Goal: Task Accomplishment & Management: Complete application form

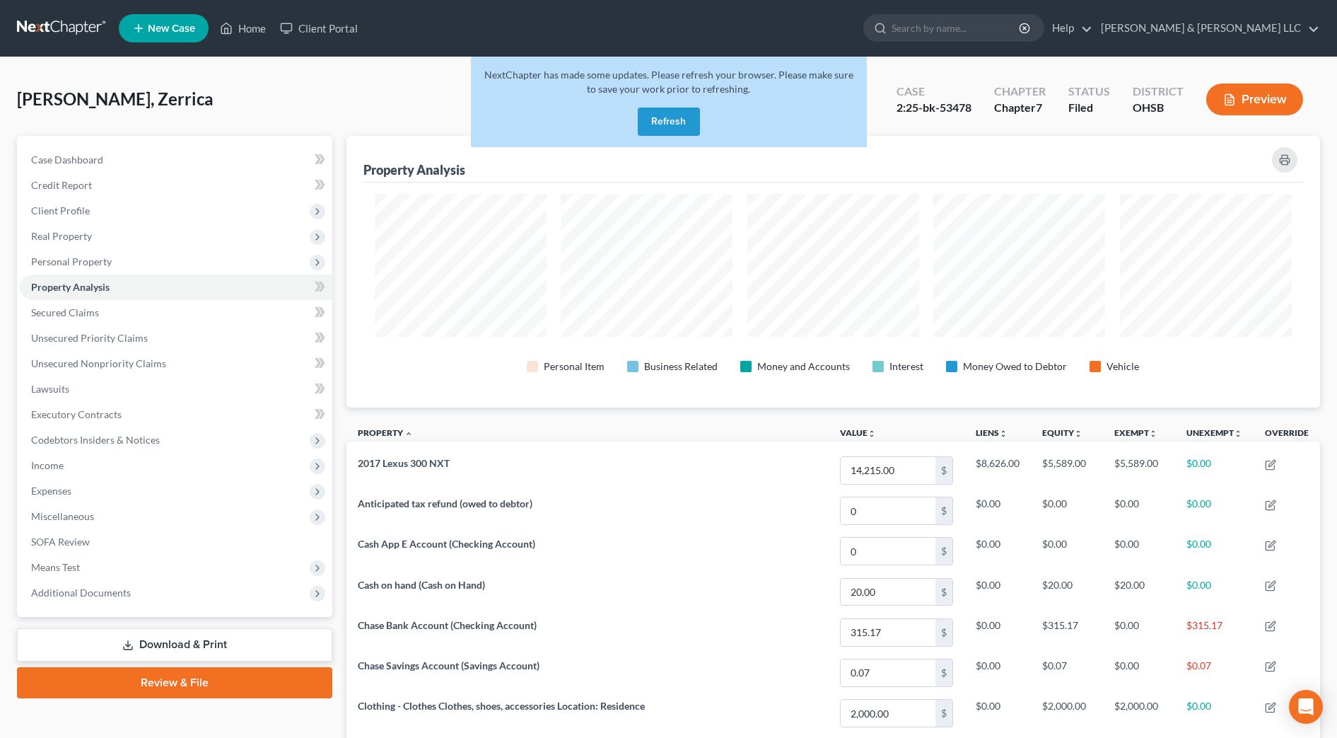
click at [670, 123] on button "Refresh" at bounding box center [669, 122] width 62 height 28
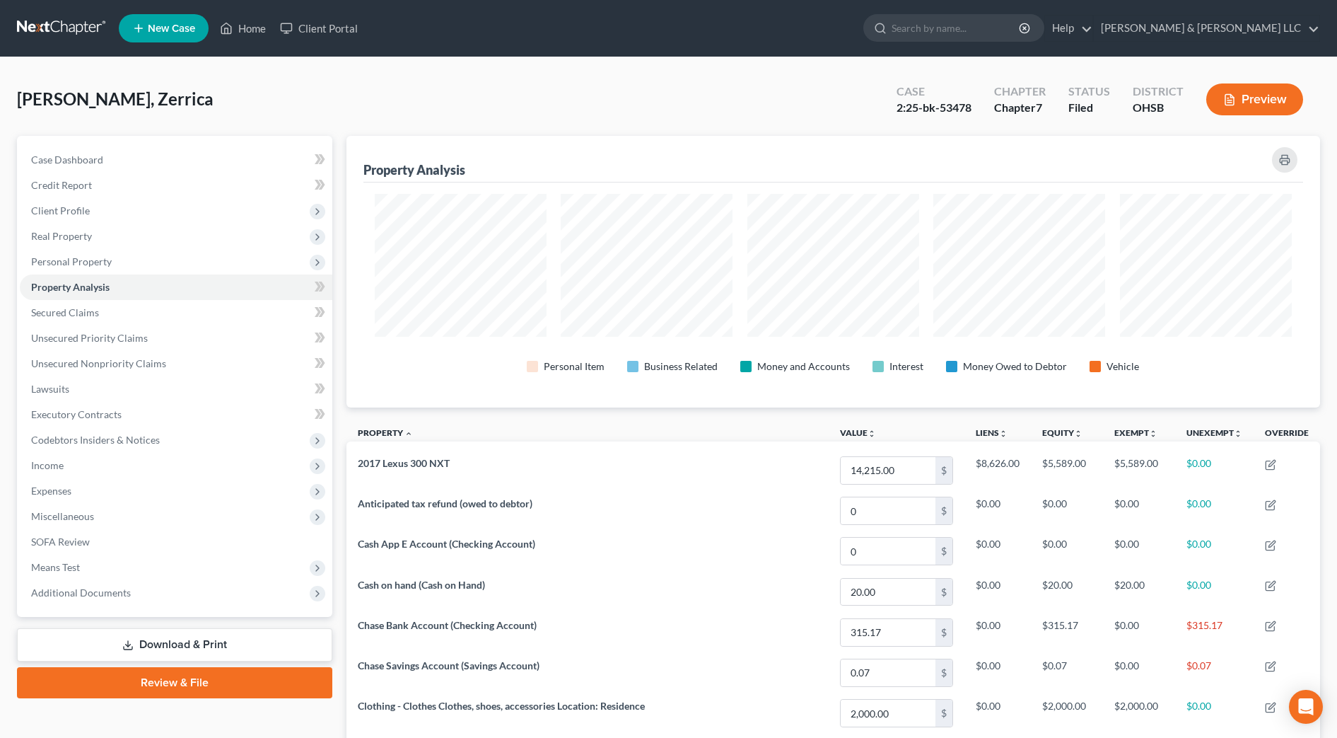
scroll to position [272, 975]
click at [987, 25] on input "search" at bounding box center [956, 28] width 129 height 26
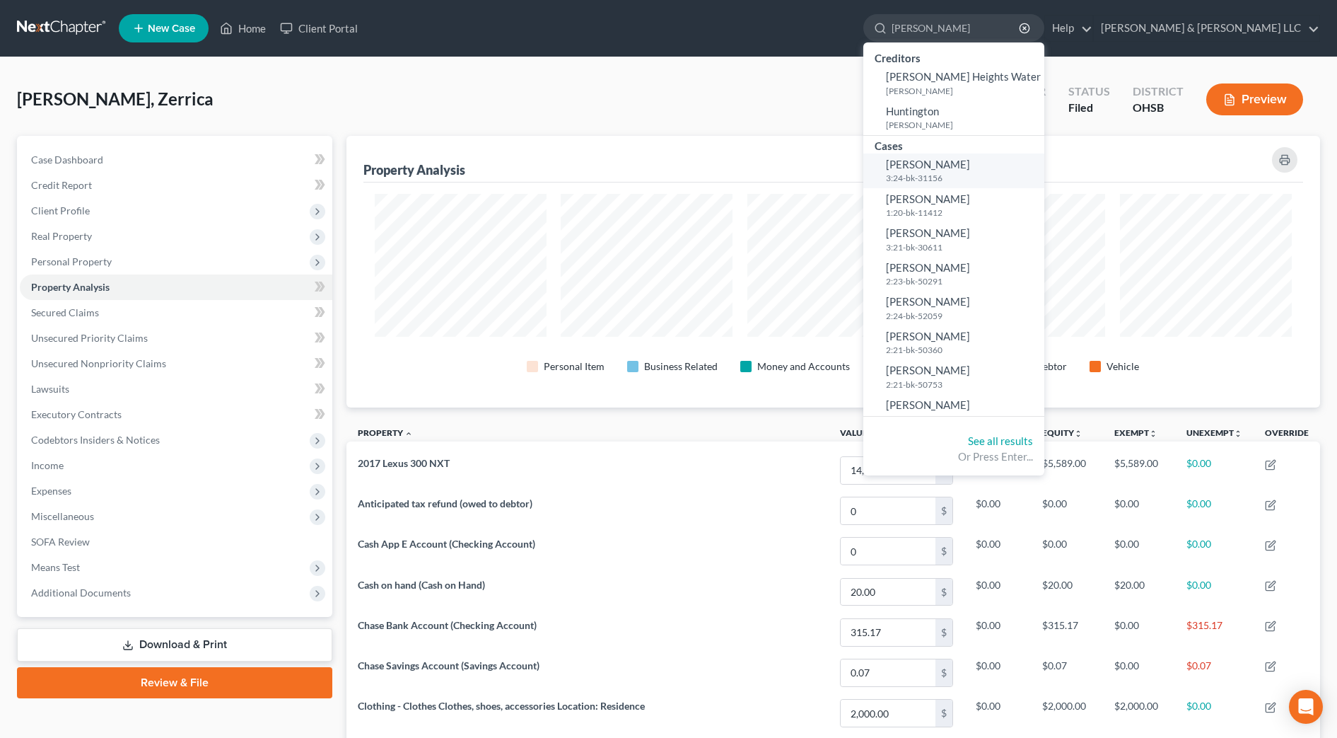
type input "huber"
click at [984, 172] on small "3:24-bk-31156" at bounding box center [963, 178] width 155 height 12
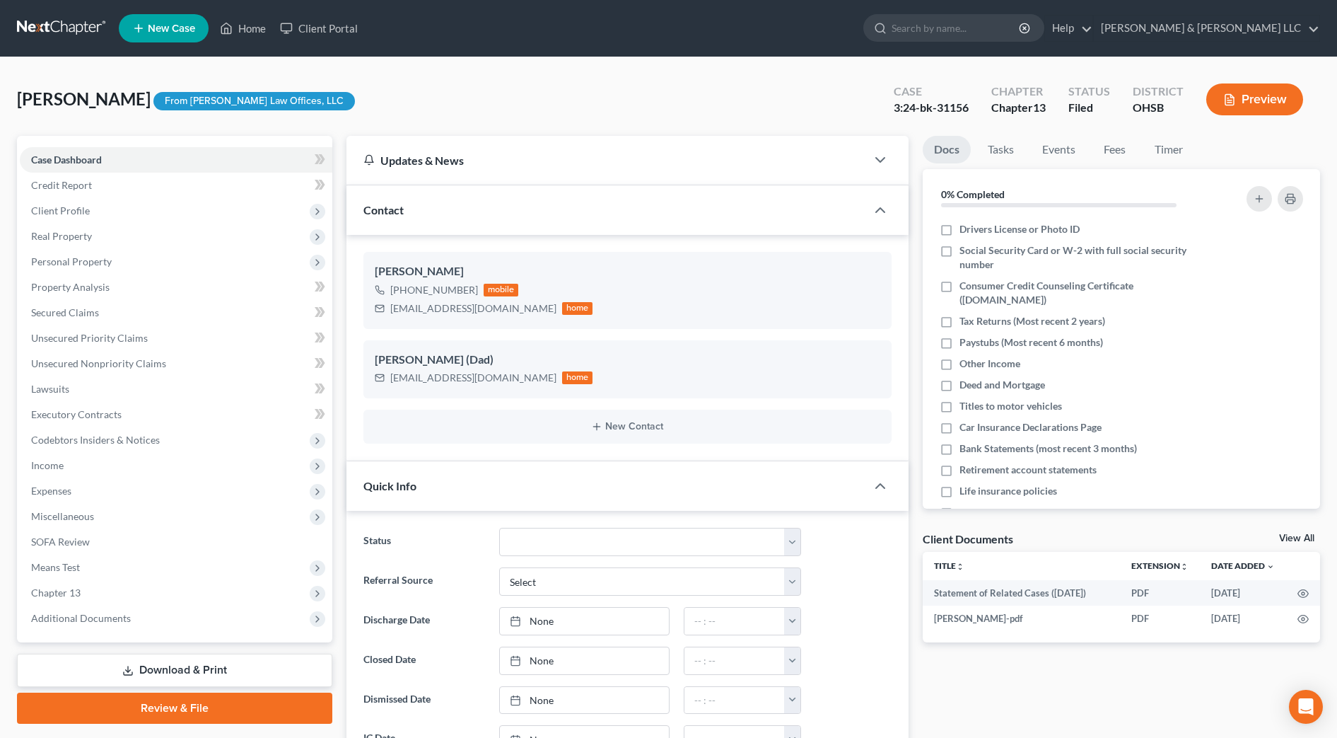
scroll to position [88, 0]
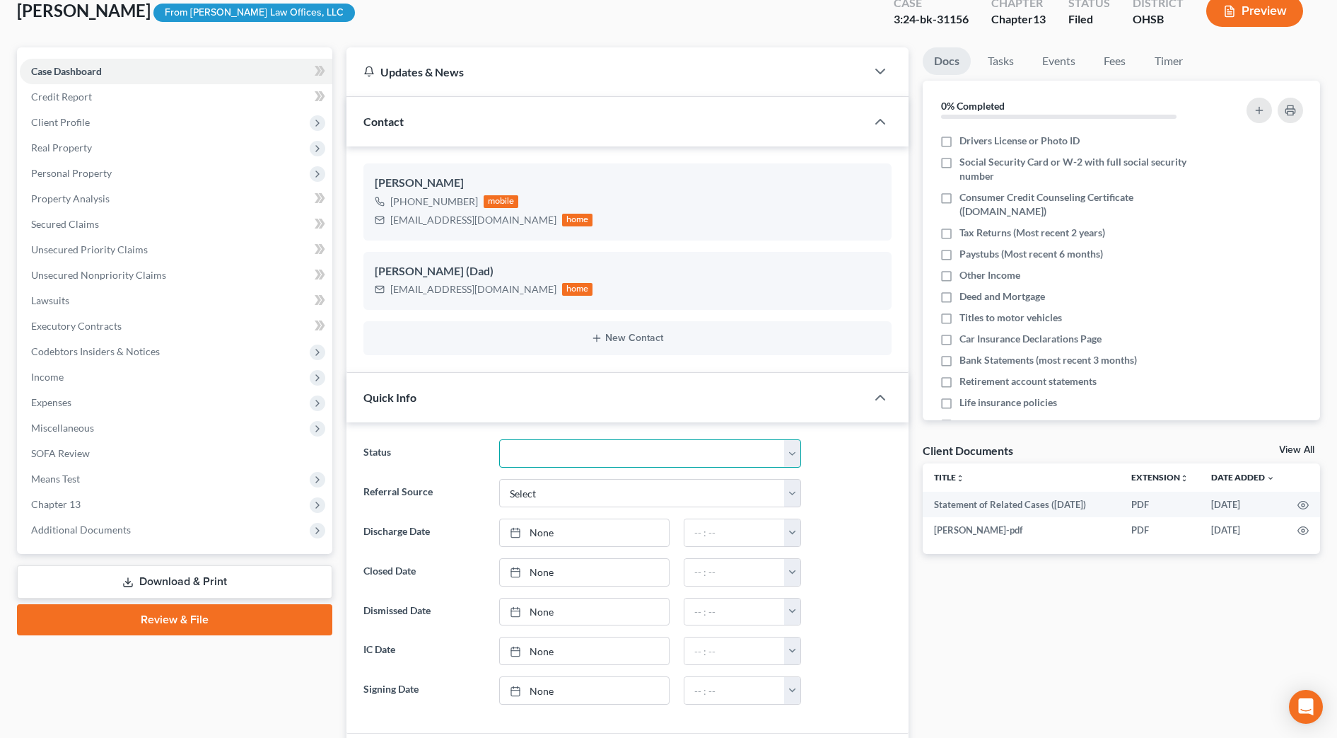
click at [559, 465] on select "Closed Discharged Dismissed Filed In Progress Lead Lost Lead Ready to File Reta…" at bounding box center [650, 453] width 302 height 28
select select "2"
click at [499, 439] on select "Closed Discharged Dismissed Filed In Progress Lead Lost Lead Ready to File Reta…" at bounding box center [650, 453] width 302 height 28
type input "9/16/2025"
click at [565, 525] on link "9/16/2025" at bounding box center [584, 532] width 169 height 27
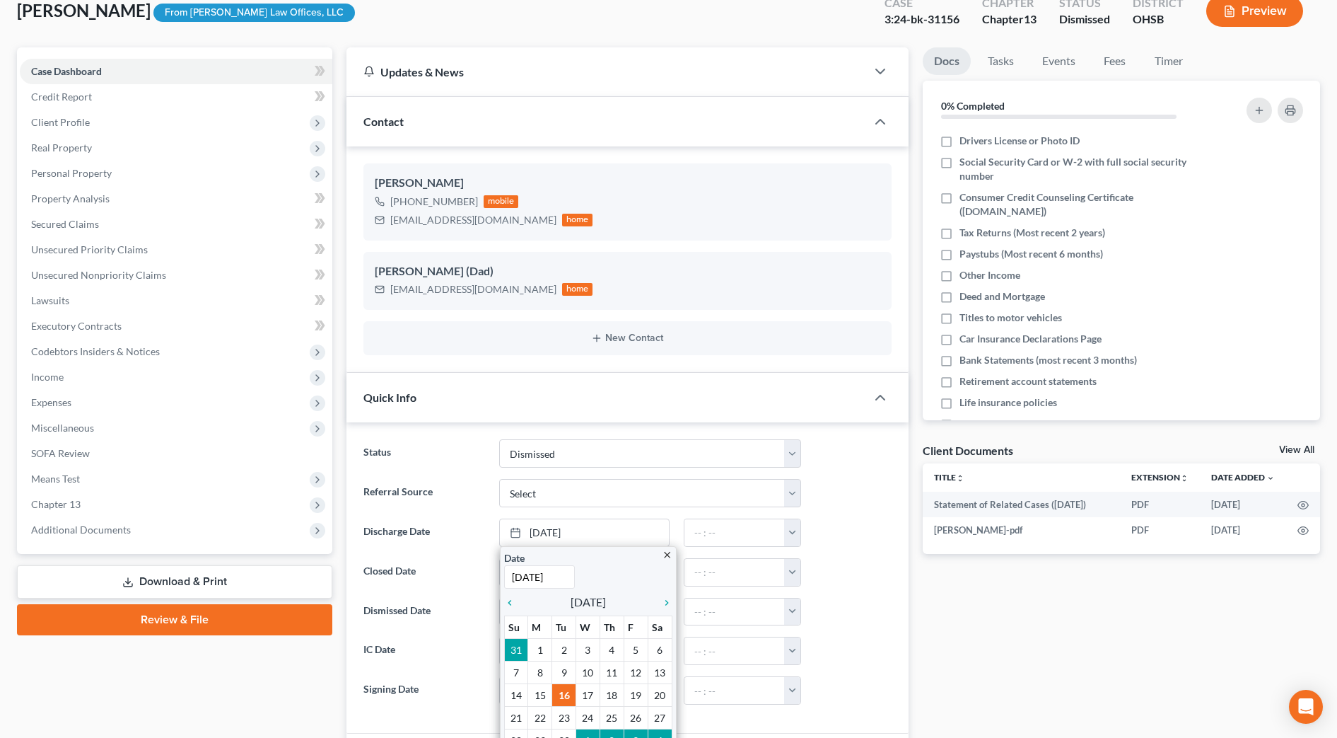
click at [445, 533] on label "Discharge Date" at bounding box center [424, 532] width 136 height 28
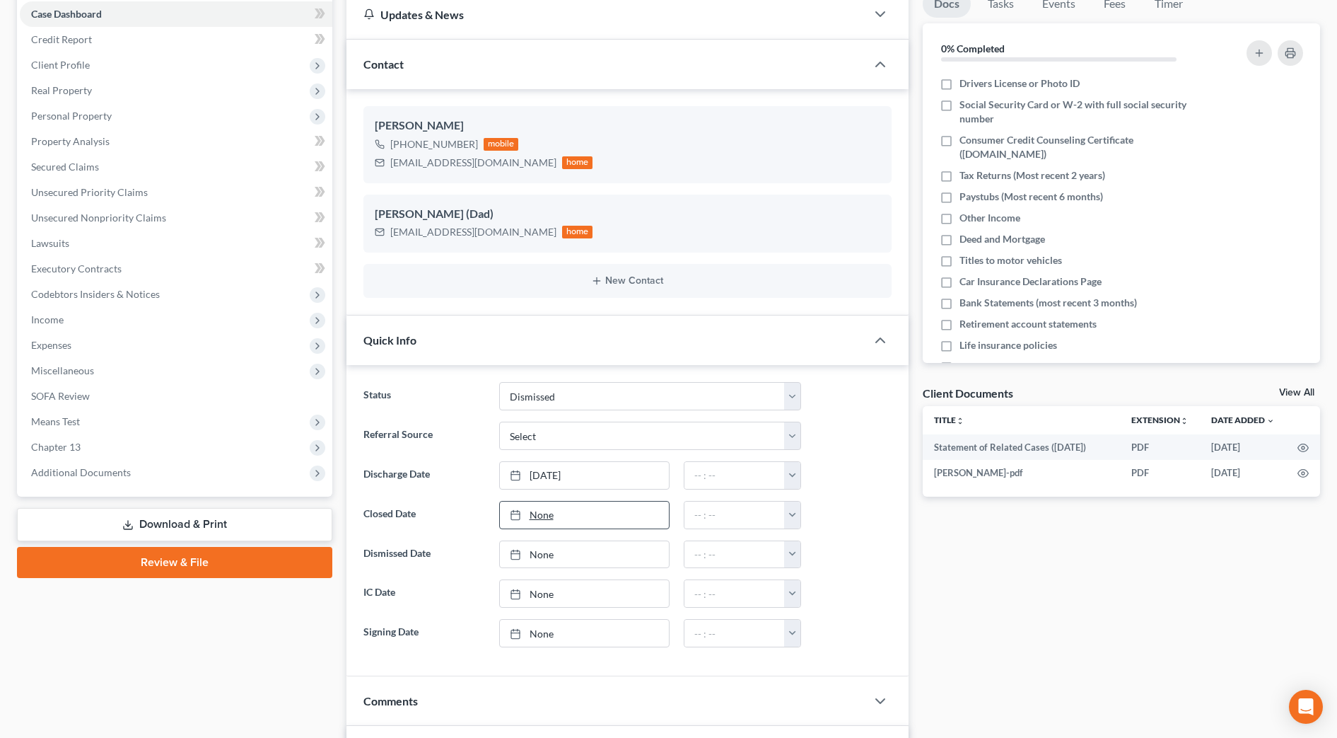
scroll to position [177, 0]
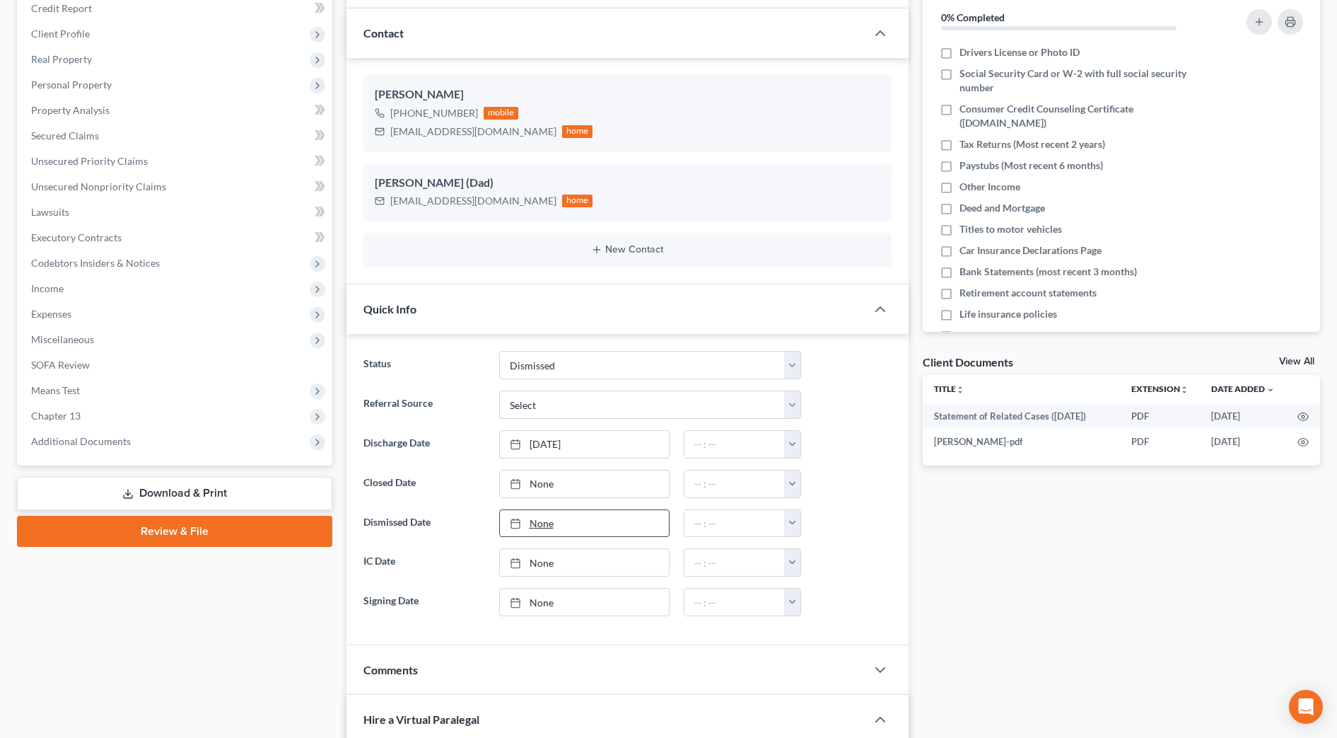
click at [588, 527] on link "None" at bounding box center [584, 523] width 169 height 27
type input "9/16/2025"
click at [789, 525] on button "button" at bounding box center [792, 523] width 16 height 27
click at [802, 560] on link "12:00am" at bounding box center [823, 554] width 79 height 24
type input "12:00am"
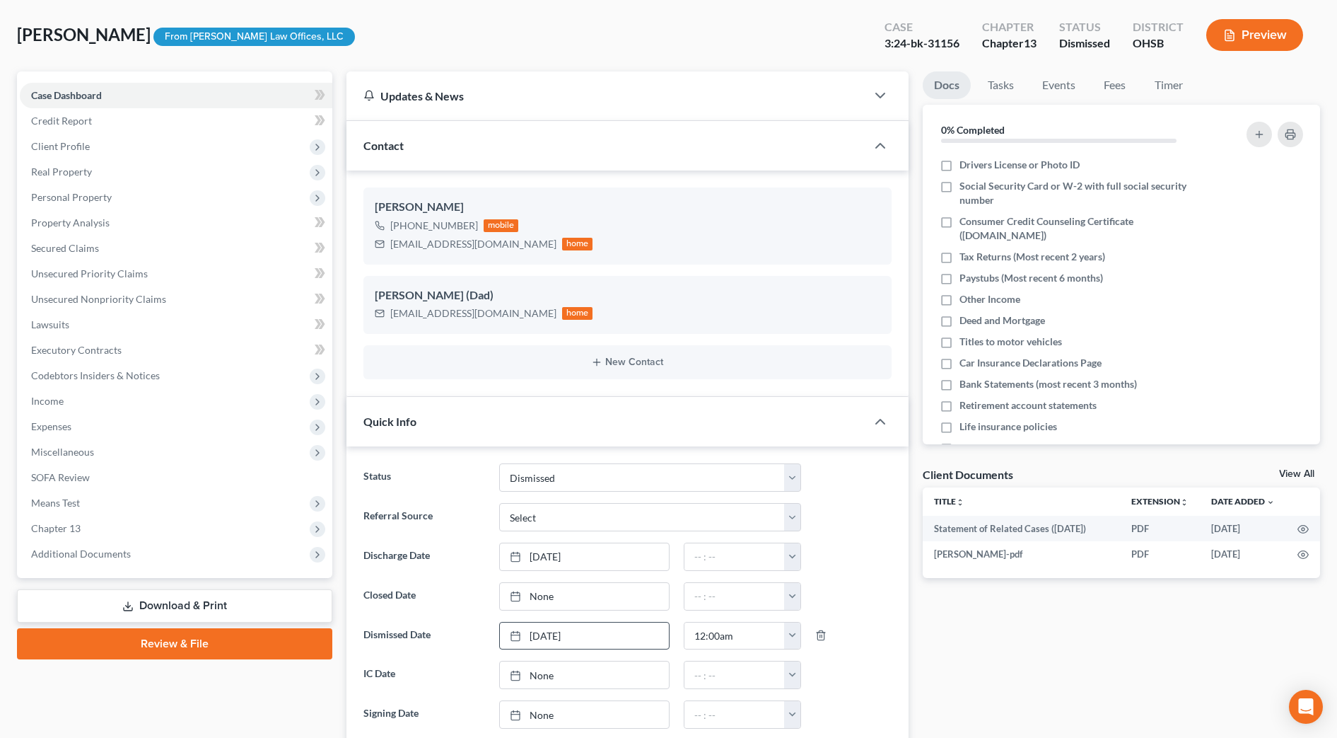
scroll to position [0, 0]
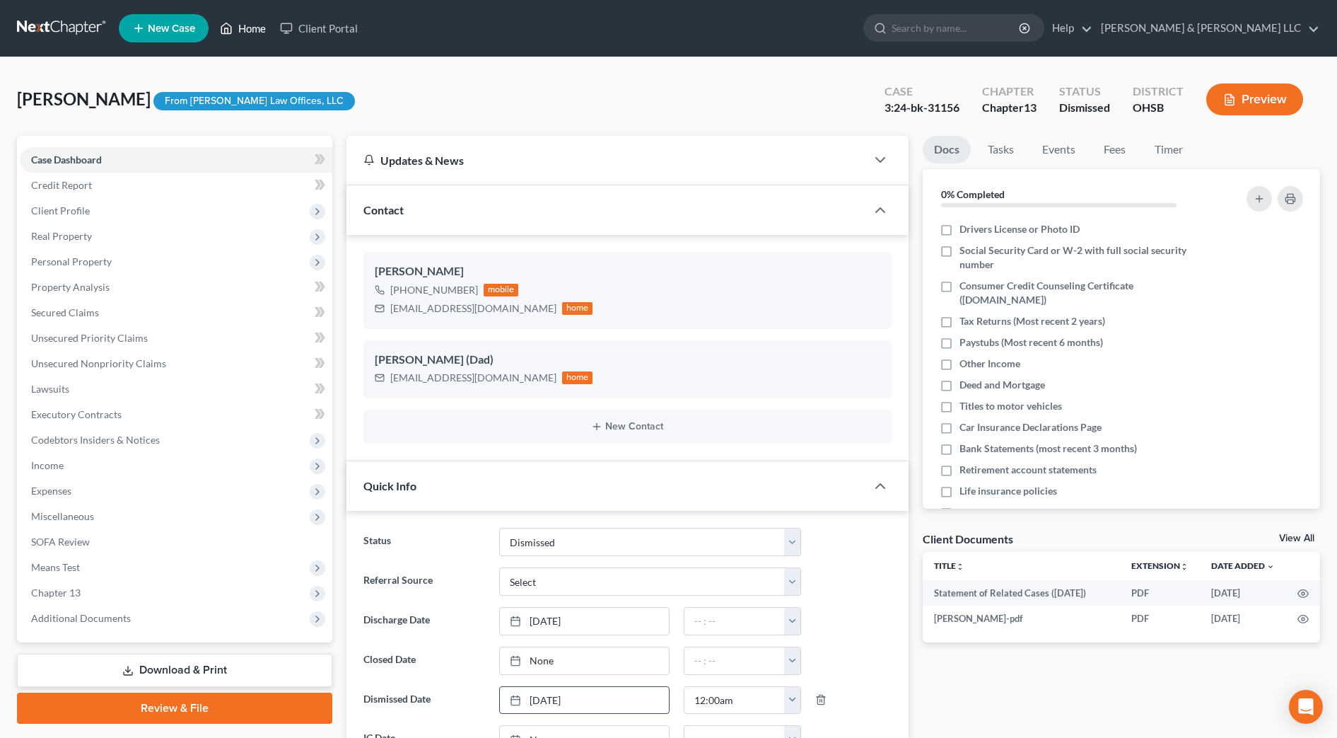
click at [225, 32] on icon at bounding box center [226, 28] width 13 height 17
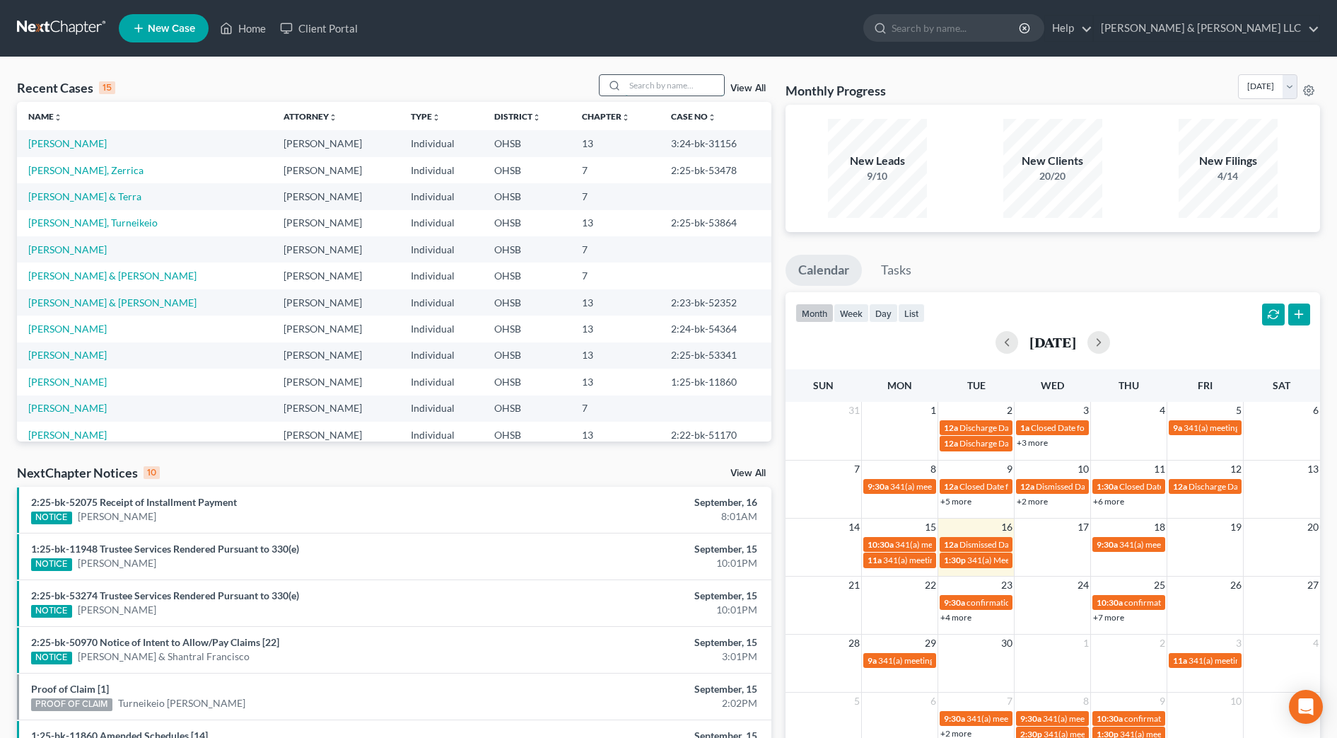
click at [690, 86] on input "search" at bounding box center [674, 85] width 99 height 21
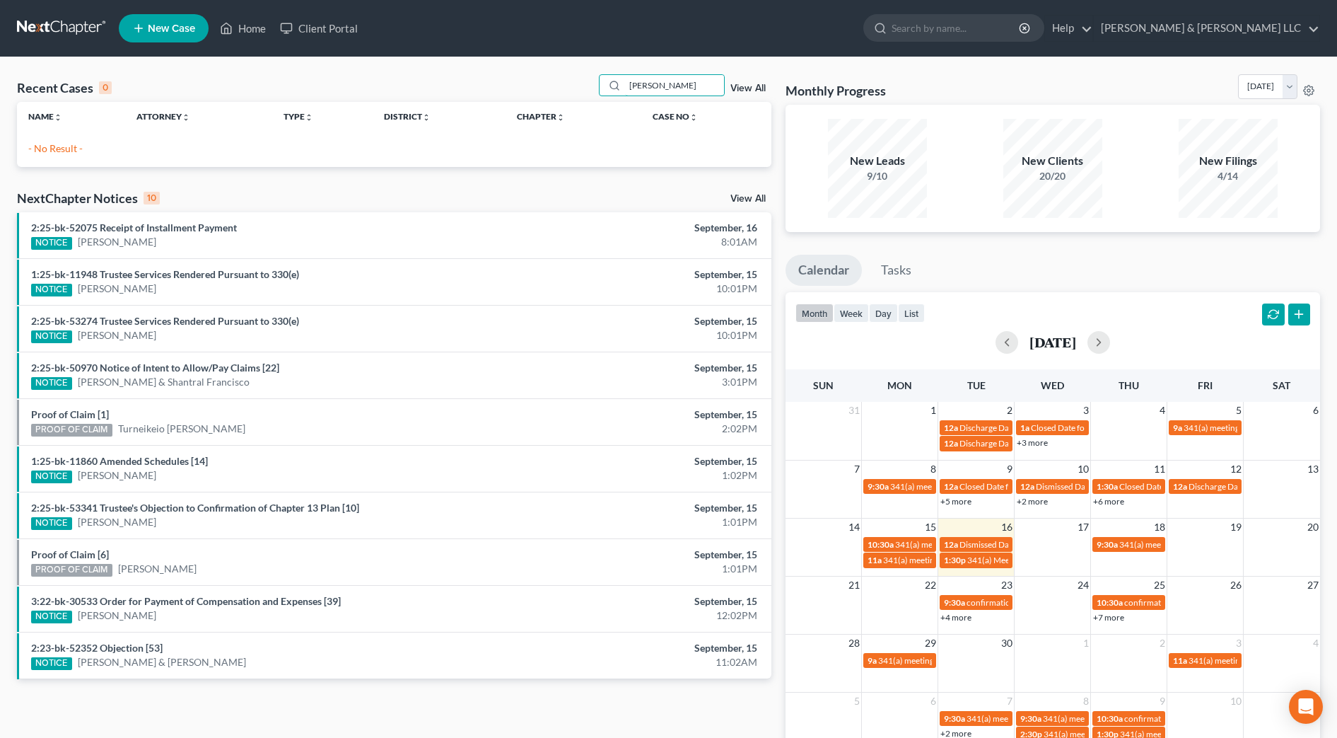
type input "gibbs"
click at [747, 83] on link "View All" at bounding box center [748, 88] width 35 height 10
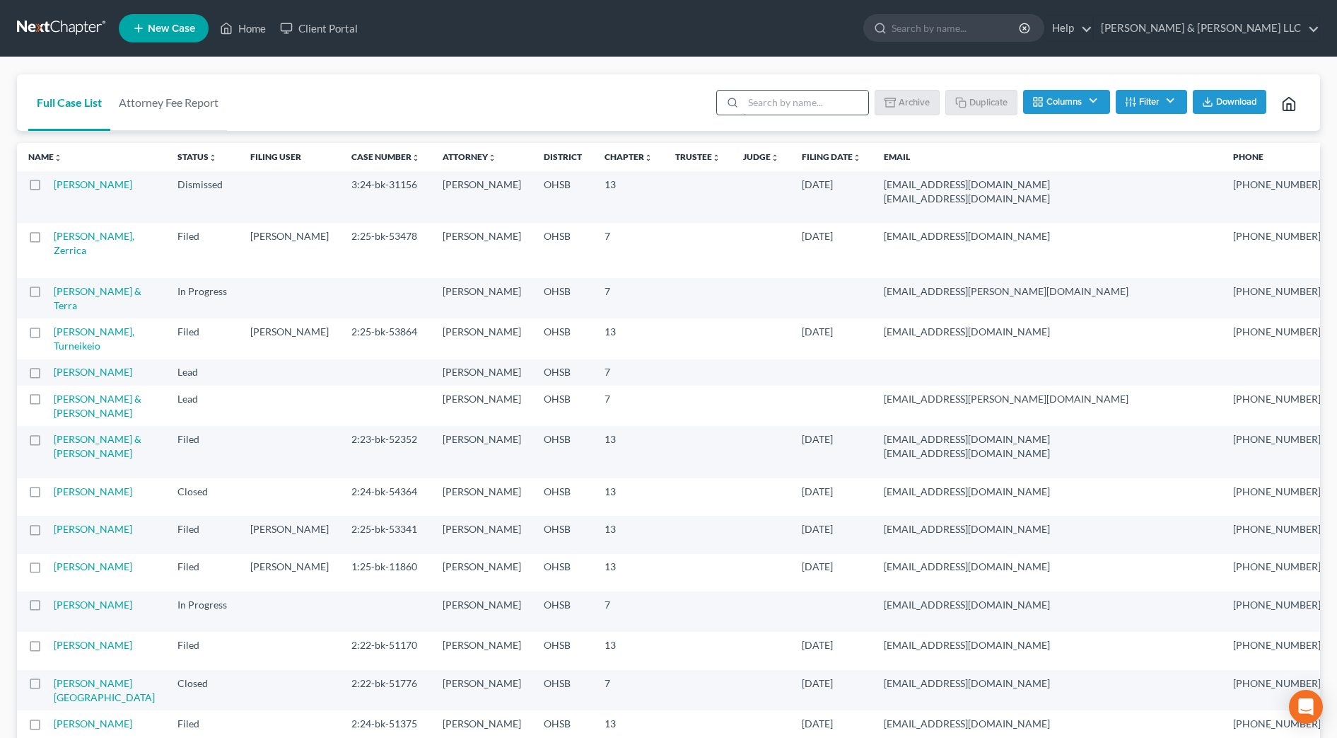
click at [752, 103] on input "search" at bounding box center [805, 103] width 125 height 24
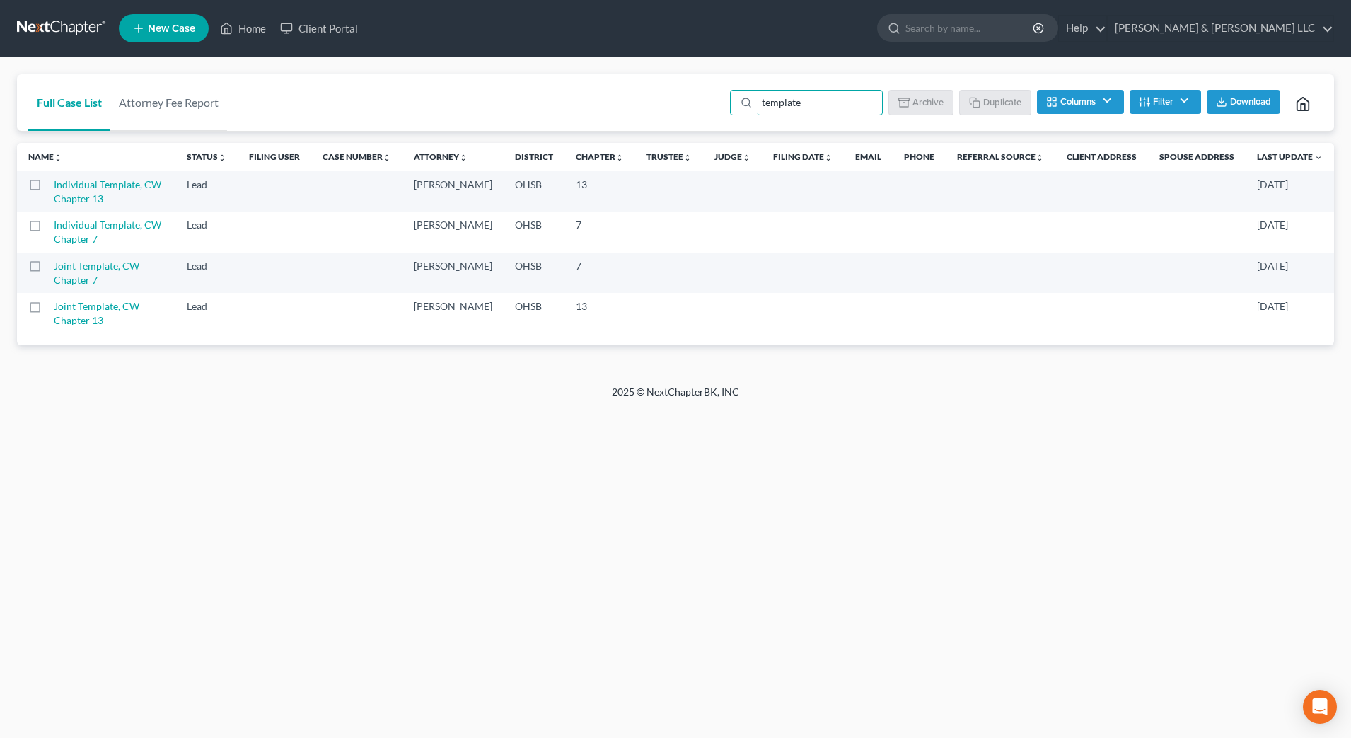
click at [48, 269] on label at bounding box center [48, 269] width 0 height 0
type input "template"
click at [54, 268] on input "checkbox" at bounding box center [58, 263] width 9 height 9
click at [977, 103] on rect "button" at bounding box center [977, 103] width 6 height 6
checkbox input "false"
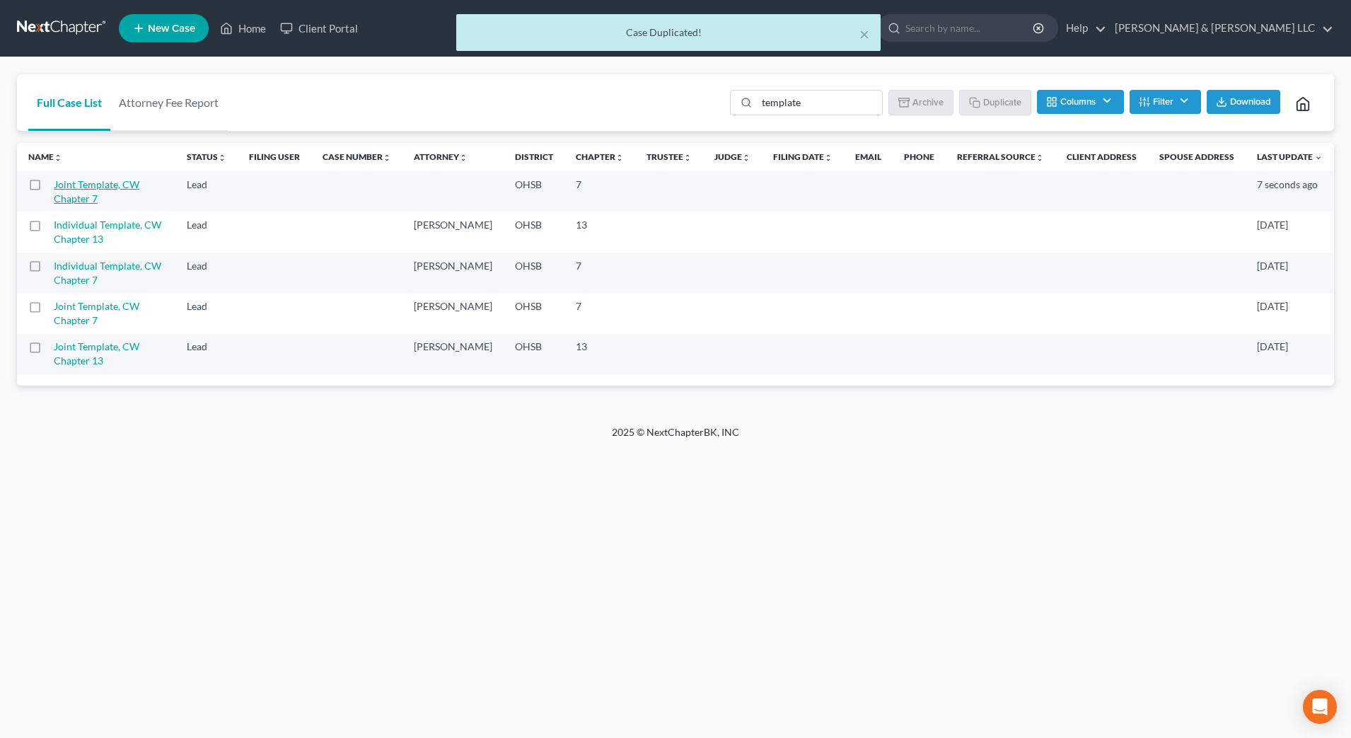
click at [89, 193] on link "Joint Template, CW Chapter 7" at bounding box center [97, 191] width 86 height 26
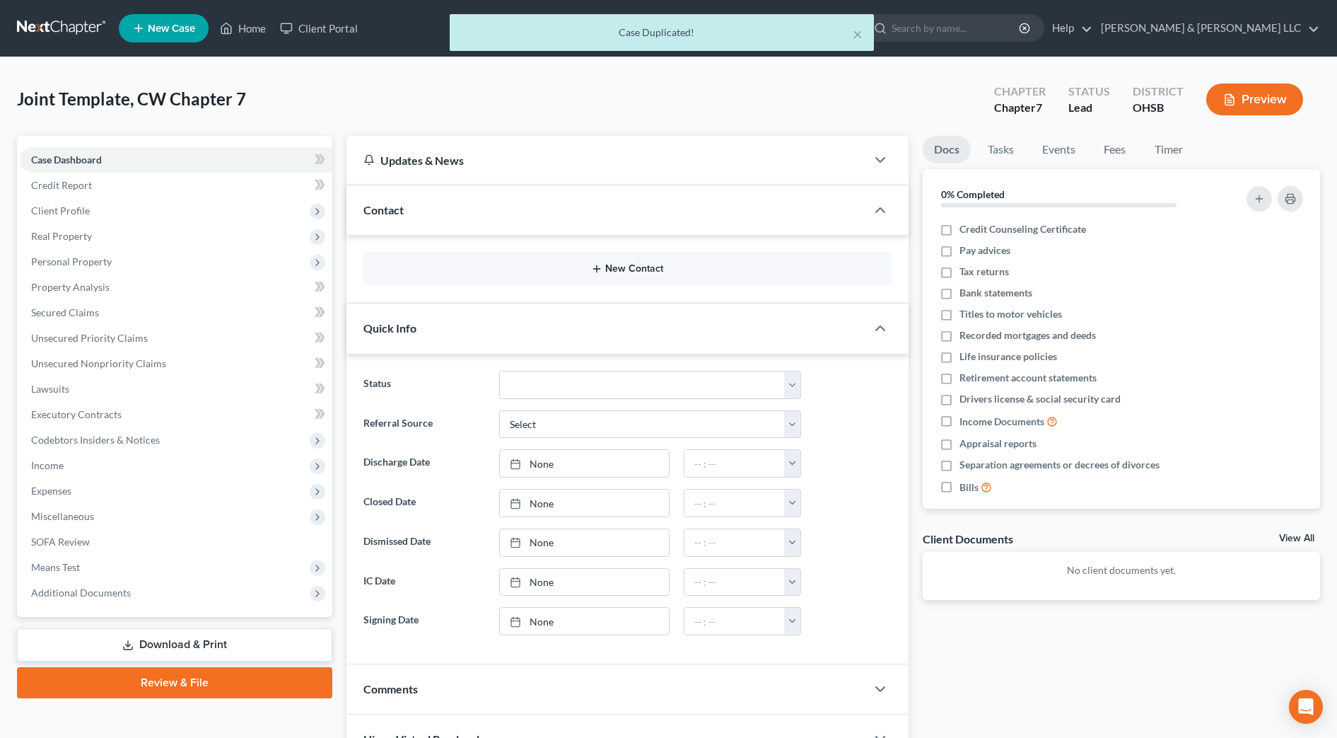
click at [653, 263] on button "New Contact" at bounding box center [628, 268] width 506 height 11
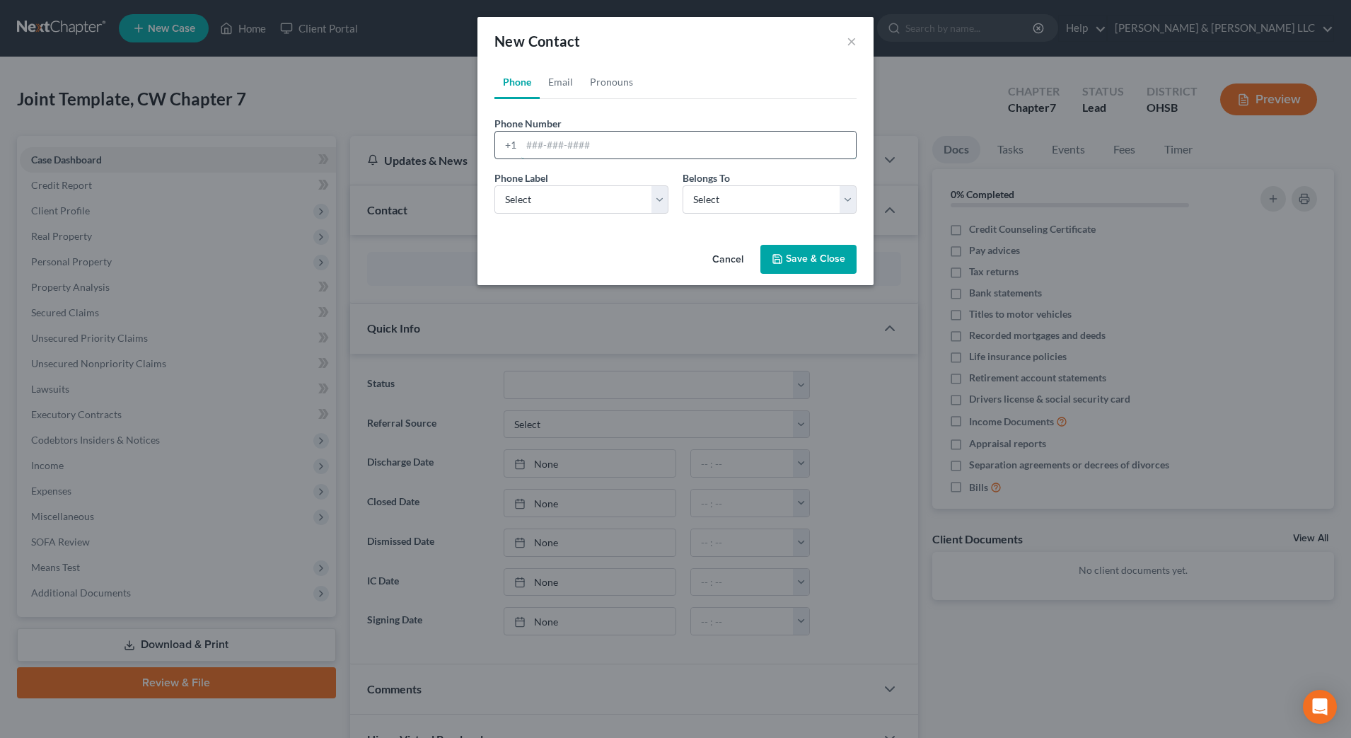
click at [649, 140] on input "tel" at bounding box center [688, 145] width 335 height 27
type input "740-817-0178"
click at [637, 193] on select "Select Mobile Home Work Other" at bounding box center [581, 199] width 174 height 28
select select "0"
click at [494, 185] on select "Select Mobile Home Work Other" at bounding box center [581, 199] width 174 height 28
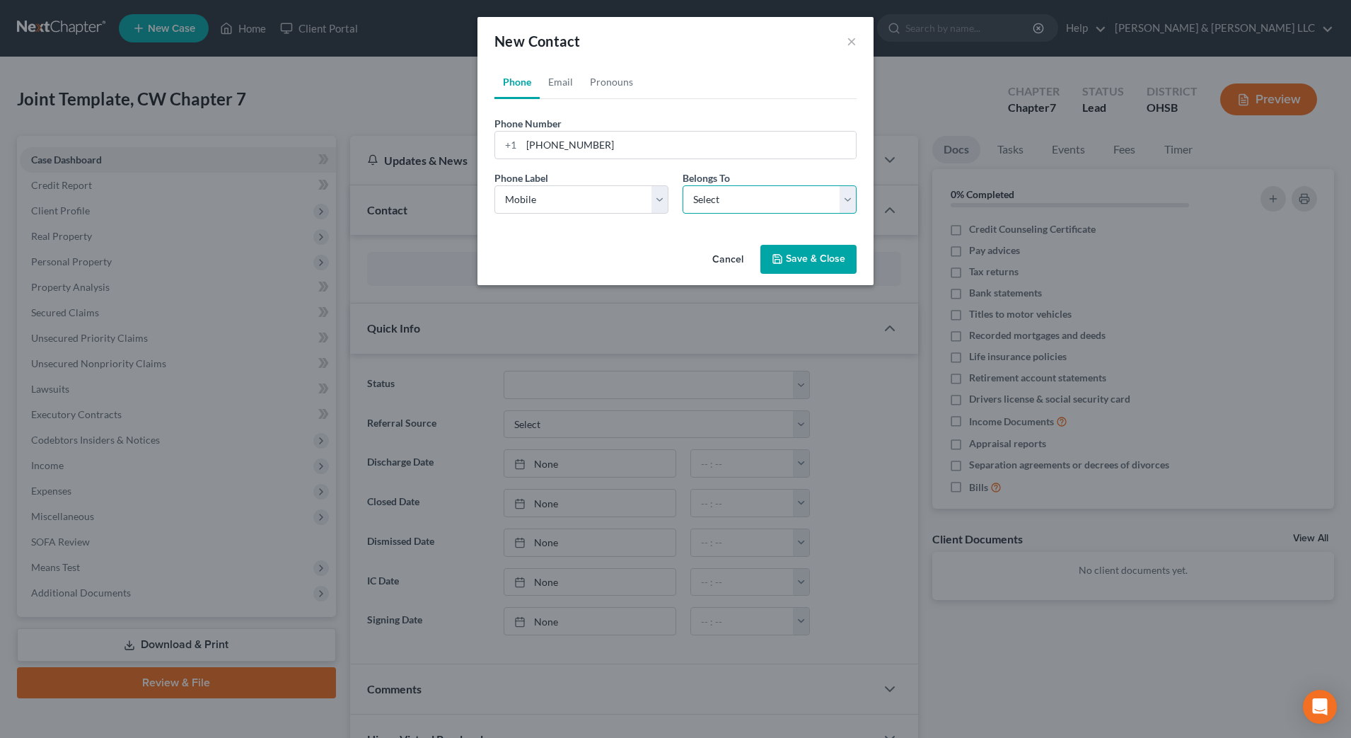
click at [740, 204] on select "Select Client Spouse Other" at bounding box center [769, 199] width 174 height 28
select select "0"
click at [682, 185] on select "Select Client Spouse Other" at bounding box center [769, 199] width 174 height 28
select select "0"
click at [562, 82] on link "Email" at bounding box center [561, 82] width 42 height 34
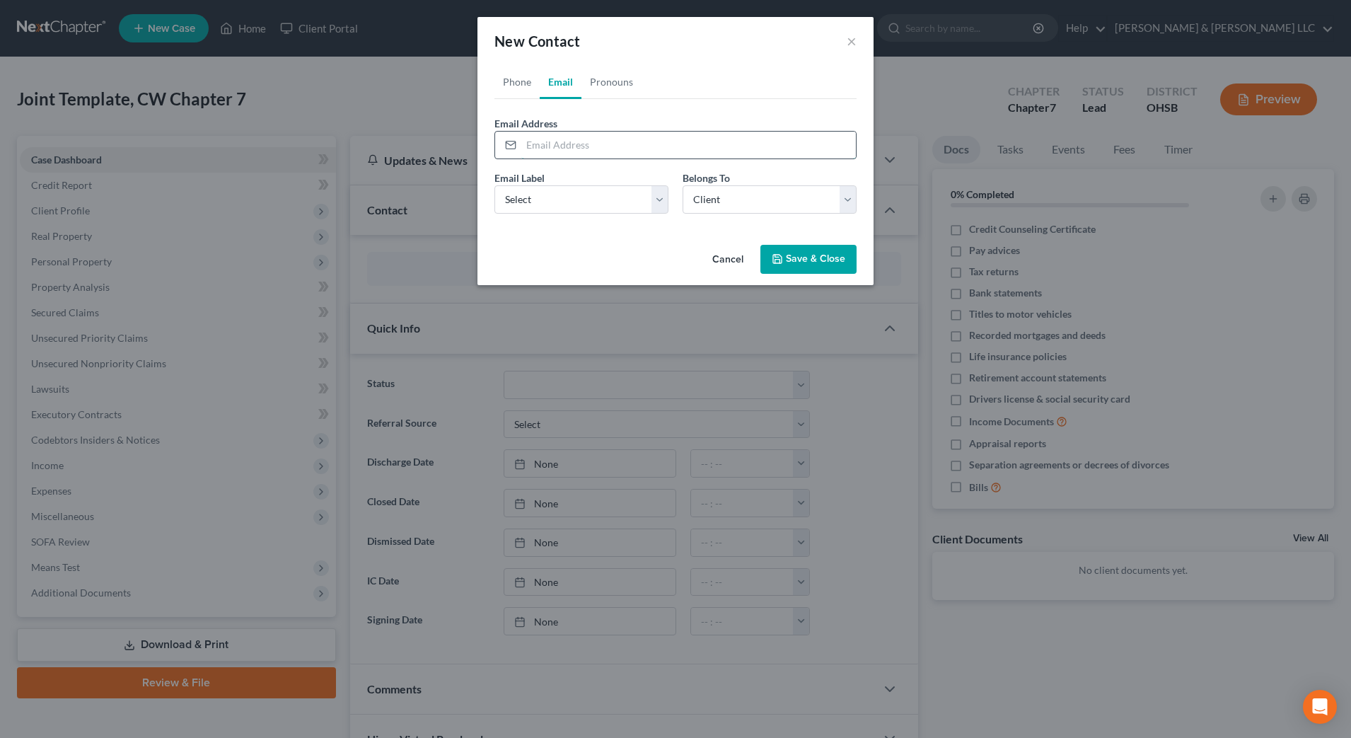
click at [599, 149] on input "email" at bounding box center [688, 145] width 335 height 27
type input "[PERSON_NAME][EMAIL_ADDRESS][DOMAIN_NAME]"
click at [591, 199] on select "Select Home Work Other" at bounding box center [581, 199] width 174 height 28
select select "0"
click at [494, 185] on select "Select Home Work Other" at bounding box center [581, 199] width 174 height 28
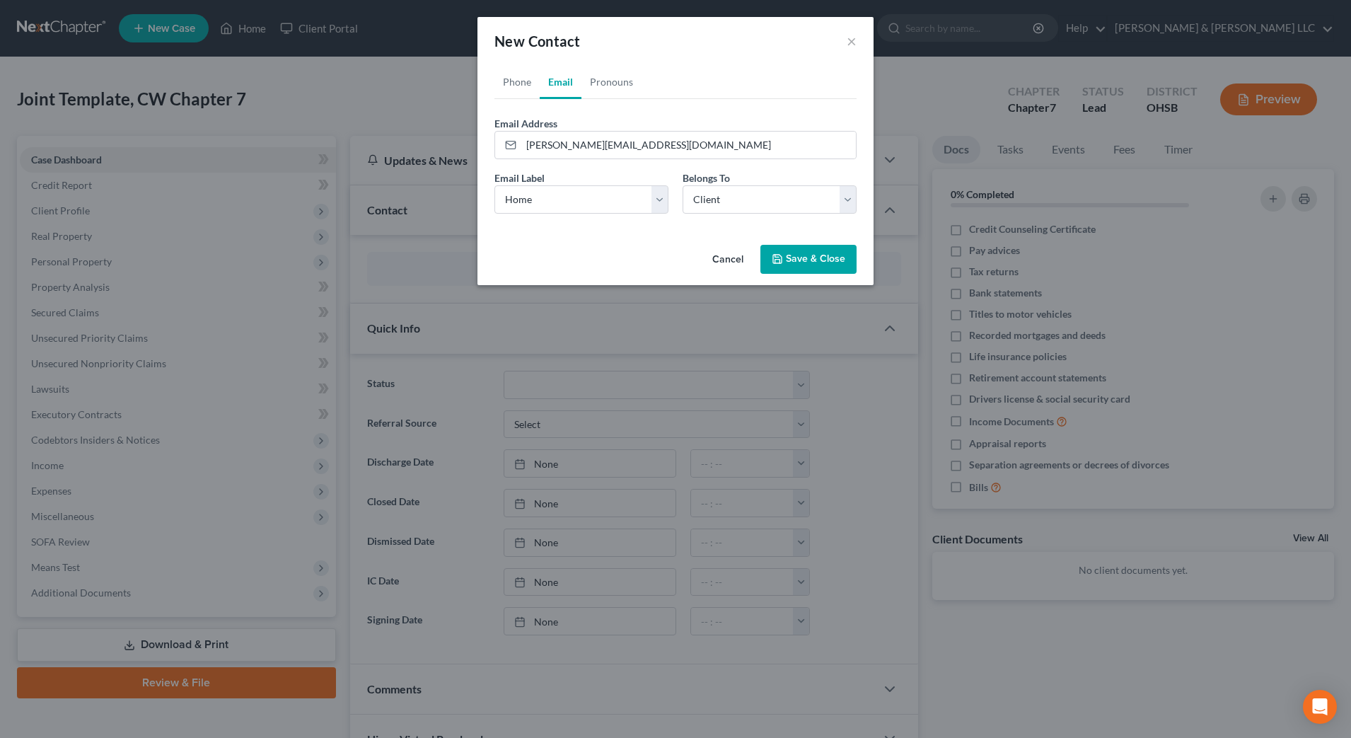
click at [819, 272] on button "Save & Close" at bounding box center [808, 260] width 96 height 30
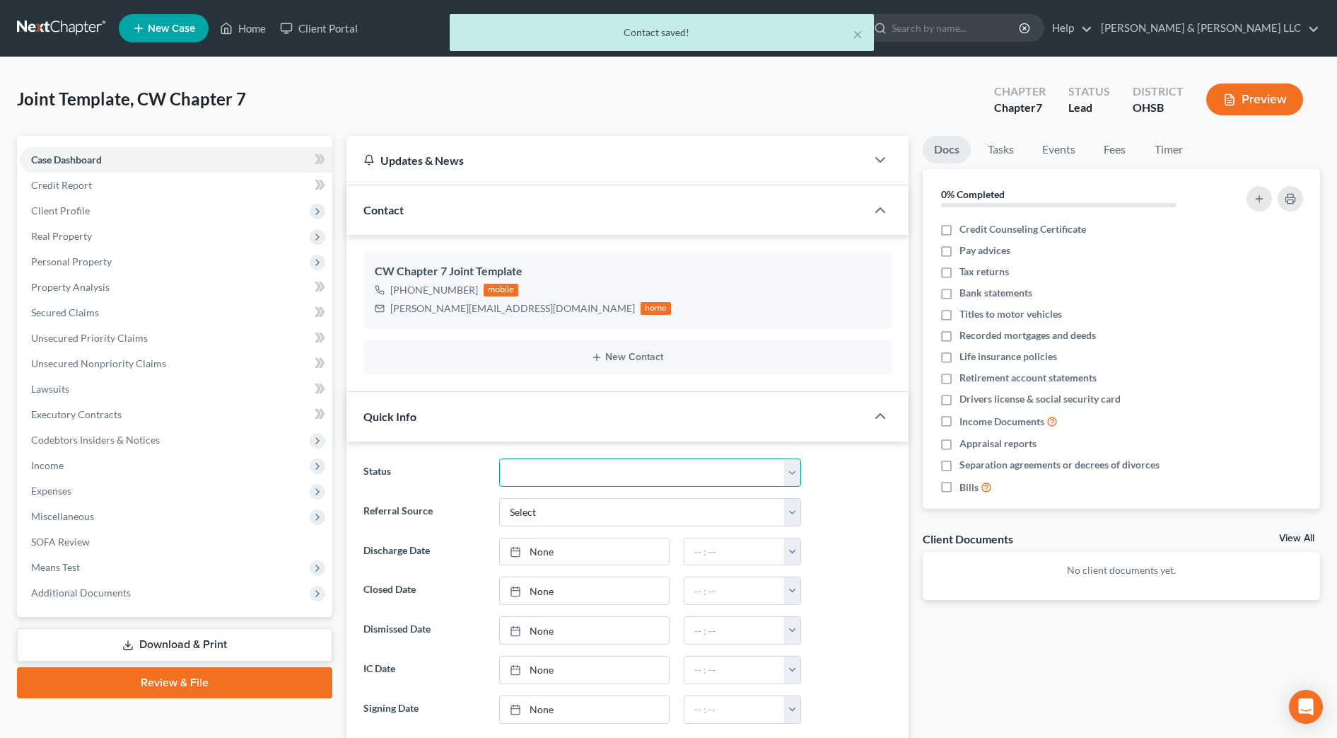
click at [530, 472] on select "Closed Discharged Dismissed Filed In Progress Lead Lost Lead Ready to File Reta…" at bounding box center [650, 472] width 302 height 28
select select "4"
click at [499, 458] on select "Closed Discharged Dismissed Filed In Progress Lead Lost Lead Ready to File Reta…" at bounding box center [650, 472] width 302 height 28
click at [1125, 152] on link "Fees" at bounding box center [1115, 150] width 45 height 28
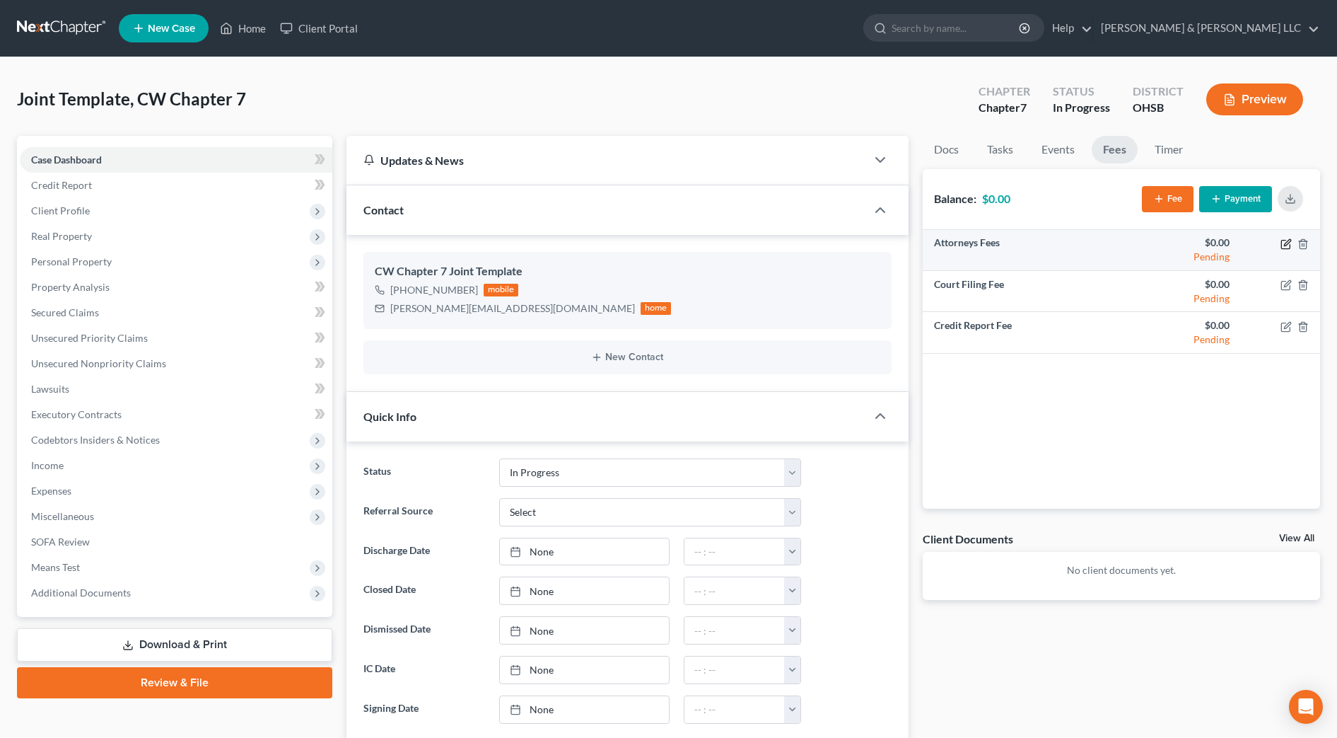
click at [1283, 248] on icon "button" at bounding box center [1286, 244] width 8 height 8
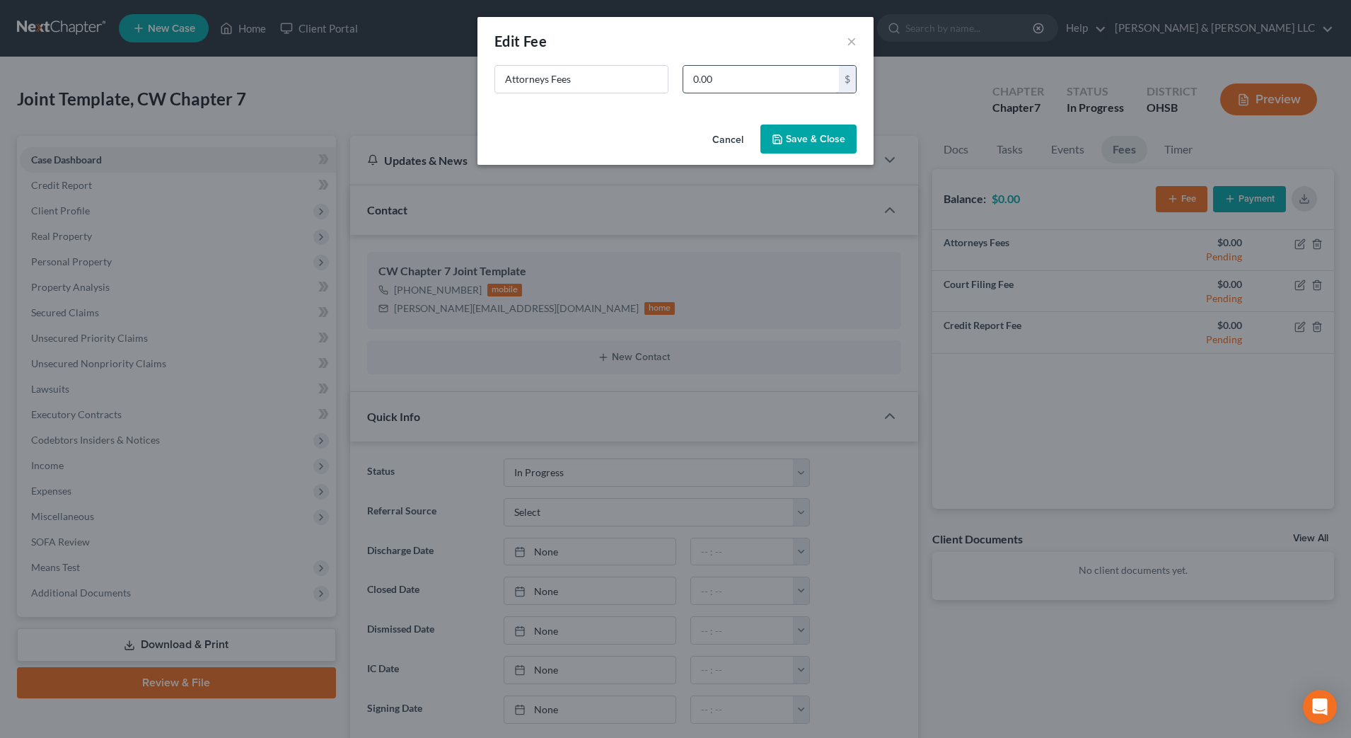
click at [818, 86] on input "0.00" at bounding box center [761, 79] width 156 height 27
type input "1,200"
click at [808, 150] on button "Save & Close" at bounding box center [808, 139] width 96 height 30
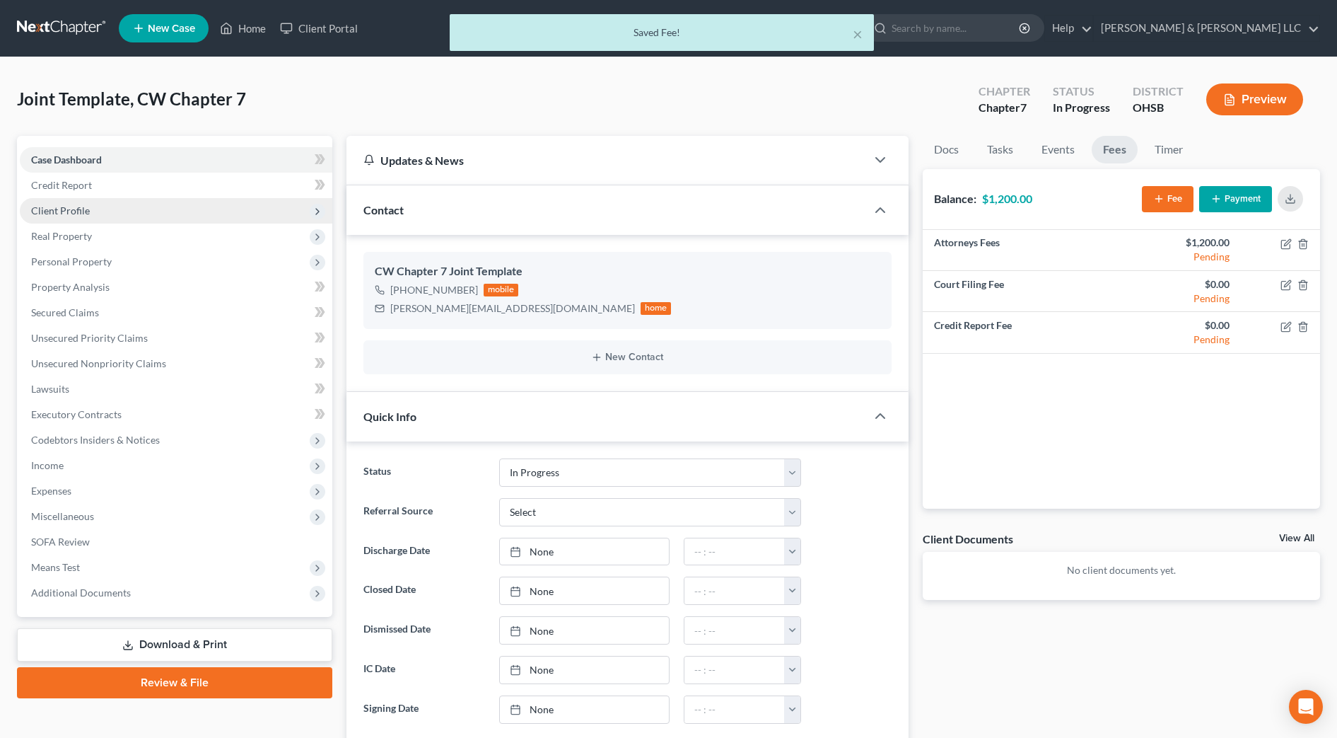
click at [85, 211] on span "Client Profile" at bounding box center [60, 210] width 59 height 12
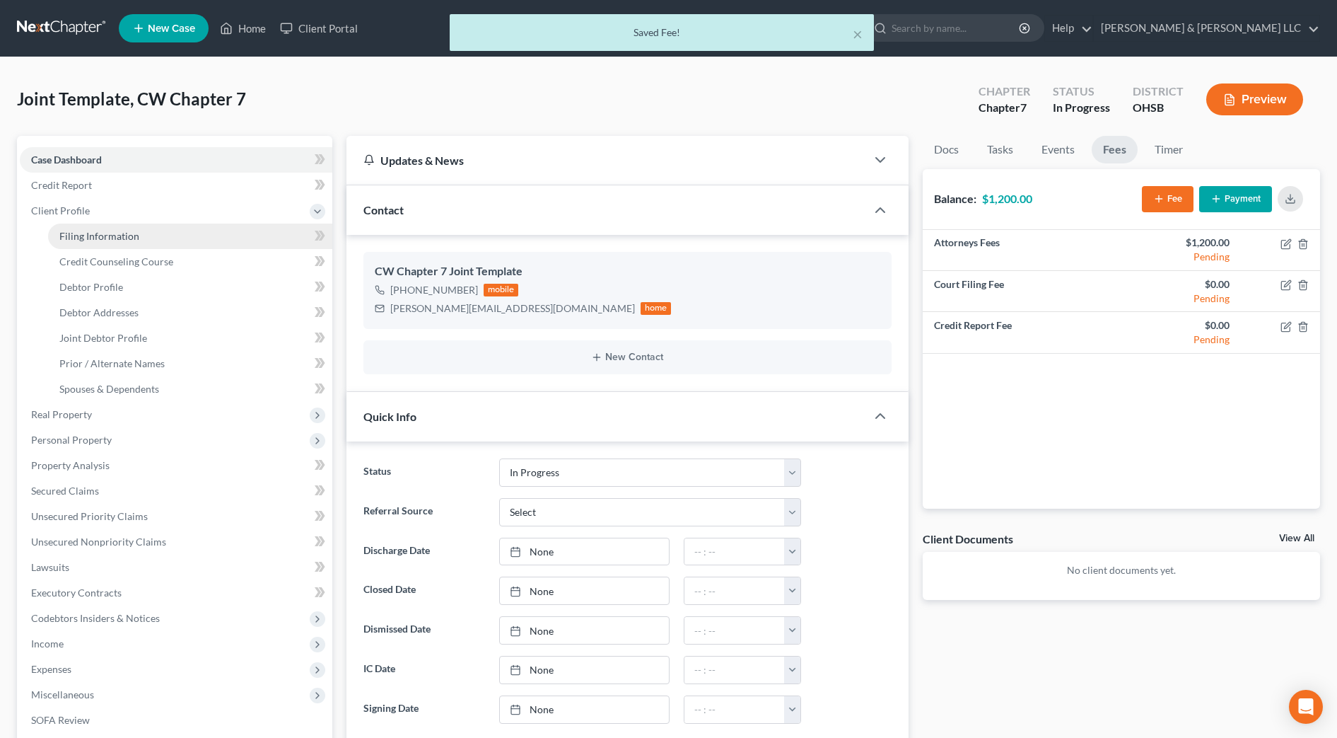
click at [89, 228] on link "Filing Information" at bounding box center [190, 235] width 284 height 25
select select "1"
select select "0"
select select "62"
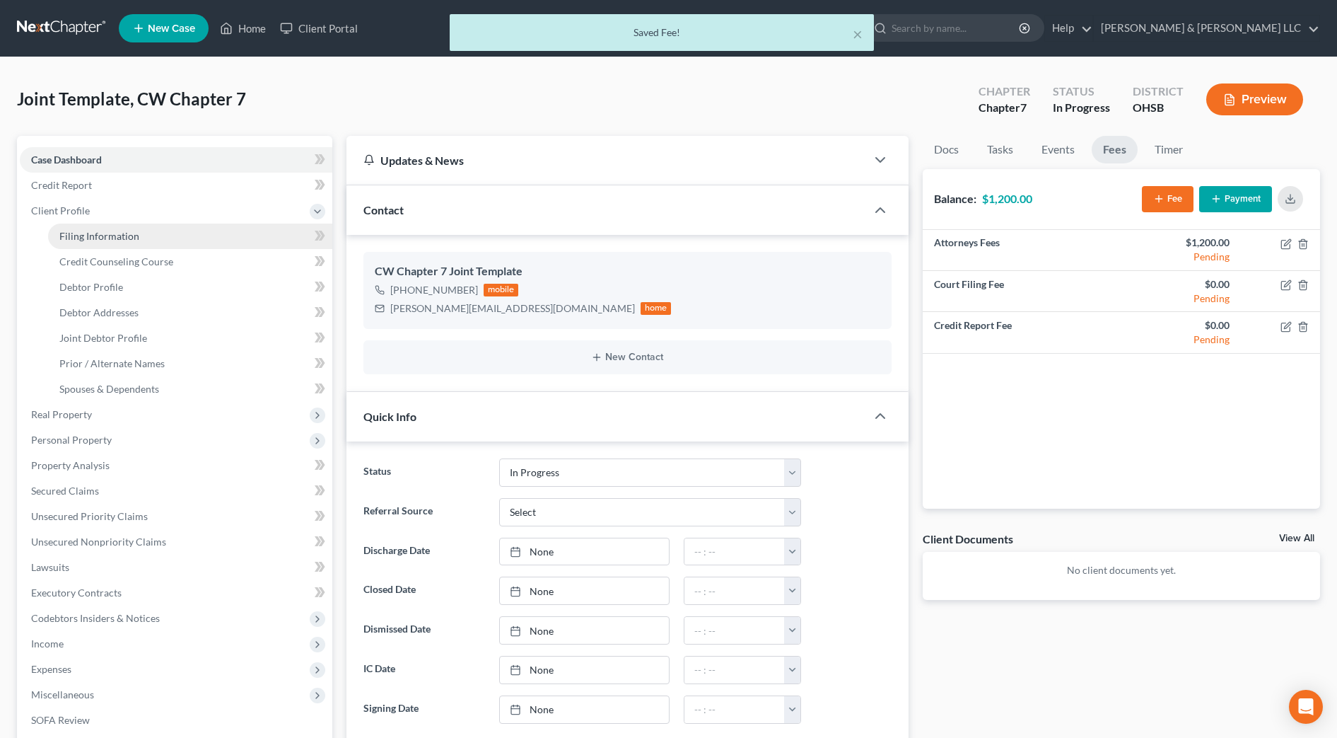
select select "0"
select select "36"
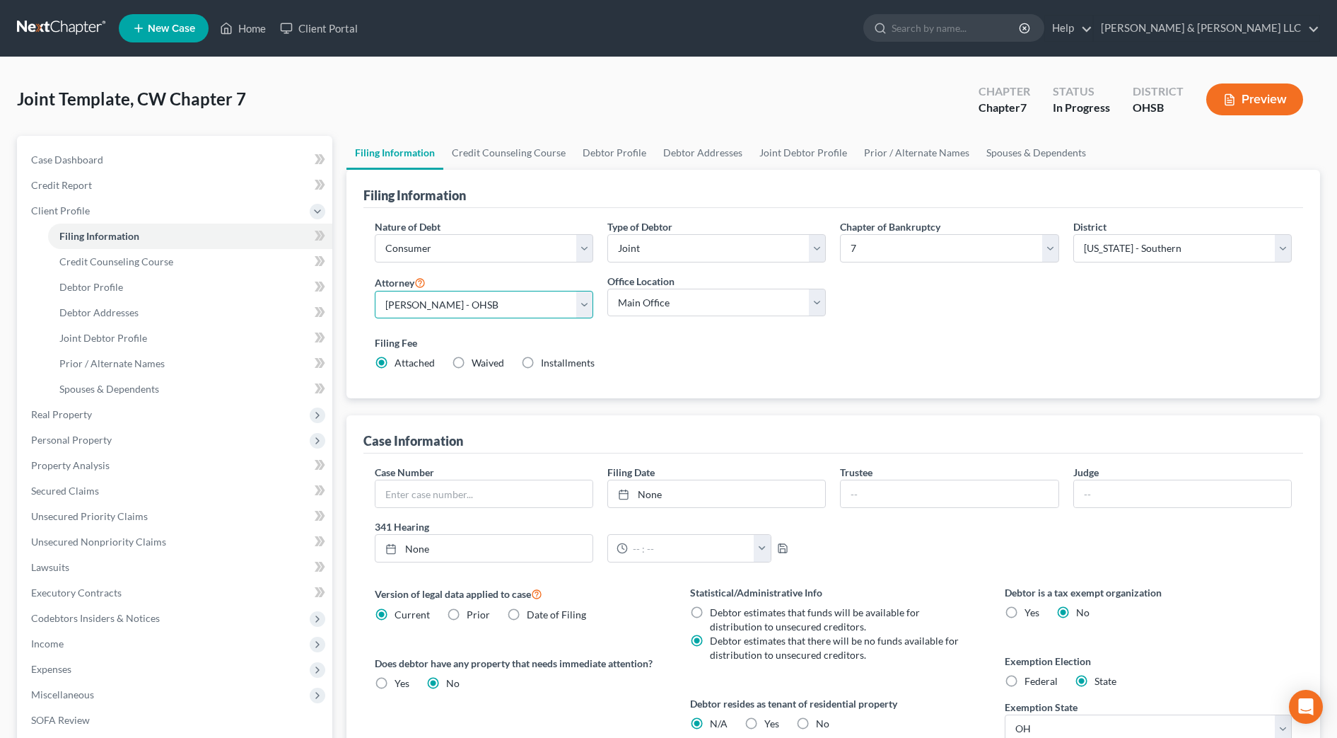
click at [506, 308] on select "Select Courtney Cousino - OHSB Courtney Cousino - OHNB Danielle Weinzimmer - OH…" at bounding box center [484, 305] width 219 height 28
select select "2"
click at [375, 291] on select "Select Courtney Cousino - OHSB Courtney Cousino - OHNB Danielle Weinzimmer - OH…" at bounding box center [484, 305] width 219 height 28
click at [509, 158] on link "Credit Counseling Course" at bounding box center [508, 153] width 131 height 34
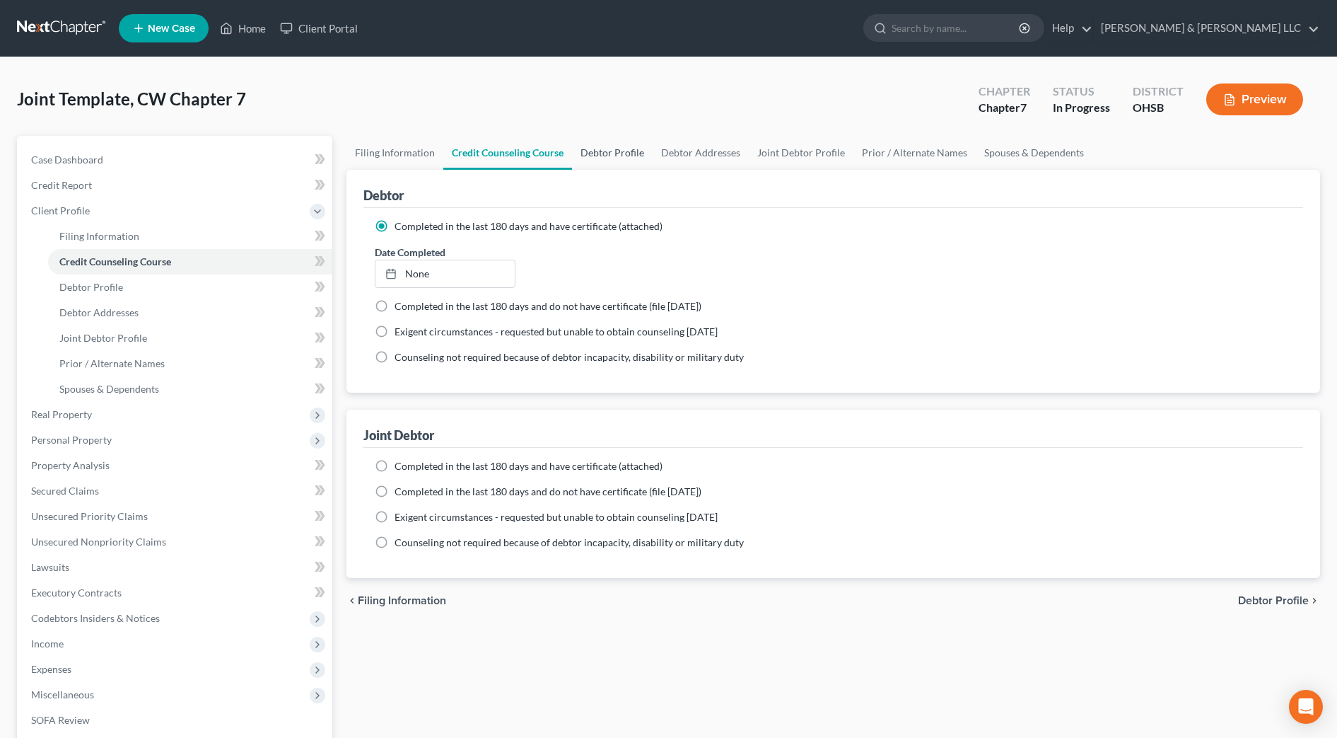
click at [605, 153] on link "Debtor Profile" at bounding box center [612, 153] width 81 height 34
select select "1"
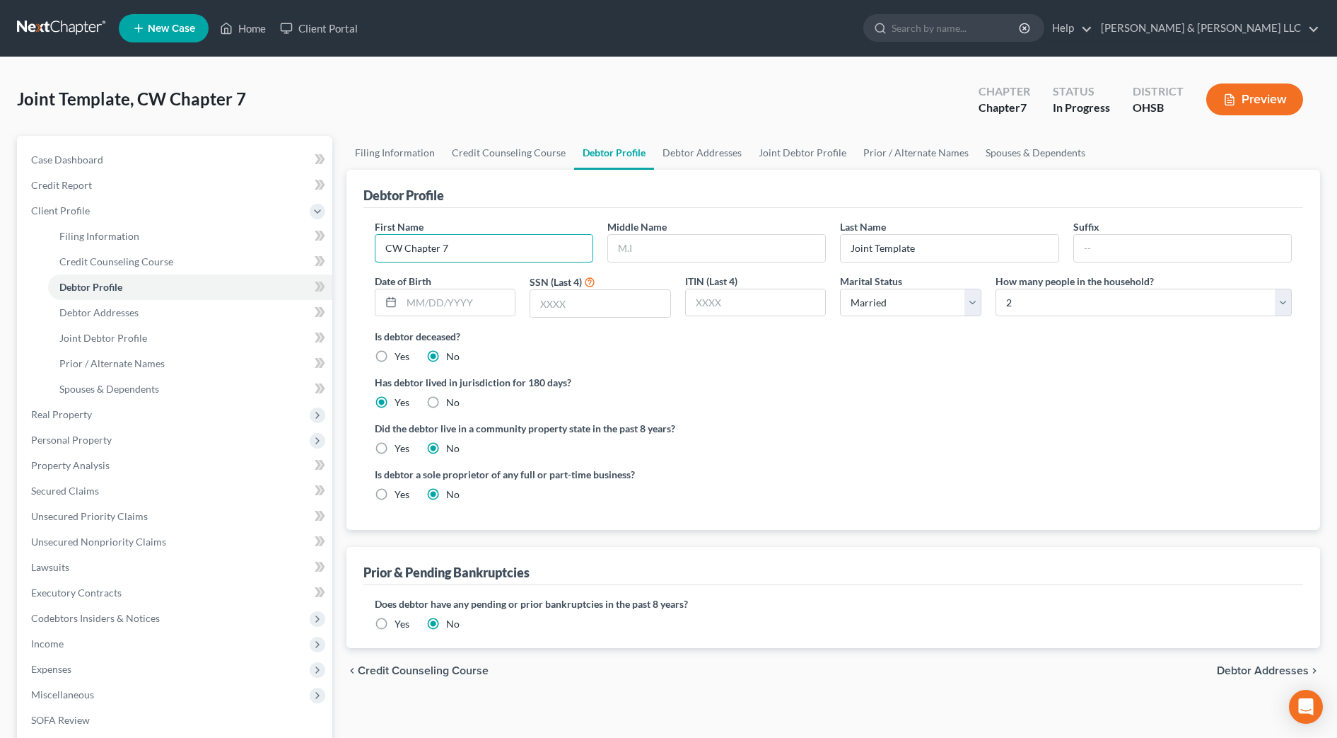
drag, startPoint x: 546, startPoint y: 237, endPoint x: 356, endPoint y: 243, distance: 190.3
click at [356, 243] on div "Debtor Profile First Name CW Chapter 7 Middle Name Last Name Joint Template Suf…" at bounding box center [834, 350] width 974 height 360
type input "Daniel"
type input "Gibbs"
click at [685, 150] on link "Debtor Addresses" at bounding box center [702, 153] width 96 height 34
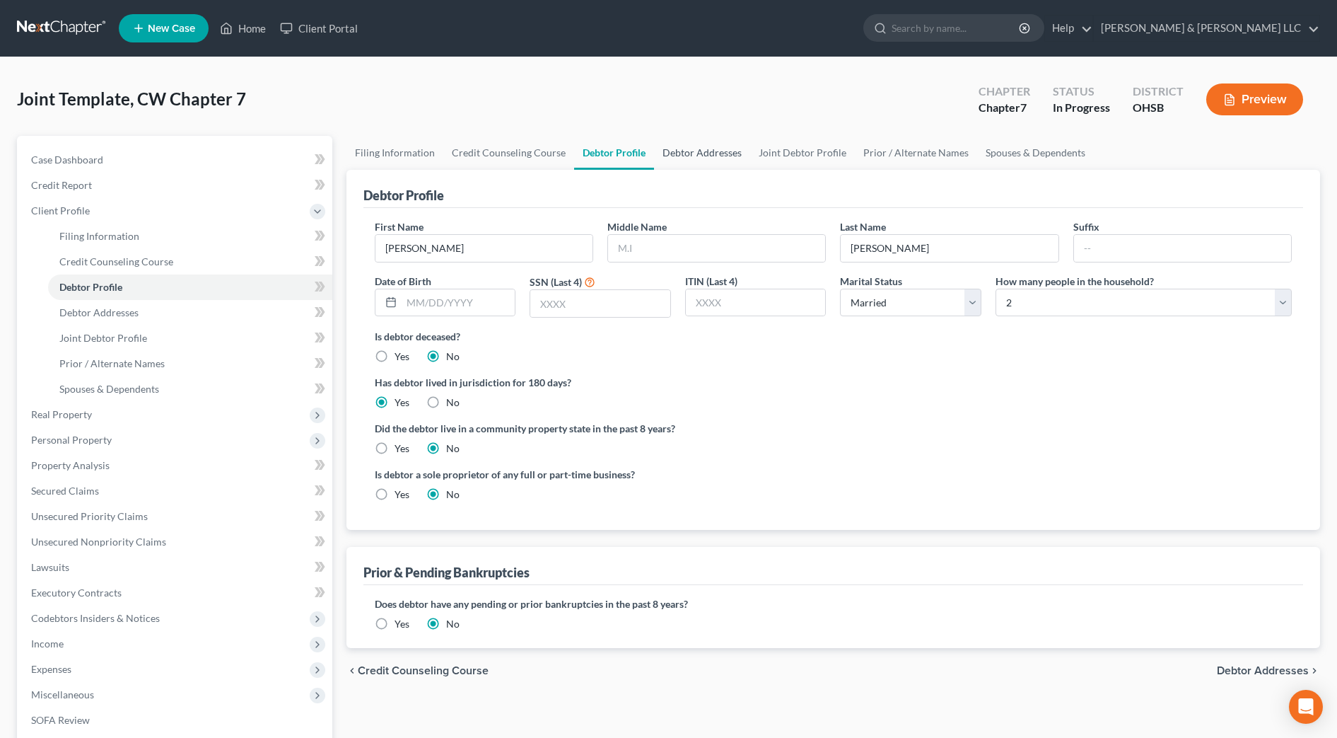
select select "0"
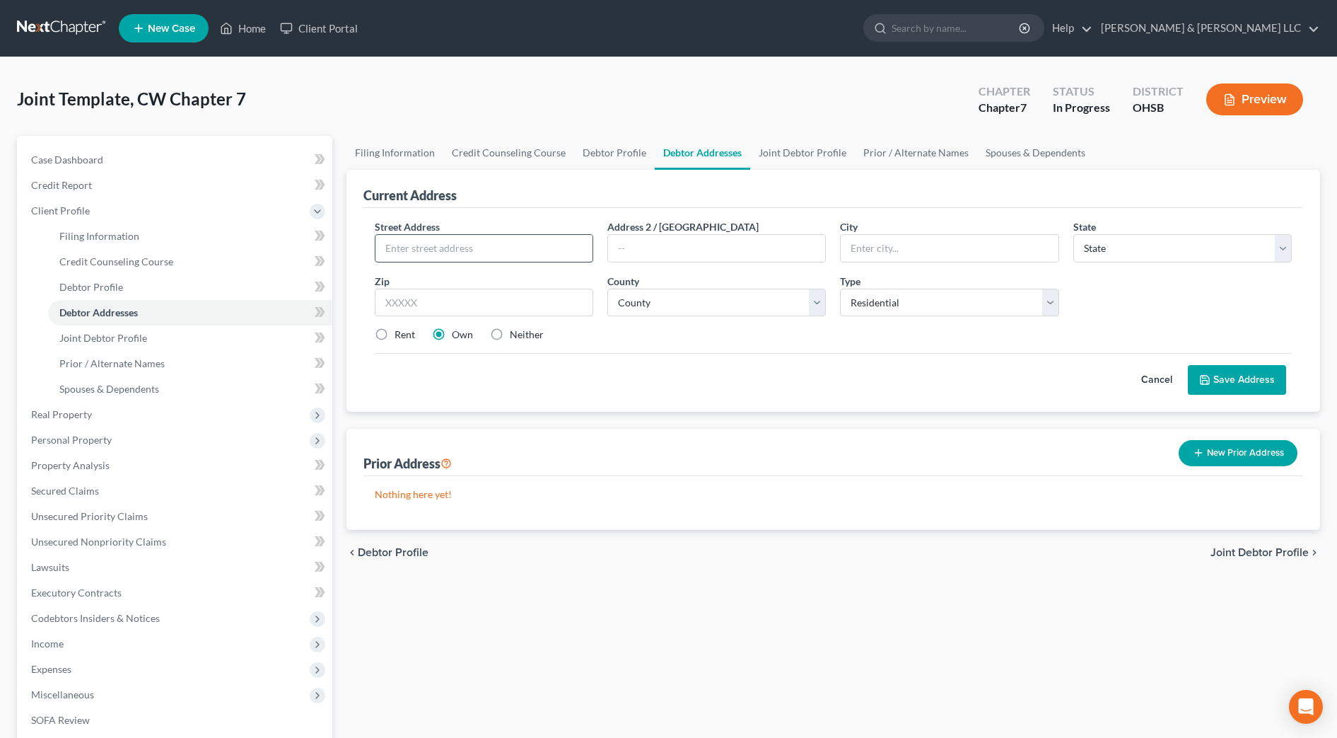
click at [565, 243] on input "text" at bounding box center [484, 248] width 217 height 27
type input "5016 Reese Ave."
type input "43103"
type input "Ashville"
select select "36"
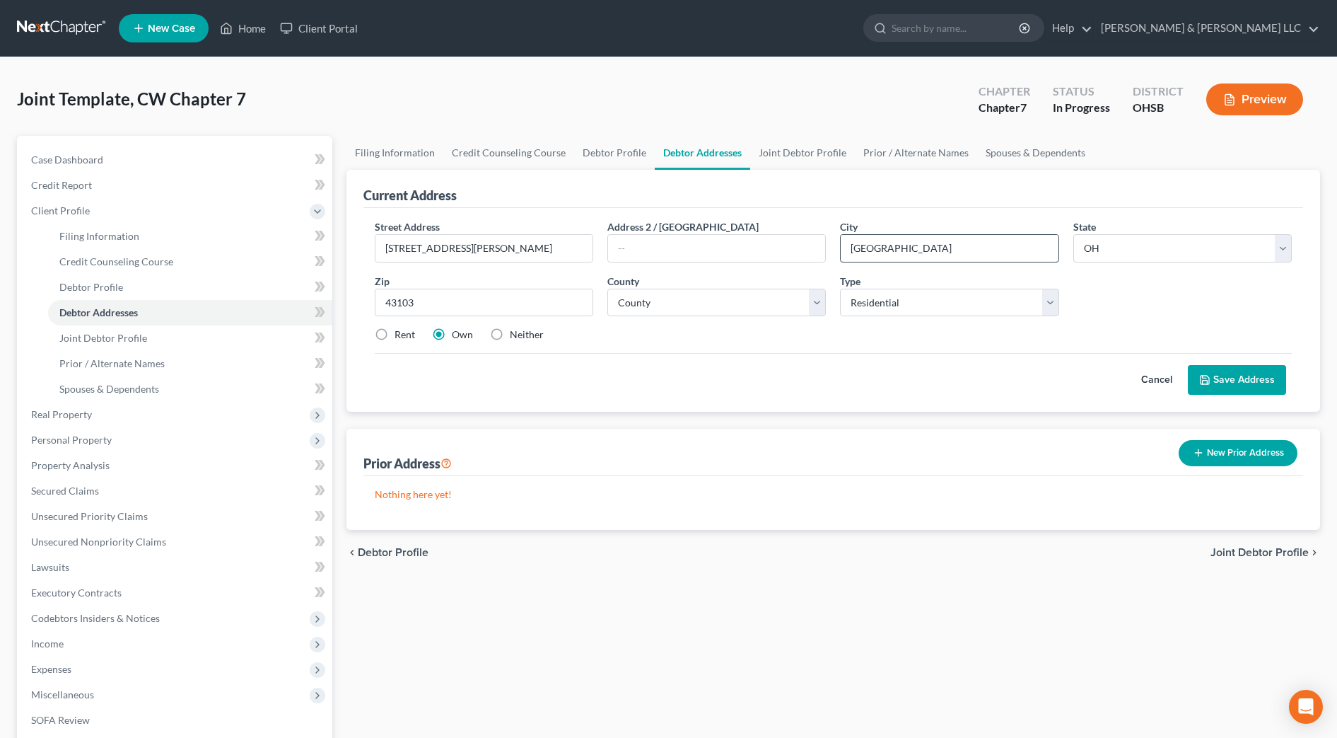
click at [907, 255] on input "Ashville" at bounding box center [949, 248] width 217 height 27
type input "A"
type input "S. Bloomfield"
click at [670, 313] on select "County Adams County Allen County Ashland County Ashtabula County Athens County …" at bounding box center [717, 303] width 219 height 28
select select "64"
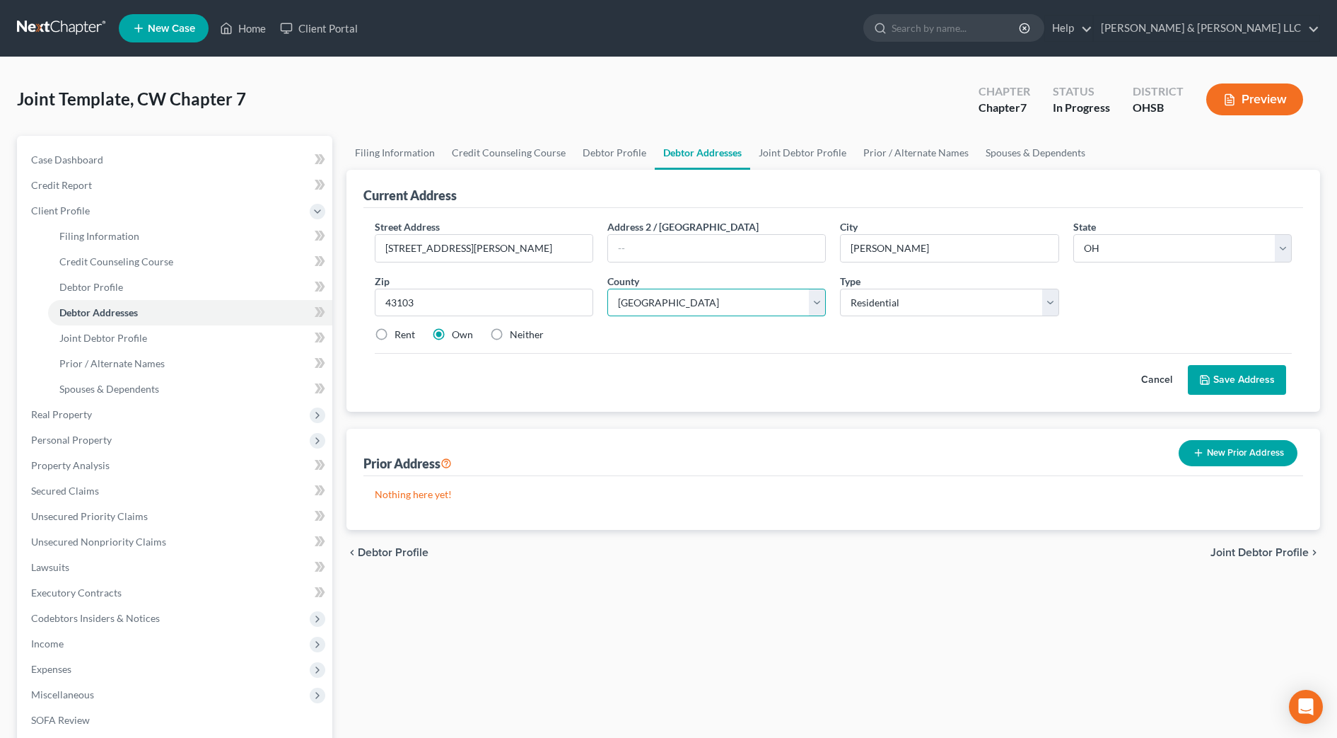
click at [608, 289] on select "County Adams County Allen County Ashland County Ashtabula County Athens County …" at bounding box center [717, 303] width 219 height 28
click at [1214, 378] on button "Save Address" at bounding box center [1237, 380] width 98 height 30
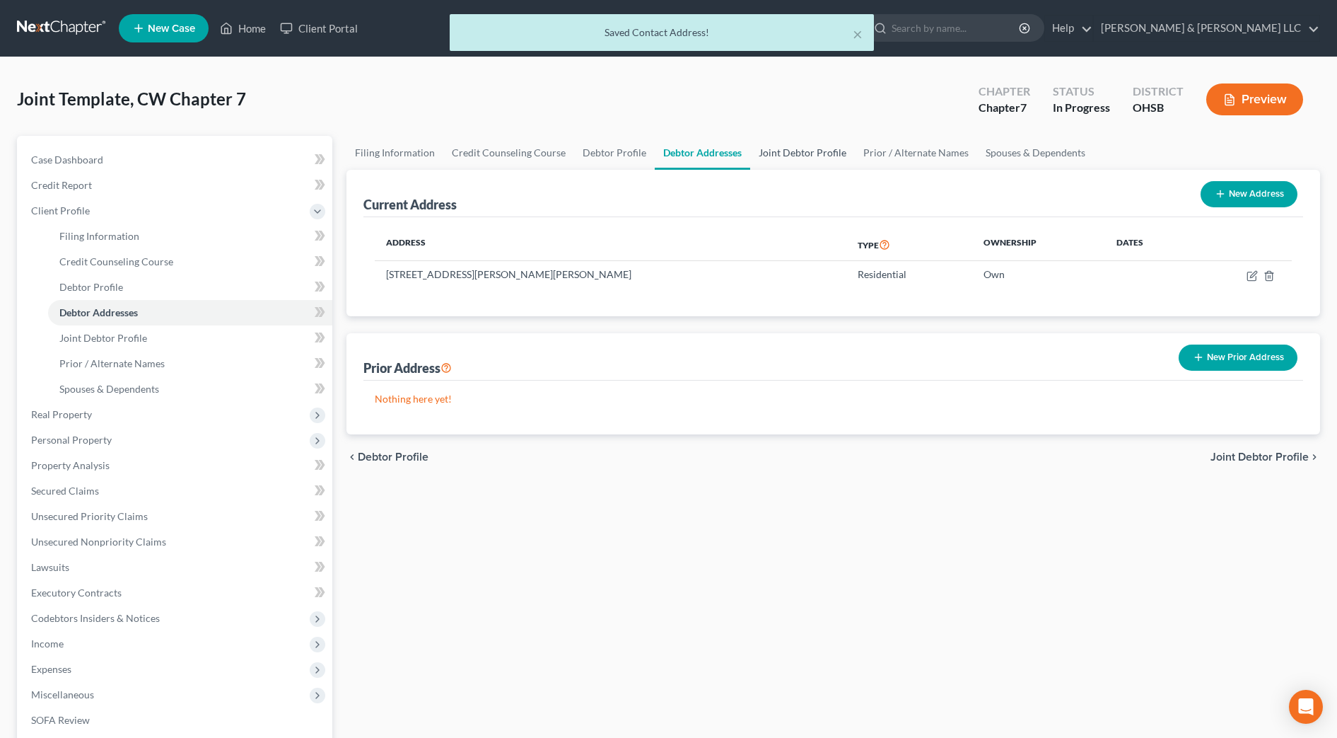
click at [808, 149] on link "Joint Debtor Profile" at bounding box center [802, 153] width 105 height 34
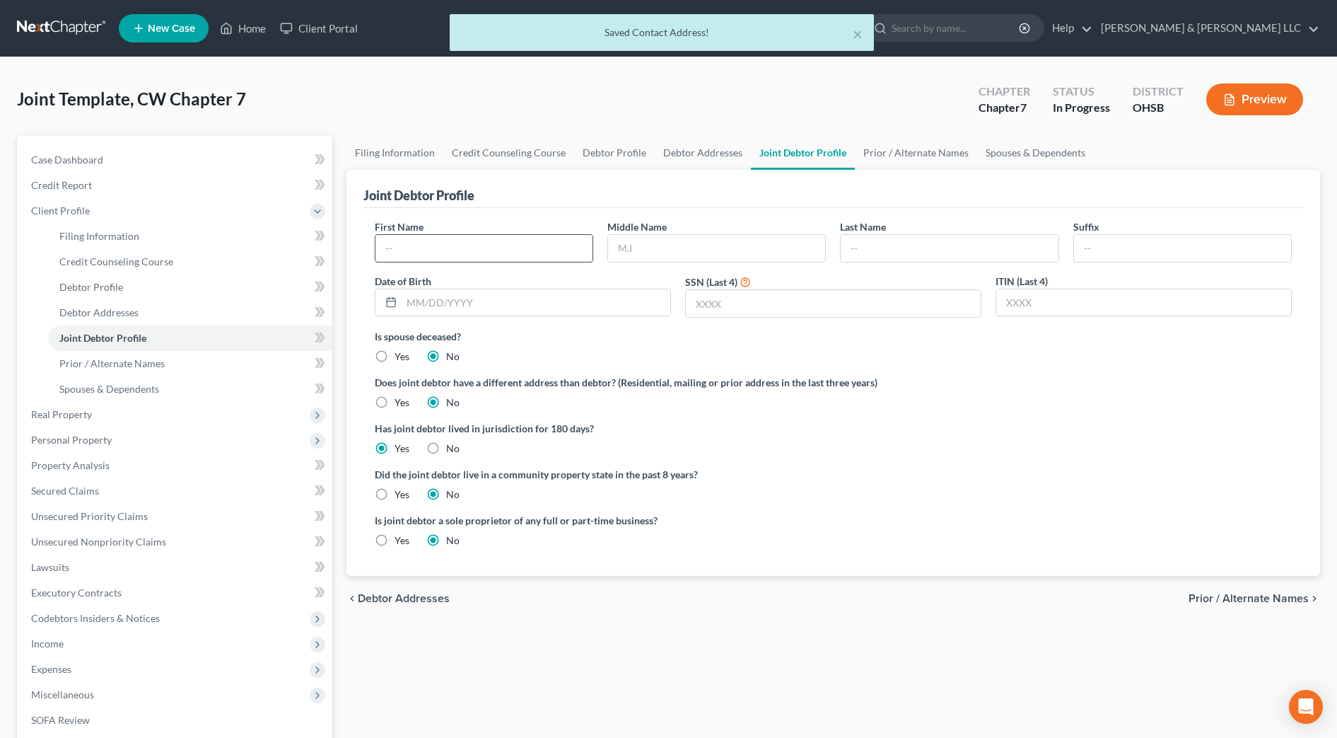
click at [535, 240] on input "text" at bounding box center [484, 248] width 217 height 27
type input "Angel"
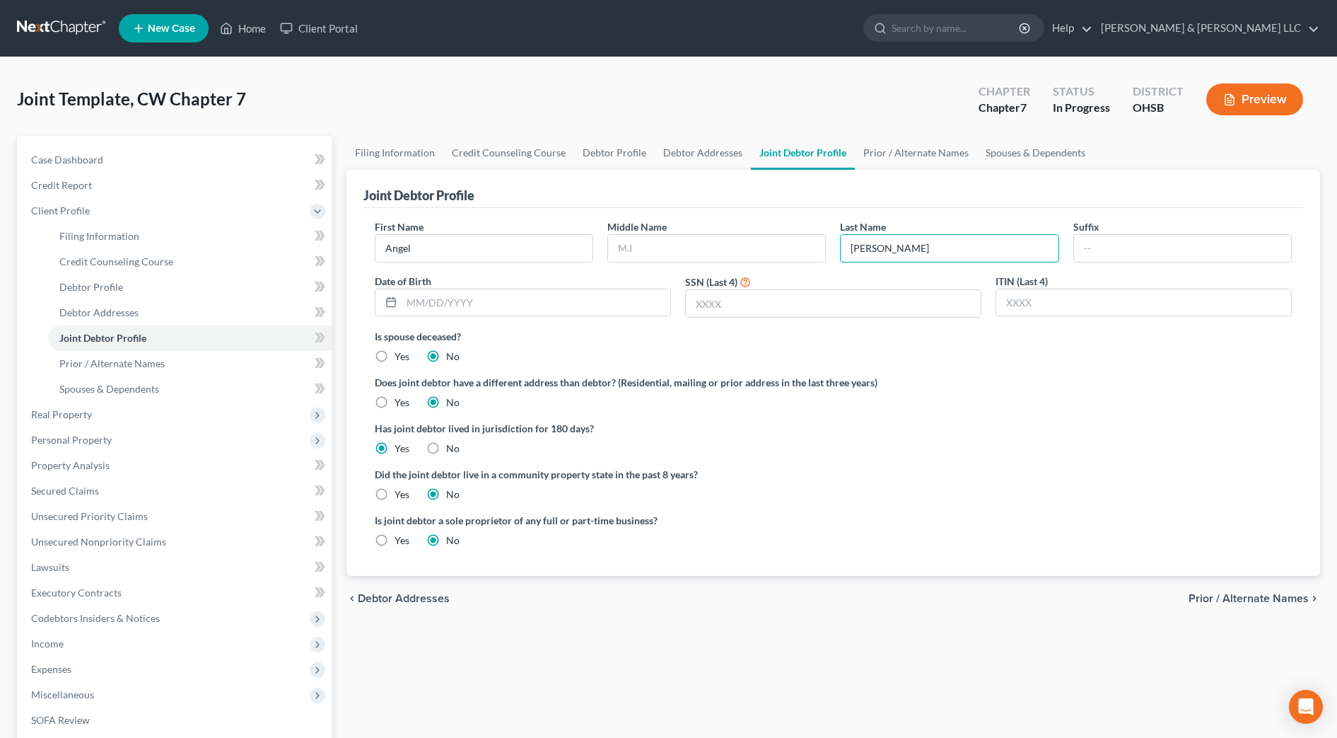
type input "Gibbs"
click at [907, 149] on link "Prior / Alternate Names" at bounding box center [916, 153] width 122 height 34
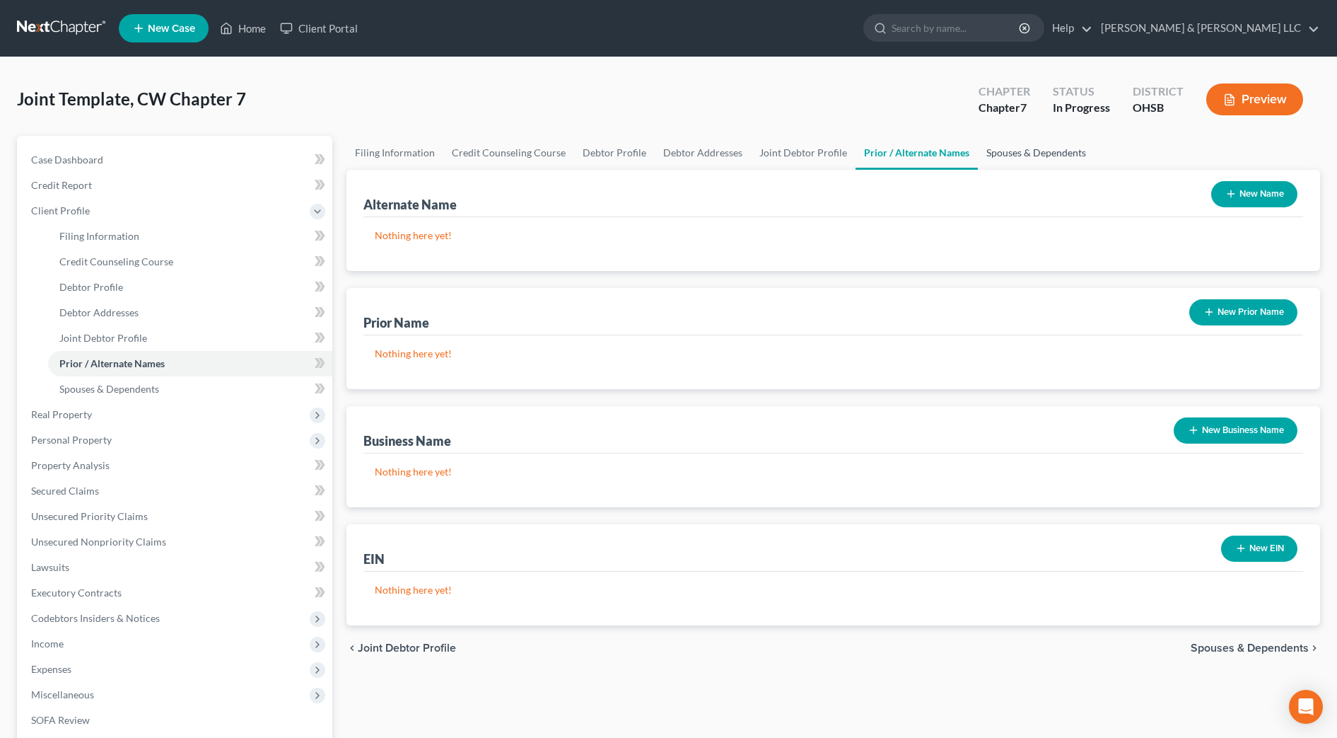
click at [1045, 156] on link "Spouses & Dependents" at bounding box center [1036, 153] width 117 height 34
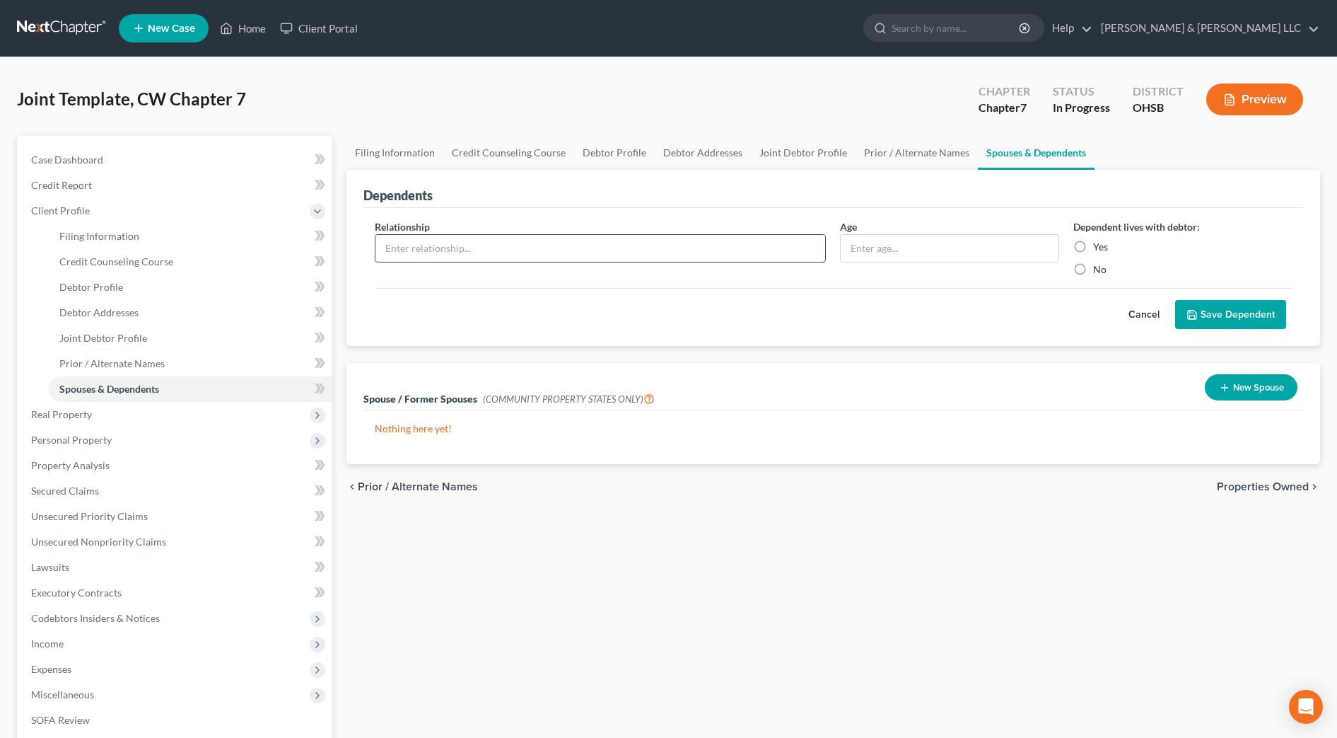
click at [707, 252] on input "text" at bounding box center [601, 248] width 451 height 27
type input "Child"
type input "3"
click at [1093, 245] on label "Yes" at bounding box center [1100, 247] width 15 height 14
click at [1099, 245] on input "Yes" at bounding box center [1103, 244] width 9 height 9
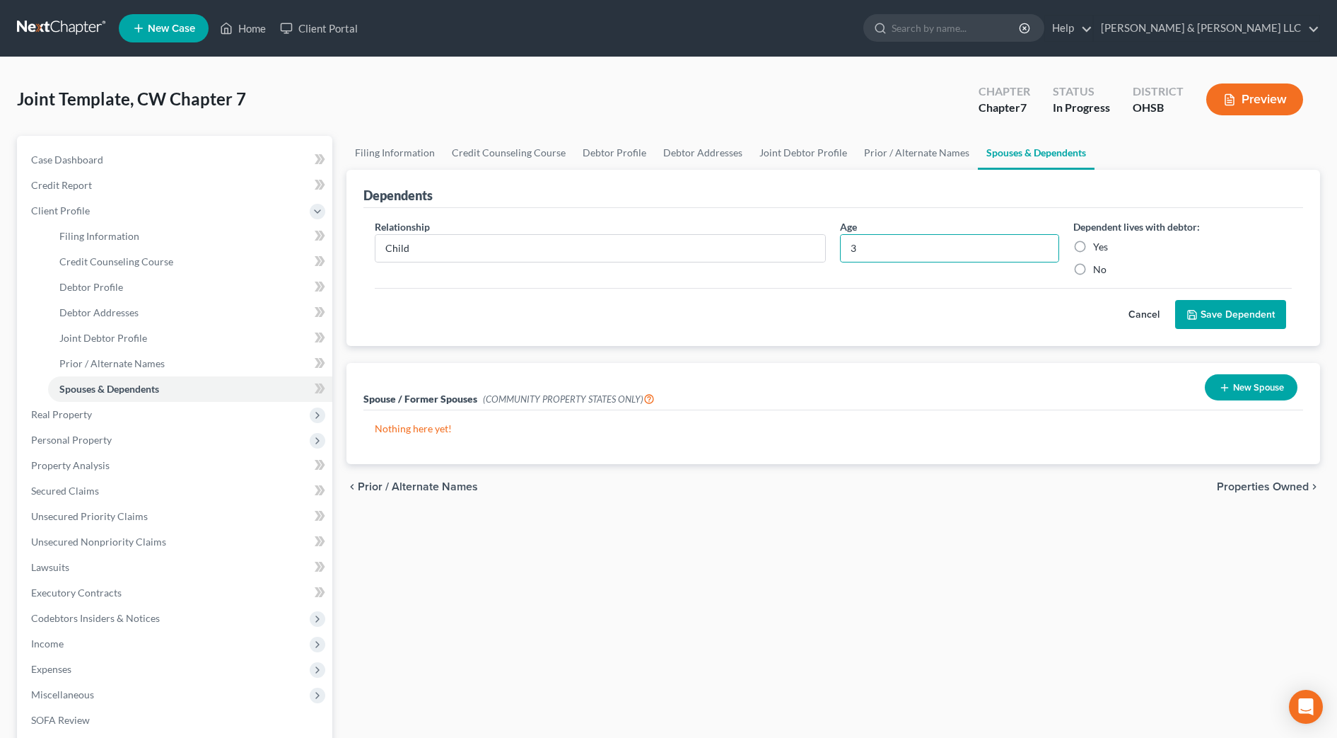
radio input "true"
click at [1210, 291] on div "Cancel Save Dependent" at bounding box center [833, 309] width 917 height 42
click at [1214, 300] on button "Save Dependent" at bounding box center [1230, 315] width 111 height 30
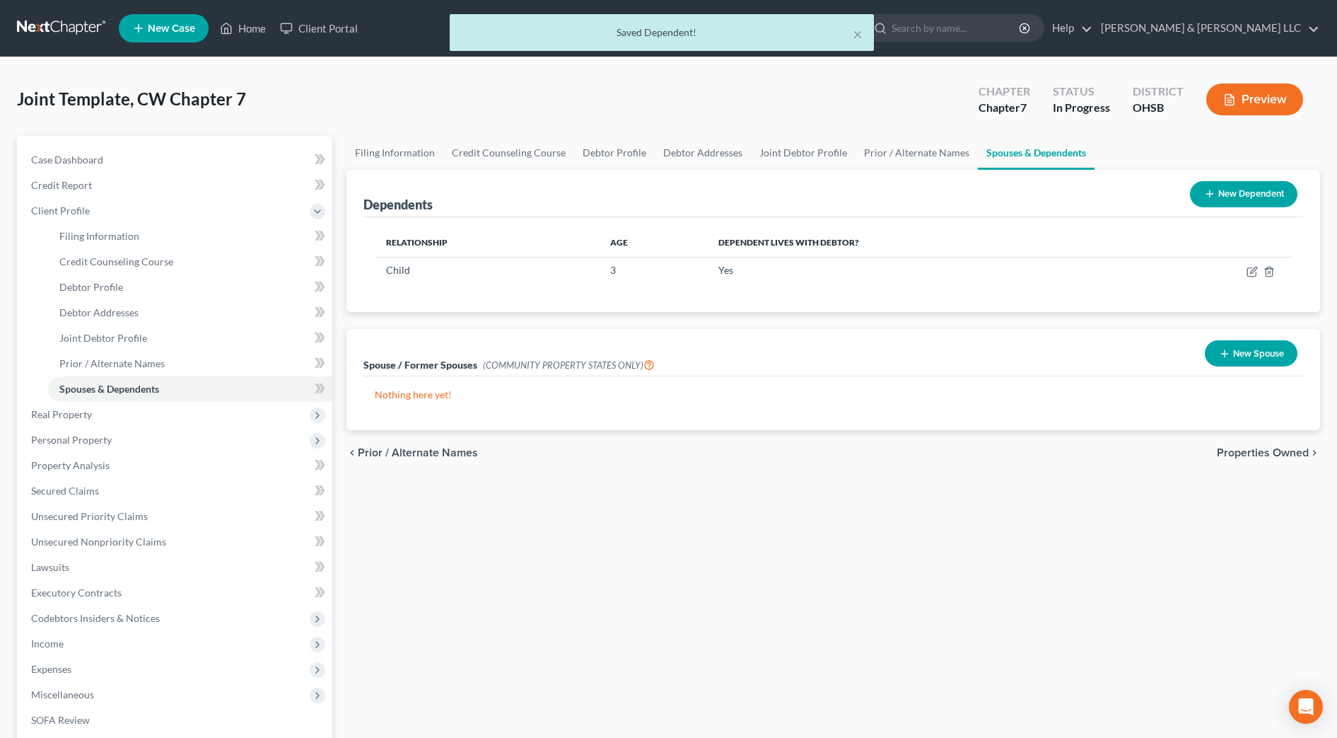
click at [1256, 201] on button "New Dependent" at bounding box center [1244, 194] width 108 height 26
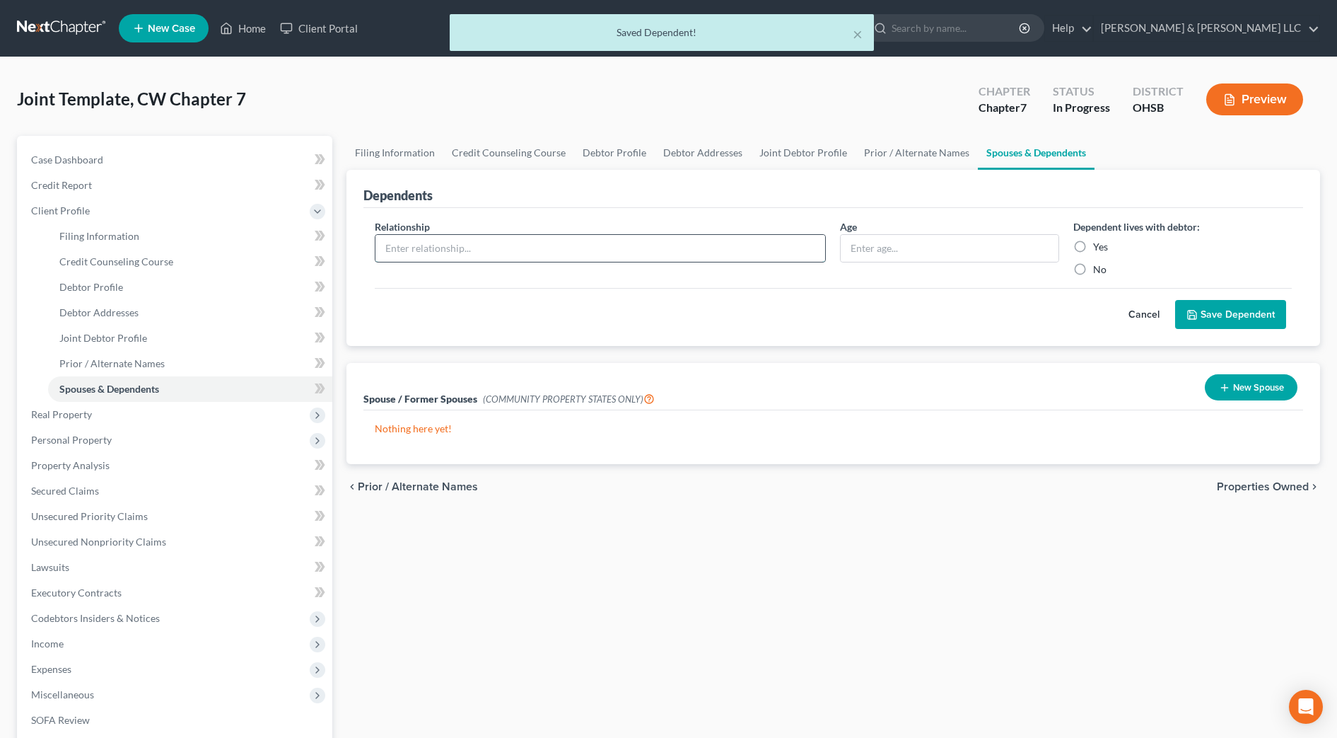
click at [524, 252] on input "text" at bounding box center [601, 248] width 451 height 27
type input "Child"
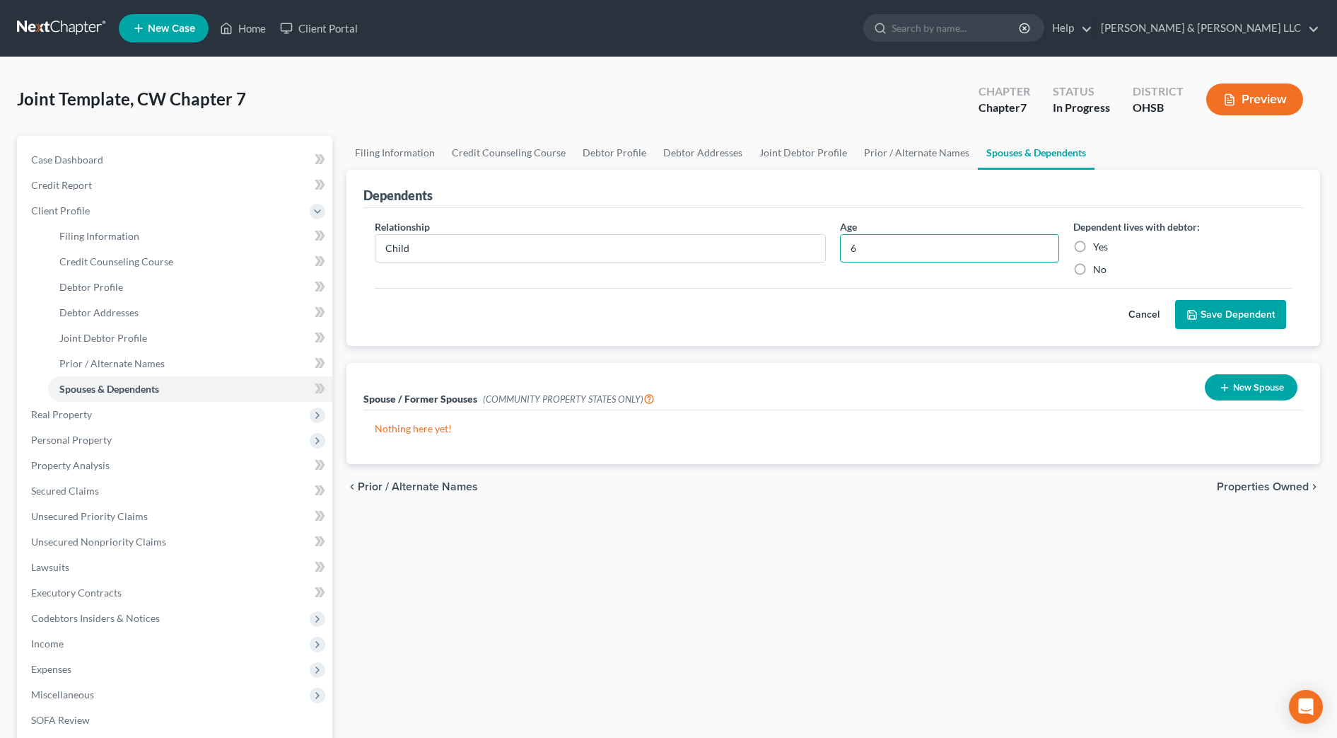
type input "6"
click at [1098, 248] on label "Yes" at bounding box center [1100, 247] width 15 height 14
click at [1099, 248] on input "Yes" at bounding box center [1103, 244] width 9 height 9
radio input "true"
click at [1212, 310] on button "Save Dependent" at bounding box center [1230, 315] width 111 height 30
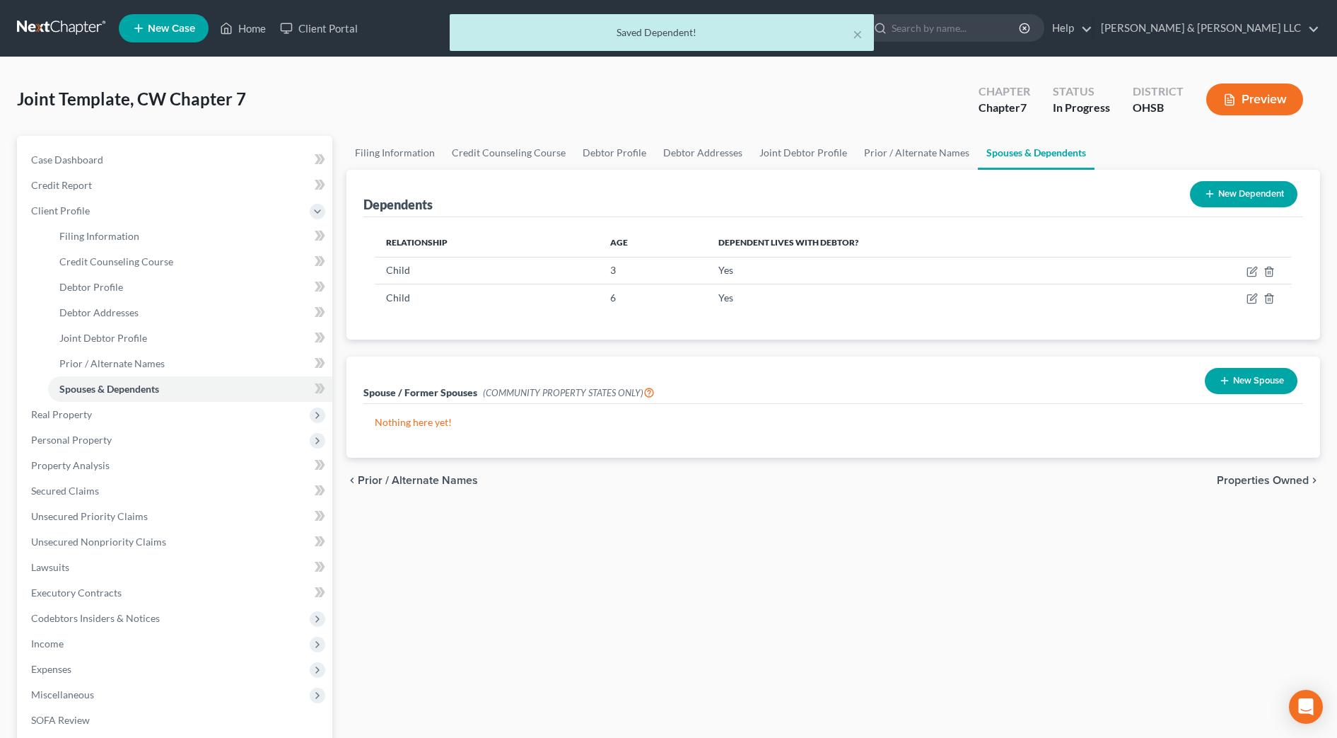
click at [1262, 482] on span "Properties Owned" at bounding box center [1263, 480] width 92 height 11
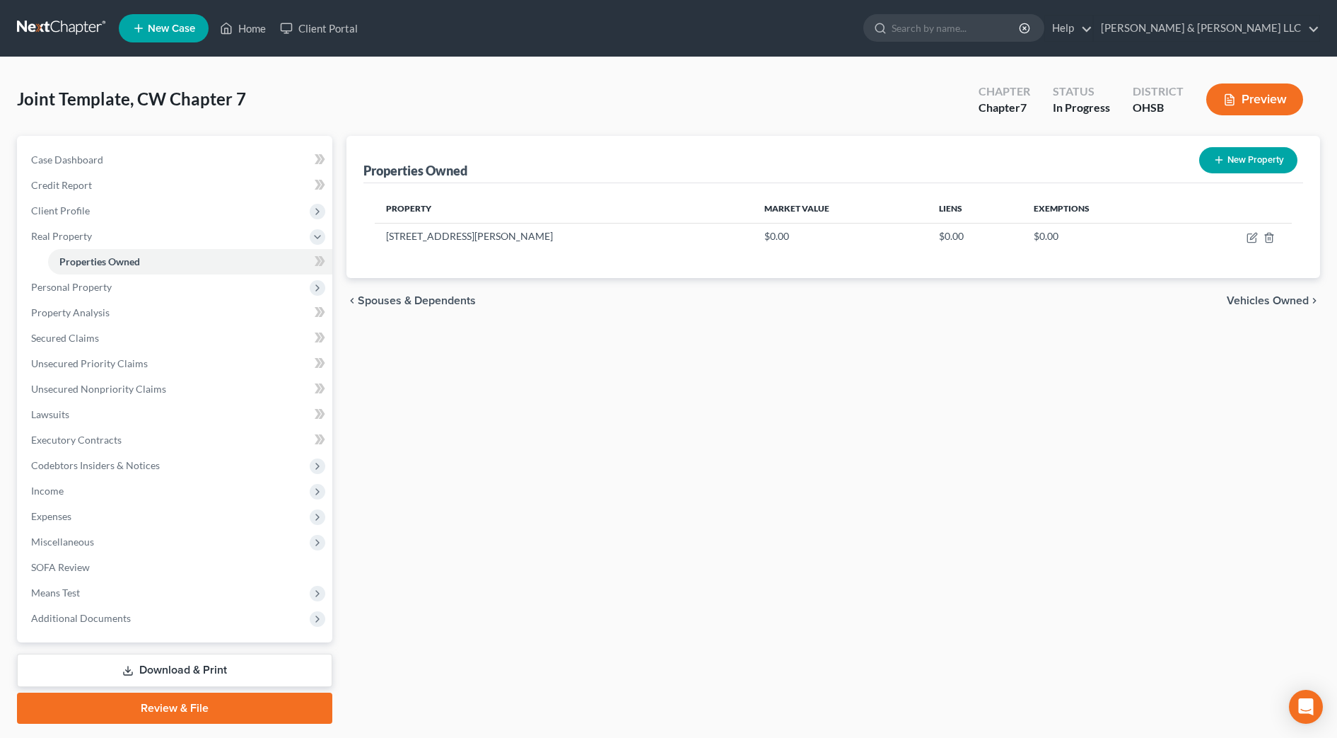
click at [1304, 297] on span "Vehicles Owned" at bounding box center [1268, 300] width 82 height 11
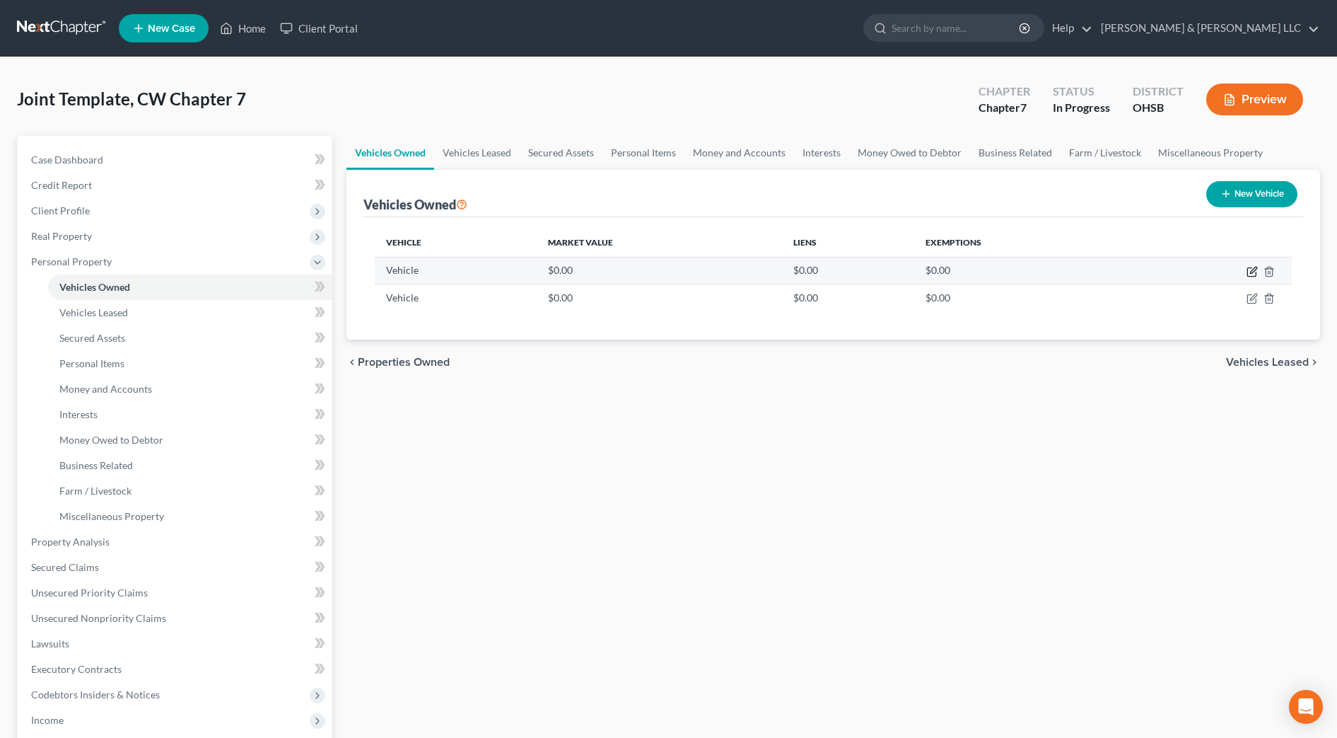
click at [1252, 269] on icon "button" at bounding box center [1252, 271] width 11 height 11
select select "0"
select select "2"
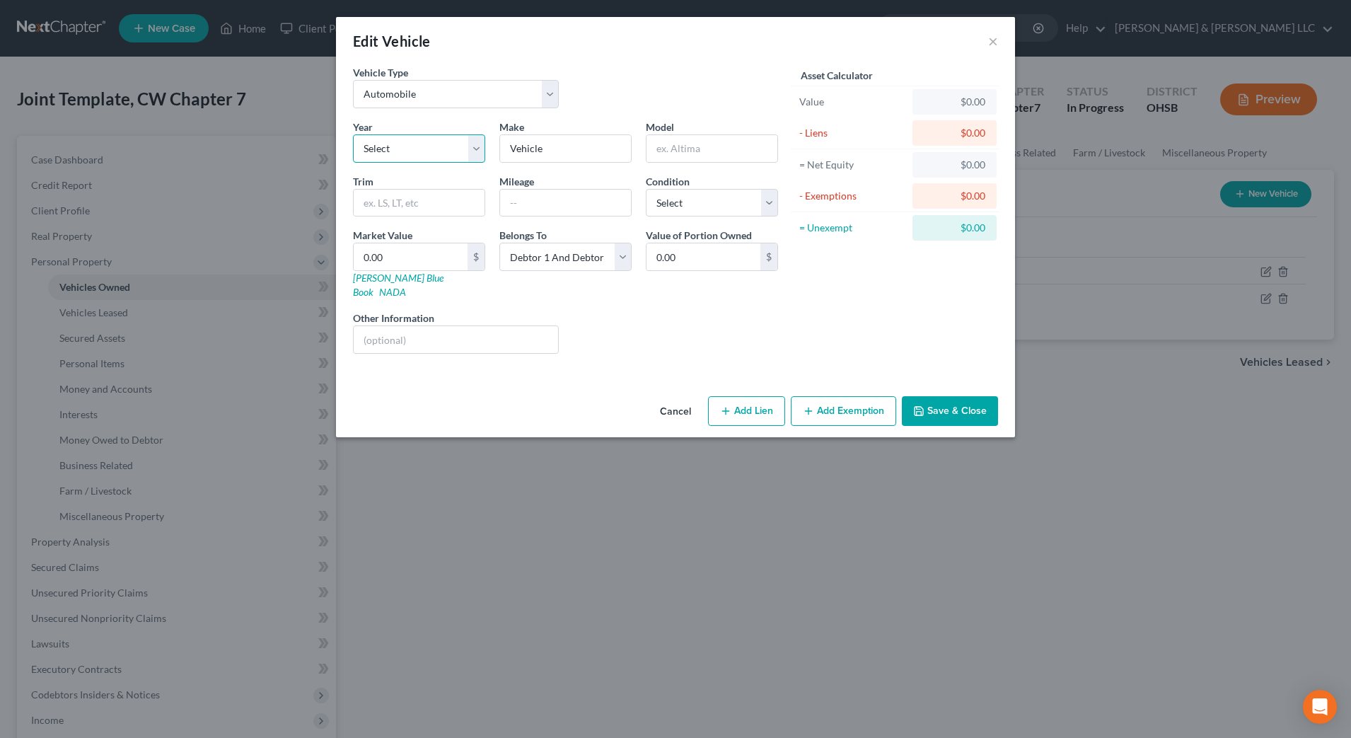
click at [441, 155] on select "Select 2026 2025 2024 2023 2022 2021 2020 2019 2018 2017 2016 2015 2014 2013 20…" at bounding box center [419, 148] width 132 height 28
click at [675, 397] on button "Cancel" at bounding box center [676, 411] width 54 height 28
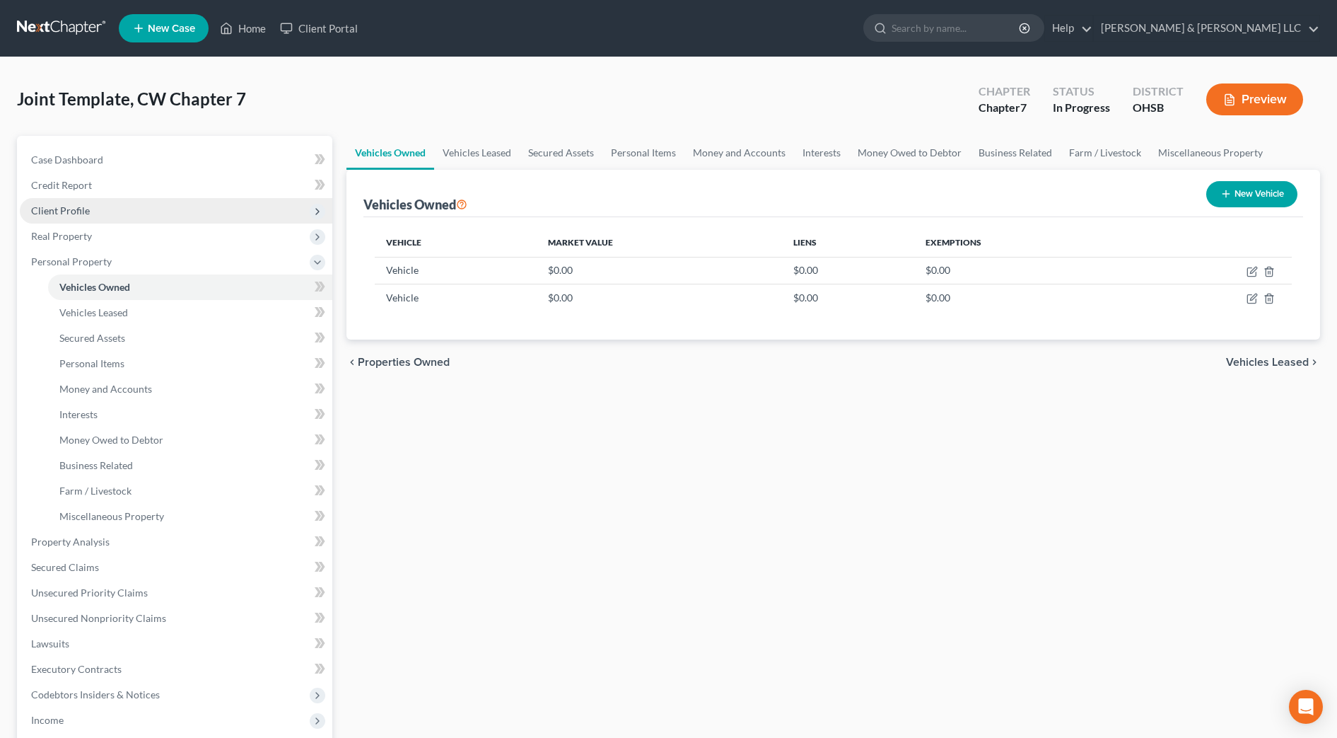
click at [81, 204] on span "Client Profile" at bounding box center [60, 210] width 59 height 12
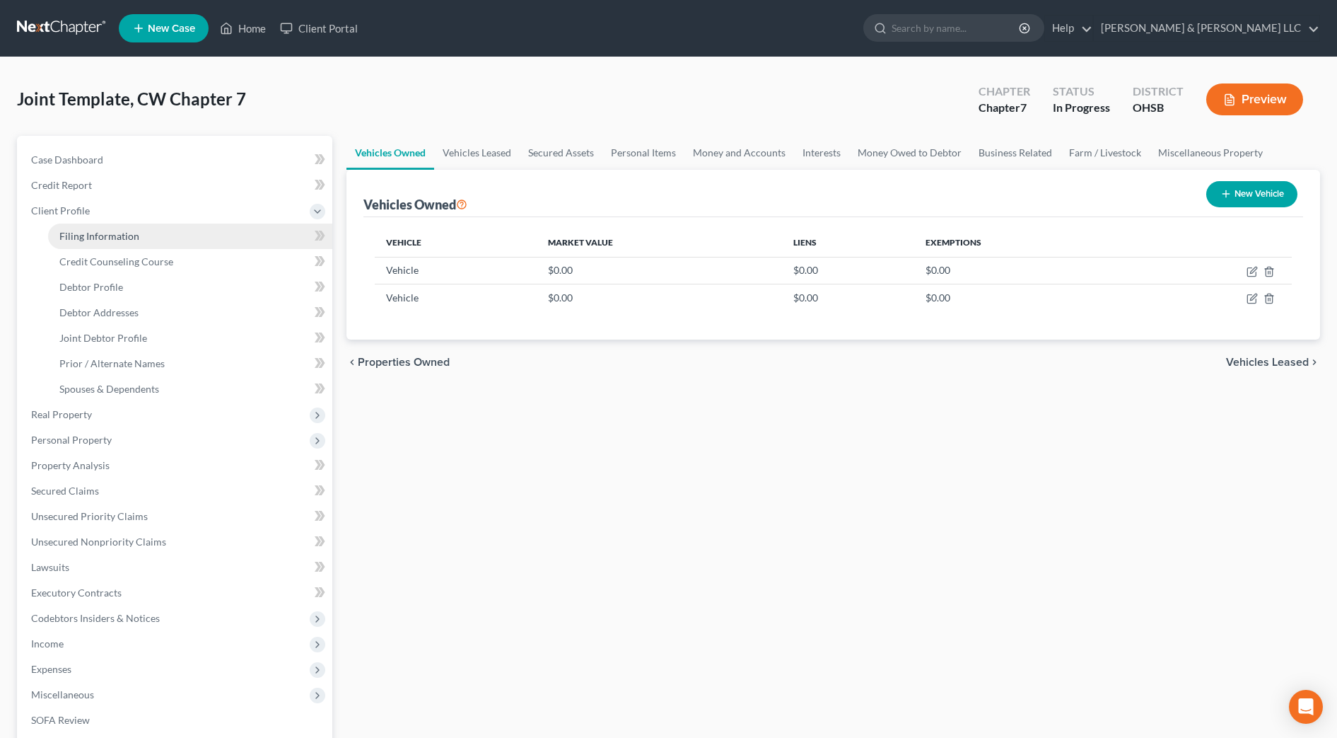
click at [86, 230] on span "Filing Information" at bounding box center [99, 236] width 80 height 12
select select "1"
select select "0"
select select "62"
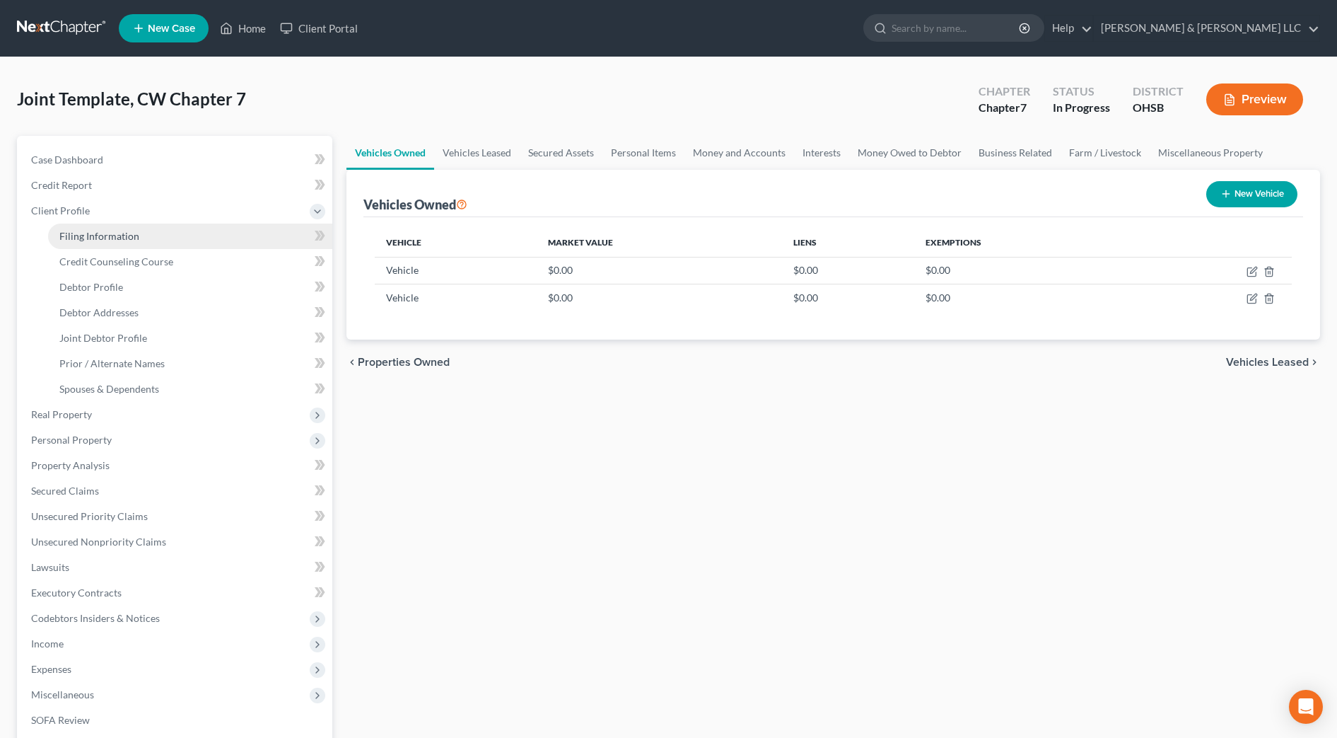
select select "2"
select select "36"
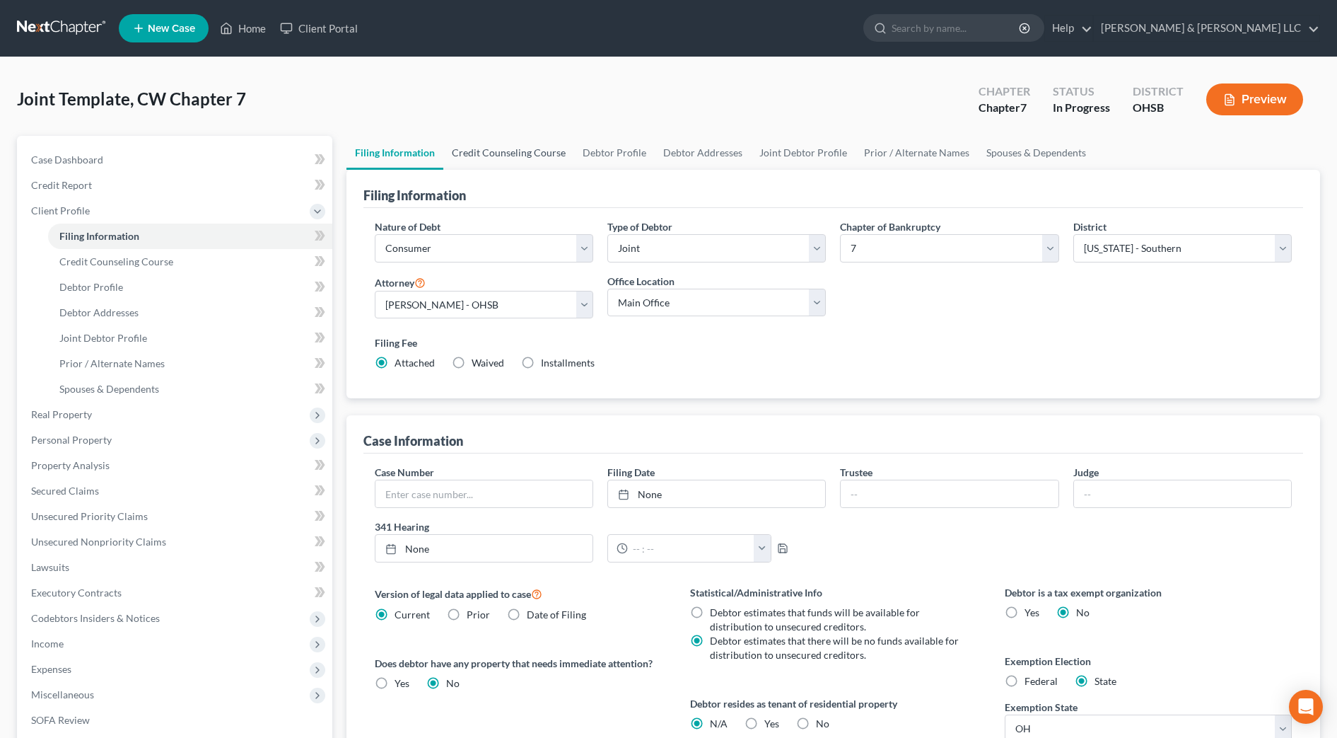
click at [496, 157] on link "Credit Counseling Course" at bounding box center [508, 153] width 131 height 34
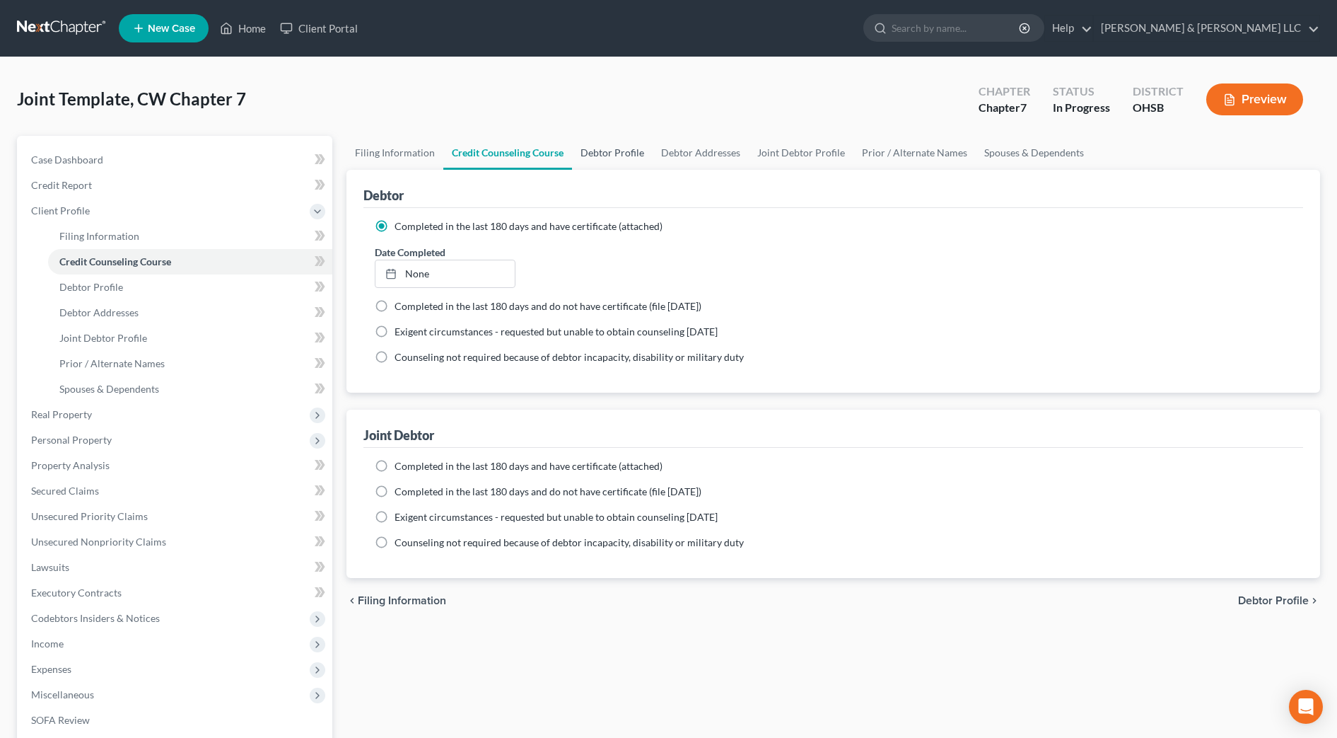
click at [613, 151] on link "Debtor Profile" at bounding box center [612, 153] width 81 height 34
select select "1"
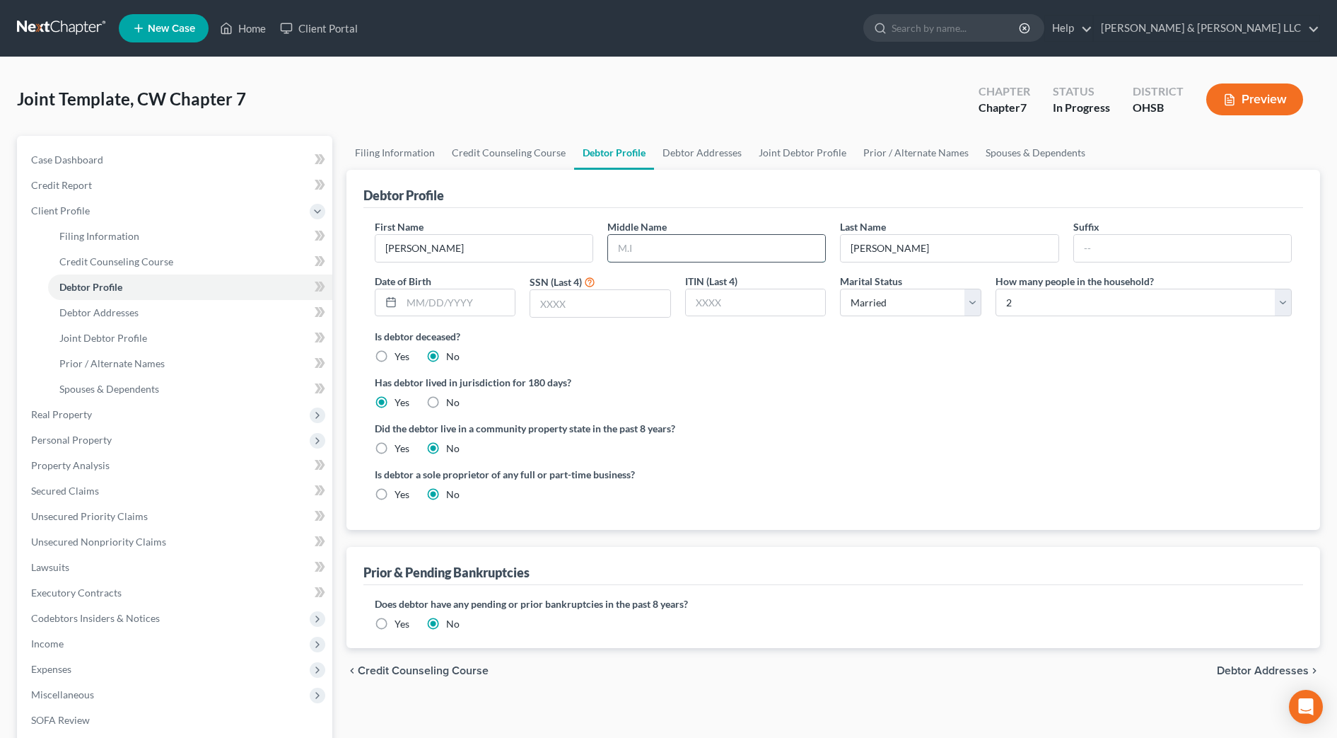
click at [654, 245] on input "text" at bounding box center [716, 248] width 217 height 27
type input "L."
type input "Jr."
click at [480, 306] on input "text" at bounding box center [459, 302] width 114 height 27
type input "01/05/1982"
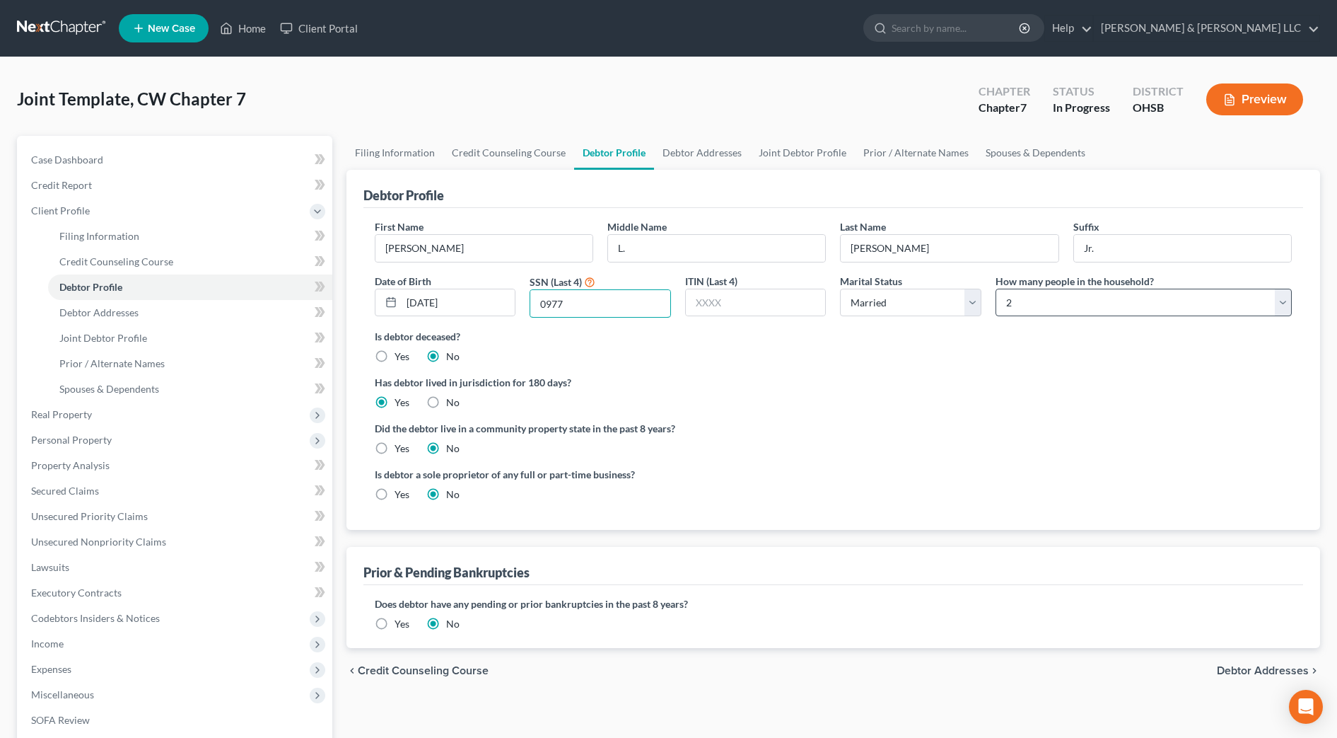
type input "0977"
click at [1091, 306] on select "Select 1 2 3 4 5 6 7 8 9 10 11 12 13 14 15 16 17 18 19 20" at bounding box center [1144, 303] width 296 height 28
select select "3"
click at [996, 289] on select "Select 1 2 3 4 5 6 7 8 9 10 11 12 13 14 15 16 17 18 19 20" at bounding box center [1144, 303] width 296 height 28
click at [698, 153] on link "Debtor Addresses" at bounding box center [702, 153] width 96 height 34
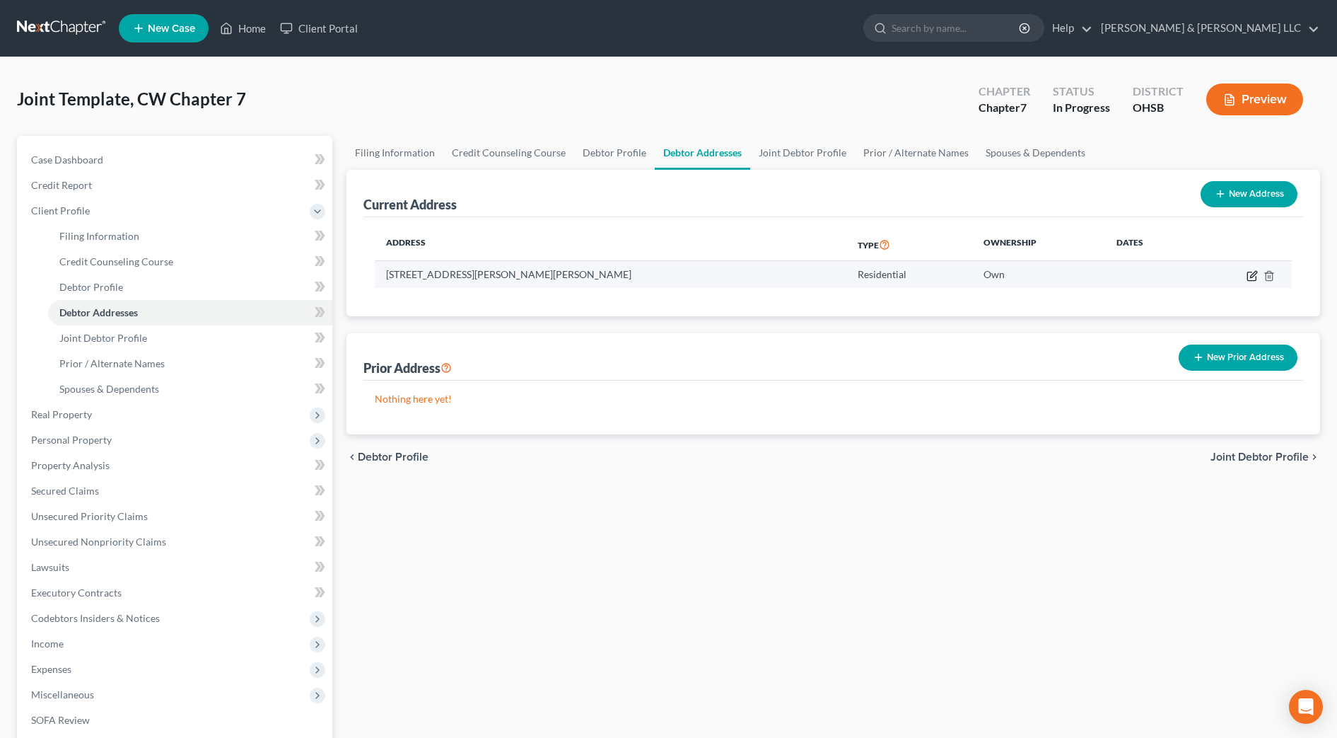
click at [1251, 276] on icon "button" at bounding box center [1253, 274] width 6 height 6
select select "36"
select select "64"
select select "0"
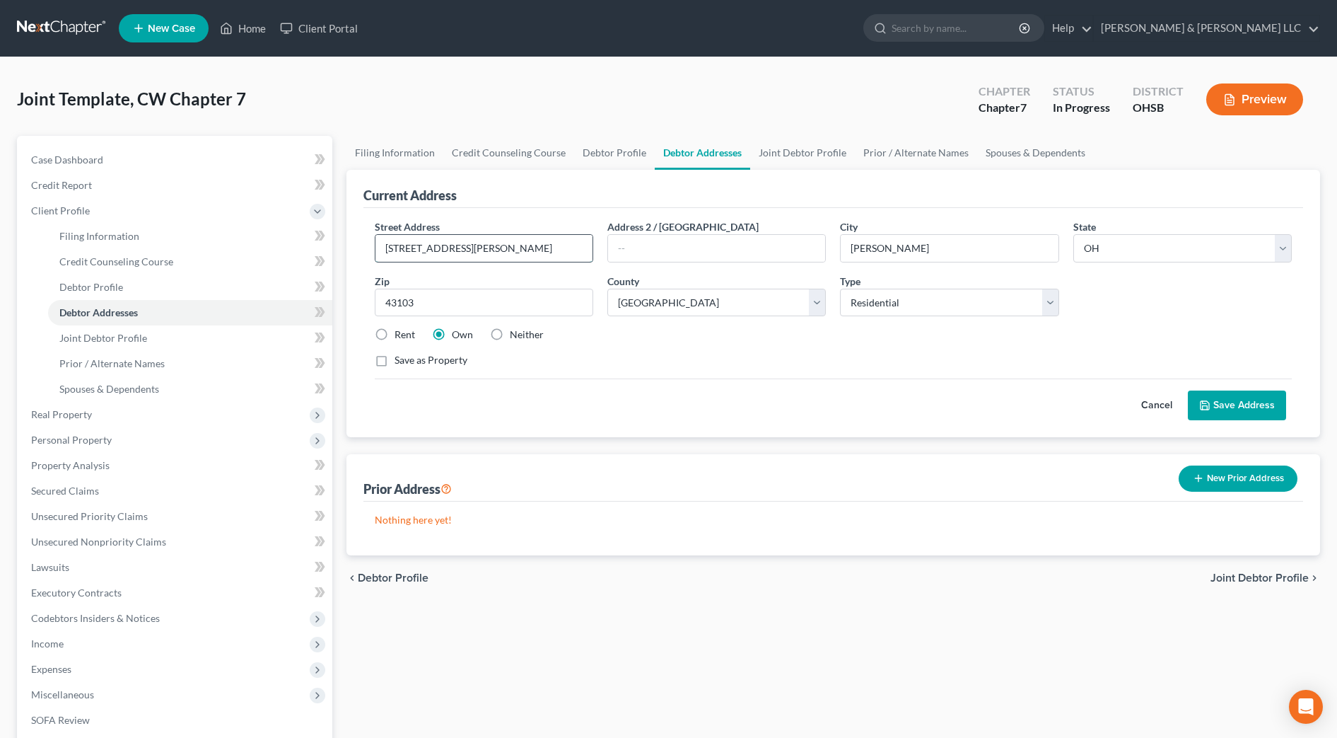
click at [424, 245] on input "5016 Reese Ave." at bounding box center [484, 248] width 217 height 27
type input "[STREET_ADDRESS][PERSON_NAME]"
click at [1226, 402] on button "Save Address" at bounding box center [1237, 405] width 98 height 30
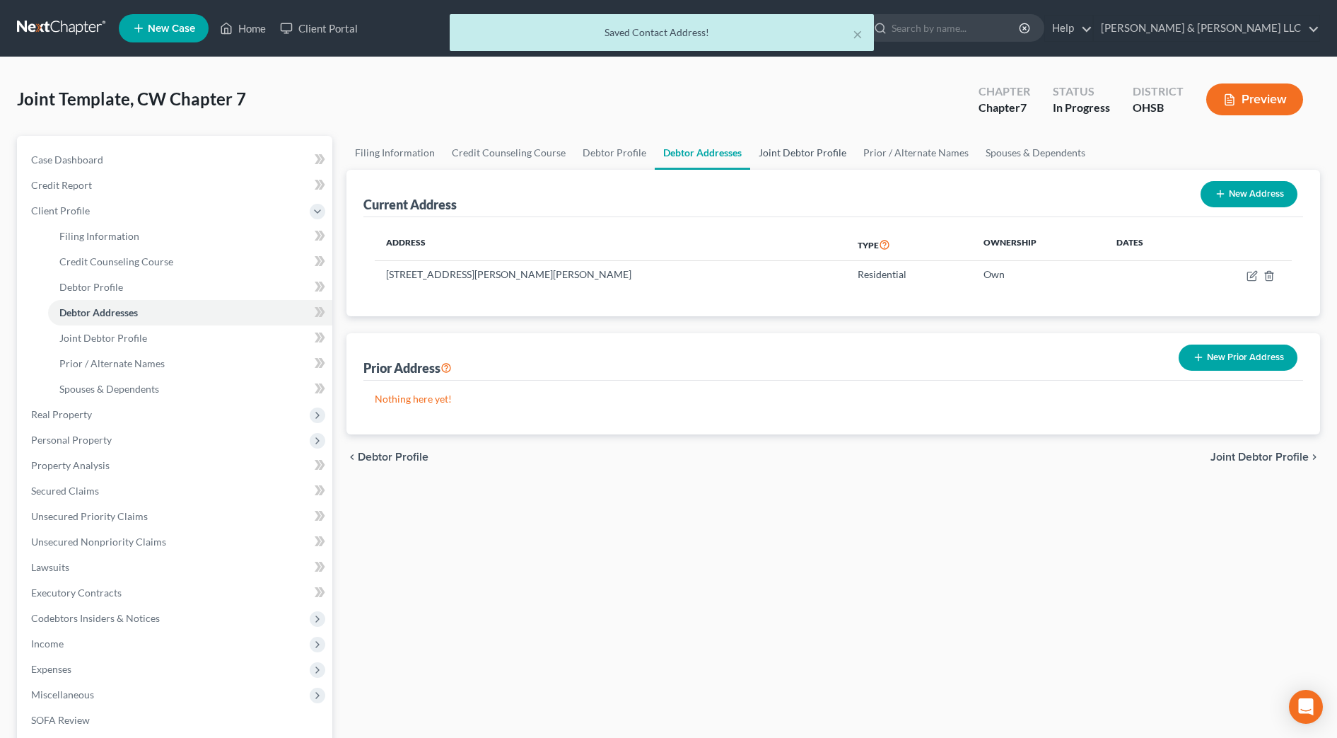
click at [792, 153] on link "Joint Debtor Profile" at bounding box center [802, 153] width 105 height 34
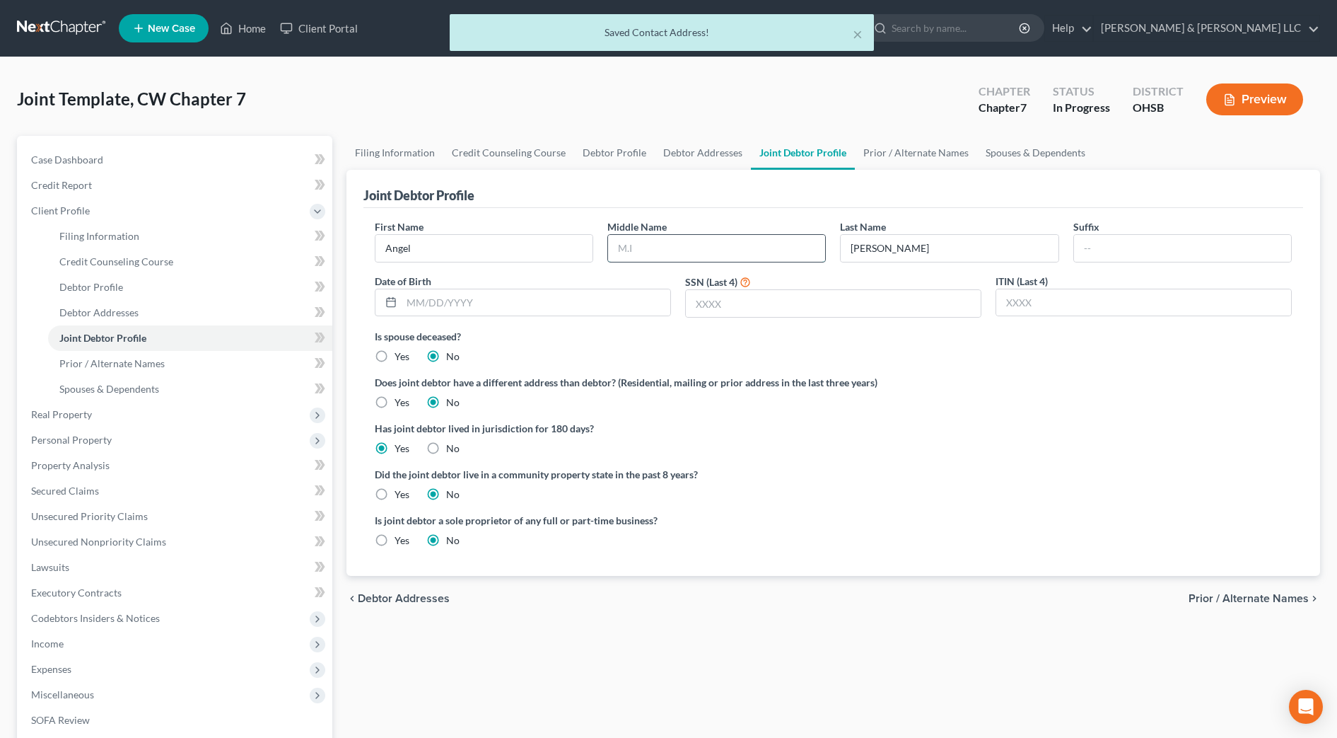
click at [721, 248] on input "text" at bounding box center [716, 248] width 217 height 27
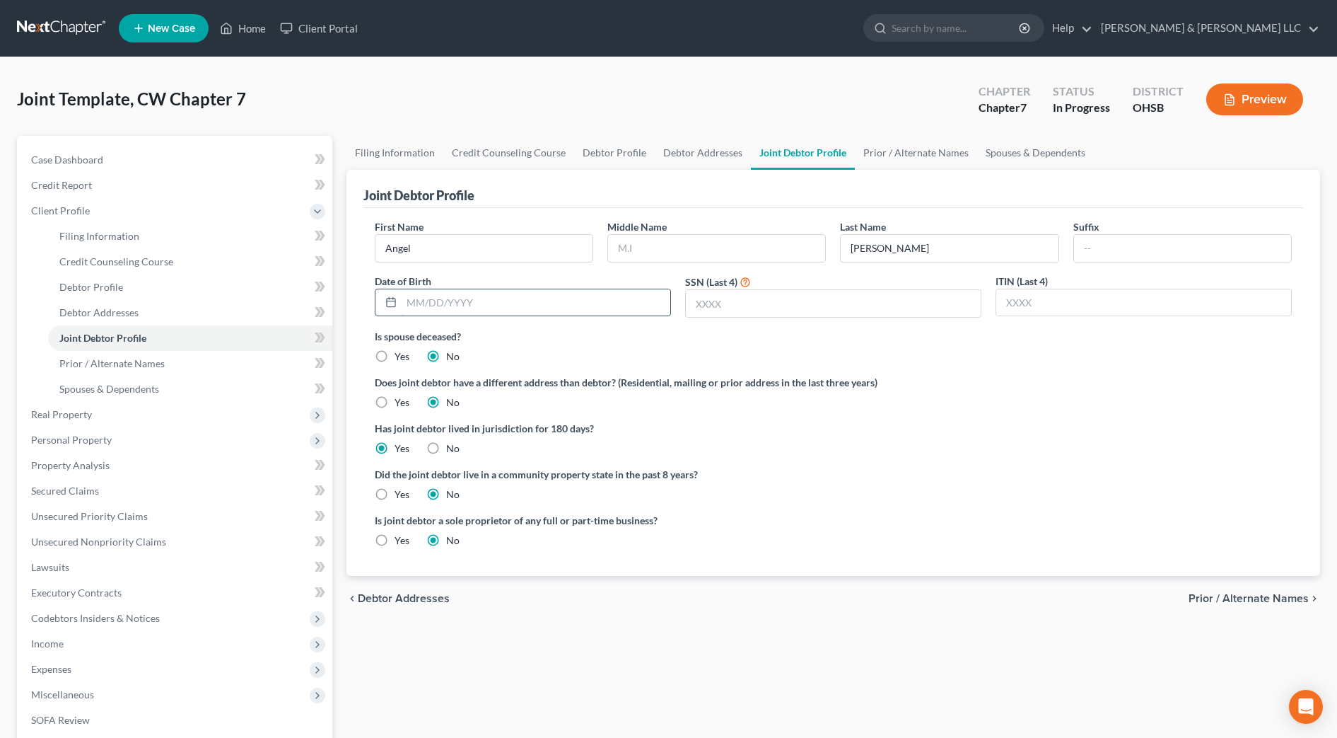
click at [631, 298] on input "text" at bounding box center [536, 302] width 269 height 27
type input "07/05/1990"
click at [750, 301] on input "text" at bounding box center [833, 303] width 295 height 27
type input "7547"
click at [937, 431] on label "Has joint debtor lived in jurisdiction for 180 days?" at bounding box center [833, 428] width 917 height 15
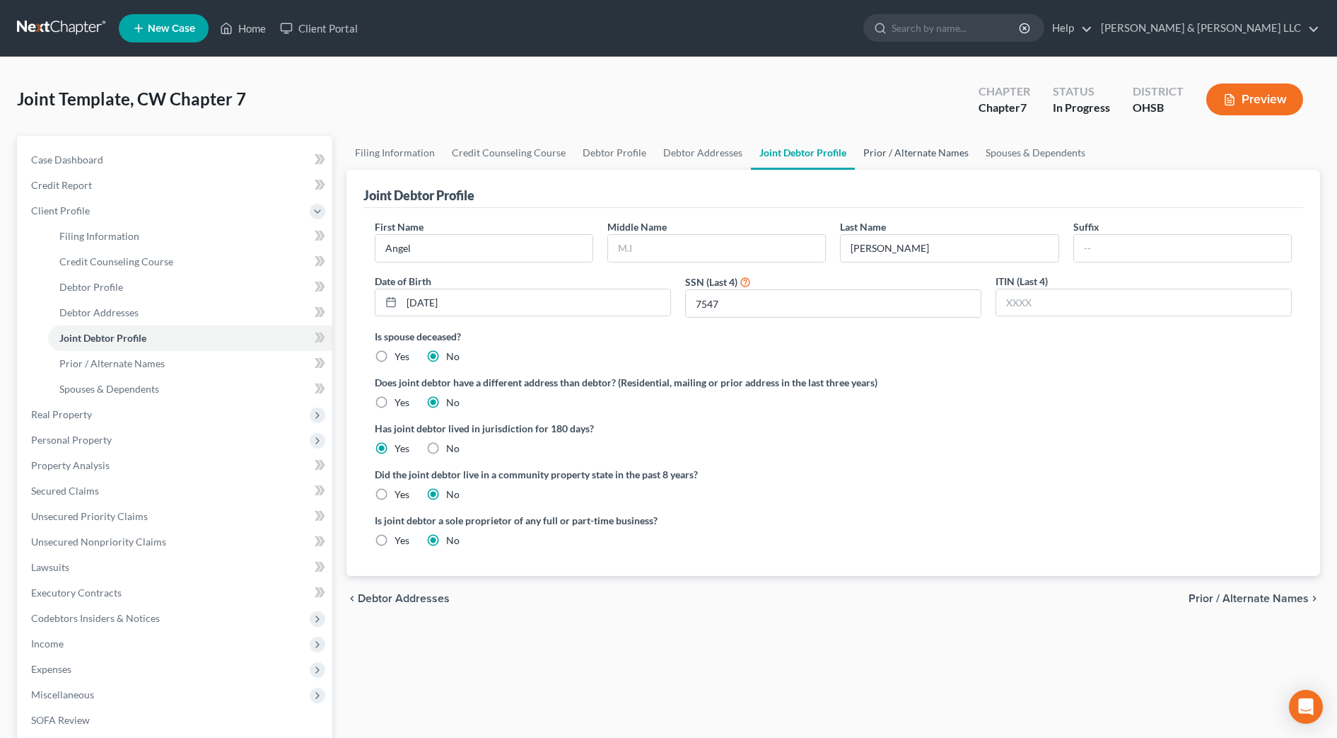
click at [911, 158] on link "Prior / Alternate Names" at bounding box center [916, 153] width 122 height 34
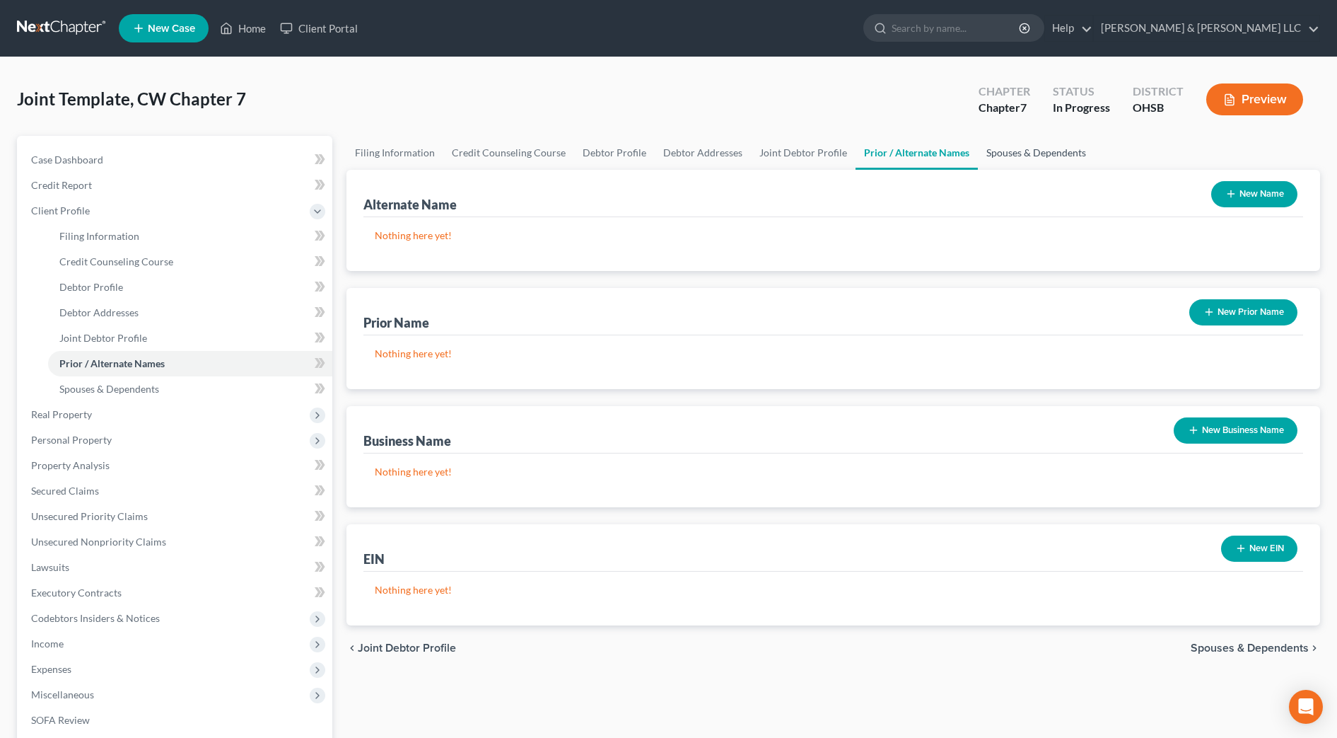
click at [1006, 146] on link "Spouses & Dependents" at bounding box center [1036, 153] width 117 height 34
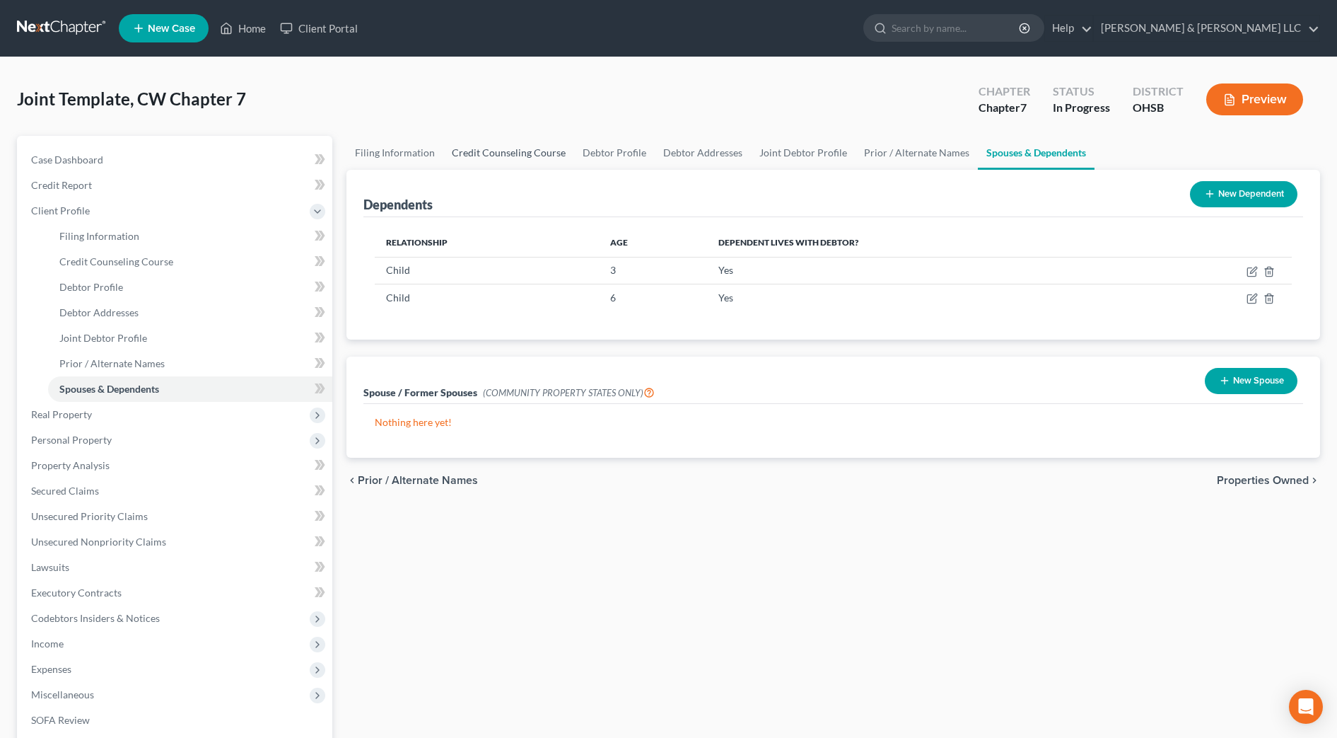
click at [487, 156] on link "Credit Counseling Course" at bounding box center [508, 153] width 131 height 34
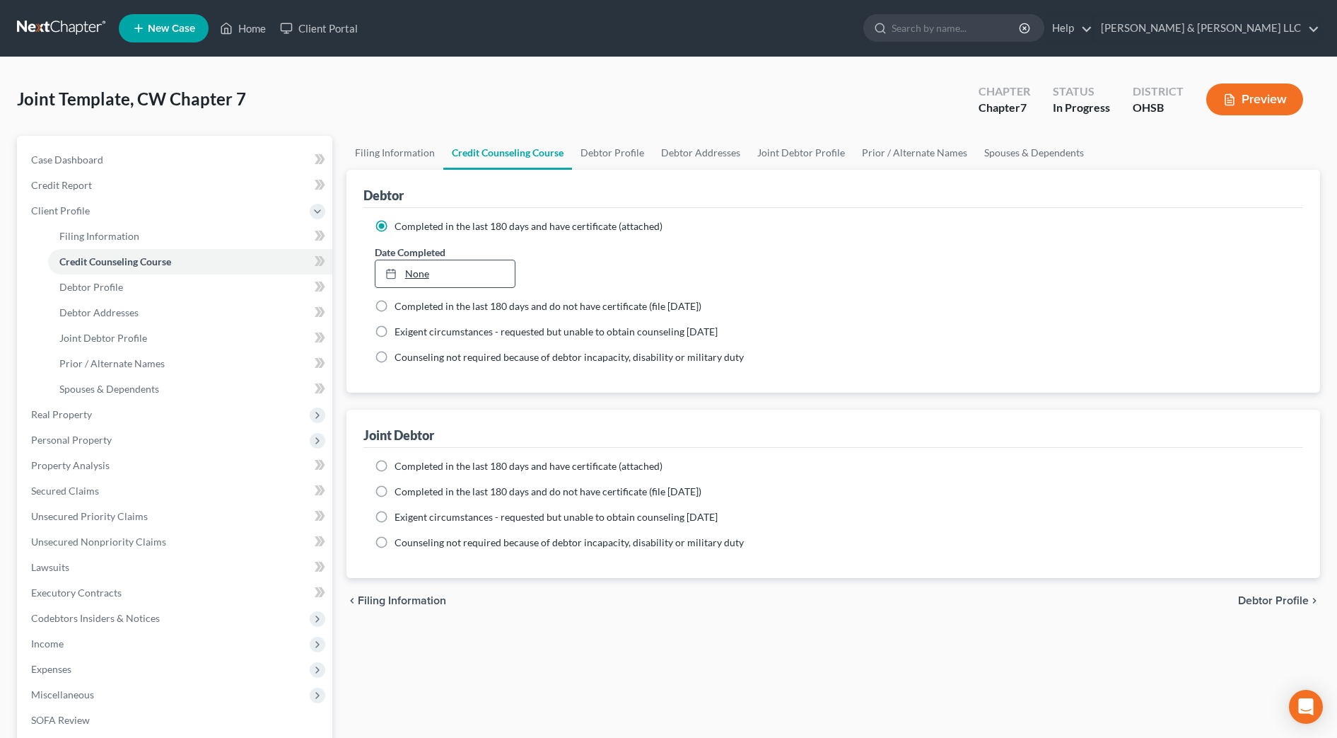
type input "9/16/2025"
click at [473, 269] on link "9/16/2025" at bounding box center [446, 273] width 140 height 27
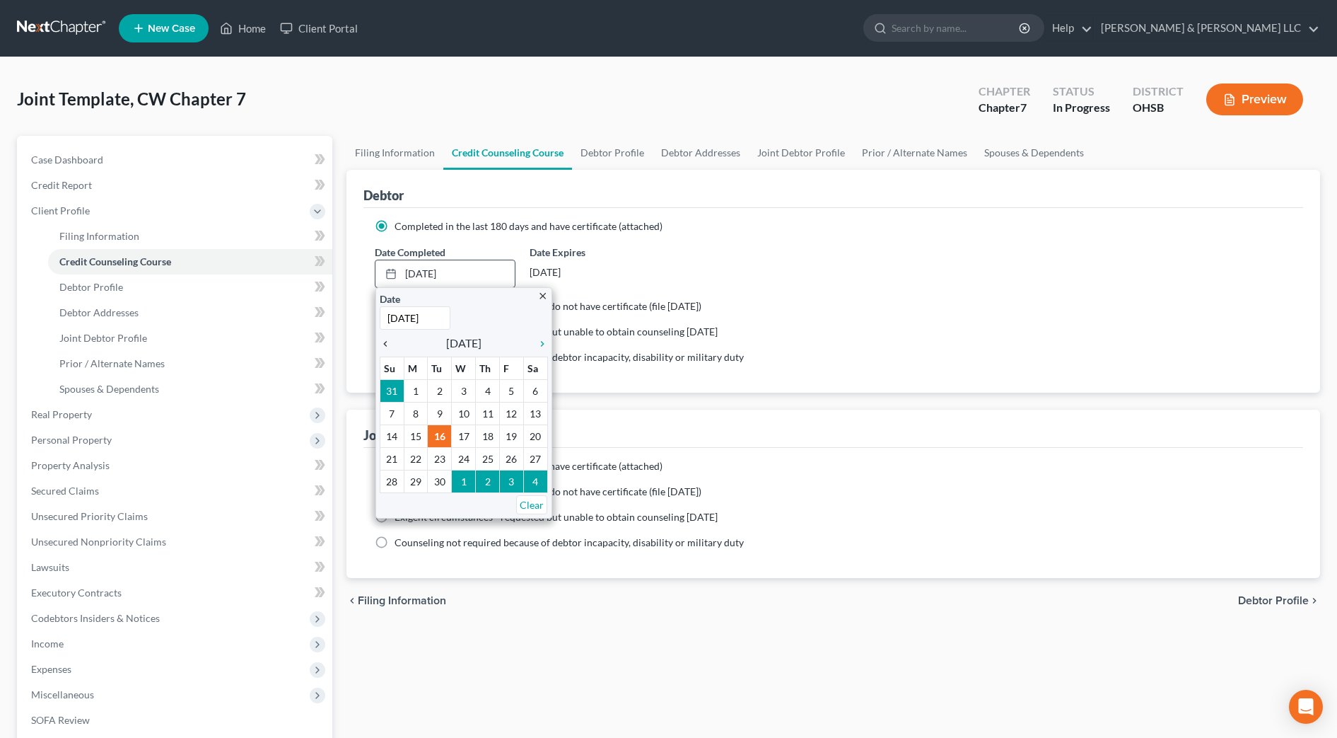
click at [390, 345] on icon "chevron_left" at bounding box center [389, 343] width 18 height 11
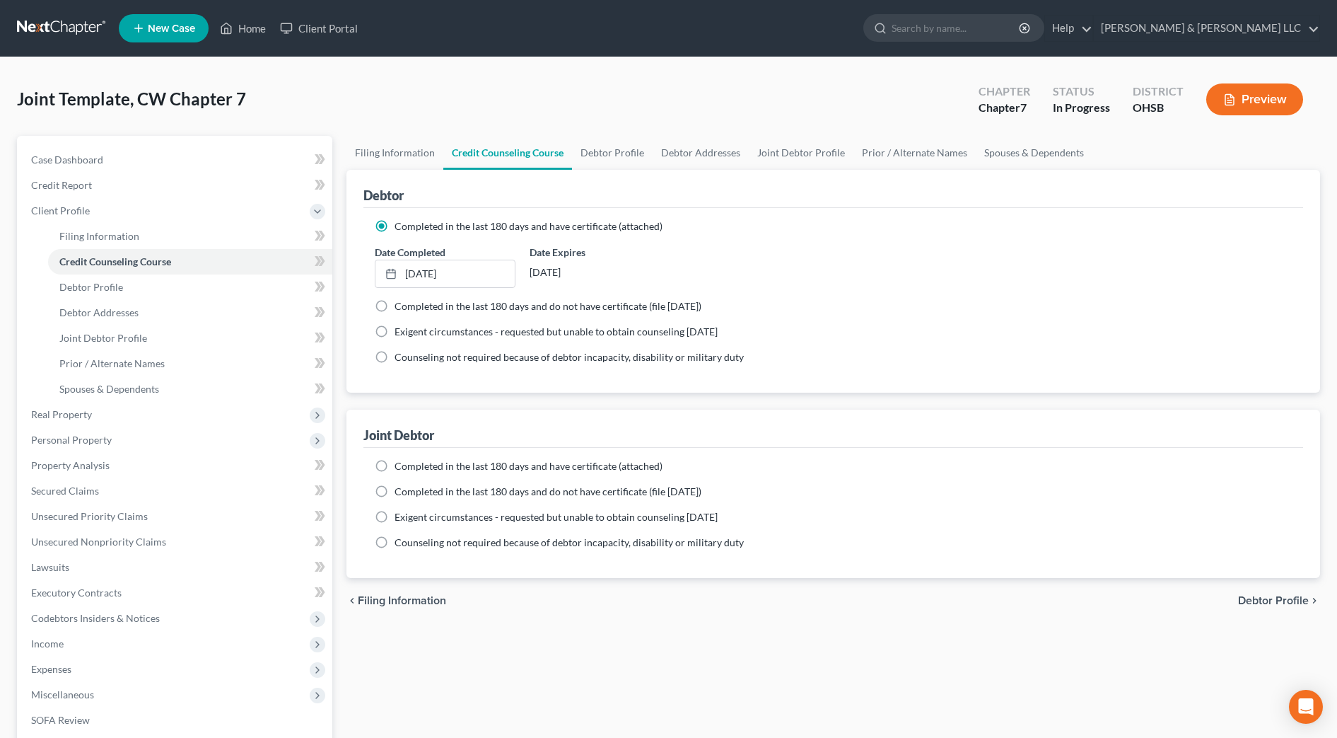
click at [395, 467] on label "Completed in the last 180 days and have certificate (attached)" at bounding box center [529, 466] width 268 height 14
click at [400, 467] on input "Completed in the last 180 days and have certificate (attached)" at bounding box center [404, 463] width 9 height 9
radio input "true"
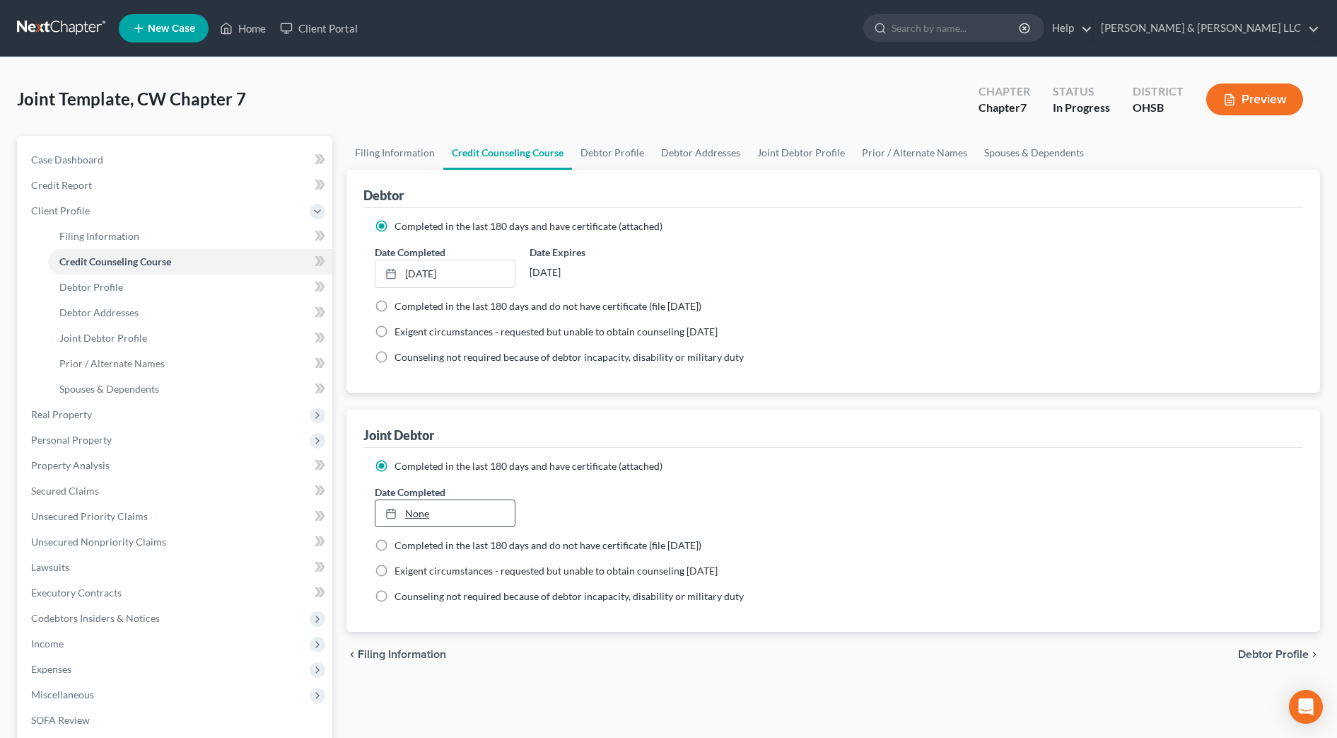
type input "9/16/2025"
click at [402, 513] on div at bounding box center [395, 513] width 20 height 12
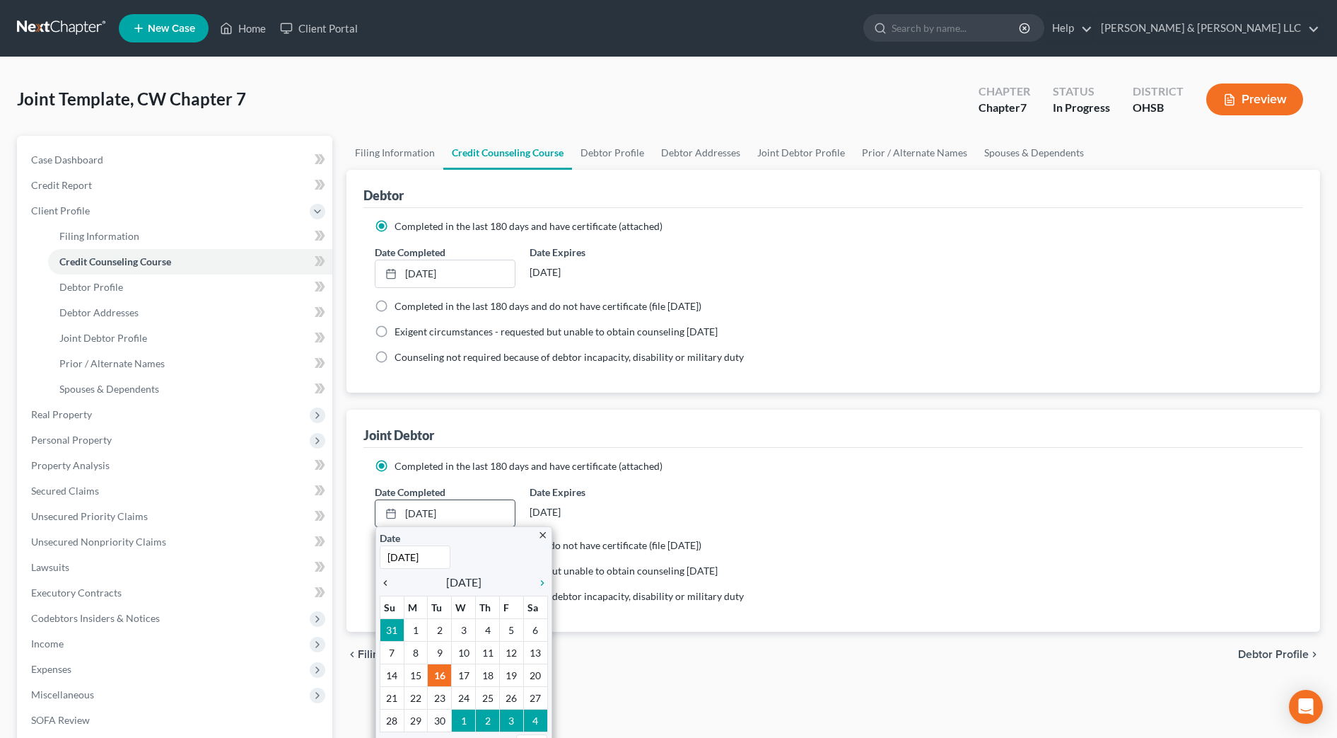
click at [381, 582] on icon "chevron_left" at bounding box center [389, 582] width 18 height 11
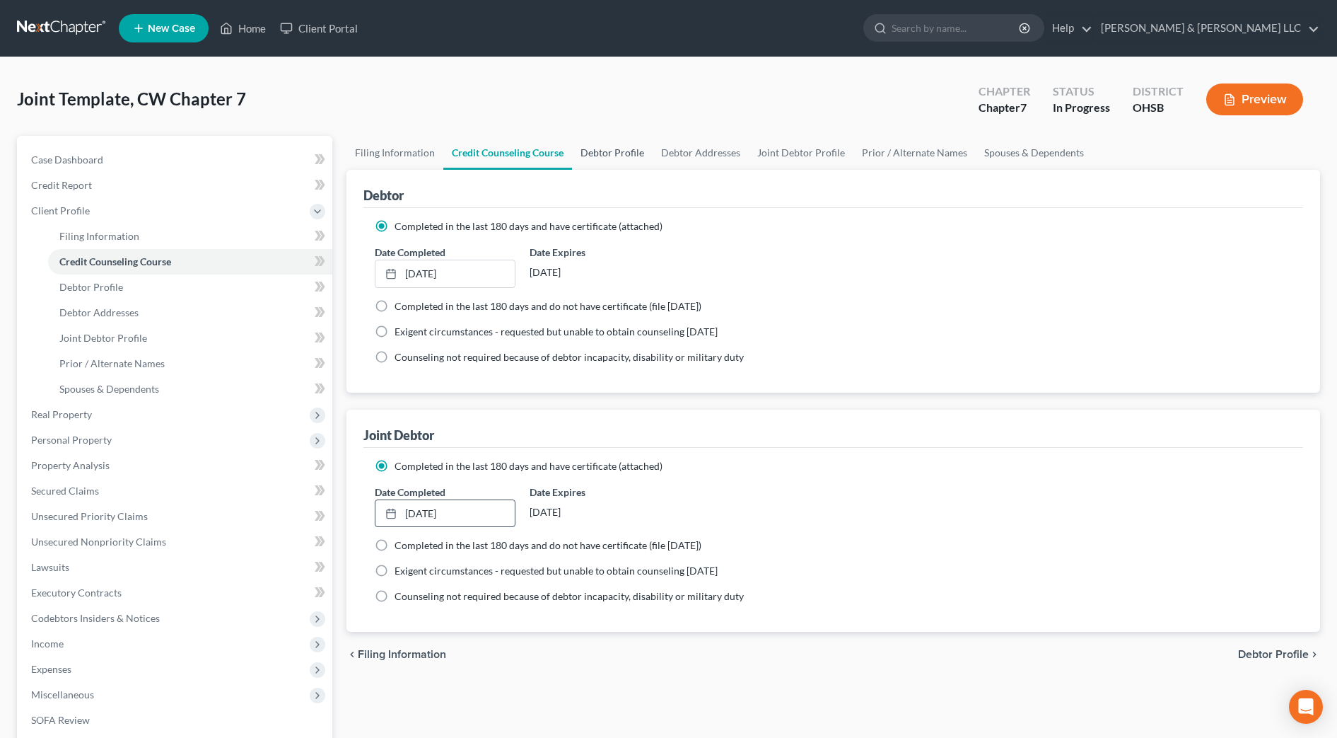
click at [592, 155] on link "Debtor Profile" at bounding box center [612, 153] width 81 height 34
select select "1"
select select "3"
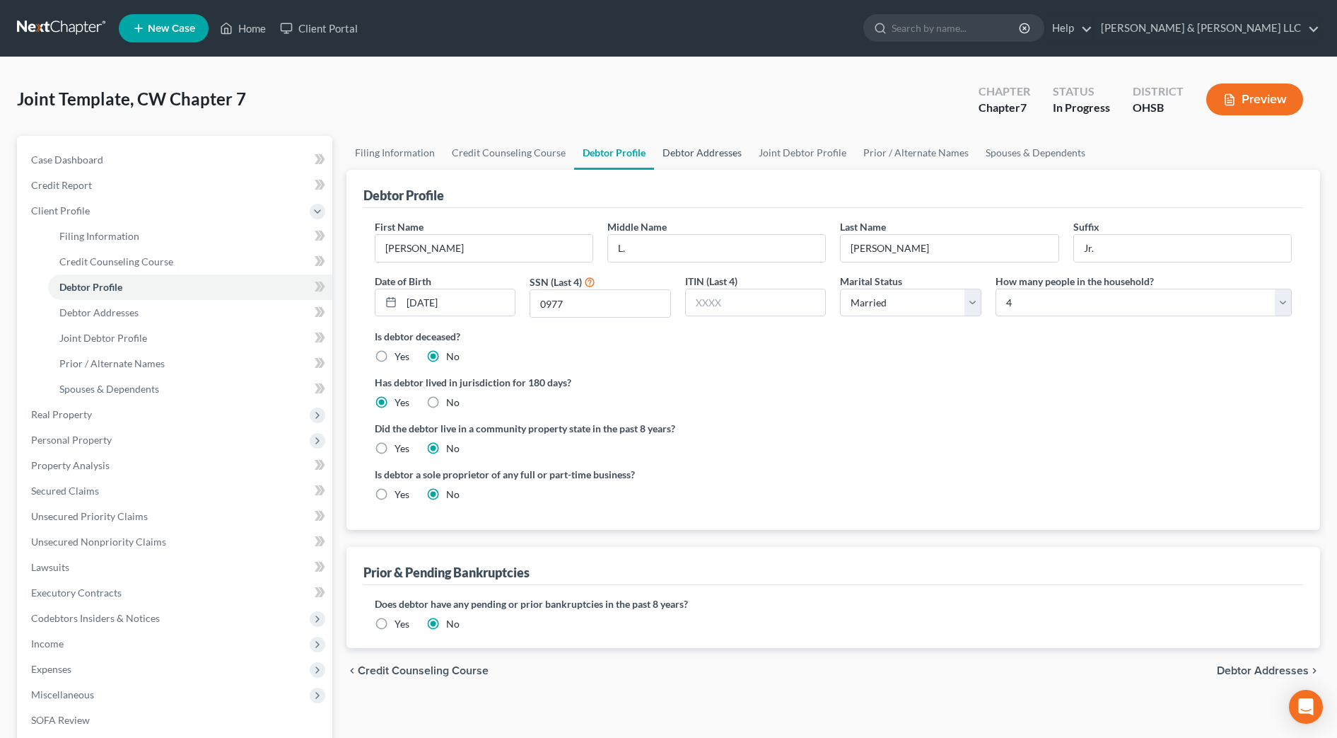
click at [677, 151] on link "Debtor Addresses" at bounding box center [702, 153] width 96 height 34
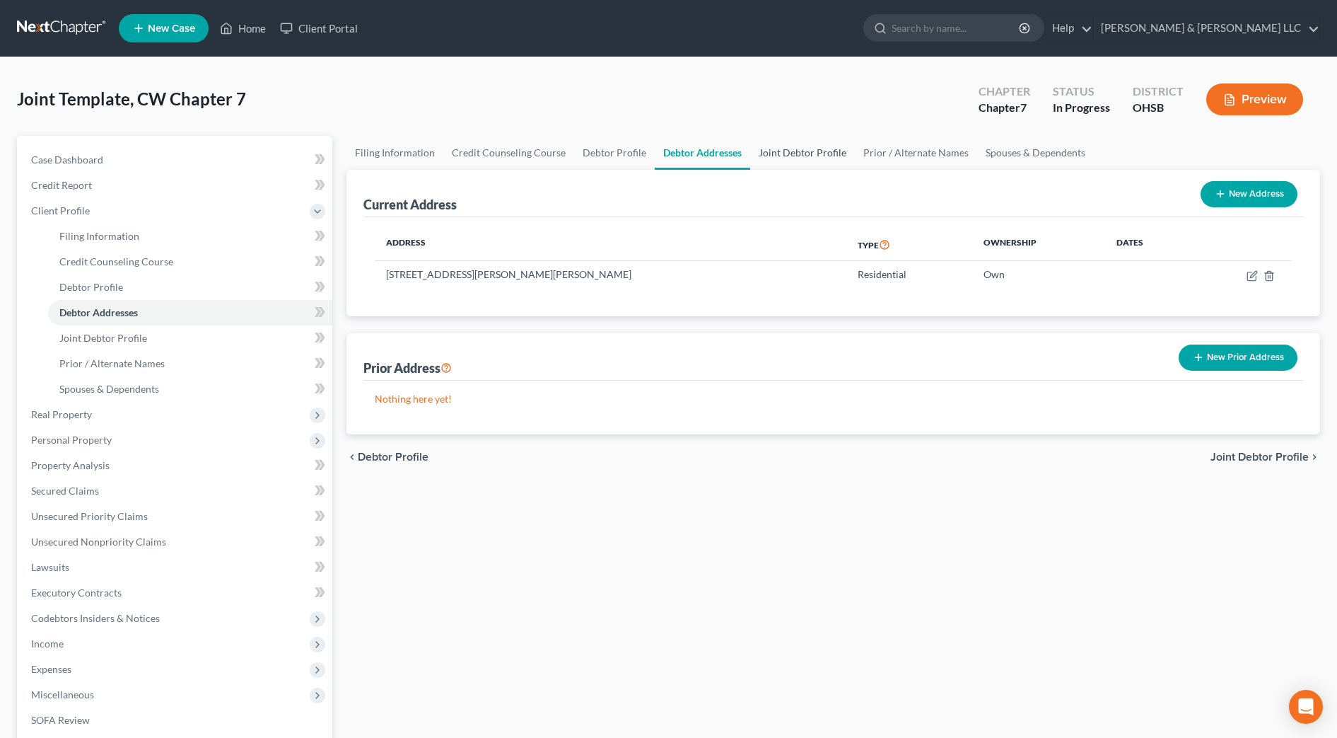
click at [767, 149] on link "Joint Debtor Profile" at bounding box center [802, 153] width 105 height 34
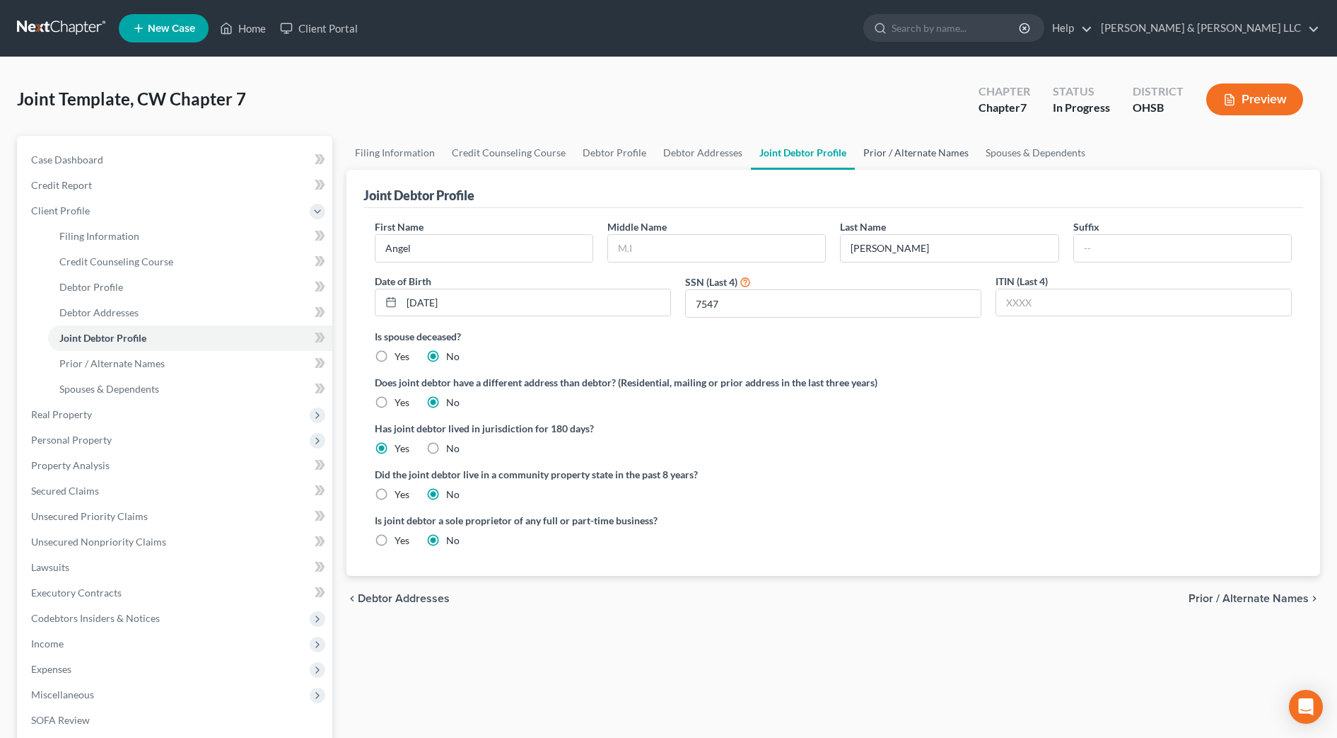
click at [855, 146] on link "Prior / Alternate Names" at bounding box center [916, 153] width 122 height 34
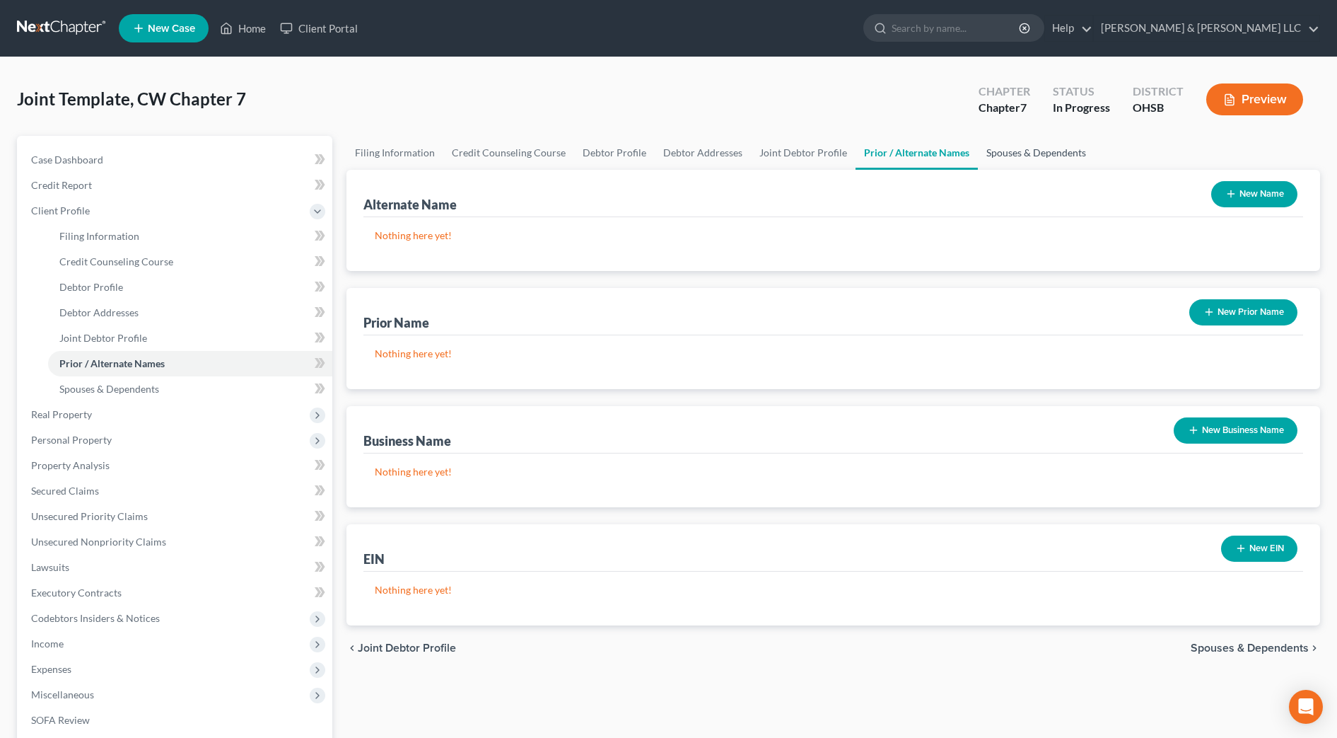
click at [984, 147] on link "Spouses & Dependents" at bounding box center [1036, 153] width 117 height 34
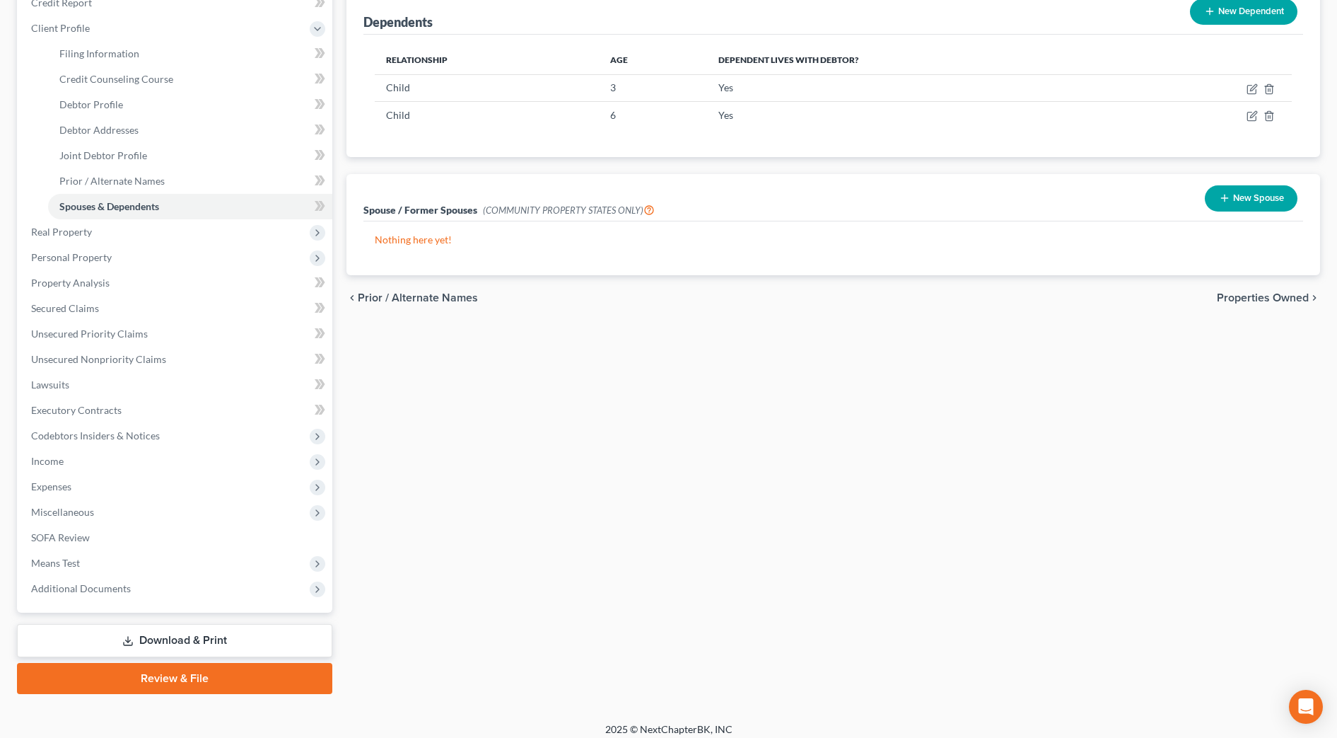
scroll to position [192, 0]
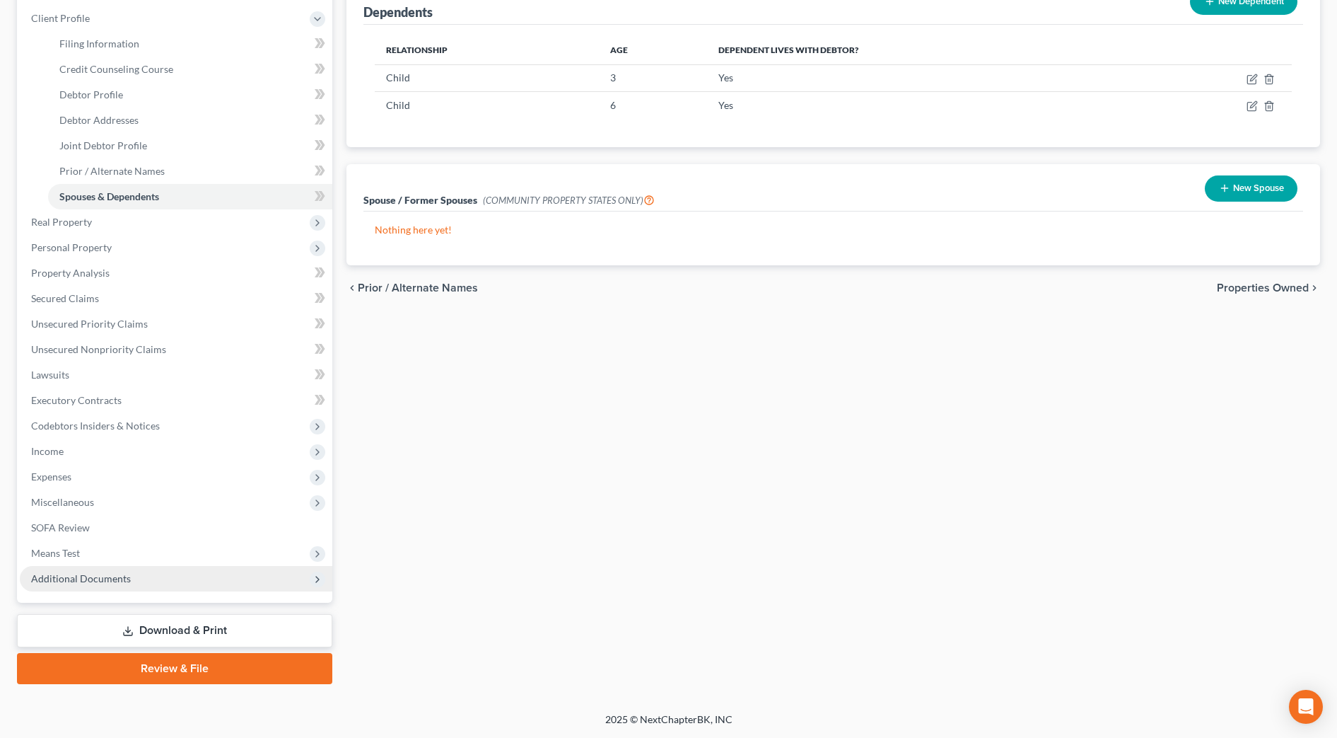
click at [112, 574] on span "Additional Documents" at bounding box center [81, 578] width 100 height 12
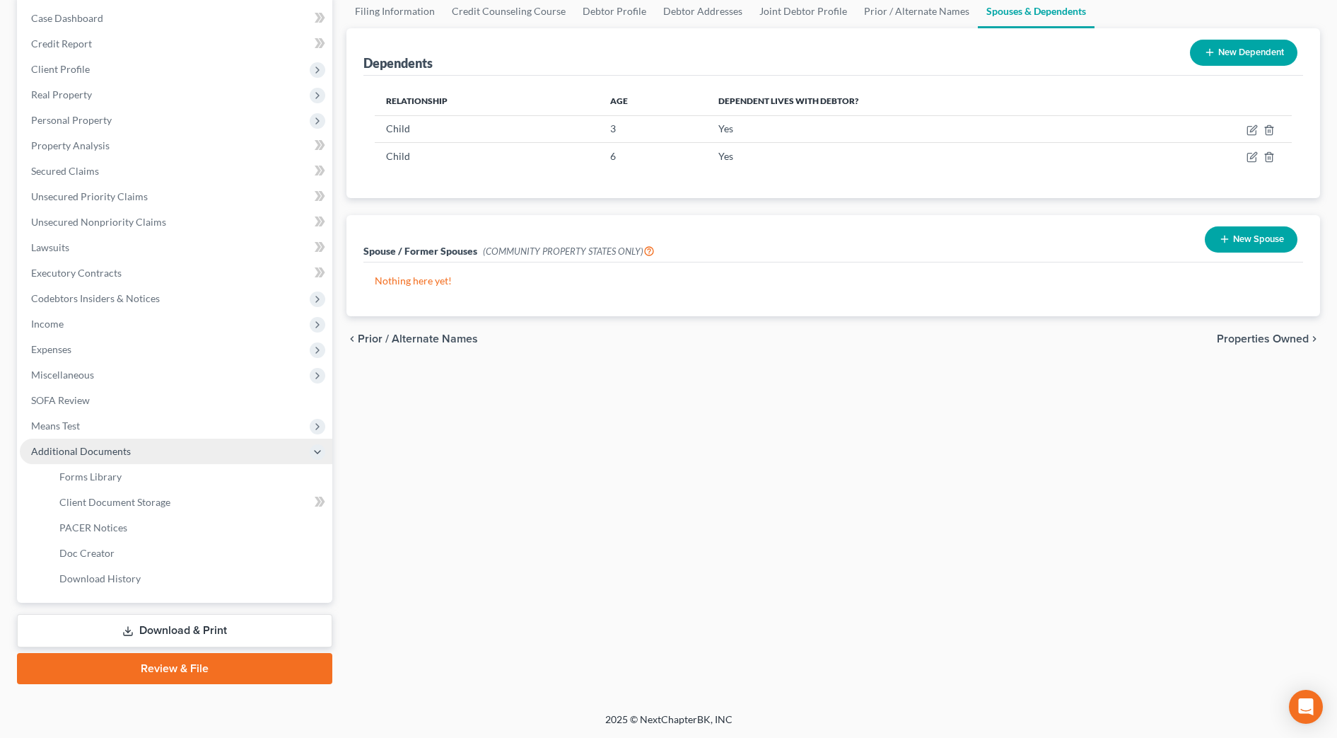
scroll to position [141, 0]
click at [140, 497] on span "Client Document Storage" at bounding box center [114, 502] width 111 height 12
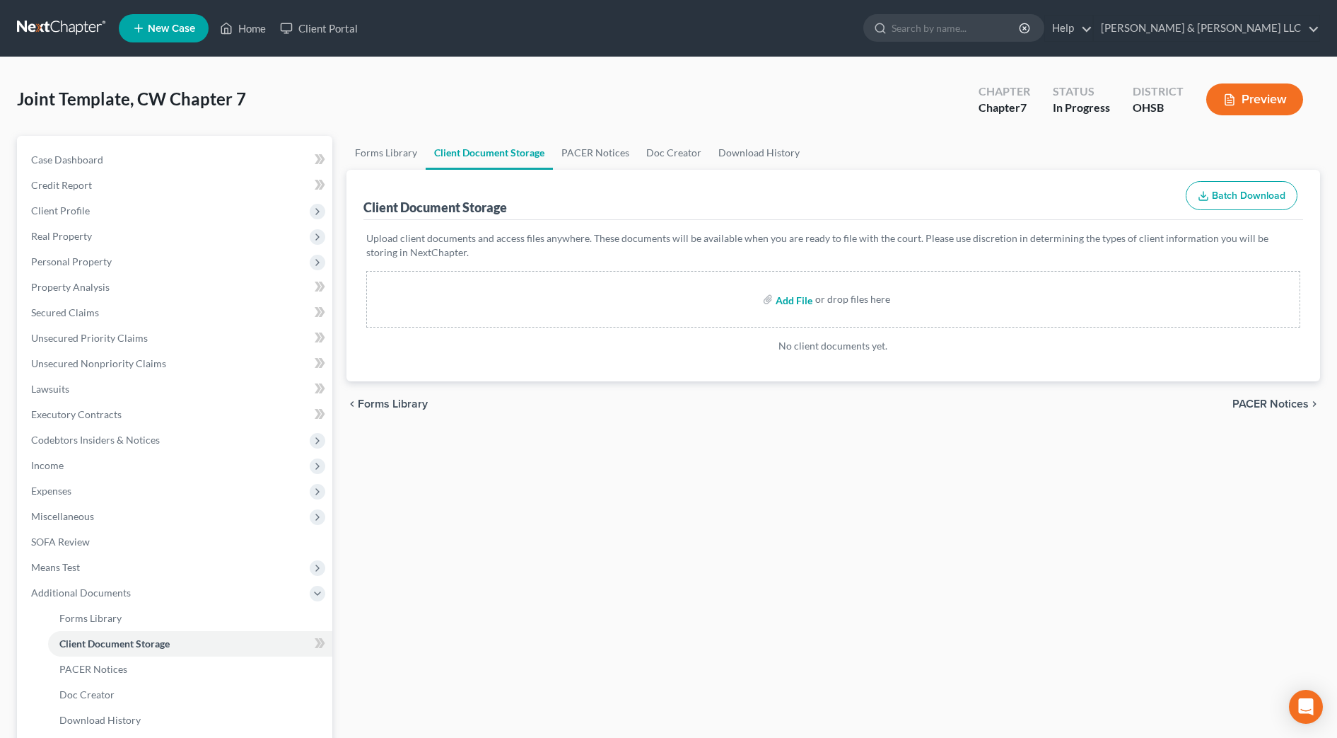
click at [808, 300] on input "file" at bounding box center [793, 298] width 34 height 25
type input "C:\fakepath\Certificate - Angel Gibbs.pdf"
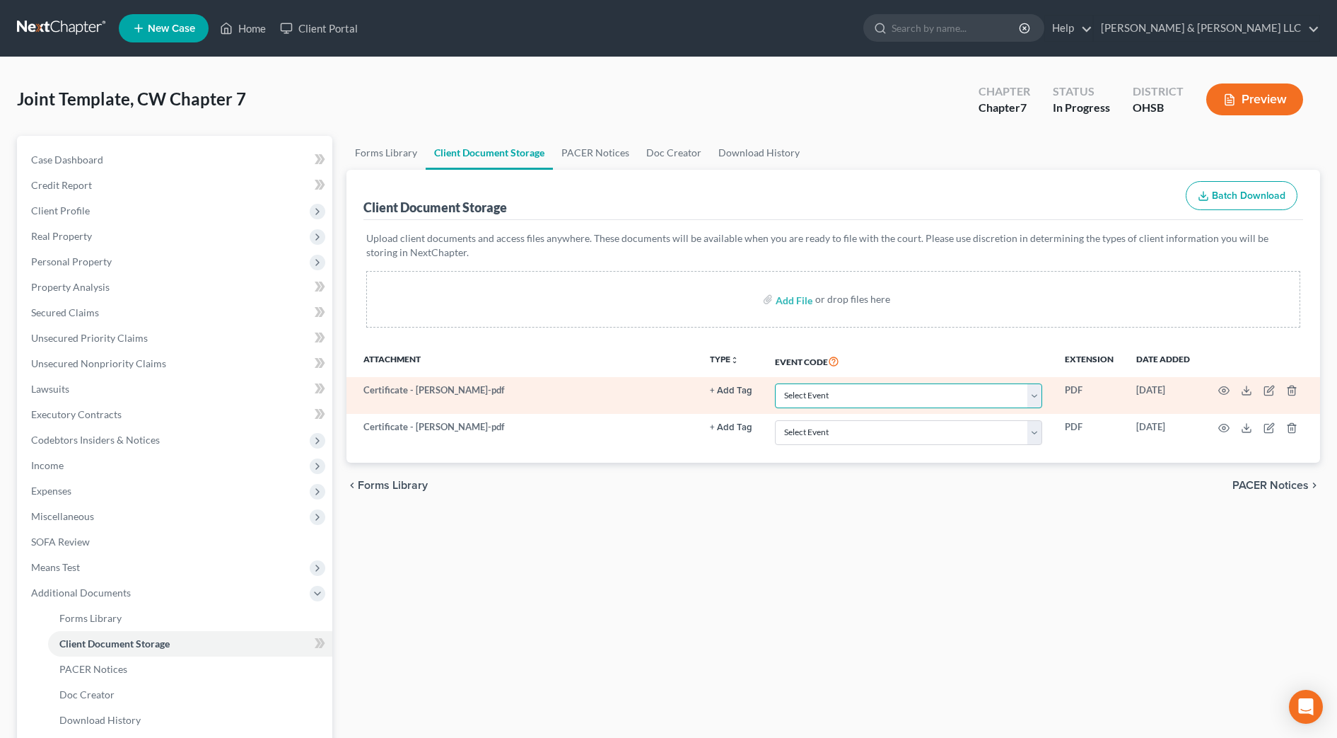
click at [876, 400] on select "Select Event 20 Largest Unsecured Creditors Amended Document Amended List of Cr…" at bounding box center [908, 395] width 267 height 25
select select "7"
click at [775, 383] on select "Select Event 20 Largest Unsecured Creditors Amended Document Amended List of Cr…" at bounding box center [908, 395] width 267 height 25
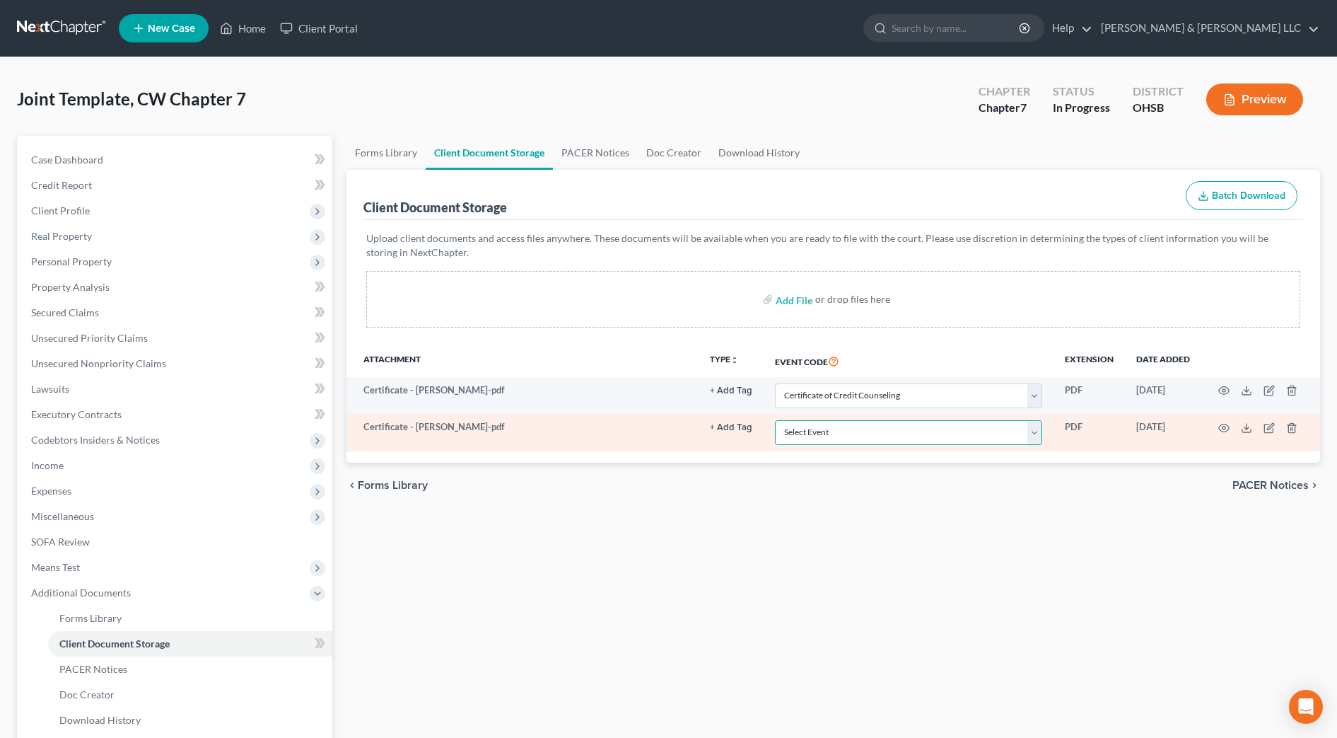
click at [955, 441] on select "Select Event 20 Largest Unsecured Creditors Amended Document Amended List of Cr…" at bounding box center [908, 432] width 267 height 25
select select "7"
click at [775, 420] on select "Select Event 20 Largest Unsecured Creditors Amended Document Amended List of Cr…" at bounding box center [908, 432] width 267 height 25
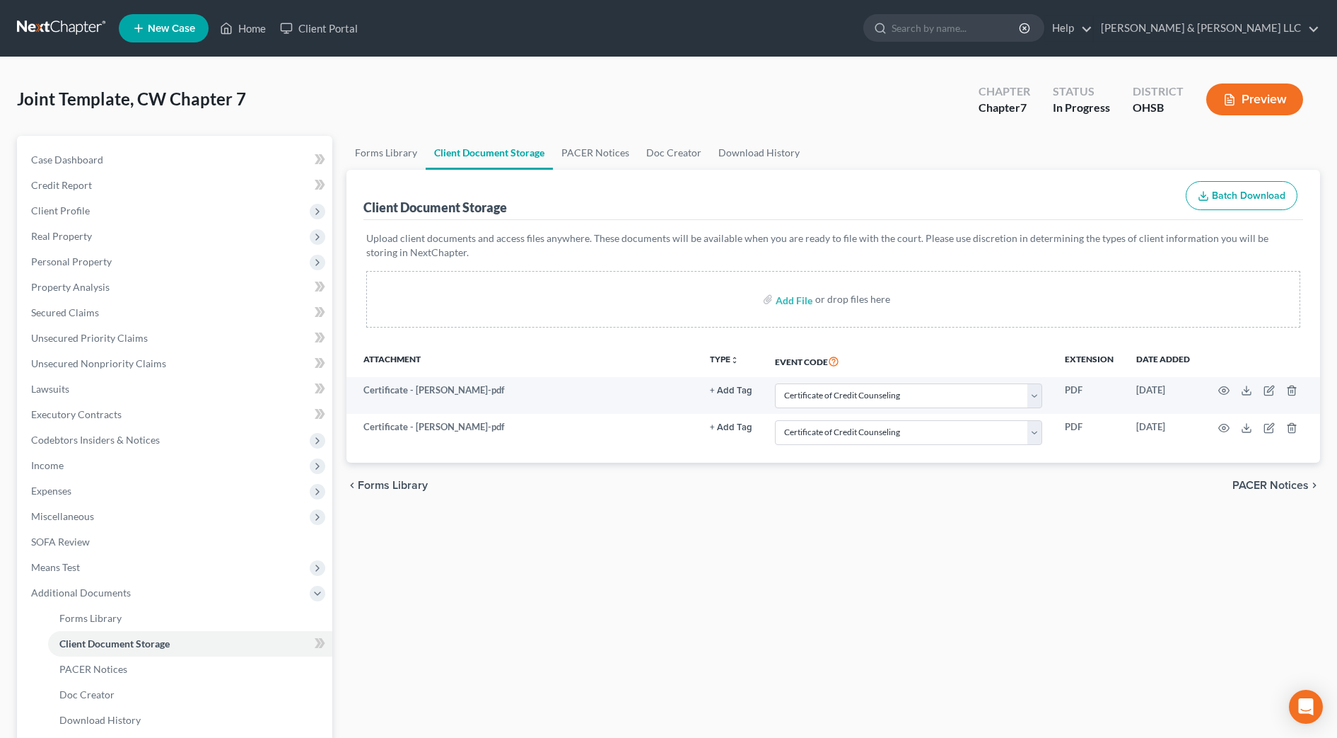
click at [804, 516] on div "Forms Library Client Document Storage PACER Notices Doc Creator Download Histor…" at bounding box center [833, 481] width 988 height 690
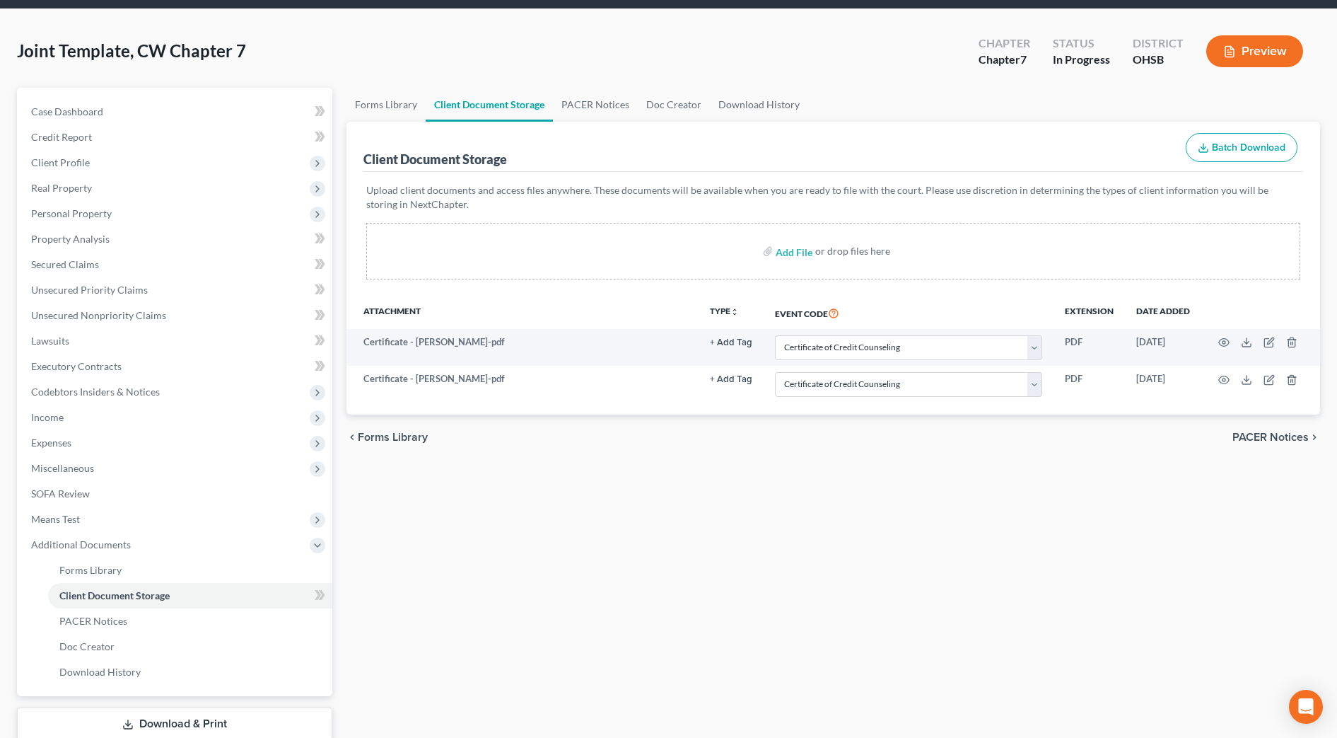
scroll to position [88, 0]
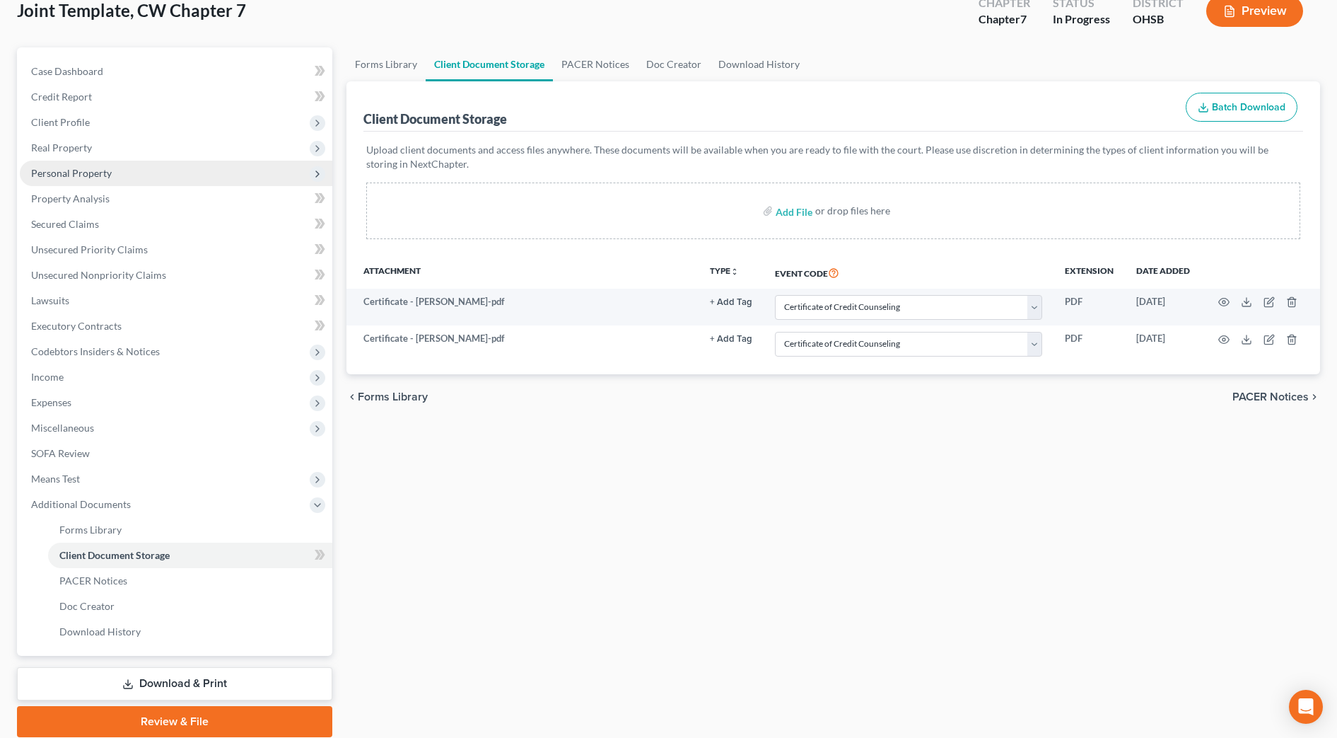
click at [124, 166] on span "Personal Property" at bounding box center [176, 173] width 313 height 25
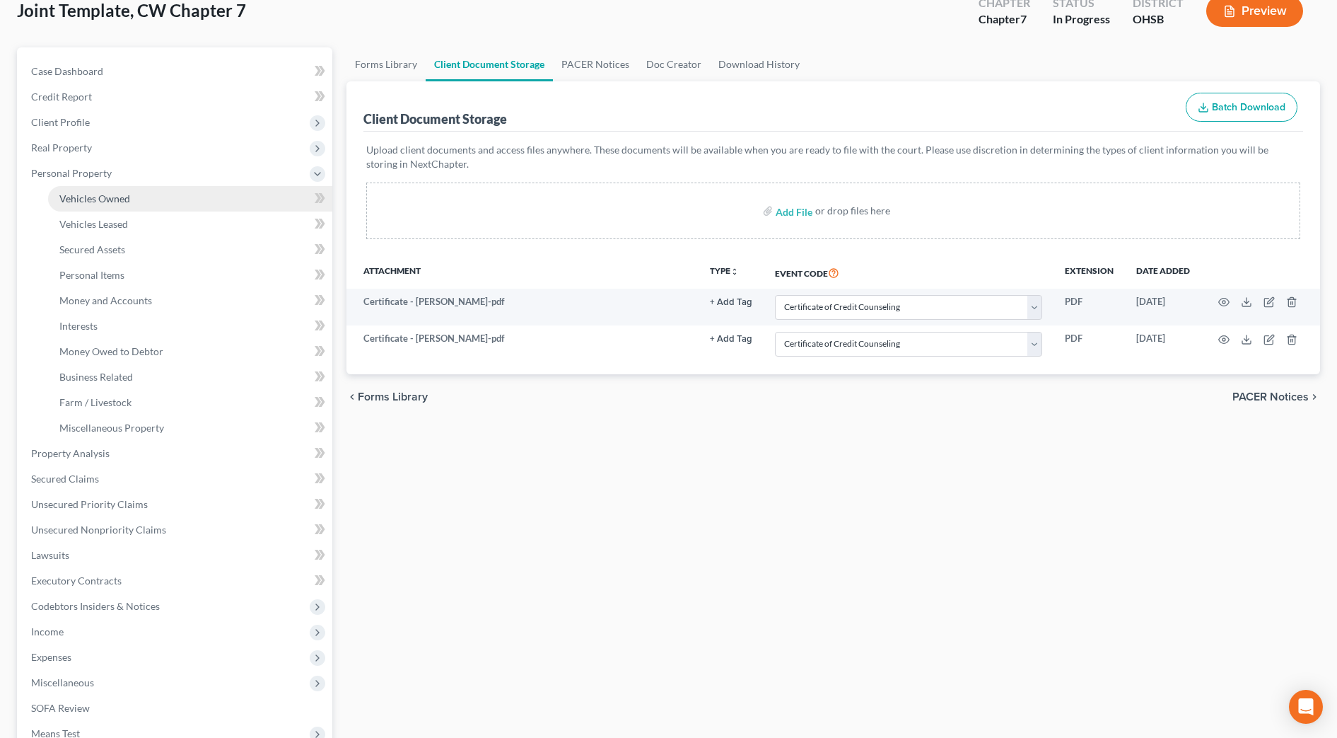
click at [126, 193] on span "Vehicles Owned" at bounding box center [94, 198] width 71 height 12
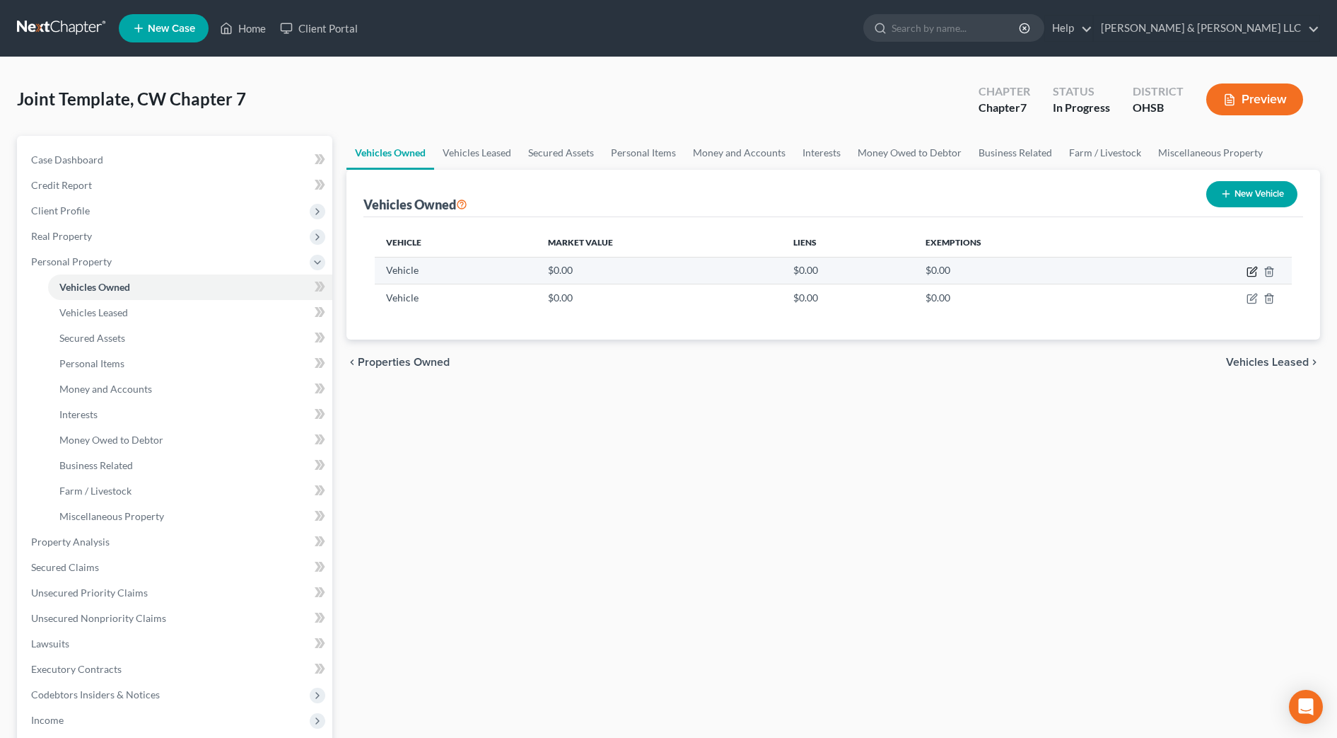
click at [1255, 269] on icon "button" at bounding box center [1252, 271] width 11 height 11
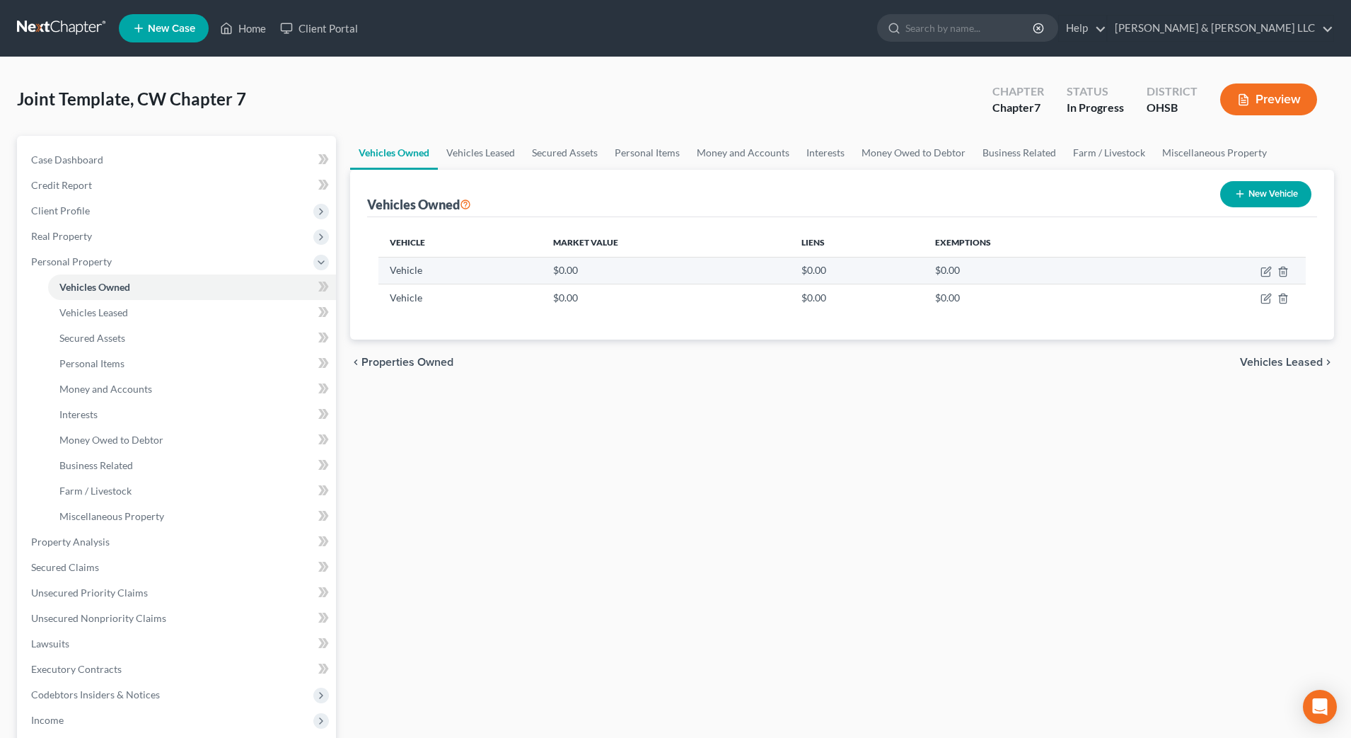
select select "0"
select select "2"
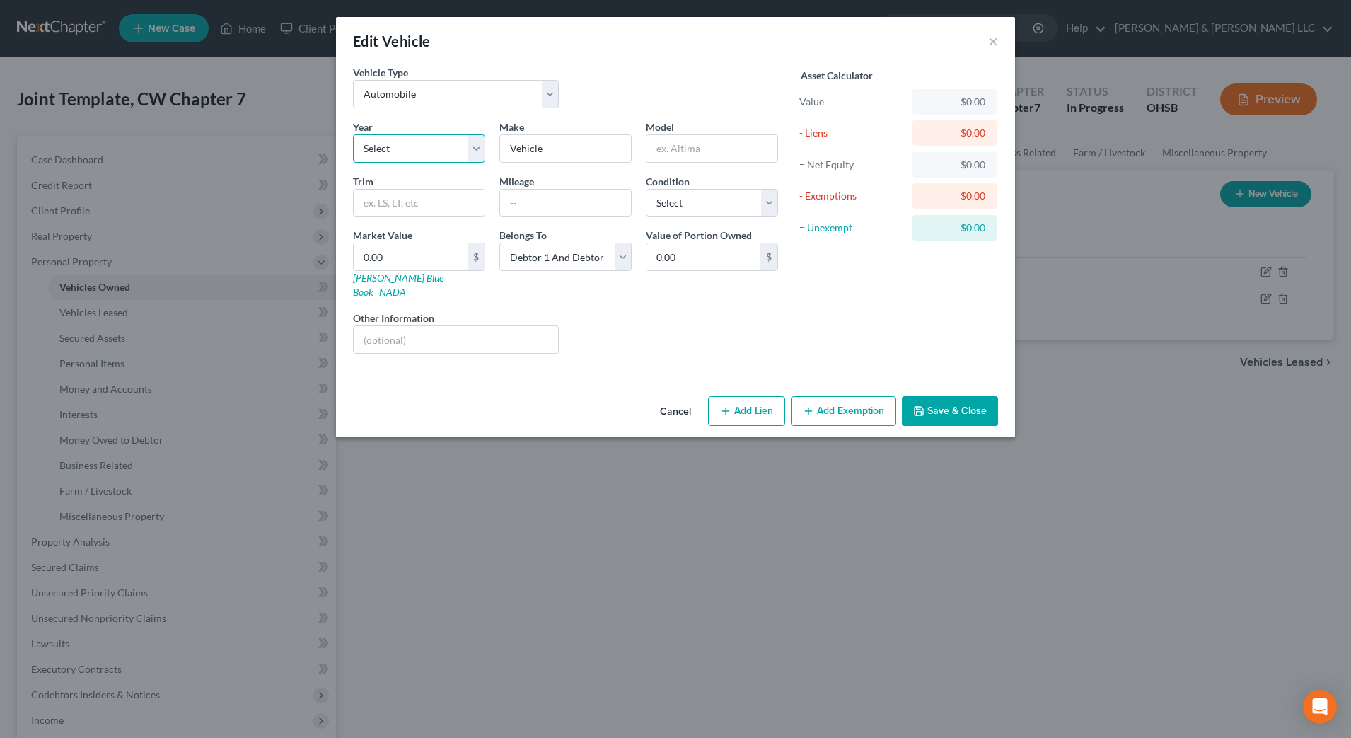
click at [474, 151] on select "Select 2026 2025 2024 2023 2022 2021 2020 2019 2018 2017 2016 2015 2014 2013 20…" at bounding box center [419, 148] width 132 height 28
select select "18"
click at [353, 134] on select "Select 2026 2025 2024 2023 2022 2021 2020 2019 2018 2017 2016 2015 2014 2013 20…" at bounding box center [419, 148] width 132 height 28
drag, startPoint x: 591, startPoint y: 144, endPoint x: 471, endPoint y: 141, distance: 119.6
click at [469, 142] on div "Year Select 2026 2025 2024 2023 2022 2021 2020 2019 2018 2017 2016 2015 2014 20…" at bounding box center [565, 242] width 439 height 245
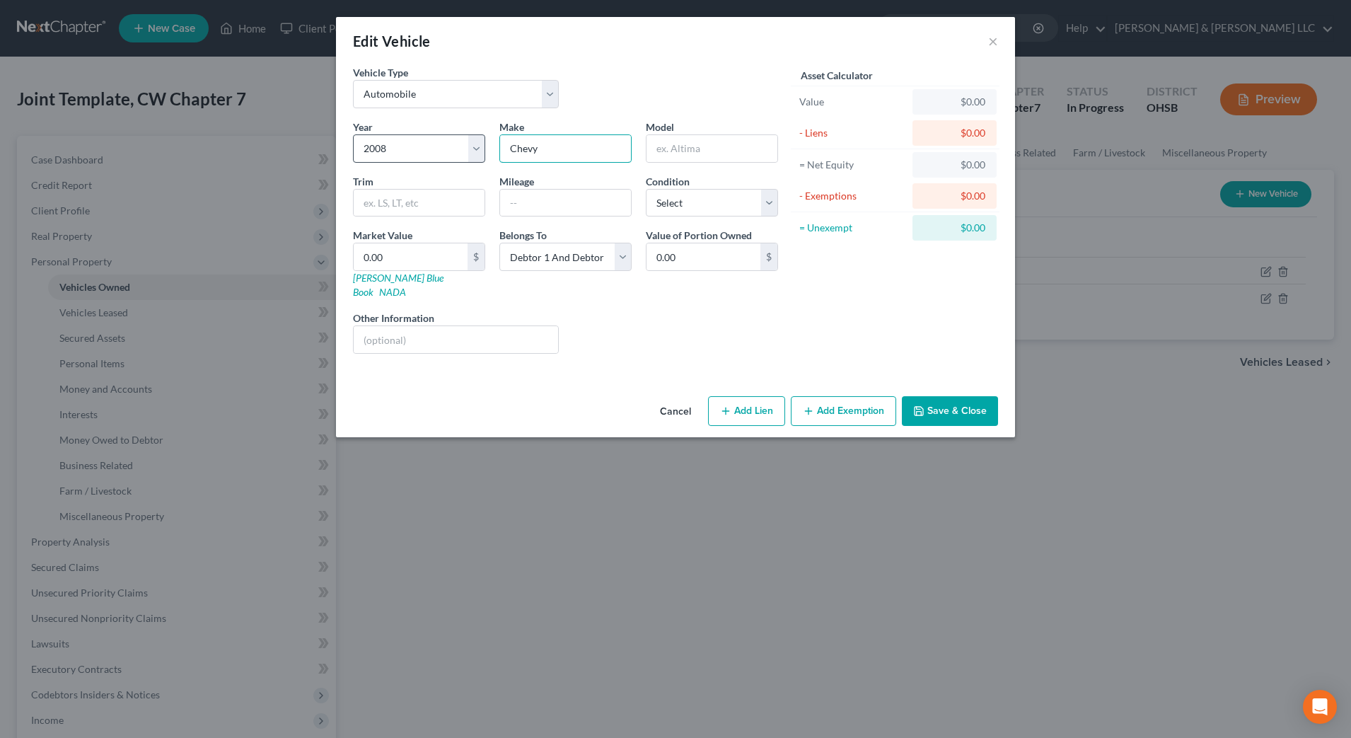
type input "Chevy"
type input "Silveraldo"
click at [525, 205] on input "text" at bounding box center [565, 203] width 131 height 27
type input "150,000+"
click at [709, 204] on select "Select Excellent Very Good Good Fair Poor" at bounding box center [712, 203] width 132 height 28
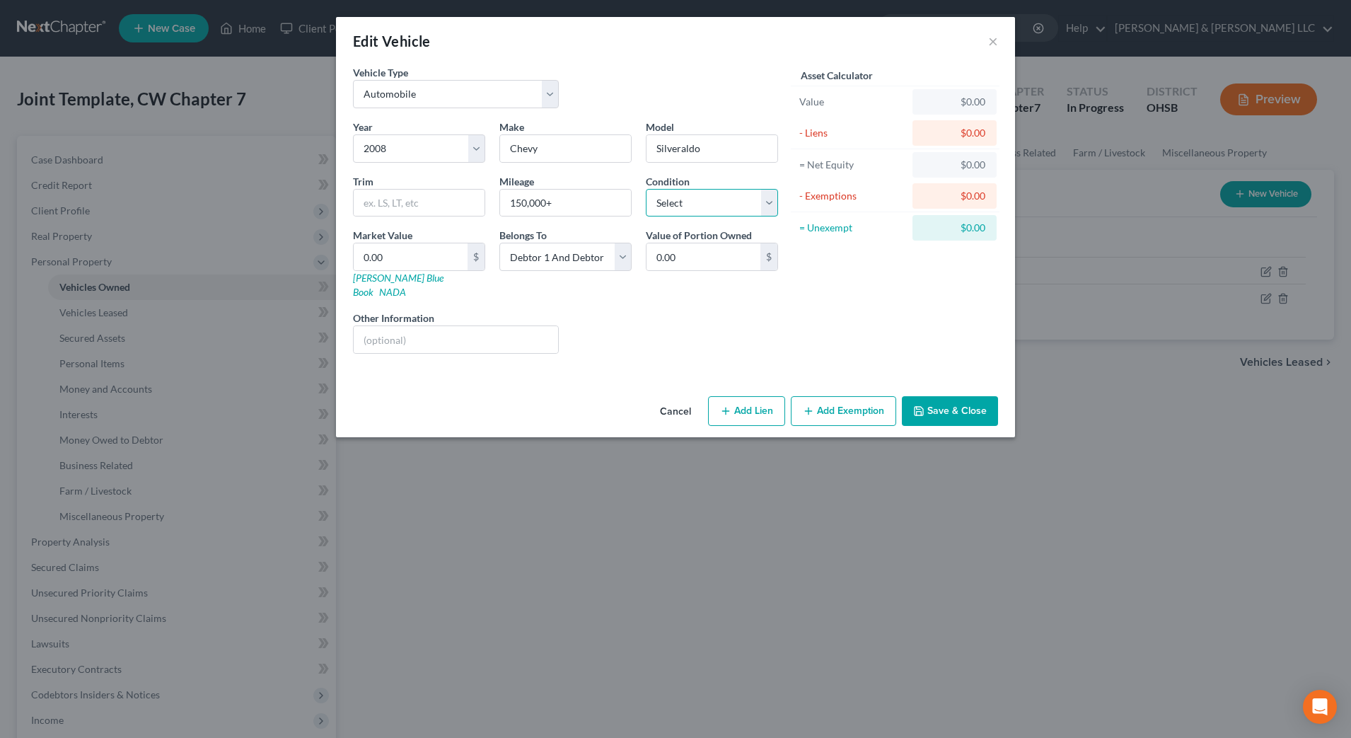
select select "3"
click at [646, 189] on select "Select Excellent Very Good Good Fair Poor" at bounding box center [712, 203] width 132 height 28
click at [458, 265] on input "0.00" at bounding box center [411, 256] width 114 height 27
type input "2"
type input "2.00"
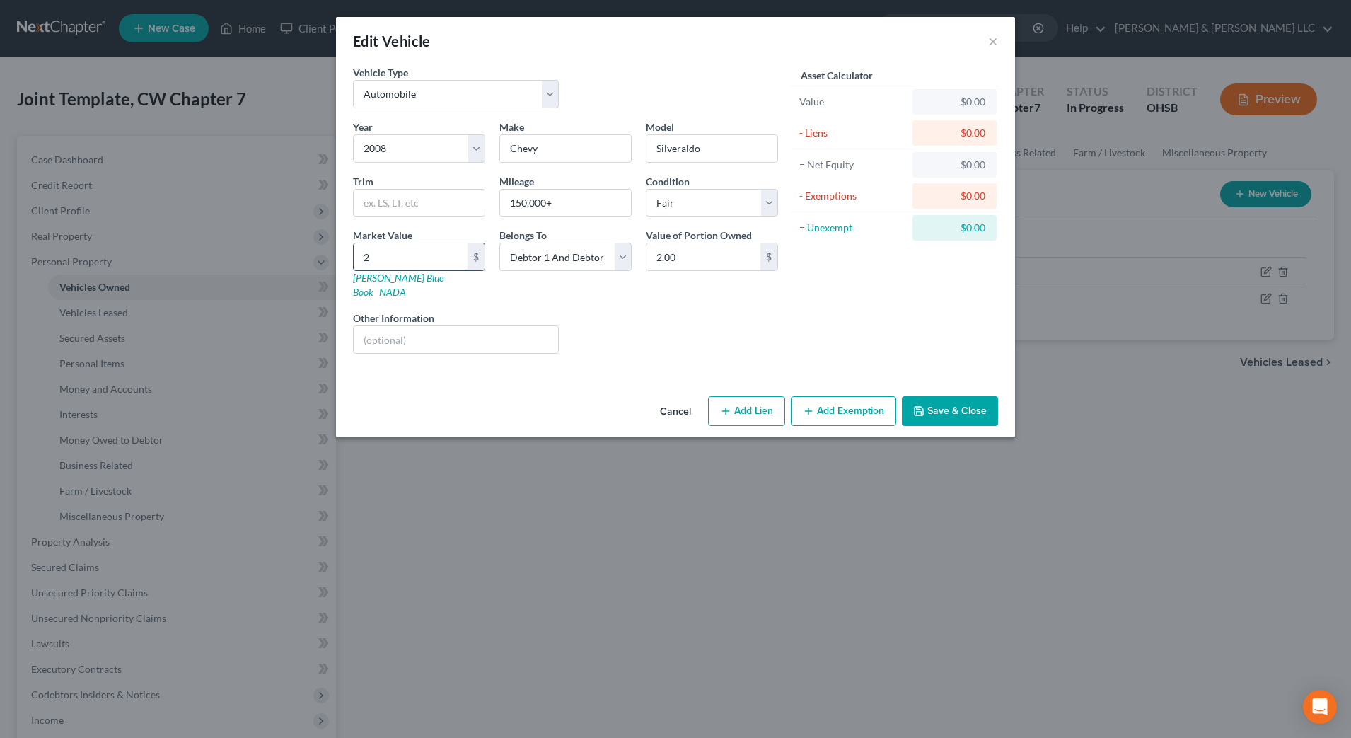
type input "20"
type input "20.00"
type input "200"
type input "200.00"
type input "2000"
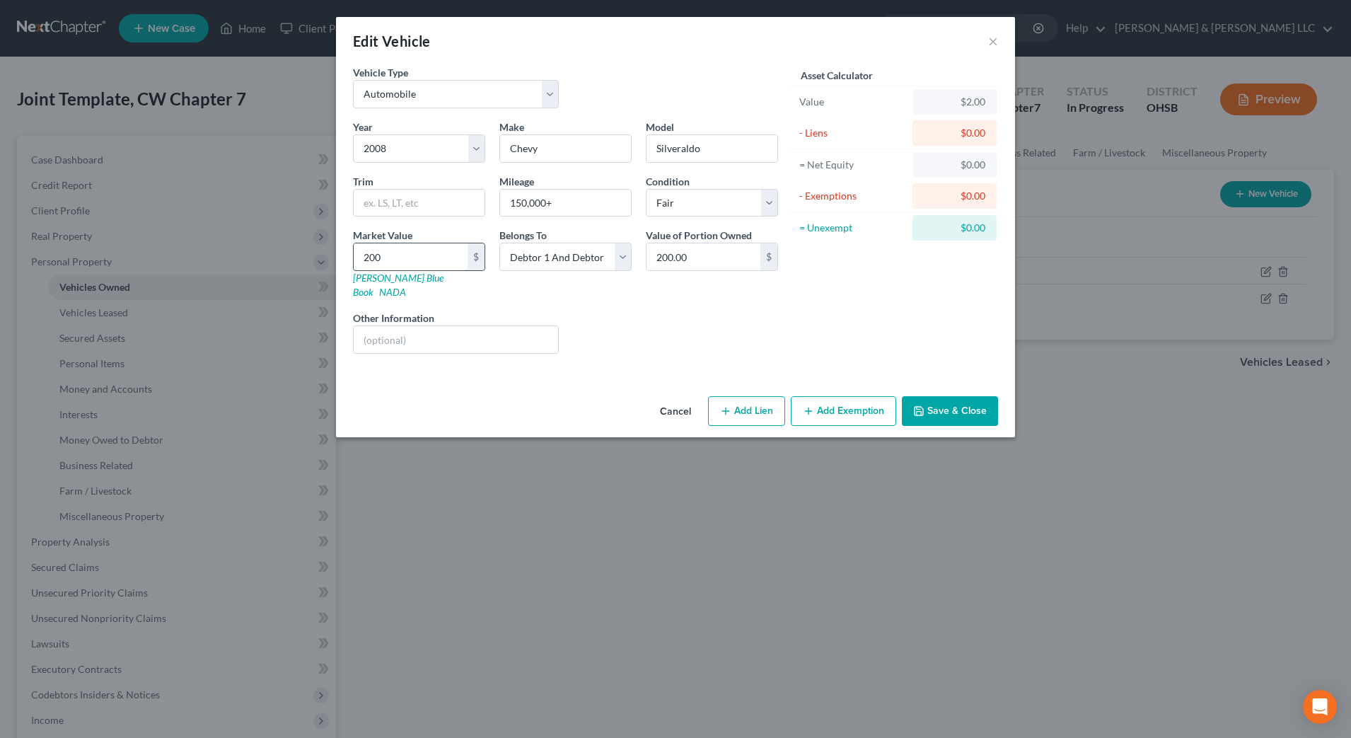
type input "2,000.00"
type input "2,000"
click at [830, 400] on button "Add Exemption" at bounding box center [843, 411] width 105 height 30
select select "2"
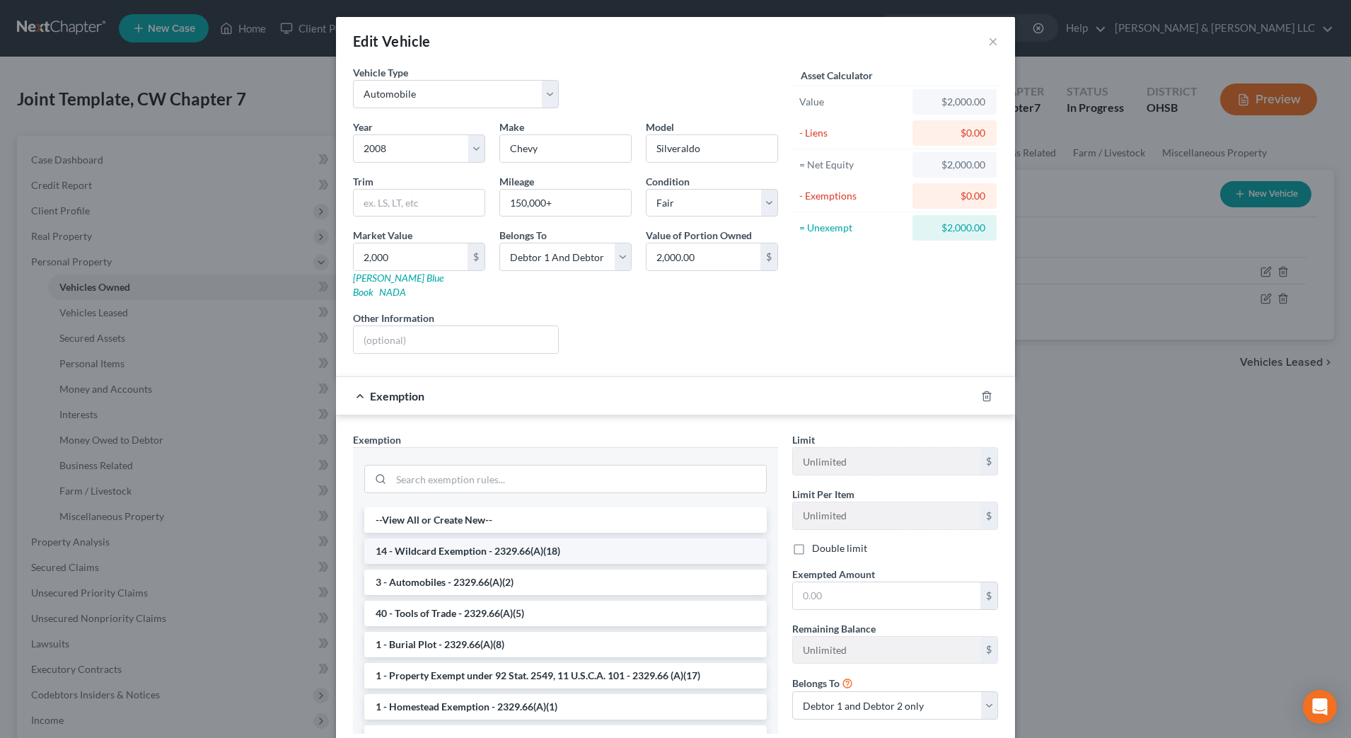
click at [511, 540] on li "14 - Wildcard Exemption - 2329.66(A)(18)" at bounding box center [565, 550] width 402 height 25
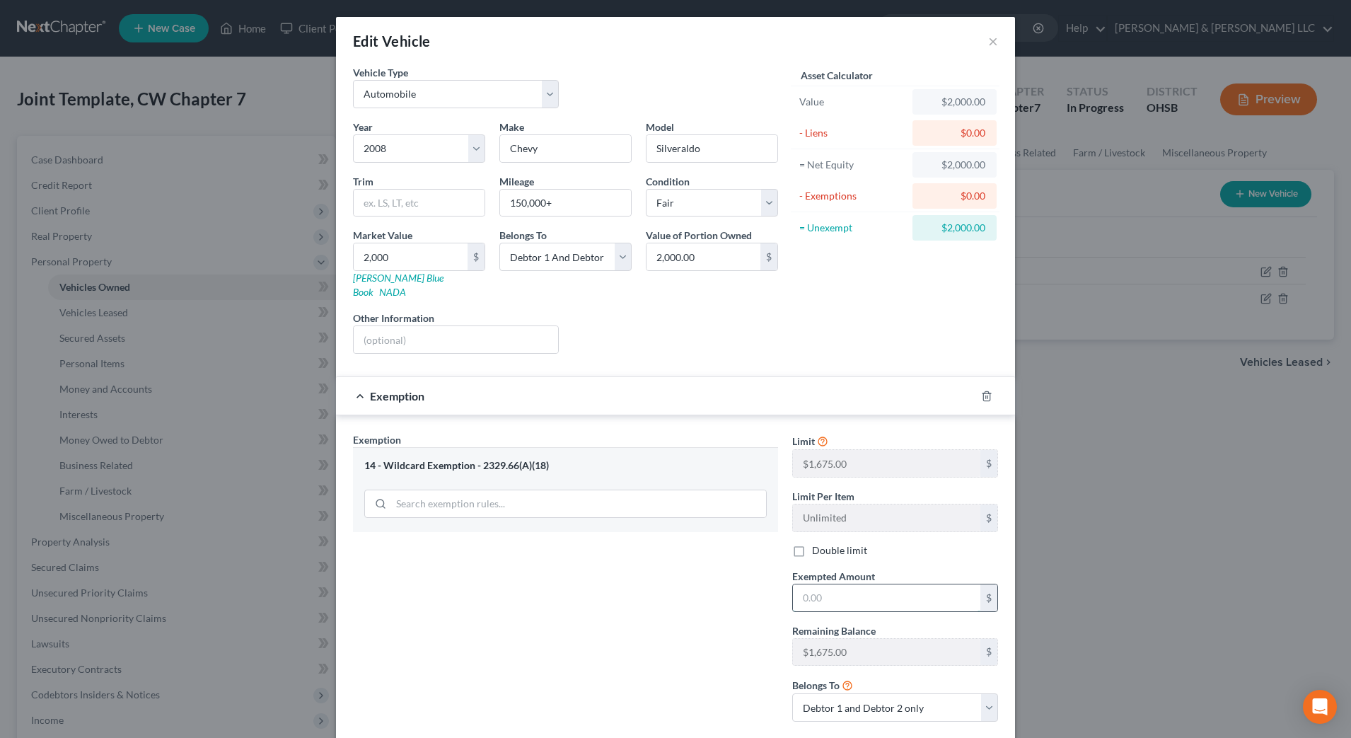
drag, startPoint x: 814, startPoint y: 591, endPoint x: 831, endPoint y: 575, distance: 23.0
click at [813, 591] on input "text" at bounding box center [886, 597] width 187 height 27
type input "1,675"
click at [670, 651] on div "Exemption Set must be selected for CA. Exemption * 14 - Wildcard Exemption - 23…" at bounding box center [565, 582] width 439 height 301
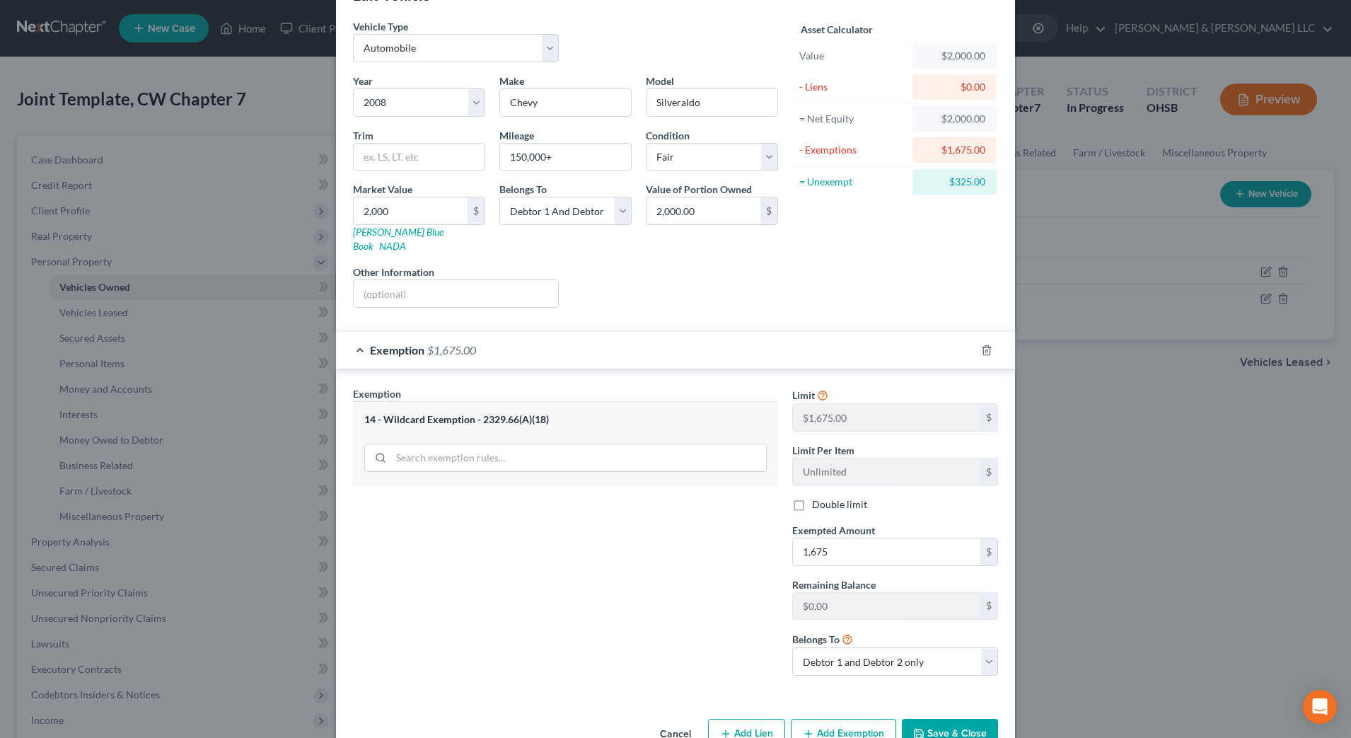
scroll to position [71, 0]
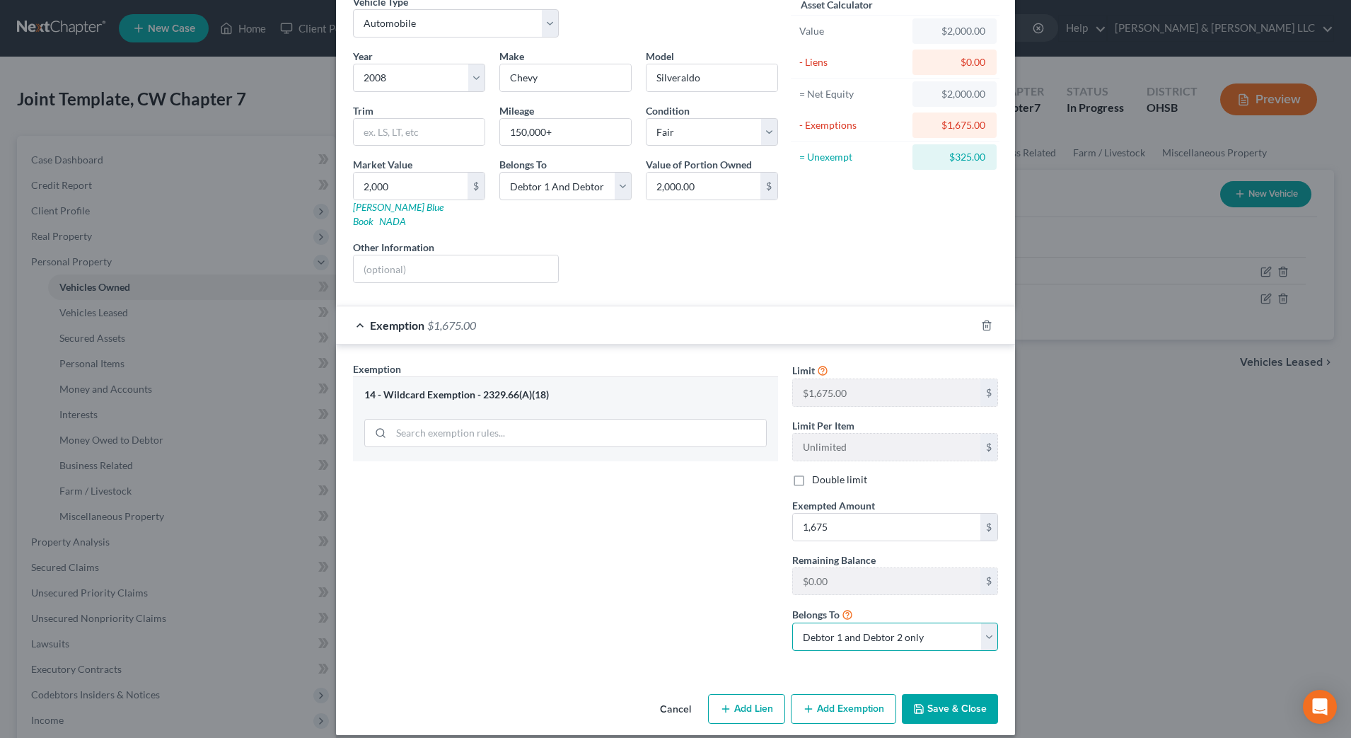
click at [874, 625] on select "Debtor 1 only Debtor 2 only Debtor 1 and Debtor 2 only" at bounding box center [895, 636] width 206 height 28
select select "0"
click at [792, 622] on select "Debtor 1 only Debtor 2 only Debtor 1 and Debtor 2 only" at bounding box center [895, 636] width 206 height 28
click at [959, 694] on button "Save & Close" at bounding box center [950, 709] width 96 height 30
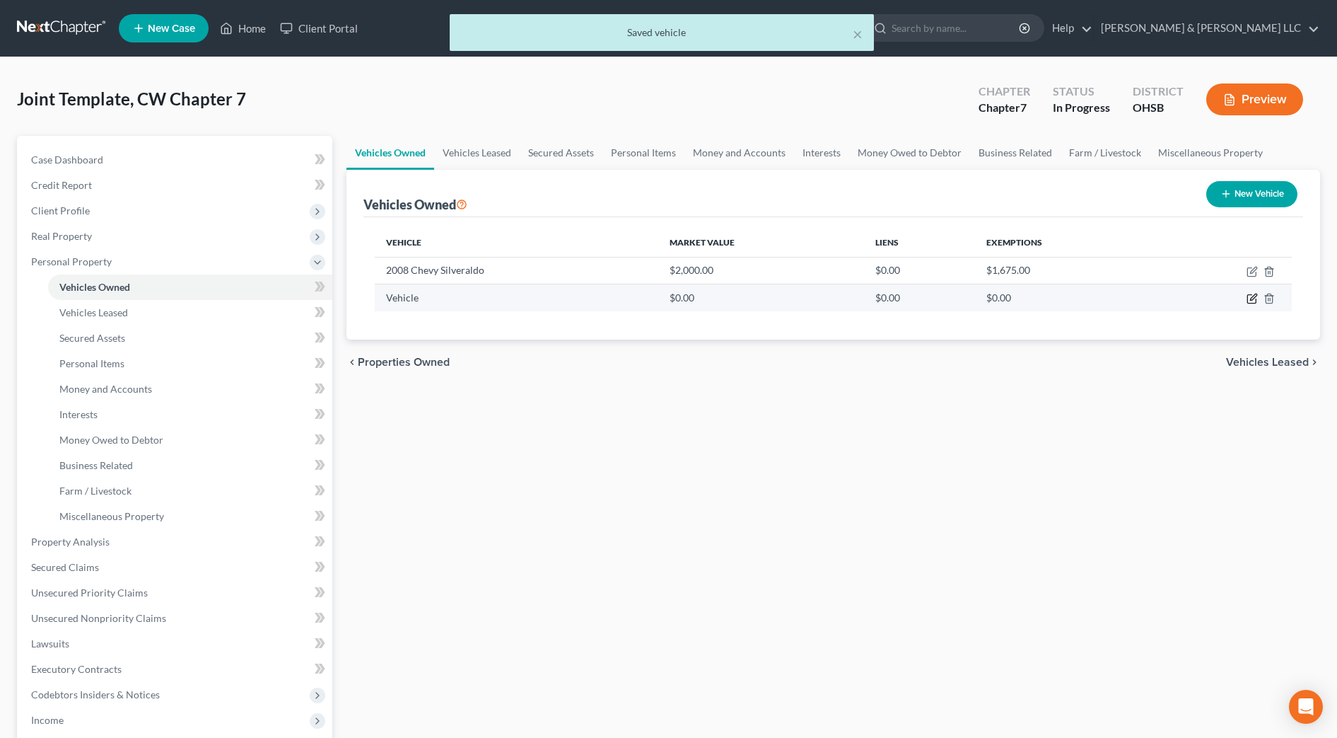
click at [1253, 300] on icon "button" at bounding box center [1252, 298] width 11 height 11
select select "0"
select select "2"
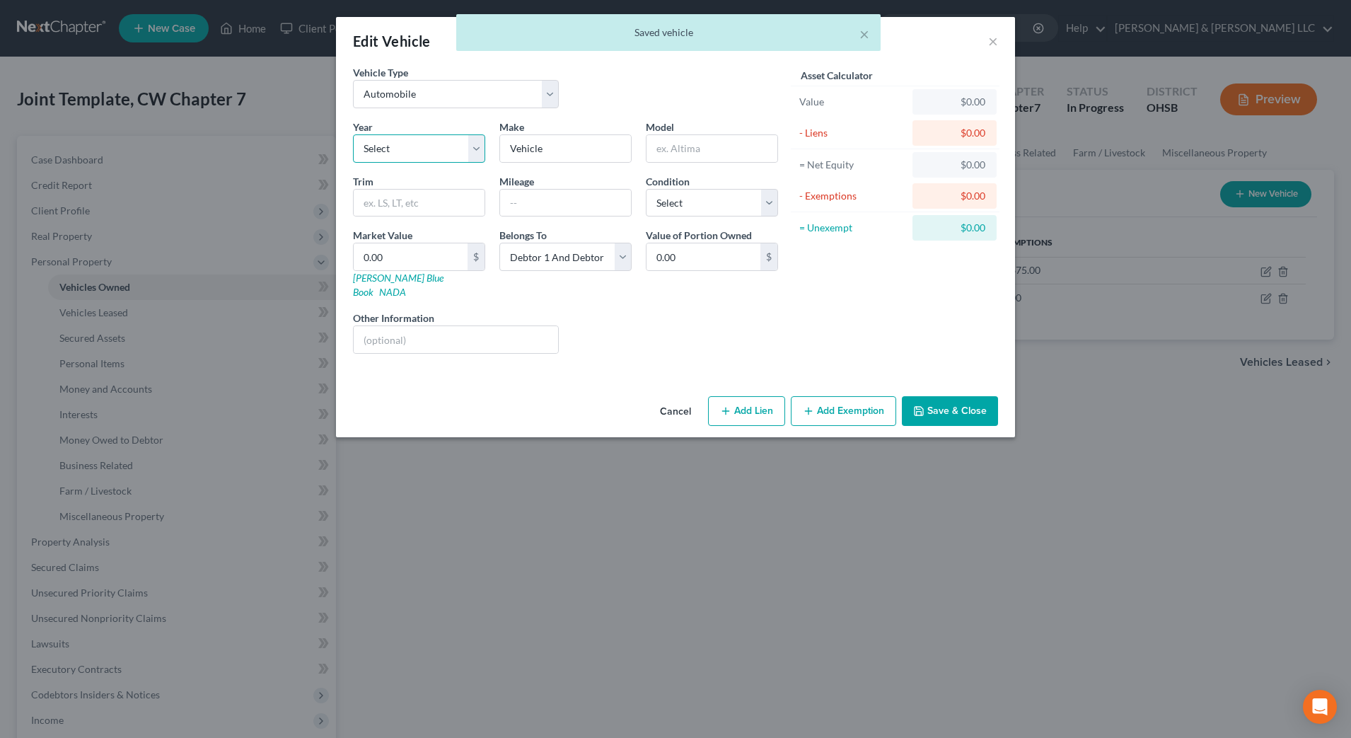
click at [448, 146] on select "Select 2026 2025 2024 2023 2022 2021 2020 2019 2018 2017 2016 2015 2014 2013 20…" at bounding box center [419, 148] width 132 height 28
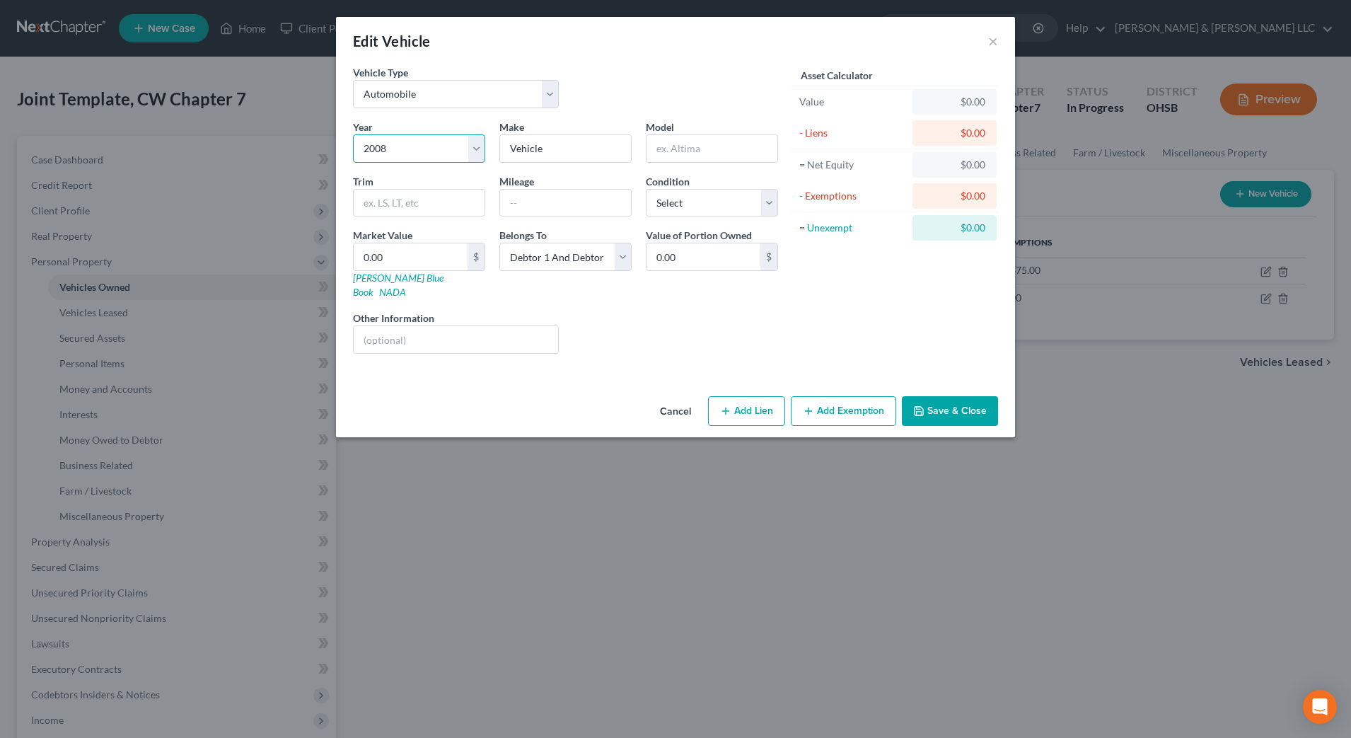
click at [353, 134] on select "Select 2026 2025 2024 2023 2022 2021 2020 2019 2018 2017 2016 2015 2014 2013 20…" at bounding box center [419, 148] width 132 height 28
click at [428, 151] on select "Select 2026 2025 2024 2023 2022 2021 2020 2019 2018 2017 2016 2015 2014 2013 20…" at bounding box center [419, 148] width 132 height 28
select select "9"
click at [353, 134] on select "Select 2026 2025 2024 2023 2022 2021 2020 2019 2018 2017 2016 2015 2014 2013 20…" at bounding box center [419, 148] width 132 height 28
drag, startPoint x: 596, startPoint y: 151, endPoint x: 451, endPoint y: 144, distance: 145.2
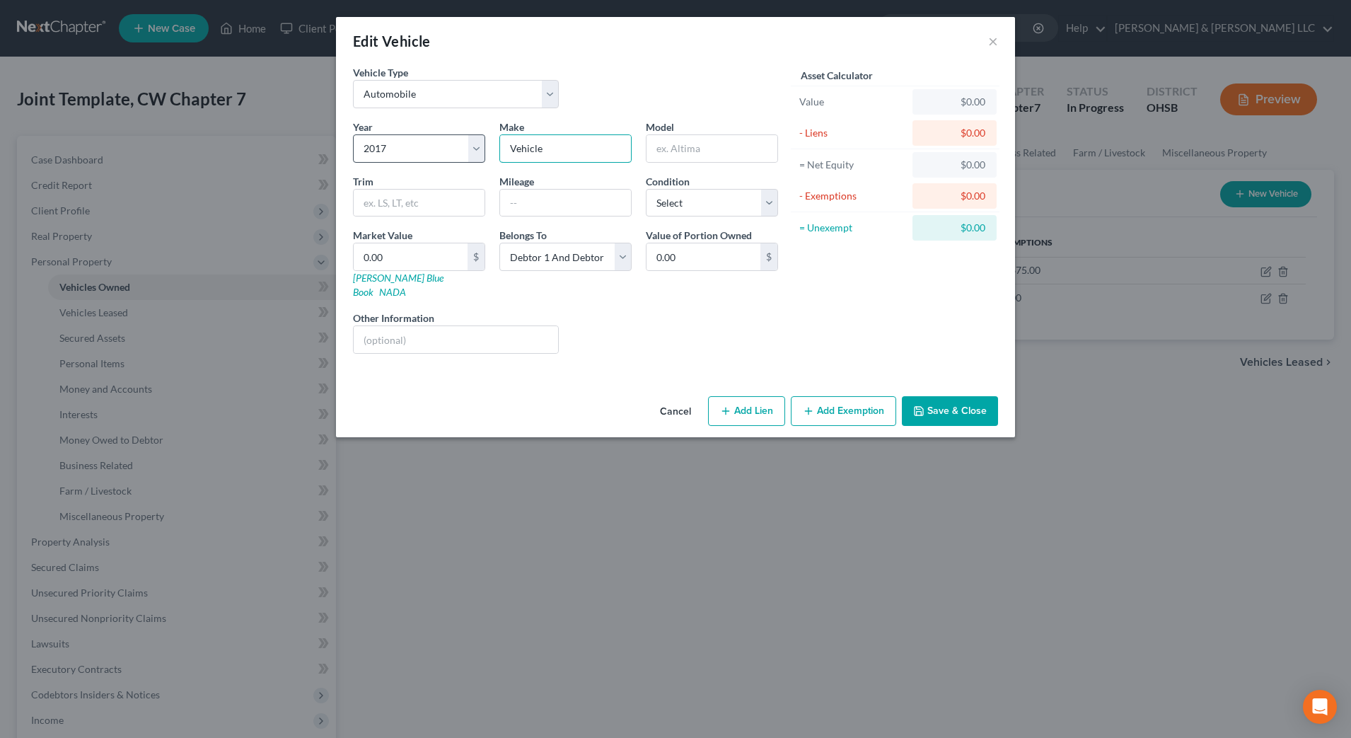
click at [444, 157] on div "Year Select 2026 2025 2024 2023 2022 2021 2020 2019 2018 2017 2016 2015 2014 20…" at bounding box center [565, 242] width 439 height 245
type input "Chevy"
type input "Malibu"
type input "140,000+"
click at [684, 206] on select "Select Excellent Very Good Good Fair Poor" at bounding box center [712, 203] width 132 height 28
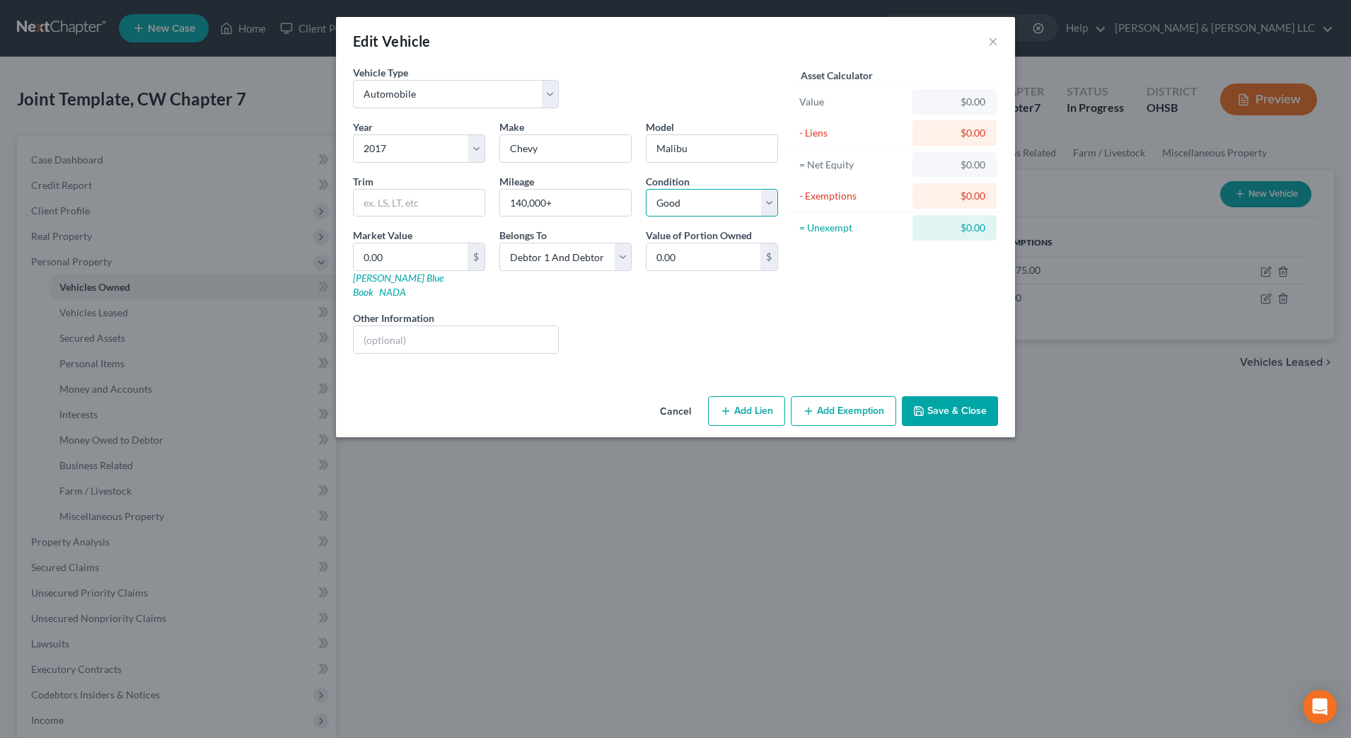
click at [646, 189] on select "Select Excellent Very Good Good Fair Poor" at bounding box center [712, 203] width 132 height 28
drag, startPoint x: 736, startPoint y: 209, endPoint x: 736, endPoint y: 217, distance: 7.8
click at [736, 209] on select "Select Excellent Very Good Good Fair Poor" at bounding box center [712, 203] width 132 height 28
select select "3"
click at [646, 189] on select "Select Excellent Very Good Good Fair Poor" at bounding box center [712, 203] width 132 height 28
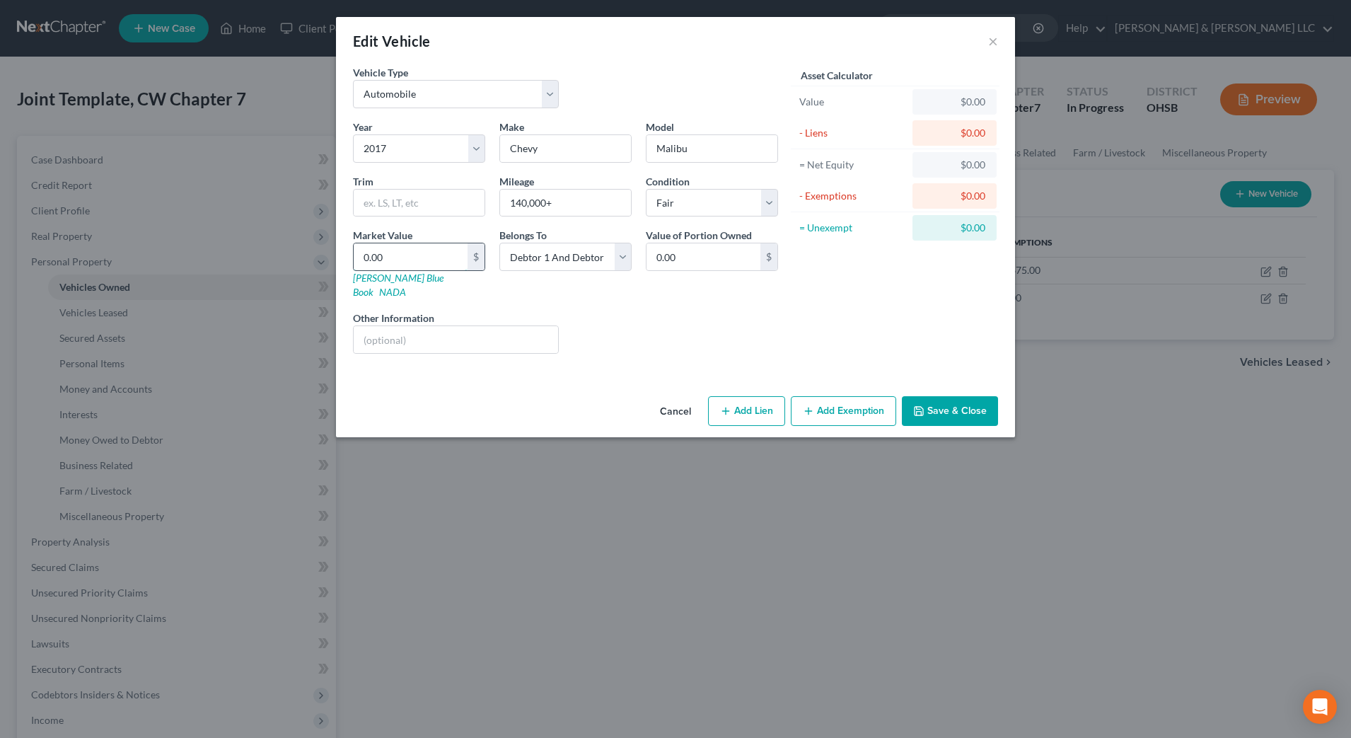
click at [453, 256] on input "0.00" at bounding box center [411, 256] width 114 height 27
type input "3"
type input "3.00"
type input "36"
type input "36.00"
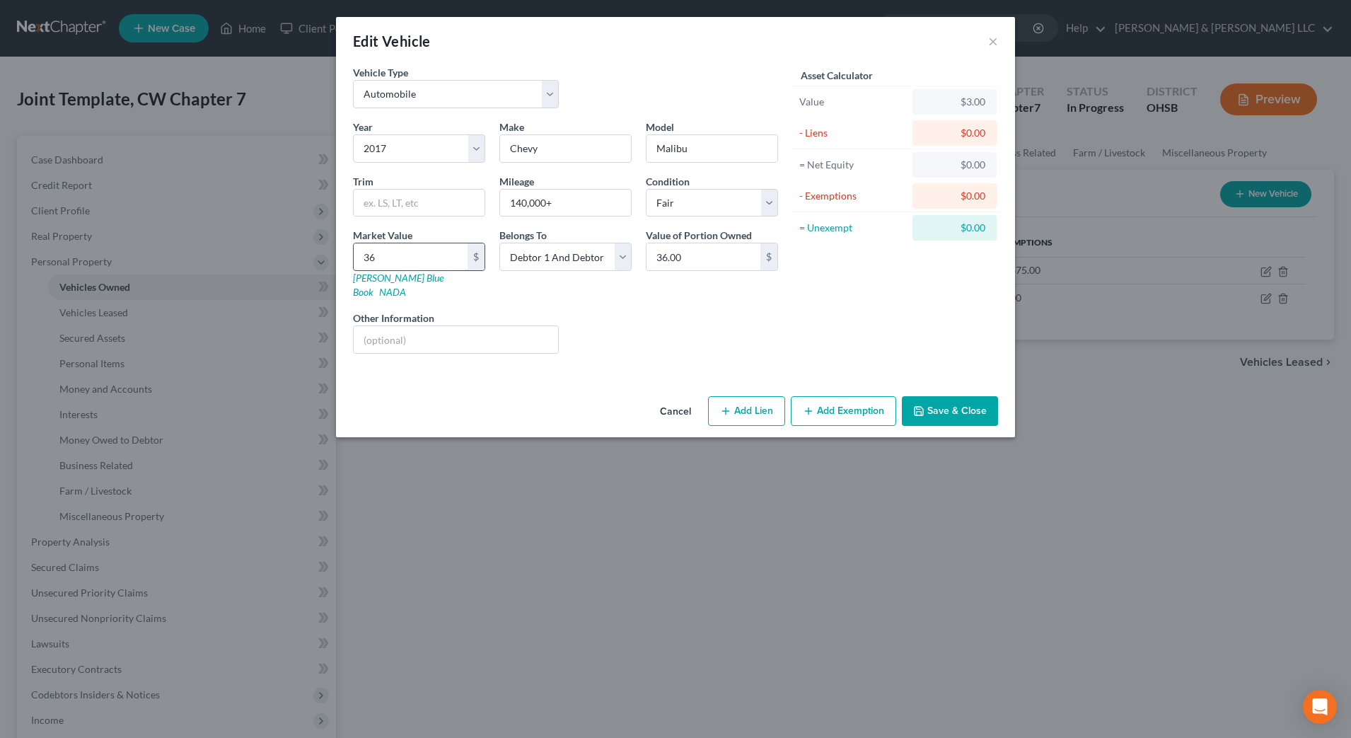
type input "360"
type input "360.00"
type input "3600"
type input "3,600.00"
type input "3,60"
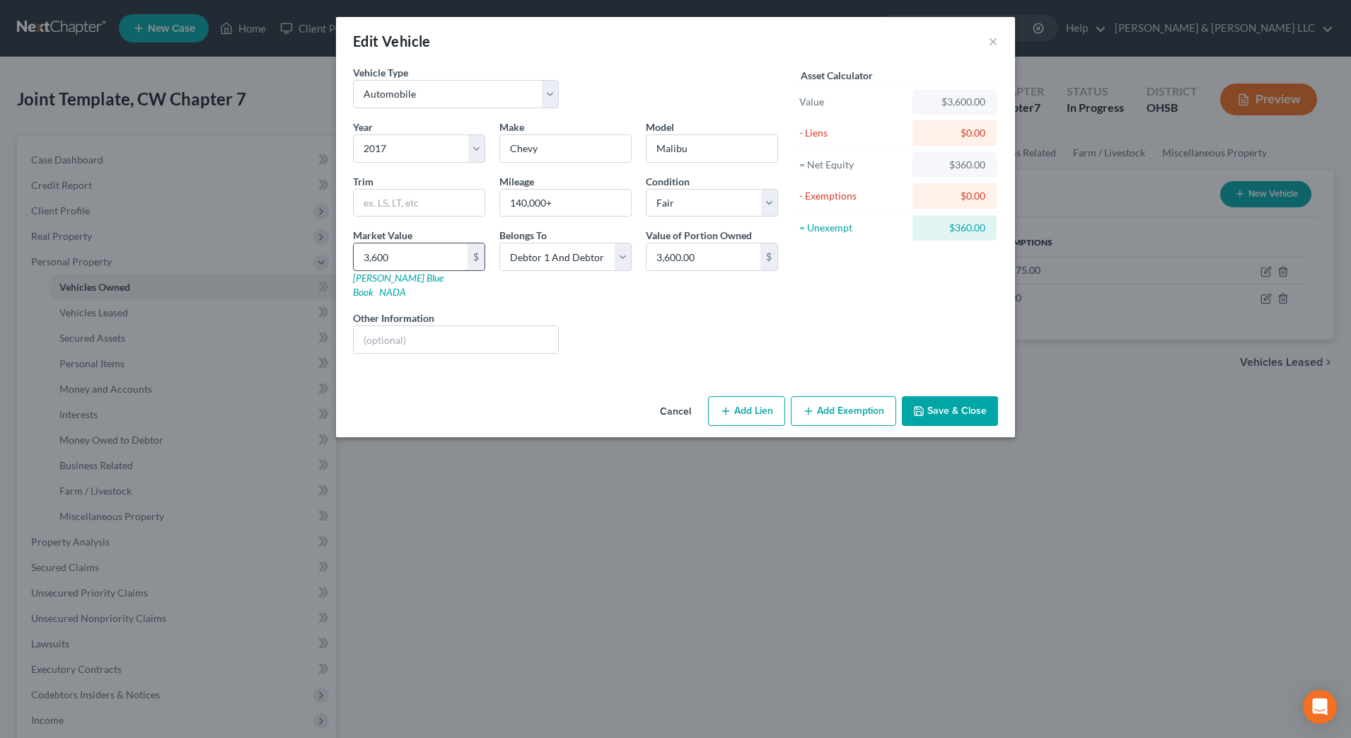
type input "360.00"
type input "36"
type input "36.00"
type input "3"
type input "3.00"
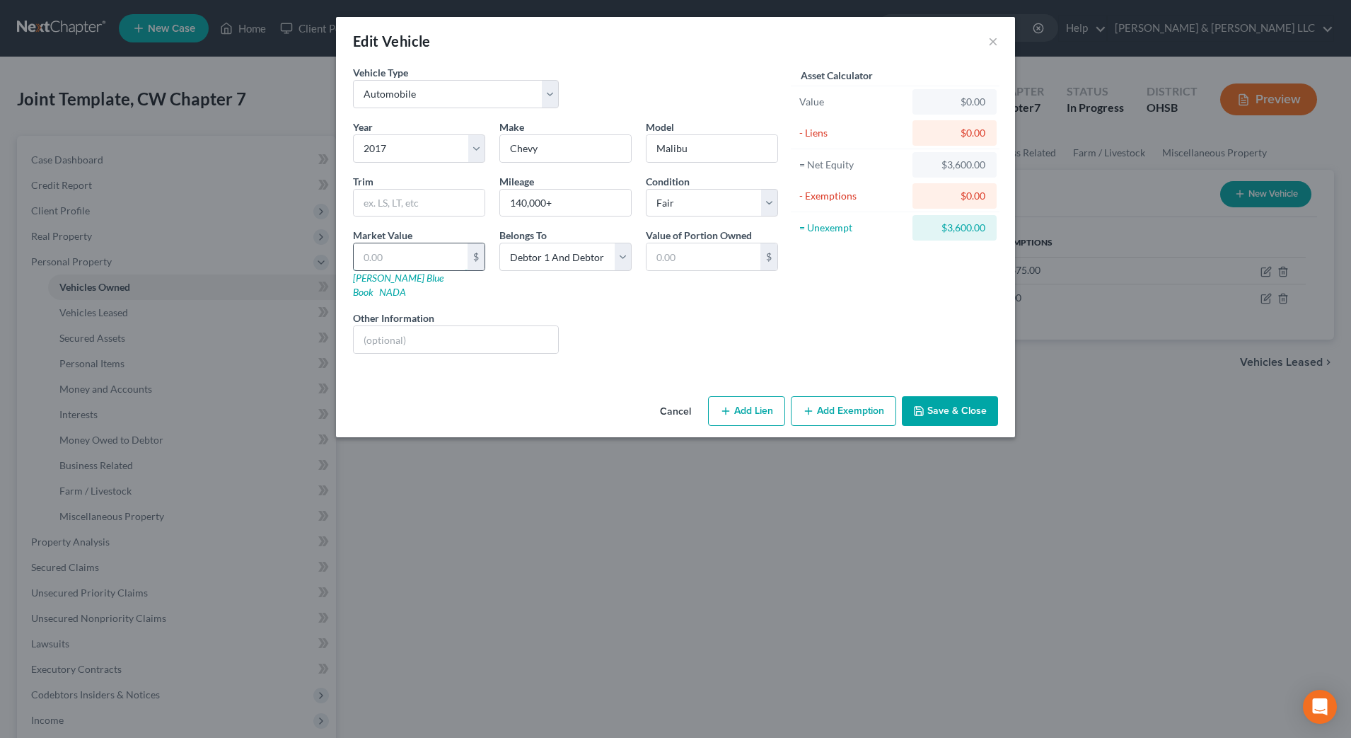
type input "4"
type input "4.00"
type input "47"
type input "47.00"
type input "474"
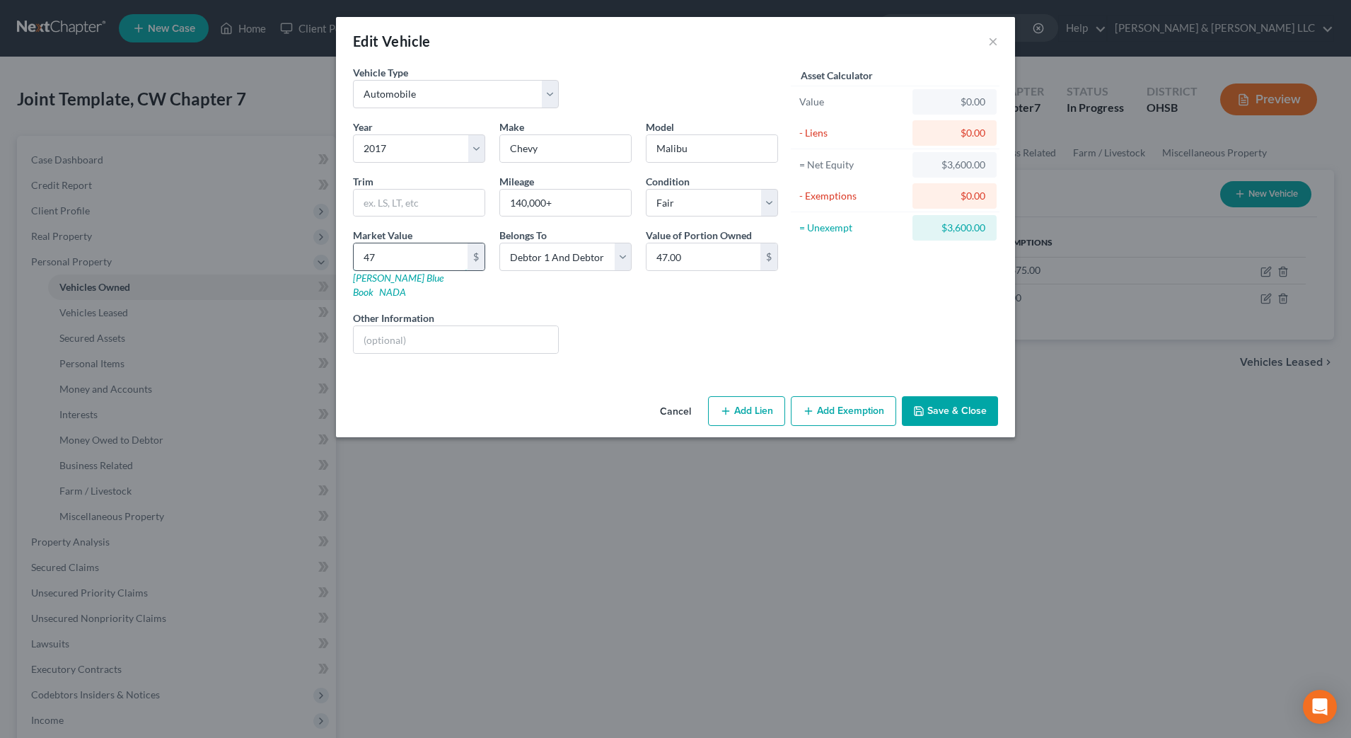
type input "474.00"
type input "4748"
type input "4,748.00"
type input "4,748"
click at [840, 409] on button "Add Exemption" at bounding box center [843, 411] width 105 height 30
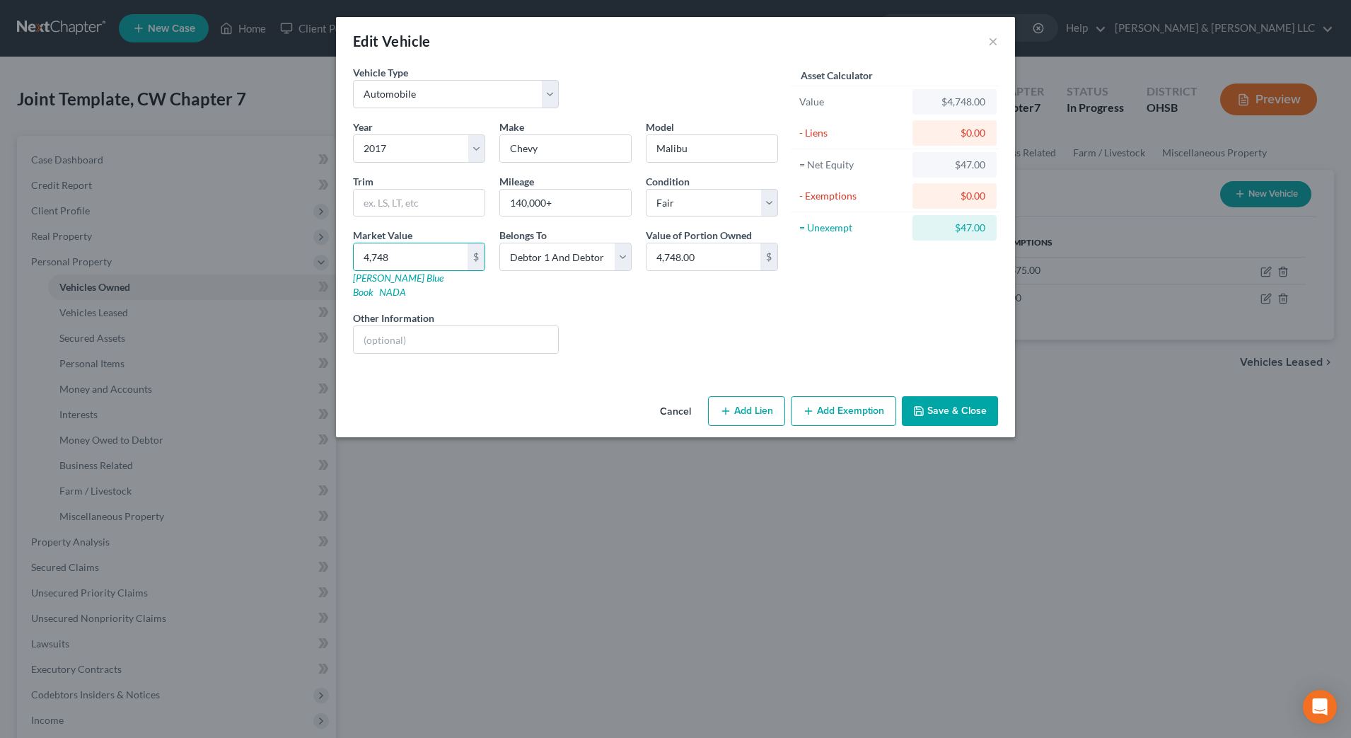
select select "2"
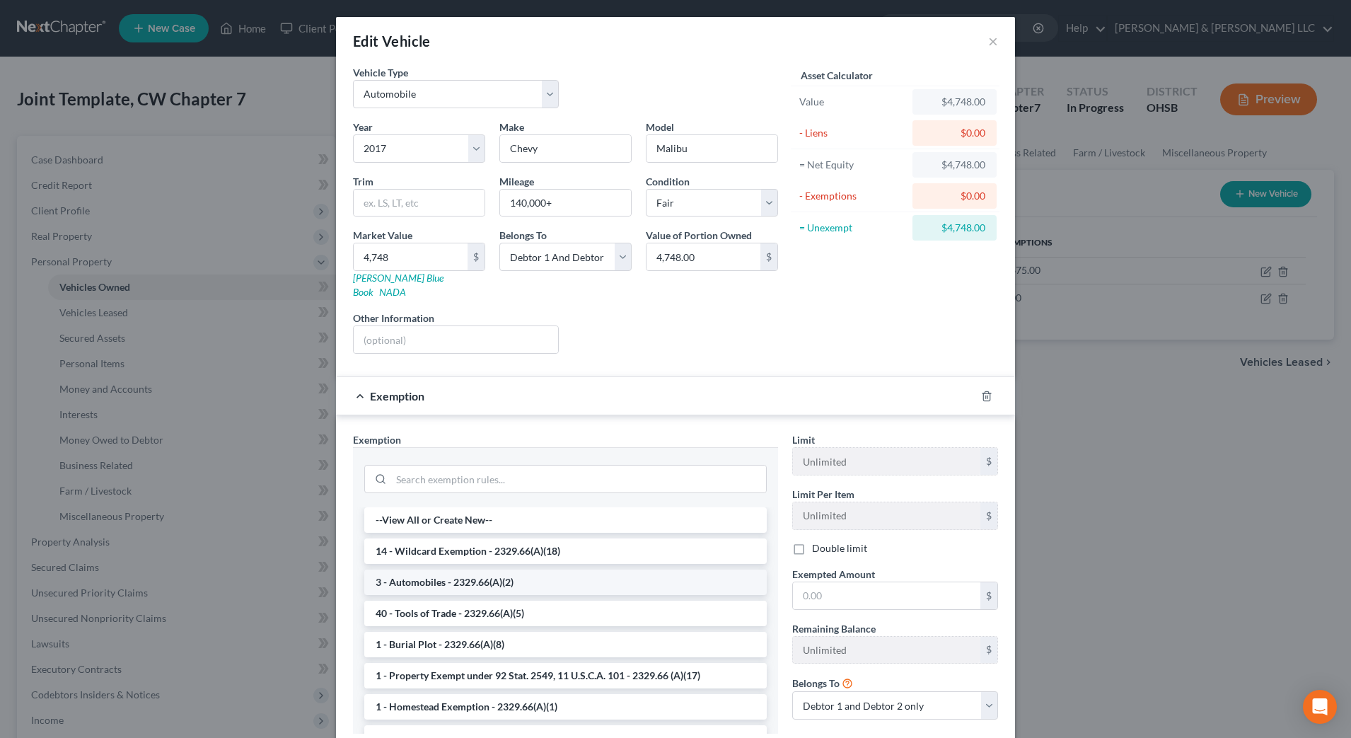
drag, startPoint x: 497, startPoint y: 567, endPoint x: 747, endPoint y: 564, distance: 249.7
click at [499, 569] on li "3 - Automobiles - 2329.66(A)(2)" at bounding box center [565, 581] width 402 height 25
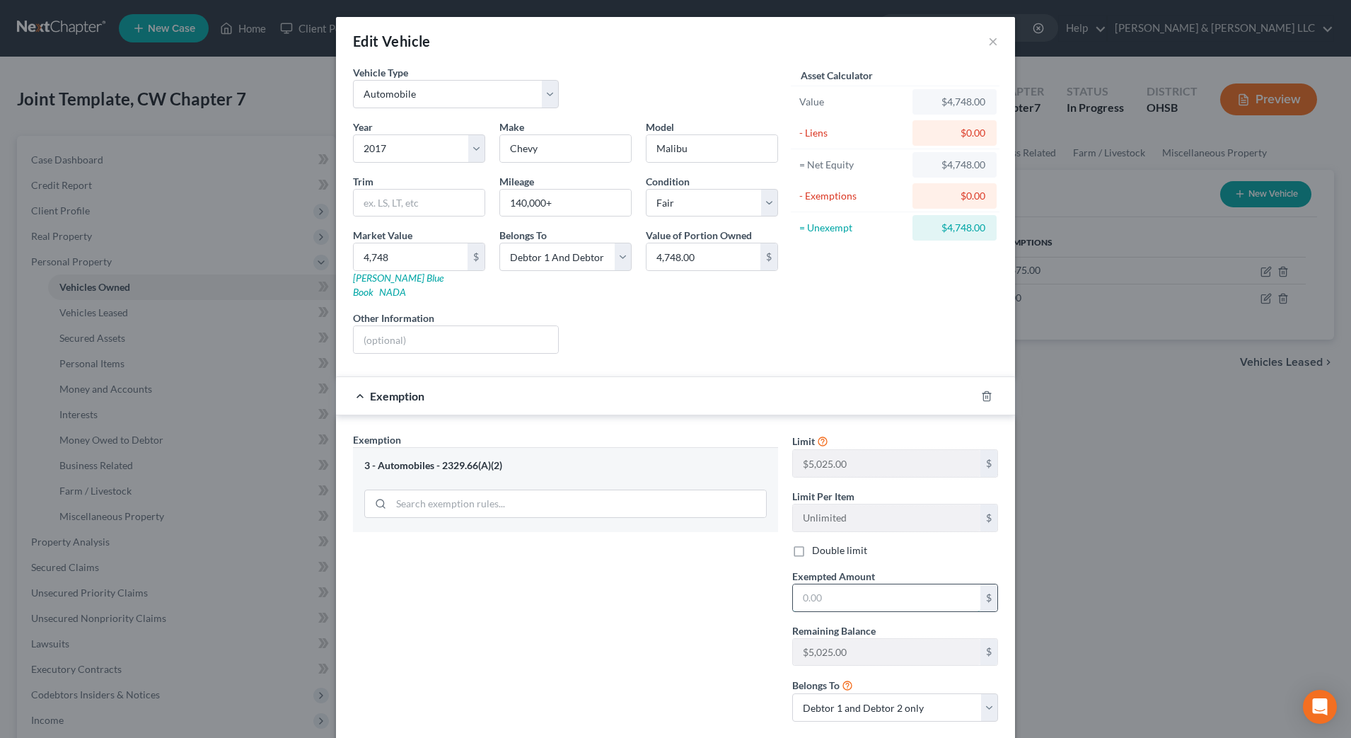
click at [849, 584] on input "text" at bounding box center [886, 597] width 187 height 27
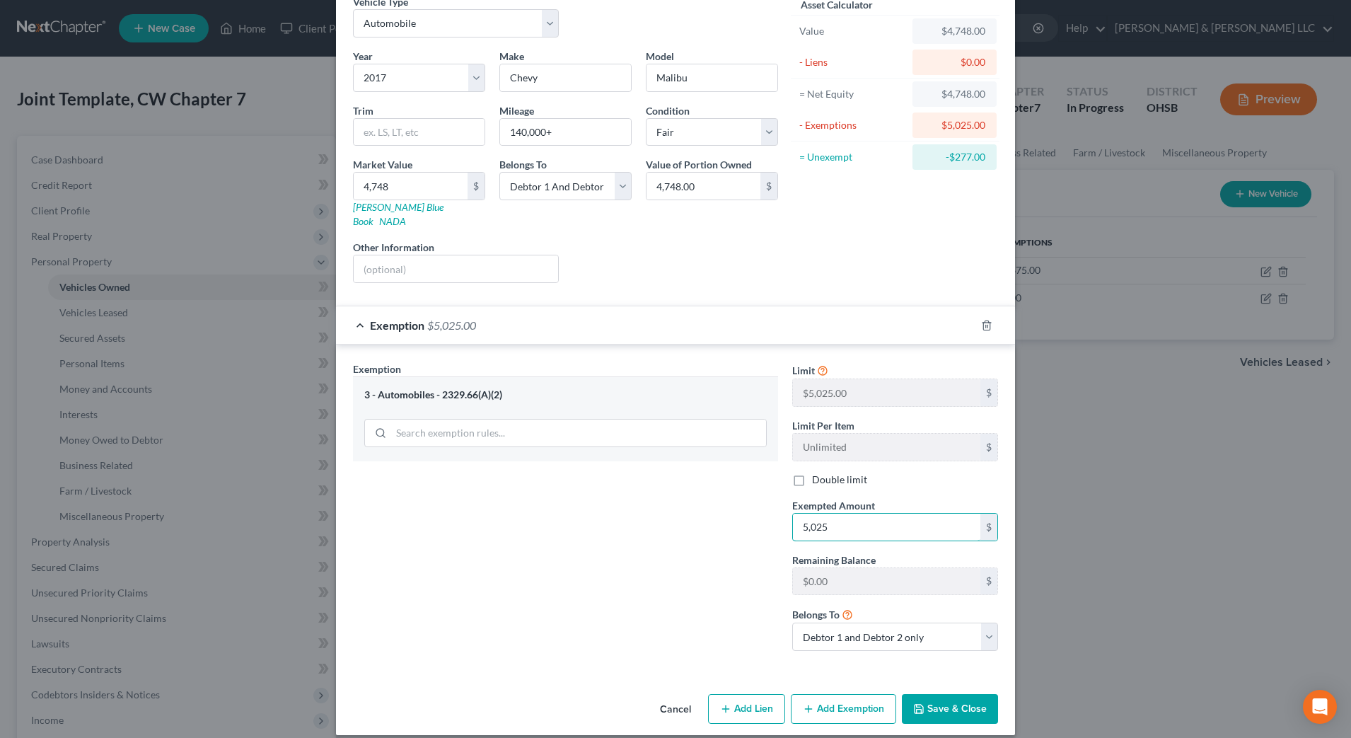
type input "5,025"
click at [954, 694] on button "Save & Close" at bounding box center [950, 709] width 96 height 30
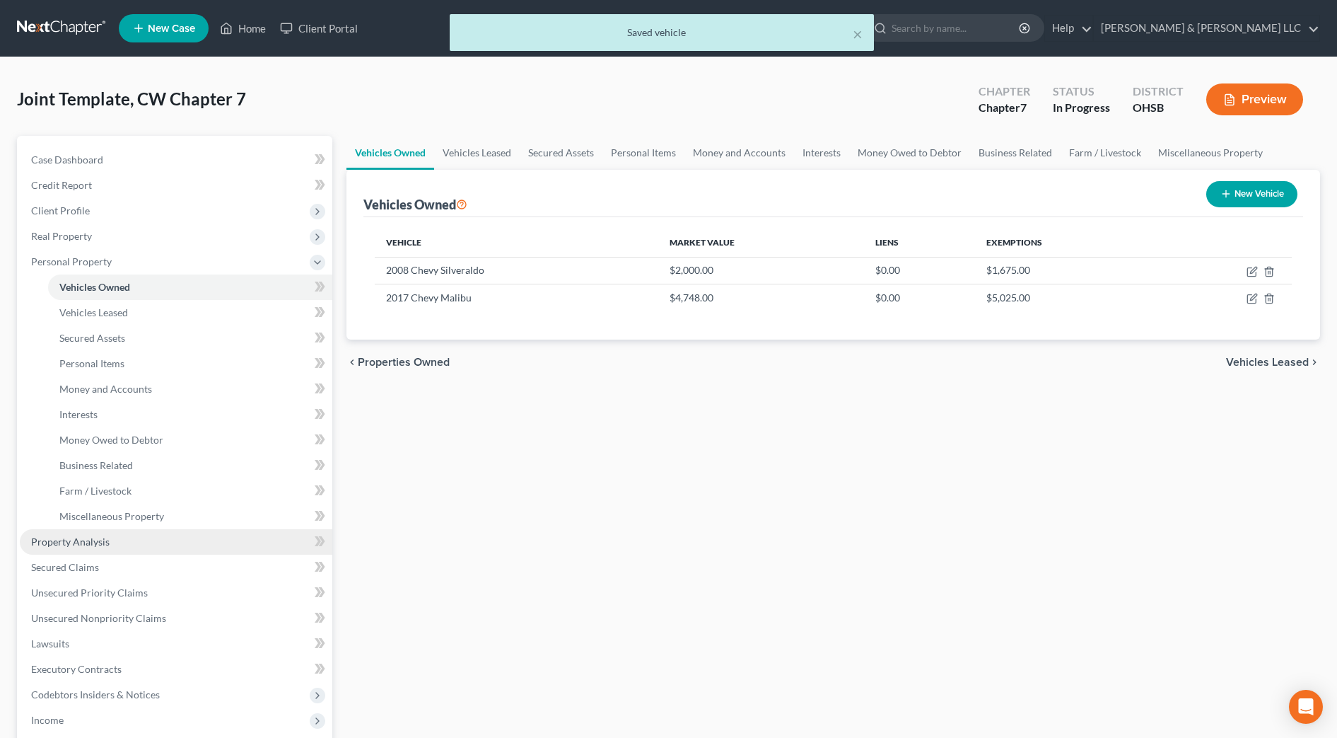
scroll to position [88, 0]
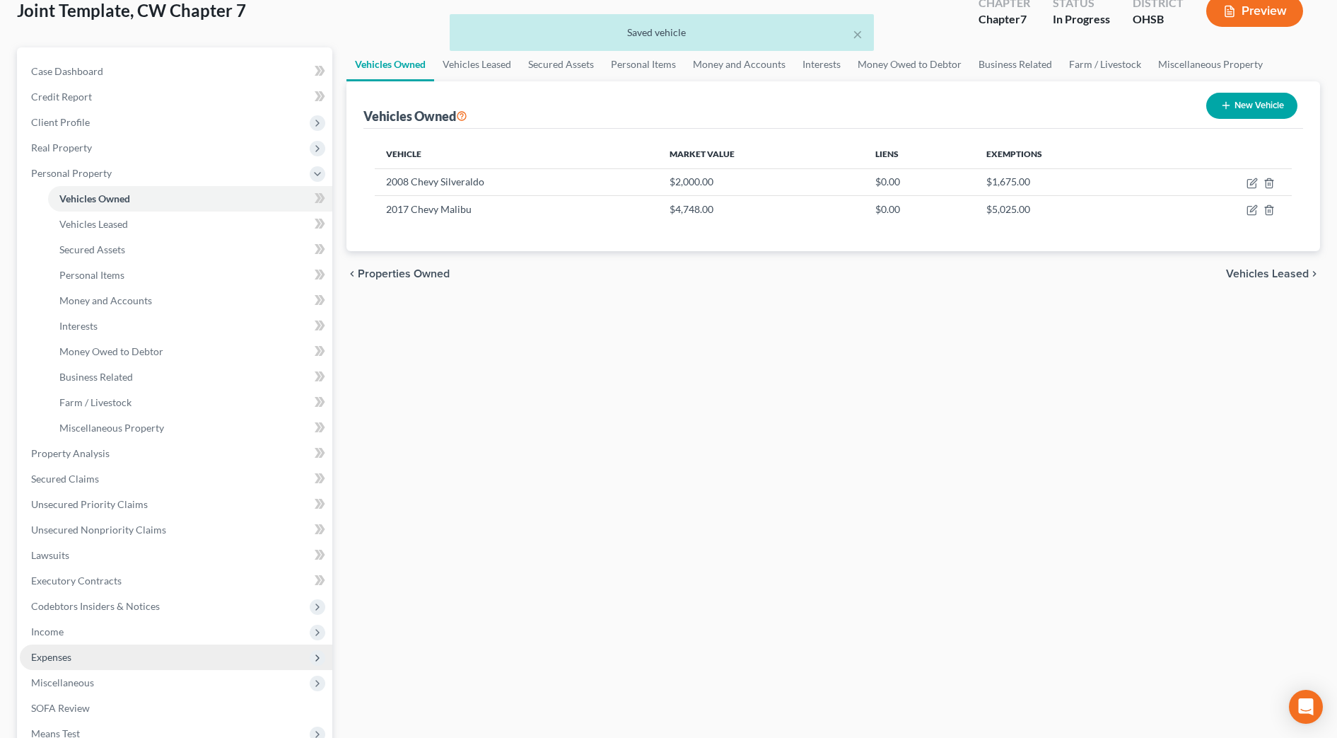
click at [76, 654] on span "Expenses" at bounding box center [176, 656] width 313 height 25
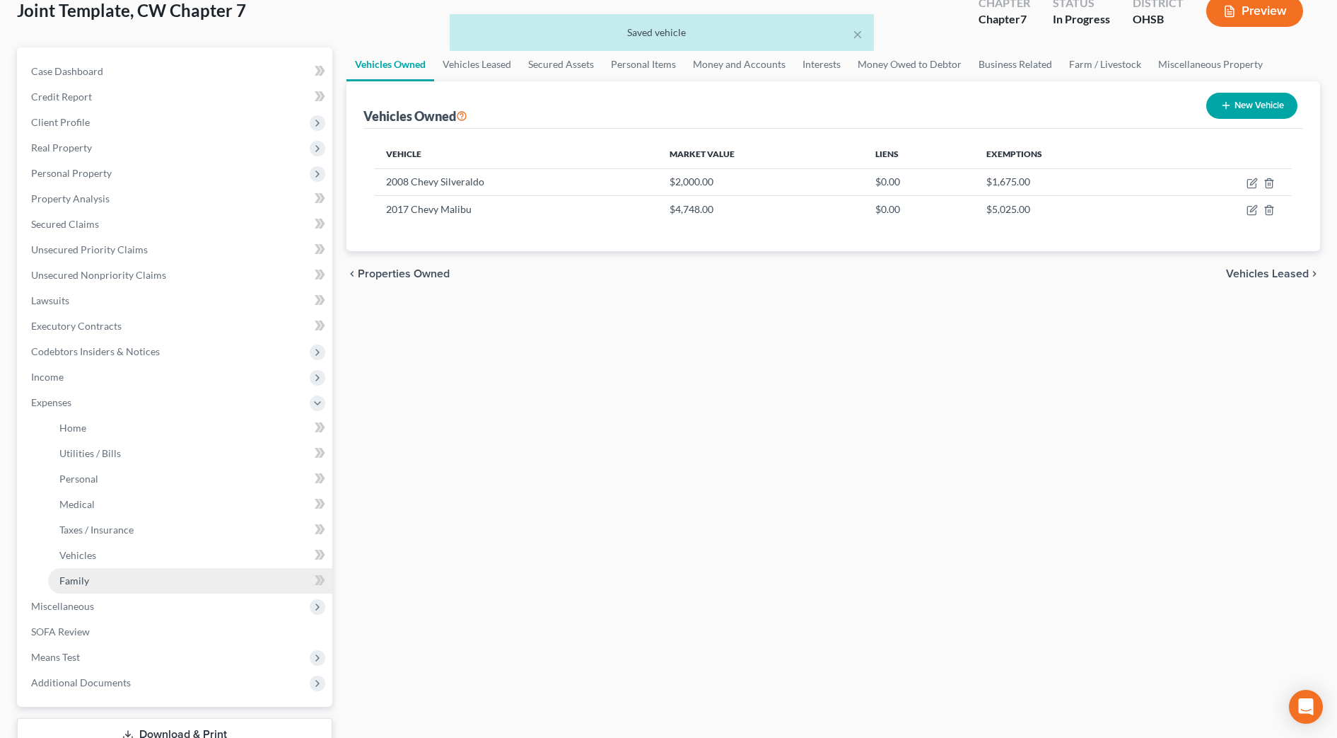
click at [96, 573] on link "Family" at bounding box center [190, 580] width 284 height 25
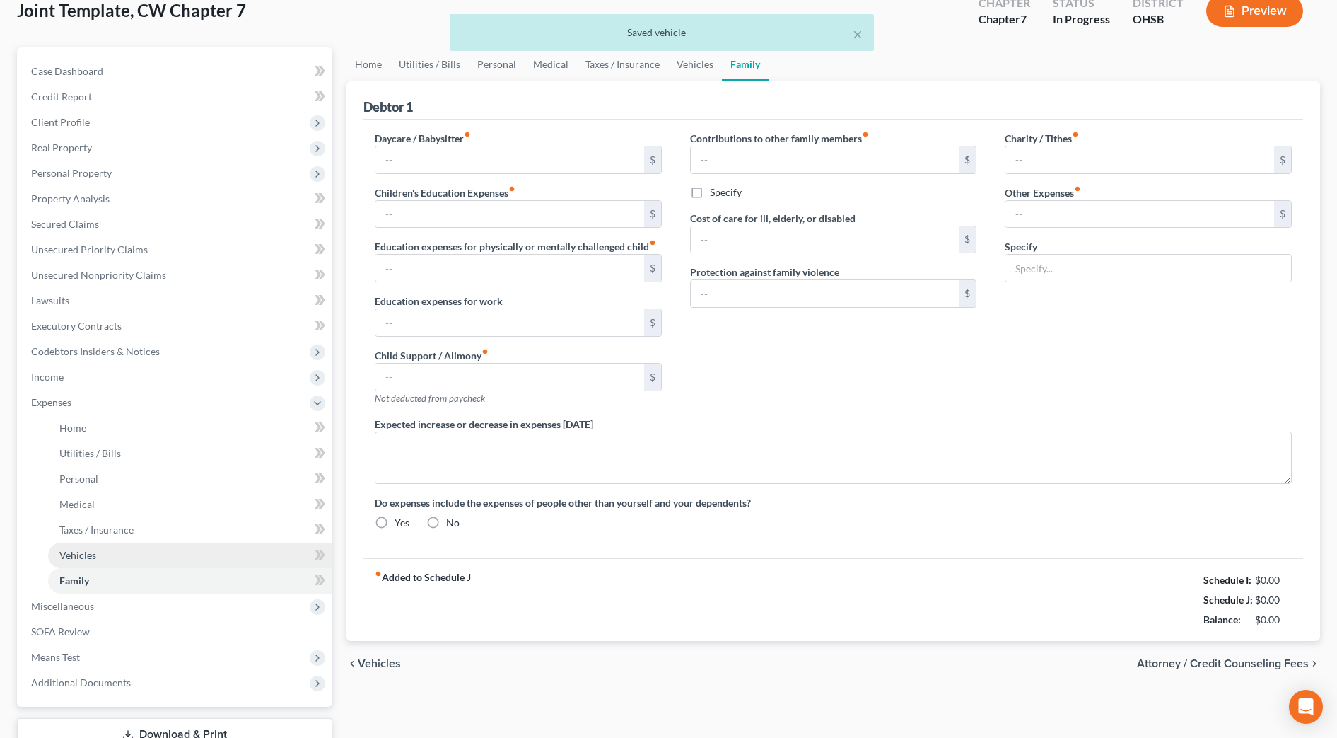
type input "0.00"
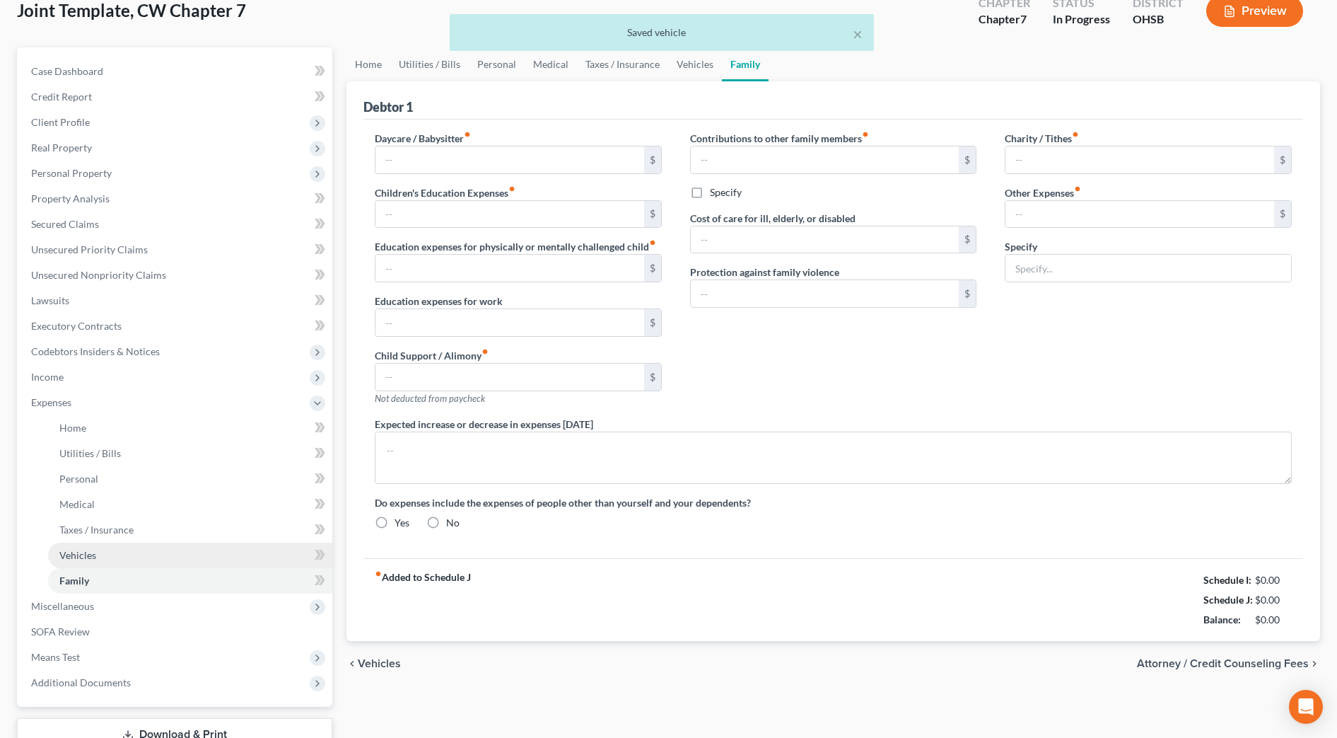
type input "0.00"
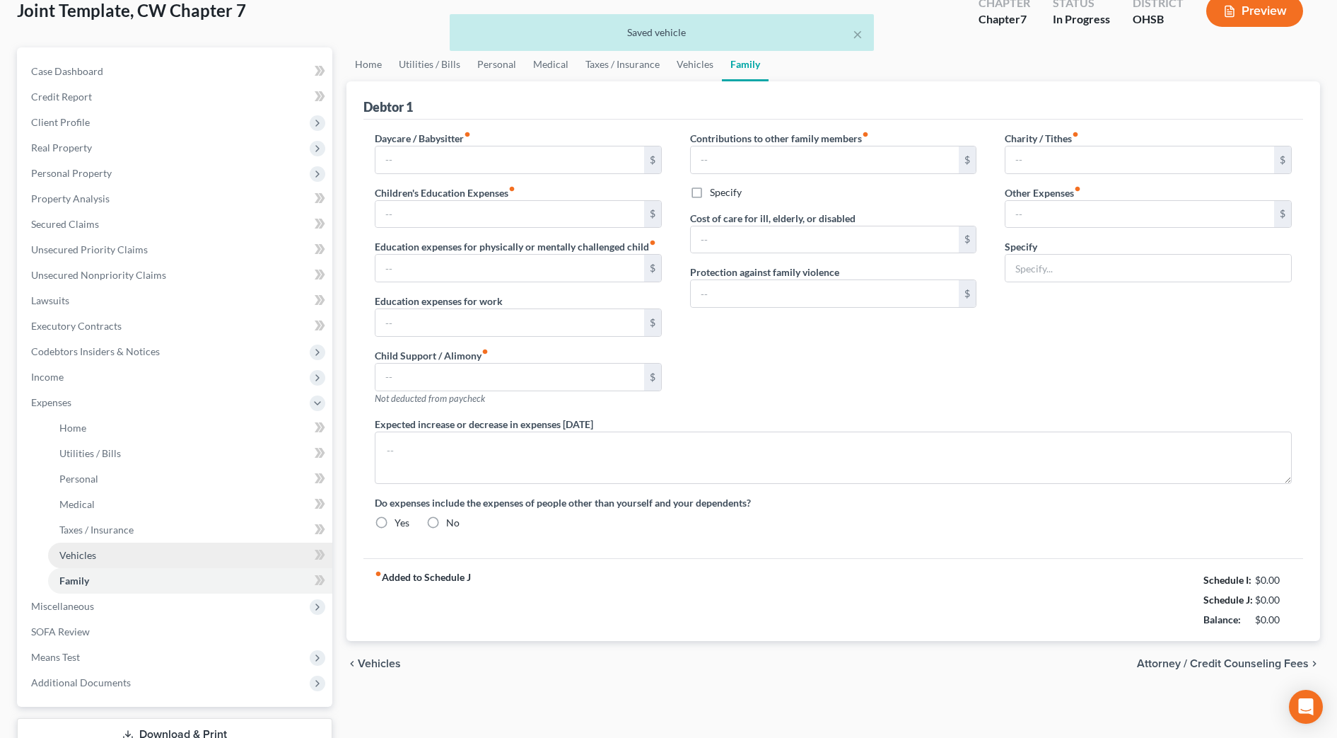
radio input "true"
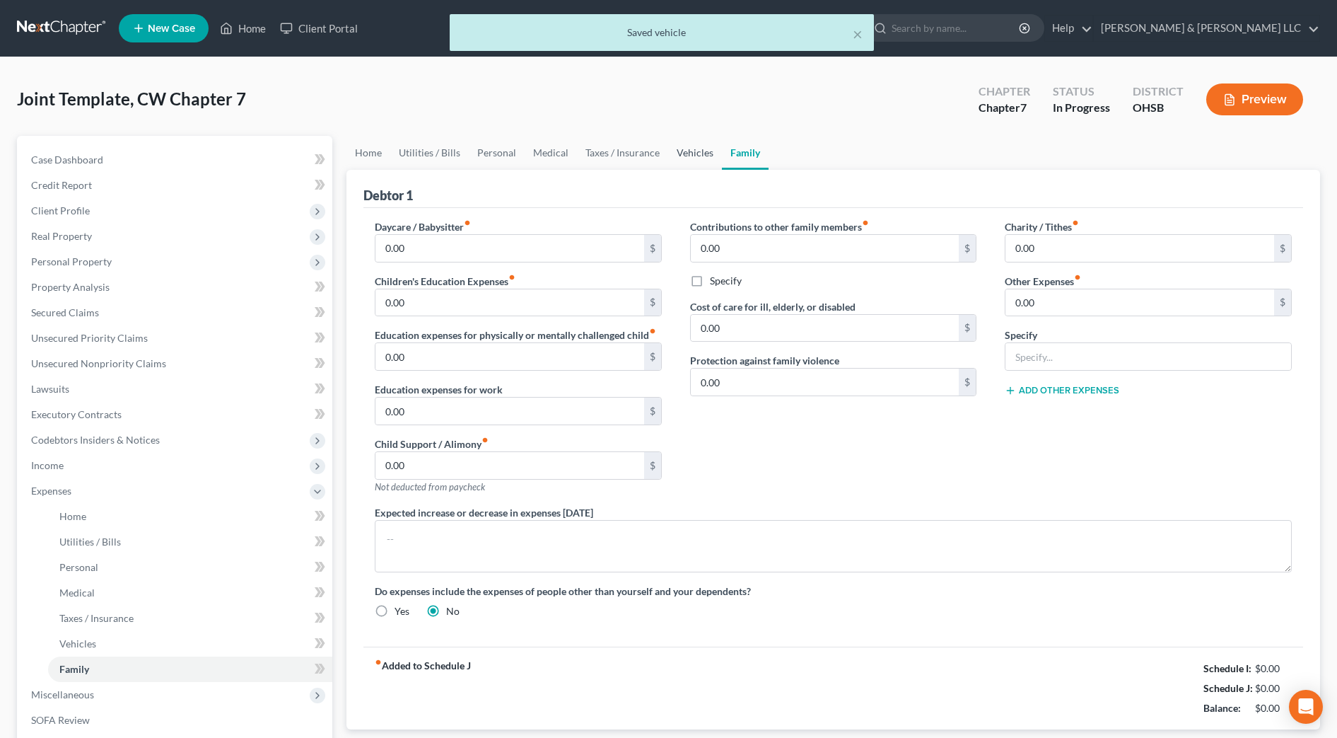
click at [674, 153] on link "Vehicles" at bounding box center [695, 153] width 54 height 34
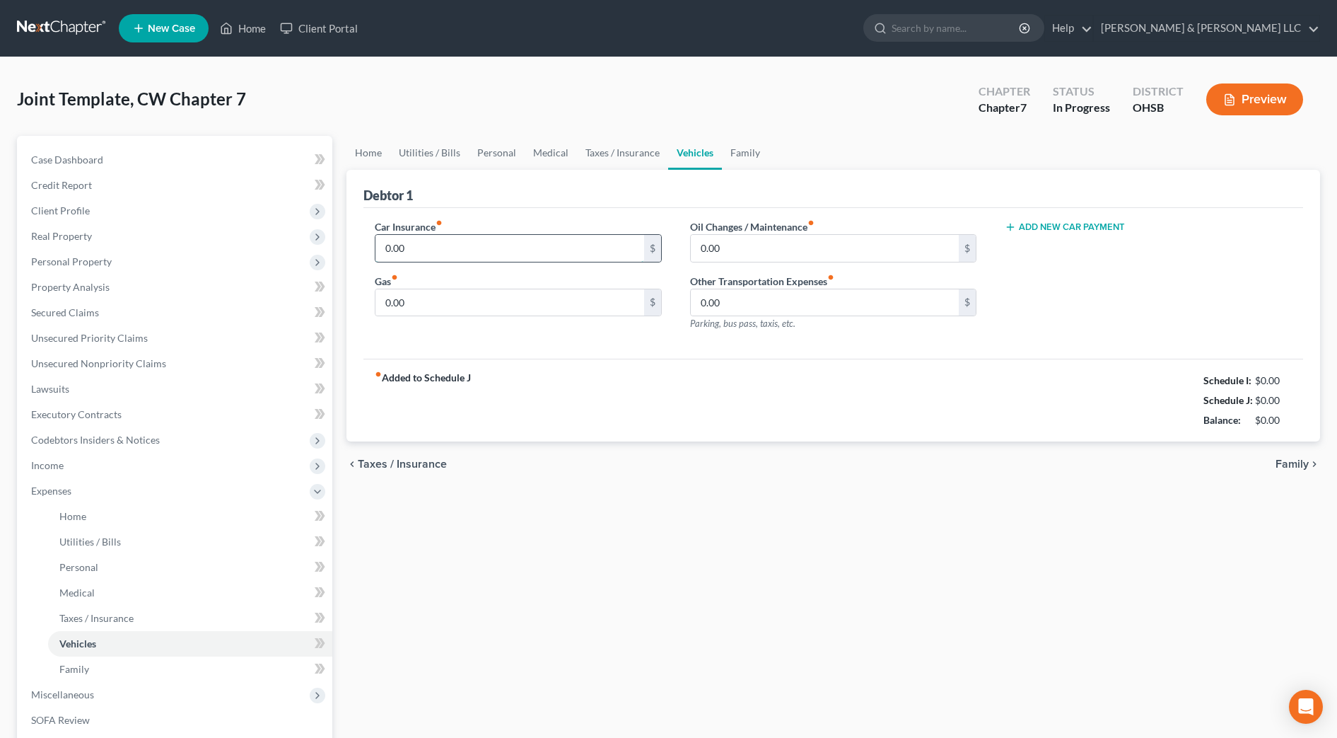
click at [438, 244] on input "0.00" at bounding box center [510, 248] width 269 height 27
click at [706, 477] on div "chevron_left Taxes / Insurance Family chevron_right" at bounding box center [834, 463] width 974 height 45
click at [54, 238] on span "Real Property" at bounding box center [61, 236] width 61 height 12
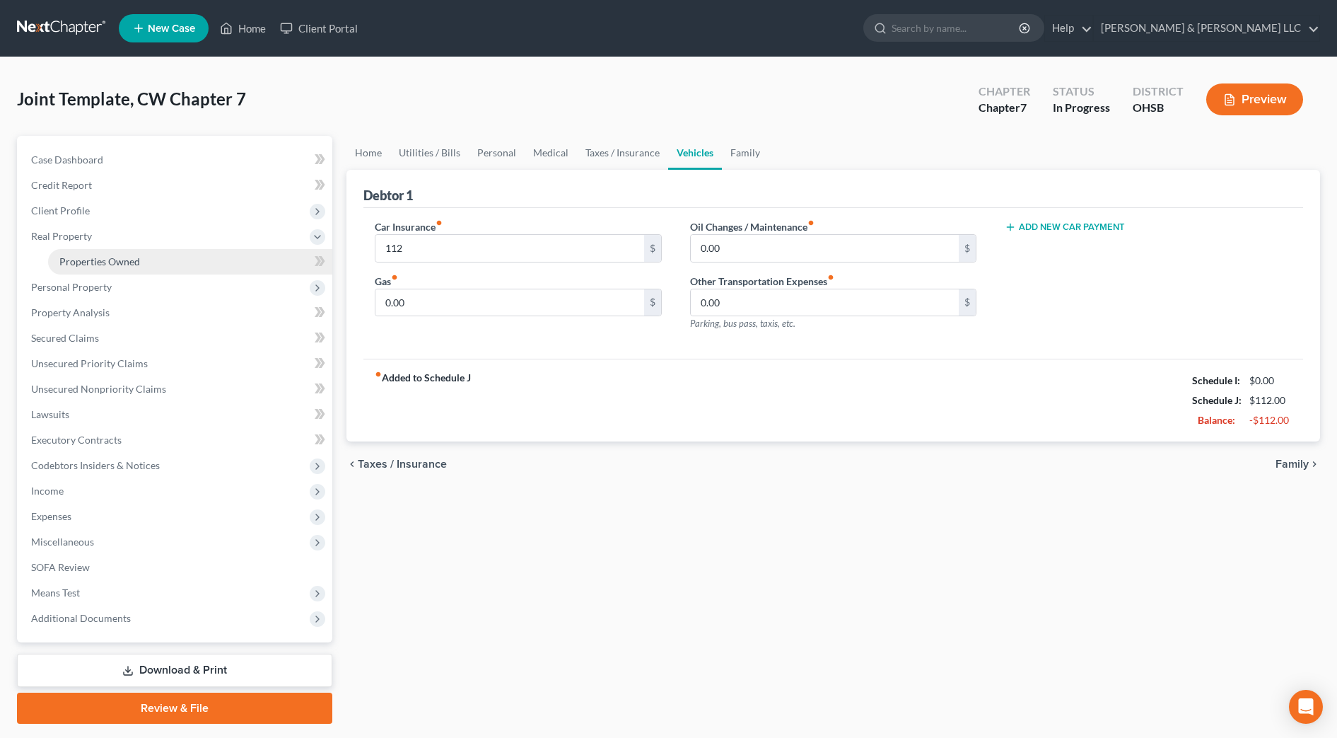
click at [76, 256] on span "Properties Owned" at bounding box center [99, 261] width 81 height 12
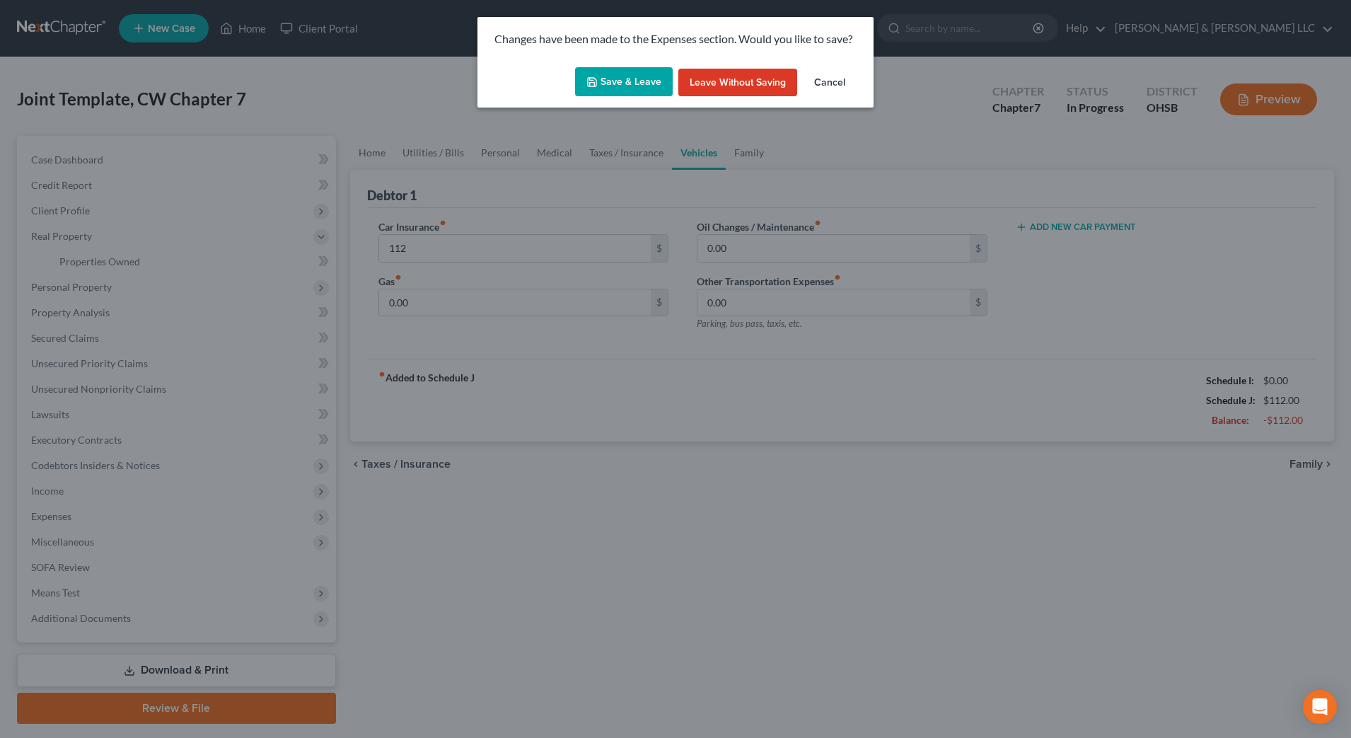
click at [612, 71] on button "Save & Leave" at bounding box center [624, 82] width 98 height 30
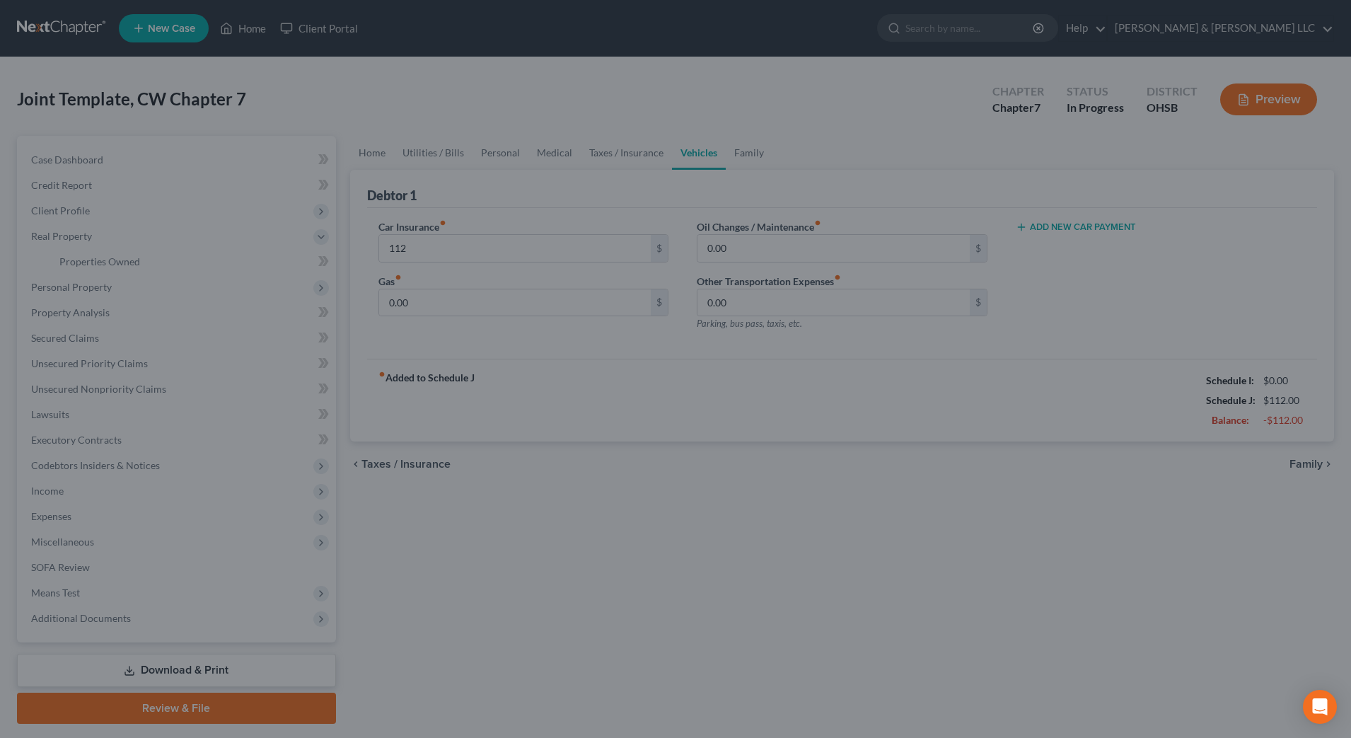
type input "112.00"
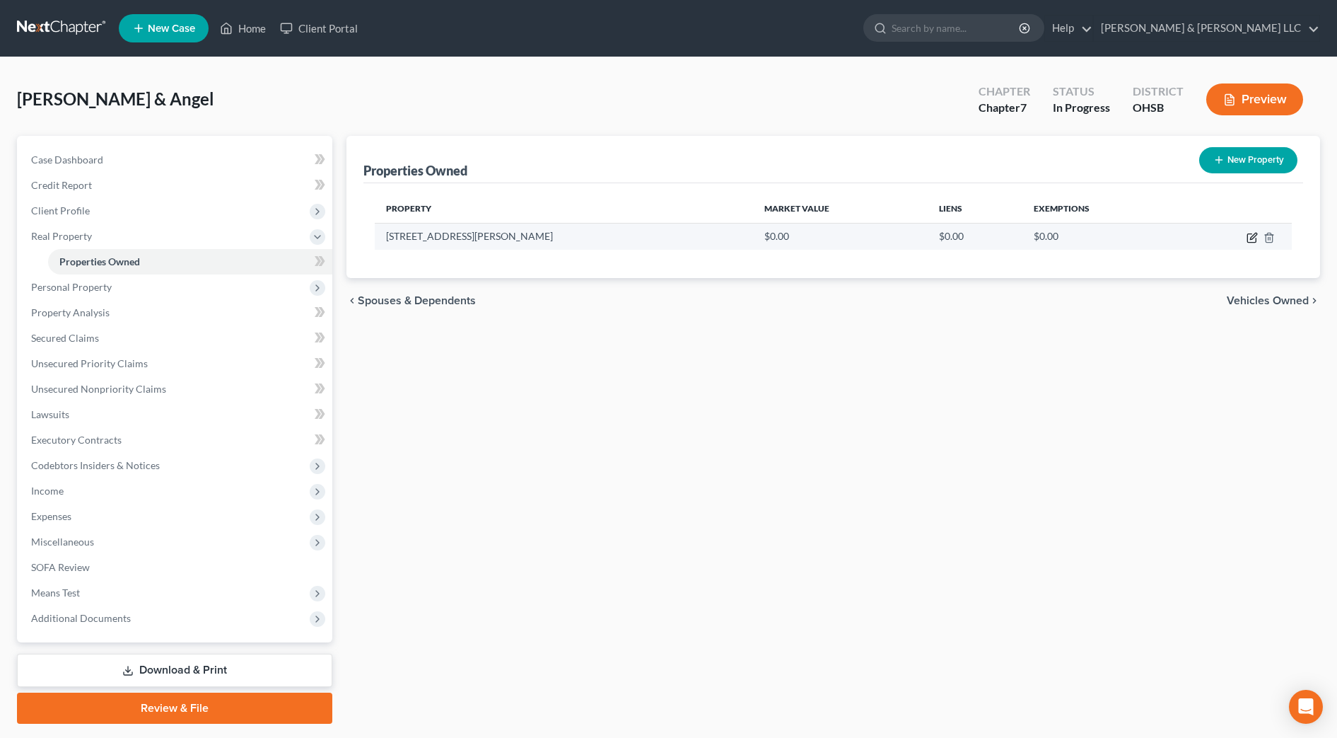
click at [1253, 236] on icon "button" at bounding box center [1253, 236] width 6 height 6
select select "36"
select select "64"
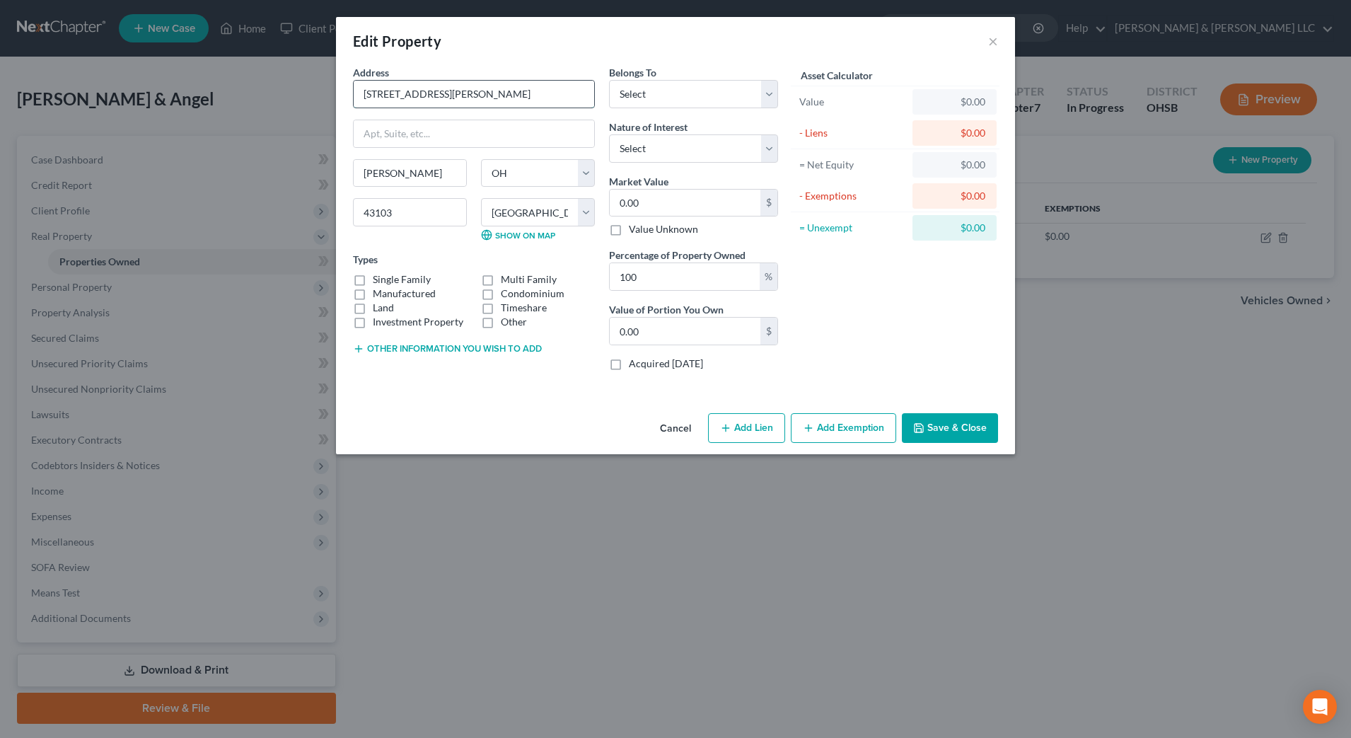
click at [405, 95] on input "5016 Reese Ave." at bounding box center [474, 94] width 240 height 27
click at [400, 96] on input "5016 Reese Ave." at bounding box center [474, 94] width 240 height 27
type input "[STREET_ADDRESS][PERSON_NAME]"
click at [448, 351] on button "Other information you wish to add" at bounding box center [447, 348] width 189 height 11
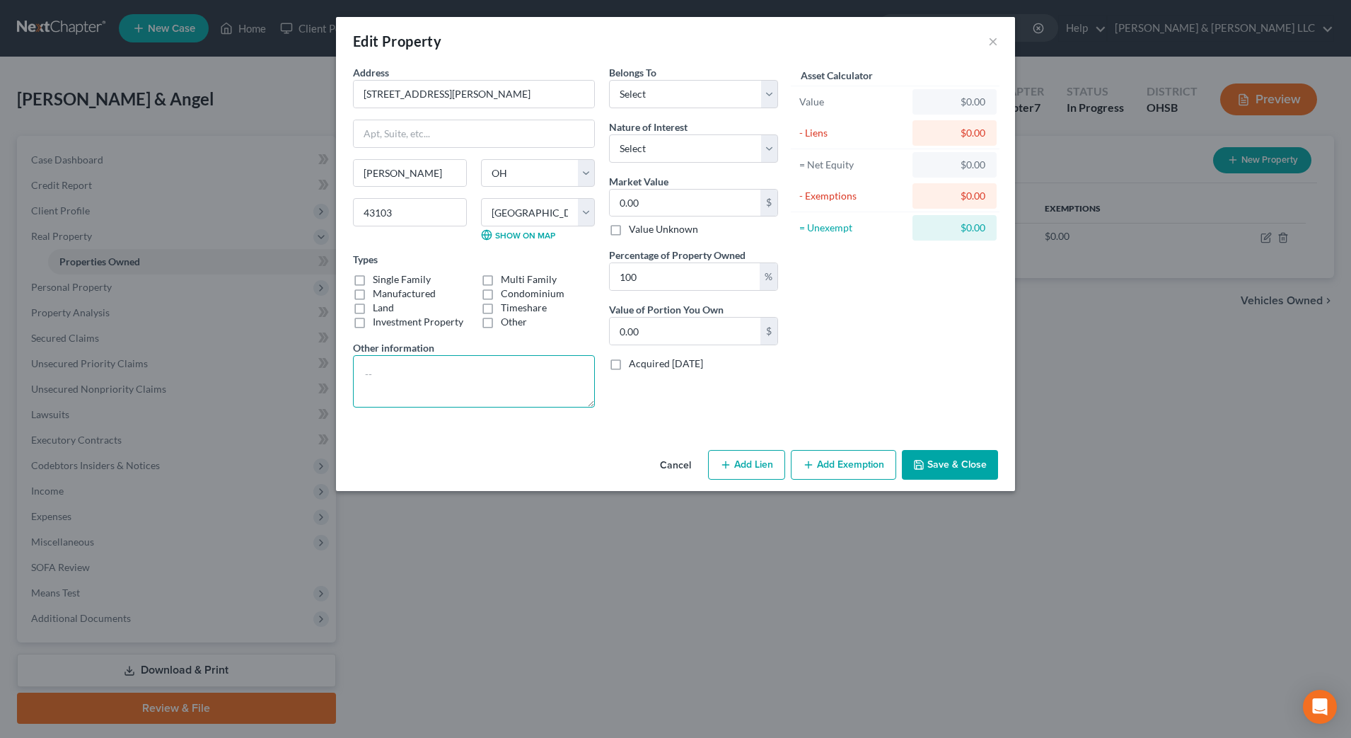
click at [434, 375] on textarea at bounding box center [474, 381] width 242 height 52
type textarea "Parcel No. D1400040400800 Debtors' Residence"
click at [687, 97] on select "Select Debtor 1 Only Debtor 2 Only Debtor 1 And Debtor 2 Only At Least One Of T…" at bounding box center [693, 94] width 169 height 28
select select "2"
click at [609, 80] on select "Select Debtor 1 Only Debtor 2 Only Debtor 1 And Debtor 2 Only At Least One Of T…" at bounding box center [693, 94] width 169 height 28
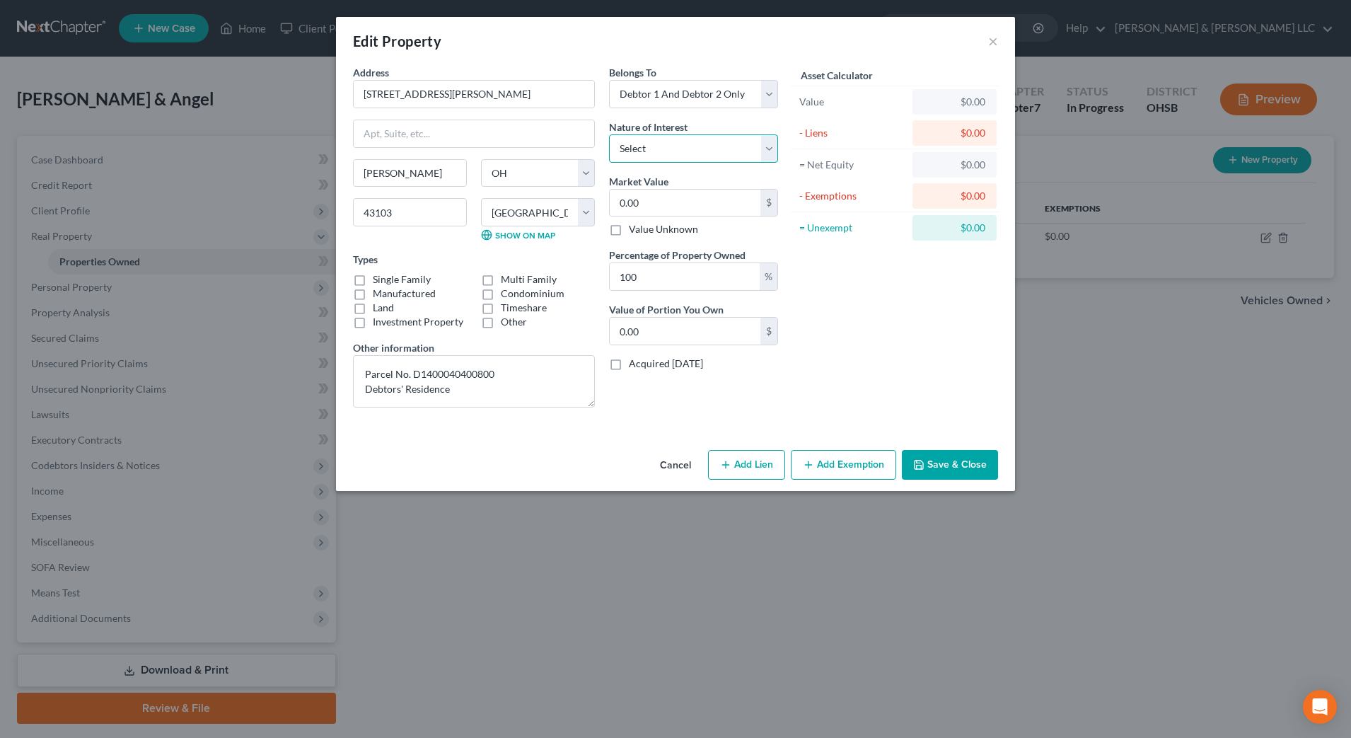
click at [684, 158] on select "Select Fee Simple Joint Tenant Life Estate Equitable Interest Future Interest T…" at bounding box center [693, 148] width 169 height 28
select select "1"
click at [609, 134] on select "Select Fee Simple Joint Tenant Life Estate Equitable Interest Future Interest T…" at bounding box center [693, 148] width 169 height 28
click at [669, 197] on input "0.00" at bounding box center [685, 203] width 151 height 27
type input "3"
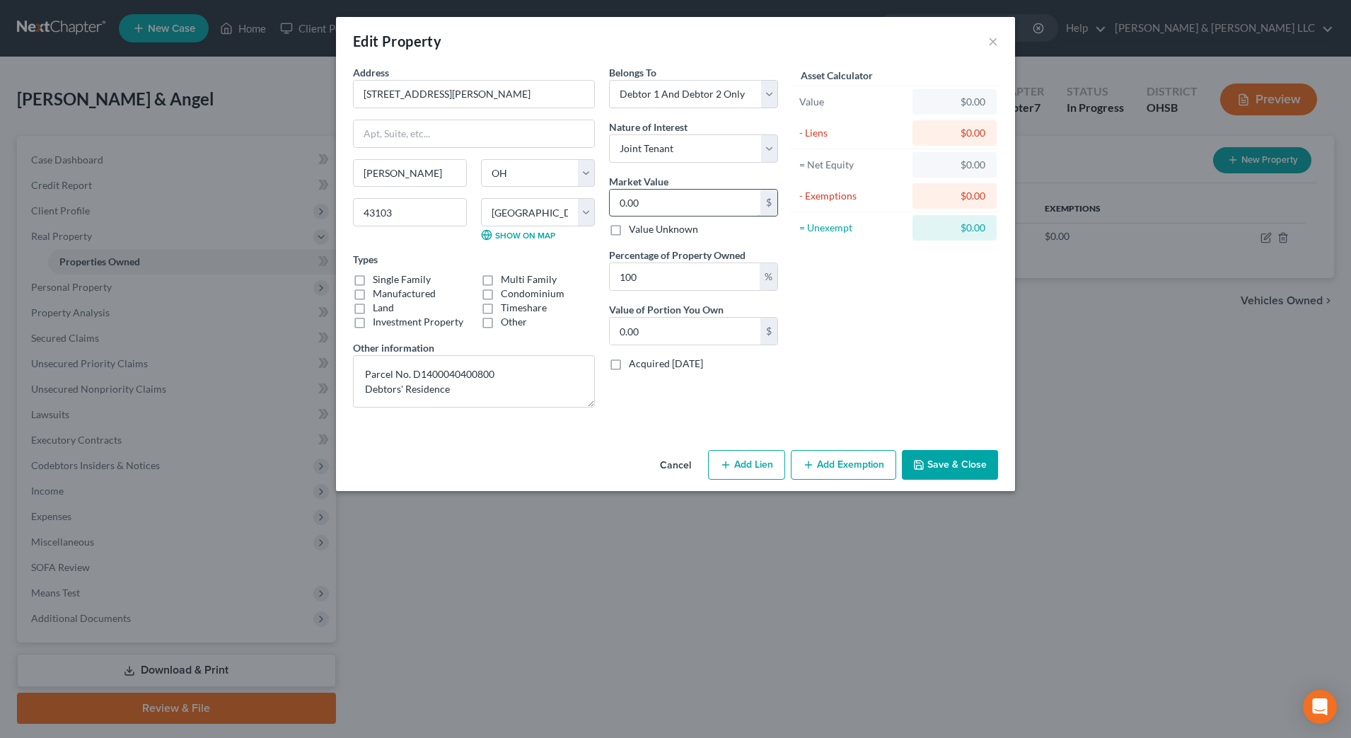
type input "3.00"
type input "32"
type input "32.00"
type input "325"
type input "325.00"
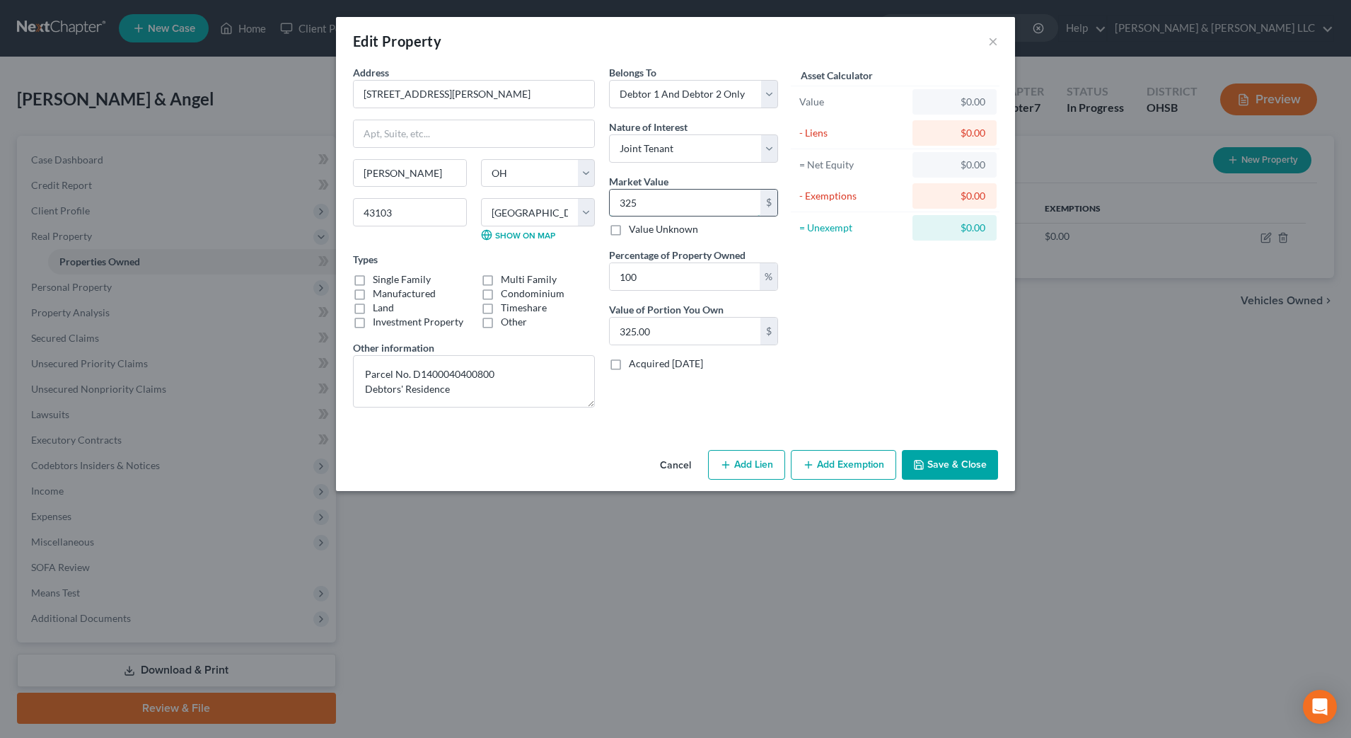
type input "3258"
type input "3,258.00"
type input "3,2580"
type input "32,580.00"
type input "32,5800"
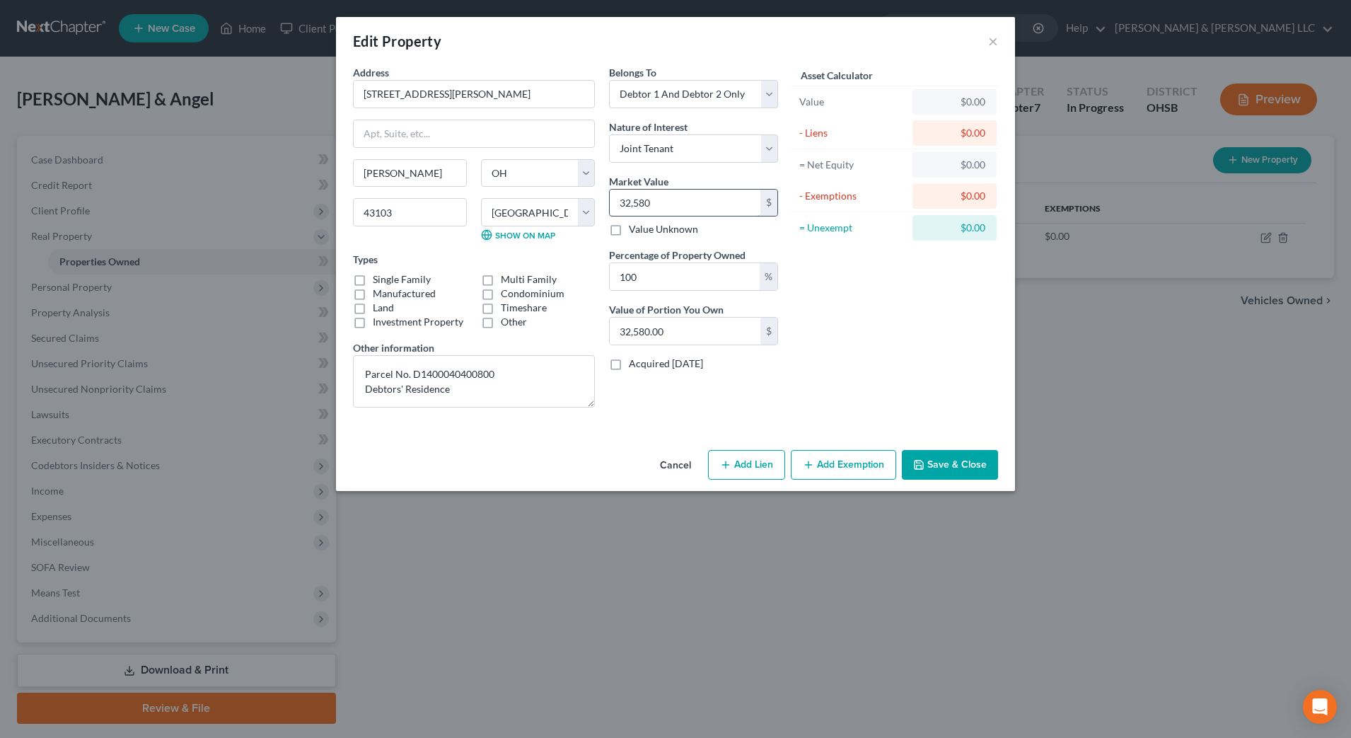
type input "325,800.00"
type input "325,800"
click at [536, 394] on textarea "Parcel No. D1400040400800 Debtors' Residence" at bounding box center [474, 381] width 242 height 52
type textarea "Parcel No. D1400040400800 Debtors' Residence Auditor value listed"
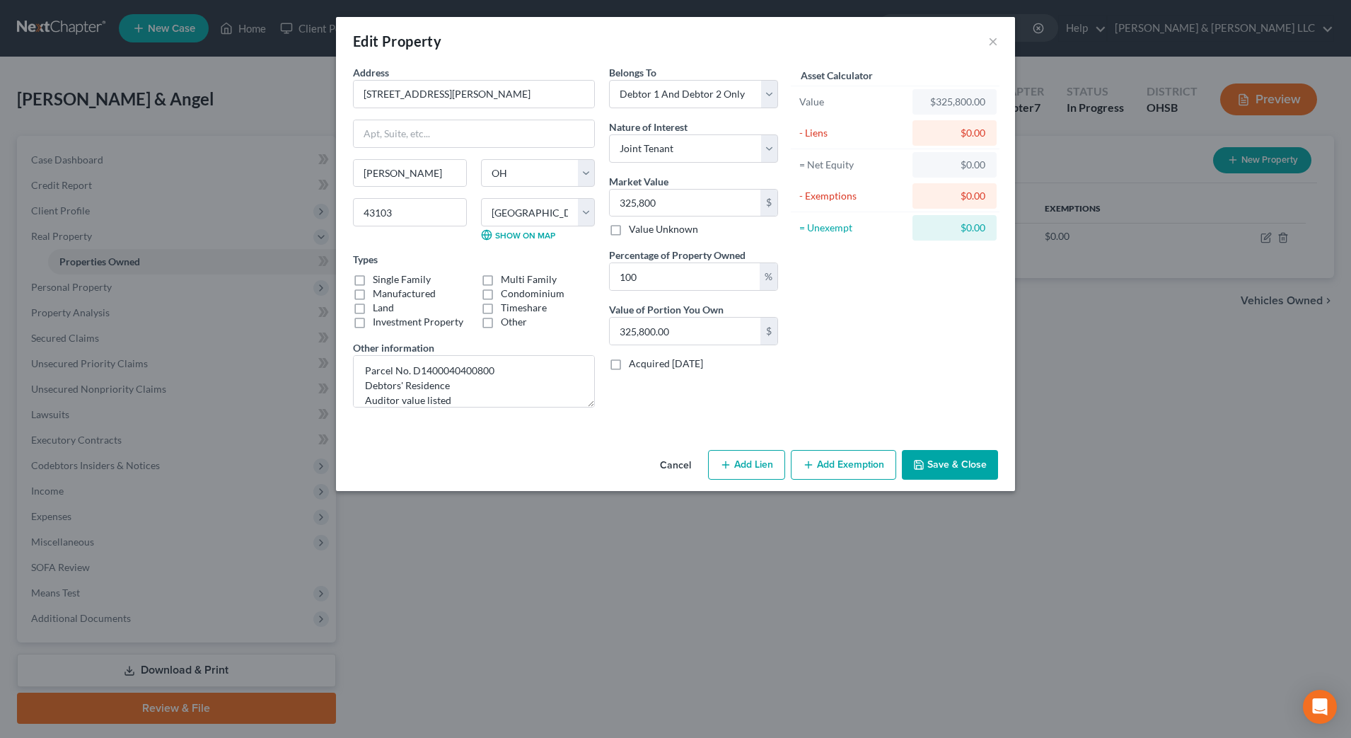
click at [860, 473] on button "Add Exemption" at bounding box center [843, 465] width 105 height 30
select select "2"
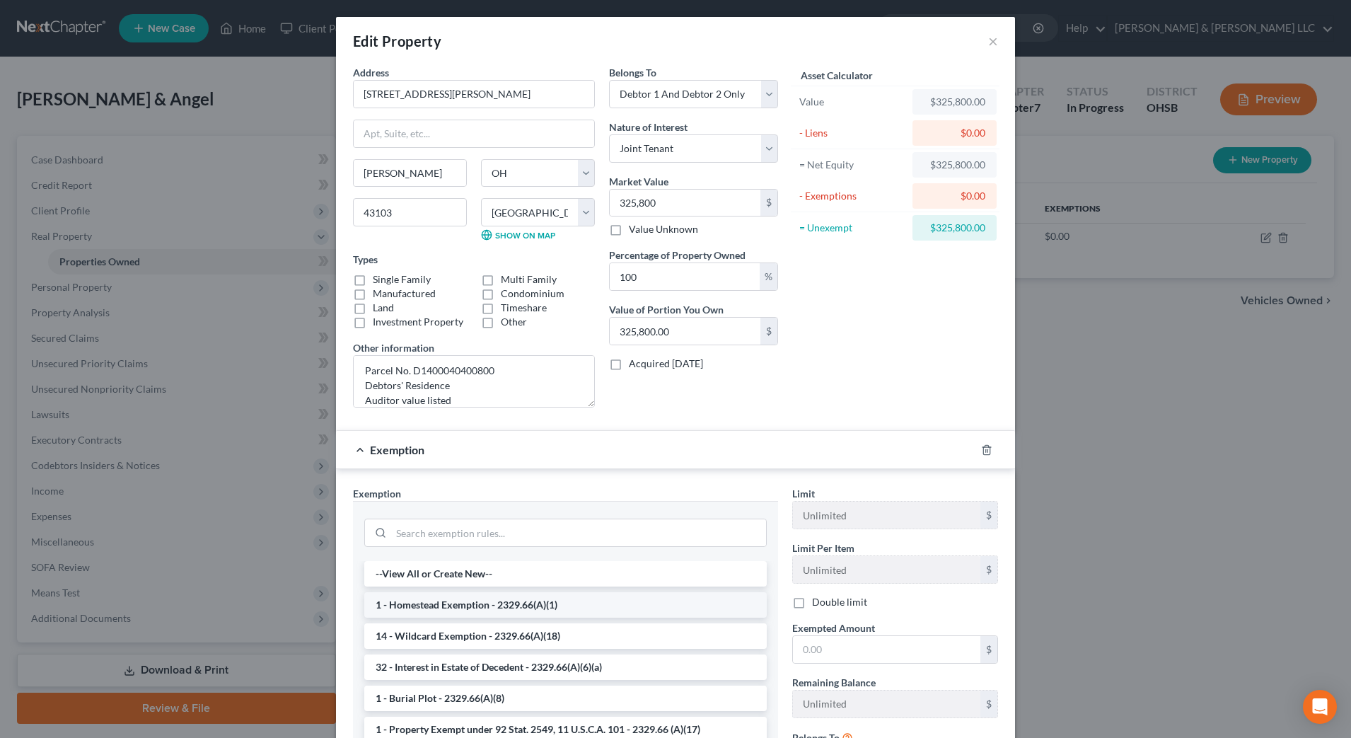
click at [559, 617] on li "1 - Homestead Exemption - 2329.66(A)(1)" at bounding box center [565, 604] width 402 height 25
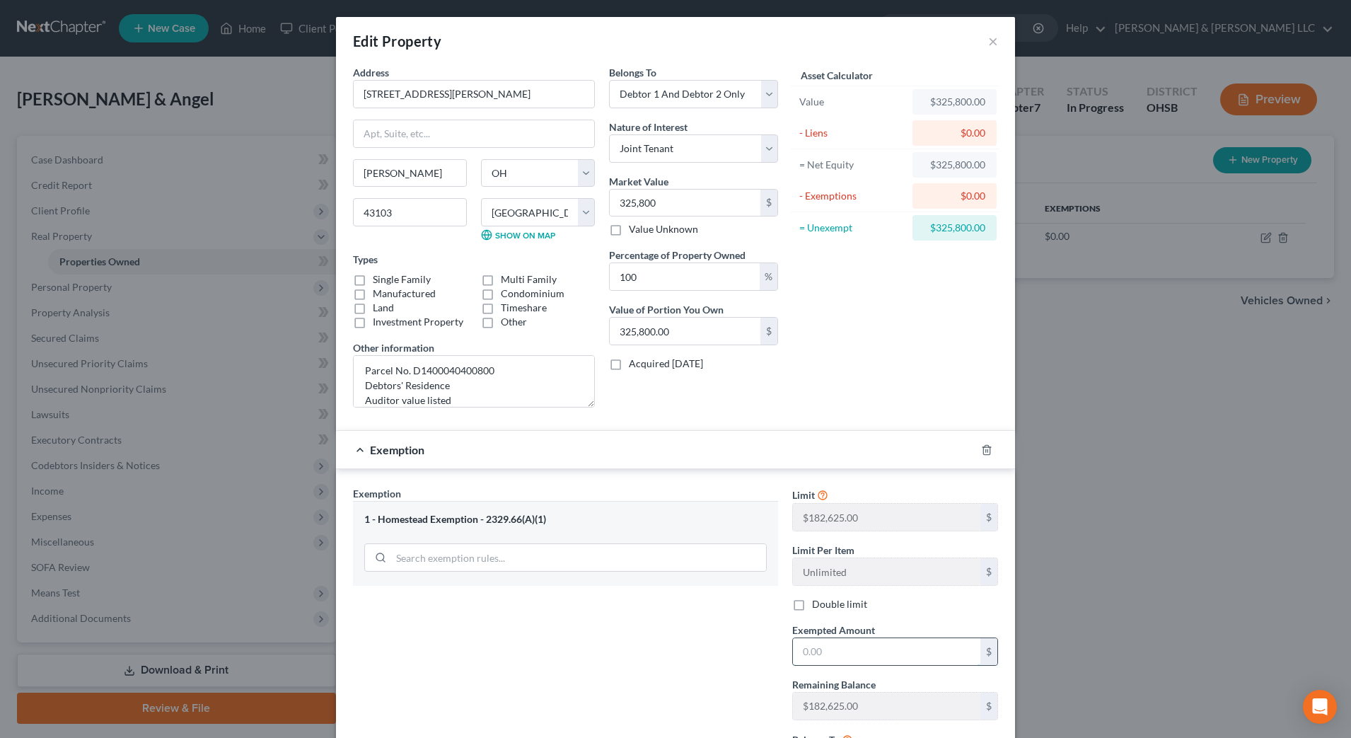
click at [858, 656] on input "text" at bounding box center [886, 651] width 187 height 27
click at [812, 606] on label "Double limit" at bounding box center [839, 604] width 55 height 14
click at [818, 606] on input "Double limit" at bounding box center [822, 601] width 9 height 9
checkbox input "true"
click at [814, 651] on input "text" at bounding box center [886, 651] width 187 height 27
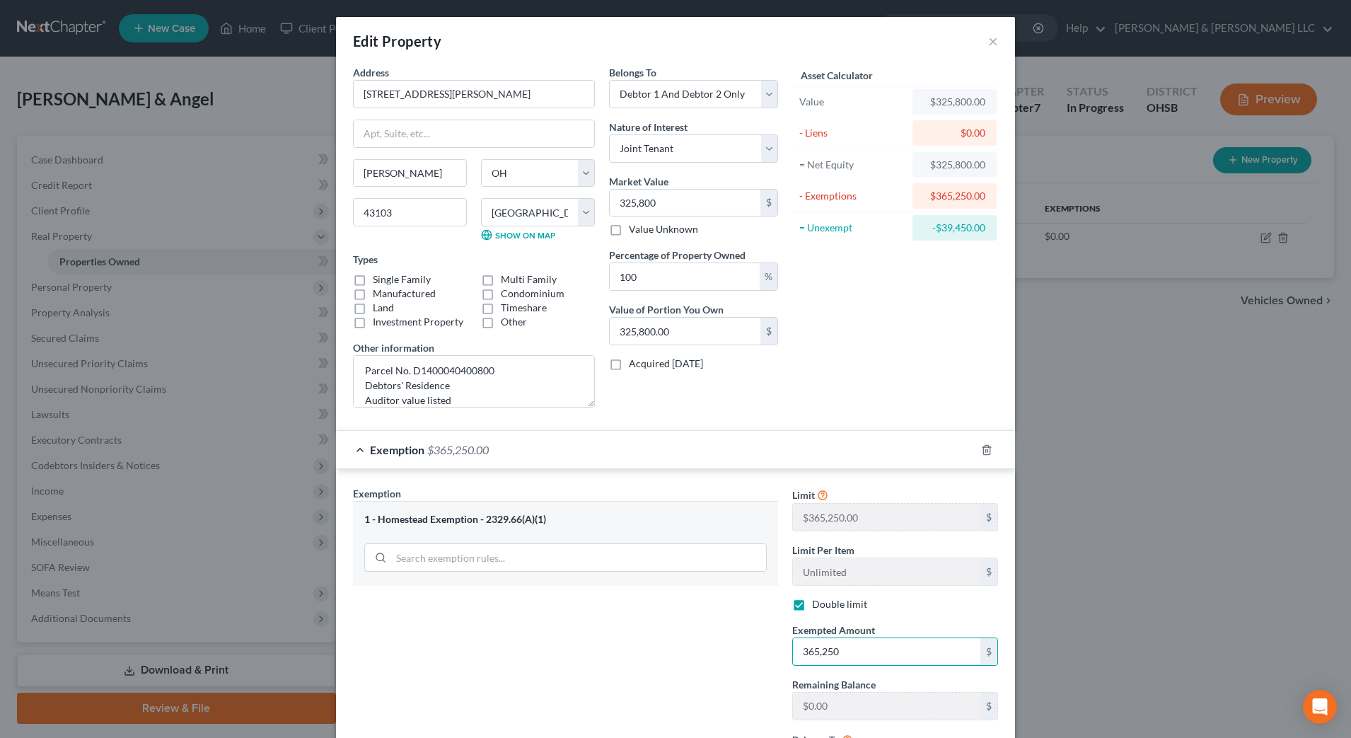
type input "365,250"
click at [630, 646] on div "Exemption Set must be selected for CA. Exemption * 1 - Homestead Exemption - 23…" at bounding box center [565, 636] width 439 height 301
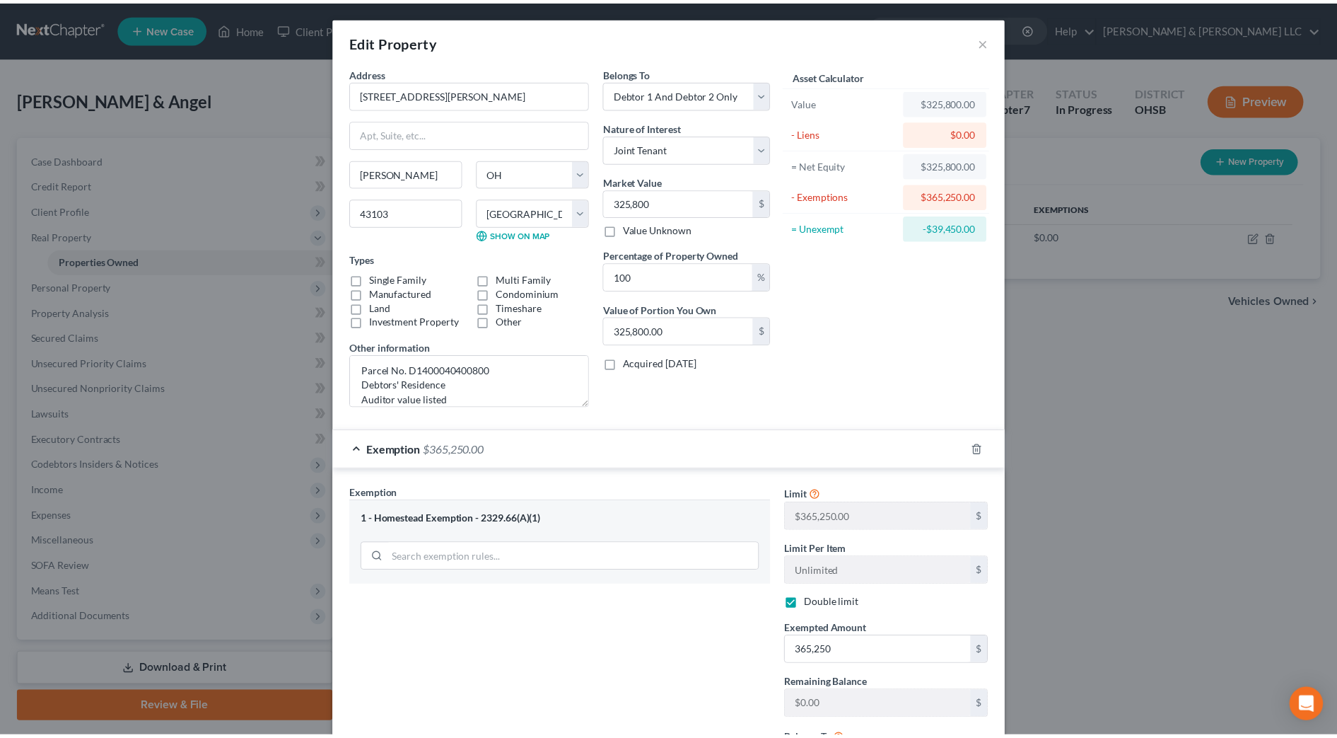
scroll to position [139, 0]
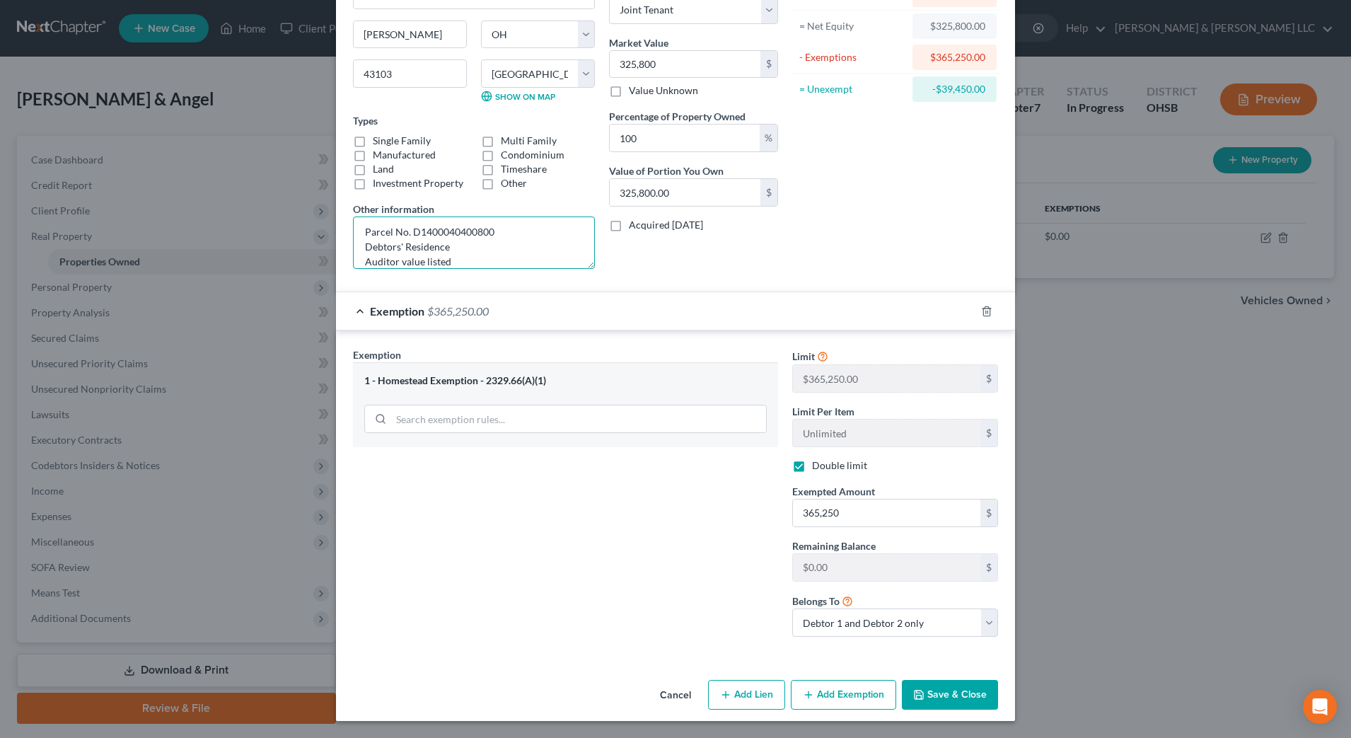
click at [455, 255] on textarea "Parcel No. D1400040400800 Debtors' Residence Auditor value listed" at bounding box center [474, 242] width 242 height 52
type textarea "Parcel No. D1400040400800 Debtors' Residence Auditor value listed $325,800"
type input "3"
type input "3.00"
type input "36"
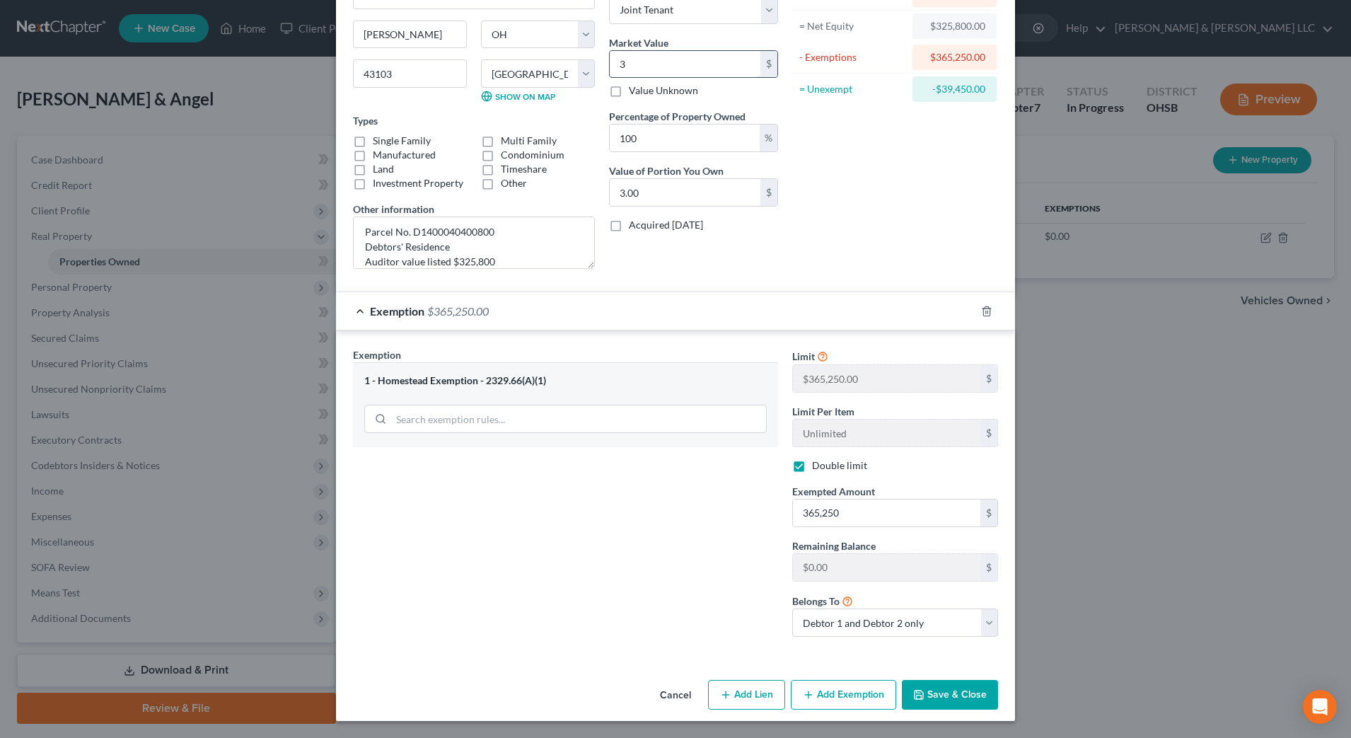
type input "36.00"
type input "365"
type input "365.00"
type input "3650"
type input "3,650.00"
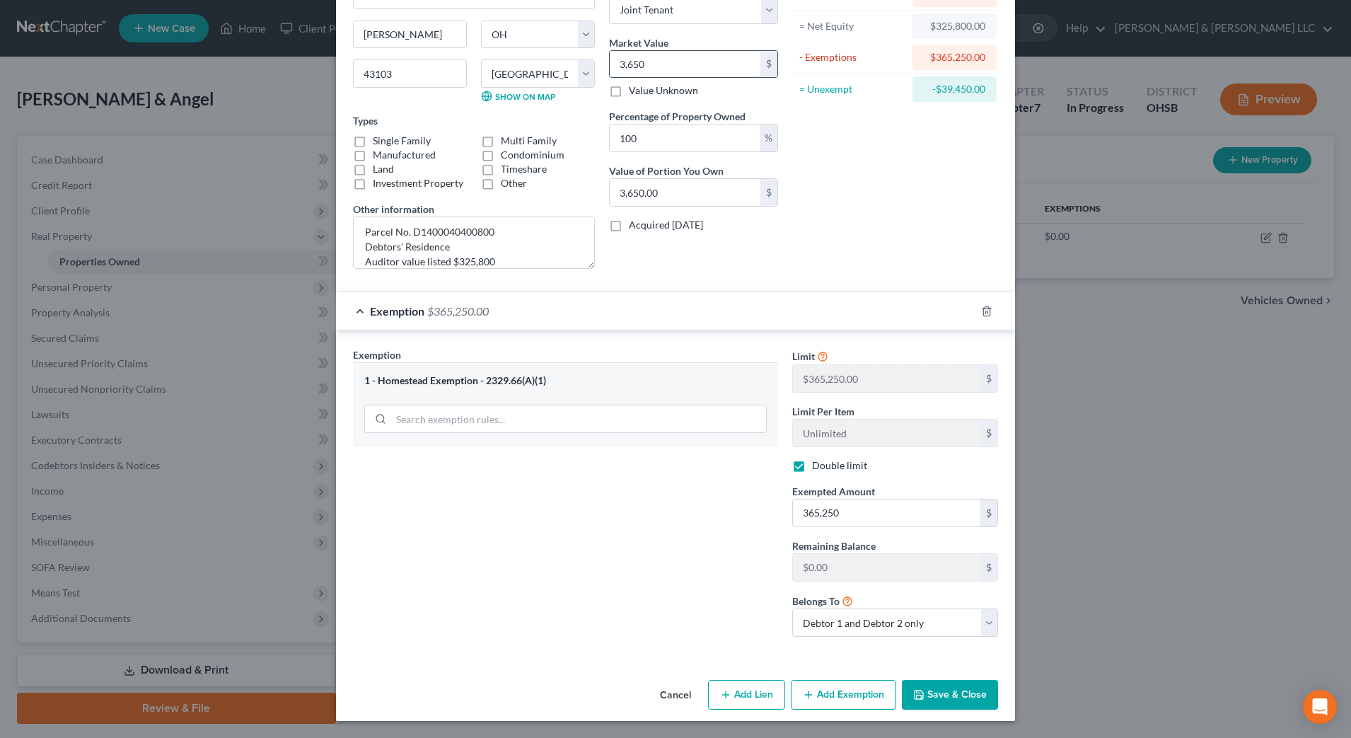
type input "3,6500"
type input "36,500.00"
type input "36,5000"
type input "365,000.00"
type input "365,000"
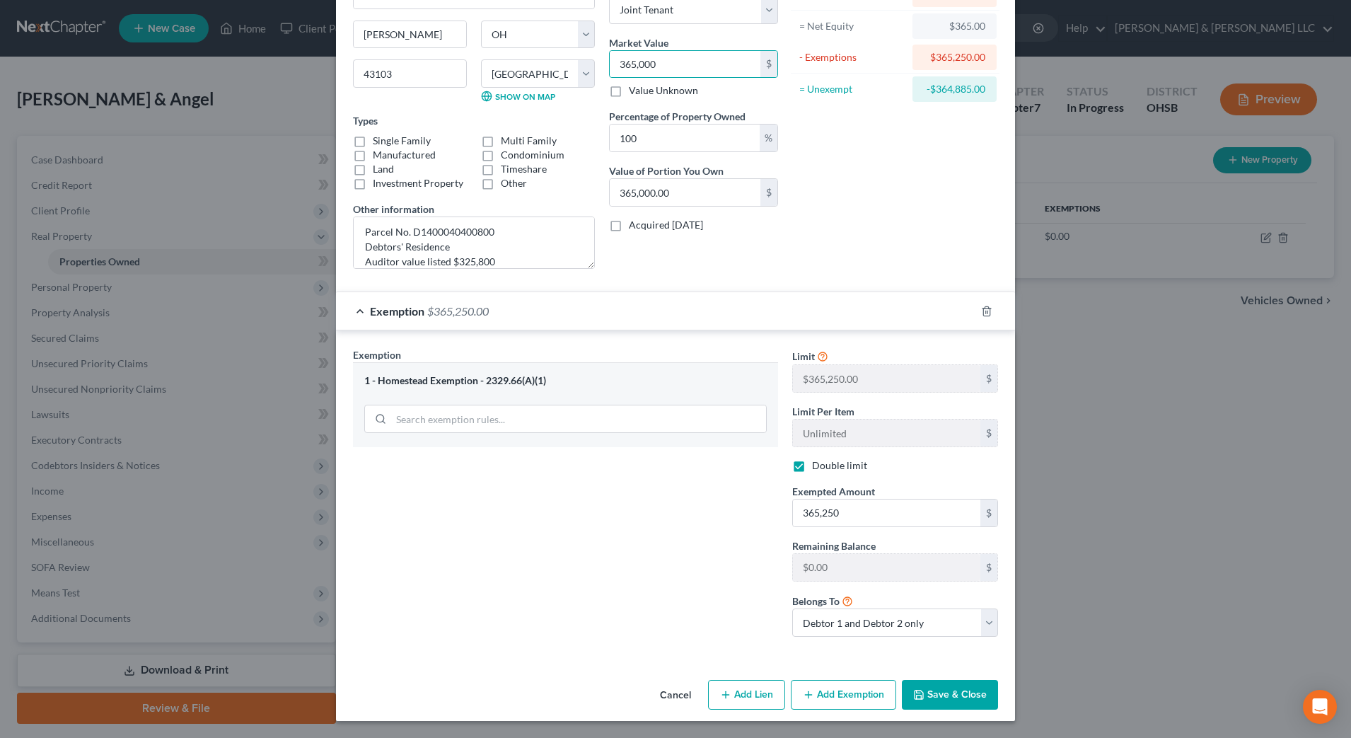
drag, startPoint x: 831, startPoint y: 149, endPoint x: 844, endPoint y: 141, distance: 15.3
click at [833, 149] on div "Asset Calculator Value $365,000.00 - Liens $0.00 = Net Equity $365.00 - Exempti…" at bounding box center [895, 103] width 220 height 354
click at [921, 692] on button "Save & Close" at bounding box center [950, 695] width 96 height 30
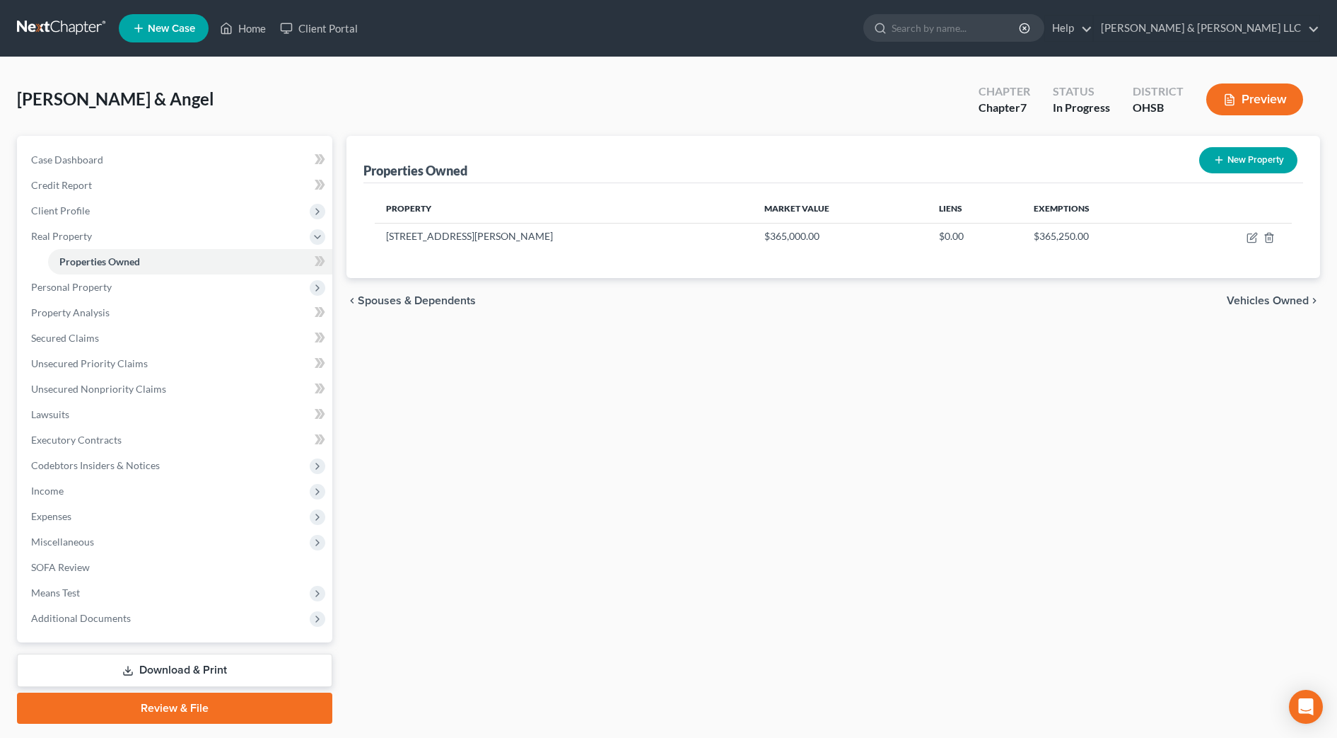
click at [1271, 303] on span "Vehicles Owned" at bounding box center [1268, 300] width 82 height 11
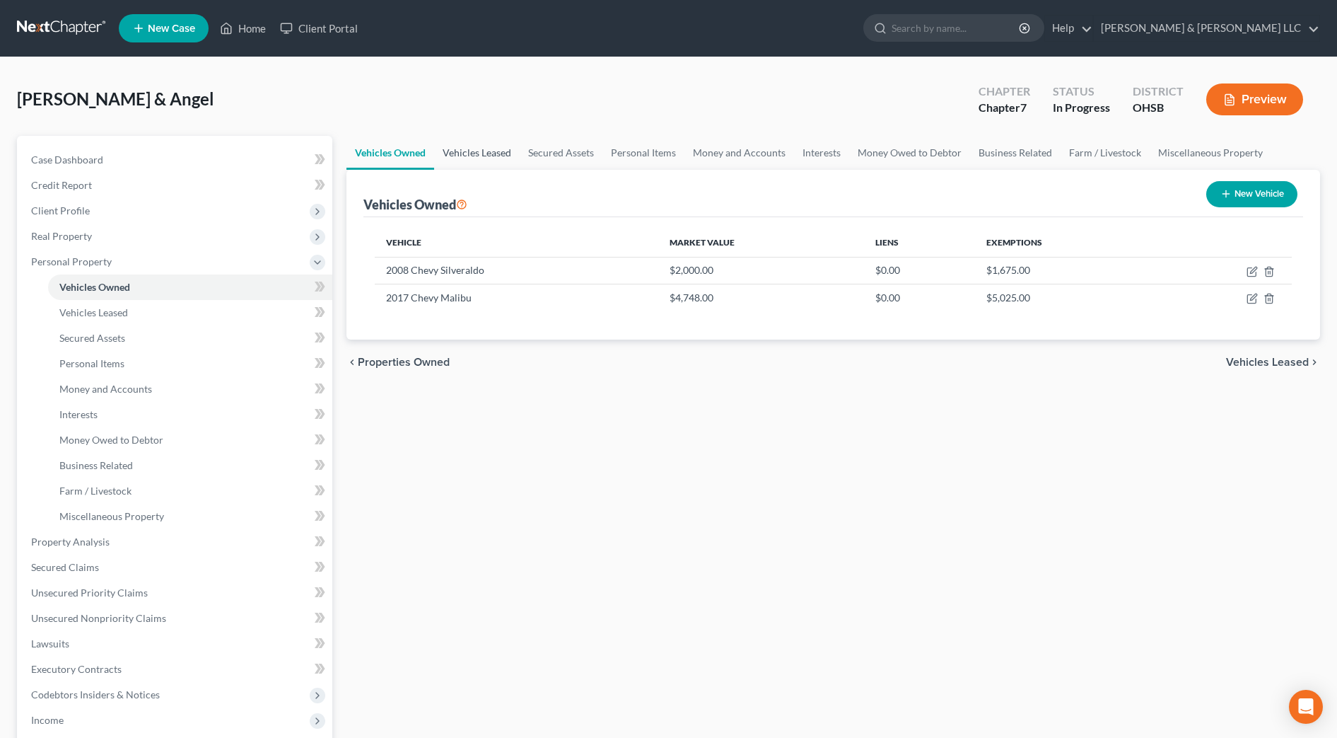
click at [482, 156] on link "Vehicles Leased" at bounding box center [477, 153] width 86 height 34
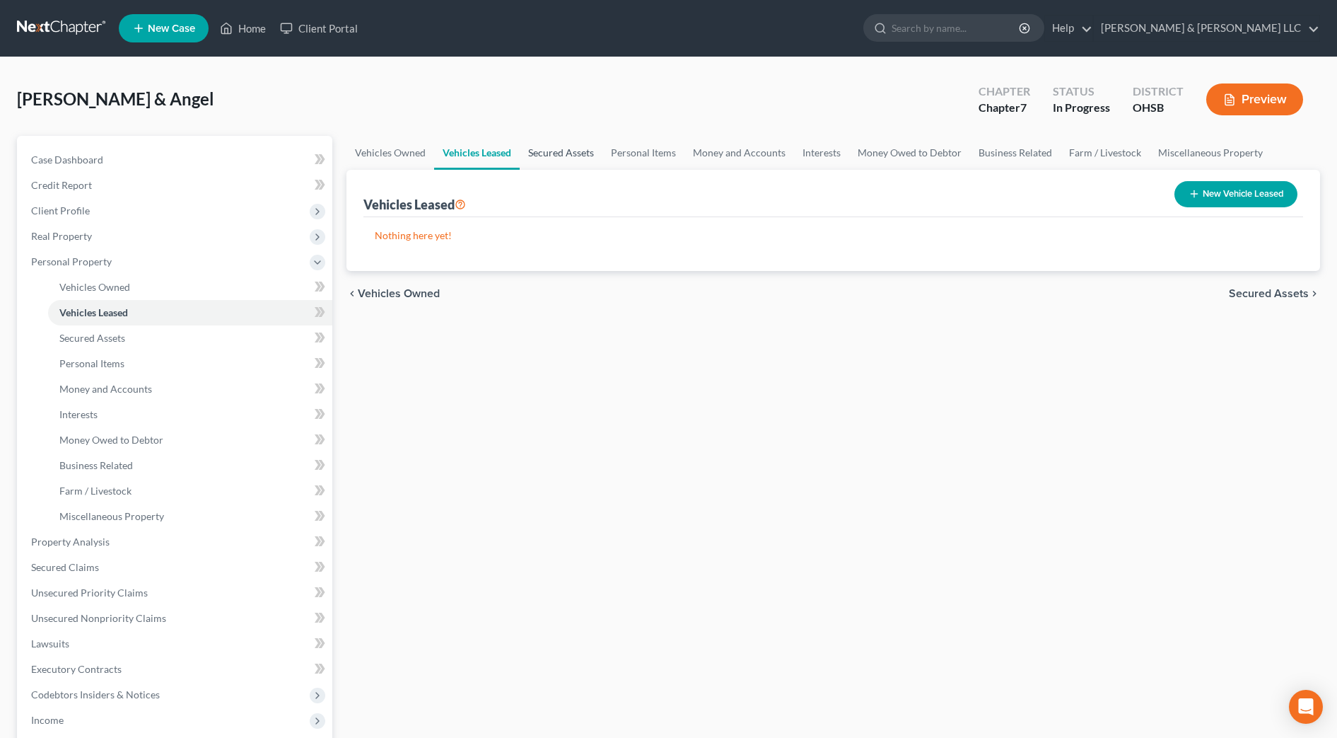
click at [574, 157] on link "Secured Assets" at bounding box center [561, 153] width 83 height 34
click at [637, 156] on link "Personal Items" at bounding box center [644, 153] width 82 height 34
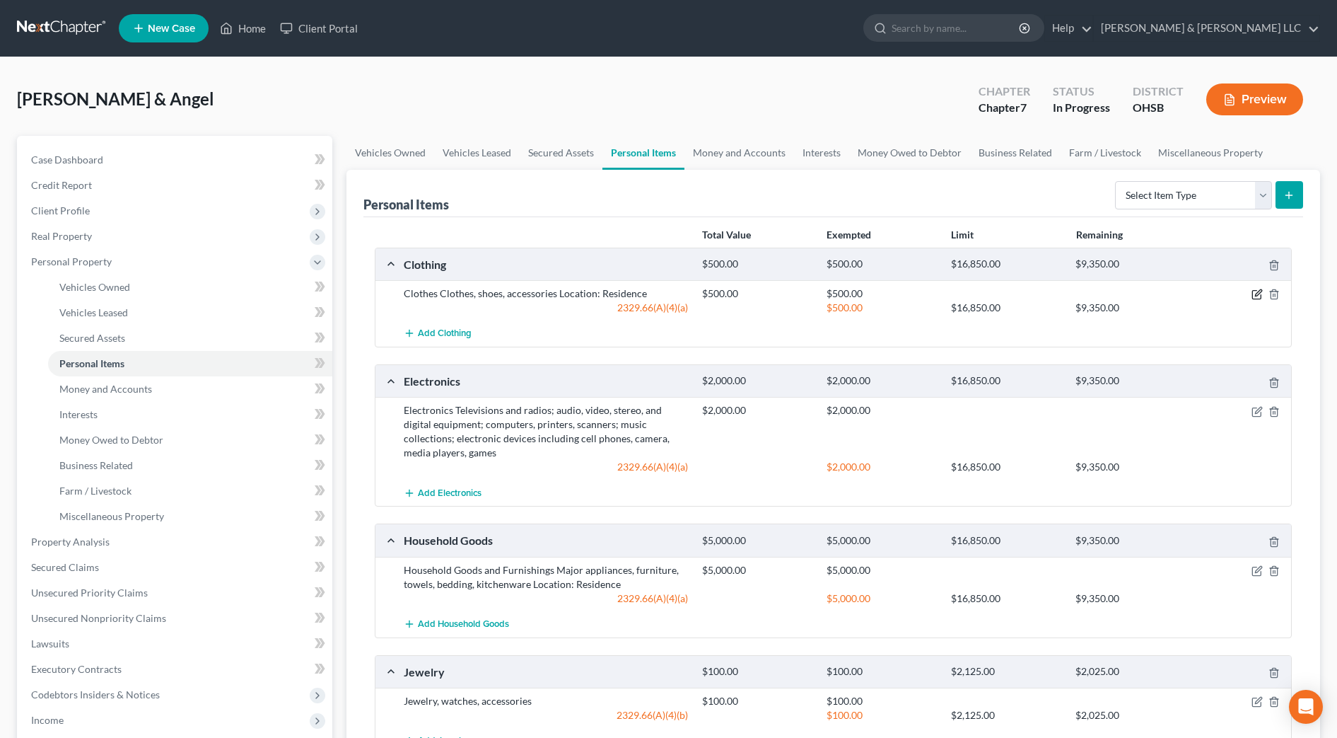
click at [1255, 296] on icon "button" at bounding box center [1257, 294] width 11 height 11
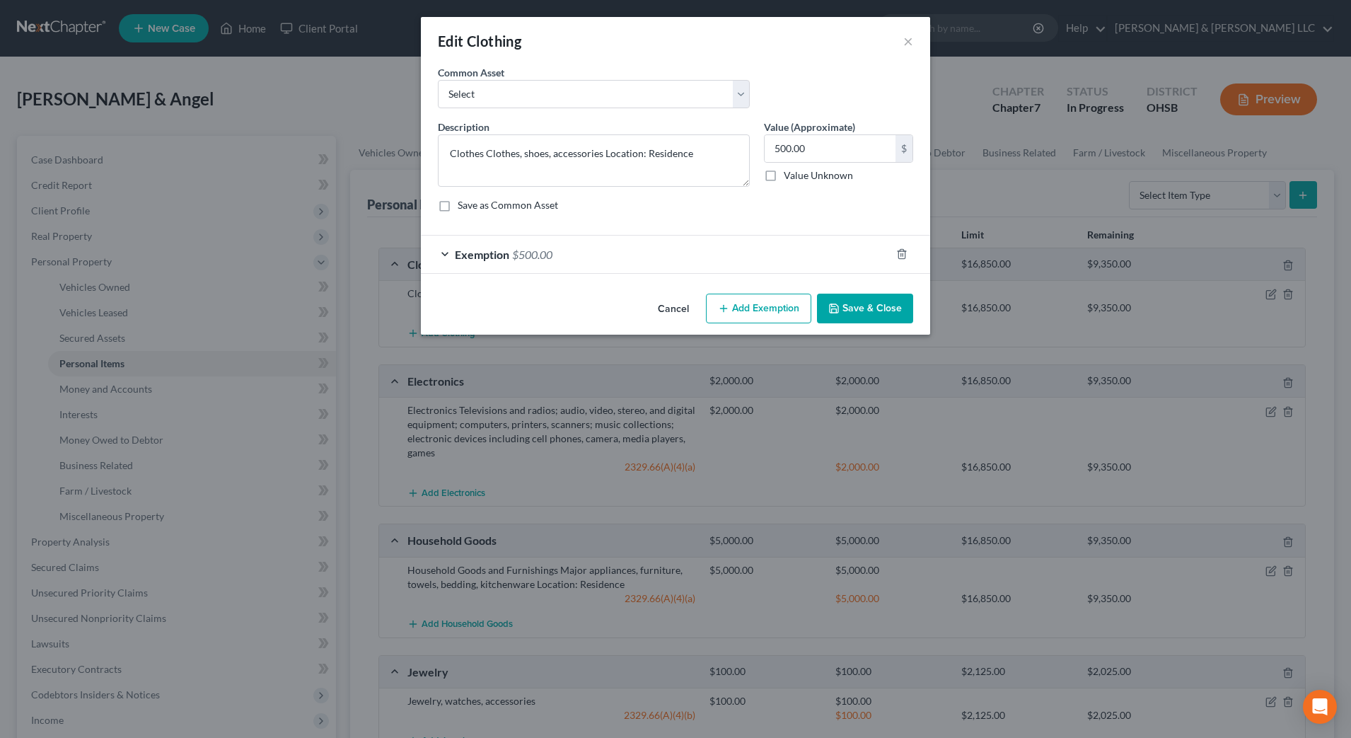
click at [671, 313] on button "Cancel" at bounding box center [673, 309] width 54 height 28
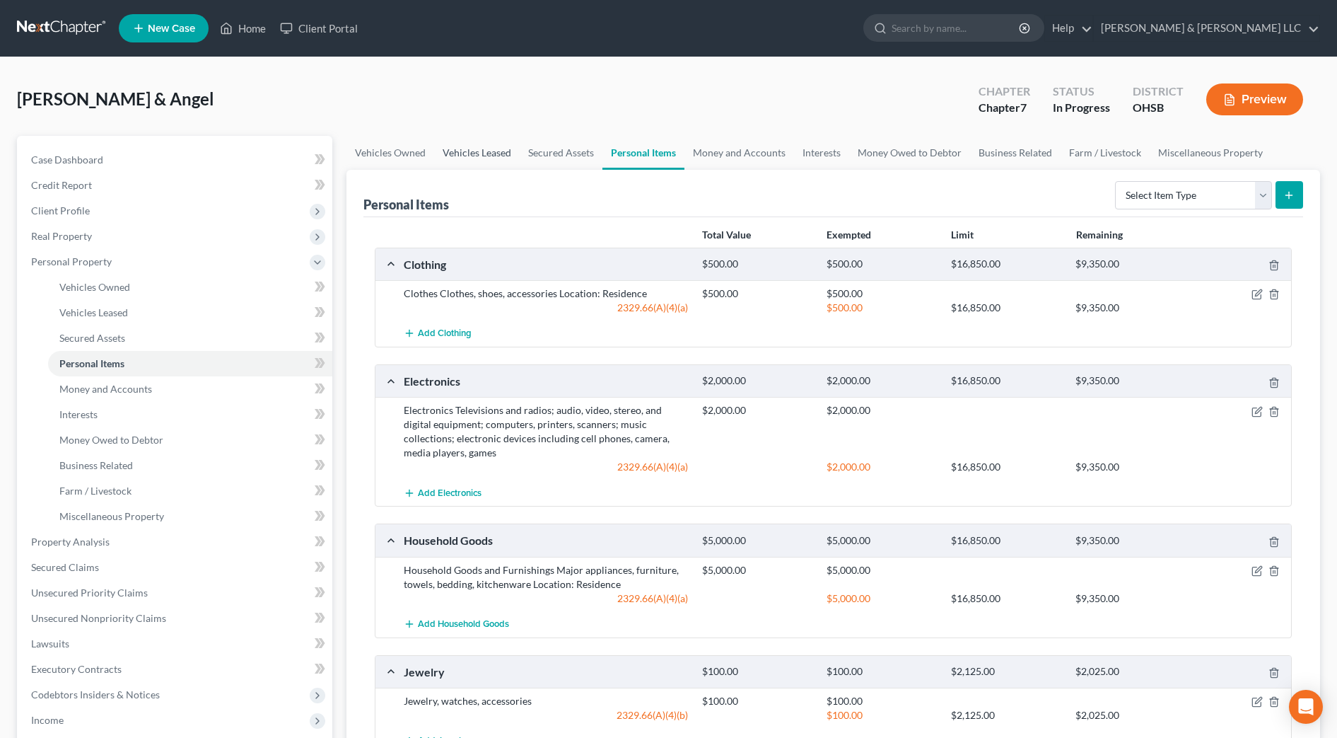
click at [470, 153] on link "Vehicles Leased" at bounding box center [477, 153] width 86 height 34
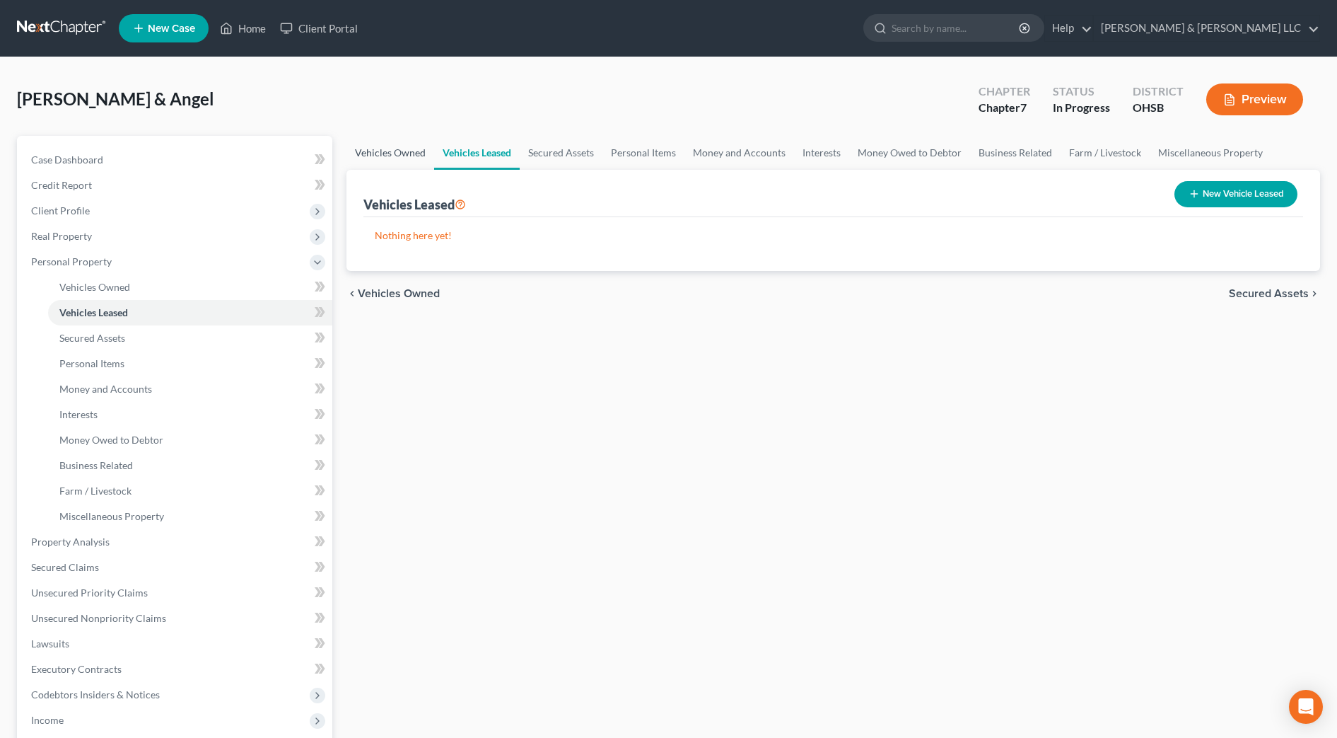
click at [382, 152] on link "Vehicles Owned" at bounding box center [391, 153] width 88 height 34
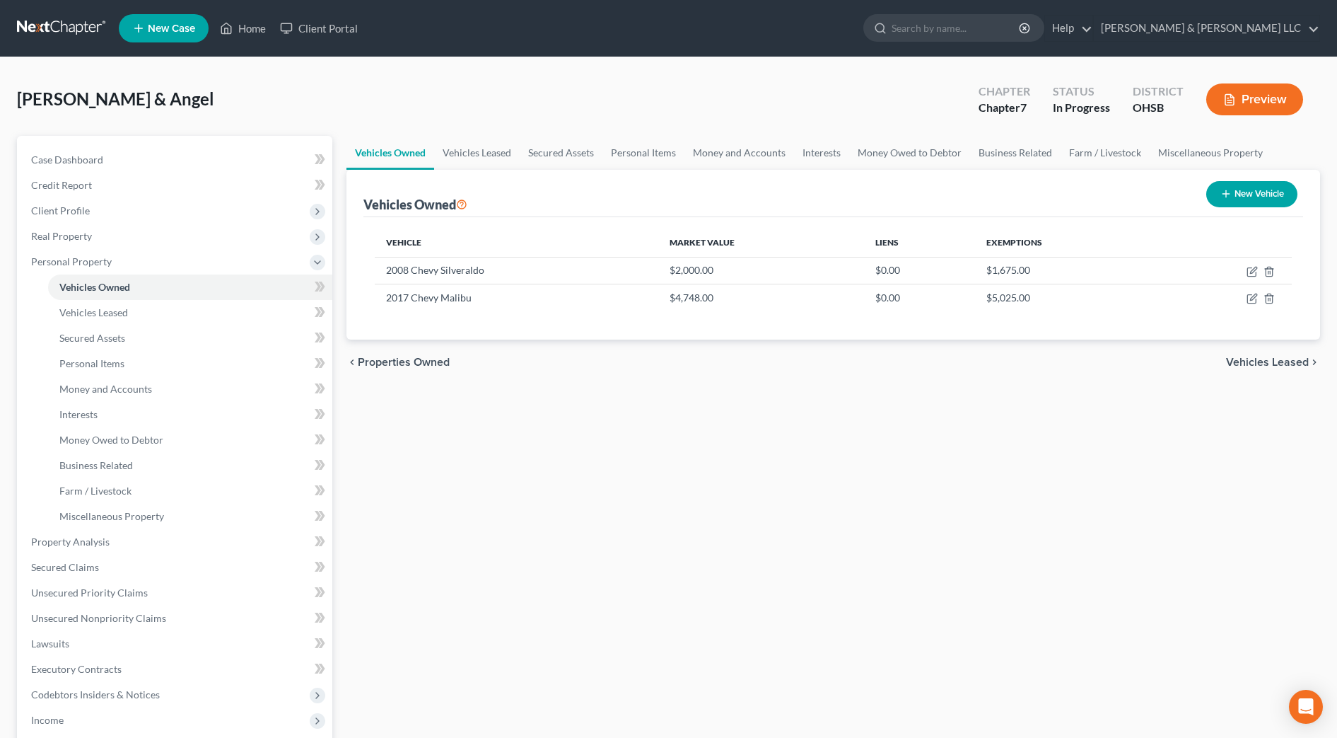
click at [1248, 197] on button "New Vehicle" at bounding box center [1252, 194] width 91 height 26
select select "0"
select select "2"
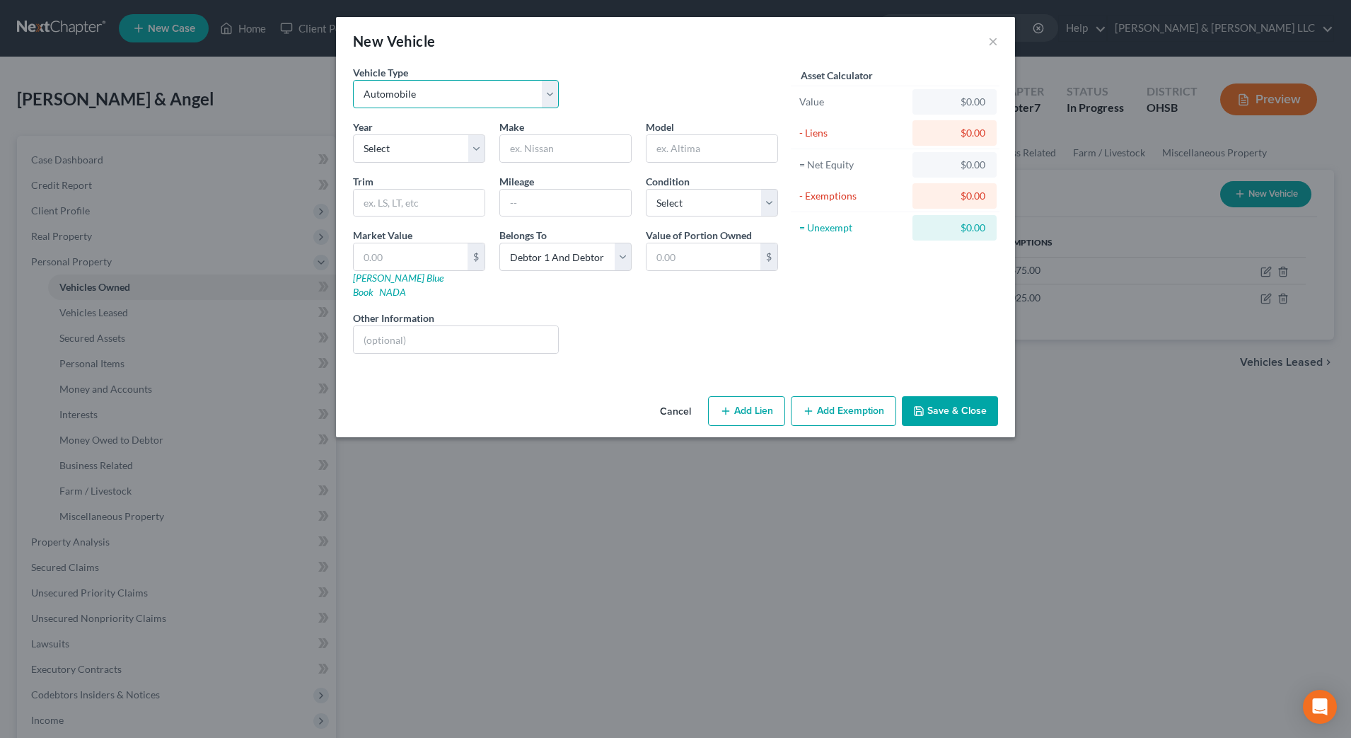
click at [449, 102] on select "Select Automobile Truck Trailer Watercraft Aircraft Motor Home Atv Other Vehicle" at bounding box center [456, 94] width 206 height 28
select select "2"
click at [353, 80] on select "Select Automobile Truck Trailer Watercraft Aircraft Motor Home Atv Other Vehicle" at bounding box center [456, 94] width 206 height 28
click at [437, 158] on select "Select 2026 2025 2024 2023 2022 2021 2020 2019 2018 2017 2016 2015 2014 2013 20…" at bounding box center [419, 148] width 132 height 28
select select "18"
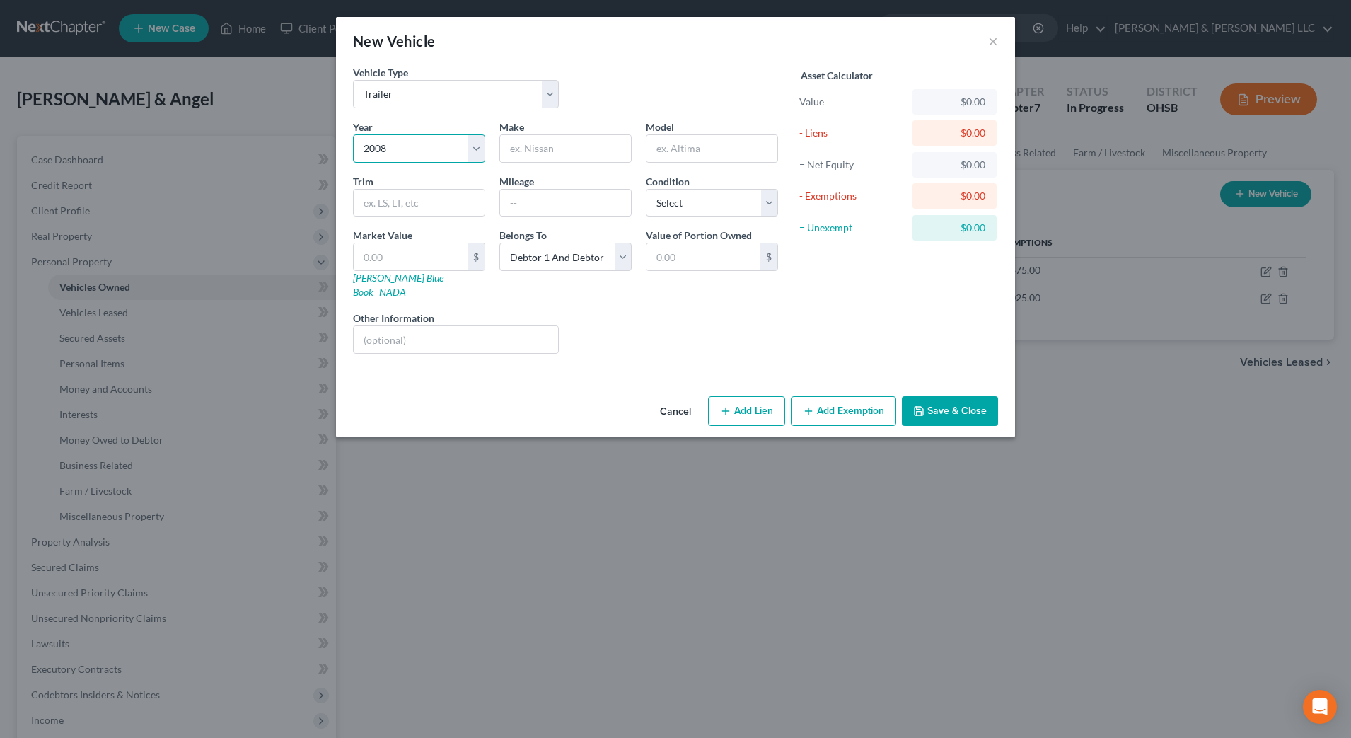
click at [353, 134] on select "Select 2026 2025 2024 2023 2022 2021 2020 2019 2018 2017 2016 2015 2014 2013 20…" at bounding box center [419, 148] width 132 height 28
click at [540, 153] on input "text" at bounding box center [565, 148] width 131 height 27
type input "Carry on trailer"
click at [437, 254] on input "text" at bounding box center [411, 256] width 114 height 27
type input "3"
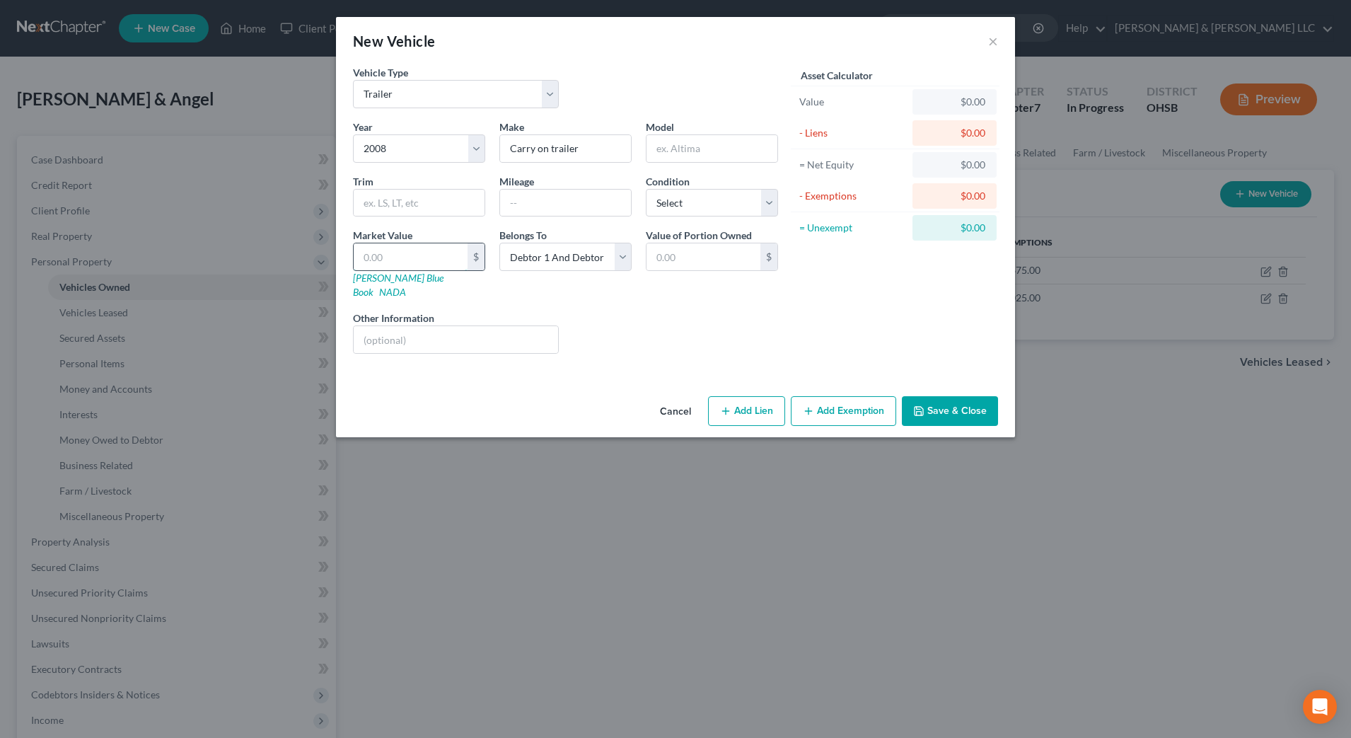
type input "3.00"
type input "30"
type input "30.00"
type input "300"
type input "300.00"
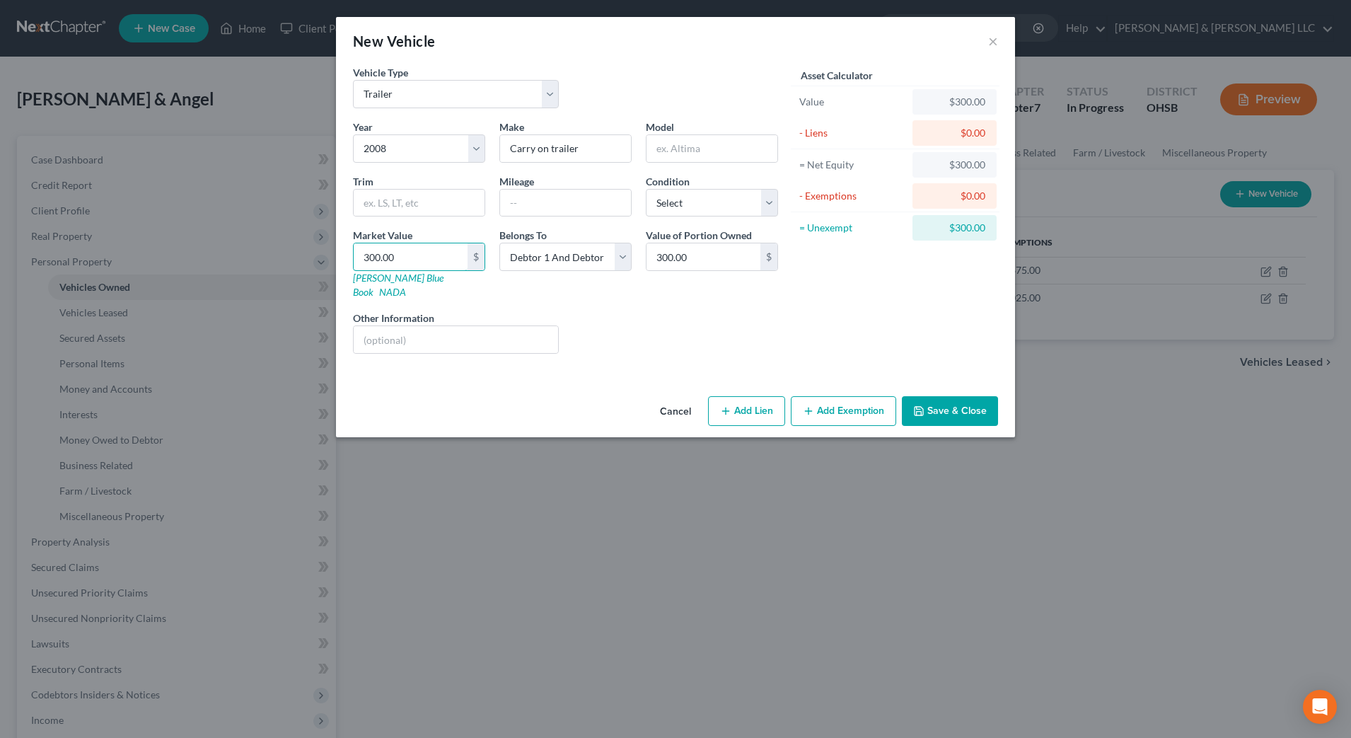
type input "300.00"
click at [944, 396] on button "Save & Close" at bounding box center [950, 411] width 96 height 30
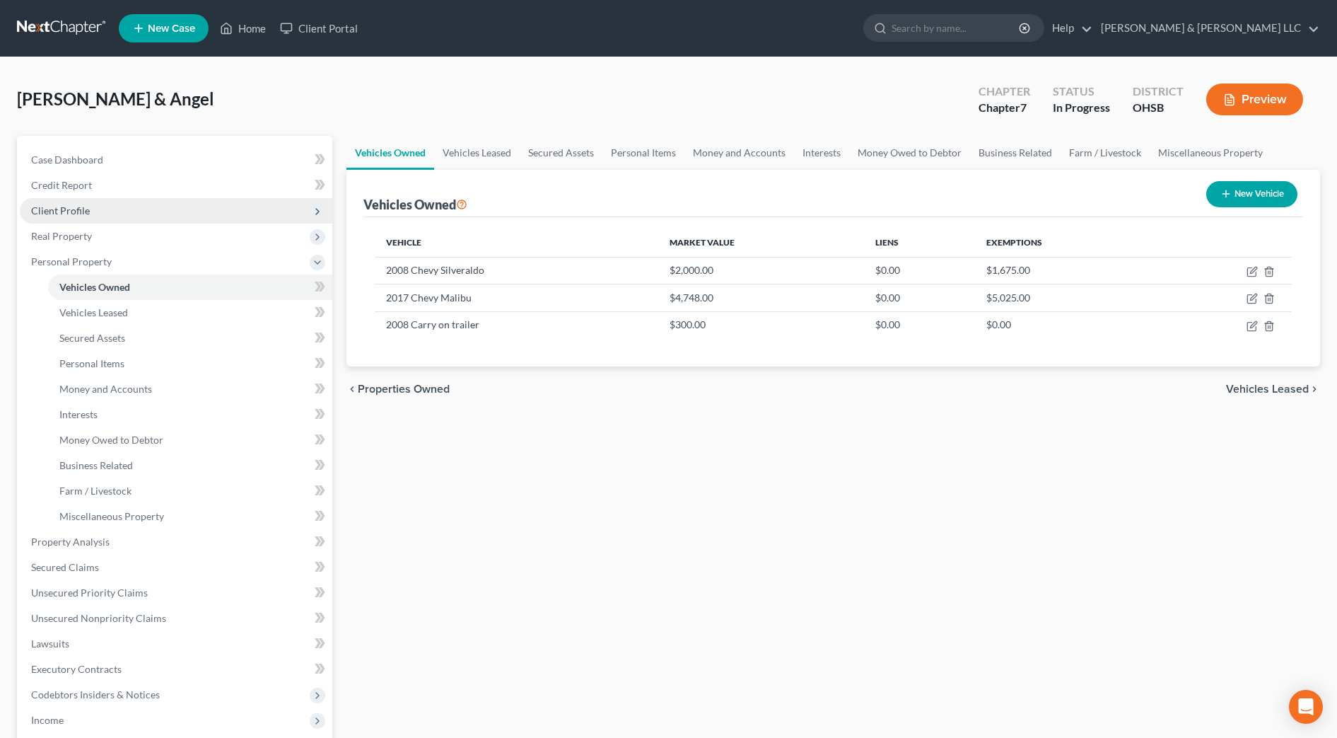
click at [110, 209] on span "Client Profile" at bounding box center [176, 210] width 313 height 25
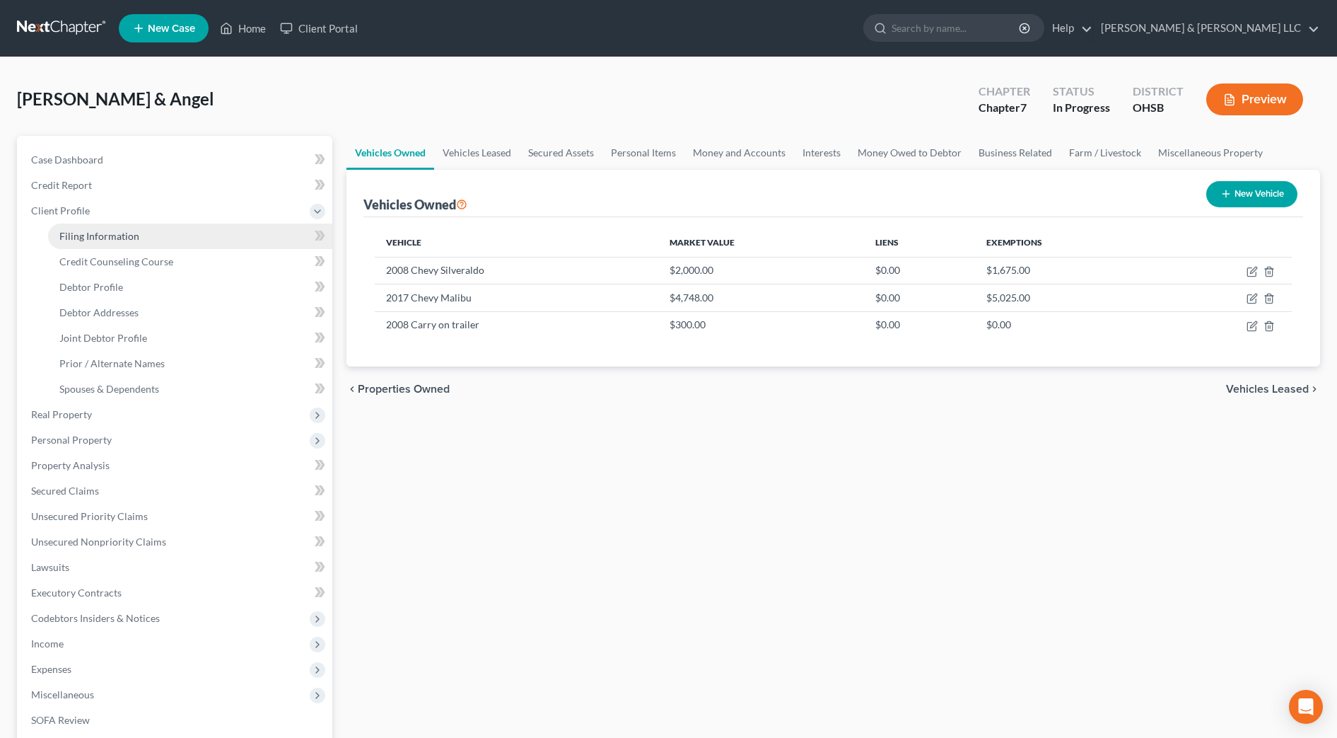
click at [117, 230] on span "Filing Information" at bounding box center [99, 236] width 80 height 12
select select "1"
select select "0"
select select "62"
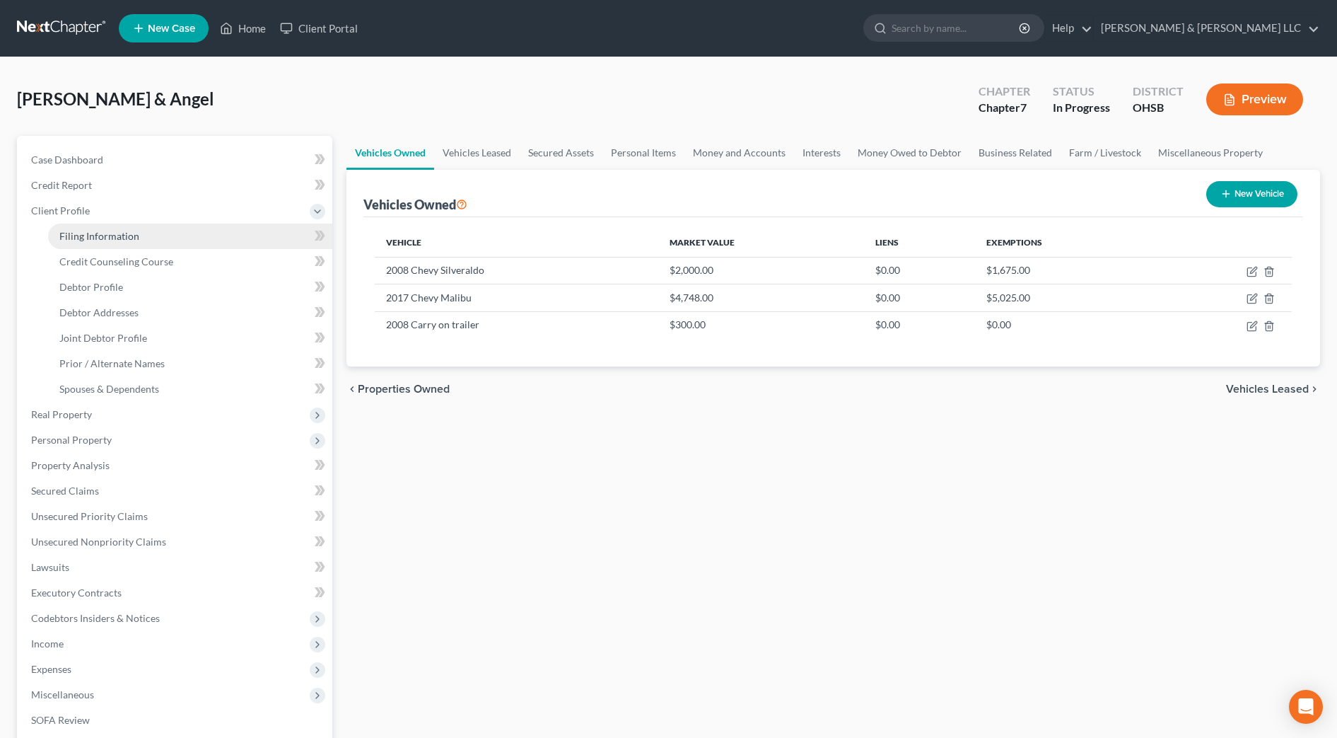
select select "2"
select select "36"
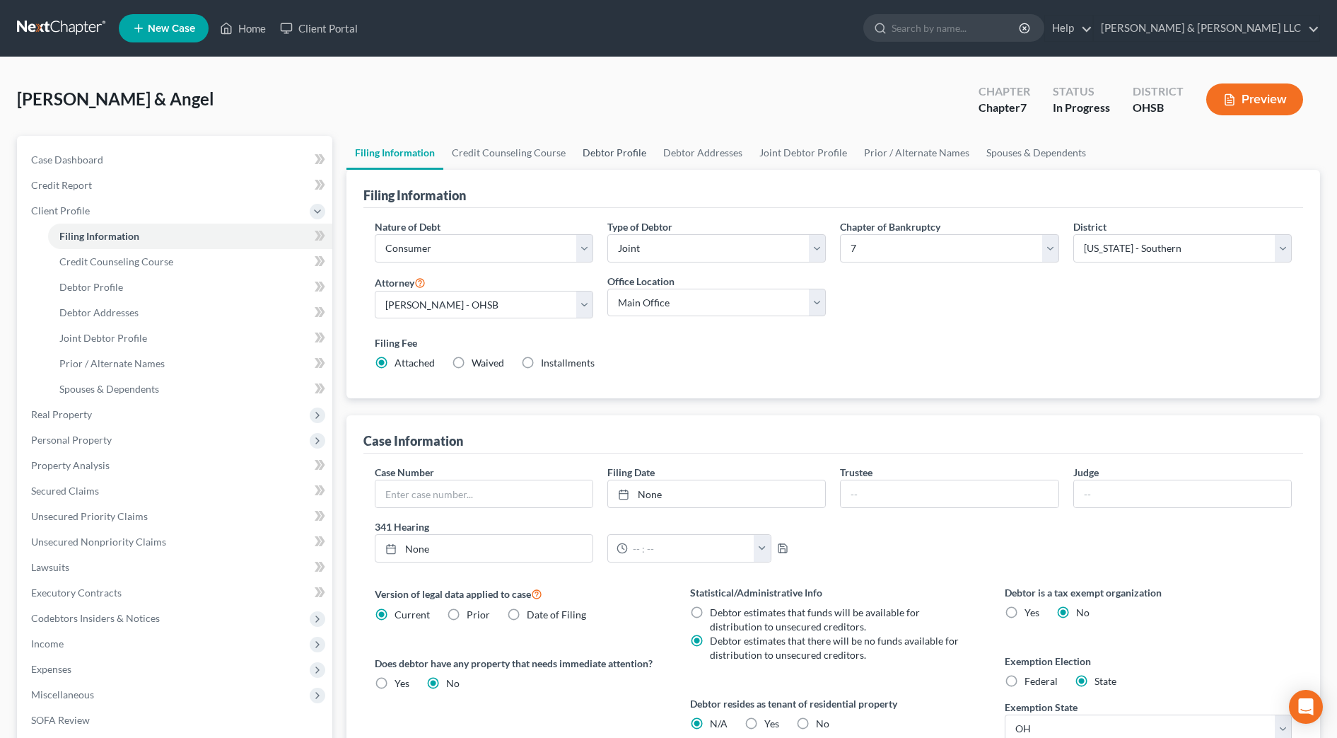
click at [618, 163] on link "Debtor Profile" at bounding box center [614, 153] width 81 height 34
select select "1"
select select "3"
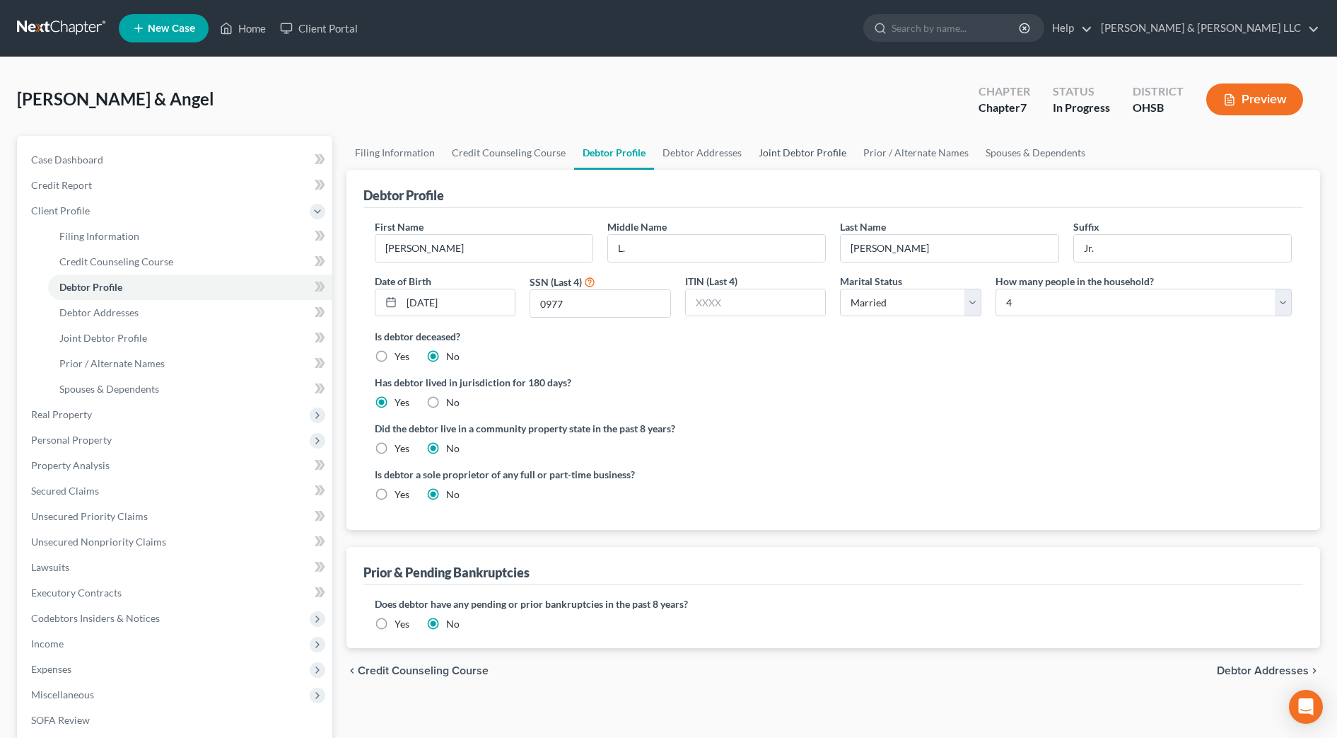
click at [837, 158] on link "Joint Debtor Profile" at bounding box center [802, 153] width 105 height 34
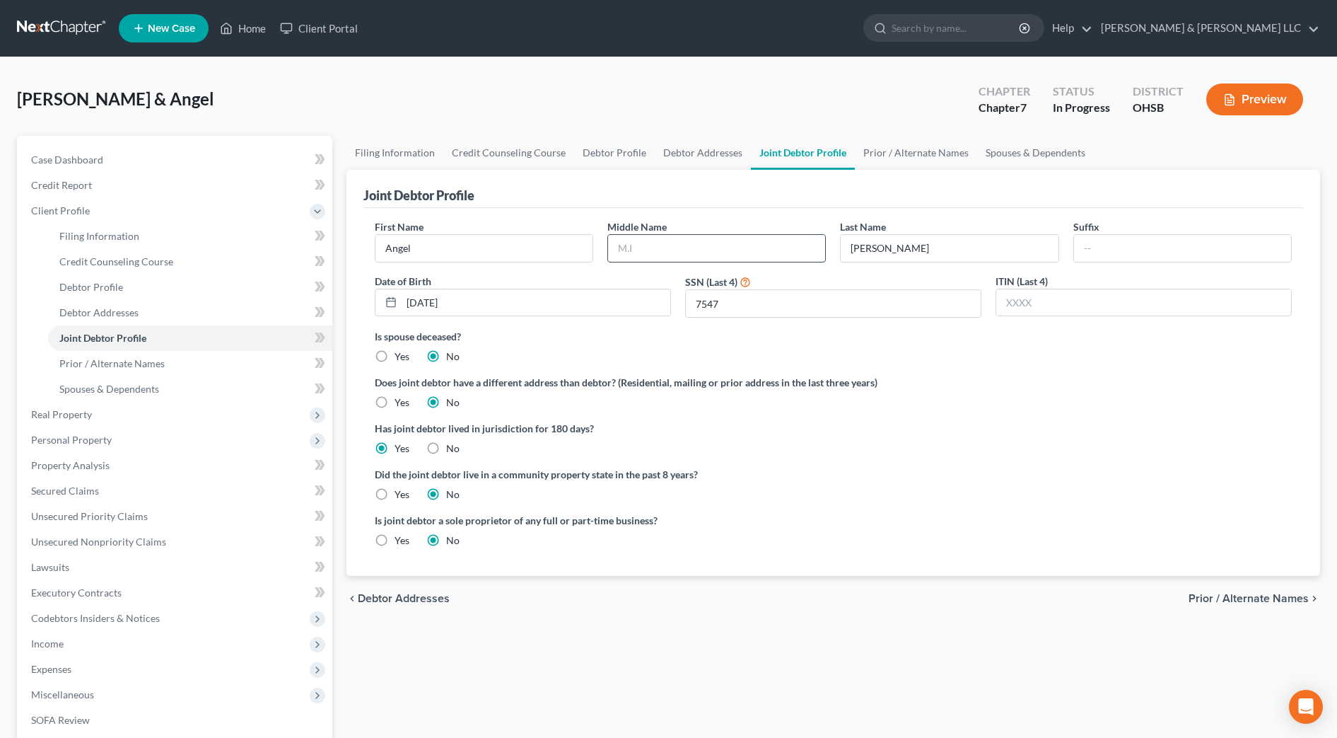
click at [722, 240] on input "text" at bounding box center [716, 248] width 217 height 27
type input "L."
click at [997, 458] on ng-include "First Name Angel Middle Name L. Last Name Gibbs Suffix Date of Birth 07/05/1990…" at bounding box center [833, 388] width 917 height 339
click at [743, 274] on icon at bounding box center [745, 280] width 11 height 13
click at [695, 263] on div "First Name Angel Middle Name L. Last Name Gibbs Suffix Date of Birth 07/05/1990…" at bounding box center [833, 274] width 931 height 110
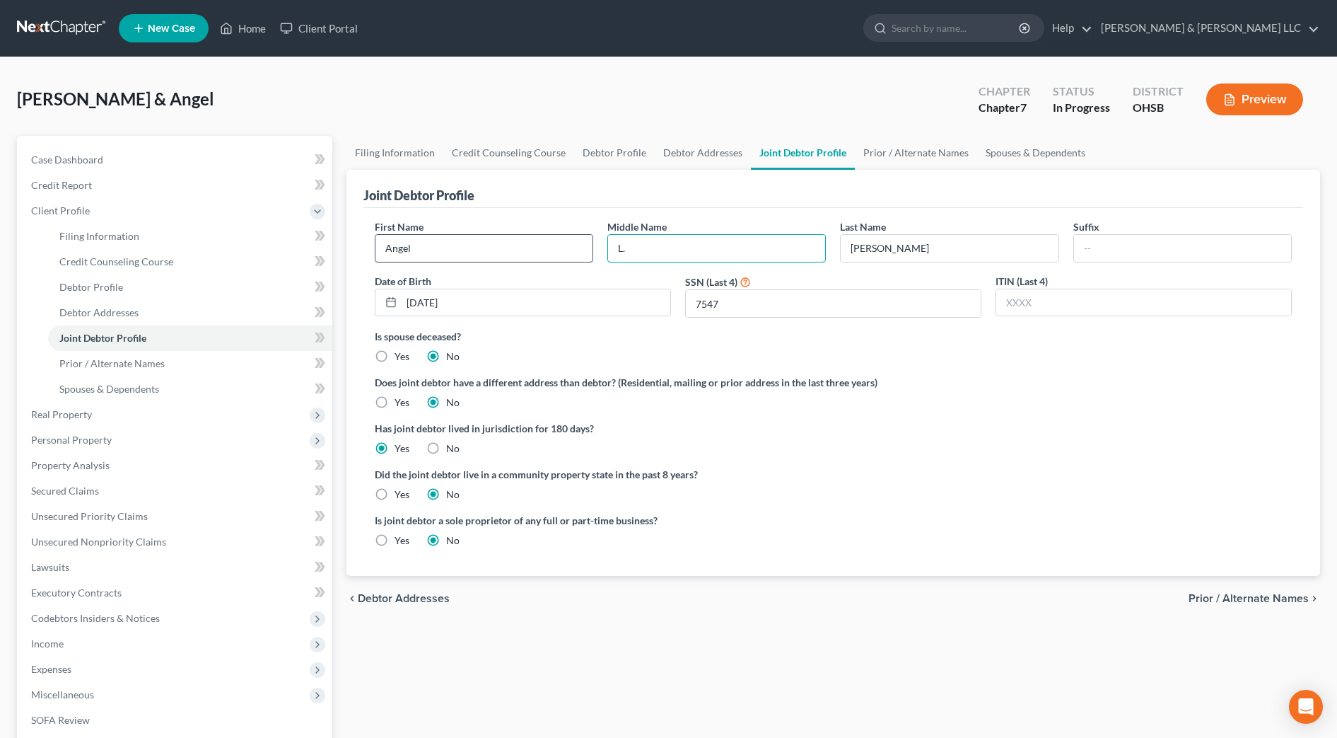
drag, startPoint x: 695, startPoint y: 250, endPoint x: 551, endPoint y: 243, distance: 144.5
click at [551, 243] on div "First Name Angel Middle Name L. Last Name Gibbs Suffix Date of Birth 07/05/1990…" at bounding box center [833, 274] width 931 height 110
click at [728, 525] on label "Is joint debtor a sole proprietor of any full or part-time business?" at bounding box center [601, 520] width 452 height 15
click at [1036, 157] on link "Spouses & Dependents" at bounding box center [1035, 153] width 117 height 34
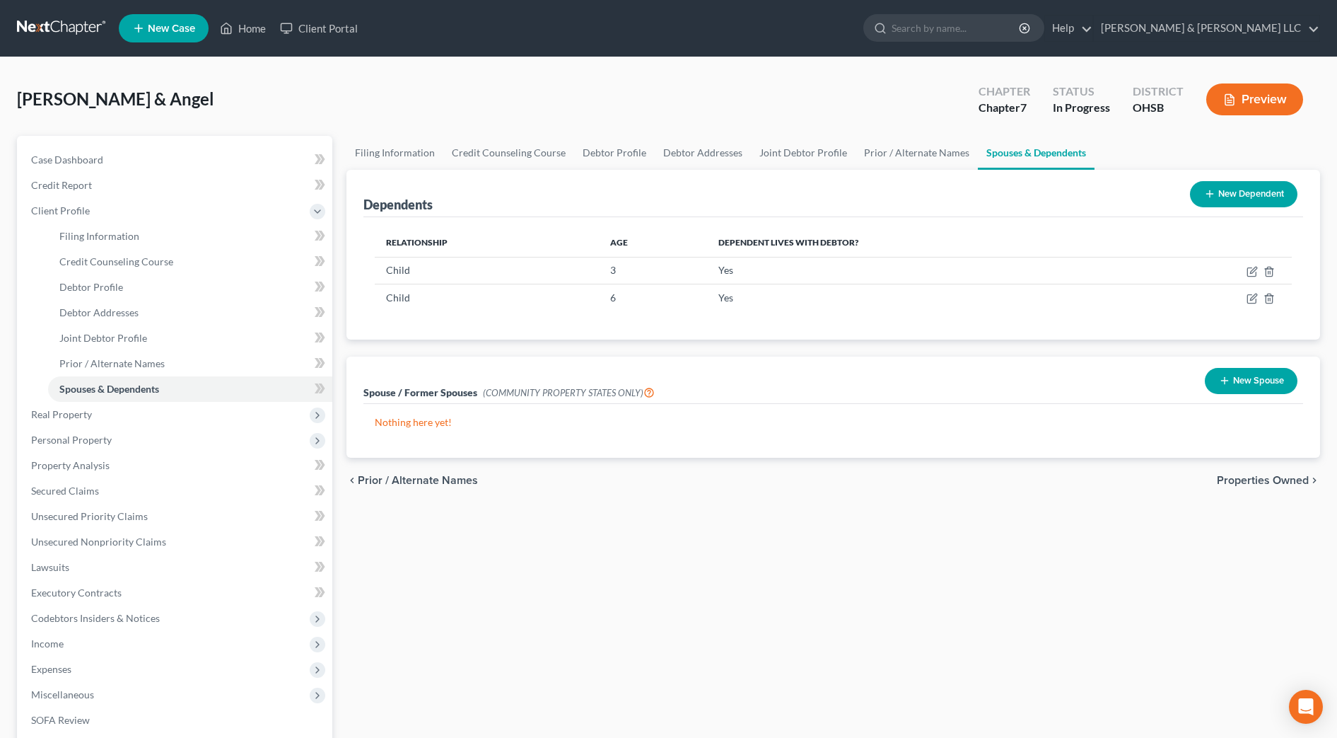
click at [1231, 475] on span "Properties Owned" at bounding box center [1263, 480] width 92 height 11
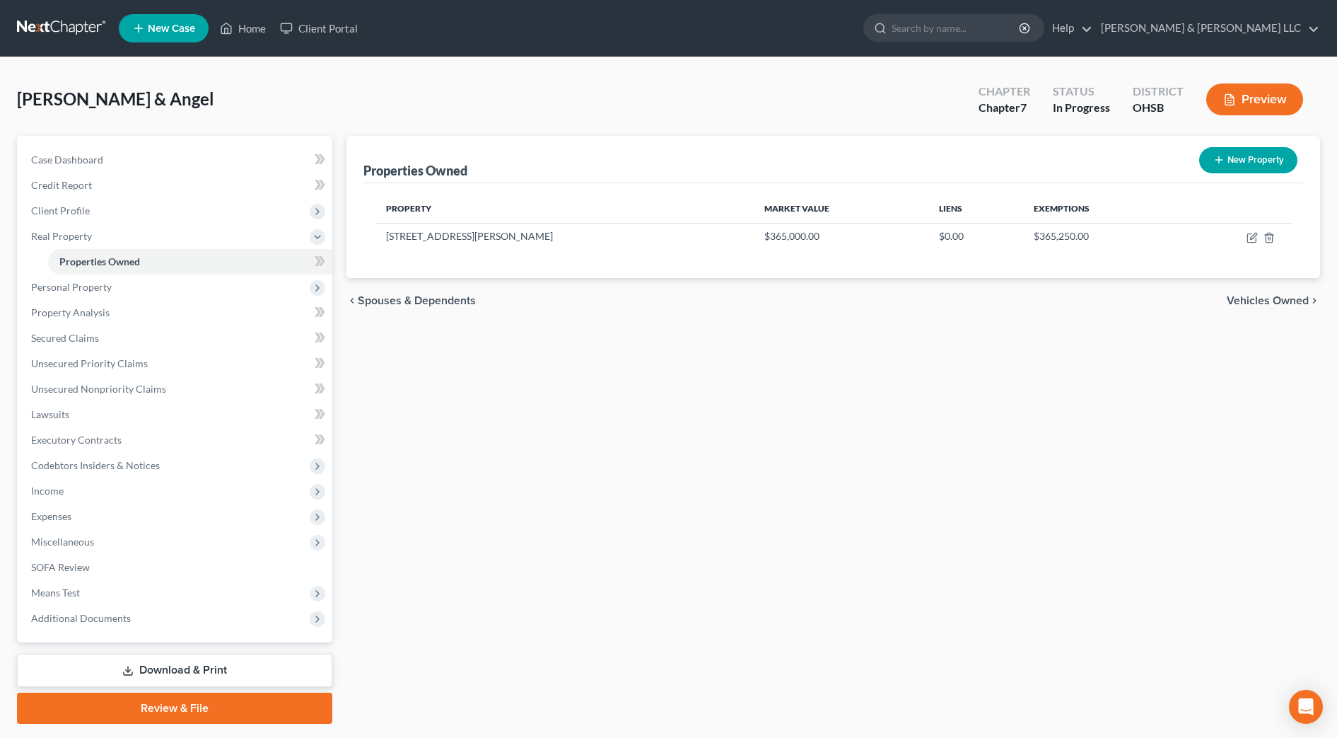
click at [1252, 304] on span "Vehicles Owned" at bounding box center [1268, 300] width 82 height 11
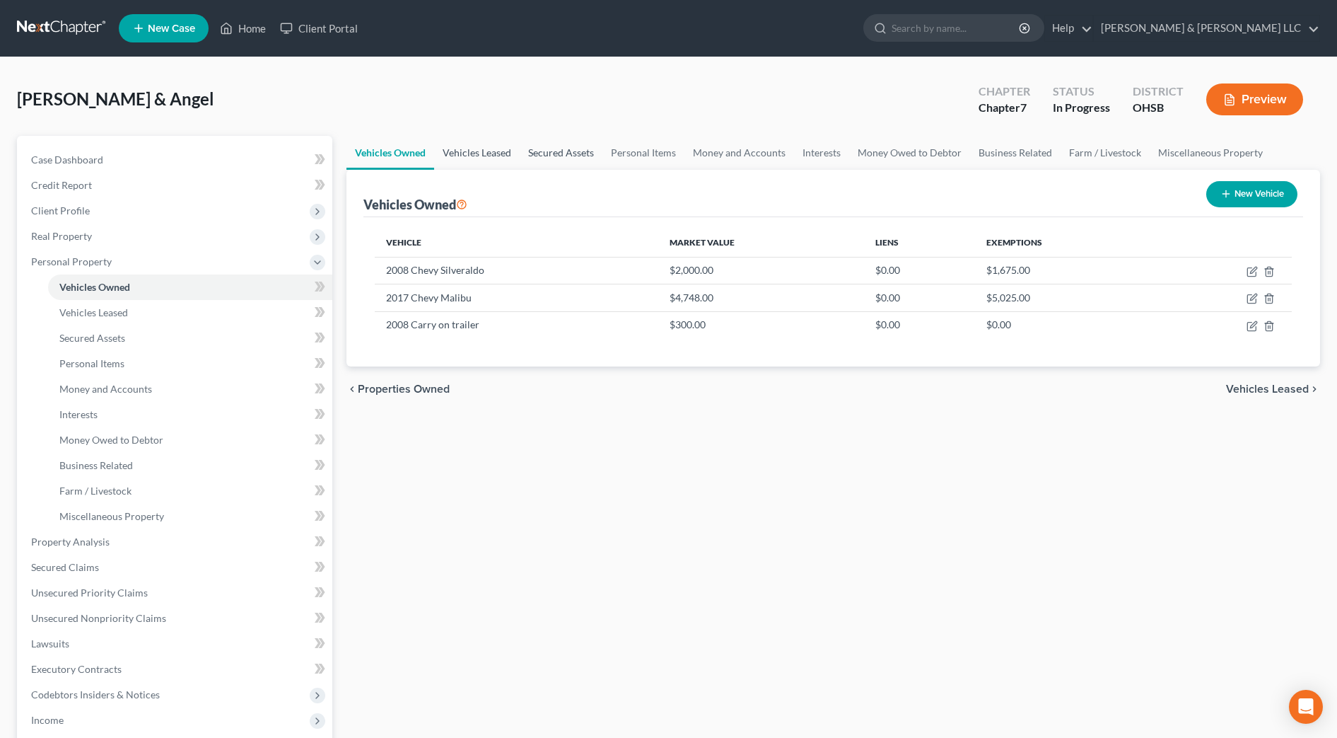
click at [487, 151] on link "Vehicles Leased" at bounding box center [477, 153] width 86 height 34
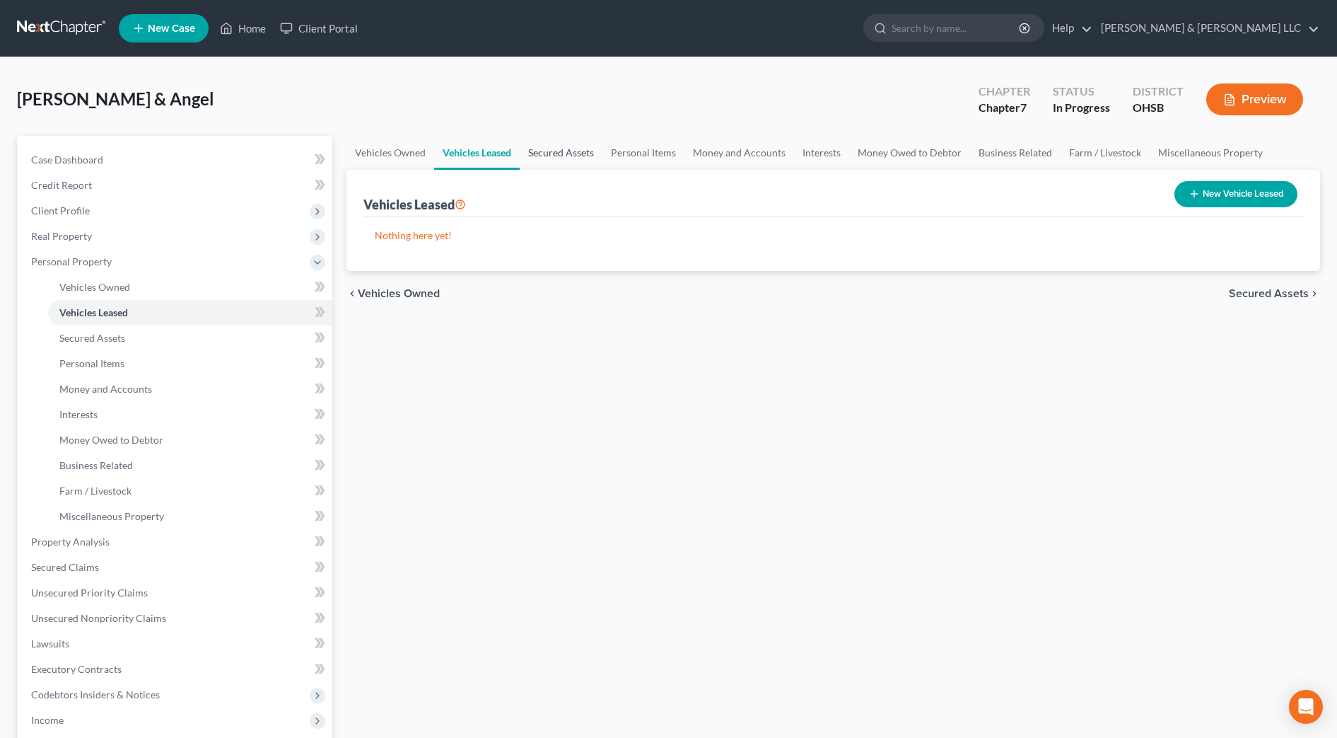
click at [557, 154] on link "Secured Assets" at bounding box center [561, 153] width 83 height 34
click at [639, 157] on link "Personal Items" at bounding box center [644, 153] width 82 height 34
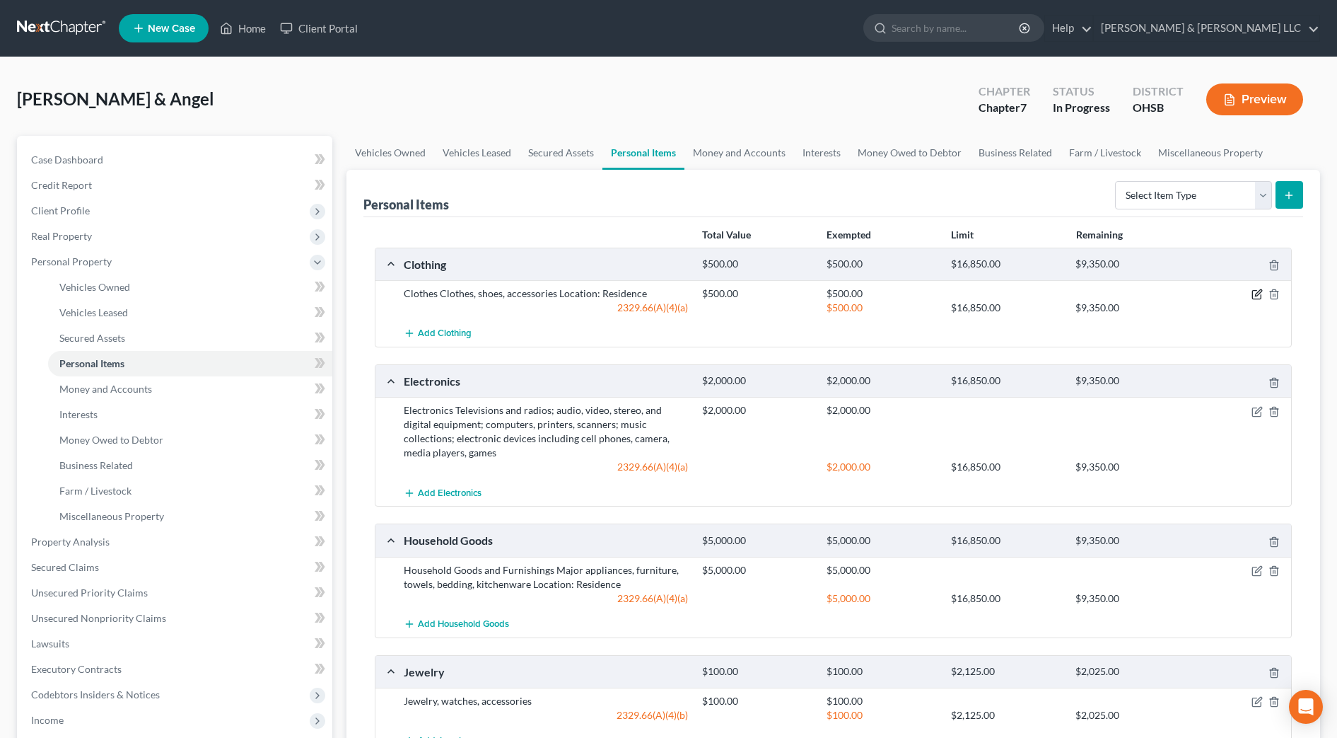
click at [1262, 290] on icon "button" at bounding box center [1258, 293] width 6 height 6
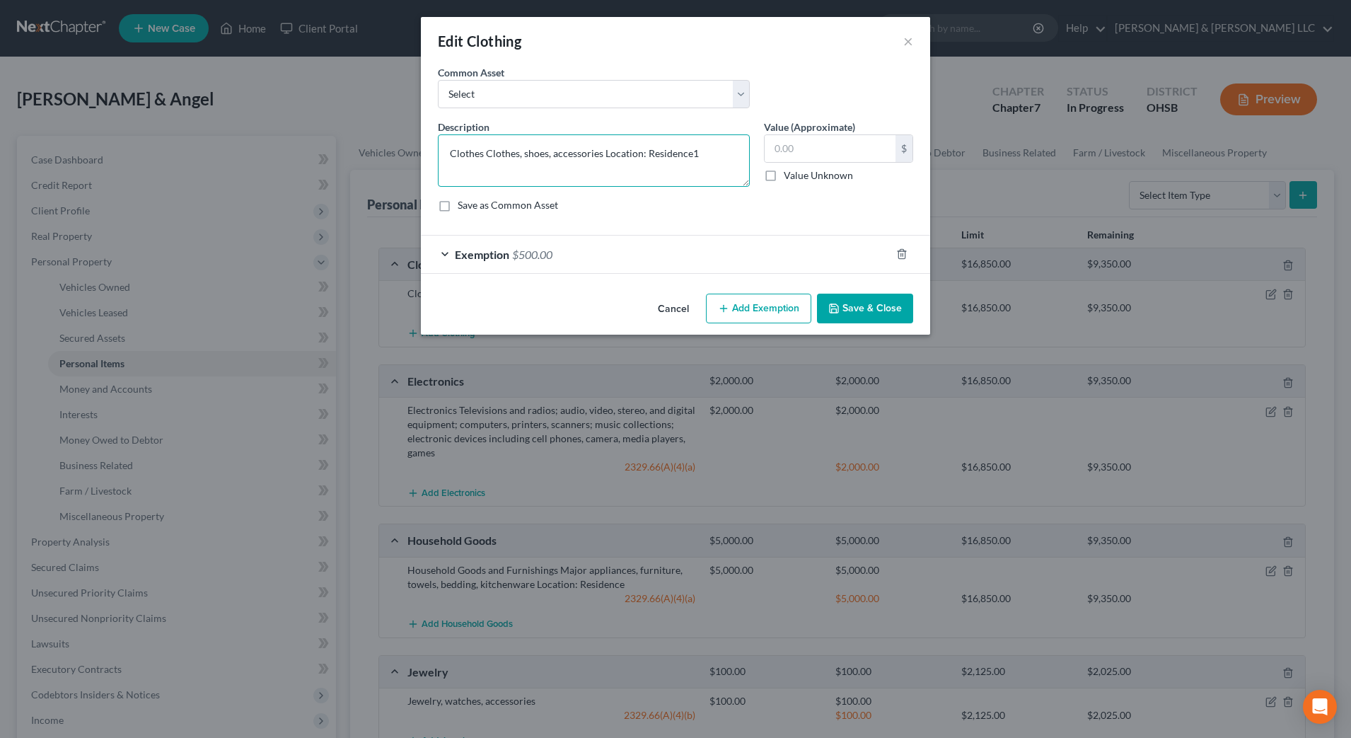
type textarea "Clothes Clothes, shoes, accessories Location: Residence"
click at [753, 253] on div "Exemption $500.00" at bounding box center [656, 254] width 470 height 37
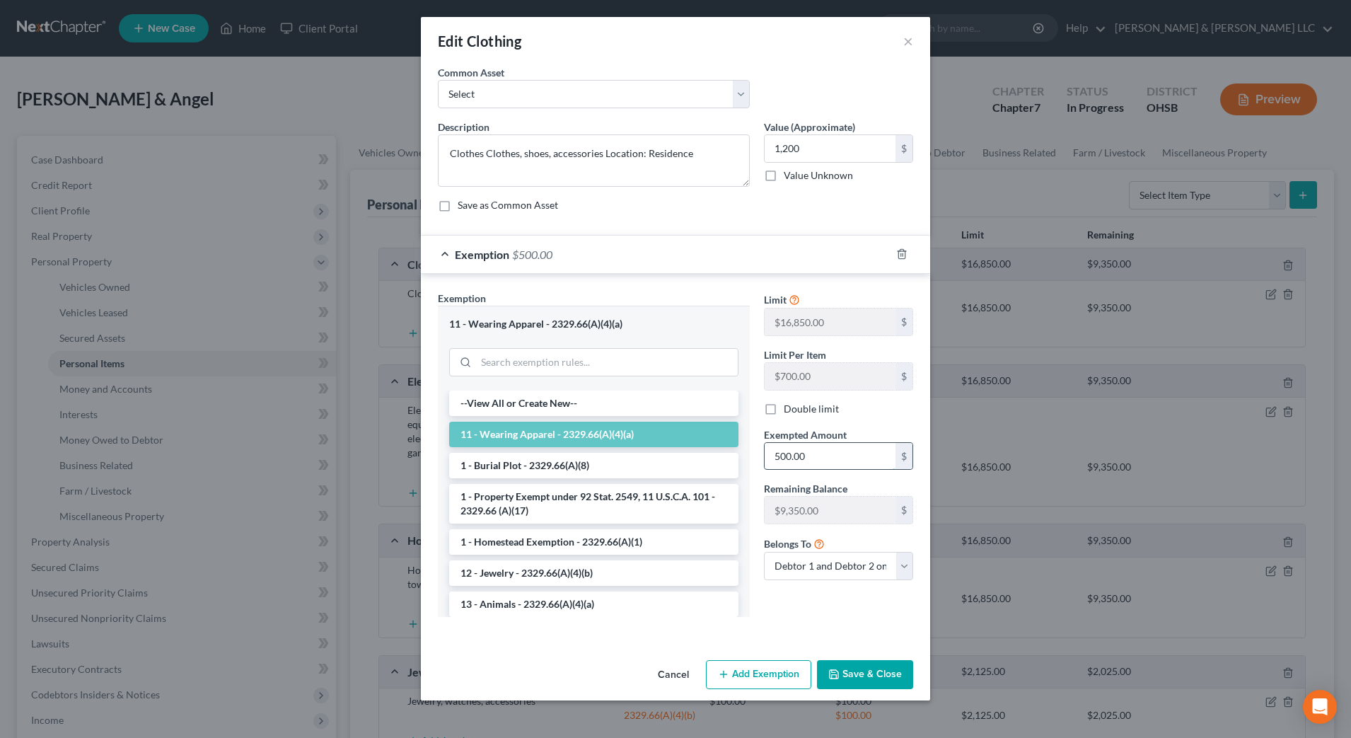
click at [827, 460] on input "500.00" at bounding box center [830, 456] width 131 height 27
click at [881, 671] on button "Save & Close" at bounding box center [865, 675] width 96 height 30
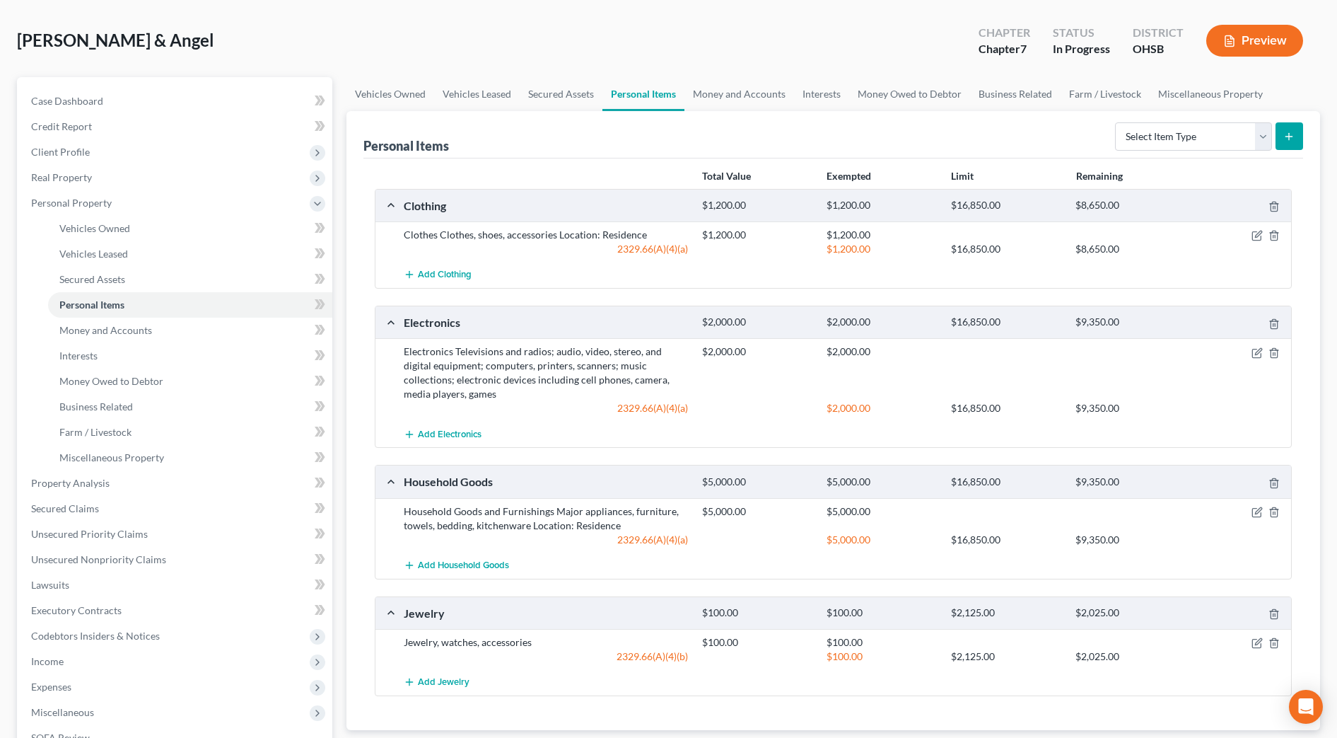
scroll to position [88, 0]
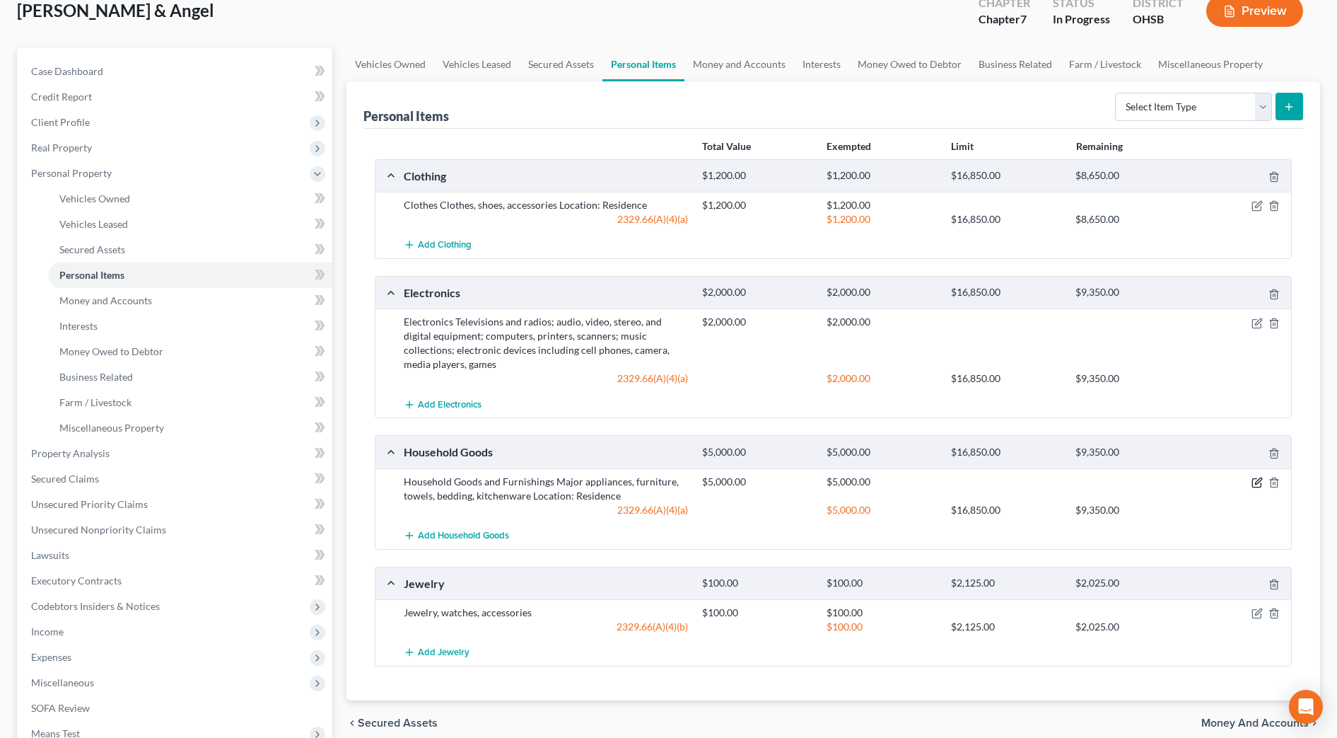
click at [1253, 486] on icon "button" at bounding box center [1257, 483] width 8 height 8
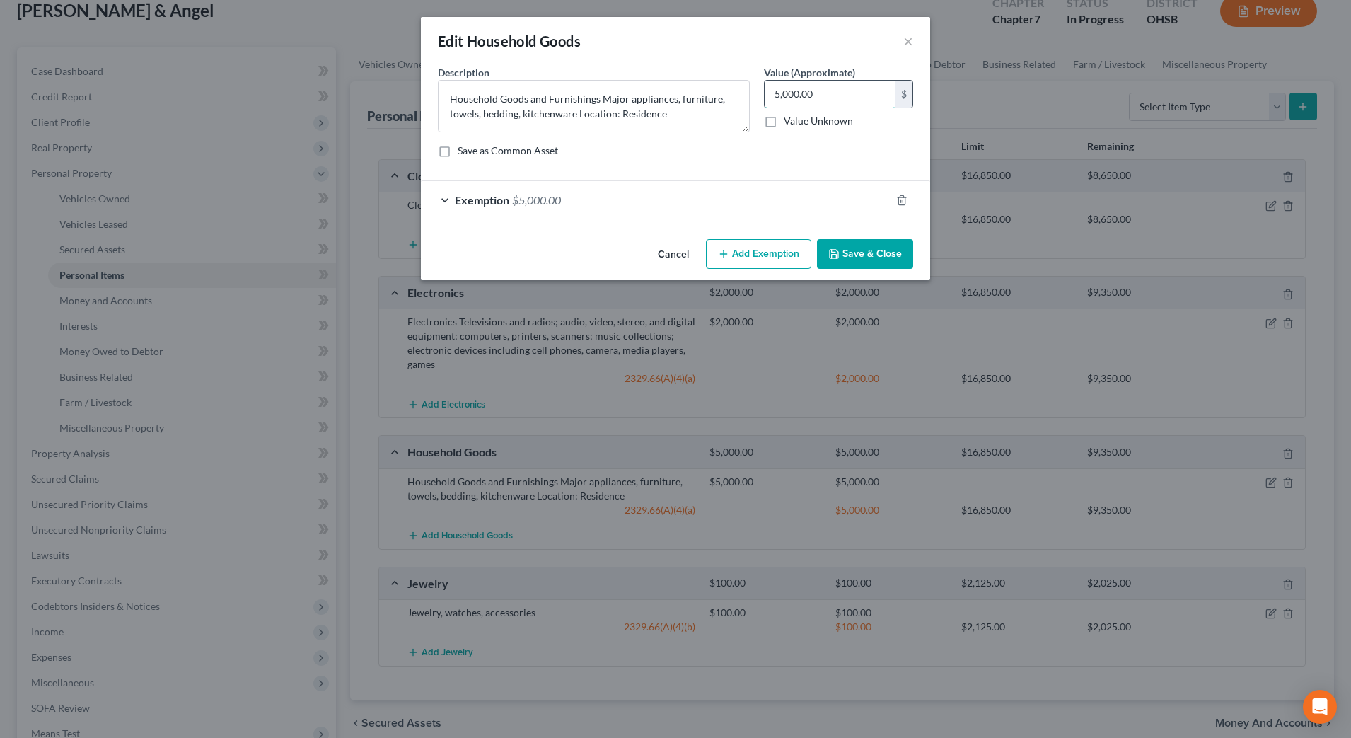
click at [852, 100] on input "5,000.00" at bounding box center [830, 94] width 131 height 27
click at [779, 198] on div "Exemption $5,000.00" at bounding box center [656, 199] width 470 height 37
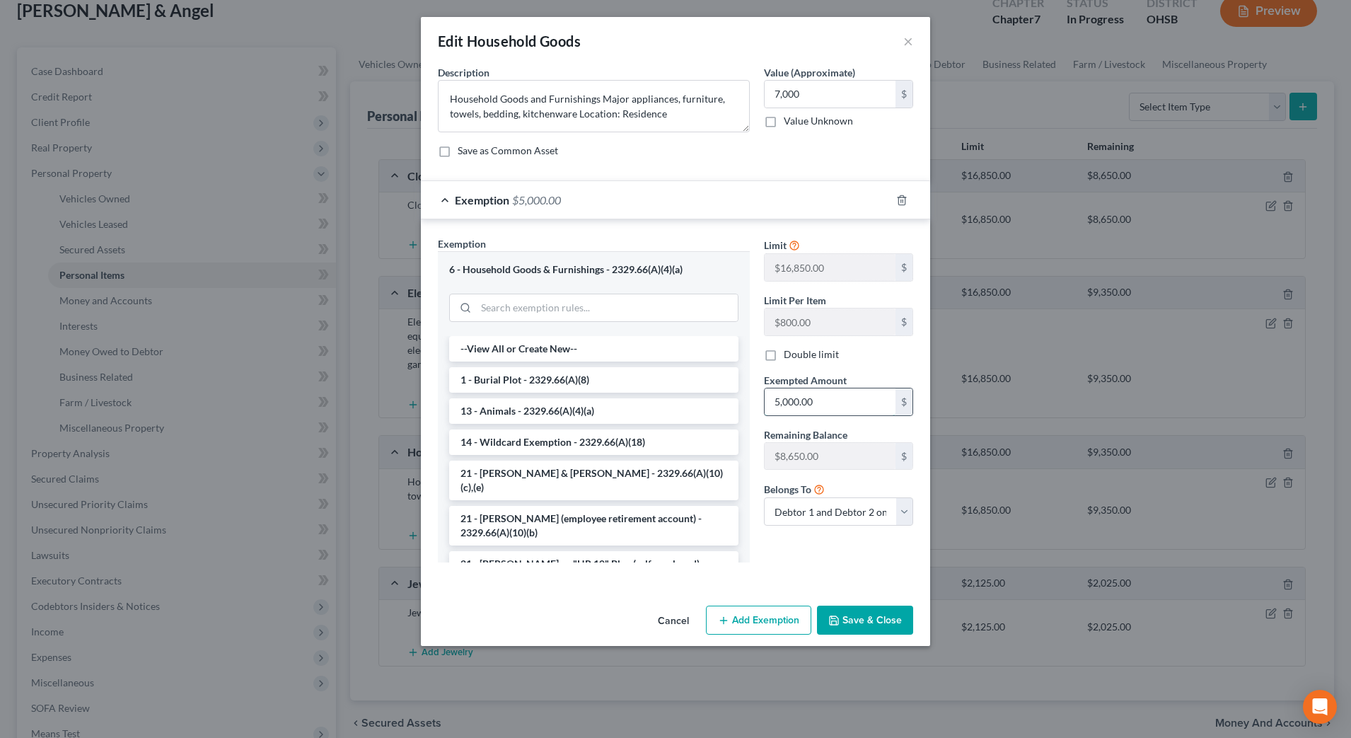
click at [827, 399] on input "5,000.00" at bounding box center [830, 401] width 131 height 27
click at [877, 621] on button "Save & Close" at bounding box center [865, 620] width 96 height 30
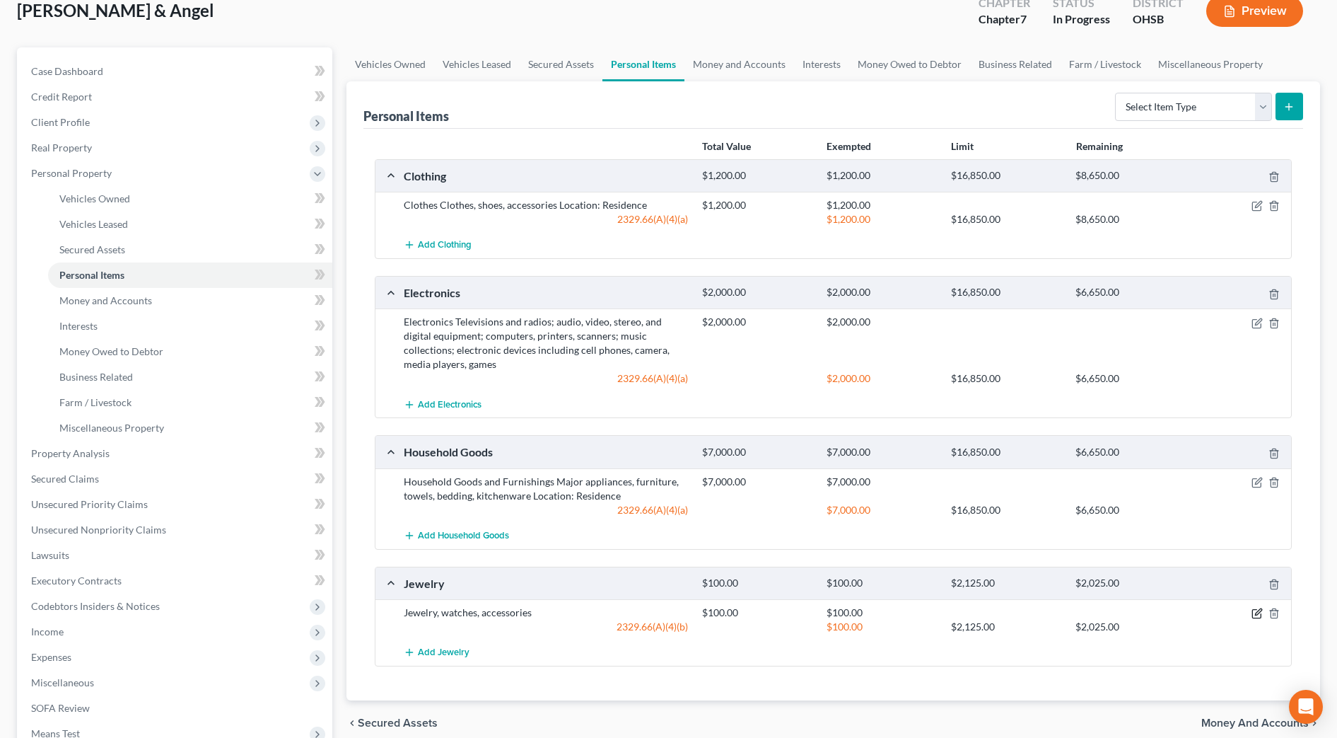
click at [1258, 616] on icon "button" at bounding box center [1257, 613] width 11 height 11
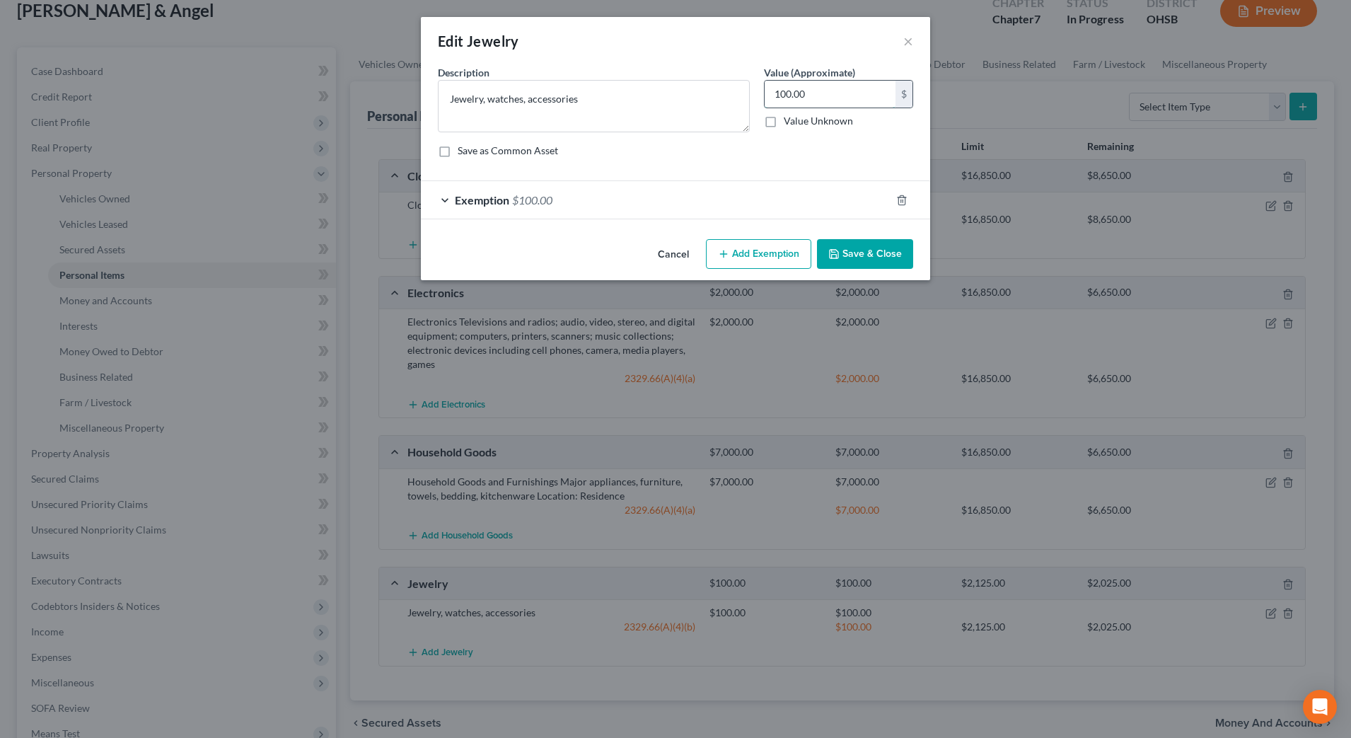
click at [848, 95] on input "100.00" at bounding box center [830, 94] width 131 height 27
click at [864, 202] on div "Exemption $100.00" at bounding box center [656, 199] width 470 height 37
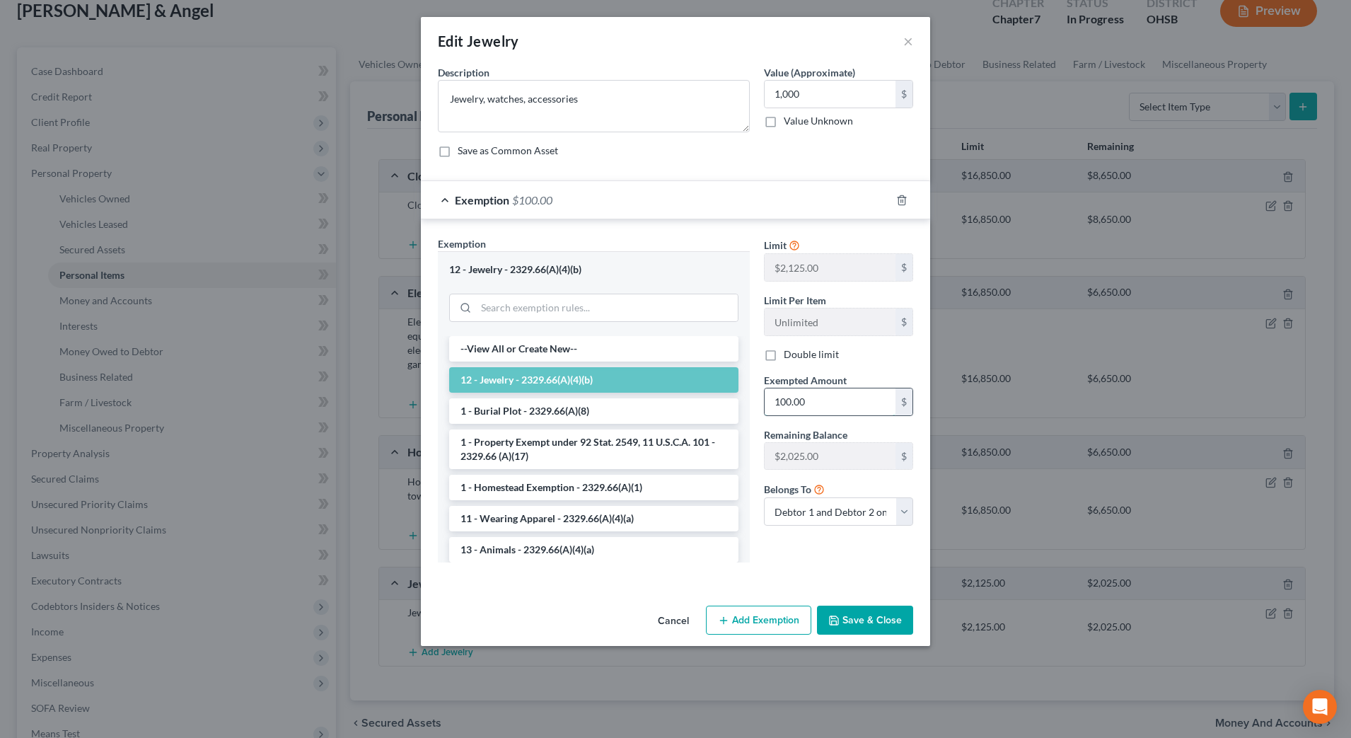
click at [832, 400] on input "100.00" at bounding box center [830, 401] width 131 height 27
click at [861, 619] on button "Save & Close" at bounding box center [865, 620] width 96 height 30
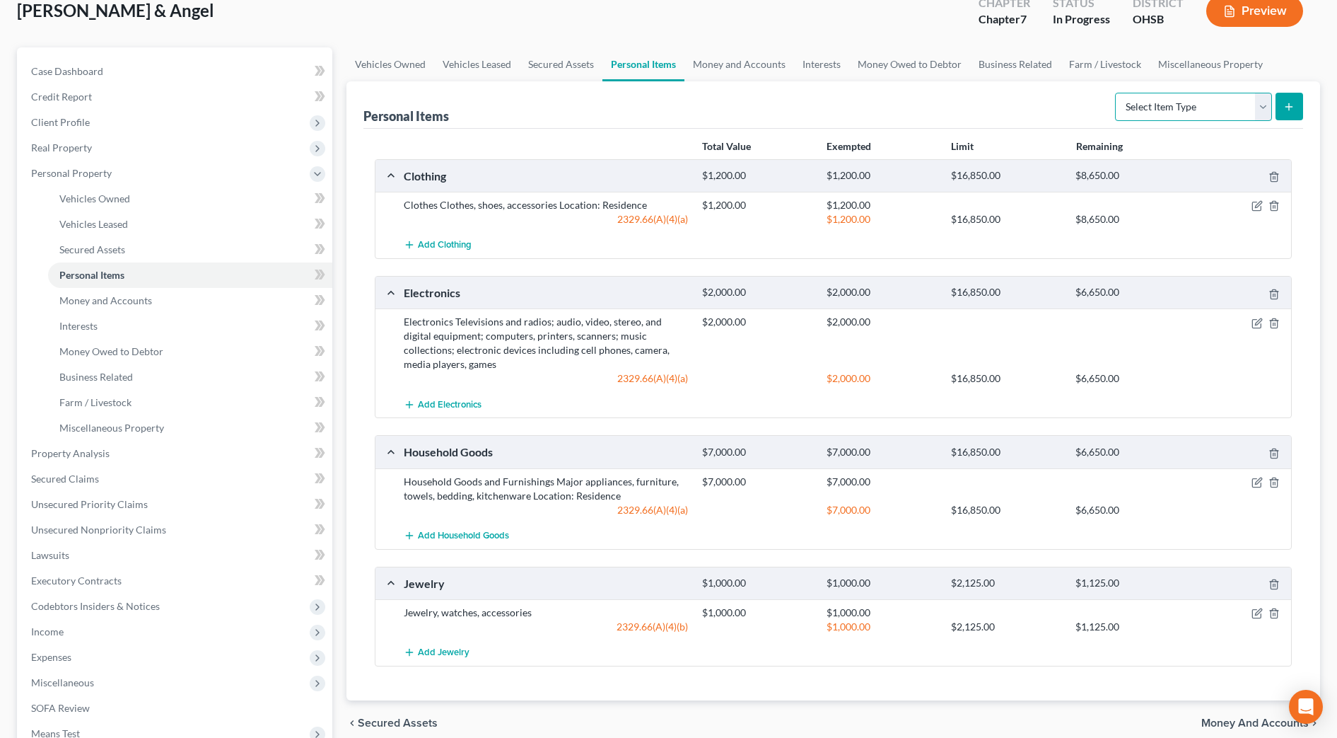
click at [1170, 104] on select "Select Item Type Clothing Collectibles Of Value Electronics Firearms Household …" at bounding box center [1193, 107] width 157 height 28
click at [1117, 93] on select "Select Item Type Clothing Collectibles Of Value Electronics Firearms Household …" at bounding box center [1193, 107] width 157 height 28
click at [1284, 107] on icon "submit" at bounding box center [1289, 106] width 11 height 11
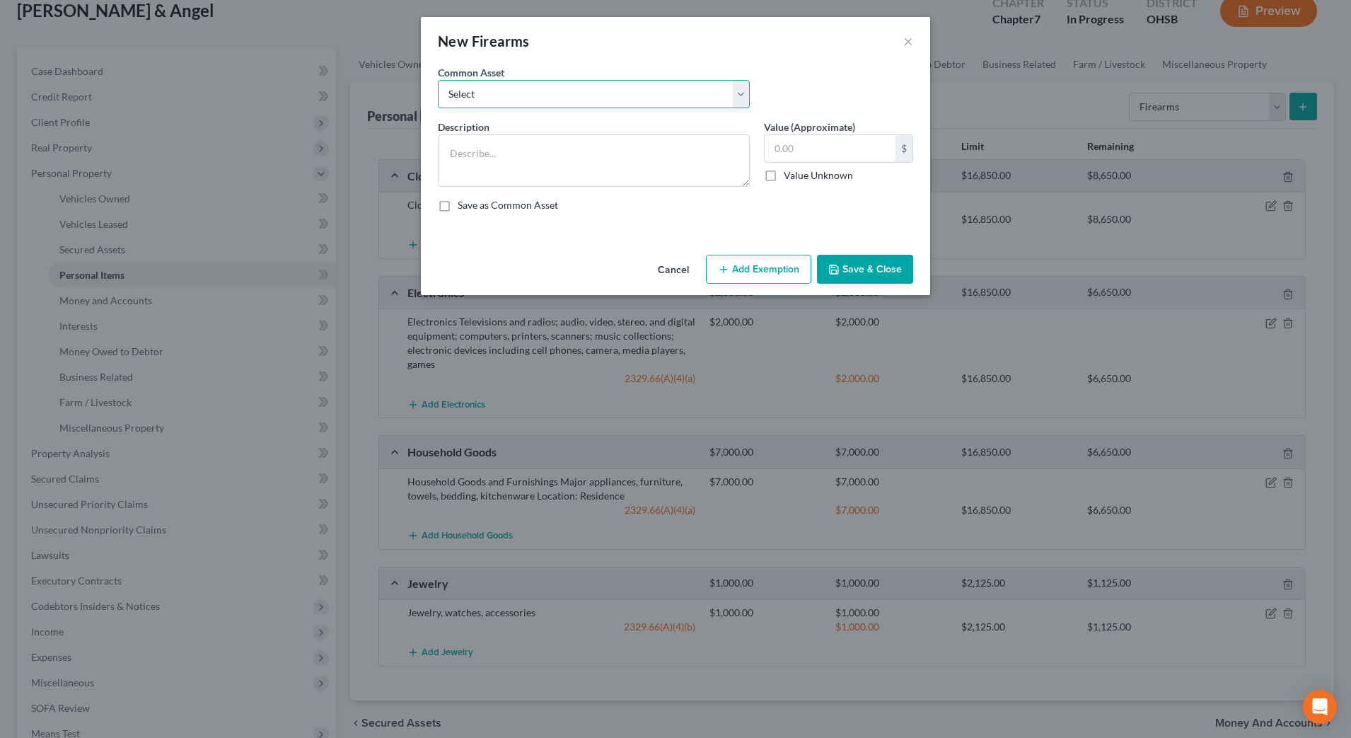
drag, startPoint x: 663, startPoint y: 98, endPoint x: 658, endPoint y: 105, distance: 9.2
click at [663, 97] on select "Select Firearm" at bounding box center [594, 94] width 312 height 28
click at [438, 80] on select "Select Firearm" at bounding box center [594, 94] width 312 height 28
click at [573, 168] on textarea "Firearm" at bounding box center [594, 160] width 312 height 52
click at [450, 154] on textarea "Firearms" at bounding box center [594, 160] width 312 height 52
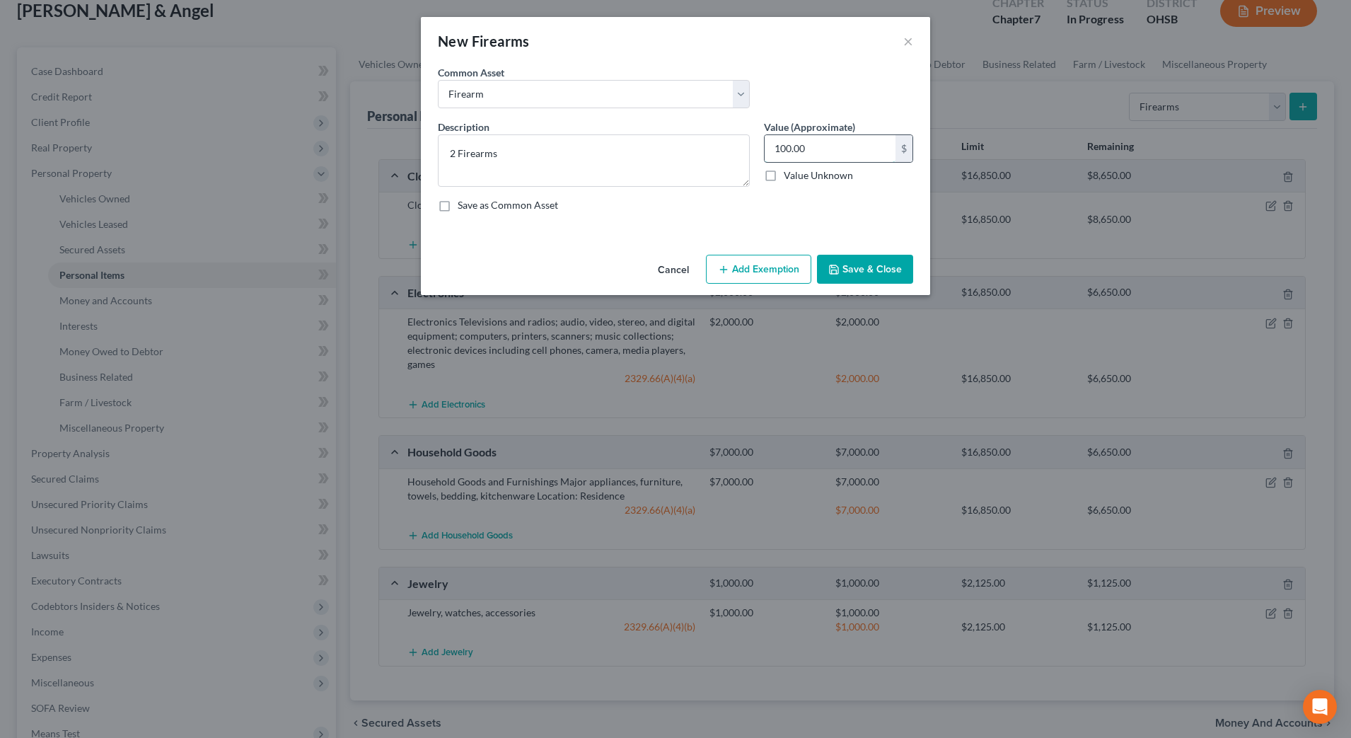
click at [819, 149] on input "100.00" at bounding box center [830, 148] width 131 height 27
click at [795, 262] on button "Add Exemption" at bounding box center [758, 270] width 105 height 30
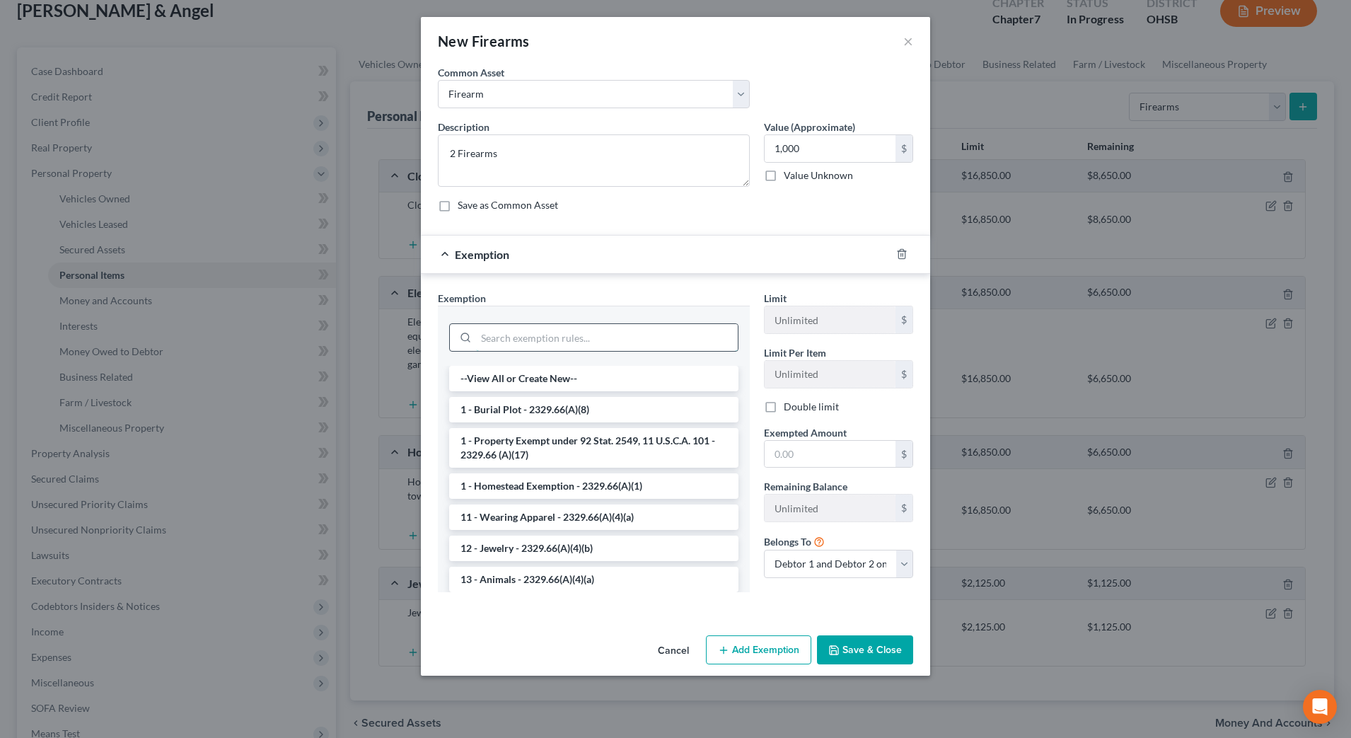
click at [612, 331] on input "search" at bounding box center [607, 337] width 262 height 27
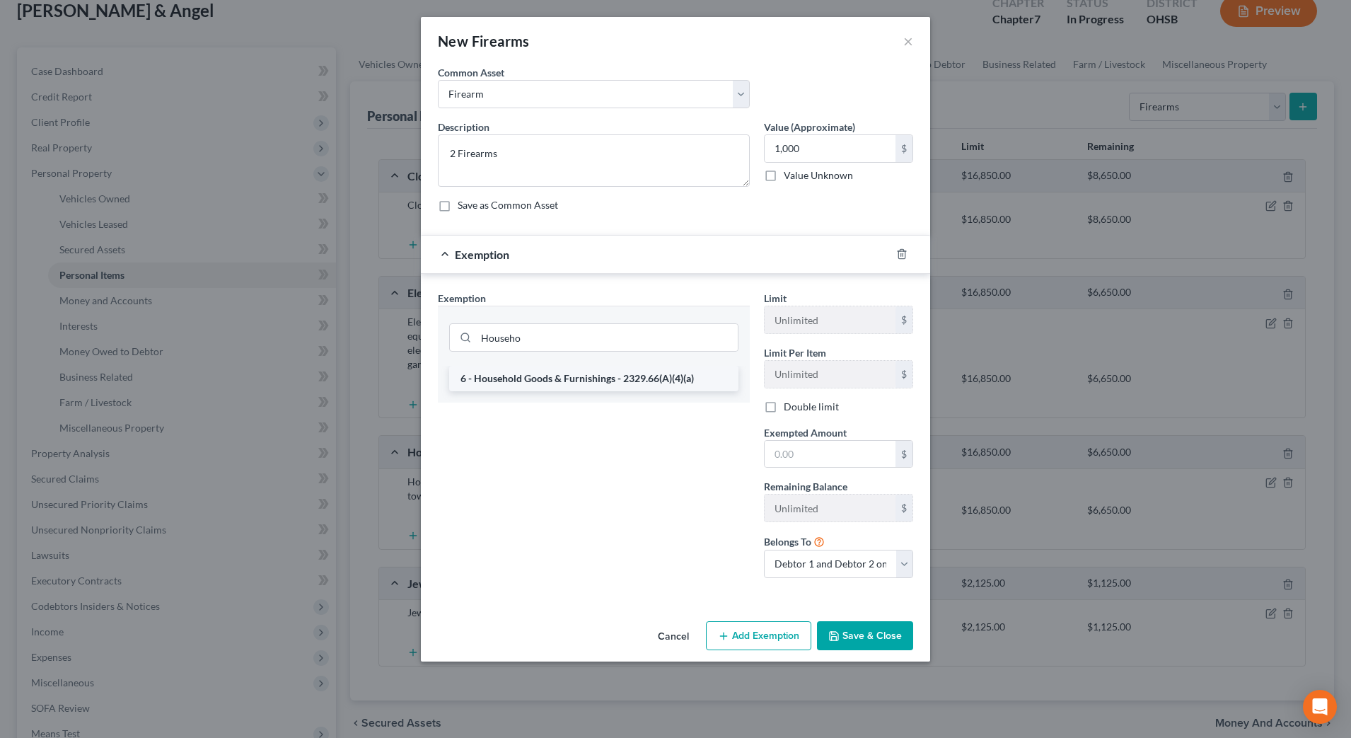
click at [601, 378] on li "6 - Household Goods & Furnishings - 2329.66(A)(4)(a)" at bounding box center [593, 378] width 289 height 25
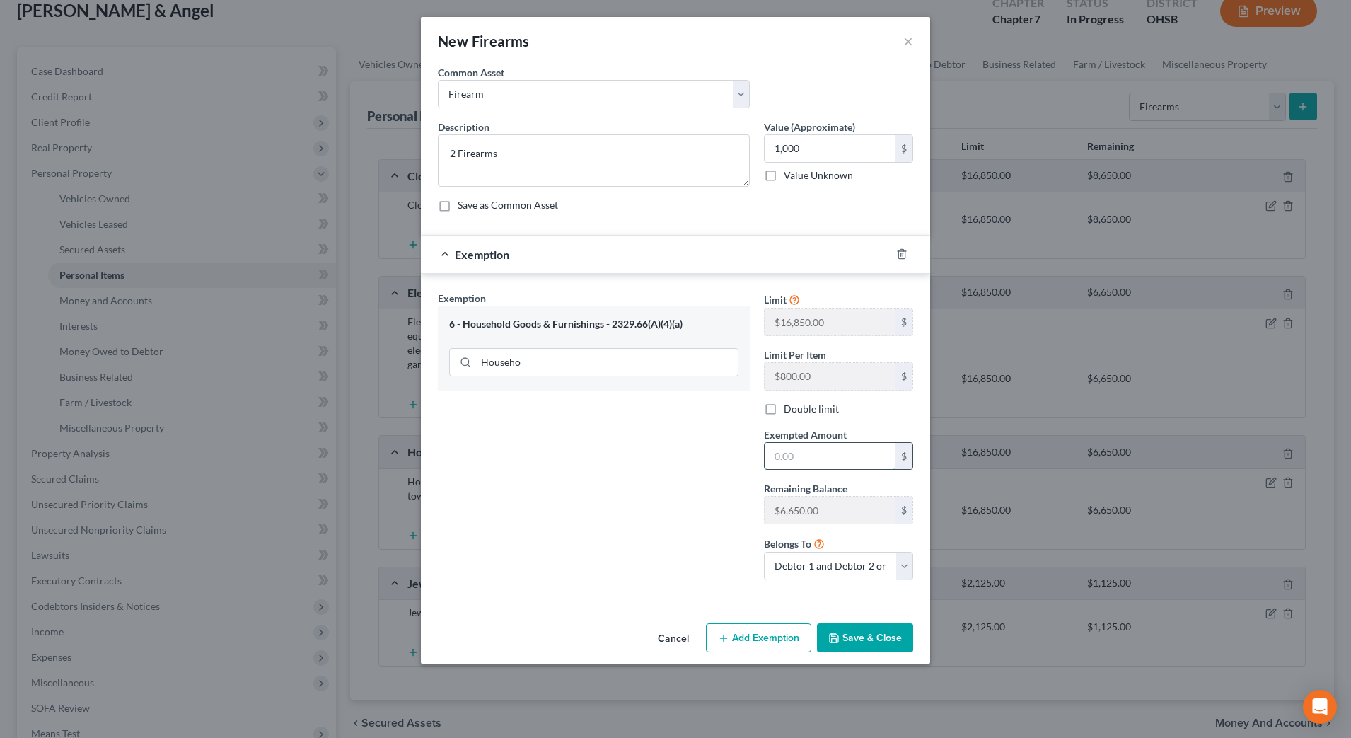
click at [817, 467] on input "text" at bounding box center [830, 456] width 131 height 27
click at [857, 648] on button "Save & Close" at bounding box center [865, 638] width 96 height 30
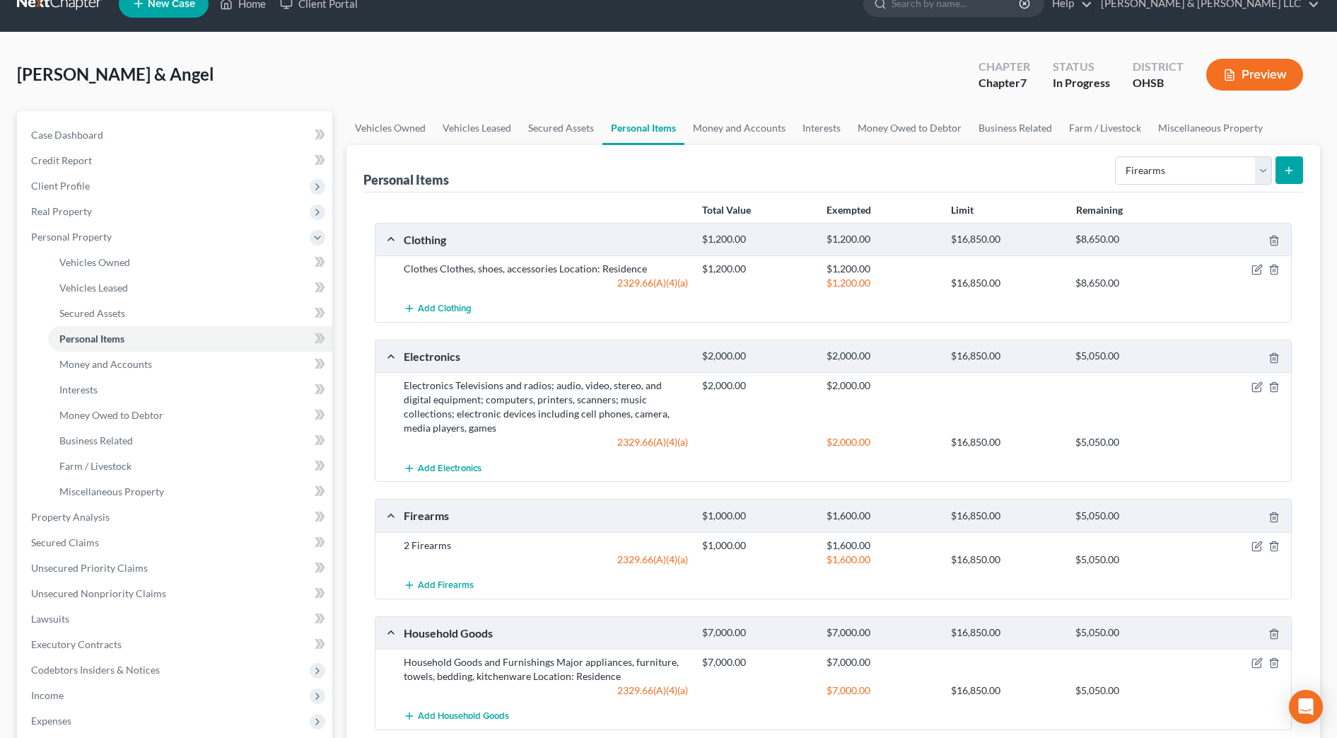
scroll to position [0, 0]
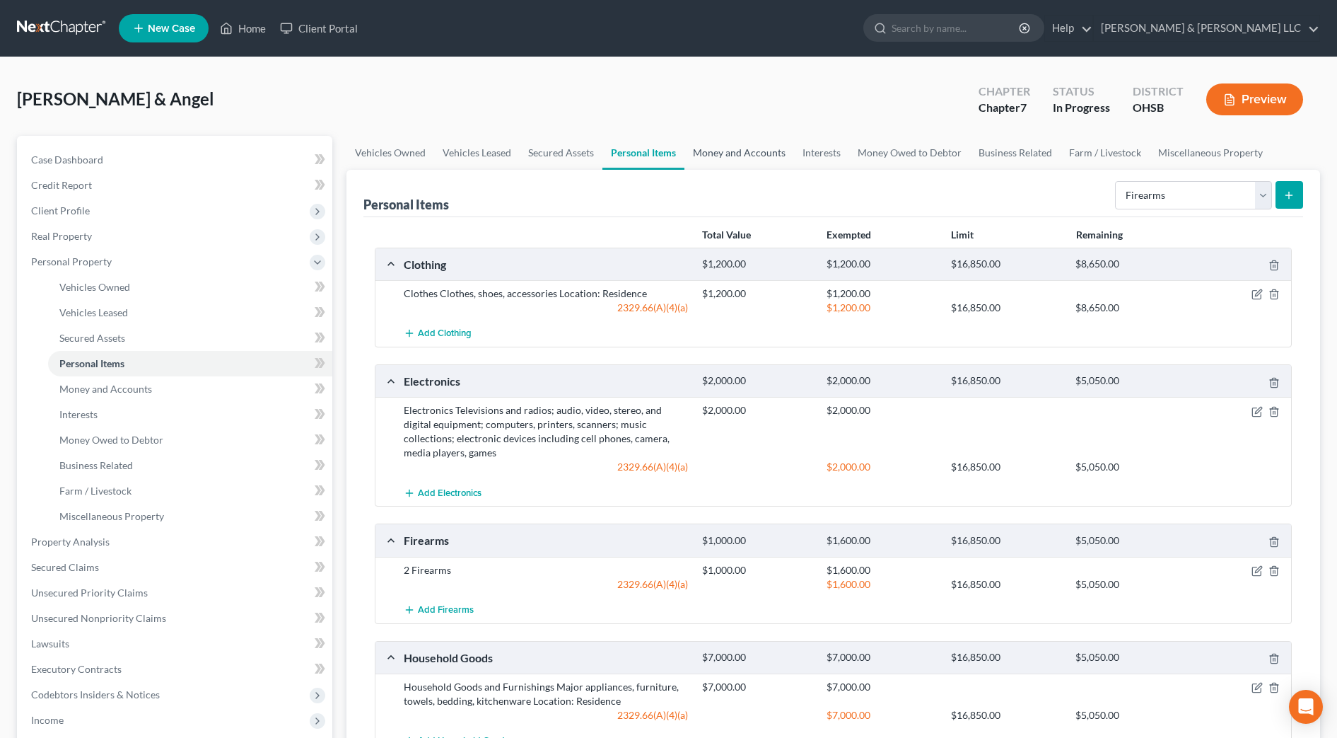
click at [743, 146] on link "Money and Accounts" at bounding box center [740, 153] width 110 height 34
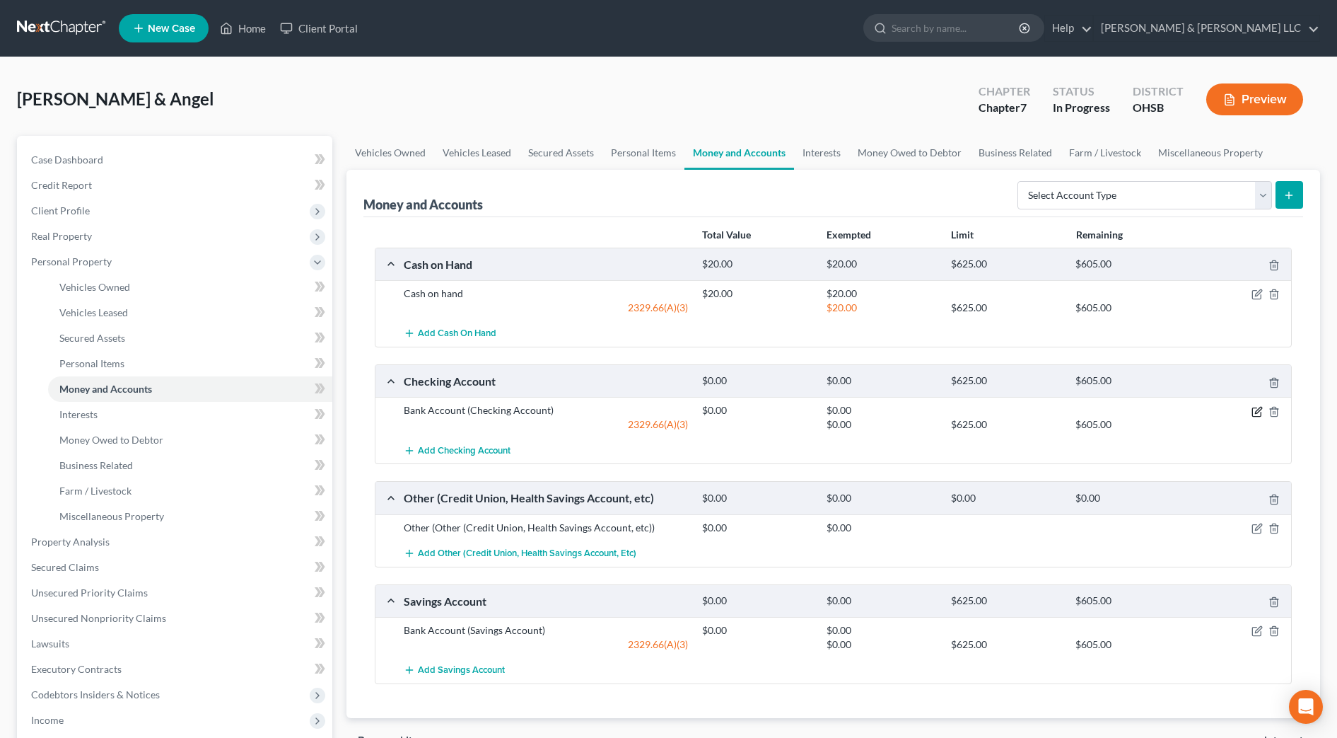
click at [1259, 411] on icon "button" at bounding box center [1258, 410] width 6 height 6
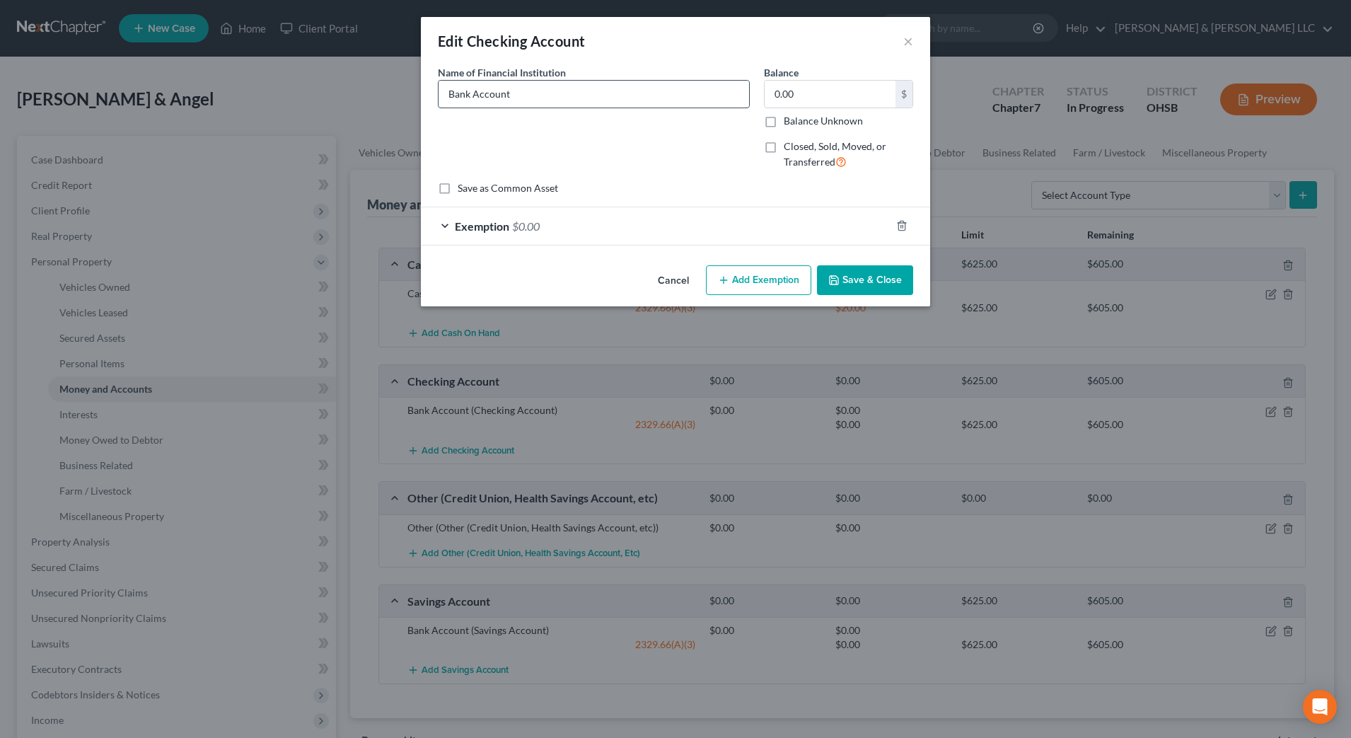
click at [447, 92] on input "Bank Account" at bounding box center [593, 94] width 310 height 27
click at [895, 281] on button "Save & Close" at bounding box center [865, 280] width 96 height 30
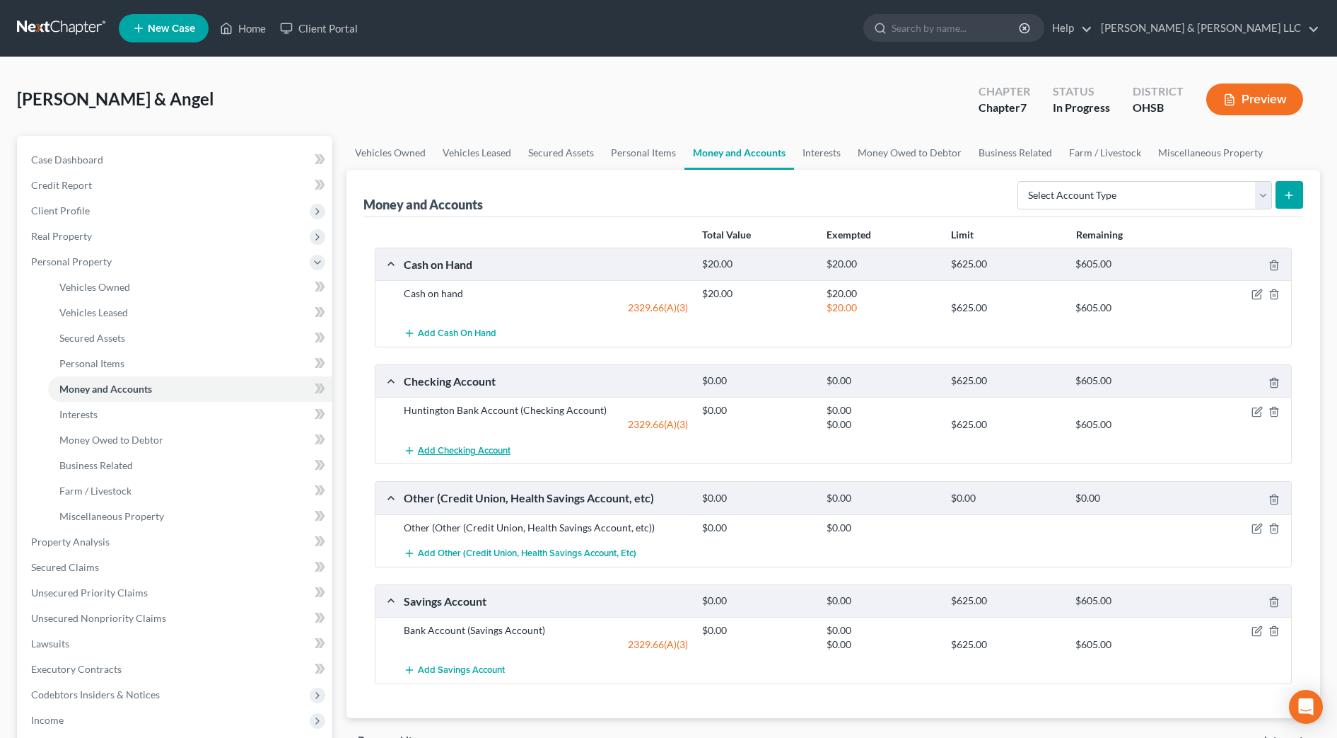
click at [504, 445] on span "Add Checking Account" at bounding box center [464, 450] width 93 height 11
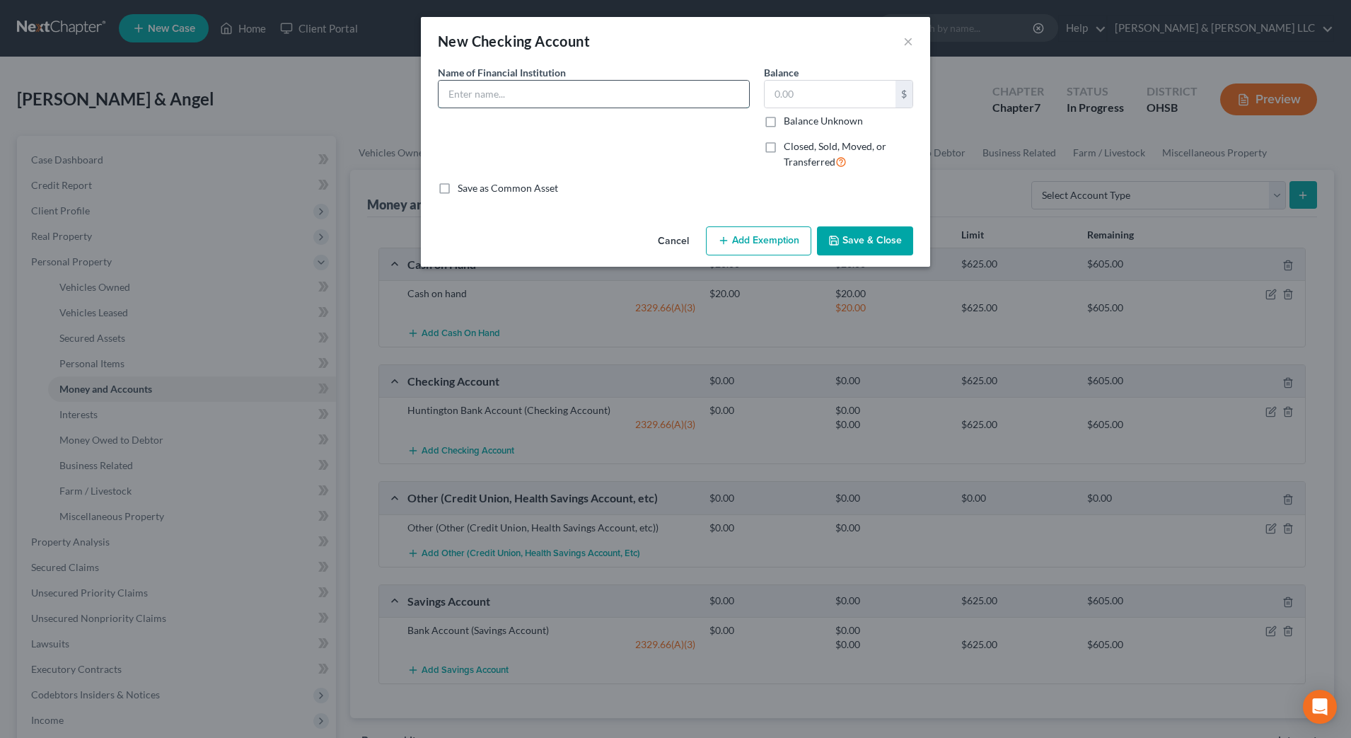
click at [489, 97] on input "text" at bounding box center [593, 94] width 310 height 27
click at [858, 235] on button "Save & Close" at bounding box center [865, 241] width 96 height 30
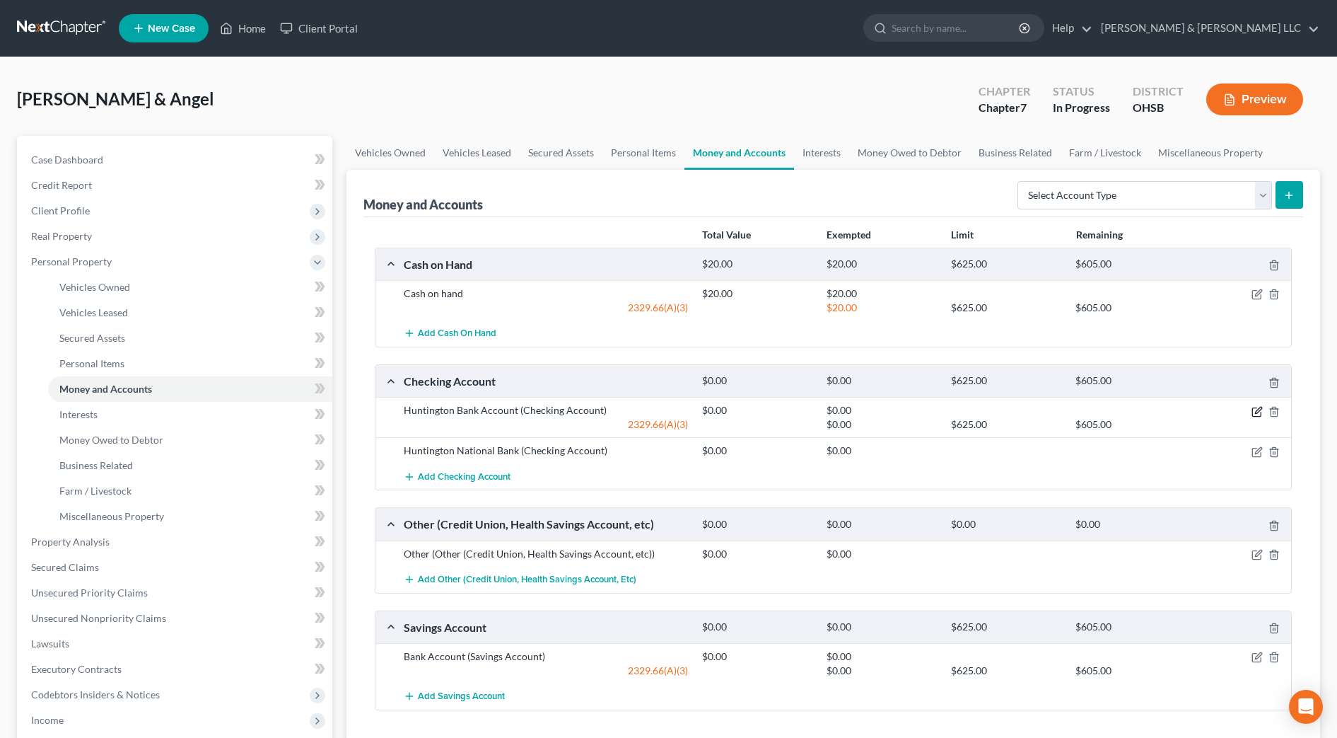
click at [1260, 412] on icon "button" at bounding box center [1257, 411] width 11 height 11
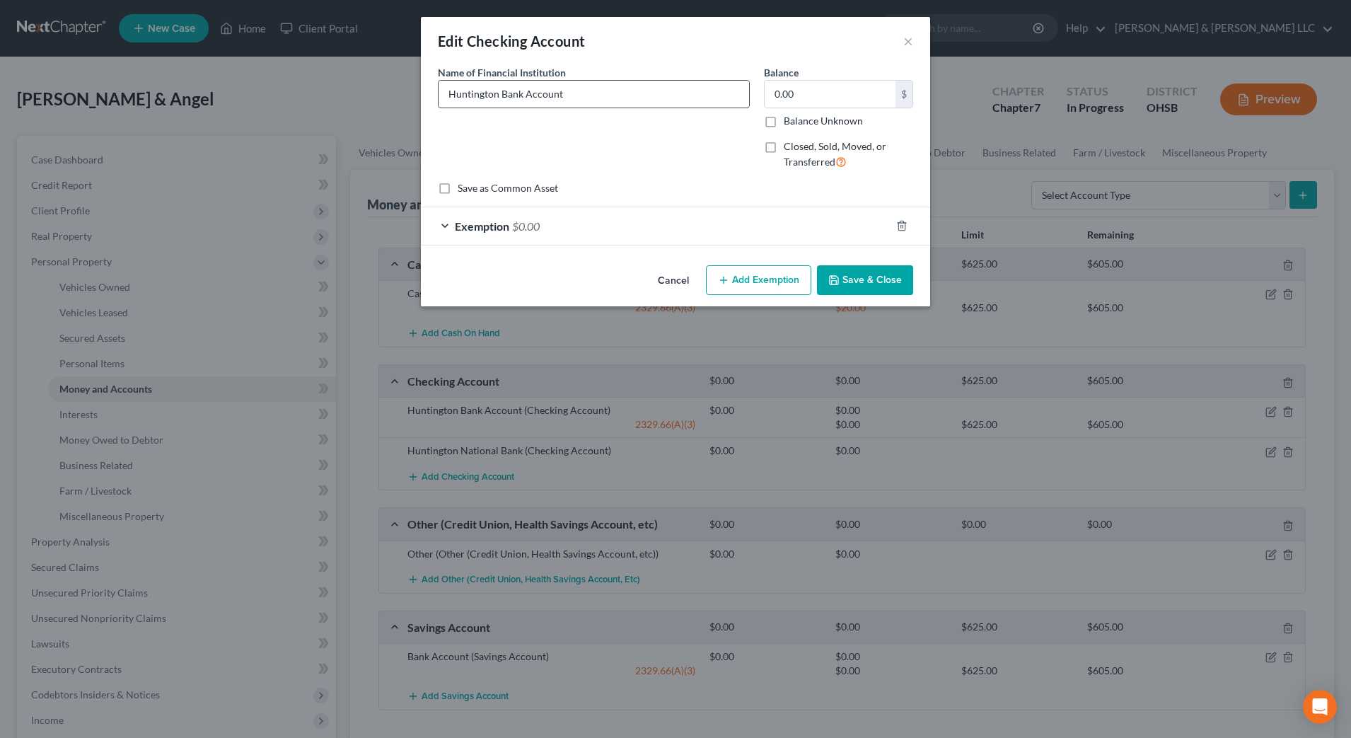
drag, startPoint x: 592, startPoint y: 98, endPoint x: 501, endPoint y: 97, distance: 91.2
click at [501, 97] on input "Huntington Bank Account" at bounding box center [593, 94] width 310 height 27
click at [900, 285] on button "Save & Close" at bounding box center [865, 280] width 96 height 30
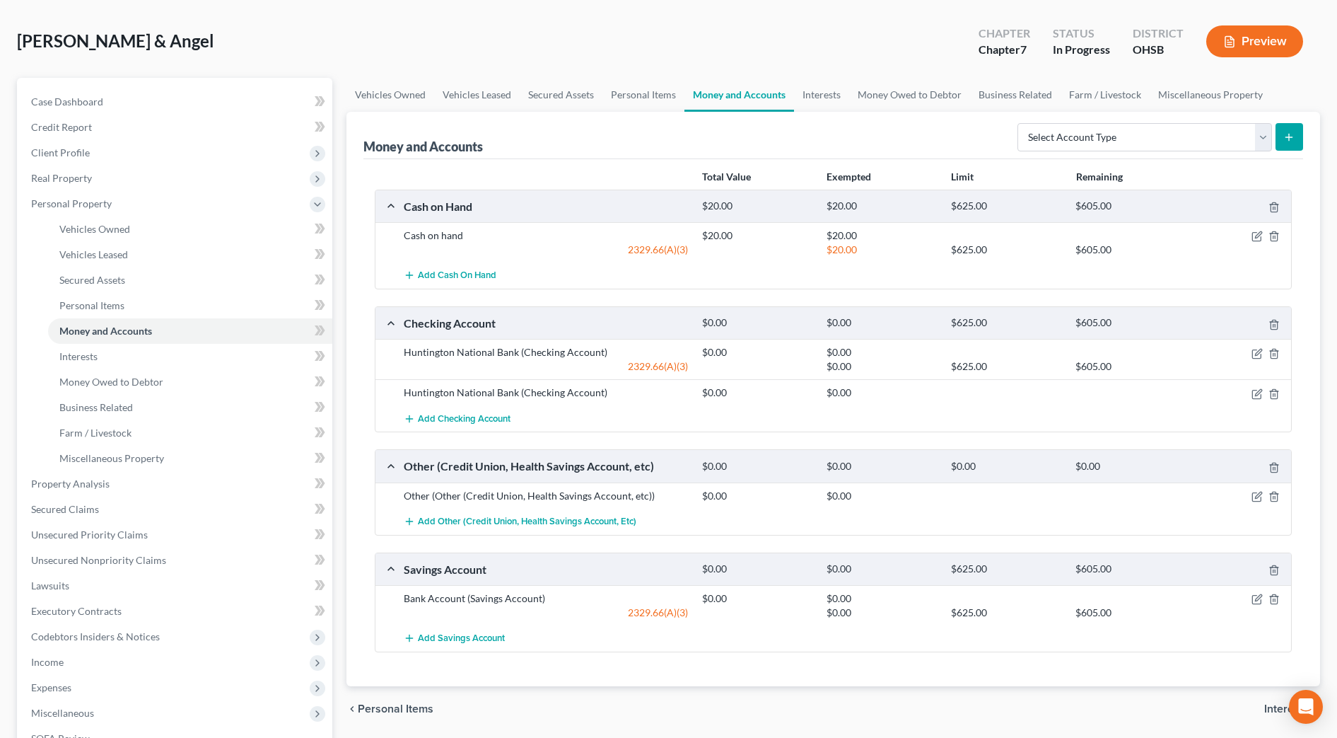
scroll to position [88, 0]
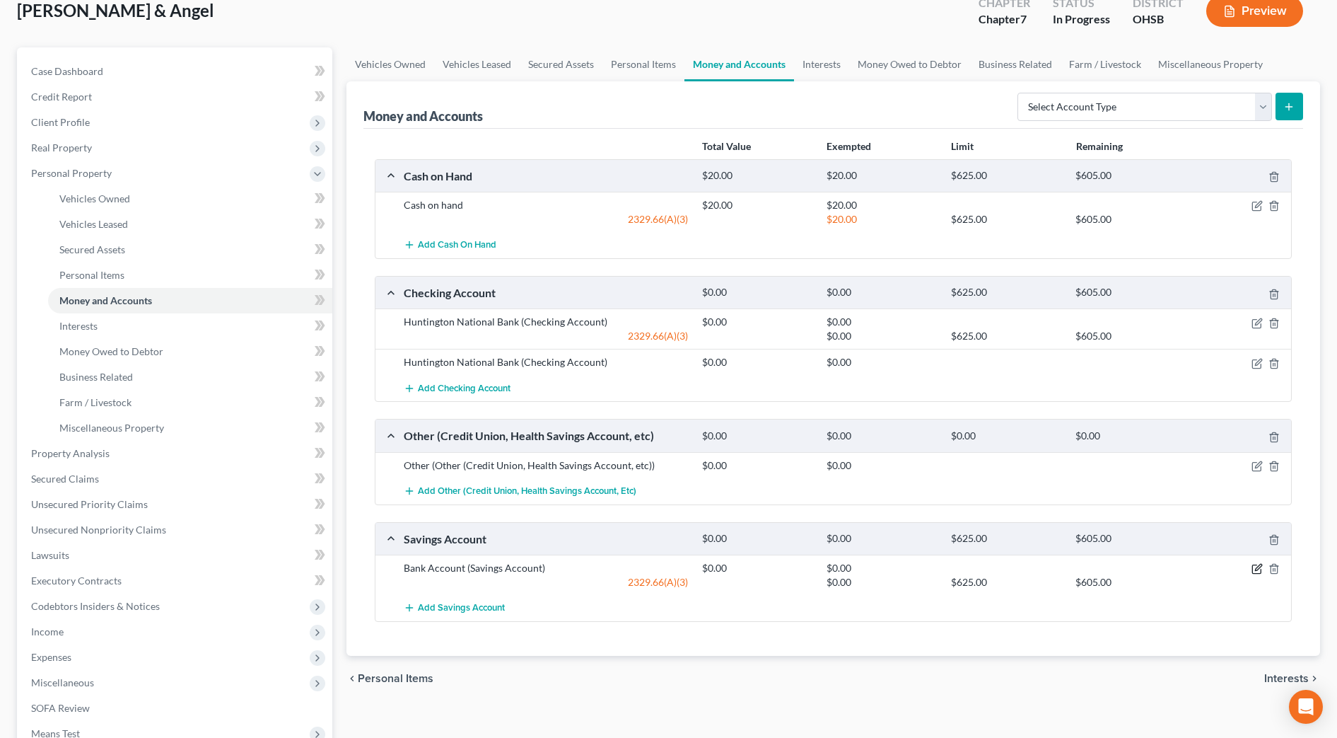
click at [1260, 569] on icon "button" at bounding box center [1257, 568] width 11 height 11
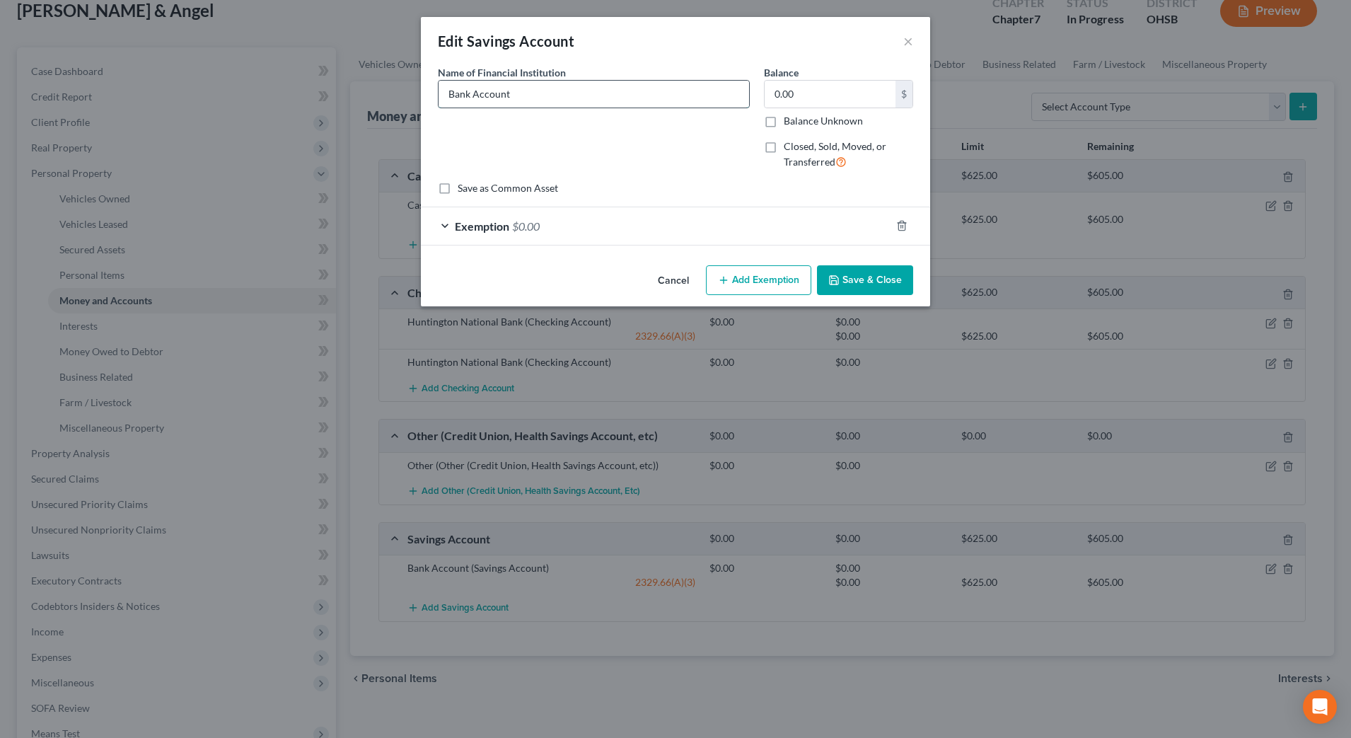
click at [451, 85] on input "Bank Account" at bounding box center [593, 94] width 310 height 27
click at [873, 284] on button "Save & Close" at bounding box center [865, 280] width 96 height 30
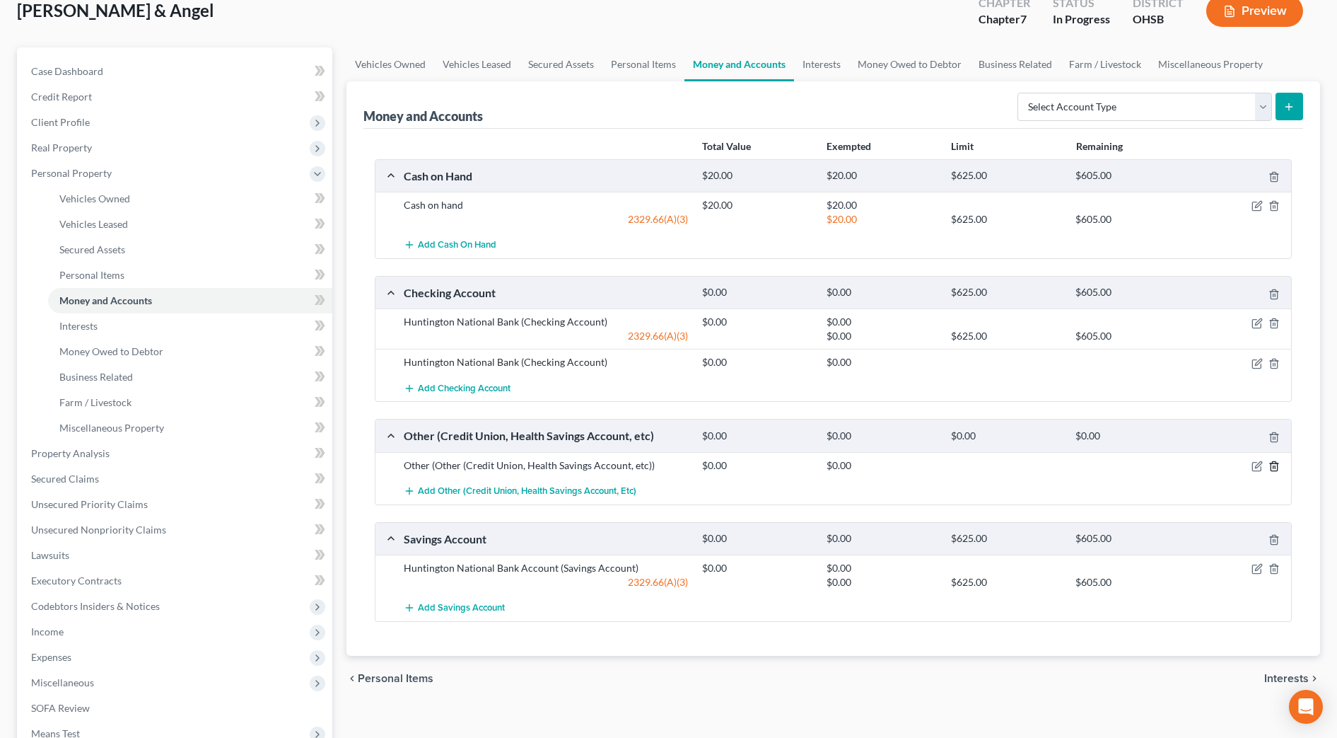
click at [1277, 463] on icon "button" at bounding box center [1274, 465] width 6 height 9
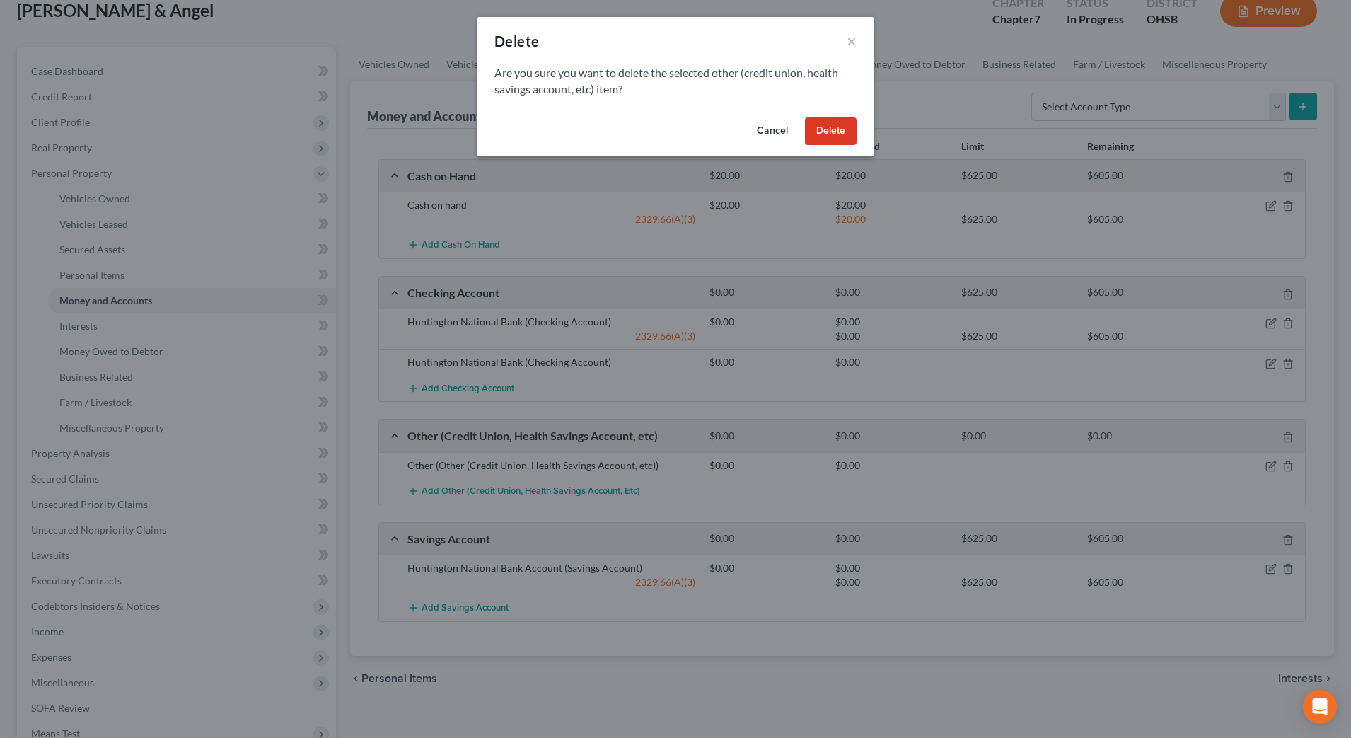
click at [835, 132] on button "Delete" at bounding box center [831, 131] width 52 height 28
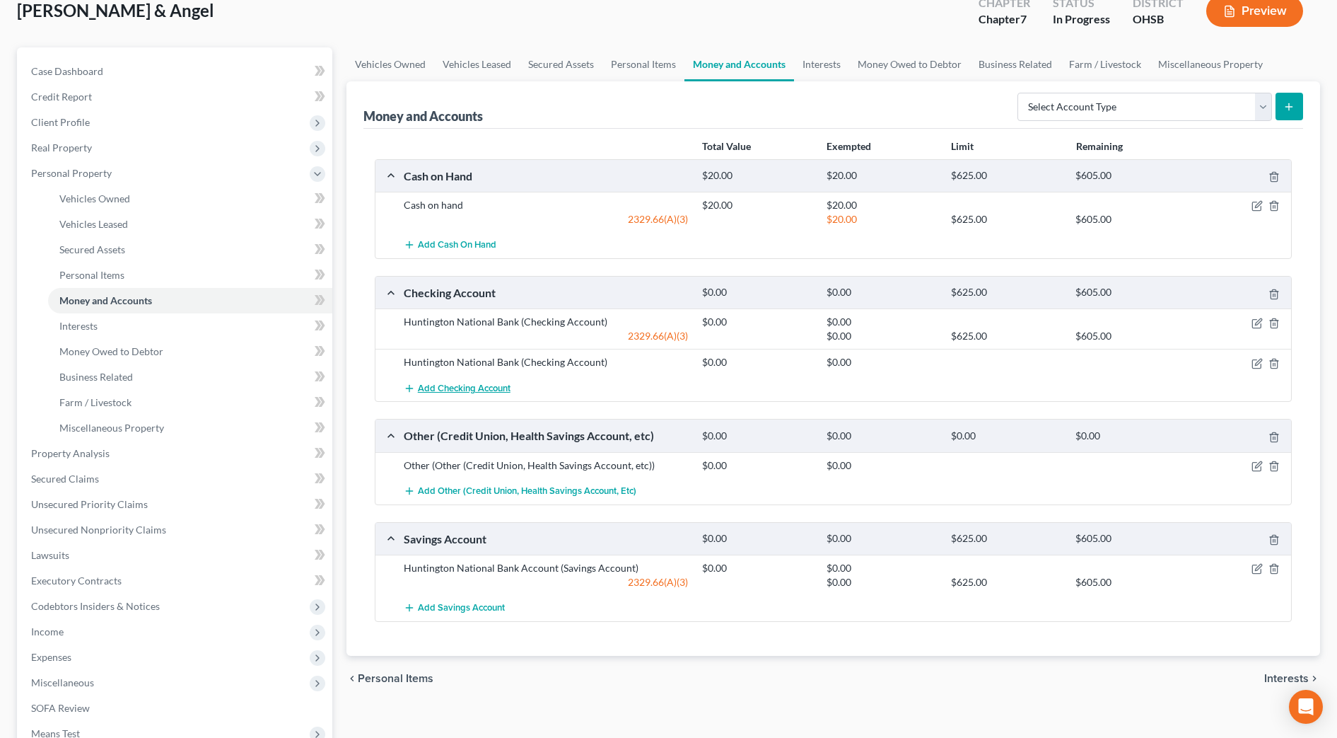
click at [489, 385] on span "Add Checking Account" at bounding box center [464, 388] width 93 height 11
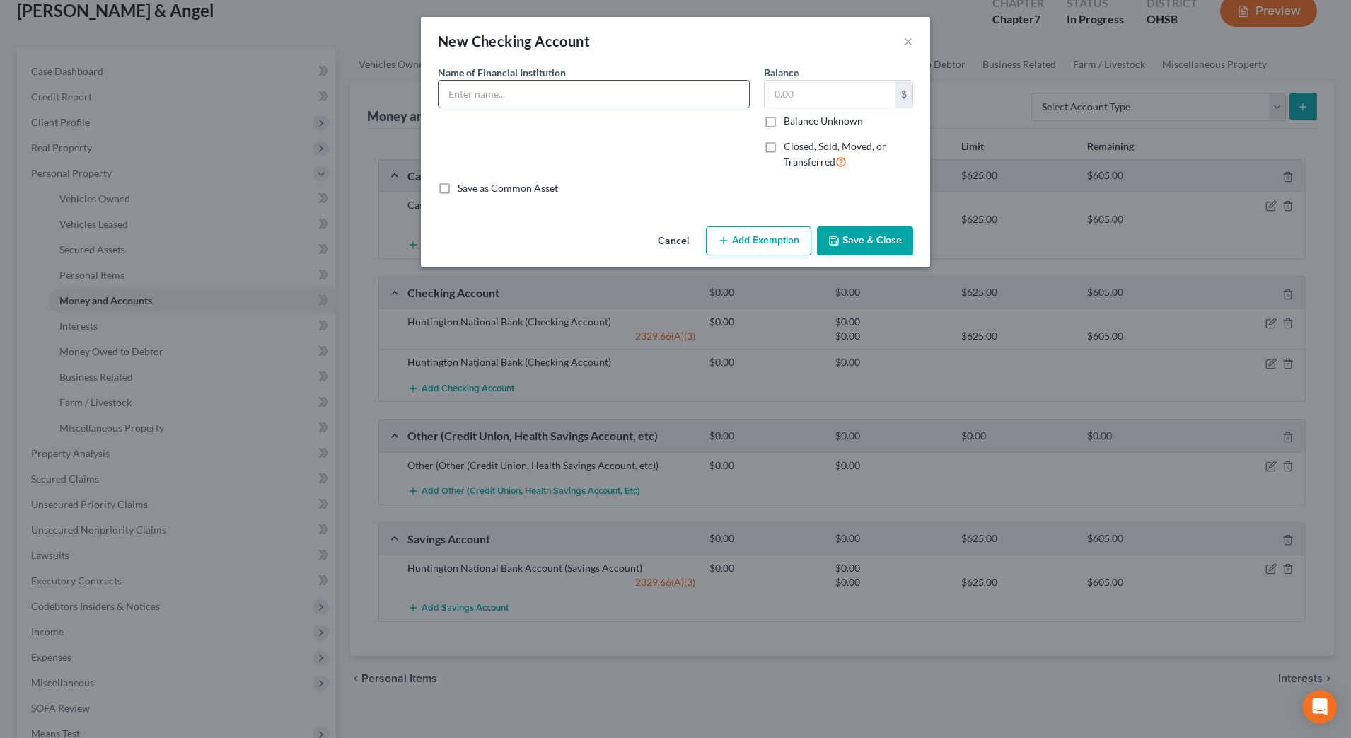
click at [562, 103] on input "text" at bounding box center [593, 94] width 310 height 27
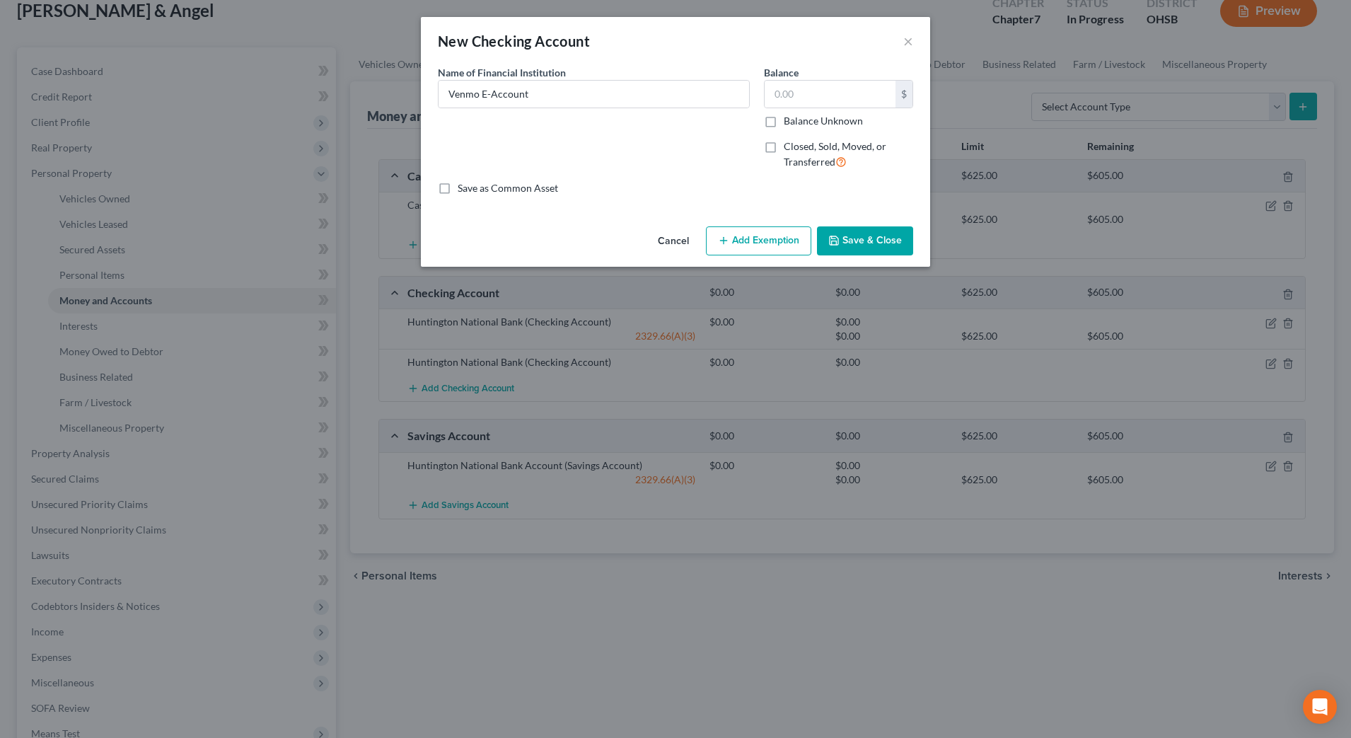
click at [871, 237] on button "Save & Close" at bounding box center [865, 241] width 96 height 30
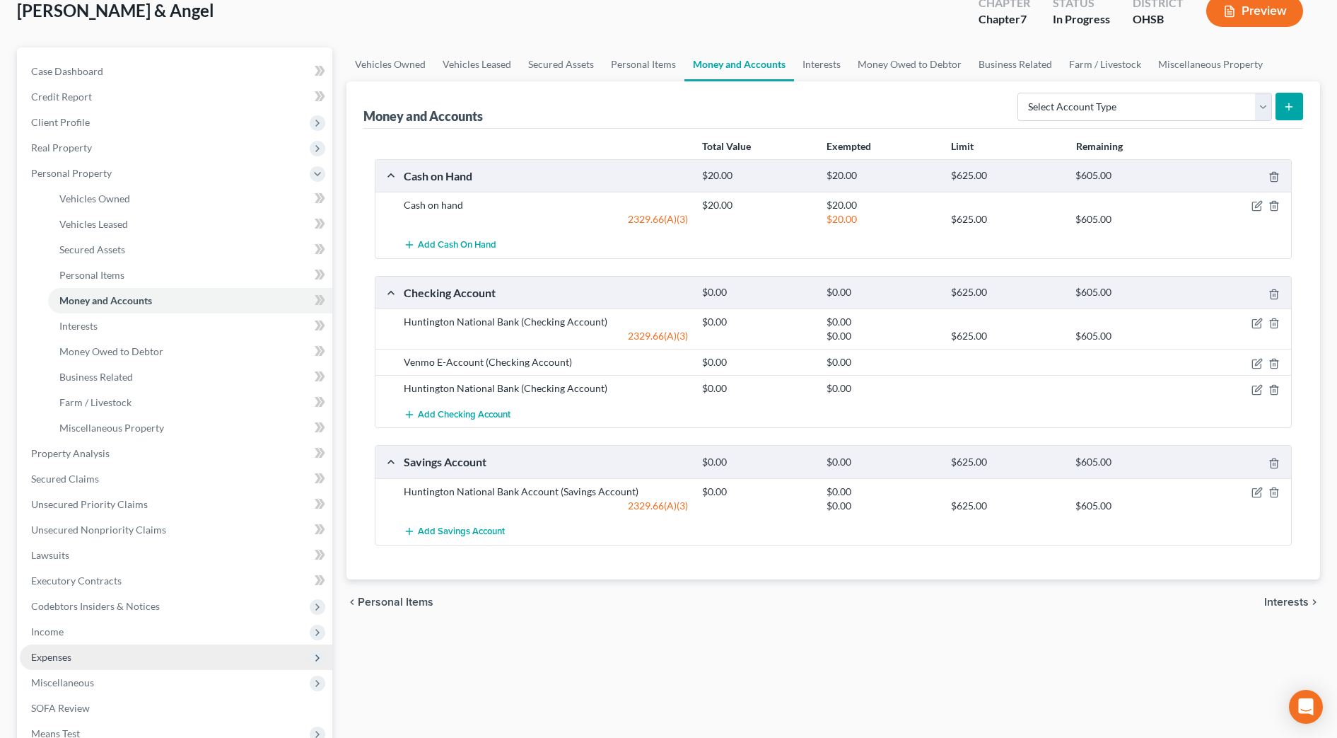
click at [61, 655] on span "Expenses" at bounding box center [51, 657] width 40 height 12
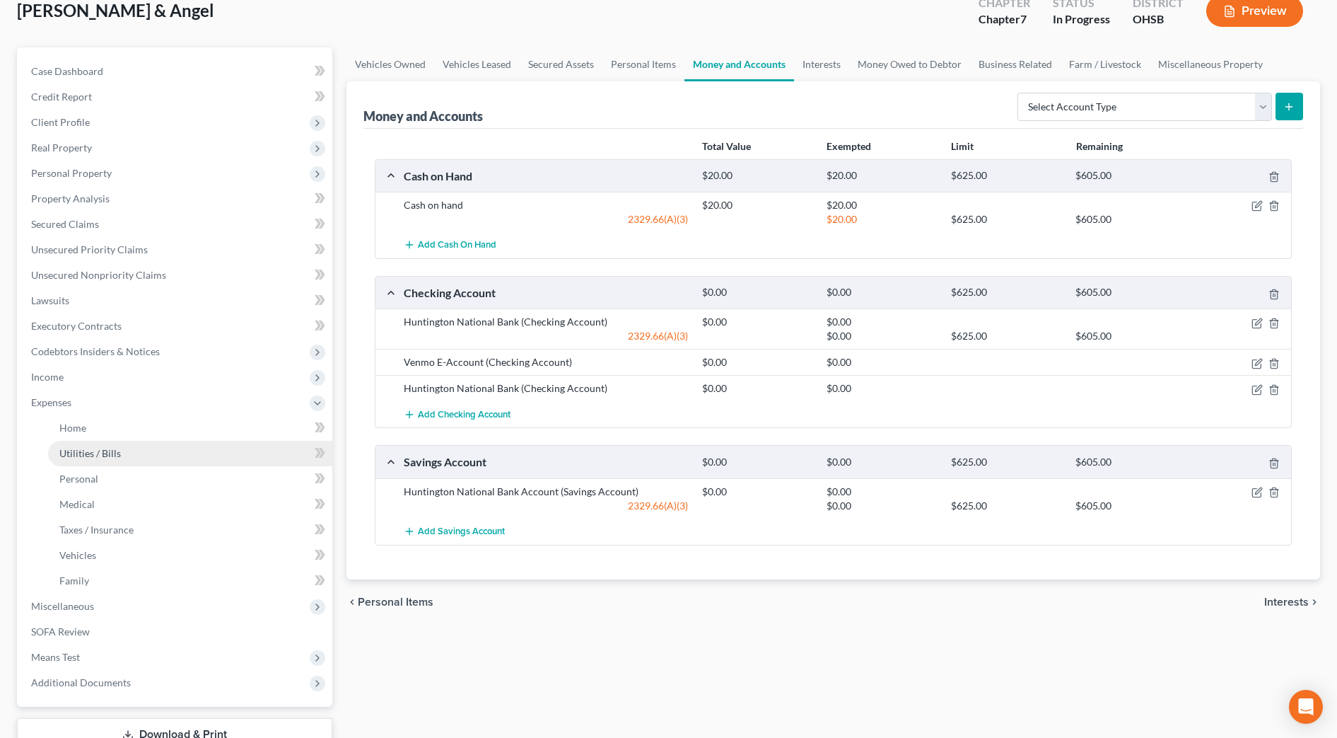
click at [105, 461] on link "Utilities / Bills" at bounding box center [190, 453] width 284 height 25
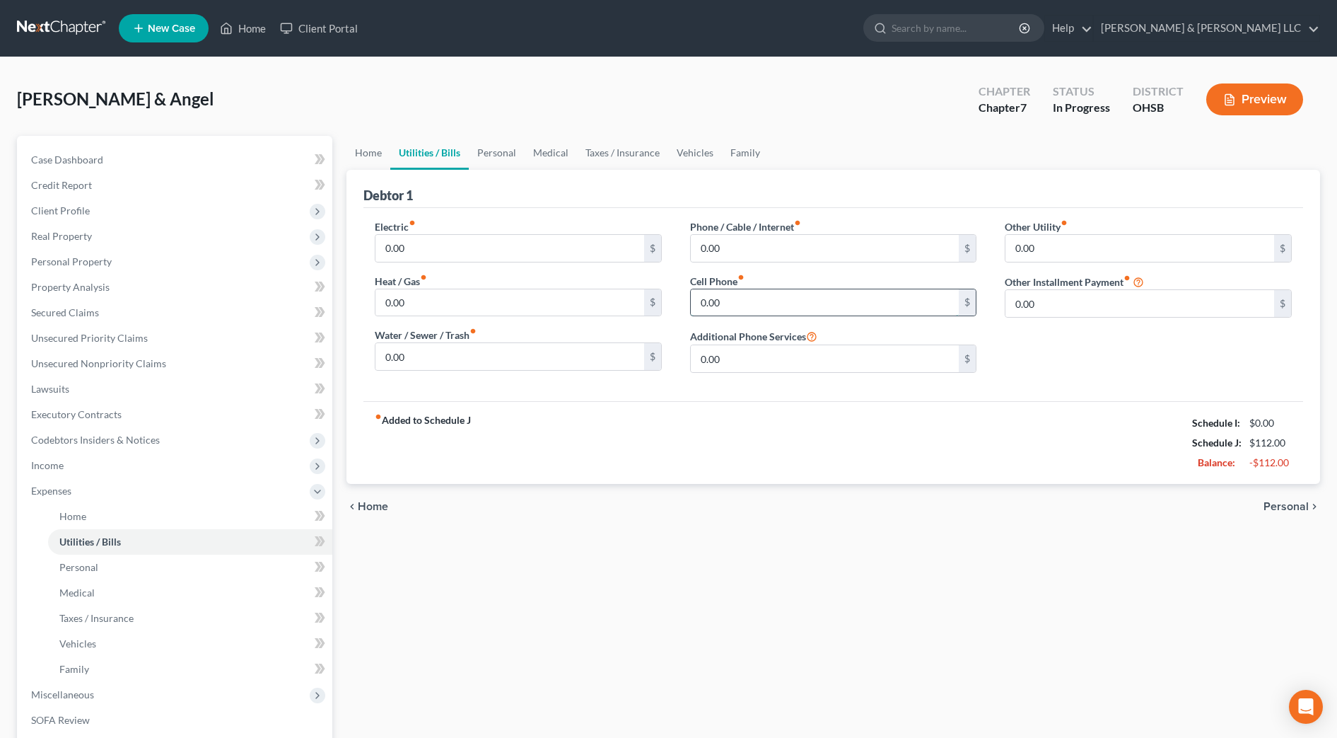
click at [748, 301] on input "0.00" at bounding box center [825, 302] width 269 height 27
click at [418, 243] on input "0.00" at bounding box center [510, 248] width 269 height 27
click at [540, 463] on div "fiber_manual_record Added to Schedule J Schedule I: $0.00 Schedule J: $747.00 B…" at bounding box center [834, 442] width 940 height 83
click at [1065, 310] on input "0.00" at bounding box center [1140, 303] width 269 height 27
click at [1065, 345] on input "text" at bounding box center [1149, 343] width 286 height 27
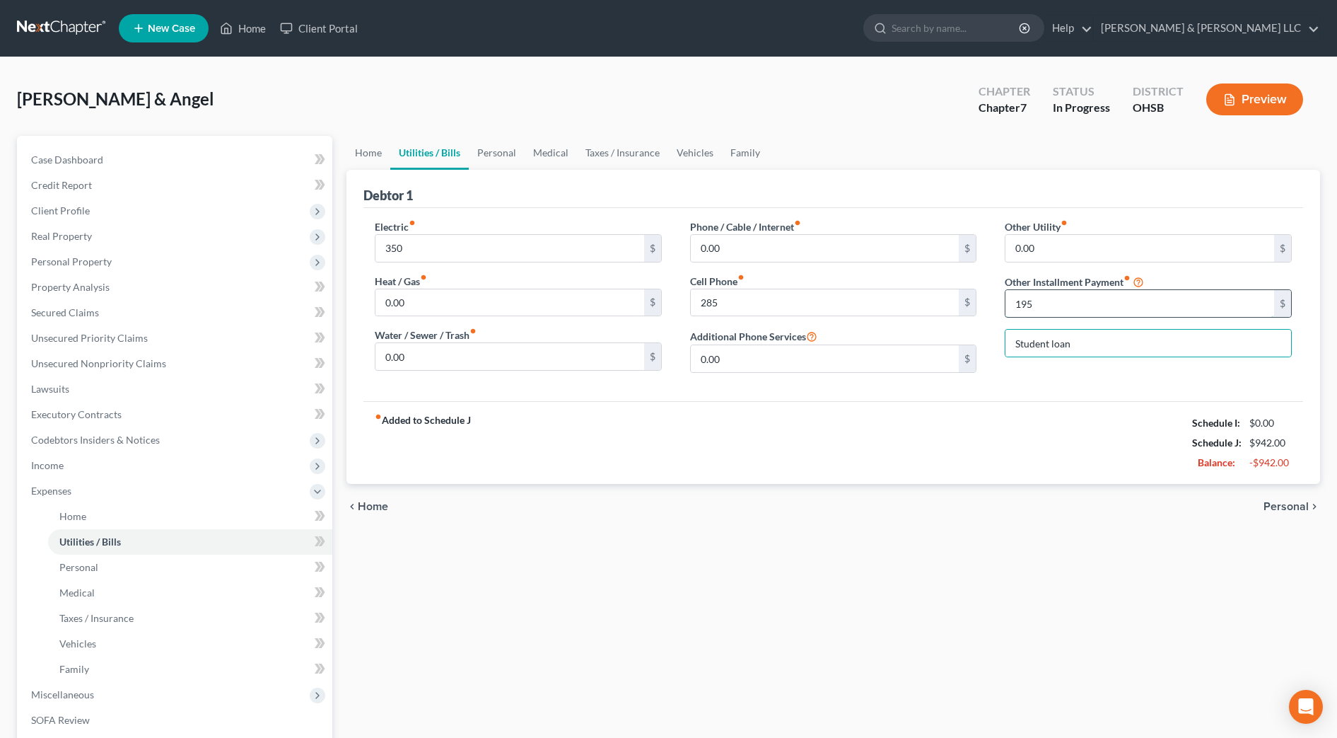
click at [1084, 309] on input "195" at bounding box center [1140, 303] width 269 height 27
click at [689, 156] on link "Vehicles" at bounding box center [695, 153] width 54 height 34
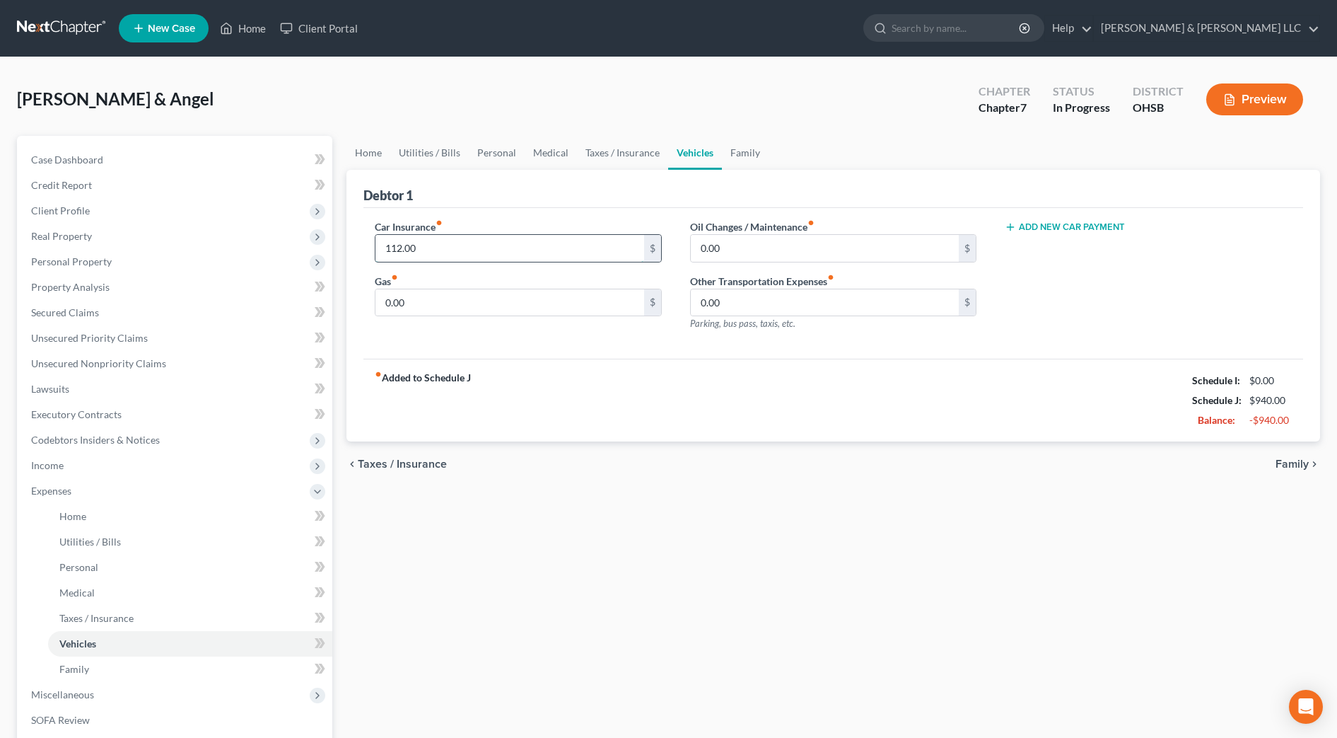
click at [479, 251] on input "112.00" at bounding box center [510, 248] width 269 height 27
click at [677, 530] on div "Home Utilities / Bills Personal Medical Taxes / Insurance Vehicles Family Debto…" at bounding box center [833, 506] width 988 height 740
click at [422, 297] on input "0.00" at bounding box center [510, 302] width 269 height 27
click at [374, 157] on link "Home" at bounding box center [369, 153] width 44 height 34
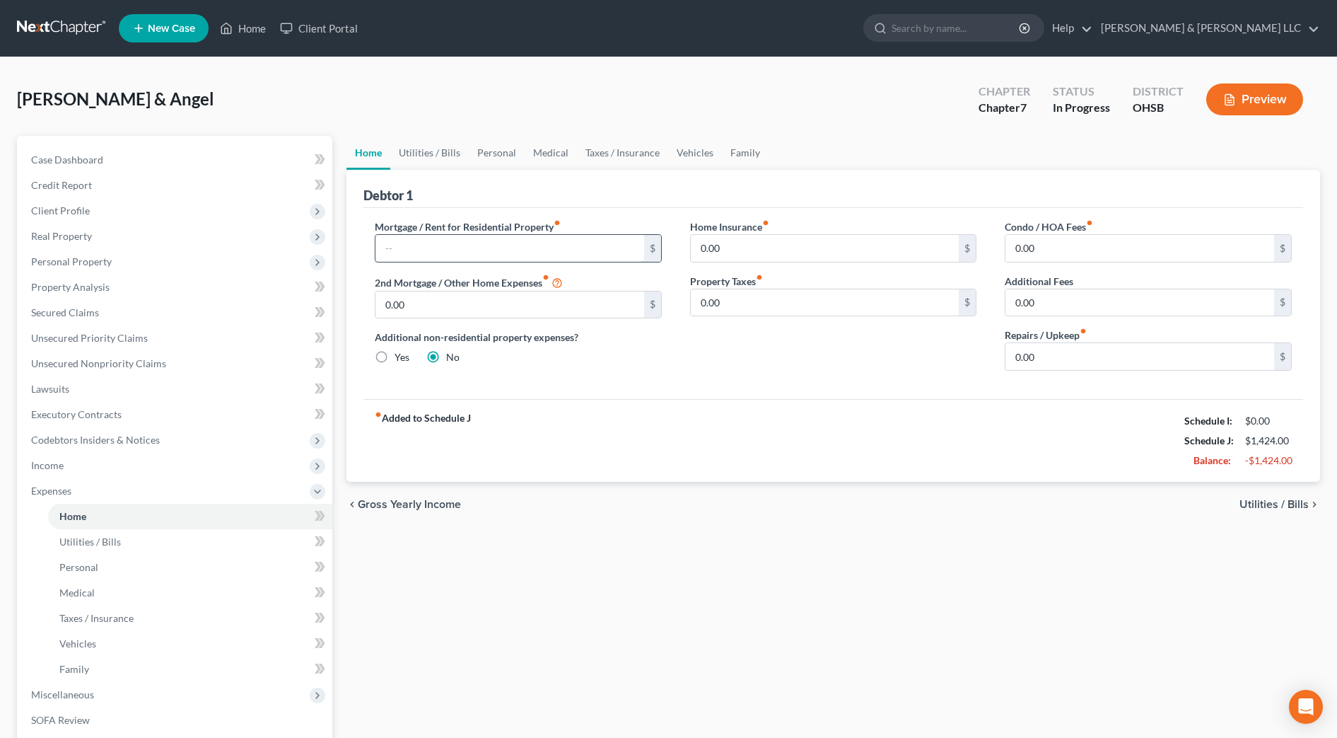
click at [447, 239] on input "text" at bounding box center [510, 248] width 269 height 27
click at [441, 147] on link "Utilities / Bills" at bounding box center [429, 153] width 79 height 34
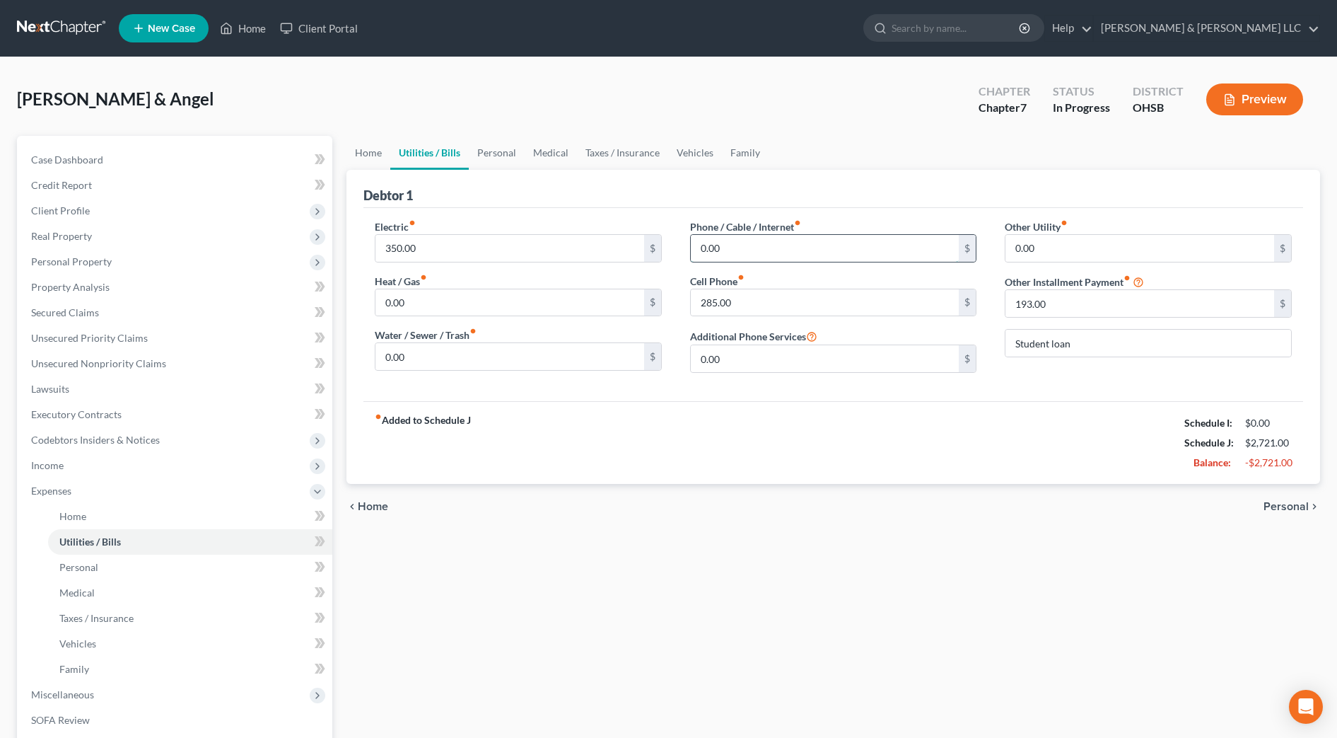
click at [736, 250] on input "0.00" at bounding box center [825, 248] width 269 height 27
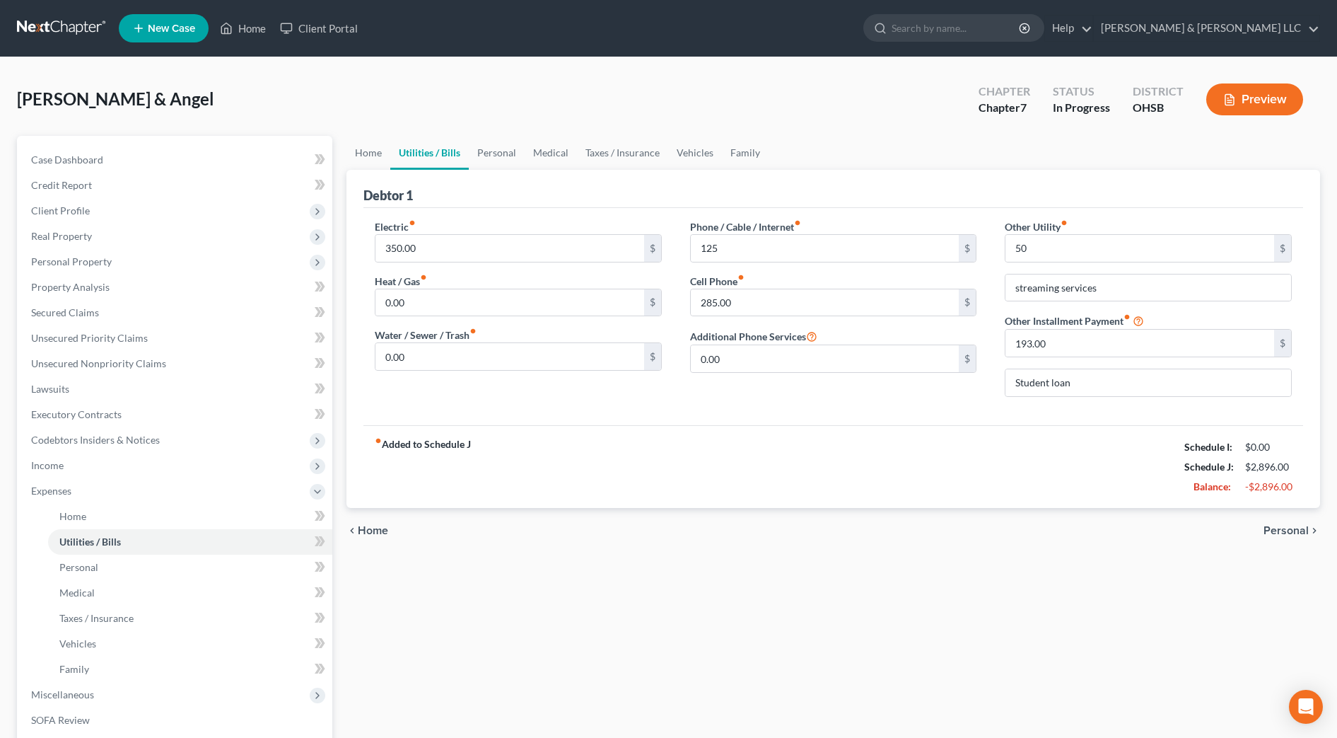
click at [987, 426] on div "fiber_manual_record Added to Schedule J Schedule I: $0.00 Schedule J: $2,896.00…" at bounding box center [834, 466] width 940 height 83
click at [488, 158] on link "Personal" at bounding box center [497, 153] width 56 height 34
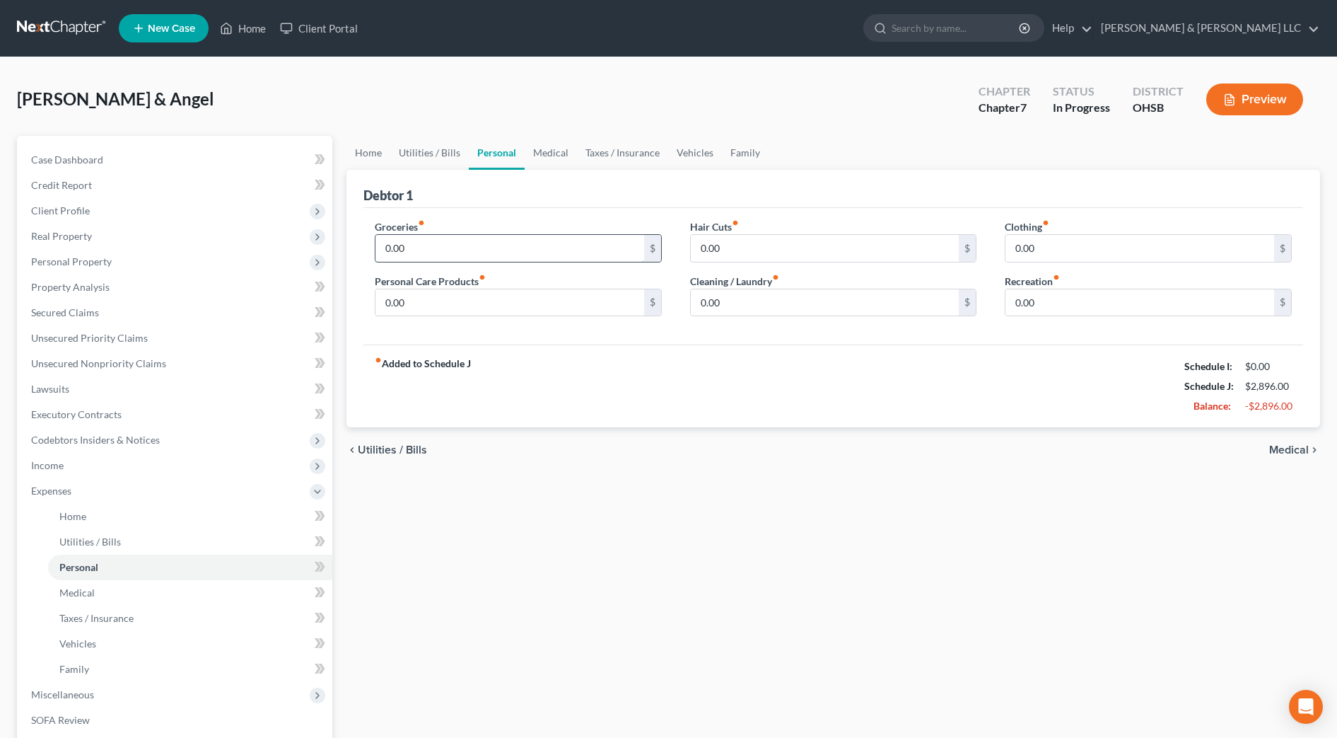
click at [459, 246] on input "0.00" at bounding box center [510, 248] width 269 height 27
click at [656, 364] on div "fiber_manual_record Added to Schedule J Schedule I: $0.00 Schedule J: $3,896.00…" at bounding box center [834, 385] width 940 height 83
click at [747, 255] on input "0.00" at bounding box center [825, 248] width 269 height 27
click at [1050, 248] on input "0.00" at bounding box center [1140, 248] width 269 height 27
click at [1046, 305] on input "0.00" at bounding box center [1140, 302] width 269 height 27
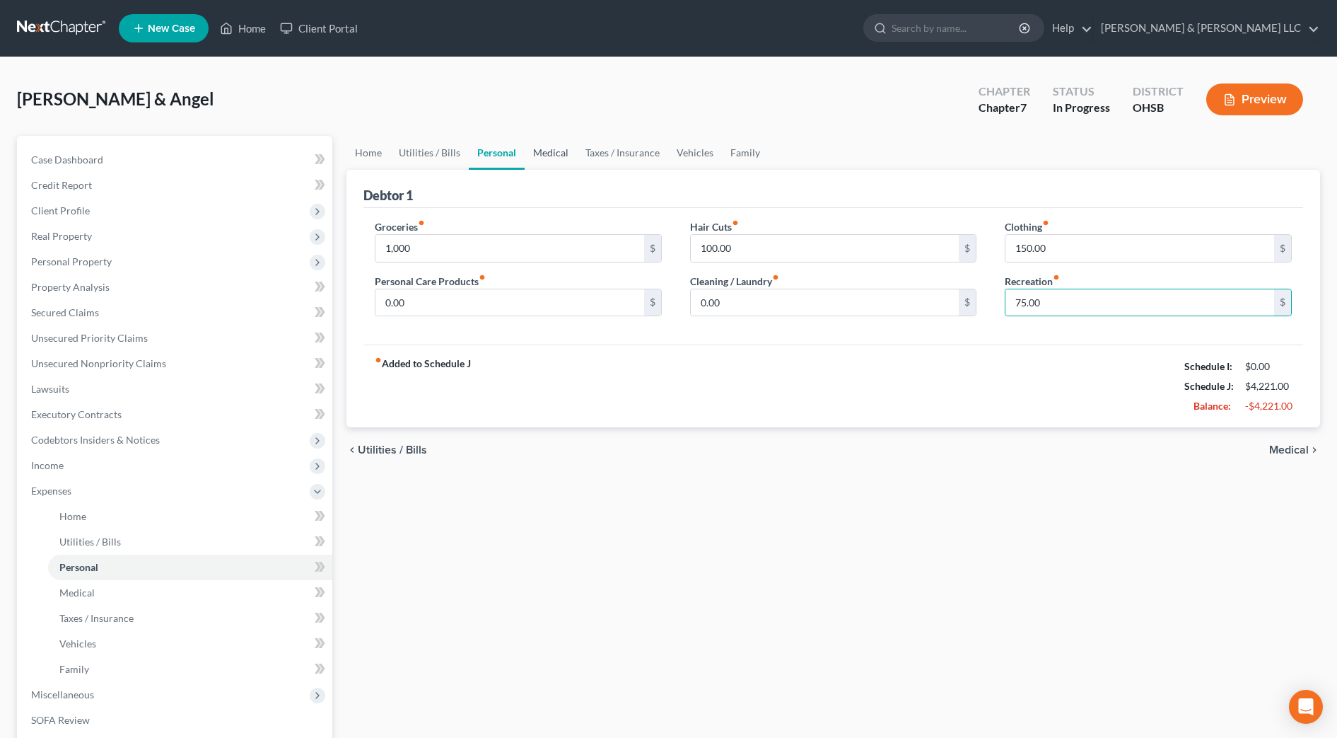
click at [563, 151] on link "Medical" at bounding box center [551, 153] width 52 height 34
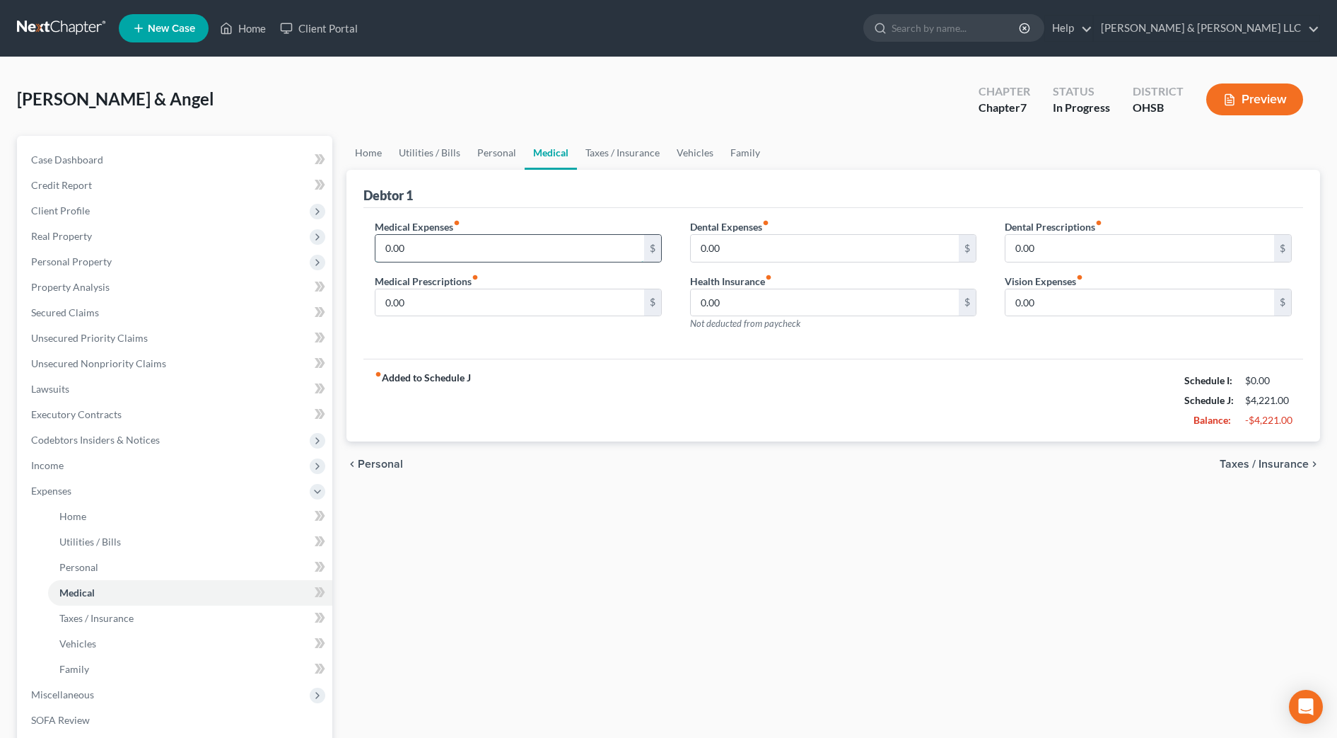
click at [519, 236] on input "0.00" at bounding box center [510, 248] width 269 height 27
click at [914, 417] on div "fiber_manual_record Added to Schedule J Schedule I: $0.00 Schedule J: $4,321.00…" at bounding box center [834, 400] width 940 height 83
click at [636, 156] on link "Taxes / Insurance" at bounding box center [622, 153] width 91 height 34
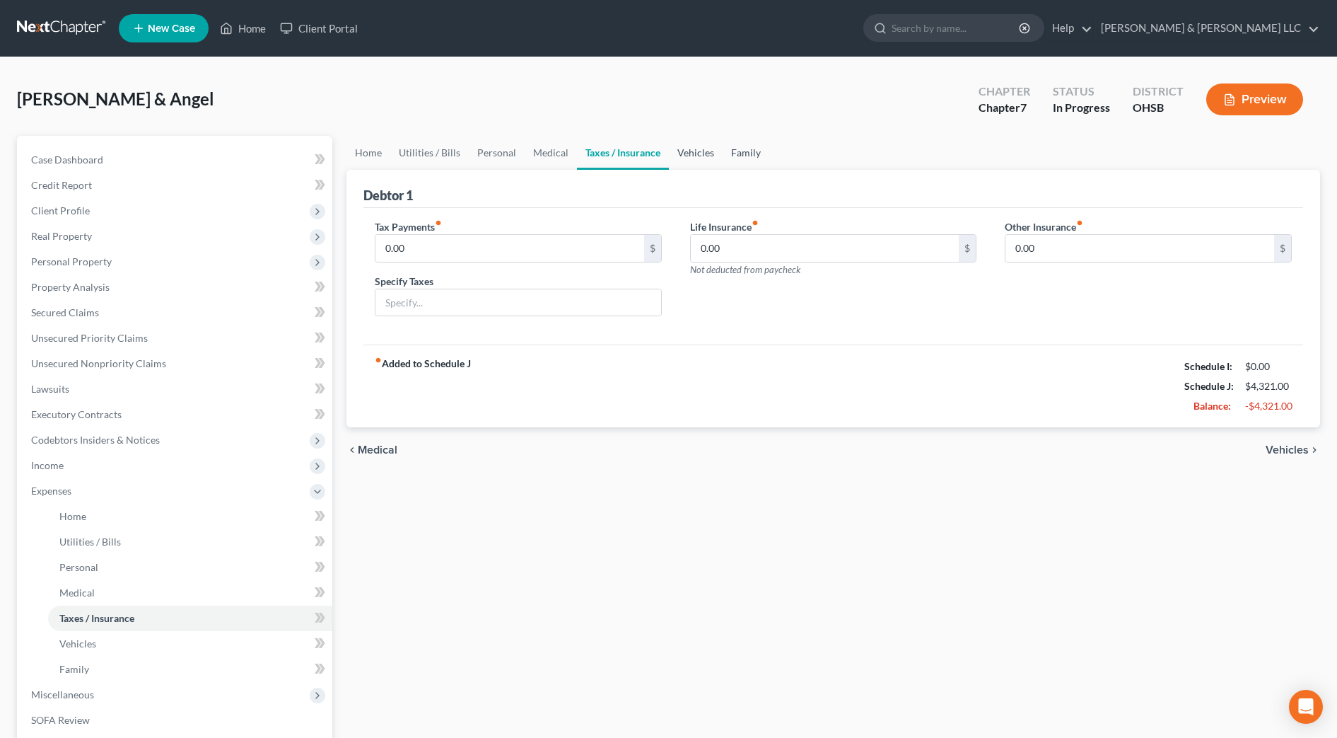
click at [686, 153] on link "Vehicles" at bounding box center [696, 153] width 54 height 34
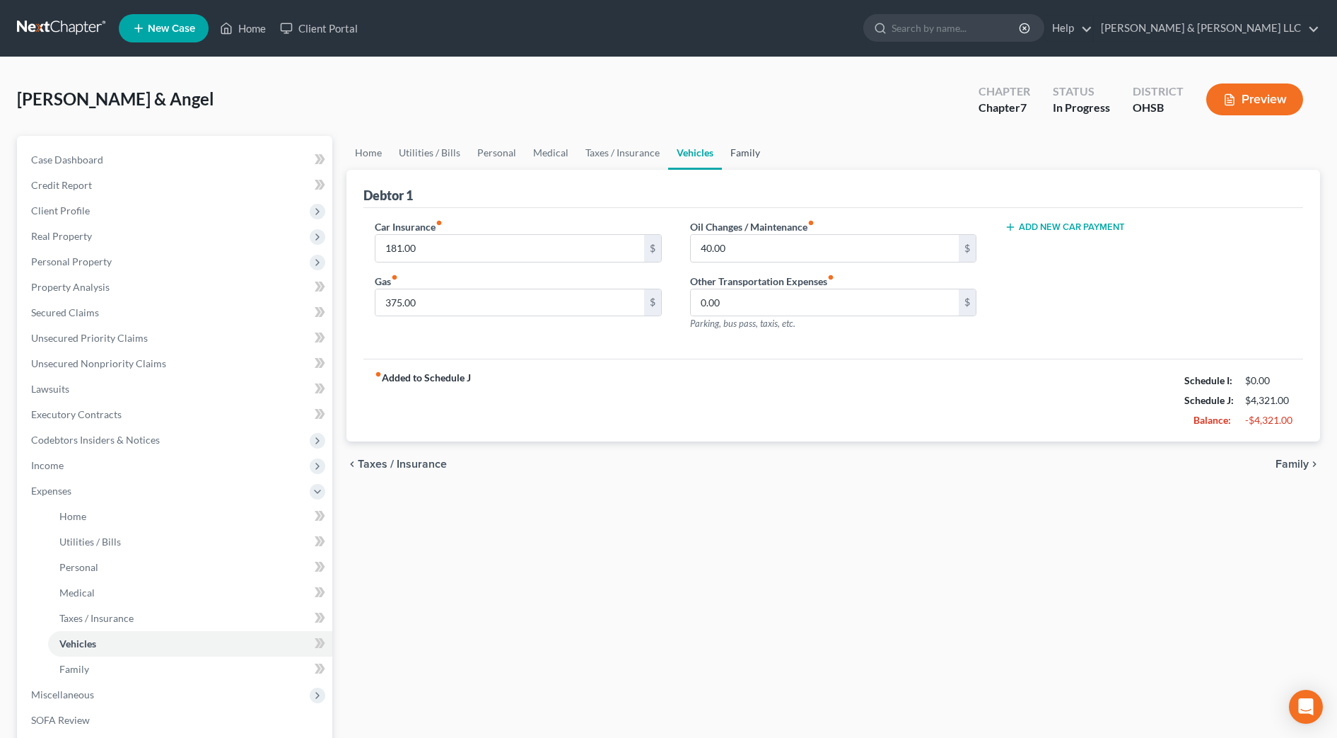
click at [740, 153] on link "Family" at bounding box center [745, 153] width 47 height 34
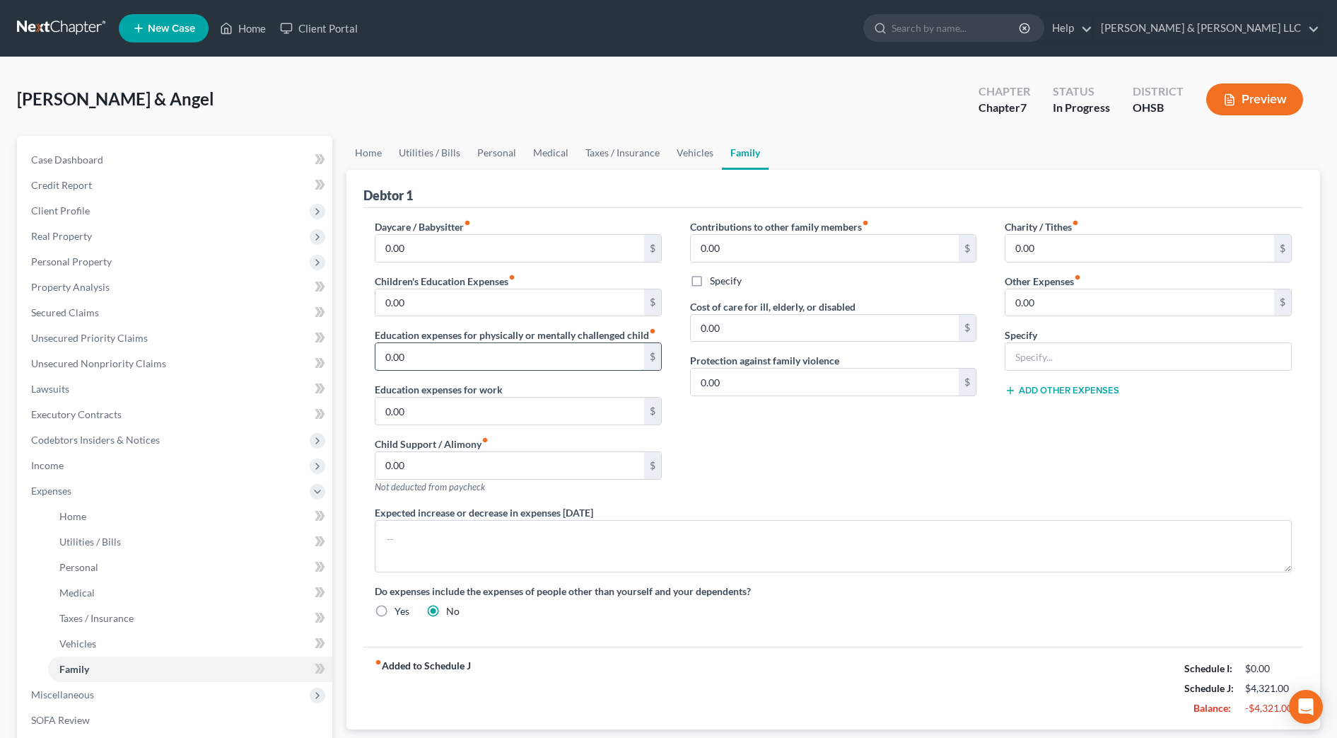
click at [476, 354] on input "0.00" at bounding box center [510, 356] width 269 height 27
click at [492, 309] on input "0.00" at bounding box center [510, 302] width 269 height 27
click at [1079, 298] on input "0.00" at bounding box center [1140, 302] width 269 height 27
click at [1036, 359] on input "text" at bounding box center [1149, 356] width 286 height 27
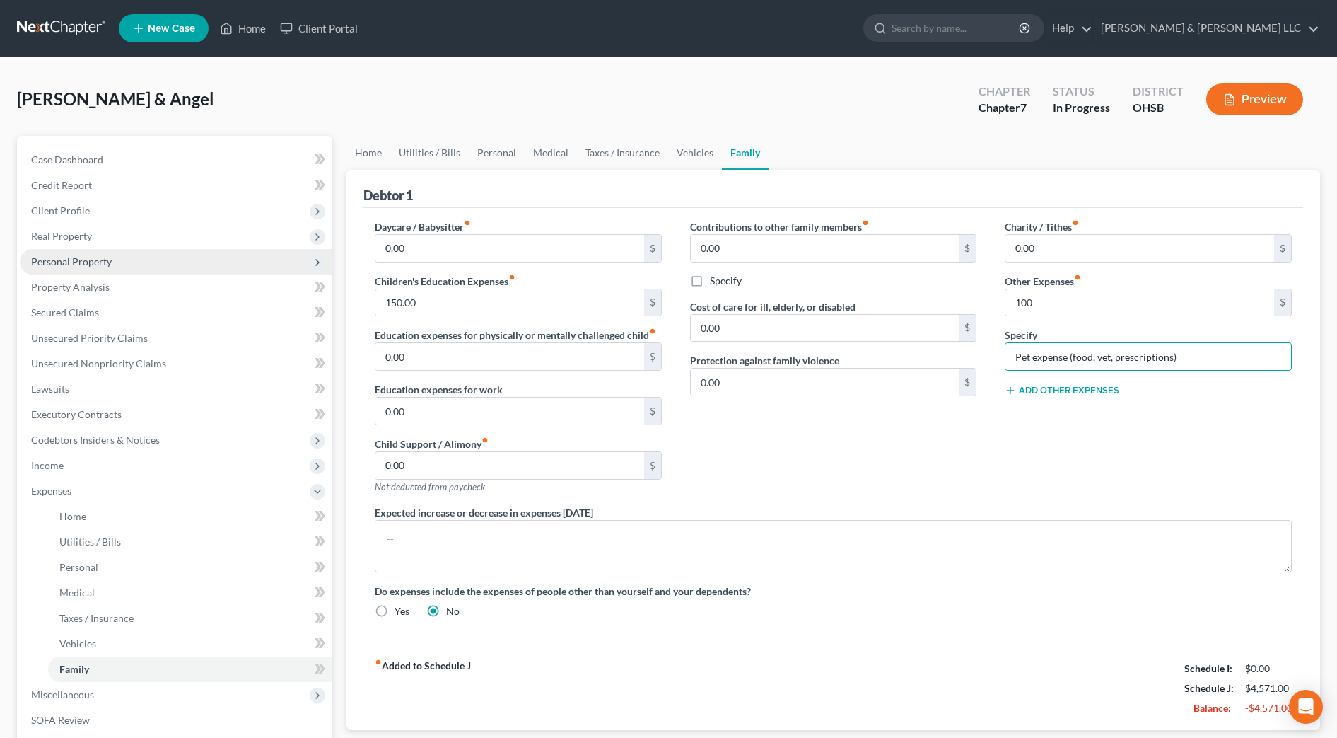
click at [64, 267] on span "Personal Property" at bounding box center [176, 261] width 313 height 25
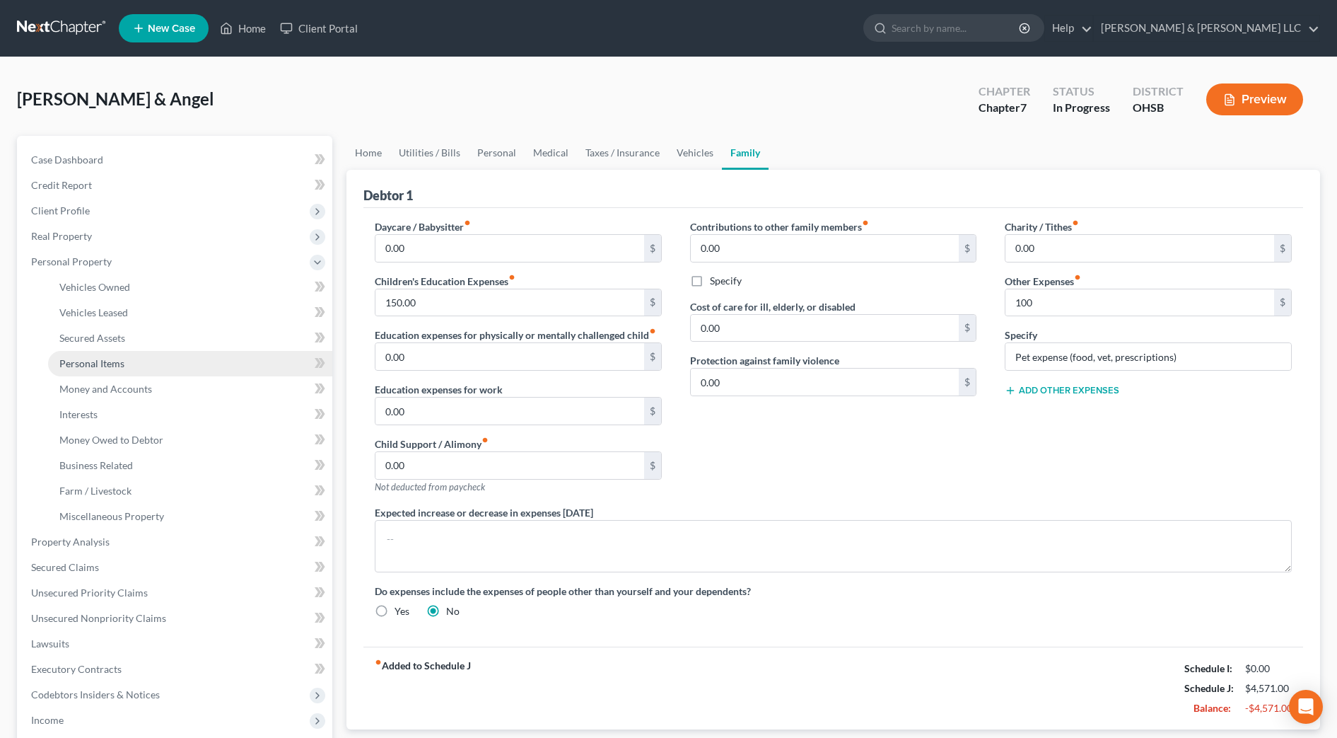
click at [115, 357] on span "Personal Items" at bounding box center [91, 363] width 65 height 12
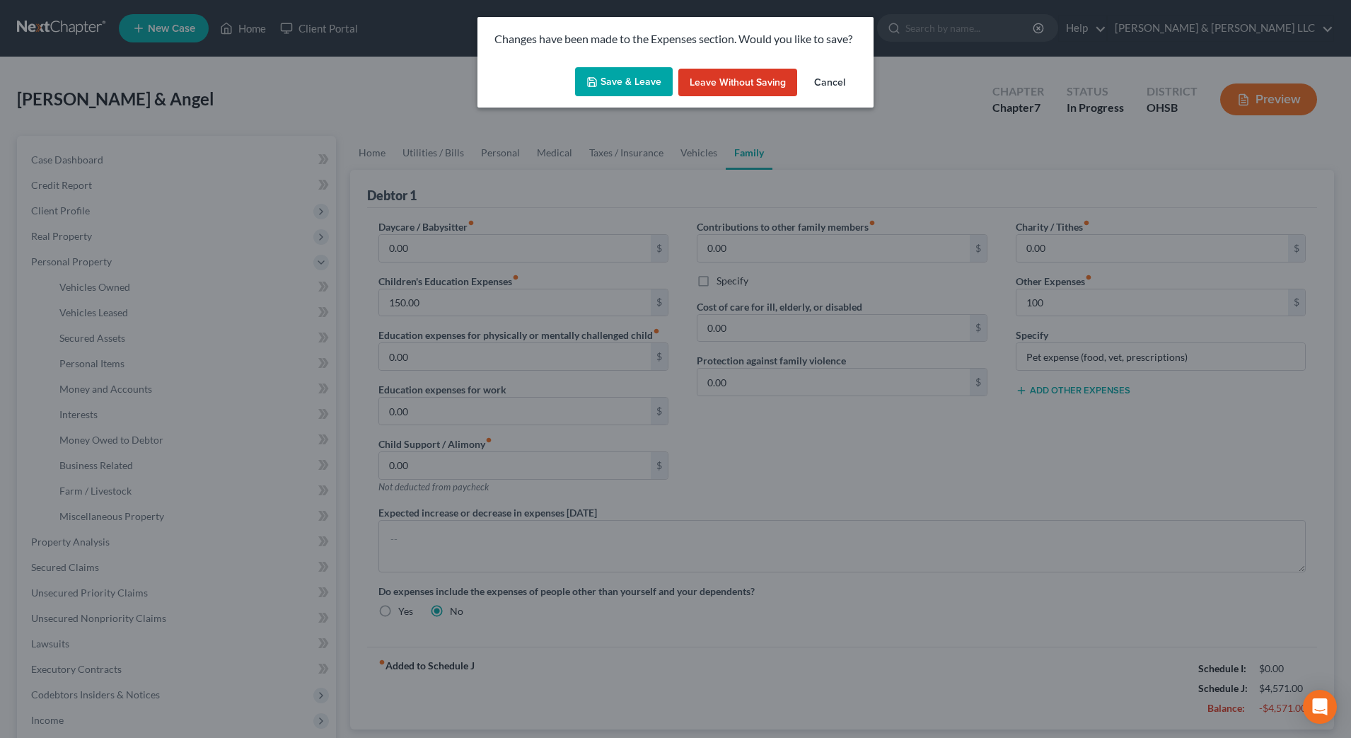
click at [644, 80] on button "Save & Leave" at bounding box center [624, 82] width 98 height 30
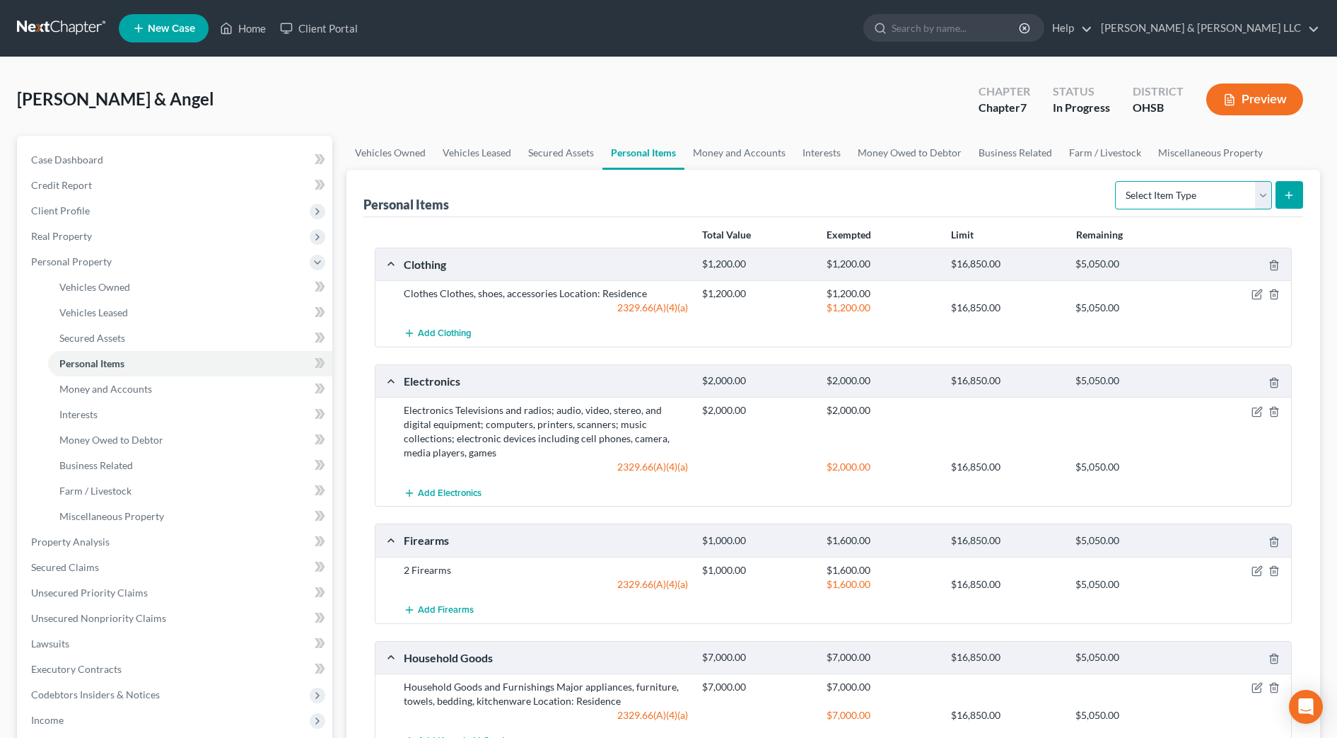
click at [1212, 207] on select "Select Item Type Clothing Collectibles Of Value Electronics Firearms Household …" at bounding box center [1193, 195] width 157 height 28
click at [1117, 181] on select "Select Item Type Clothing Collectibles Of Value Electronics Firearms Household …" at bounding box center [1193, 195] width 157 height 28
click at [1279, 191] on button "submit" at bounding box center [1290, 195] width 28 height 28
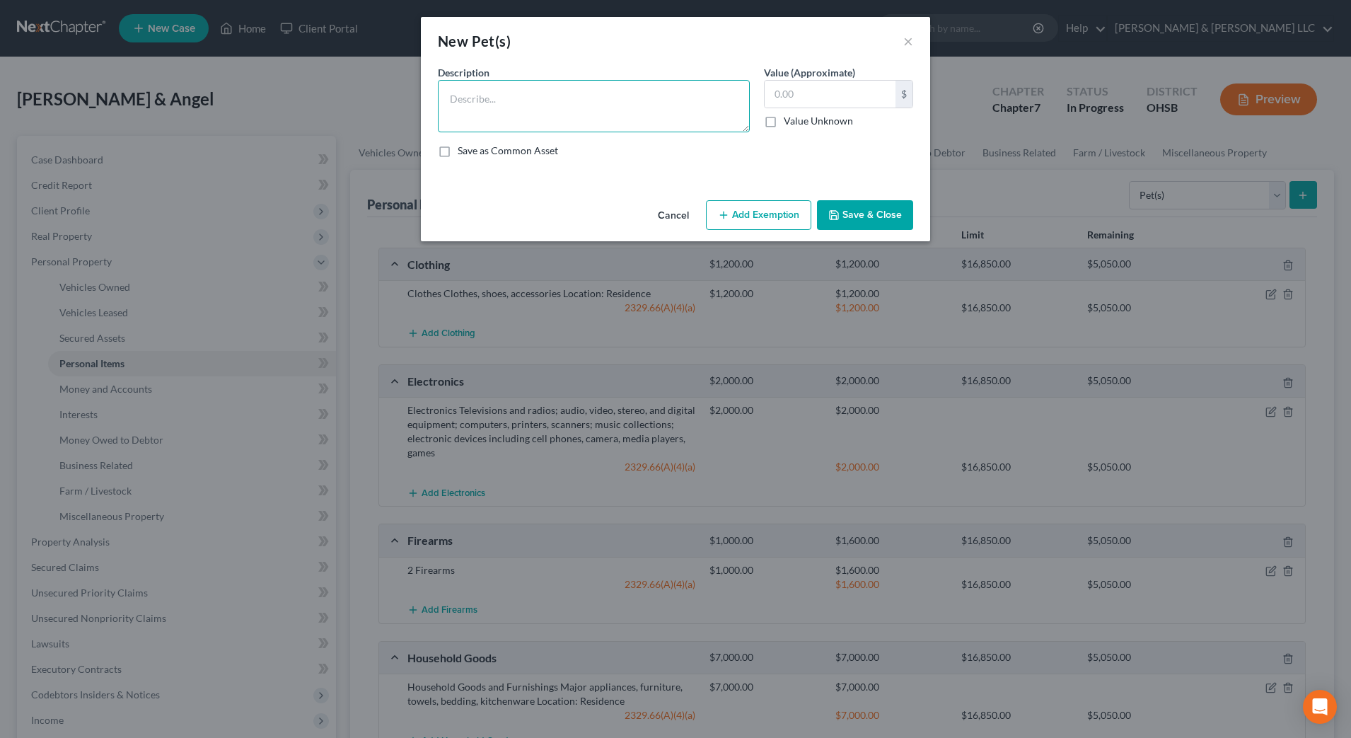
click at [518, 112] on textarea at bounding box center [594, 106] width 312 height 52
click at [854, 204] on button "Save & Close" at bounding box center [865, 215] width 96 height 30
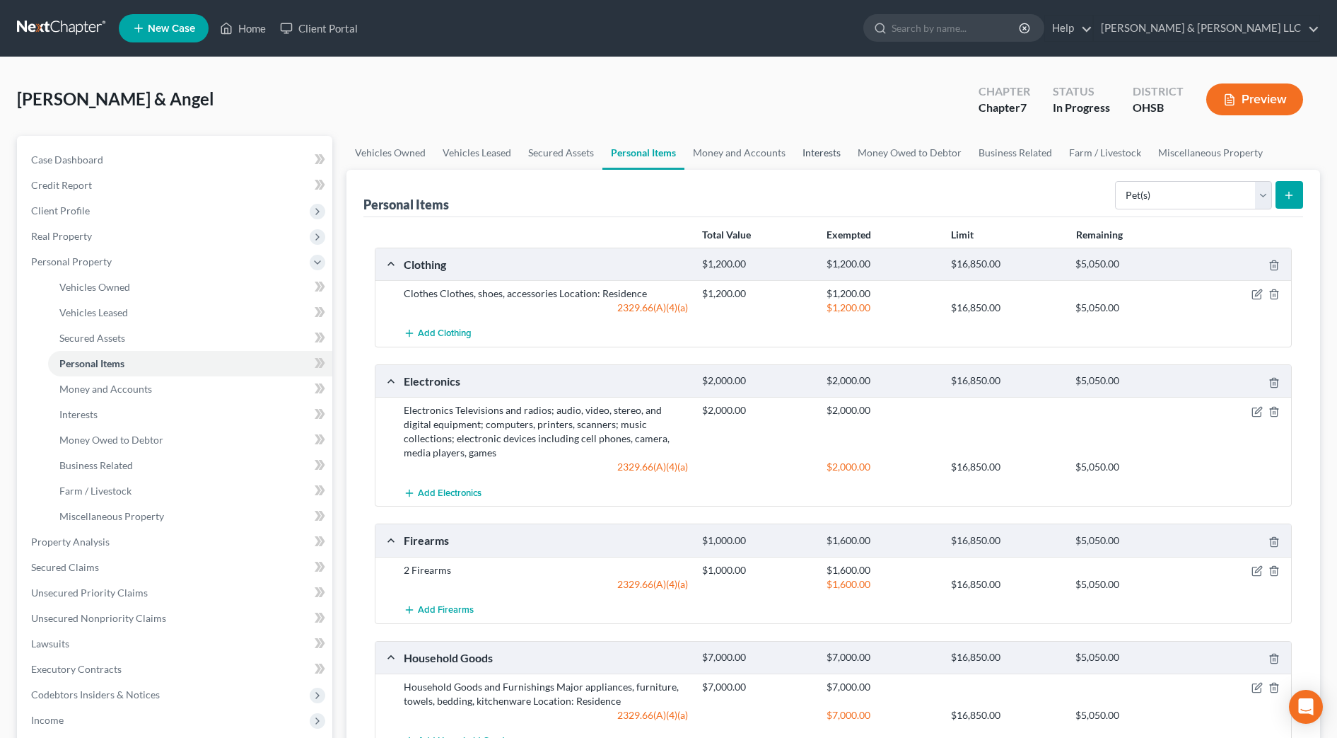
click at [827, 149] on link "Interests" at bounding box center [821, 153] width 55 height 34
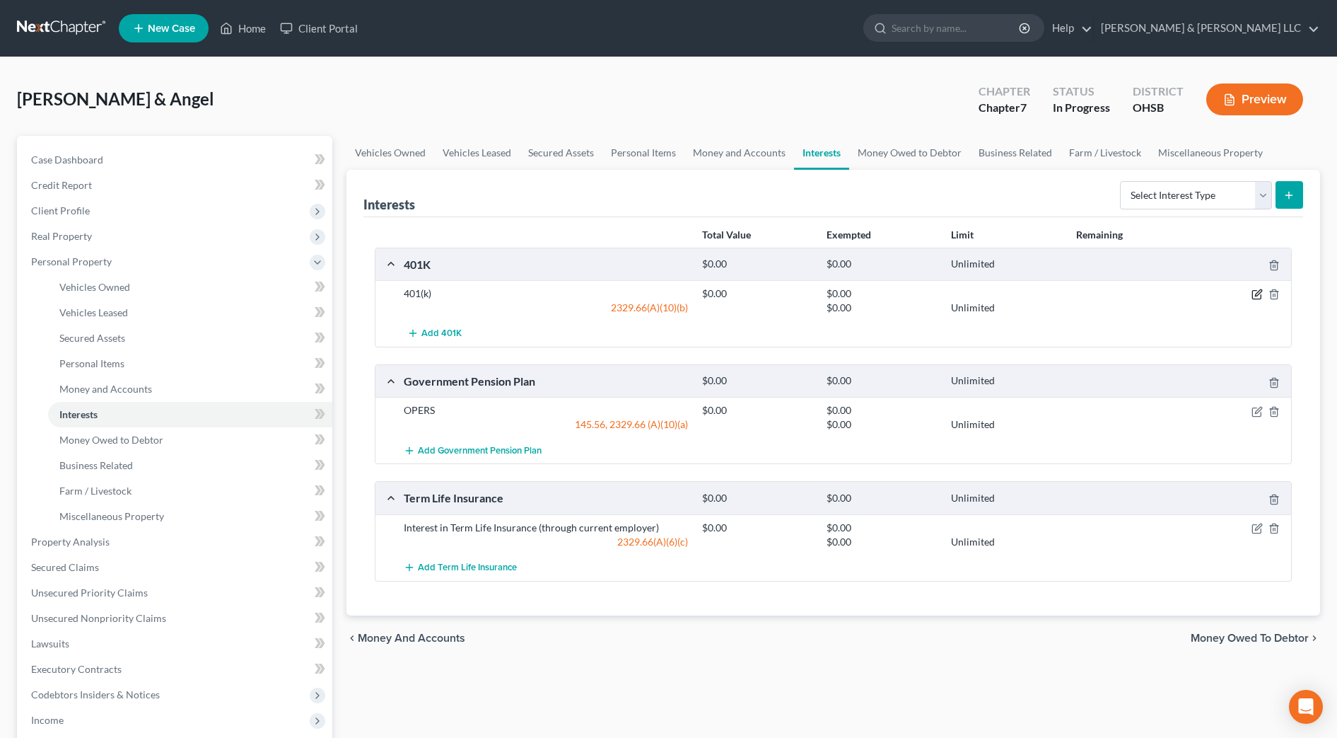
click at [1257, 291] on icon "button" at bounding box center [1257, 294] width 11 height 11
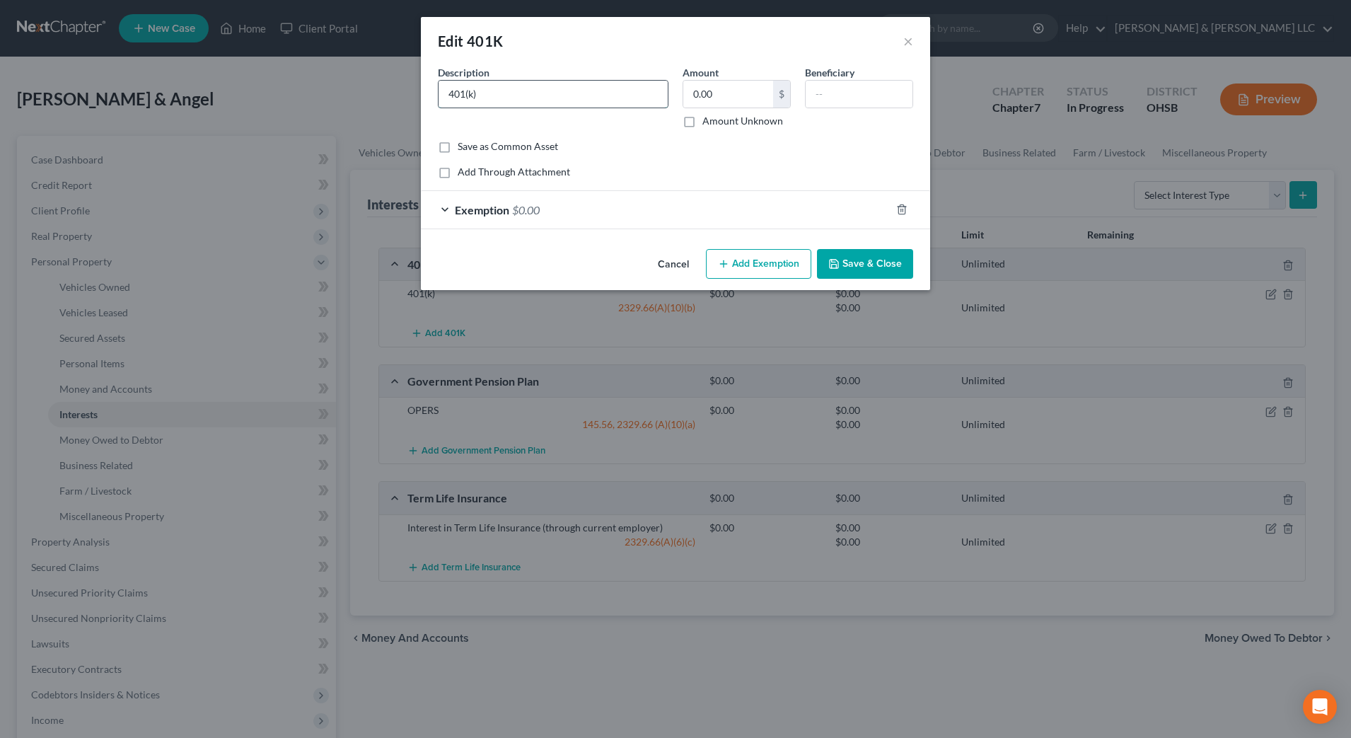
click at [597, 98] on input "401(k)" at bounding box center [552, 94] width 229 height 27
drag, startPoint x: 645, startPoint y: 95, endPoint x: 579, endPoint y: 94, distance: 65.8
click at [579, 94] on input "401(k) through prior employer2659.10" at bounding box center [552, 94] width 229 height 27
drag, startPoint x: 689, startPoint y: 95, endPoint x: 710, endPoint y: 95, distance: 21.2
click at [689, 95] on input "text" at bounding box center [728, 94] width 90 height 27
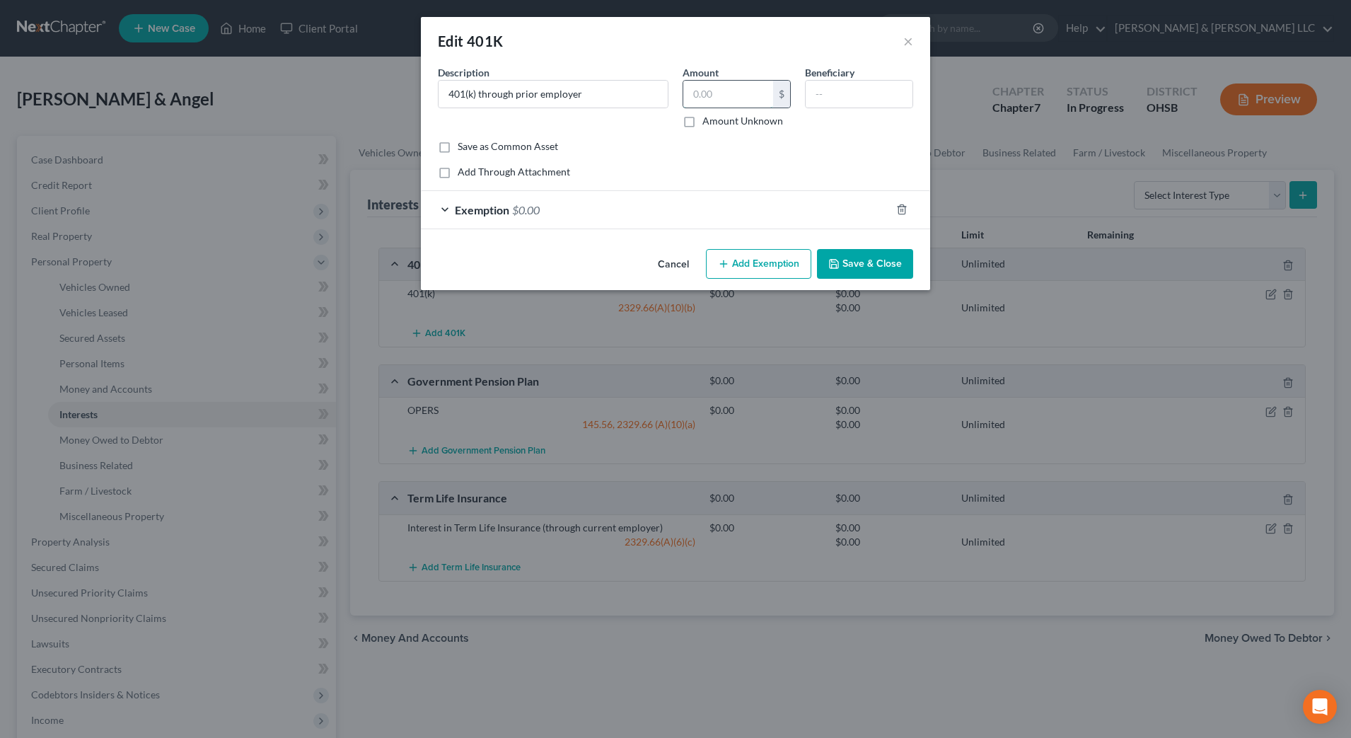
paste input "2659.10"
click at [624, 207] on div "Exemption $0.00" at bounding box center [656, 209] width 470 height 37
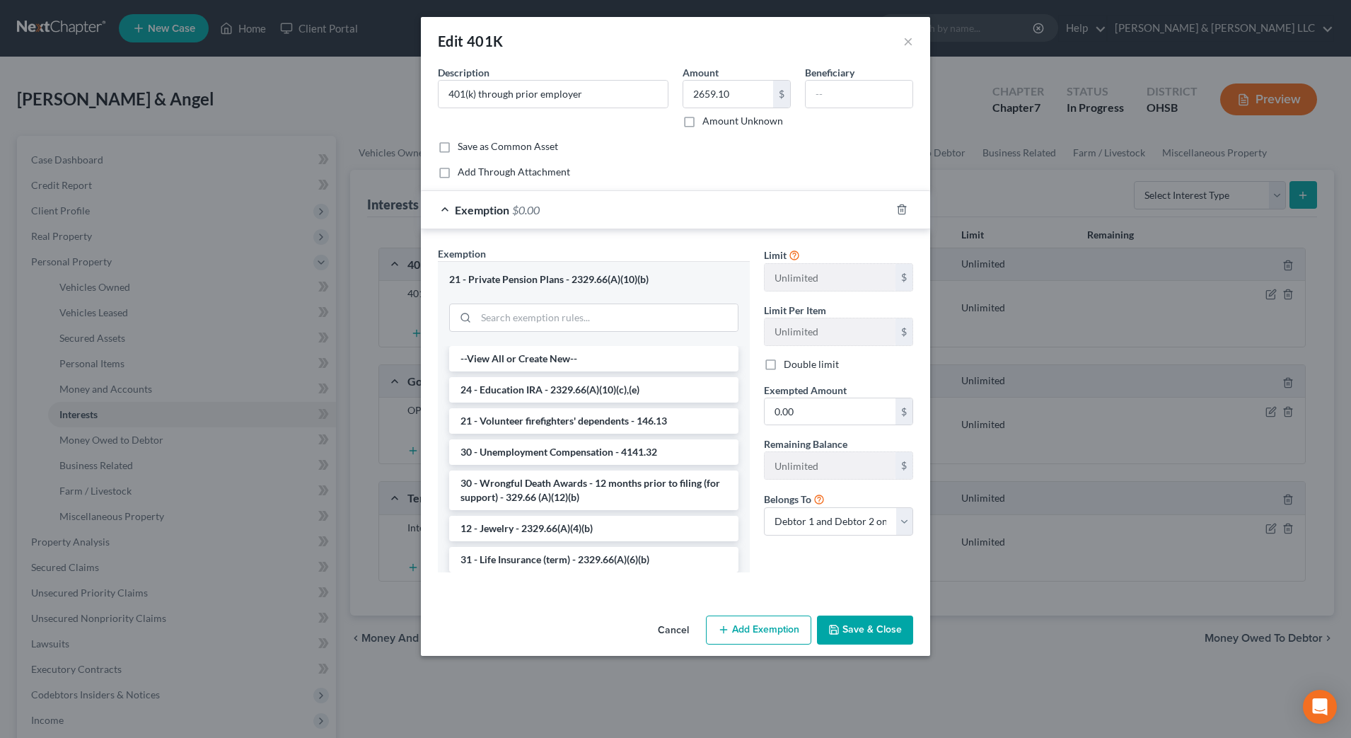
click at [827, 393] on span "Exempted Amount" at bounding box center [805, 390] width 83 height 12
click at [580, 324] on input "search" at bounding box center [607, 317] width 262 height 27
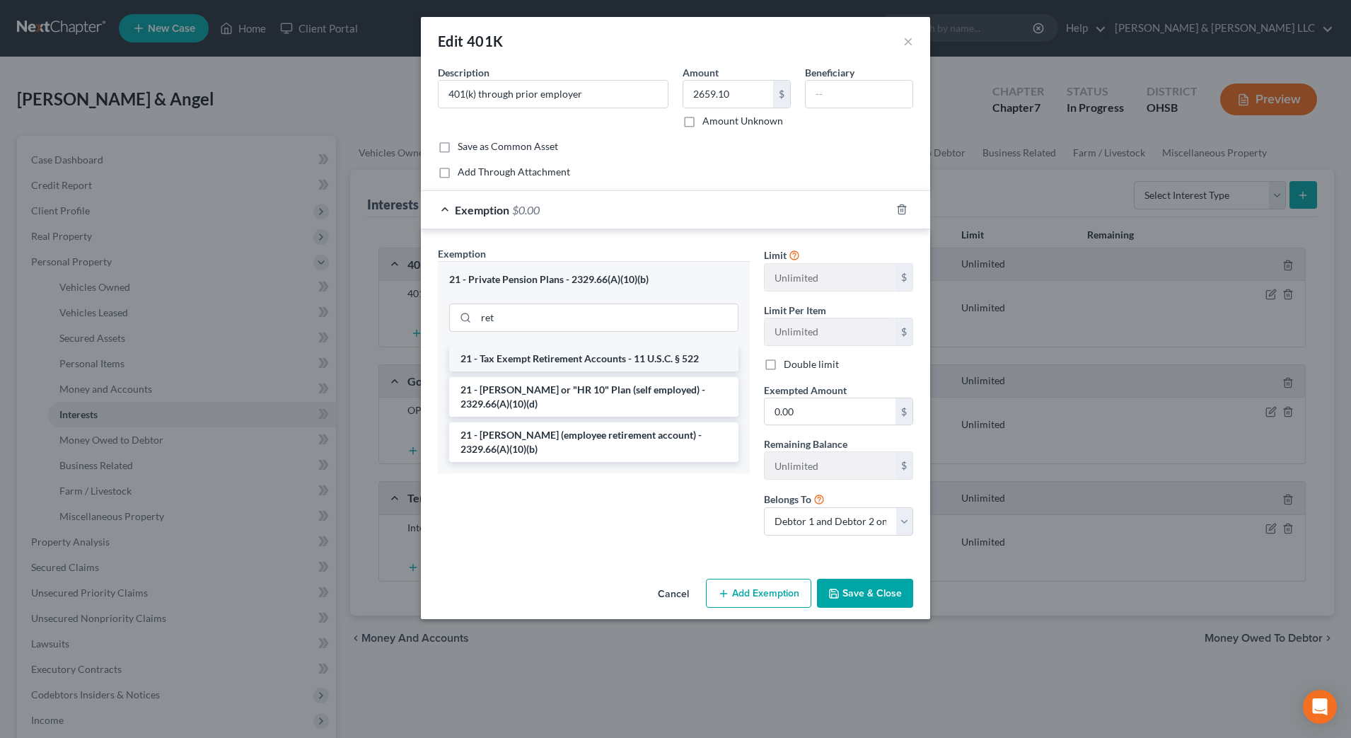
click at [596, 363] on li "21 - Tax Exempt Retirement Accounts - 11 U.S.C. § 522" at bounding box center [593, 358] width 289 height 25
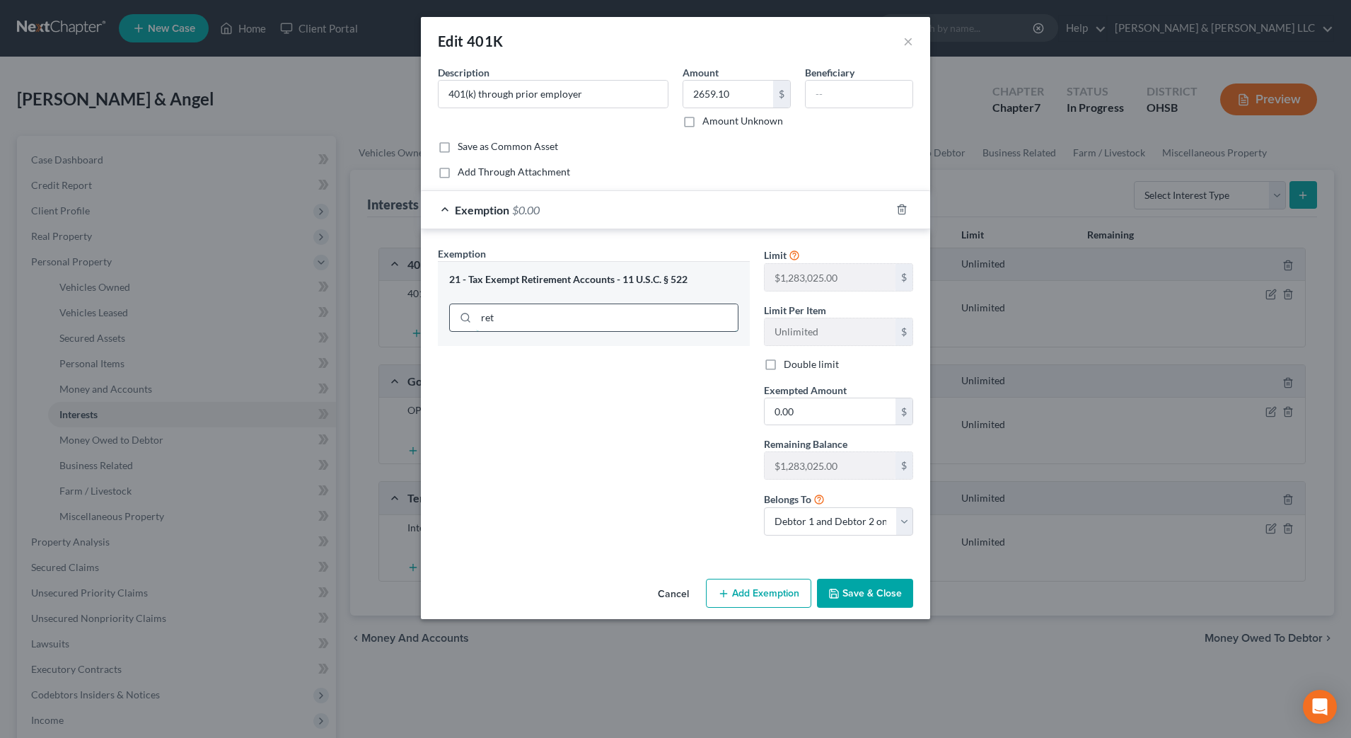
click at [678, 320] on input "ret" at bounding box center [607, 317] width 262 height 27
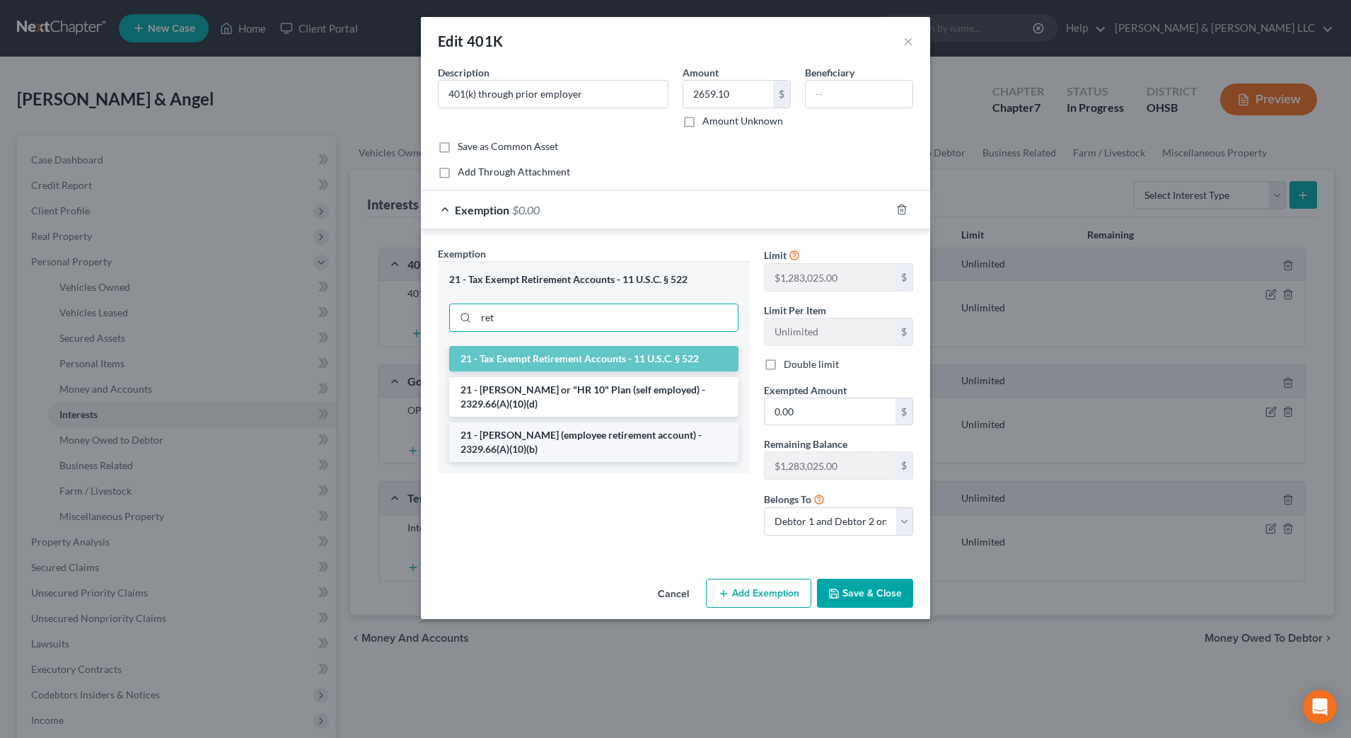
click at [631, 427] on li "21 - ERISA (employee retirement account) - 2329.66(A)(10)(b)" at bounding box center [593, 442] width 289 height 40
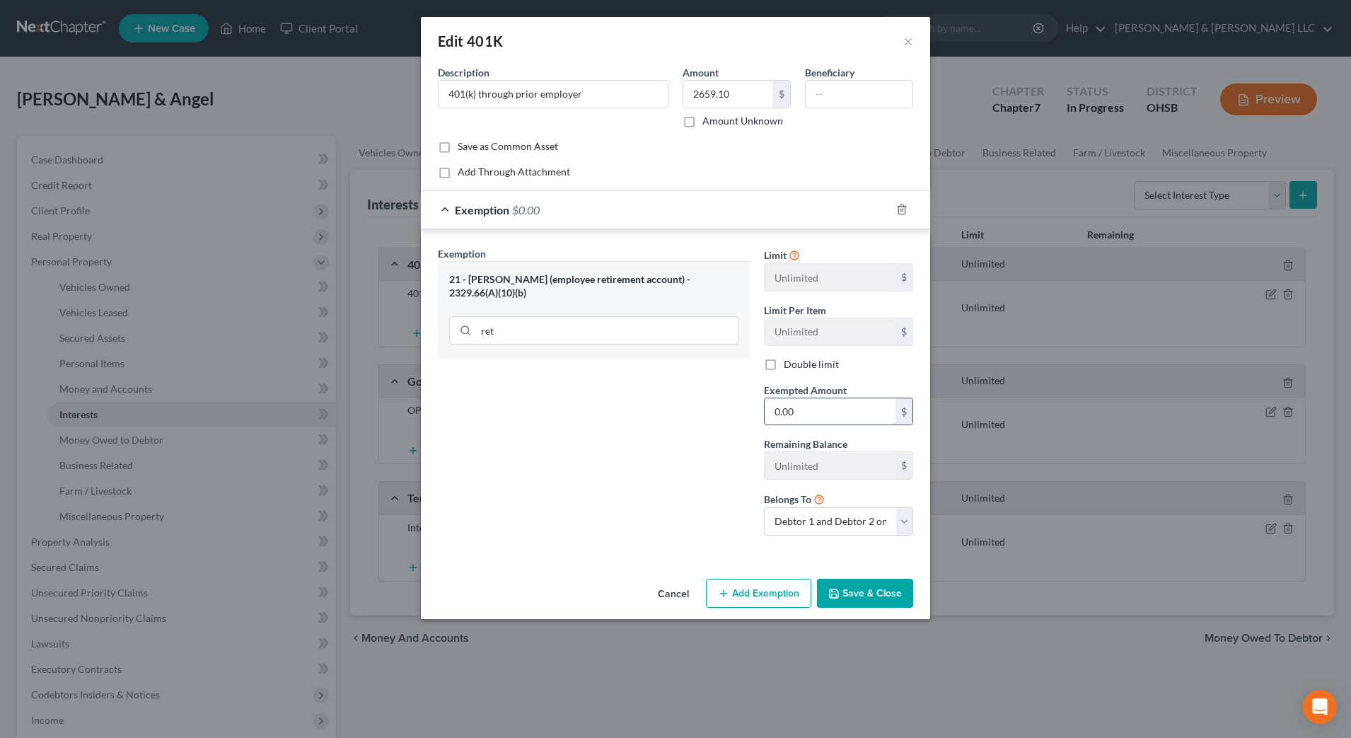
click at [795, 416] on input "0.00" at bounding box center [830, 411] width 131 height 27
click at [878, 594] on button "Save & Close" at bounding box center [865, 594] width 96 height 30
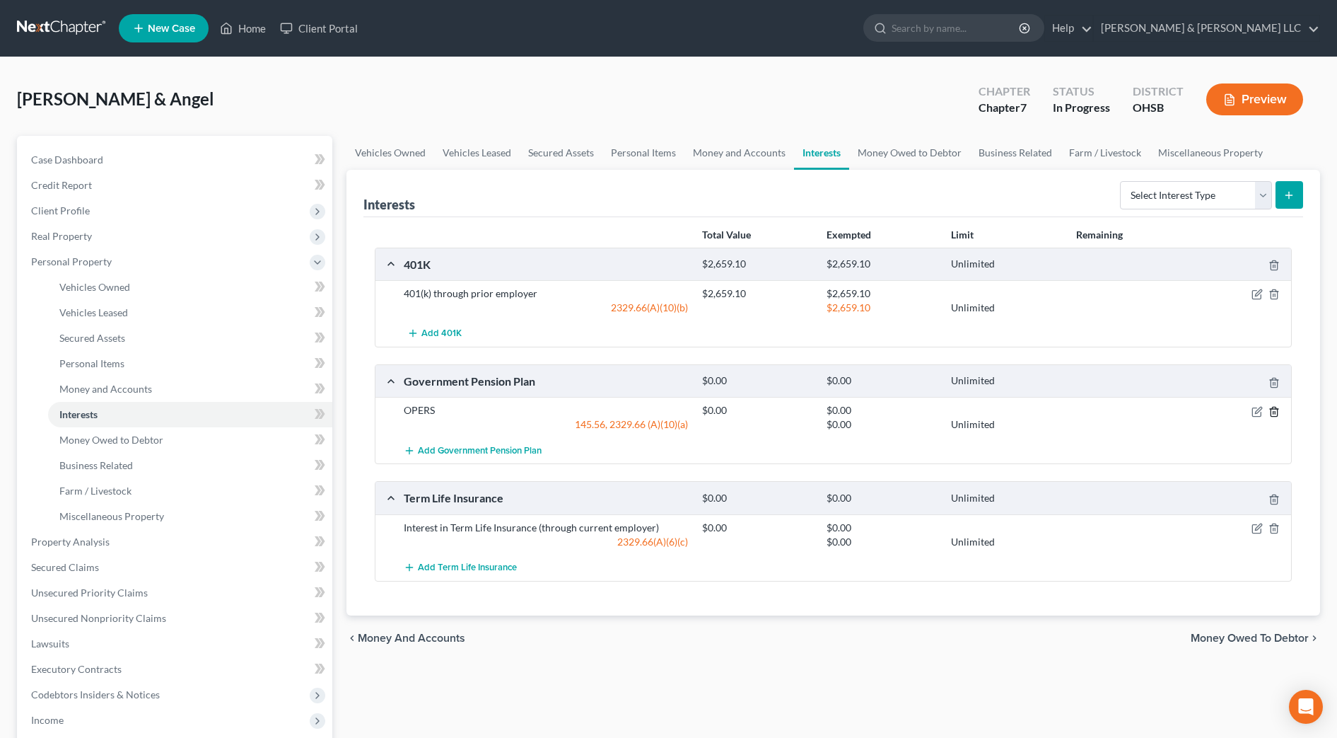
click at [1272, 409] on icon "button" at bounding box center [1274, 411] width 11 height 11
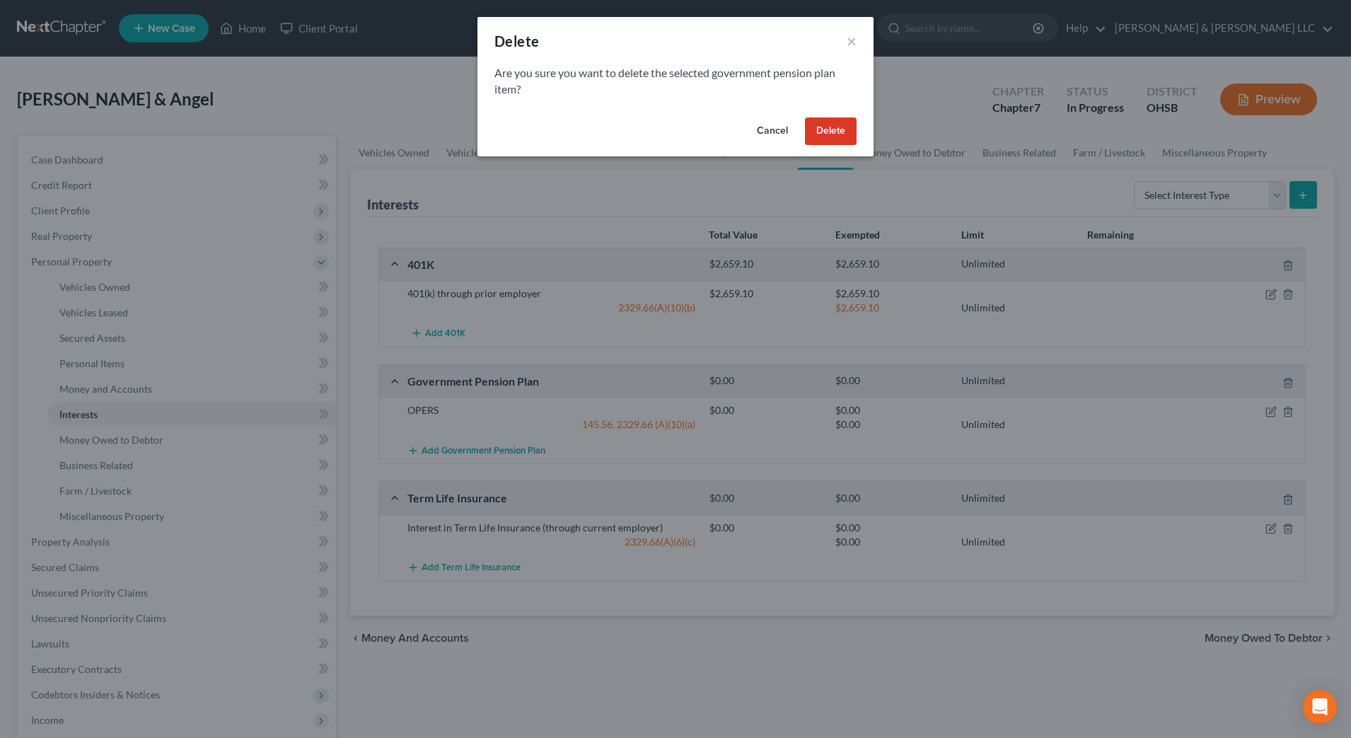
click at [836, 133] on button "Delete" at bounding box center [831, 131] width 52 height 28
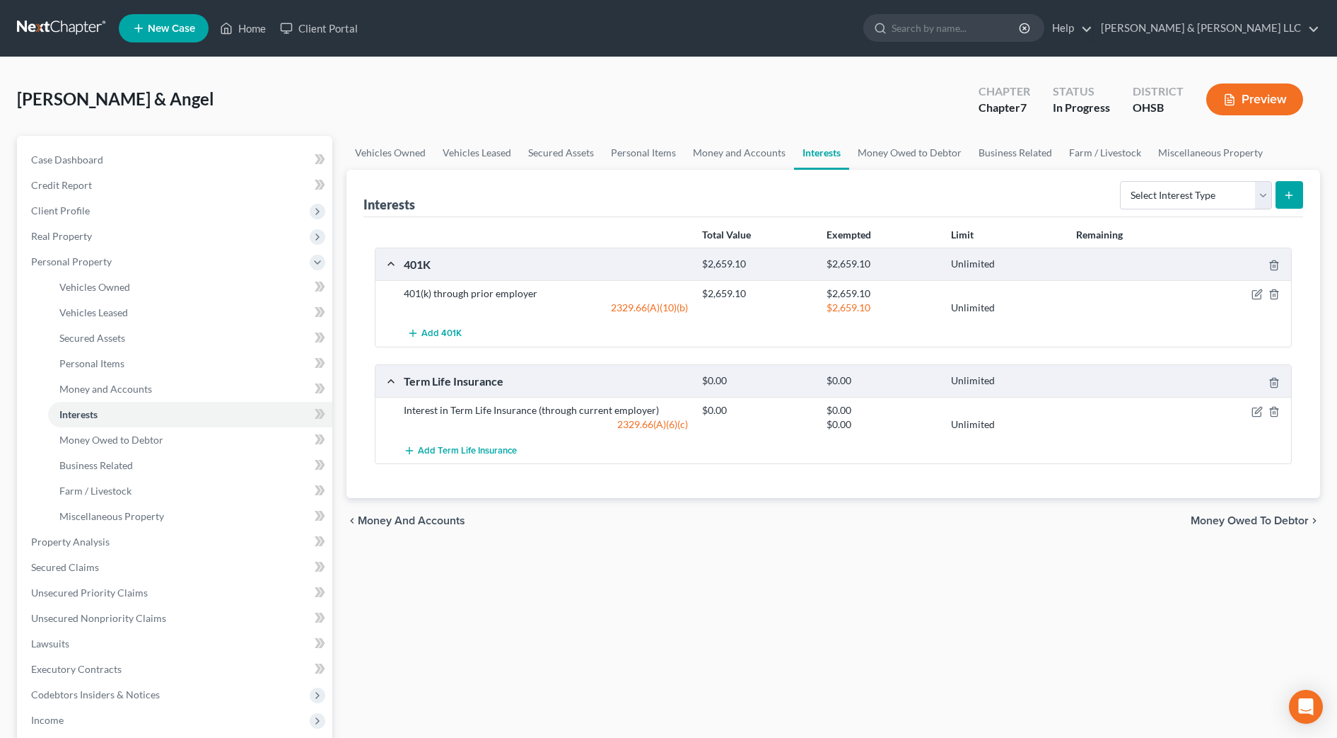
click at [1250, 414] on div at bounding box center [1243, 410] width 100 height 14
click at [1257, 413] on icon "button" at bounding box center [1257, 411] width 11 height 11
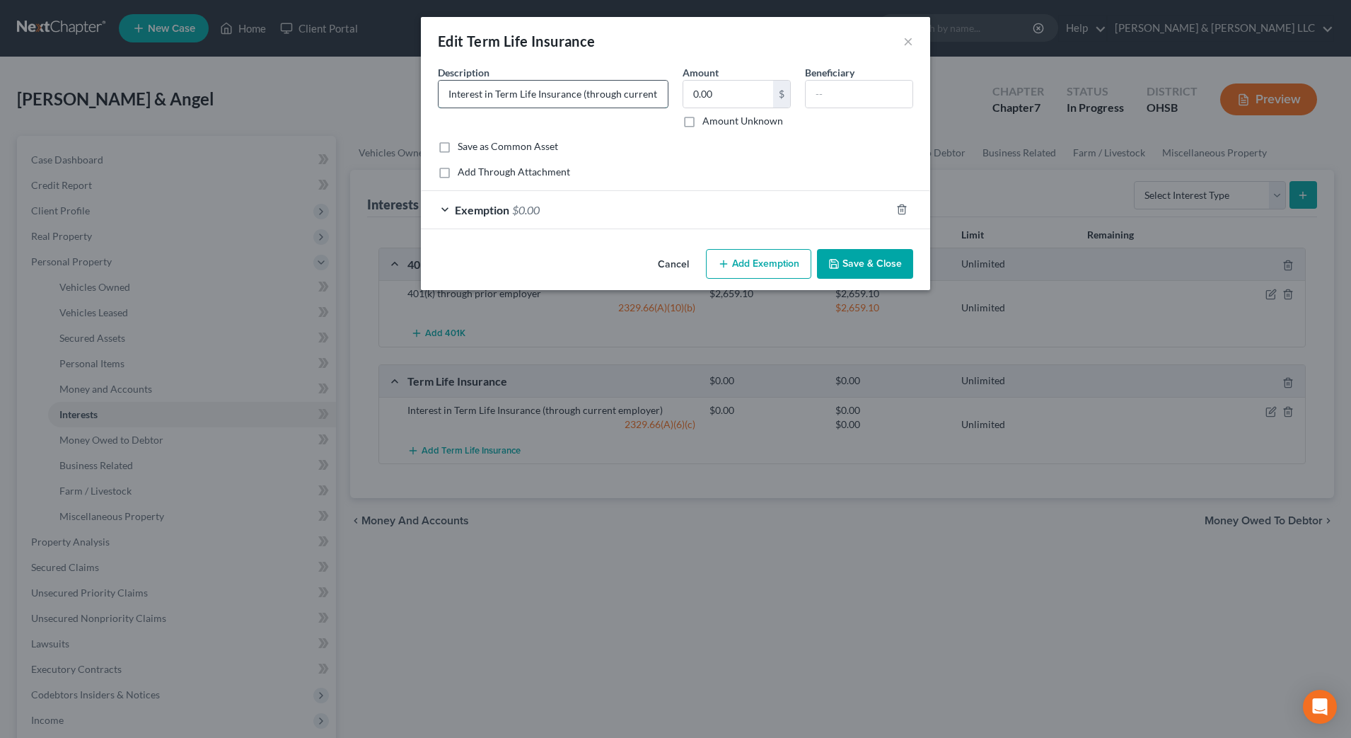
click at [607, 99] on input "Interest in Term Life Insurance (through current employer)" at bounding box center [552, 94] width 229 height 27
click at [834, 103] on input "text" at bounding box center [859, 94] width 107 height 27
click at [860, 260] on button "Save & Close" at bounding box center [865, 264] width 96 height 30
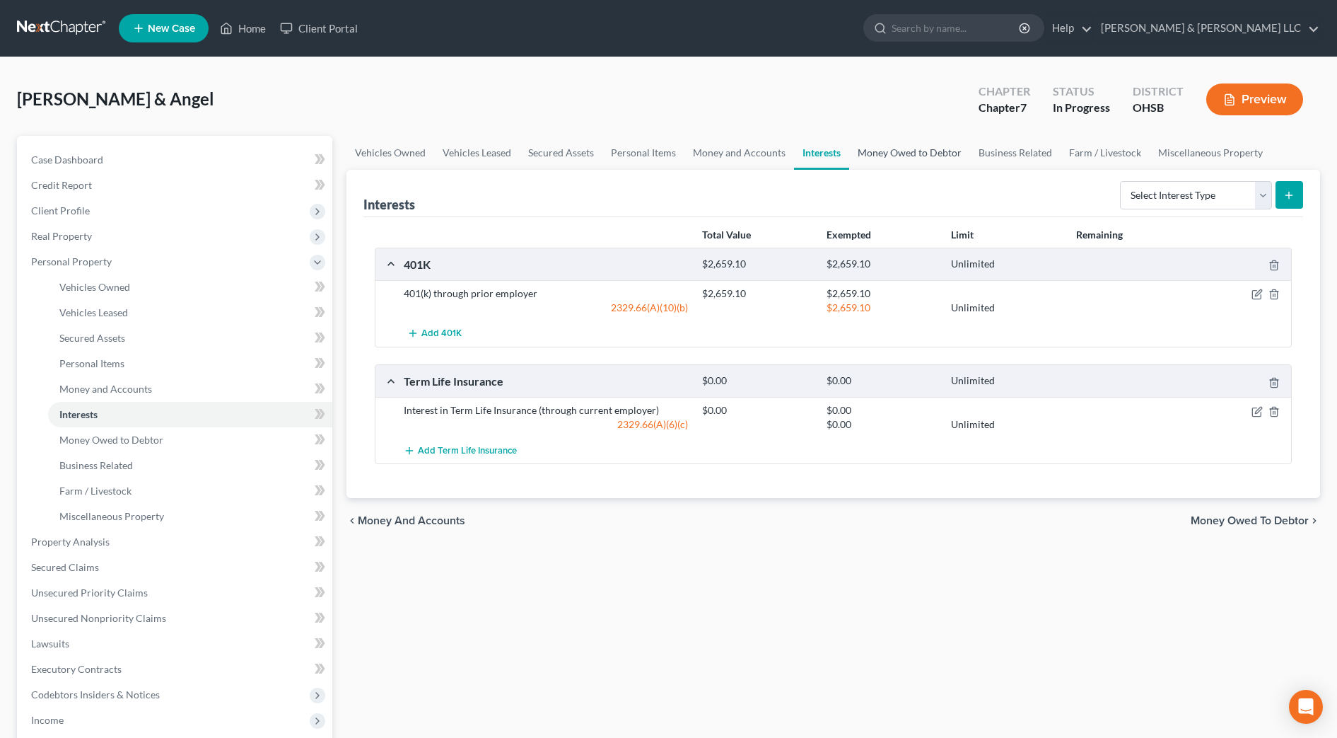
click at [894, 156] on link "Money Owed to Debtor" at bounding box center [909, 153] width 121 height 34
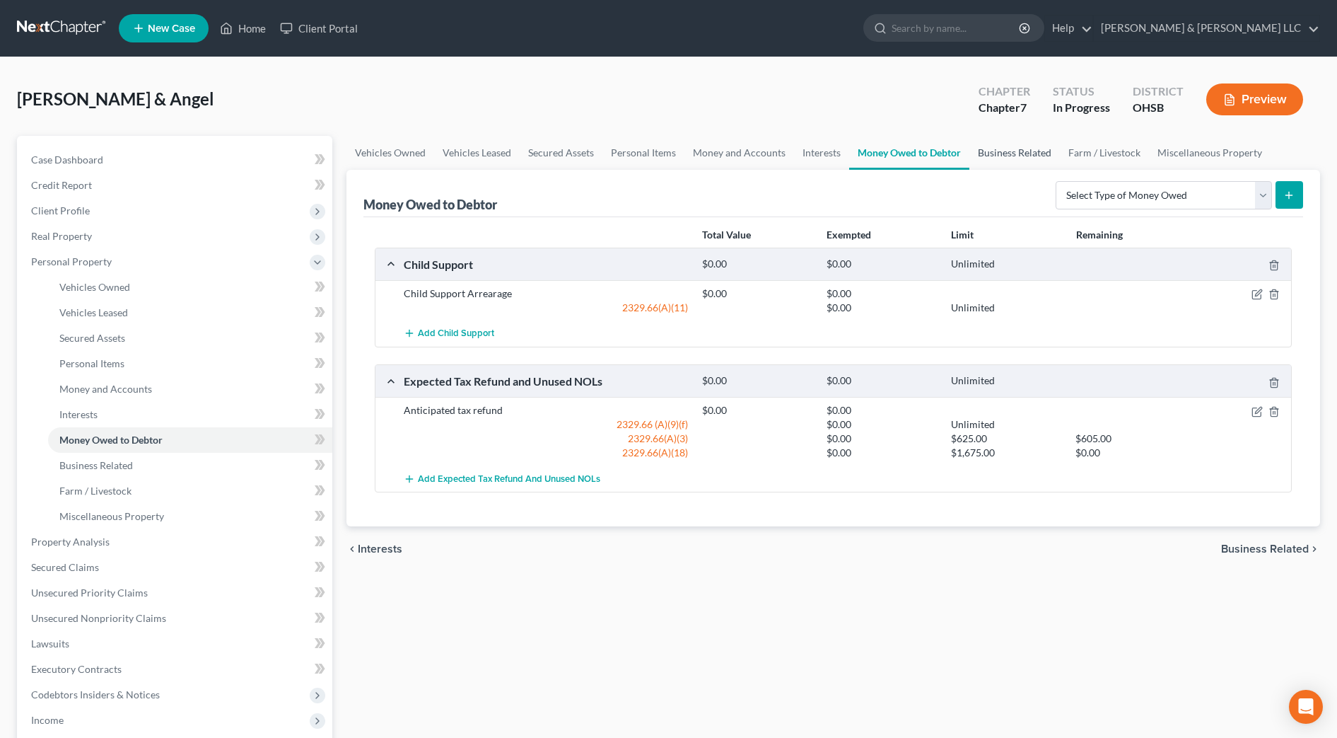
click at [1018, 159] on link "Business Related" at bounding box center [1015, 153] width 91 height 34
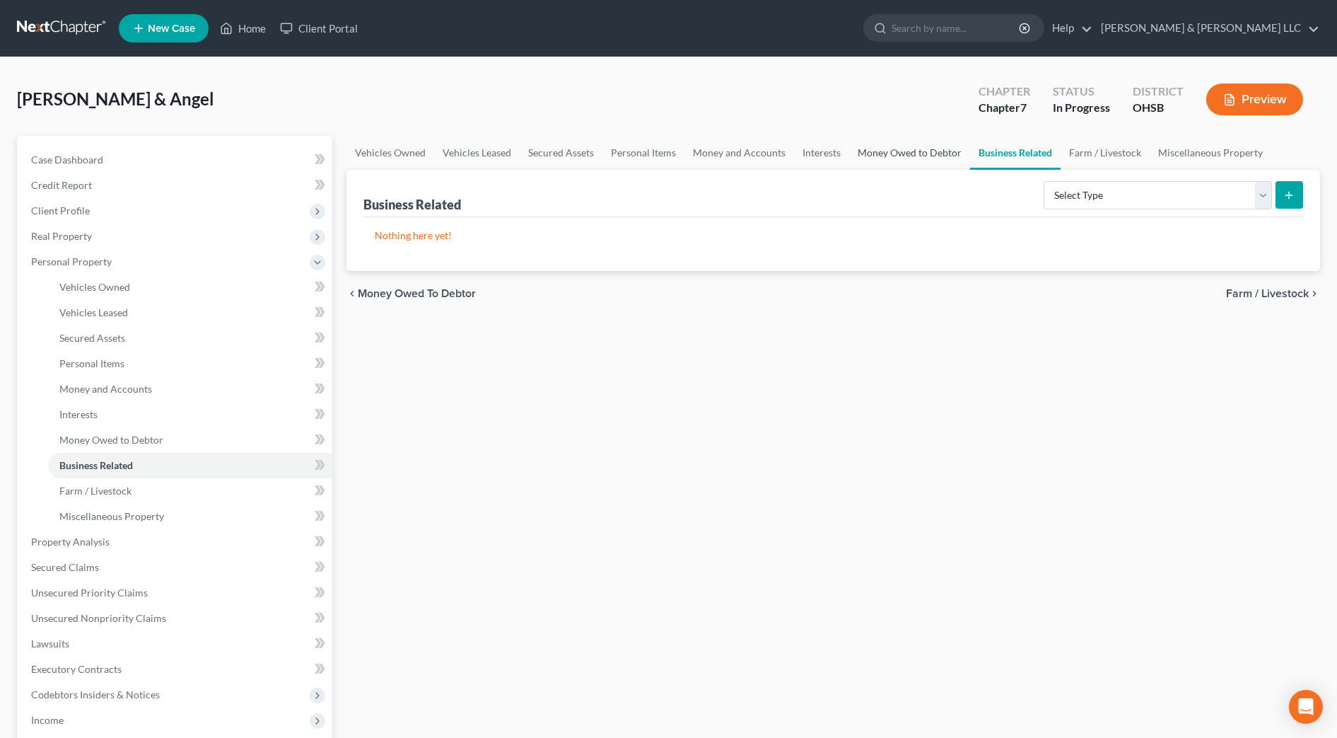
click at [895, 148] on link "Money Owed to Debtor" at bounding box center [909, 153] width 121 height 34
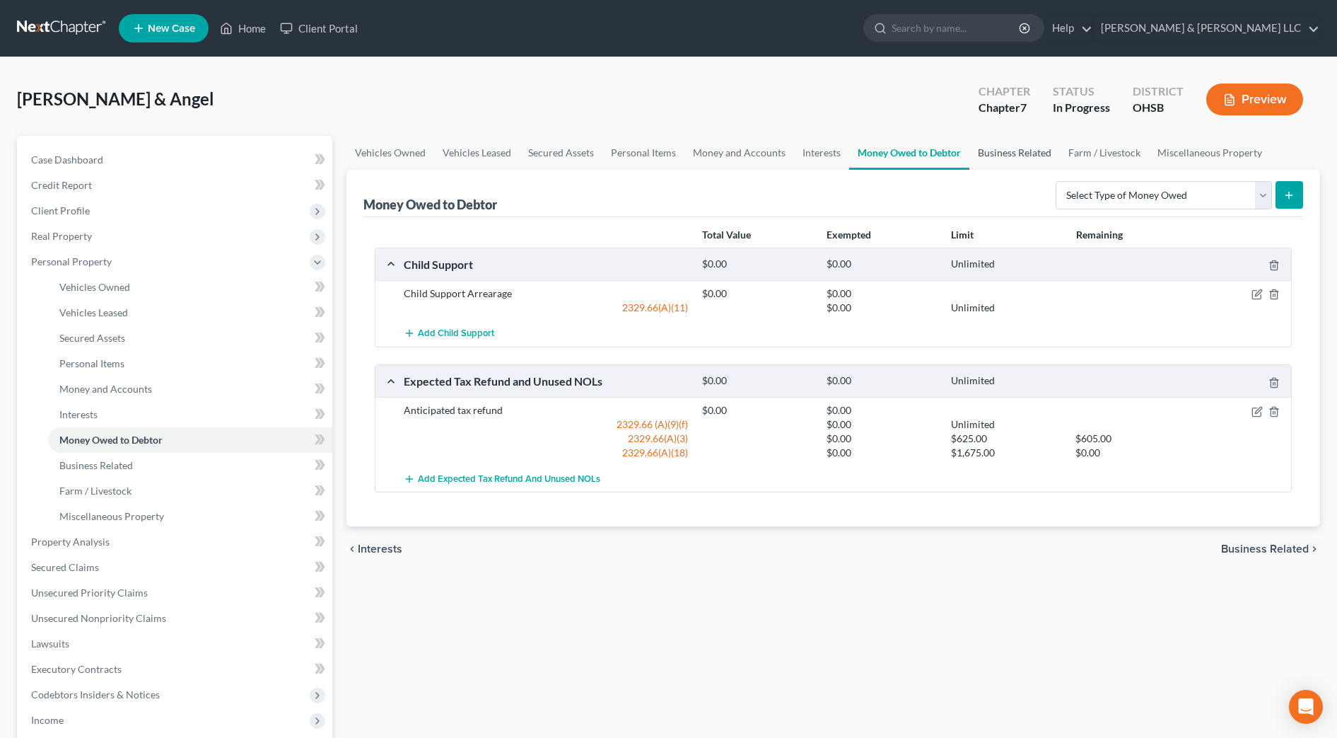
click at [1007, 158] on link "Business Related" at bounding box center [1015, 153] width 91 height 34
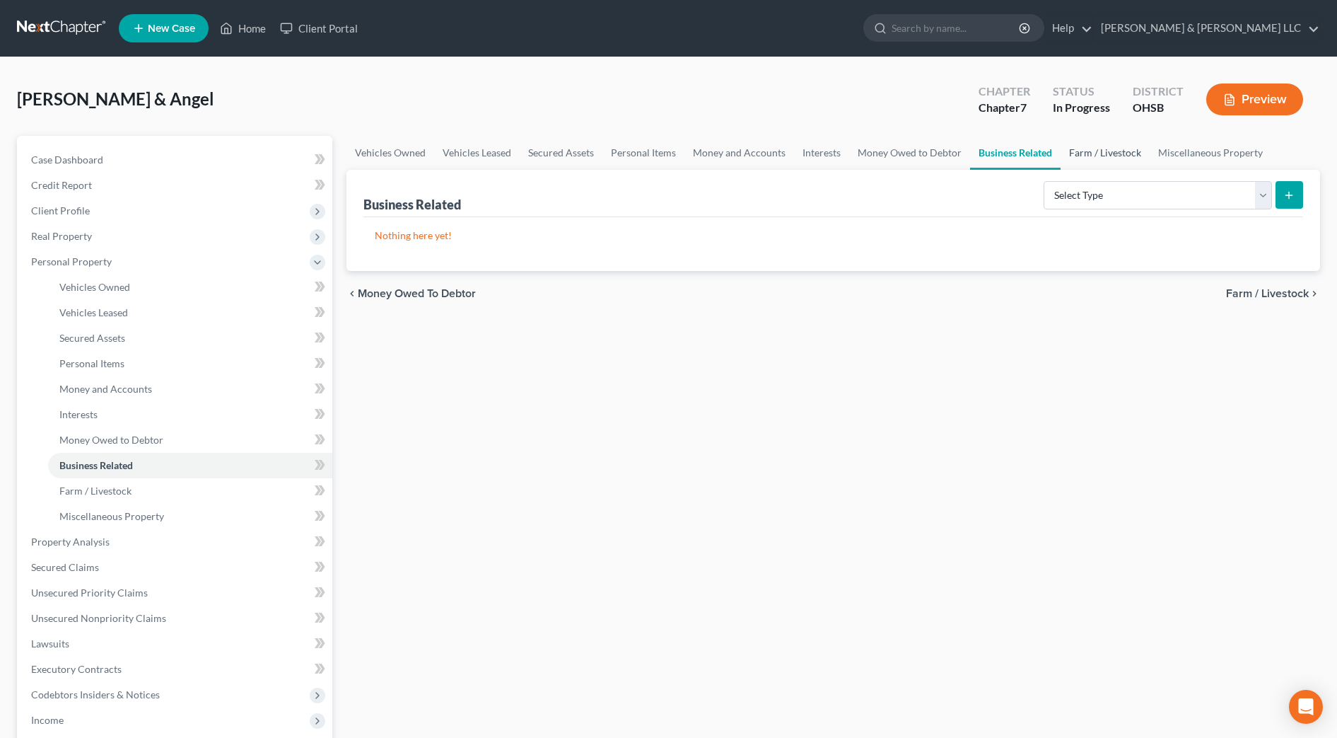
click at [1099, 155] on link "Farm / Livestock" at bounding box center [1105, 153] width 89 height 34
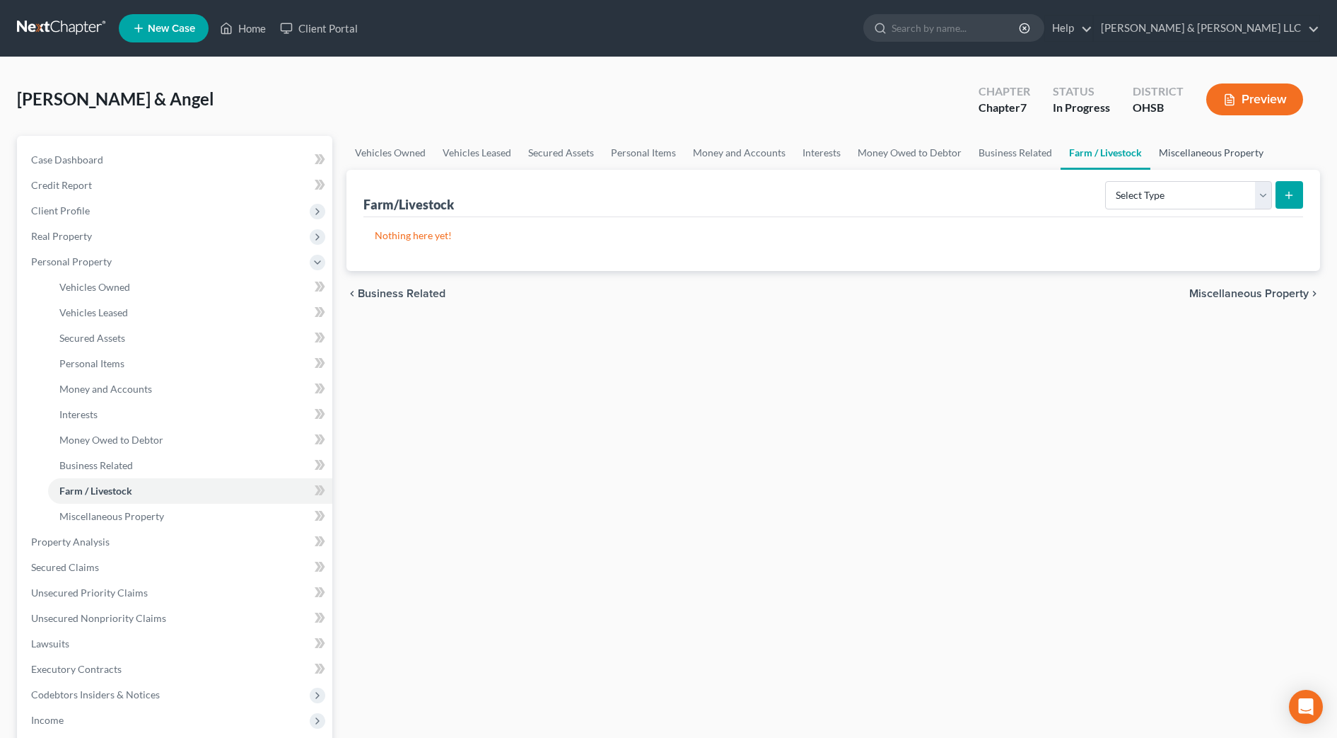
click at [1215, 153] on link "Miscellaneous Property" at bounding box center [1212, 153] width 122 height 34
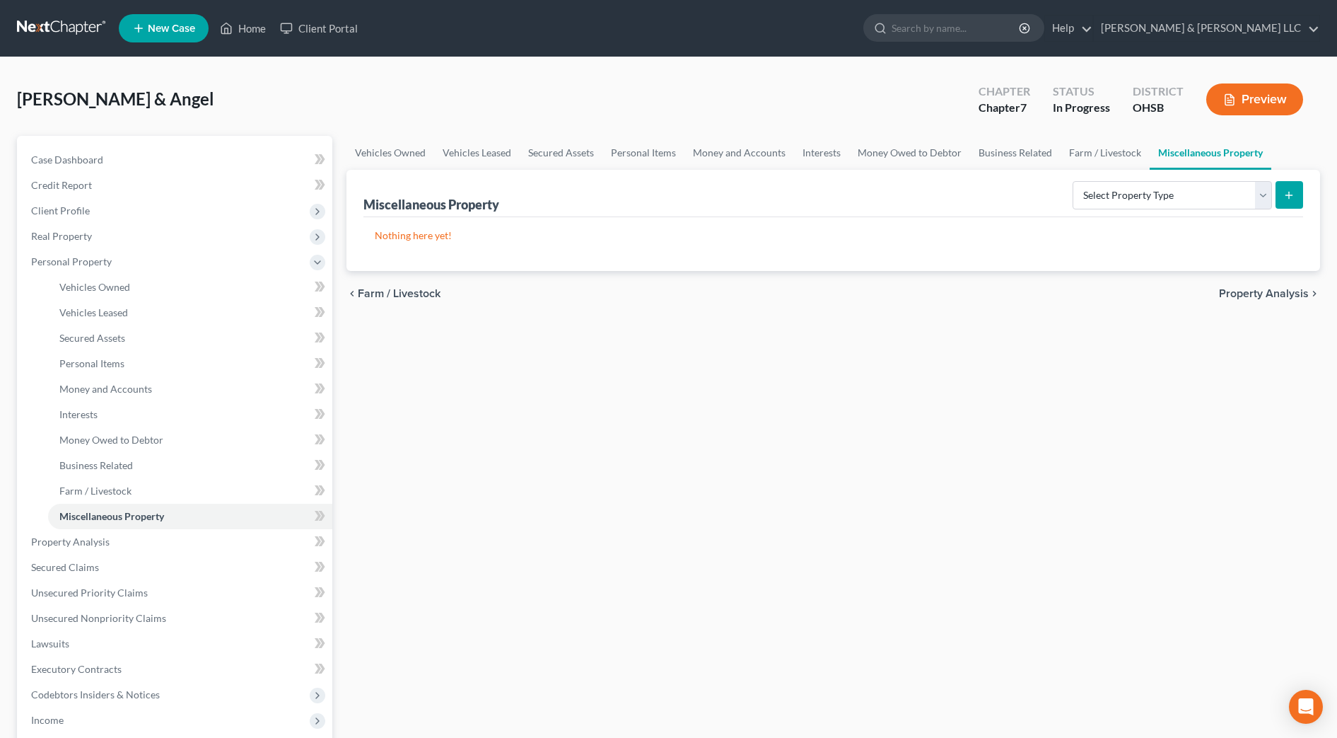
click at [1256, 289] on span "Property Analysis" at bounding box center [1264, 293] width 90 height 11
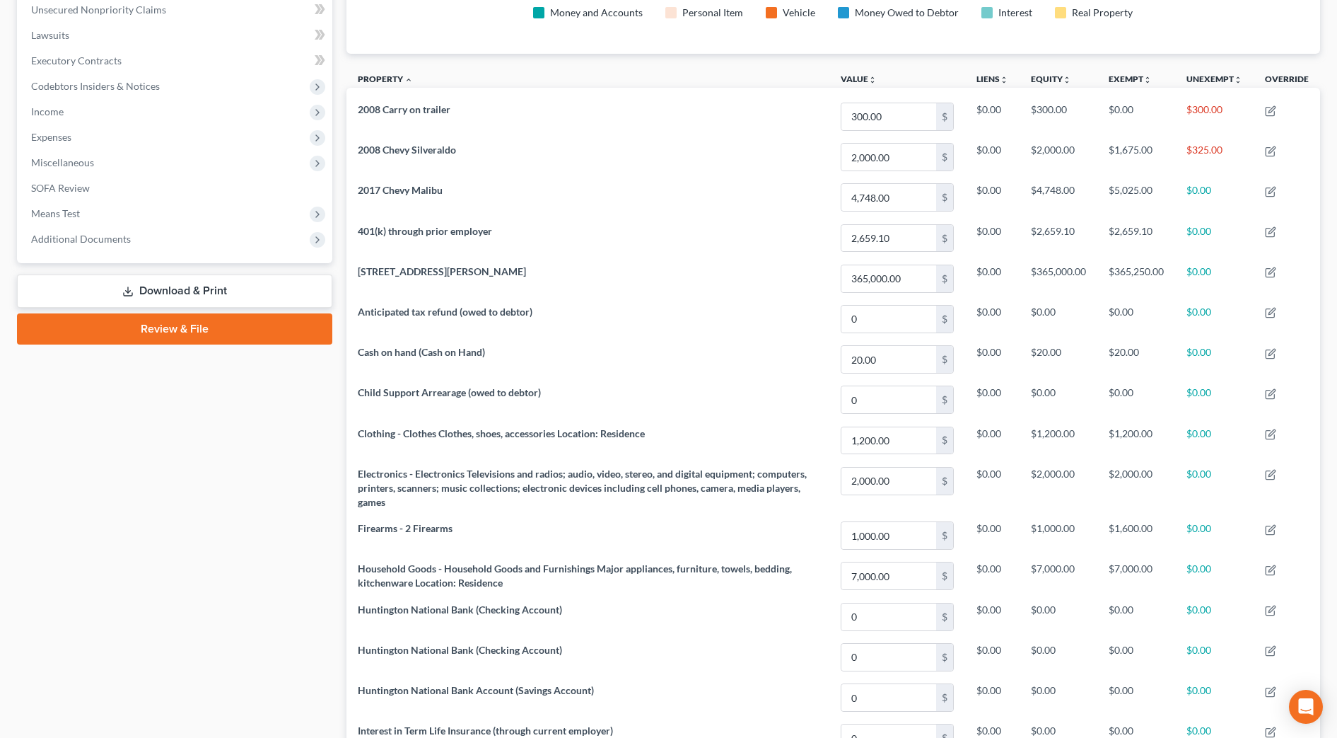
scroll to position [634, 0]
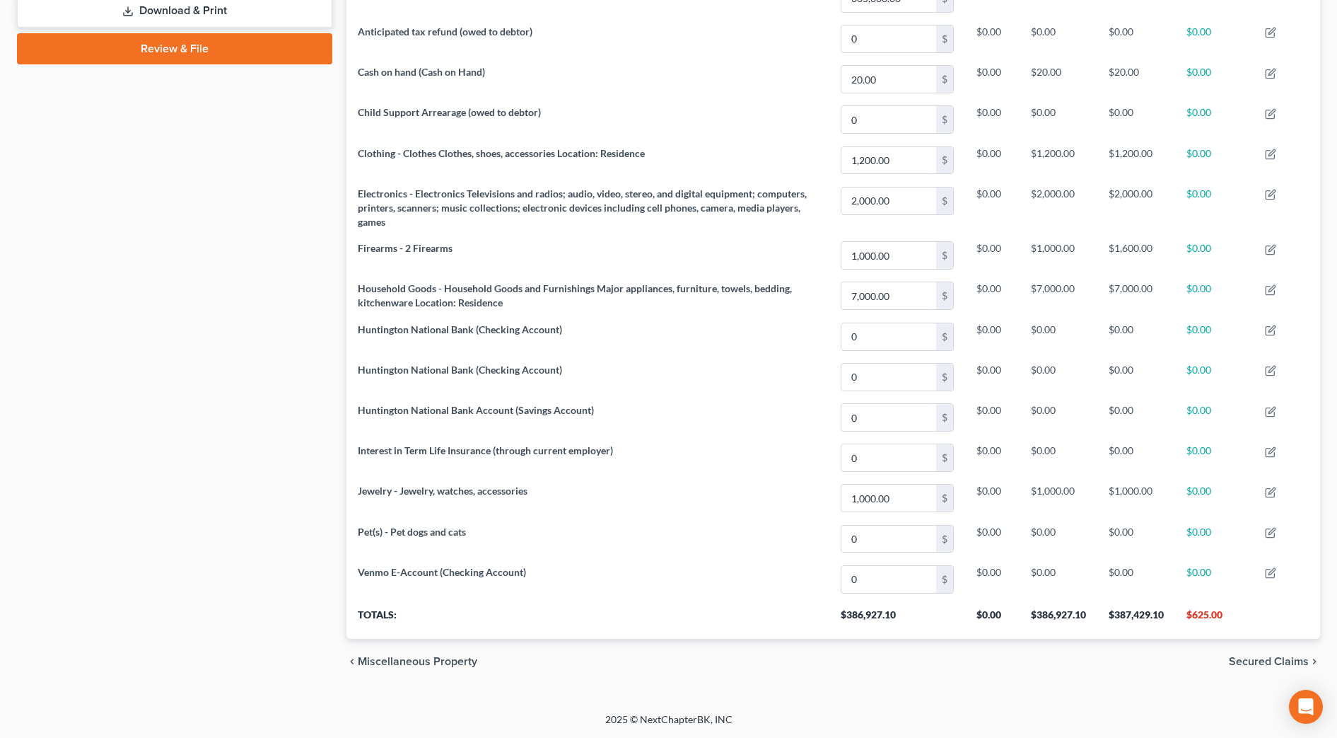
click at [1258, 658] on span "Secured Claims" at bounding box center [1269, 661] width 80 height 11
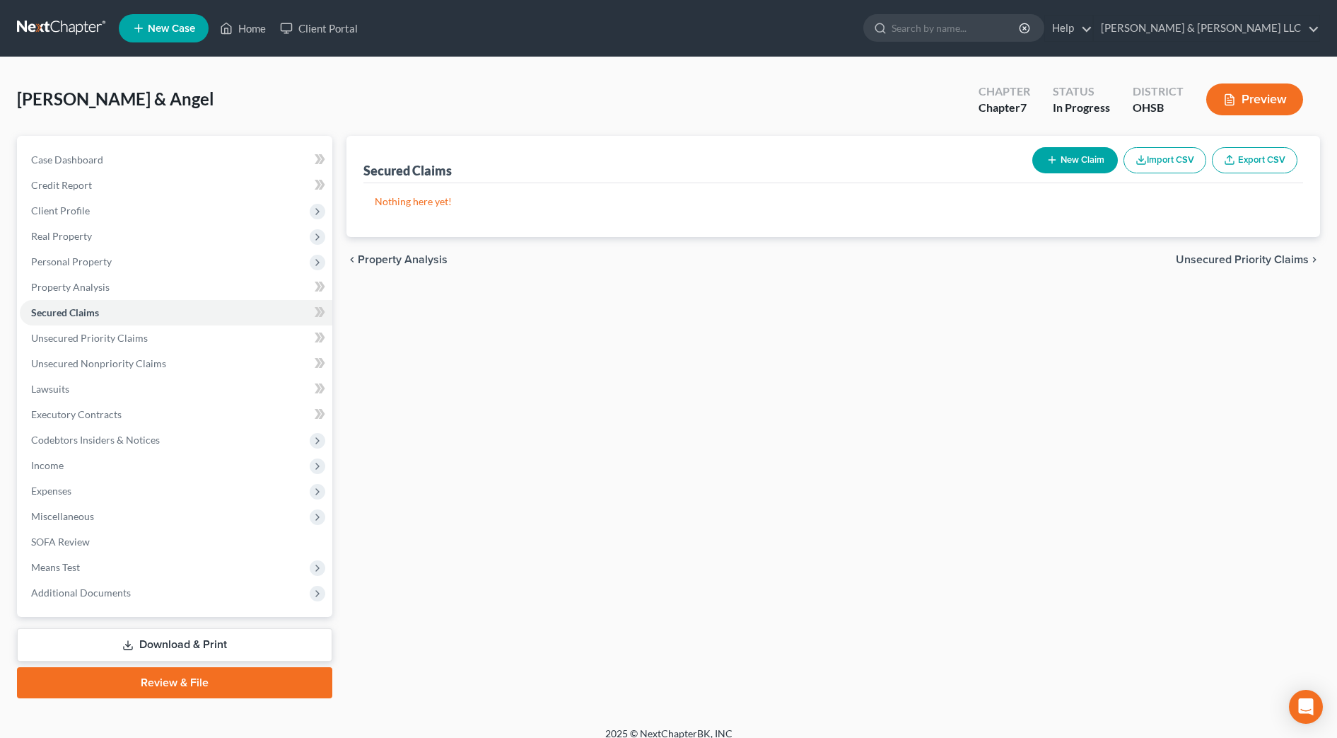
click at [1248, 248] on div "chevron_left Property Analysis Unsecured Priority Claims chevron_right" at bounding box center [834, 259] width 974 height 45
click at [91, 458] on span "Income" at bounding box center [176, 465] width 313 height 25
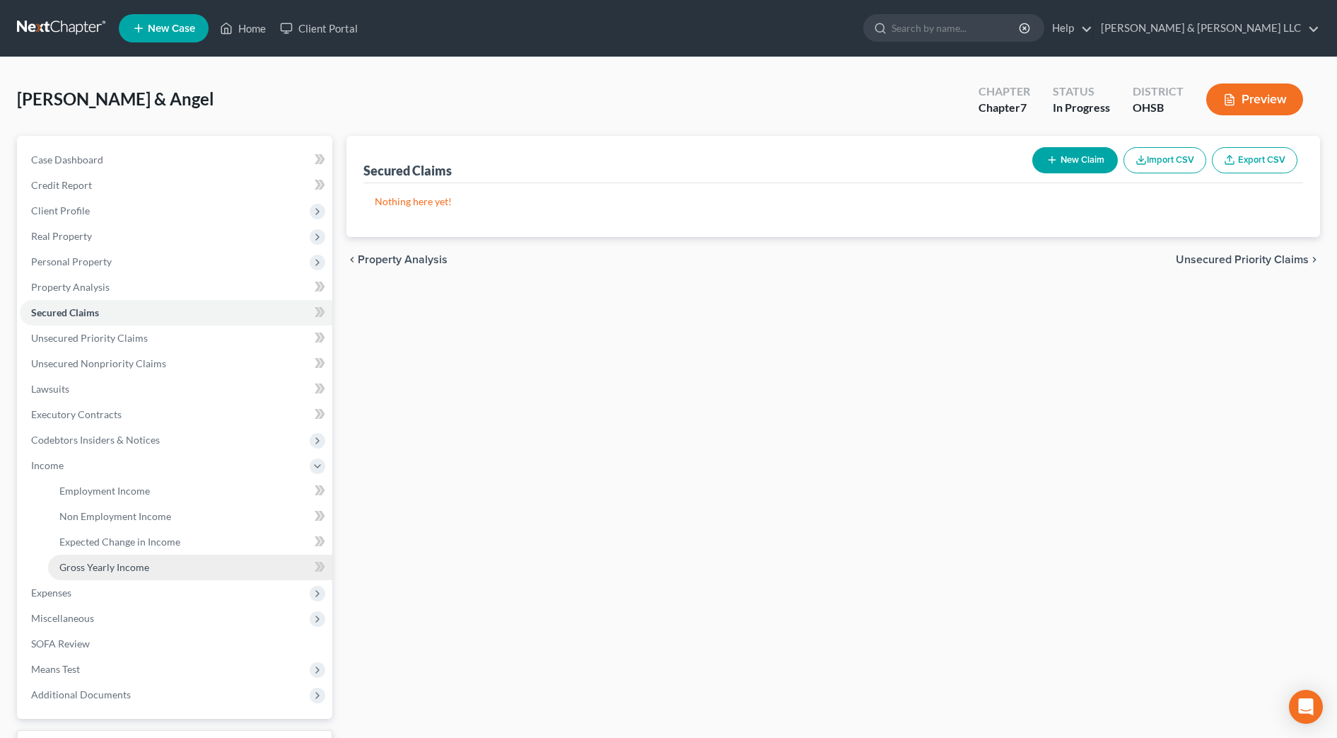
click at [109, 569] on span "Gross Yearly Income" at bounding box center [104, 567] width 90 height 12
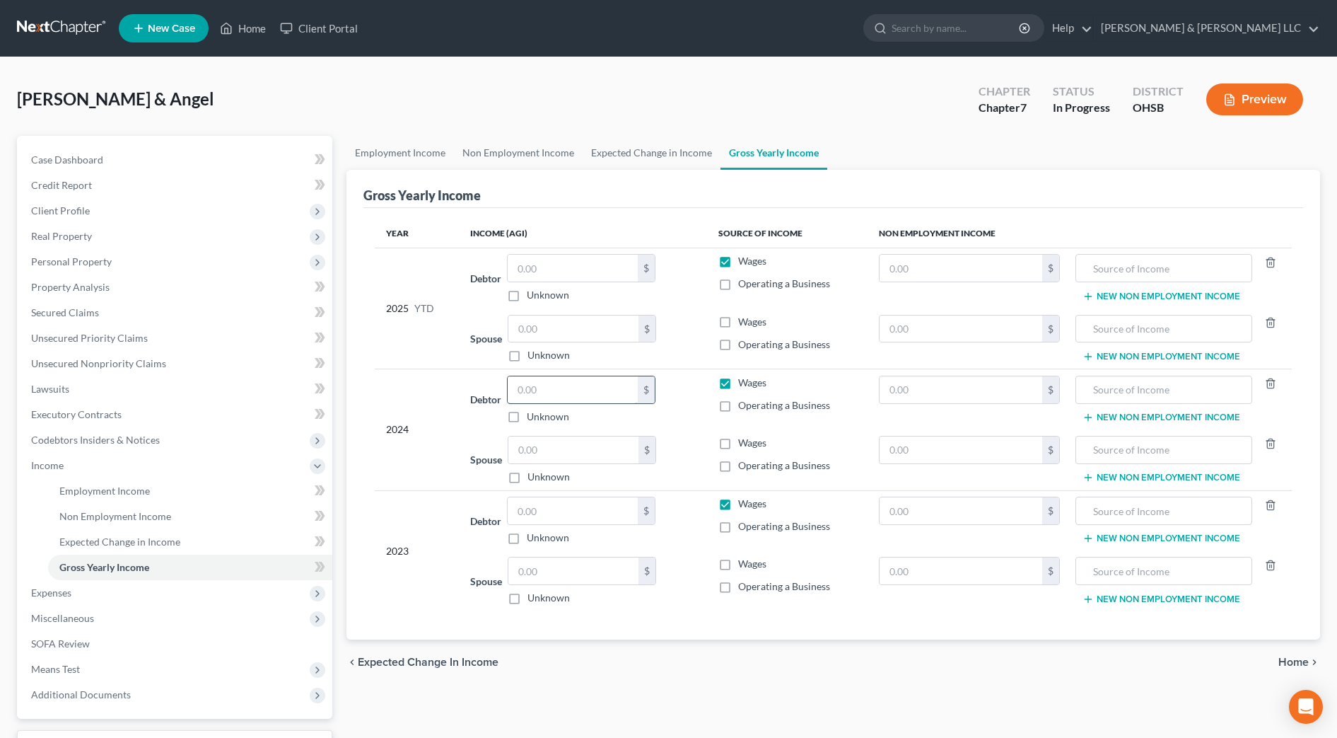
click at [523, 383] on input "text" at bounding box center [573, 389] width 130 height 27
click at [1142, 395] on input "text" at bounding box center [1164, 389] width 161 height 27
click at [1103, 447] on input "text" at bounding box center [1164, 449] width 161 height 27
click at [1013, 446] on input "text" at bounding box center [961, 449] width 163 height 27
click at [550, 509] on input "text" at bounding box center [573, 510] width 130 height 27
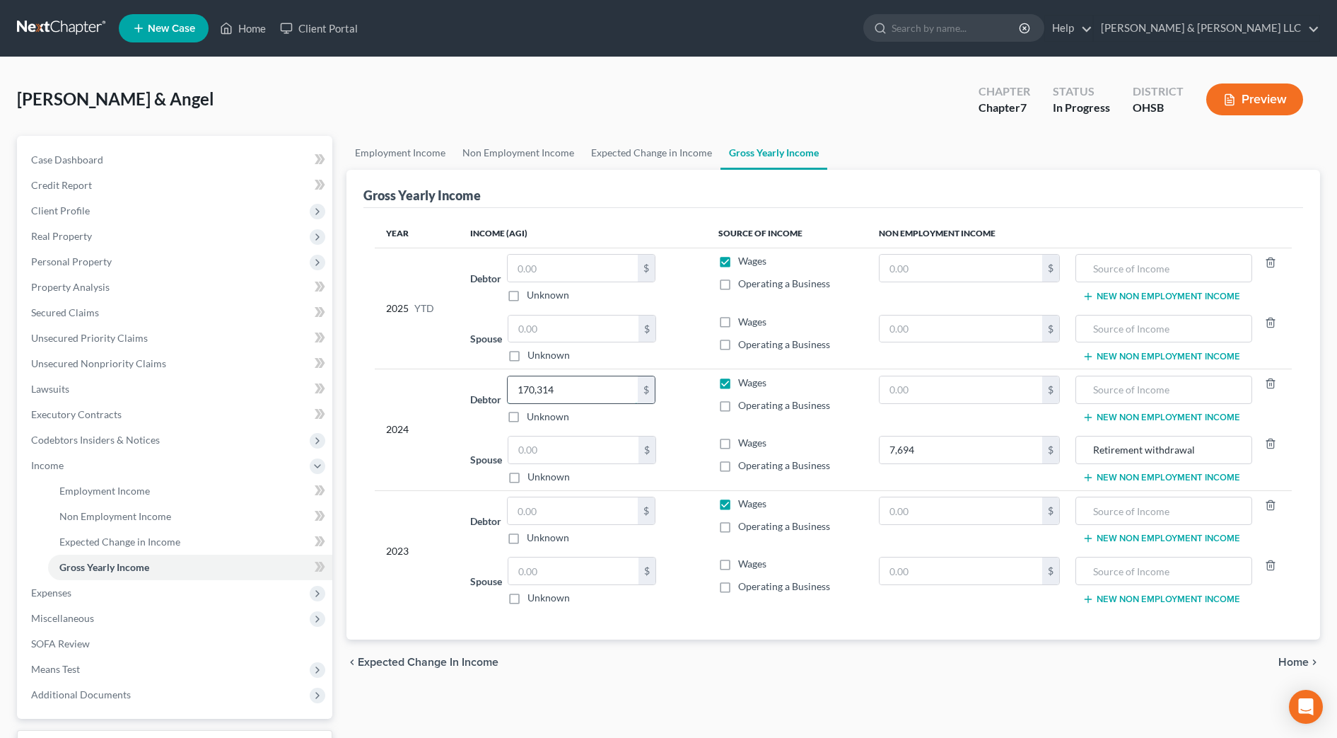
click at [596, 385] on input "170,314" at bounding box center [573, 389] width 130 height 27
click at [588, 438] on input "text" at bounding box center [574, 449] width 130 height 27
drag, startPoint x: 745, startPoint y: 440, endPoint x: 790, endPoint y: 487, distance: 65.5
click at [745, 439] on span "Wages" at bounding box center [752, 442] width 28 height 12
click at [738, 441] on label "Wages" at bounding box center [752, 443] width 28 height 14
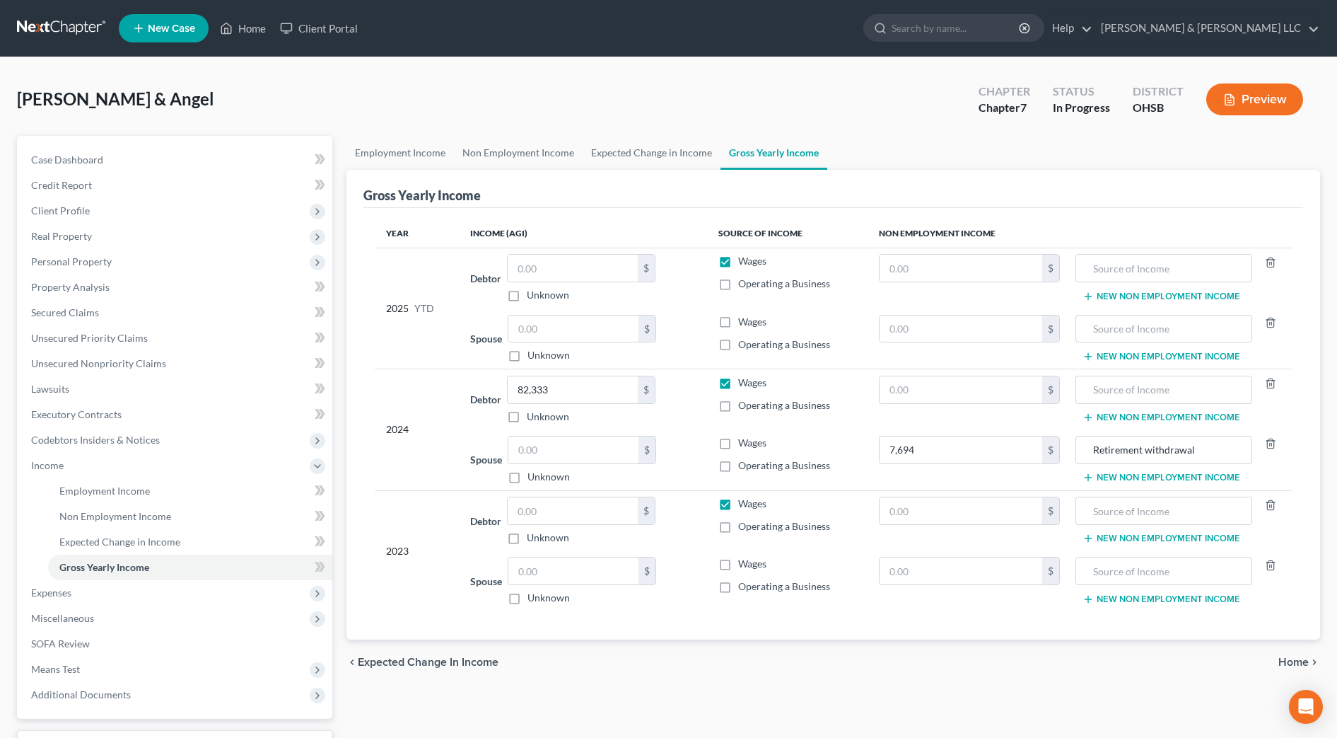
click at [744, 441] on input "Wages" at bounding box center [748, 440] width 9 height 9
click at [573, 444] on input "text" at bounding box center [574, 449] width 130 height 27
click at [583, 497] on input "text" at bounding box center [573, 510] width 130 height 27
click at [606, 579] on input "text" at bounding box center [574, 570] width 130 height 27
click at [550, 623] on div "Year Income (AGI) Source of Income Non Employment Income 2025 YTD Debtor $ Unkn…" at bounding box center [834, 423] width 940 height 431
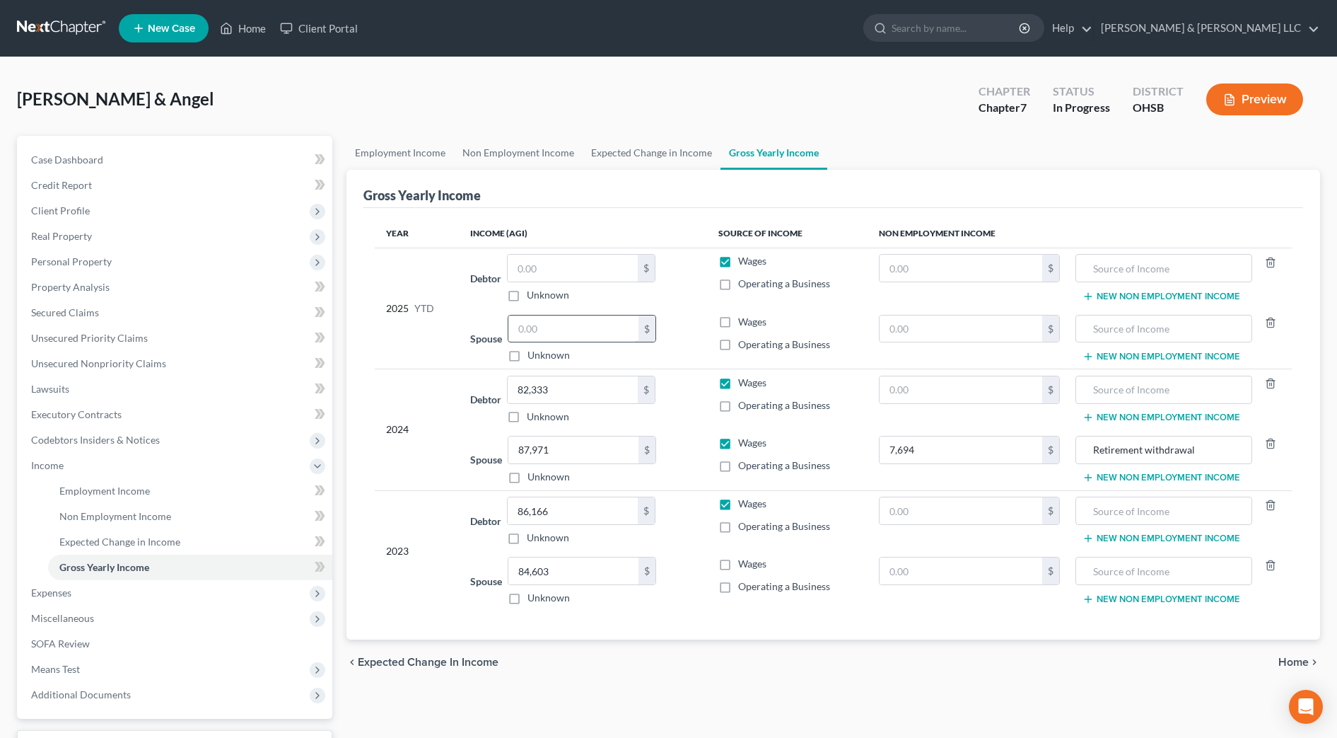
click at [617, 331] on input "text" at bounding box center [574, 328] width 130 height 27
click at [397, 157] on link "Employment Income" at bounding box center [401, 153] width 108 height 34
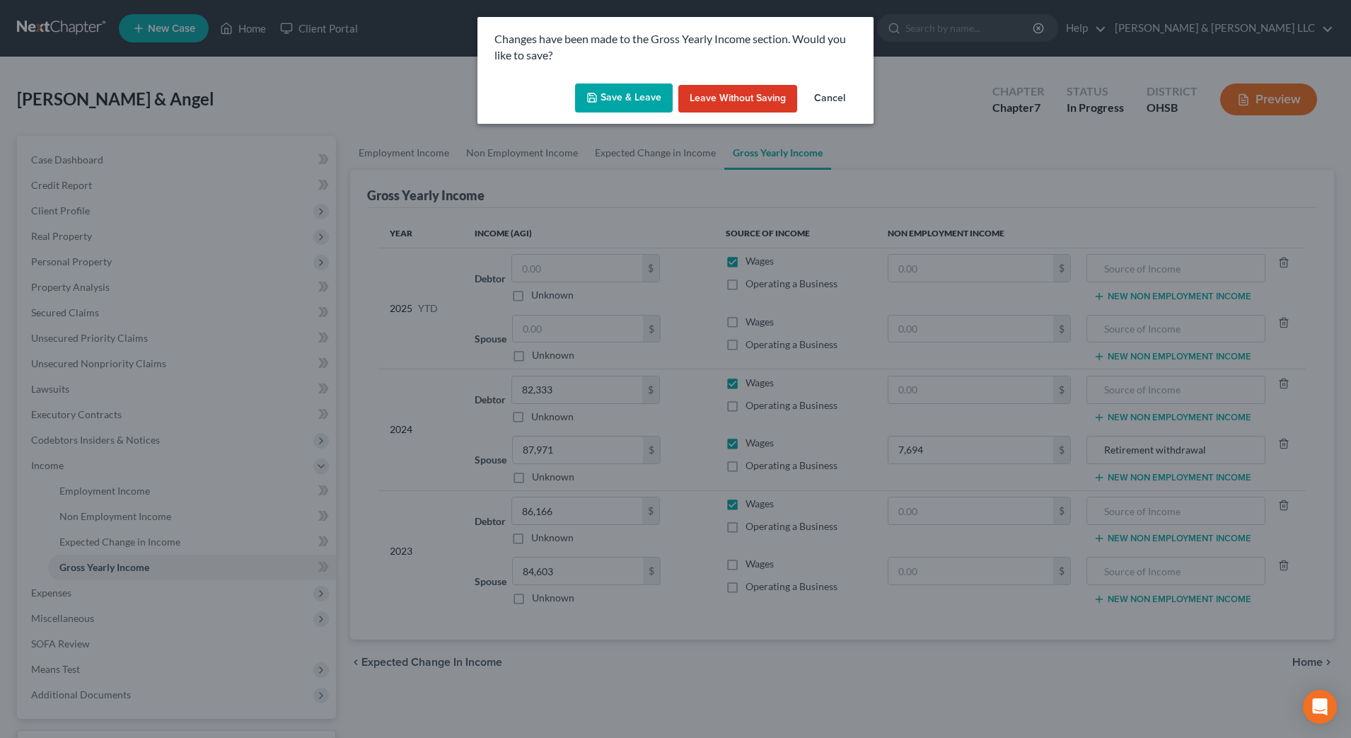
click at [639, 101] on button "Save & Leave" at bounding box center [624, 98] width 98 height 30
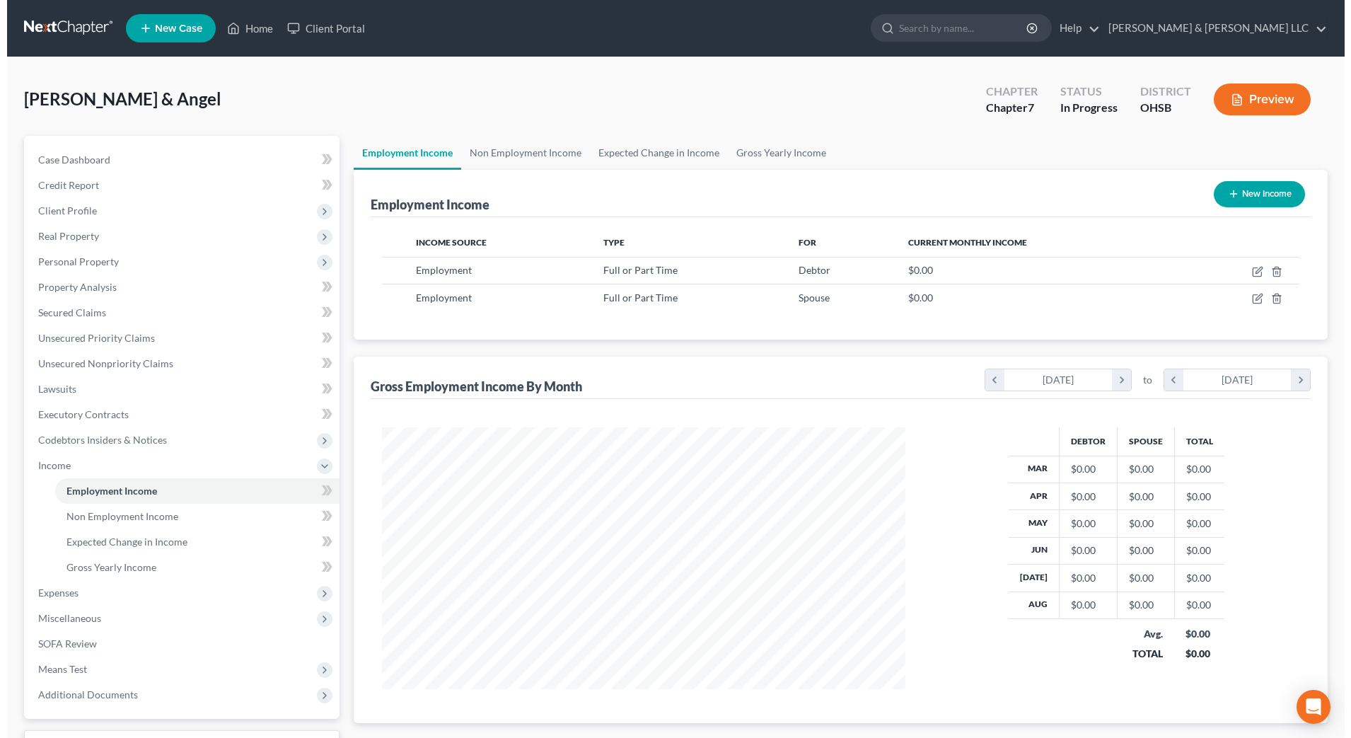
scroll to position [262, 552]
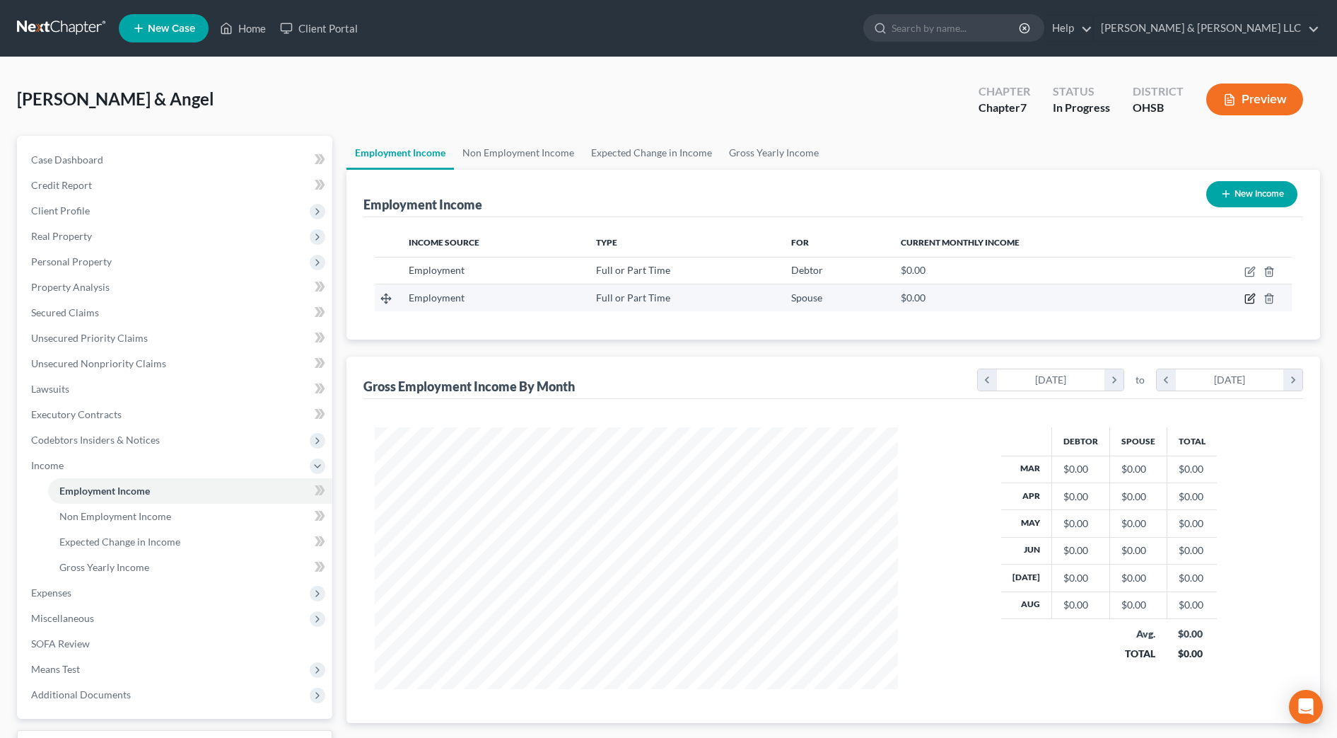
click at [1246, 299] on icon "button" at bounding box center [1249, 299] width 8 height 8
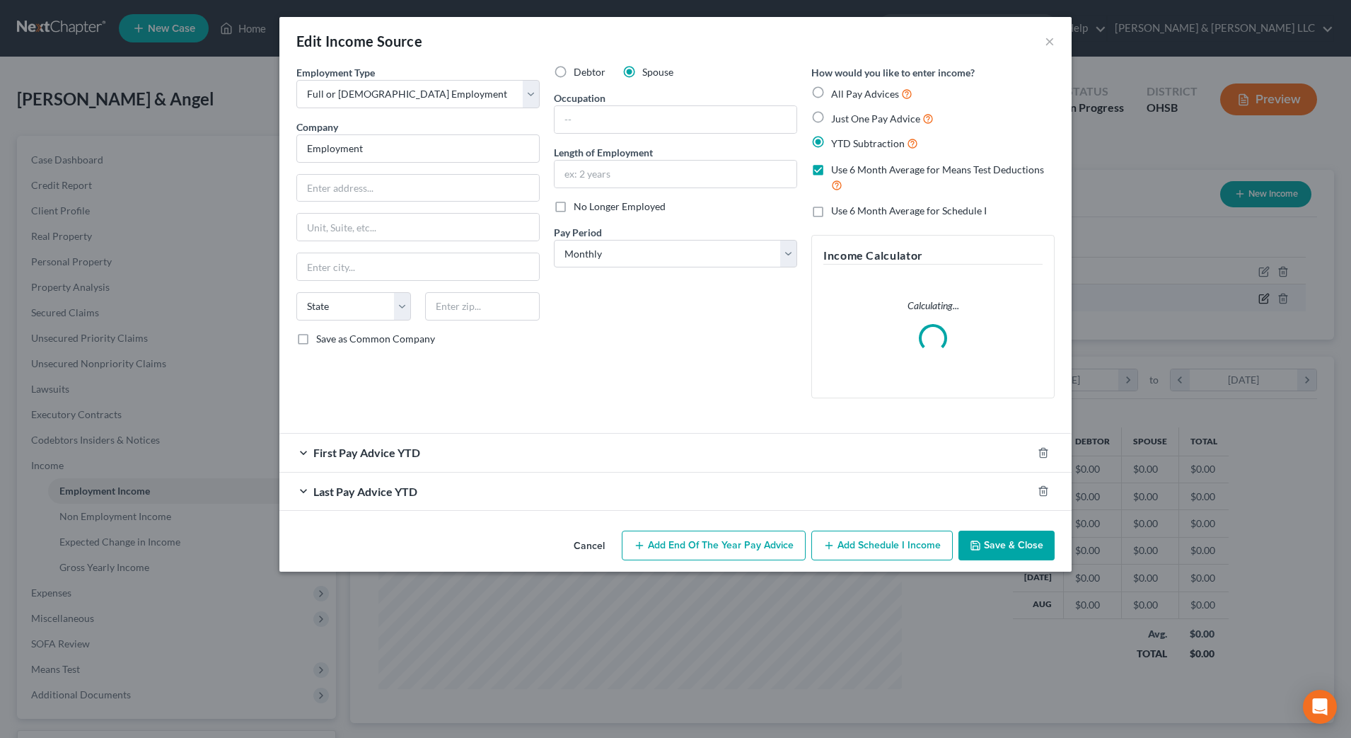
scroll to position [265, 558]
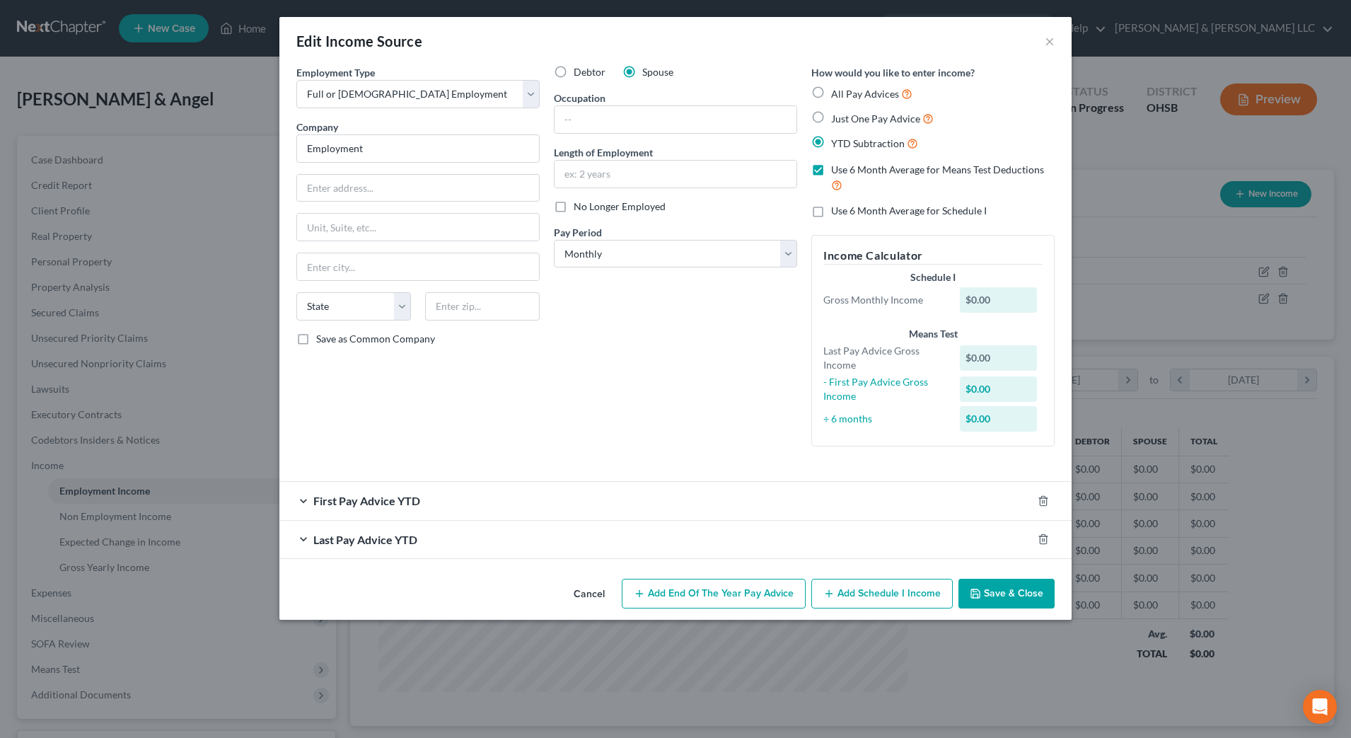
click at [594, 208] on span "No Longer Employed" at bounding box center [620, 206] width 92 height 12
click at [588, 208] on input "No Longer Employed" at bounding box center [583, 203] width 9 height 9
drag, startPoint x: 402, startPoint y: 155, endPoint x: 296, endPoint y: 157, distance: 106.8
click at [296, 157] on div "Employment Type * Select Full or Part Time Employment Self Employment Company *…" at bounding box center [417, 261] width 257 height 393
click at [670, 540] on div "Last Pay Advice YTD" at bounding box center [655, 539] width 753 height 37
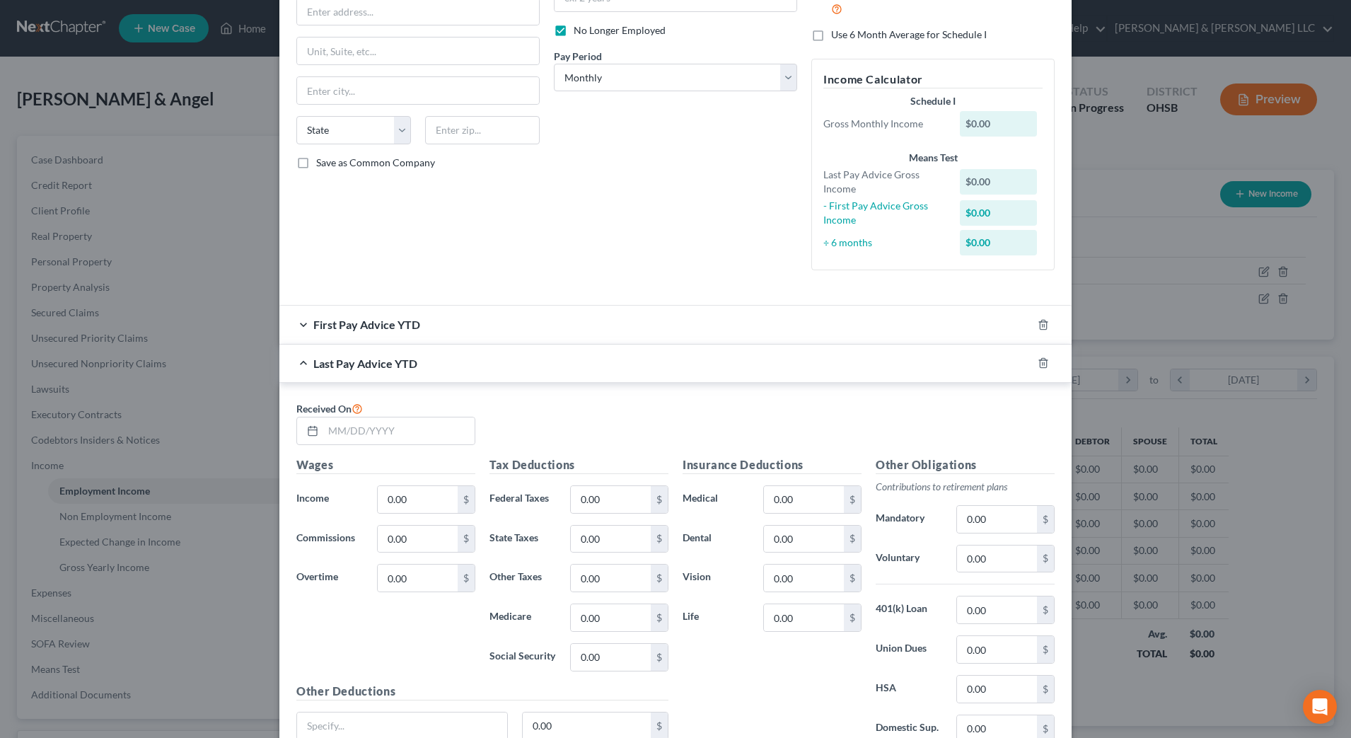
scroll to position [177, 0]
drag, startPoint x: 404, startPoint y: 434, endPoint x: 412, endPoint y: 425, distance: 12.0
click at [404, 434] on input "text" at bounding box center [398, 430] width 151 height 27
click at [425, 493] on input "0.00" at bounding box center [418, 498] width 80 height 27
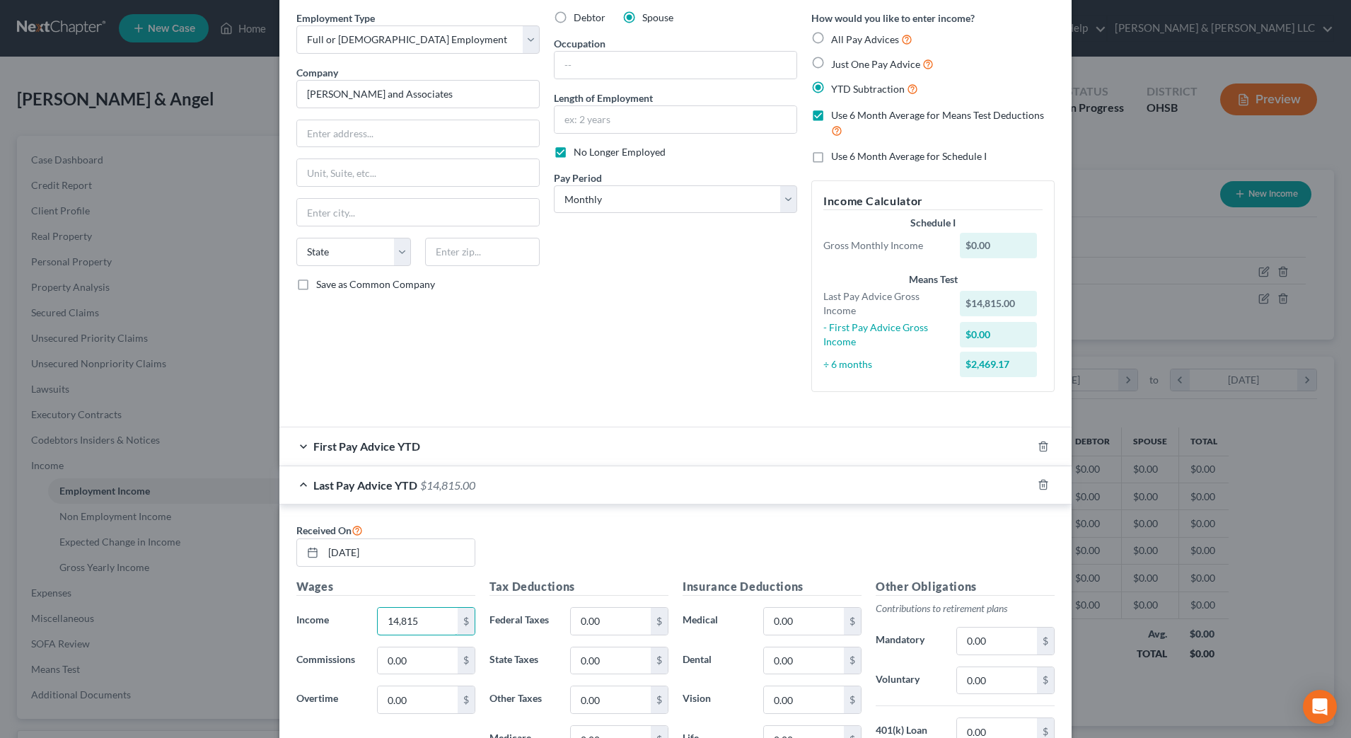
scroll to position [35, 0]
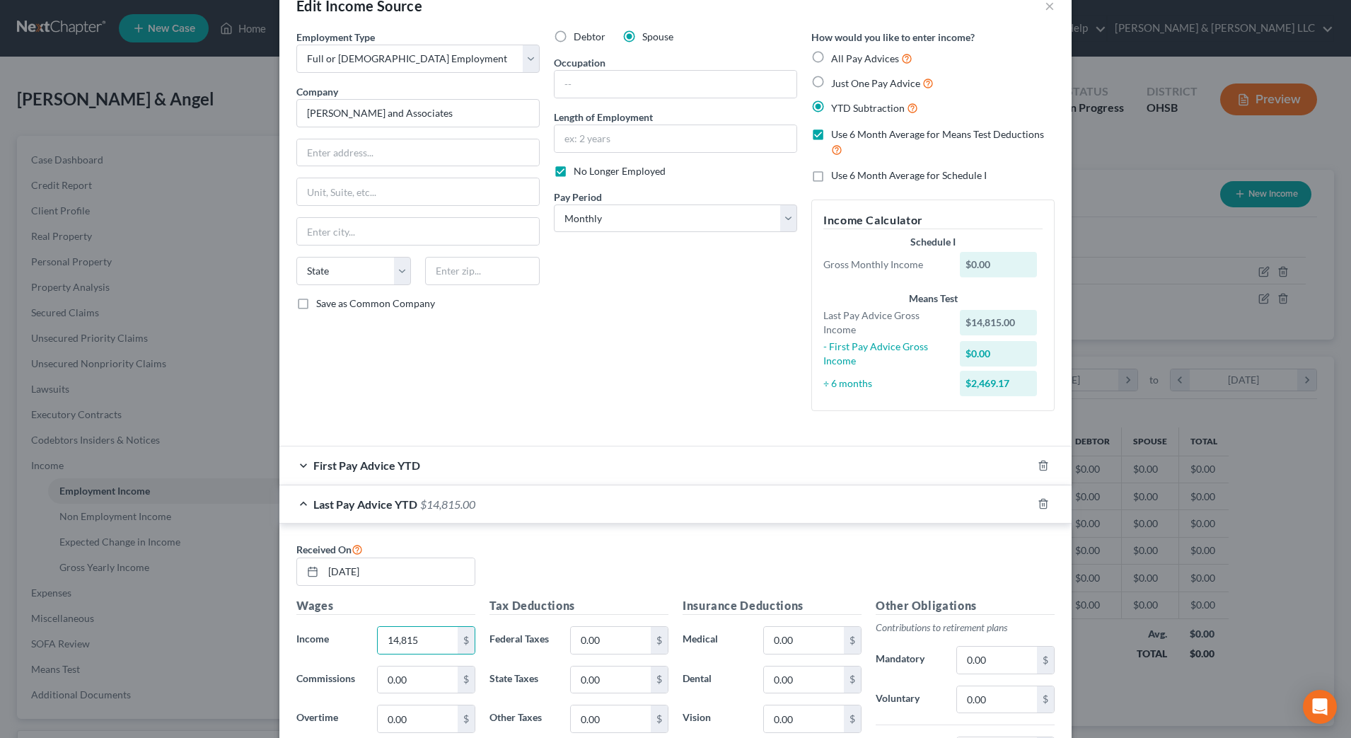
click at [482, 472] on div "First Pay Advice YTD" at bounding box center [655, 464] width 753 height 37
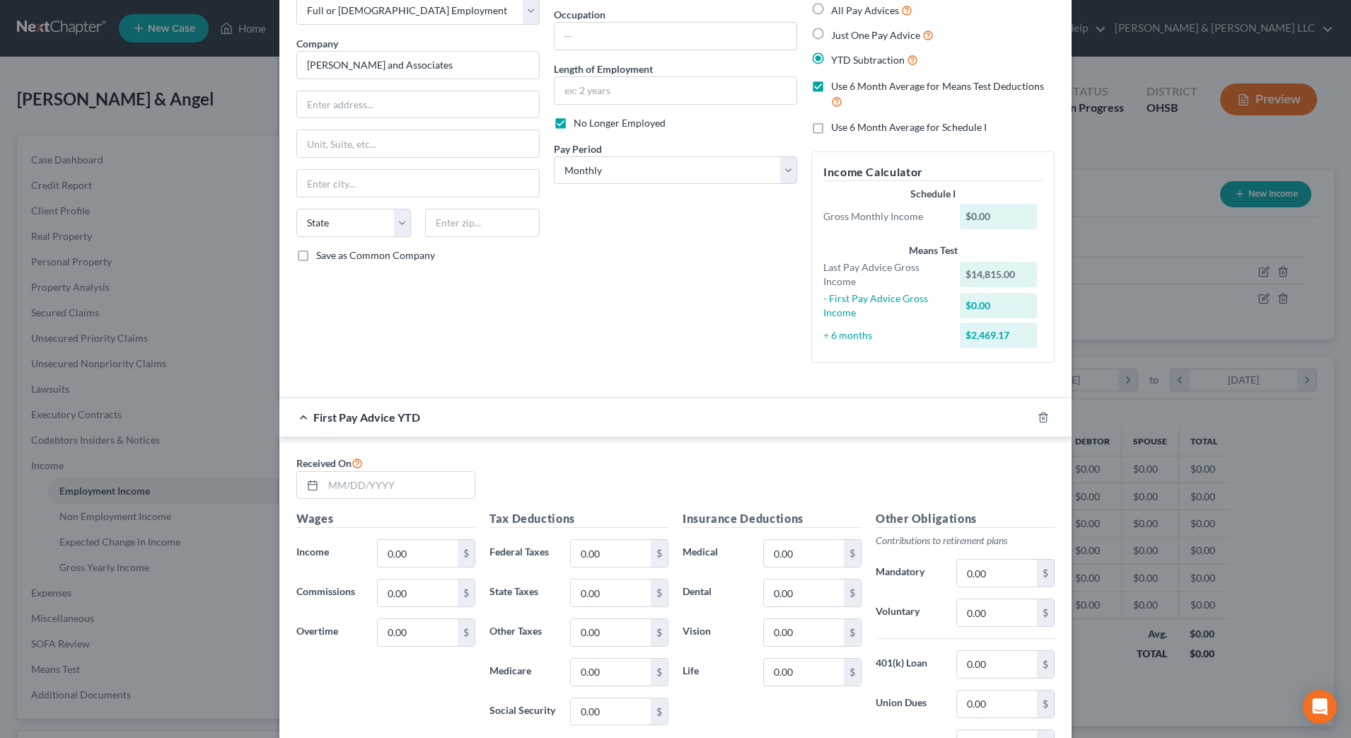
scroll to position [124, 0]
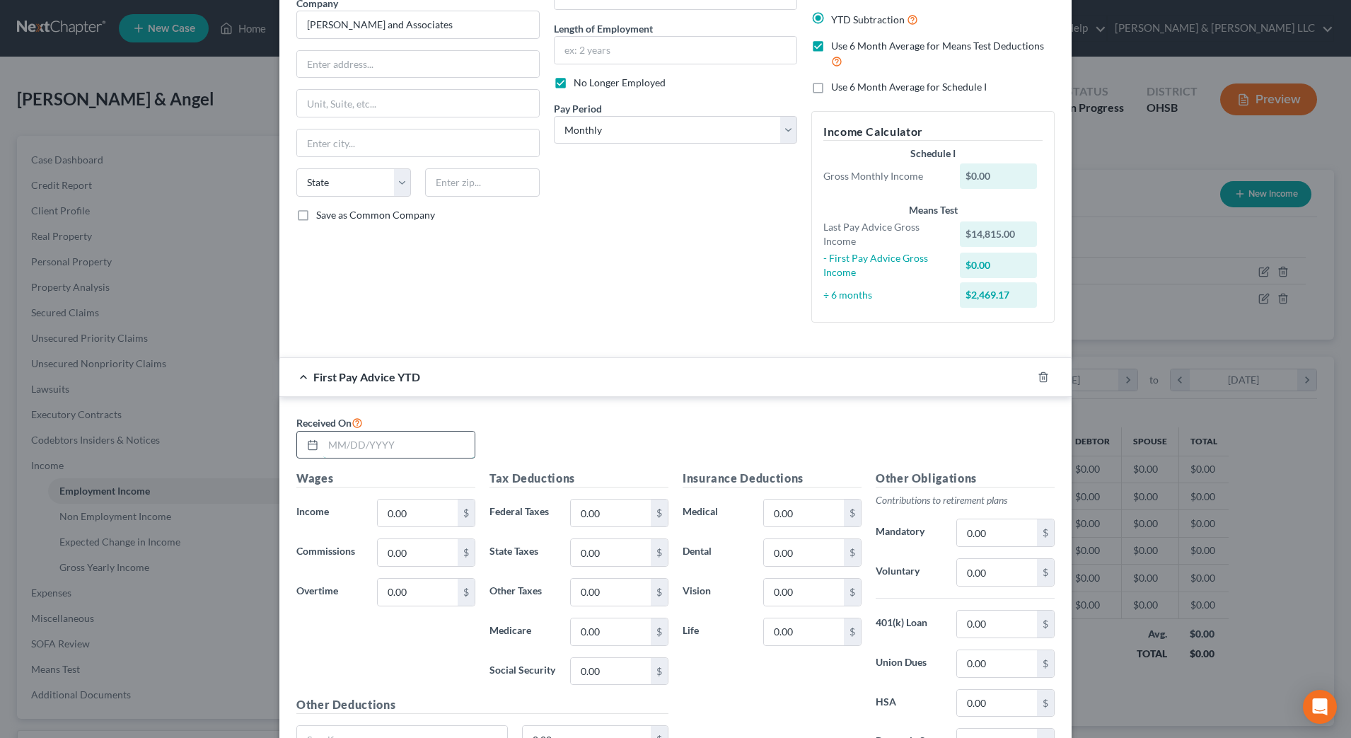
click at [408, 452] on input "text" at bounding box center [398, 444] width 151 height 27
click at [409, 500] on input "0.00" at bounding box center [418, 512] width 80 height 27
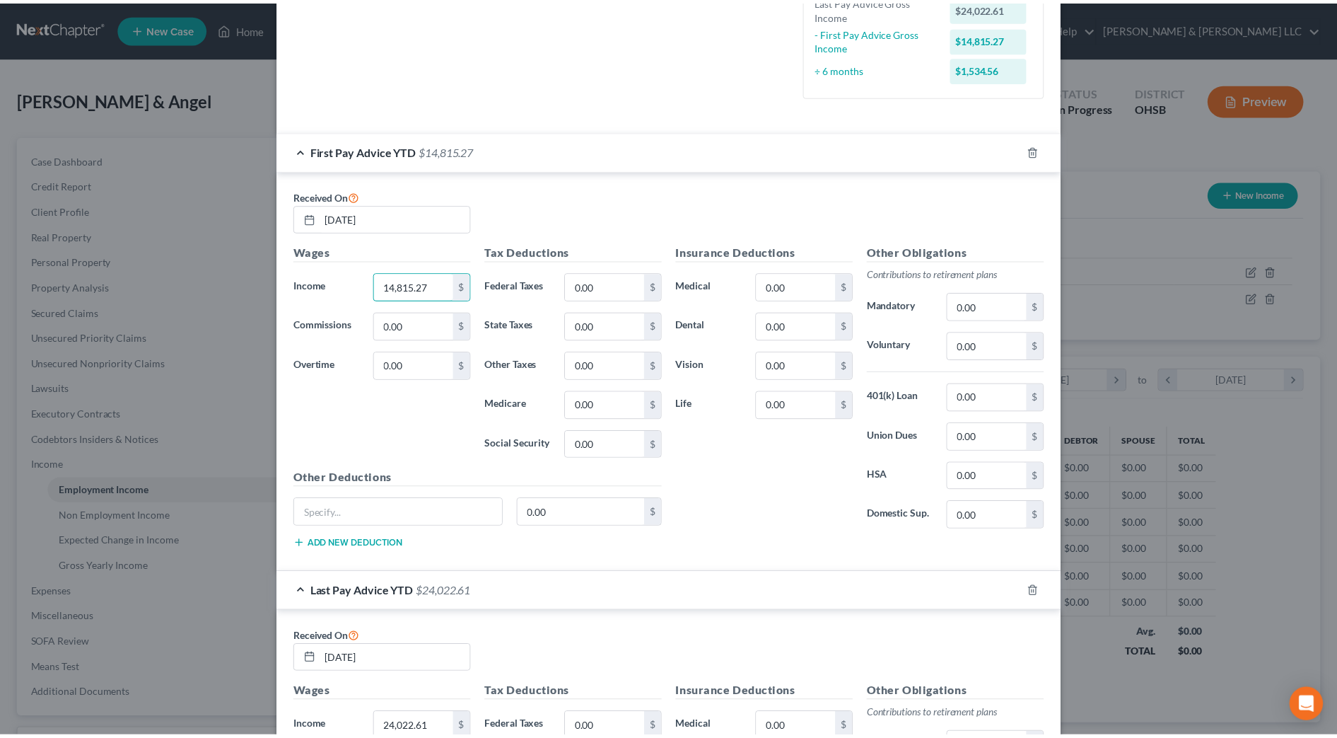
scroll to position [704, 0]
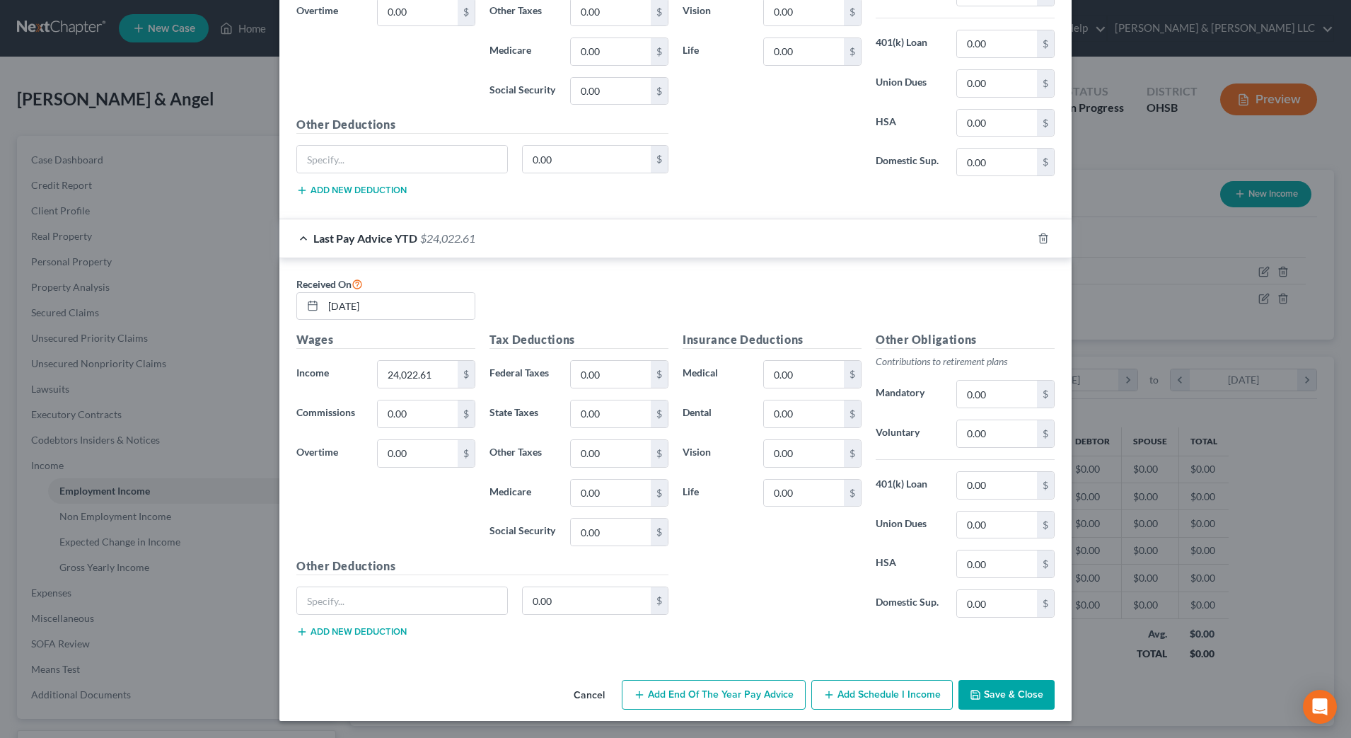
click at [992, 696] on button "Save & Close" at bounding box center [1006, 695] width 96 height 30
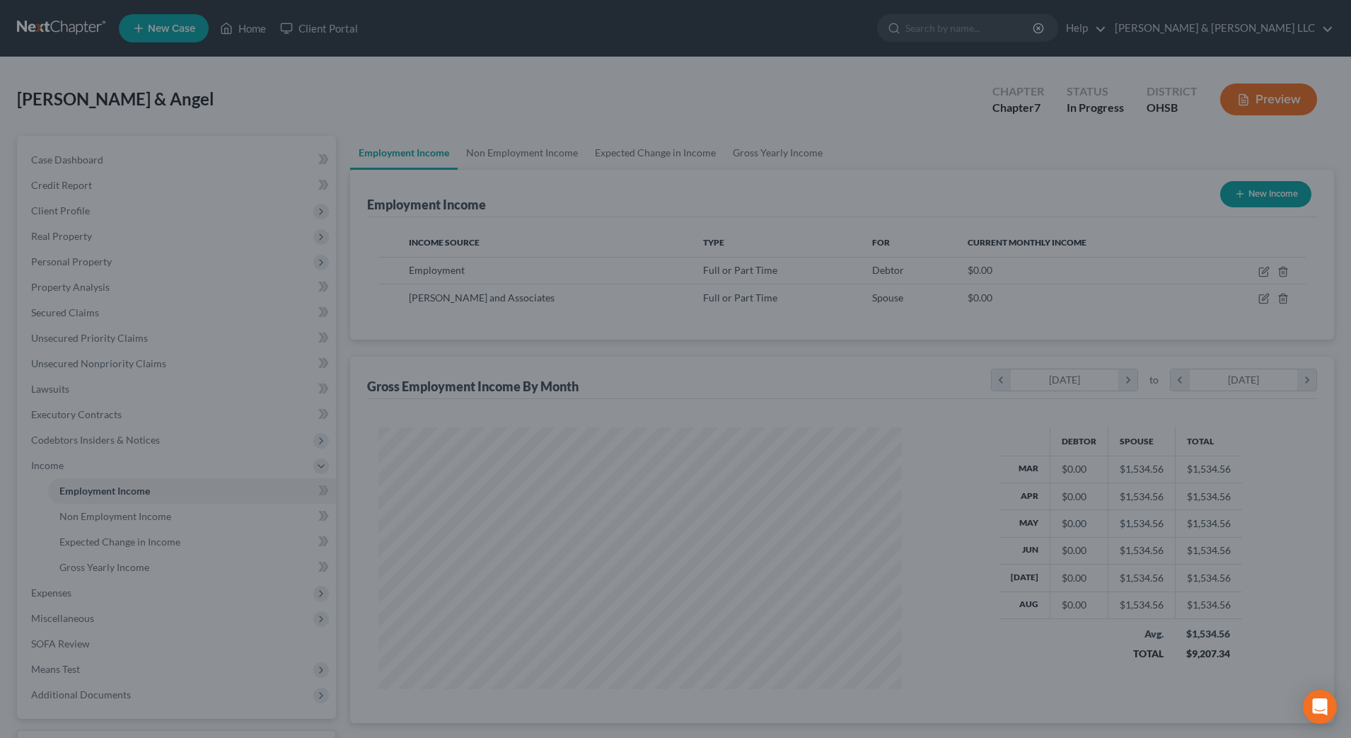
scroll to position [706990, 706700]
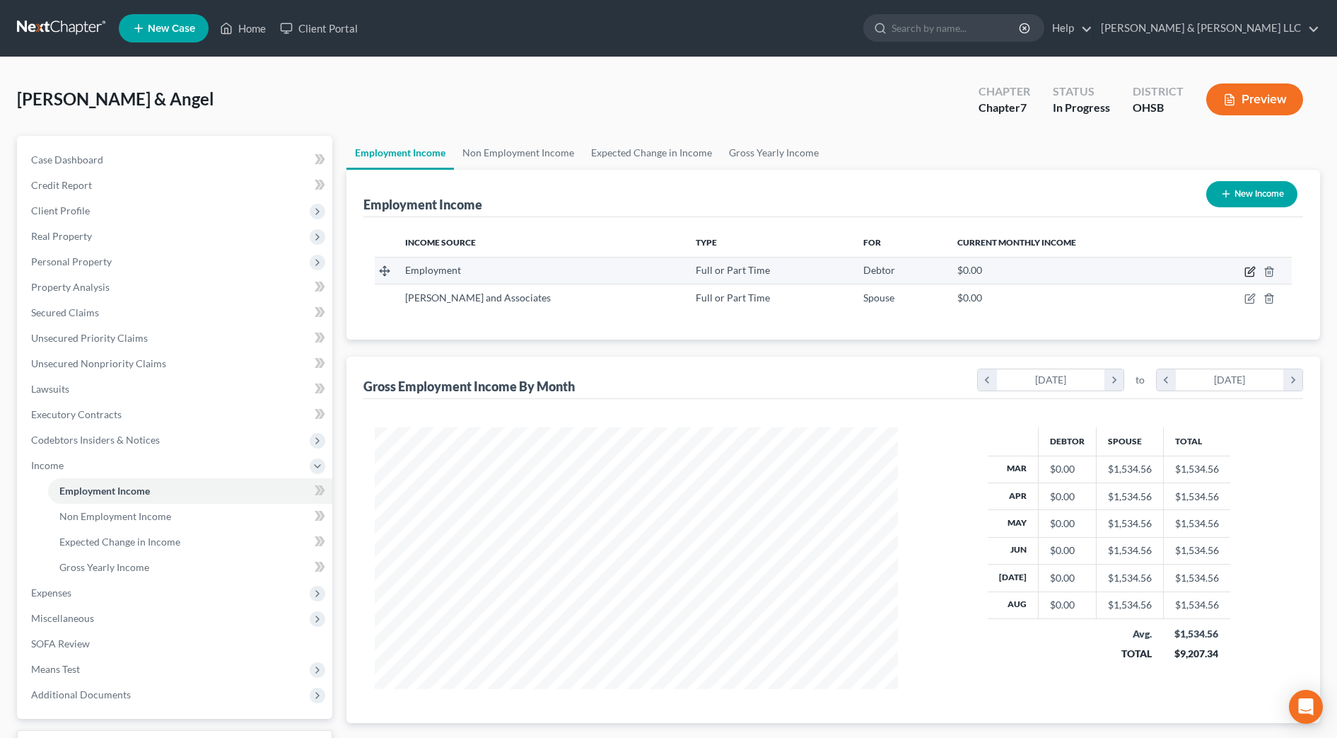
click at [1249, 273] on icon "button" at bounding box center [1251, 270] width 6 height 6
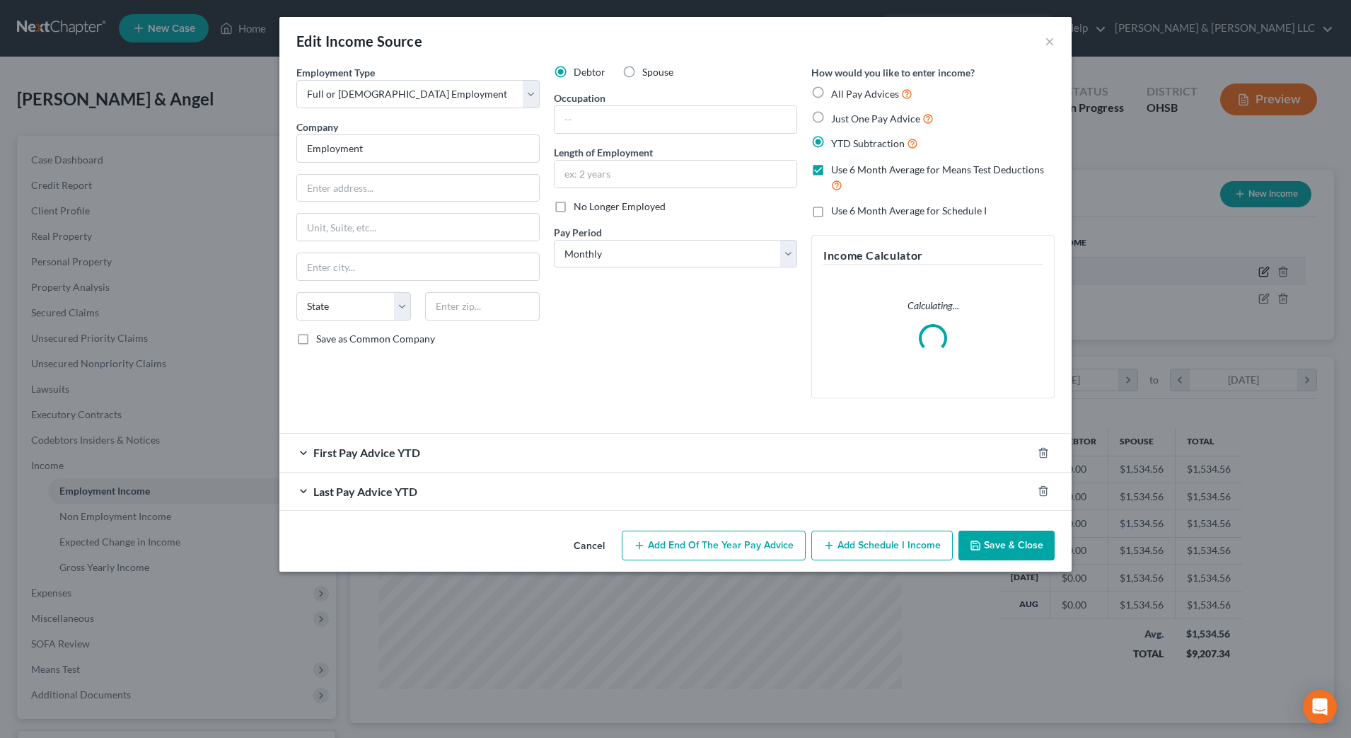
scroll to position [265, 558]
click at [385, 157] on input "Employment" at bounding box center [417, 148] width 243 height 28
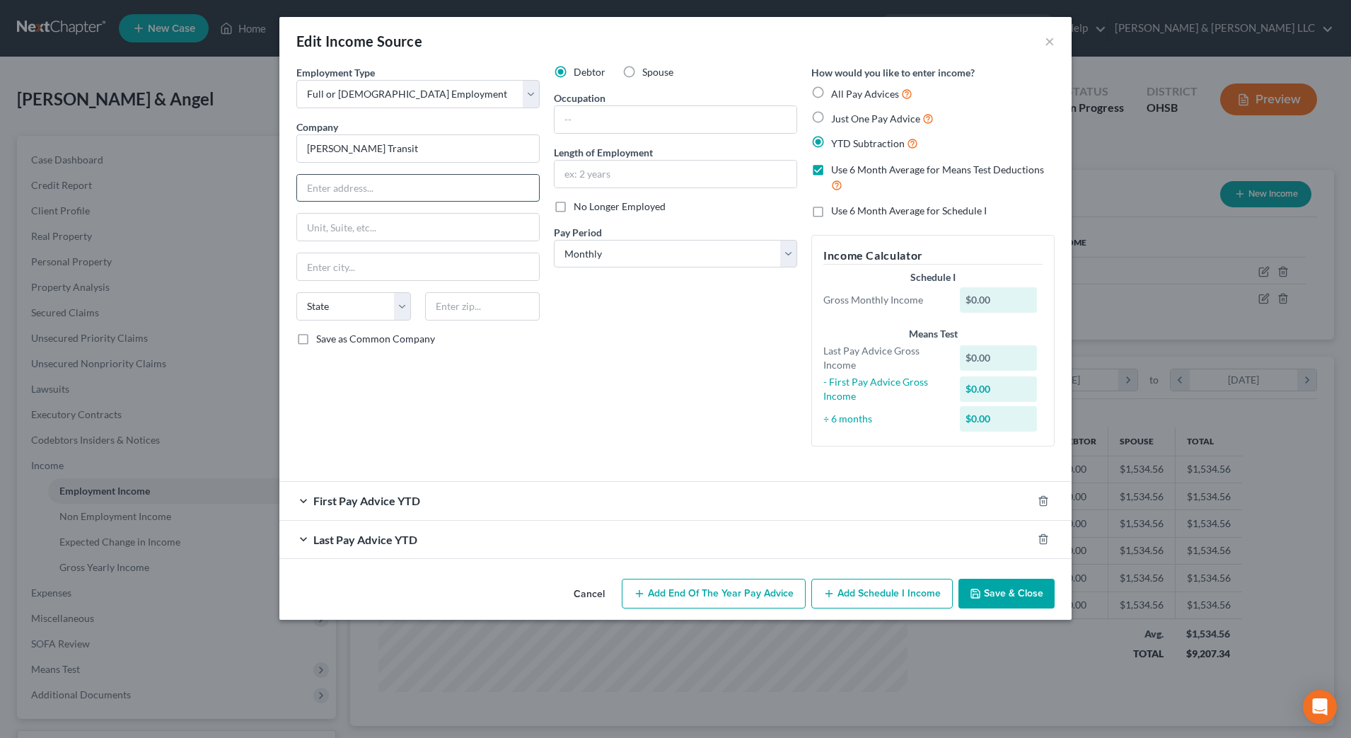
drag, startPoint x: 352, startPoint y: 181, endPoint x: 381, endPoint y: 175, distance: 30.4
click at [352, 181] on input "text" at bounding box center [418, 188] width 242 height 27
click at [705, 124] on input "text" at bounding box center [675, 119] width 242 height 27
drag, startPoint x: 600, startPoint y: 319, endPoint x: 593, endPoint y: 192, distance: 127.5
click at [602, 318] on div "Debtor Spouse Occupation Driver Length of Employment No Longer Employed Pay Per…" at bounding box center [675, 261] width 257 height 393
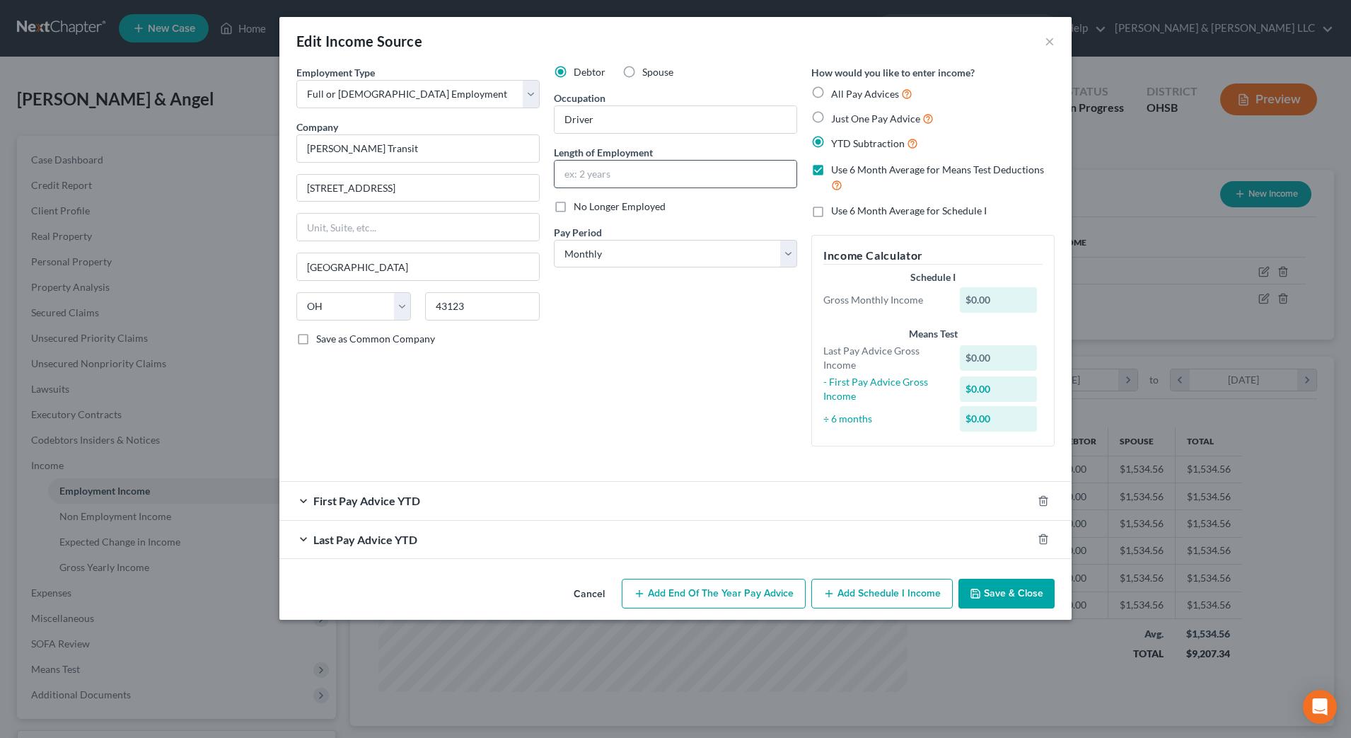
drag, startPoint x: 594, startPoint y: 173, endPoint x: 612, endPoint y: 163, distance: 20.6
click at [594, 173] on input "text" at bounding box center [675, 174] width 242 height 27
click at [613, 311] on div "Debtor Spouse Occupation Driver Length of Employment 5 years No Longer Employed…" at bounding box center [675, 261] width 257 height 393
click at [633, 251] on select "Select Monthly Twice Monthly Every Other Week Weekly" at bounding box center [675, 254] width 243 height 28
click at [554, 240] on select "Select Monthly Twice Monthly Every Other Week Weekly" at bounding box center [675, 254] width 243 height 28
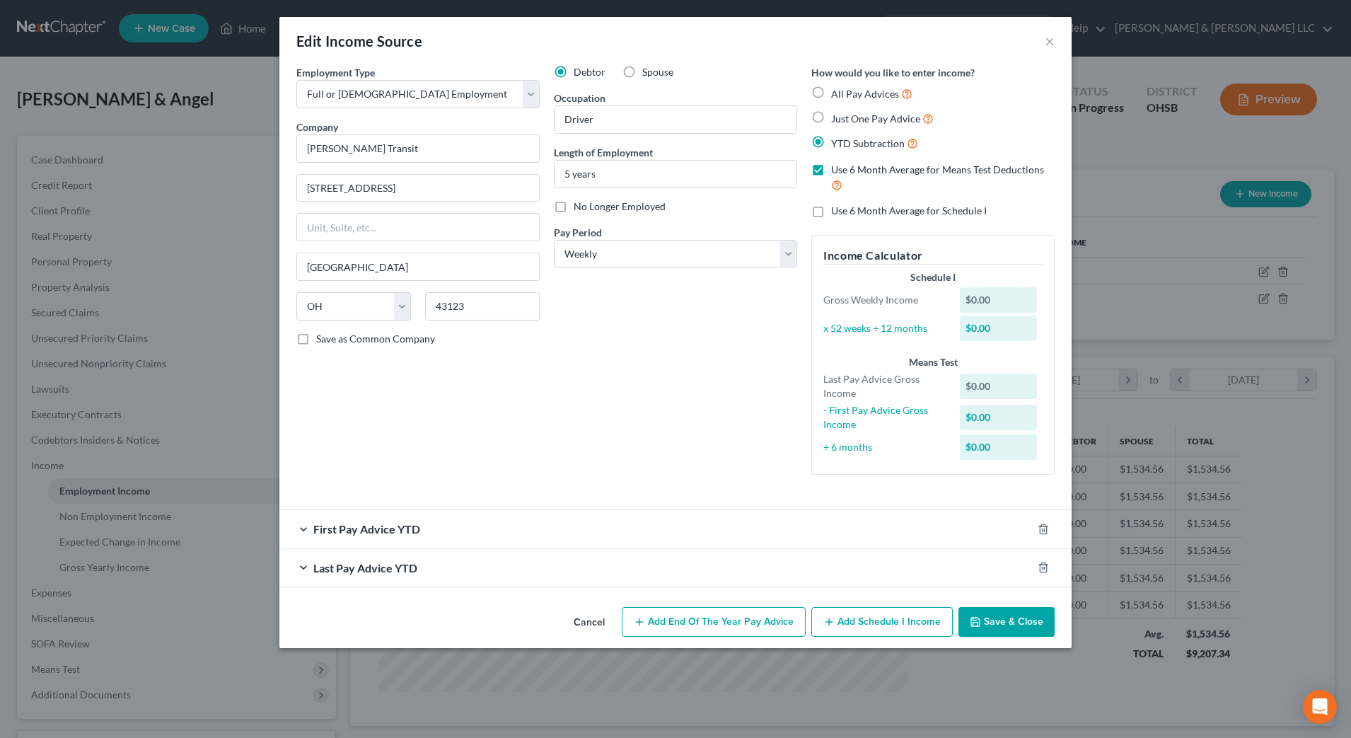
click at [556, 433] on div "Debtor Spouse Occupation Driver Length of Employment 5 years No Longer Employed…" at bounding box center [675, 275] width 257 height 421
click at [509, 567] on div "Last Pay Advice YTD" at bounding box center [655, 567] width 753 height 37
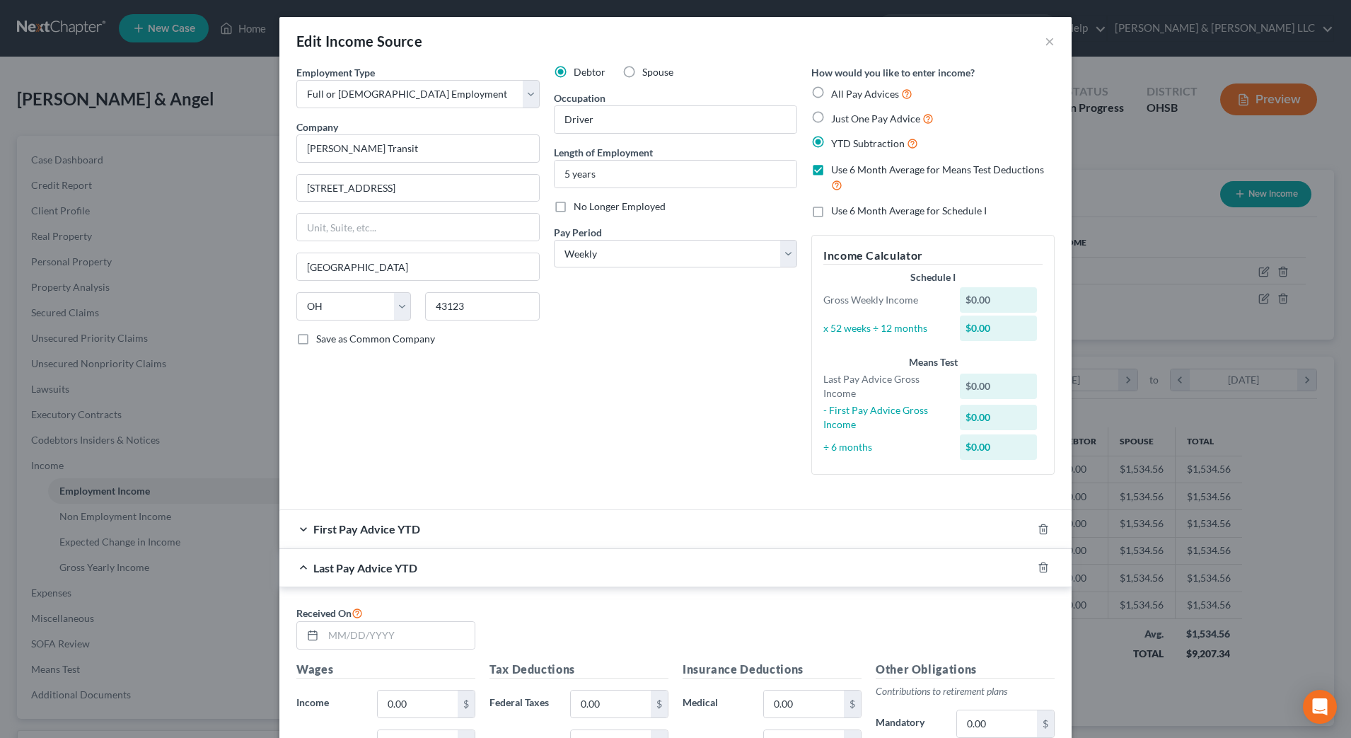
scroll to position [177, 0]
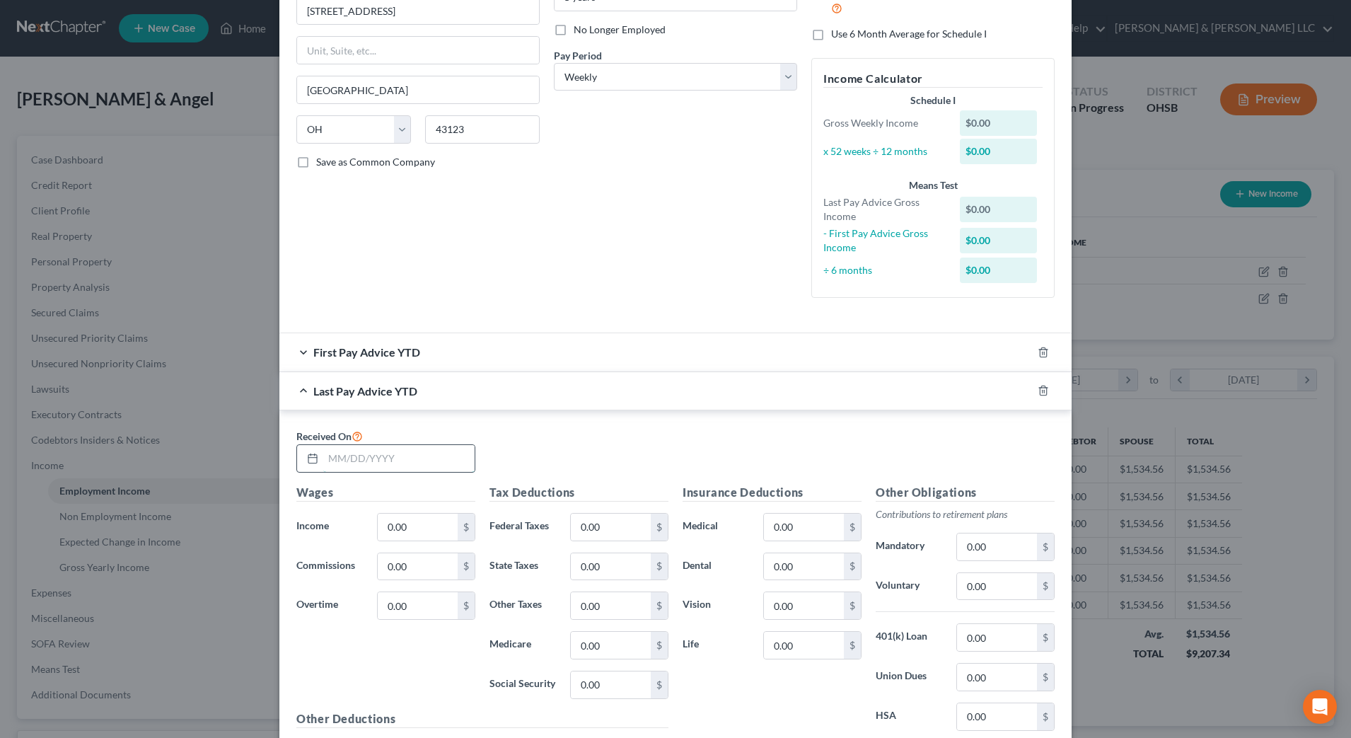
click at [380, 465] on input "text" at bounding box center [398, 458] width 151 height 27
click at [393, 523] on input "0.00" at bounding box center [418, 526] width 80 height 27
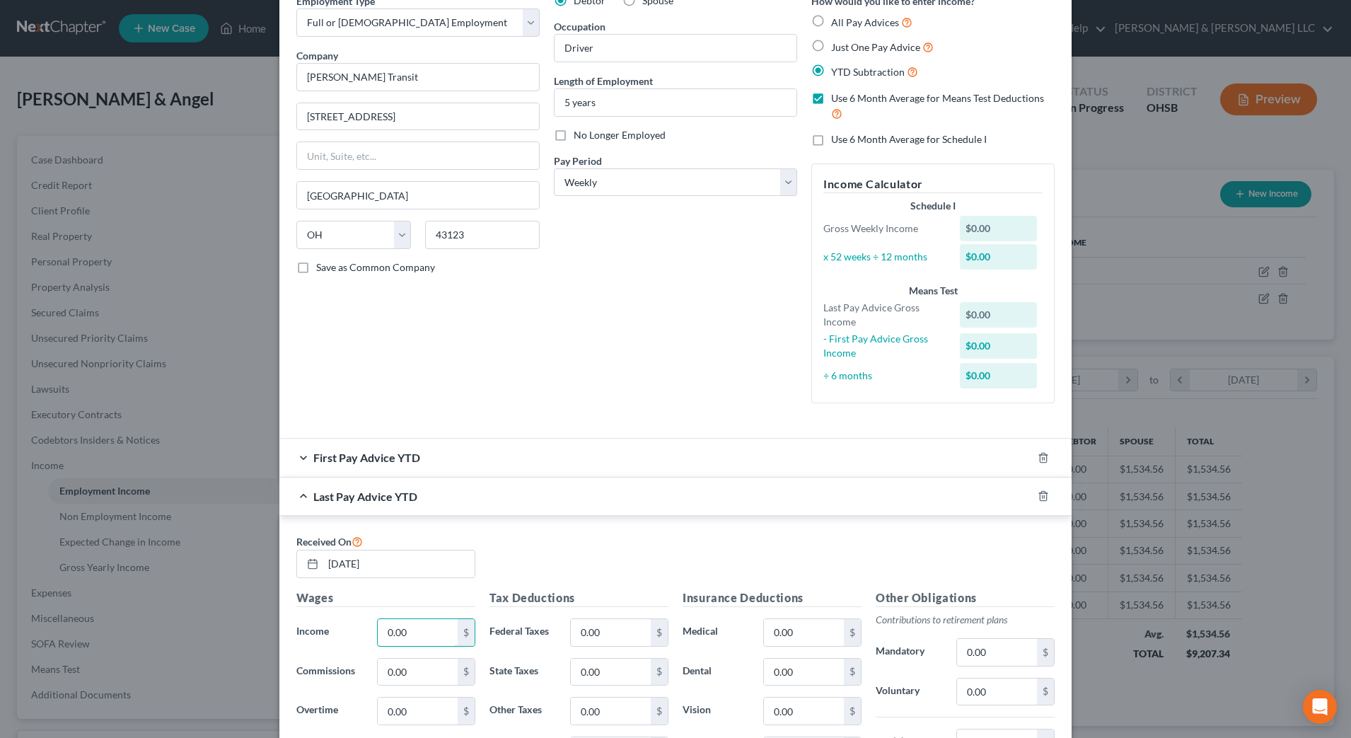
scroll to position [0, 0]
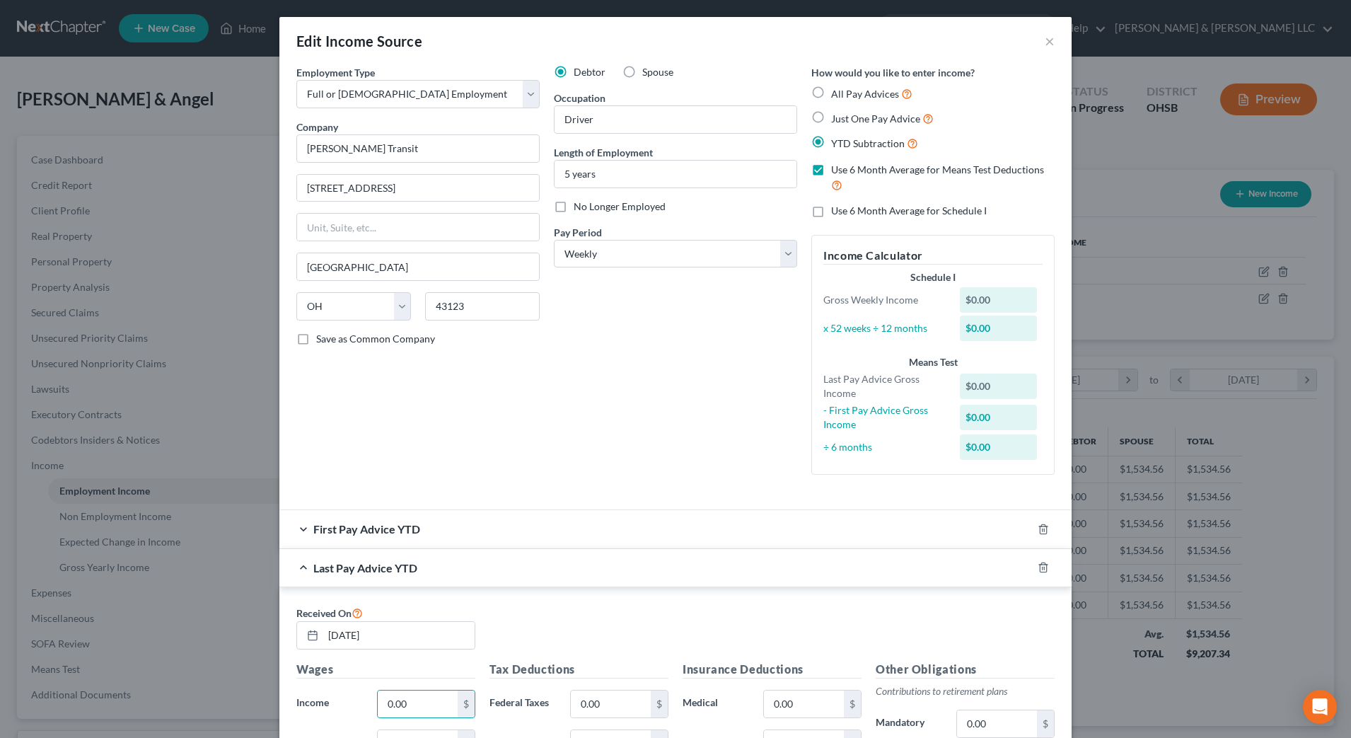
click at [831, 178] on label "Use 6 Month Average for Means Test Deductions" at bounding box center [942, 178] width 223 height 30
click at [837, 172] on input "Use 6 Month Average for Means Test Deductions" at bounding box center [841, 167] width 9 height 9
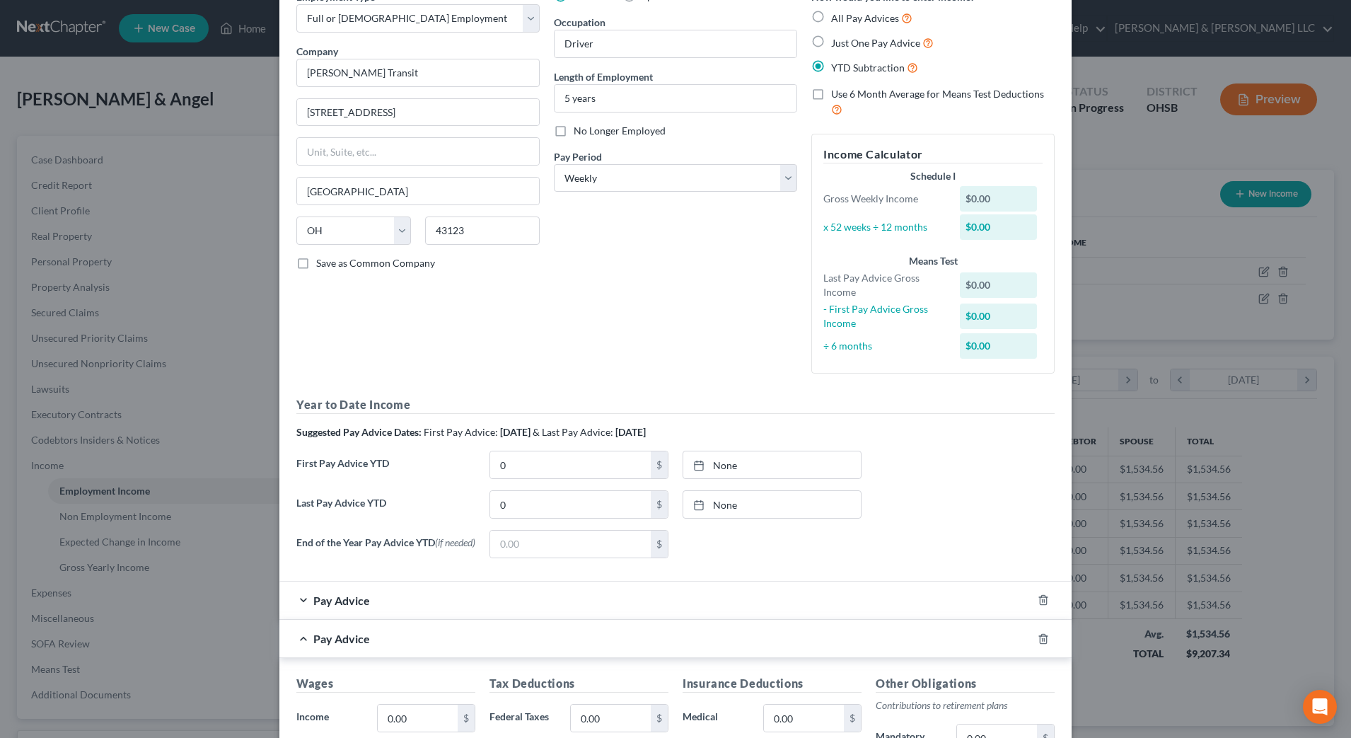
scroll to position [177, 0]
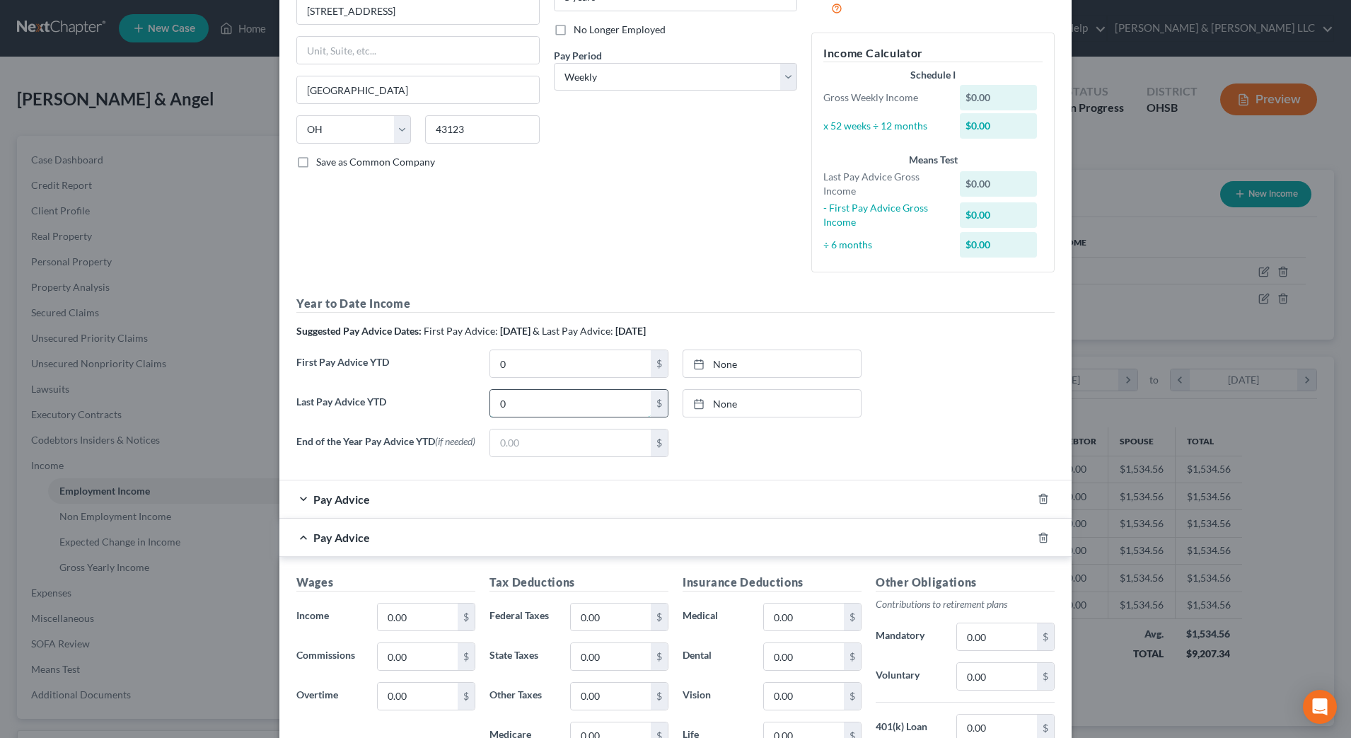
click at [533, 404] on input "0" at bounding box center [570, 403] width 161 height 27
click at [1038, 500] on icon "button" at bounding box center [1043, 498] width 11 height 11
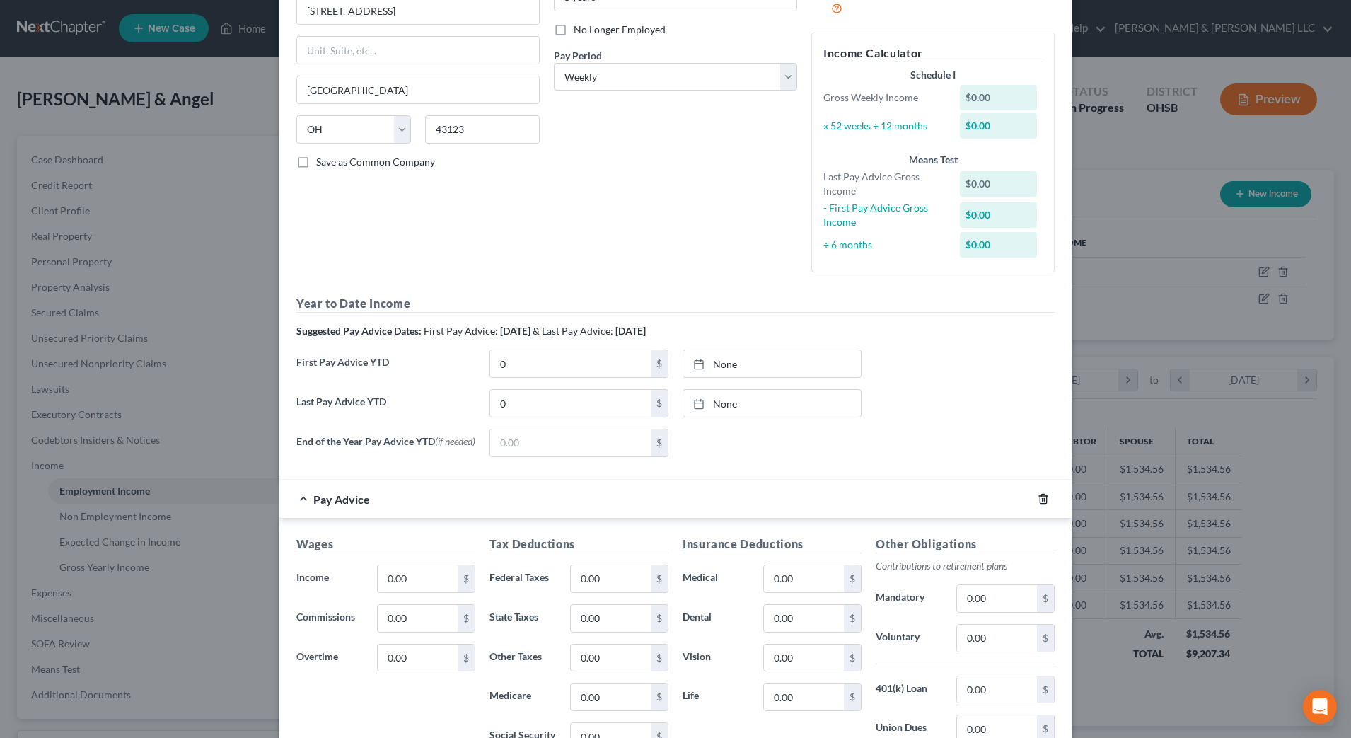
click at [1038, 500] on icon "button" at bounding box center [1043, 498] width 11 height 11
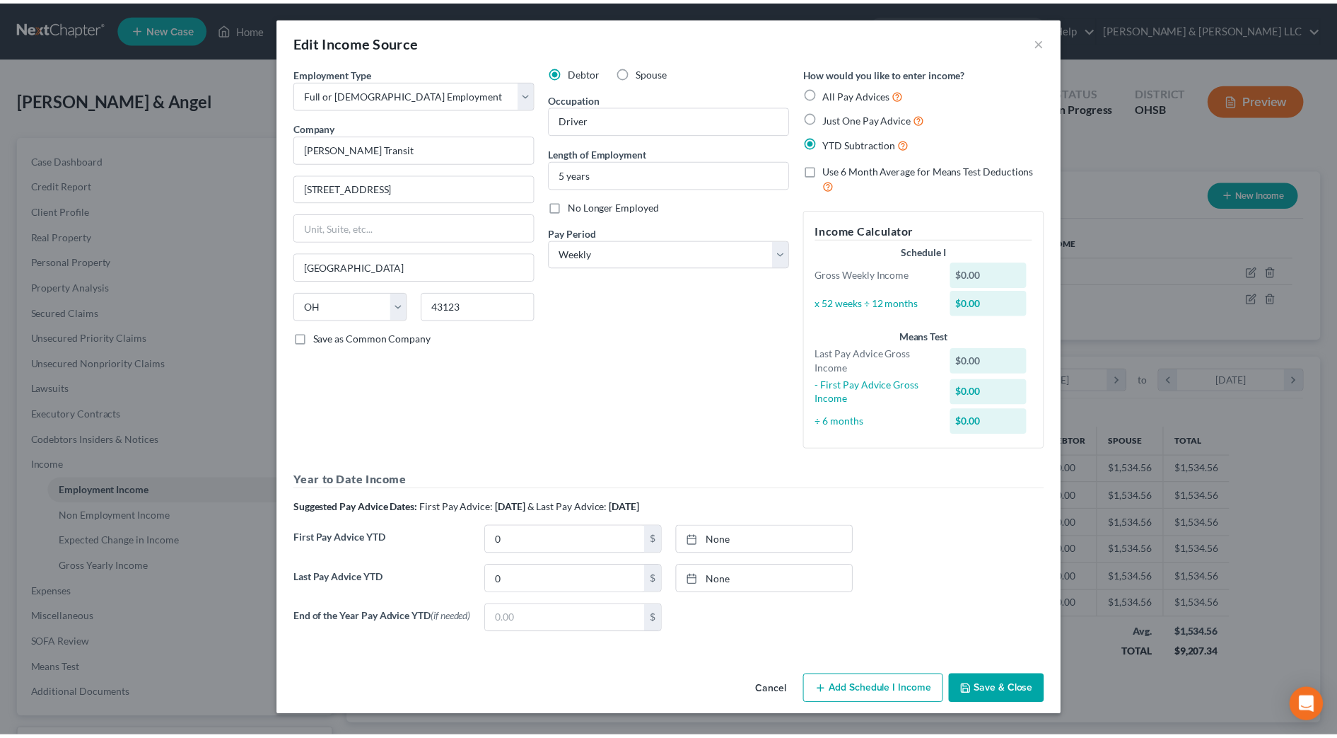
scroll to position [0, 0]
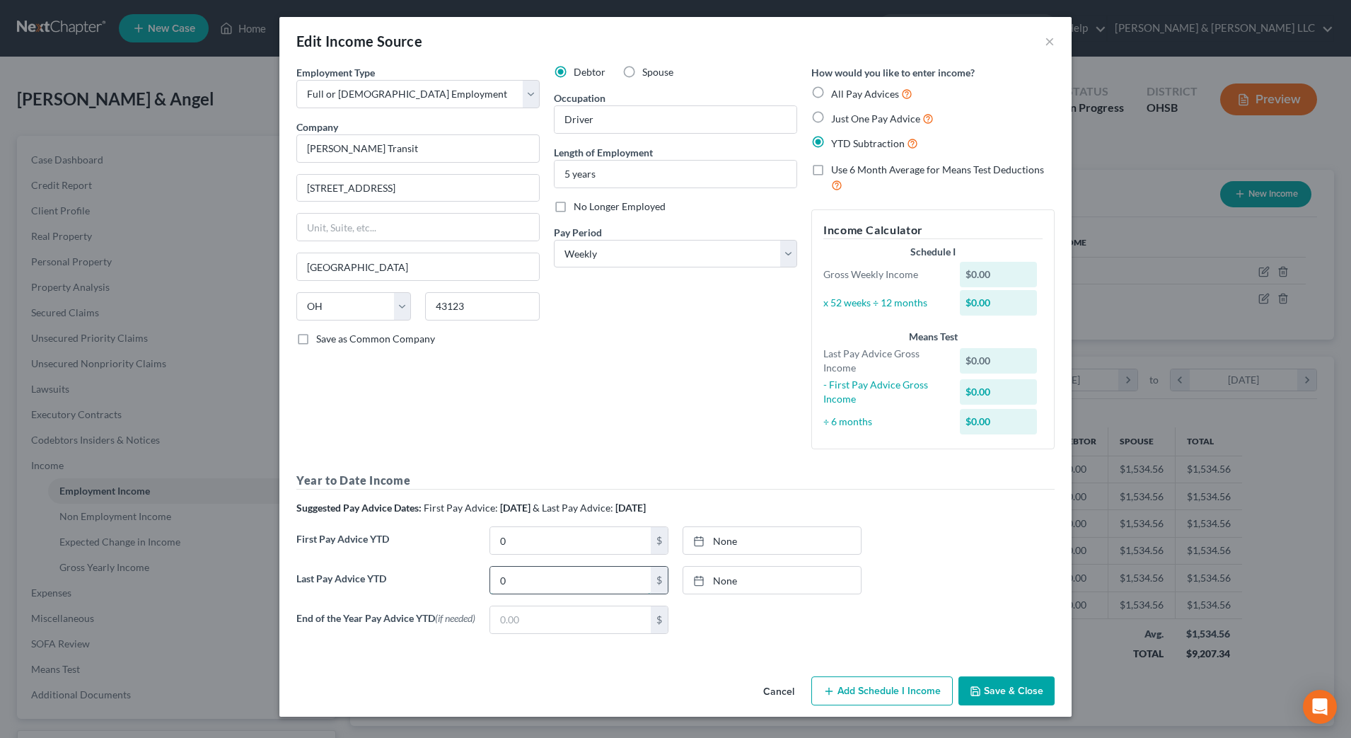
click at [529, 581] on input "0" at bounding box center [570, 580] width 161 height 27
click at [551, 419] on div "Debtor Spouse Occupation Driver Length of Employment 5 years No Longer Employed…" at bounding box center [675, 262] width 257 height 395
click at [534, 540] on input "0" at bounding box center [570, 540] width 161 height 27
click at [583, 410] on div "Debtor Spouse Occupation Driver Length of Employment 5 years No Longer Employed…" at bounding box center [675, 262] width 257 height 395
click at [1005, 697] on button "Save & Close" at bounding box center [1006, 691] width 96 height 30
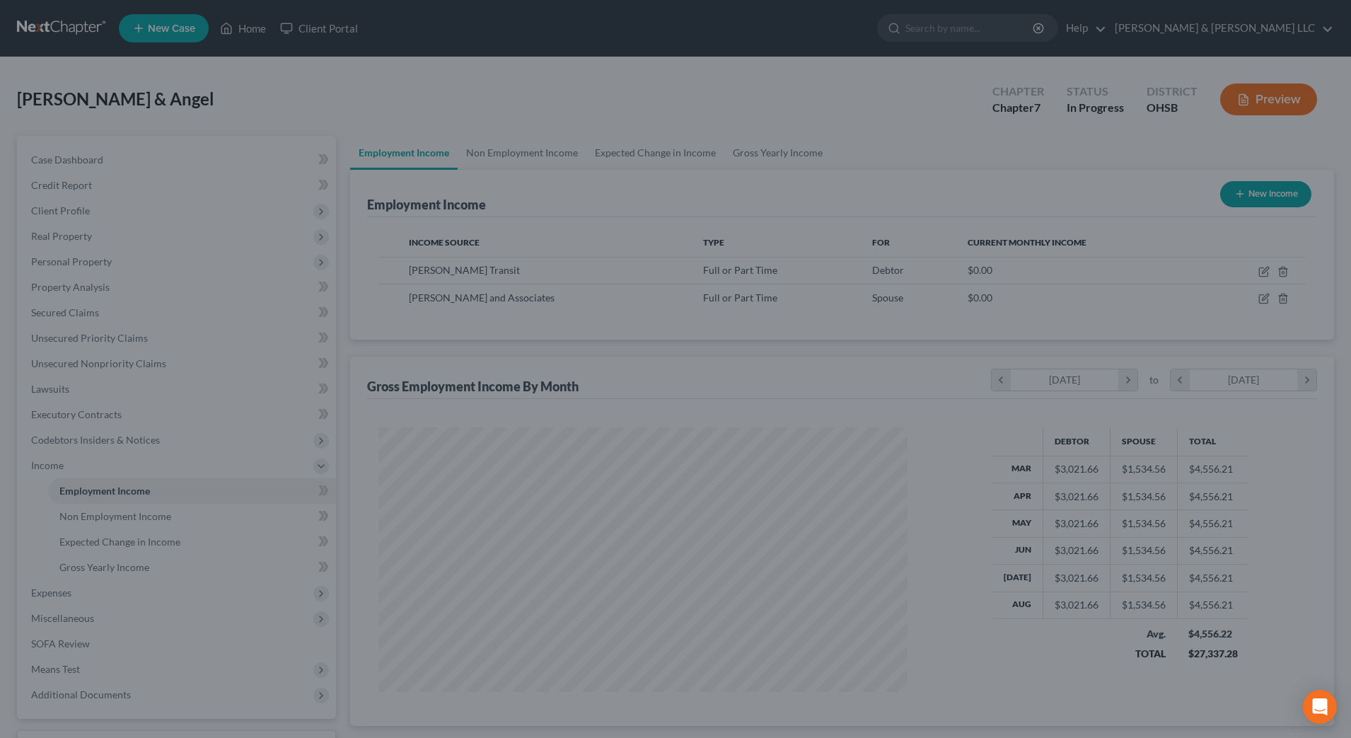
scroll to position [706990, 706700]
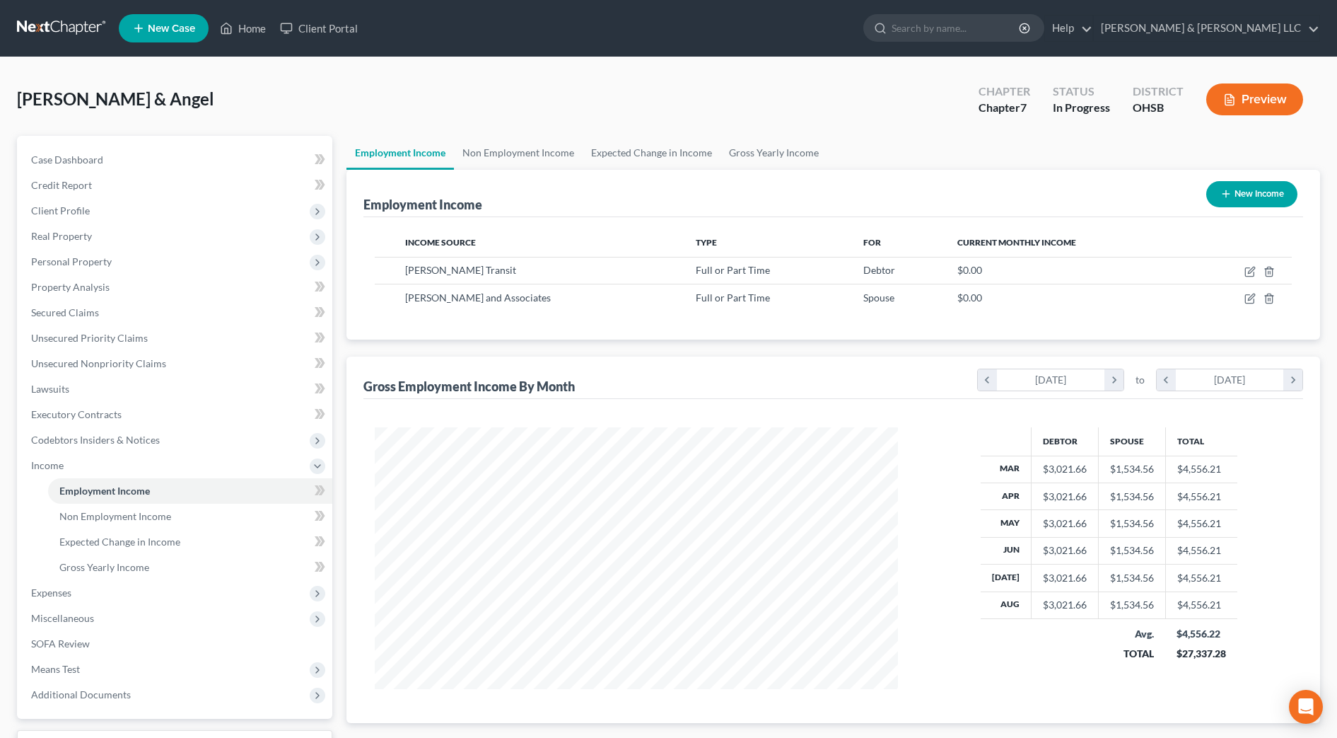
click at [1238, 188] on button "New Income" at bounding box center [1252, 194] width 91 height 26
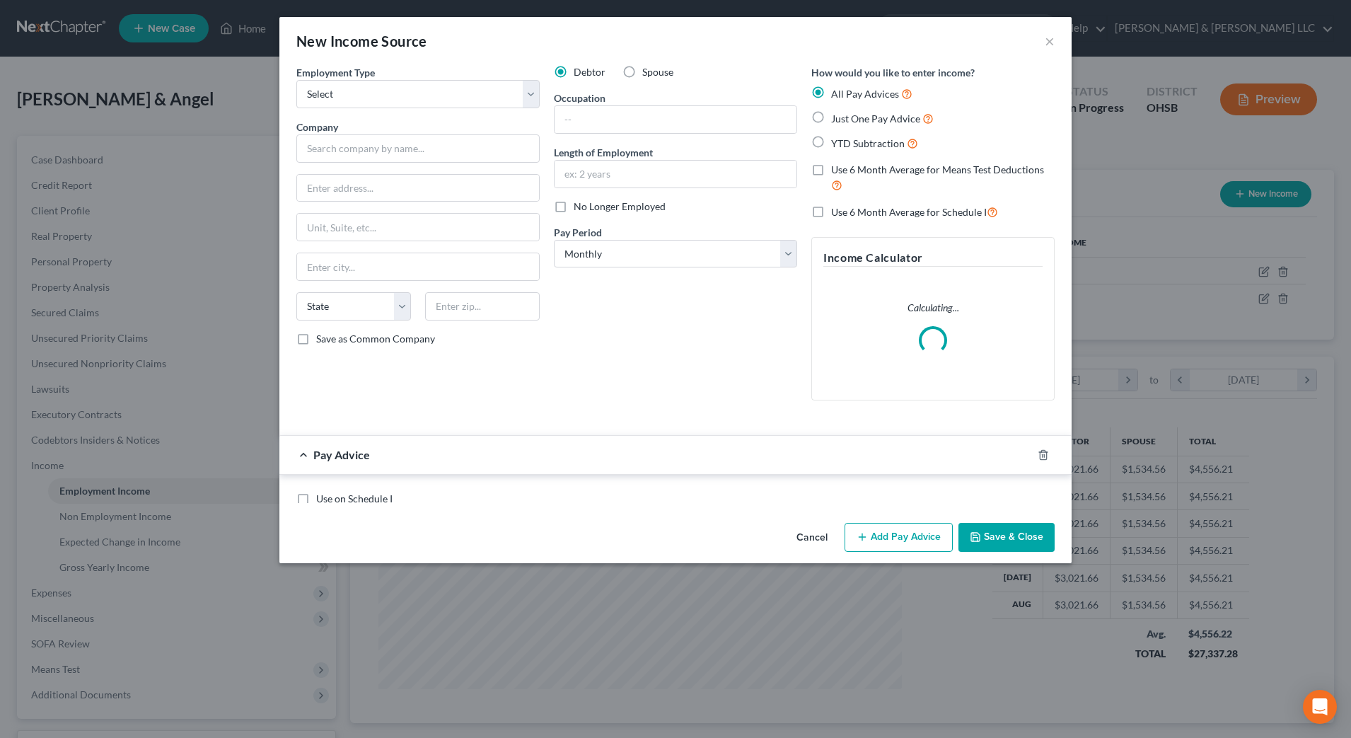
scroll to position [265, 558]
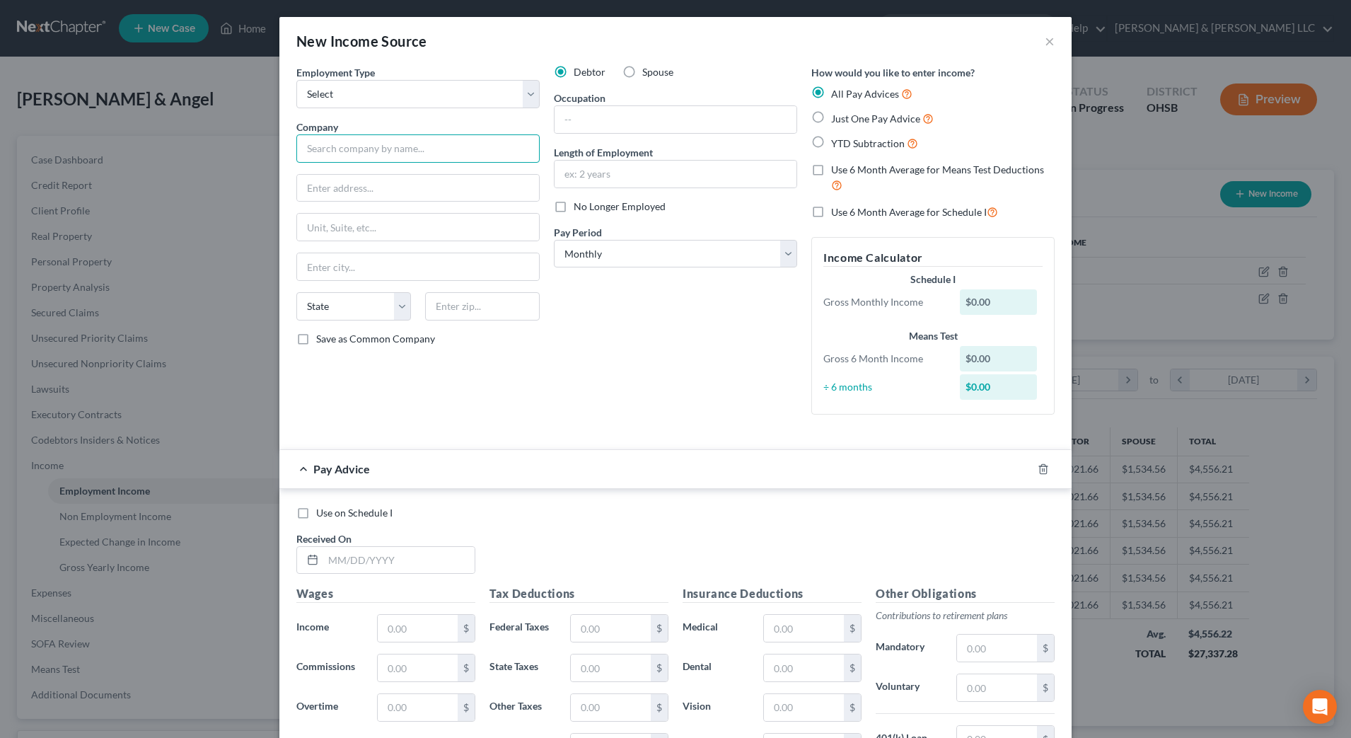
click at [470, 150] on input "text" at bounding box center [417, 148] width 243 height 28
click at [596, 116] on input "text" at bounding box center [675, 119] width 242 height 27
click at [567, 214] on div "Debtor Spouse Occupation Driver Length of Employment No Longer Employed Pay Per…" at bounding box center [675, 245] width 257 height 361
click at [574, 207] on span "No Longer Employed" at bounding box center [620, 206] width 92 height 12
click at [579, 207] on input "No Longer Employed" at bounding box center [583, 203] width 9 height 9
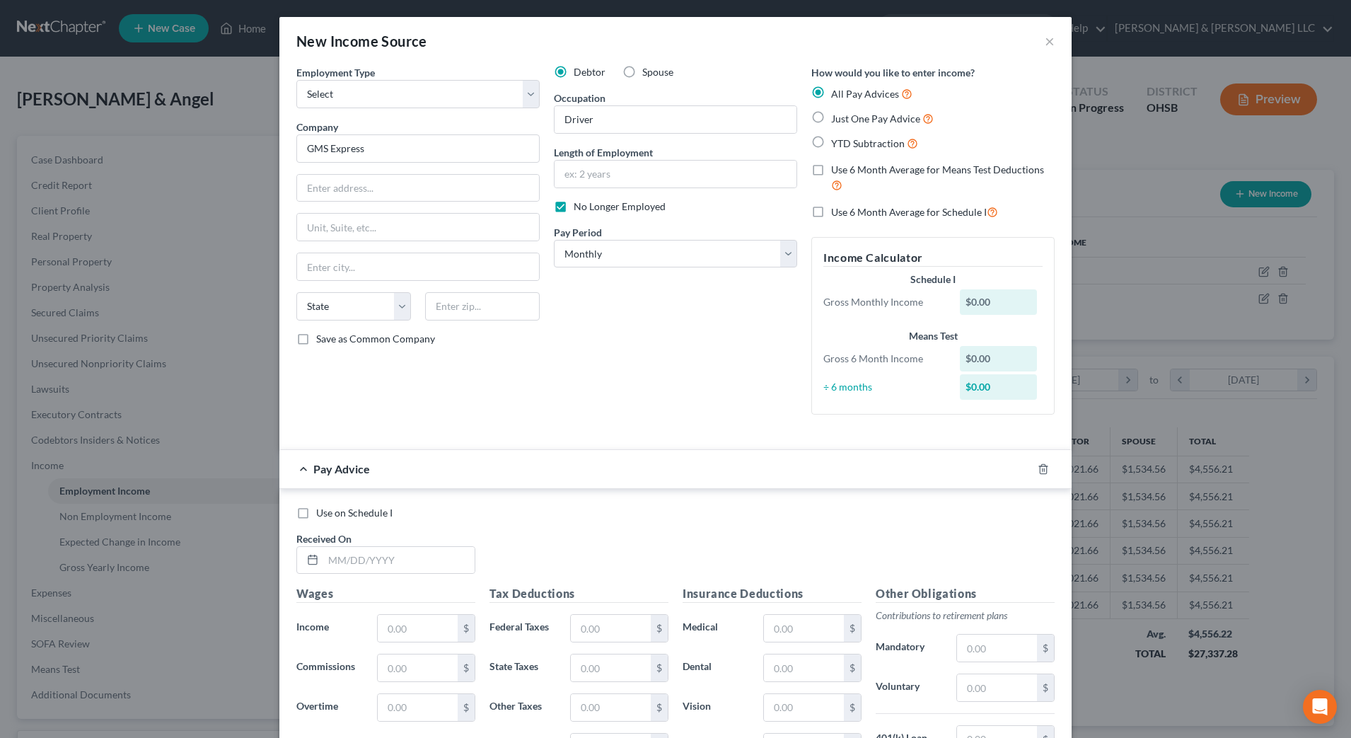
click at [888, 137] on span "YTD Subtraction" at bounding box center [868, 143] width 74 height 12
click at [846, 136] on input "YTD Subtraction" at bounding box center [841, 139] width 9 height 9
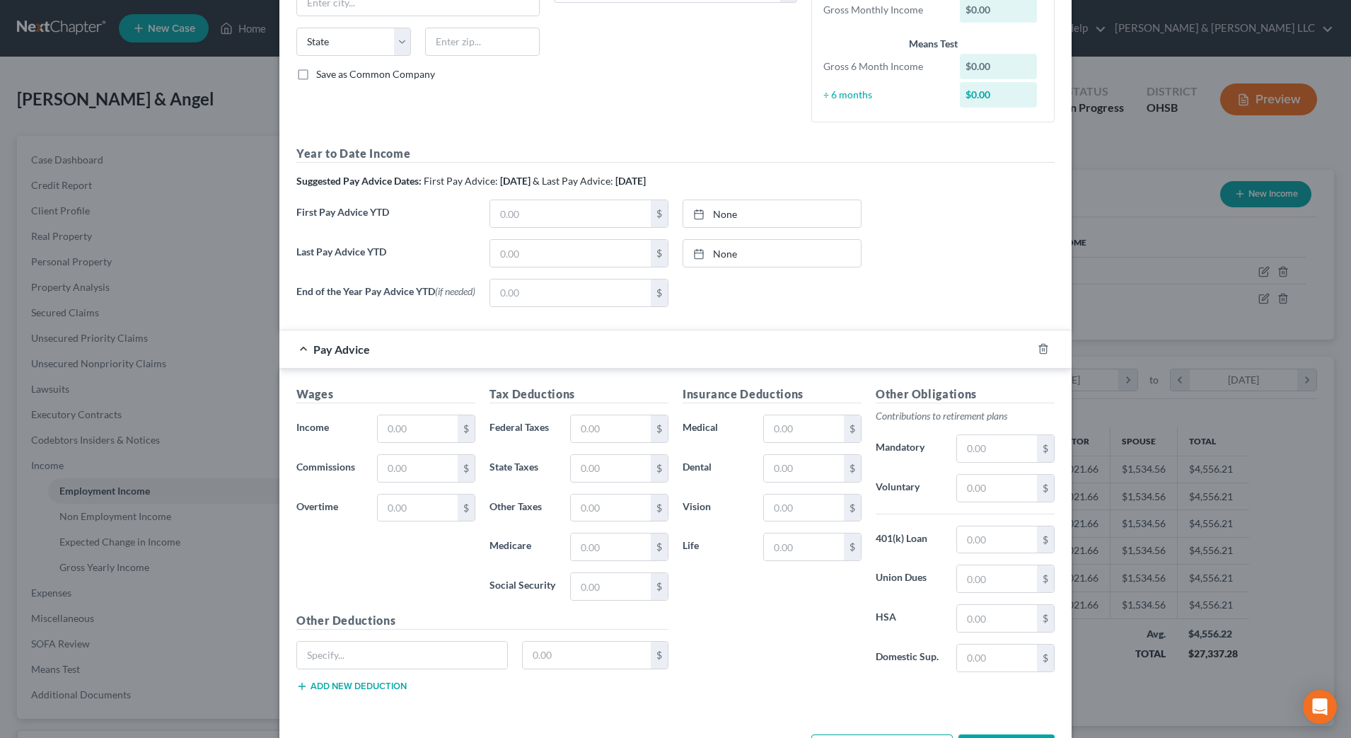
scroll to position [265, 0]
drag, startPoint x: 1034, startPoint y: 353, endPoint x: 682, endPoint y: 320, distance: 353.8
click at [1038, 354] on icon "button" at bounding box center [1043, 347] width 11 height 11
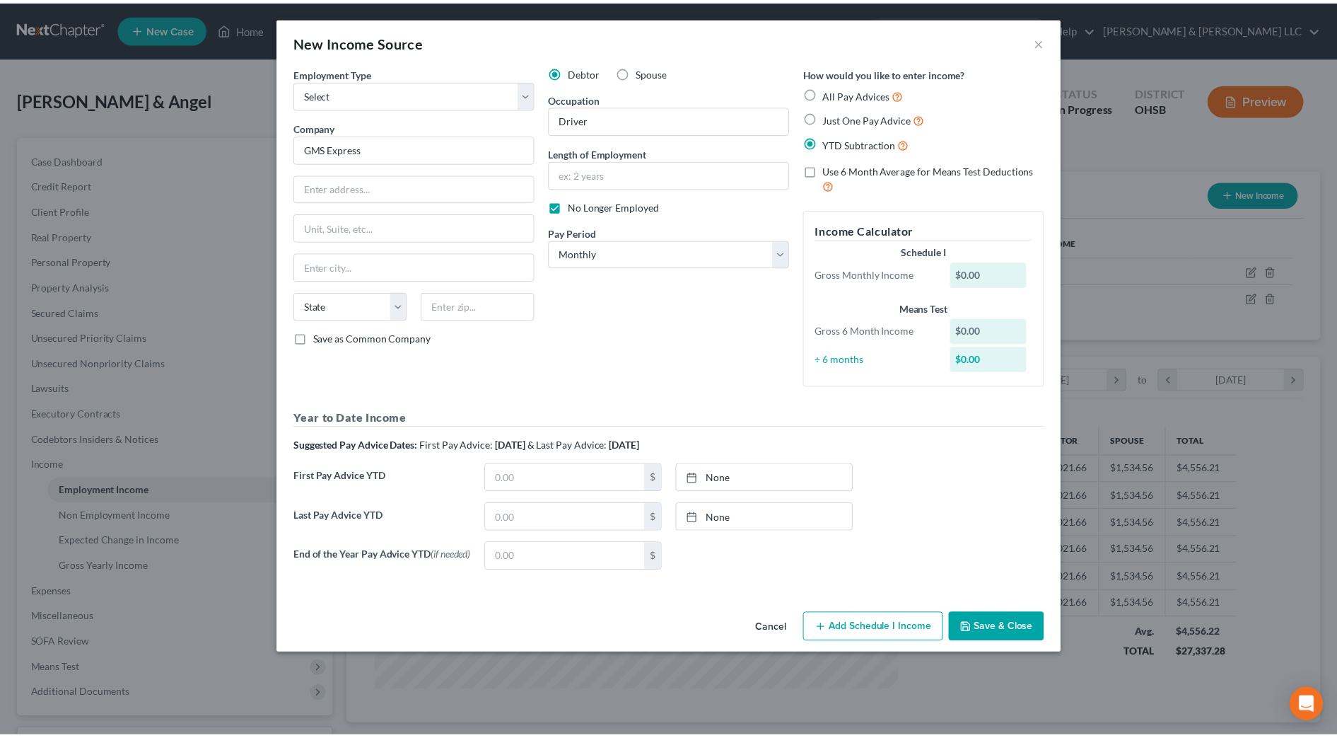
scroll to position [0, 0]
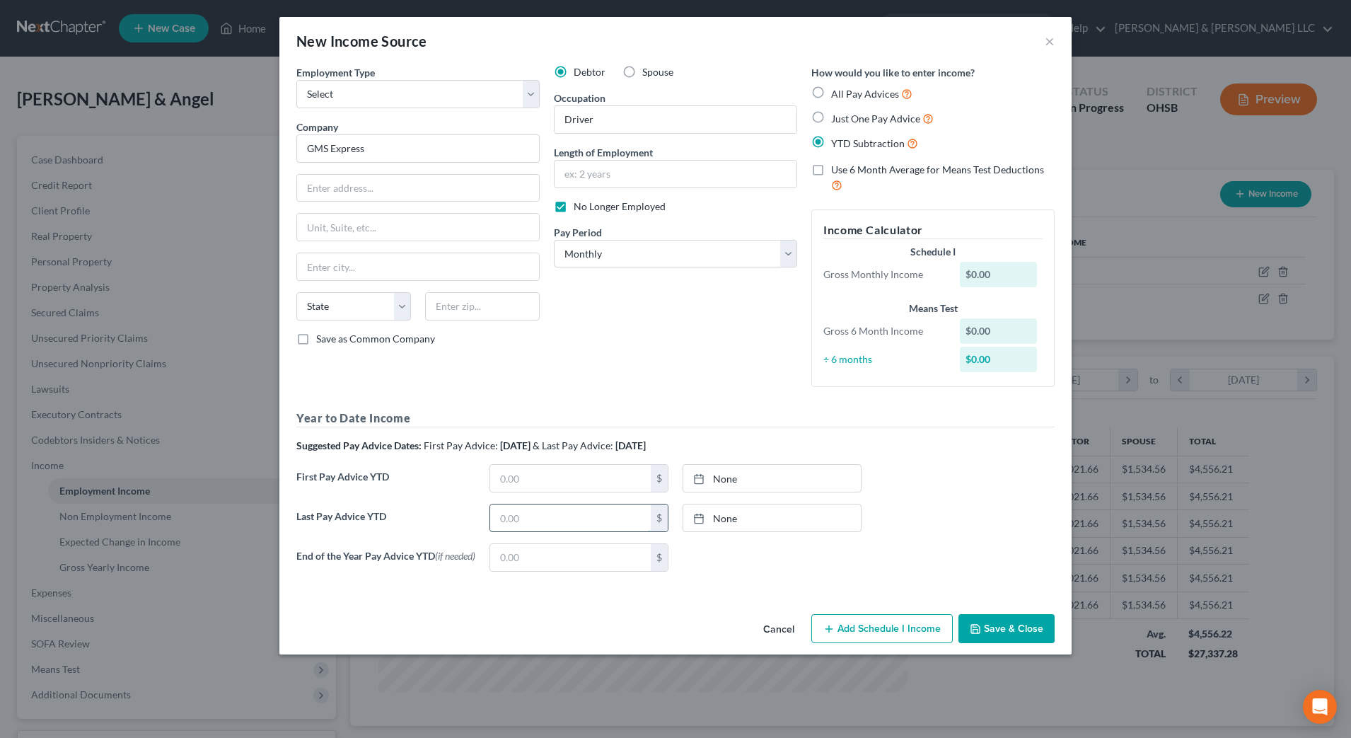
click at [574, 514] on input "text" at bounding box center [570, 517] width 161 height 27
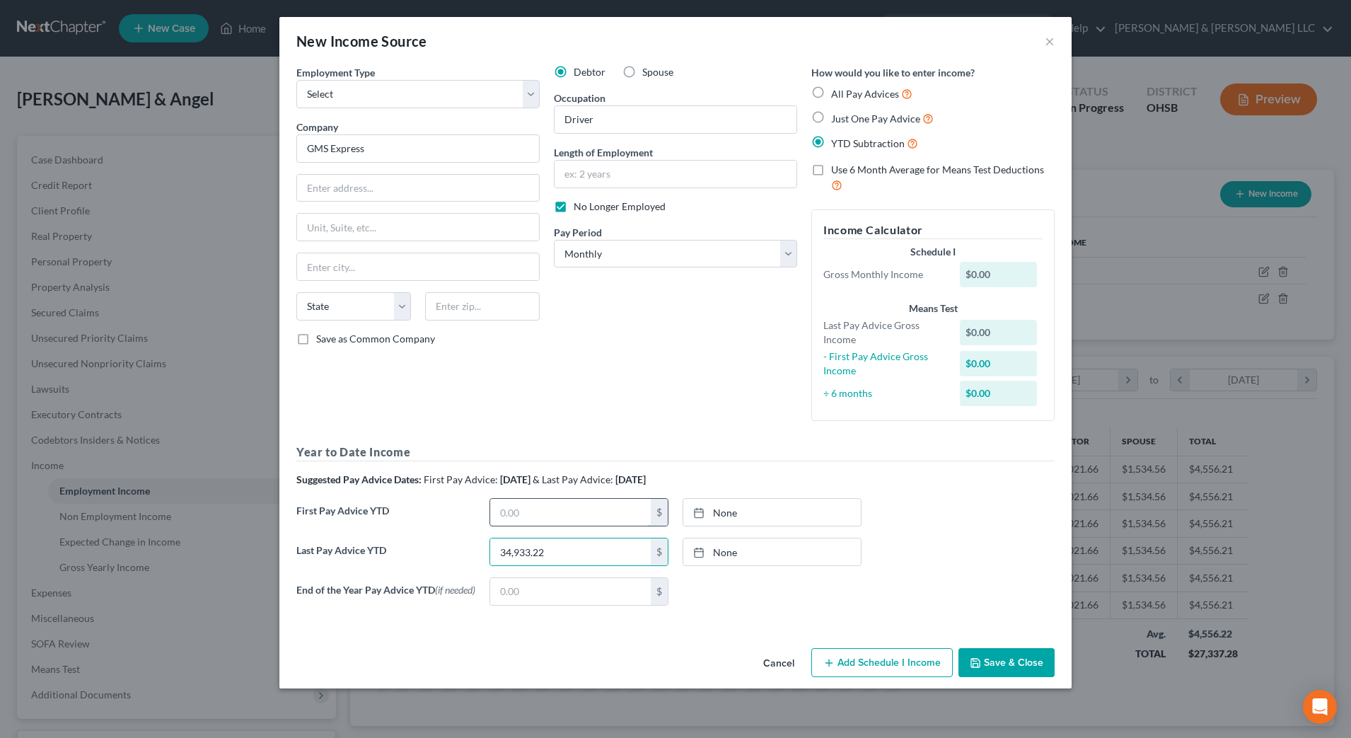
click at [575, 510] on input "text" at bounding box center [570, 512] width 161 height 27
click at [1021, 665] on button "Save & Close" at bounding box center [1006, 663] width 96 height 30
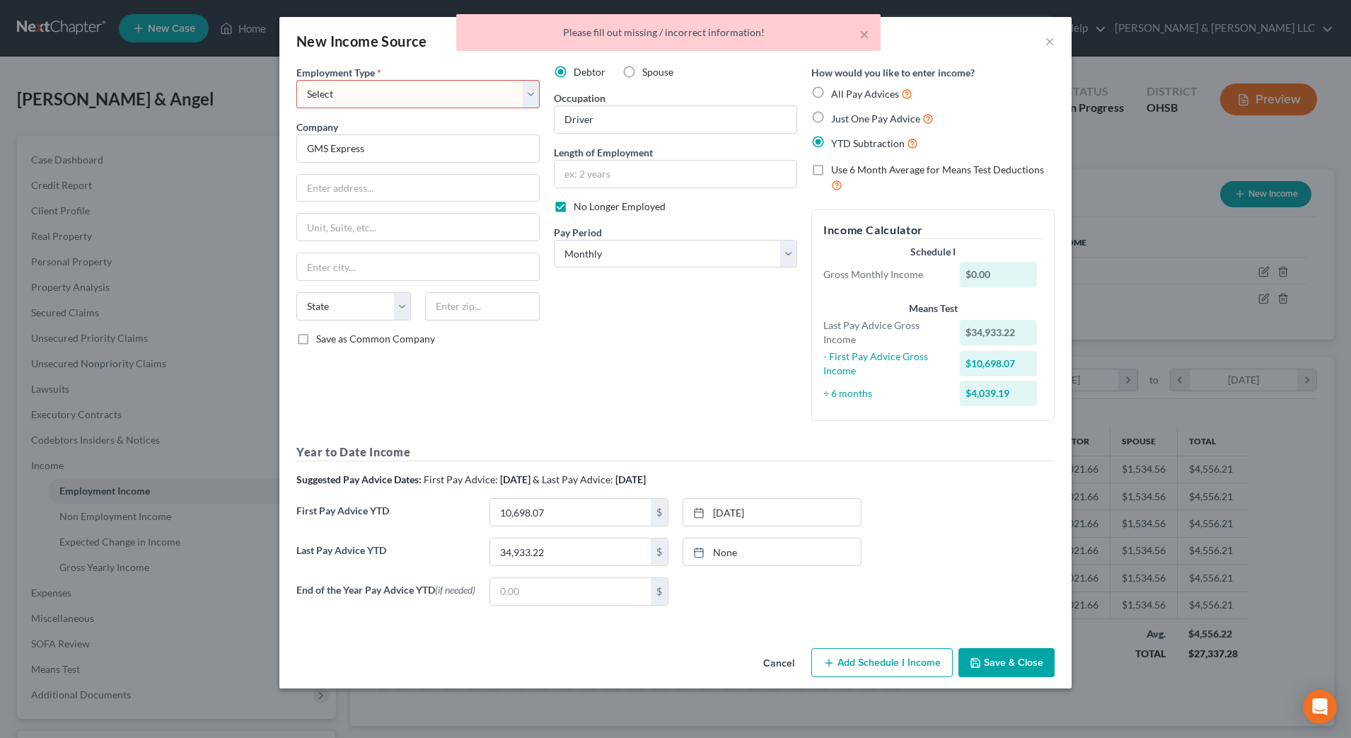
click at [460, 106] on select "Select Full or Part Time Employment Self Employment" at bounding box center [417, 94] width 243 height 28
click at [296, 80] on select "Select Full or Part Time Employment Self Employment" at bounding box center [417, 94] width 243 height 28
click at [451, 156] on input "GMS Express" at bounding box center [417, 148] width 243 height 28
click at [455, 101] on select "Select Full or Part Time Employment Self Employment" at bounding box center [417, 94] width 243 height 28
click at [296, 80] on select "Select Full or Part Time Employment Self Employment" at bounding box center [417, 94] width 243 height 28
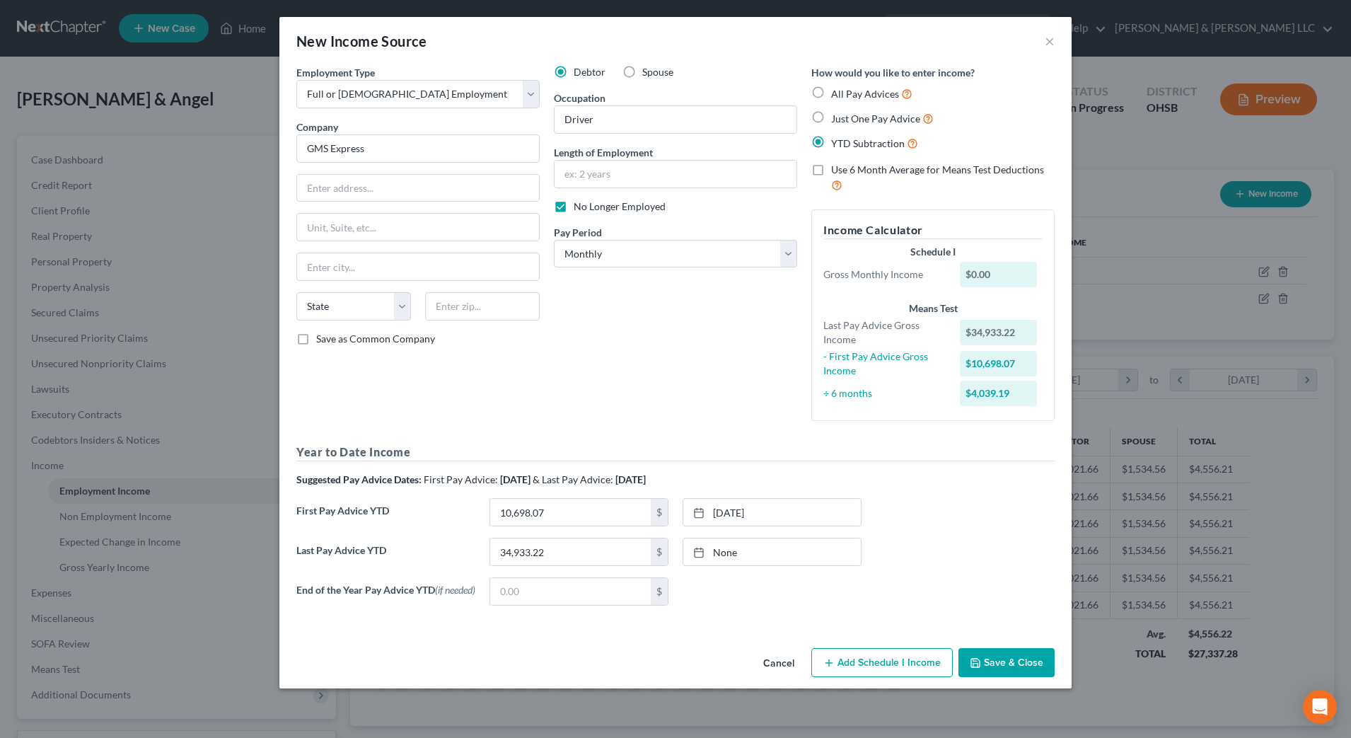
click at [992, 659] on button "Save & Close" at bounding box center [1006, 663] width 96 height 30
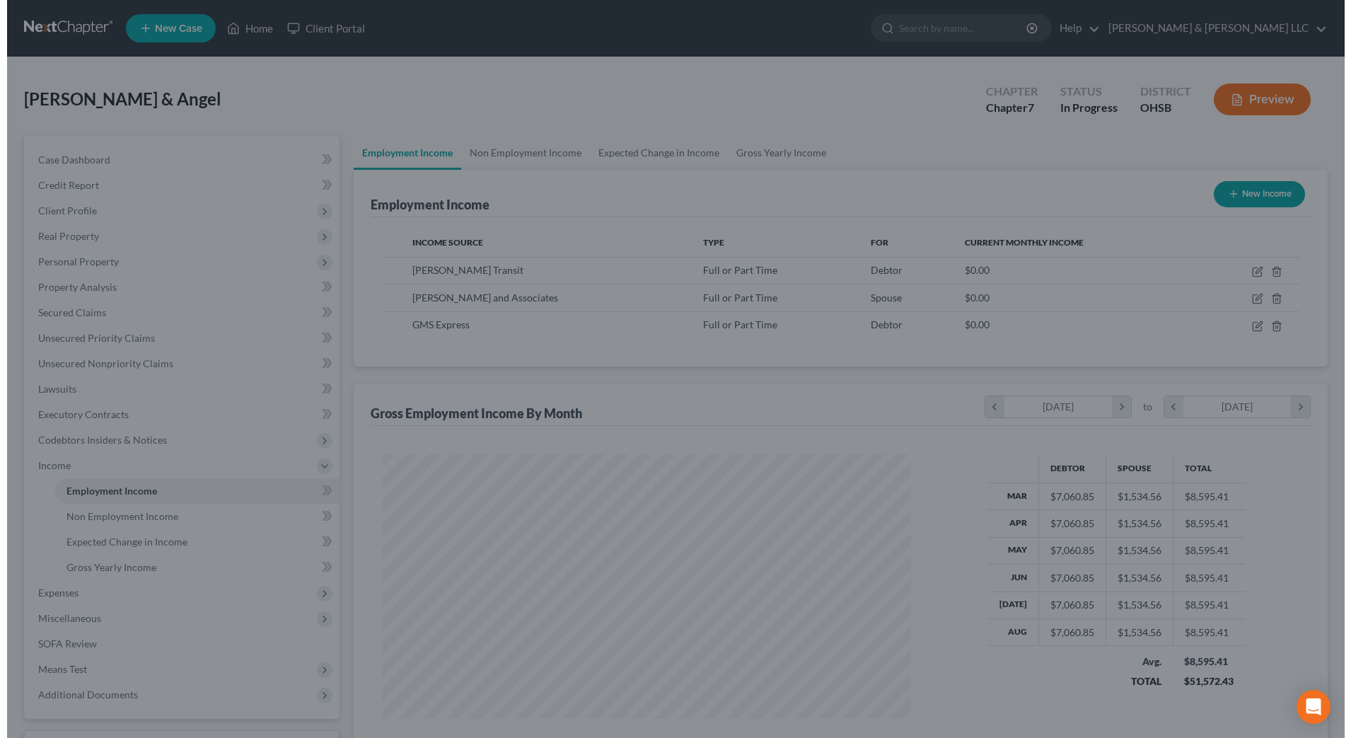
scroll to position [706990, 706700]
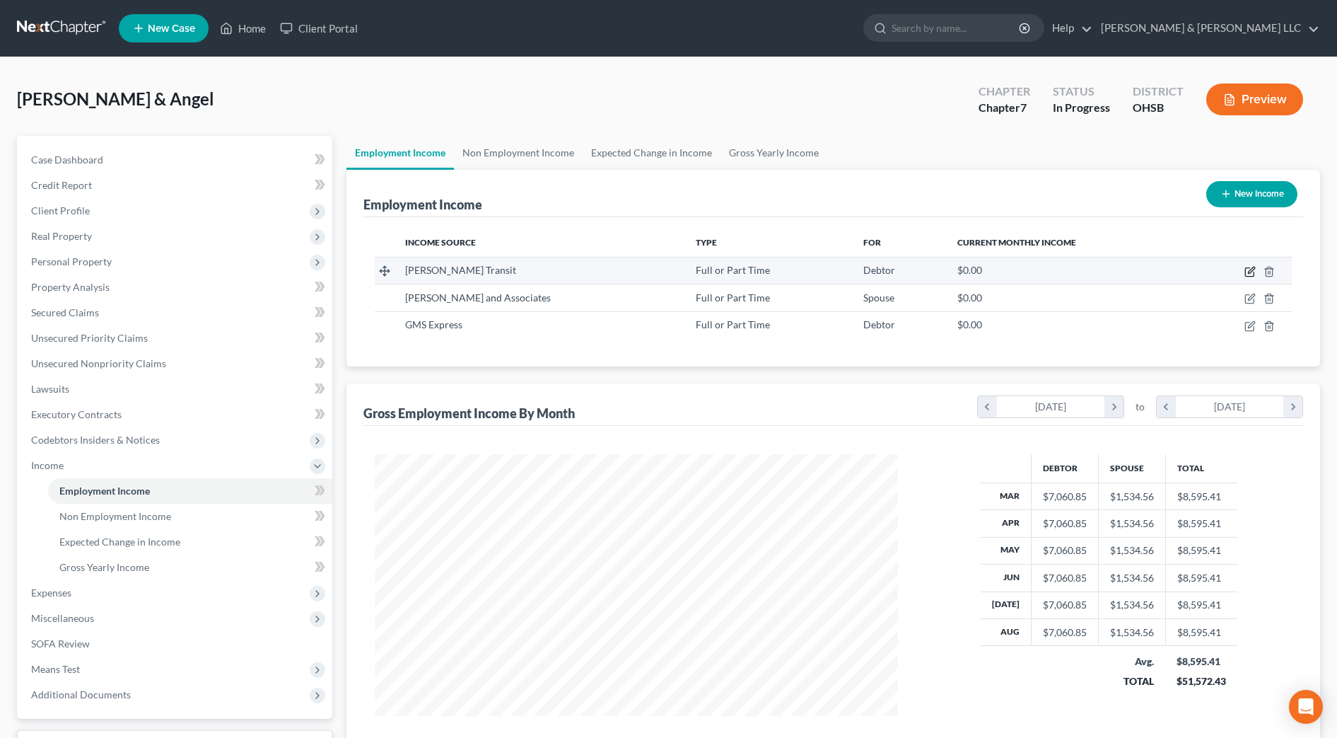
click at [1250, 274] on icon "button" at bounding box center [1250, 271] width 11 height 11
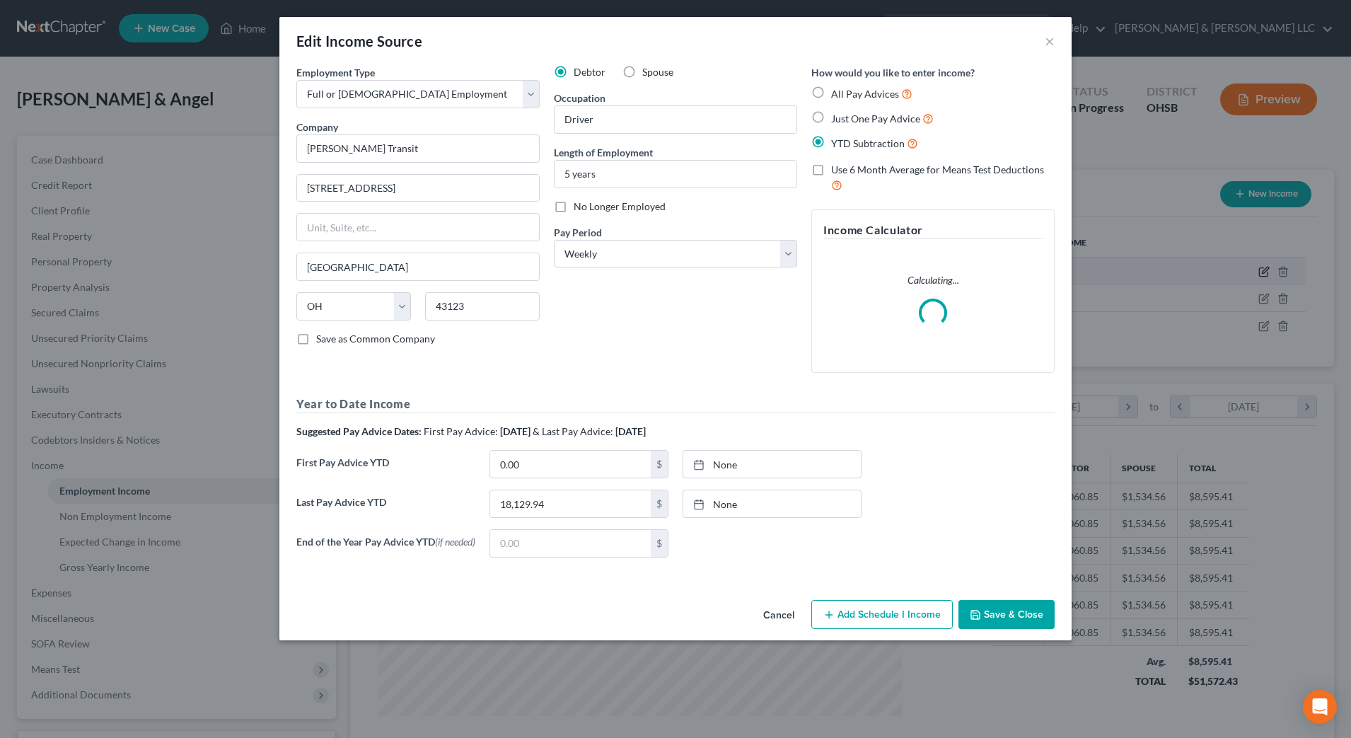
scroll to position [265, 558]
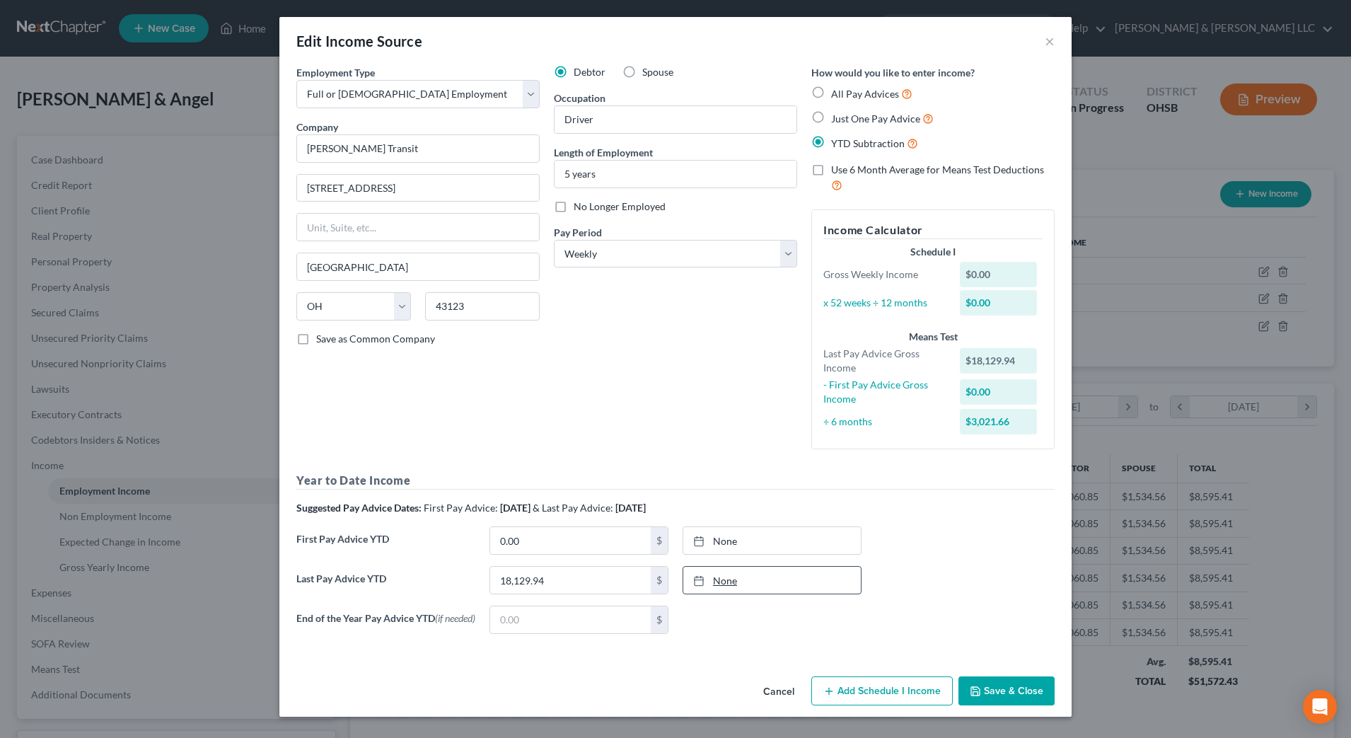
click at [857, 697] on button "Add Schedule I Income" at bounding box center [881, 691] width 141 height 30
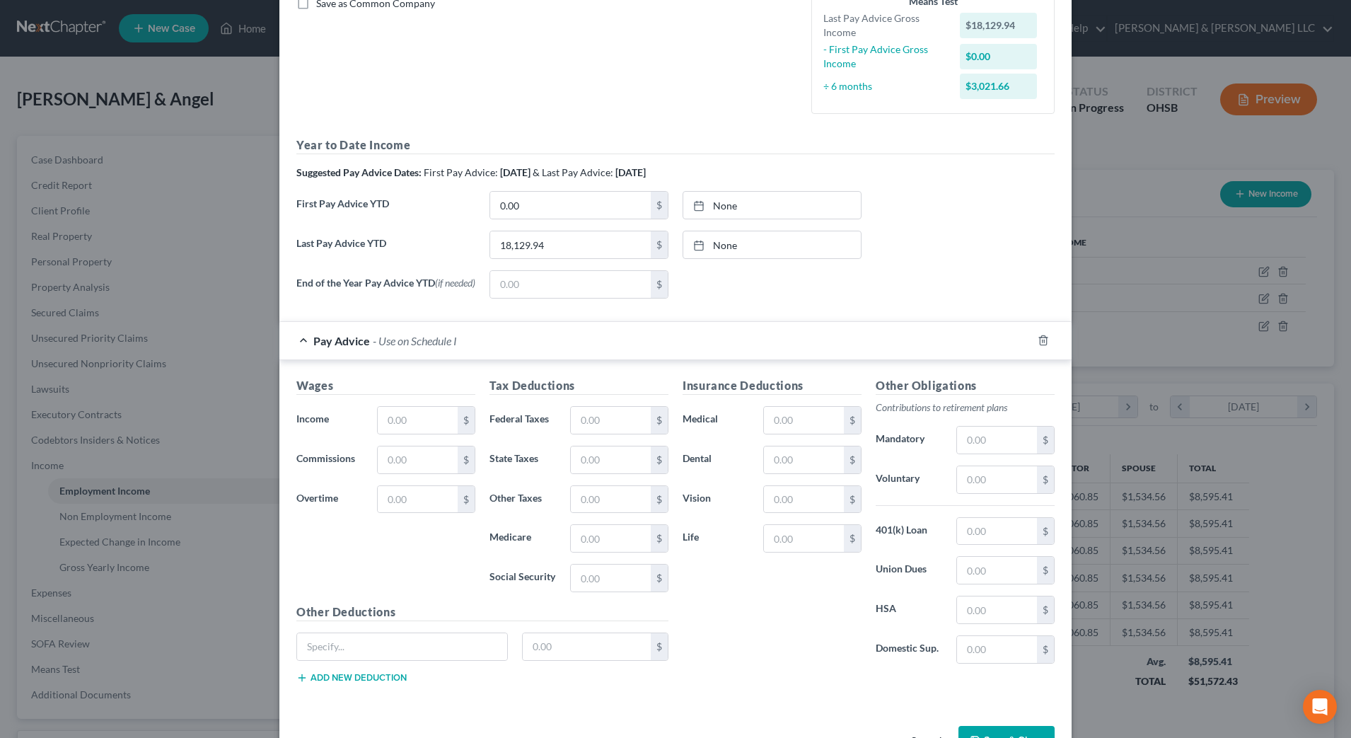
scroll to position [384, 0]
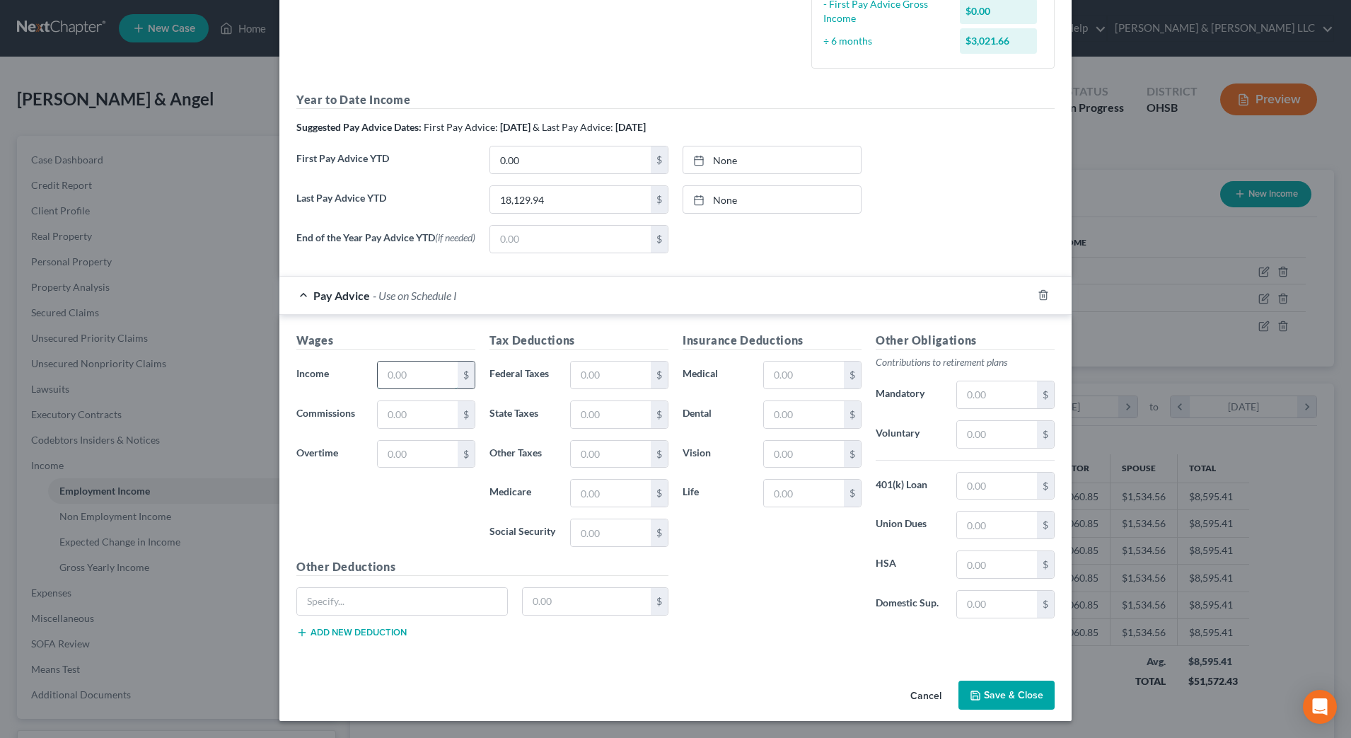
click at [424, 370] on input "text" at bounding box center [418, 374] width 80 height 27
click at [612, 369] on input "text" at bounding box center [611, 374] width 80 height 27
click at [608, 458] on input "text" at bounding box center [611, 454] width 80 height 27
click at [999, 593] on input "text" at bounding box center [997, 604] width 80 height 27
click at [970, 603] on input "94.96" at bounding box center [997, 604] width 80 height 27
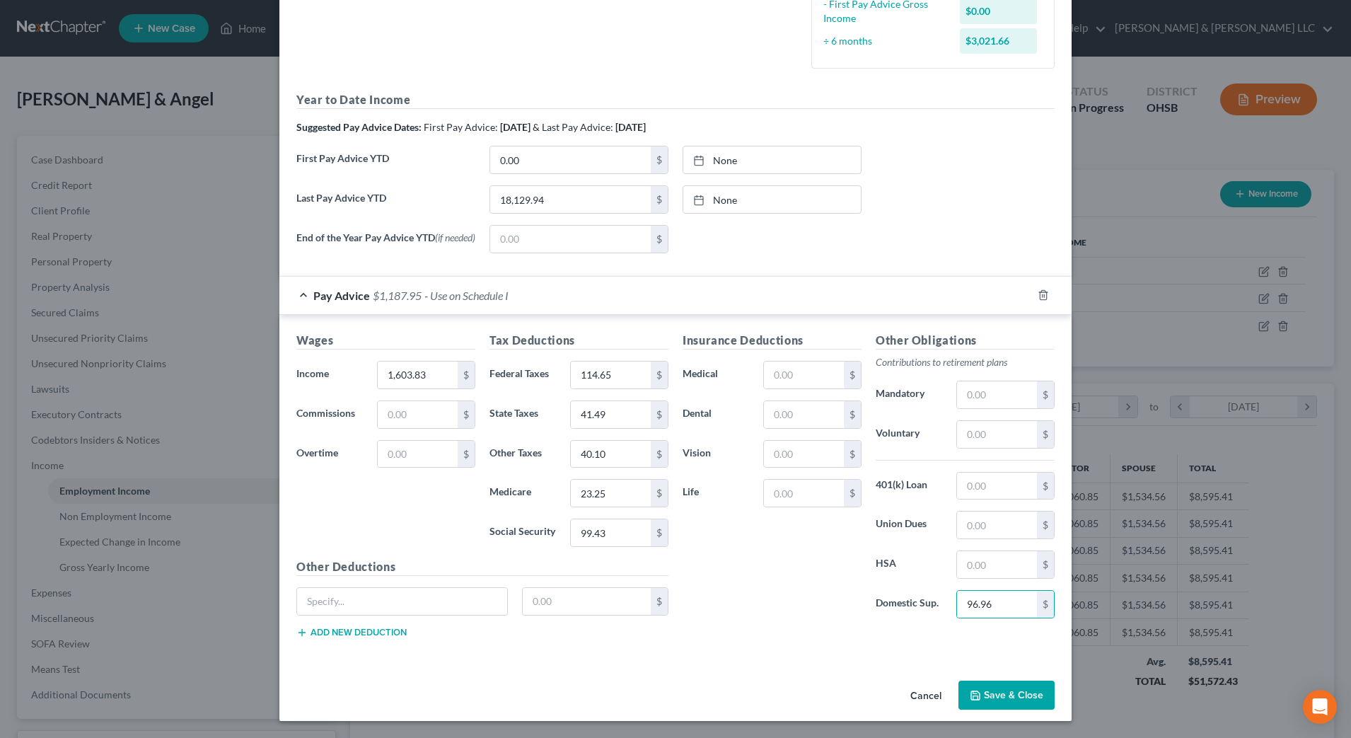
click at [820, 616] on div "Insurance Deductions Medical $ Dental $ Vision $ Life $" at bounding box center [771, 481] width 193 height 298
click at [820, 615] on div "Insurance Deductions Medical $ Dental $ Vision $ Life $" at bounding box center [771, 481] width 193 height 298
click at [351, 599] on input "text" at bounding box center [402, 601] width 210 height 27
click at [454, 238] on label "End of the Year Pay Advice YTD (if needed)" at bounding box center [385, 245] width 193 height 40
click at [408, 419] on input "text" at bounding box center [418, 414] width 80 height 27
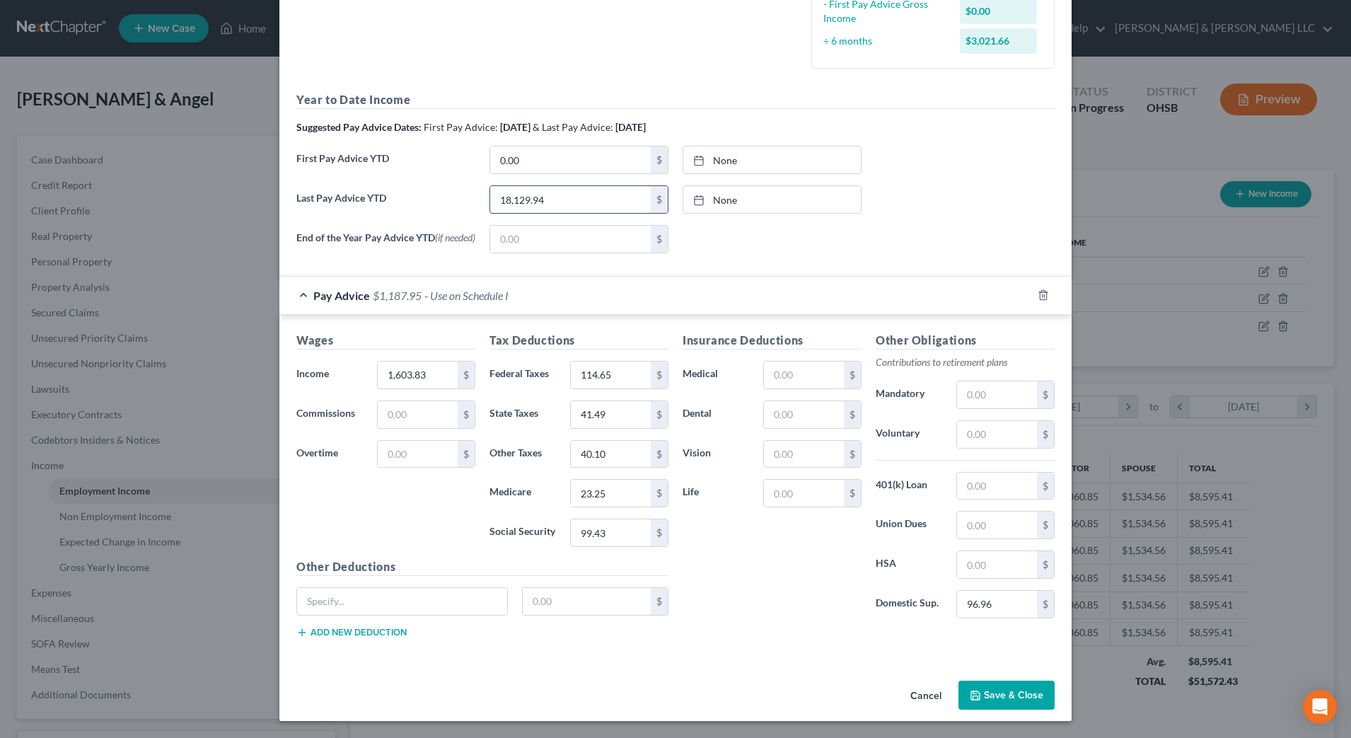
click at [580, 199] on input "18,129.94" at bounding box center [570, 199] width 161 height 27
click at [454, 579] on div "Other Deductions $ Add new deduction" at bounding box center [482, 603] width 386 height 91
click at [552, 199] on input "18,129.94" at bounding box center [570, 199] width 161 height 27
click at [562, 199] on input "18,129.94" at bounding box center [570, 199] width 161 height 27
drag, startPoint x: 562, startPoint y: 199, endPoint x: 382, endPoint y: 185, distance: 180.9
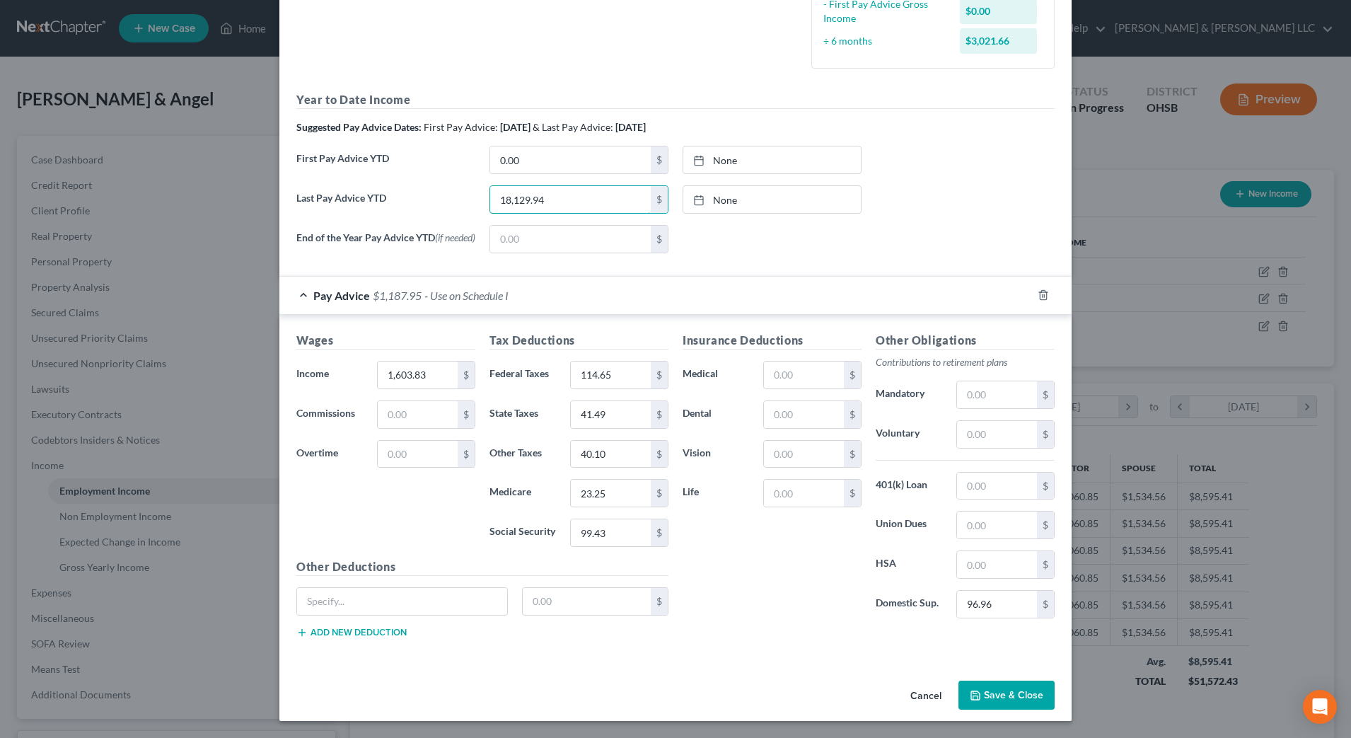
click at [382, 186] on div "Last Pay Advice YTD 18,129.94 $ None close Date Time chevron_left September 202…" at bounding box center [675, 205] width 772 height 40
click at [579, 190] on input "23,442." at bounding box center [570, 199] width 161 height 27
click at [752, 248] on div "None close Date Time chevron_left September 2025 chevron_right Su M Tu W Th F S…" at bounding box center [771, 239] width 193 height 28
click at [404, 414] on input "text" at bounding box center [418, 414] width 80 height 27
click at [777, 606] on div "Insurance Deductions Medical $ Dental $ Vision $ Life $" at bounding box center [771, 481] width 193 height 298
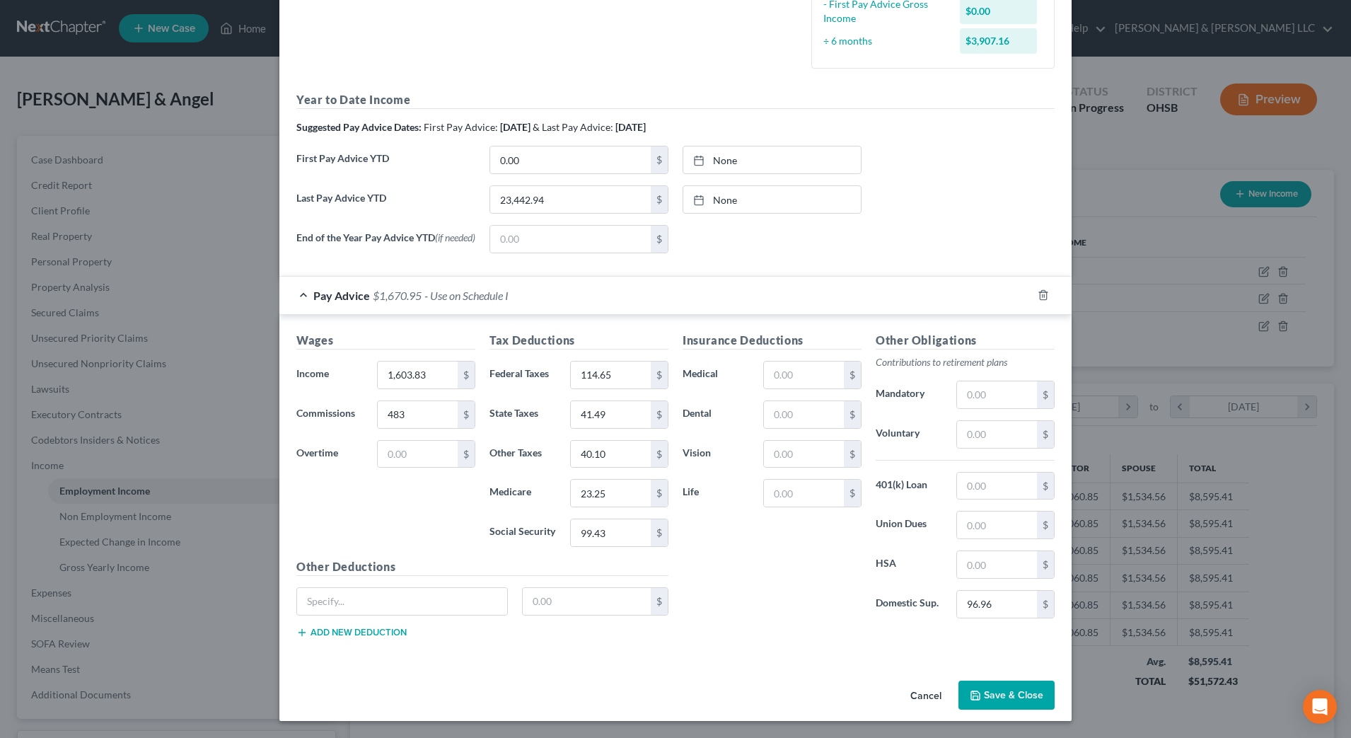
click at [970, 698] on icon "button" at bounding box center [975, 695] width 11 height 11
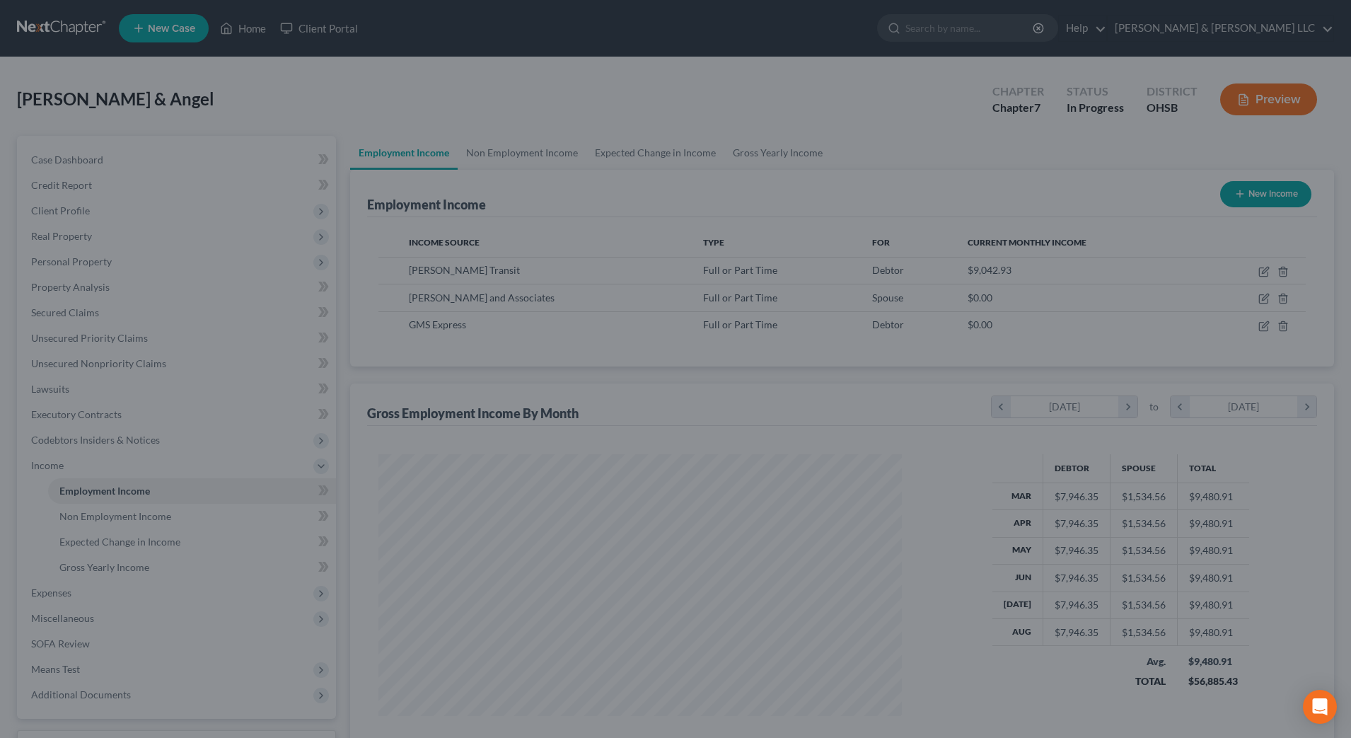
scroll to position [706990, 706700]
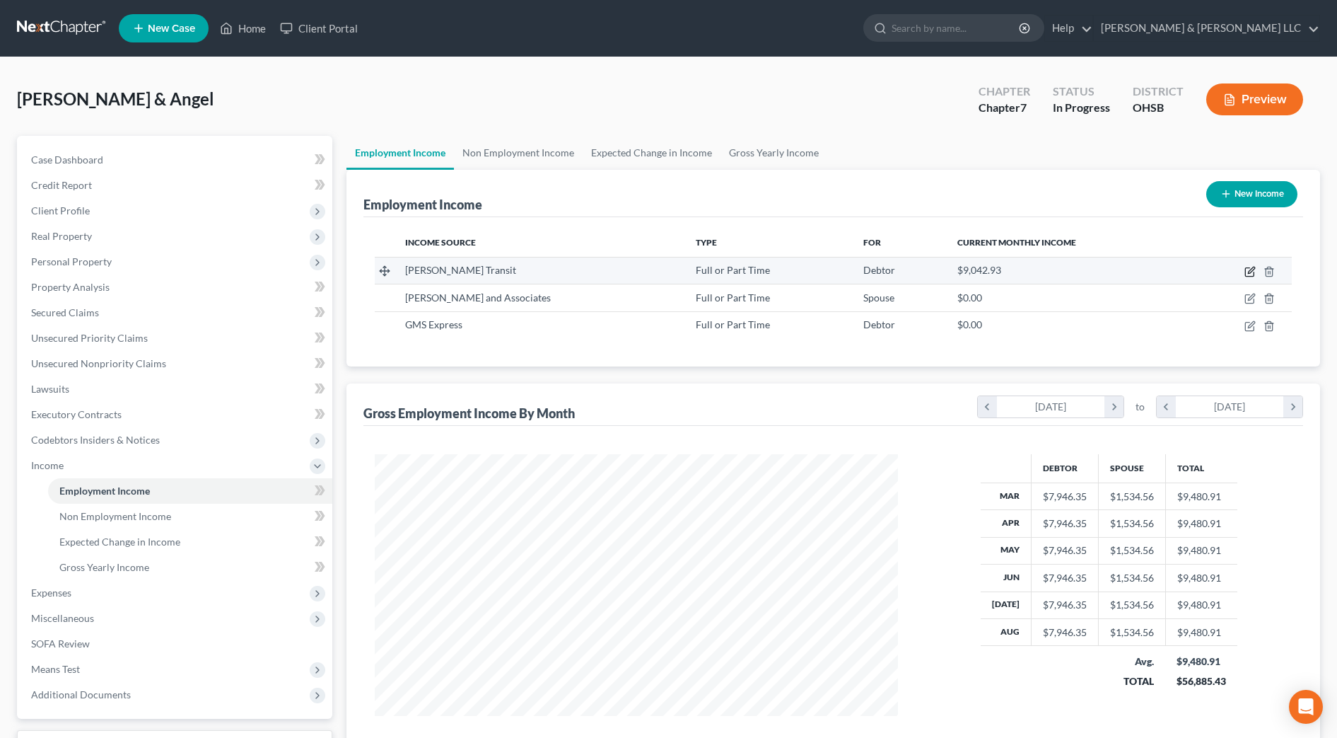
click at [1253, 271] on icon "button" at bounding box center [1251, 270] width 6 height 6
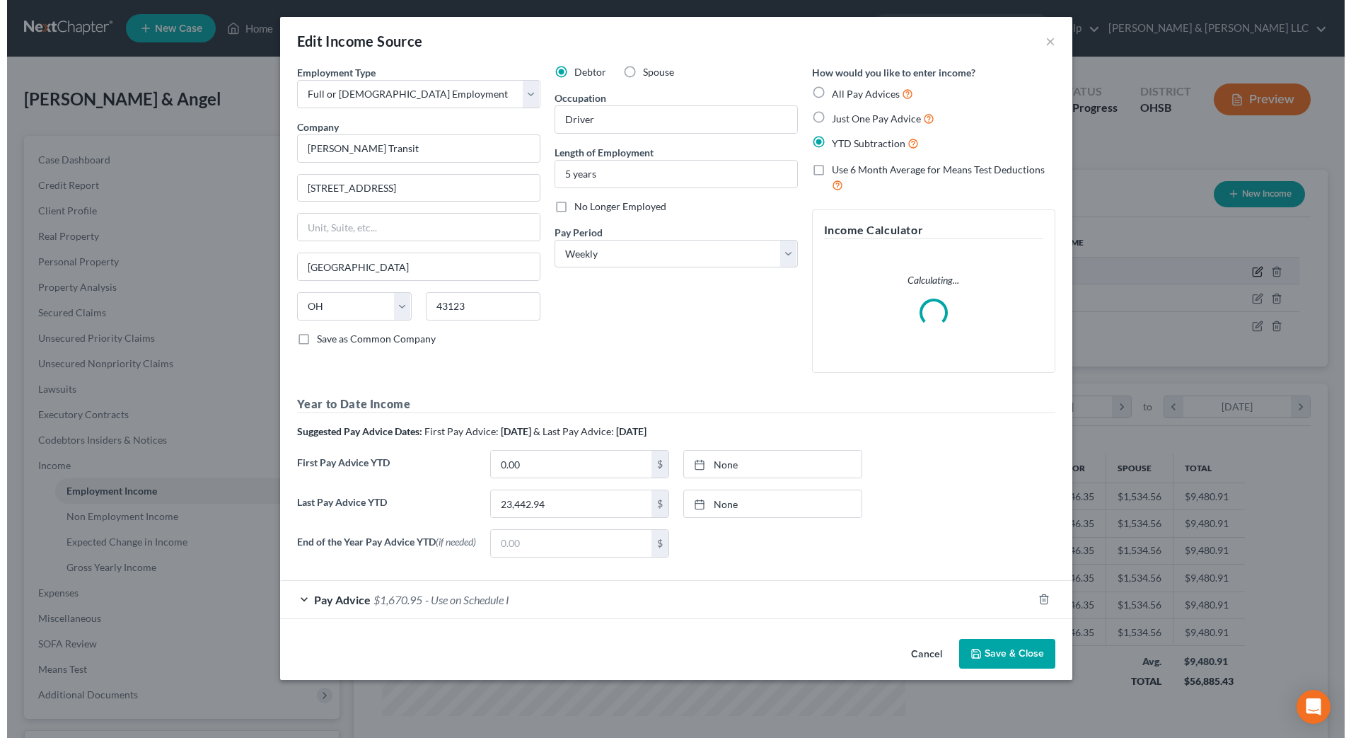
scroll to position [265, 558]
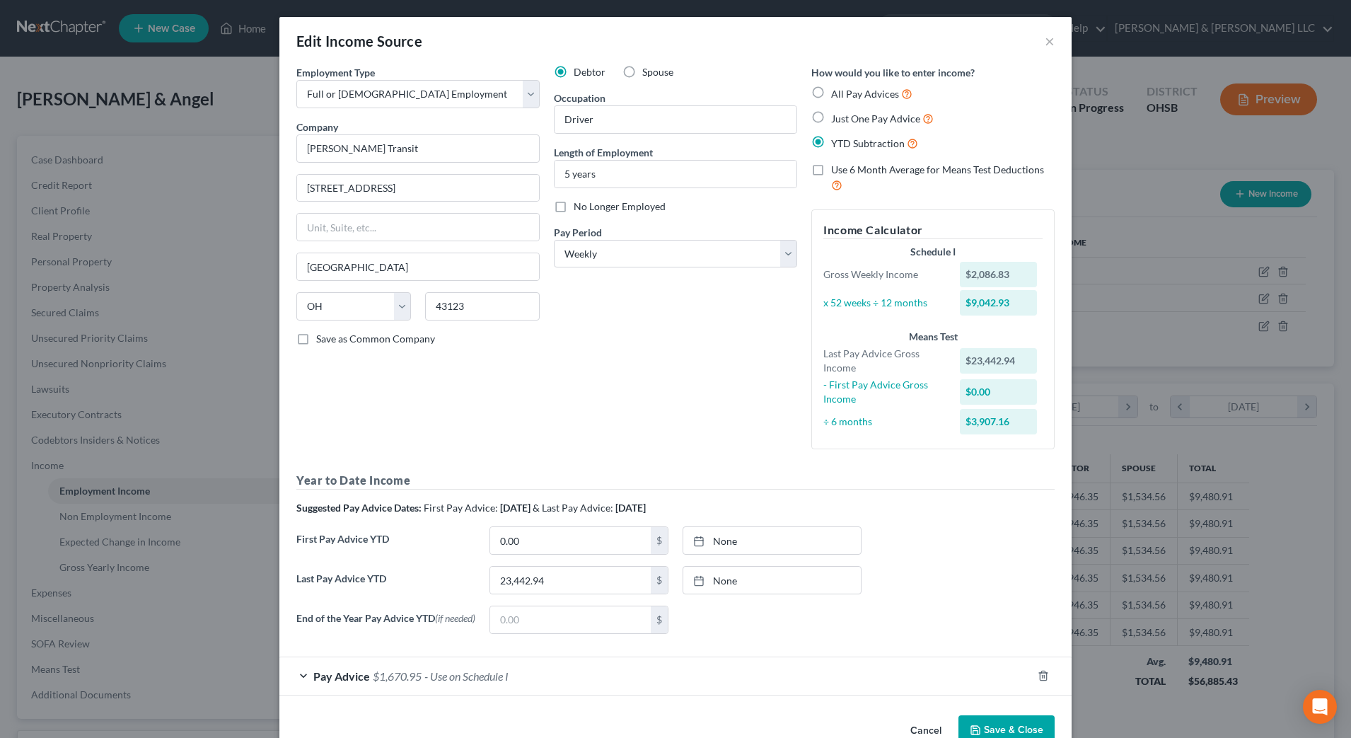
drag, startPoint x: 579, startPoint y: 377, endPoint x: 607, endPoint y: 385, distance: 29.5
click at [579, 377] on div "Debtor Spouse Occupation Driver Length of Employment 5 years No Longer Employed…" at bounding box center [675, 262] width 257 height 395
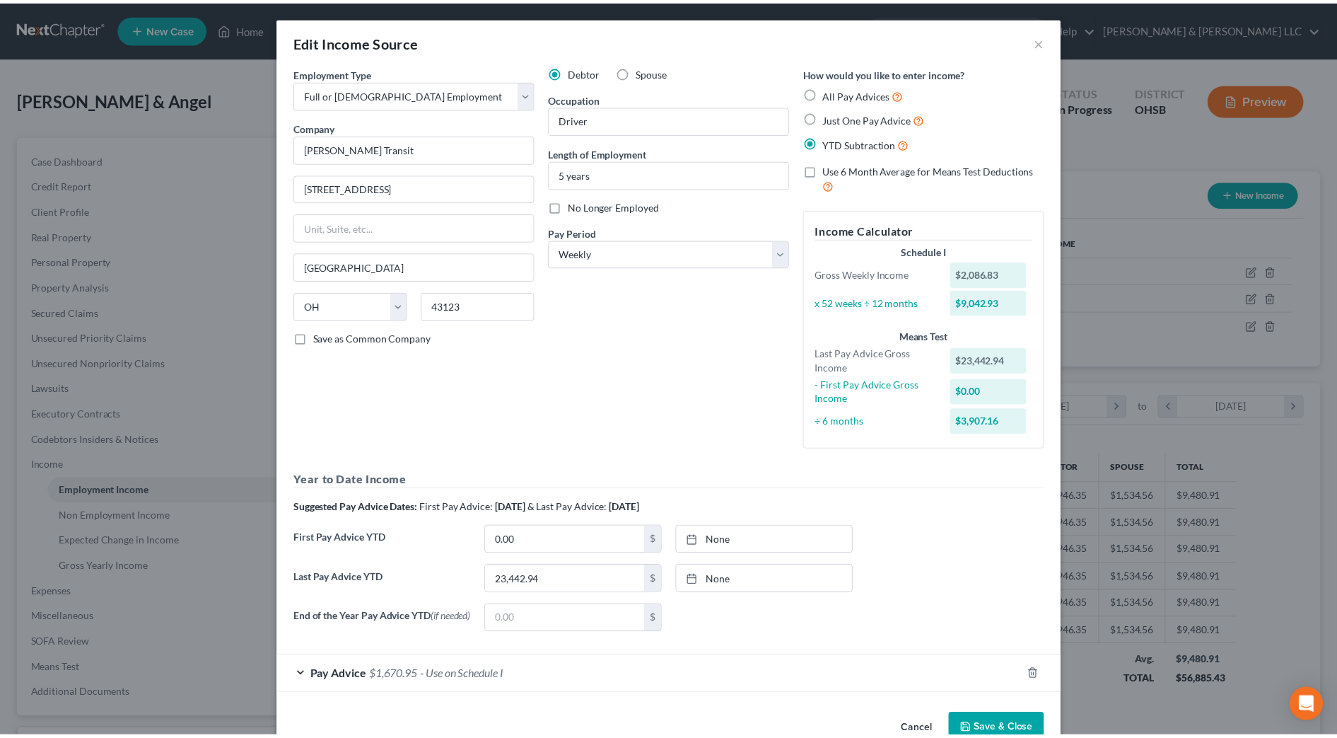
scroll to position [38, 0]
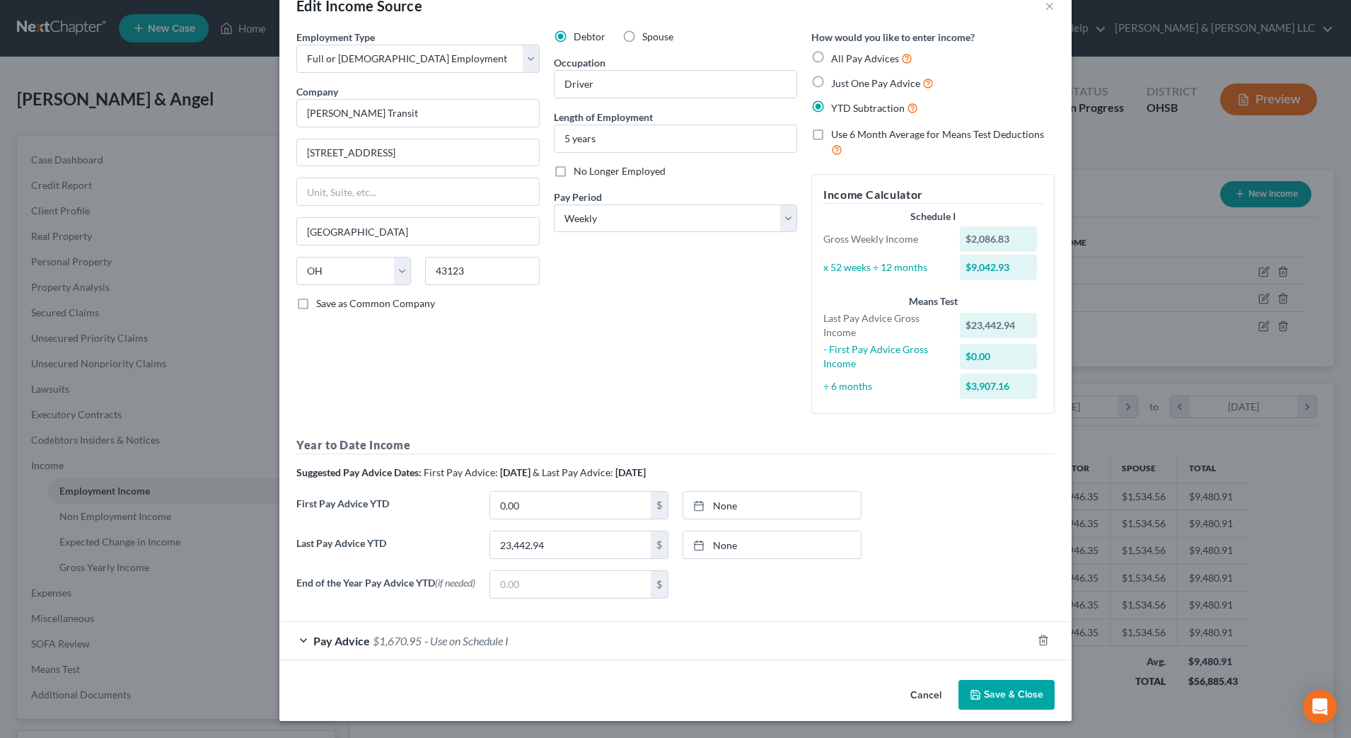
click at [993, 695] on button "Save & Close" at bounding box center [1006, 695] width 96 height 30
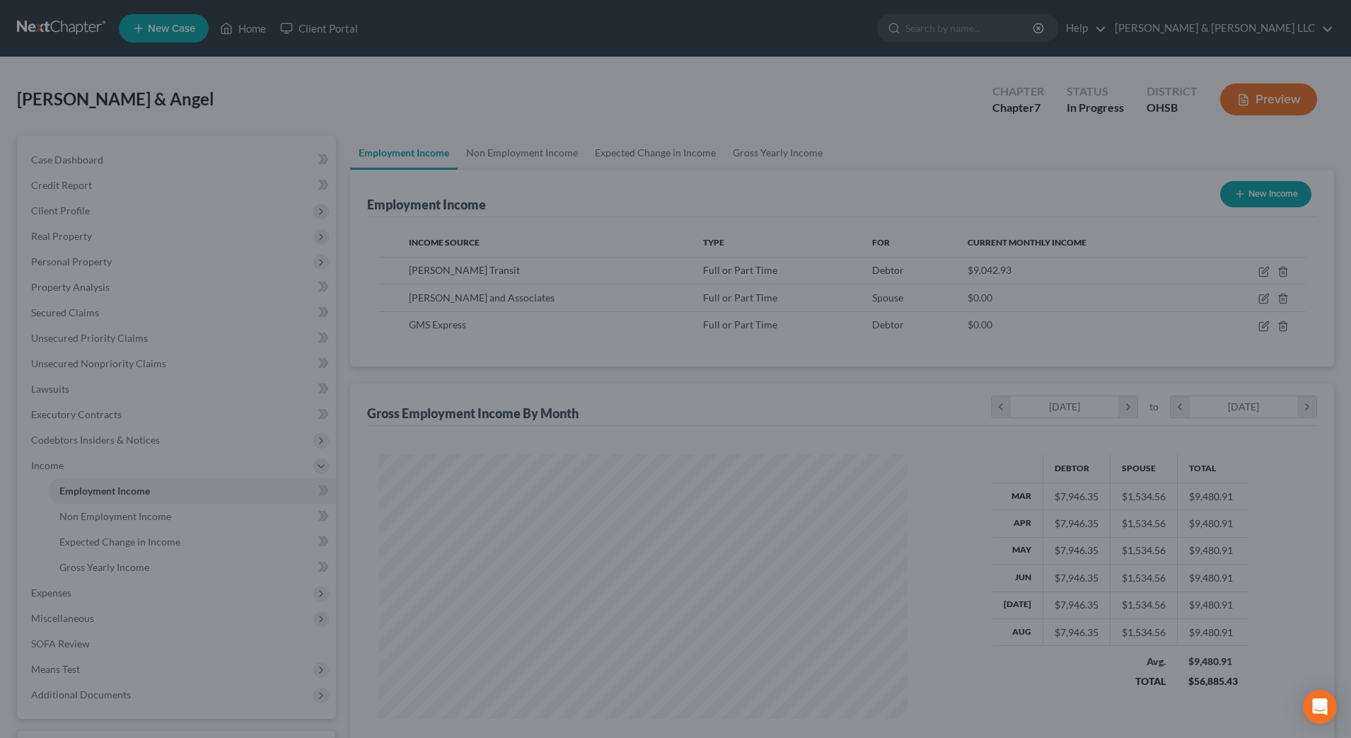
scroll to position [706990, 706700]
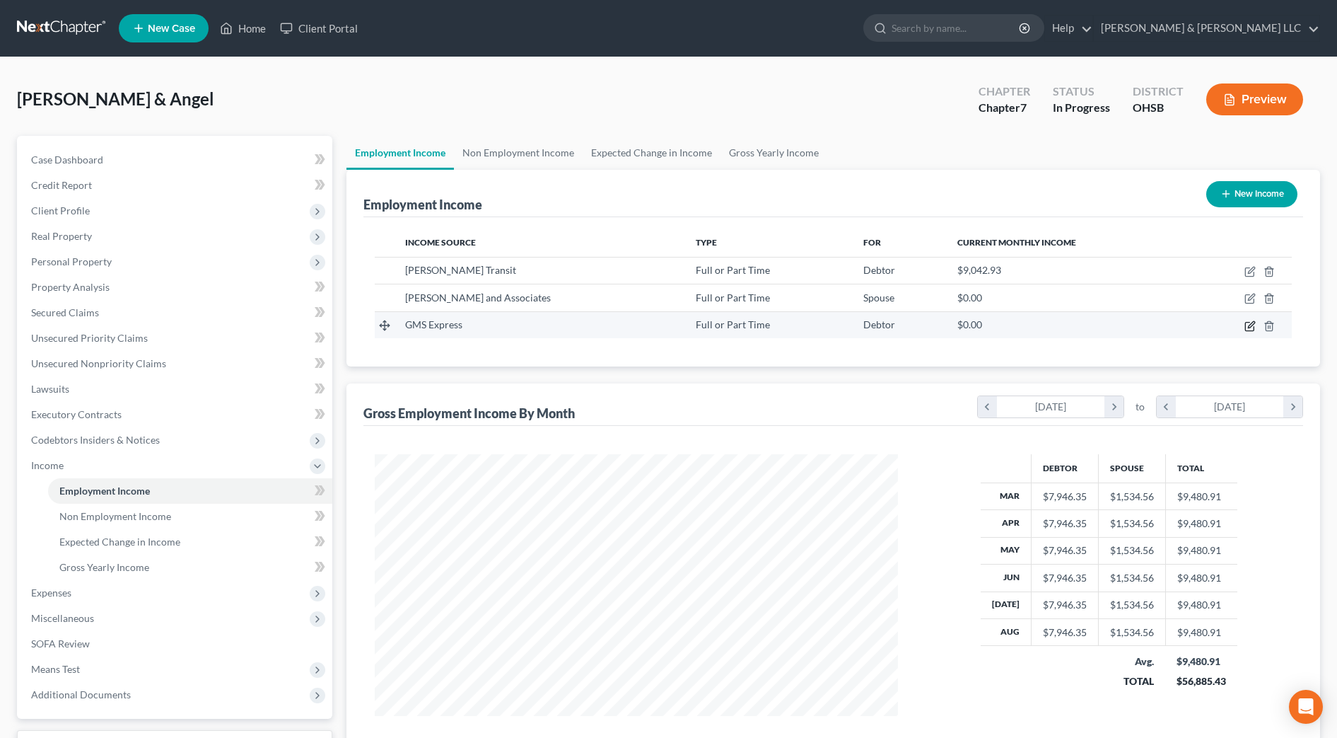
click at [1248, 330] on icon "button" at bounding box center [1250, 325] width 11 height 11
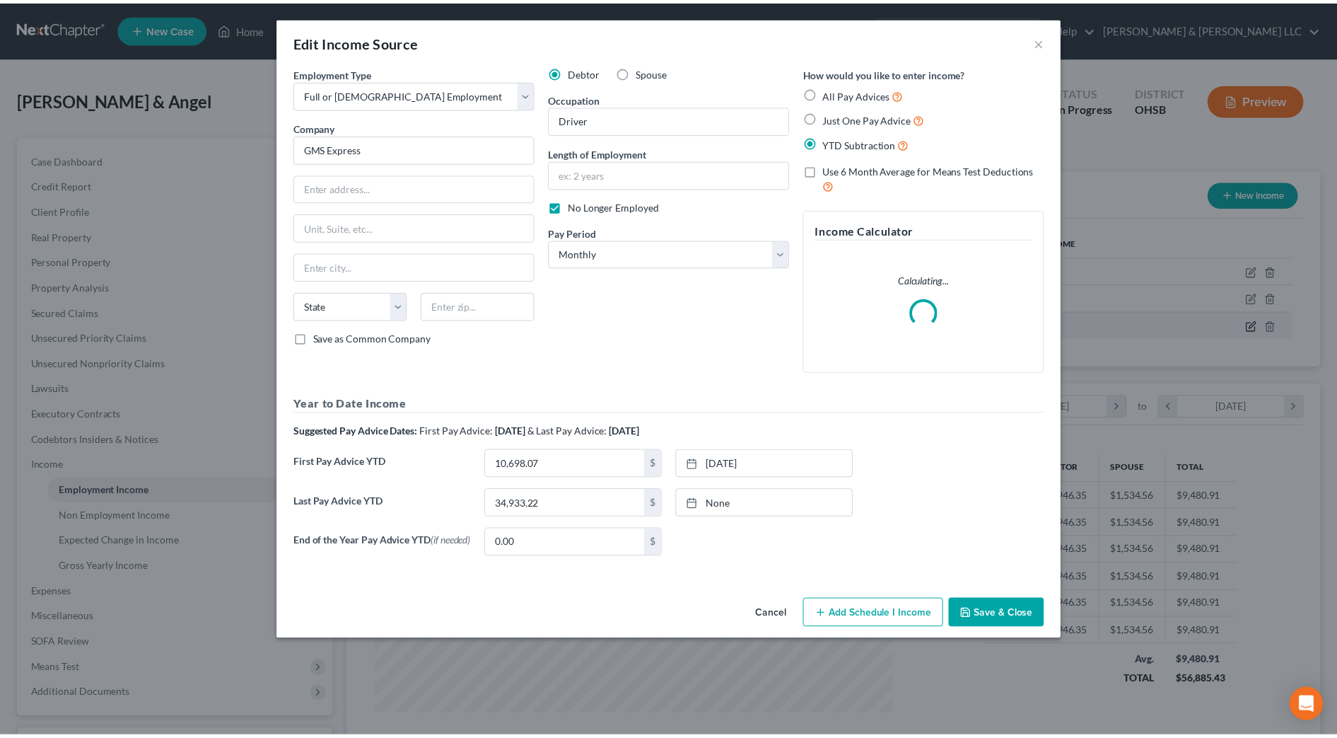
scroll to position [265, 558]
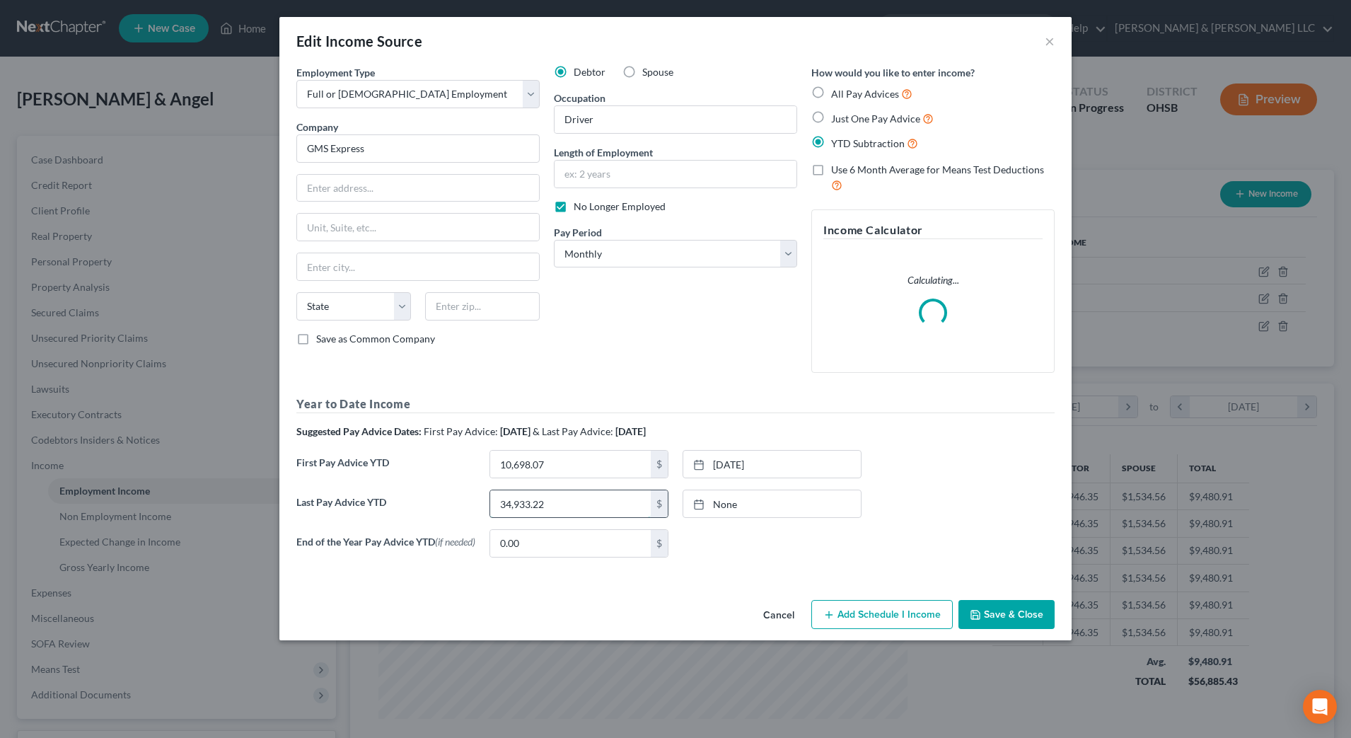
click at [601, 499] on input "34,933.22" at bounding box center [570, 503] width 161 height 27
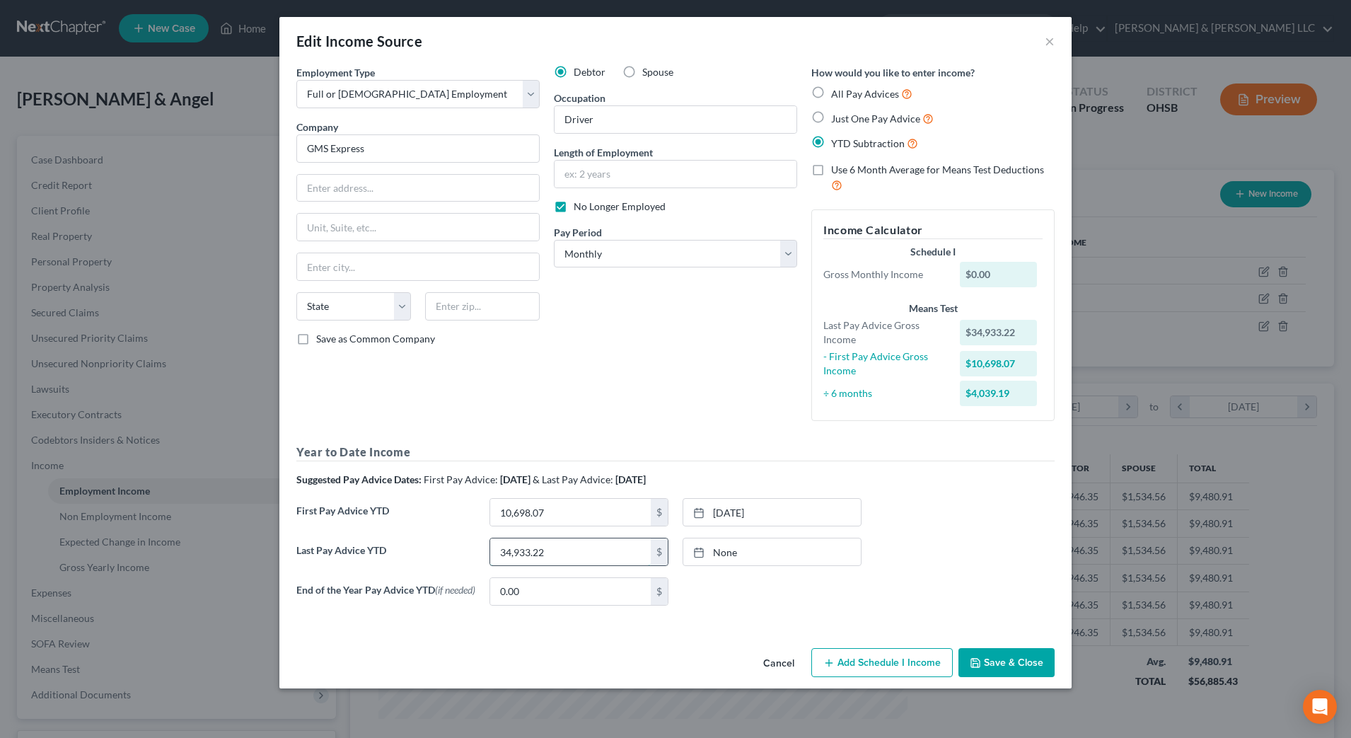
click at [566, 557] on input "34,933.22" at bounding box center [570, 551] width 161 height 27
drag, startPoint x: 566, startPoint y: 557, endPoint x: 460, endPoint y: 547, distance: 106.5
click at [460, 547] on div "Last Pay Advice YTD 34,933.22 $ None close Date Time chevron_left September 202…" at bounding box center [675, 558] width 772 height 40
click at [548, 509] on input "10,698.07" at bounding box center [570, 512] width 161 height 27
click at [567, 520] on input "10,698.07" at bounding box center [570, 512] width 161 height 27
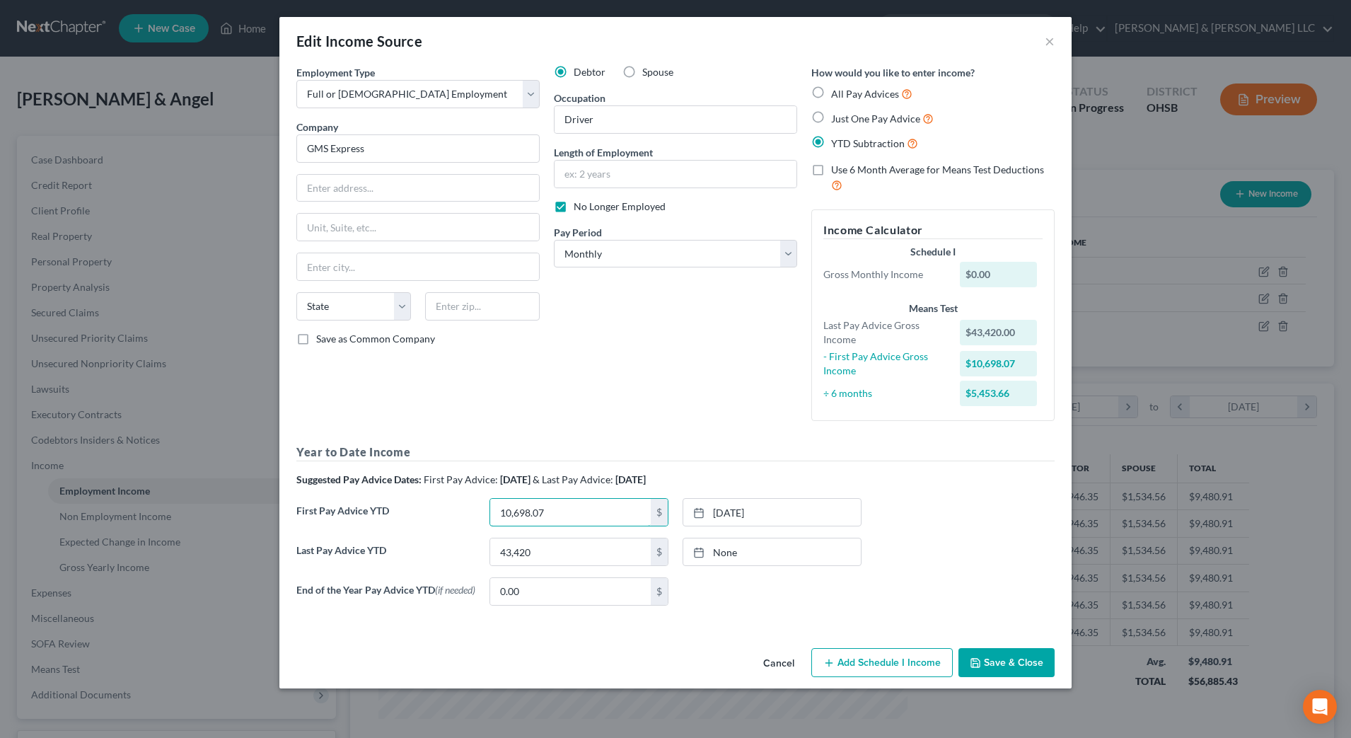
drag, startPoint x: 569, startPoint y: 516, endPoint x: 456, endPoint y: 514, distance: 112.5
click at [456, 514] on div "First Pay Advice YTD 10,698.07 $ 9/16/2025 close Date 9/16/2025 Time 12:00 AM c…" at bounding box center [675, 518] width 772 height 40
click at [1002, 664] on button "Save & Close" at bounding box center [1006, 663] width 96 height 30
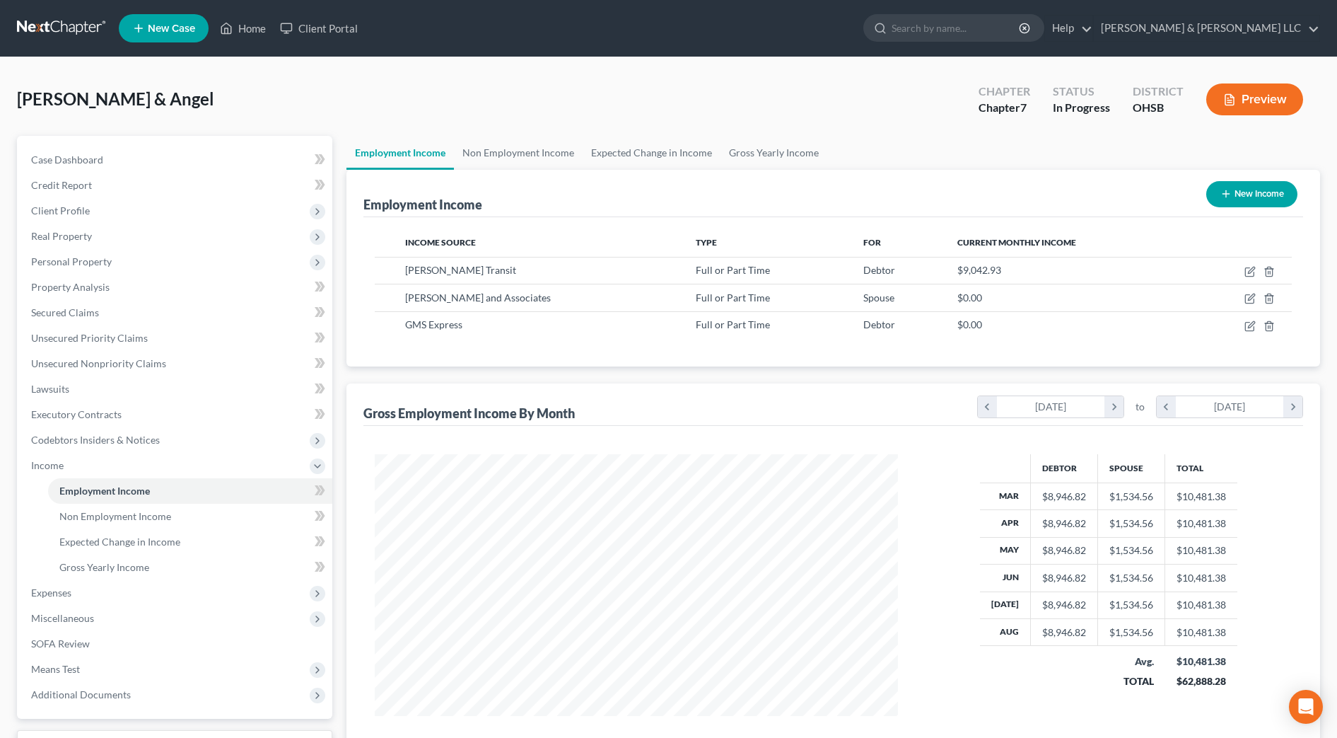
scroll to position [116, 0]
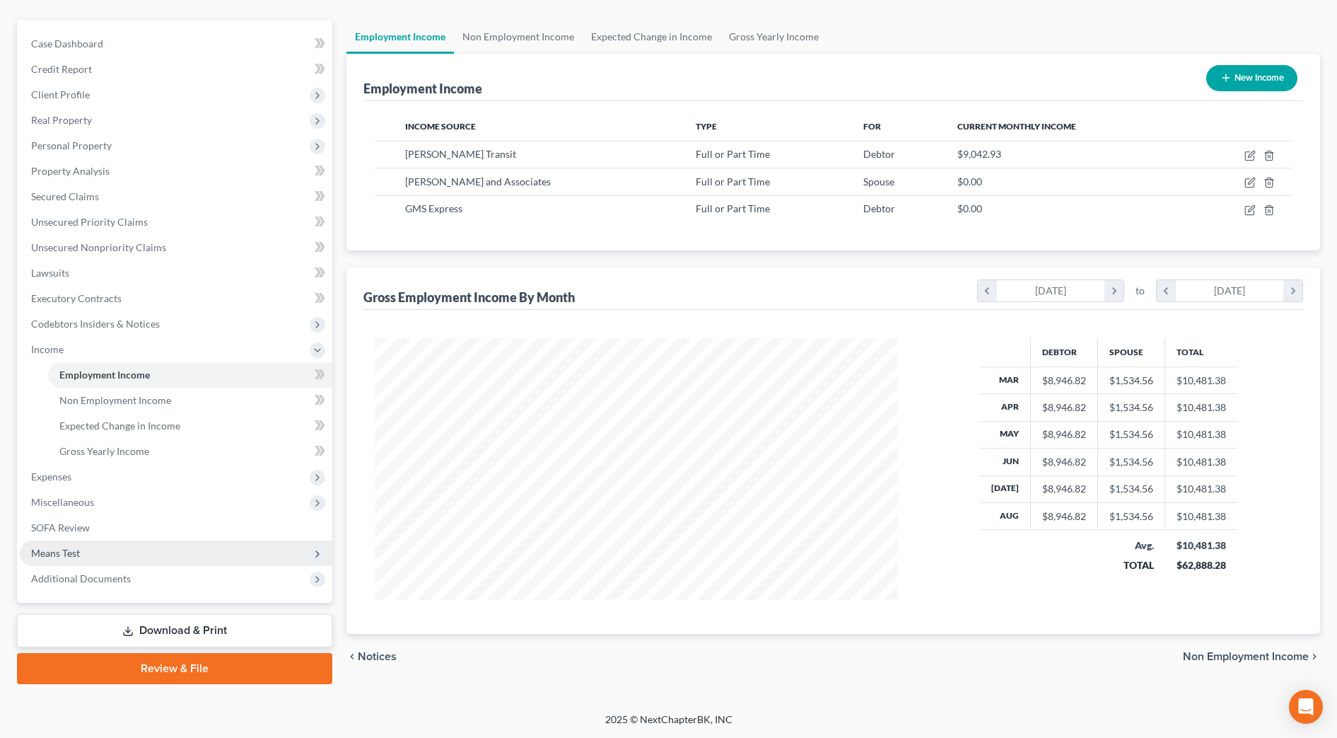
click at [42, 552] on span "Means Test" at bounding box center [55, 553] width 49 height 12
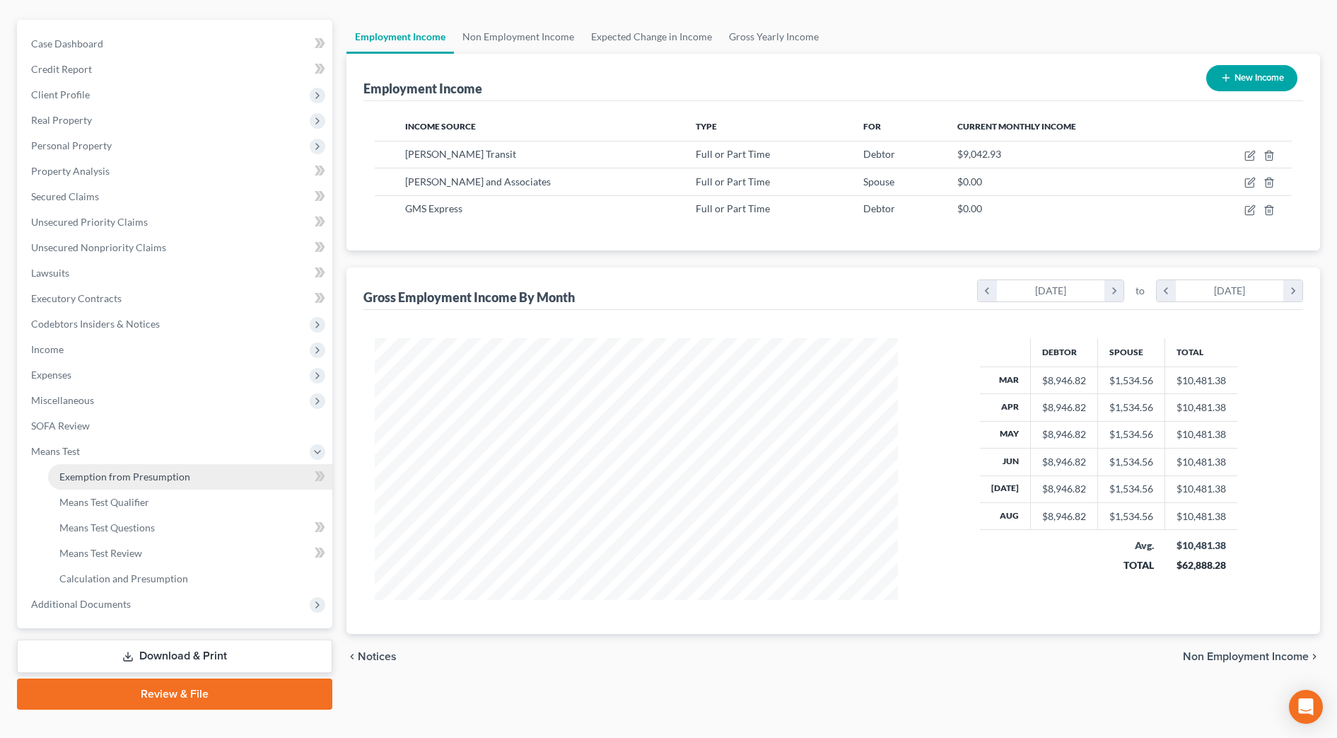
click at [131, 477] on span "Exemption from Presumption" at bounding box center [124, 476] width 131 height 12
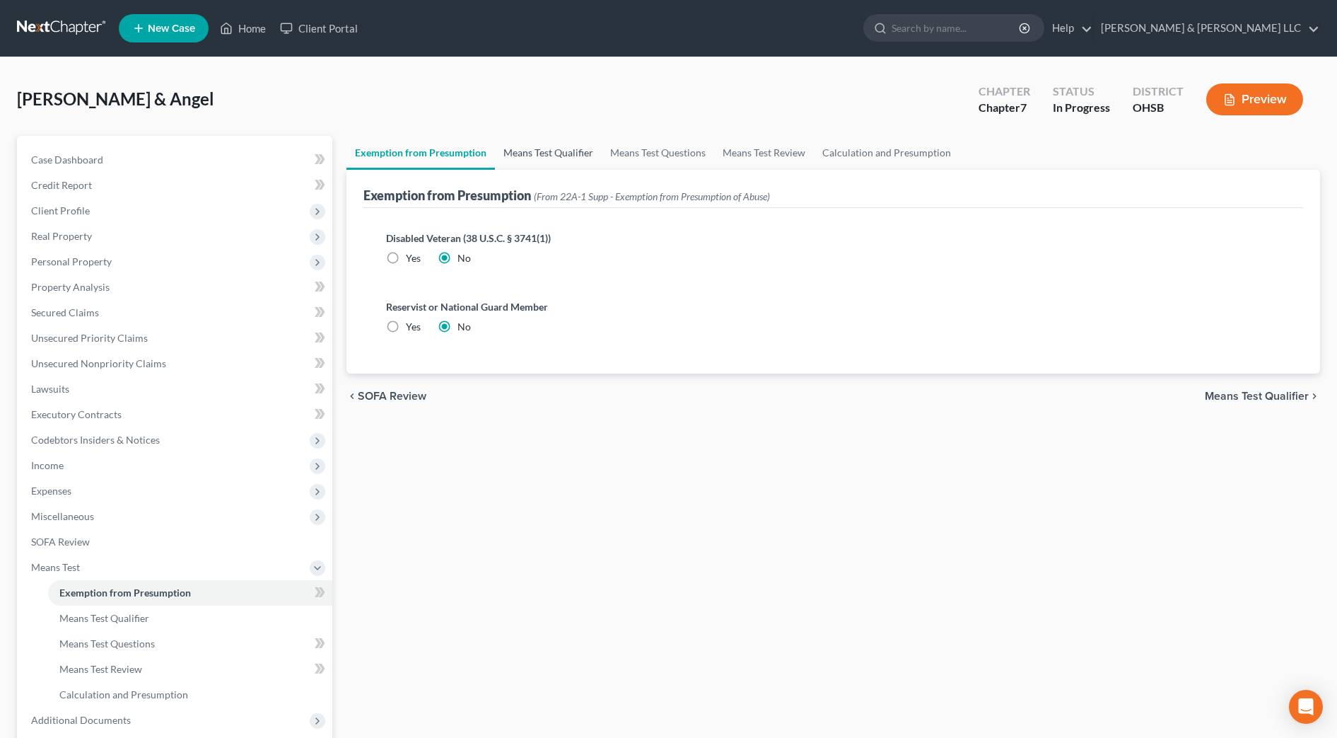
click at [564, 144] on link "Means Test Qualifier" at bounding box center [548, 153] width 107 height 34
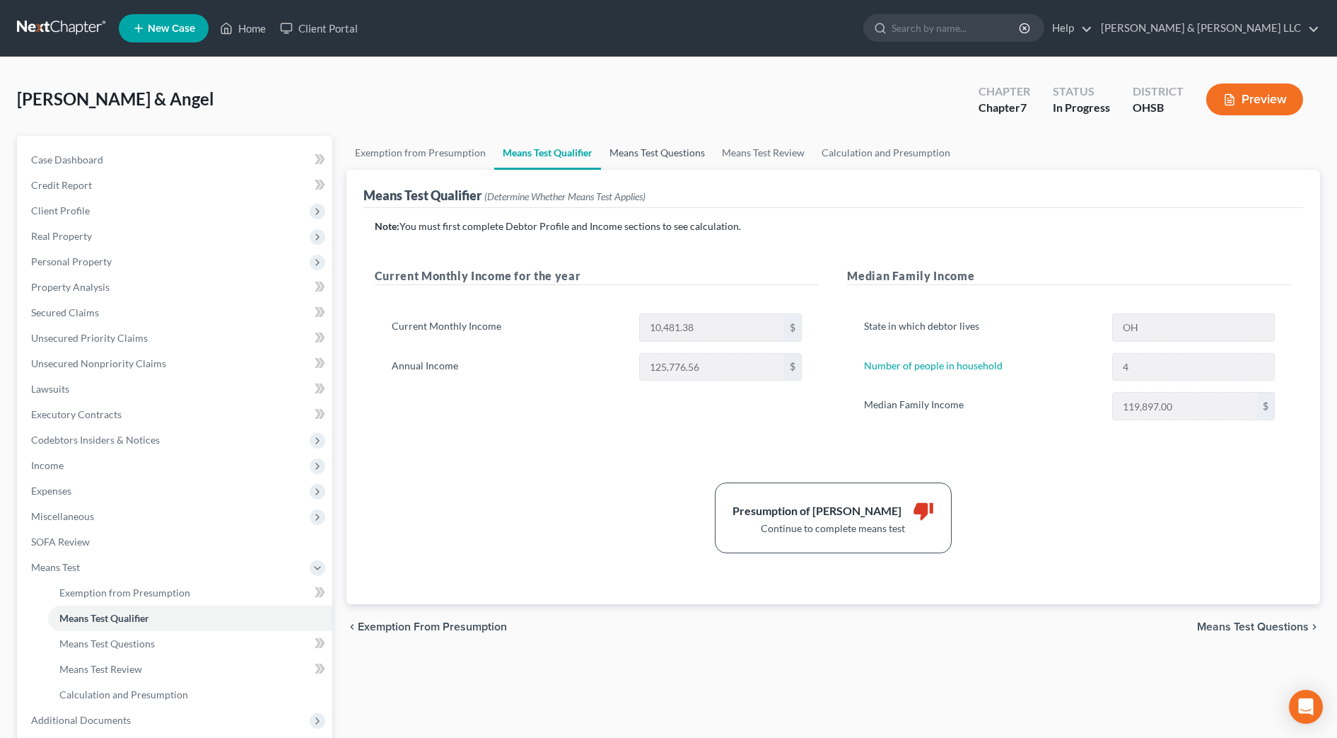
click at [636, 158] on link "Means Test Questions" at bounding box center [657, 153] width 112 height 34
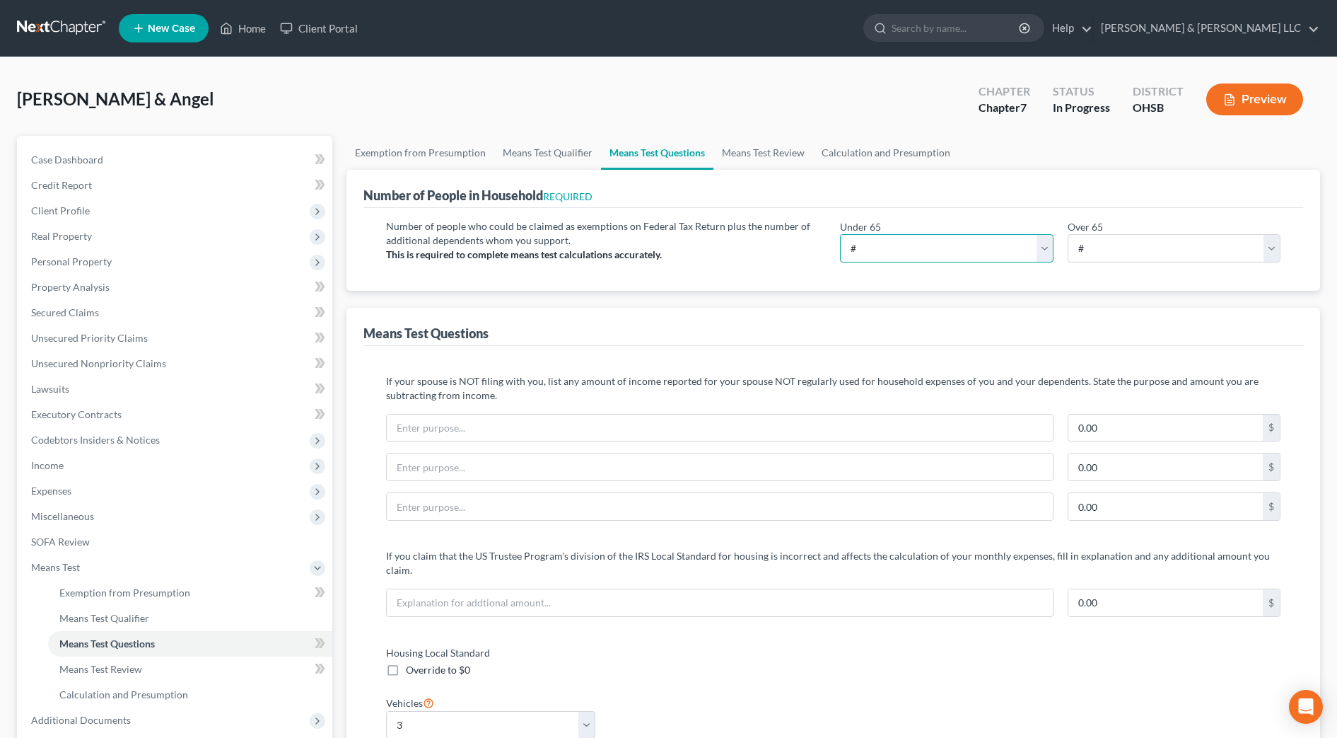
click at [997, 250] on select "# 0 1 2 3 4 5 6 7 8 9 10" at bounding box center [946, 248] width 213 height 28
click at [840, 234] on select "# 0 1 2 3 4 5 6 7 8 9 10" at bounding box center [946, 248] width 213 height 28
click at [741, 136] on link "Means Test Review" at bounding box center [764, 153] width 100 height 34
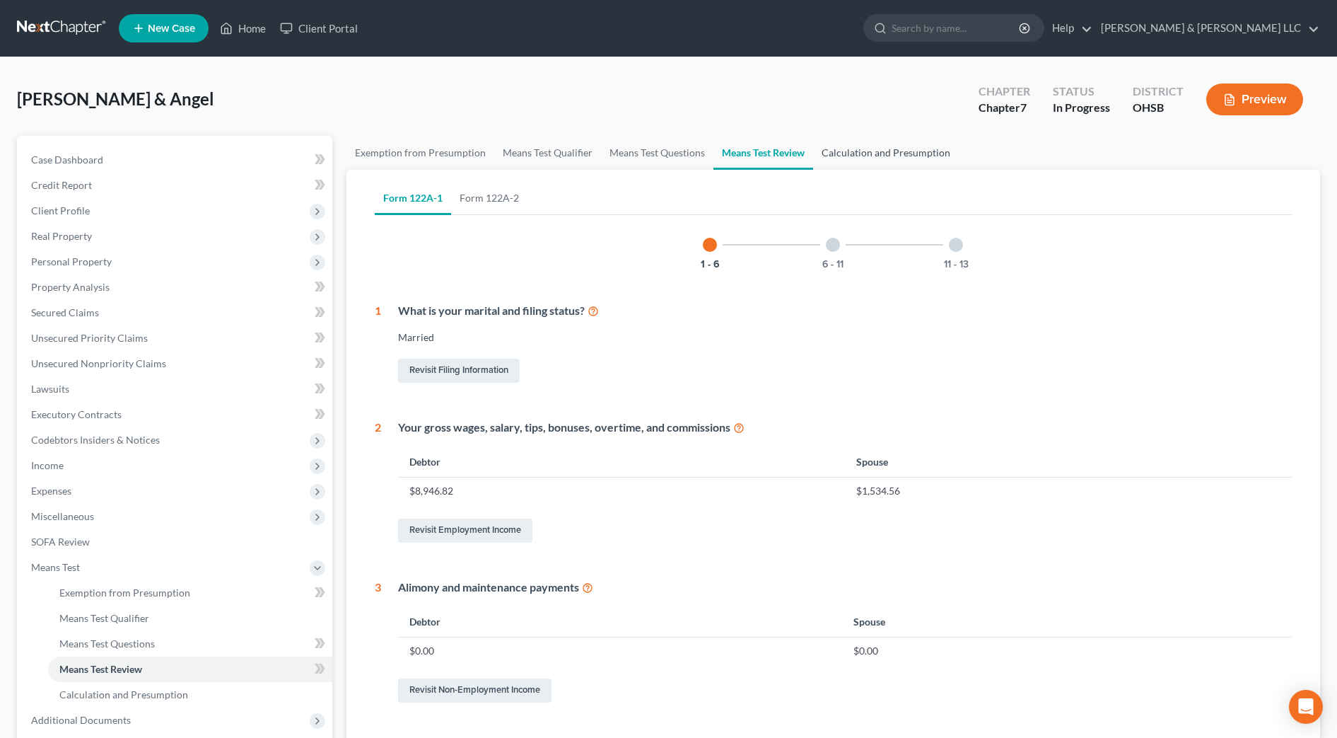
click at [924, 164] on link "Calculation and Presumption" at bounding box center [886, 153] width 146 height 34
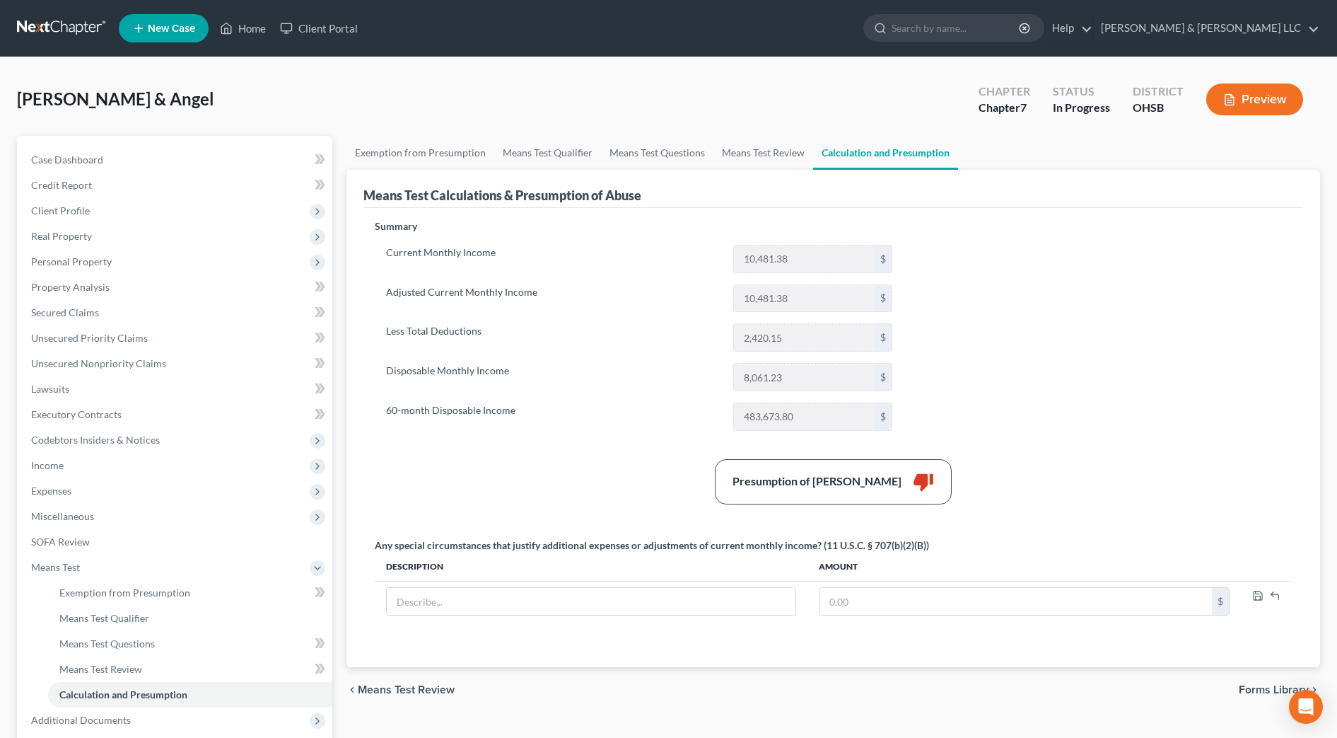
scroll to position [141, 0]
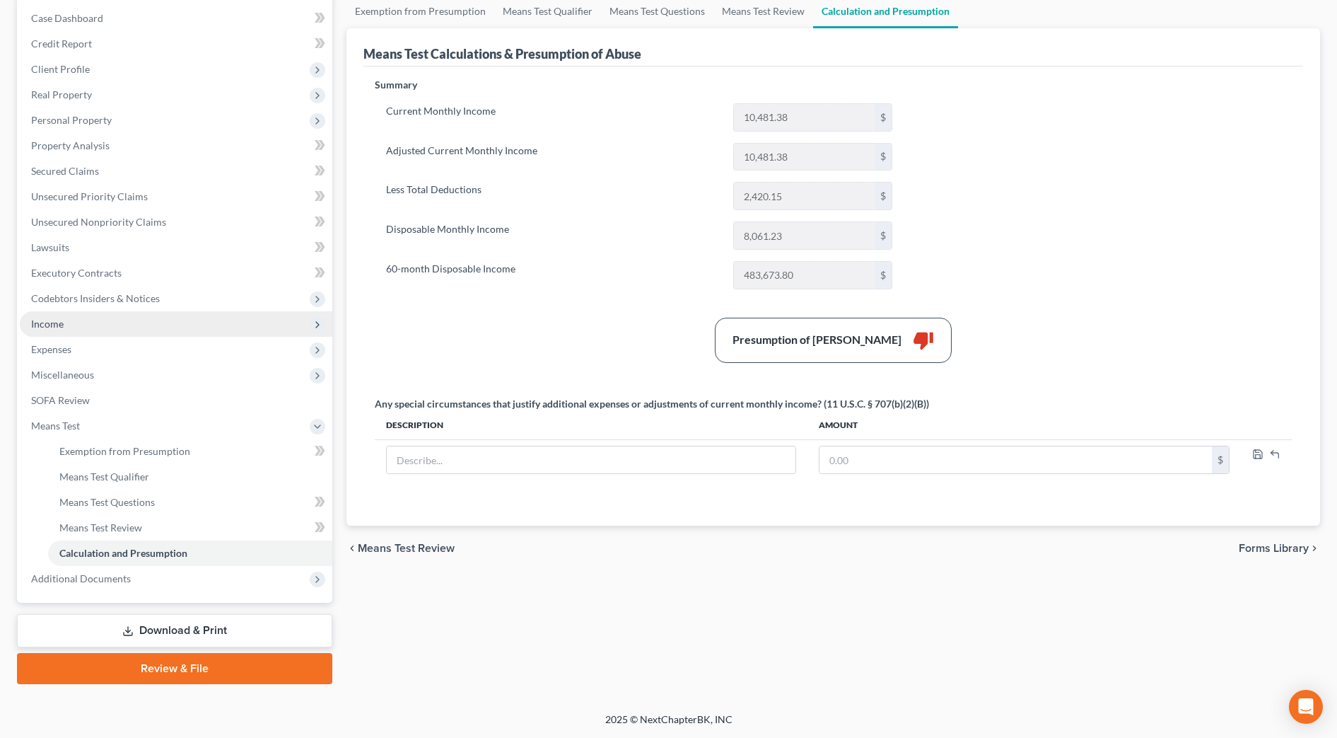
click at [91, 331] on span "Income" at bounding box center [176, 323] width 313 height 25
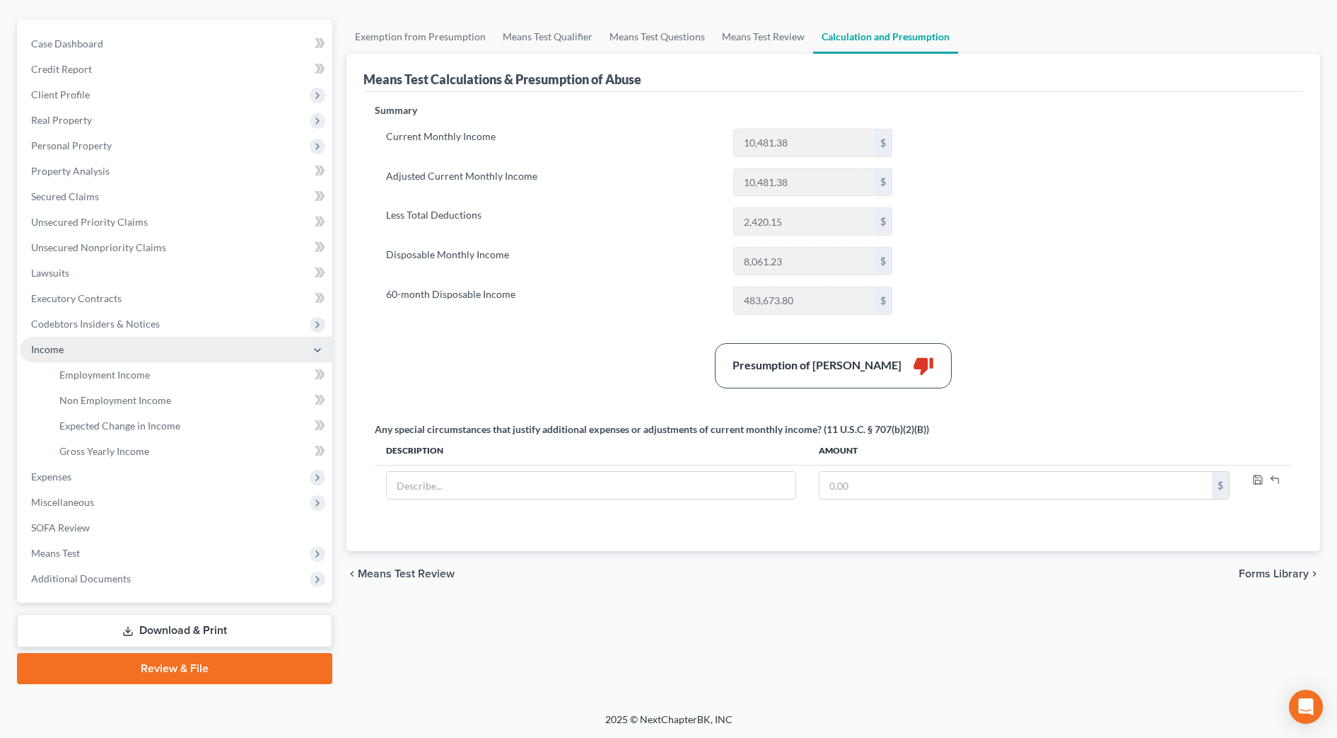
scroll to position [116, 0]
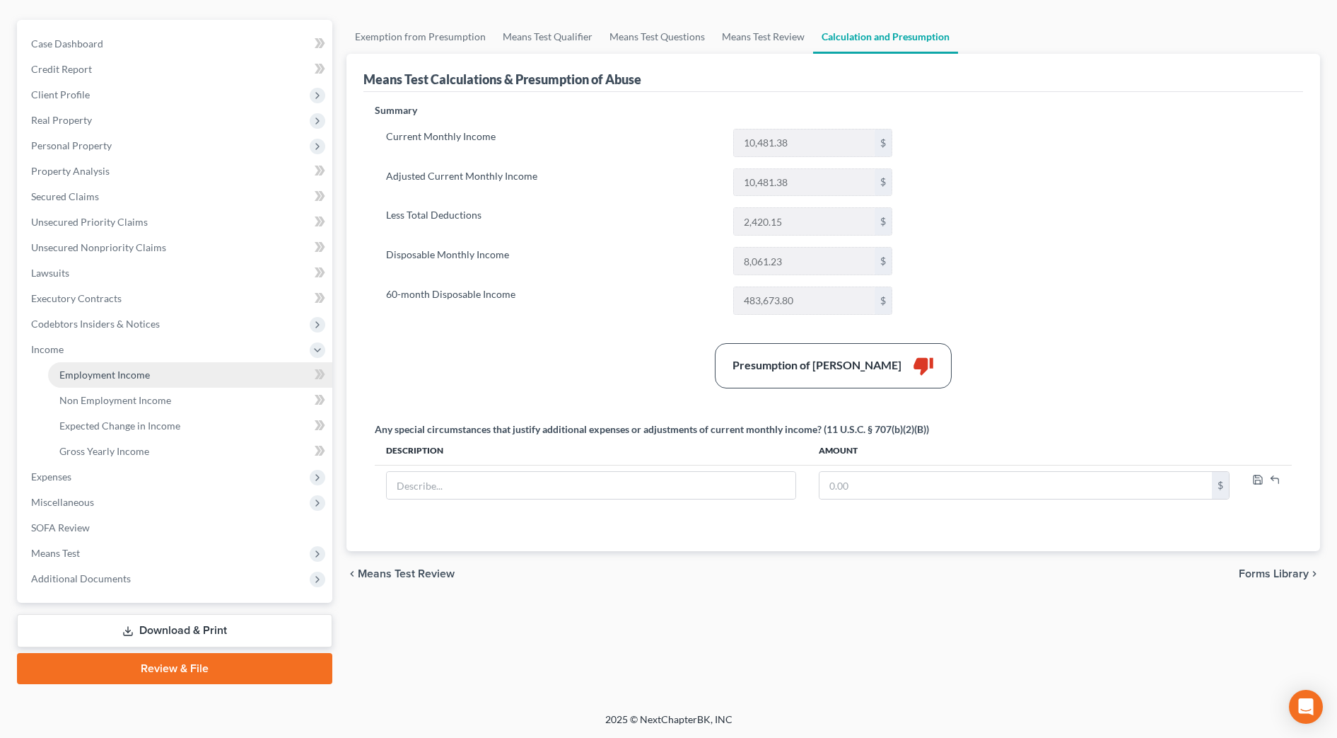
click at [108, 368] on span "Employment Income" at bounding box center [104, 374] width 91 height 12
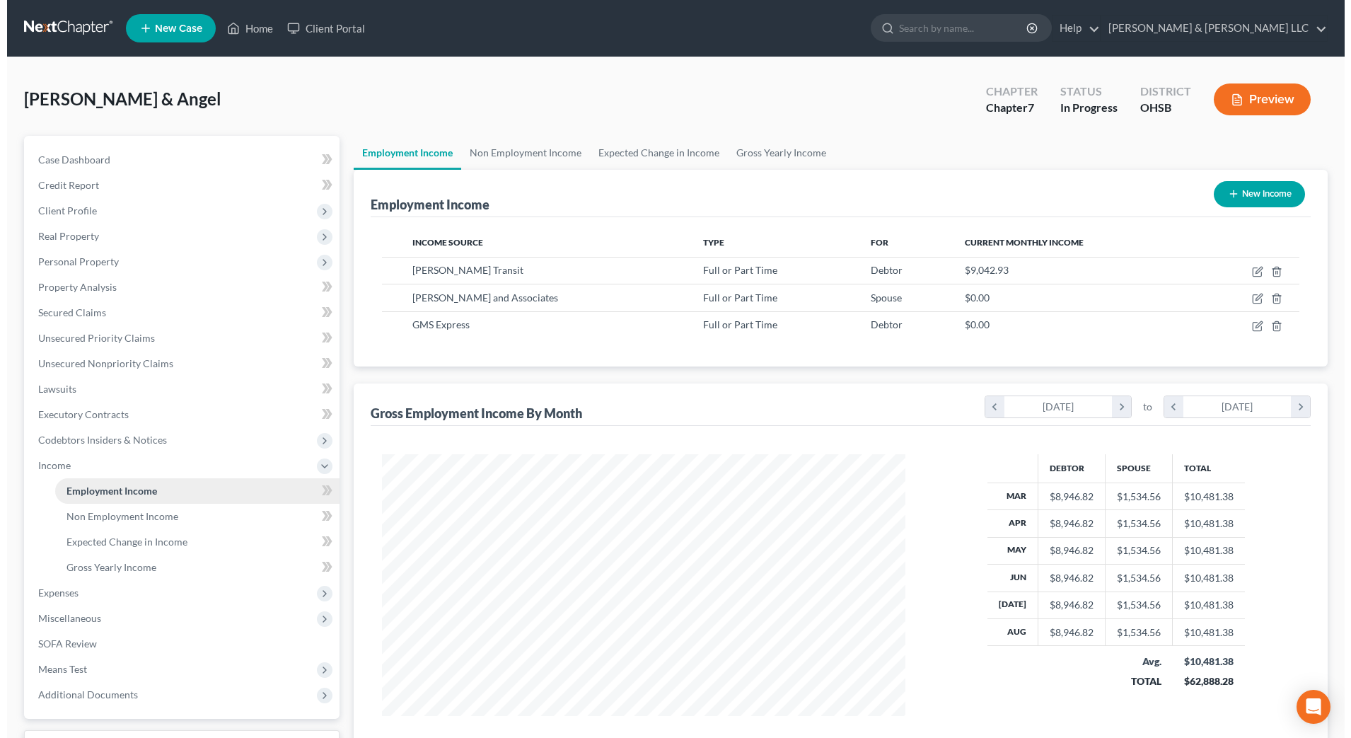
scroll to position [262, 552]
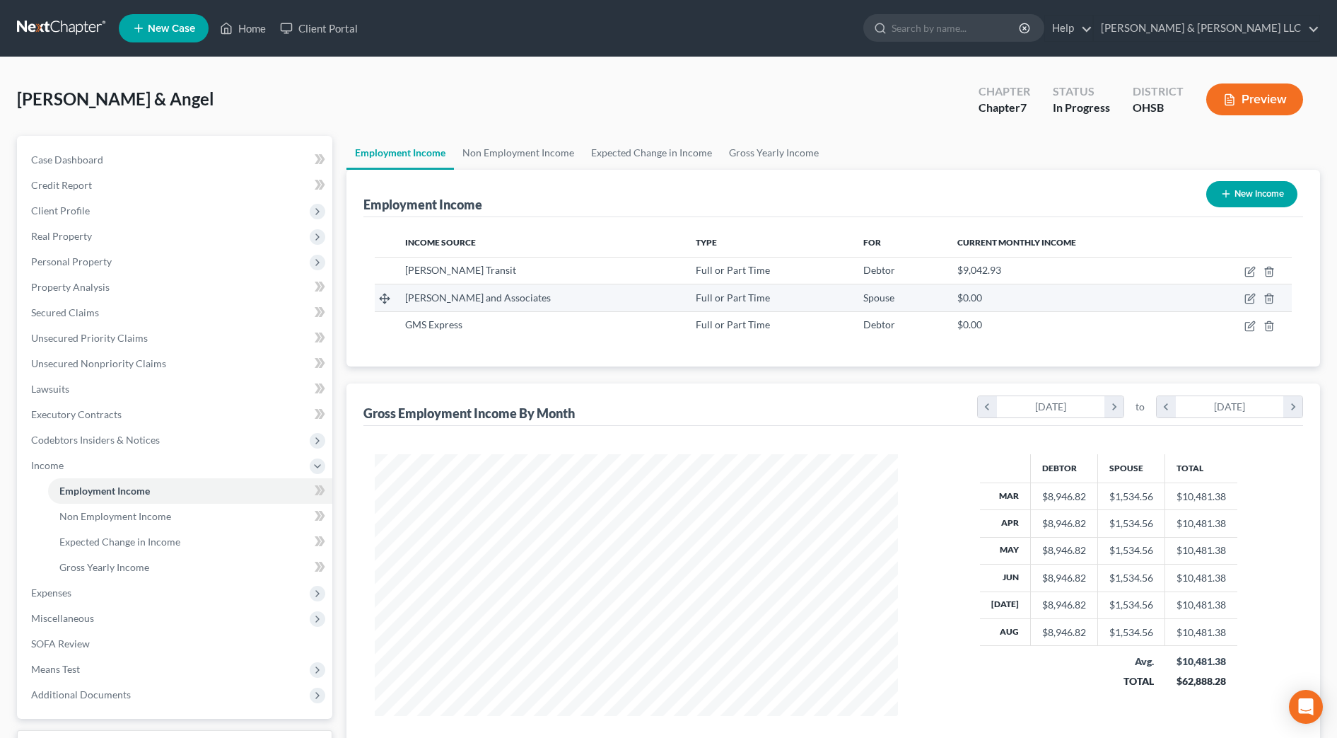
click at [1250, 308] on td at bounding box center [1241, 297] width 101 height 27
click at [1253, 298] on icon "button" at bounding box center [1251, 297] width 6 height 6
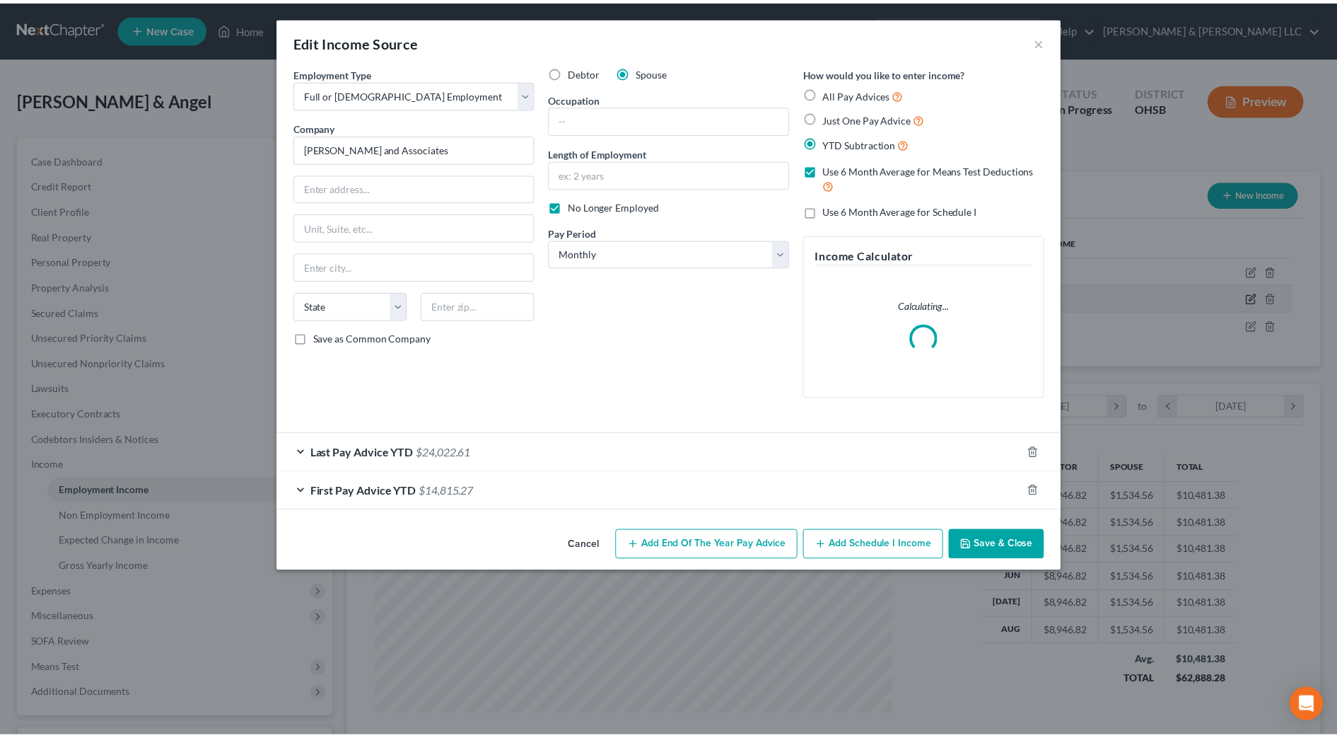
scroll to position [265, 558]
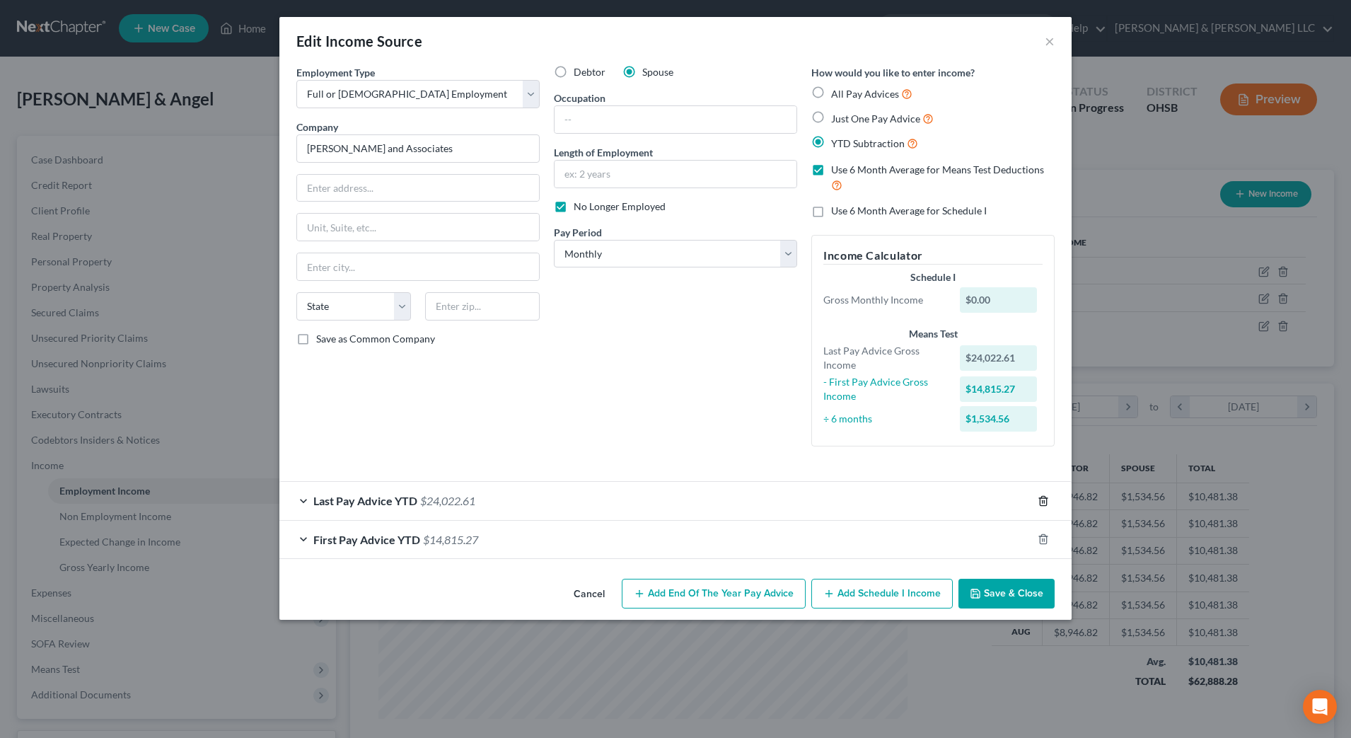
click at [1042, 500] on line "button" at bounding box center [1042, 501] width 0 height 3
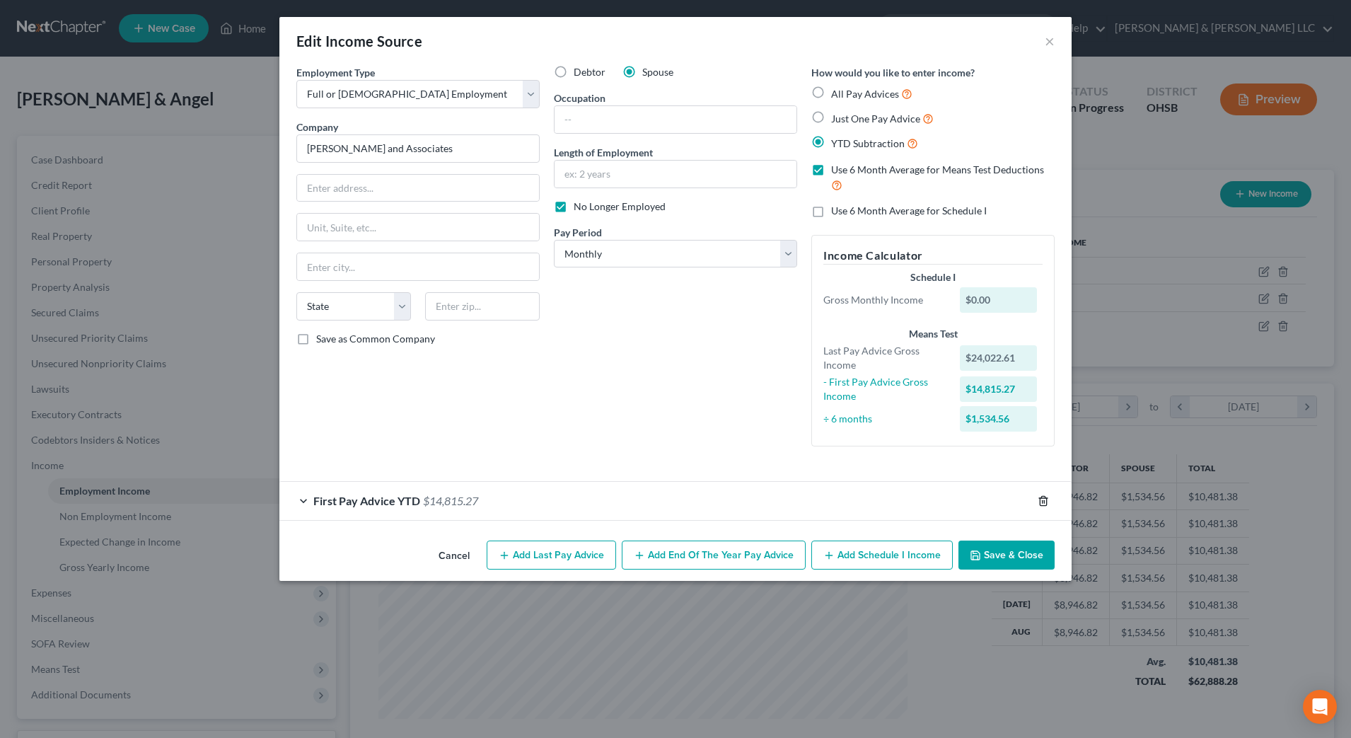
click at [1041, 500] on icon "button" at bounding box center [1043, 500] width 11 height 11
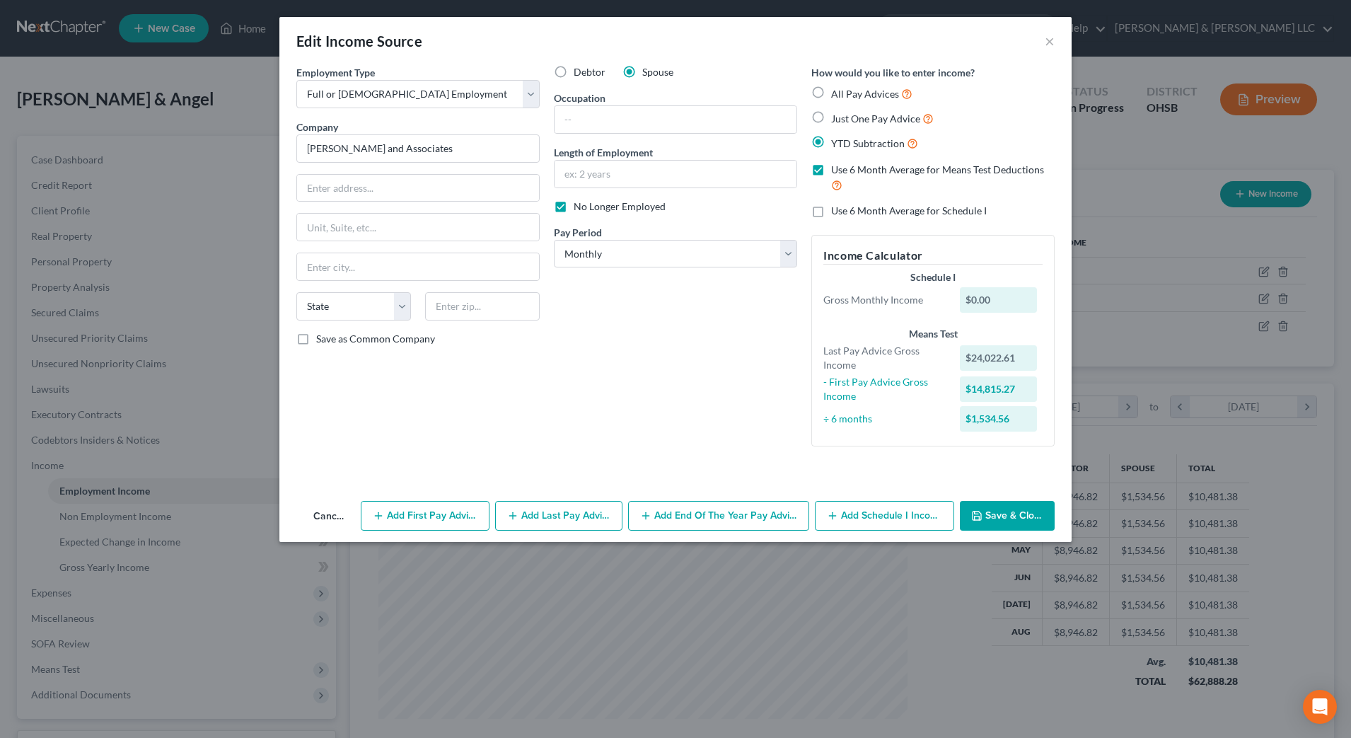
click at [1036, 513] on button "Save & Close" at bounding box center [1007, 516] width 95 height 30
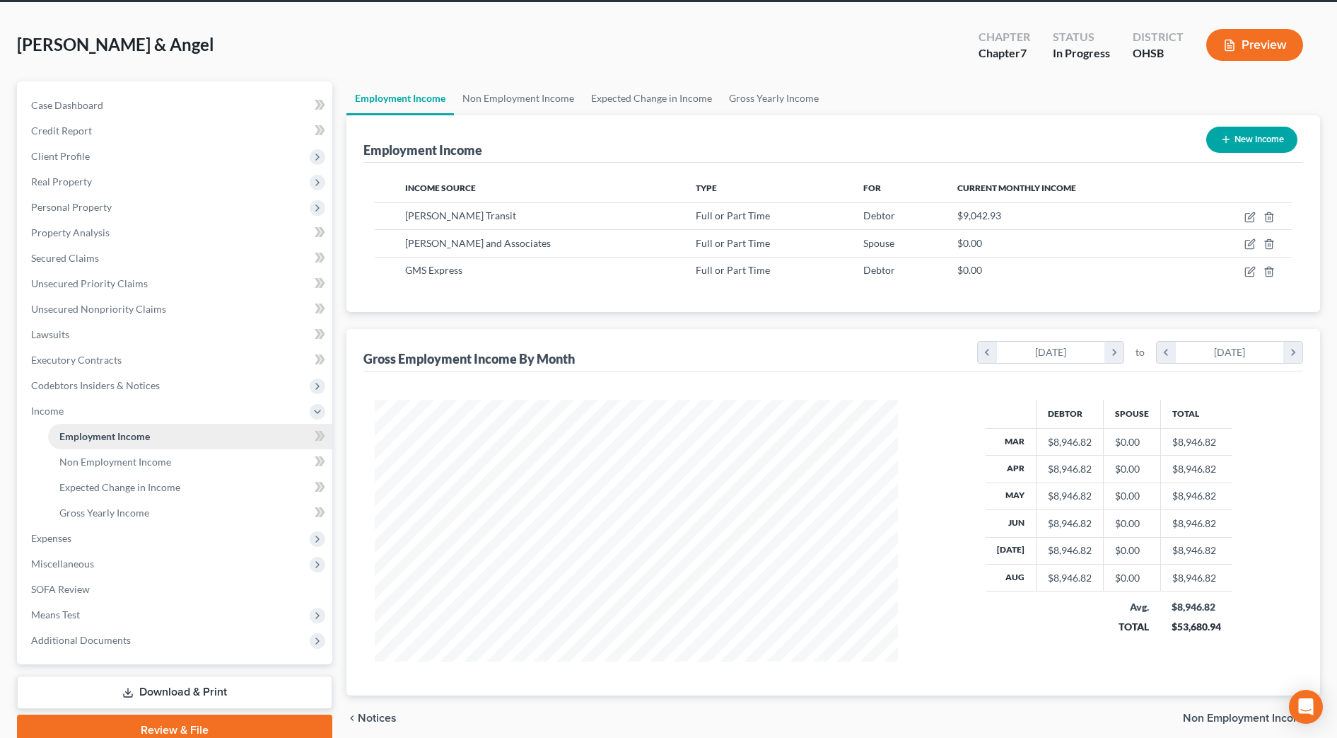
scroll to position [116, 0]
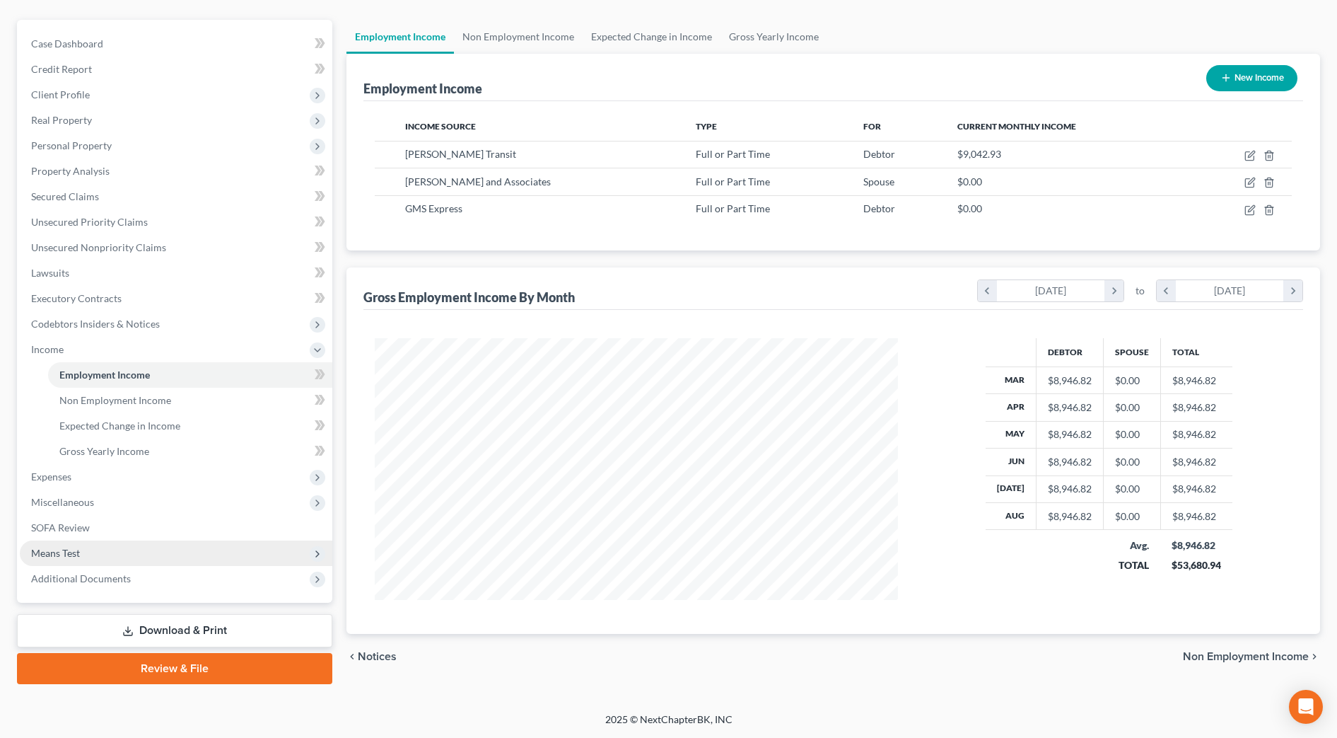
click at [116, 549] on span "Means Test" at bounding box center [176, 552] width 313 height 25
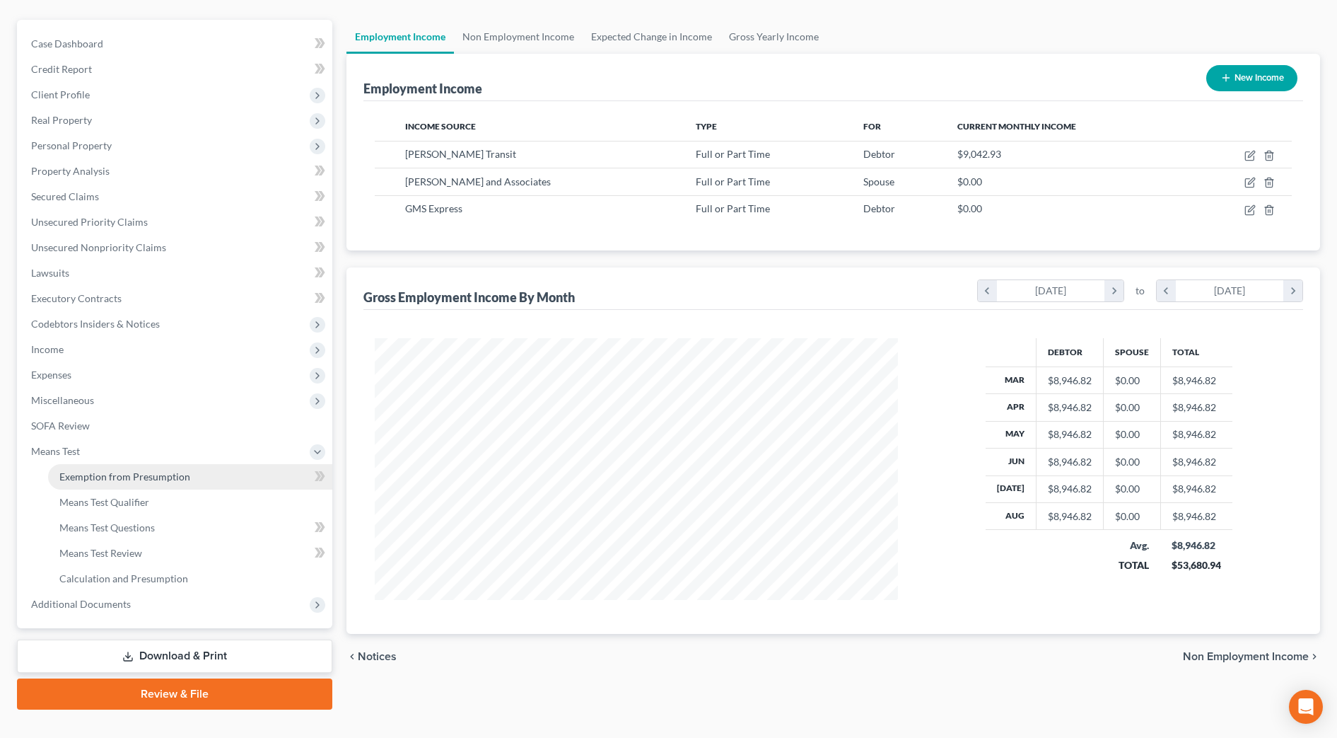
click at [122, 484] on link "Exemption from Presumption" at bounding box center [190, 476] width 284 height 25
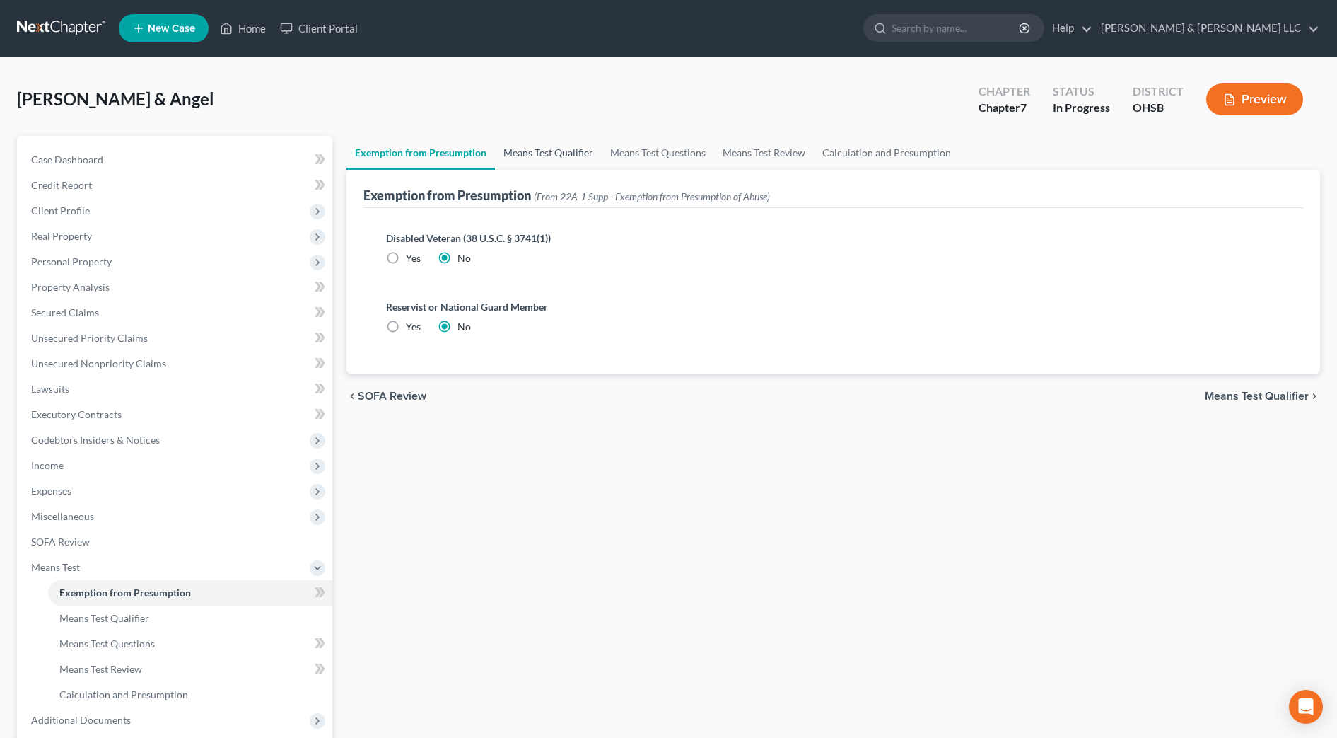
click at [524, 160] on link "Means Test Qualifier" at bounding box center [548, 153] width 107 height 34
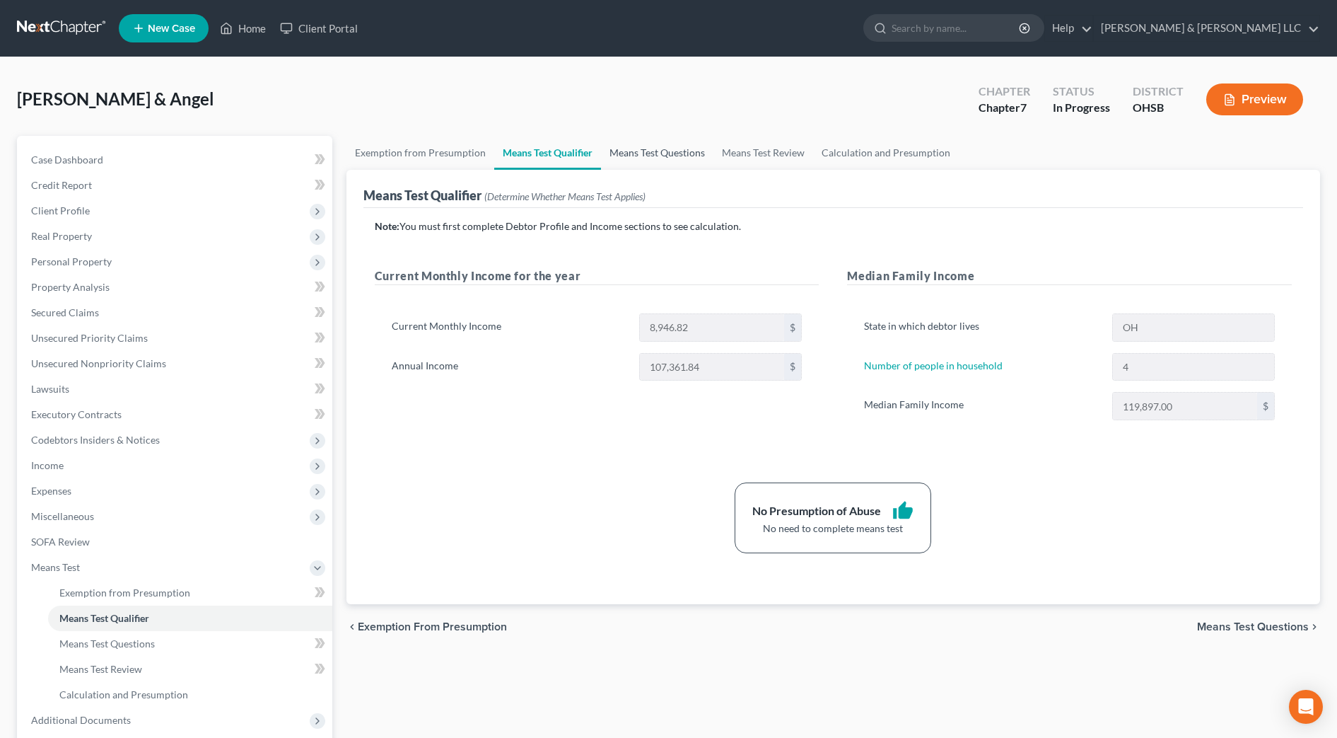
click at [663, 156] on link "Means Test Questions" at bounding box center [657, 153] width 112 height 34
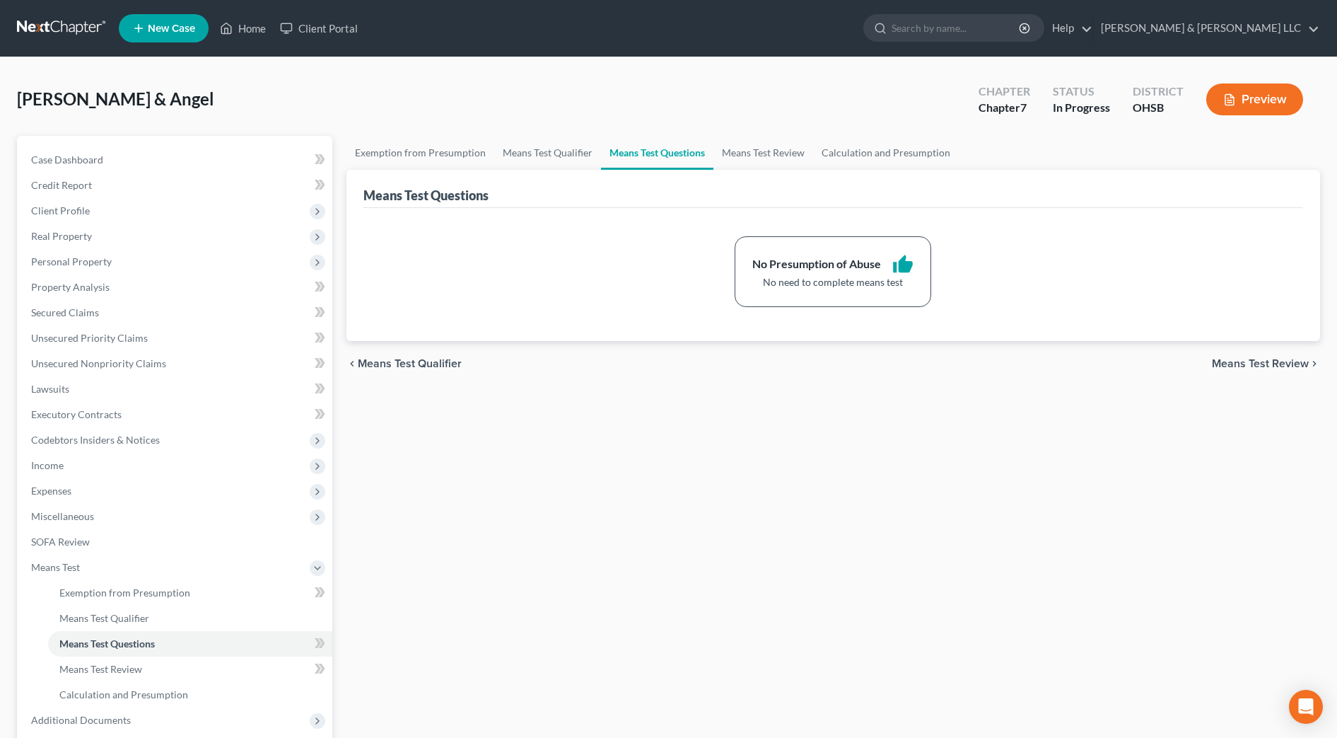
click at [663, 156] on link "Means Test Questions" at bounding box center [657, 153] width 112 height 34
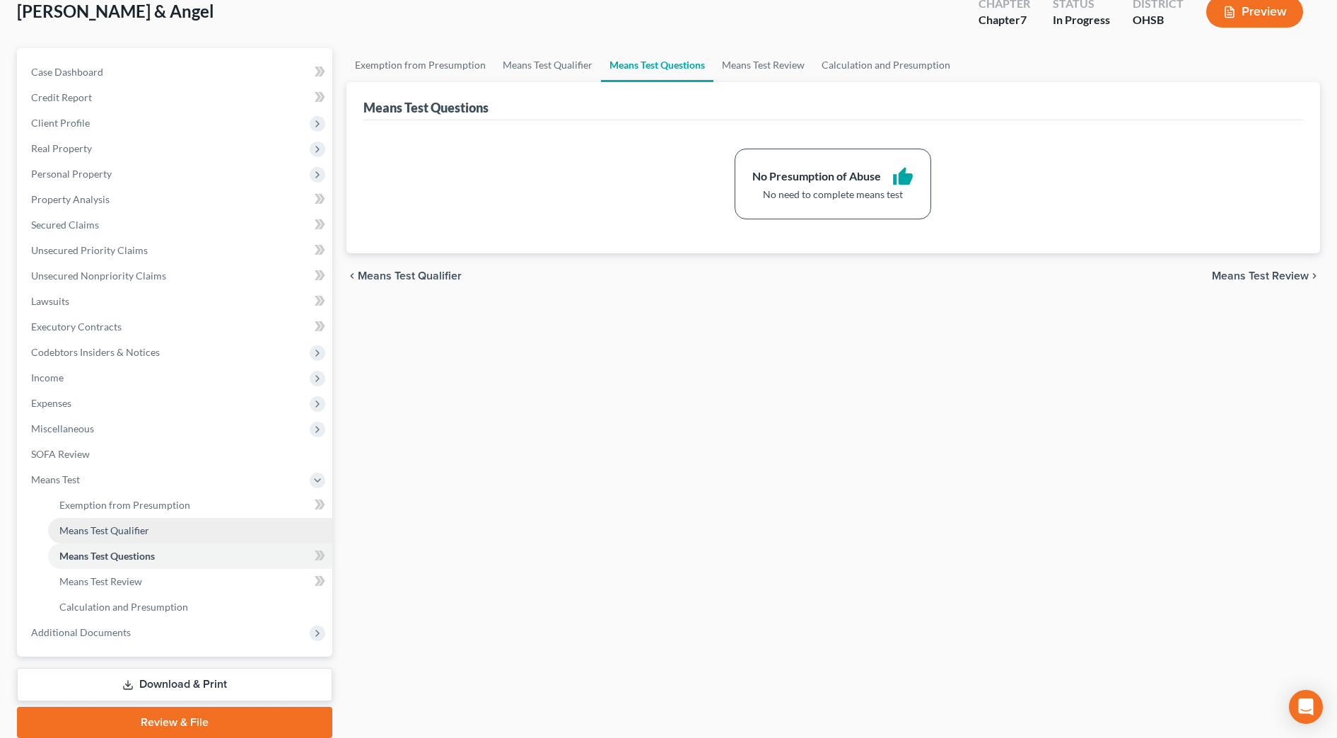
scroll to position [88, 0]
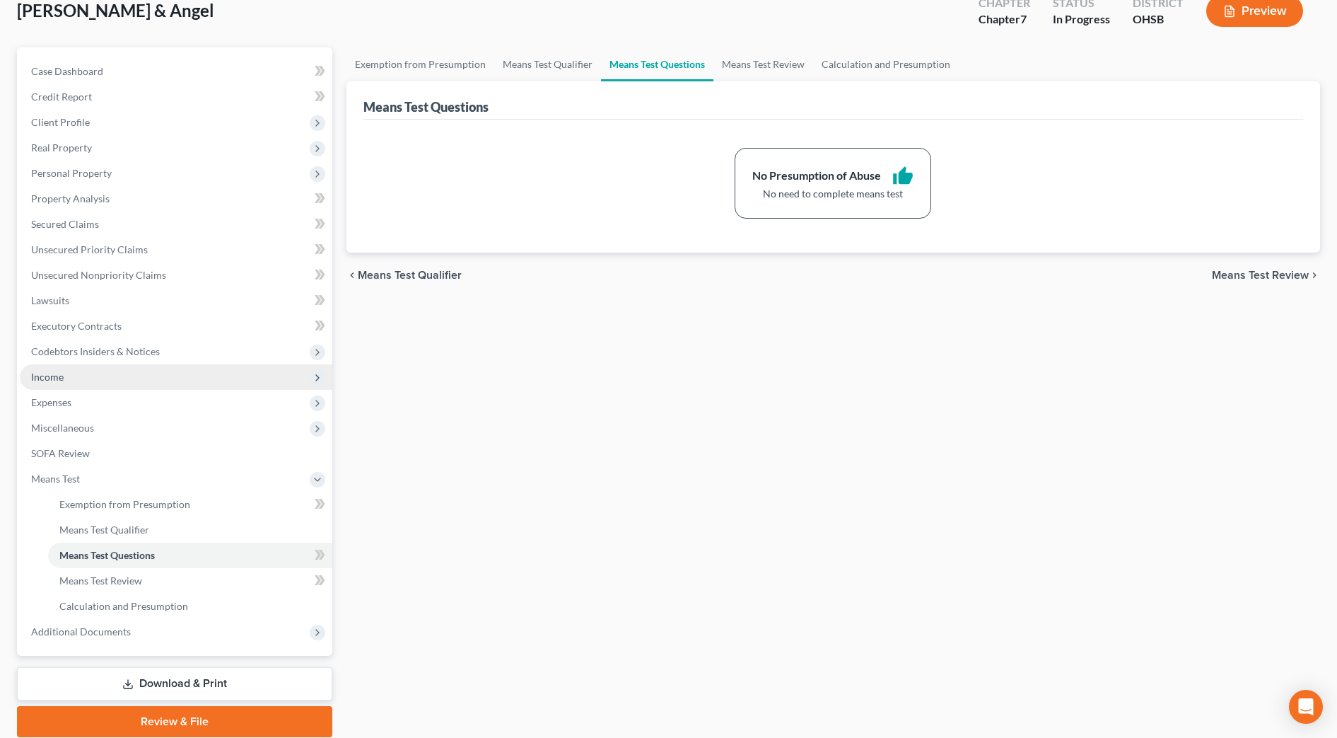
click at [109, 378] on span "Income" at bounding box center [176, 376] width 313 height 25
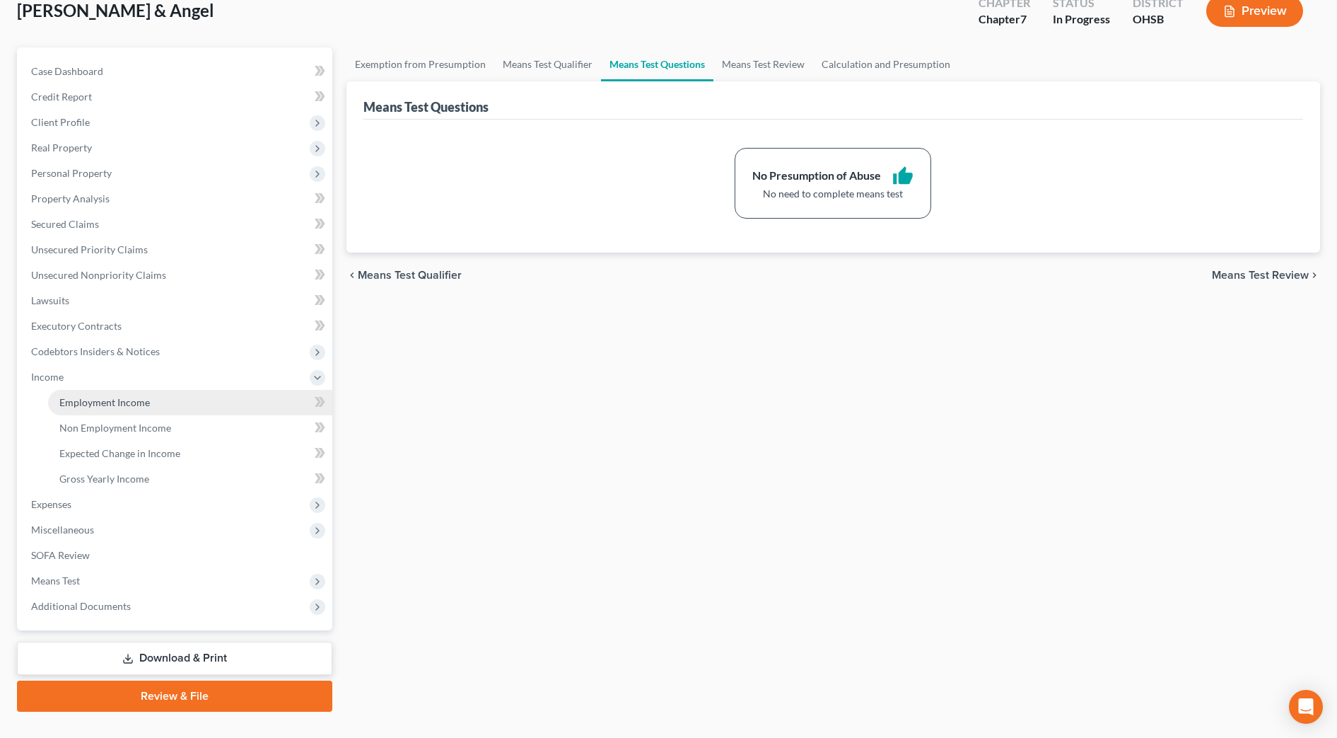
click at [110, 400] on span "Employment Income" at bounding box center [104, 402] width 91 height 12
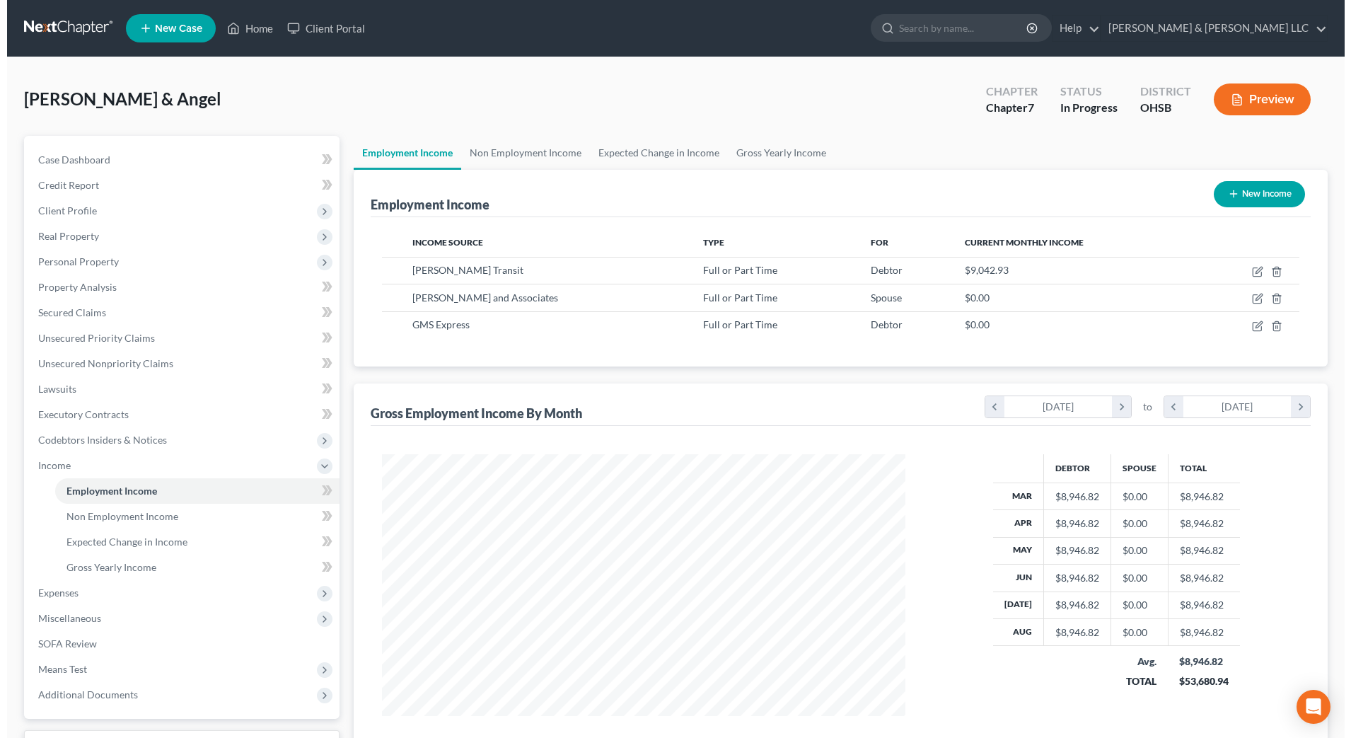
scroll to position [262, 552]
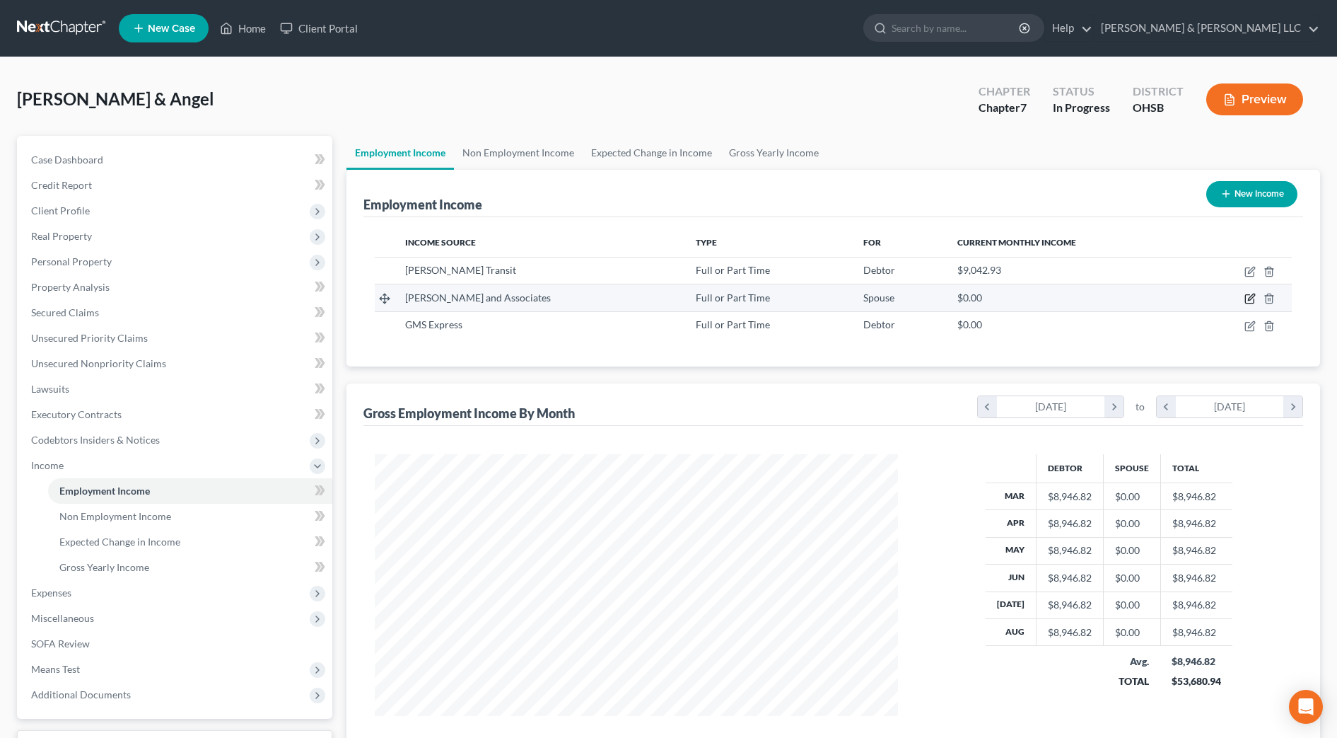
click at [1254, 303] on icon "button" at bounding box center [1249, 299] width 8 height 8
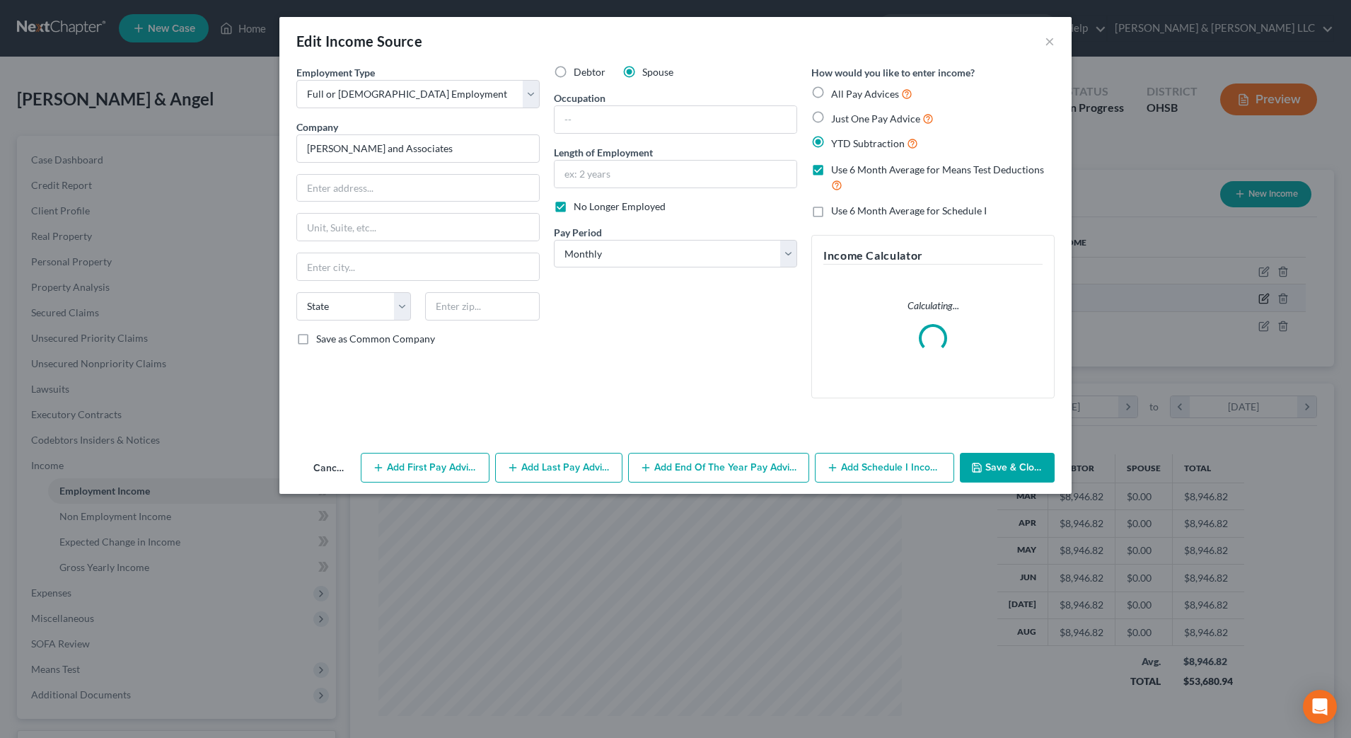
scroll to position [265, 558]
click at [860, 170] on span "Use 6 Month Average for Means Test Deductions" at bounding box center [937, 169] width 213 height 12
click at [846, 170] on input "Use 6 Month Average for Means Test Deductions" at bounding box center [841, 167] width 9 height 9
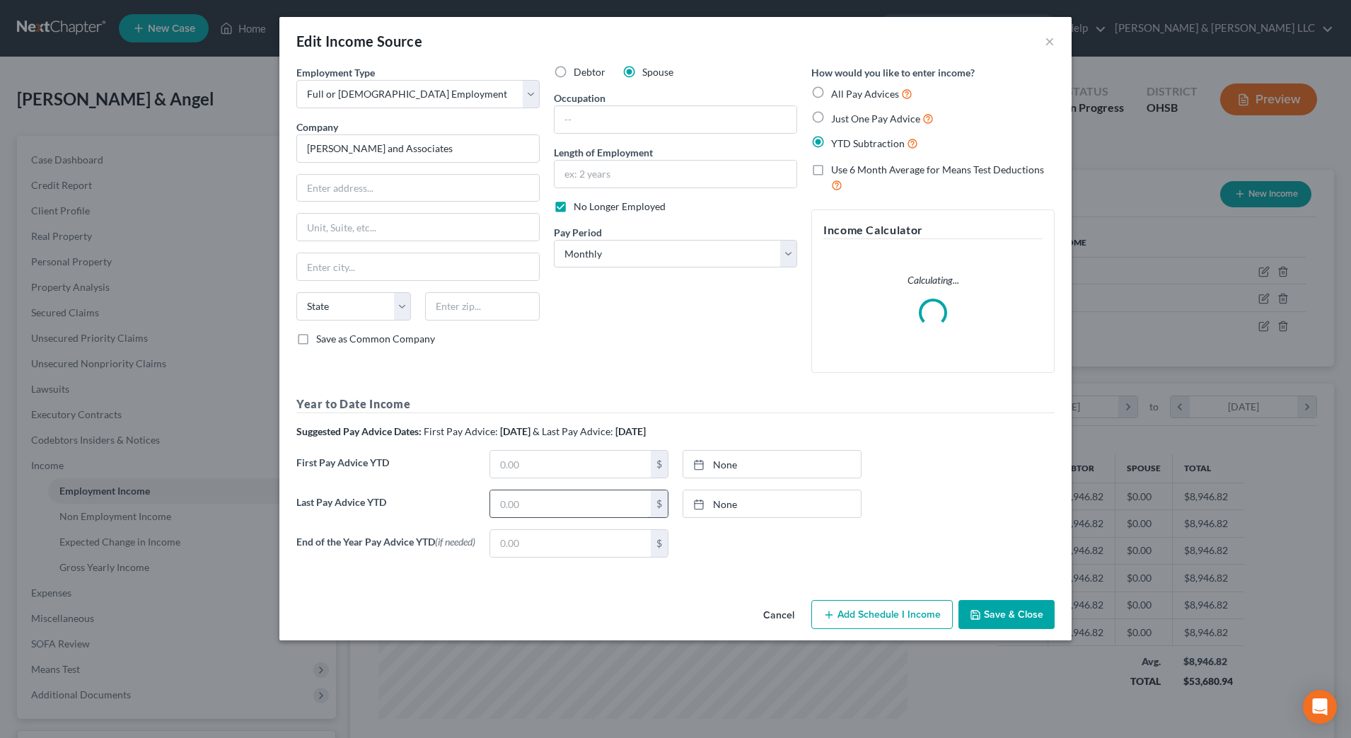
click at [516, 509] on input "text" at bounding box center [570, 503] width 161 height 27
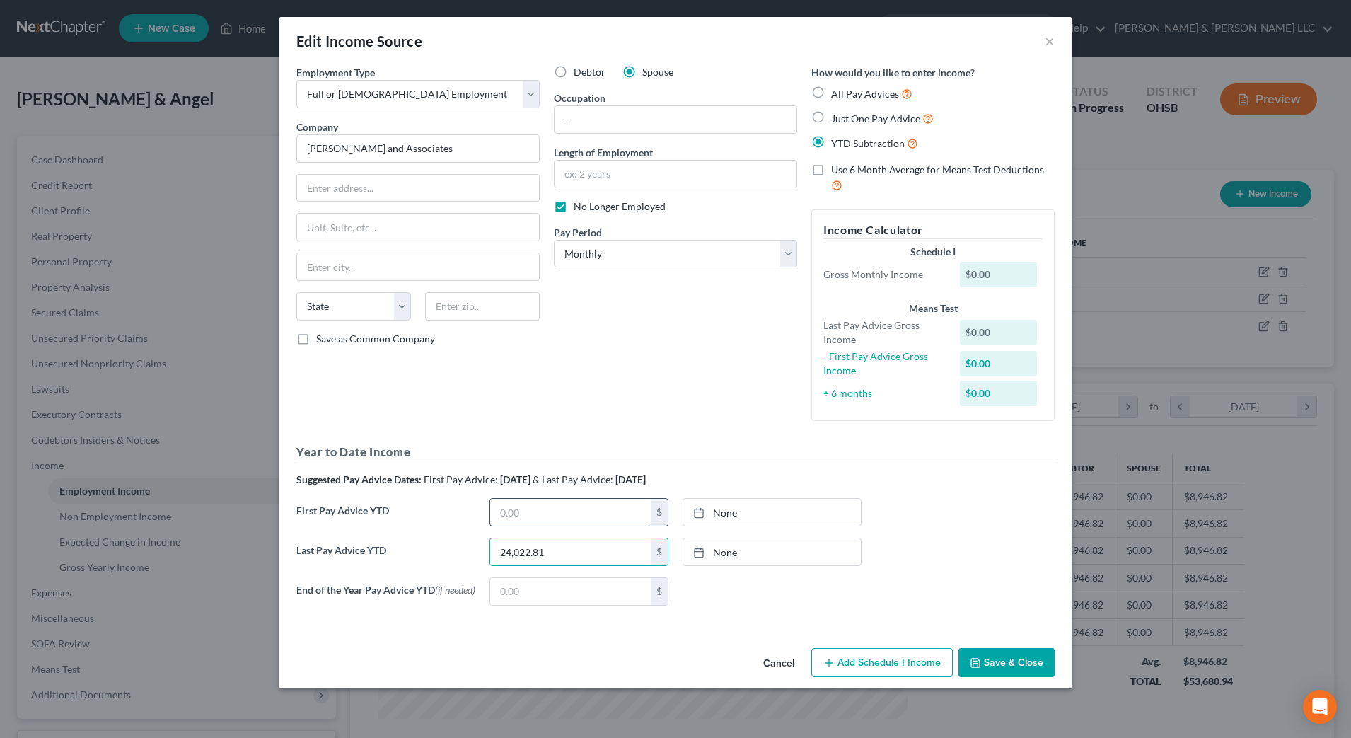
drag, startPoint x: 557, startPoint y: 490, endPoint x: 561, endPoint y: 505, distance: 15.4
click at [557, 490] on div "Year to Date Income Suggested Pay Advice Dates: First Pay Advice: March 2025 & …" at bounding box center [675, 529] width 758 height 173
click at [560, 508] on input "text" at bounding box center [570, 512] width 161 height 27
drag, startPoint x: 603, startPoint y: 515, endPoint x: 621, endPoint y: 511, distance: 18.7
click at [603, 515] on input "text" at bounding box center [570, 512] width 161 height 27
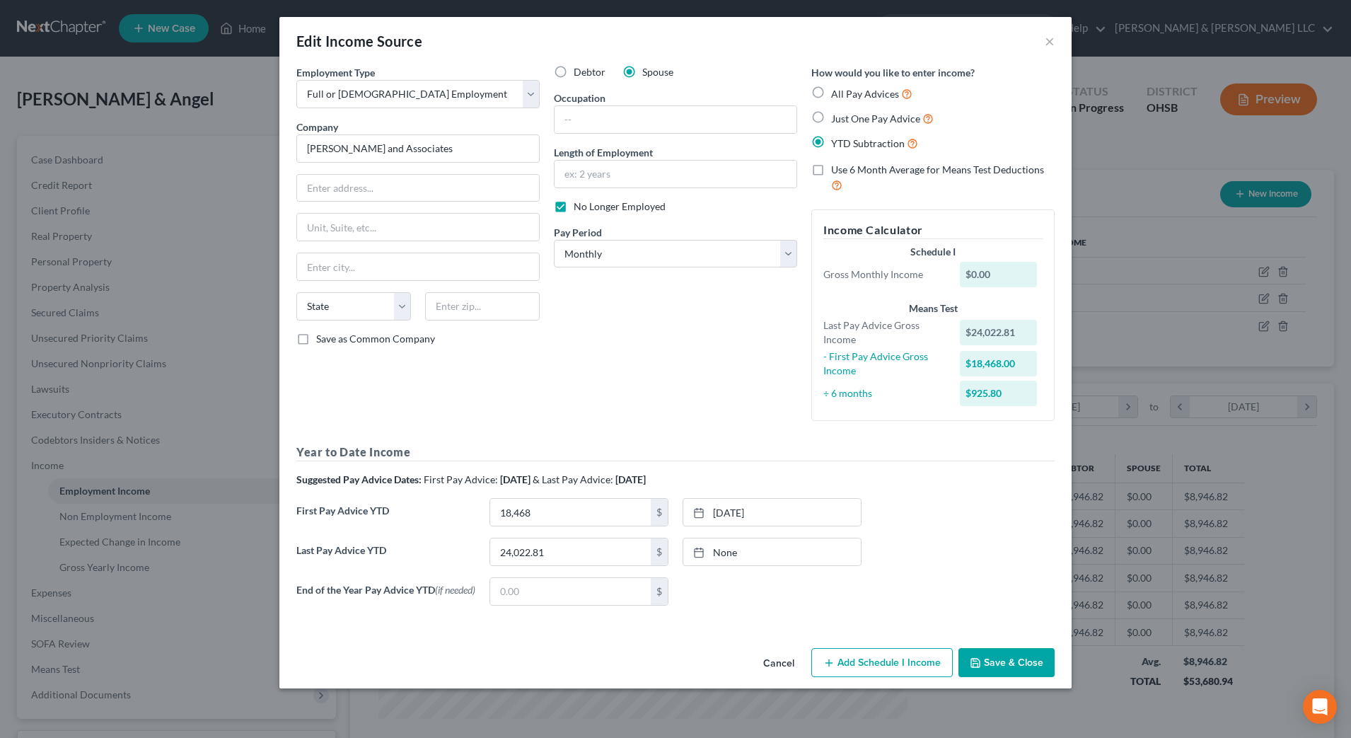
click at [831, 95] on label "All Pay Advices" at bounding box center [871, 94] width 81 height 16
click at [837, 95] on input "All Pay Advices" at bounding box center [841, 90] width 9 height 9
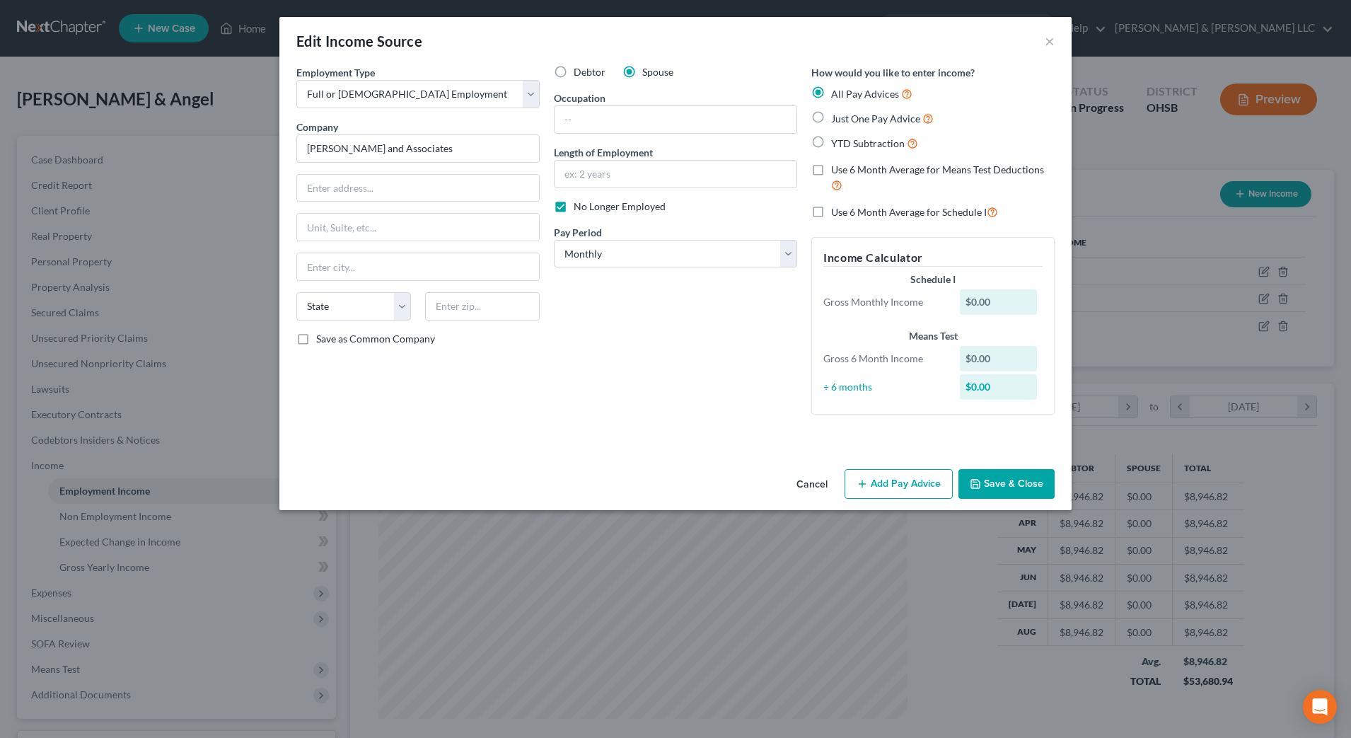
click at [887, 467] on div "Cancel Add Pay Advice Save & Close" at bounding box center [675, 486] width 792 height 47
click at [893, 477] on button "Add Pay Advice" at bounding box center [898, 484] width 108 height 30
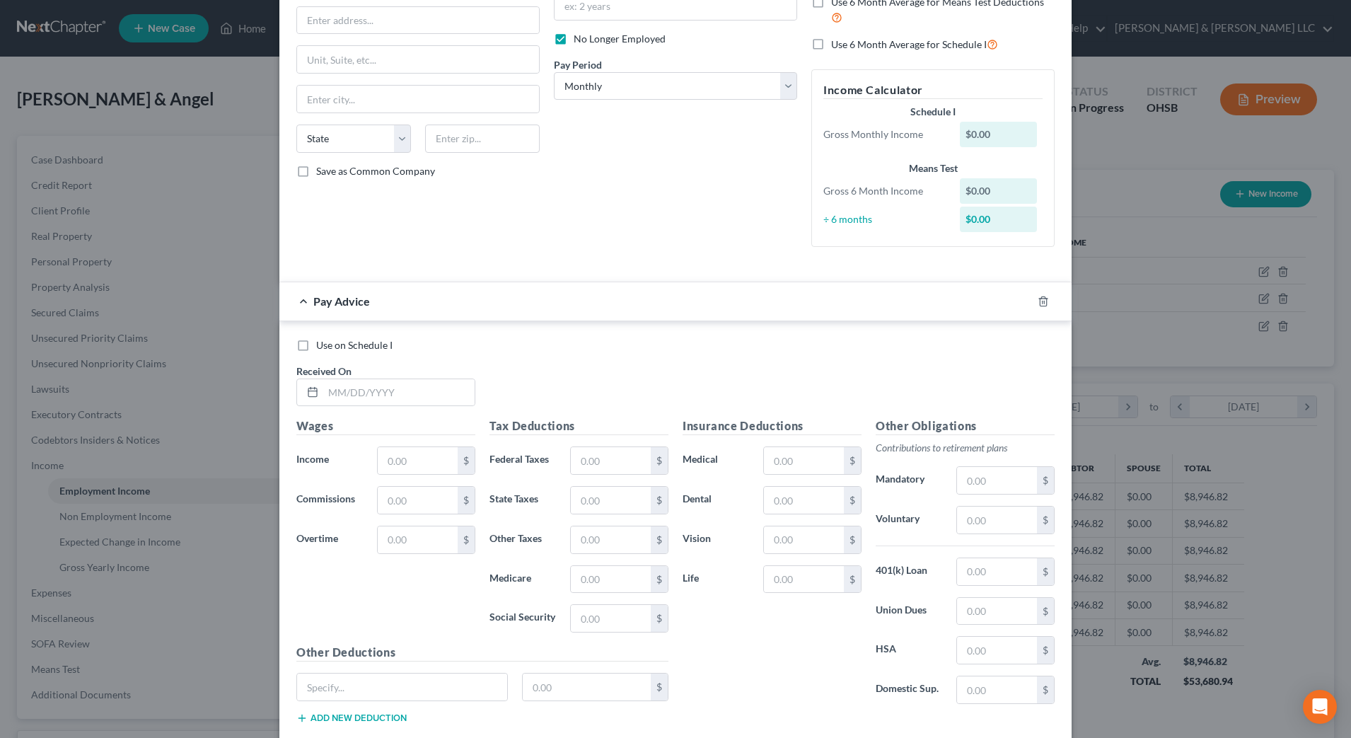
scroll to position [177, 0]
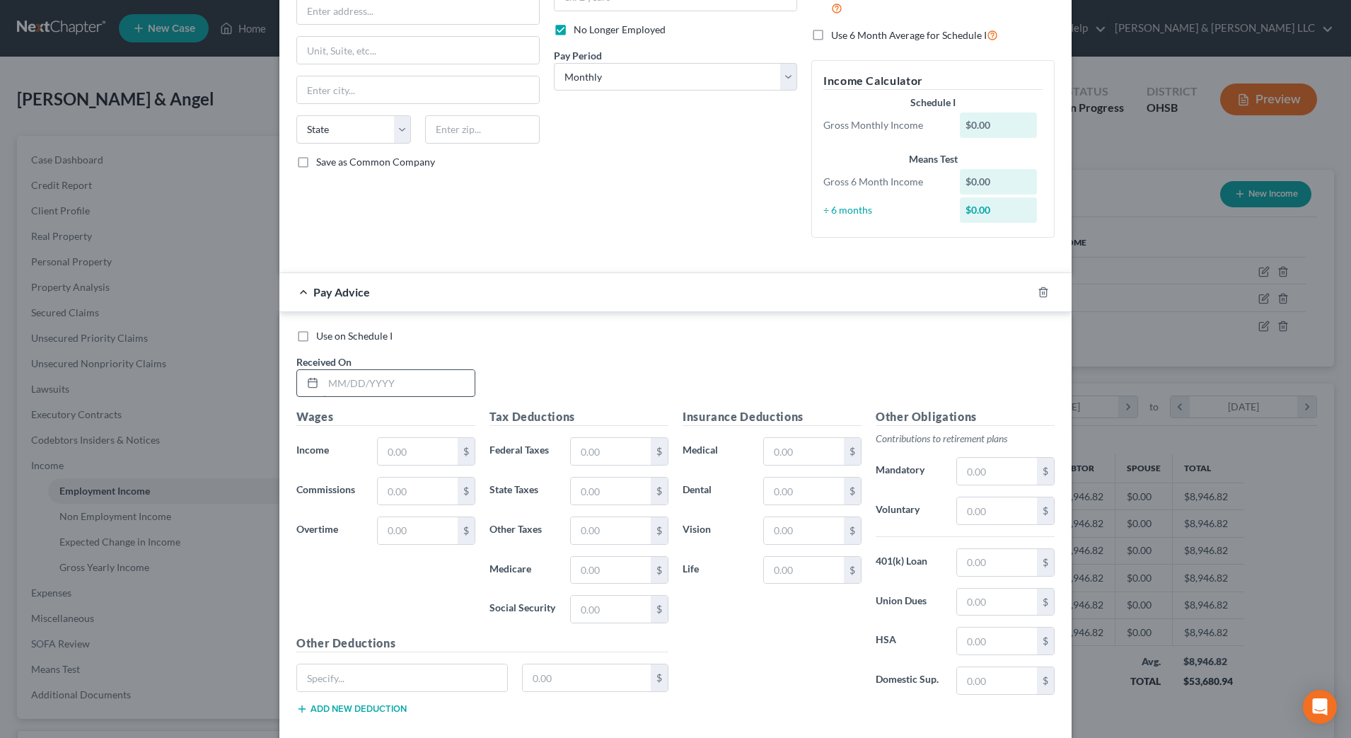
click at [388, 395] on input "text" at bounding box center [398, 383] width 151 height 27
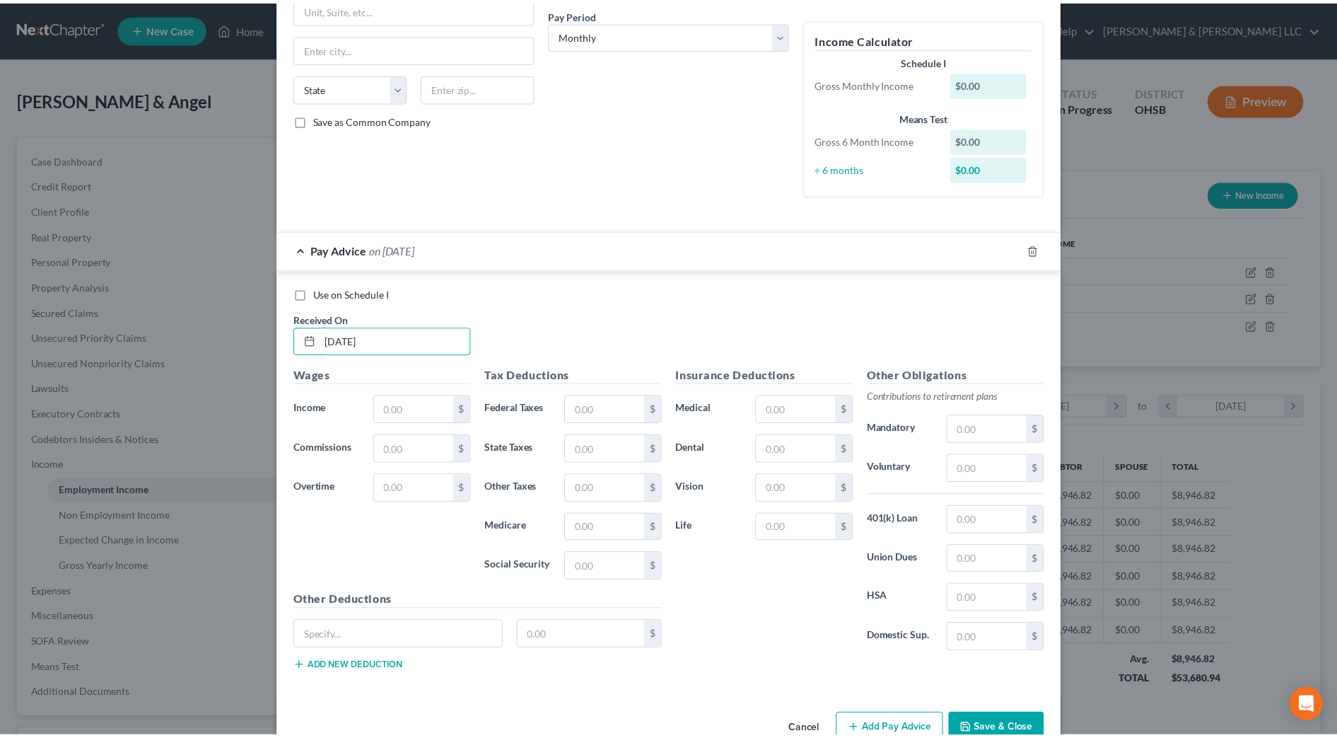
scroll to position [254, 0]
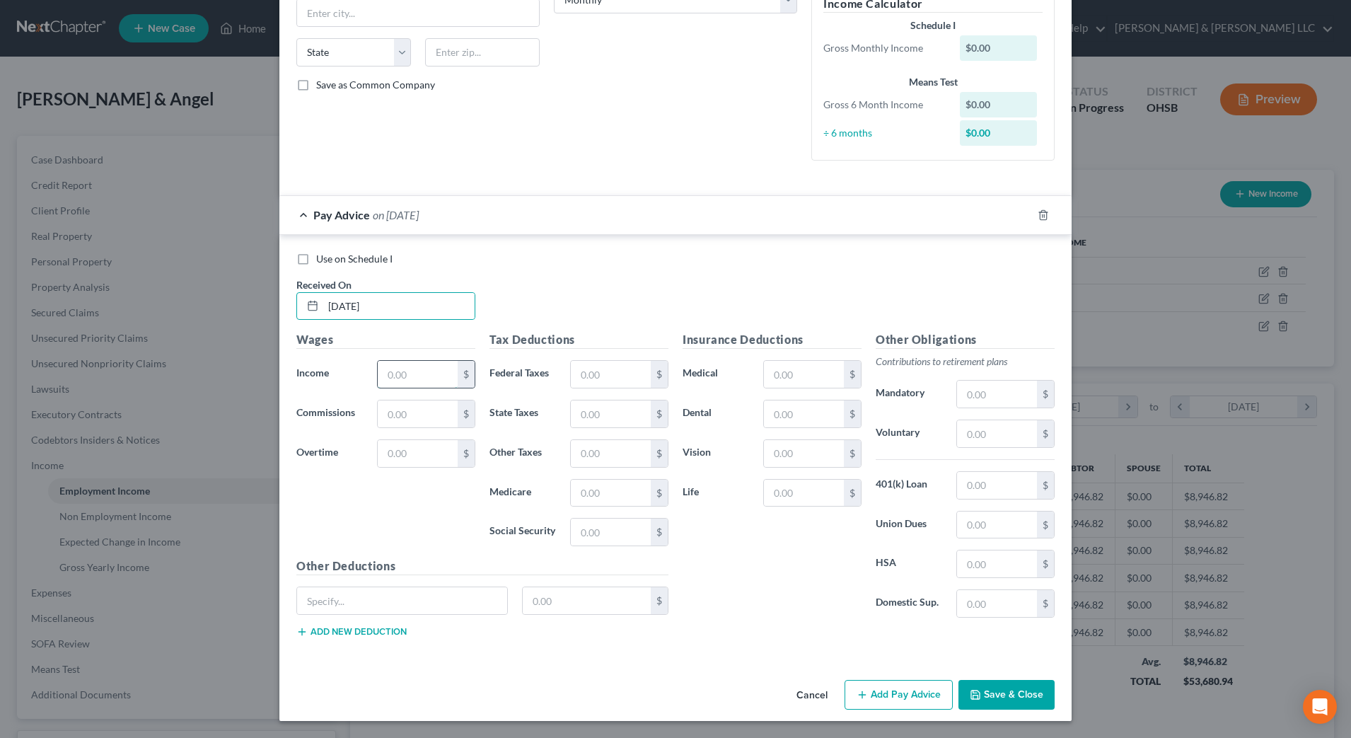
click at [414, 387] on input "text" at bounding box center [418, 374] width 80 height 27
click at [982, 690] on button "Save & Close" at bounding box center [1006, 695] width 96 height 30
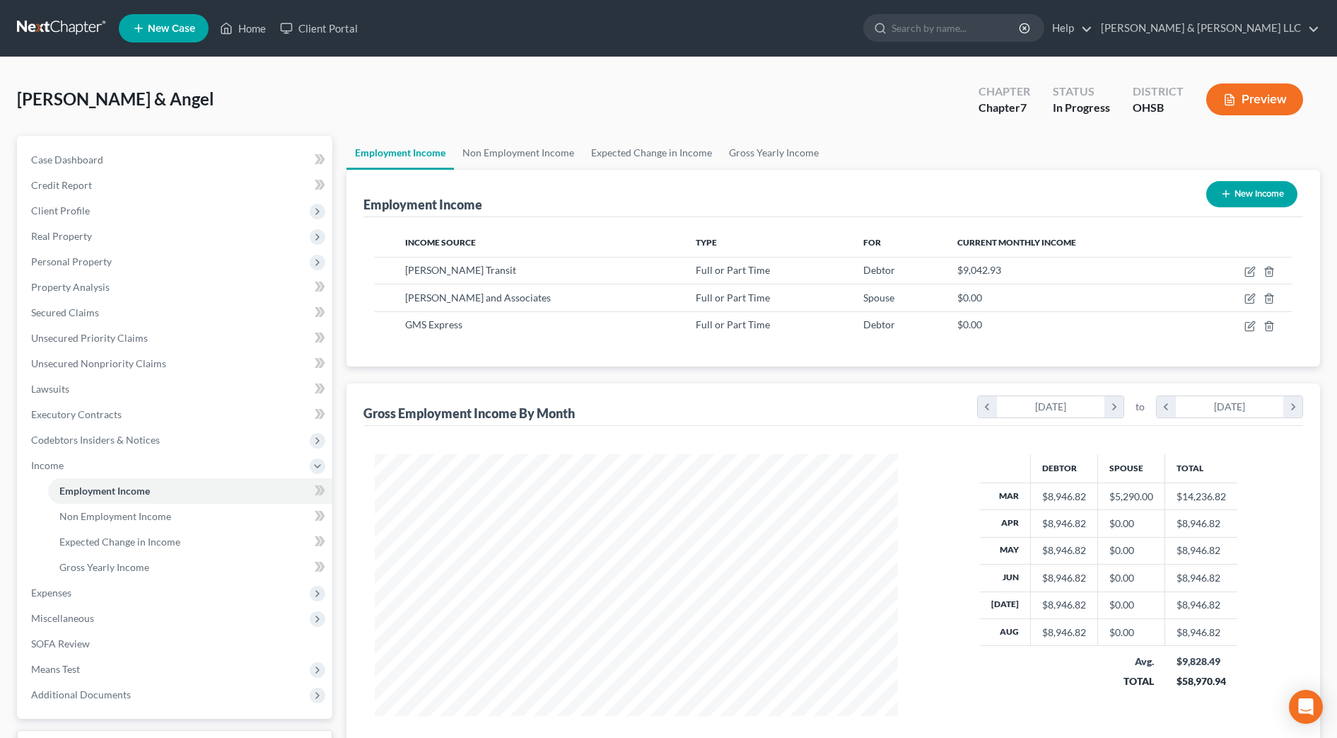
scroll to position [116, 0]
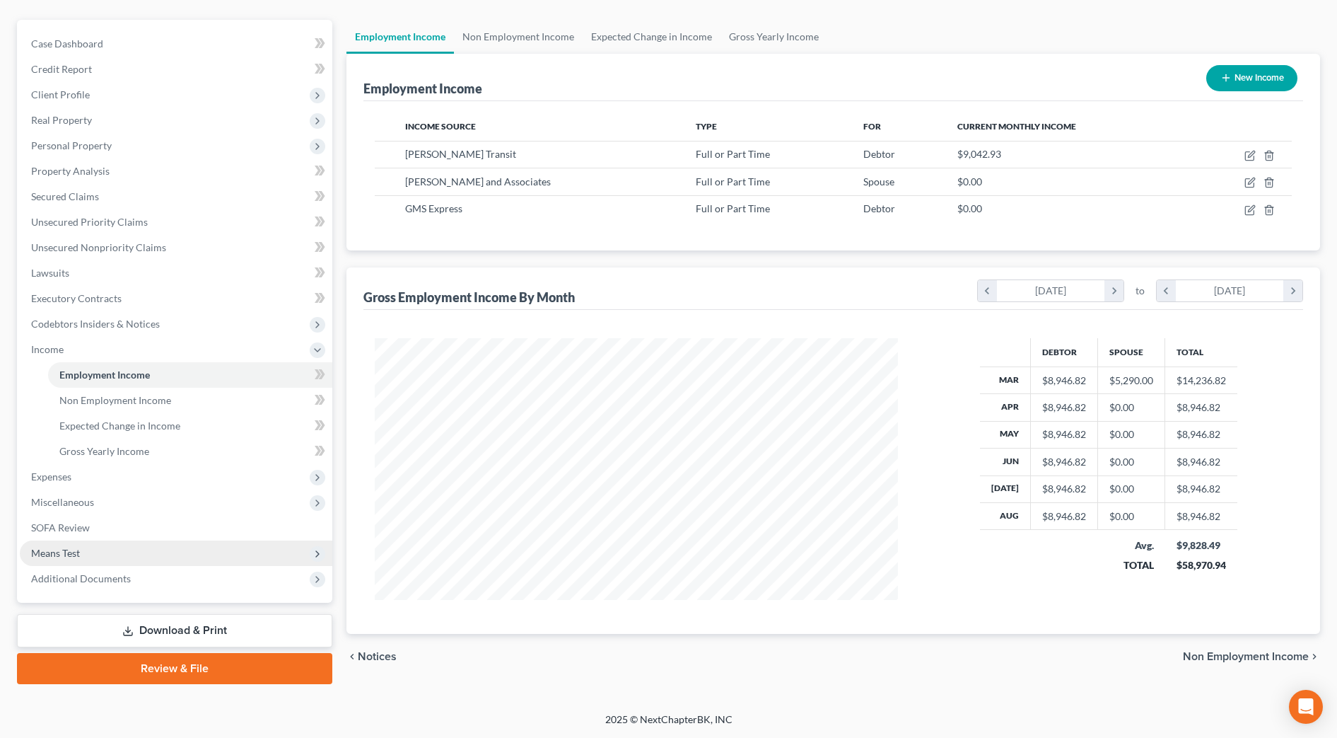
click at [93, 552] on span "Means Test" at bounding box center [176, 552] width 313 height 25
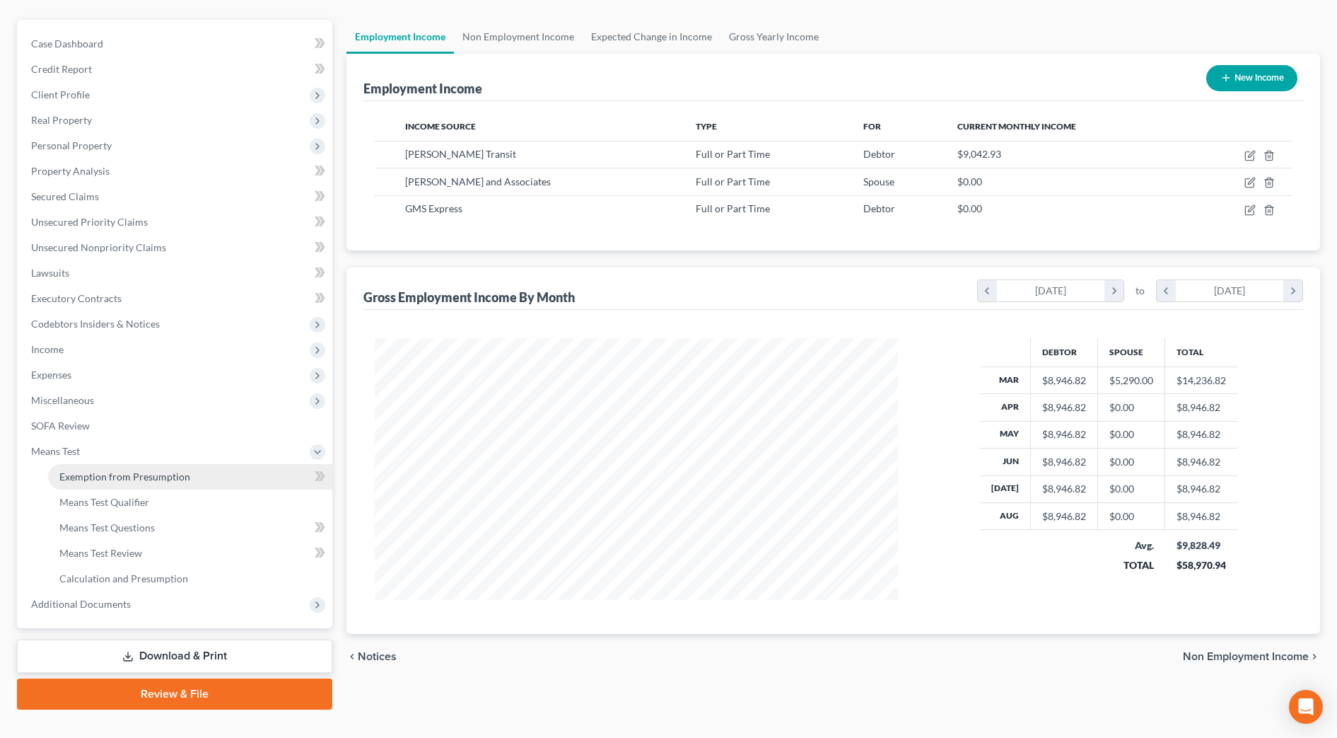
click at [142, 478] on span "Exemption from Presumption" at bounding box center [124, 476] width 131 height 12
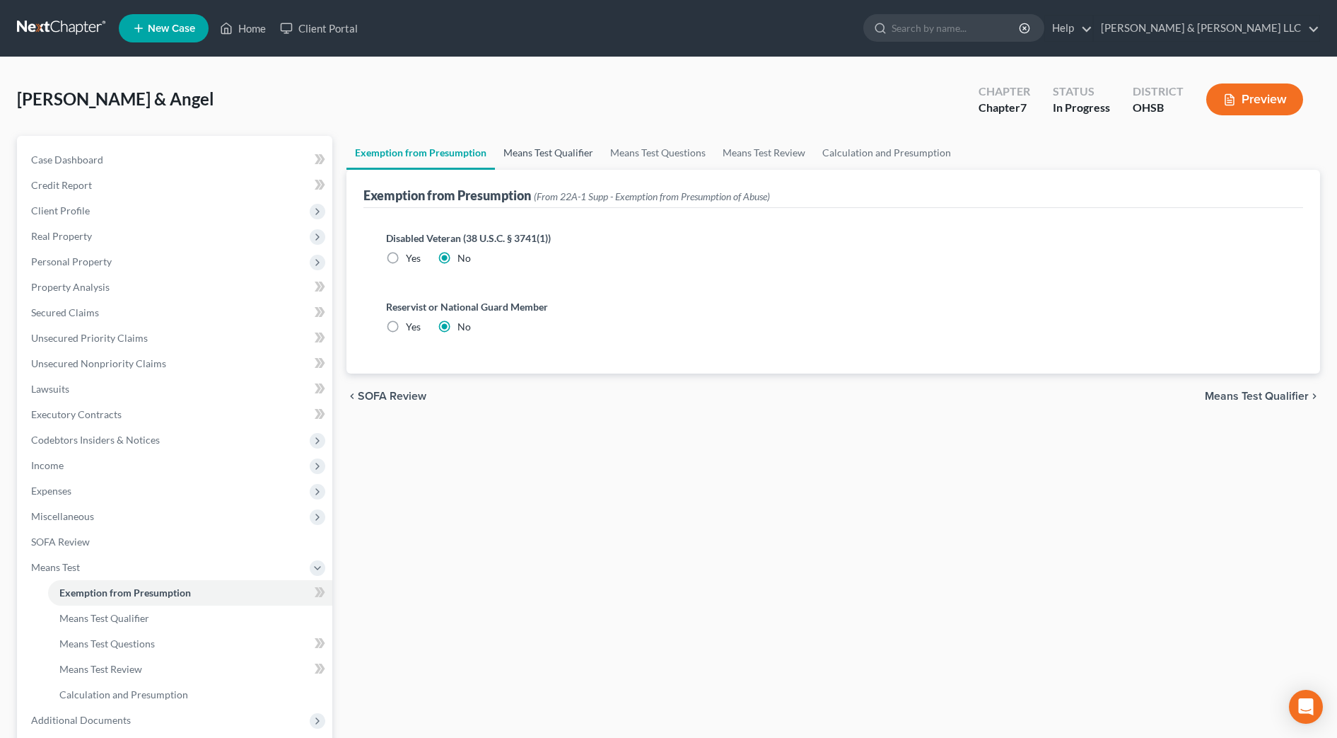
click at [537, 156] on link "Means Test Qualifier" at bounding box center [548, 153] width 107 height 34
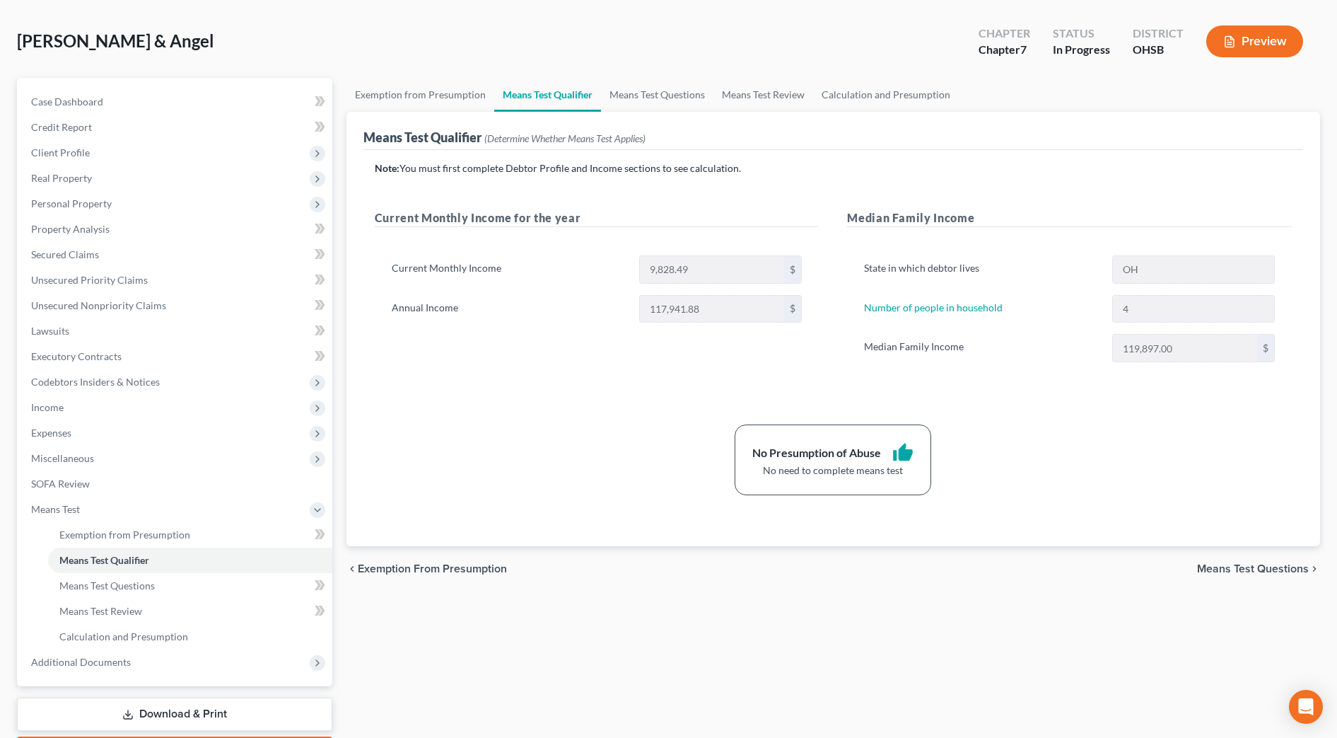
scroll to position [88, 0]
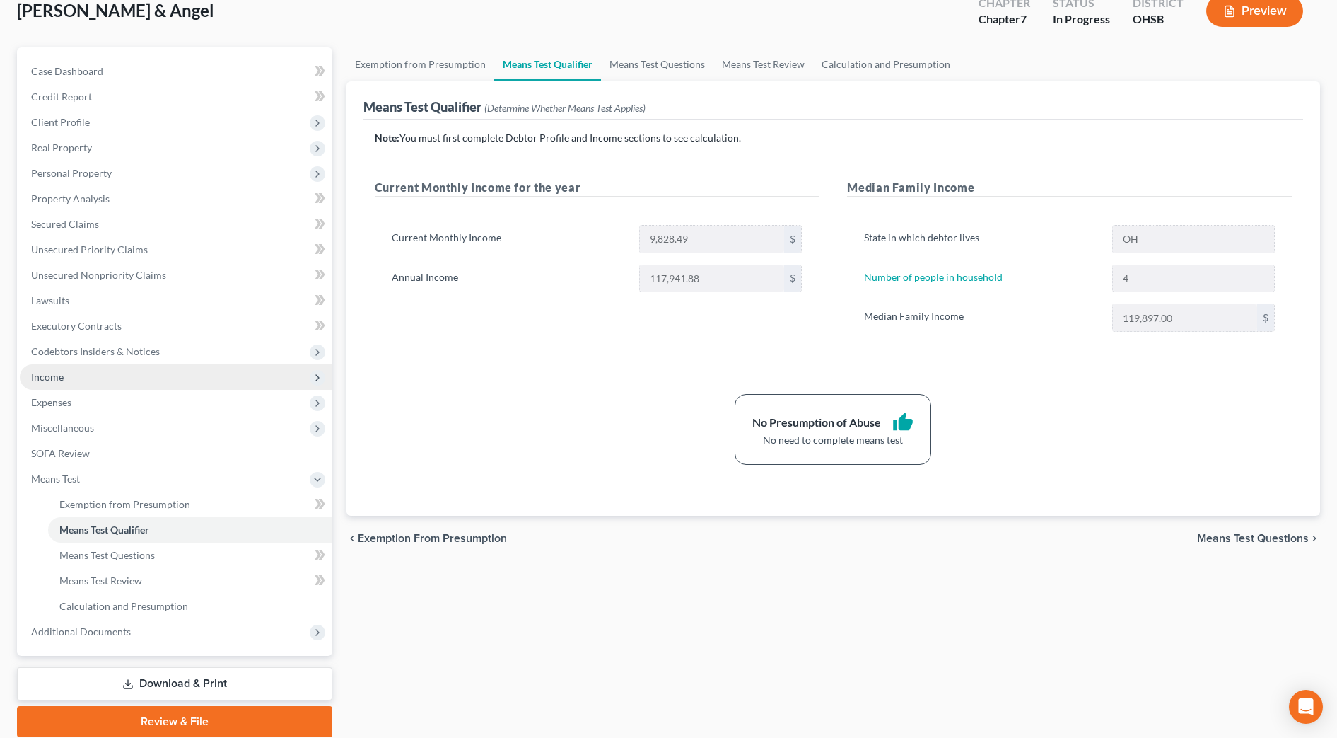
click at [74, 376] on span "Income" at bounding box center [176, 376] width 313 height 25
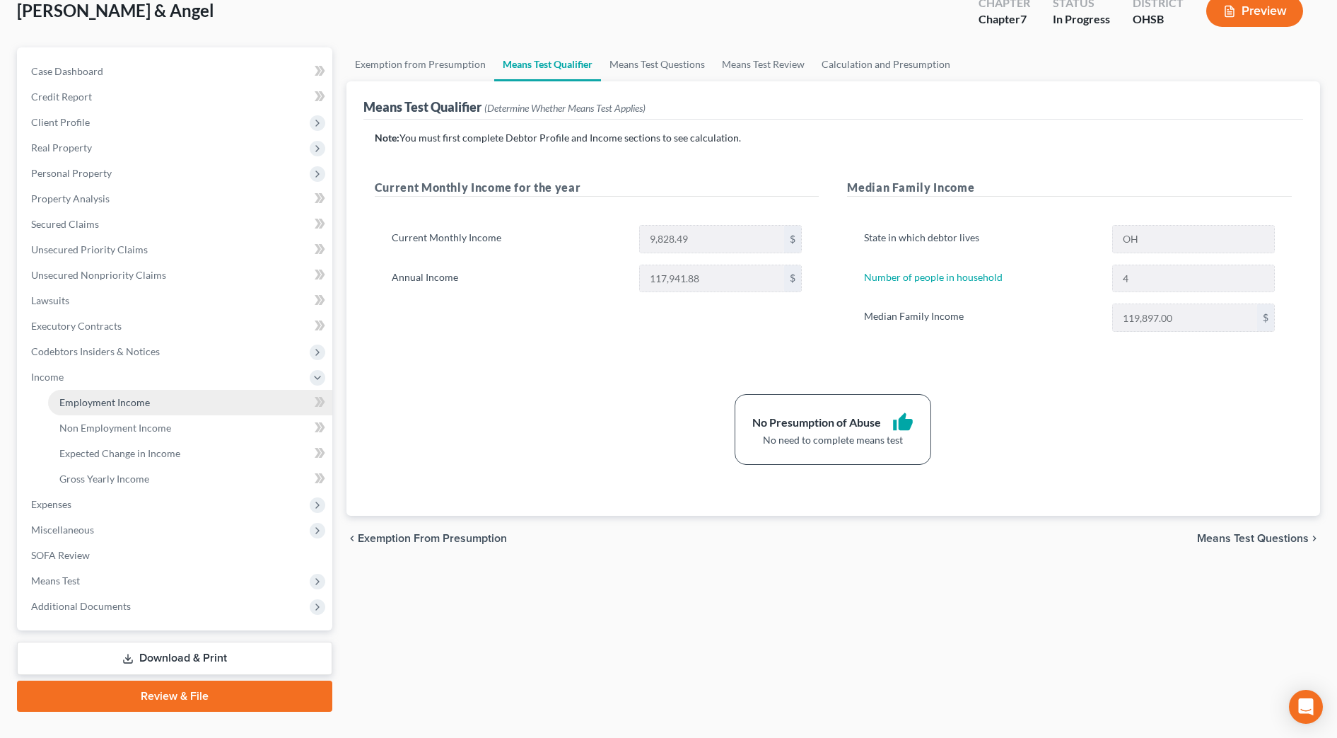
click at [79, 395] on link "Employment Income" at bounding box center [190, 402] width 284 height 25
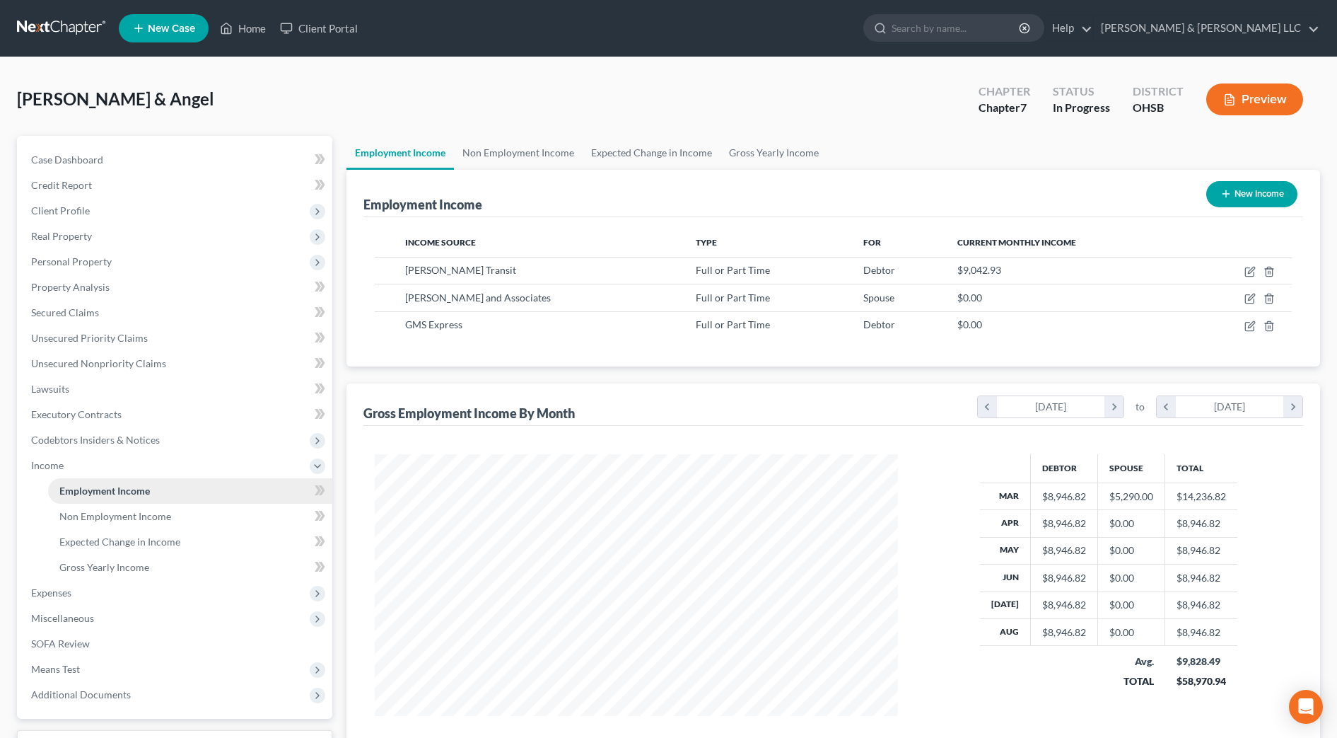
scroll to position [262, 552]
click at [546, 162] on link "Non Employment Income" at bounding box center [518, 153] width 129 height 34
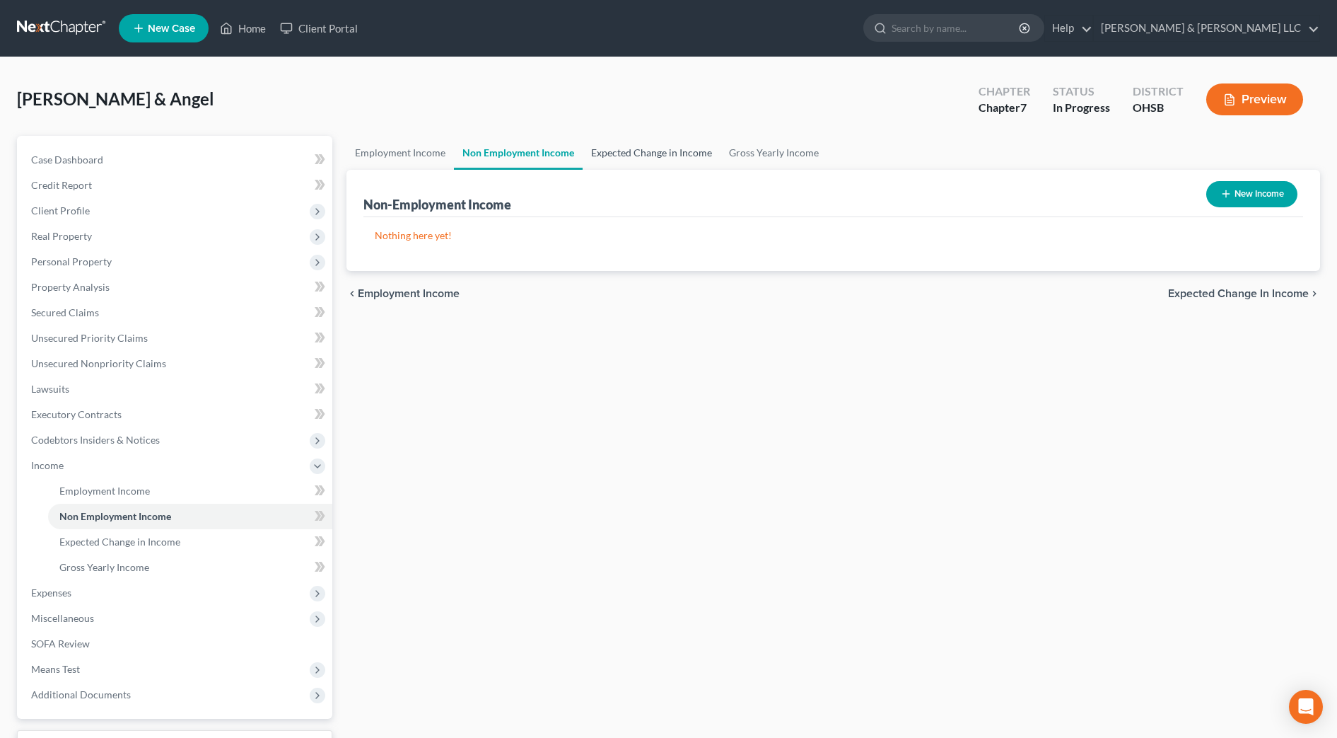
click at [644, 156] on link "Expected Change in Income" at bounding box center [652, 153] width 138 height 34
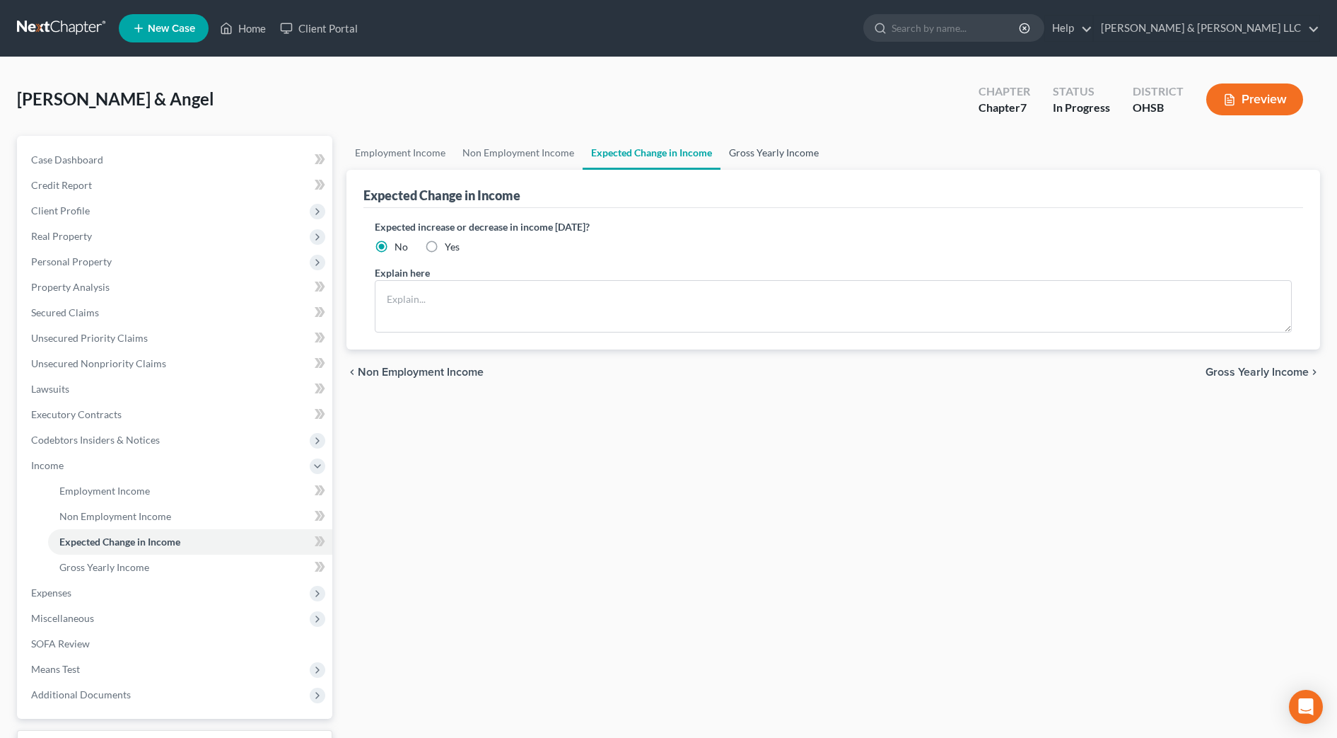
click at [764, 154] on link "Gross Yearly Income" at bounding box center [774, 153] width 107 height 34
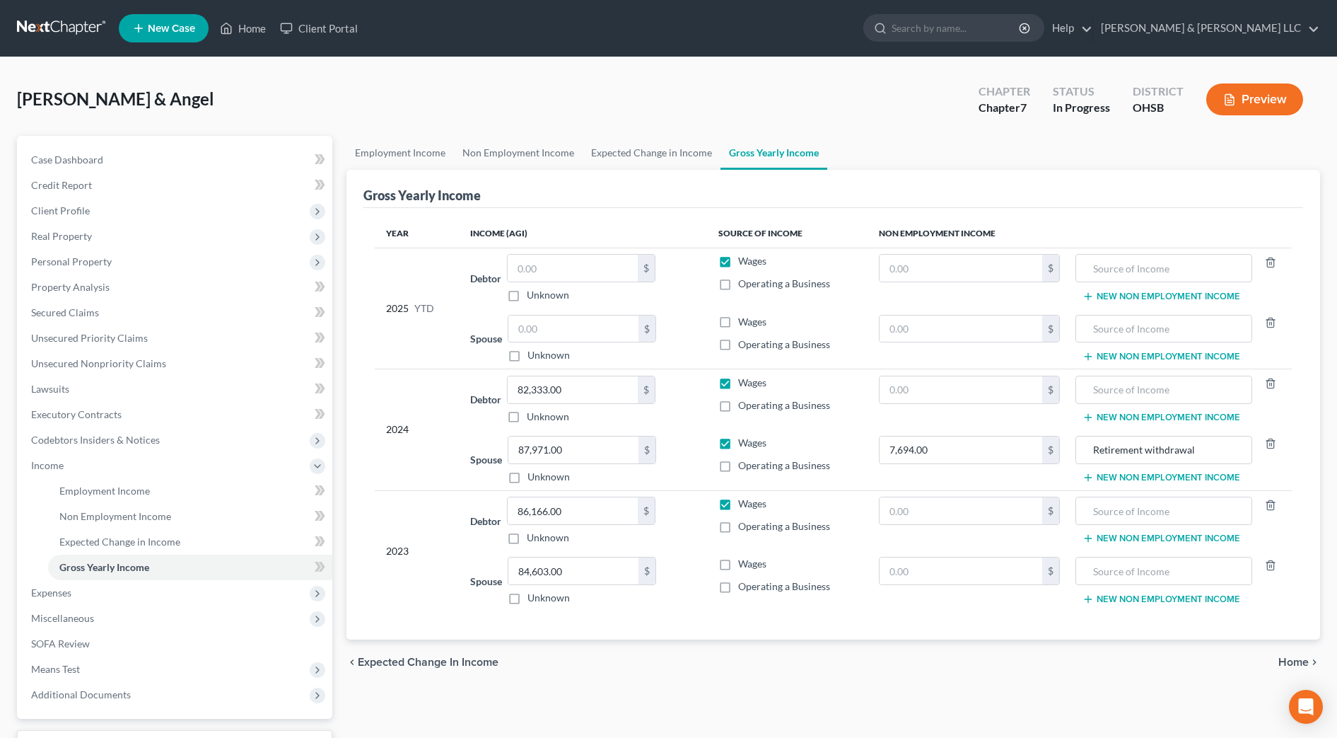
click at [751, 319] on span "Wages" at bounding box center [752, 321] width 28 height 12
click at [751, 319] on input "Wages" at bounding box center [748, 319] width 9 height 9
click at [583, 330] on input "text" at bounding box center [574, 328] width 130 height 27
click at [605, 272] on input "text" at bounding box center [573, 268] width 130 height 27
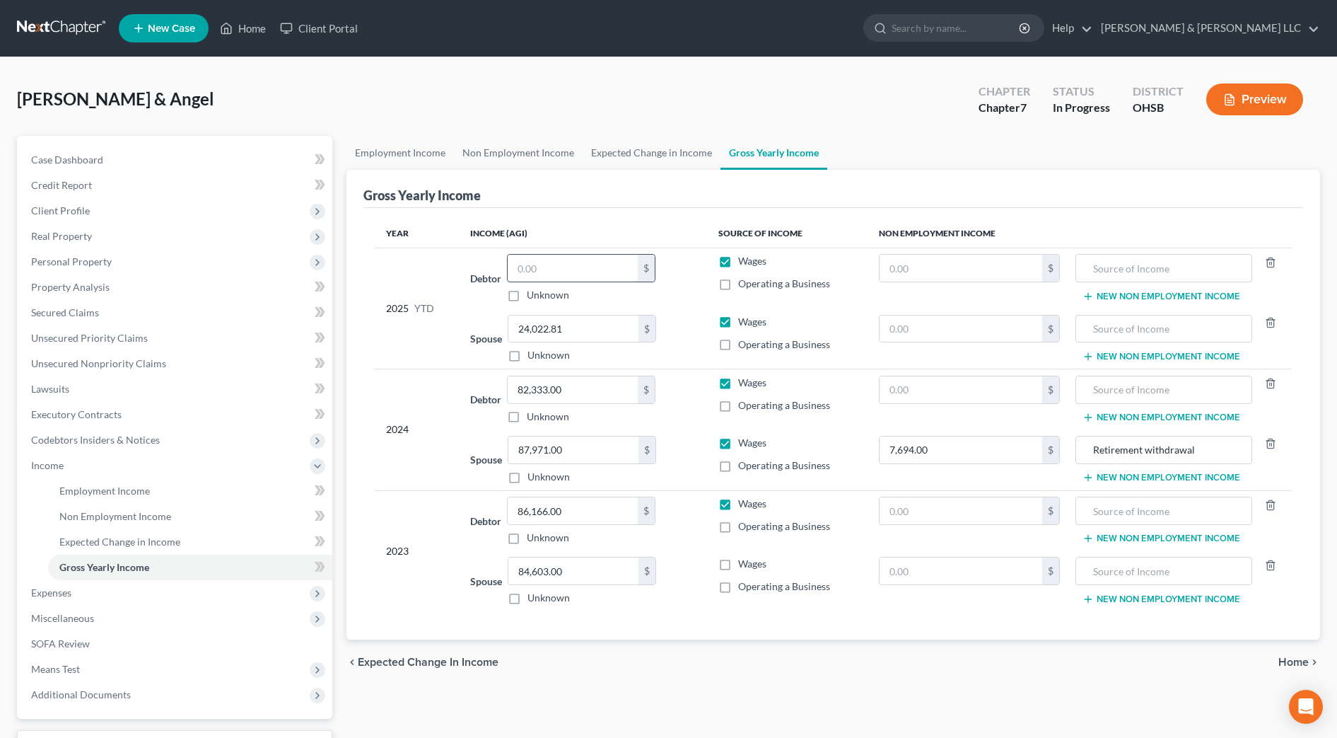
click at [561, 265] on input "text" at bounding box center [573, 268] width 130 height 27
click at [701, 606] on td "Spouse 84,603.00 $ Unknown Balance Undetermined 84,603.00 $ Unknown" at bounding box center [583, 581] width 248 height 60
click at [622, 163] on link "Expected Change in Income" at bounding box center [652, 153] width 138 height 34
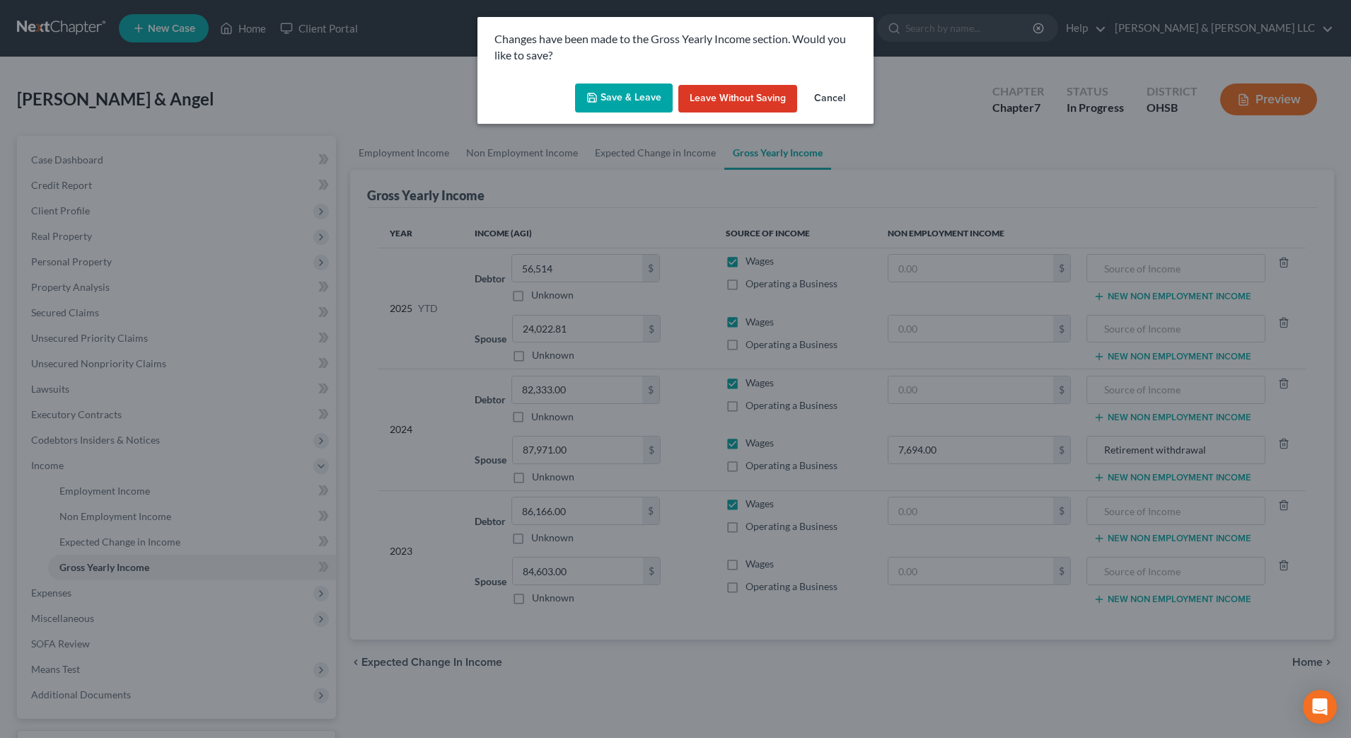
click at [641, 89] on button "Save & Leave" at bounding box center [624, 98] width 98 height 30
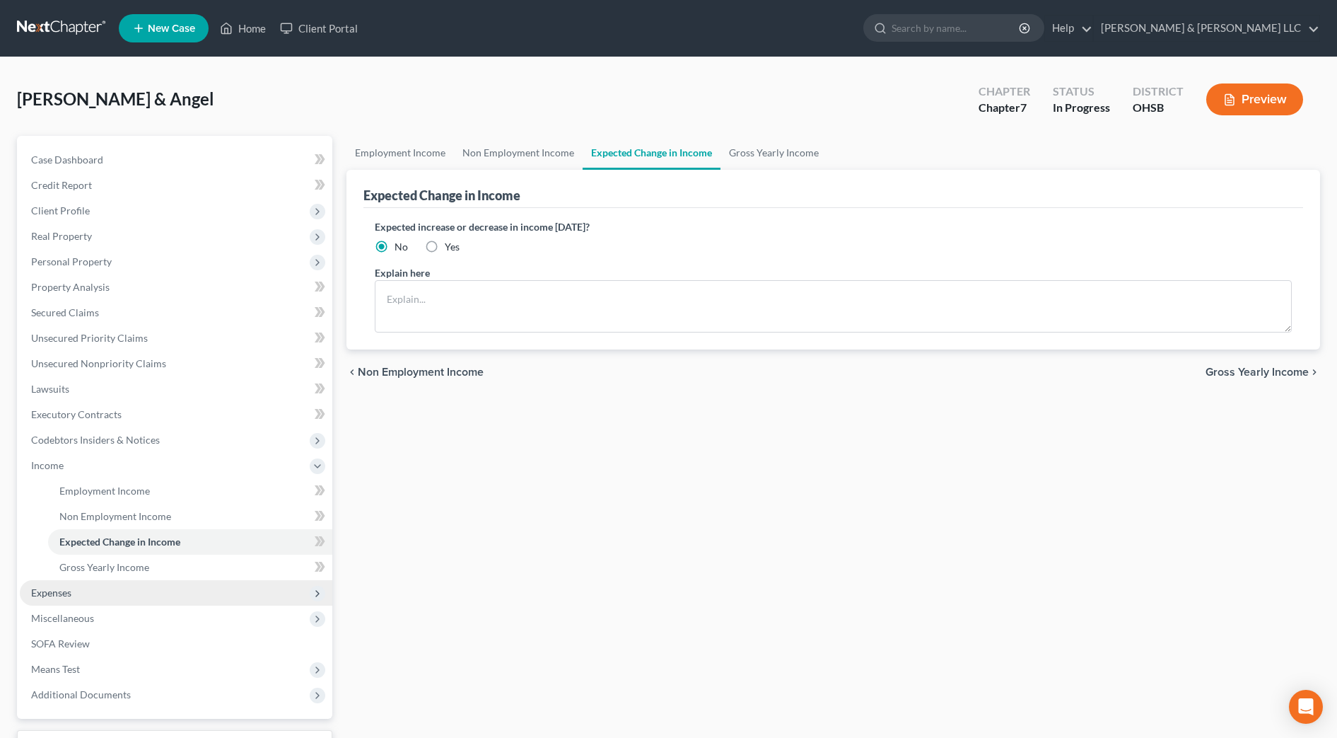
click at [68, 591] on span "Expenses" at bounding box center [51, 592] width 40 height 12
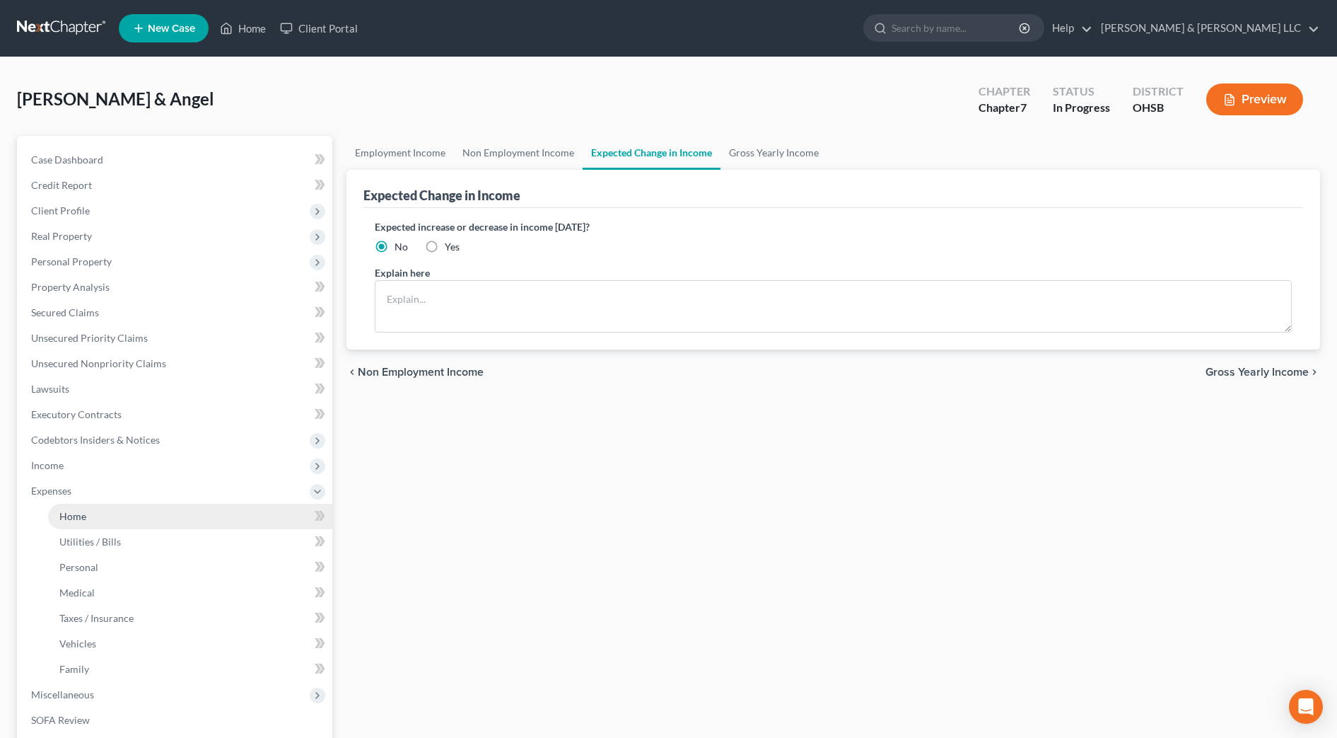
click at [69, 523] on link "Home" at bounding box center [190, 516] width 284 height 25
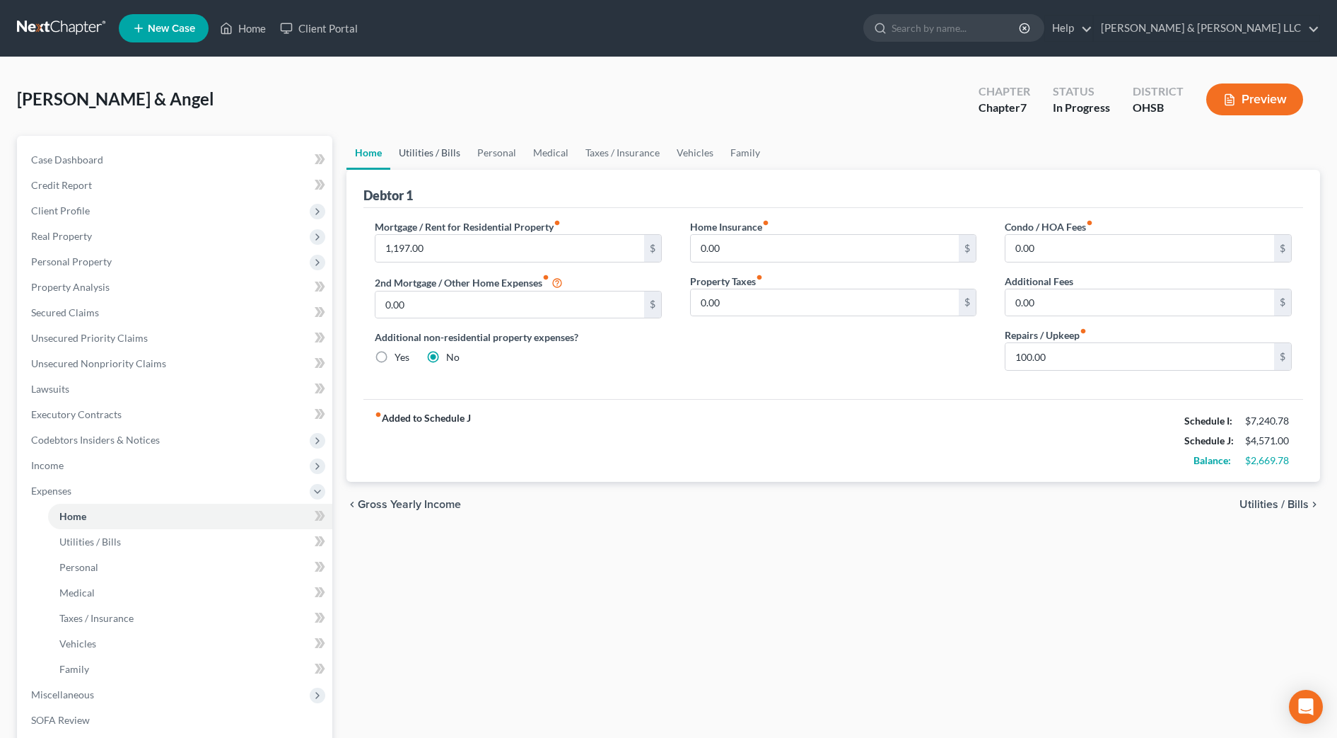
click at [417, 146] on link "Utilities / Bills" at bounding box center [429, 153] width 79 height 34
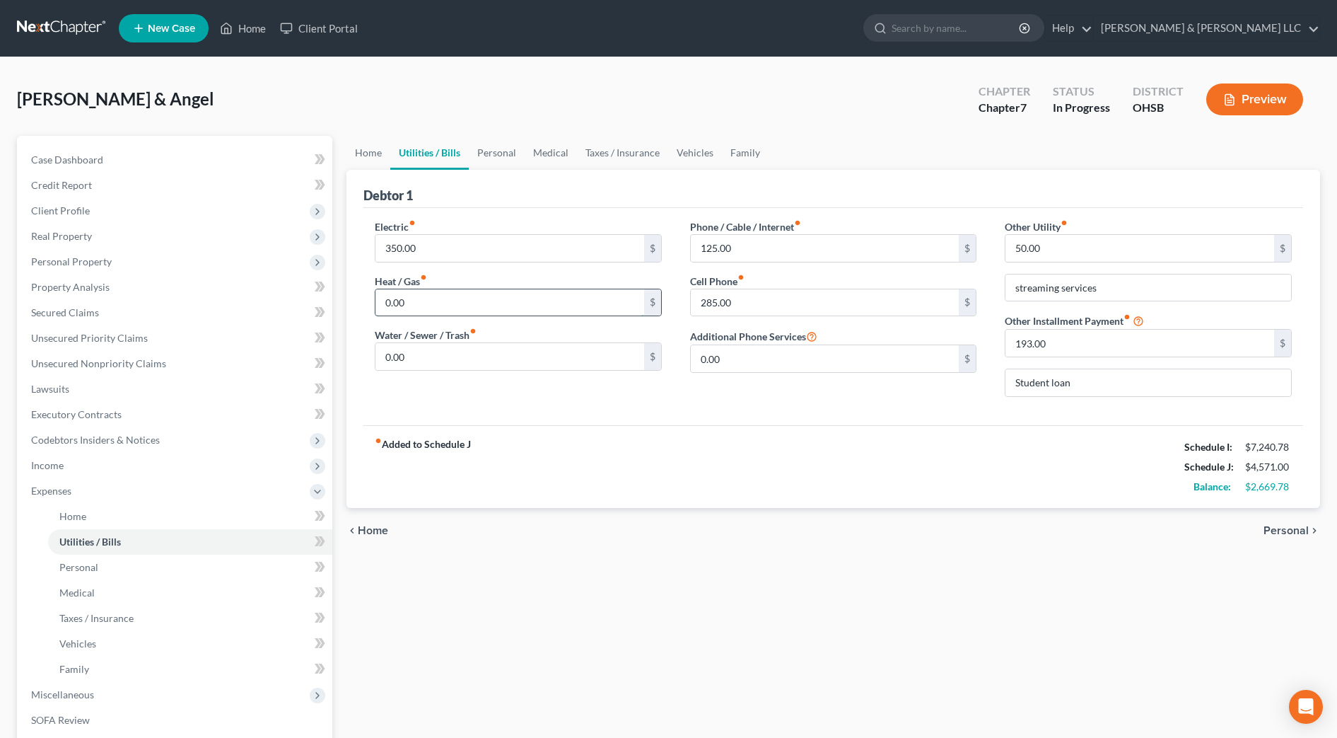
click at [470, 295] on input "0.00" at bounding box center [510, 302] width 269 height 27
click at [778, 407] on div "Phone / Cable / Internet fiber_manual_record 125.00 $ Cell Phone fiber_manual_r…" at bounding box center [833, 313] width 315 height 189
click at [476, 149] on link "Personal" at bounding box center [497, 153] width 56 height 34
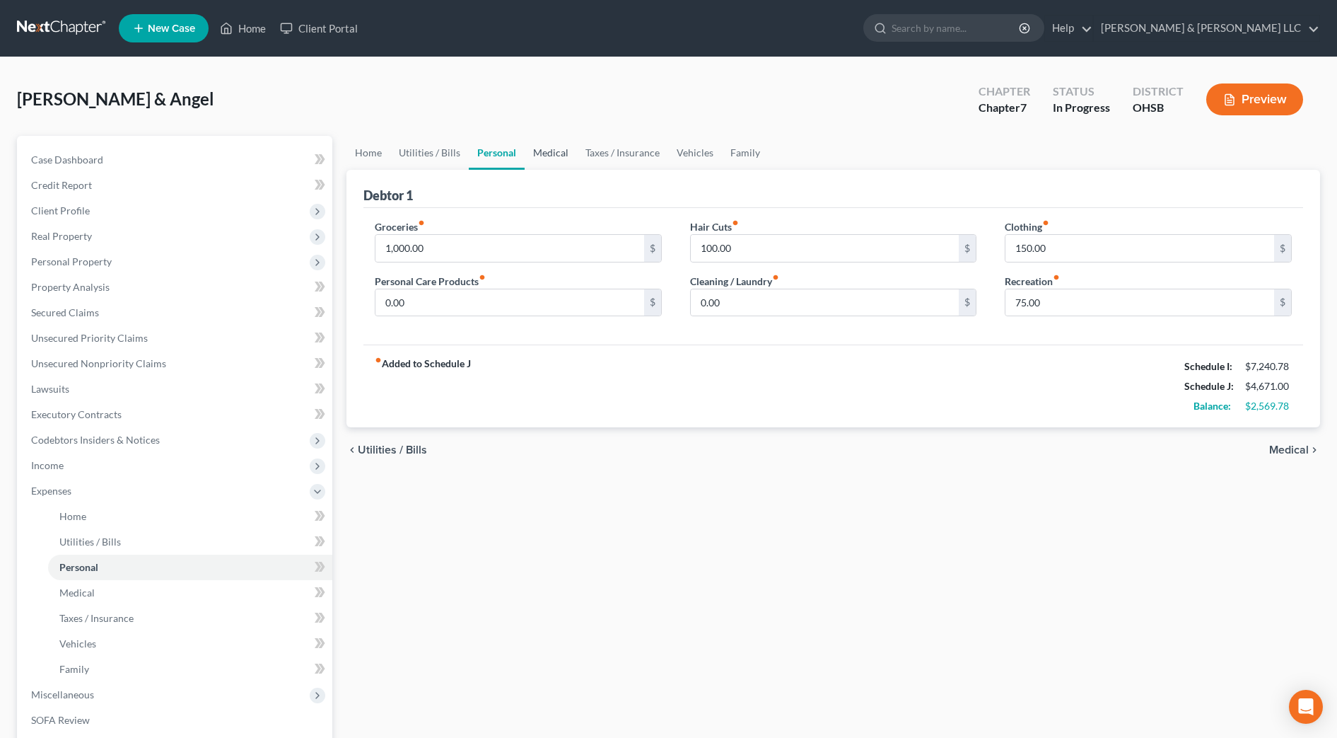
click at [552, 161] on link "Medical" at bounding box center [551, 153] width 52 height 34
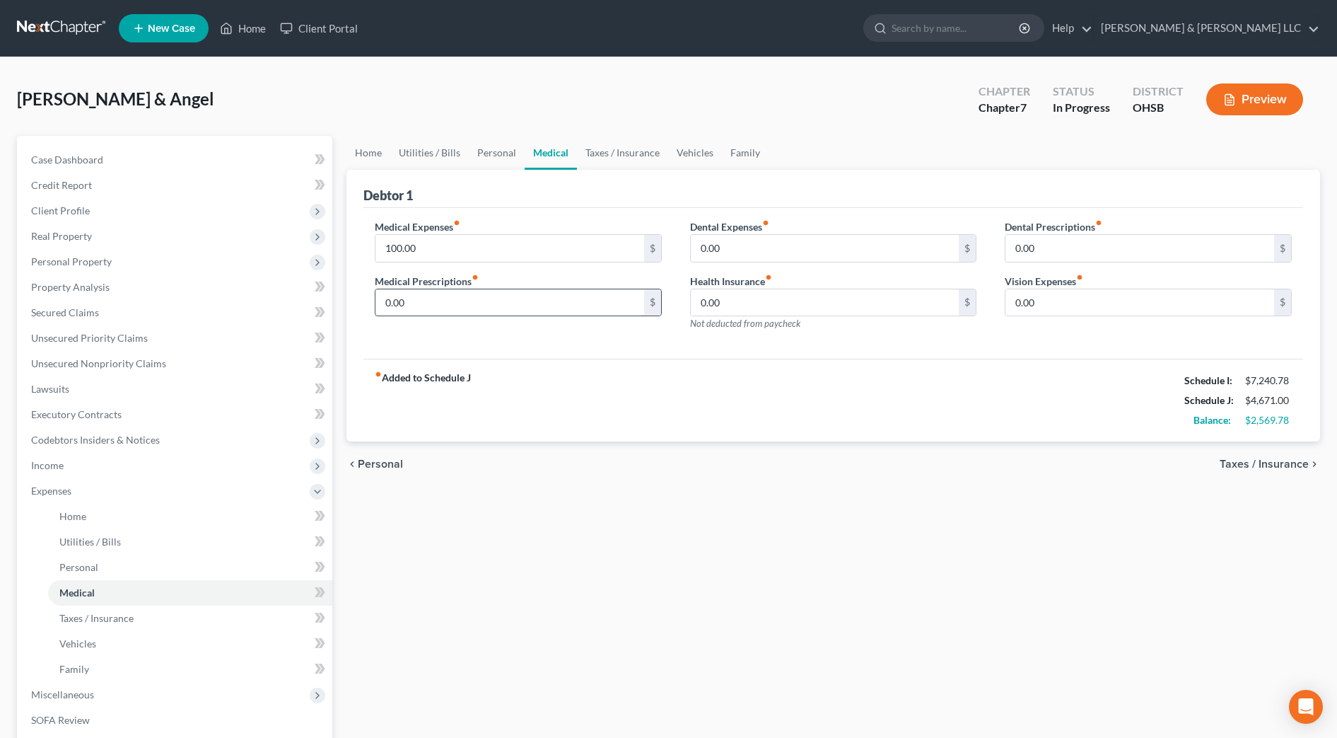
click at [450, 291] on input "0.00" at bounding box center [510, 302] width 269 height 27
click at [704, 376] on div "fiber_manual_record Added to Schedule J Schedule I: $7,240.78 Schedule J: $4,77…" at bounding box center [834, 400] width 940 height 83
click at [620, 153] on link "Taxes / Insurance" at bounding box center [622, 153] width 91 height 34
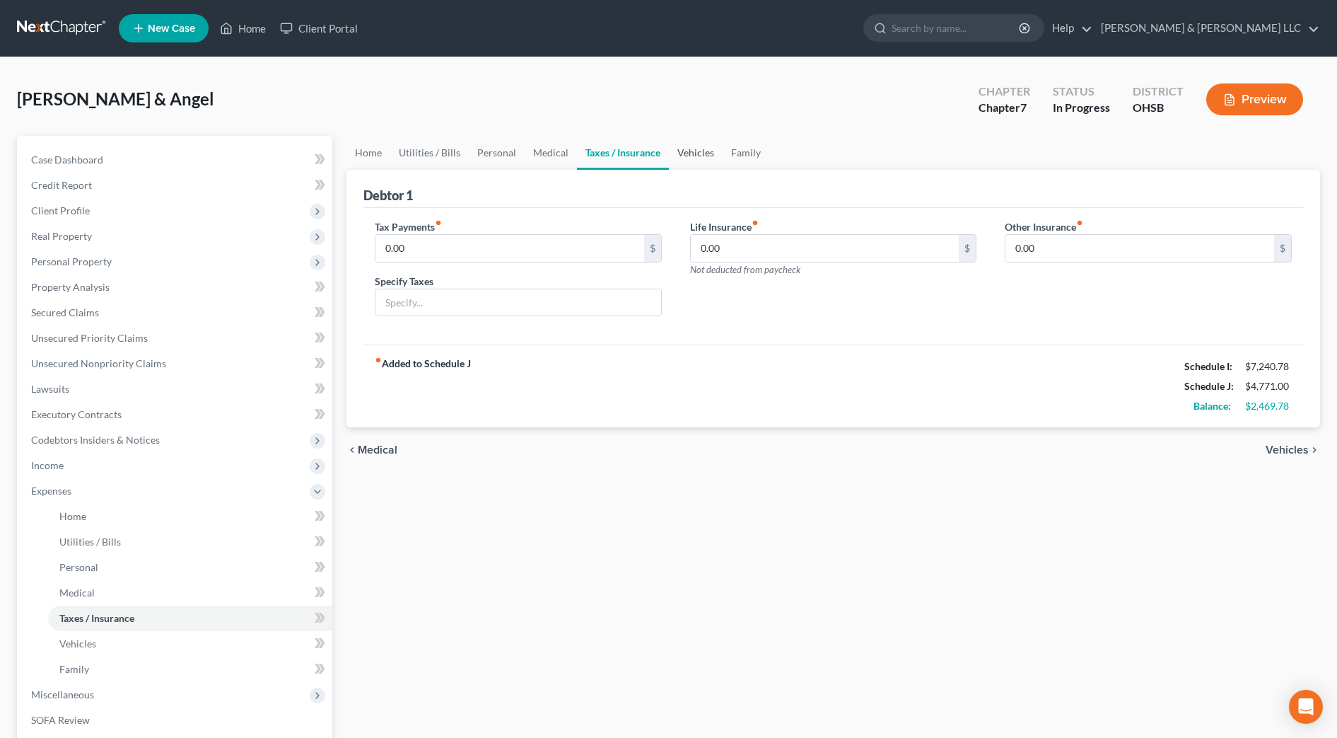
click at [672, 147] on link "Vehicles" at bounding box center [696, 153] width 54 height 34
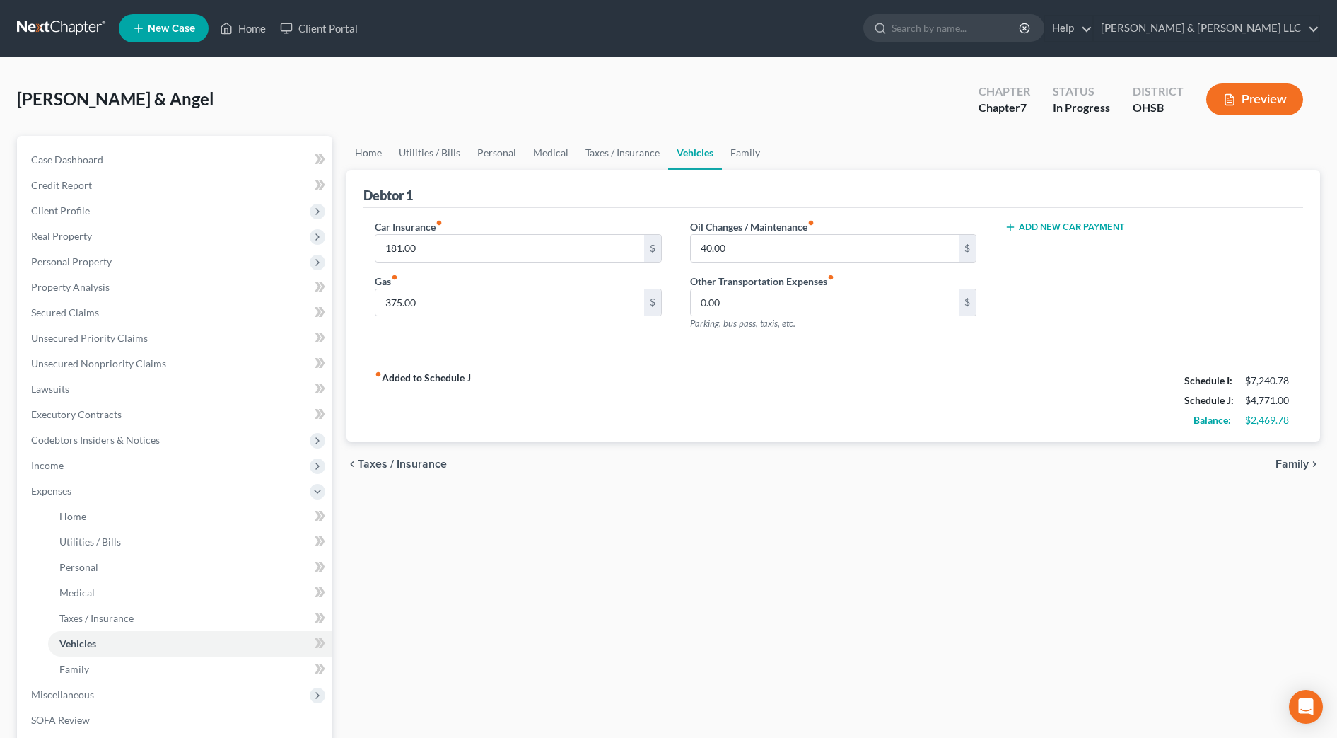
click at [1074, 231] on button "Add New Car Payment" at bounding box center [1065, 226] width 120 height 11
click at [1071, 251] on input "text" at bounding box center [1127, 248] width 243 height 27
click at [1064, 357] on div "Car Insurance fiber_manual_record 181.00 $ Gas fiber_manual_record 375.00 $ Oil…" at bounding box center [834, 283] width 940 height 151
click at [738, 152] on link "Family" at bounding box center [745, 153] width 47 height 34
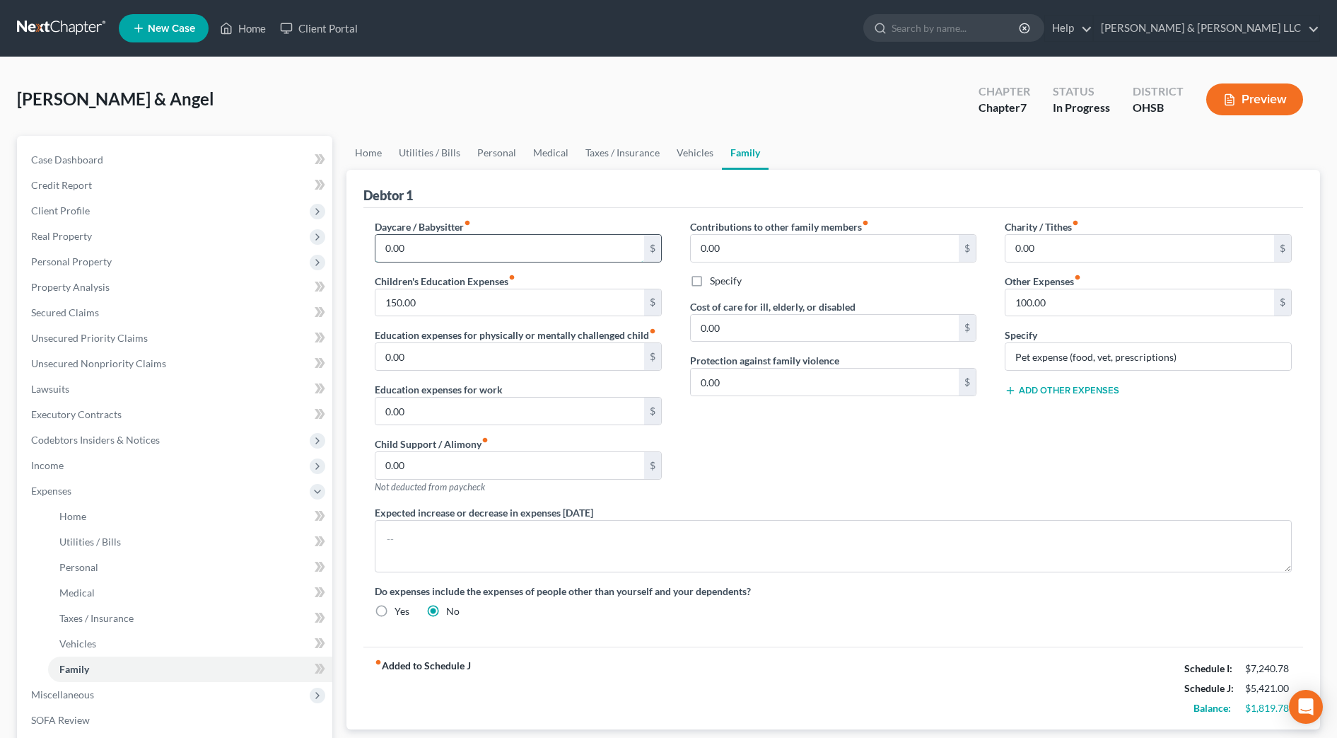
click at [484, 254] on input "0.00" at bounding box center [510, 248] width 269 height 27
click at [832, 394] on input "0.00" at bounding box center [825, 381] width 269 height 27
click at [836, 438] on div "Contributions to other family members fiber_manual_record 0.00 $ Specify Cost o…" at bounding box center [833, 362] width 315 height 286
click at [417, 244] on input "1,200" at bounding box center [510, 248] width 269 height 27
click at [63, 465] on span "Income" at bounding box center [47, 465] width 33 height 12
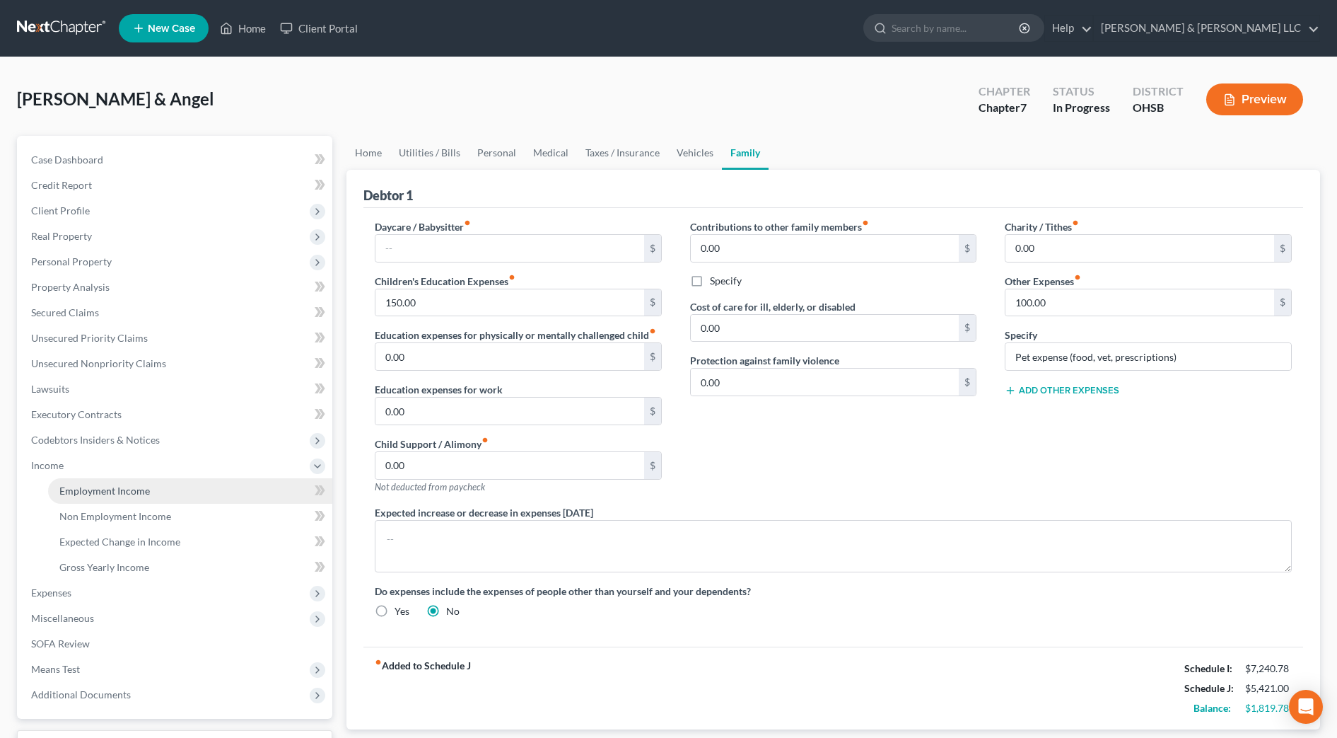
click at [68, 483] on link "Employment Income" at bounding box center [190, 490] width 284 height 25
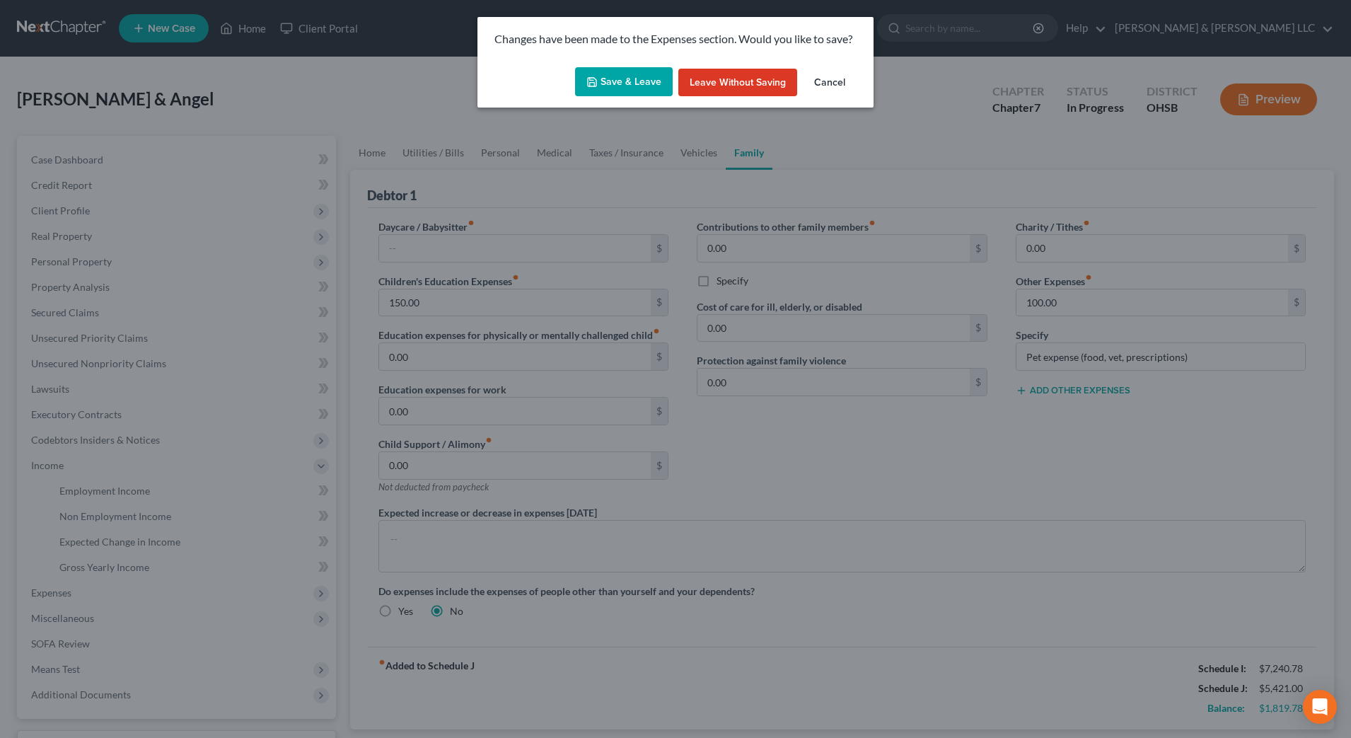
click at [624, 83] on button "Save & Leave" at bounding box center [624, 82] width 98 height 30
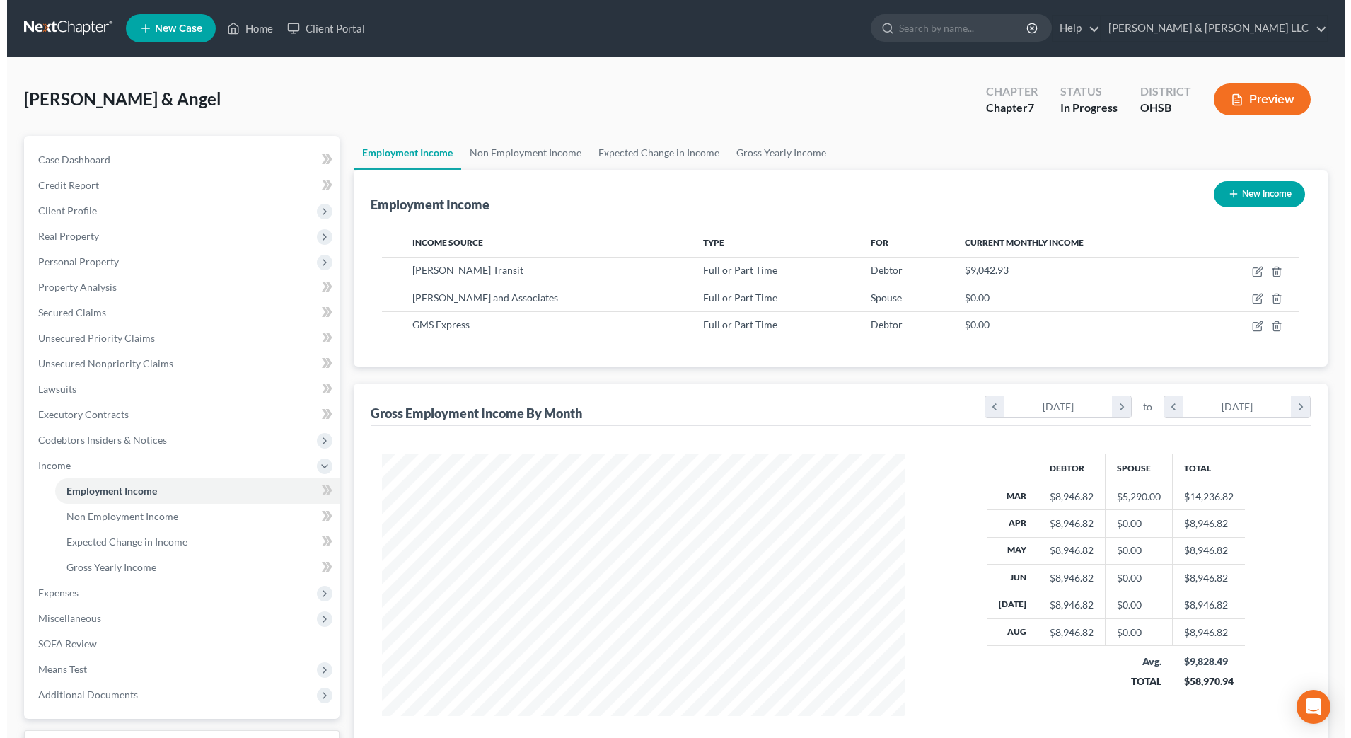
scroll to position [262, 552]
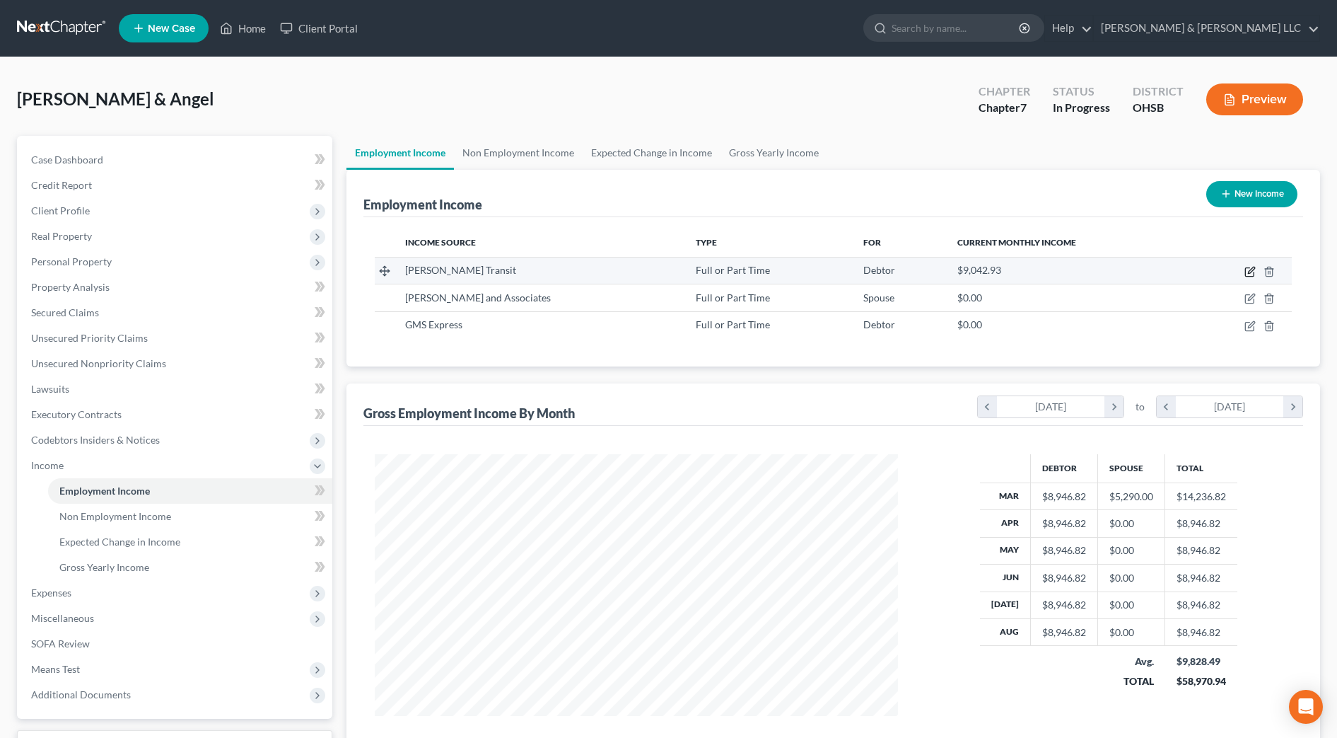
click at [1250, 273] on icon "button" at bounding box center [1251, 270] width 6 height 6
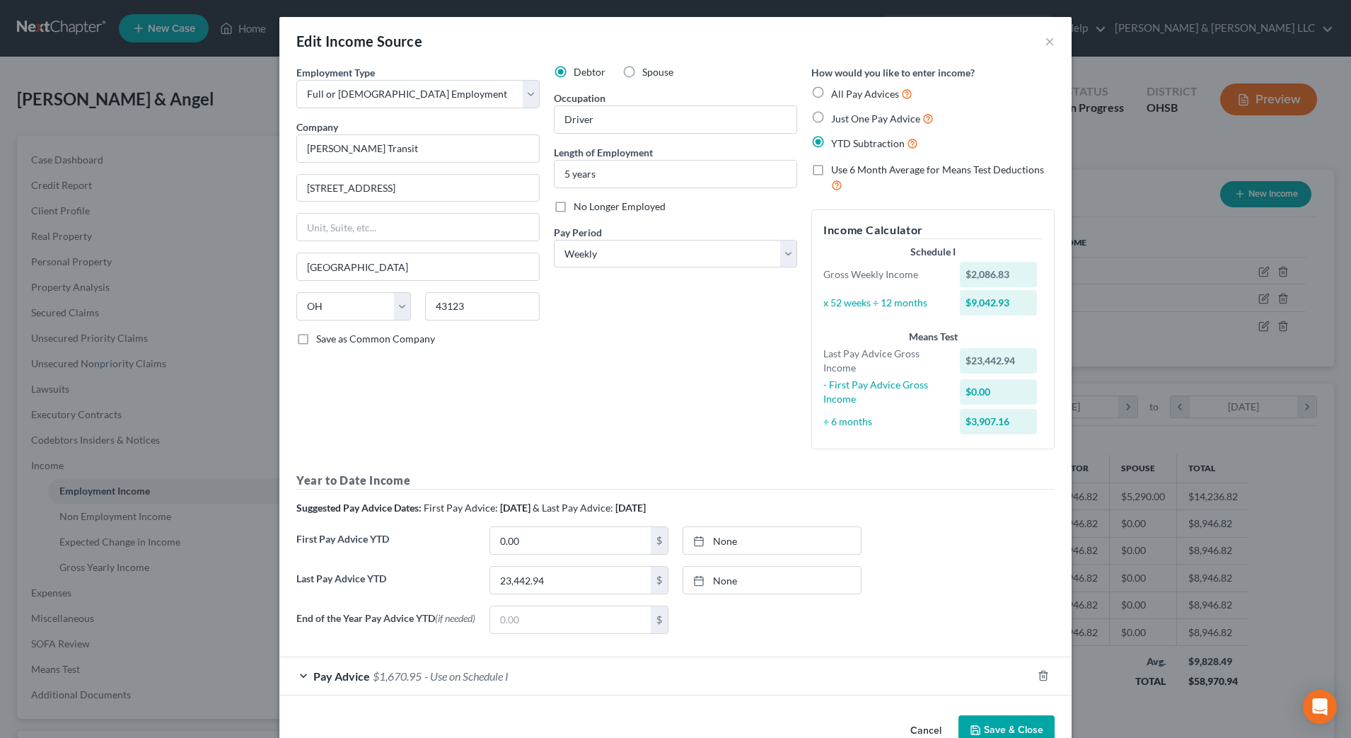
scroll to position [38, 0]
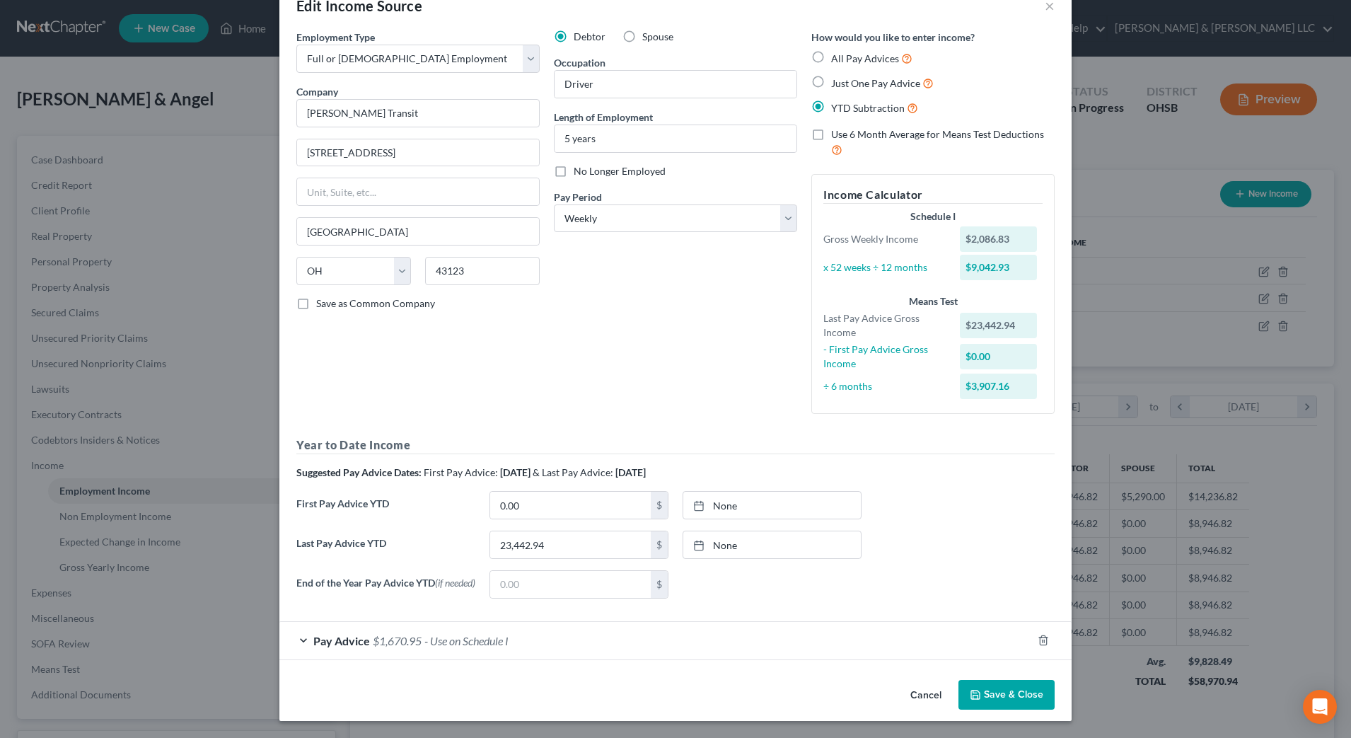
click at [725, 634] on div "Pay Advice $1,670.95 - Use on Schedule I" at bounding box center [655, 640] width 753 height 37
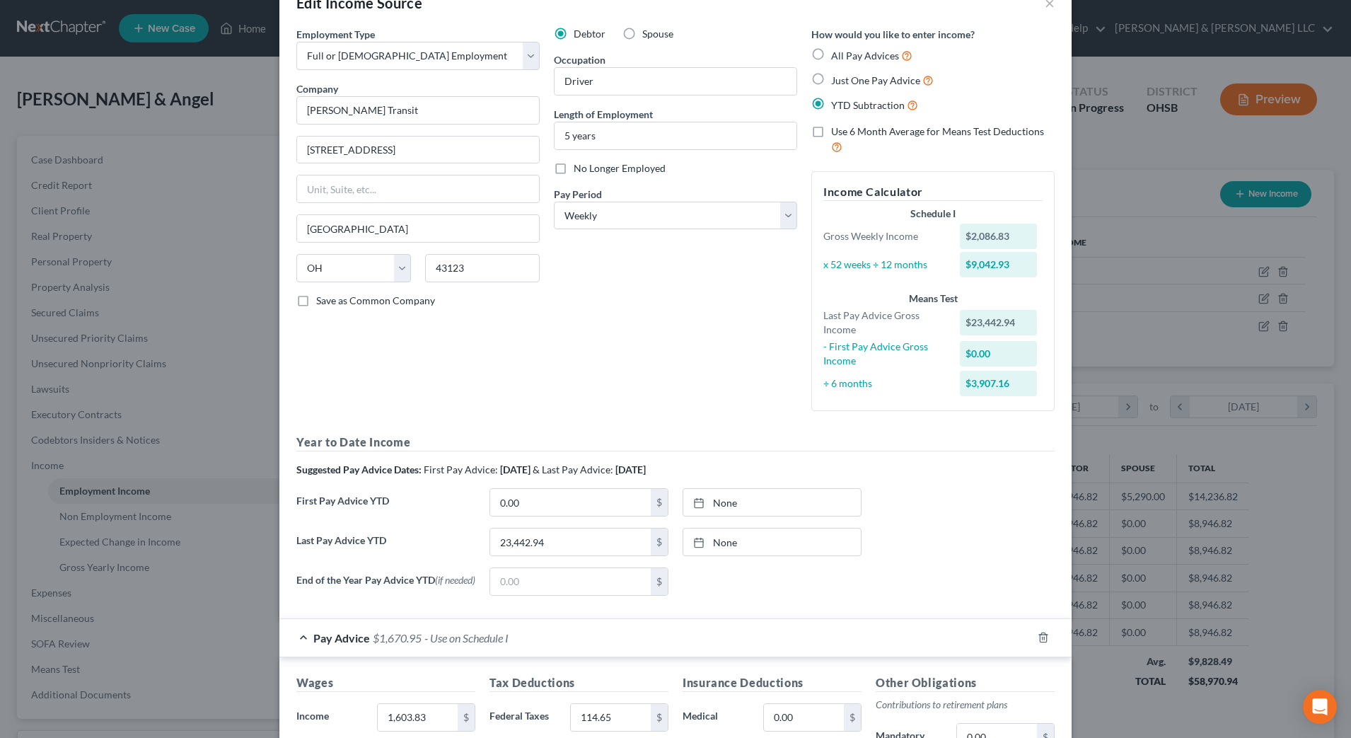
scroll to position [215, 0]
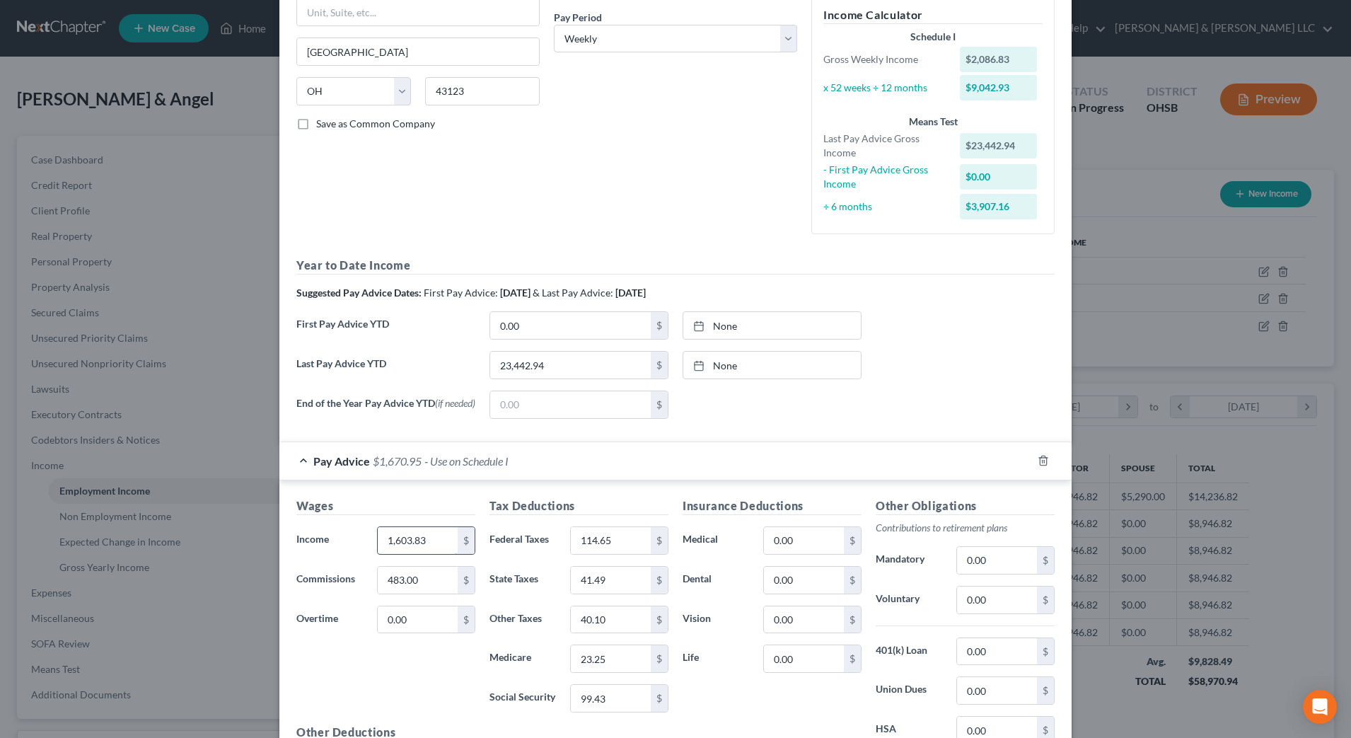
click at [427, 545] on input "1,603.83" at bounding box center [418, 540] width 80 height 27
click at [465, 678] on div "Wages Income * 1,445 $ Commissions 483.00 $ Overtime 0.00 $" at bounding box center [385, 610] width 193 height 226
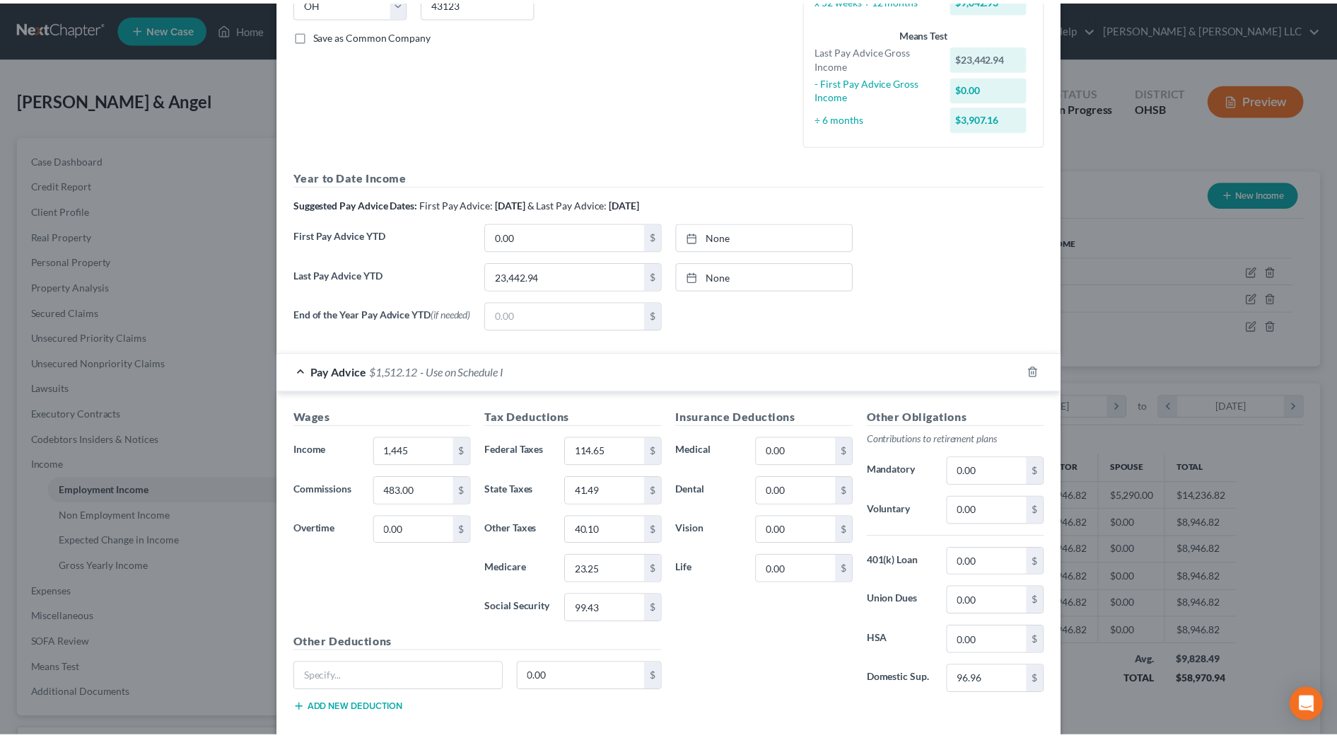
scroll to position [384, 0]
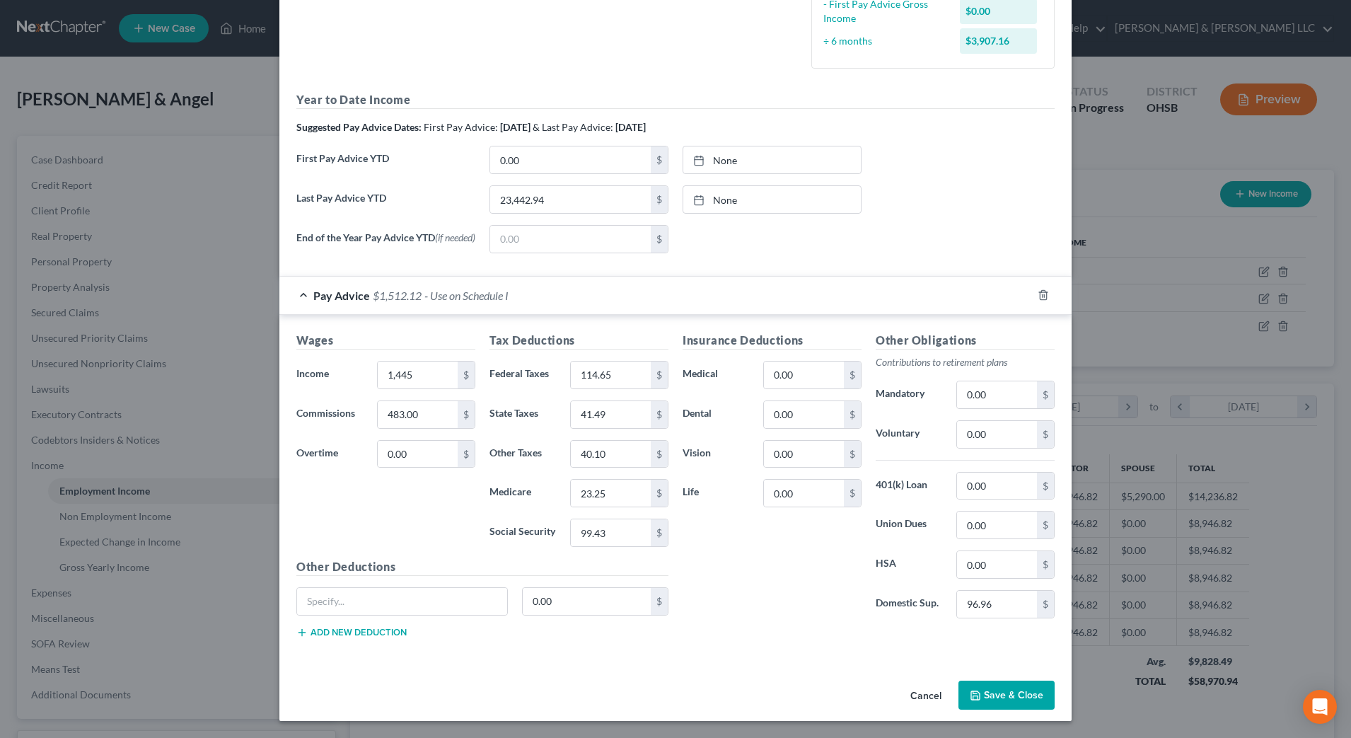
click at [977, 696] on button "Save & Close" at bounding box center [1006, 695] width 96 height 30
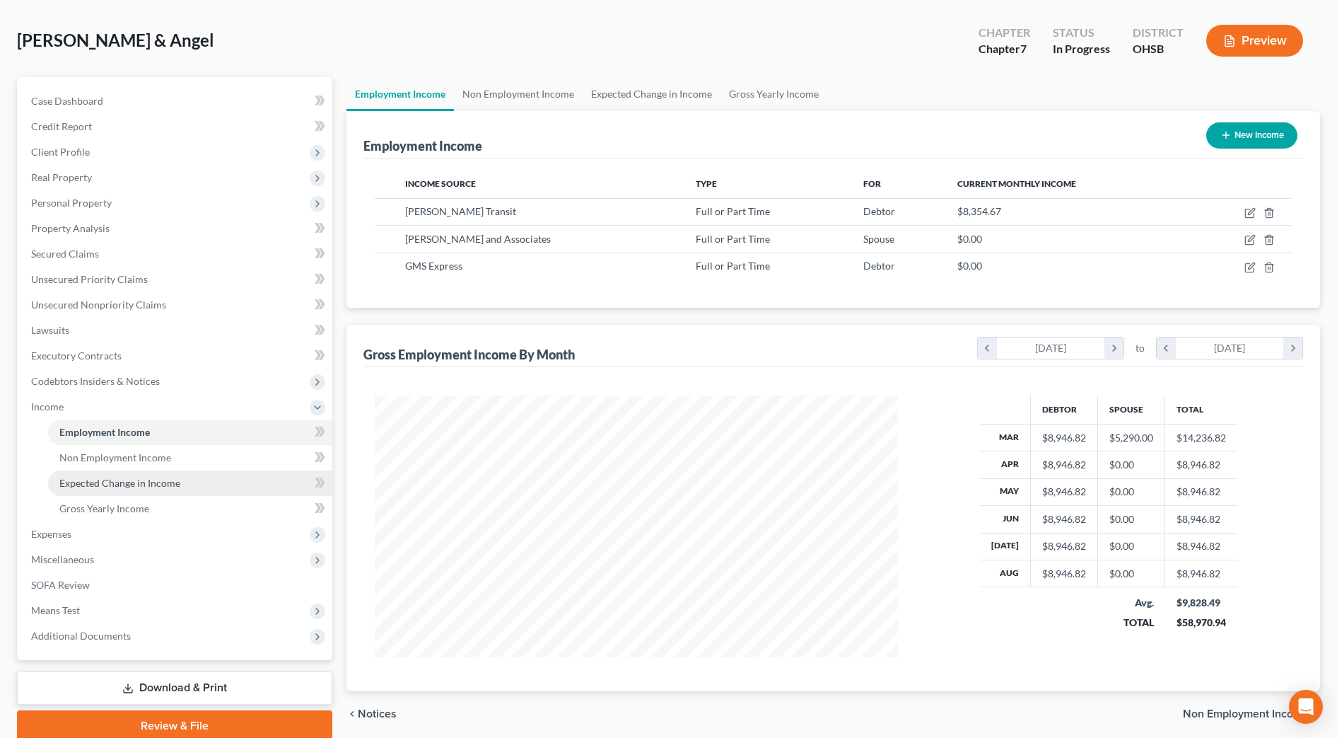
scroll to position [88, 0]
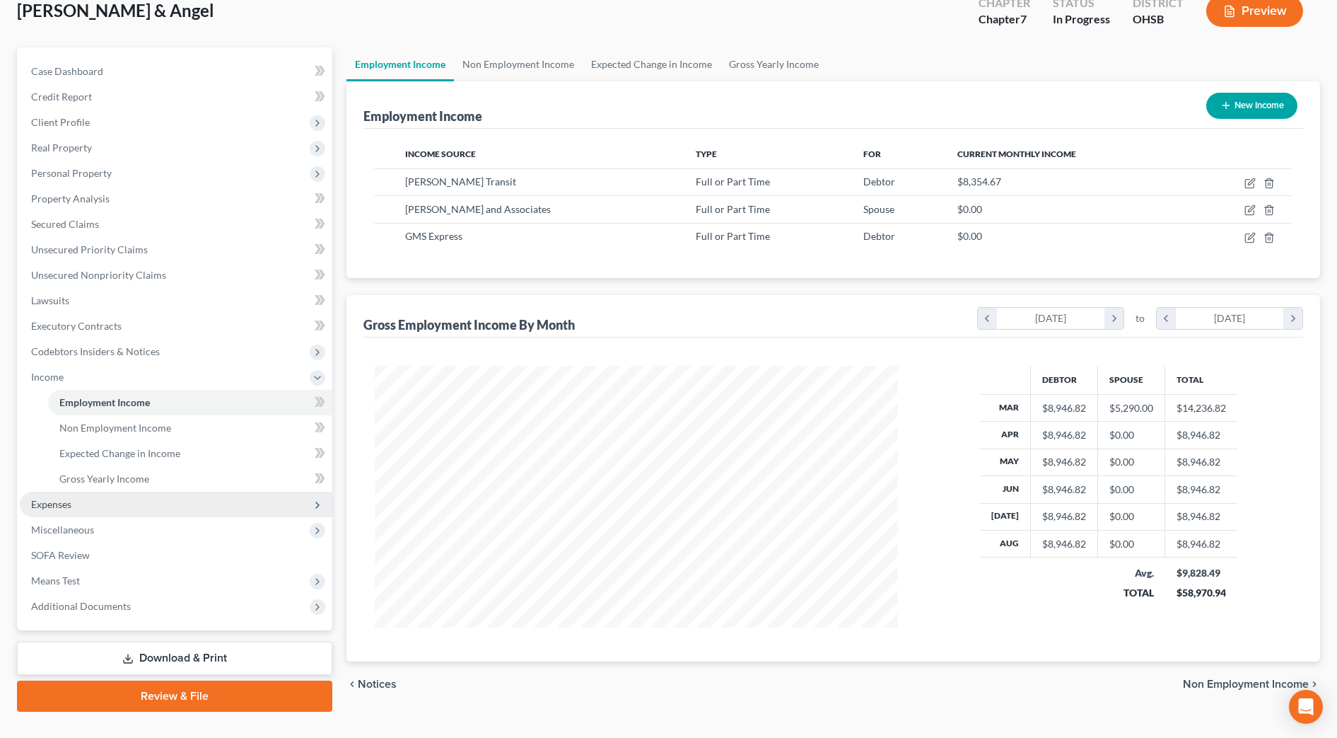
click at [90, 505] on span "Expenses" at bounding box center [176, 504] width 313 height 25
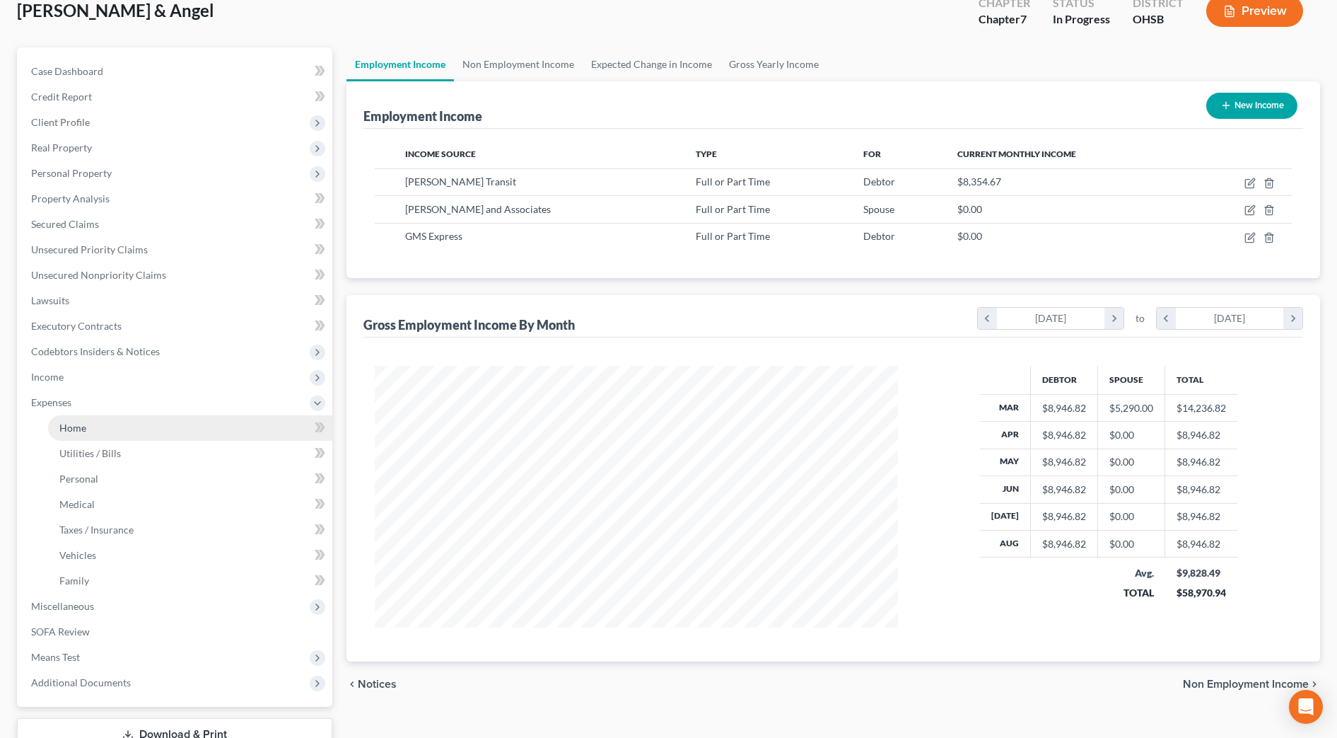
click at [96, 432] on link "Home" at bounding box center [190, 427] width 284 height 25
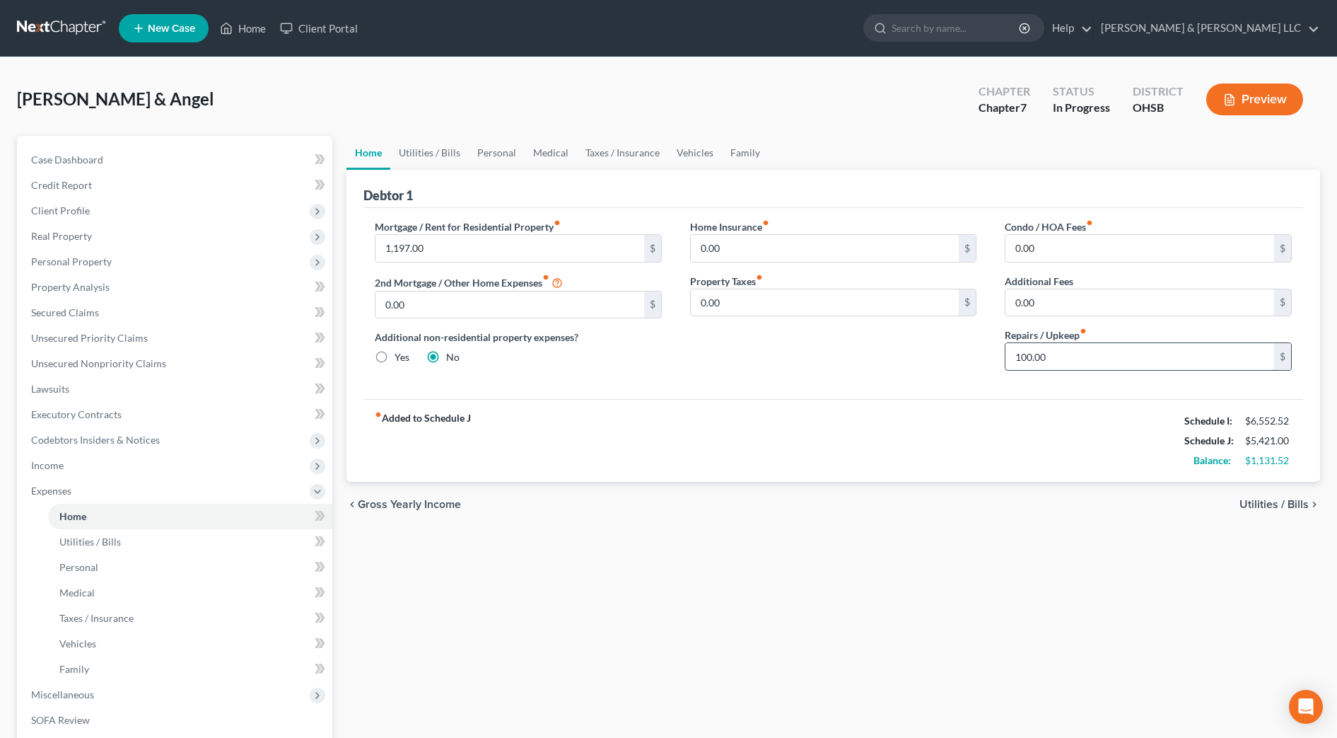
click at [1137, 361] on input "100.00" at bounding box center [1140, 356] width 269 height 27
click at [910, 378] on div "Home Insurance fiber_manual_record 0.00 $ Property Taxes fiber_manual_record 0.…" at bounding box center [833, 300] width 315 height 163
click at [436, 152] on link "Utilities / Bills" at bounding box center [429, 153] width 79 height 34
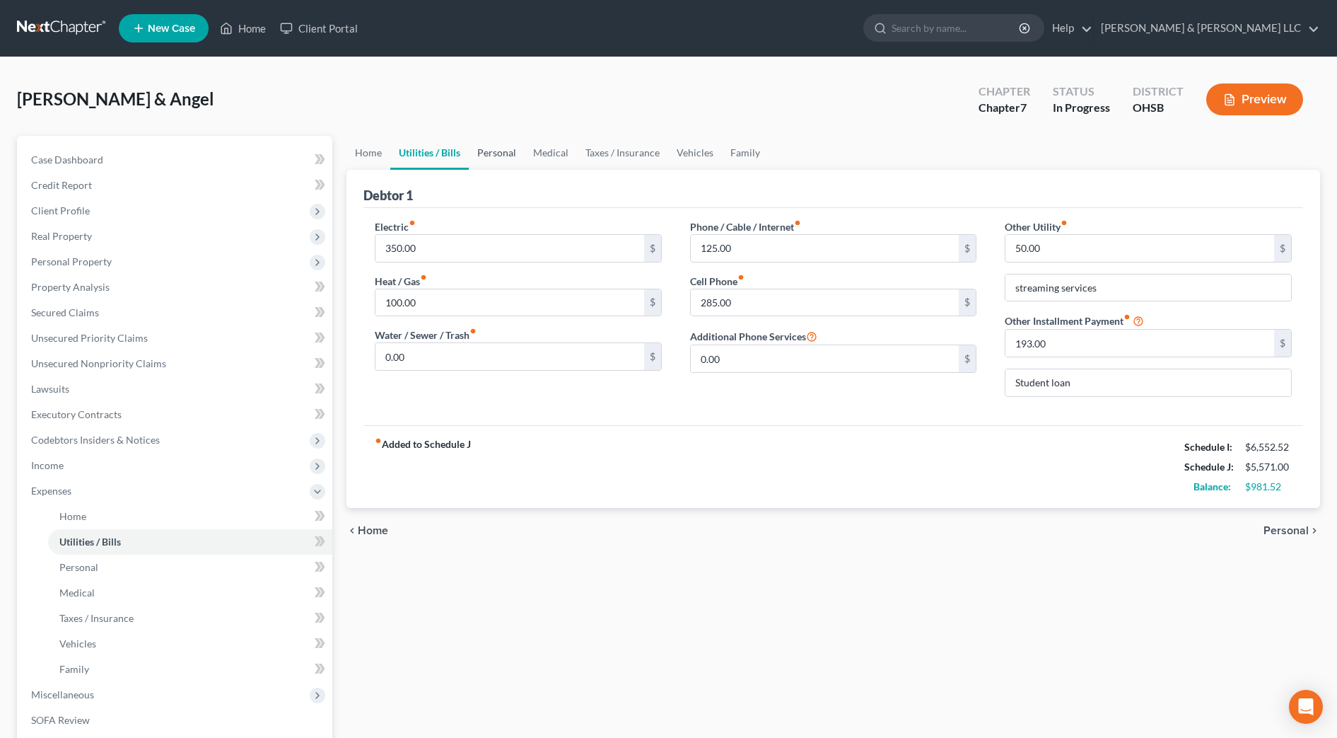
click at [489, 152] on link "Personal" at bounding box center [497, 153] width 56 height 34
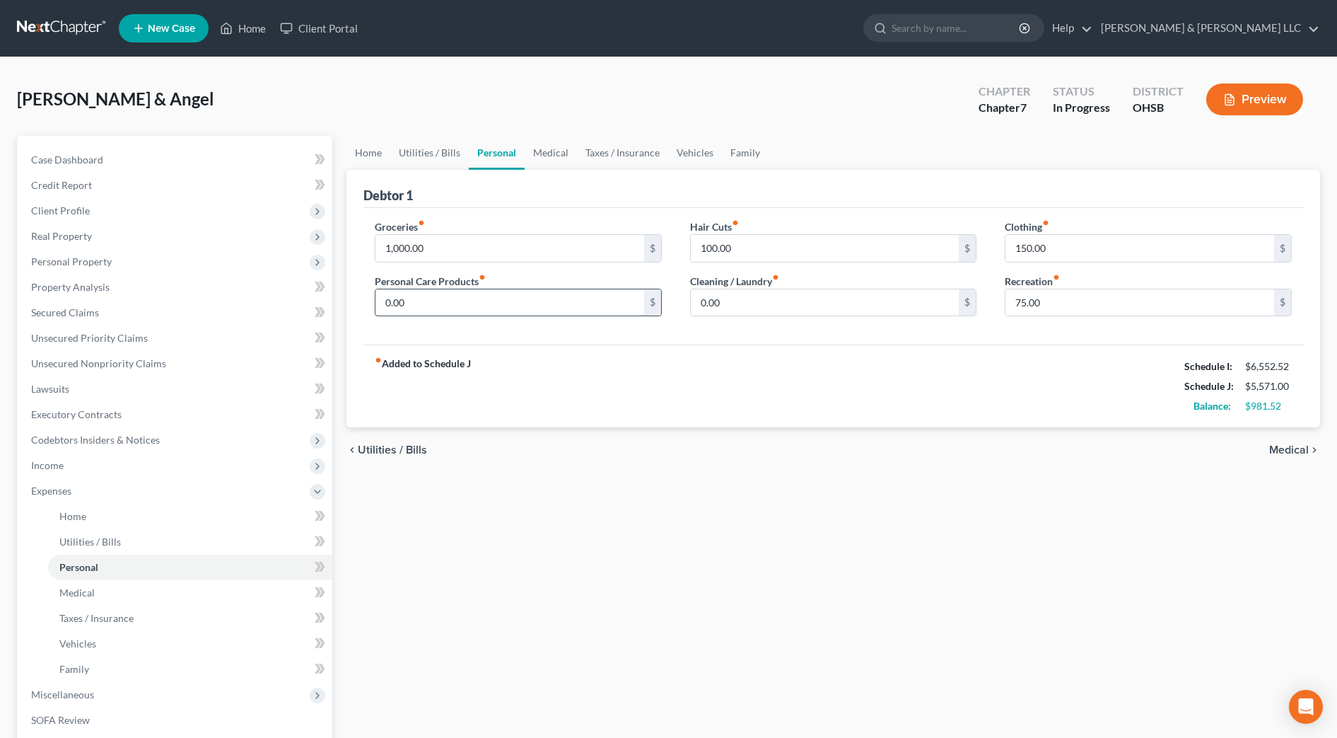
click at [495, 306] on input "0.00" at bounding box center [510, 302] width 269 height 27
click at [851, 387] on div "fiber_manual_record Added to Schedule J Schedule I: $6,552.52 Schedule J: $5,67…" at bounding box center [834, 385] width 940 height 83
click at [1090, 249] on input "150.00" at bounding box center [1140, 248] width 269 height 27
click at [1039, 344] on div "fiber_manual_record Added to Schedule J Schedule I: $6,552.52 Schedule J: $5,77…" at bounding box center [834, 385] width 940 height 83
click at [554, 153] on link "Medical" at bounding box center [551, 153] width 52 height 34
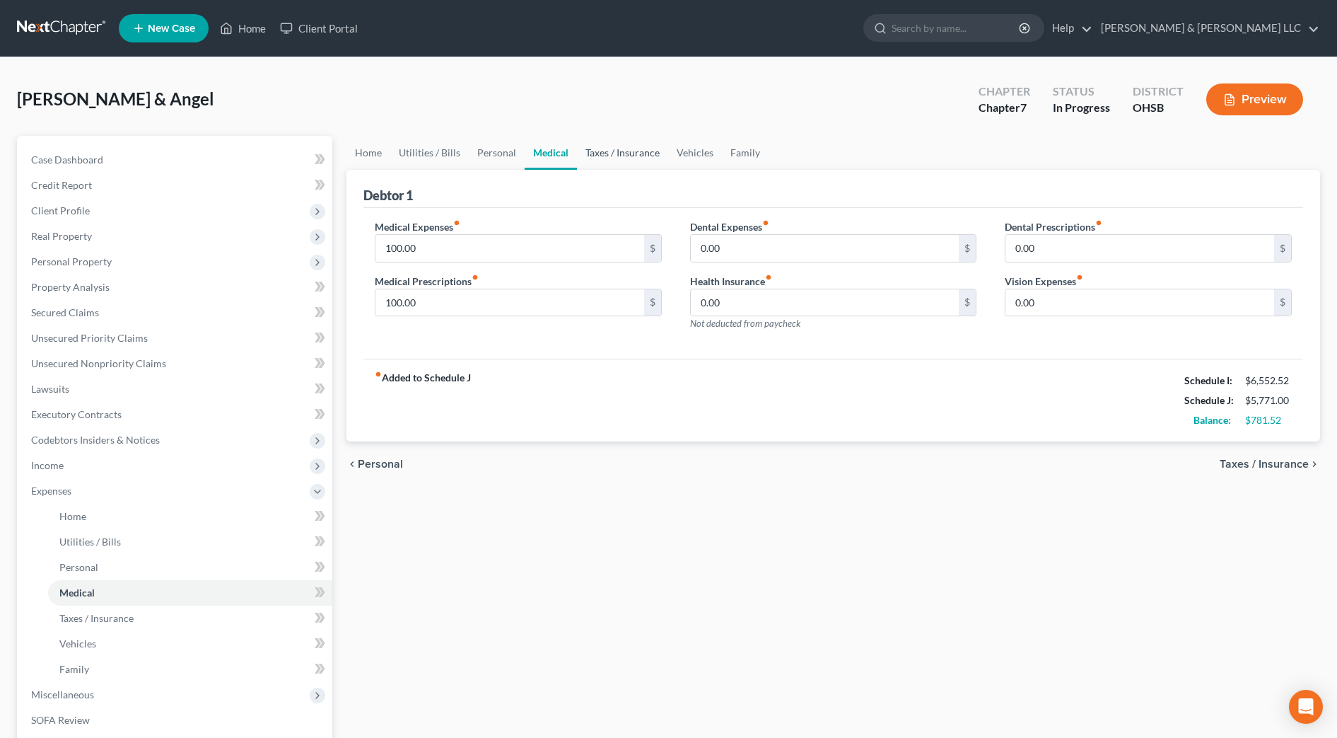
click at [598, 160] on link "Taxes / Insurance" at bounding box center [622, 153] width 91 height 34
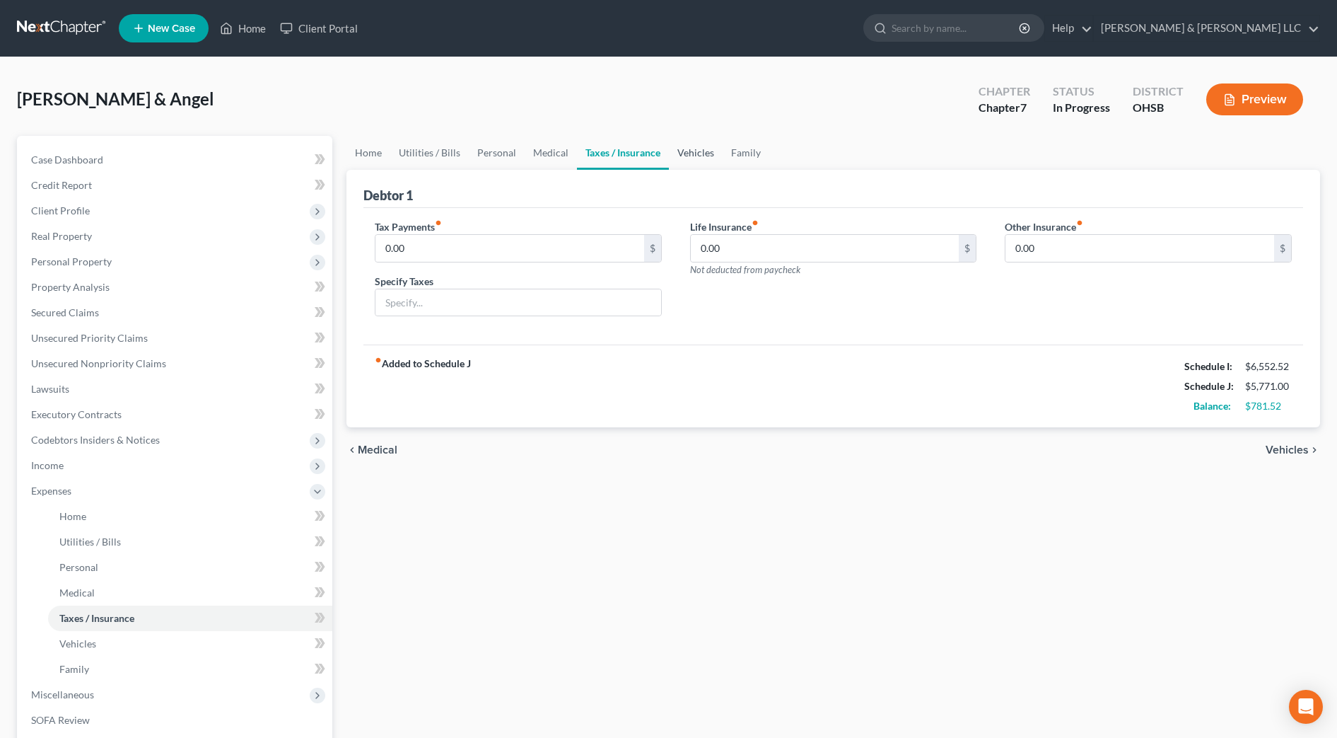
click at [690, 160] on link "Vehicles" at bounding box center [696, 153] width 54 height 34
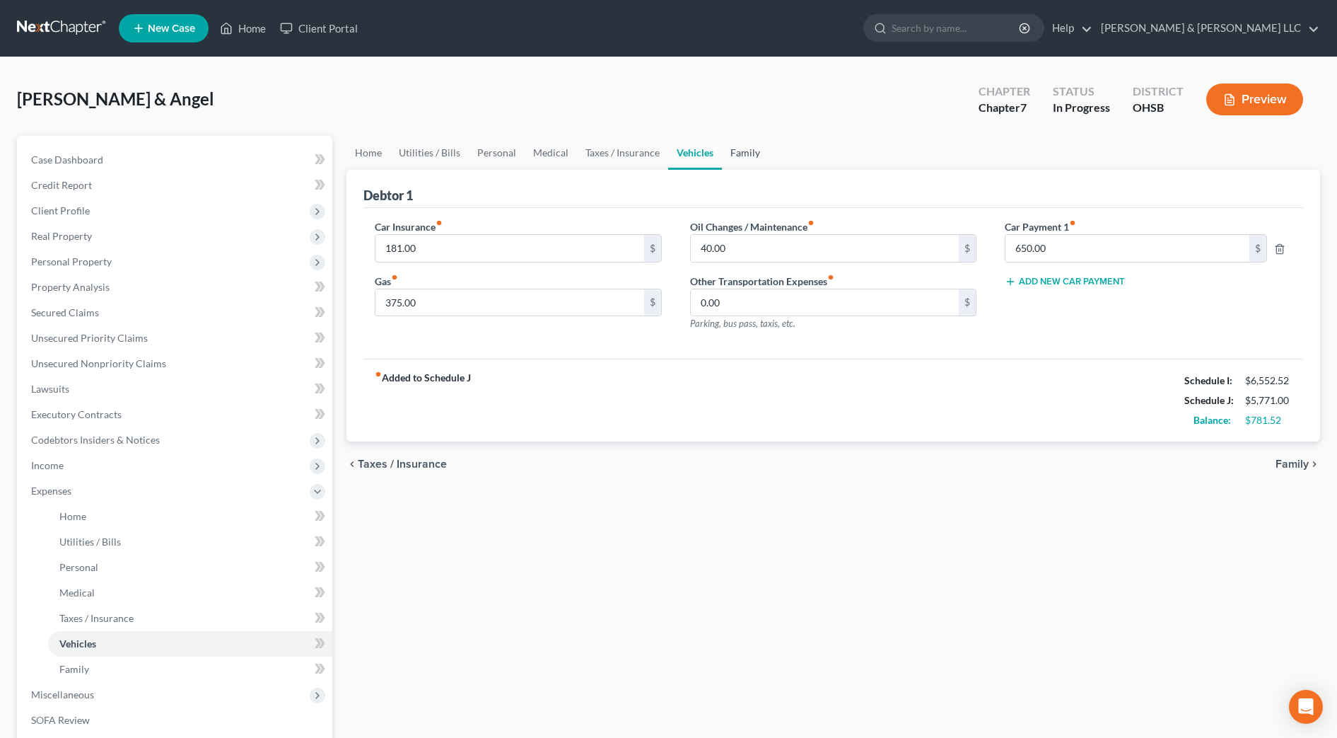
click at [740, 161] on link "Family" at bounding box center [745, 153] width 47 height 34
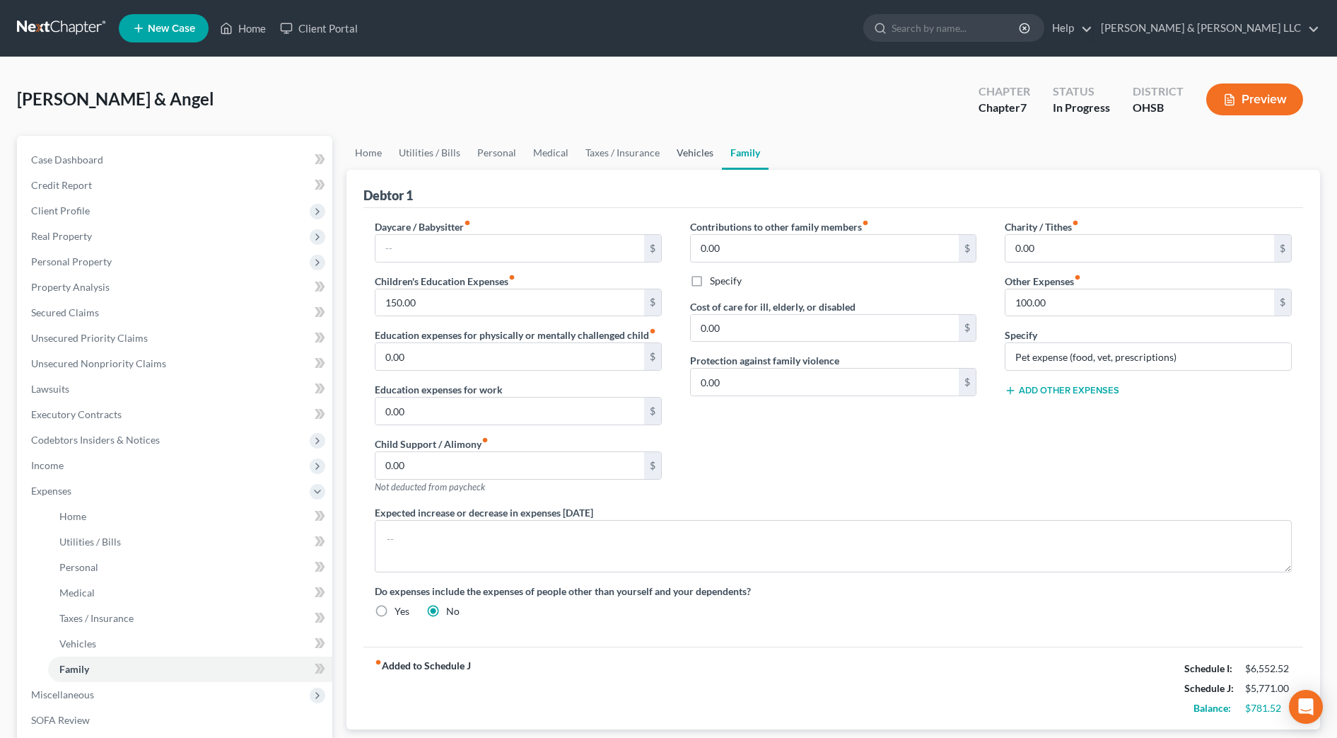
click at [687, 154] on link "Vehicles" at bounding box center [695, 153] width 54 height 34
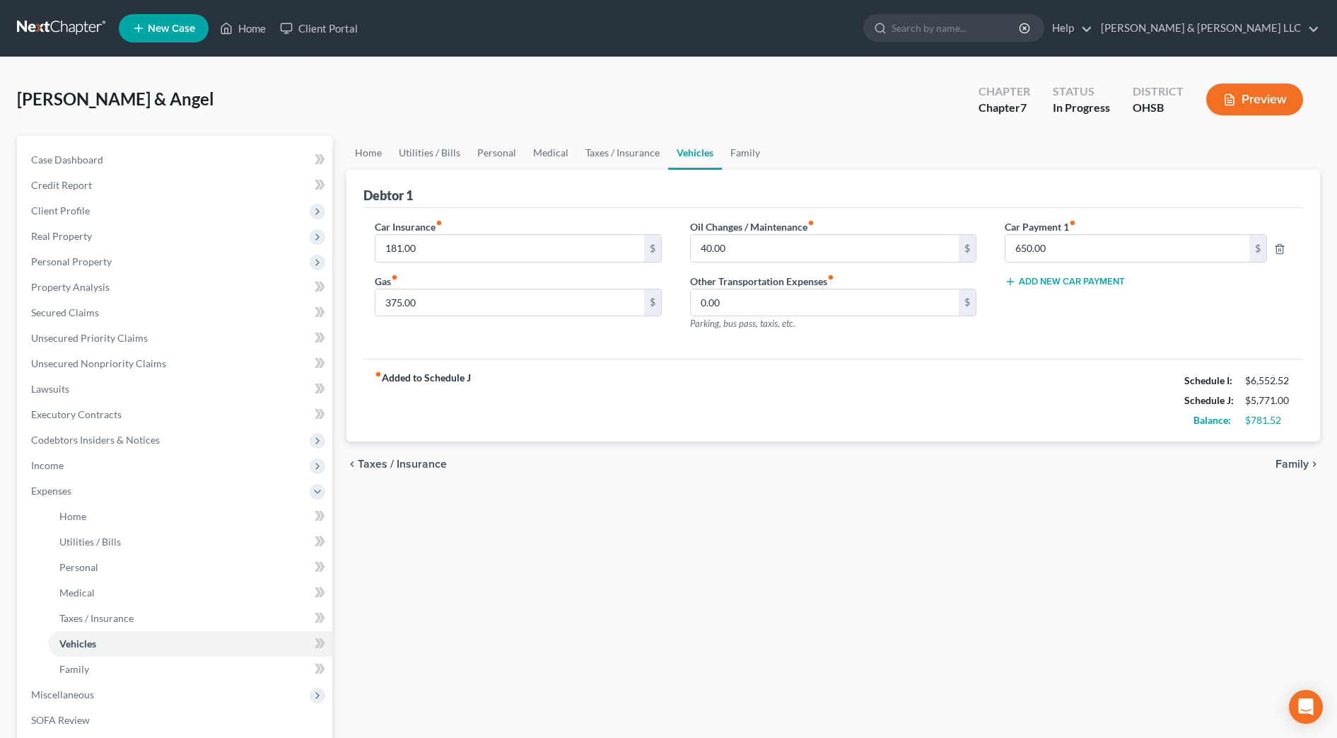
click at [1035, 277] on button "Add New Car Payment" at bounding box center [1065, 281] width 120 height 11
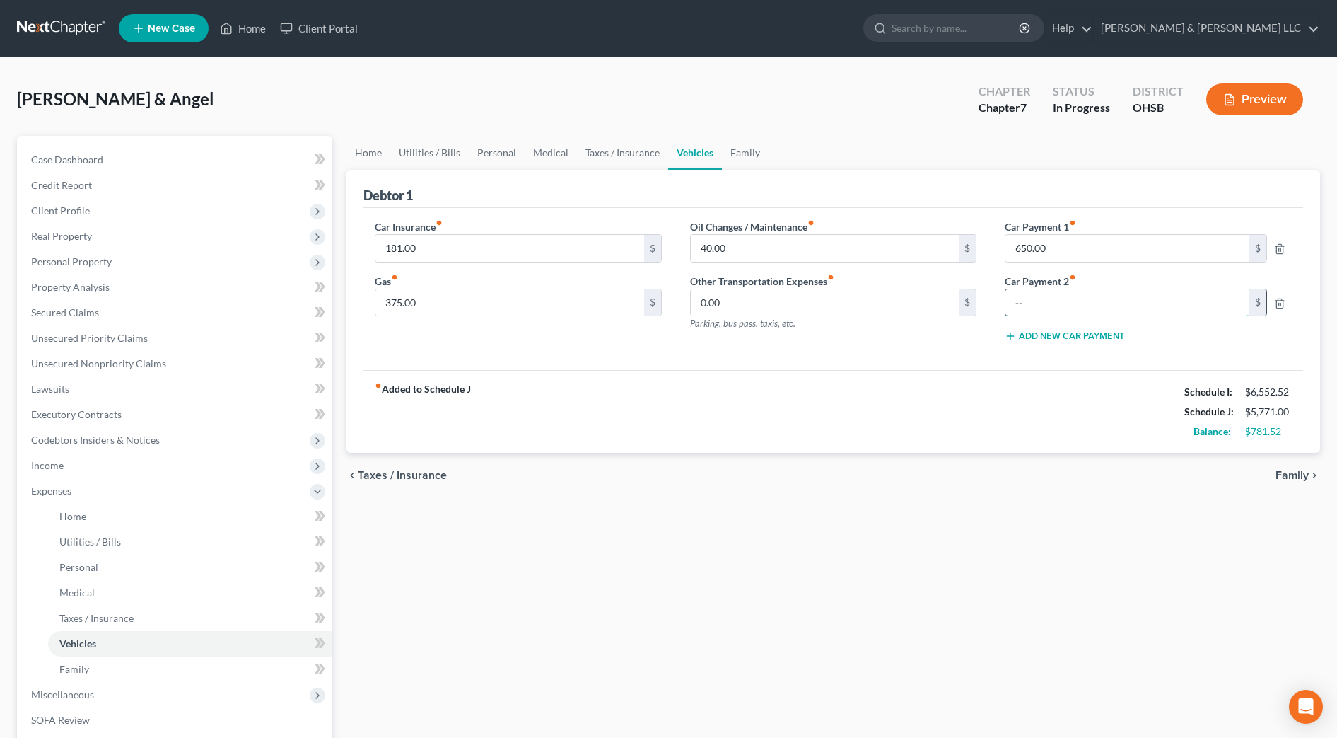
click at [1033, 303] on input "text" at bounding box center [1127, 302] width 243 height 27
click at [927, 368] on div "Car Insurance fiber_manual_record 181.00 $ Gas fiber_manual_record 375.00 $ Oil…" at bounding box center [834, 289] width 940 height 163
click at [749, 151] on link "Family" at bounding box center [745, 153] width 47 height 34
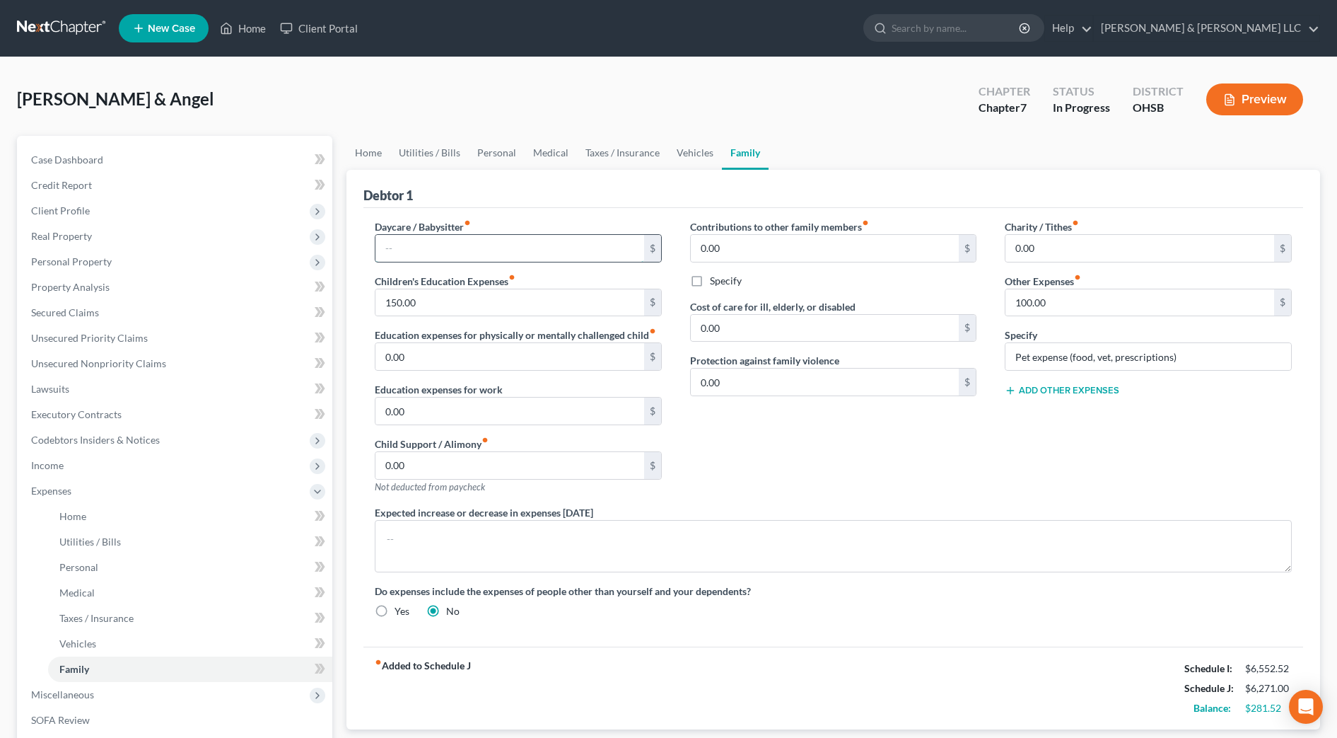
click at [435, 248] on input "text" at bounding box center [510, 248] width 269 height 27
click at [700, 150] on link "Vehicles" at bounding box center [695, 153] width 54 height 34
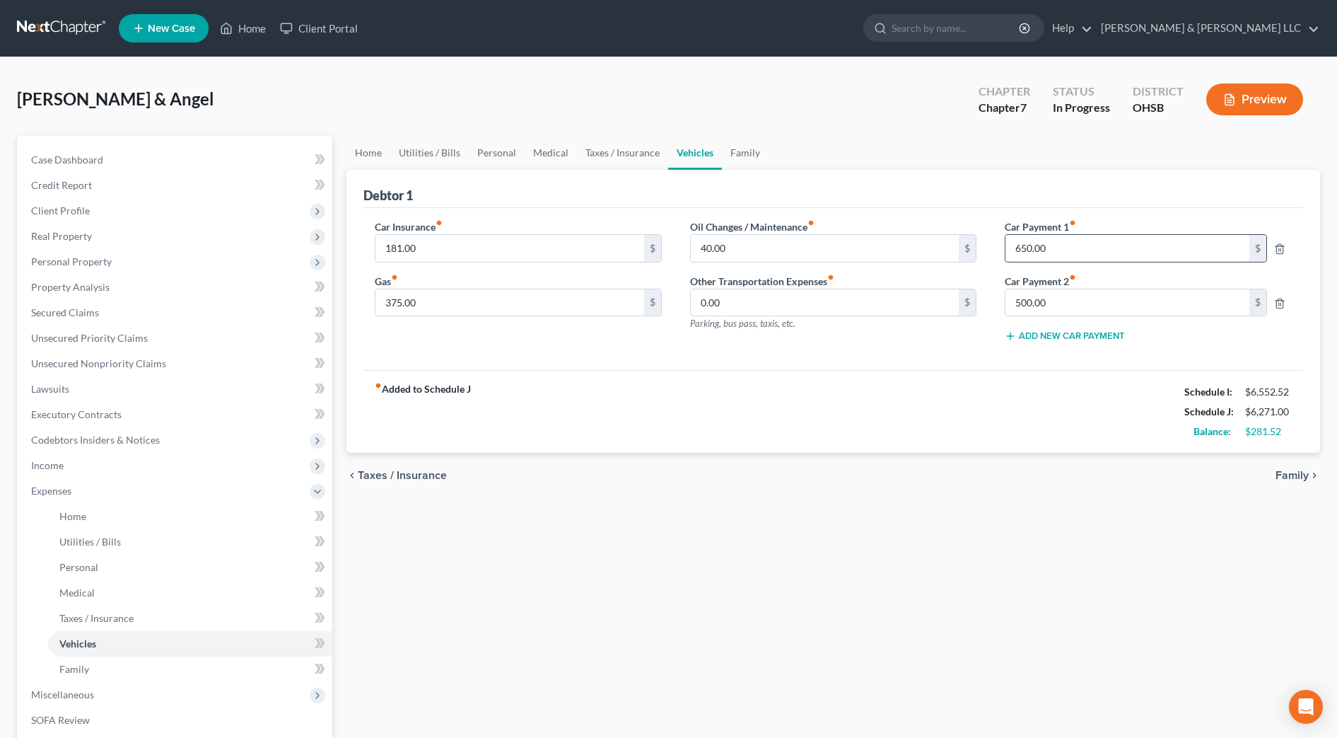
click at [1096, 254] on input "650.00" at bounding box center [1127, 248] width 243 height 27
click at [1093, 296] on input "500.00" at bounding box center [1127, 302] width 243 height 27
click at [1023, 402] on div "fiber_manual_record Added to Schedule J Schedule I: $6,552.52 Schedule J: $5,62…" at bounding box center [834, 411] width 940 height 83
click at [379, 151] on link "Home" at bounding box center [369, 153] width 44 height 34
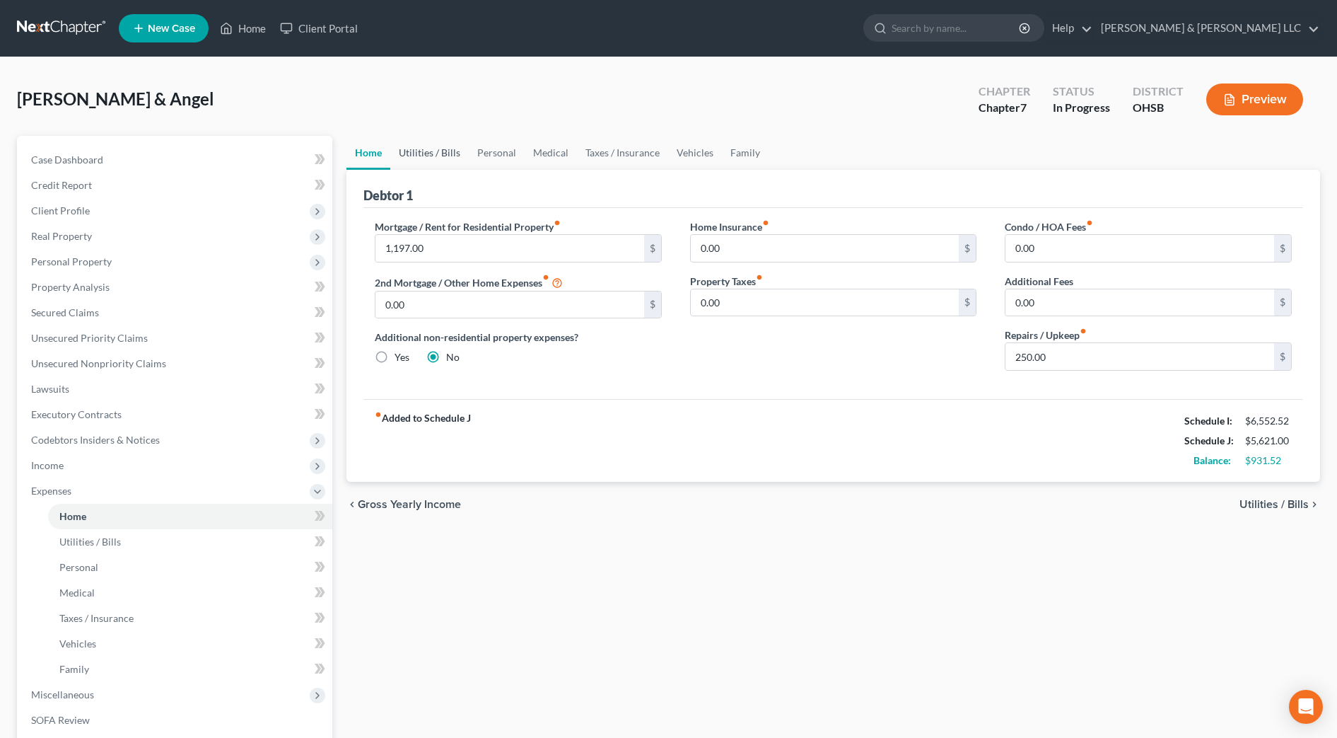
click at [449, 157] on link "Utilities / Bills" at bounding box center [429, 153] width 79 height 34
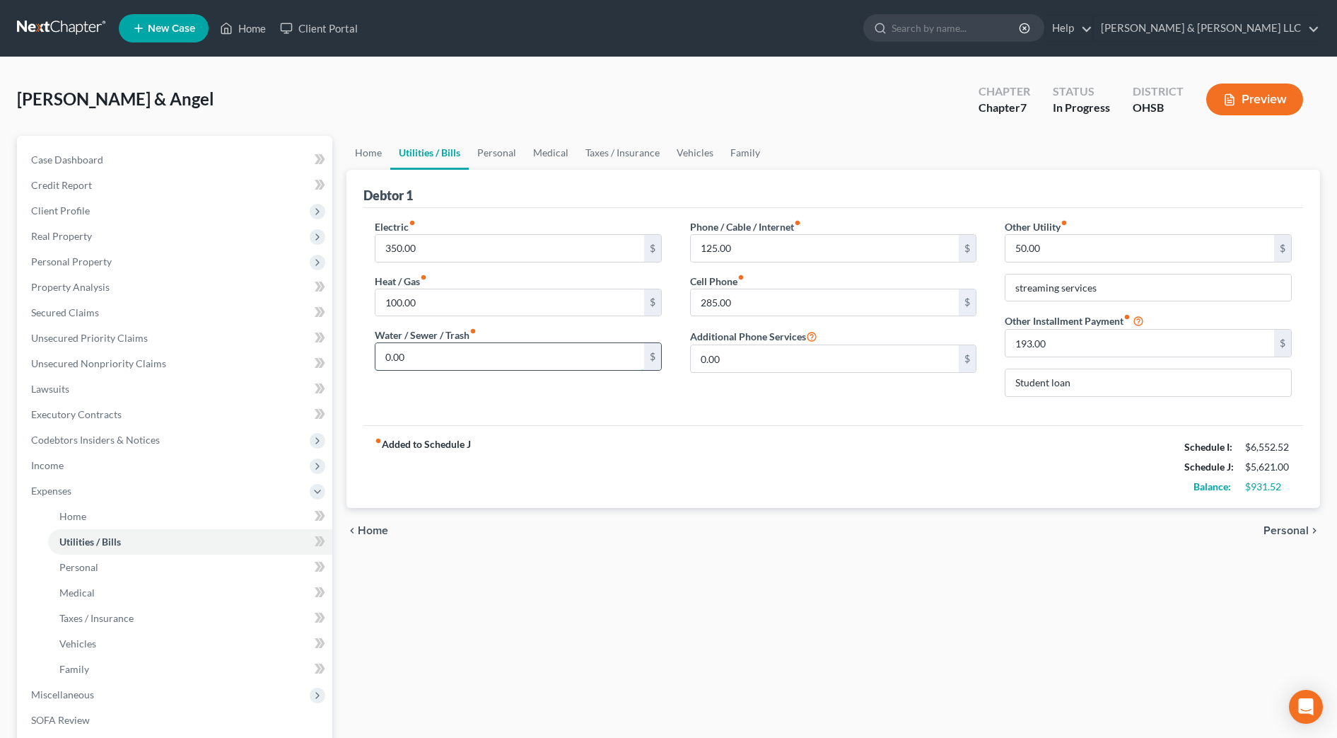
click at [455, 356] on input "0.00" at bounding box center [510, 356] width 269 height 27
click at [583, 410] on div "Electric fiber_manual_record 350.00 $ Heat / Gas fiber_manual_record 100.00 $ W…" at bounding box center [834, 316] width 940 height 217
click at [506, 158] on link "Personal" at bounding box center [497, 153] width 56 height 34
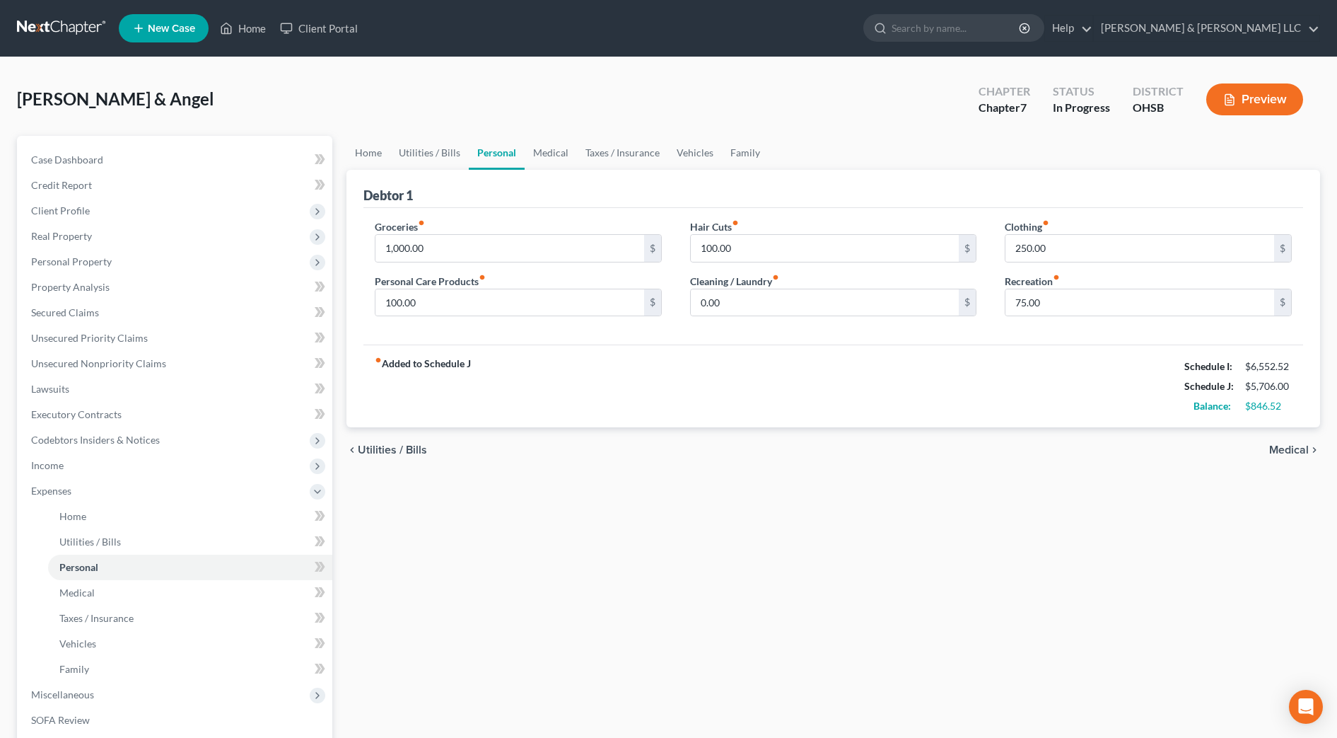
click at [986, 473] on div "Home Utilities / Bills Personal Medical Taxes / Insurance Vehicles Family Debto…" at bounding box center [833, 506] width 988 height 740
click at [427, 147] on link "Utilities / Bills" at bounding box center [429, 153] width 79 height 34
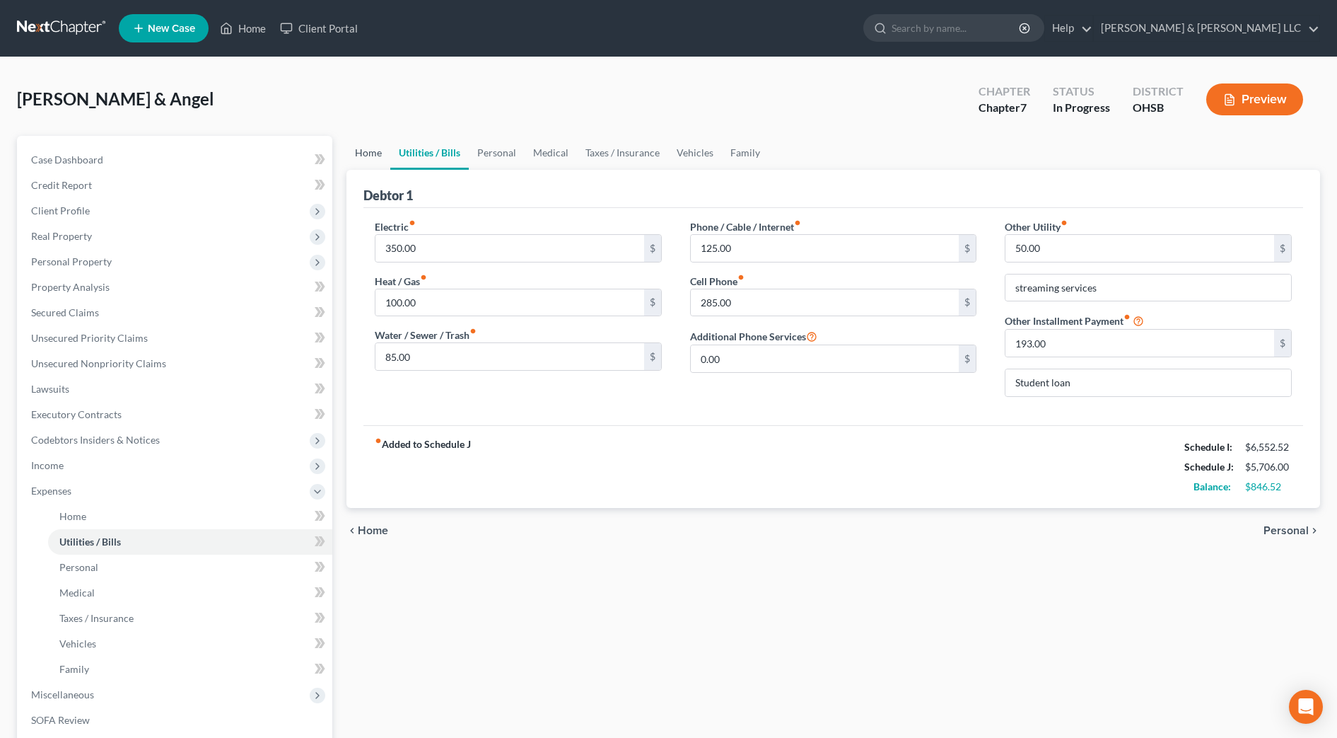
click at [376, 155] on link "Home" at bounding box center [369, 153] width 44 height 34
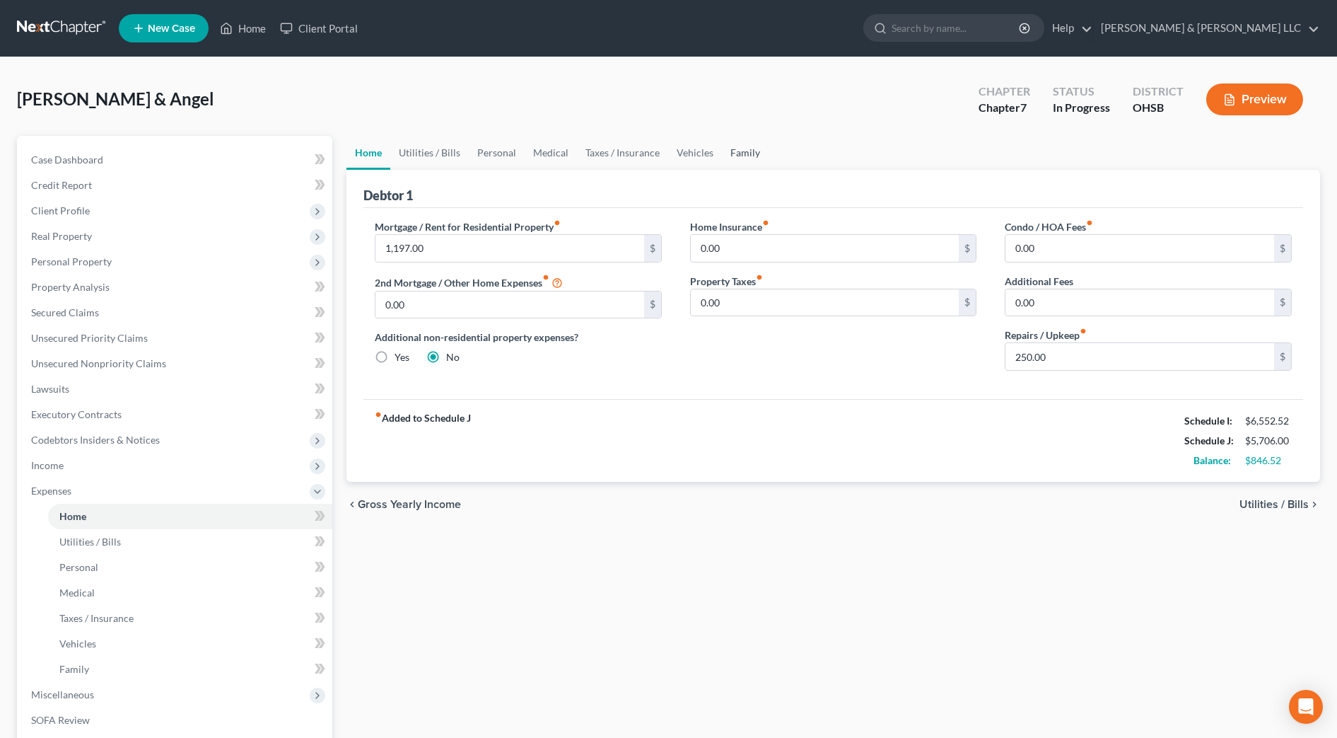
click at [751, 157] on link "Family" at bounding box center [745, 153] width 47 height 34
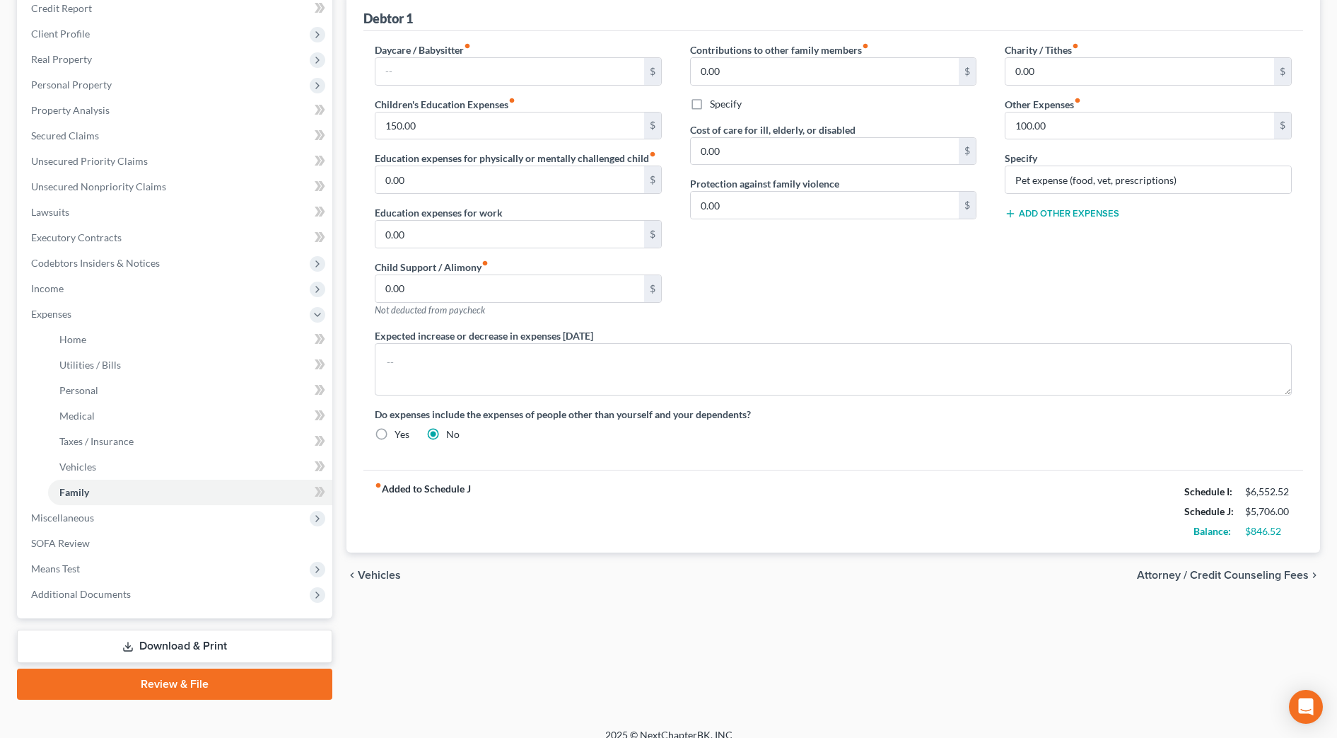
scroll to position [192, 0]
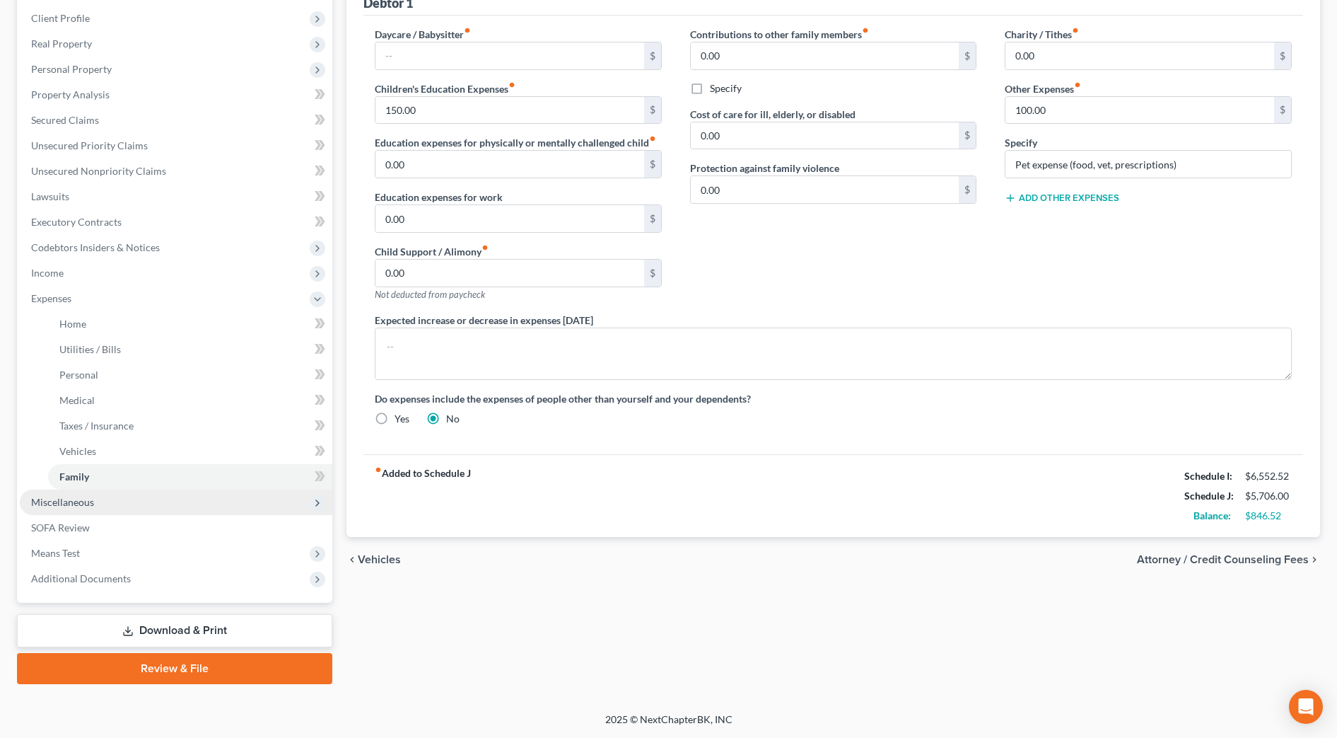
click at [125, 506] on span "Miscellaneous" at bounding box center [176, 501] width 313 height 25
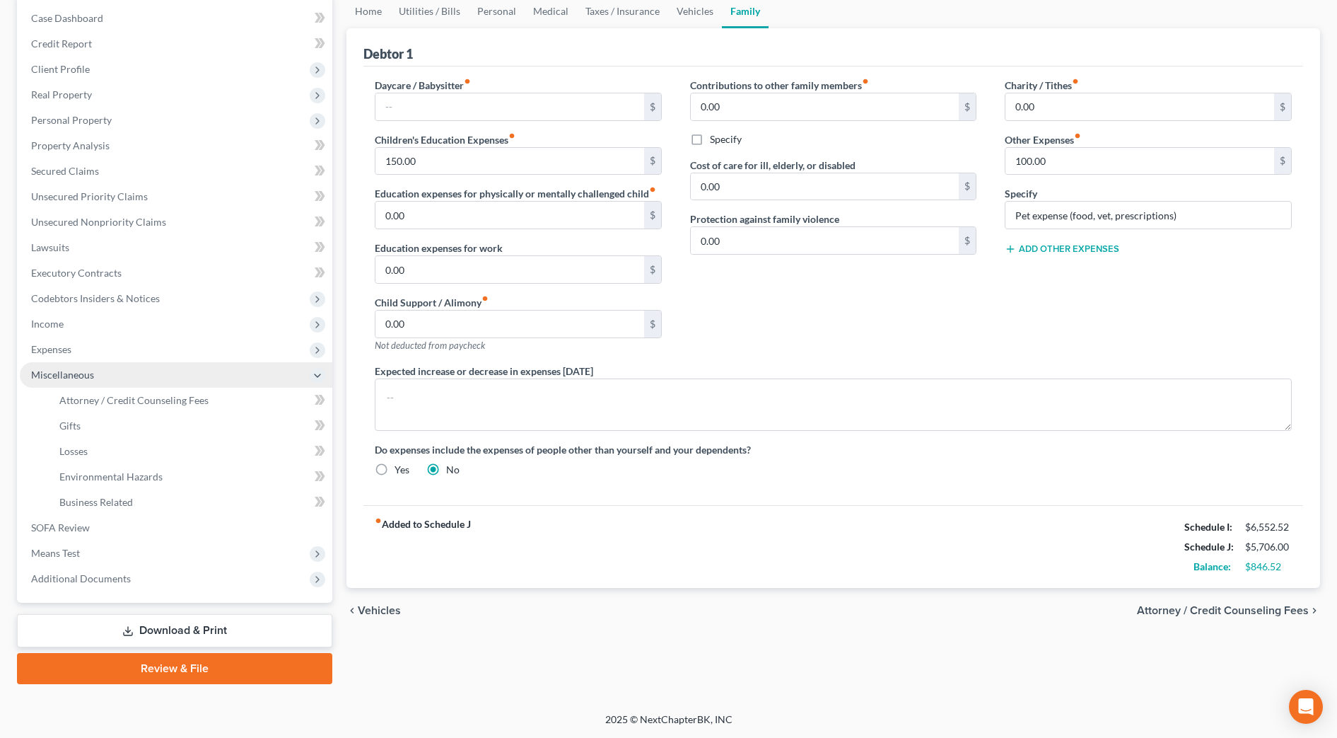
scroll to position [141, 0]
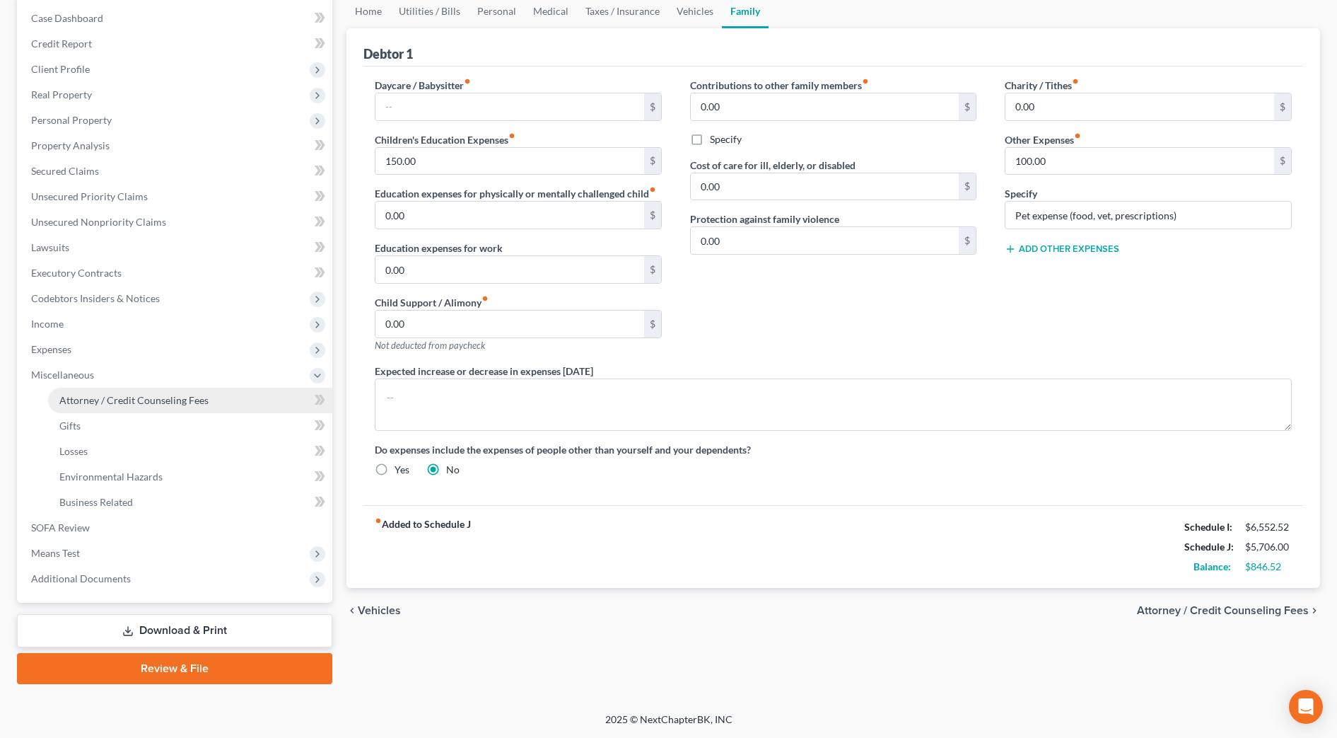
click at [181, 405] on span "Attorney / Credit Counseling Fees" at bounding box center [133, 400] width 149 height 12
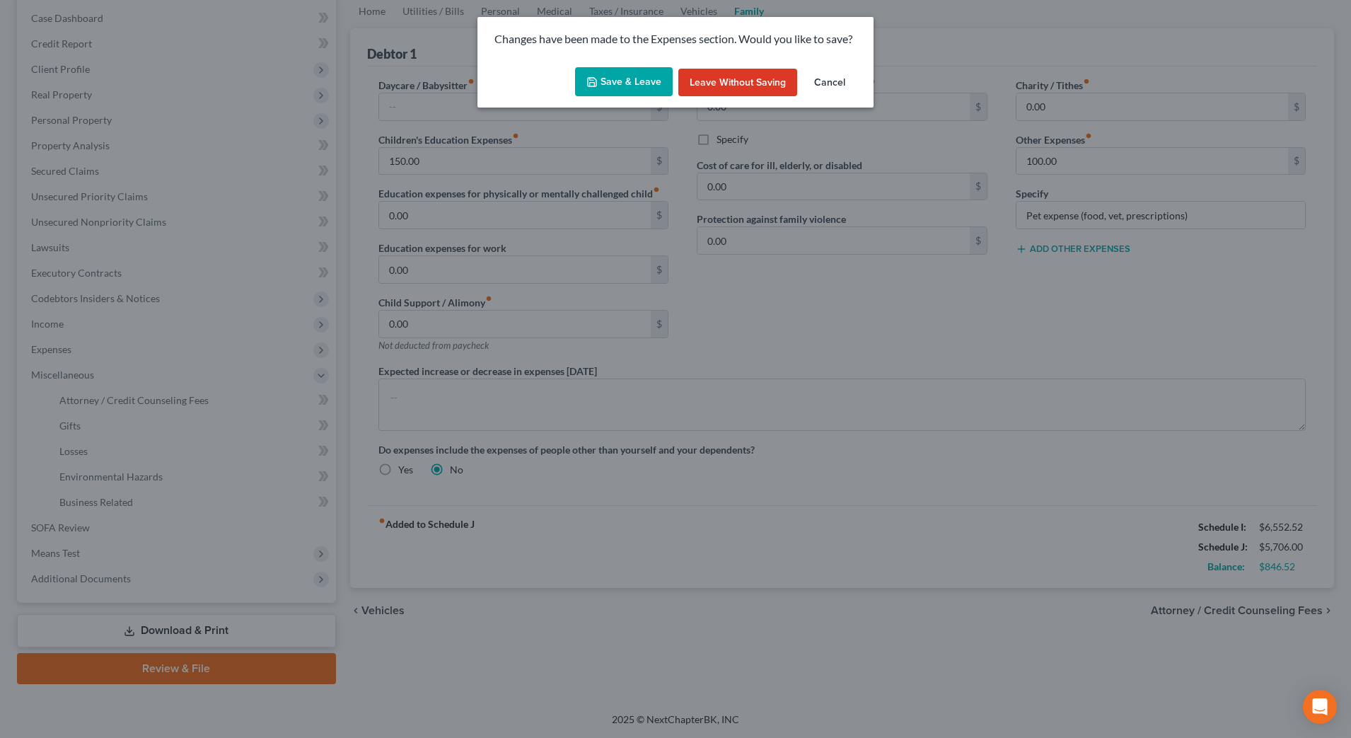
click at [639, 85] on button "Save & Leave" at bounding box center [624, 82] width 98 height 30
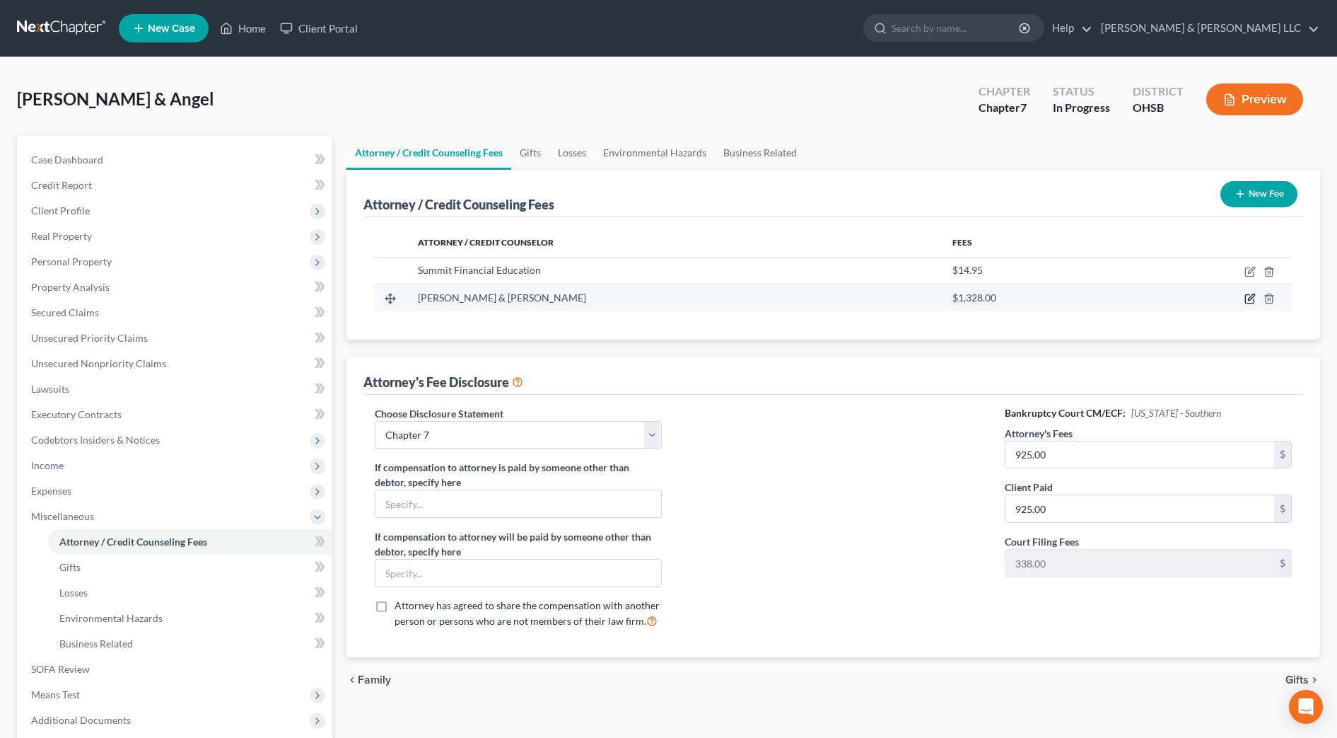
click at [1248, 299] on icon "button" at bounding box center [1250, 298] width 11 height 11
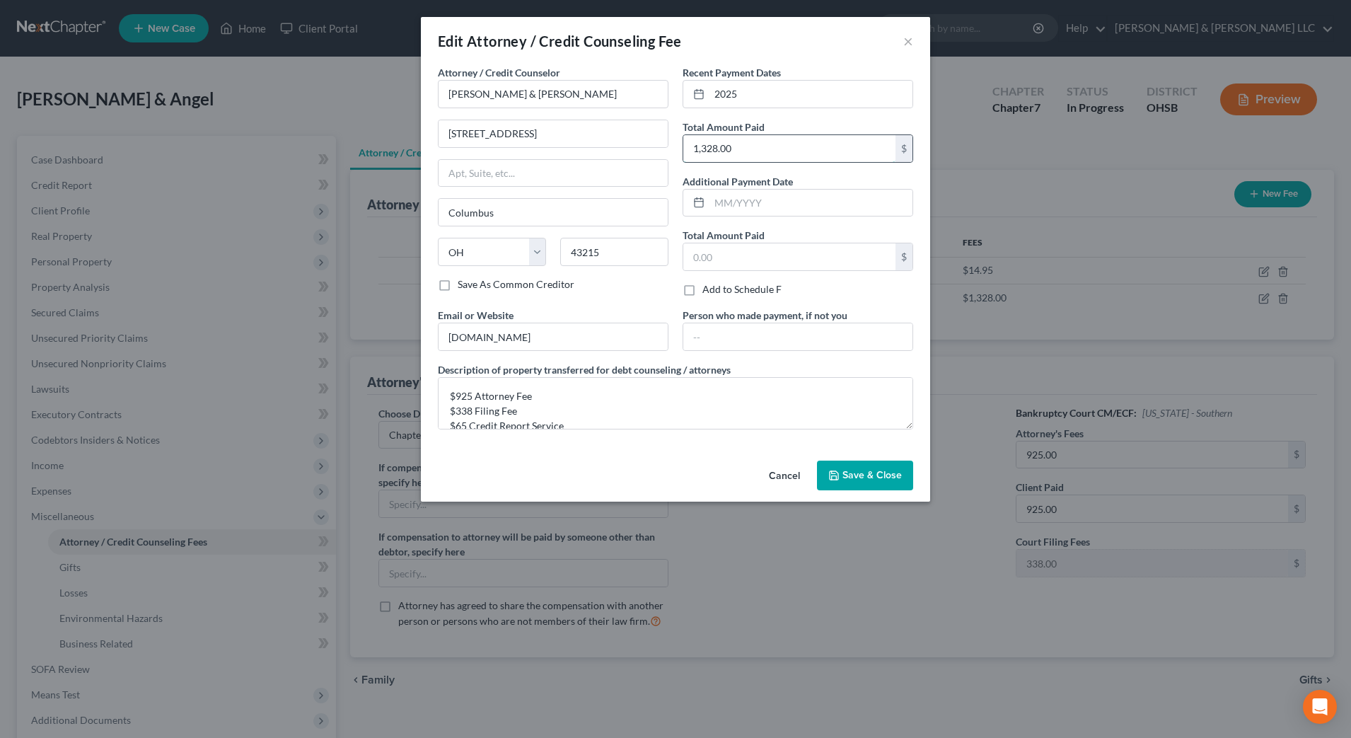
click at [808, 161] on input "1,328.00" at bounding box center [789, 148] width 212 height 27
click at [813, 143] on input "1,328.00" at bounding box center [789, 148] width 212 height 27
drag, startPoint x: 475, startPoint y: 397, endPoint x: 457, endPoint y: 388, distance: 20.3
click at [455, 395] on textarea "$925 Attorney Fee $338 Filing Fee $65 Credit Report Service" at bounding box center [675, 403] width 475 height 52
drag, startPoint x: 861, startPoint y: 480, endPoint x: 1095, endPoint y: 460, distance: 235.0
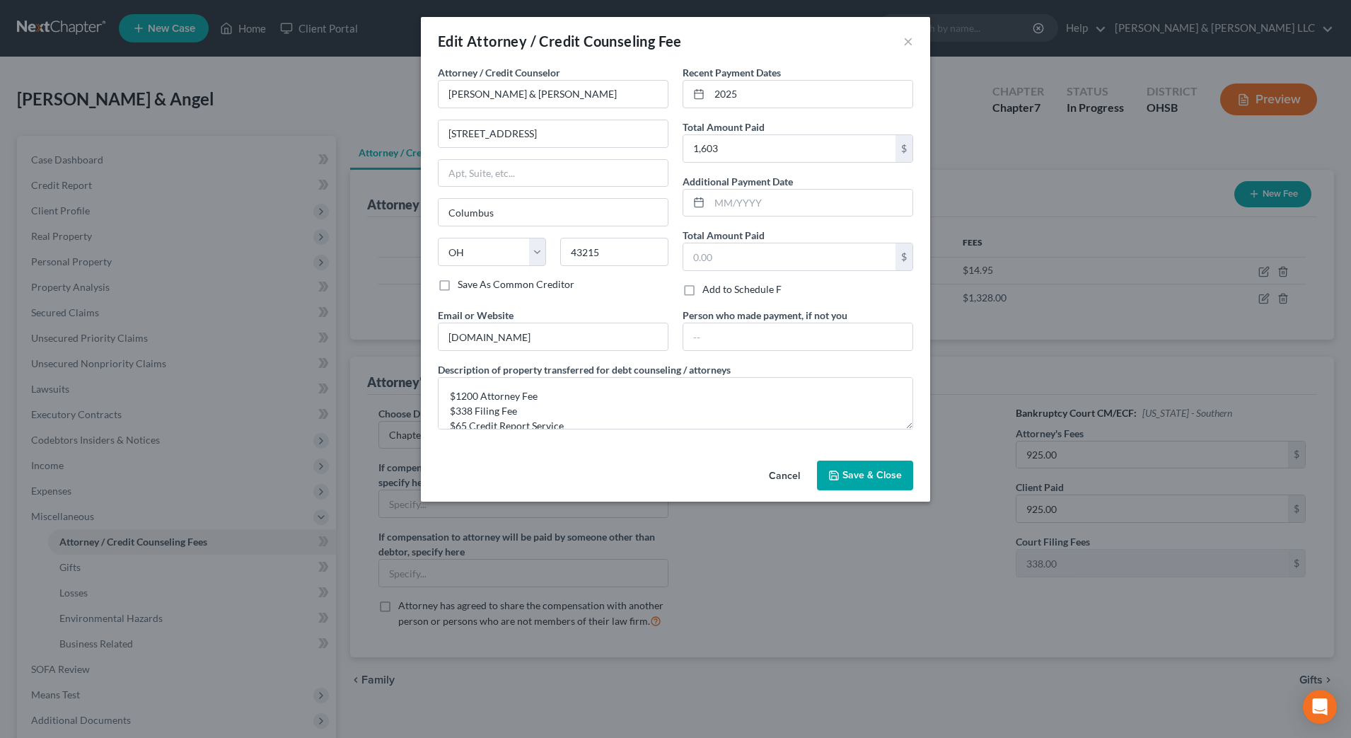
click at [861, 480] on span "Save & Close" at bounding box center [871, 475] width 59 height 12
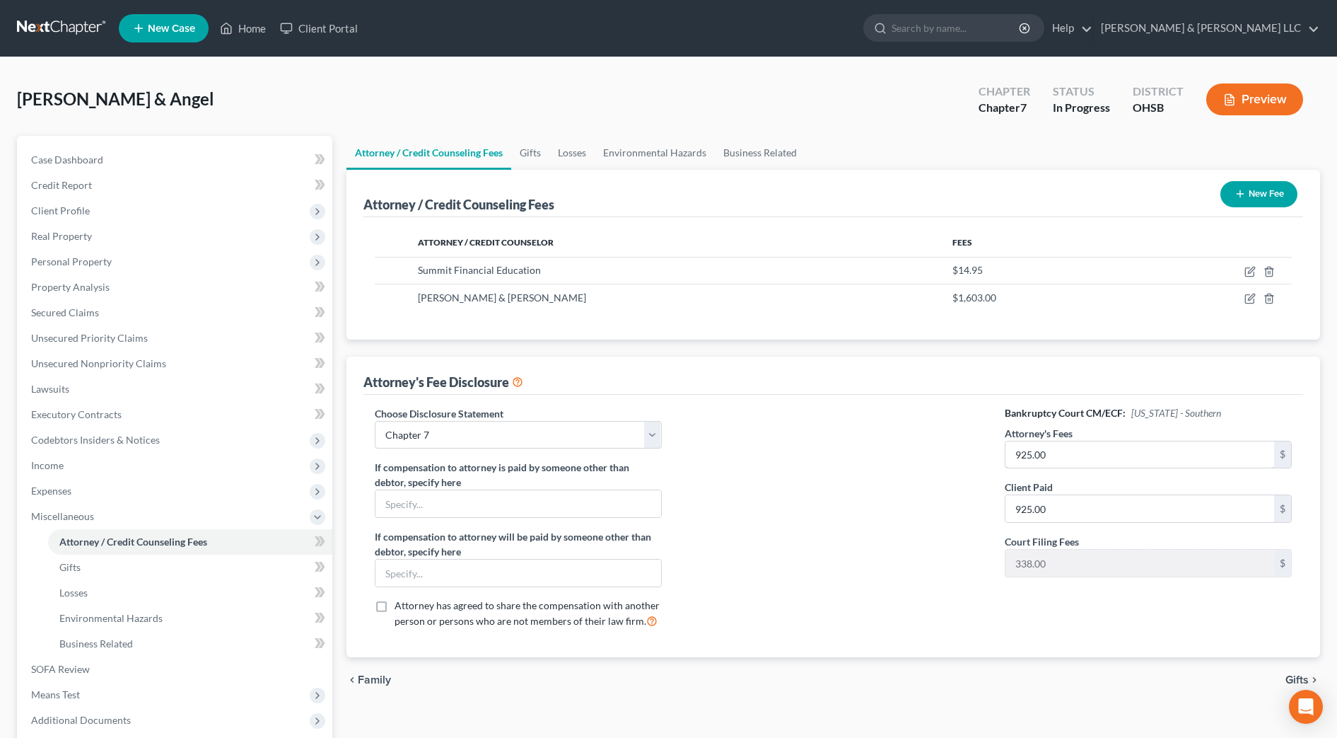
click at [1109, 453] on input "925.00" at bounding box center [1140, 454] width 269 height 27
click at [531, 151] on link "Gifts" at bounding box center [530, 153] width 38 height 34
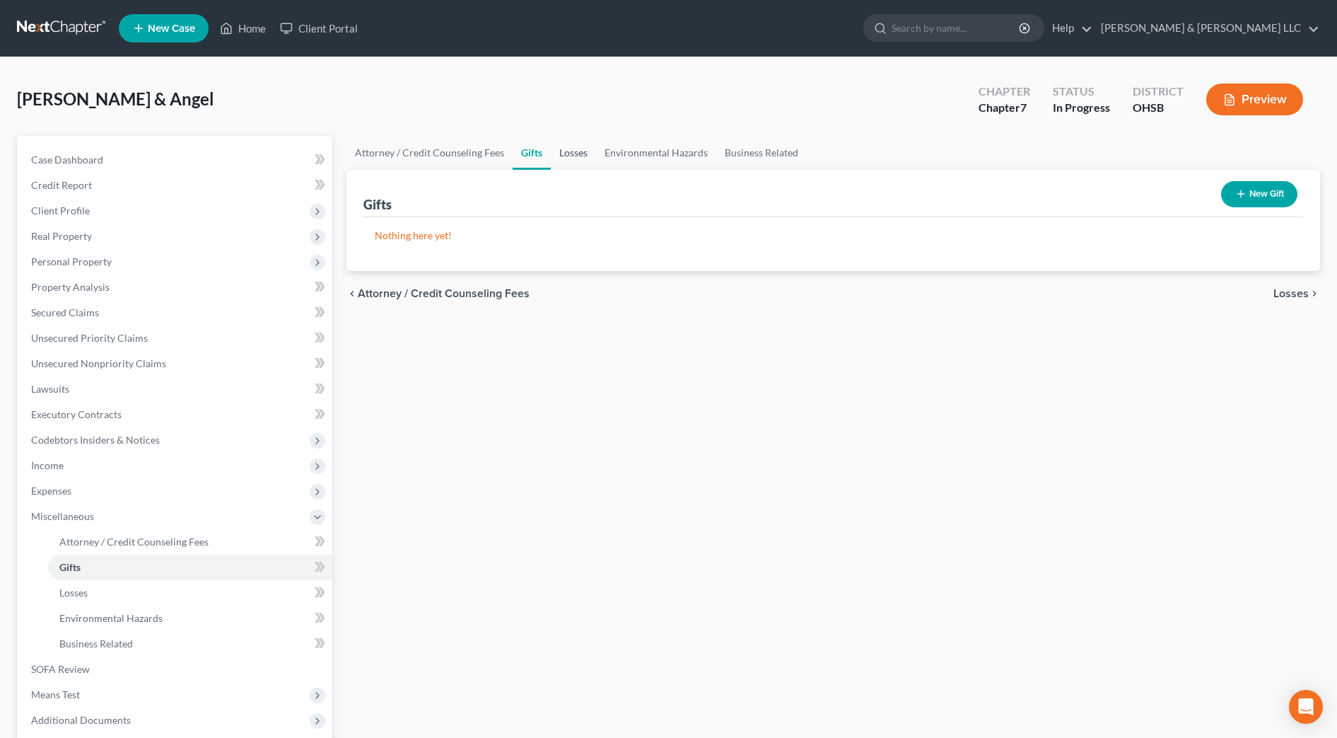
click at [559, 151] on link "Losses" at bounding box center [573, 153] width 45 height 34
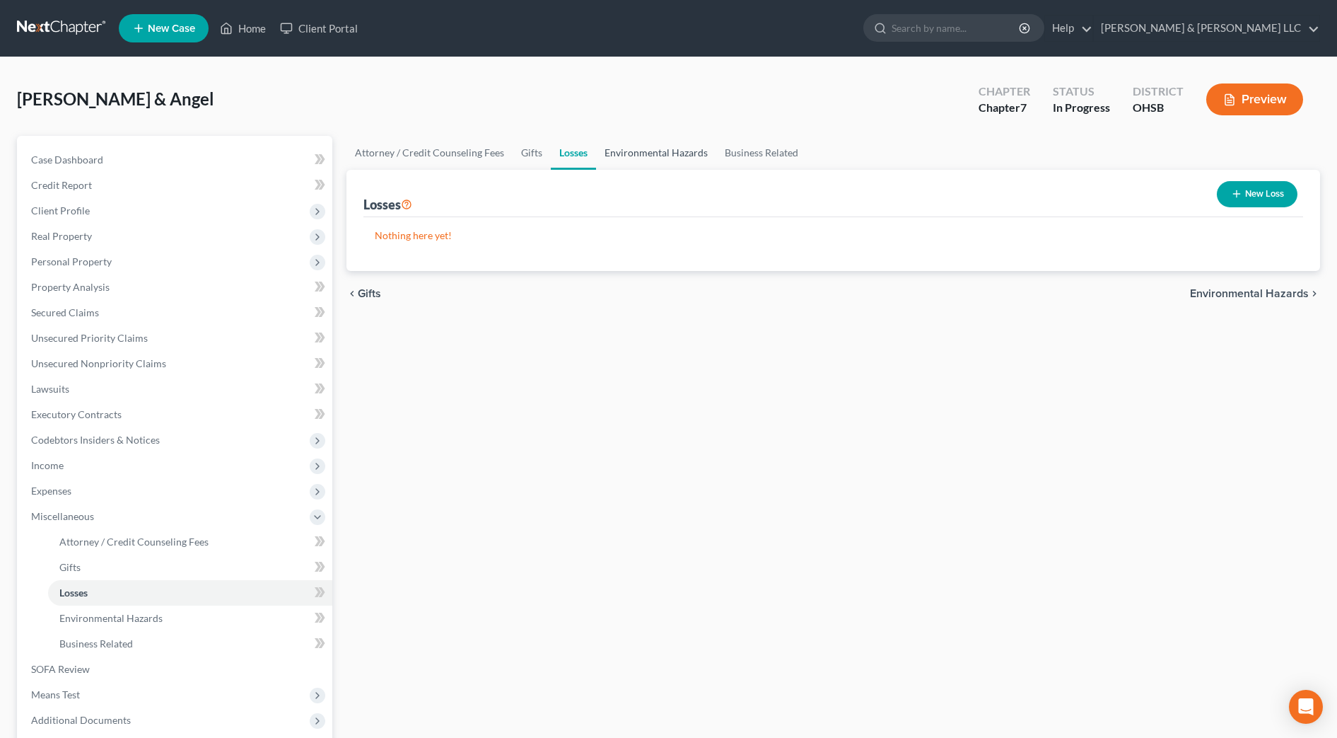
click at [623, 152] on link "Environmental Hazards" at bounding box center [656, 153] width 120 height 34
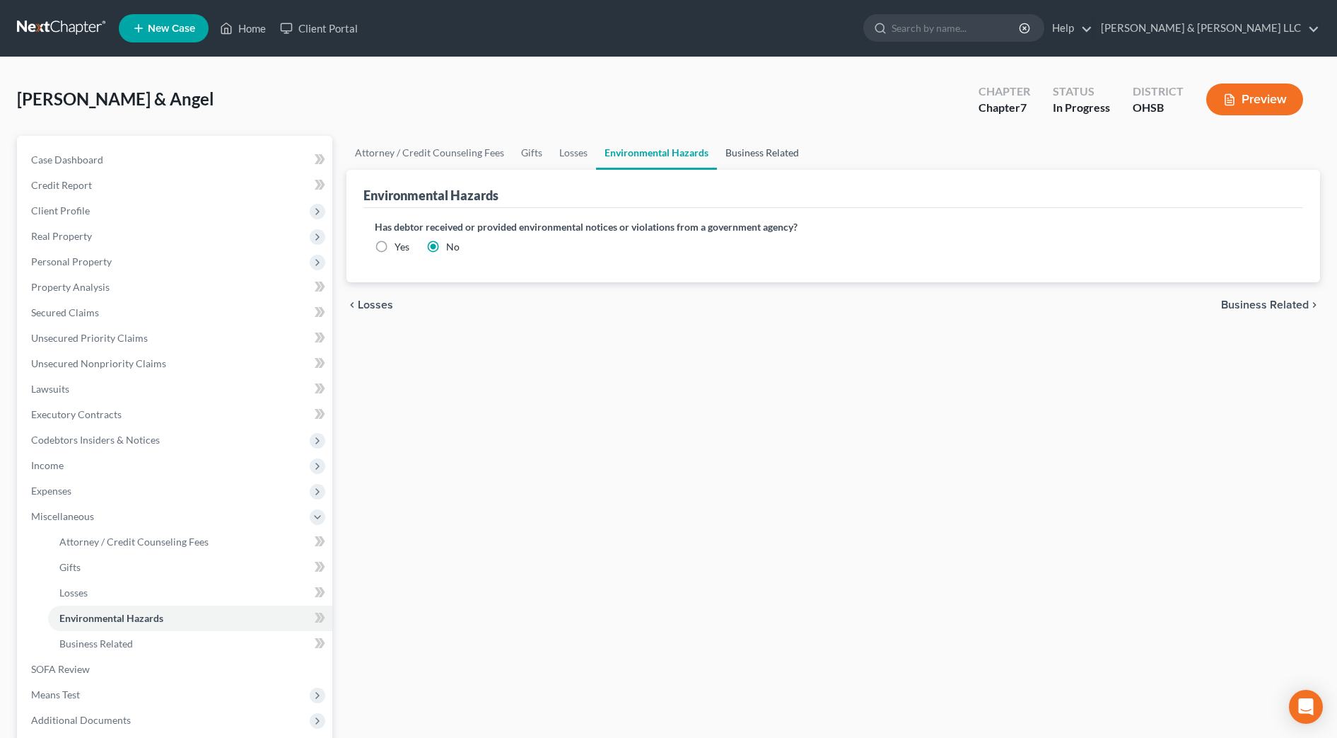
click at [756, 154] on link "Business Related" at bounding box center [762, 153] width 91 height 34
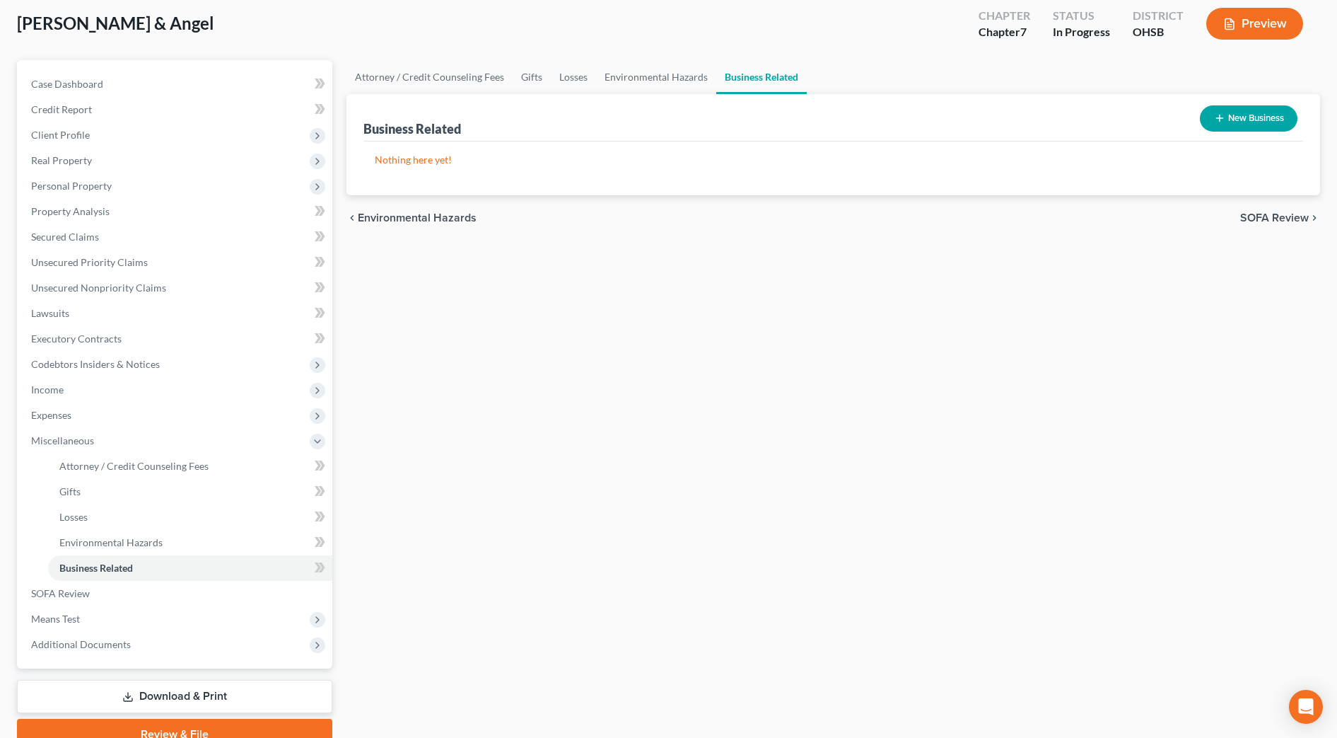
scroll to position [141, 0]
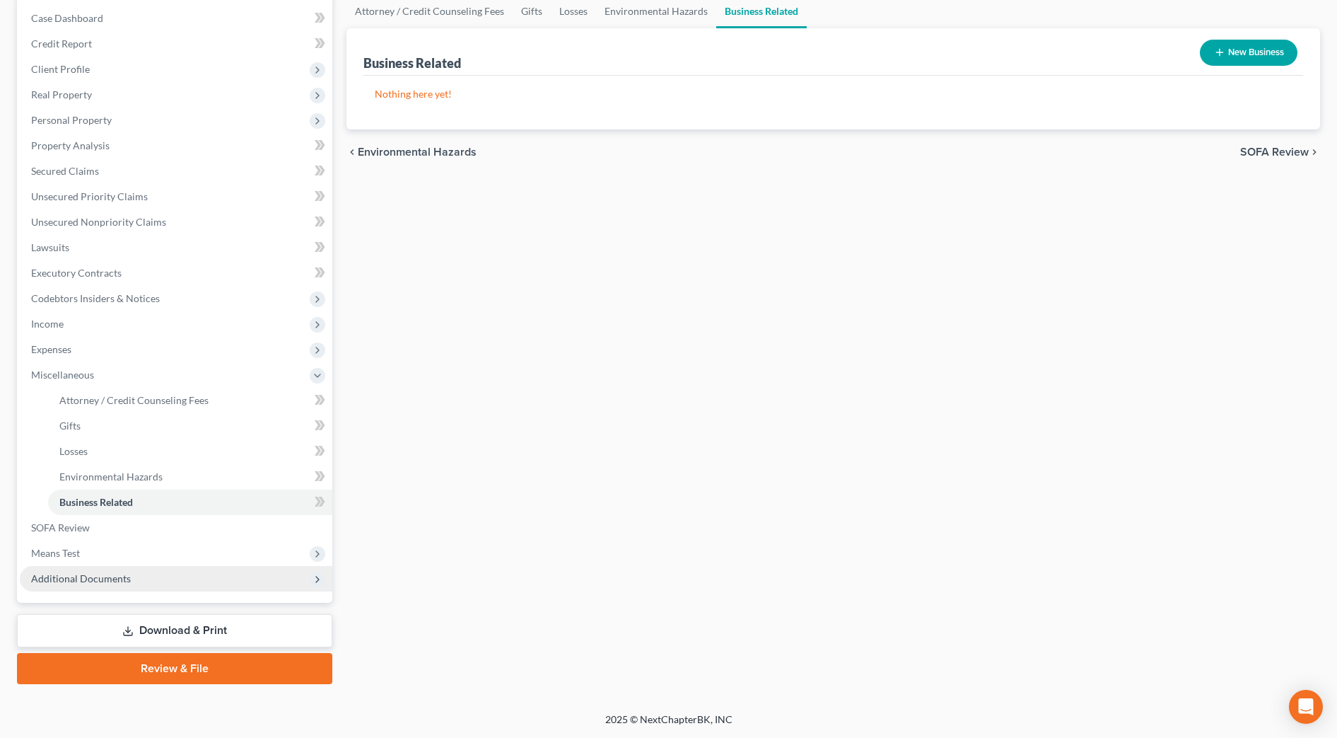
click at [81, 575] on span "Additional Documents" at bounding box center [81, 578] width 100 height 12
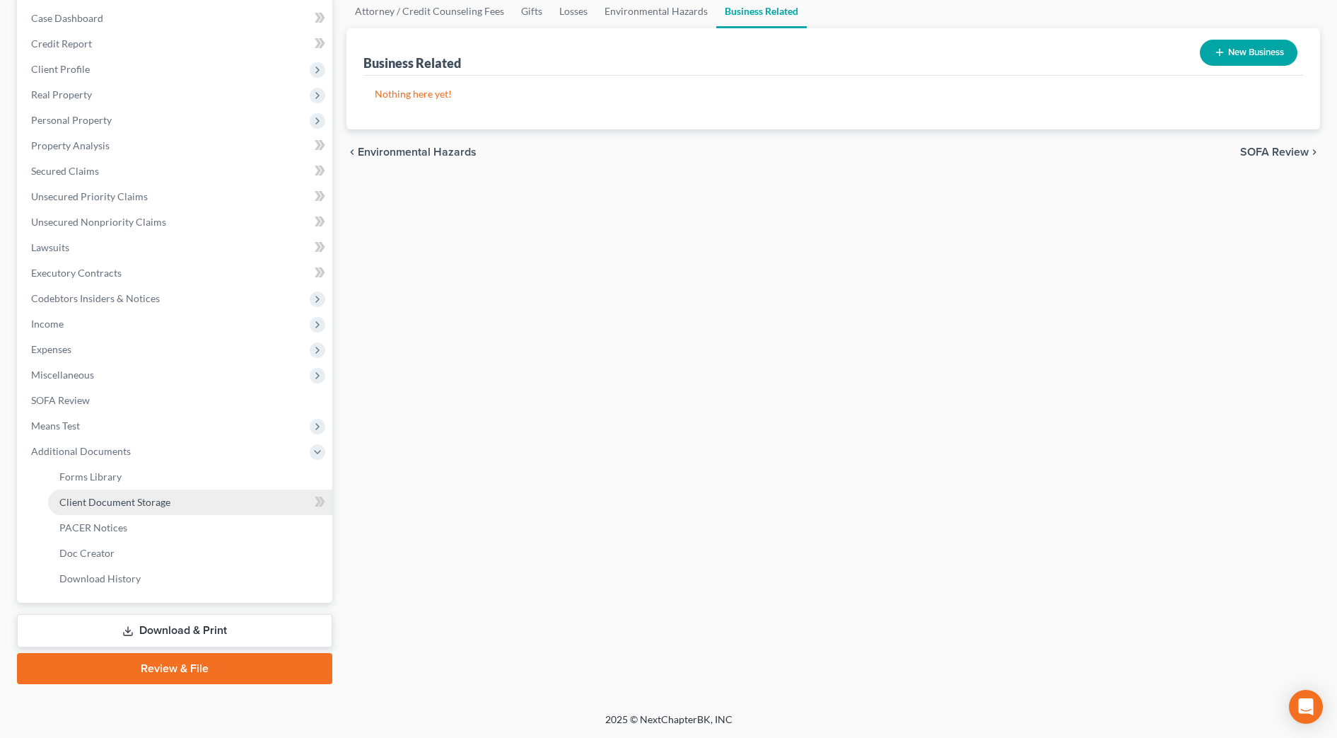
click at [156, 493] on link "Client Document Storage" at bounding box center [190, 501] width 284 height 25
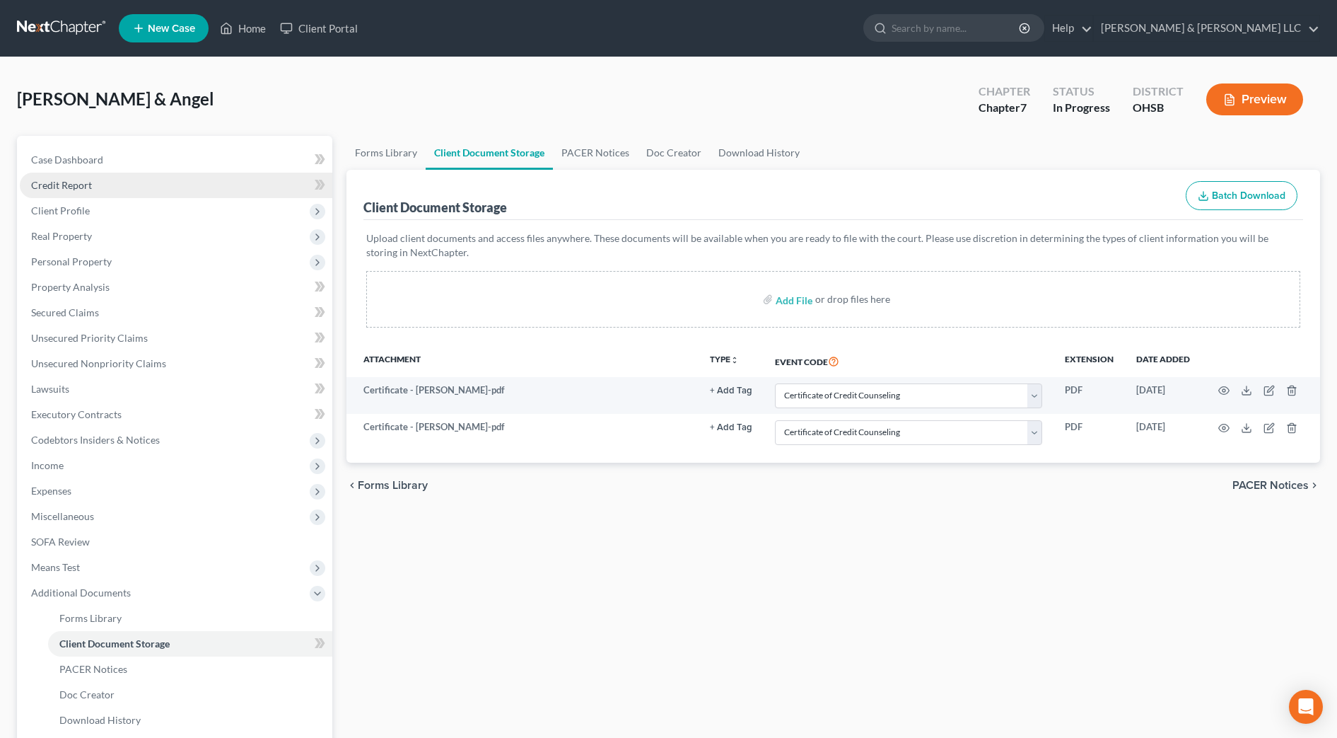
click at [100, 186] on link "Credit Report" at bounding box center [176, 185] width 313 height 25
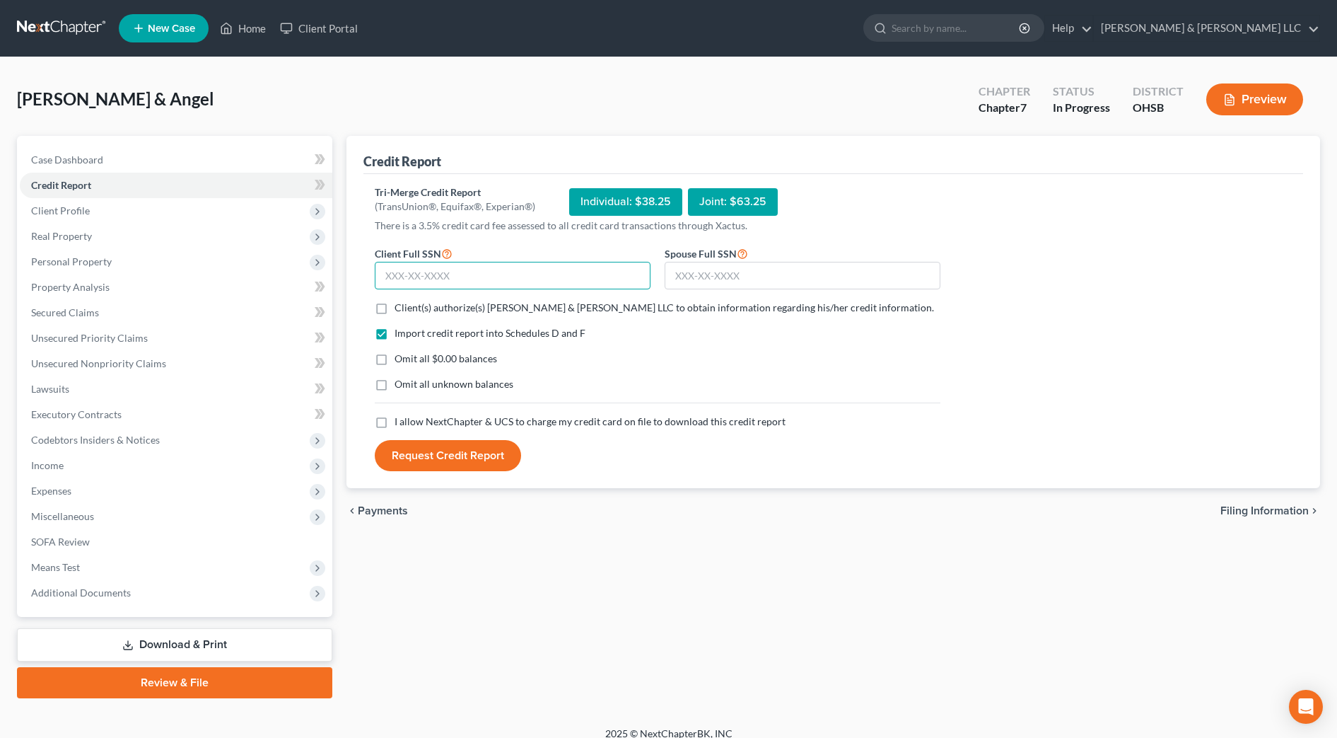
click at [515, 279] on input "text" at bounding box center [513, 276] width 276 height 28
click at [695, 272] on input "text" at bounding box center [803, 276] width 276 height 28
drag, startPoint x: 481, startPoint y: 304, endPoint x: 444, endPoint y: 407, distance: 109.6
click at [482, 304] on span "Client(s) authorize(s) Cousino & Weinzimmer LLC to obtain information regarding…" at bounding box center [665, 307] width 540 height 12
click at [409, 304] on input "Client(s) authorize(s) Cousino & Weinzimmer LLC to obtain information regarding…" at bounding box center [404, 305] width 9 height 9
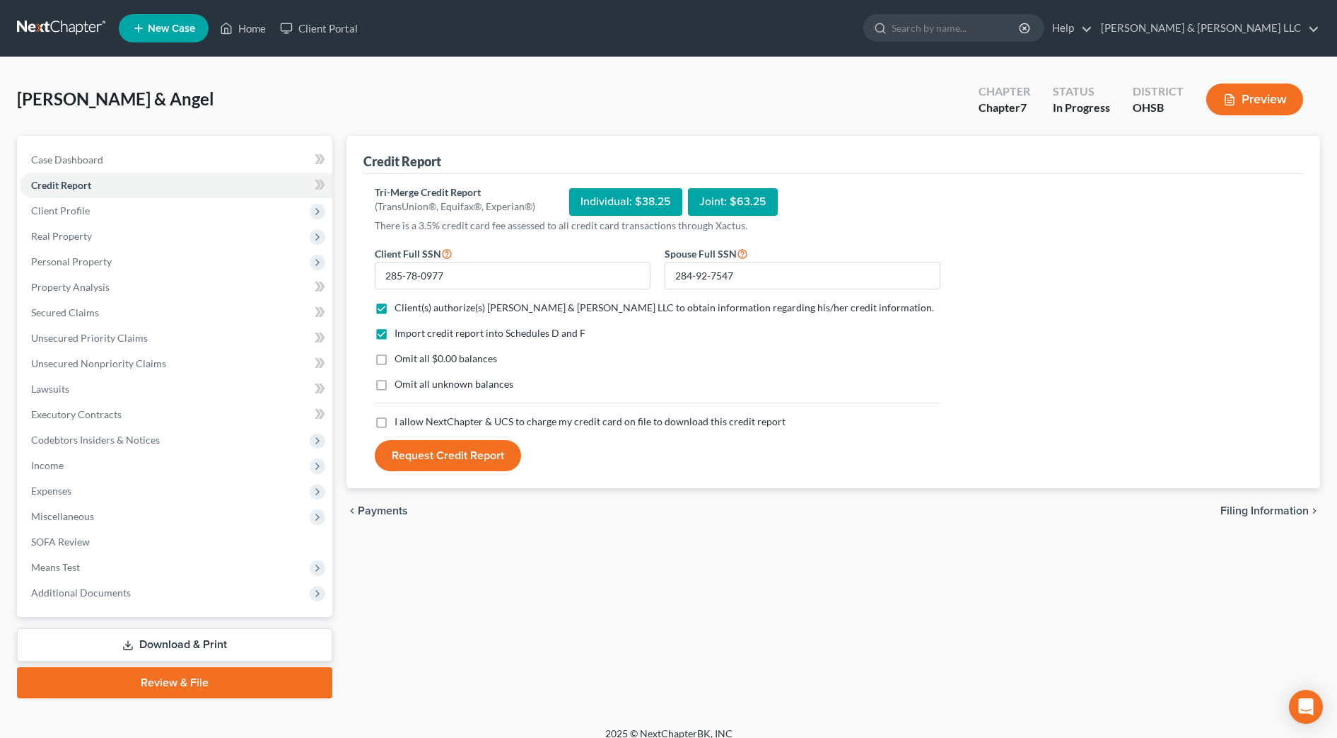
click at [448, 419] on span "I allow NextChapter & UCS to charge my credit card on file to download this cre…" at bounding box center [590, 421] width 391 height 12
click at [409, 419] on input "I allow NextChapter & UCS to charge my credit card on file to download this cre…" at bounding box center [404, 418] width 9 height 9
click at [453, 457] on button "Request Credit Report" at bounding box center [448, 455] width 146 height 31
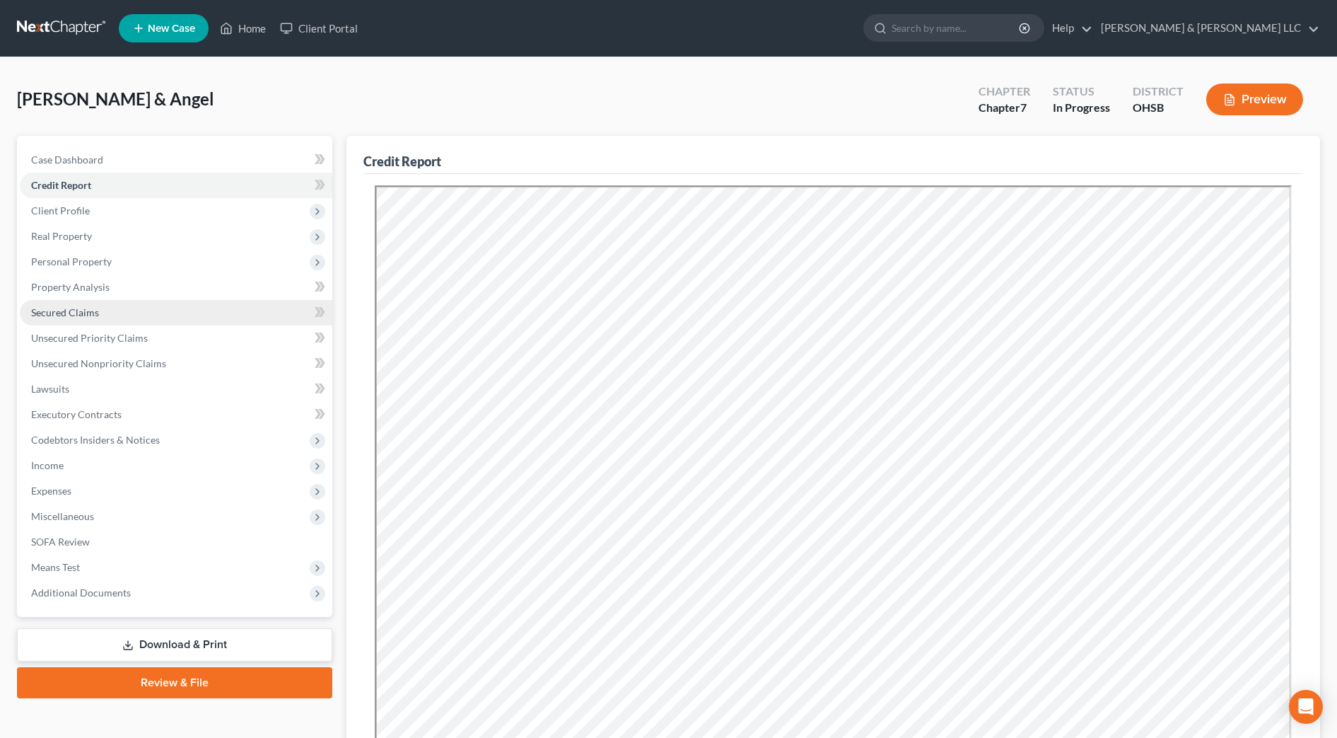
click at [95, 318] on link "Secured Claims" at bounding box center [176, 312] width 313 height 25
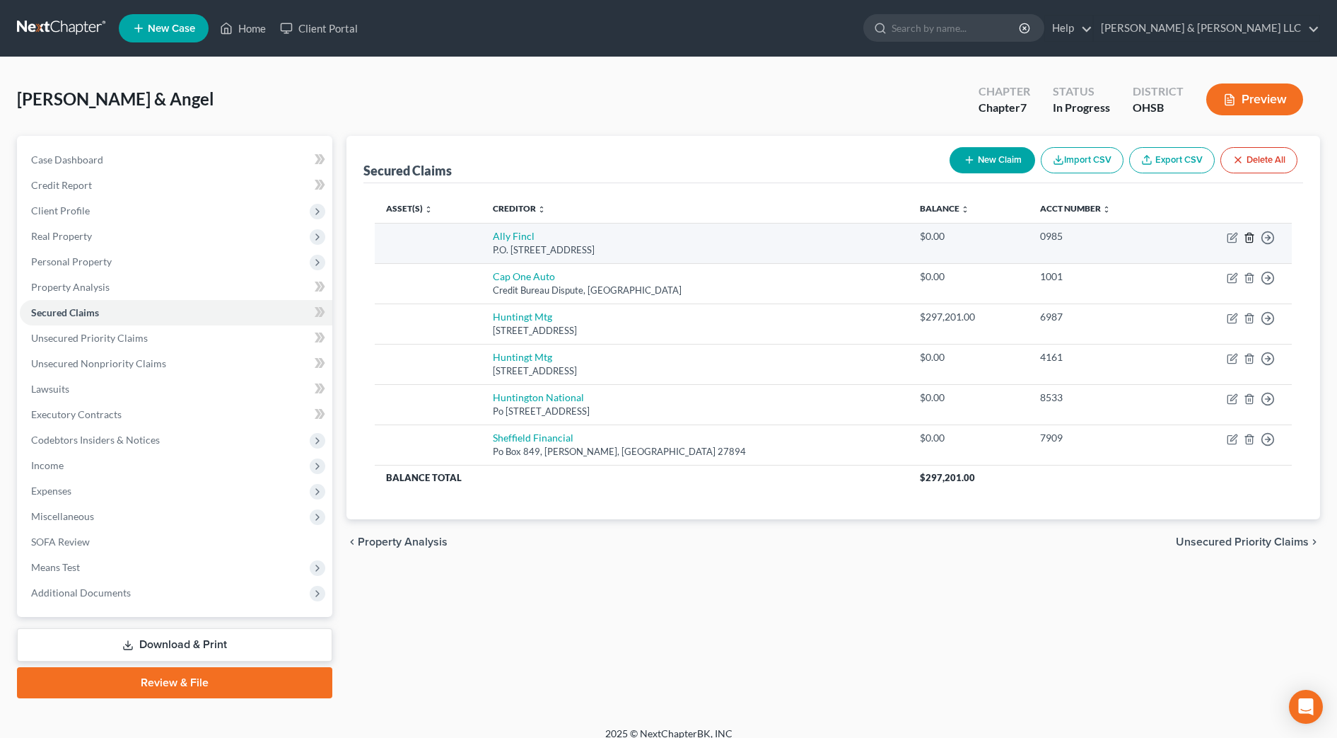
click at [1248, 236] on icon "button" at bounding box center [1249, 237] width 11 height 11
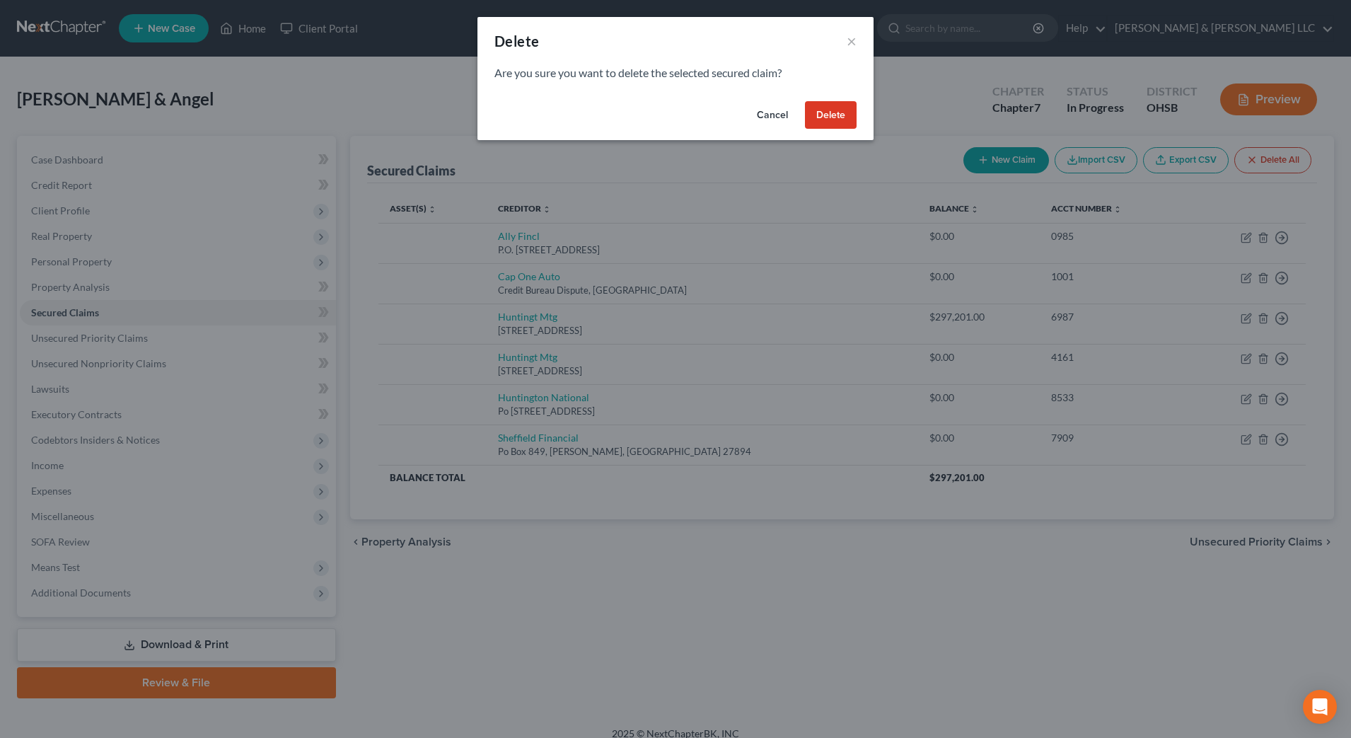
click at [838, 117] on button "Delete" at bounding box center [831, 115] width 52 height 28
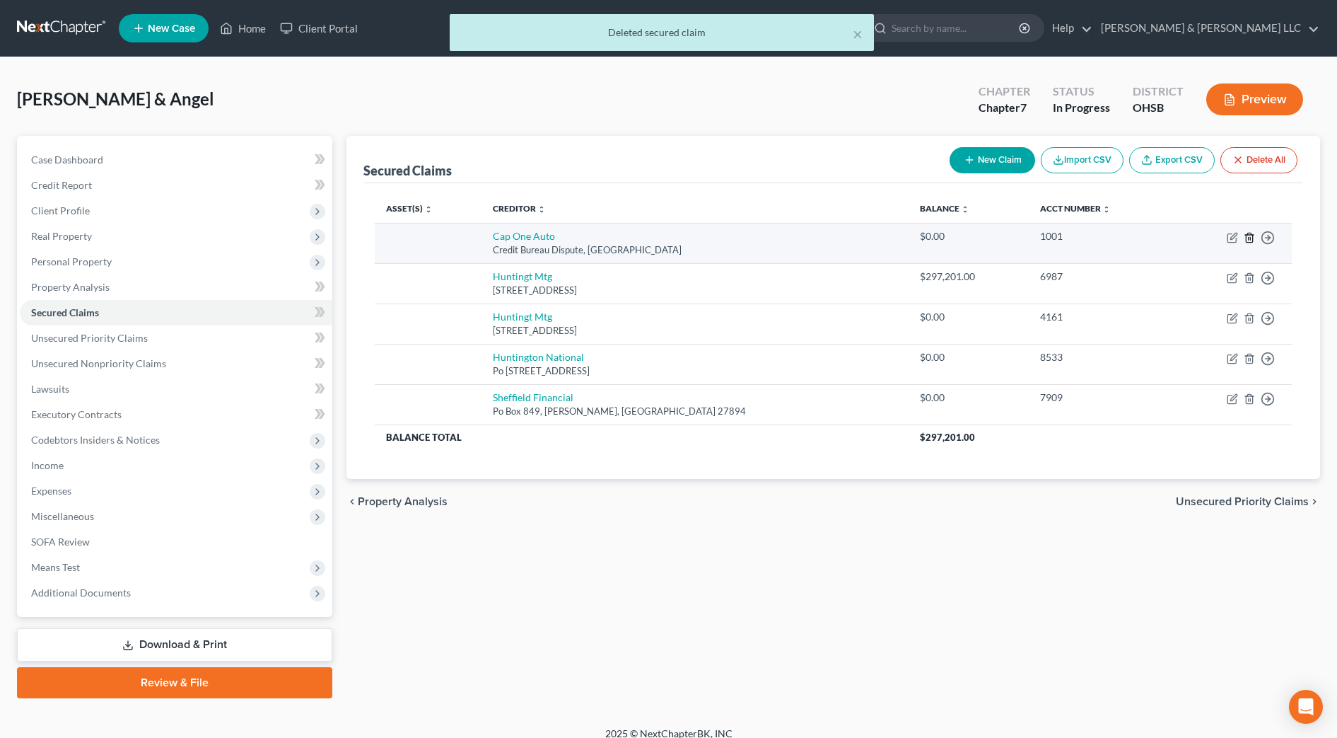
click at [1248, 234] on icon "button" at bounding box center [1249, 237] width 6 height 9
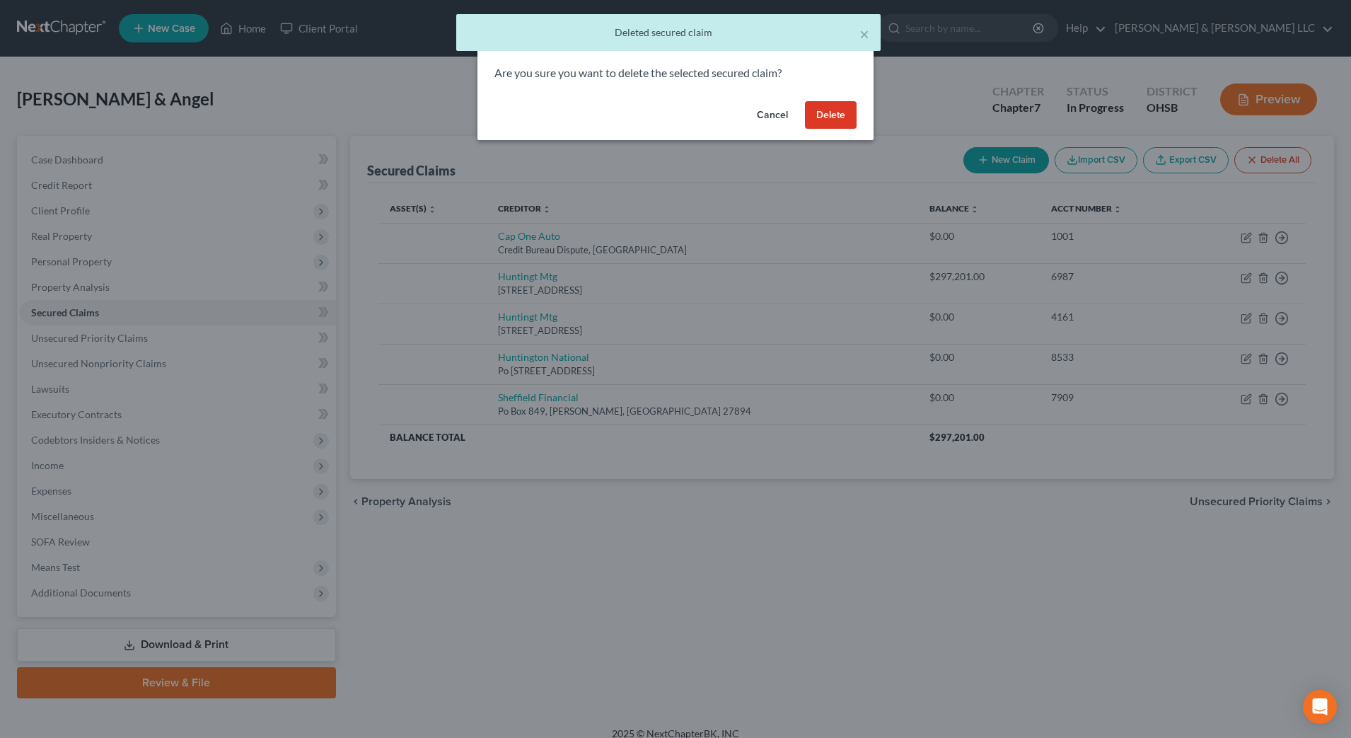
click at [827, 115] on button "Delete" at bounding box center [831, 115] width 52 height 28
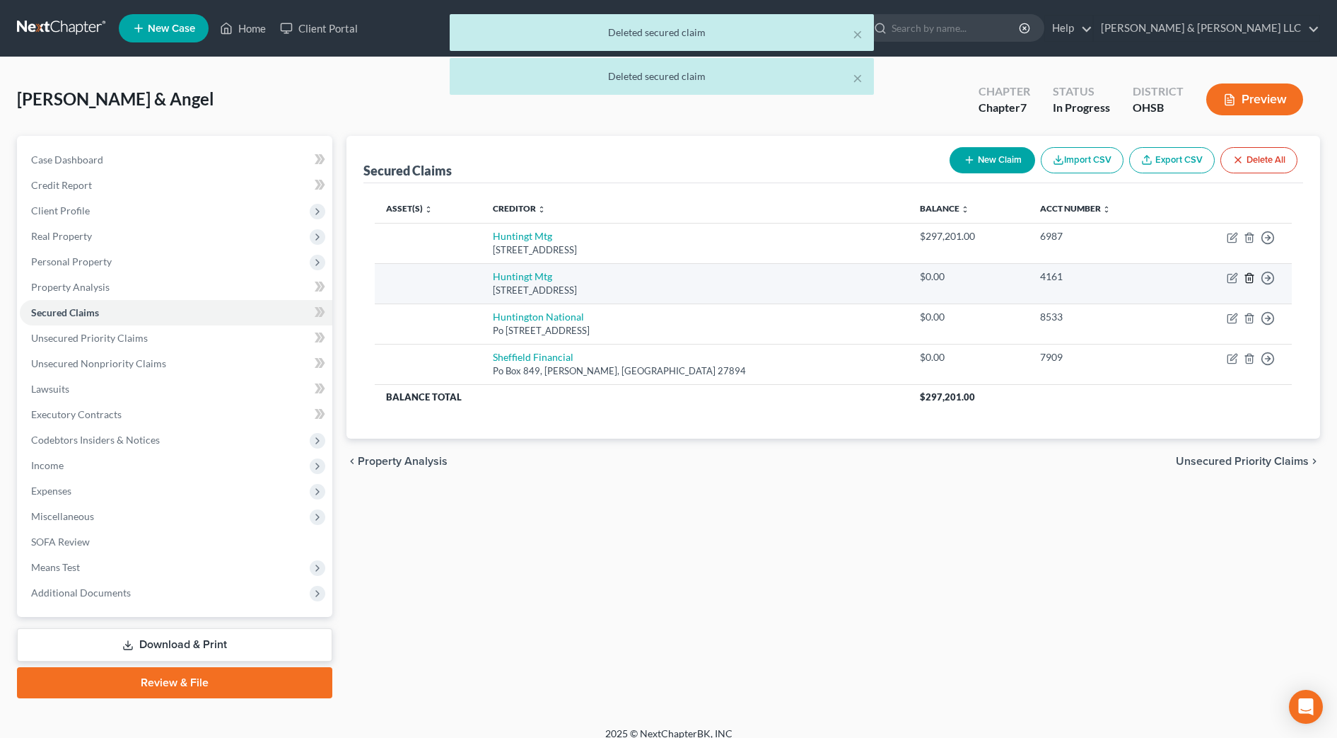
click at [1249, 274] on icon "button" at bounding box center [1249, 277] width 11 height 11
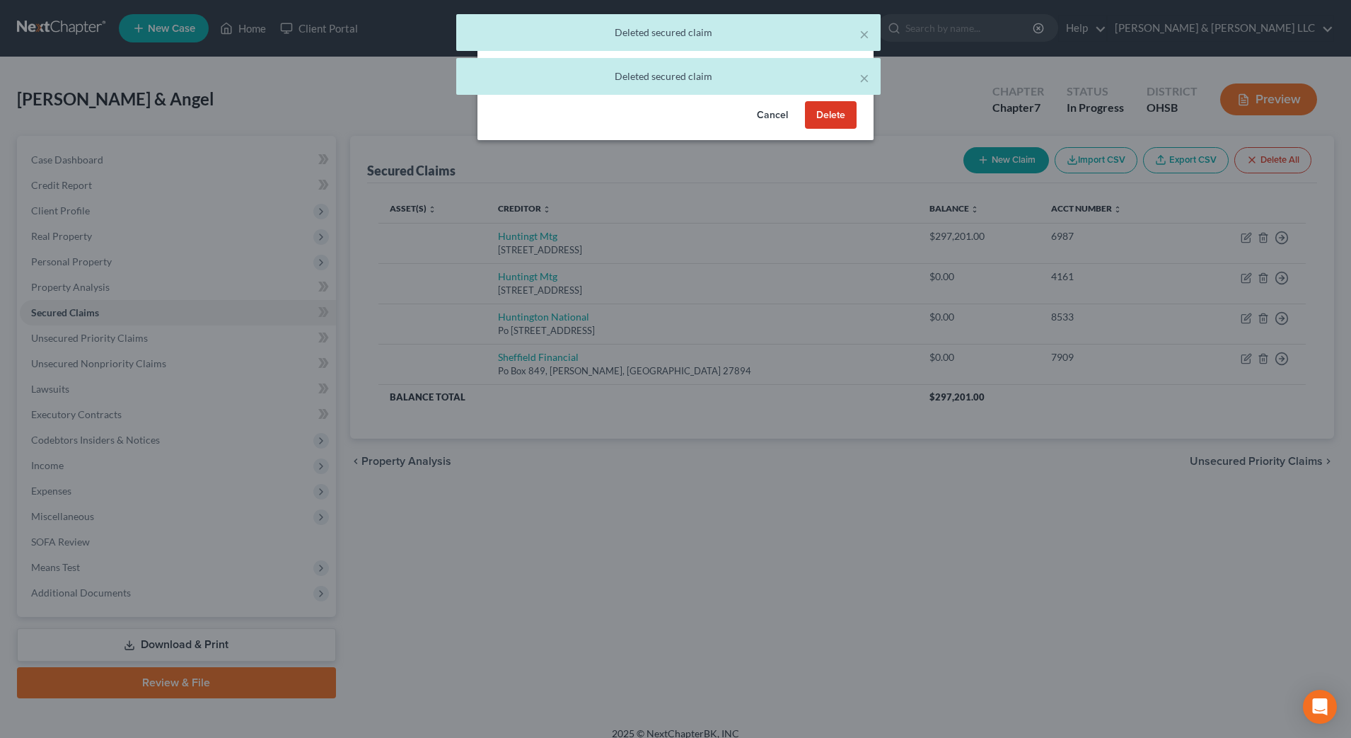
click at [840, 110] on button "Delete" at bounding box center [831, 115] width 52 height 28
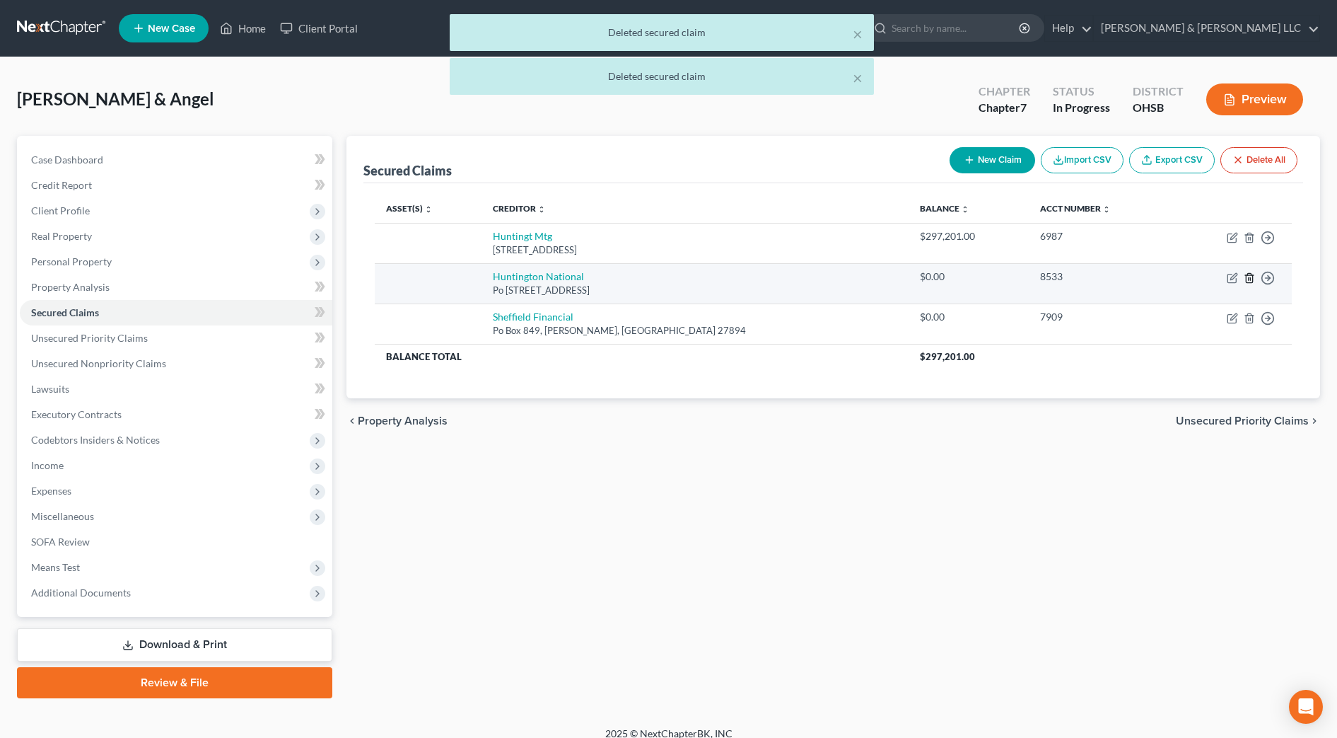
click at [1247, 274] on icon "button" at bounding box center [1249, 277] width 11 height 11
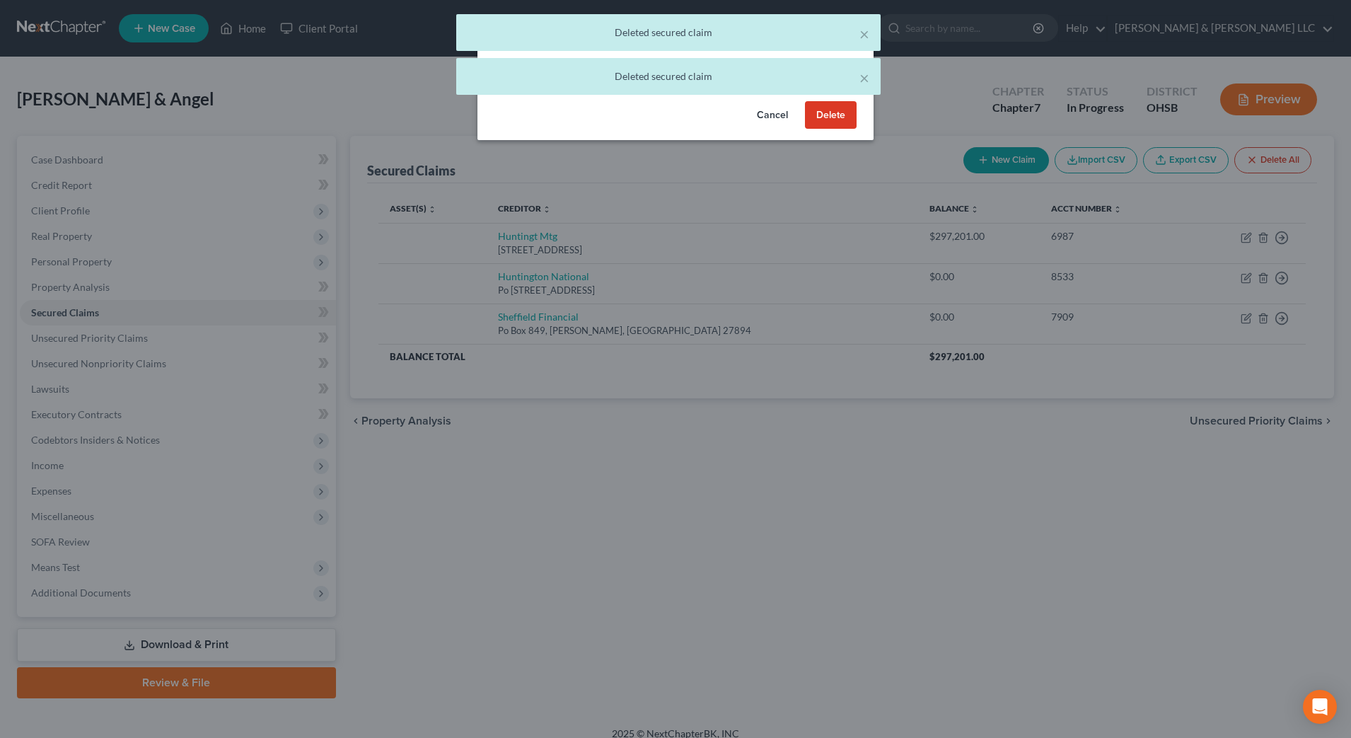
click at [815, 115] on button "Delete" at bounding box center [831, 115] width 52 height 28
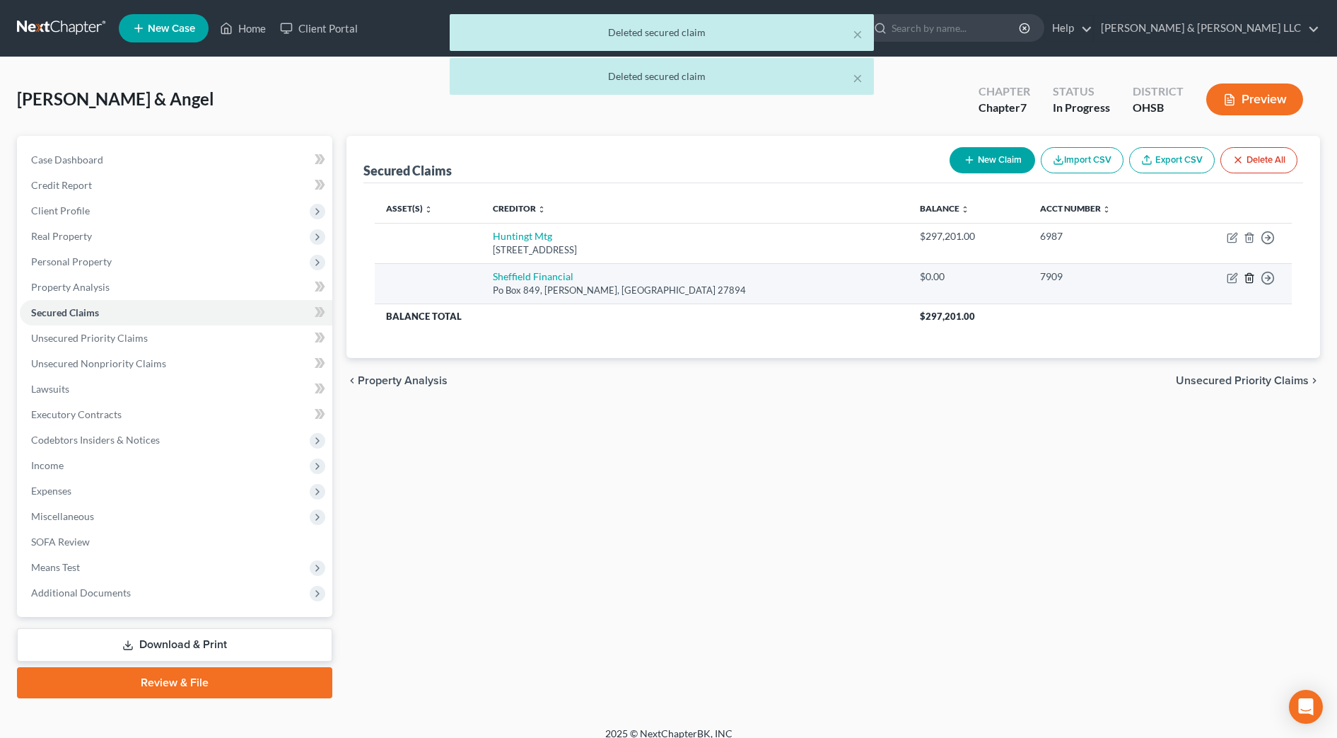
click at [1248, 277] on icon "button" at bounding box center [1249, 277] width 11 height 11
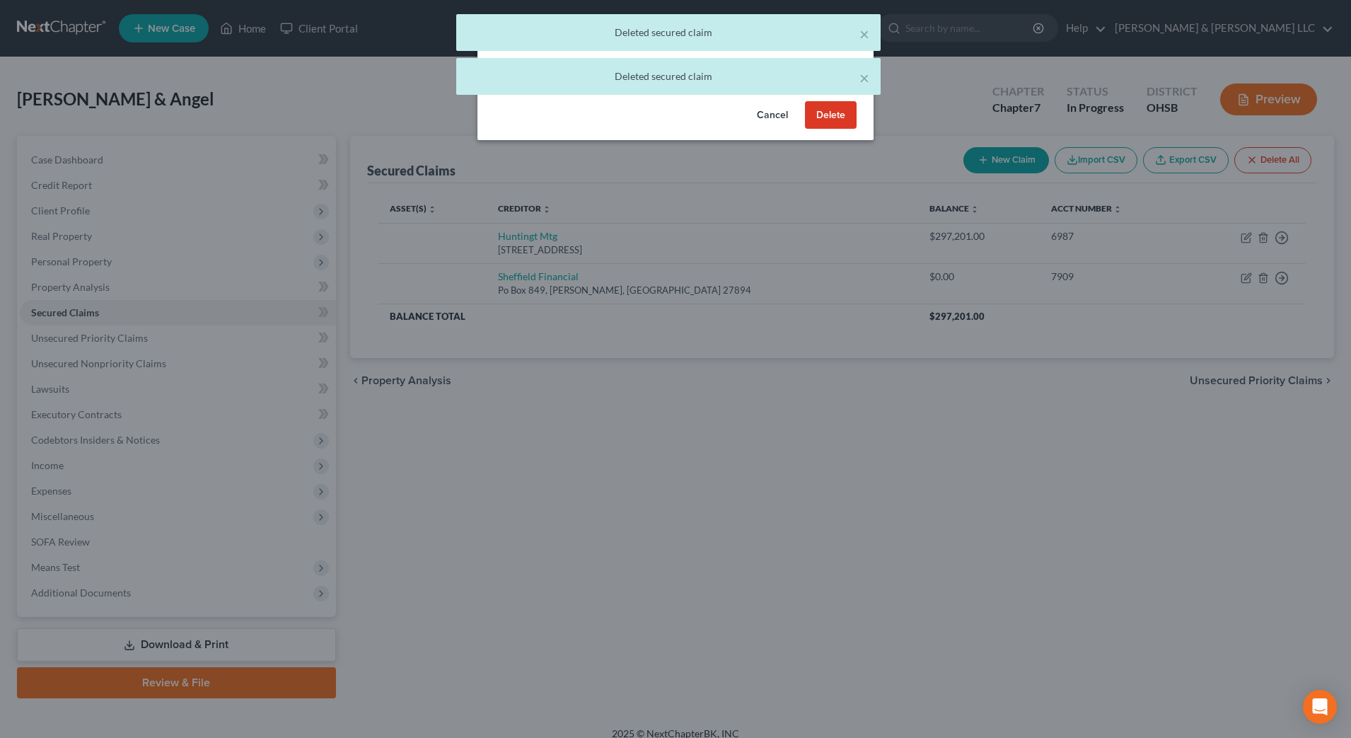
click at [835, 111] on button "Delete" at bounding box center [831, 115] width 52 height 28
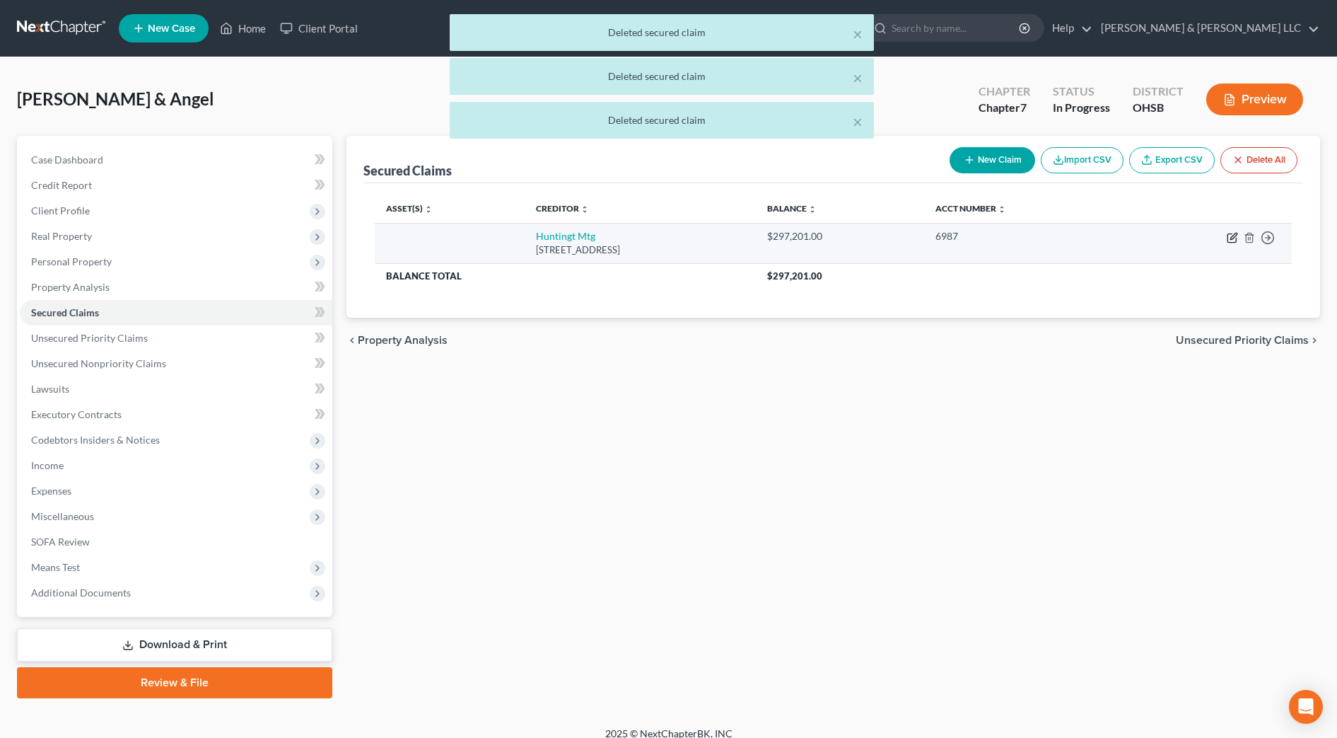
click at [1231, 236] on icon "button" at bounding box center [1232, 237] width 11 height 11
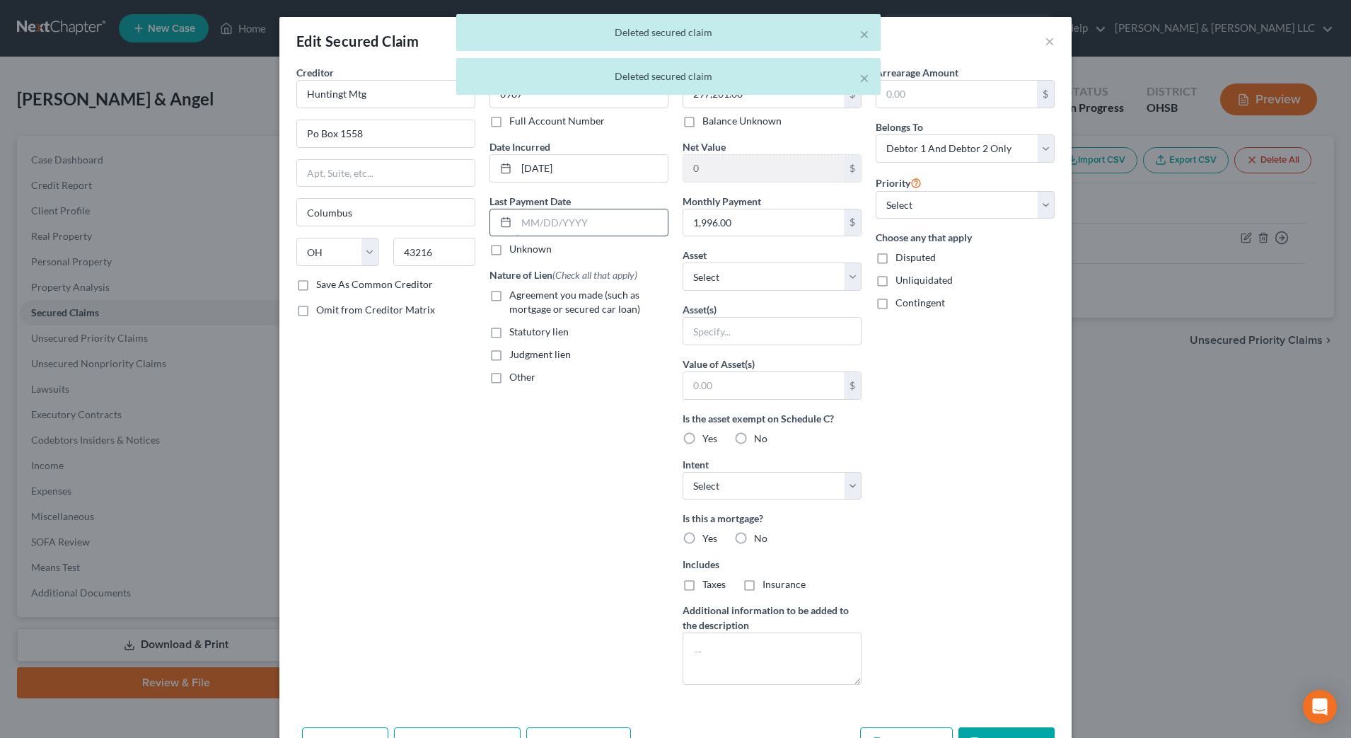
click at [626, 229] on input "text" at bounding box center [591, 222] width 151 height 27
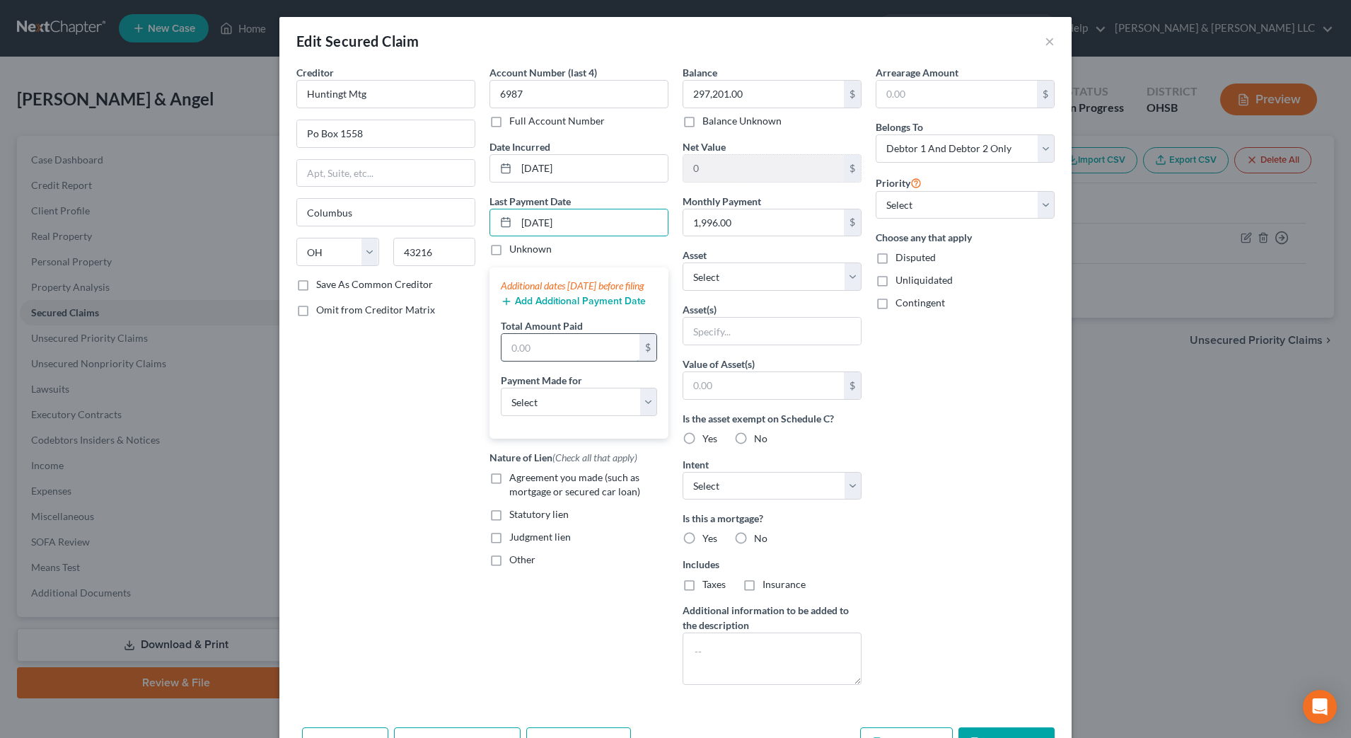
click at [539, 357] on input "text" at bounding box center [570, 347] width 138 height 27
click at [511, 416] on select "Select Car Credit Card Loan Repayment Mortgage Other Suppliers Or Vendors" at bounding box center [579, 402] width 156 height 28
click at [501, 402] on select "Select Car Credit Card Loan Repayment Mortgage Other Suppliers Or Vendors" at bounding box center [579, 402] width 156 height 28
click at [514, 307] on button "Add Additional Payment Date" at bounding box center [573, 301] width 145 height 11
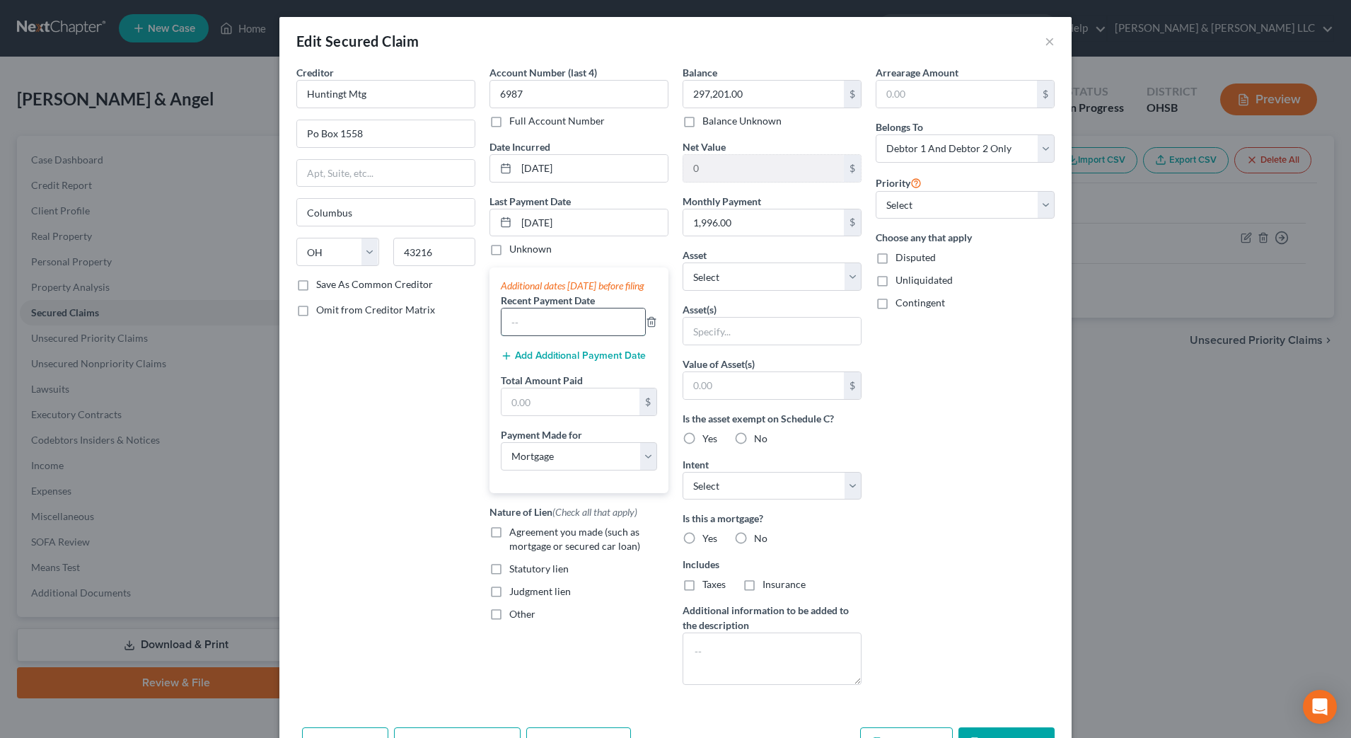
click at [517, 326] on input "text" at bounding box center [573, 321] width 144 height 27
click at [569, 361] on button "Add Additional Payment Date" at bounding box center [573, 355] width 145 height 11
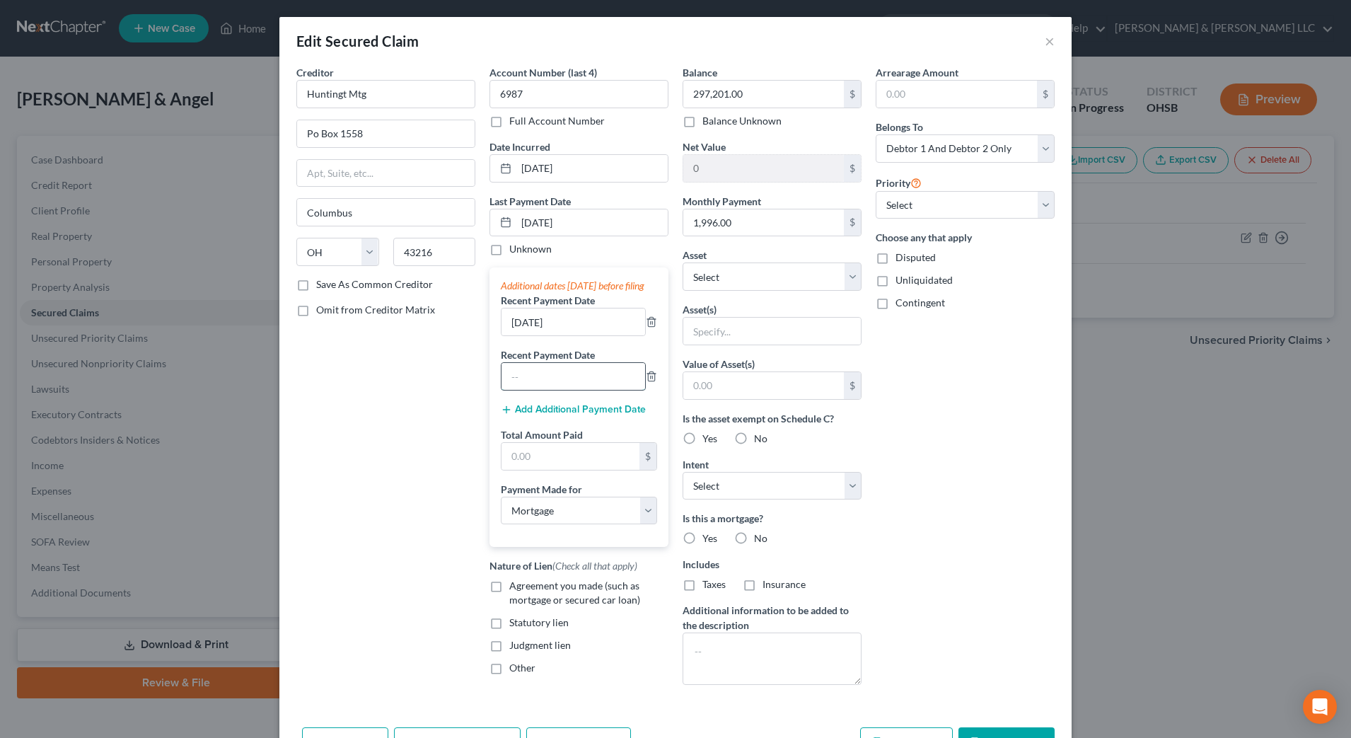
click at [560, 389] on input "text" at bounding box center [573, 376] width 144 height 27
drag, startPoint x: 521, startPoint y: 466, endPoint x: 907, endPoint y: 649, distance: 427.4
click at [520, 466] on input "text" at bounding box center [570, 456] width 138 height 27
click at [556, 470] on input "text" at bounding box center [570, 456] width 138 height 27
click at [736, 487] on select "Select Surrender Redeem Reaffirm Avoid Other" at bounding box center [771, 486] width 179 height 28
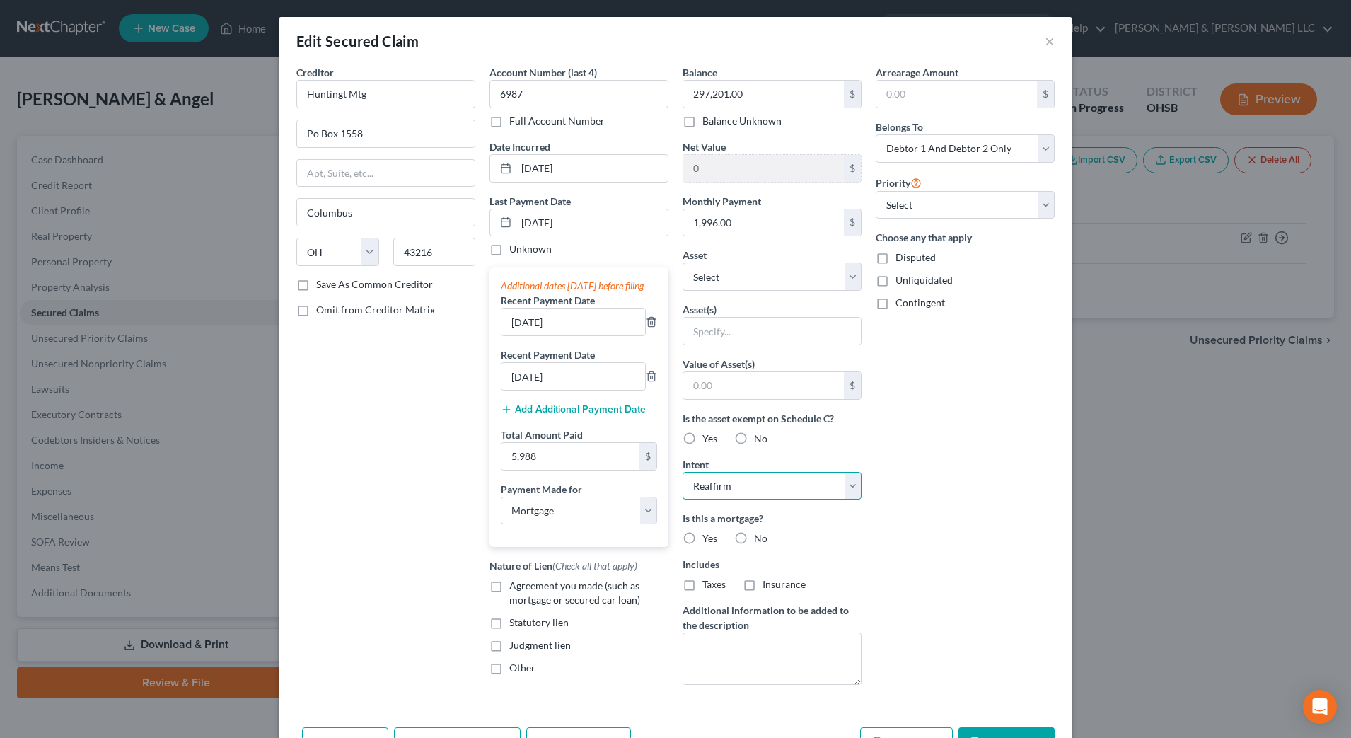
click at [682, 472] on select "Select Surrender Redeem Reaffirm Avoid Other" at bounding box center [771, 486] width 179 height 28
click at [728, 328] on input "text" at bounding box center [772, 331] width 178 height 27
click at [764, 278] on select "Select Other Multiple Assets Huntington National Bank Account (Savings Account)…" at bounding box center [771, 276] width 179 height 28
click at [682, 262] on select "Select Other Multiple Assets Huntington National Bank Account (Savings Account)…" at bounding box center [771, 276] width 179 height 28
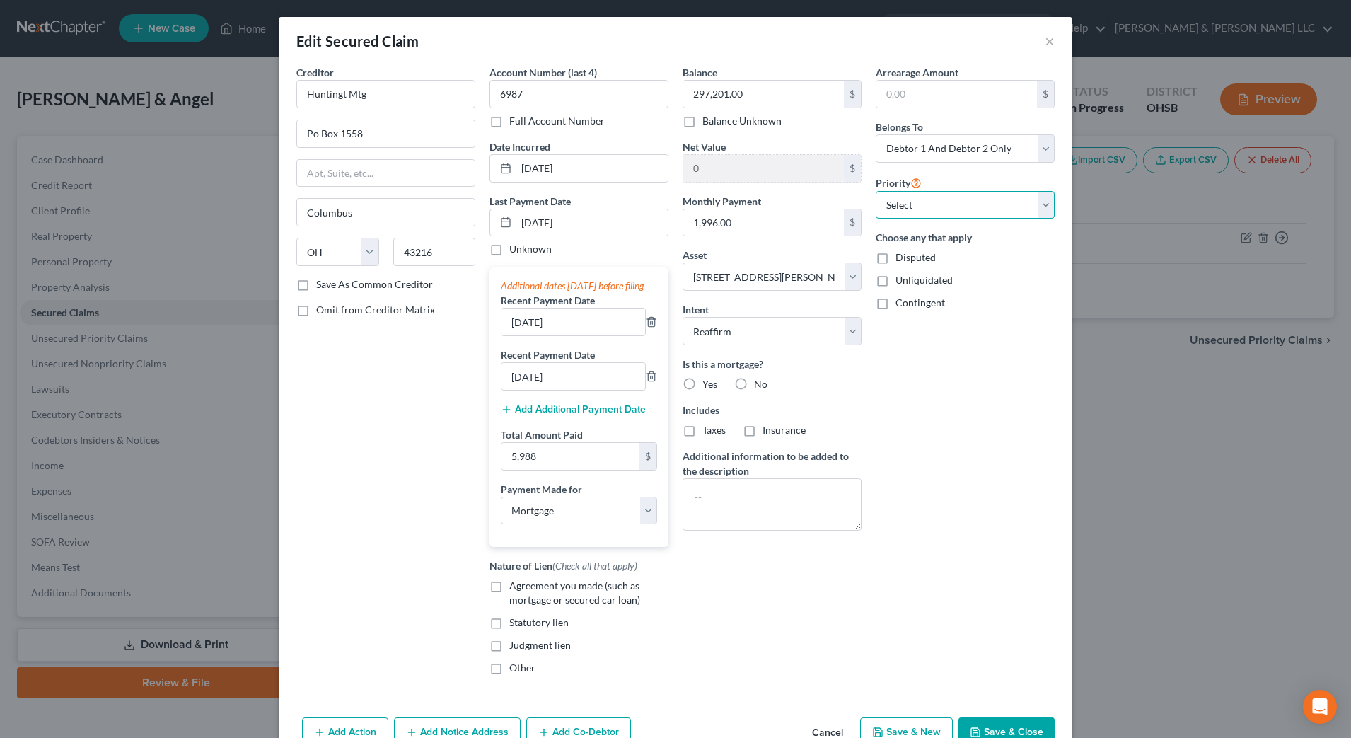
click at [888, 216] on select "Select 1st 2nd 3rd 4th 5th 6th 7th 8th 9th 10th 11th 12th 13th 14th 15th 16th 1…" at bounding box center [965, 205] width 179 height 28
click at [876, 191] on select "Select 1st 2nd 3rd 4th 5th 6th 7th 8th 9th 10th 11th 12th 13th 14th 15th 16th 1…" at bounding box center [965, 205] width 179 height 28
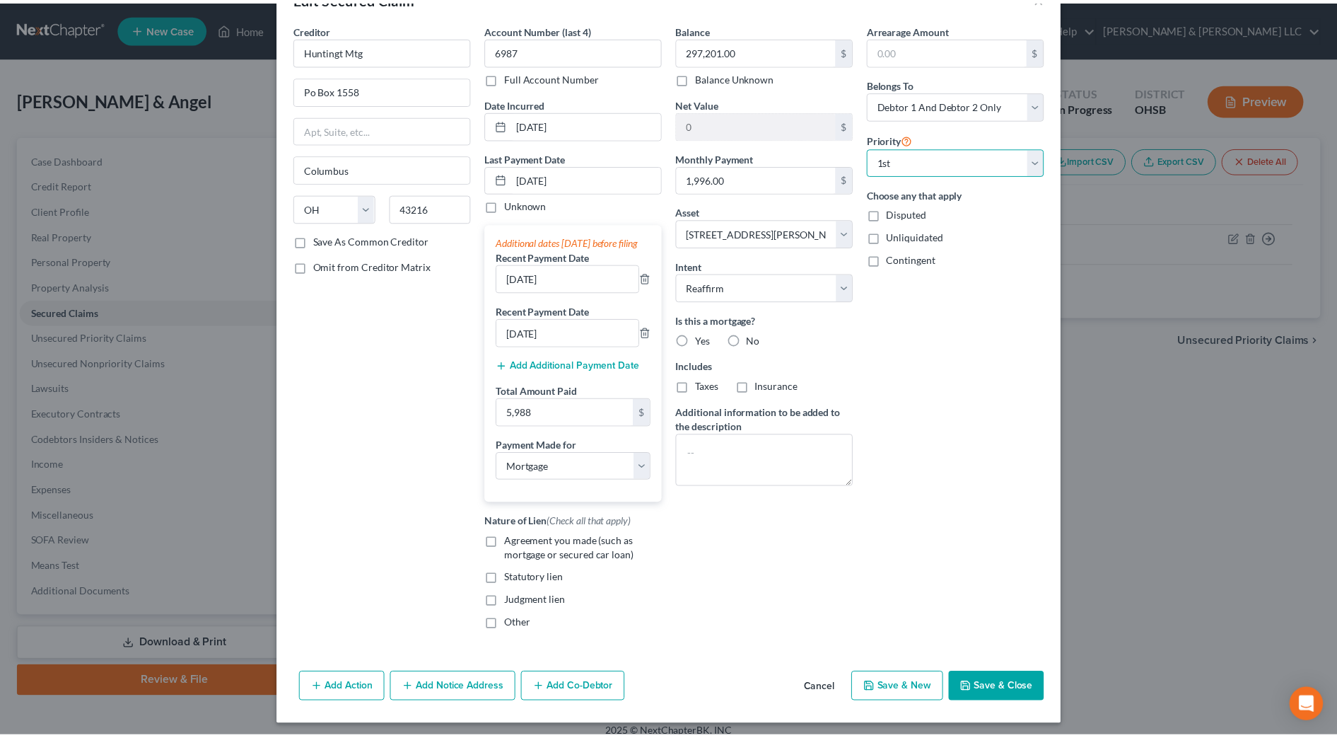
scroll to position [63, 0]
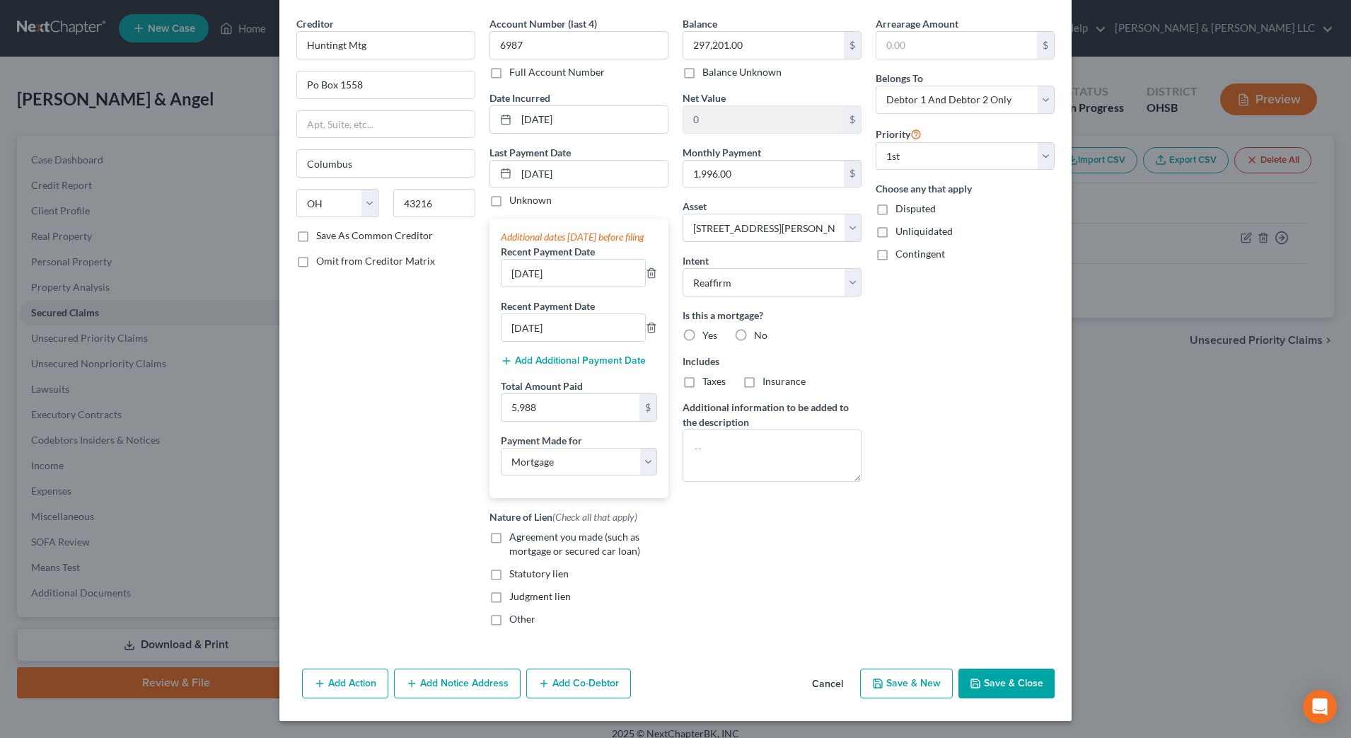
click at [574, 545] on span "Agreement you made (such as mortgage or secured car loan)" at bounding box center [574, 543] width 131 height 26
click at [524, 539] on input "Agreement you made (such as mortgage or secured car loan)" at bounding box center [519, 534] width 9 height 9
click at [994, 685] on button "Save & Close" at bounding box center [1006, 683] width 96 height 30
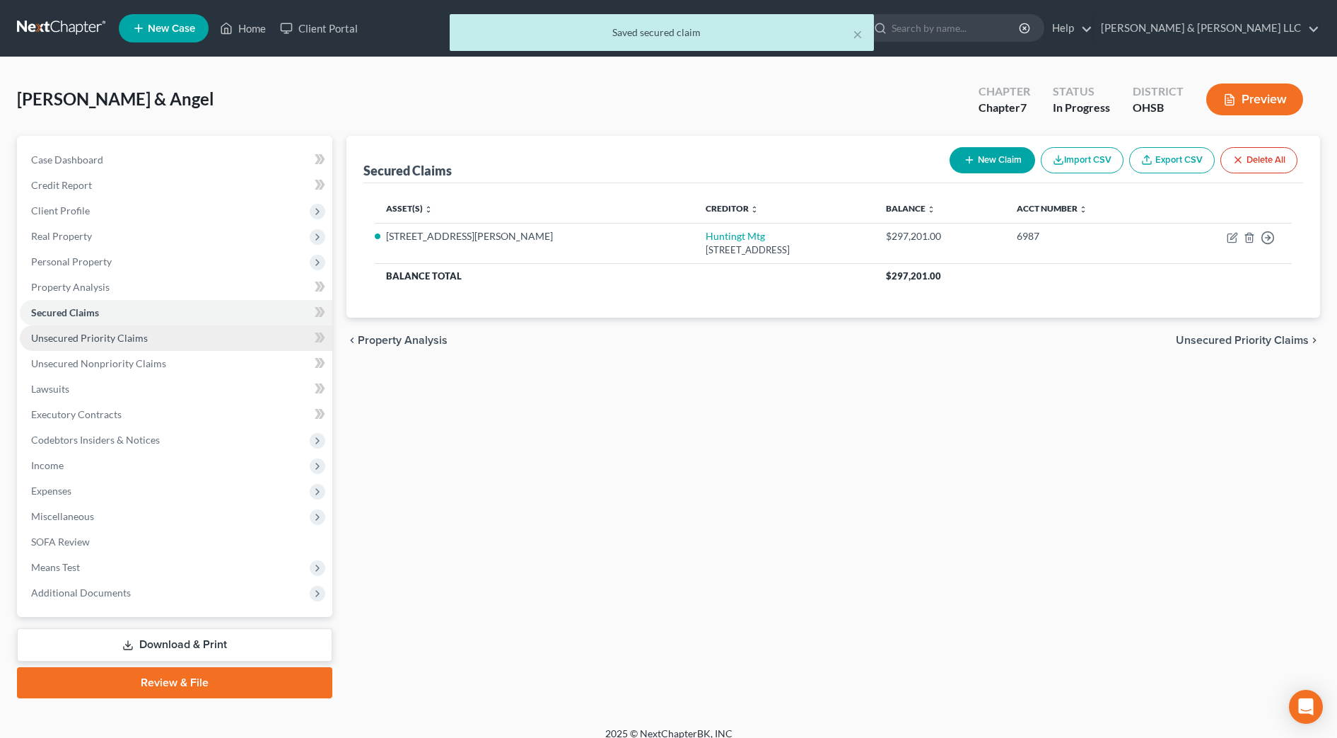
click at [170, 342] on link "Unsecured Priority Claims" at bounding box center [176, 337] width 313 height 25
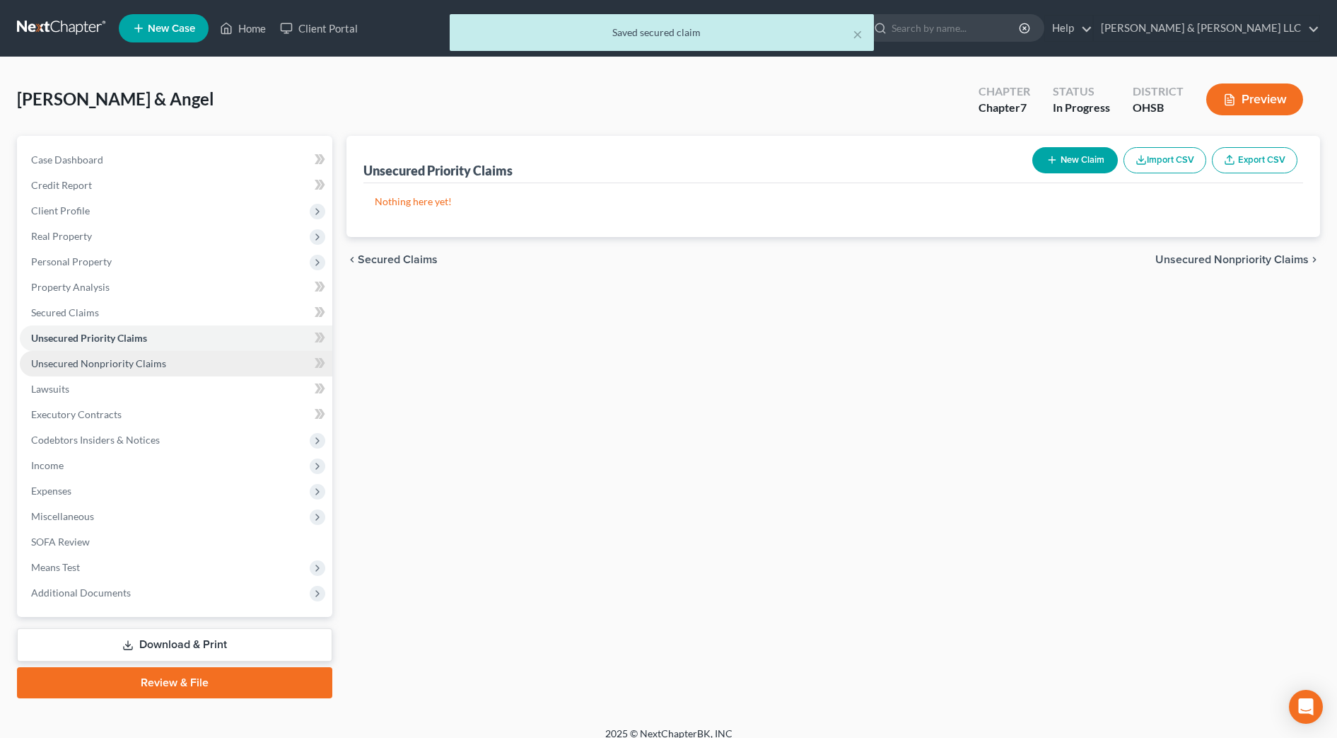
click at [171, 356] on link "Unsecured Nonpriority Claims" at bounding box center [176, 363] width 313 height 25
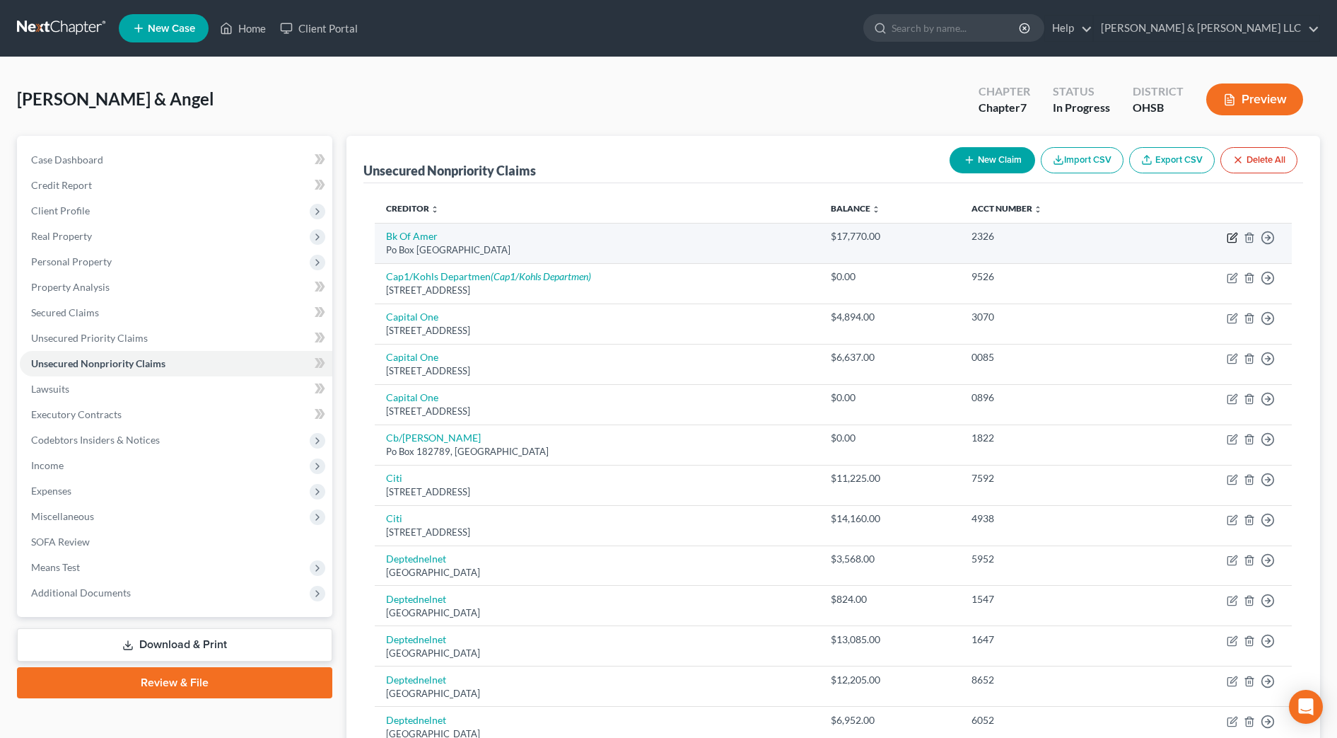
click at [1233, 236] on icon "button" at bounding box center [1232, 237] width 11 height 11
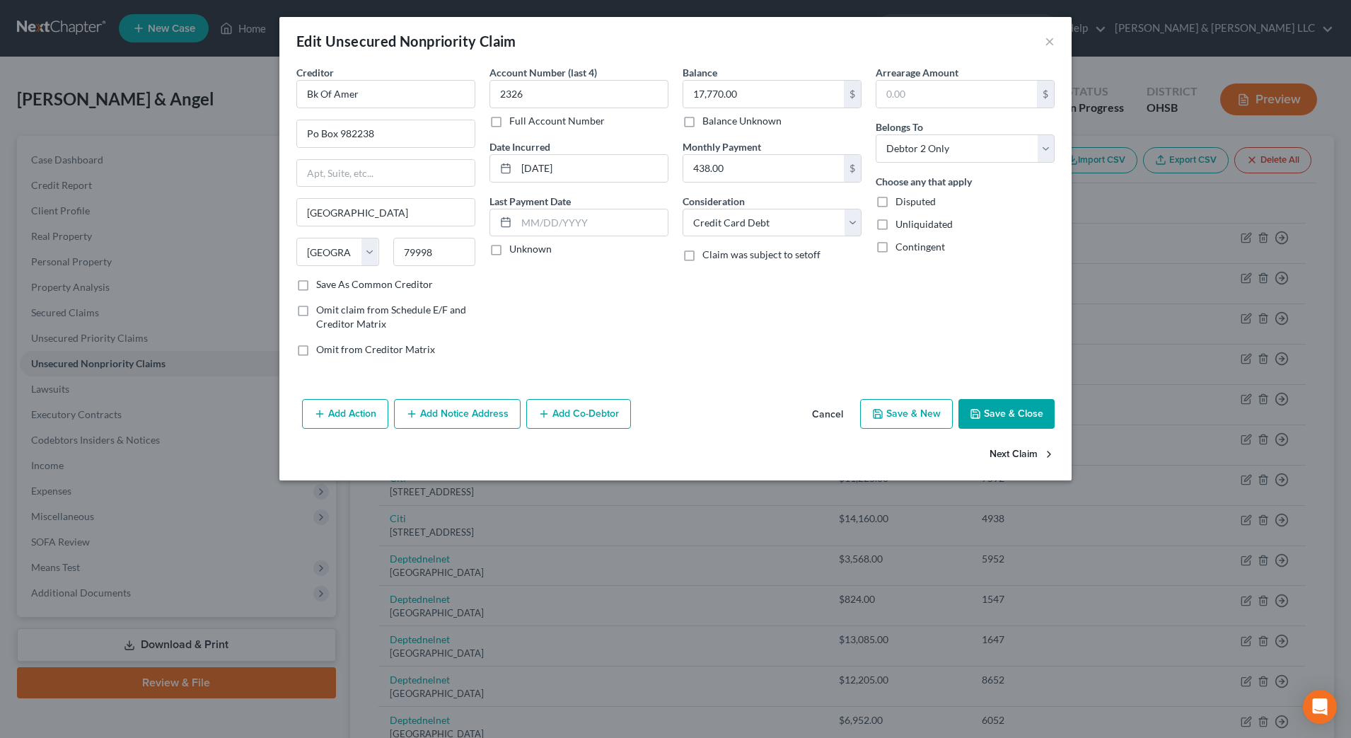
click at [1045, 453] on icon "button" at bounding box center [1048, 453] width 11 height 11
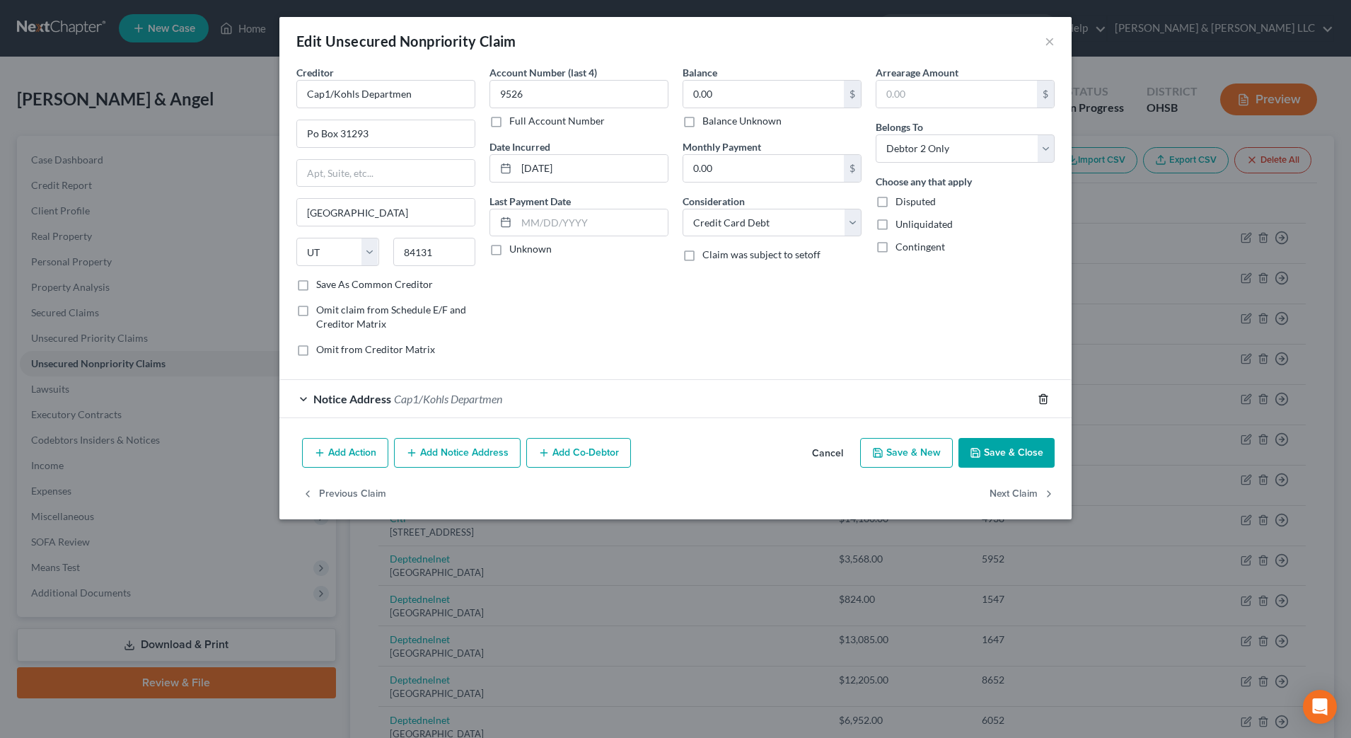
click at [1047, 400] on icon "button" at bounding box center [1043, 398] width 11 height 11
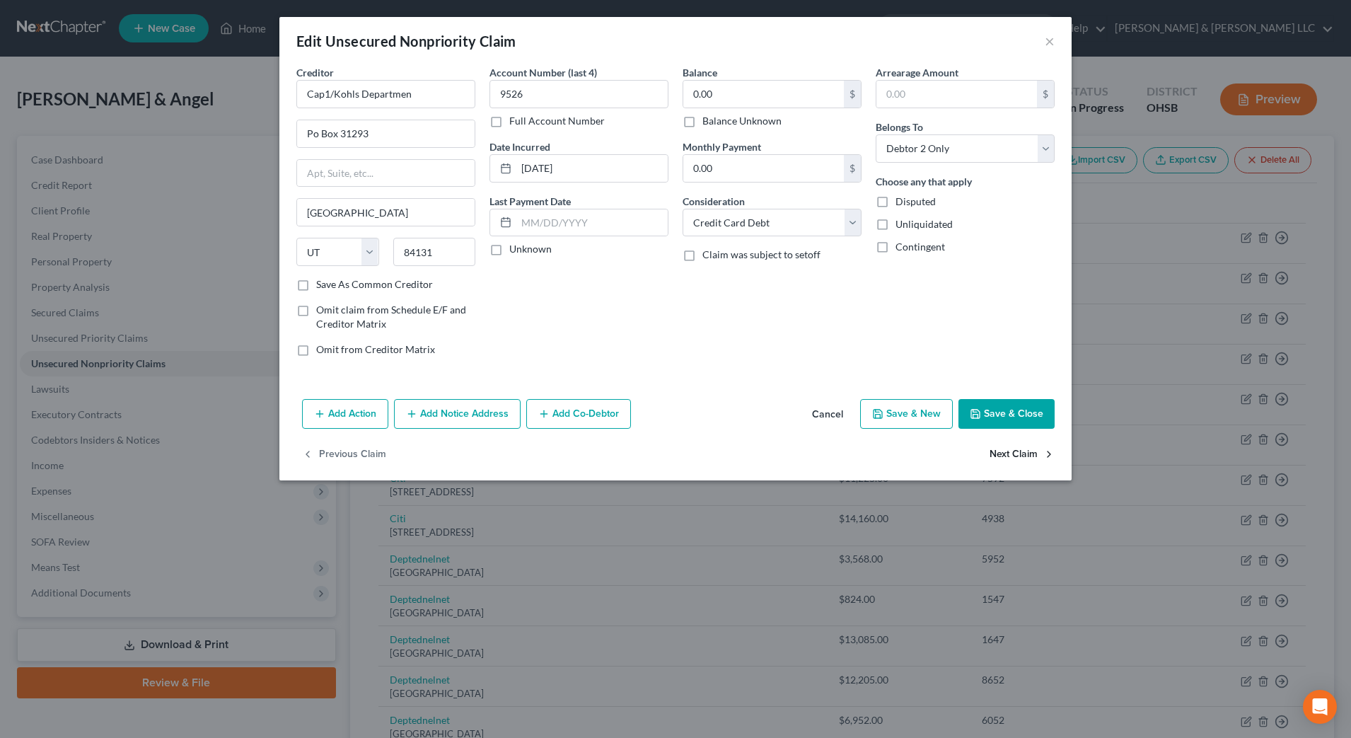
click at [1026, 453] on button "Next Claim" at bounding box center [1021, 455] width 65 height 30
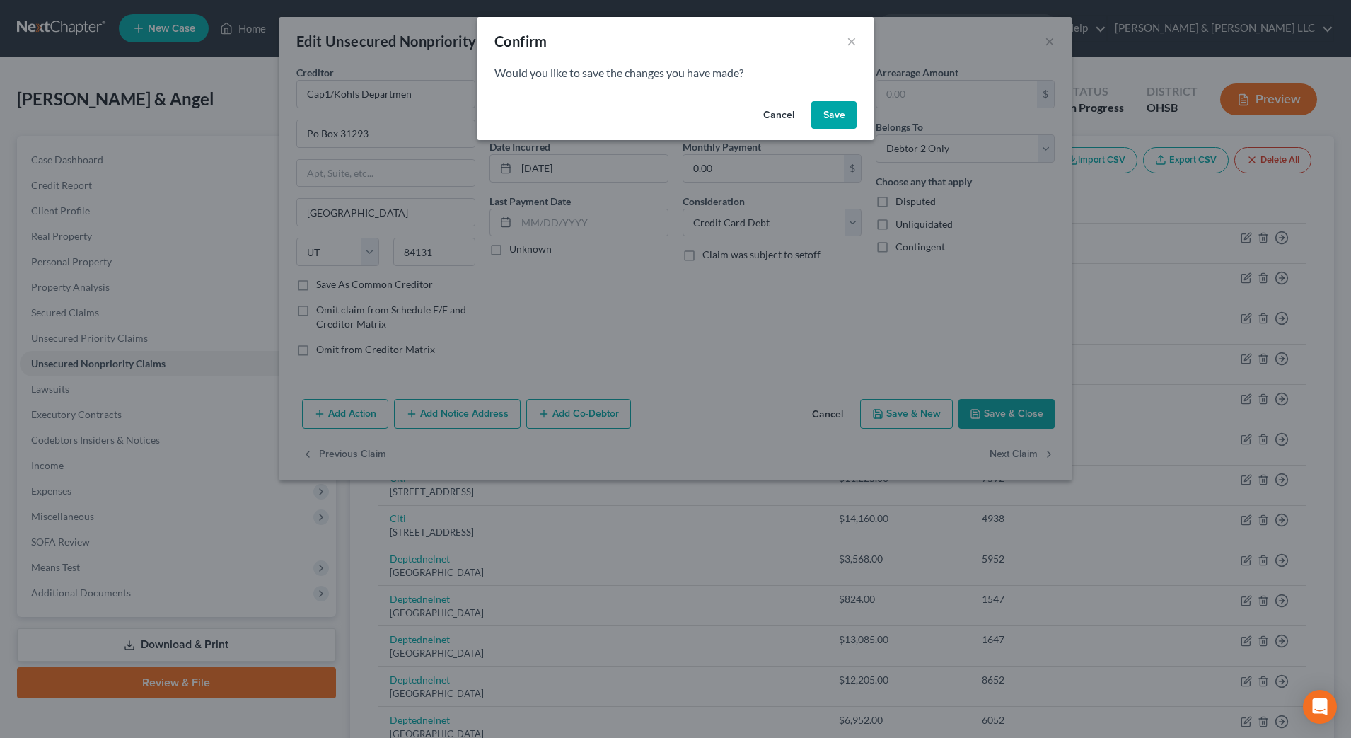
click at [818, 101] on button "Save" at bounding box center [833, 115] width 45 height 28
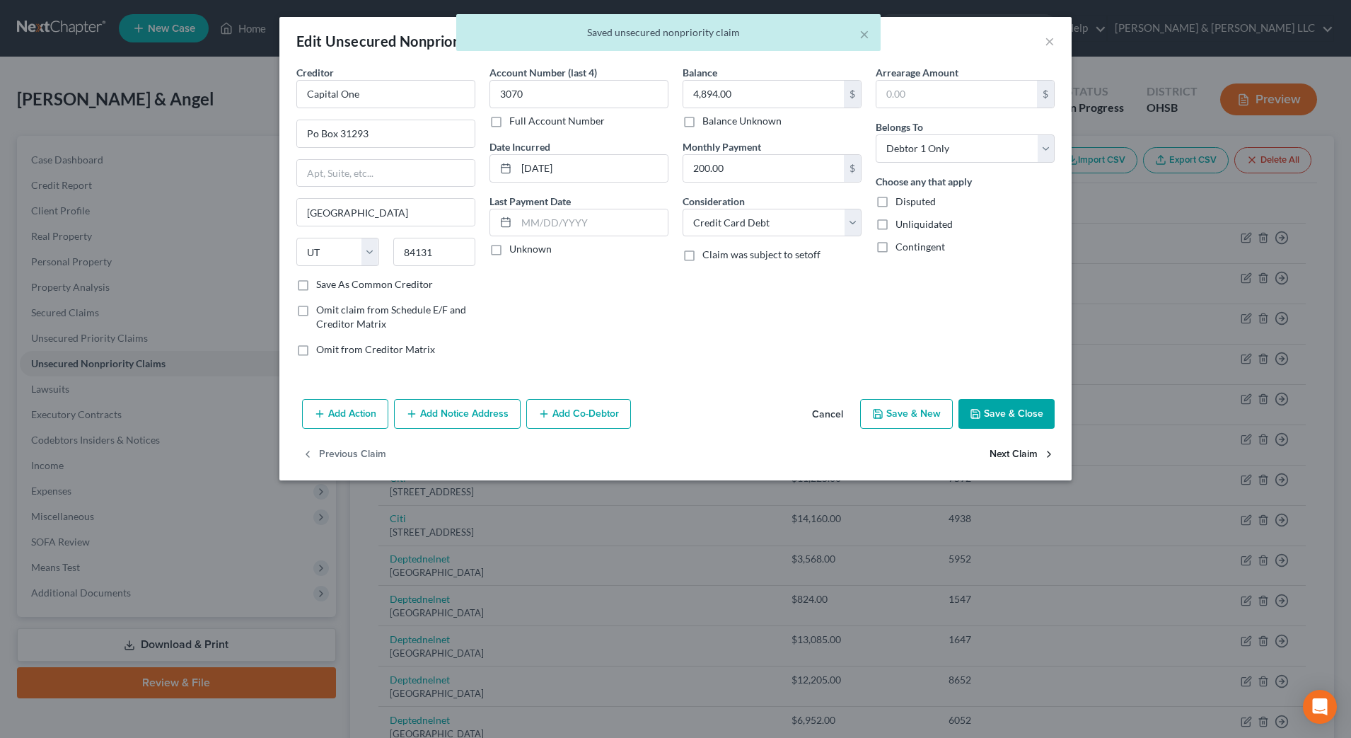
click at [1016, 453] on button "Next Claim" at bounding box center [1021, 455] width 65 height 30
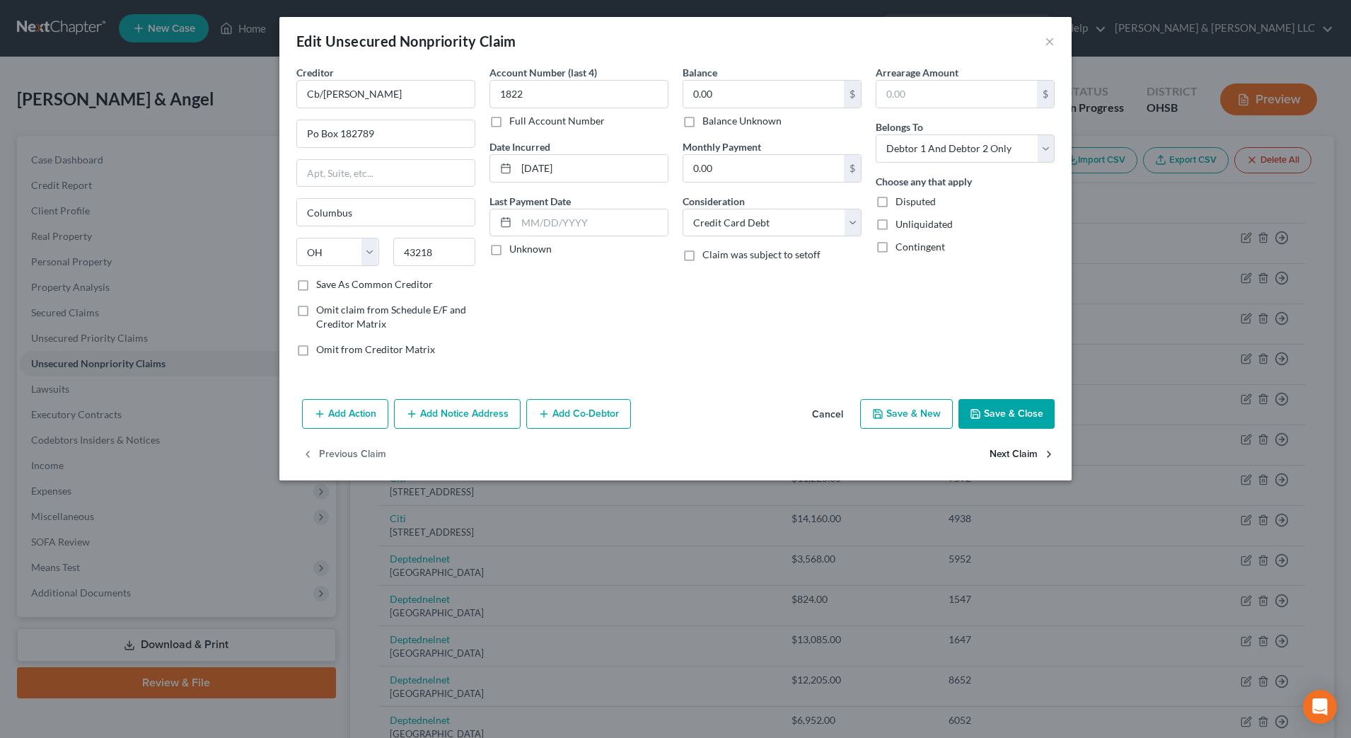
click at [1016, 453] on button "Next Claim" at bounding box center [1021, 455] width 65 height 30
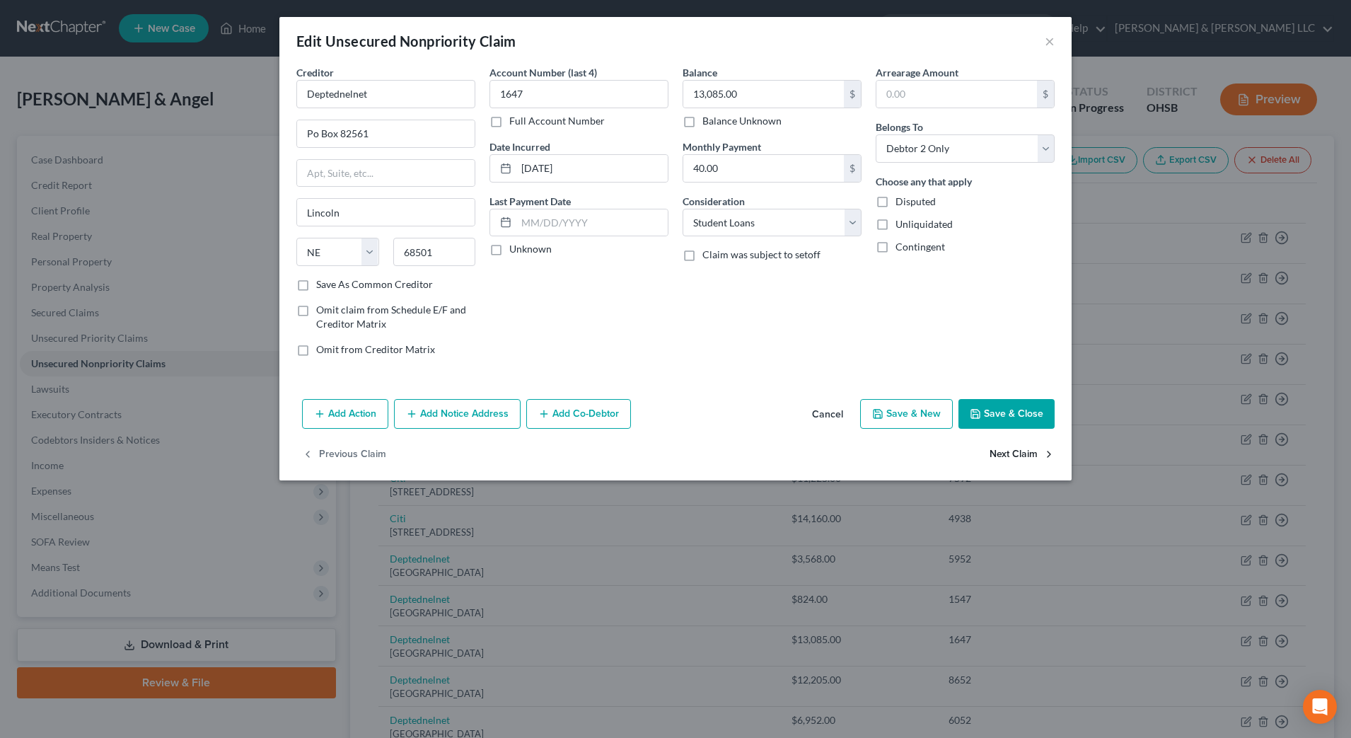
click at [1016, 453] on button "Next Claim" at bounding box center [1021, 455] width 65 height 30
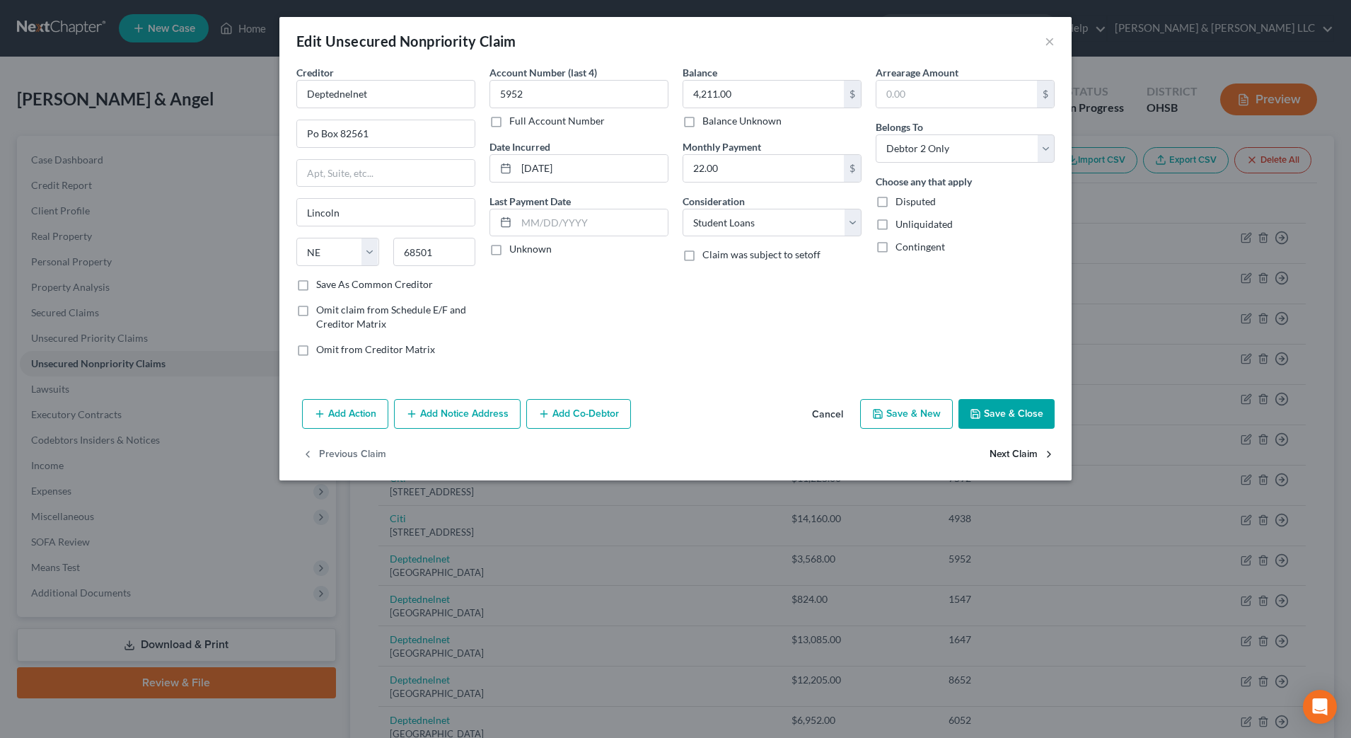
click at [1016, 453] on button "Next Claim" at bounding box center [1021, 455] width 65 height 30
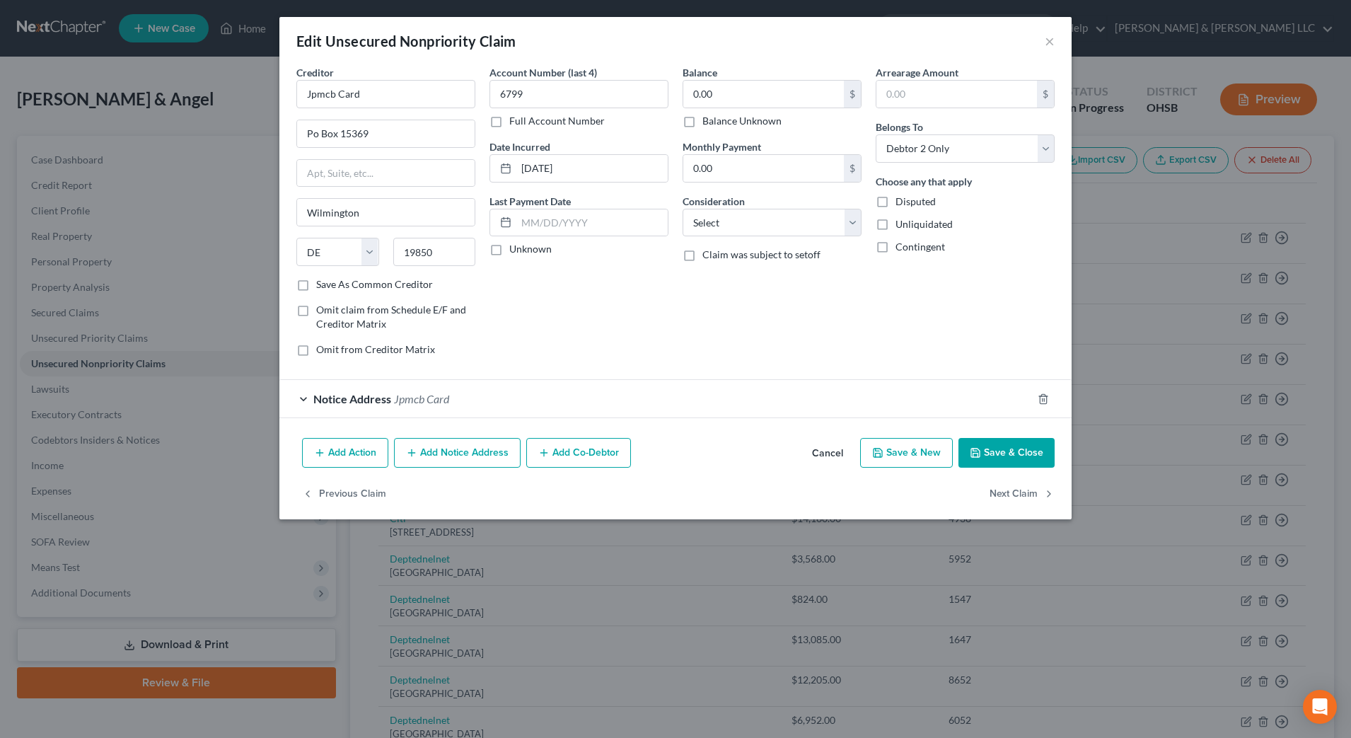
click at [1016, 453] on button "Save & Close" at bounding box center [1006, 453] width 96 height 30
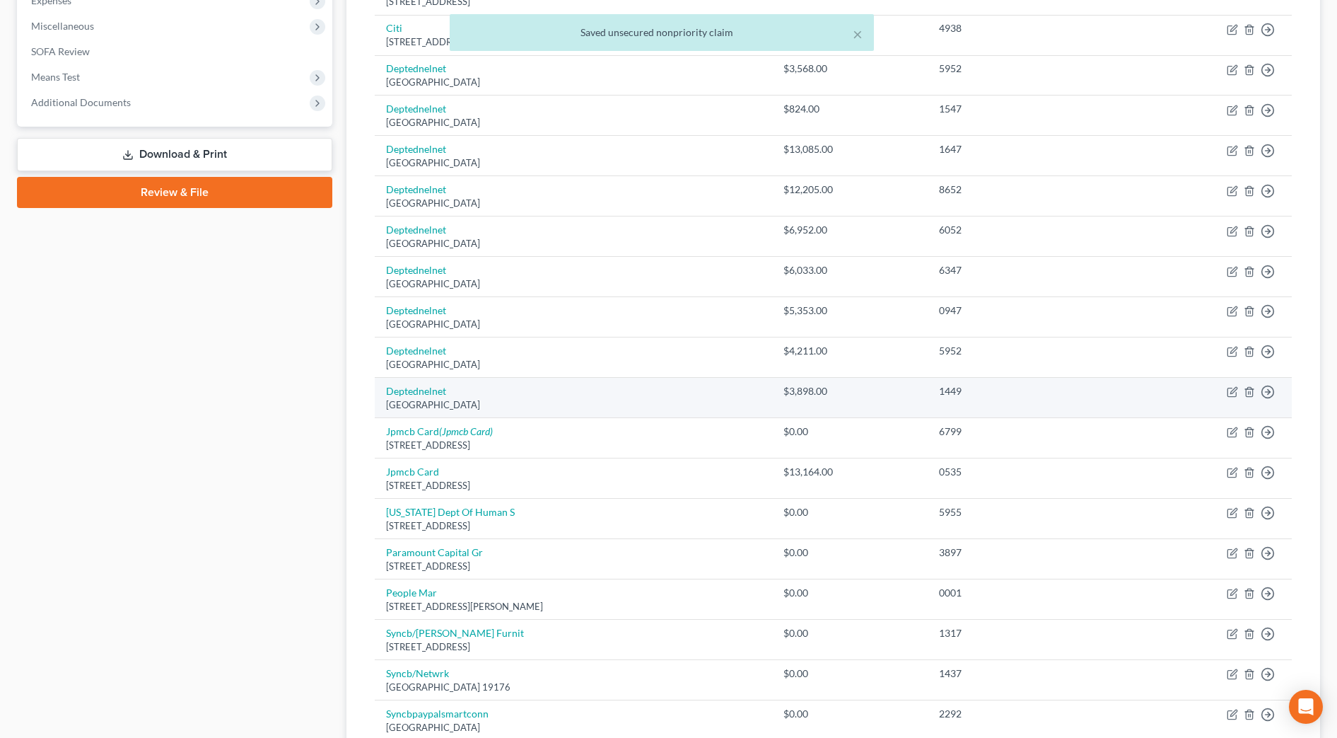
scroll to position [354, 0]
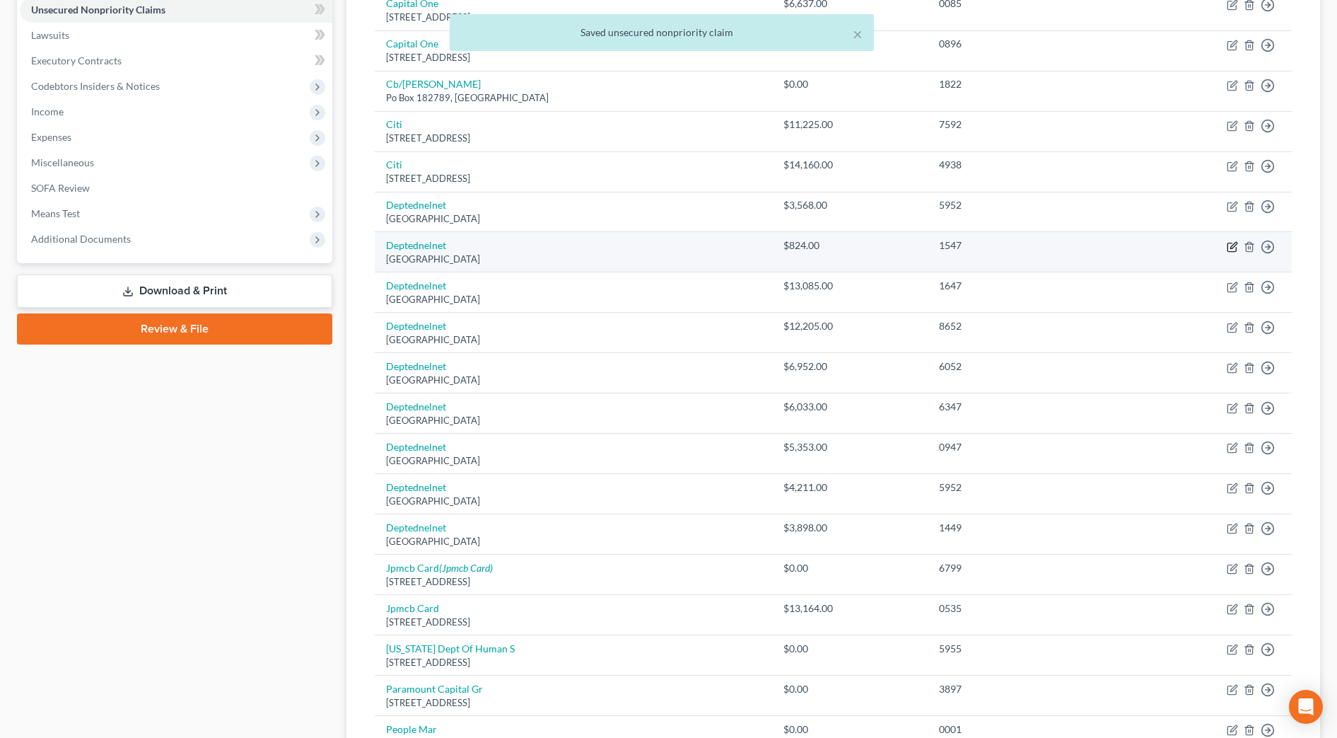
click at [1230, 243] on icon "button" at bounding box center [1232, 246] width 11 height 11
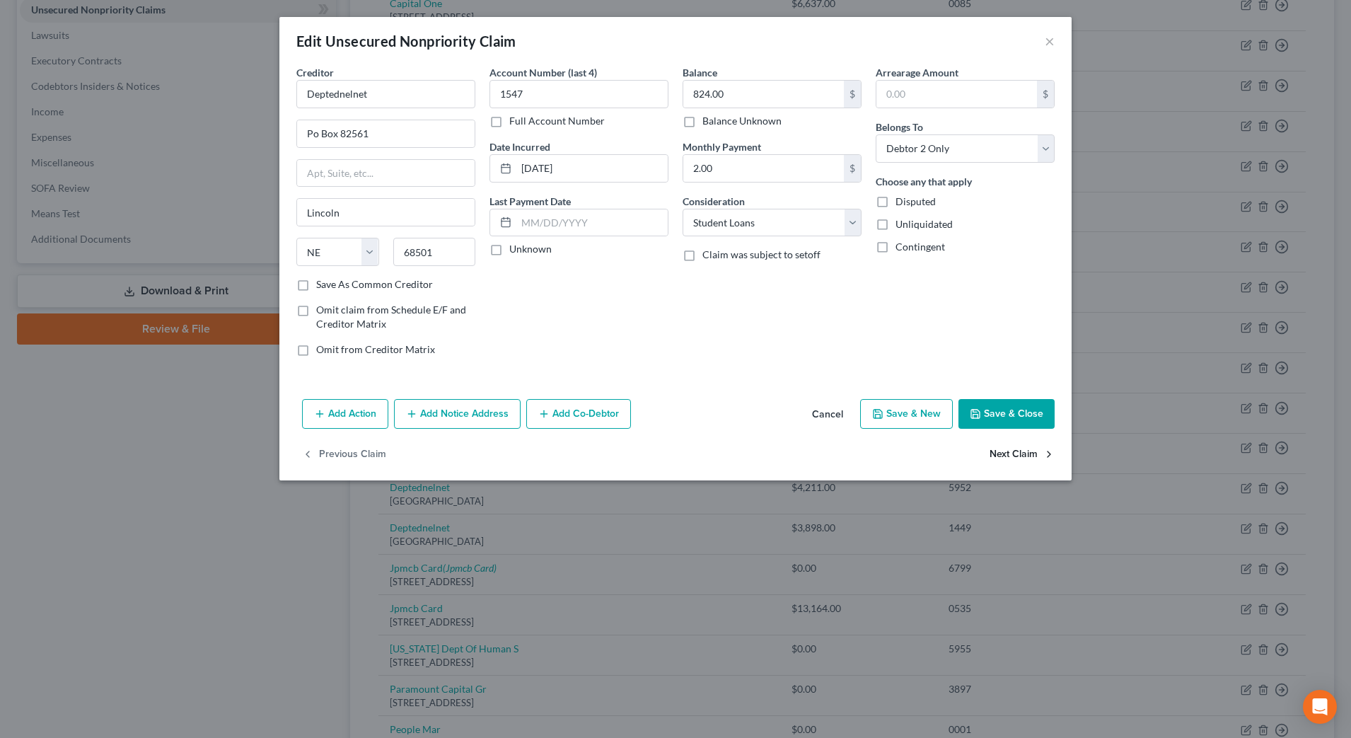
click at [1011, 446] on button "Next Claim" at bounding box center [1021, 455] width 65 height 30
click at [1018, 459] on button "Next Claim" at bounding box center [1021, 455] width 65 height 30
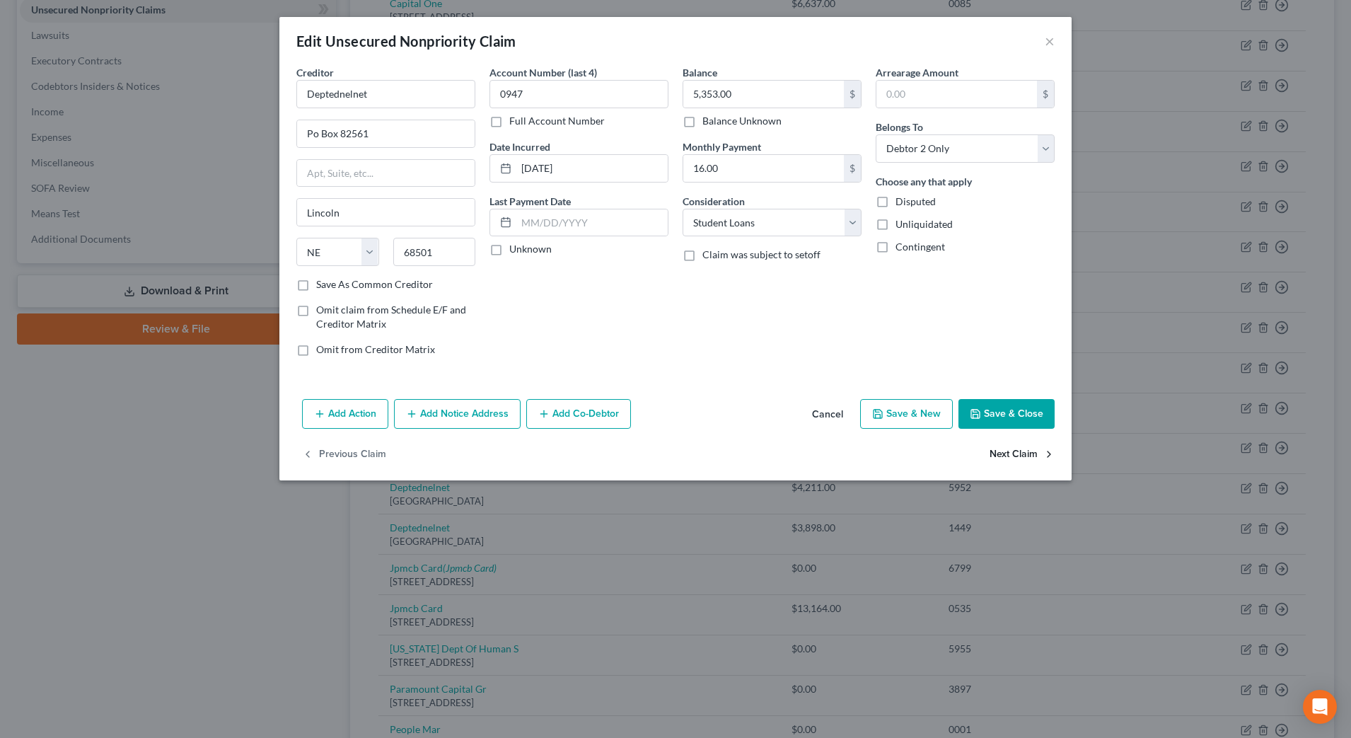
click at [1018, 459] on button "Next Claim" at bounding box center [1021, 455] width 65 height 30
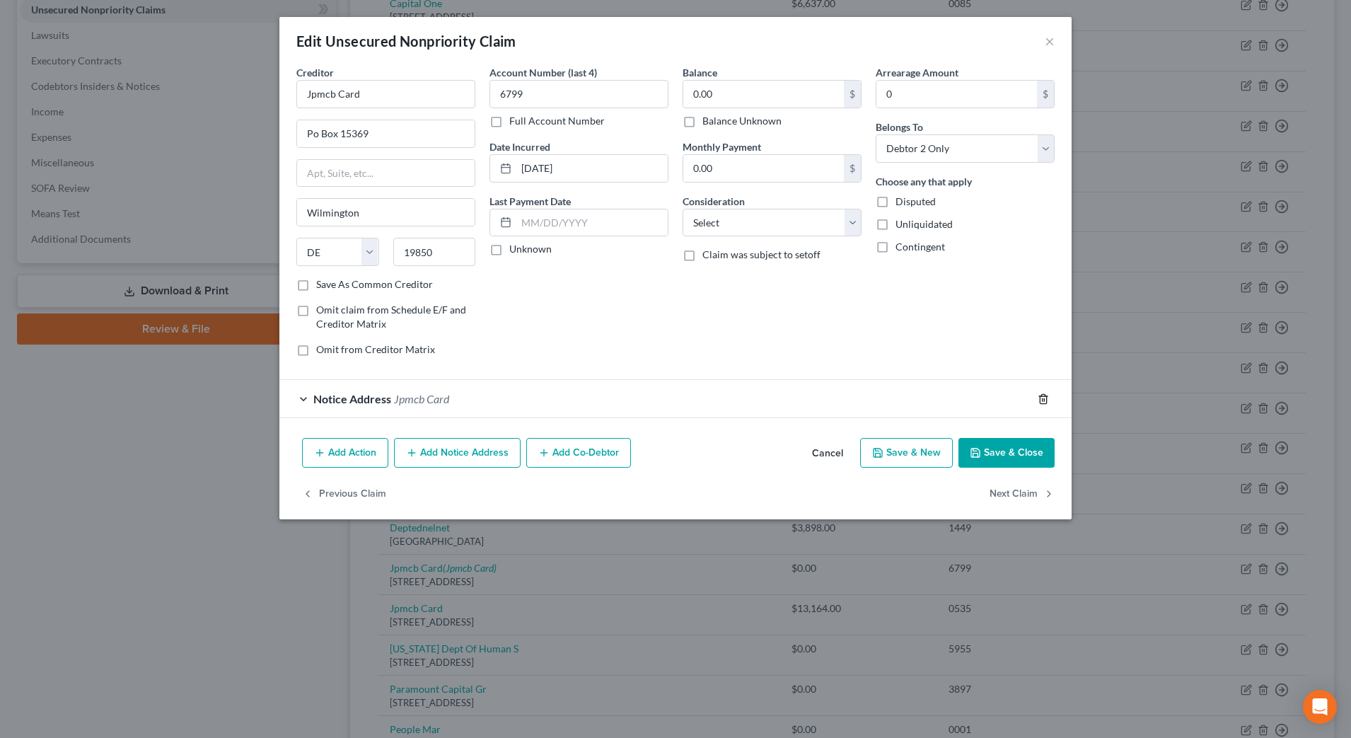
click at [1044, 398] on line "button" at bounding box center [1044, 399] width 0 height 3
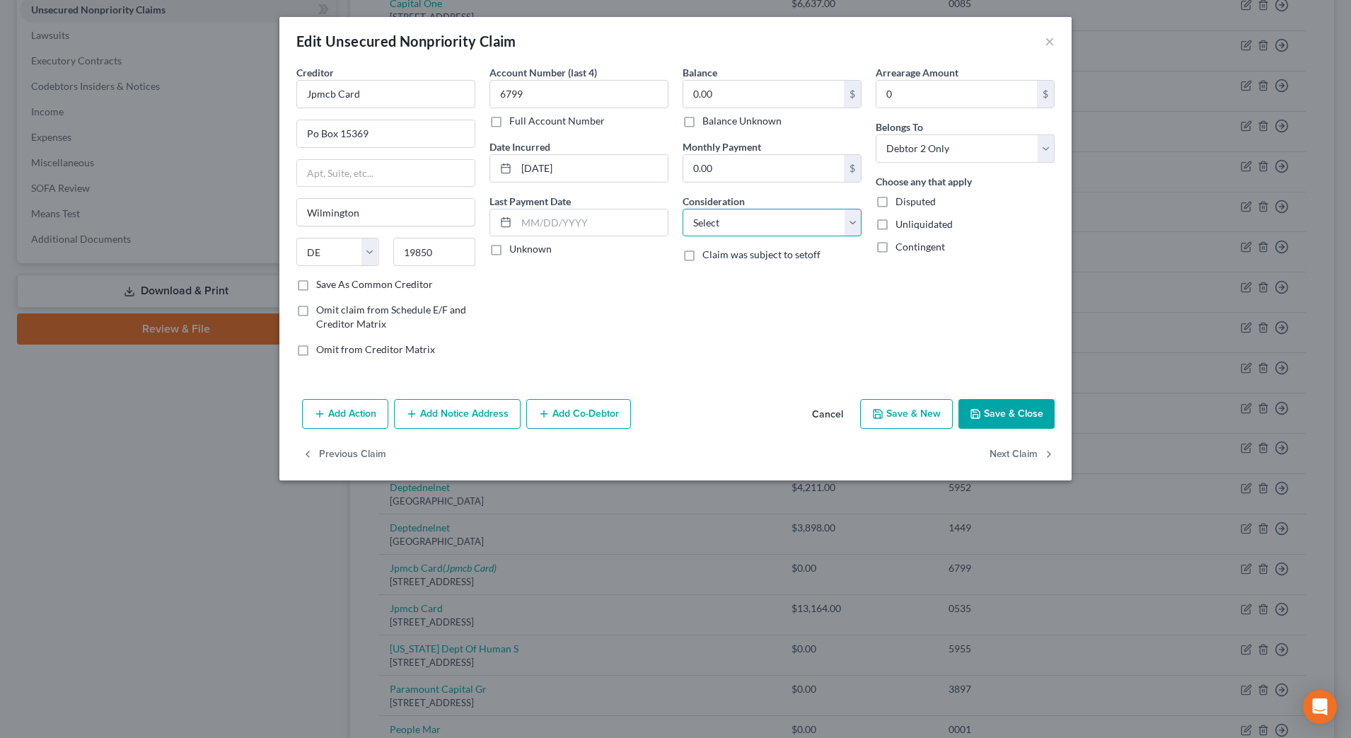
click at [849, 228] on select "Select Cable / Satellite Services Collection Agency Credit Card Debt Debt Couns…" at bounding box center [771, 223] width 179 height 28
click at [682, 209] on select "Select Cable / Satellite Services Collection Agency Credit Card Debt Debt Couns…" at bounding box center [771, 223] width 179 height 28
click at [1010, 449] on button "Next Claim" at bounding box center [1021, 455] width 65 height 30
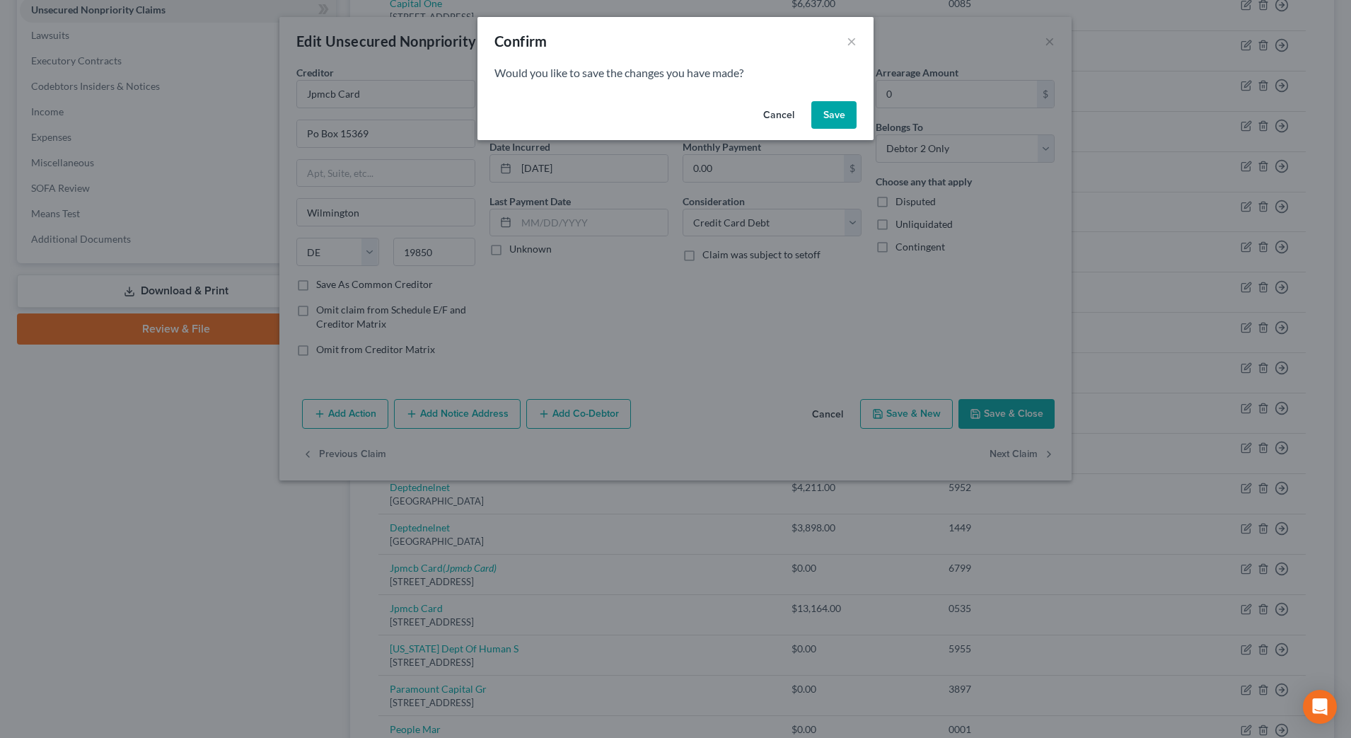
click at [837, 112] on button "Save" at bounding box center [833, 115] width 45 height 28
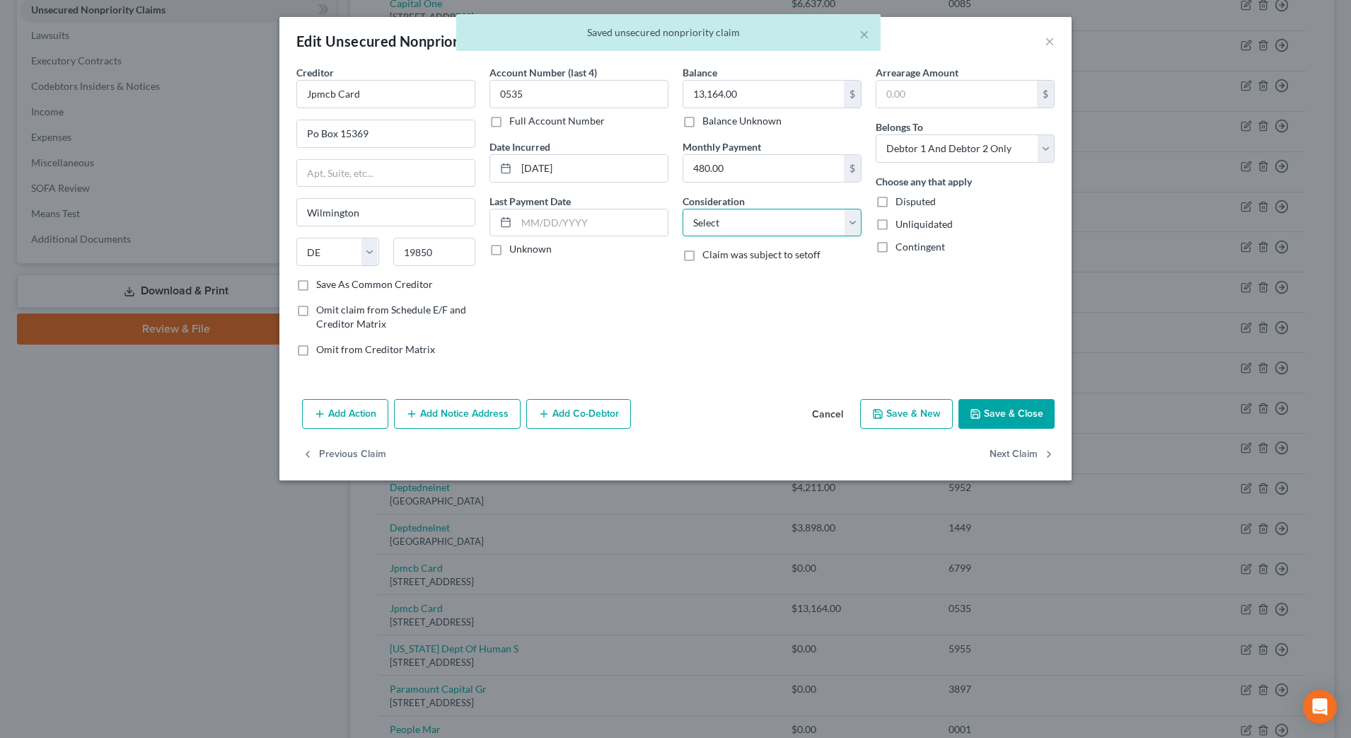
click at [822, 214] on select "Select Cable / Satellite Services Collection Agency Credit Card Debt Debt Couns…" at bounding box center [771, 223] width 179 height 28
click at [682, 209] on select "Select Cable / Satellite Services Collection Agency Credit Card Debt Debt Couns…" at bounding box center [771, 223] width 179 height 28
click at [1026, 453] on button "Next Claim" at bounding box center [1021, 455] width 65 height 30
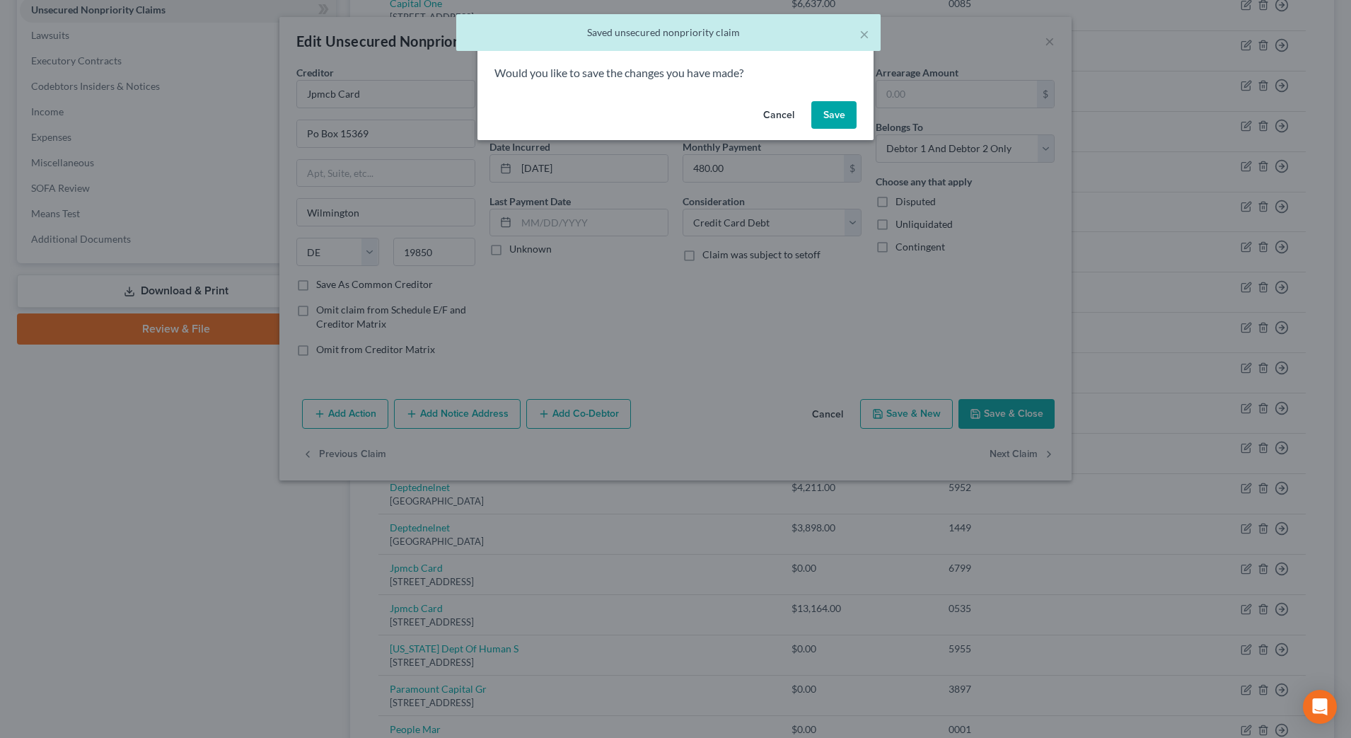
click at [841, 120] on button "Save" at bounding box center [833, 115] width 45 height 28
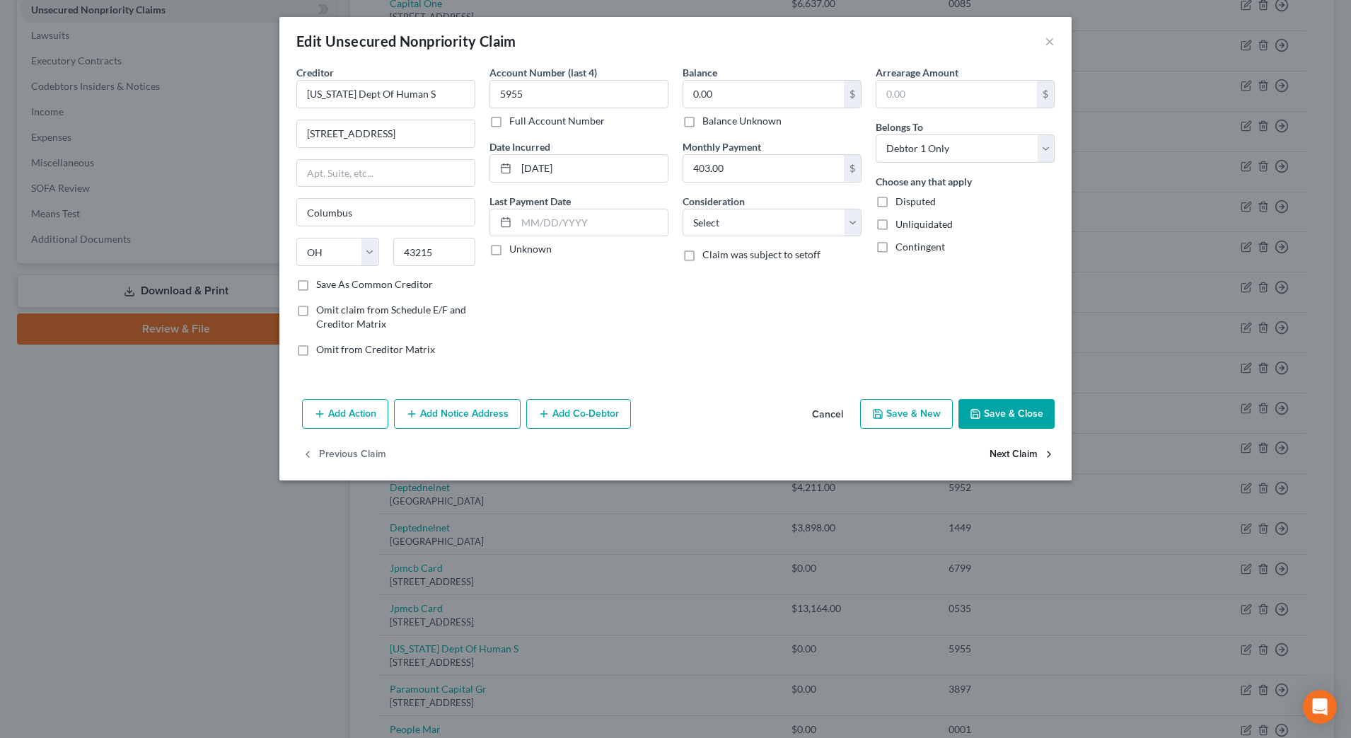
click at [1027, 452] on button "Next Claim" at bounding box center [1021, 455] width 65 height 30
click at [837, 229] on select "Select Cable / Satellite Services Collection Agency Credit Card Debt Debt Couns…" at bounding box center [771, 223] width 179 height 28
click at [1002, 449] on button "Next Claim" at bounding box center [1021, 455] width 65 height 30
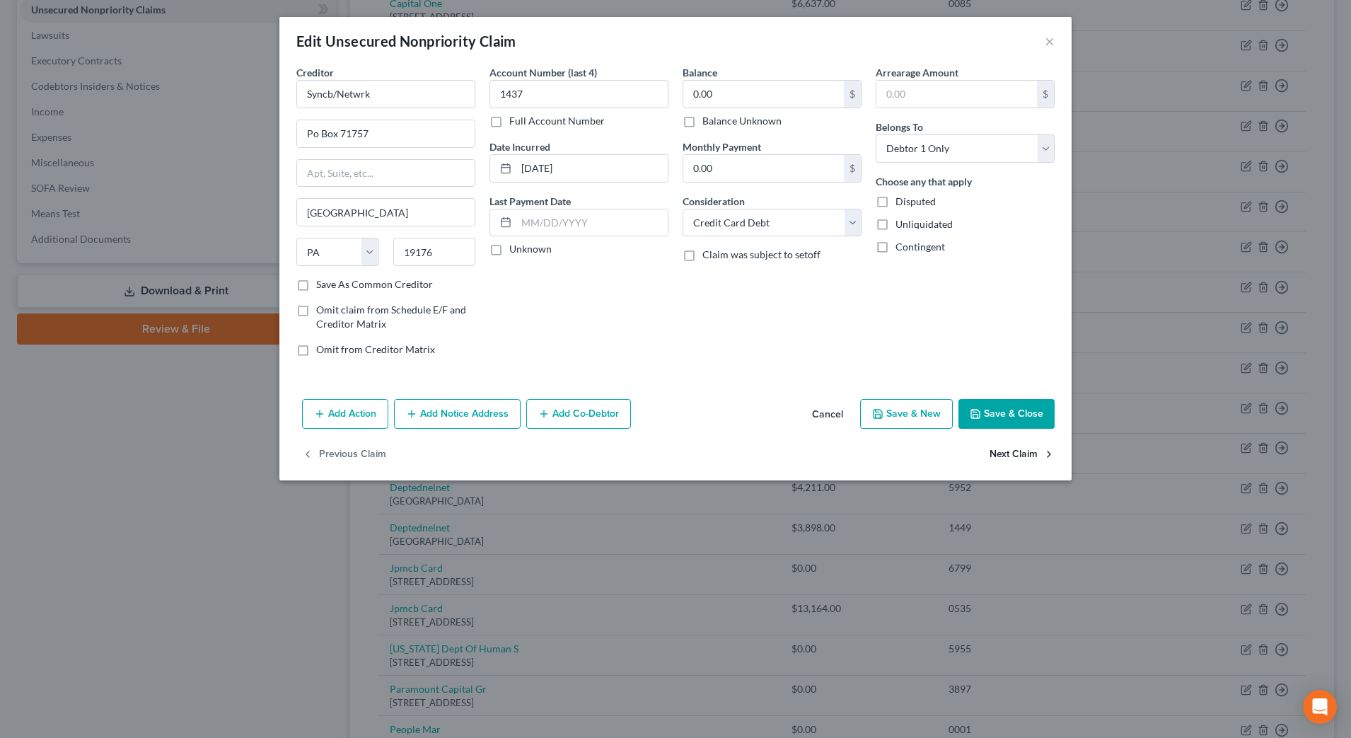
click at [1002, 449] on button "Next Claim" at bounding box center [1021, 455] width 65 height 30
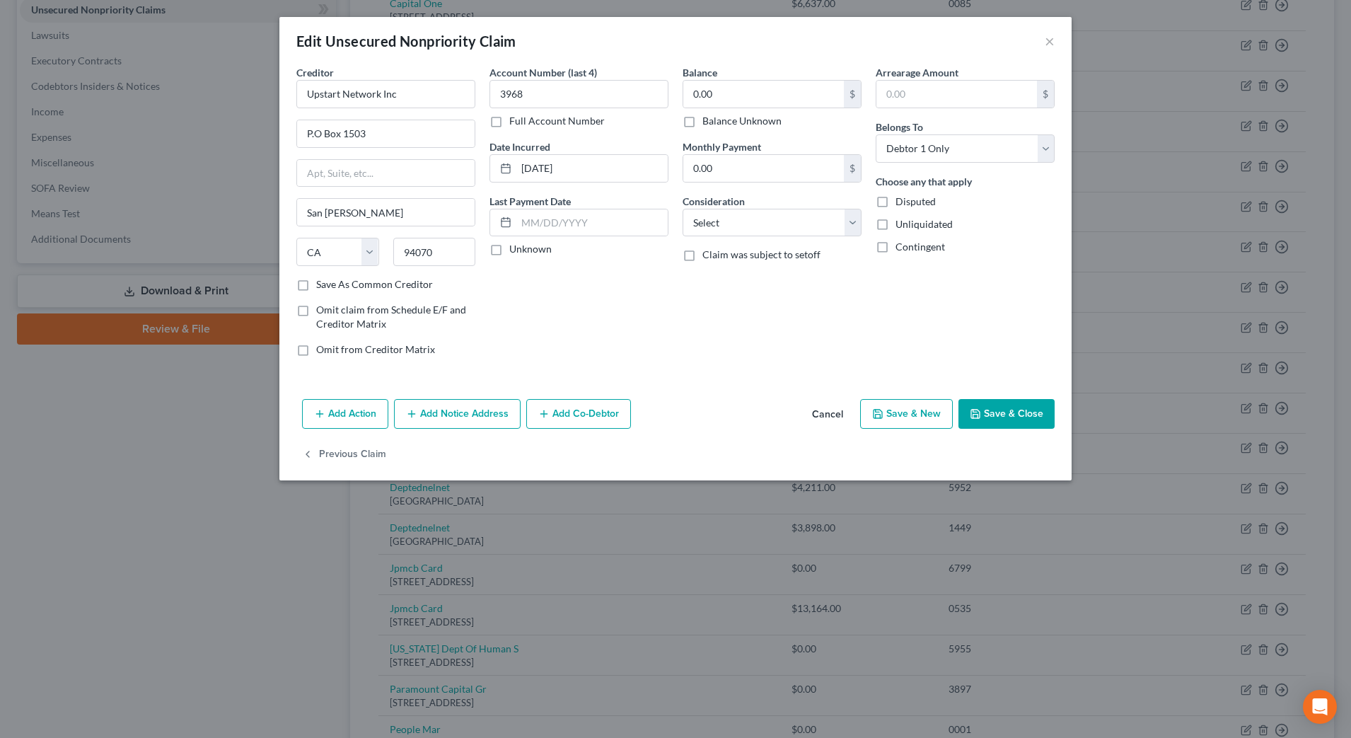
drag, startPoint x: 1002, startPoint y: 449, endPoint x: 1121, endPoint y: 470, distance: 120.7
click at [876, 429] on div "Edit Unsecured Nonpriority Claim × Creditor * Upstart Network Inc P.O Box 1503 …" at bounding box center [675, 248] width 792 height 463
click at [1046, 424] on button "Save & Close" at bounding box center [1006, 414] width 96 height 30
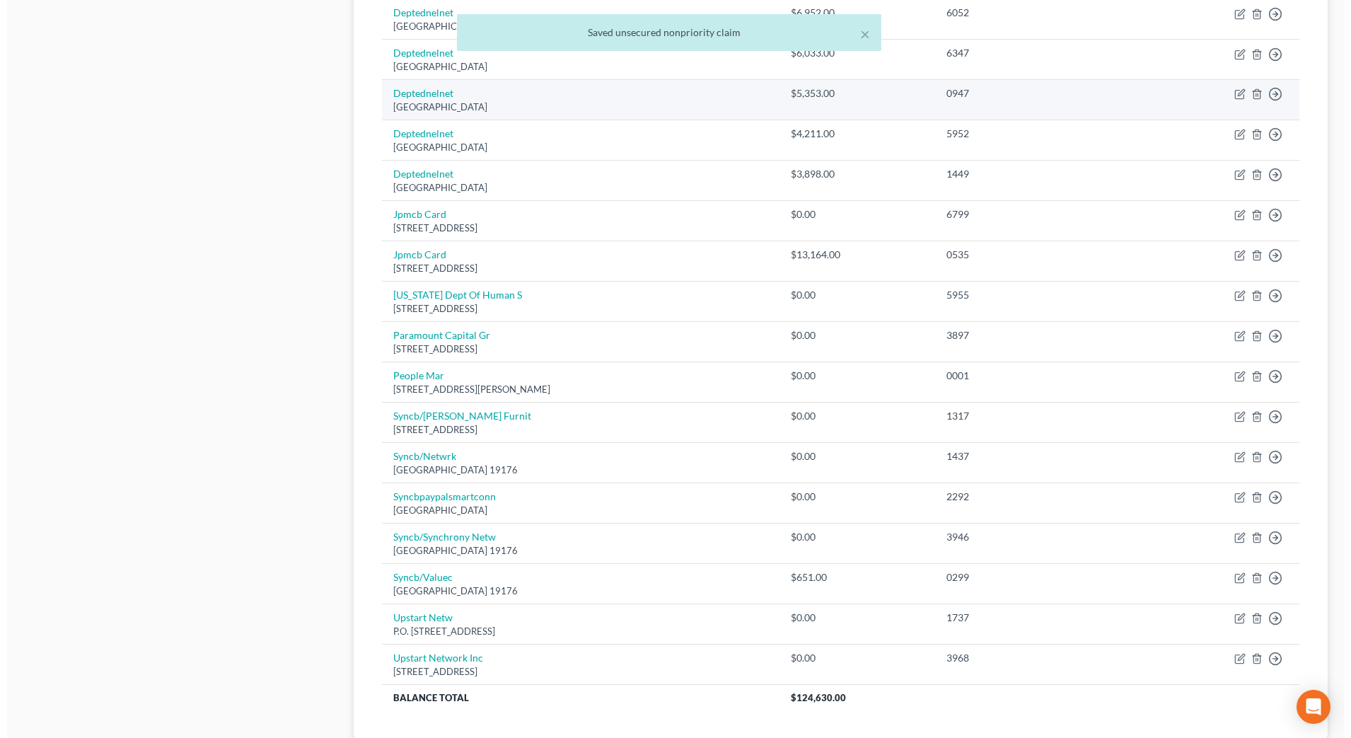
scroll to position [796, 0]
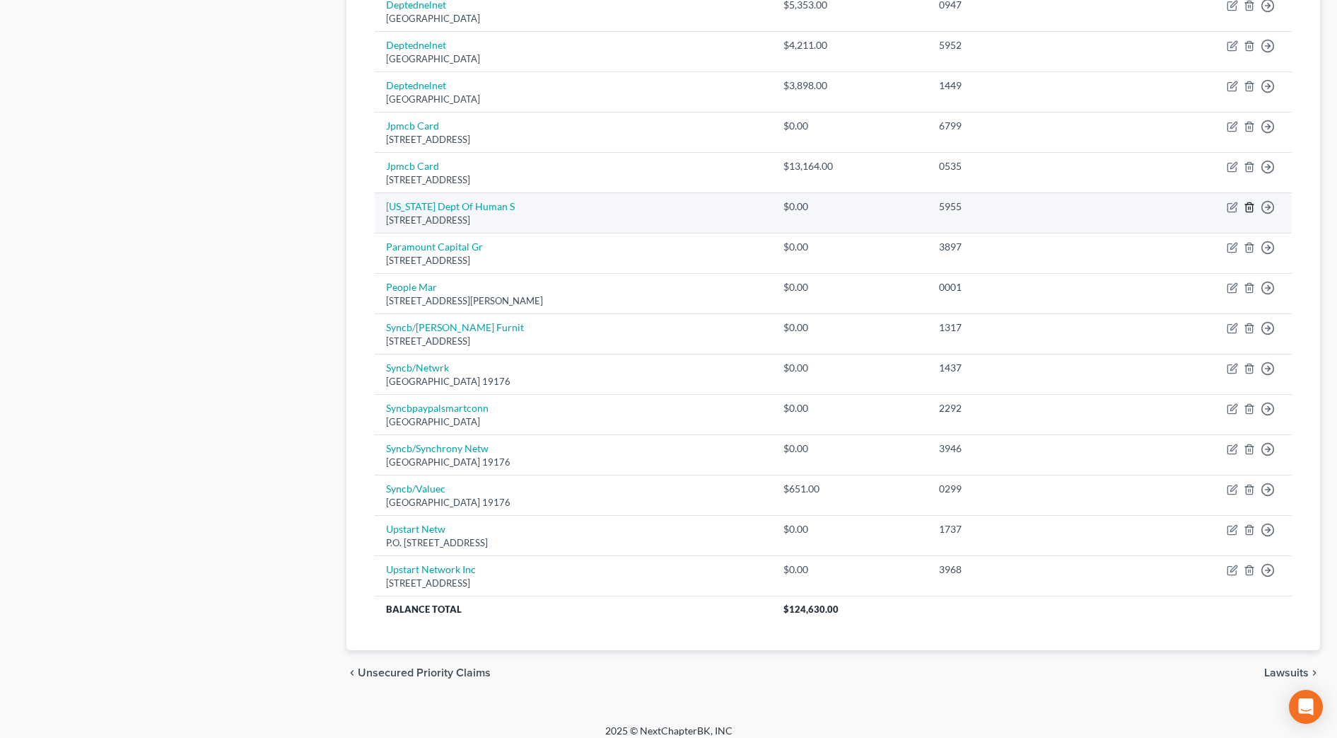
click at [1251, 207] on icon "button" at bounding box center [1249, 207] width 11 height 11
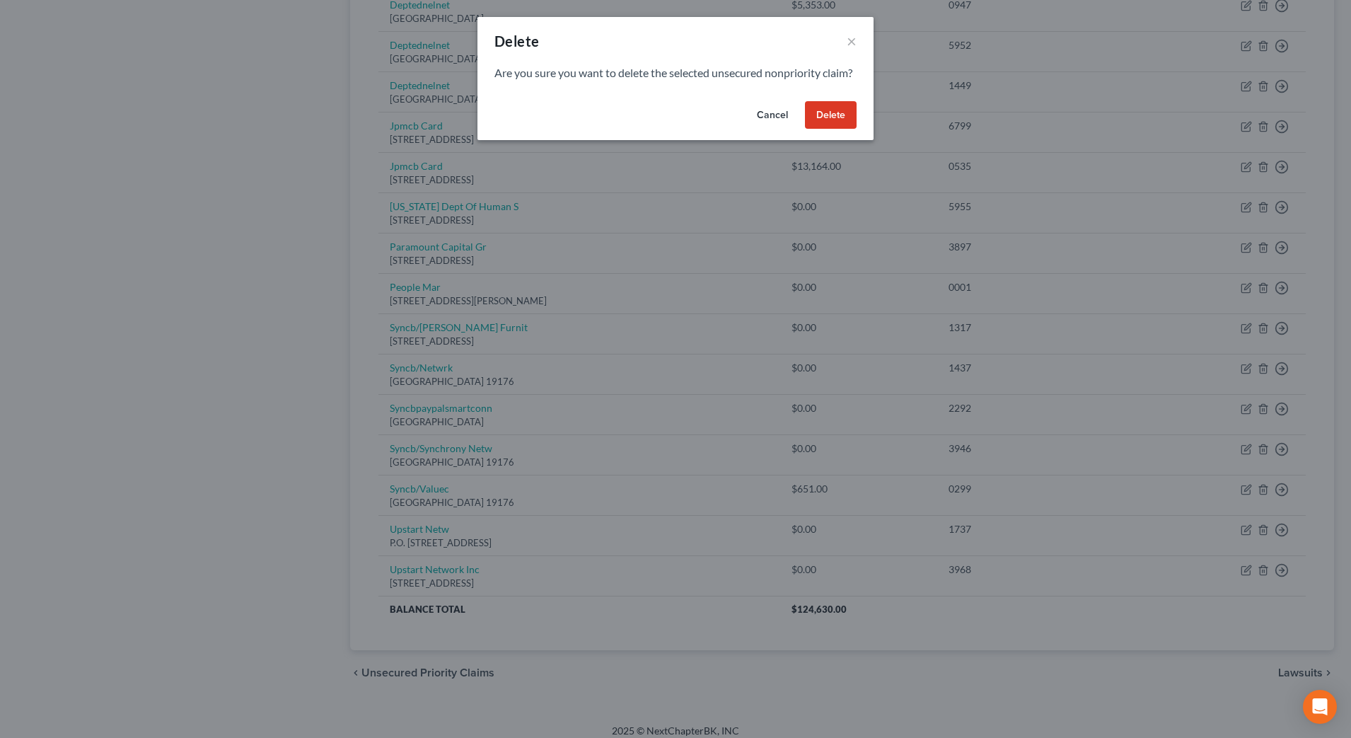
click at [820, 124] on button "Delete" at bounding box center [831, 115] width 52 height 28
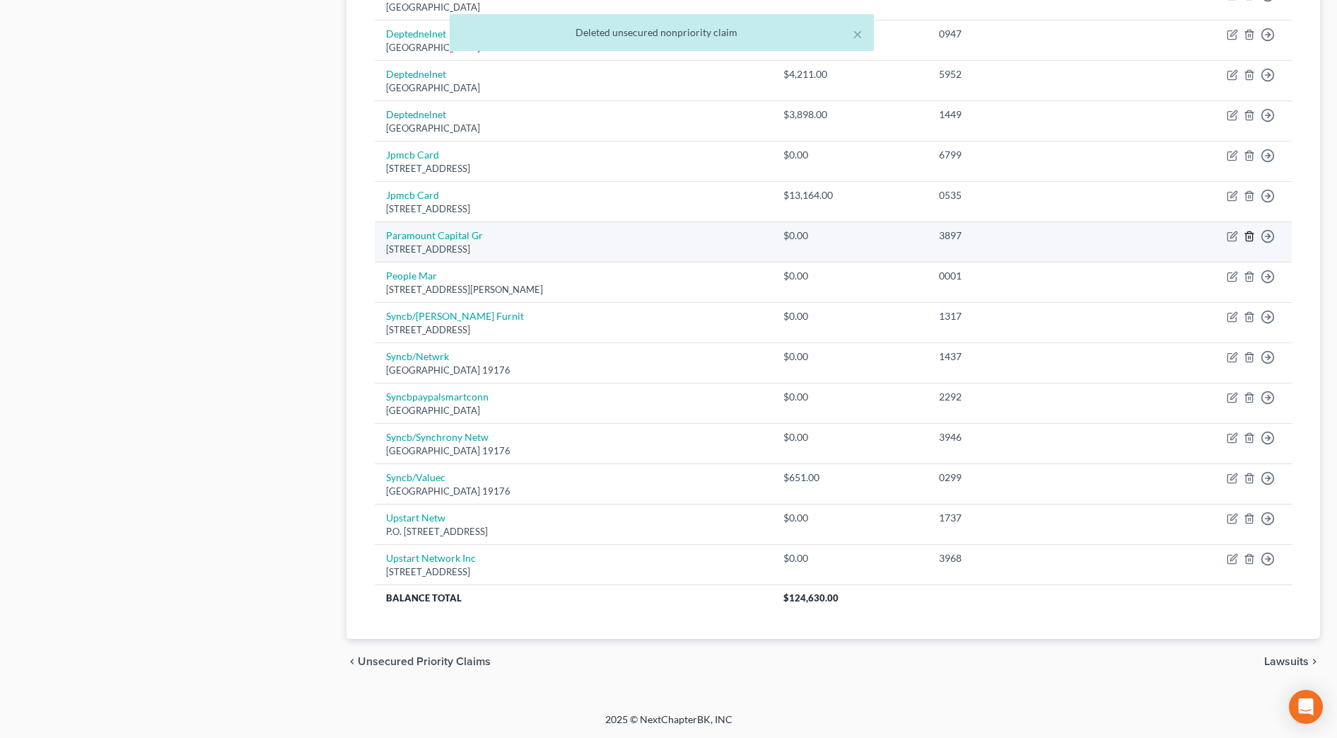
click at [1250, 234] on icon "button" at bounding box center [1249, 236] width 11 height 11
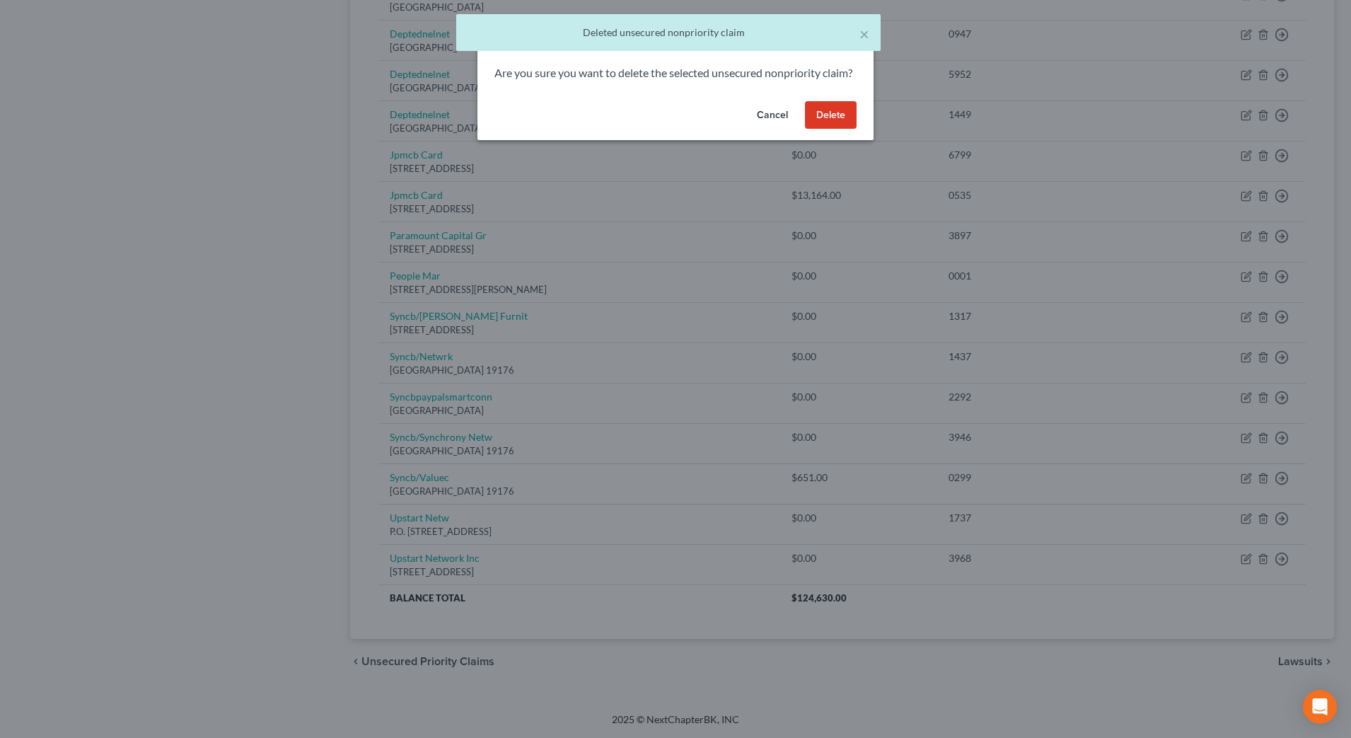
click at [817, 129] on button "Delete" at bounding box center [831, 115] width 52 height 28
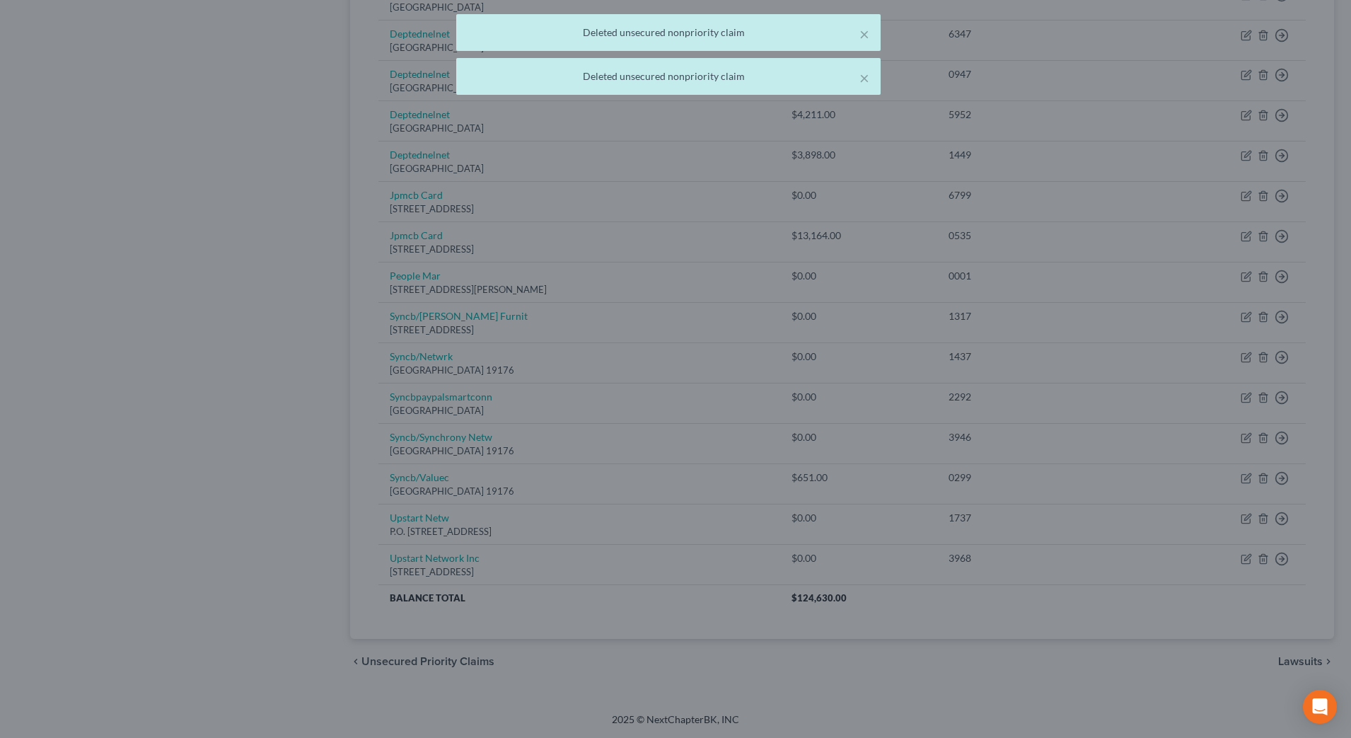
scroll to position [726, 0]
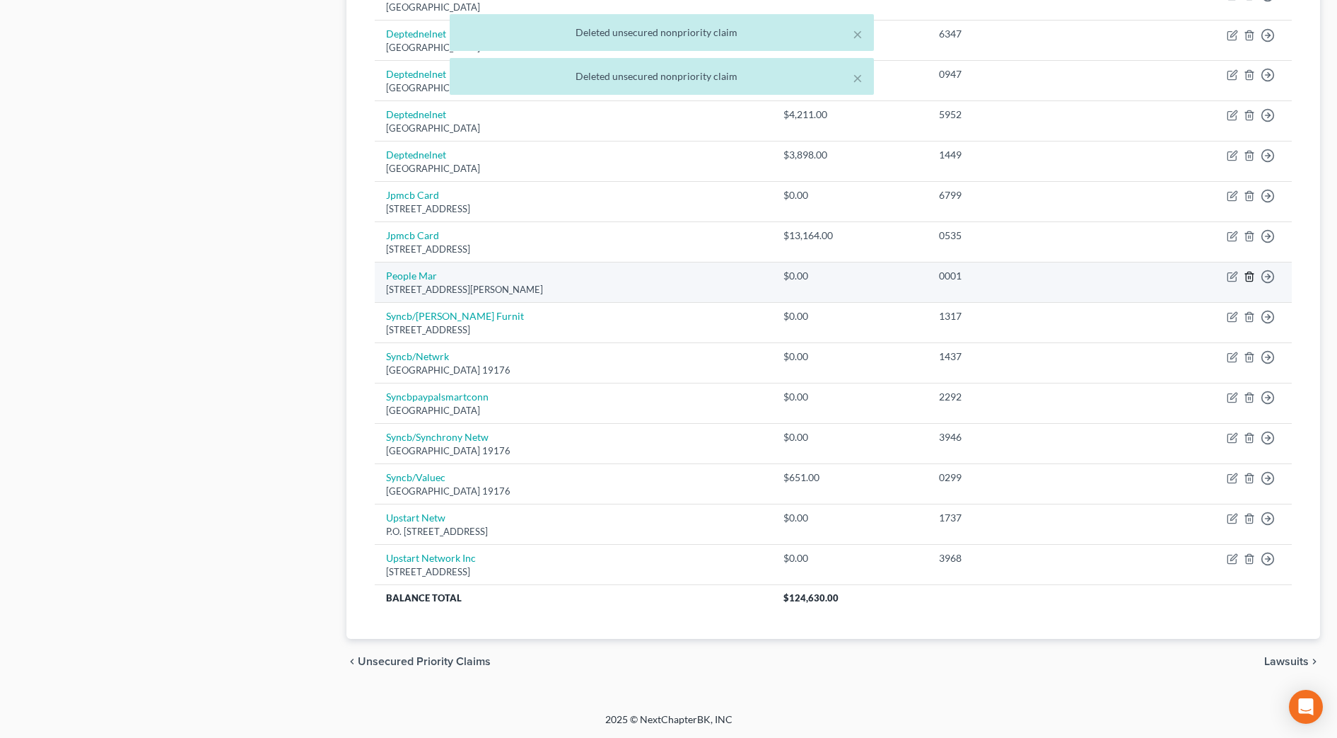
click at [1255, 275] on icon "button" at bounding box center [1249, 276] width 11 height 11
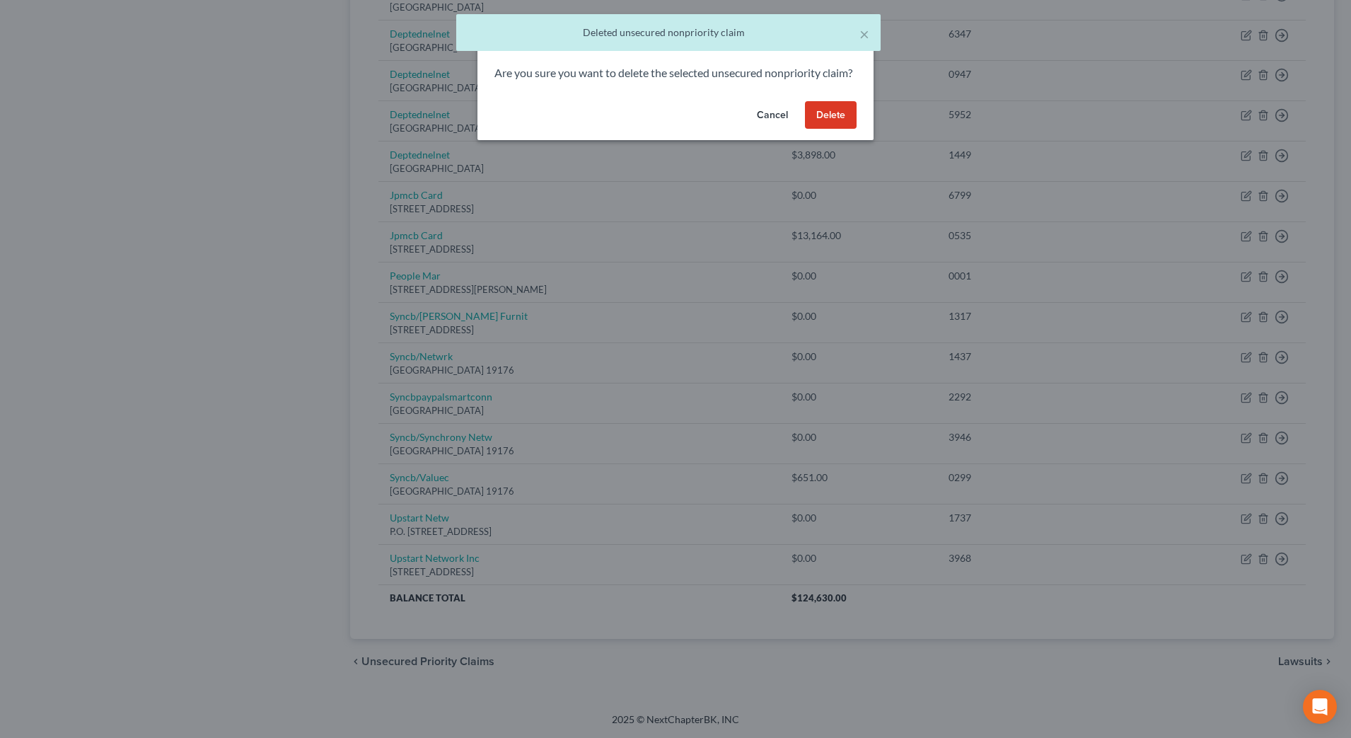
click at [829, 129] on button "Delete" at bounding box center [831, 115] width 52 height 28
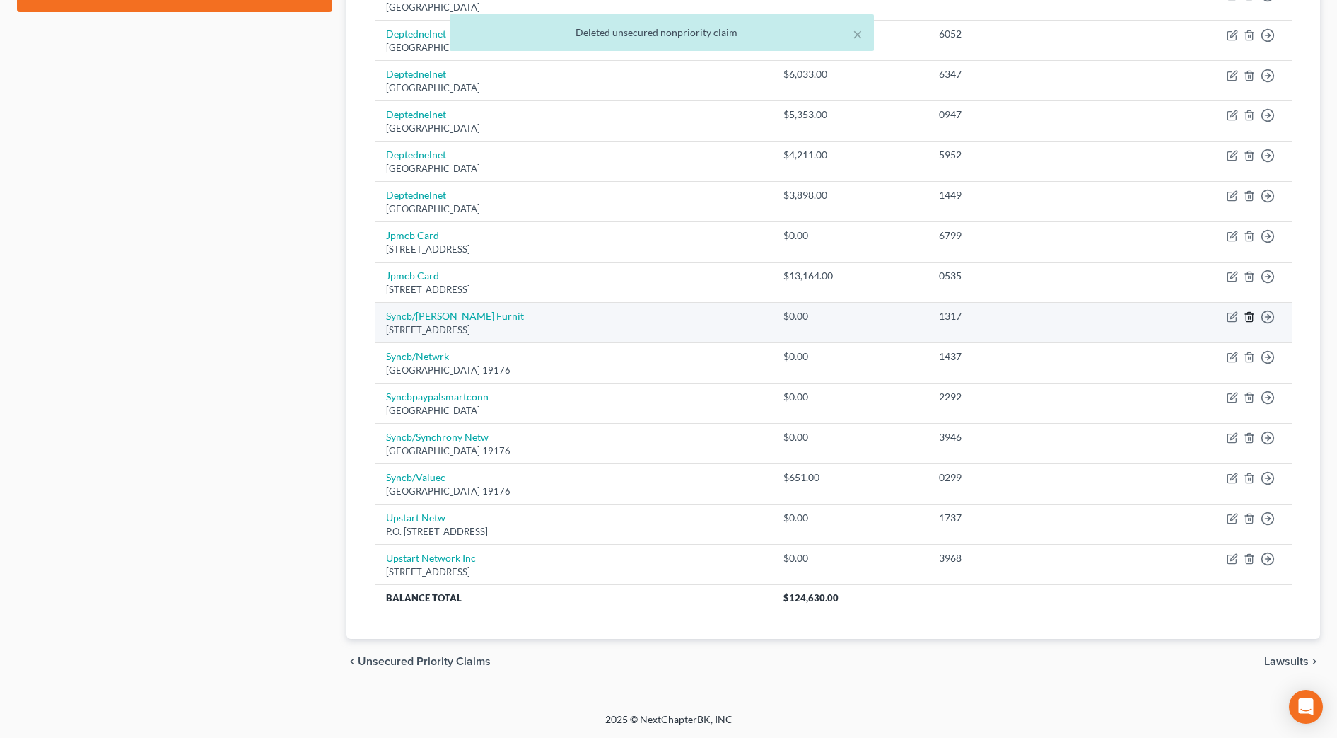
click at [1249, 318] on line "button" at bounding box center [1249, 318] width 0 height 3
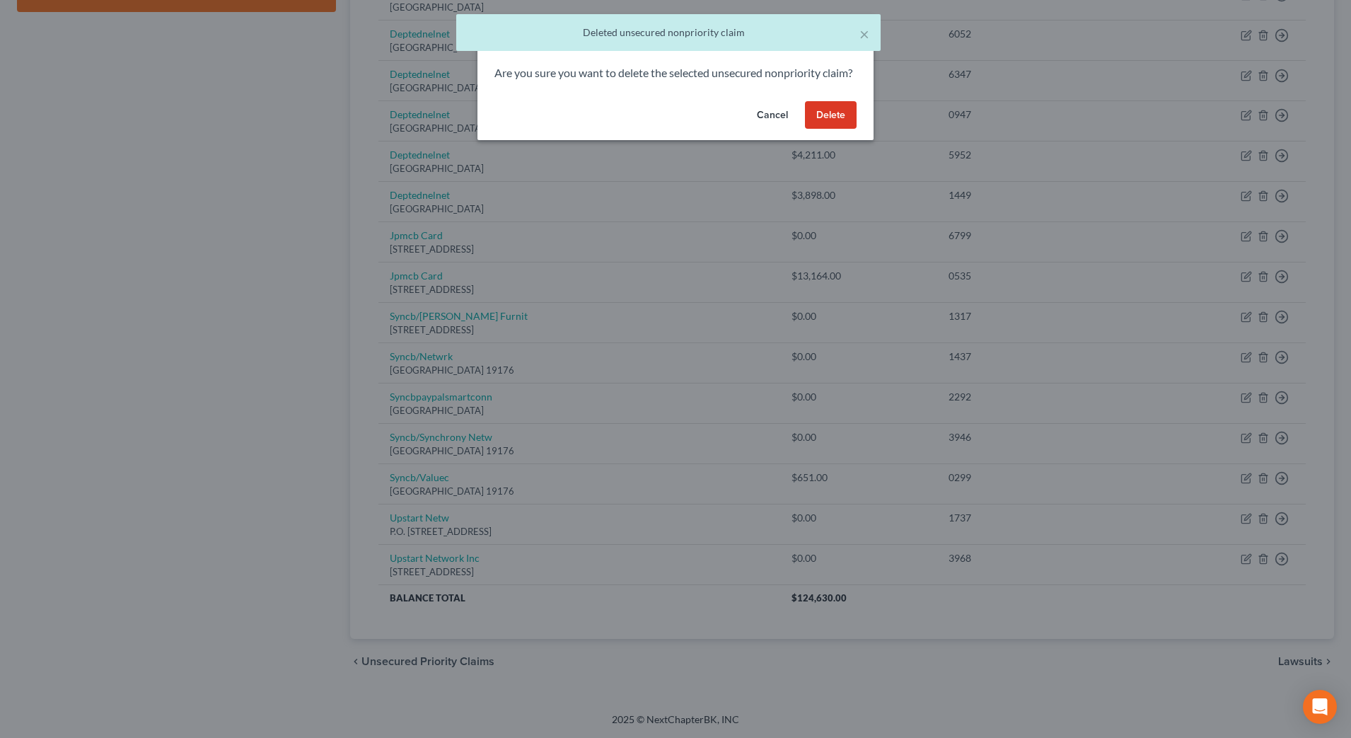
click at [831, 129] on button "Delete" at bounding box center [831, 115] width 52 height 28
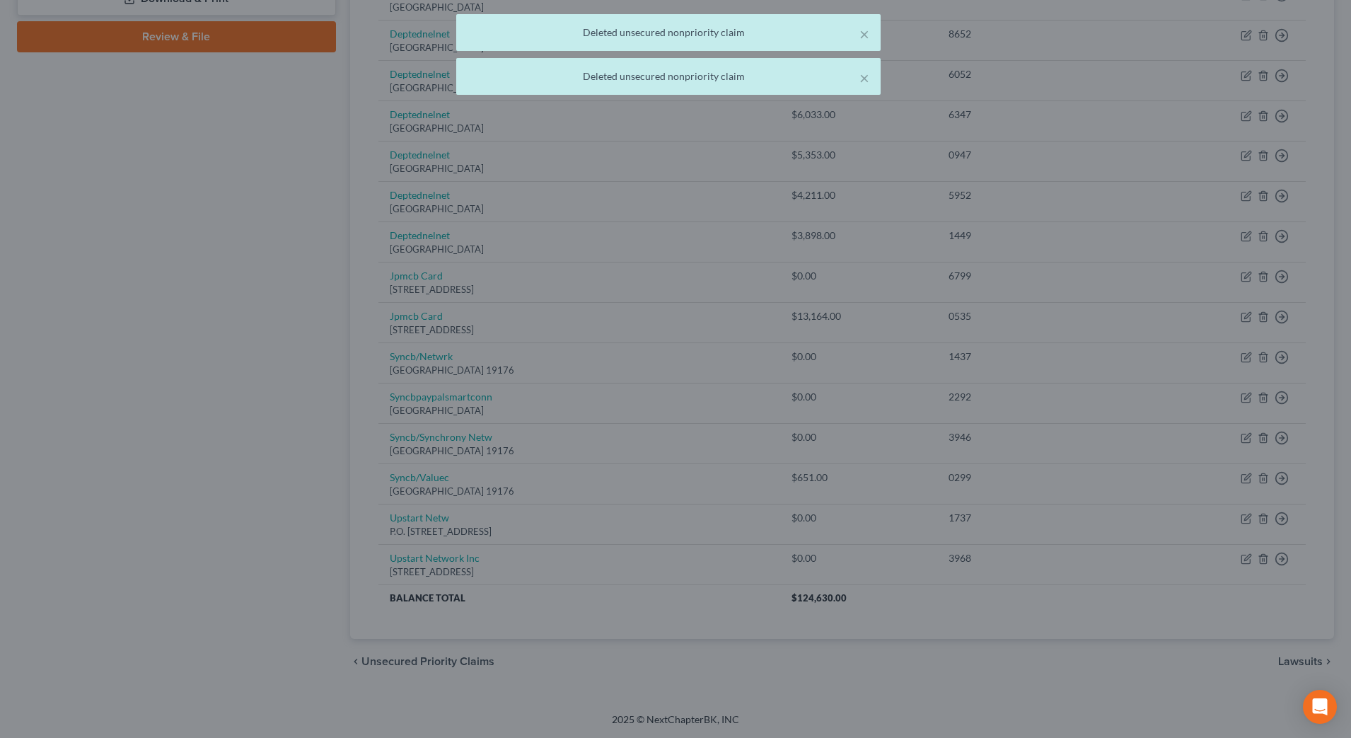
scroll to position [646, 0]
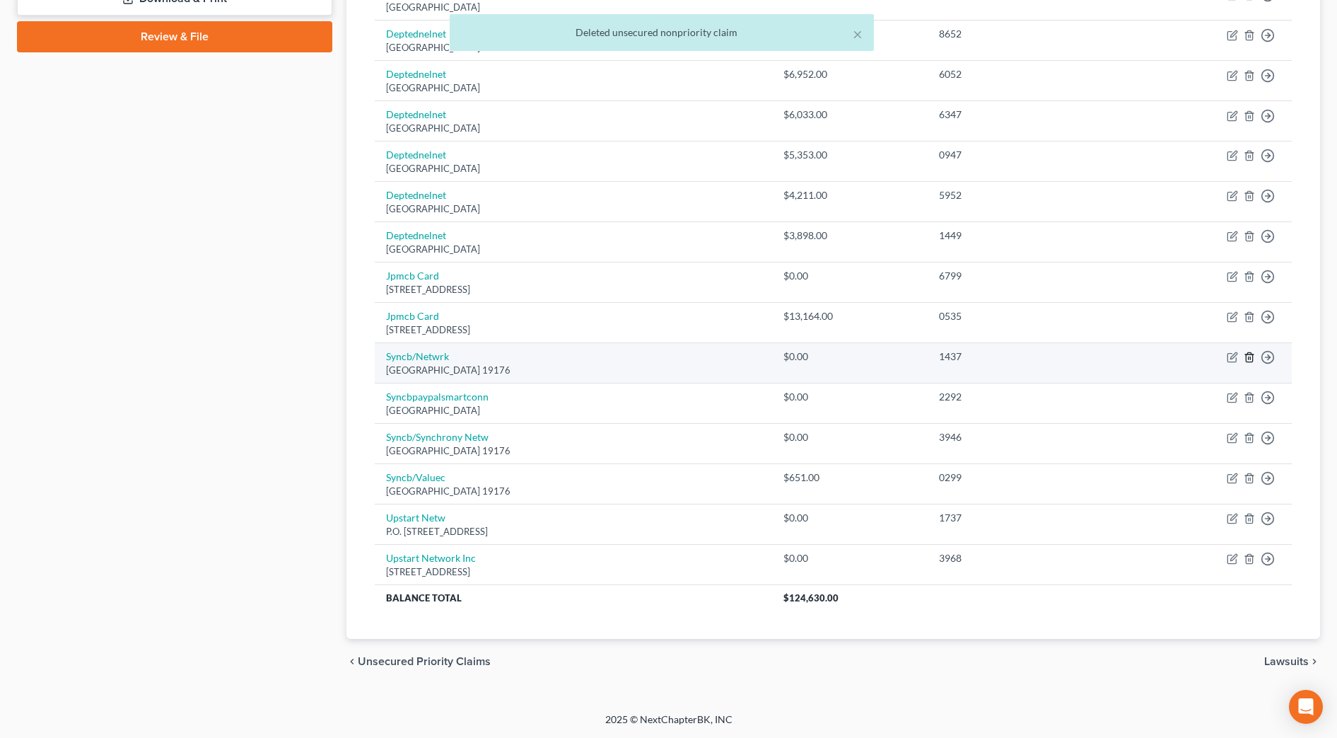
click at [1250, 357] on line "button" at bounding box center [1250, 358] width 0 height 3
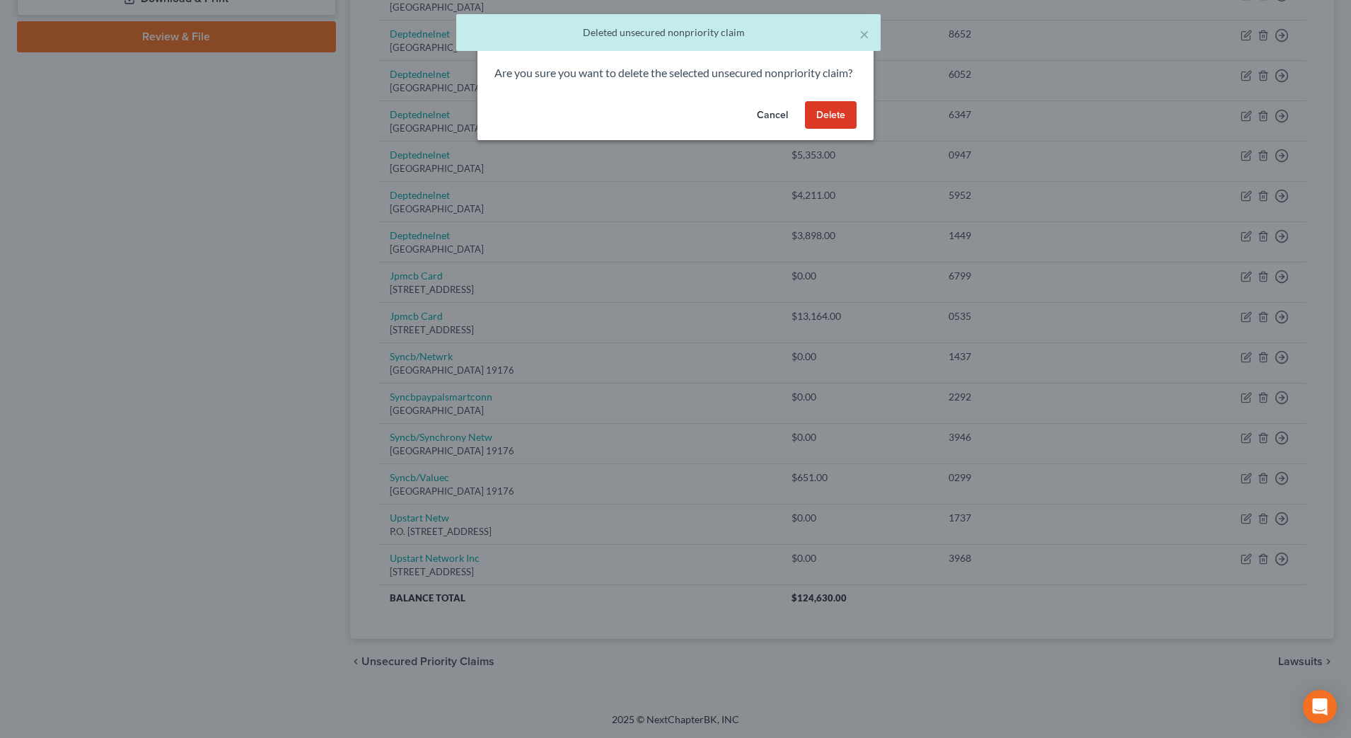
click at [844, 129] on button "Delete" at bounding box center [831, 115] width 52 height 28
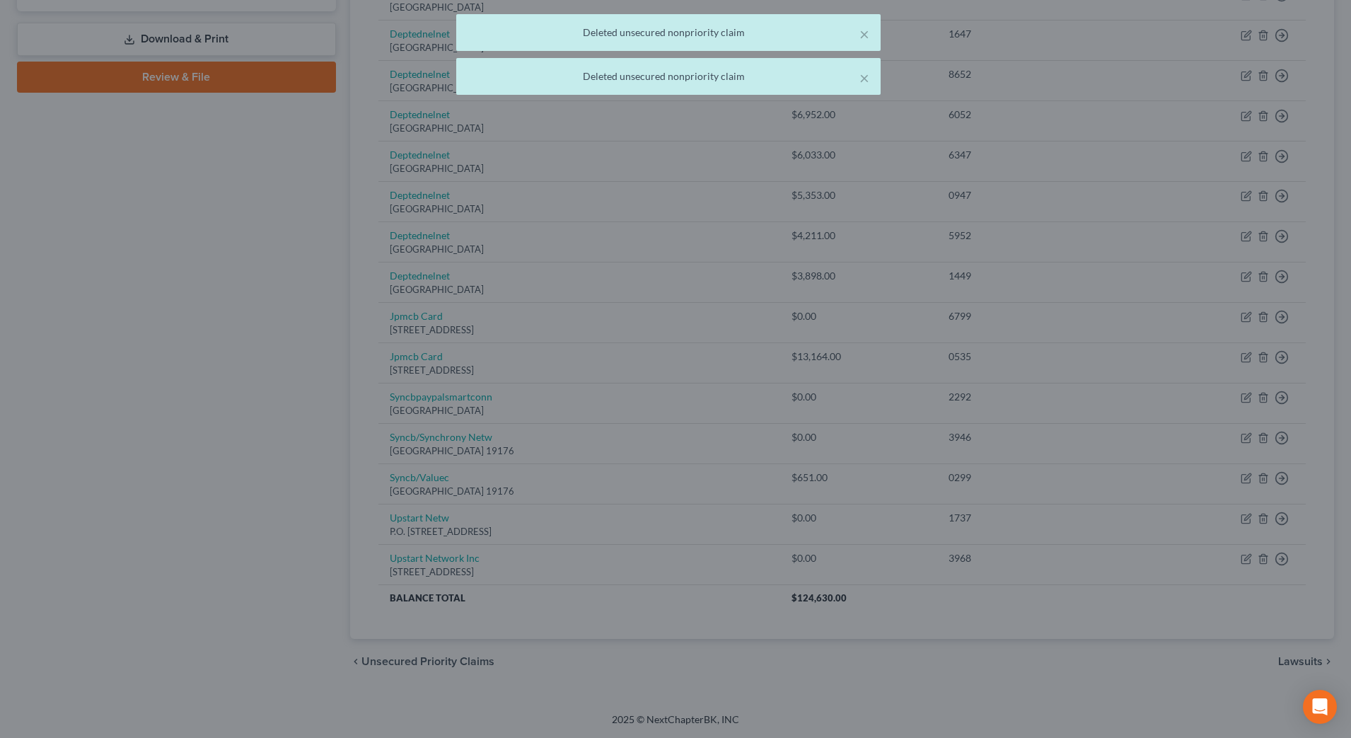
scroll to position [605, 0]
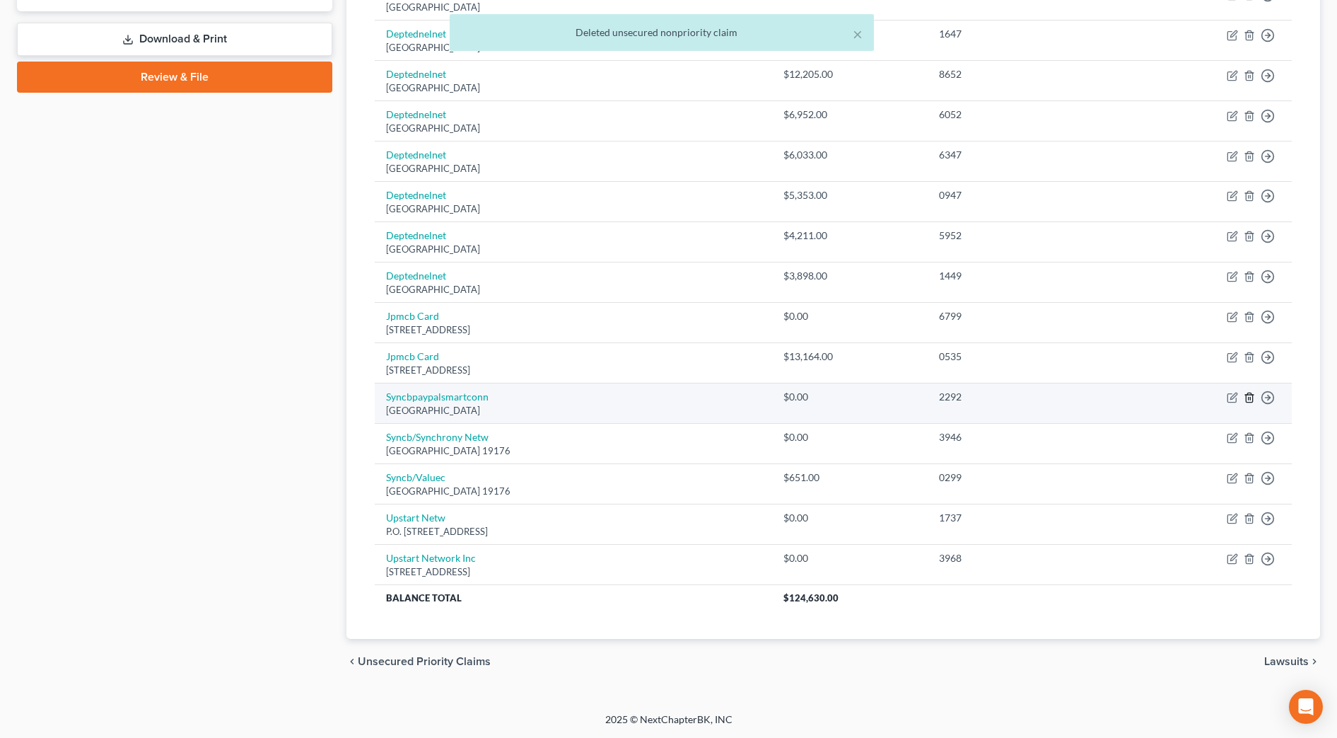
click at [1252, 398] on icon "button" at bounding box center [1249, 397] width 11 height 11
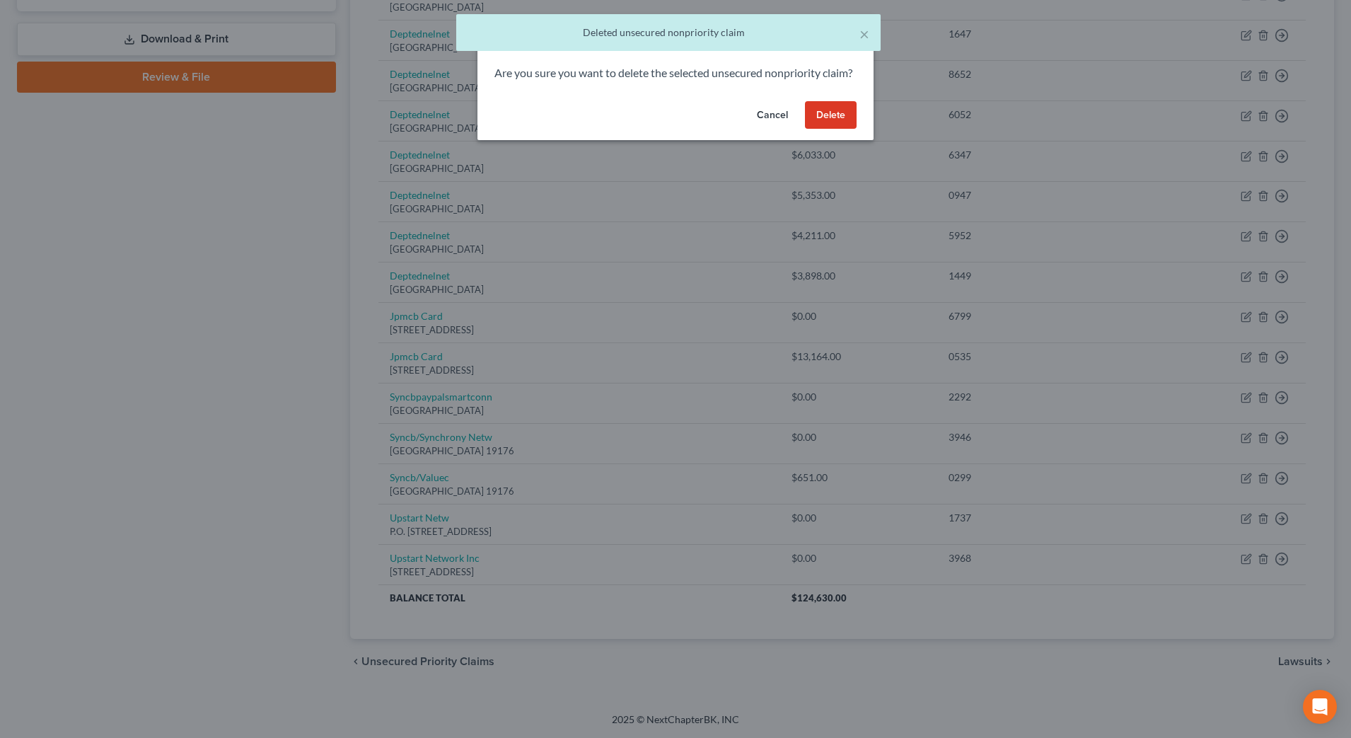
click at [842, 129] on button "Delete" at bounding box center [831, 115] width 52 height 28
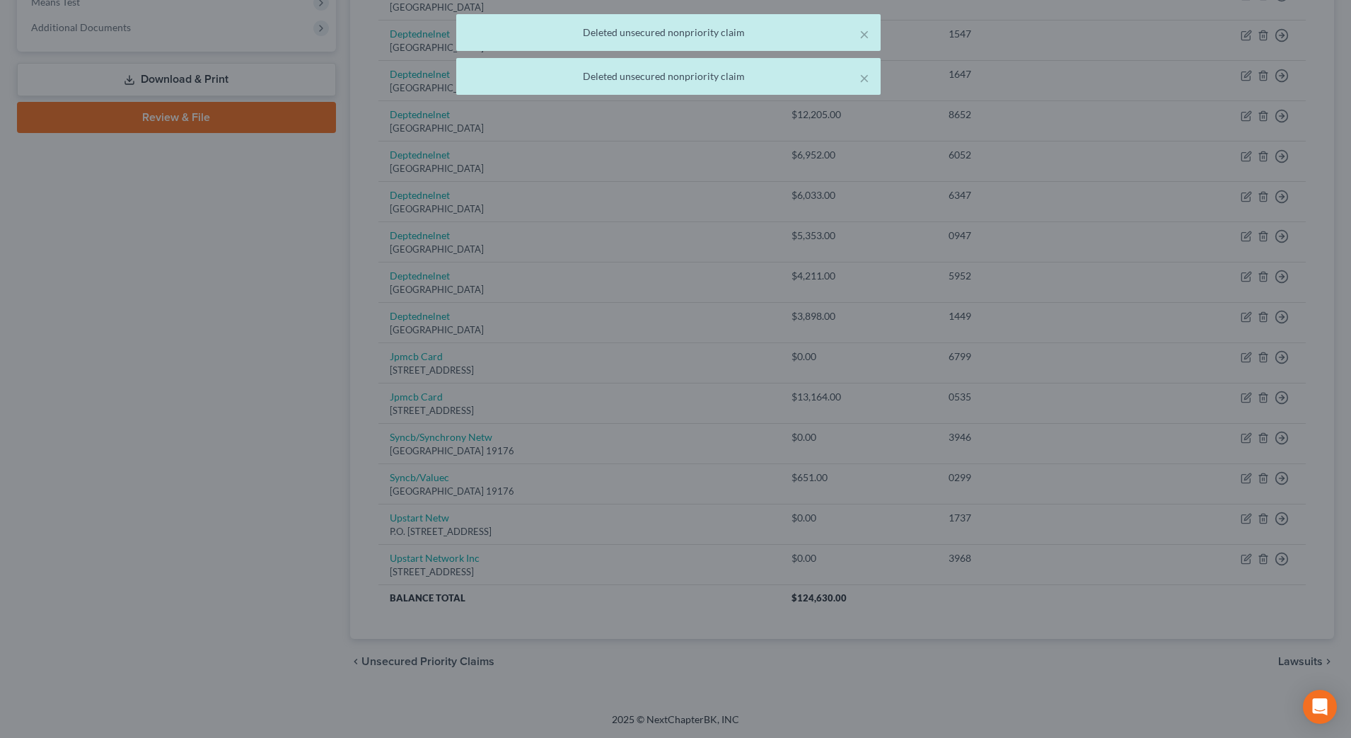
scroll to position [565, 0]
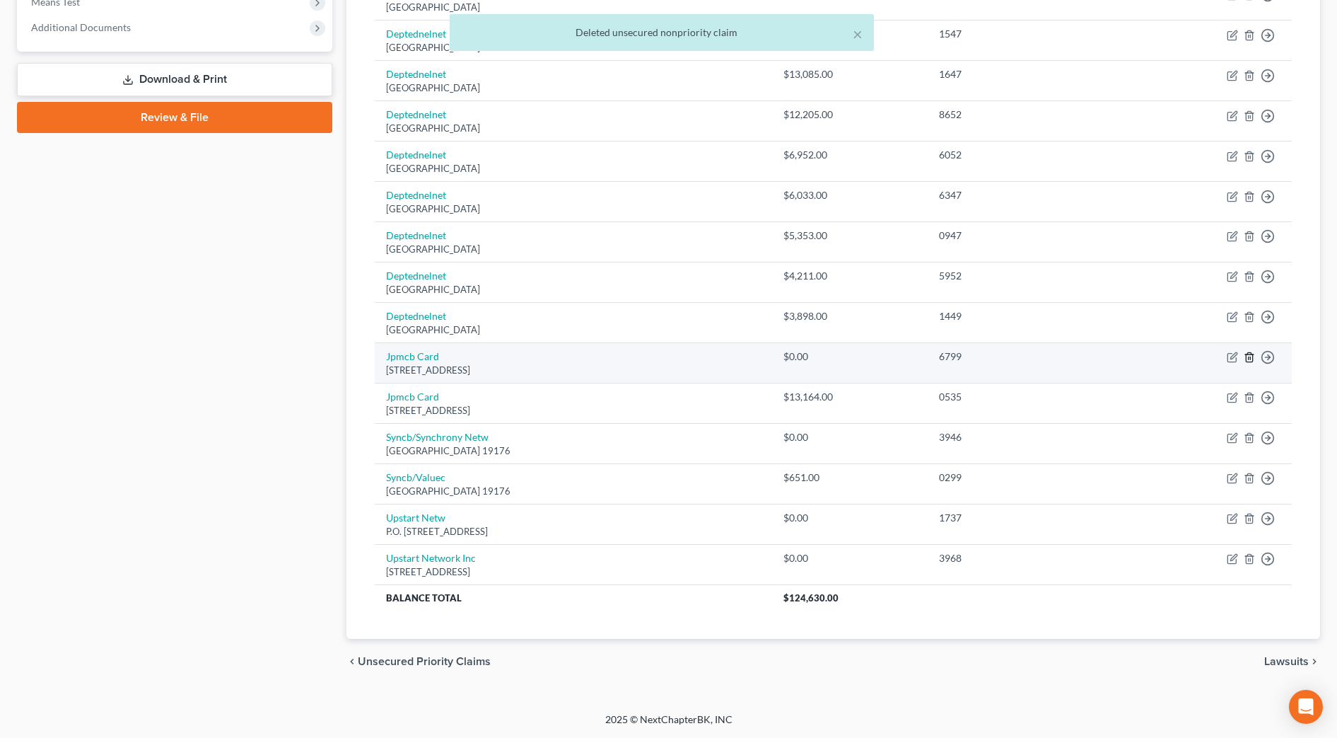
click at [1250, 356] on icon "button" at bounding box center [1249, 357] width 11 height 11
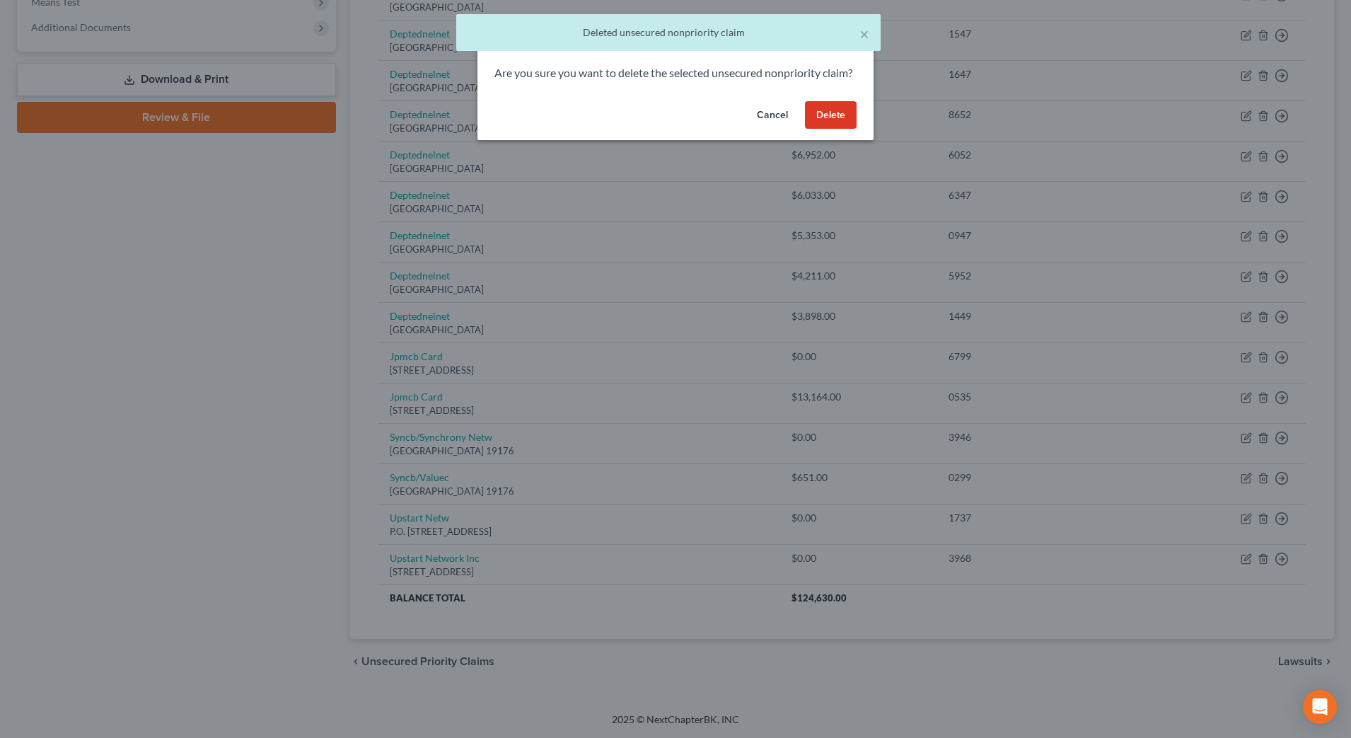
click at [822, 127] on button "Delete" at bounding box center [831, 115] width 52 height 28
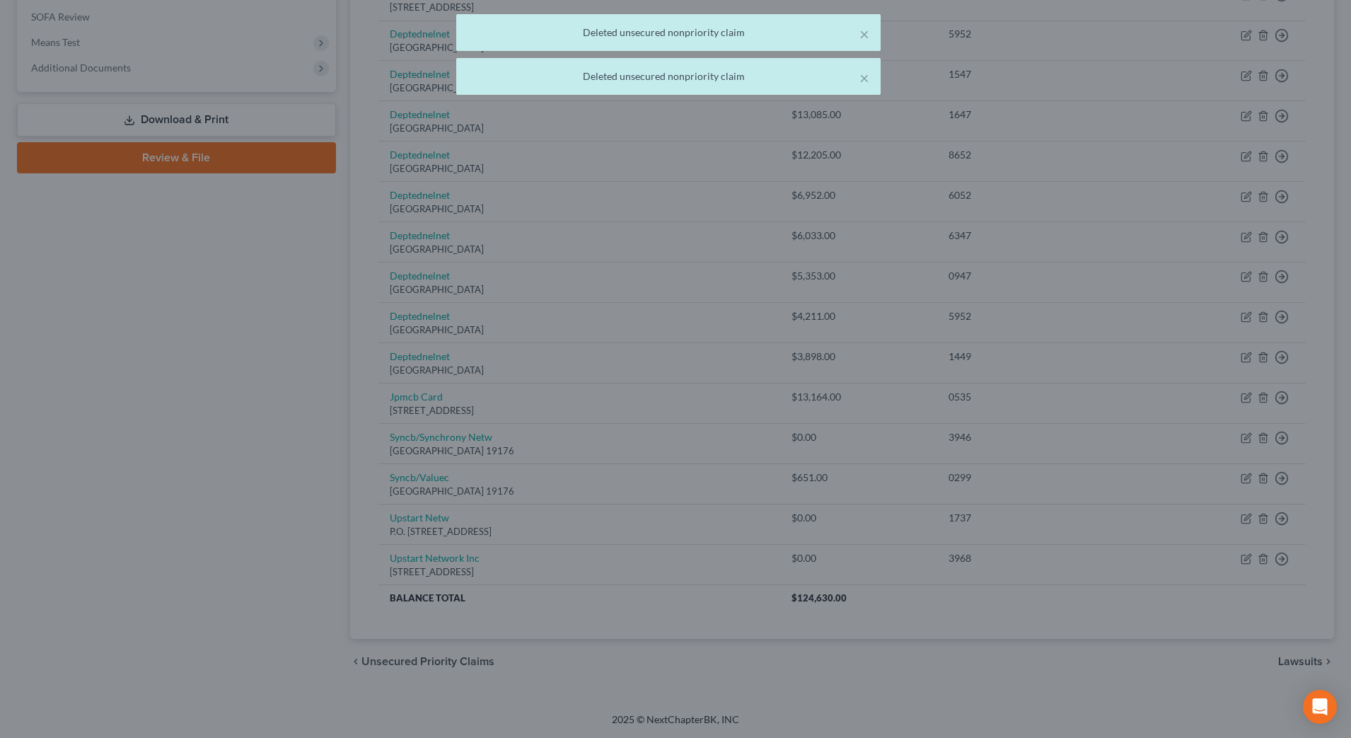
scroll to position [525, 0]
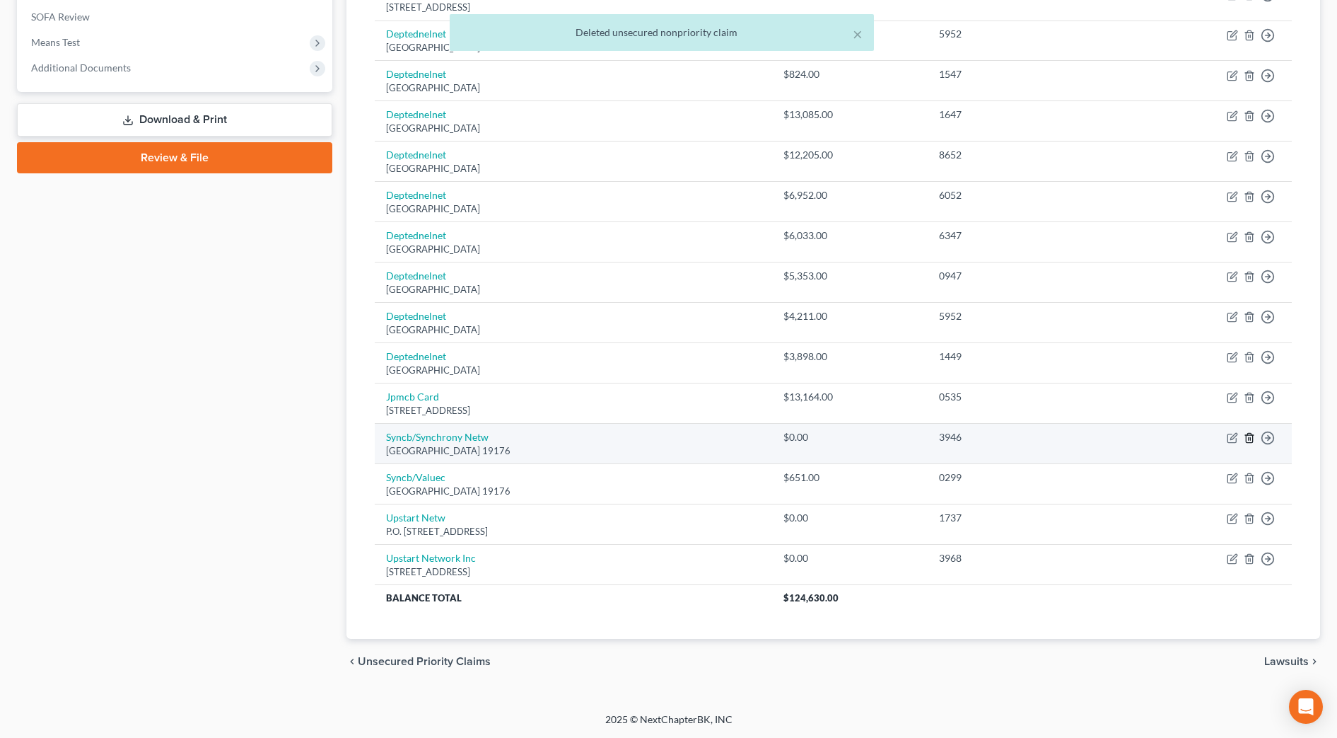
click at [1249, 440] on line "button" at bounding box center [1249, 439] width 0 height 3
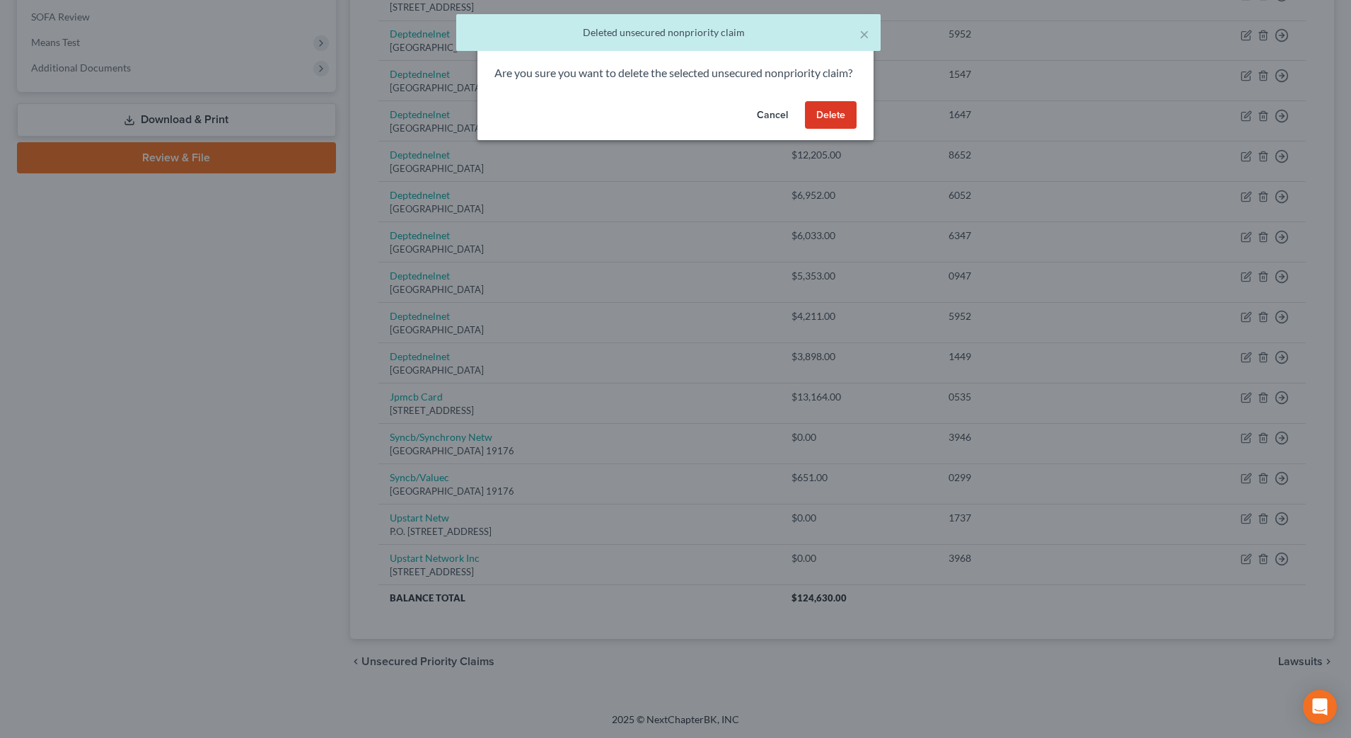
click at [836, 129] on button "Delete" at bounding box center [831, 115] width 52 height 28
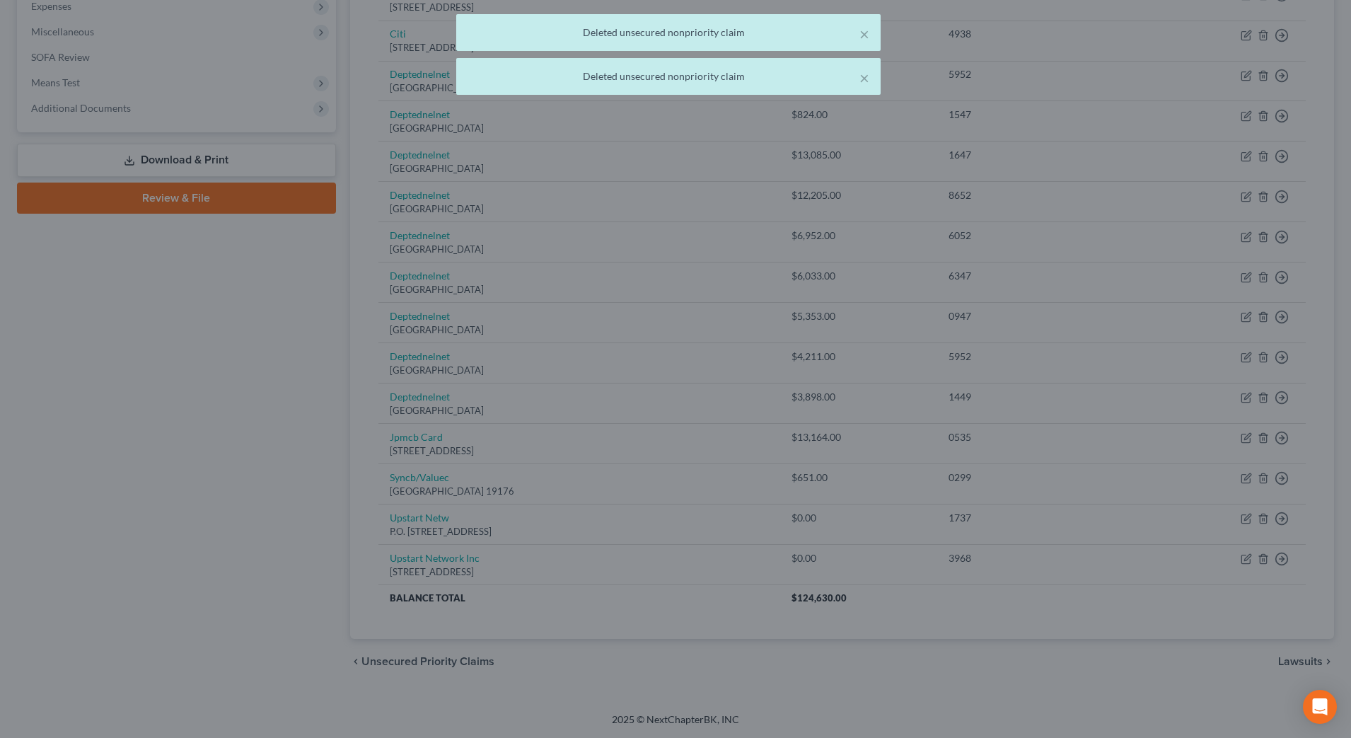
scroll to position [484, 0]
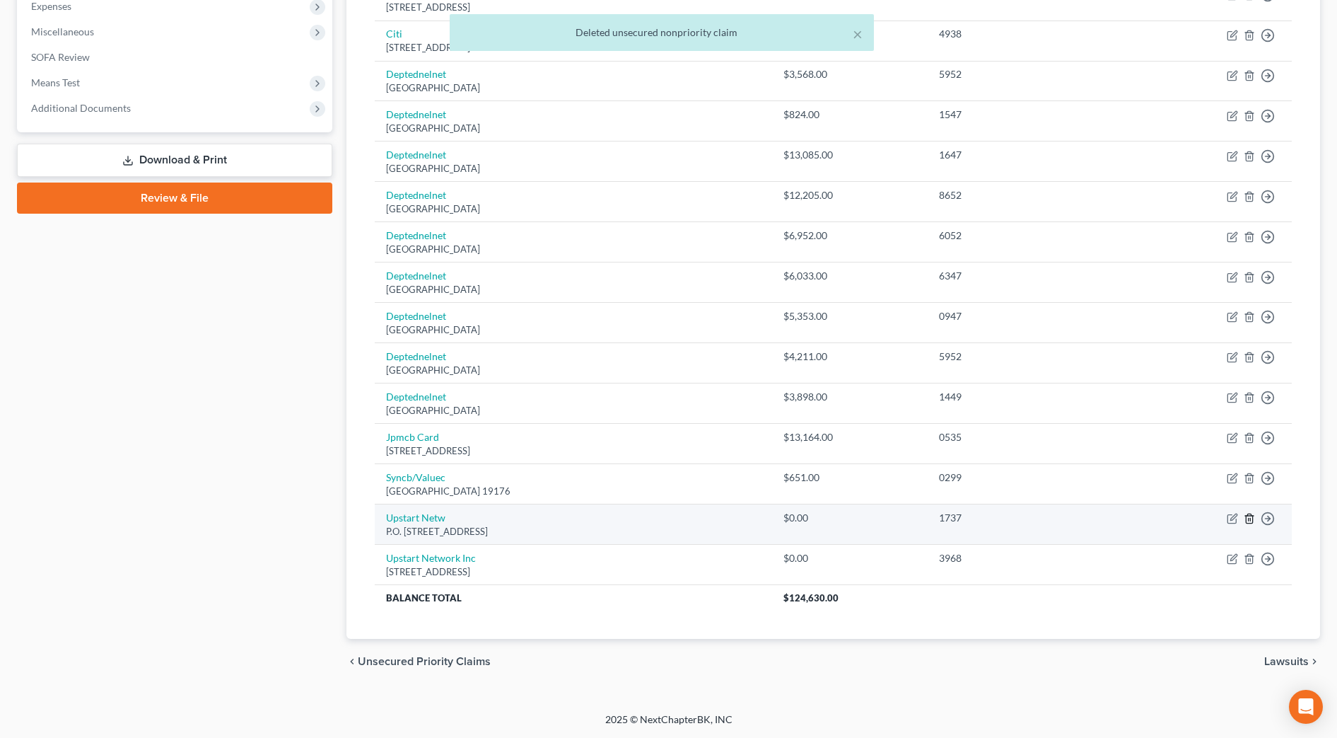
click at [1245, 519] on icon "button" at bounding box center [1249, 518] width 11 height 11
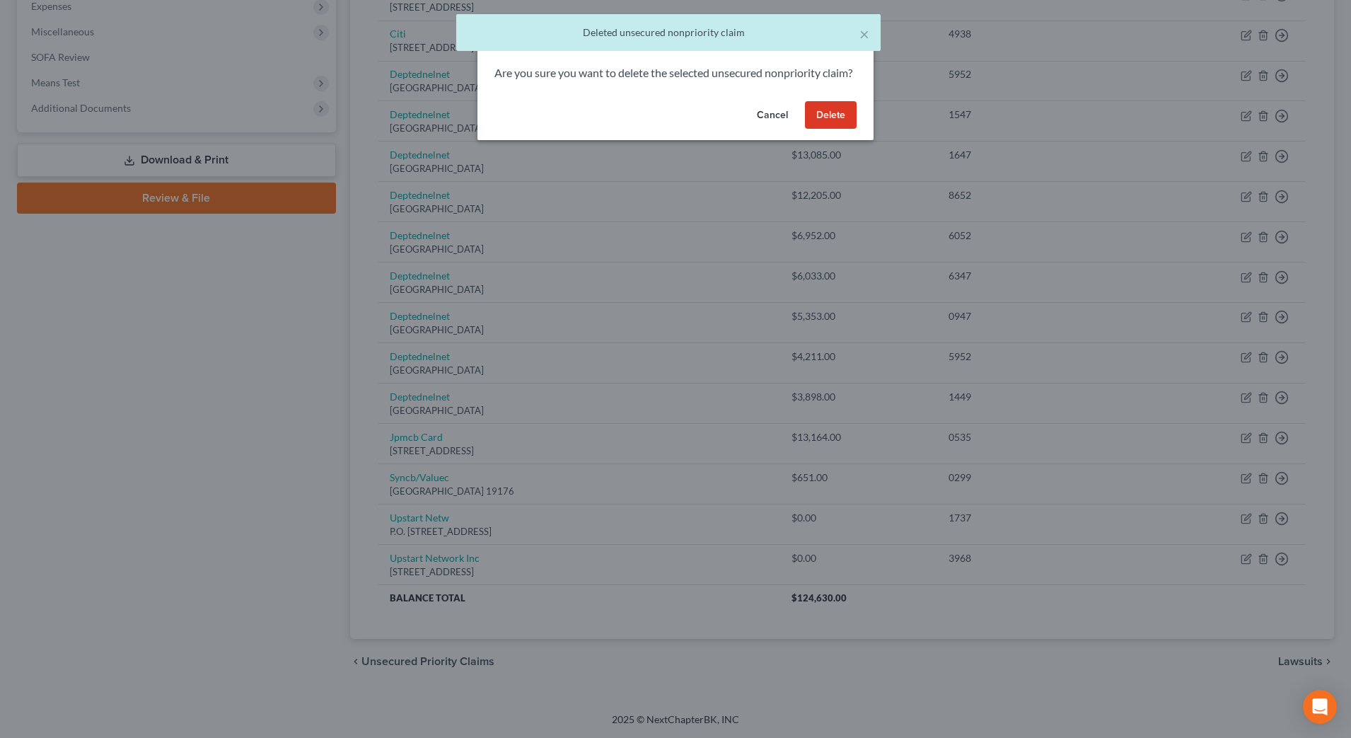
click at [830, 129] on button "Delete" at bounding box center [831, 115] width 52 height 28
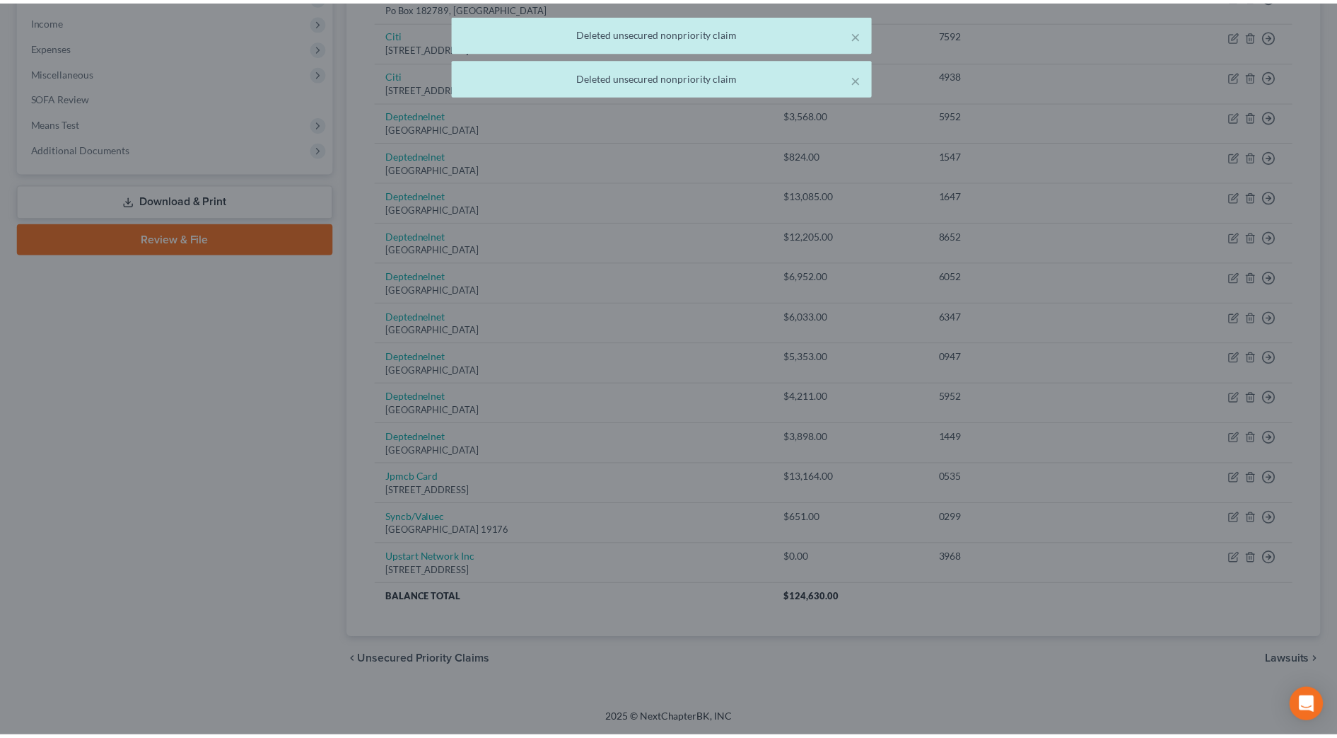
scroll to position [444, 0]
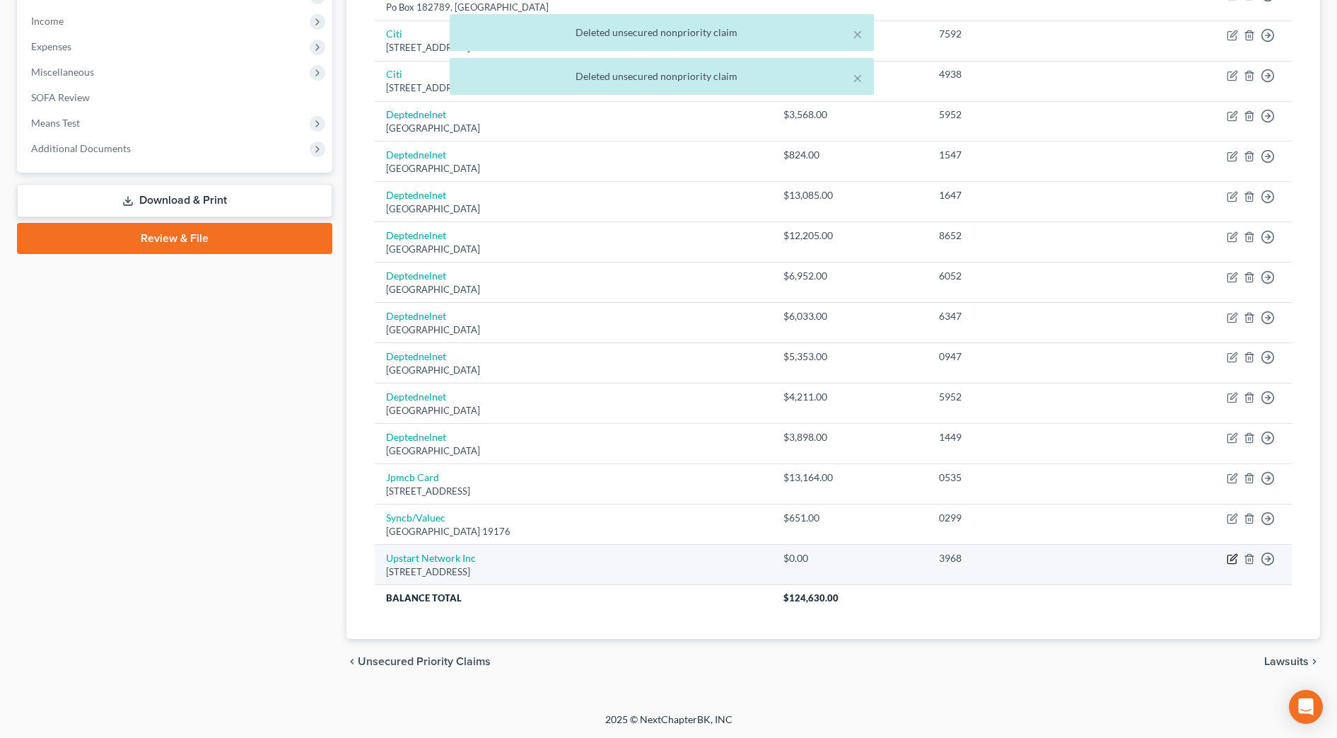
click at [1233, 559] on icon "button" at bounding box center [1232, 558] width 11 height 11
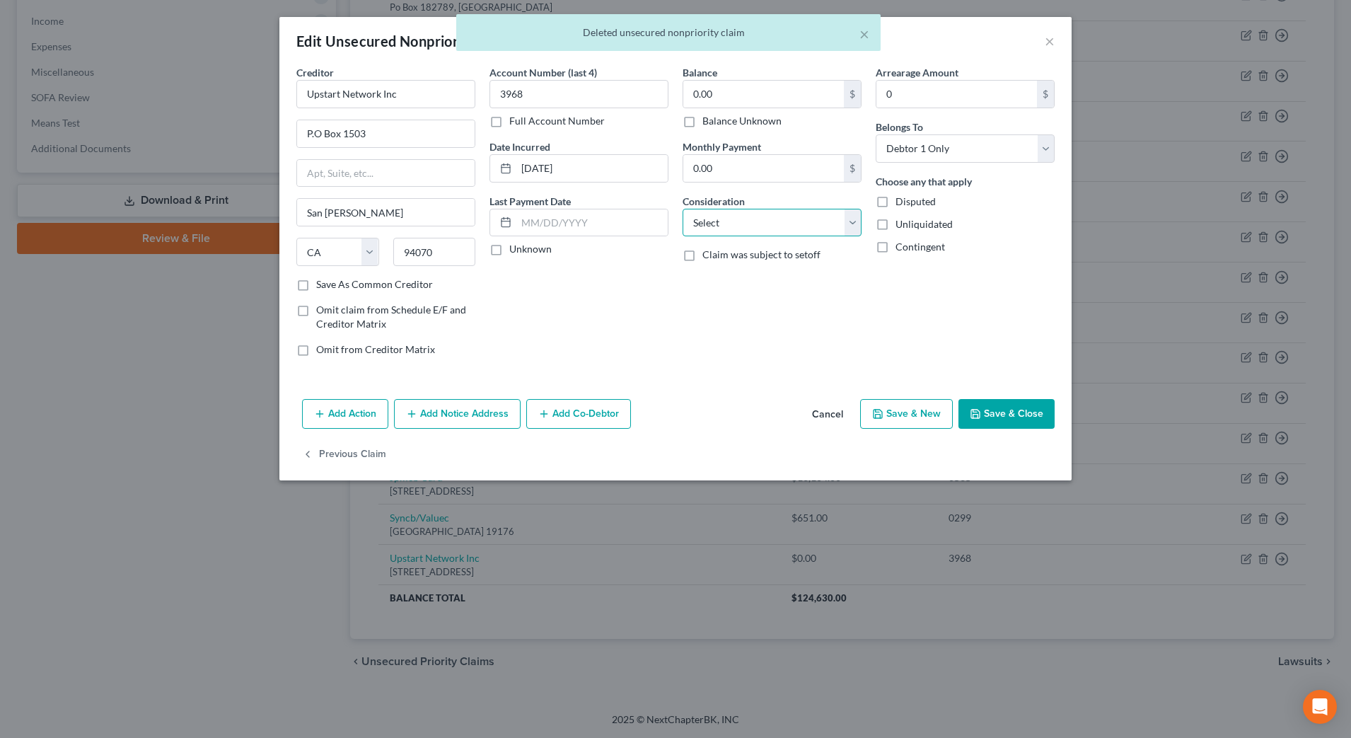
drag, startPoint x: 813, startPoint y: 220, endPoint x: 812, endPoint y: 236, distance: 15.6
click at [813, 220] on select "Select Cable / Satellite Services Collection Agency Credit Card Debt Debt Couns…" at bounding box center [771, 223] width 179 height 28
click at [682, 209] on select "Select Cable / Satellite Services Collection Agency Credit Card Debt Debt Couns…" at bounding box center [771, 223] width 179 height 28
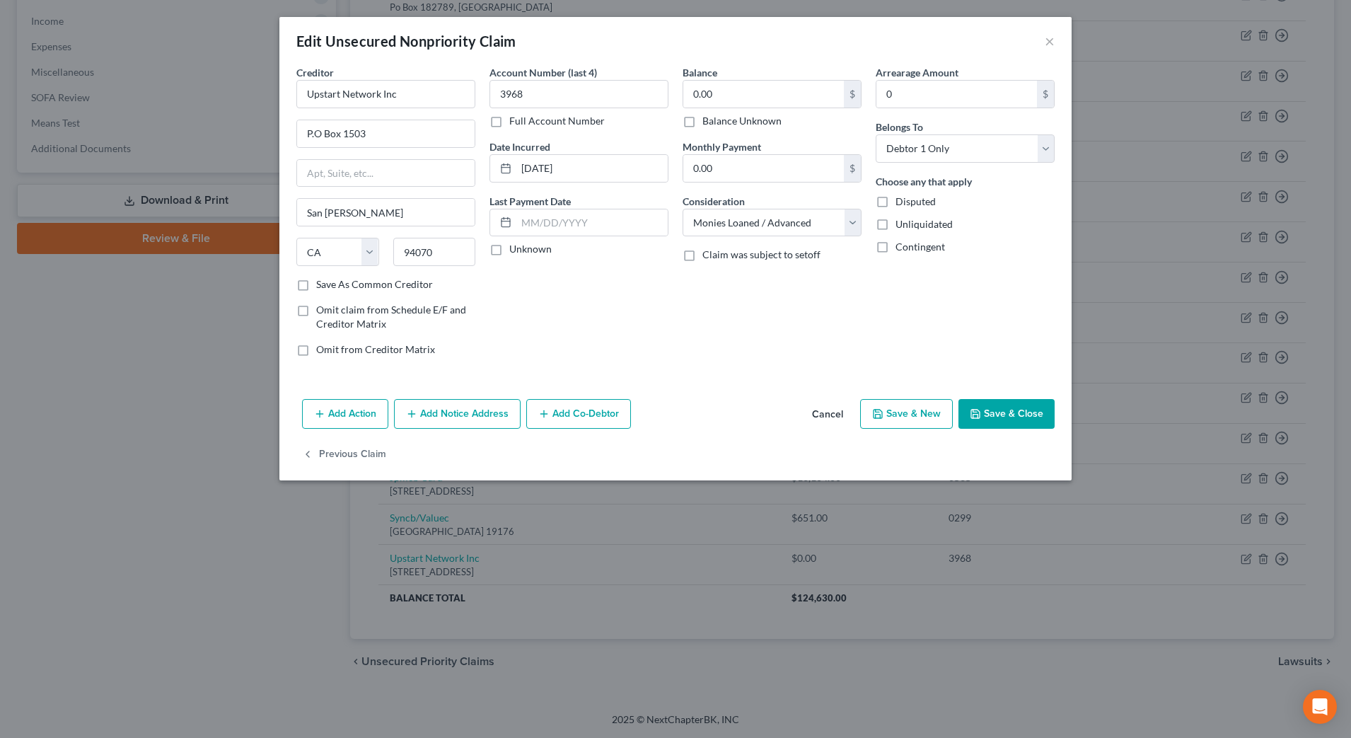
click at [1013, 406] on button "Save & Close" at bounding box center [1006, 414] width 96 height 30
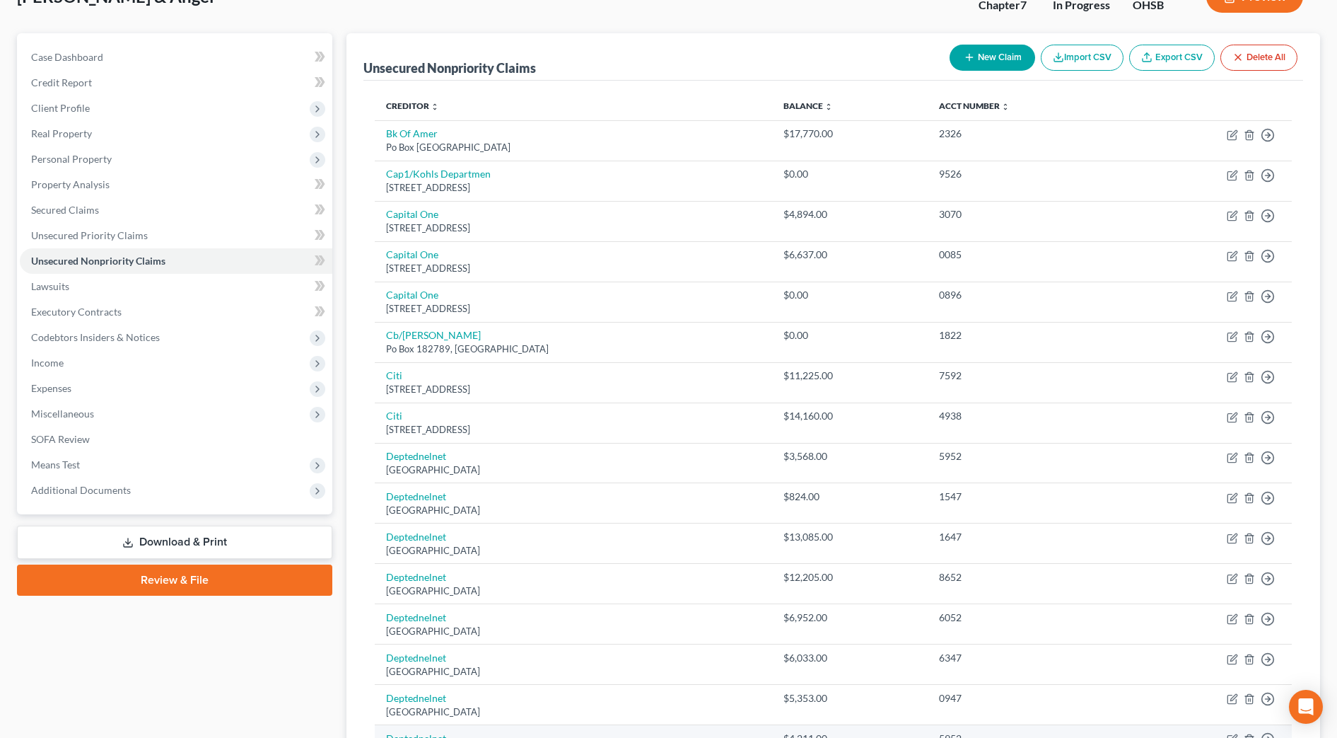
scroll to position [91, 0]
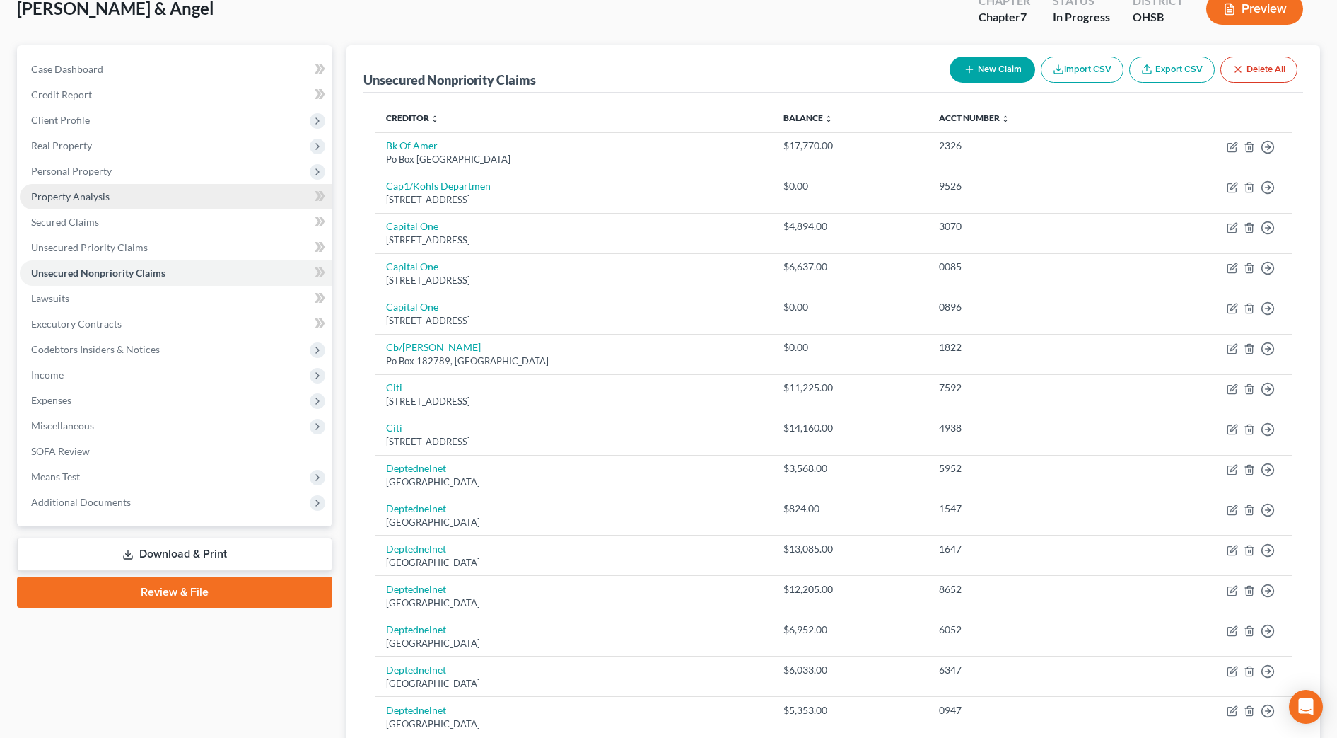
click at [69, 194] on span "Property Analysis" at bounding box center [70, 196] width 79 height 12
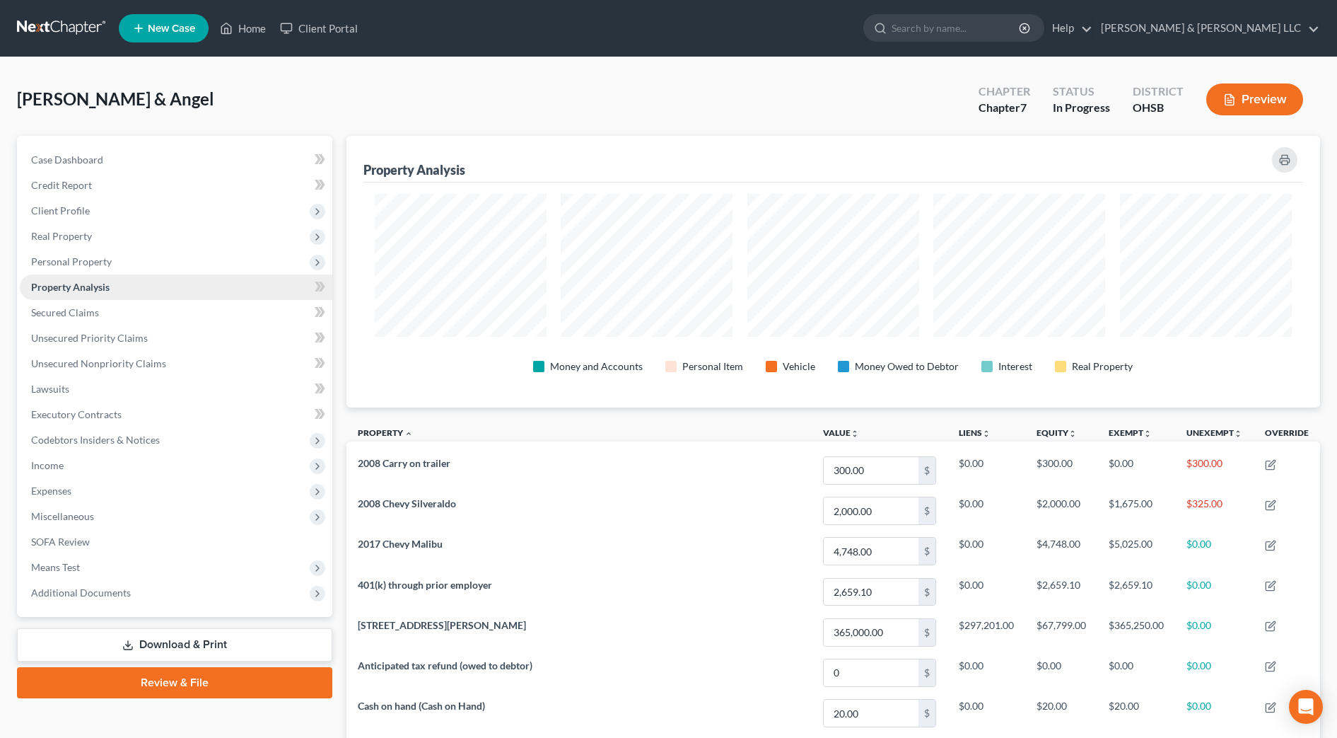
scroll to position [706980, 706278]
click at [92, 269] on span "Personal Property" at bounding box center [176, 261] width 313 height 25
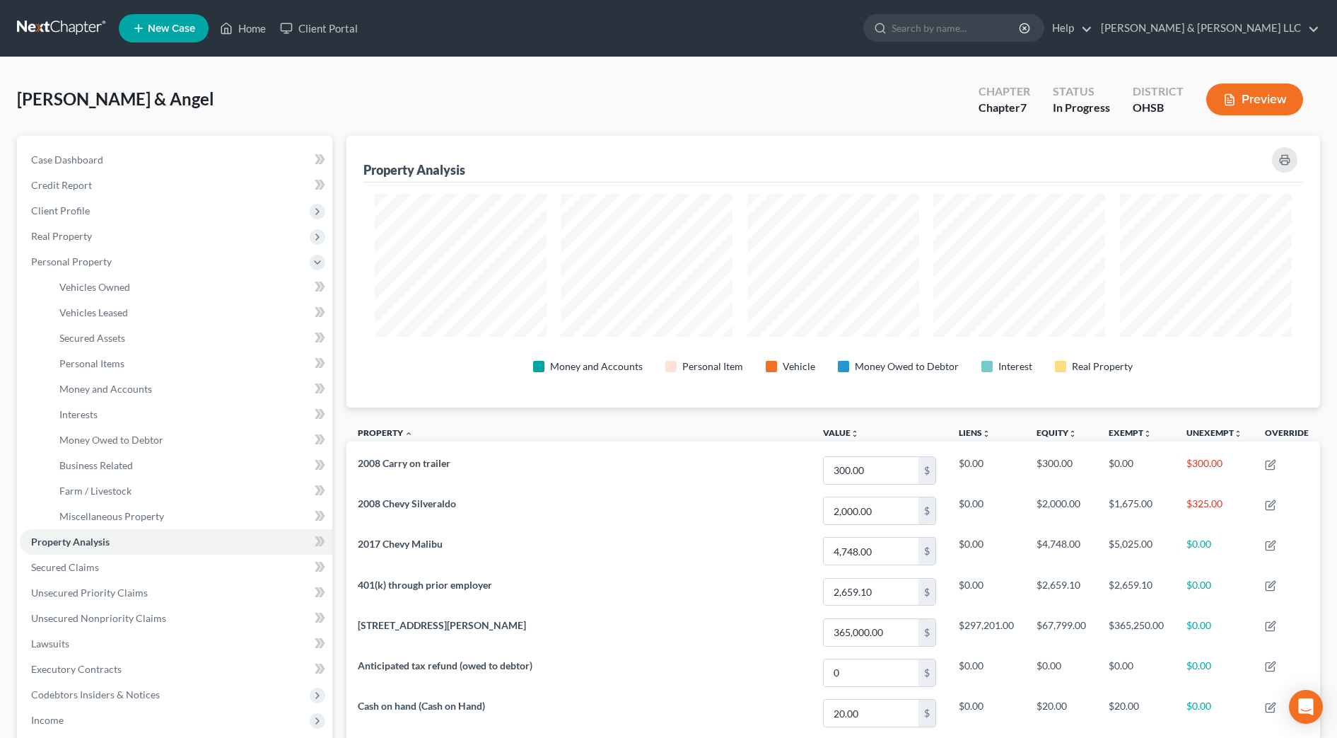
click at [1256, 116] on div "Preview" at bounding box center [1257, 101] width 125 height 42
click at [1264, 103] on button "Preview" at bounding box center [1255, 99] width 97 height 32
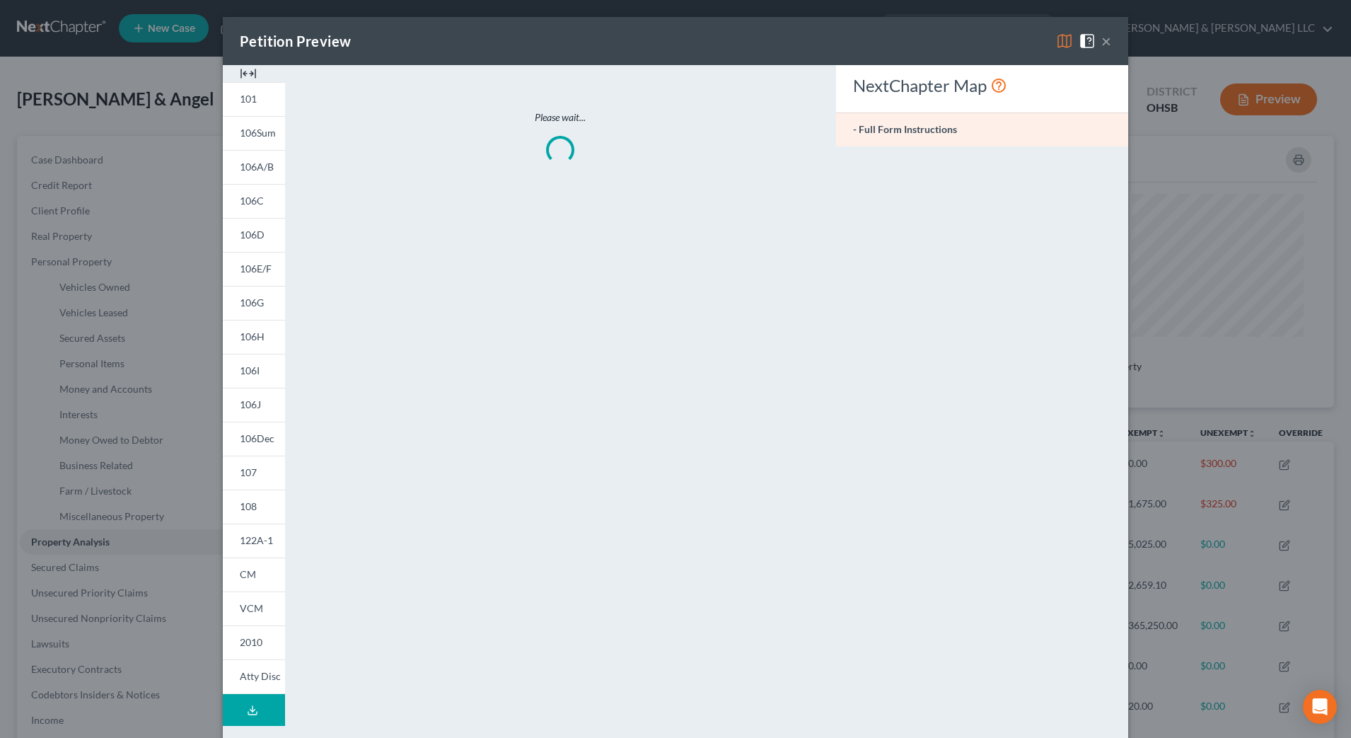
scroll to position [274, 984]
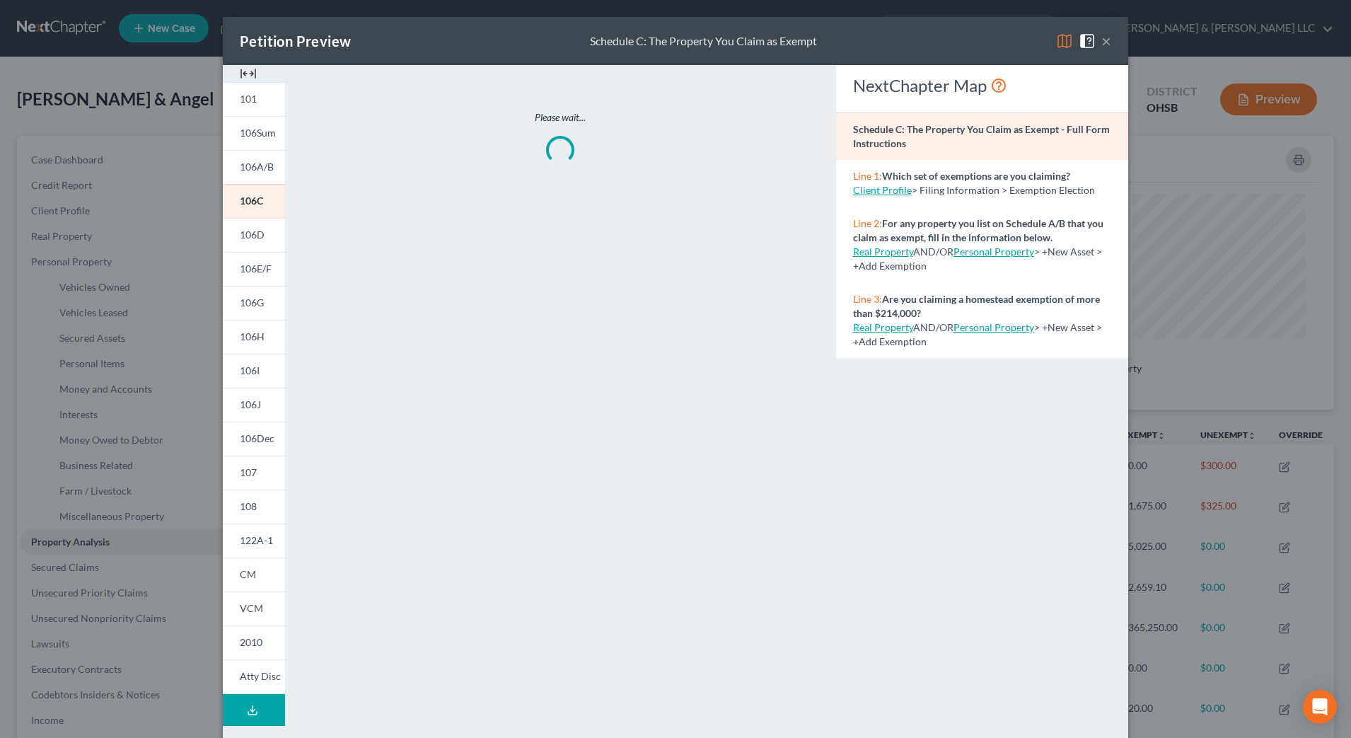
click at [248, 72] on img at bounding box center [248, 73] width 17 height 17
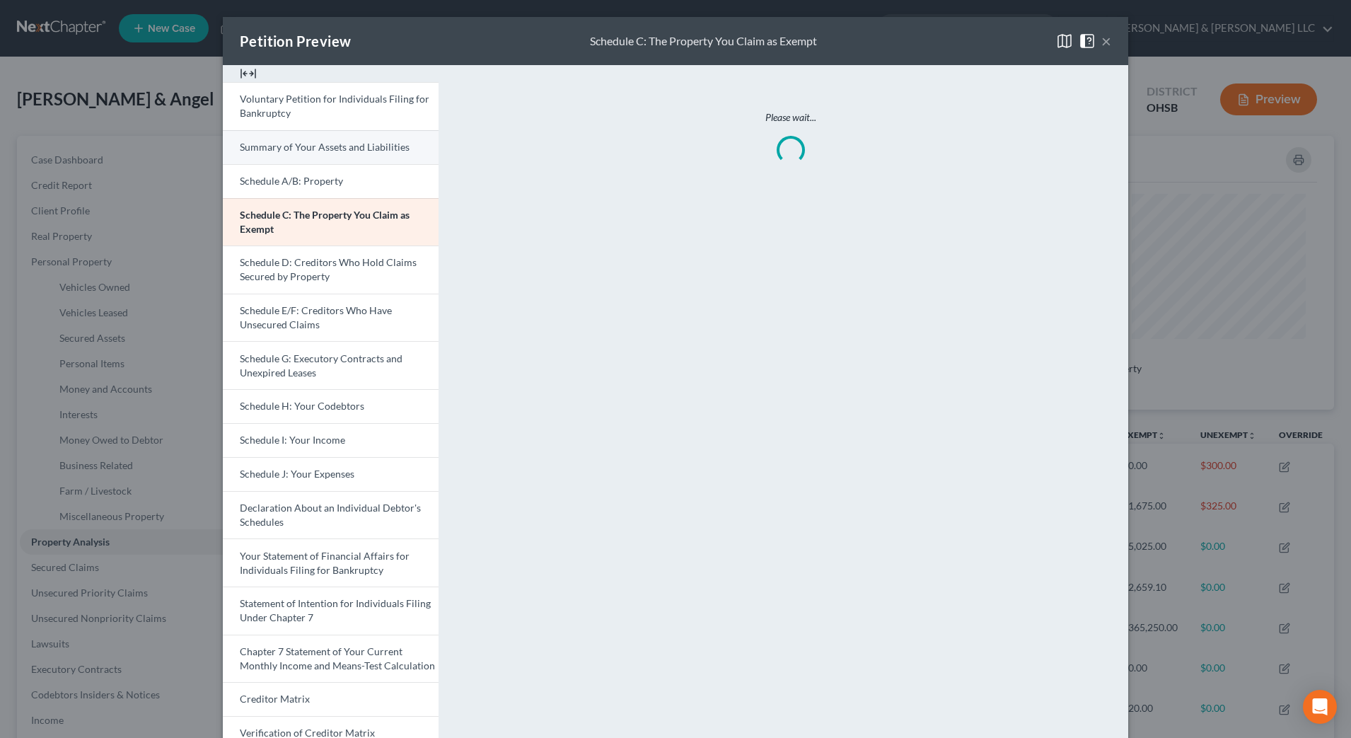
click at [274, 144] on span "Summary of Your Assets and Liabilities" at bounding box center [325, 147] width 170 height 12
click at [327, 151] on span "Summary of Your Assets and Liabilities" at bounding box center [325, 147] width 170 height 12
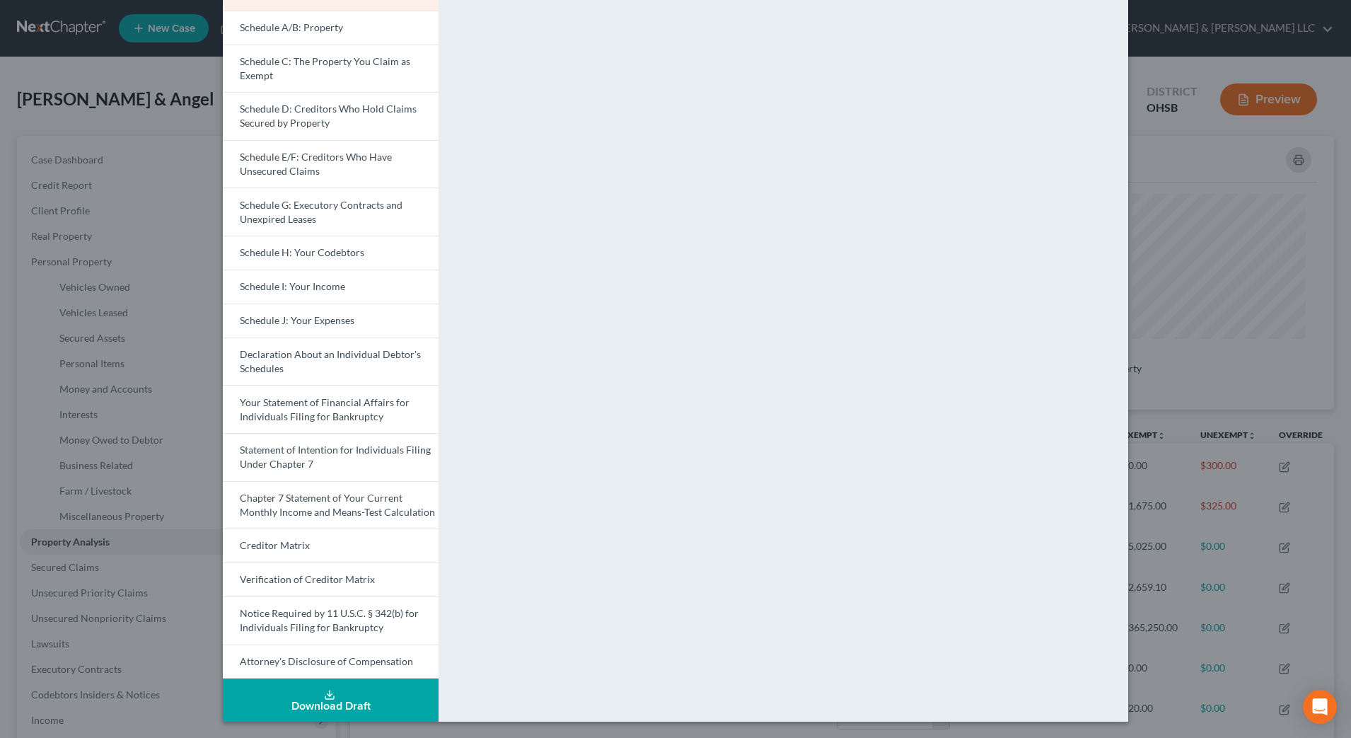
scroll to position [154, 0]
click at [320, 168] on link "Schedule E/F: Creditors Who Have Unsecured Claims" at bounding box center [331, 163] width 216 height 48
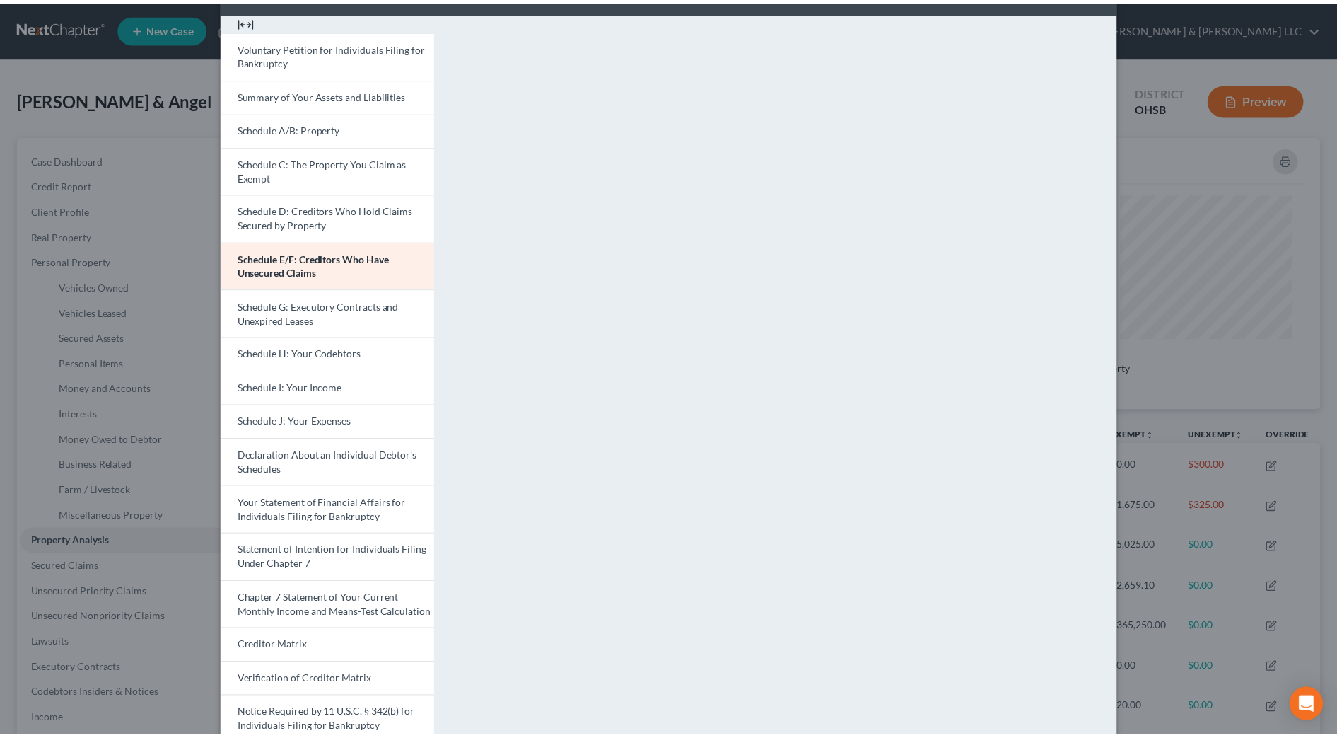
scroll to position [0, 0]
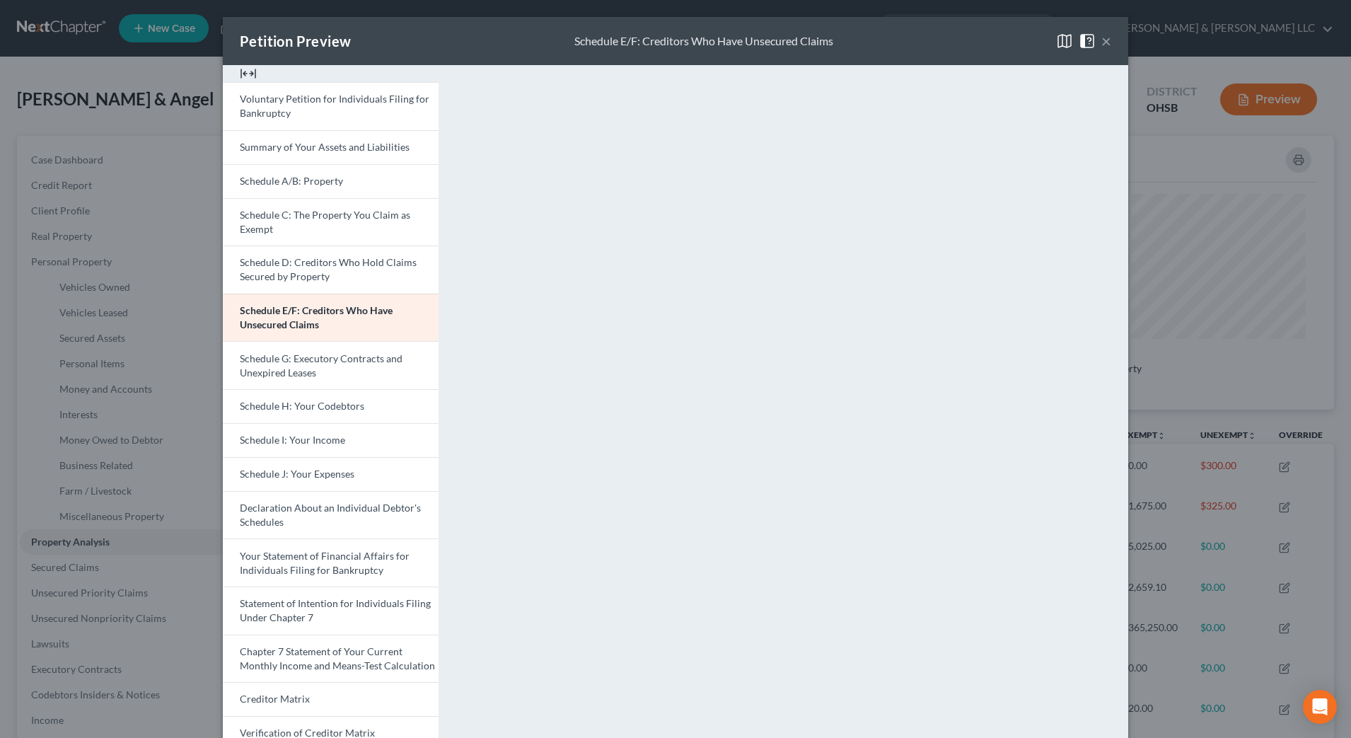
click at [1101, 40] on button "×" at bounding box center [1106, 41] width 10 height 17
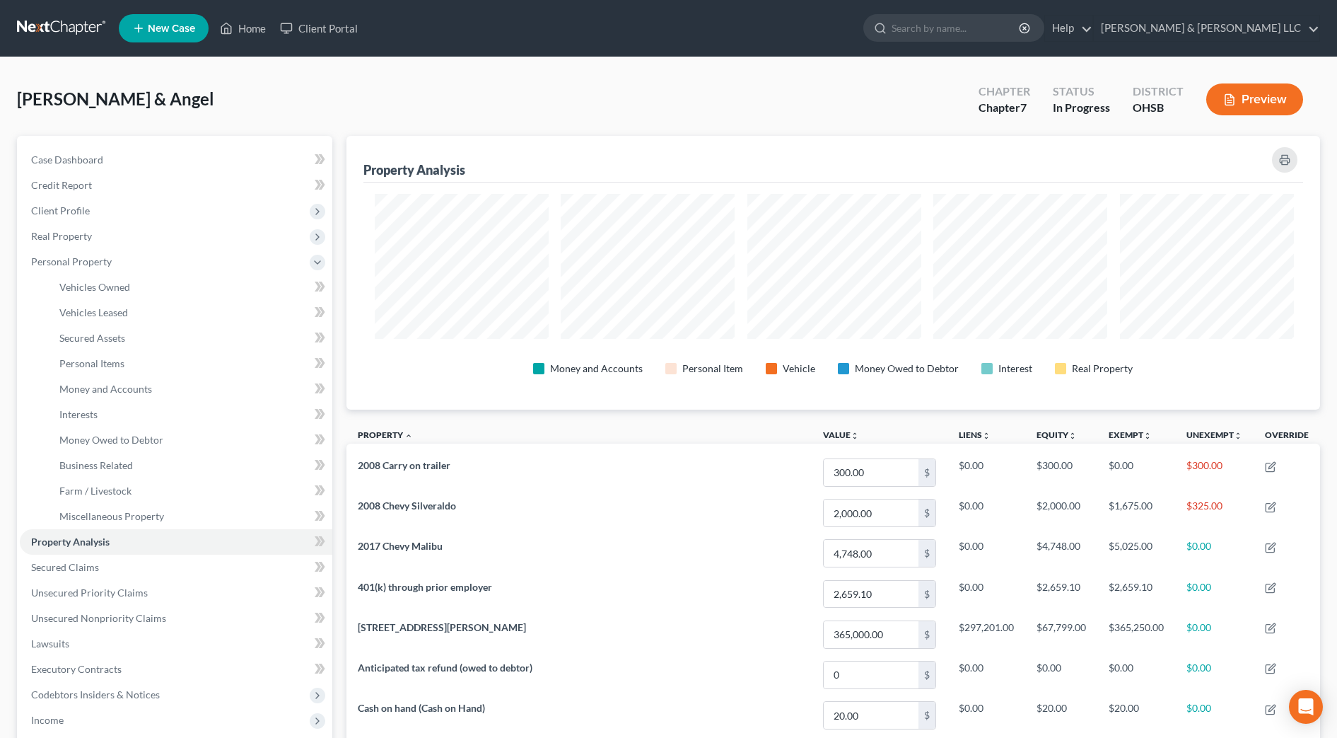
scroll to position [272, 975]
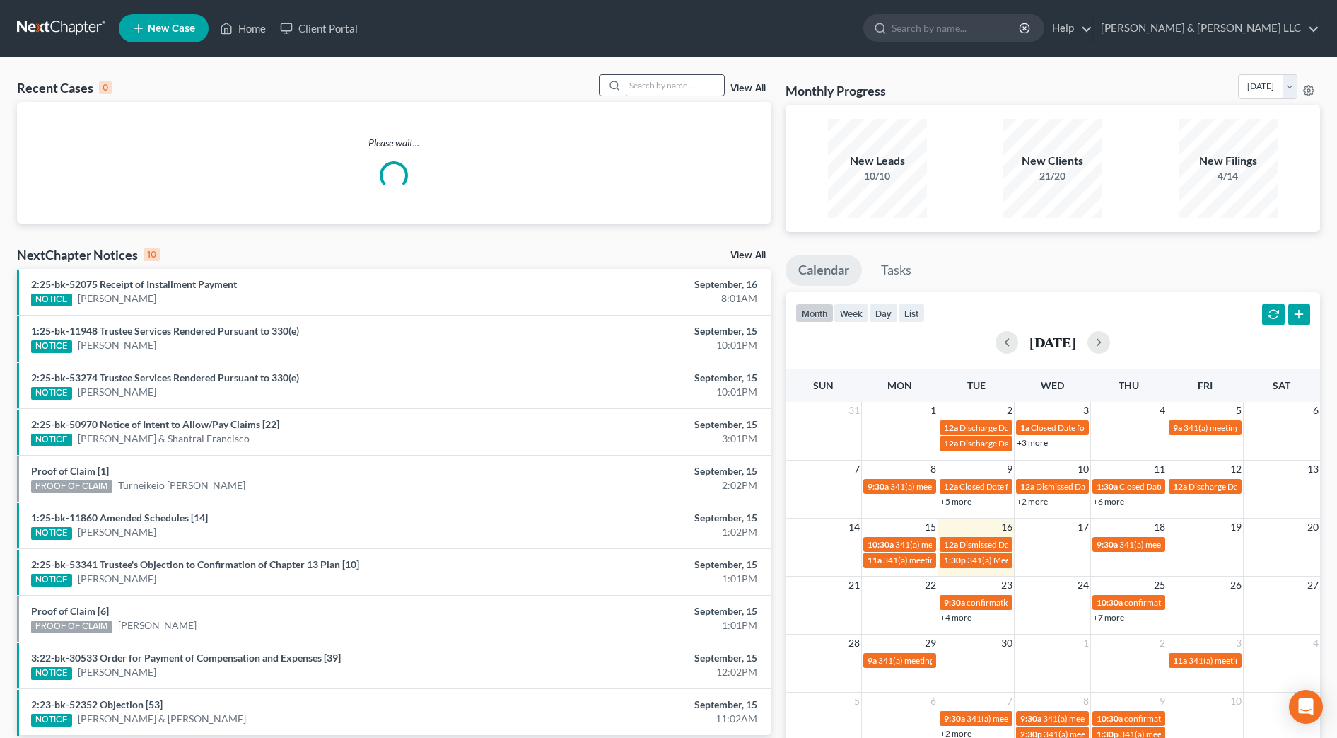
click at [700, 81] on input "search" at bounding box center [674, 85] width 99 height 21
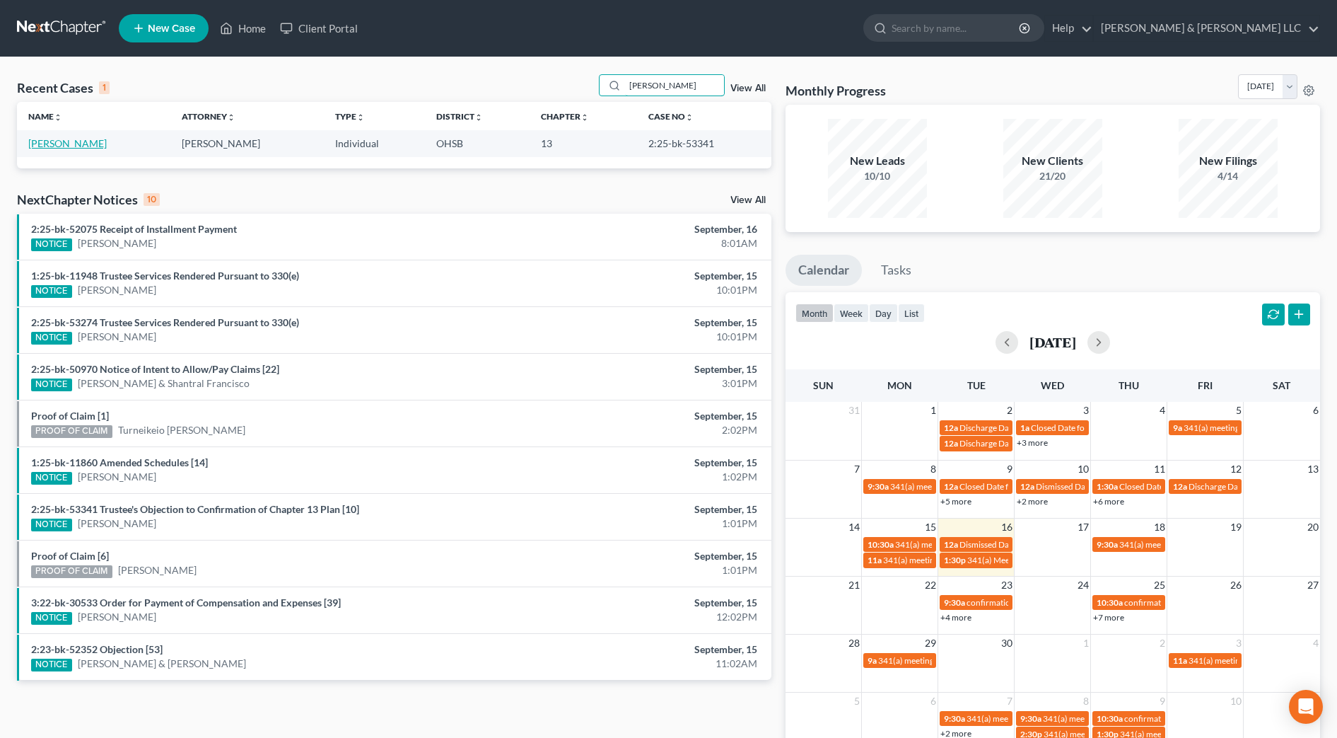
type input "golay"
click at [86, 141] on link "[PERSON_NAME]" at bounding box center [67, 143] width 79 height 12
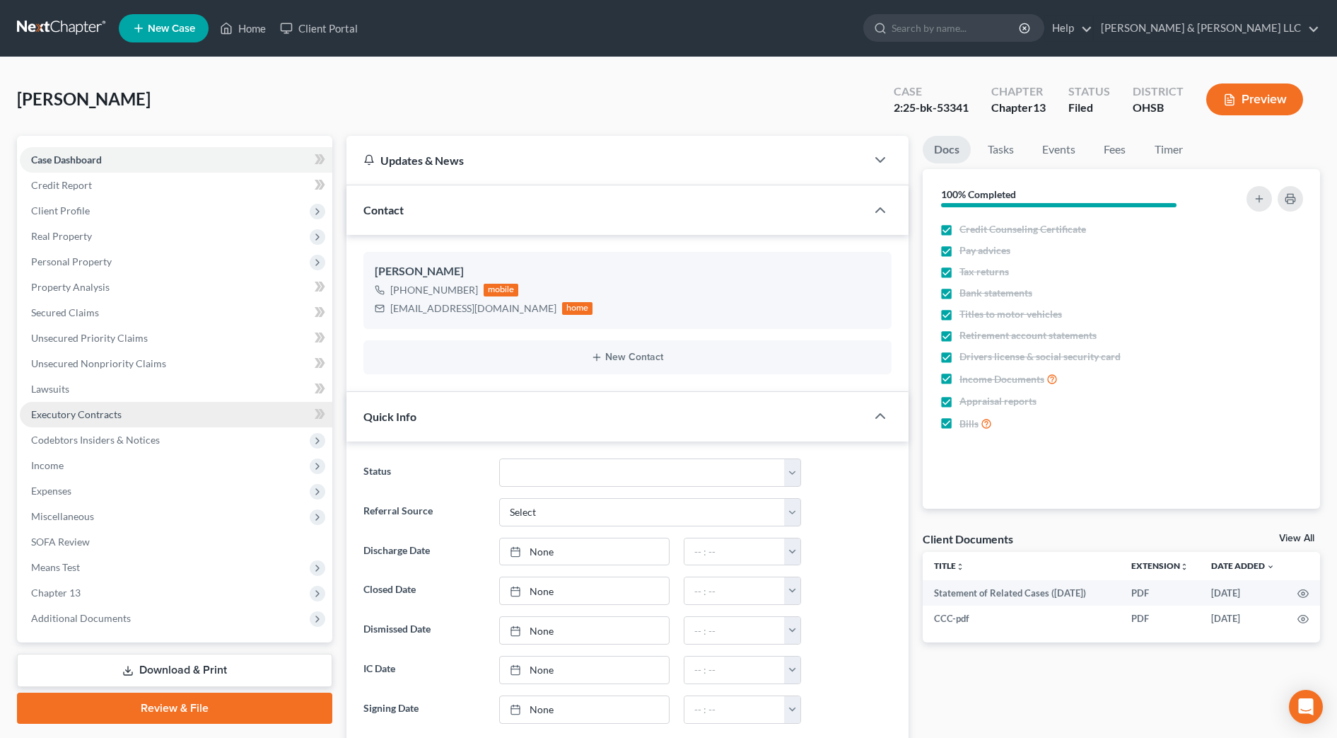
scroll to position [265, 0]
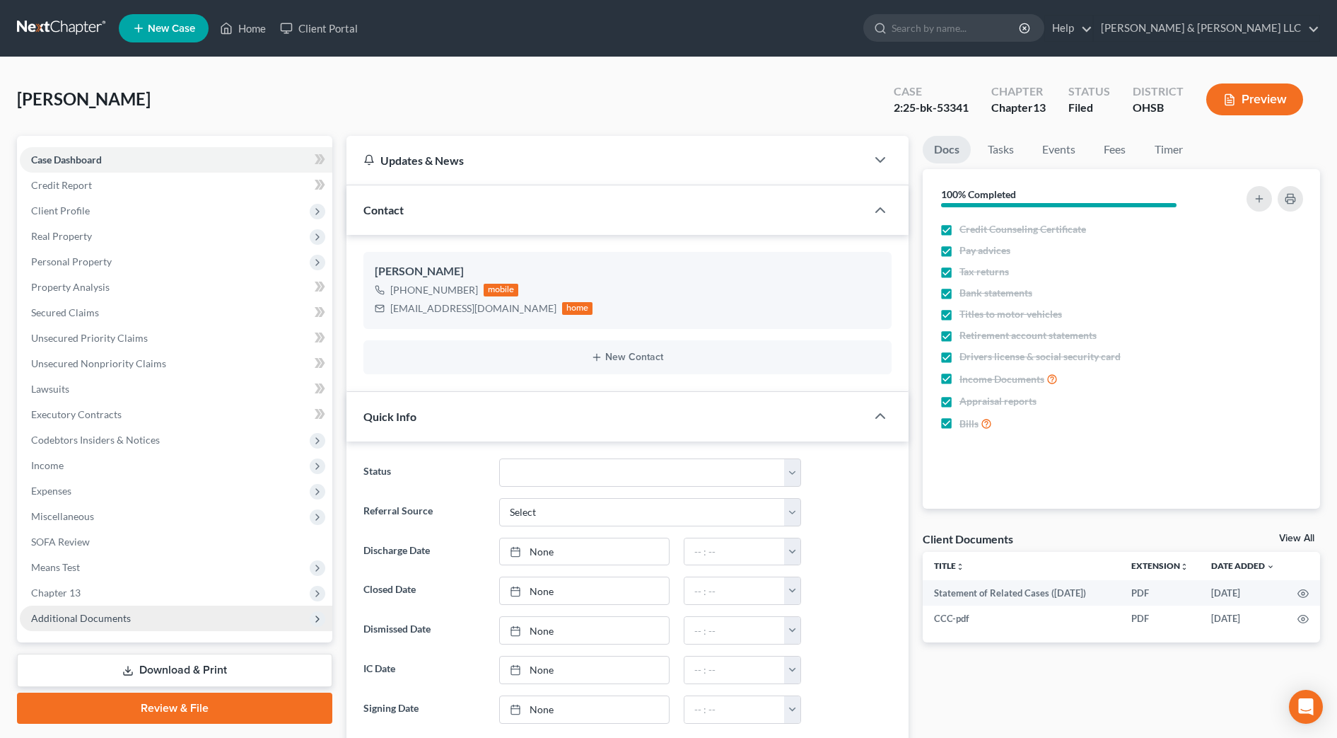
click at [151, 621] on span "Additional Documents" at bounding box center [176, 617] width 313 height 25
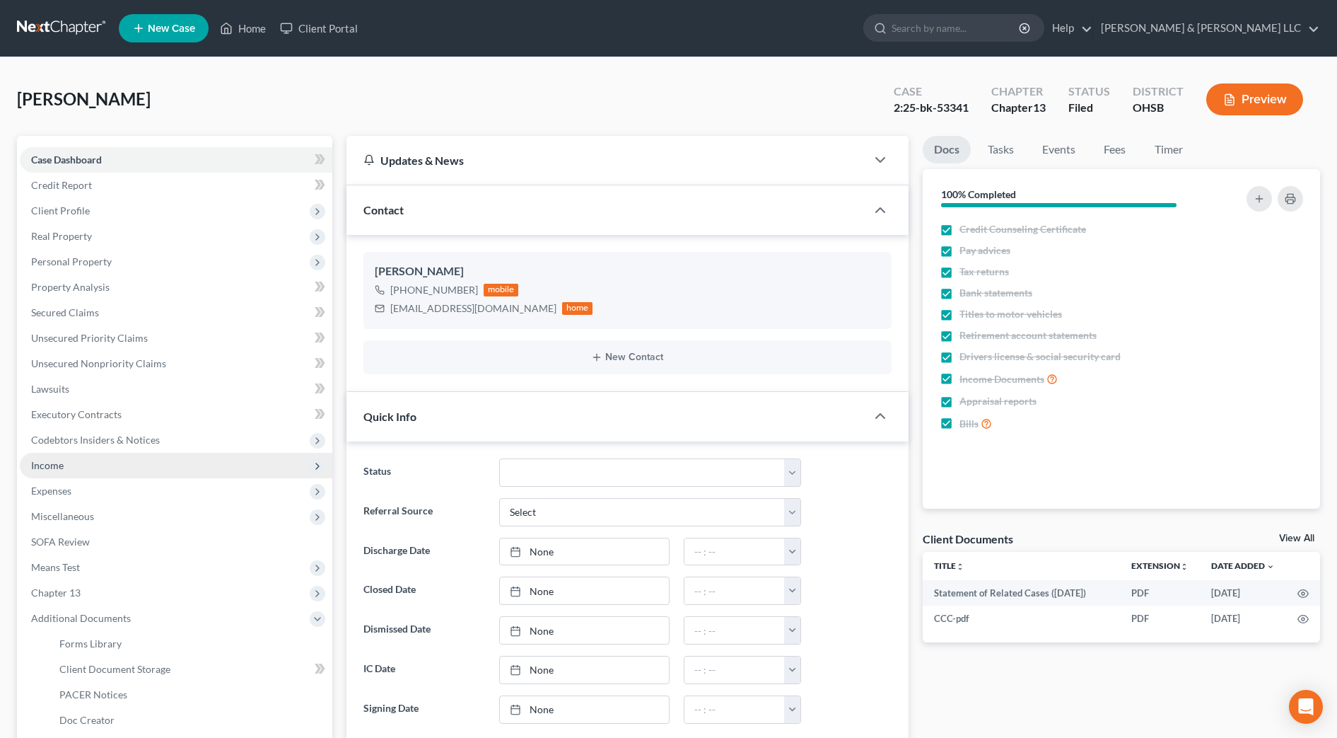
click at [82, 463] on span "Income" at bounding box center [176, 465] width 313 height 25
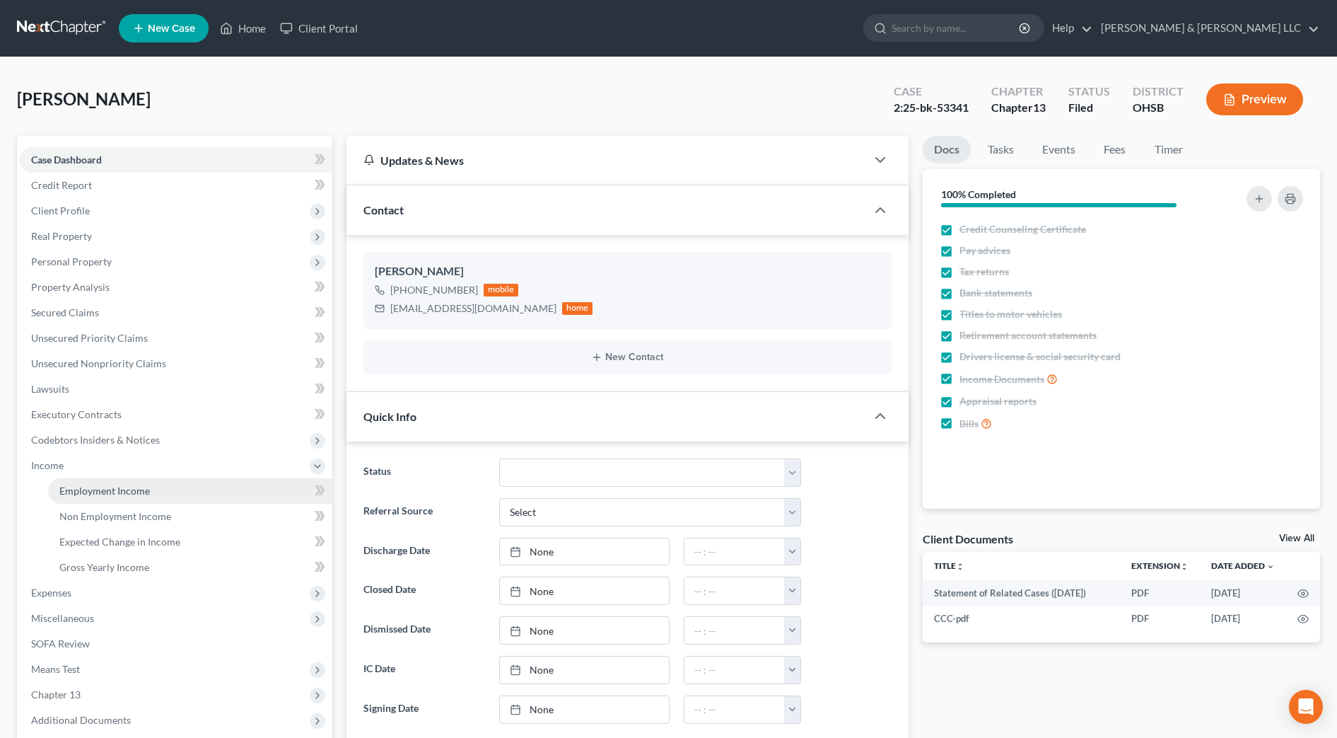
click at [89, 487] on span "Employment Income" at bounding box center [104, 490] width 91 height 12
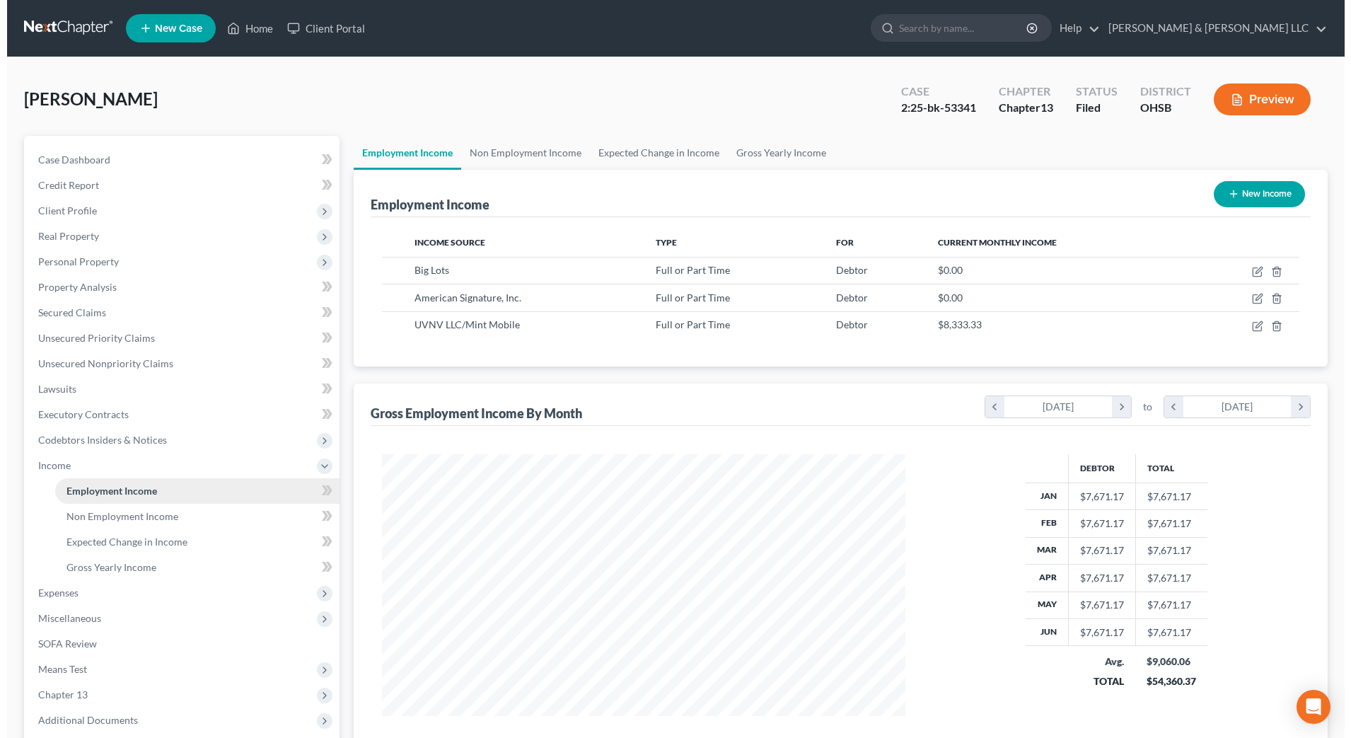
scroll to position [262, 552]
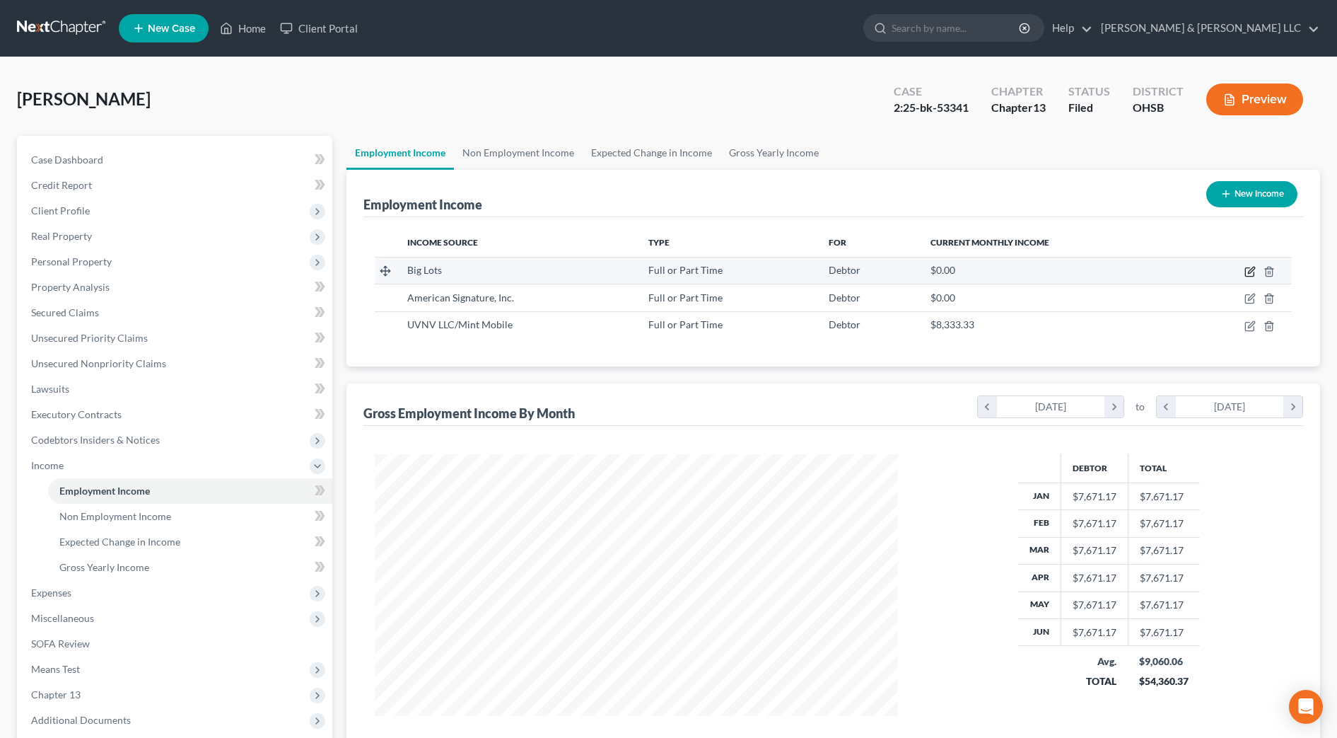
click at [1248, 269] on icon "button" at bounding box center [1250, 271] width 11 height 11
select select "0"
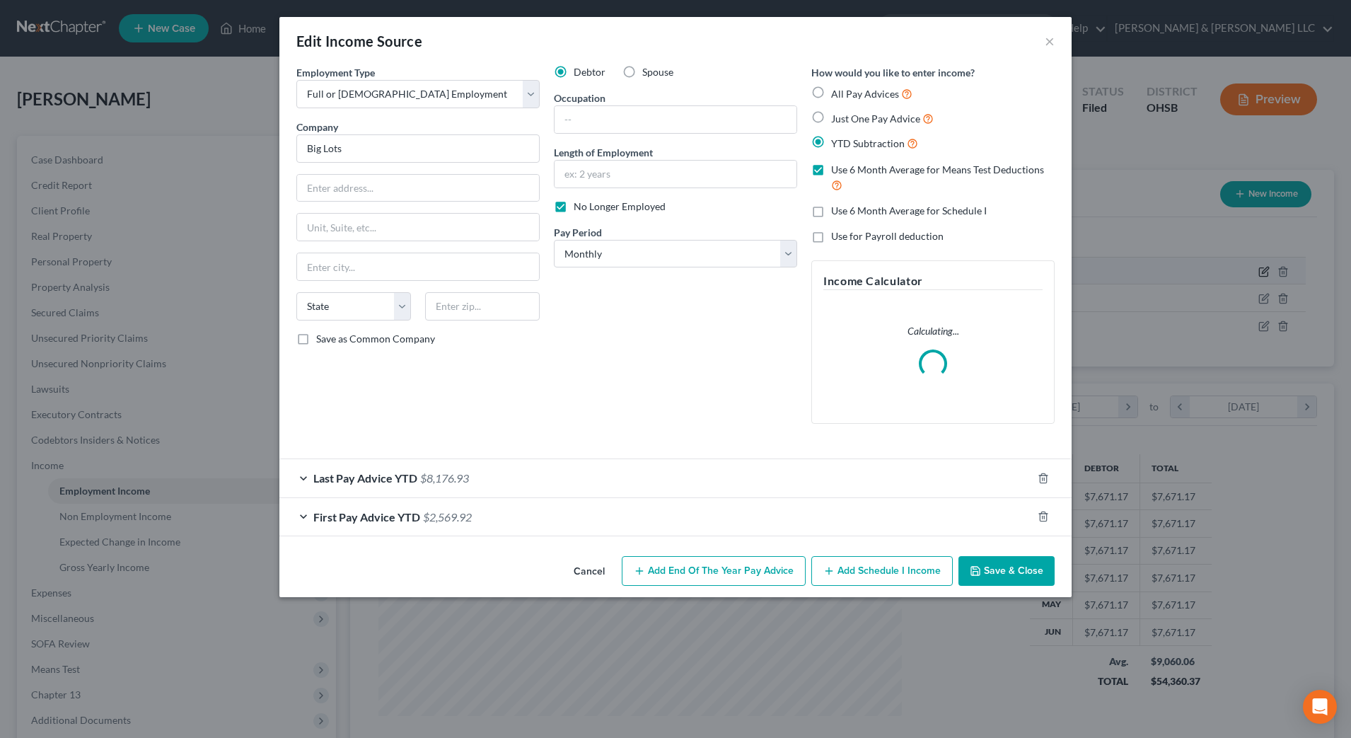
scroll to position [265, 558]
click at [632, 470] on div "Last Pay Advice YTD $8,176.93" at bounding box center [655, 477] width 753 height 37
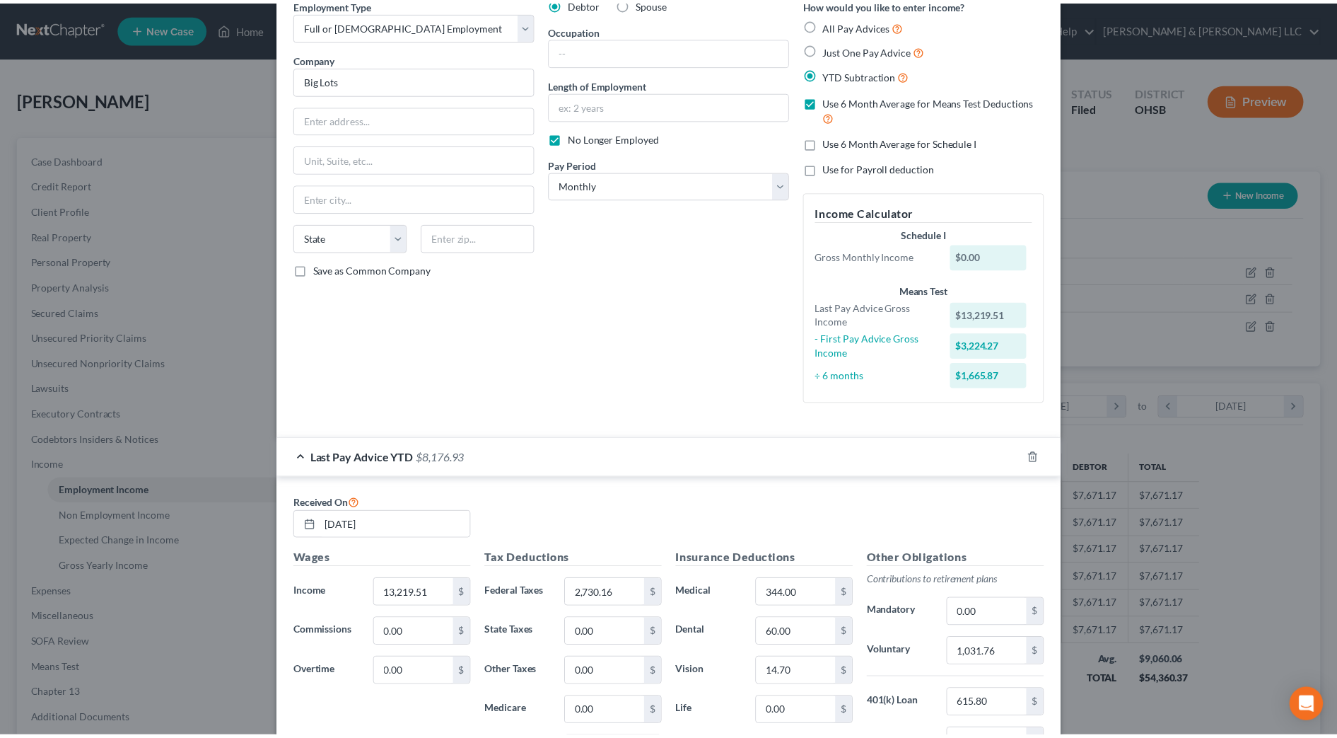
scroll to position [0, 0]
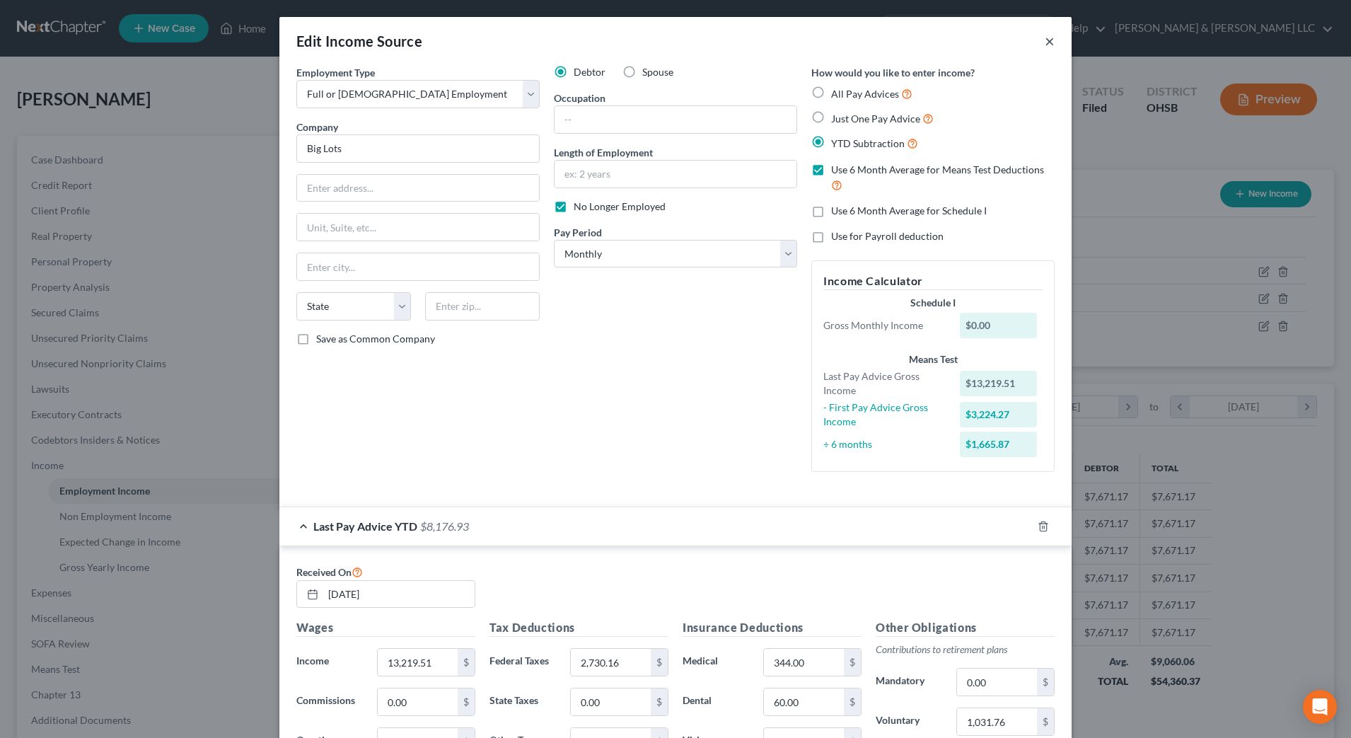
click at [1045, 43] on button "×" at bounding box center [1050, 41] width 10 height 17
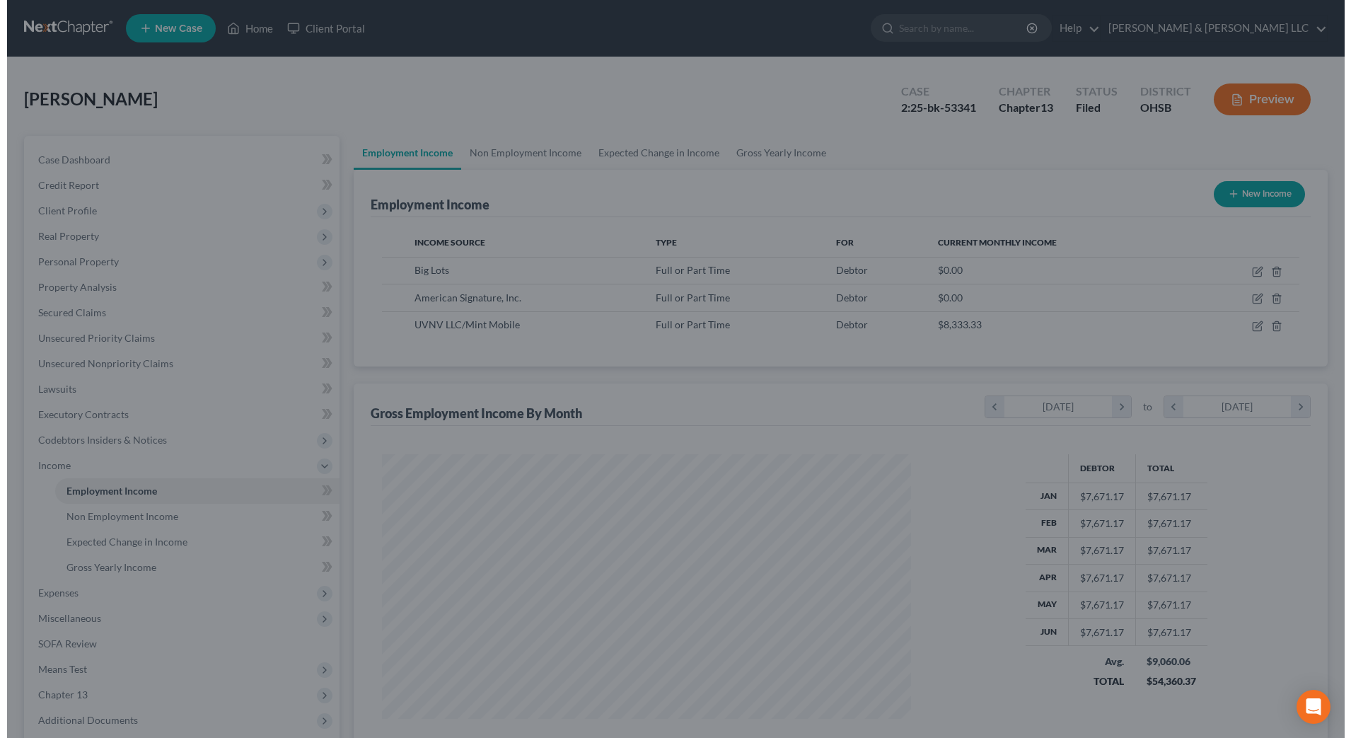
scroll to position [706990, 706700]
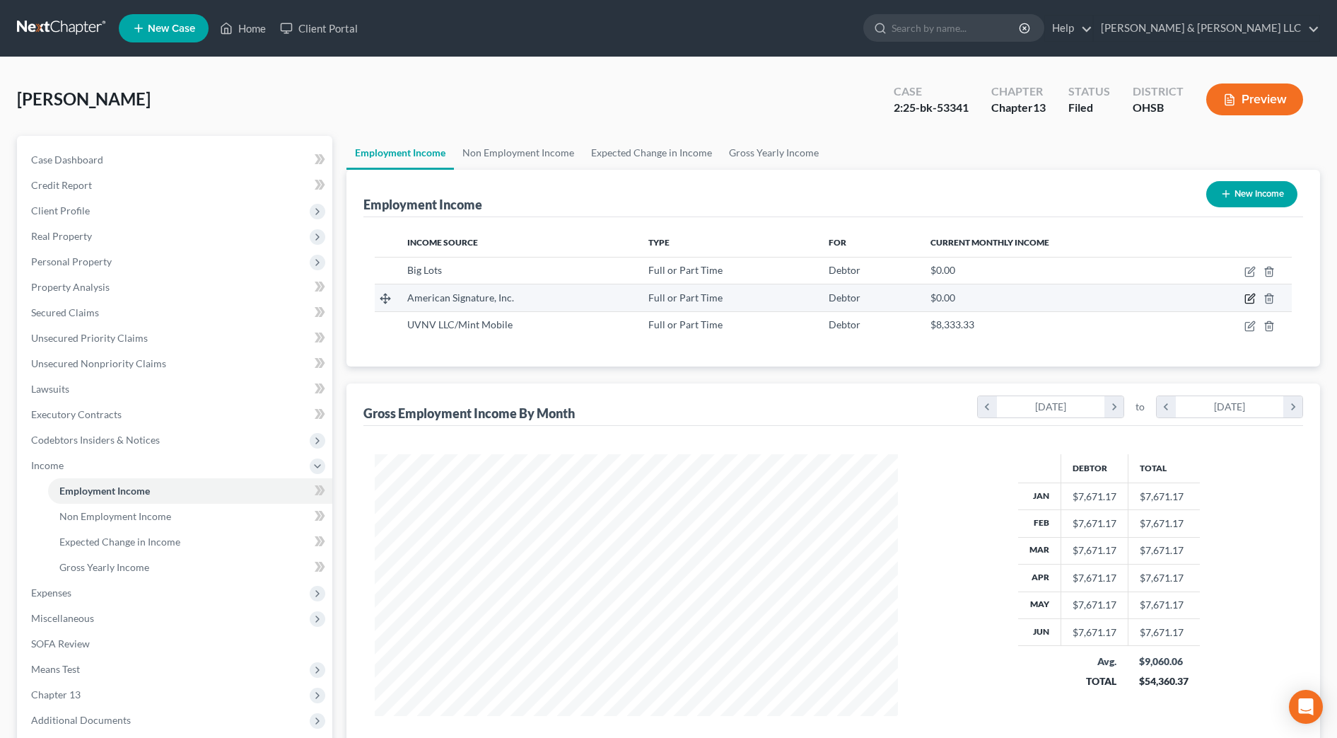
click at [1252, 296] on icon "button" at bounding box center [1251, 297] width 6 height 6
select select "0"
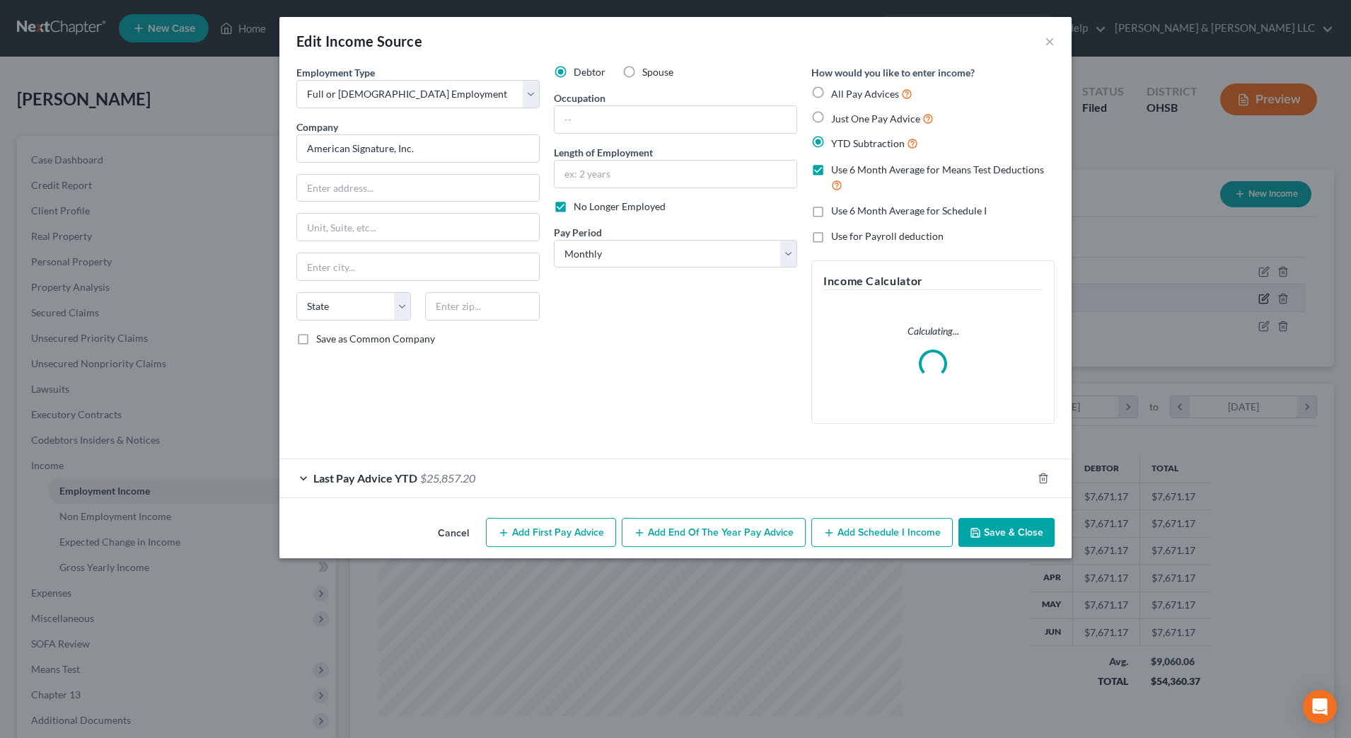
scroll to position [265, 558]
click at [768, 472] on div "Last Pay Advice YTD $25,857.20" at bounding box center [655, 477] width 753 height 37
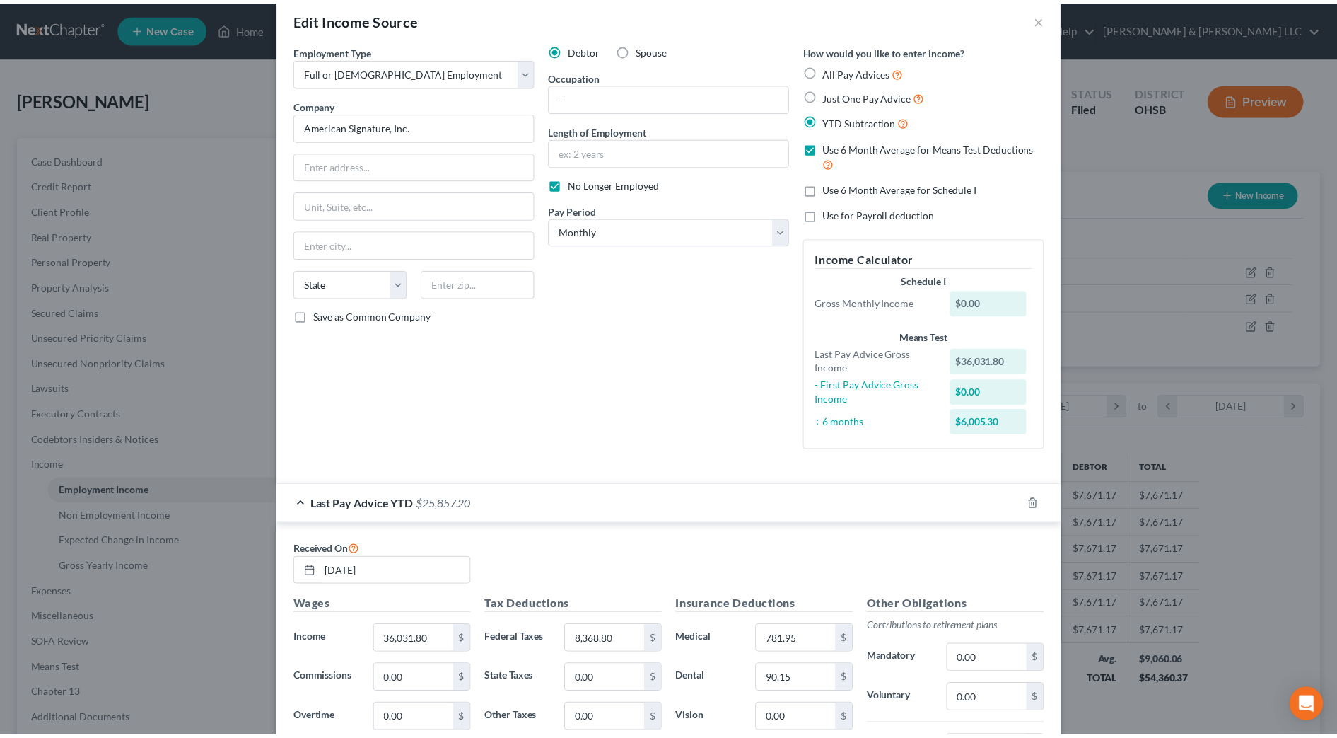
scroll to position [0, 0]
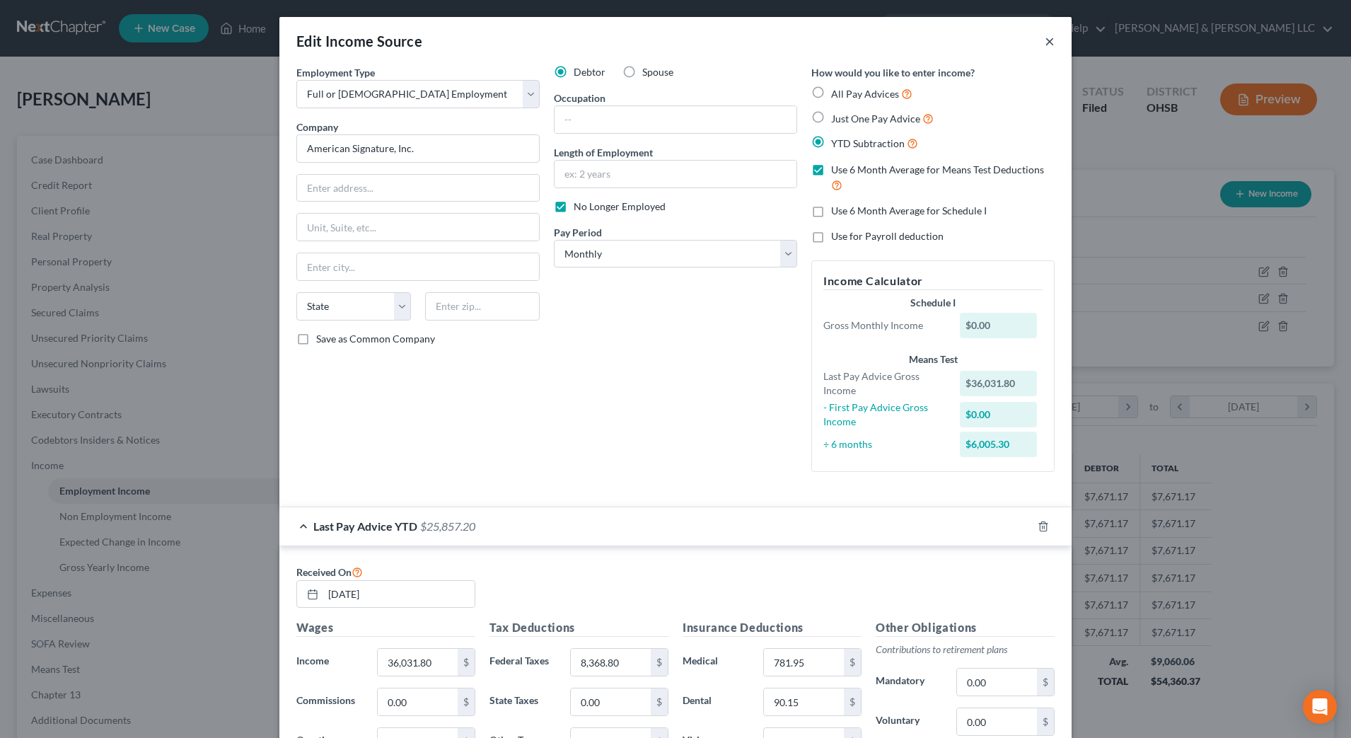
click at [1045, 40] on button "×" at bounding box center [1050, 41] width 10 height 17
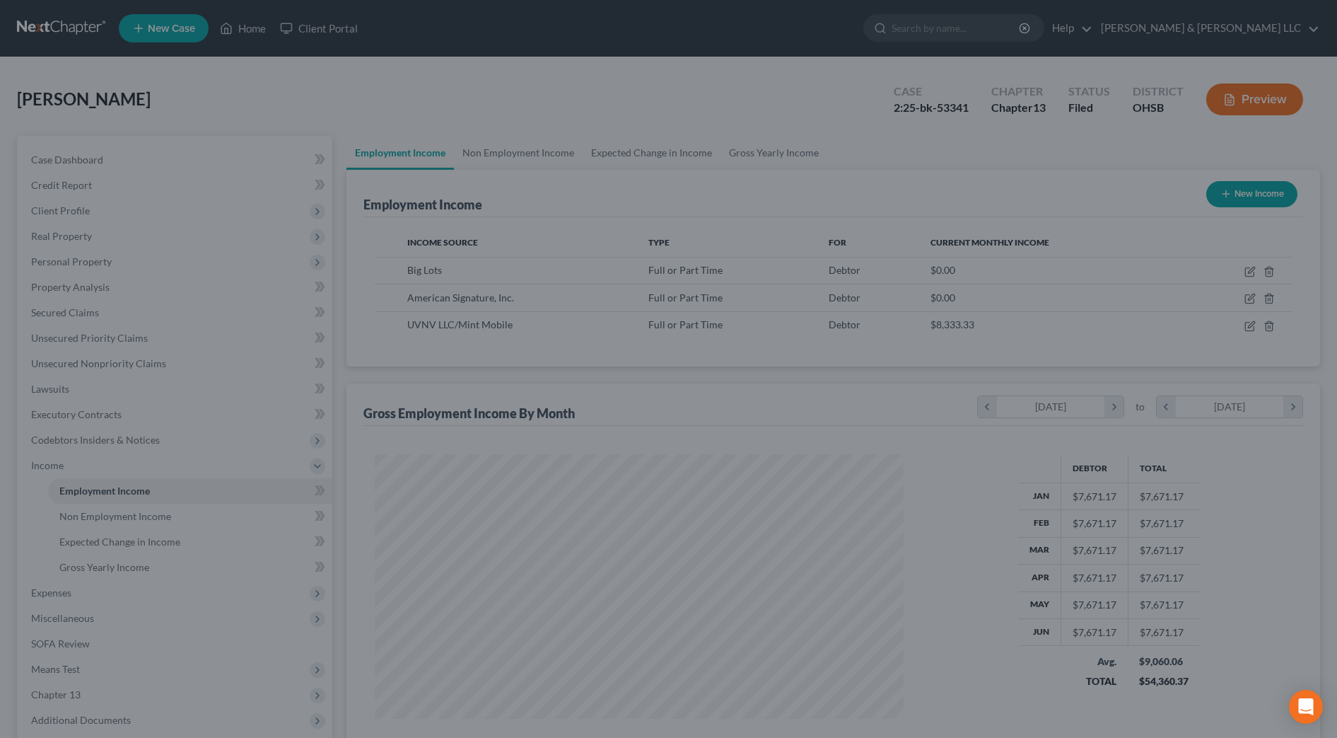
scroll to position [262, 552]
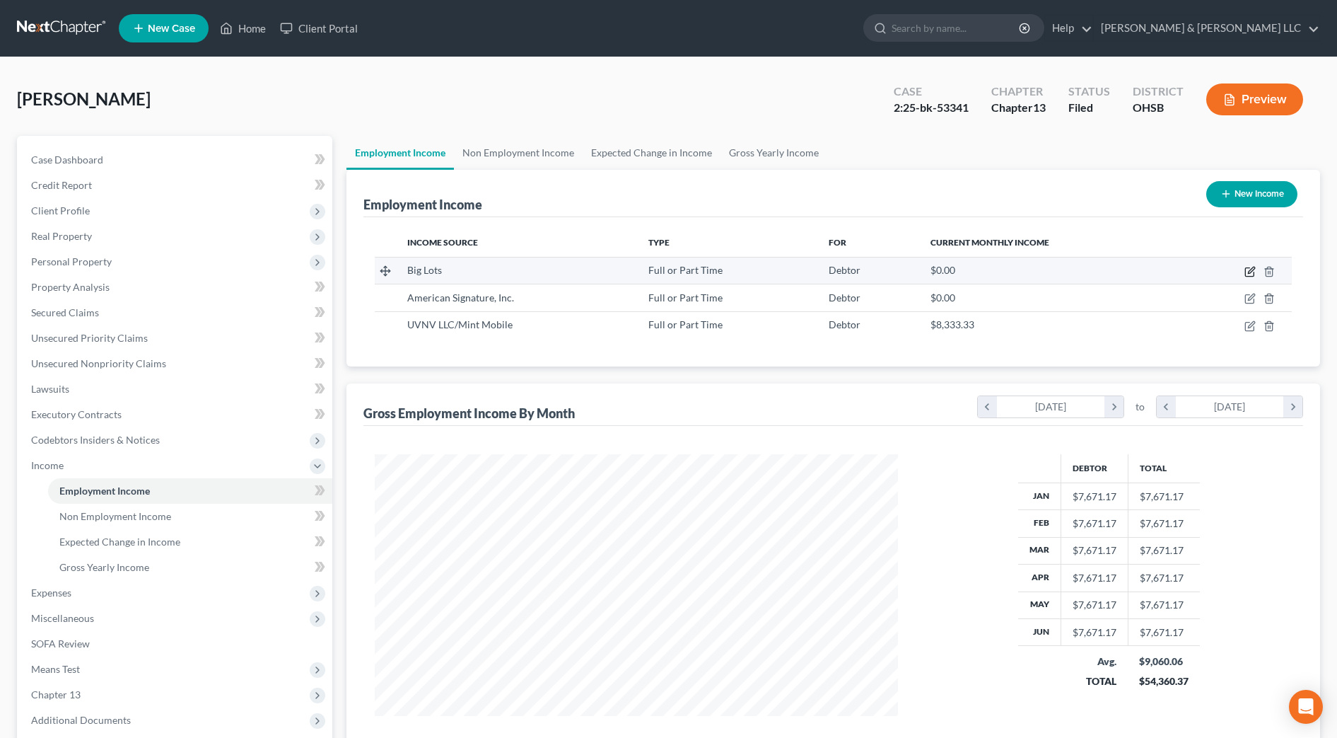
click at [1247, 270] on icon "button" at bounding box center [1250, 271] width 11 height 11
select select "0"
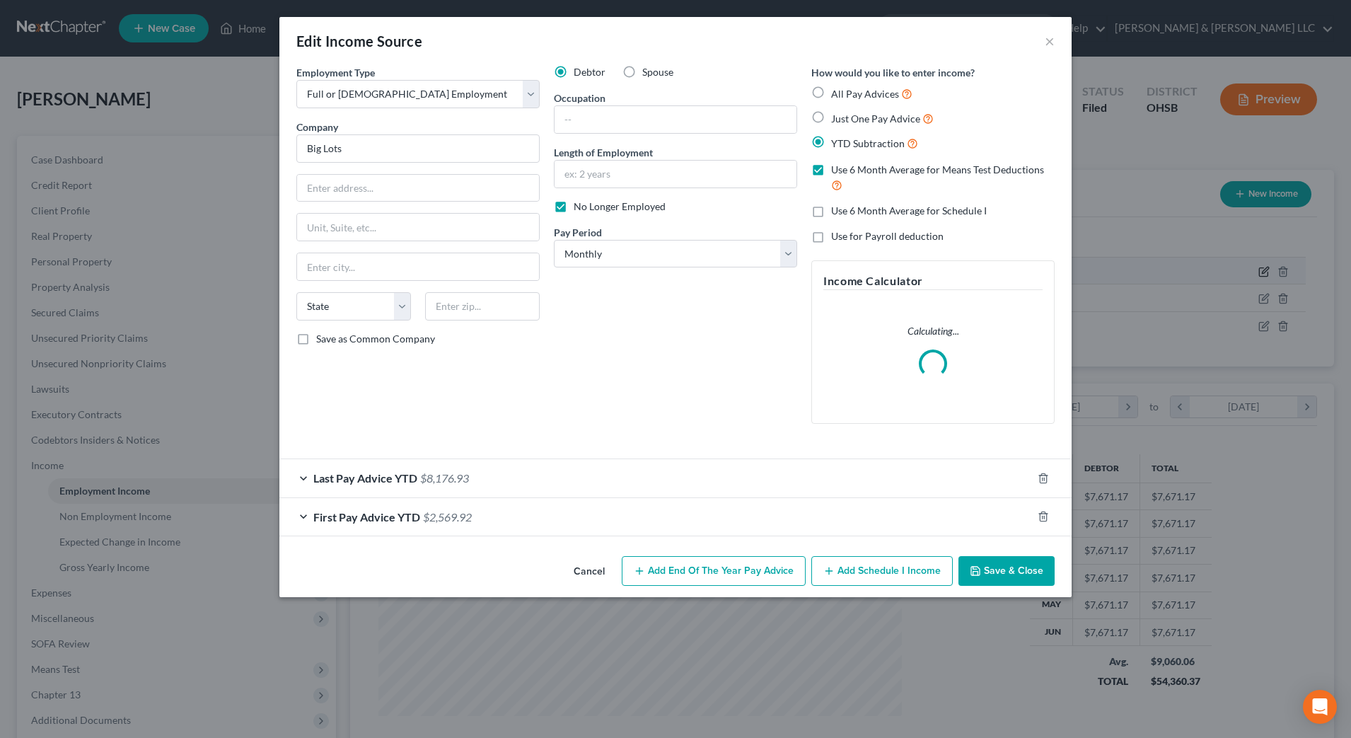
scroll to position [265, 558]
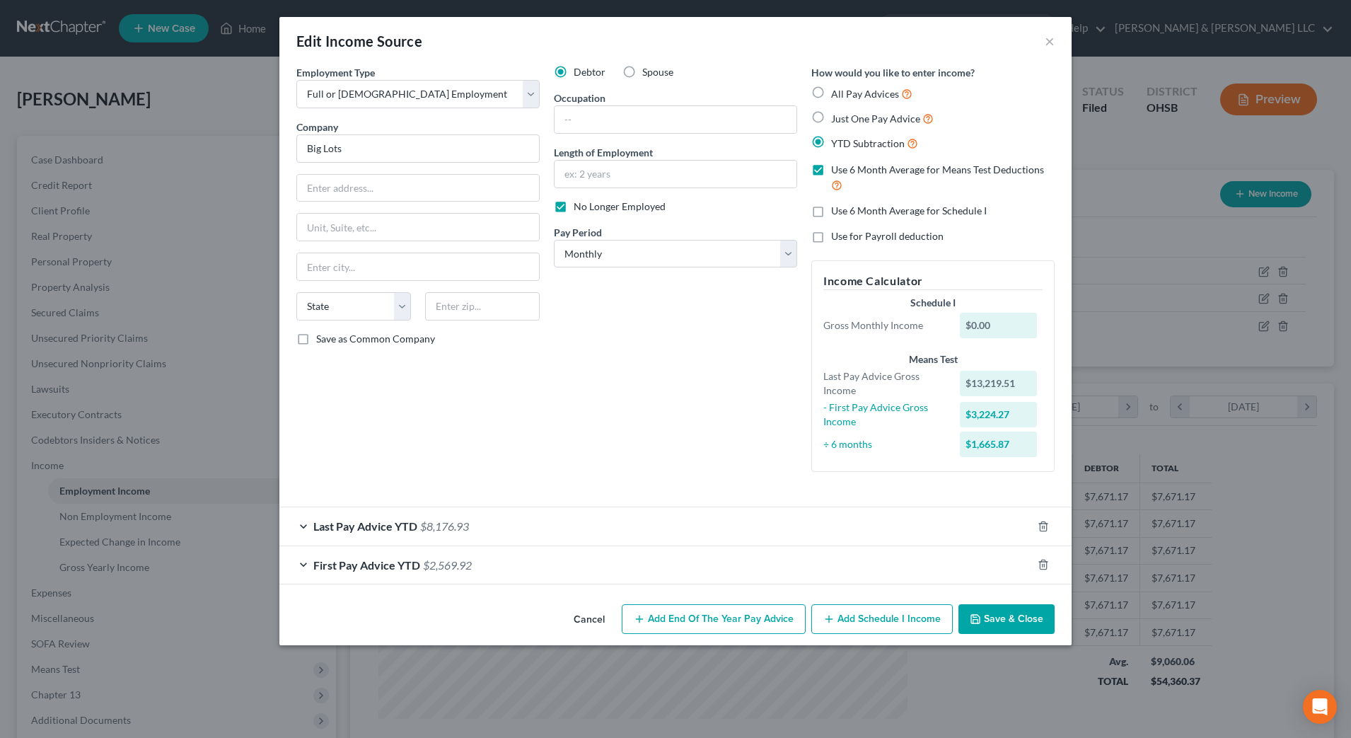
click at [798, 526] on div "Last Pay Advice YTD $8,176.93" at bounding box center [655, 525] width 753 height 37
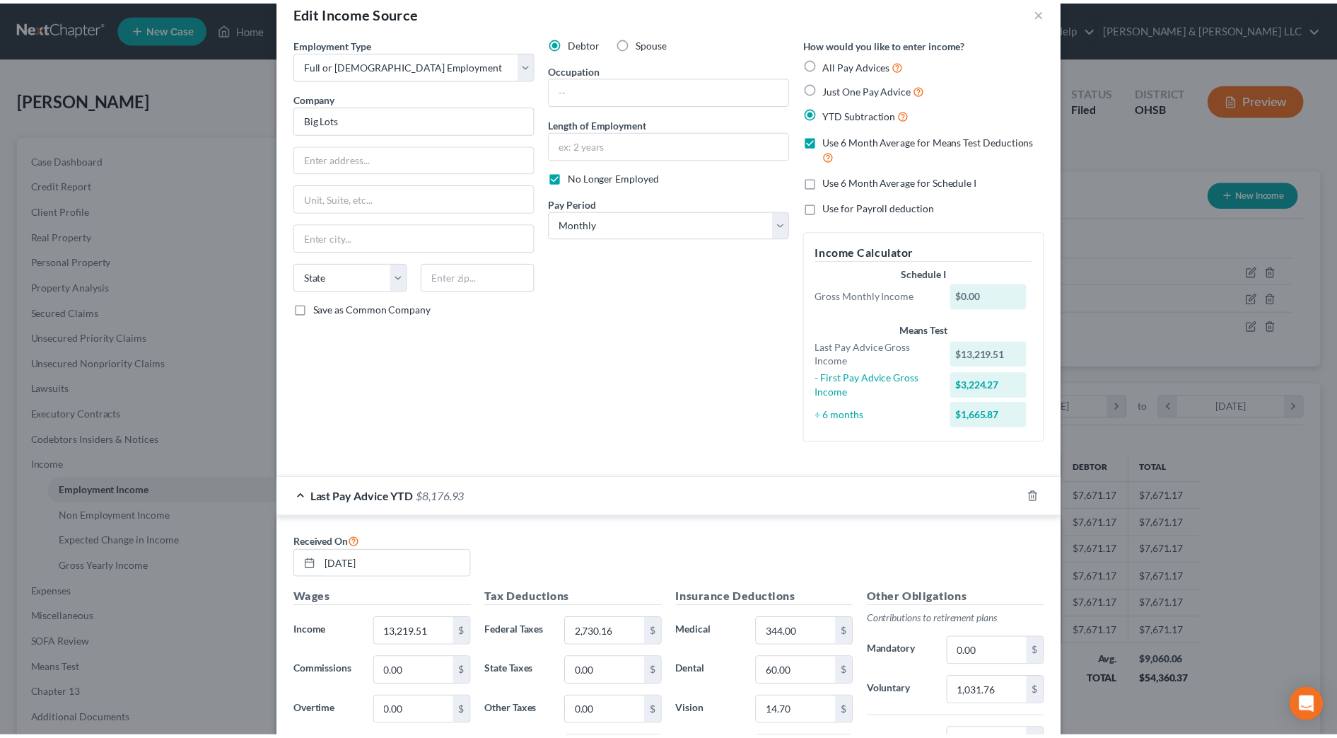
scroll to position [0, 0]
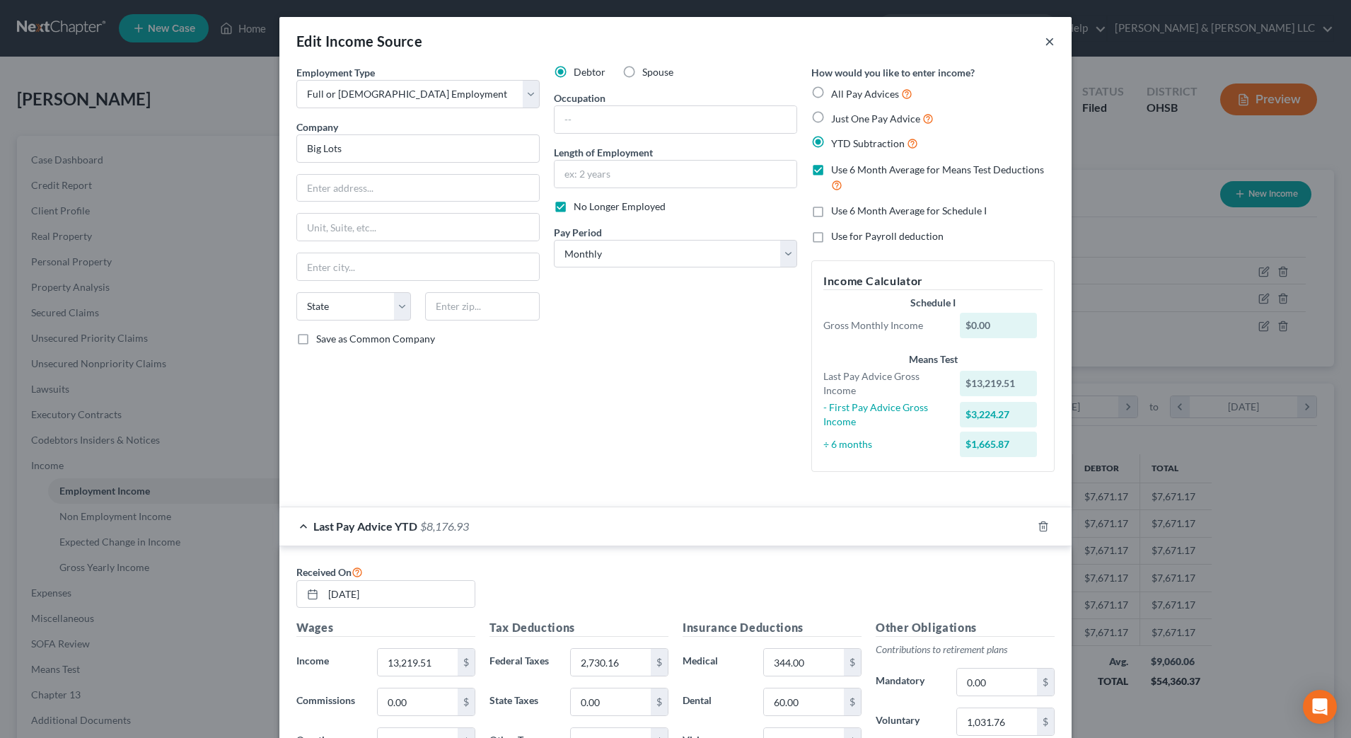
click at [1045, 44] on button "×" at bounding box center [1050, 41] width 10 height 17
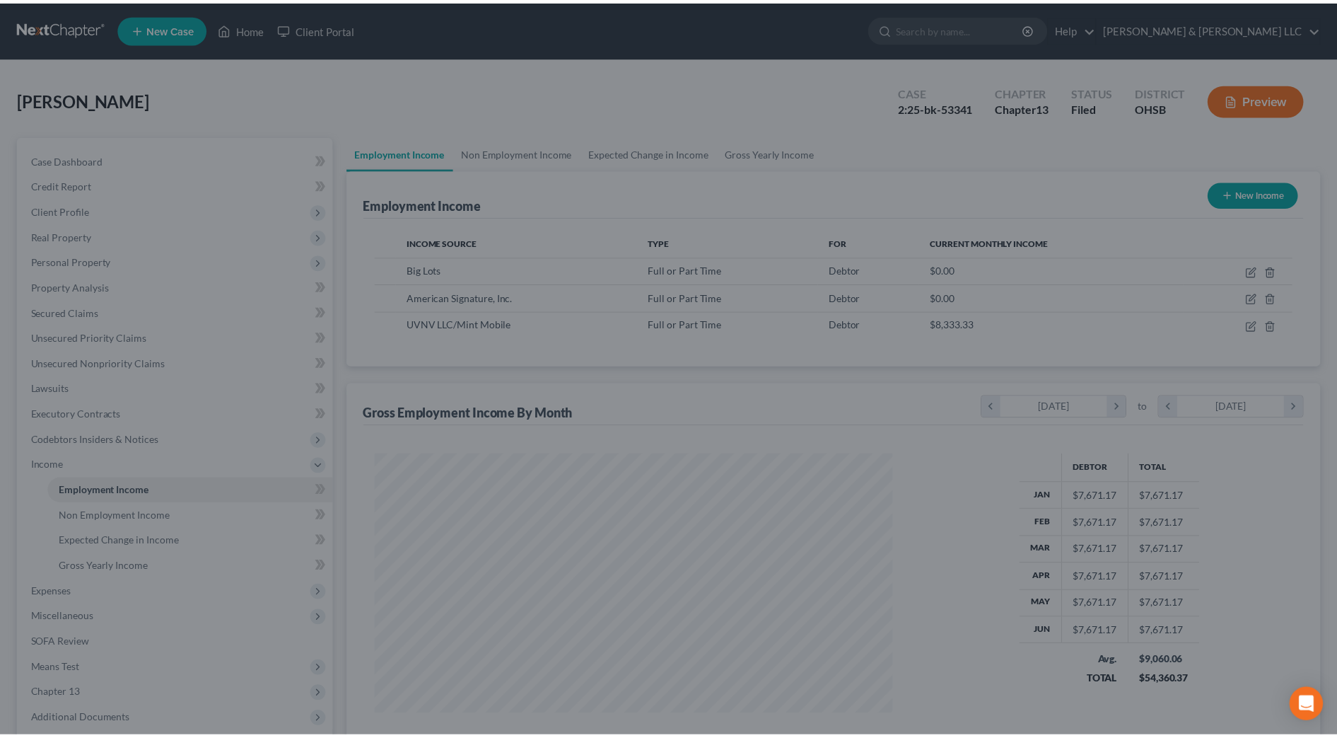
scroll to position [706990, 706700]
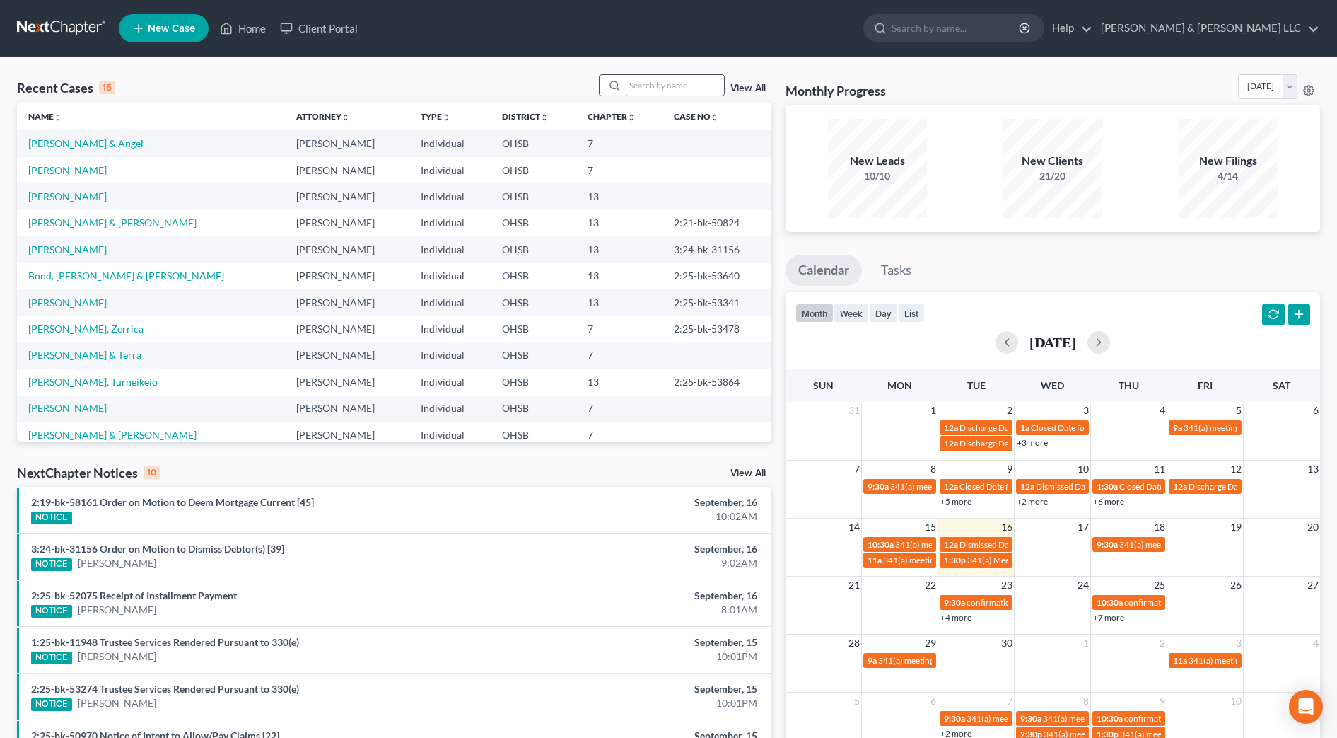
click at [634, 83] on input "search" at bounding box center [674, 85] width 99 height 21
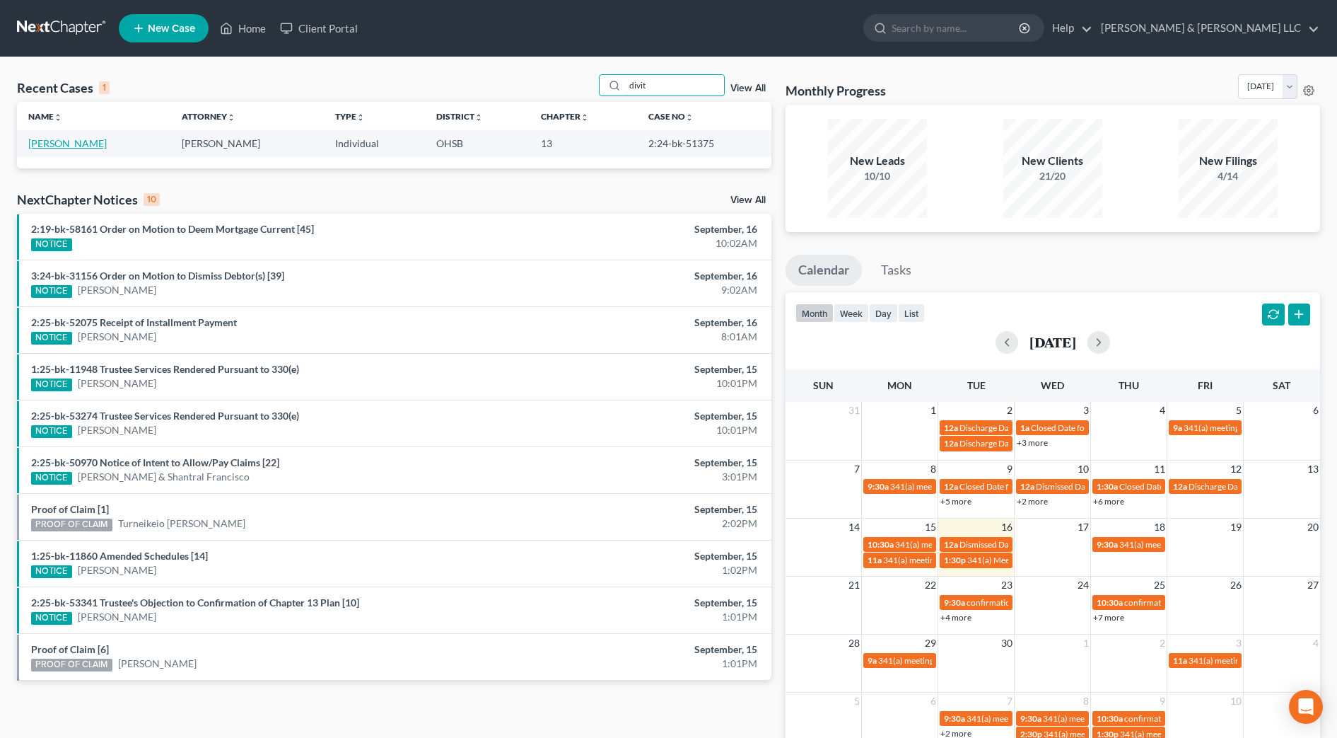
type input "divit"
click at [80, 139] on link "[PERSON_NAME]" at bounding box center [67, 143] width 79 height 12
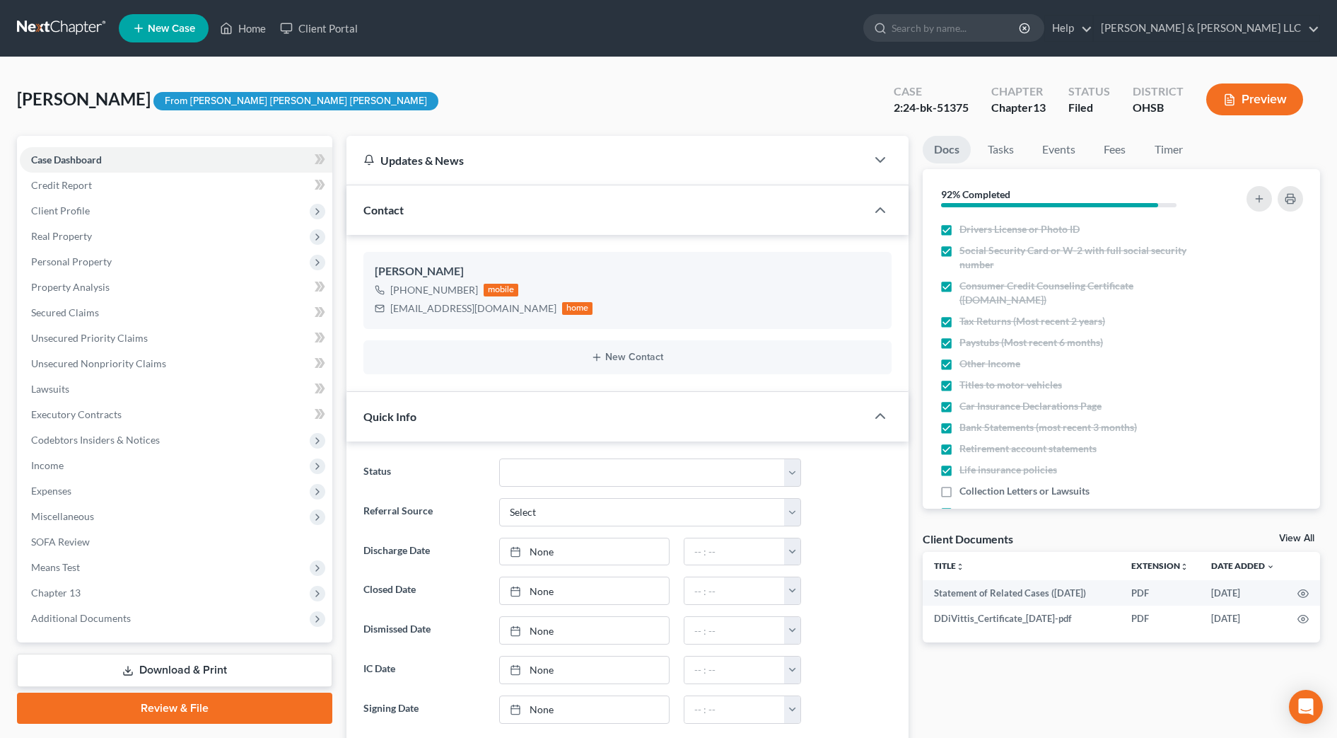
scroll to position [506, 0]
click at [166, 607] on span "Additional Documents" at bounding box center [176, 617] width 313 height 25
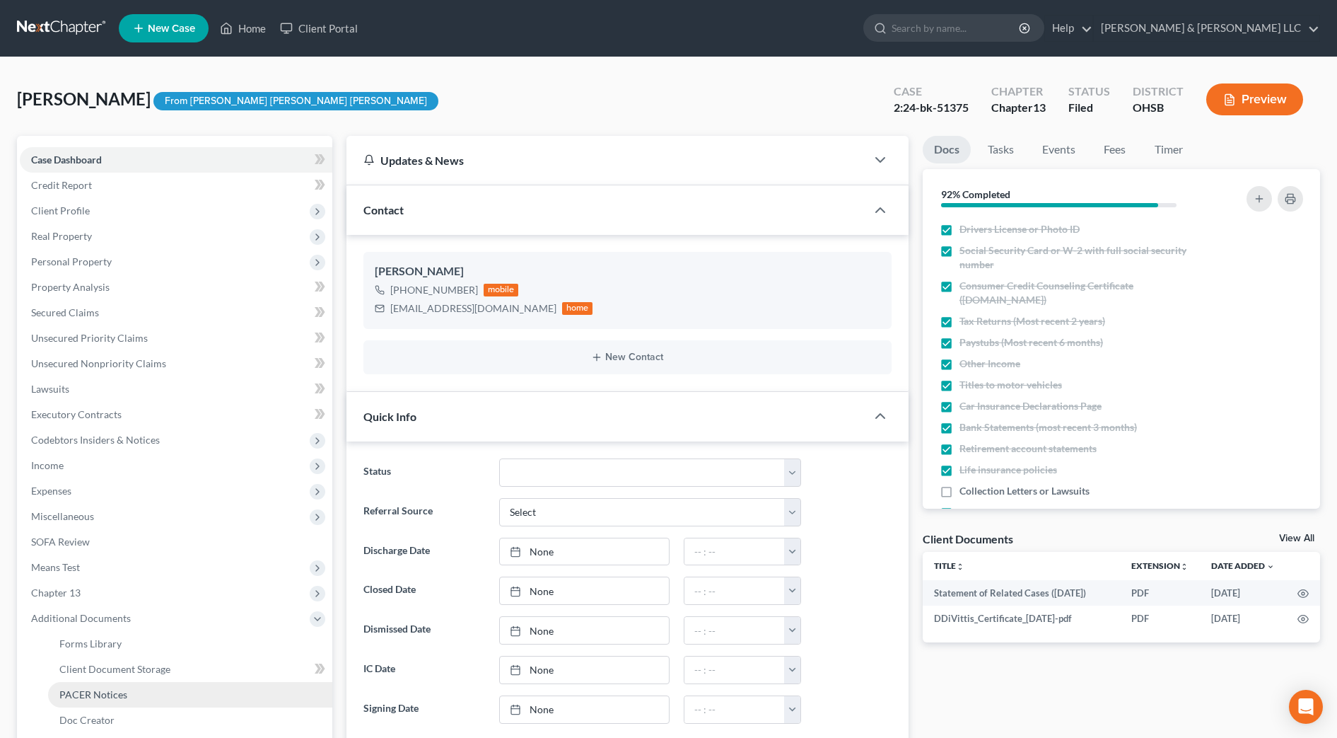
click at [172, 695] on link "PACER Notices" at bounding box center [190, 694] width 284 height 25
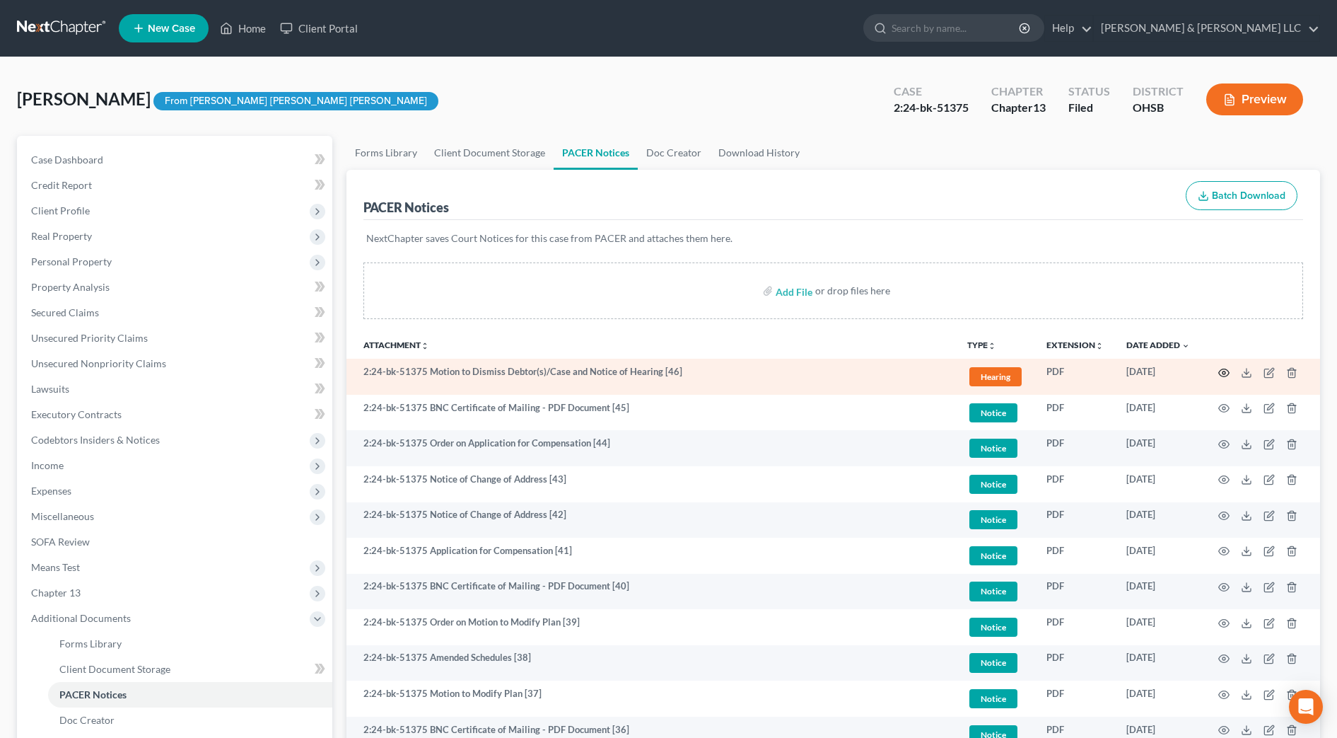
click at [1226, 371] on icon "button" at bounding box center [1224, 372] width 11 height 11
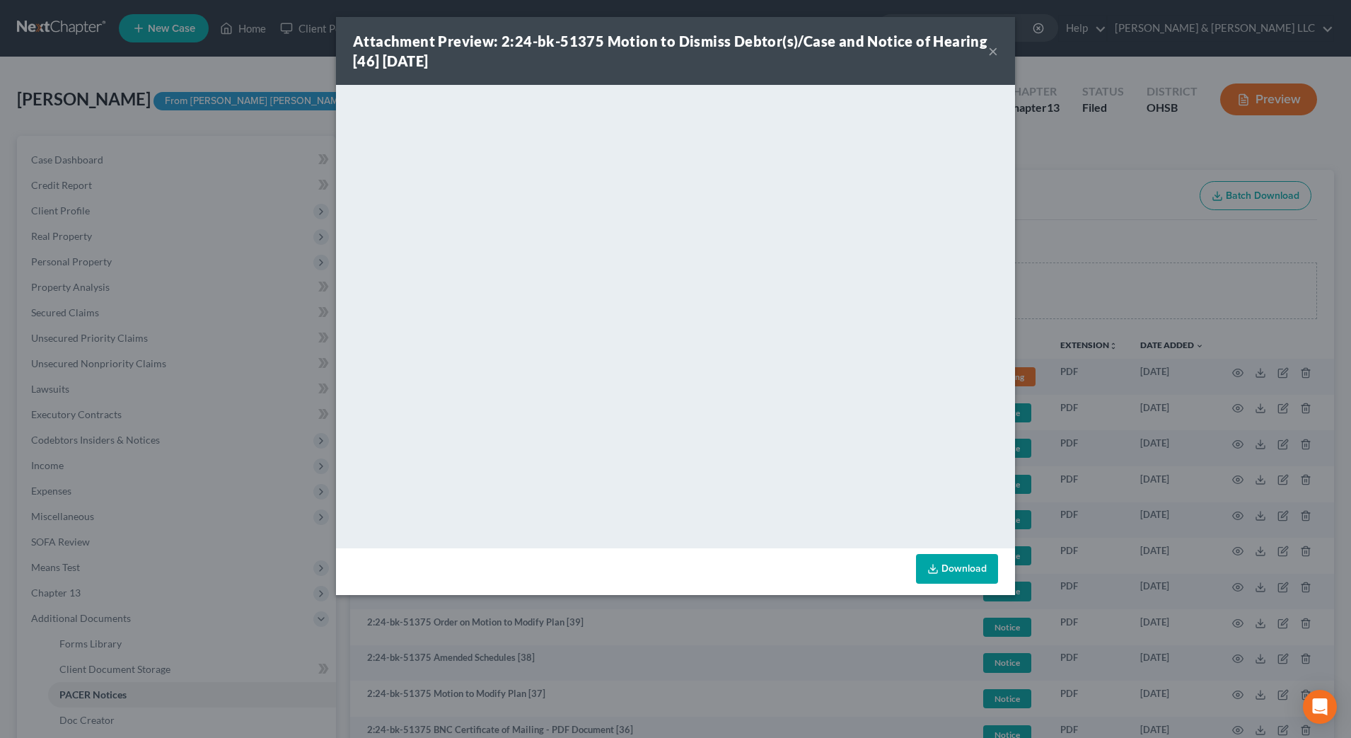
click at [994, 48] on button "×" at bounding box center [993, 50] width 10 height 17
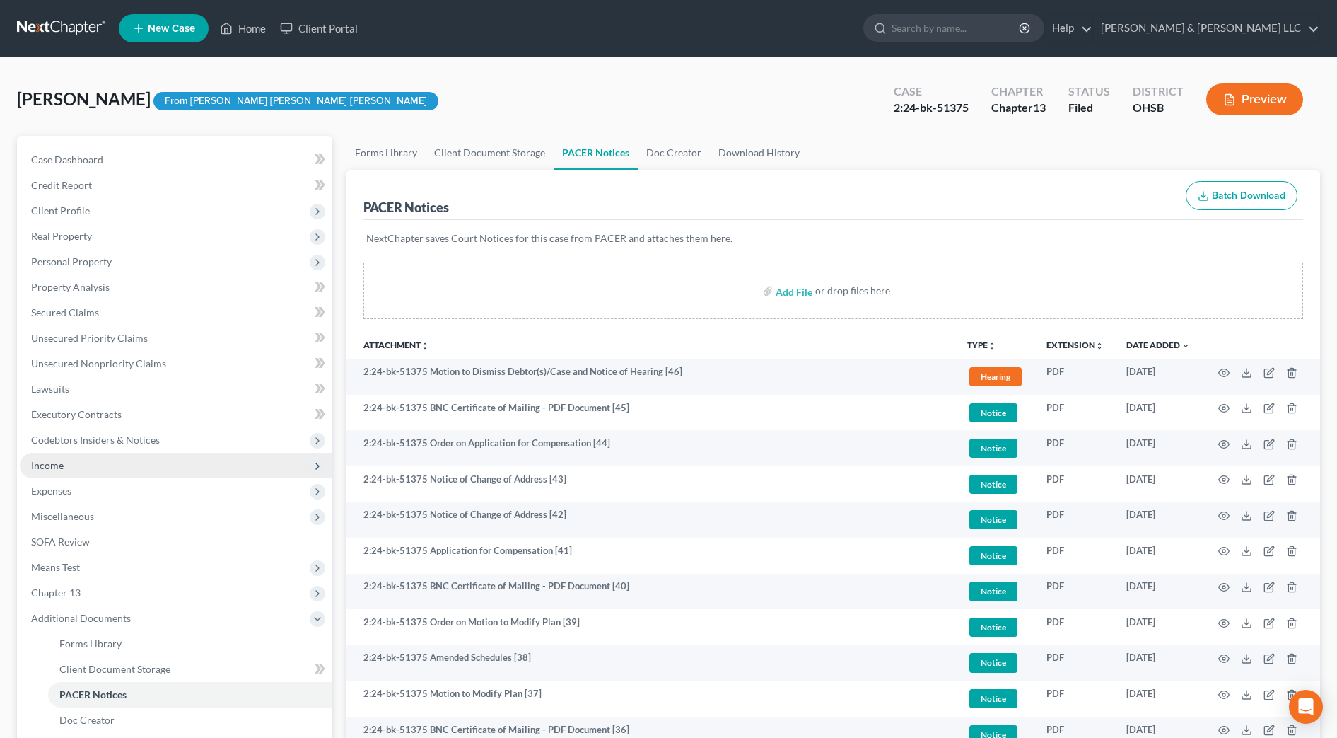
click at [95, 470] on span "Income" at bounding box center [176, 465] width 313 height 25
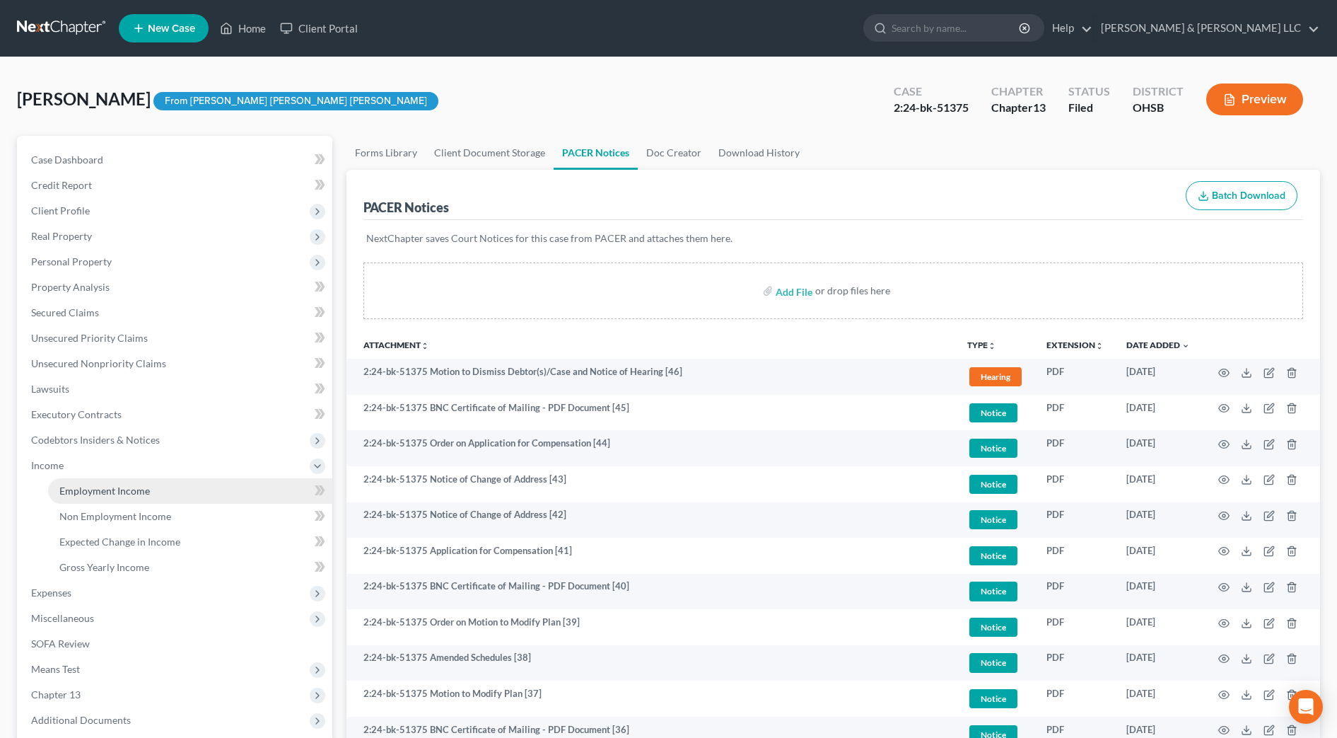
click at [100, 486] on span "Employment Income" at bounding box center [104, 490] width 91 height 12
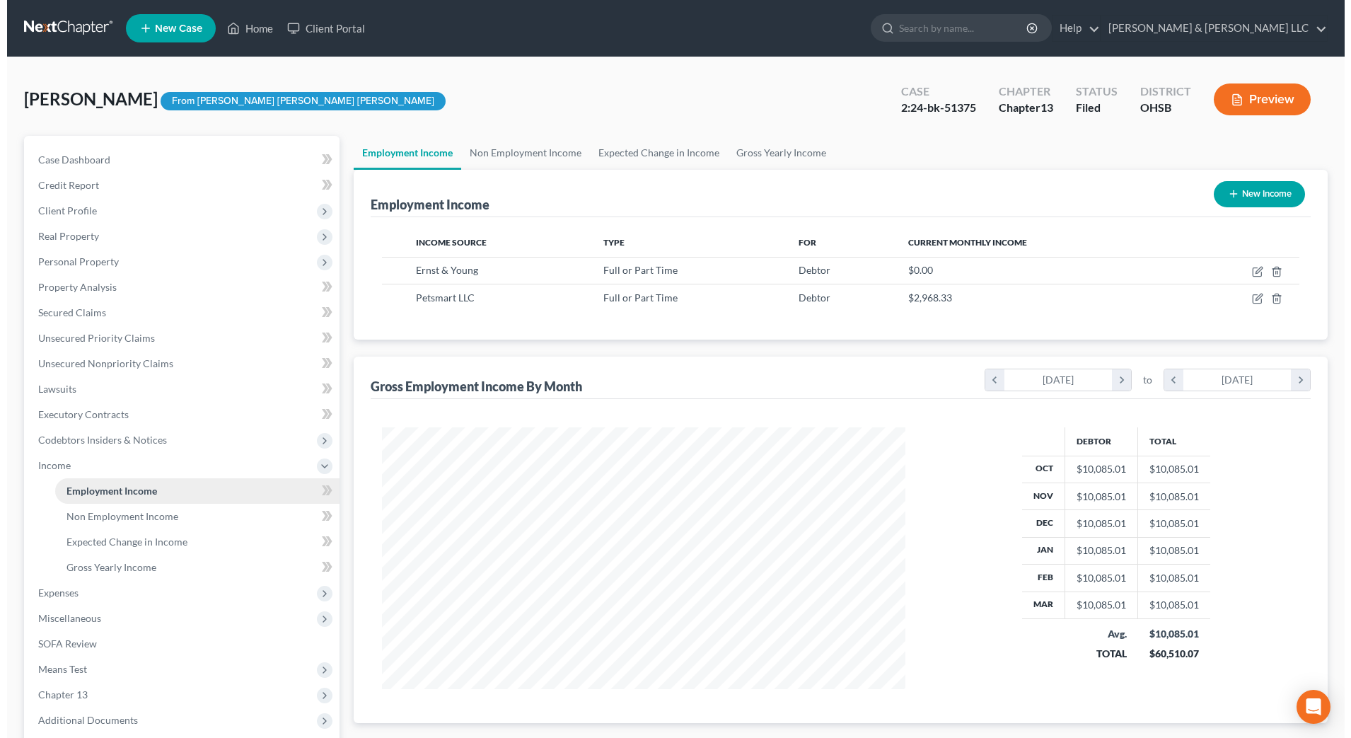
scroll to position [262, 552]
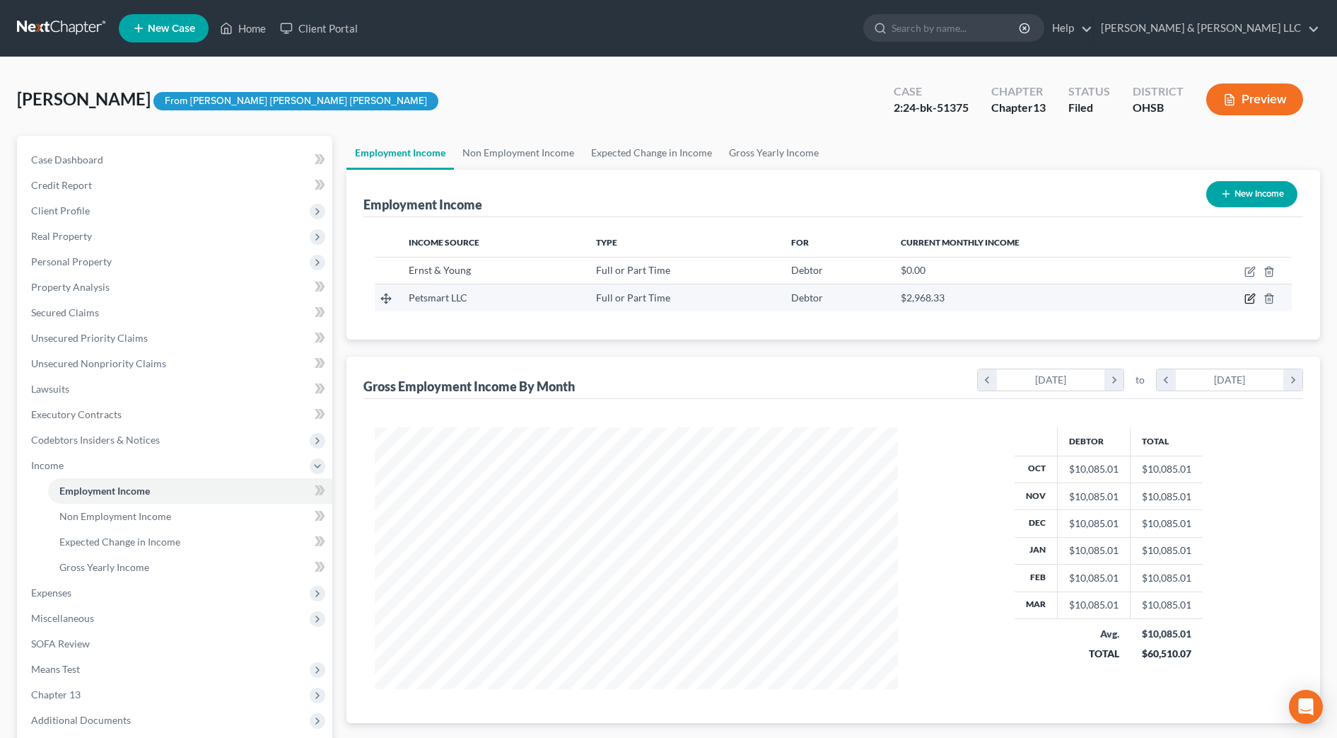
click at [1249, 296] on icon "button" at bounding box center [1250, 298] width 11 height 11
select select "0"
select select "3"
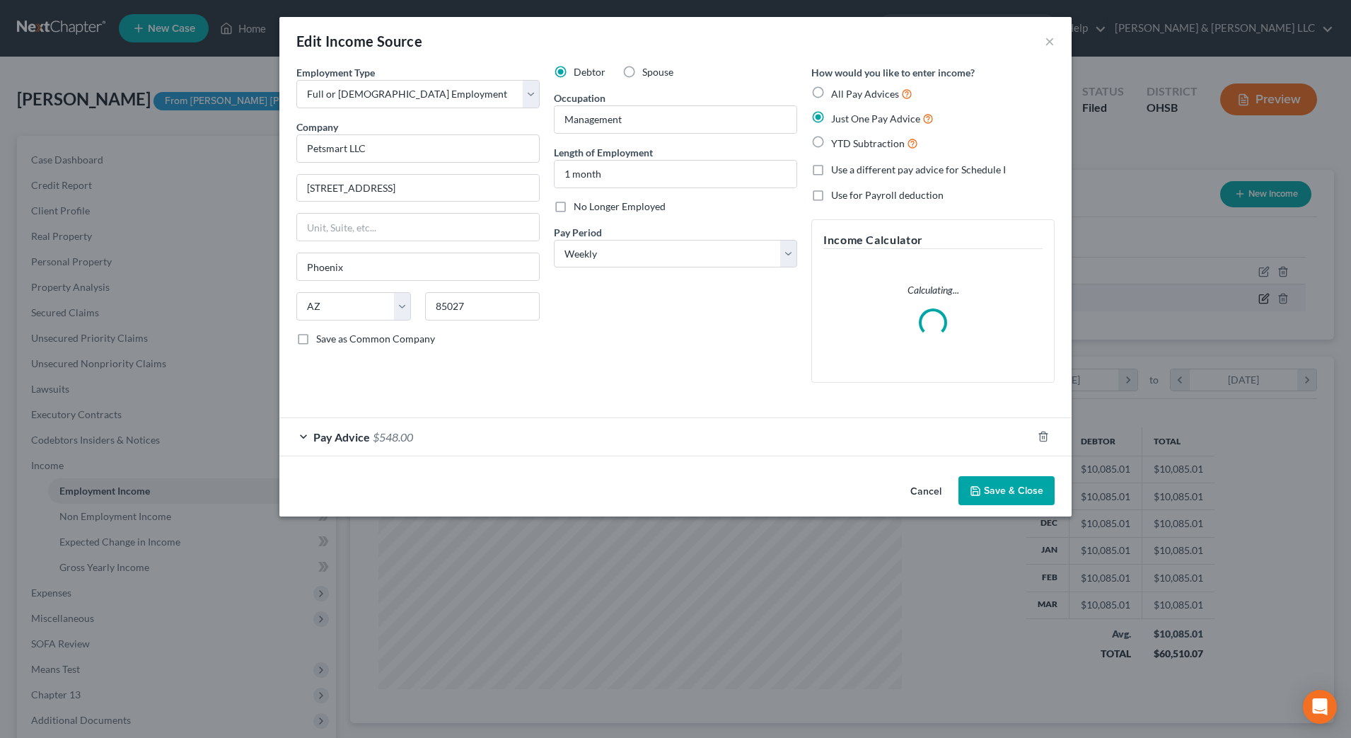
scroll to position [265, 558]
click at [715, 429] on div "Pay Advice $548.00" at bounding box center [655, 436] width 753 height 37
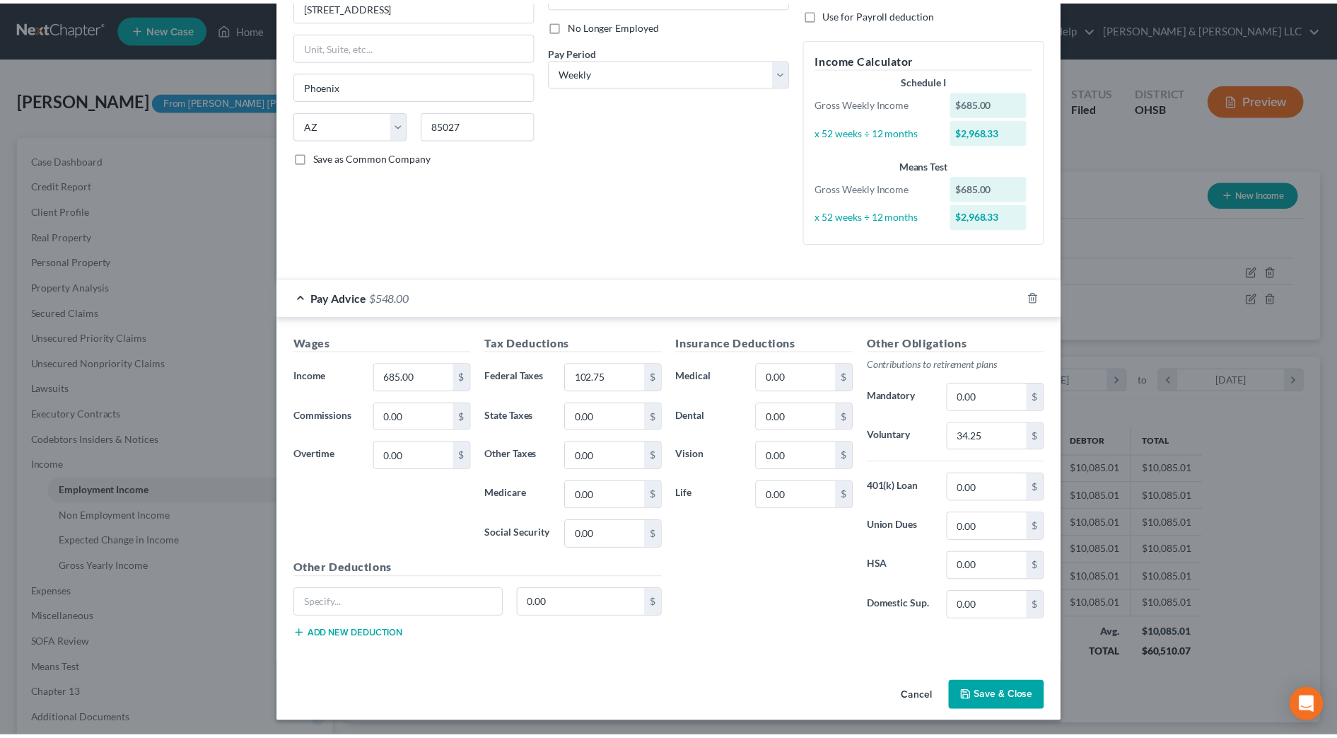
scroll to position [184, 0]
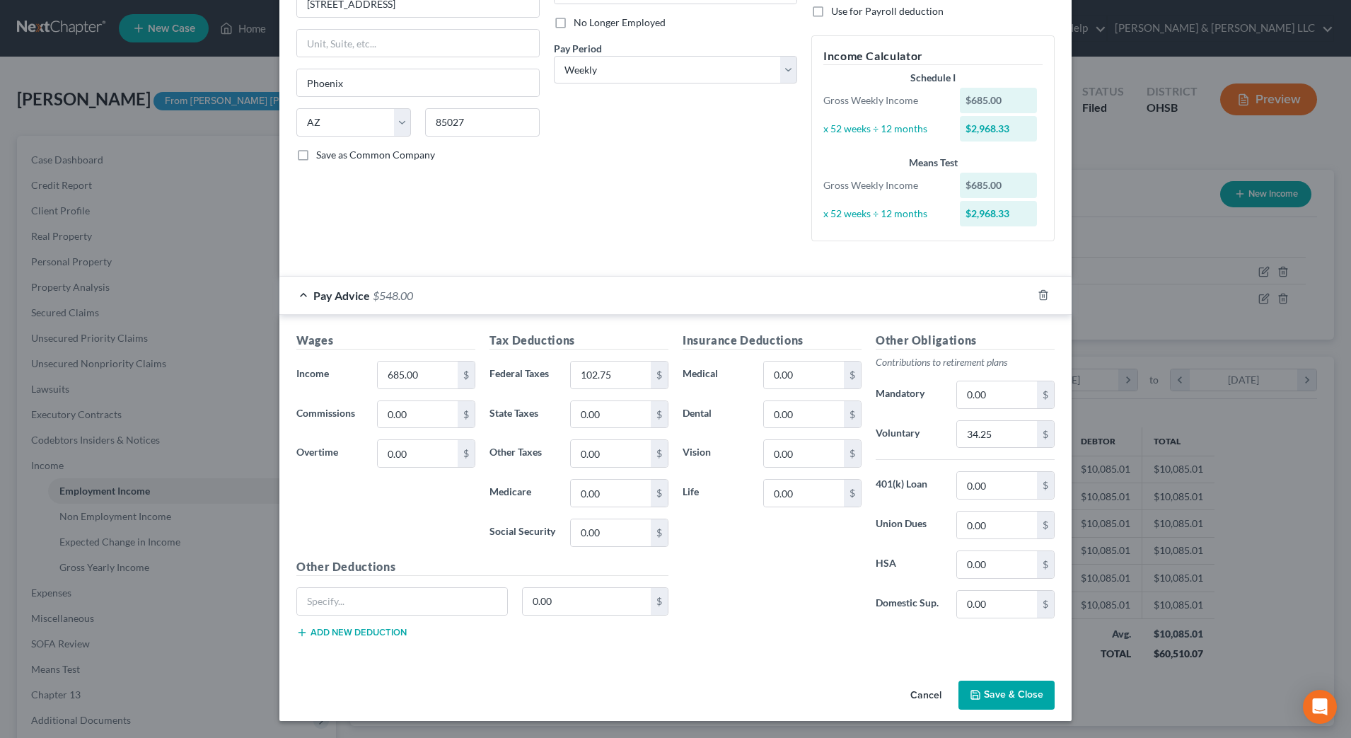
click at [921, 690] on button "Cancel" at bounding box center [926, 696] width 54 height 28
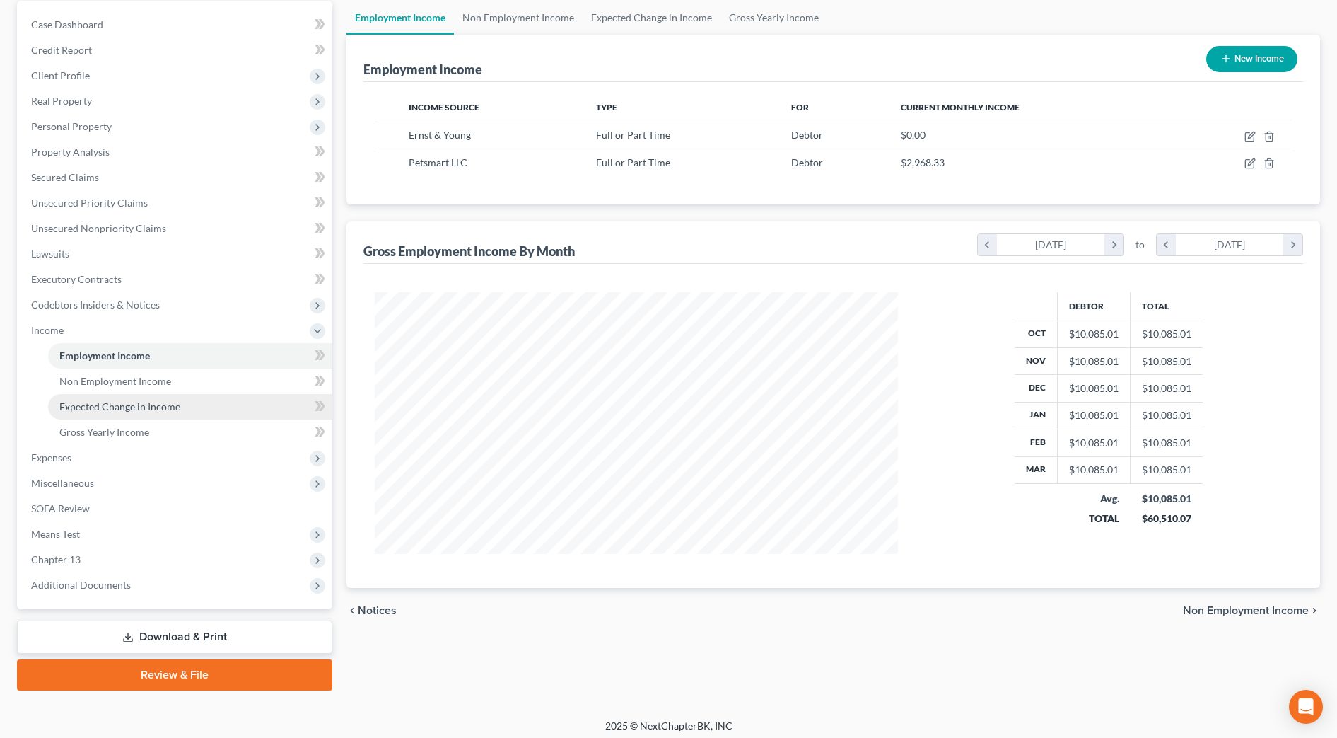
scroll to position [141, 0]
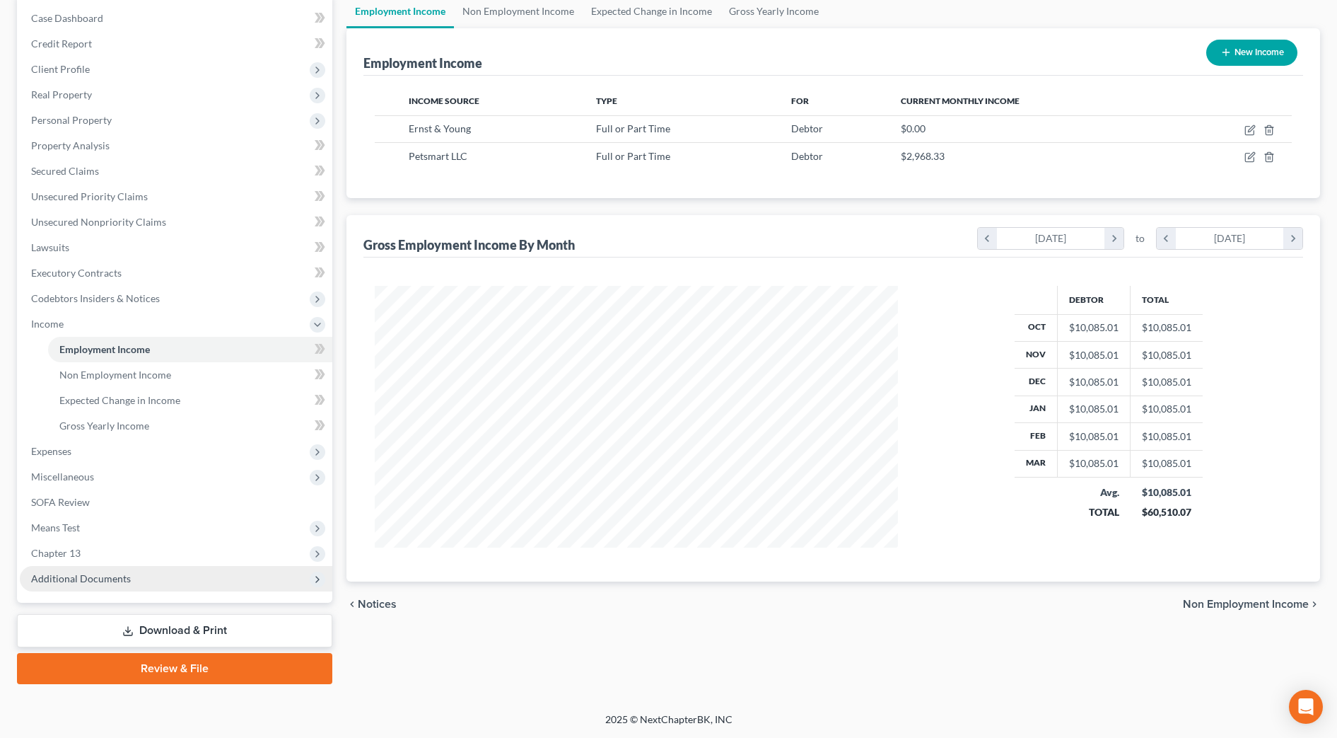
click at [134, 569] on span "Additional Documents" at bounding box center [176, 578] width 313 height 25
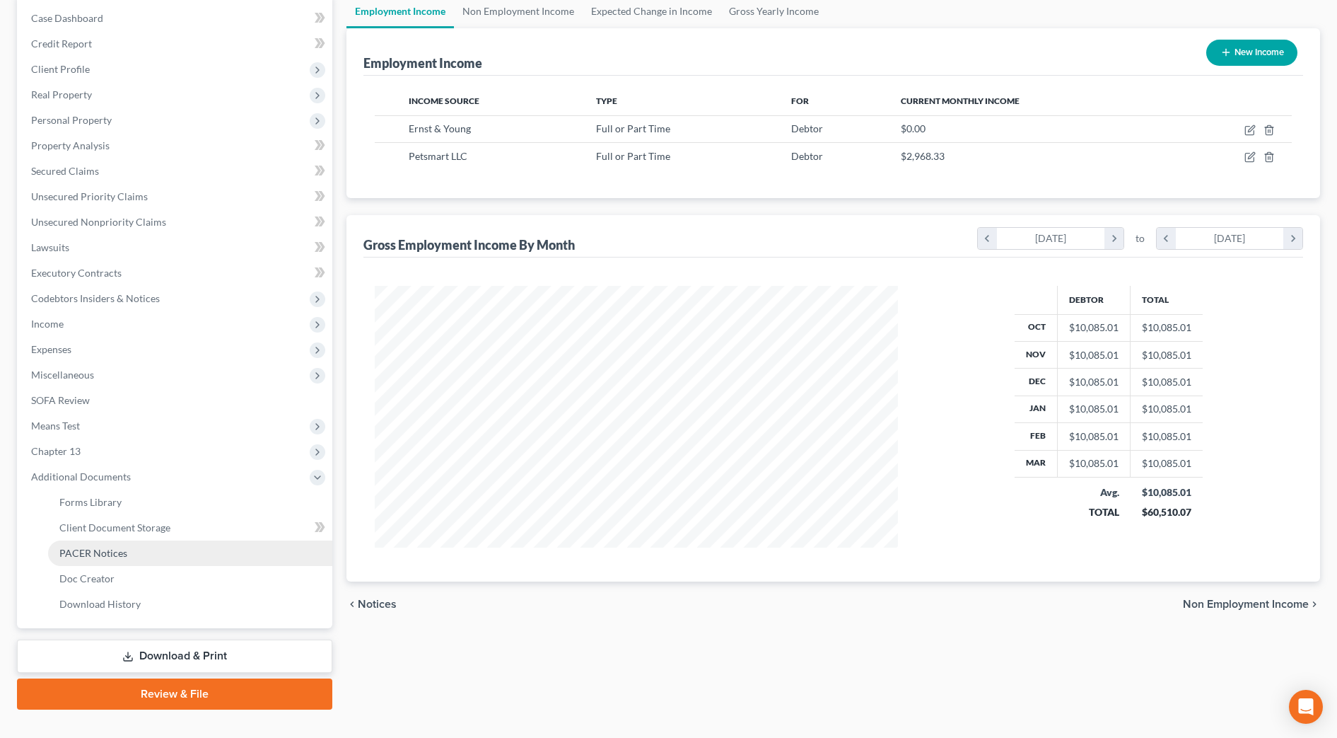
click at [133, 558] on link "PACER Notices" at bounding box center [190, 552] width 284 height 25
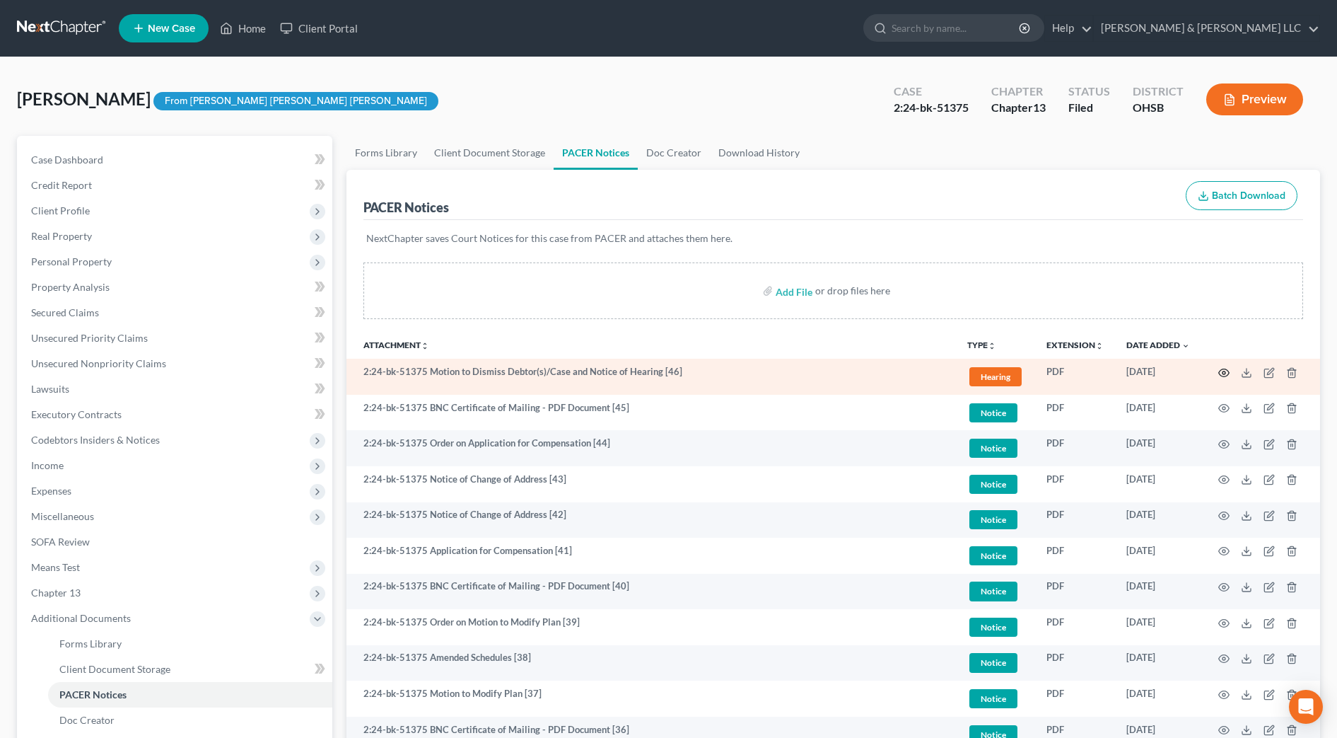
click at [1224, 375] on icon "button" at bounding box center [1224, 372] width 11 height 11
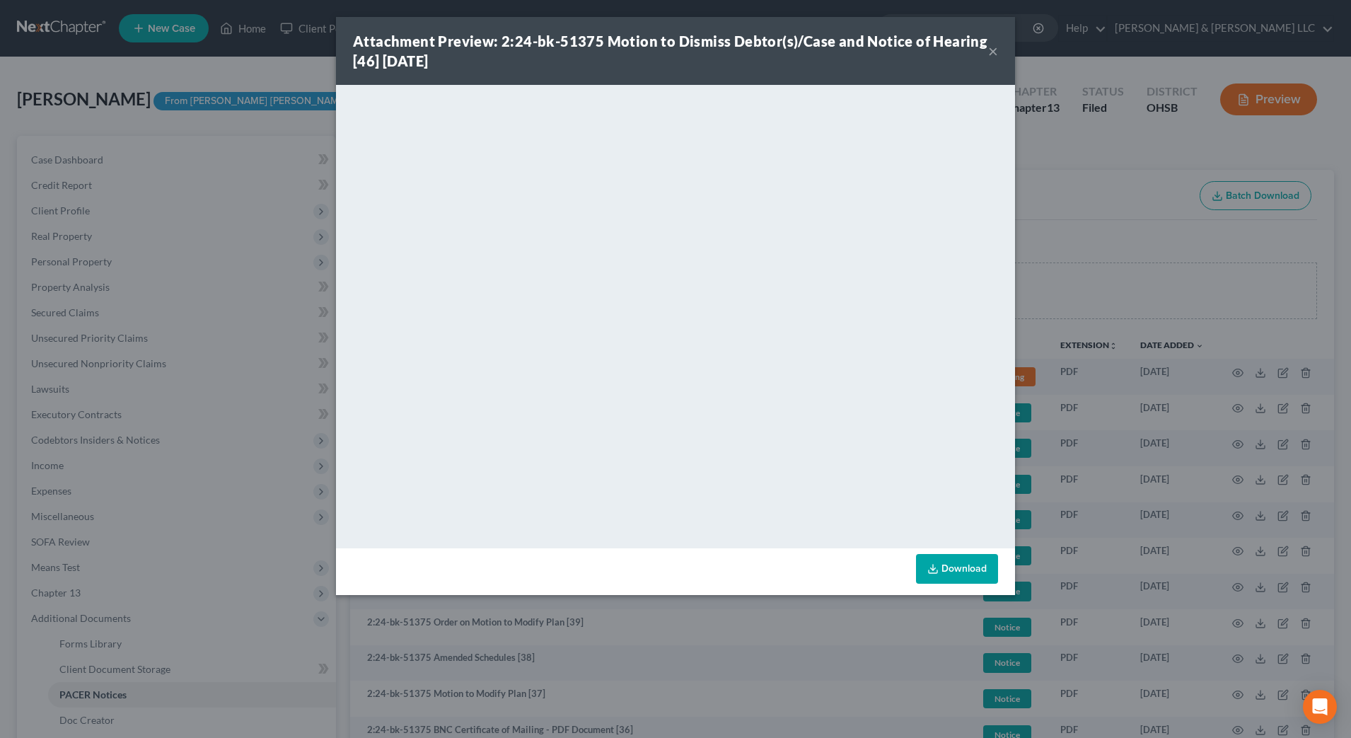
click at [997, 51] on button "×" at bounding box center [993, 50] width 10 height 17
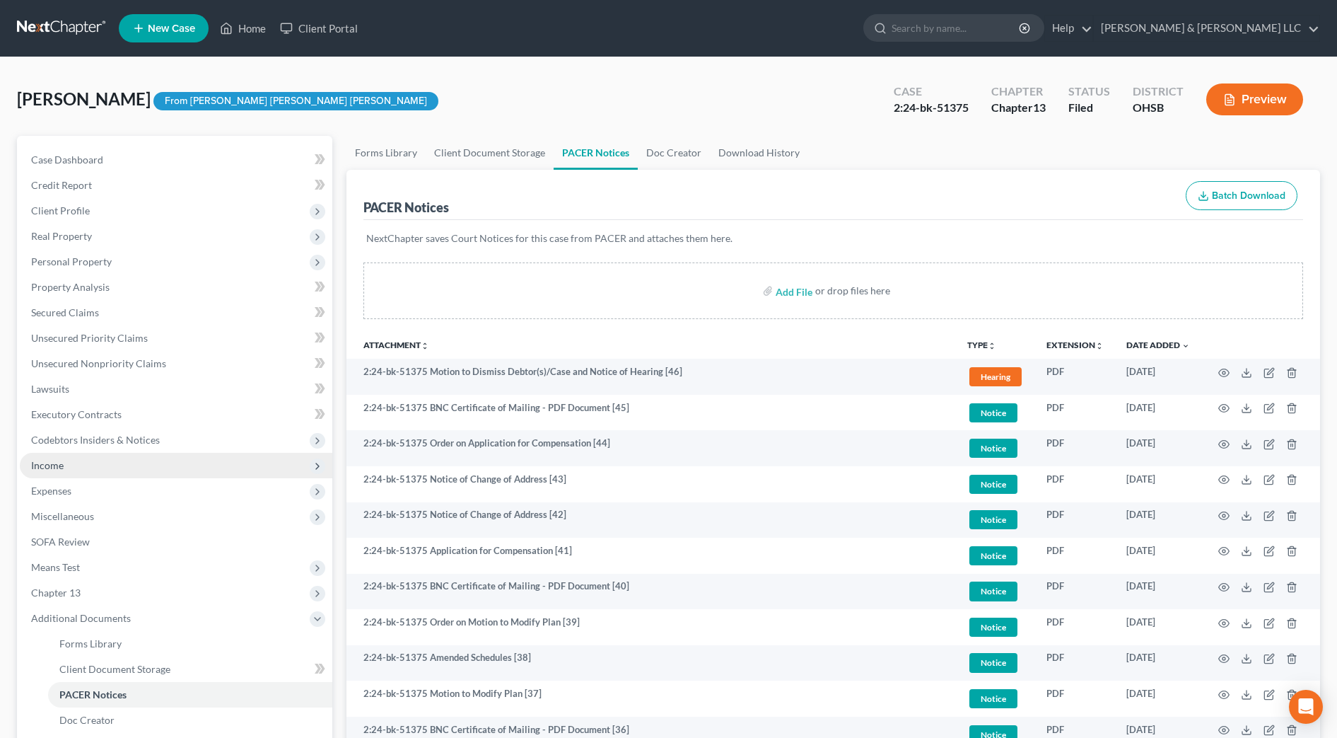
click at [94, 460] on span "Income" at bounding box center [176, 465] width 313 height 25
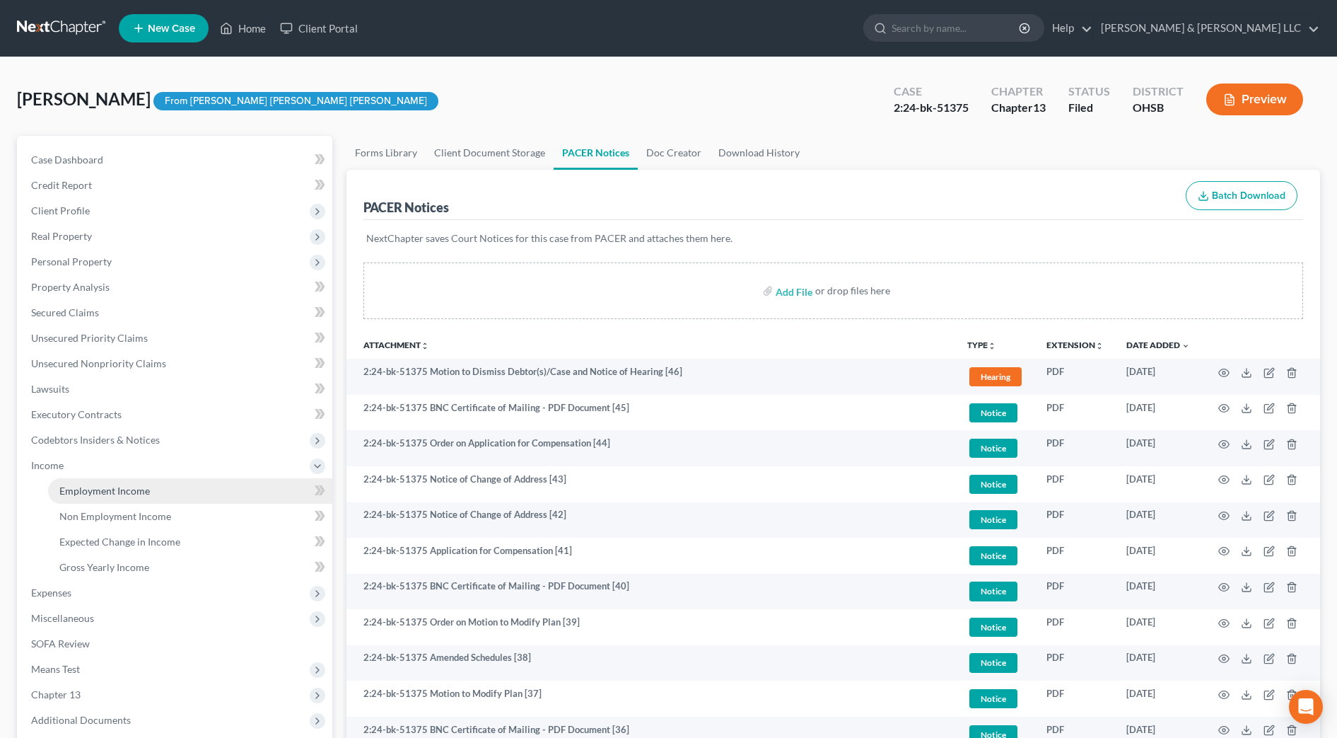
click at [101, 487] on span "Employment Income" at bounding box center [104, 490] width 91 height 12
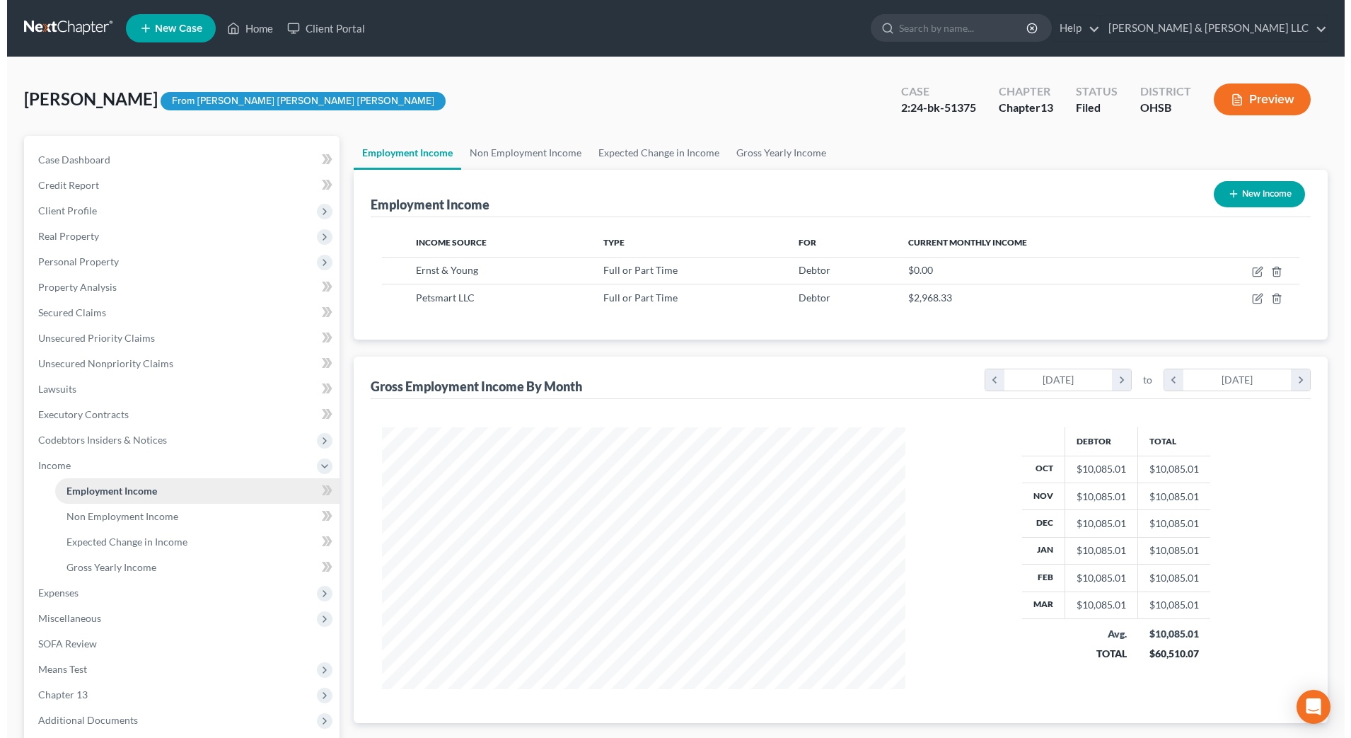
scroll to position [262, 552]
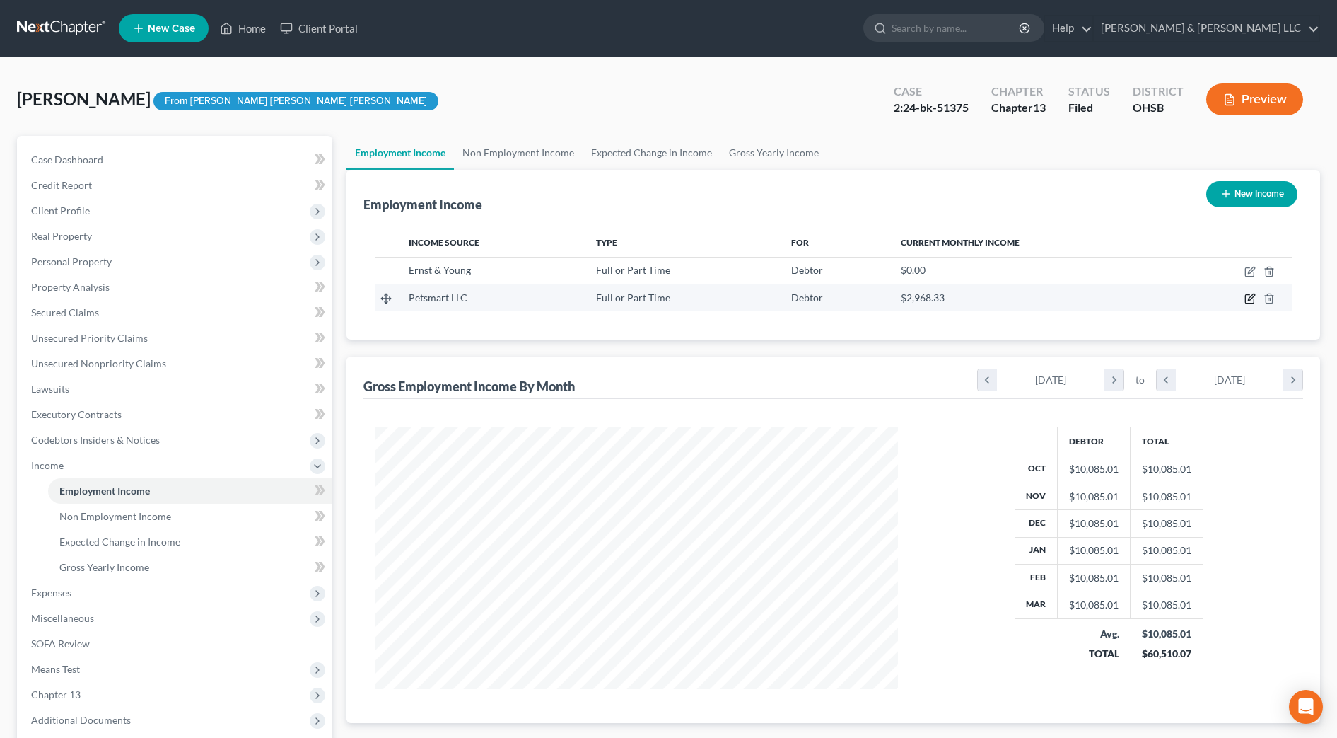
click at [1246, 300] on icon "button" at bounding box center [1249, 299] width 8 height 8
select select "0"
select select "3"
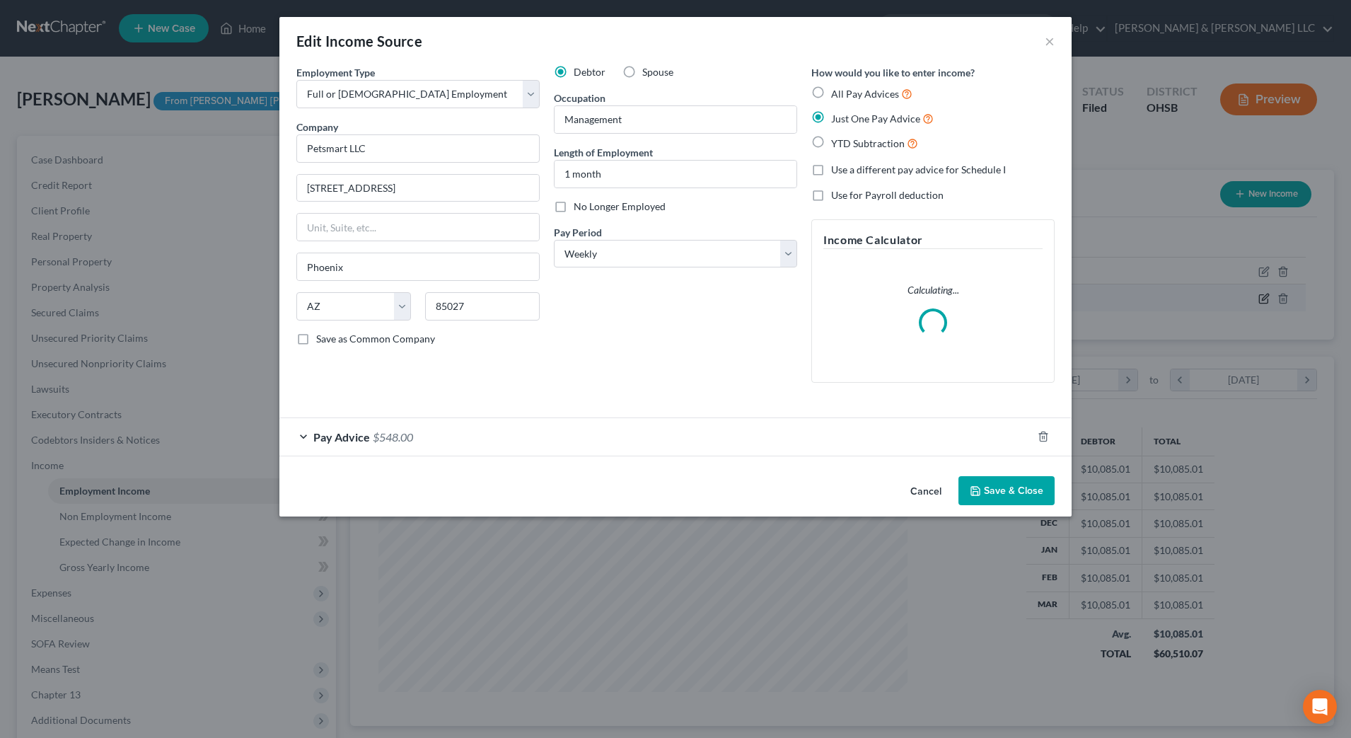
scroll to position [265, 558]
click at [618, 443] on div "Pay Advice $548.00" at bounding box center [655, 436] width 753 height 37
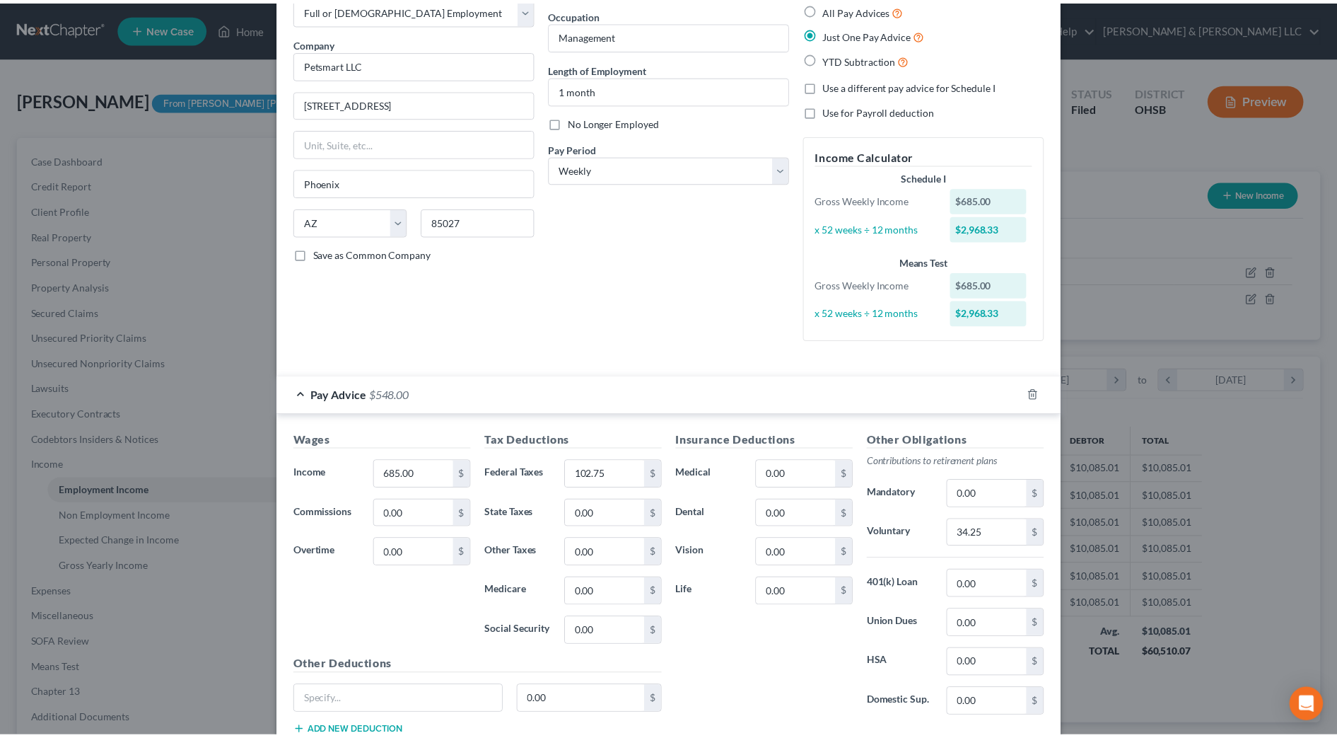
scroll to position [0, 0]
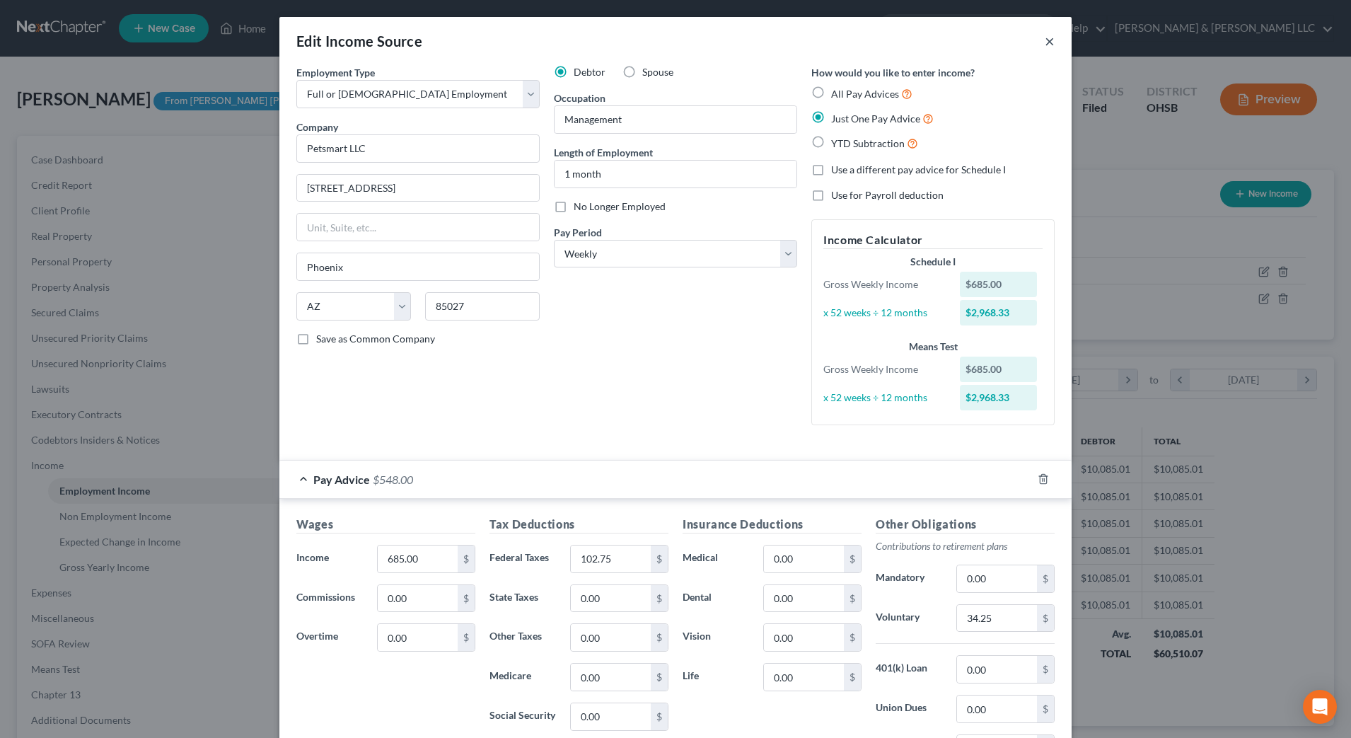
click at [1045, 40] on button "×" at bounding box center [1050, 41] width 10 height 17
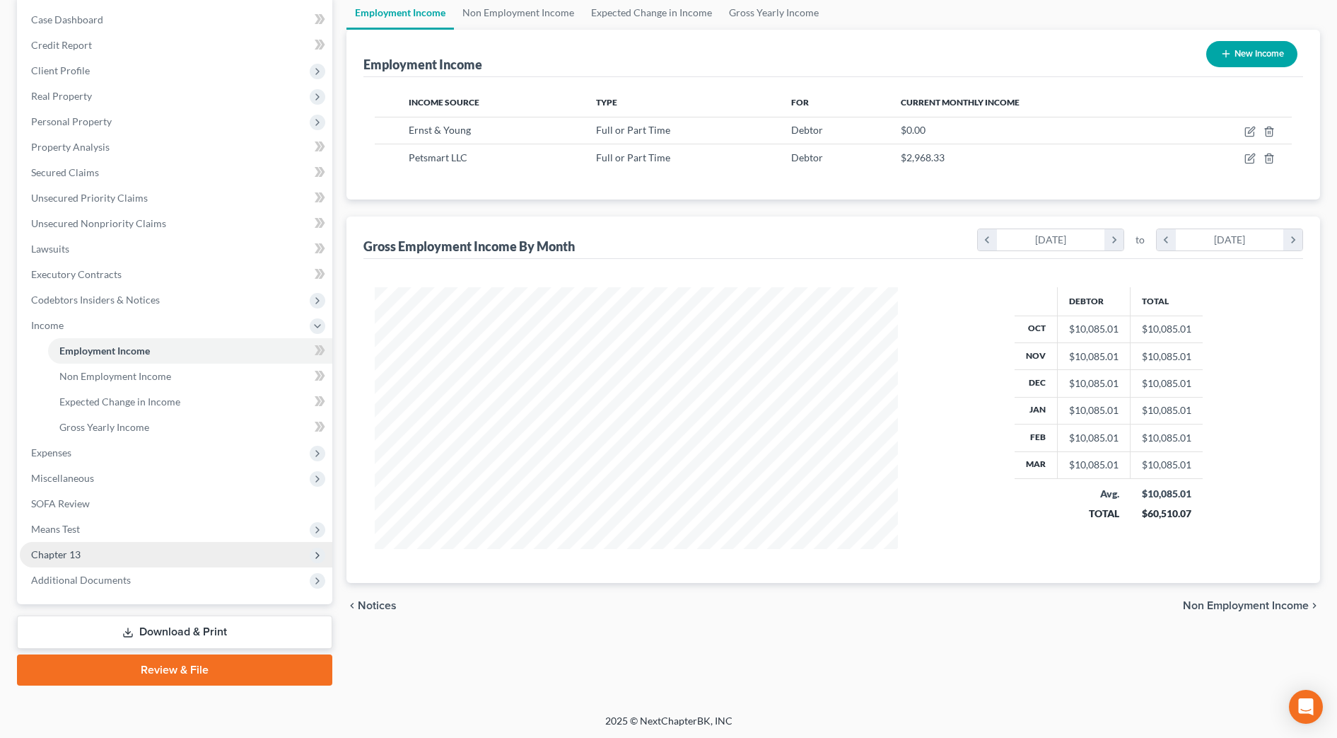
scroll to position [141, 0]
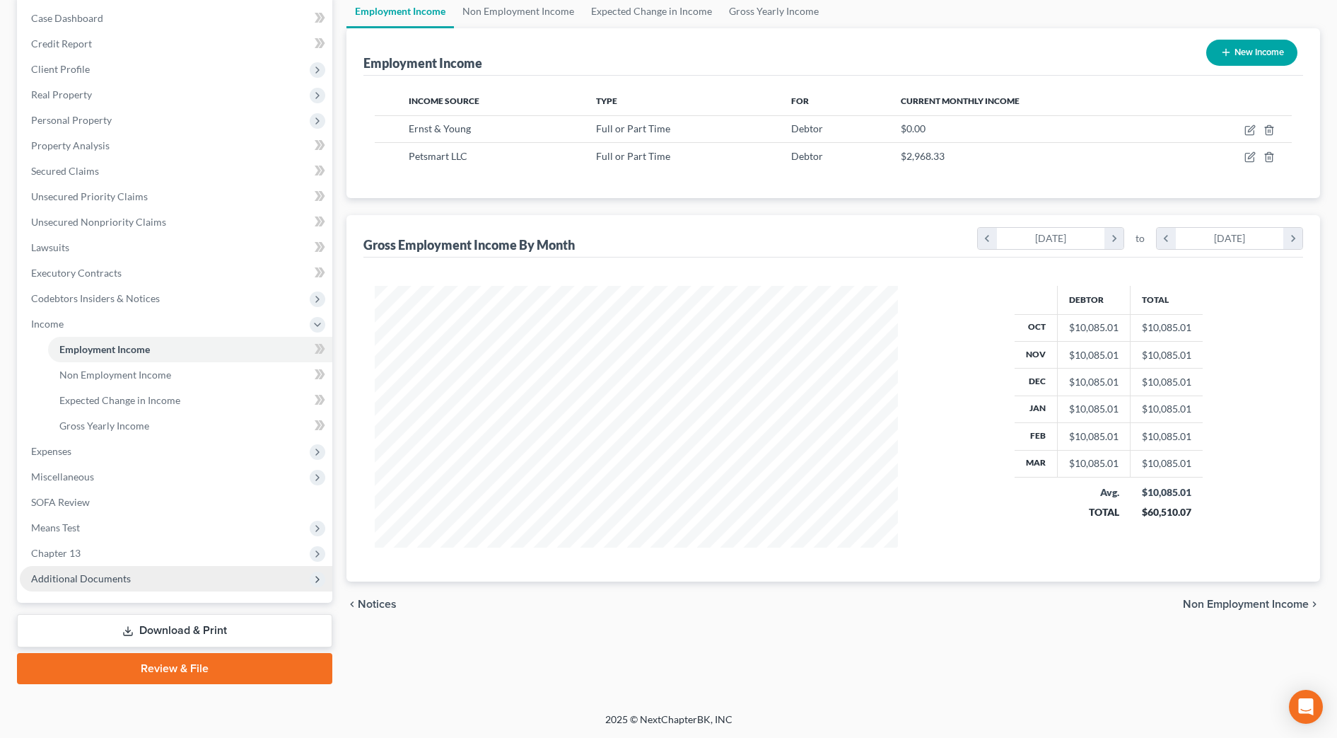
click at [228, 576] on span "Additional Documents" at bounding box center [176, 578] width 313 height 25
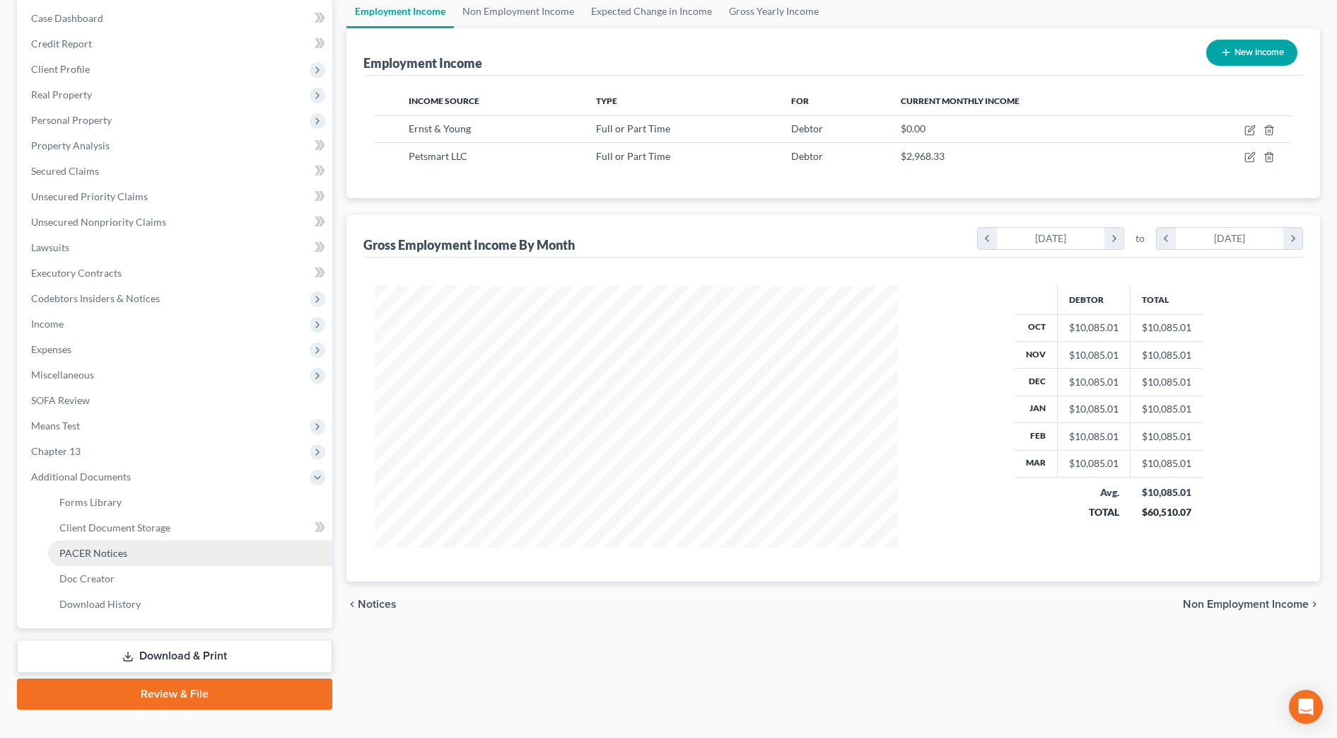
click at [122, 554] on span "PACER Notices" at bounding box center [93, 553] width 68 height 12
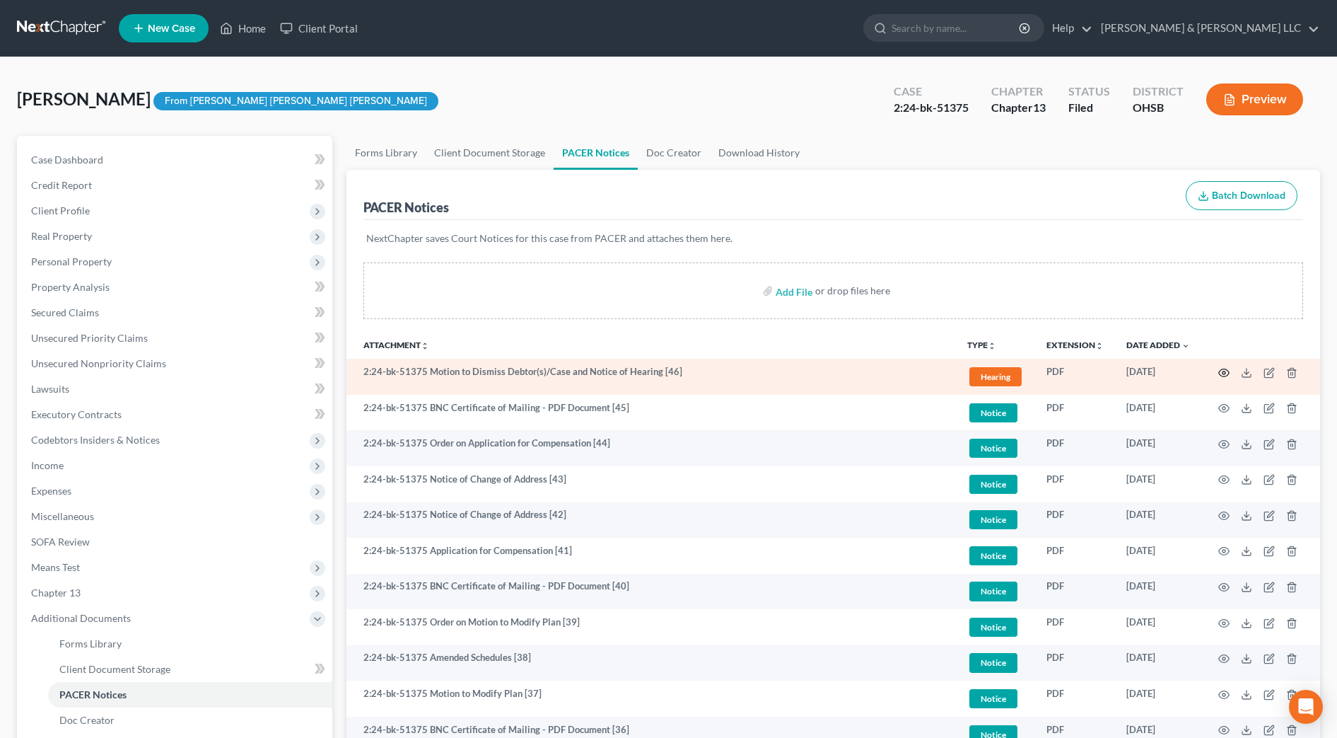
click at [1225, 369] on icon "button" at bounding box center [1224, 372] width 11 height 11
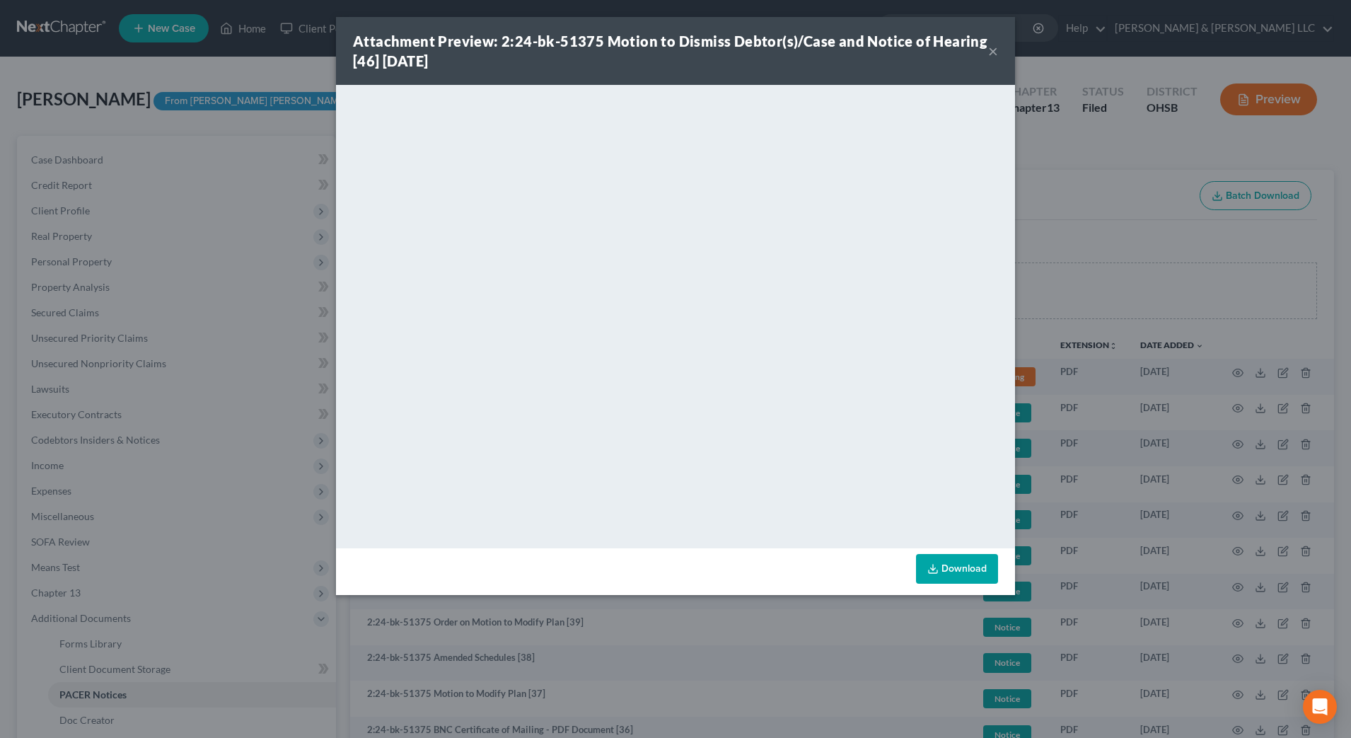
click at [996, 52] on button "×" at bounding box center [993, 50] width 10 height 17
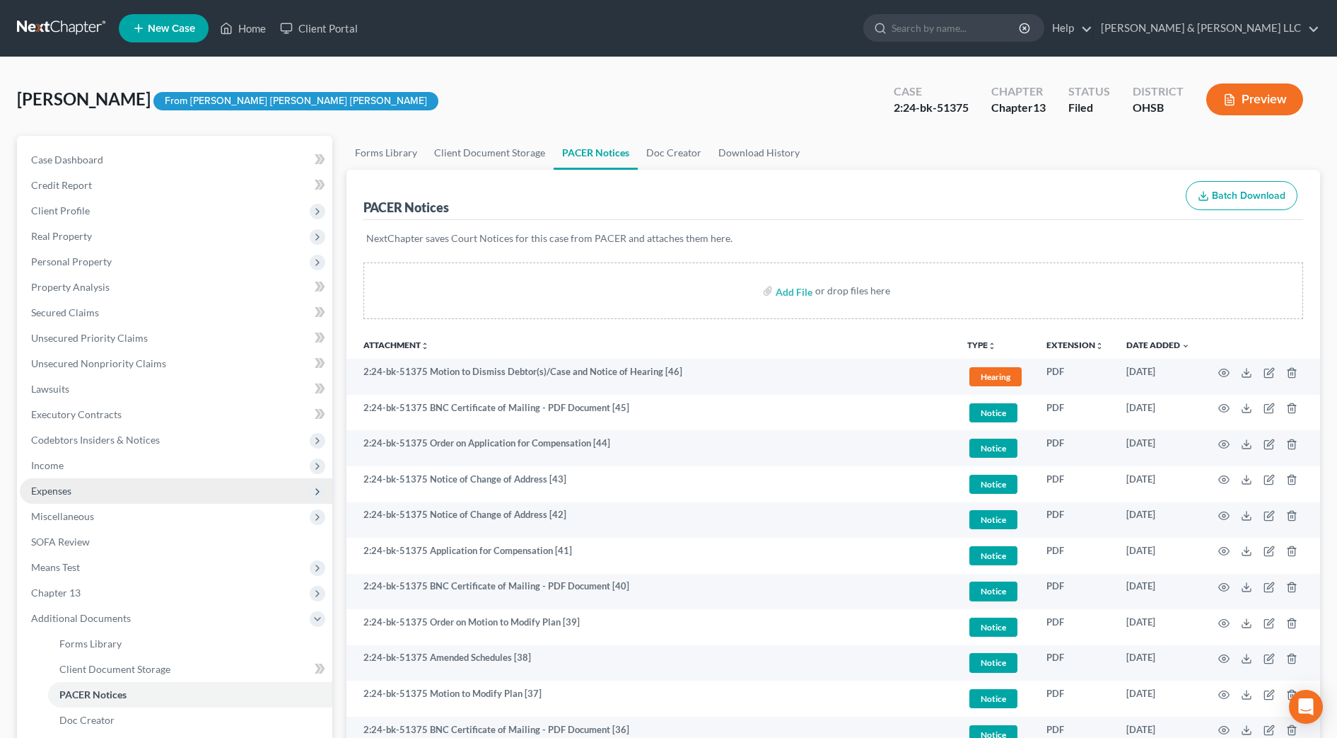
click at [48, 484] on span "Expenses" at bounding box center [51, 490] width 40 height 12
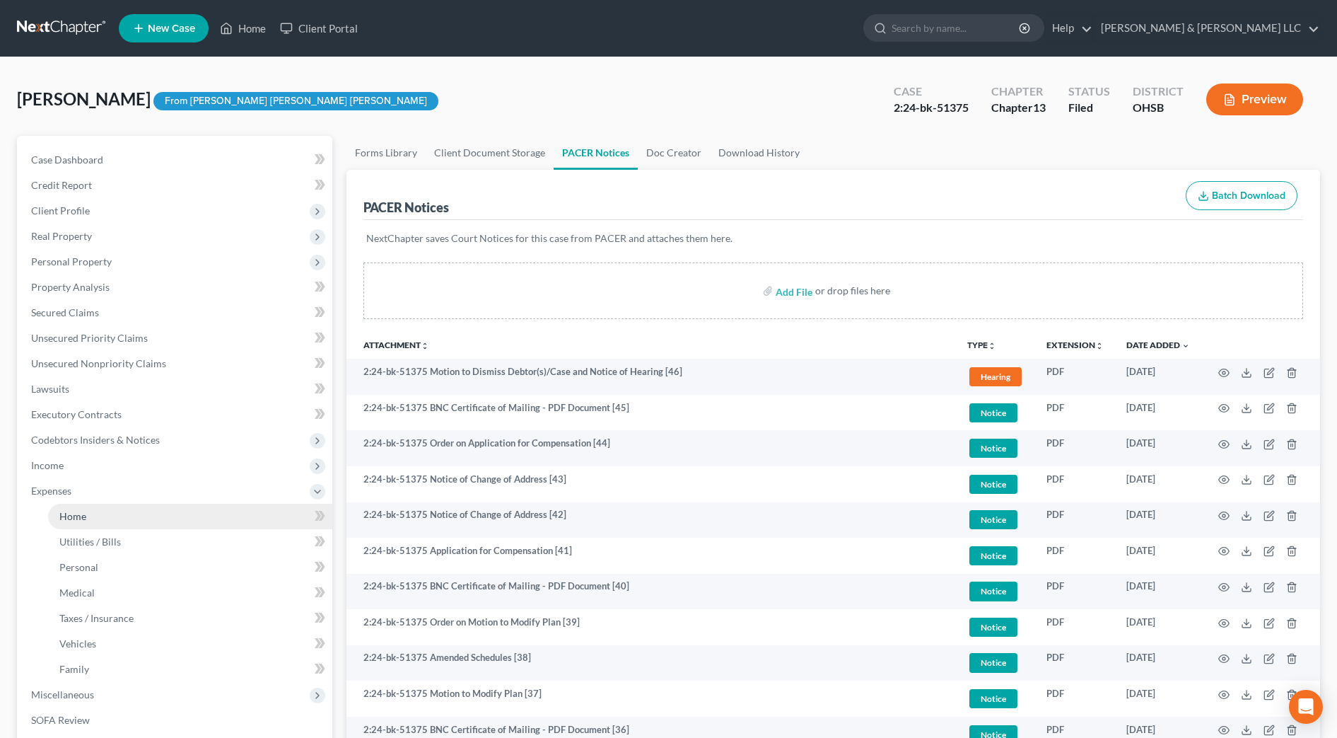
click at [59, 515] on span "Home" at bounding box center [72, 516] width 27 height 12
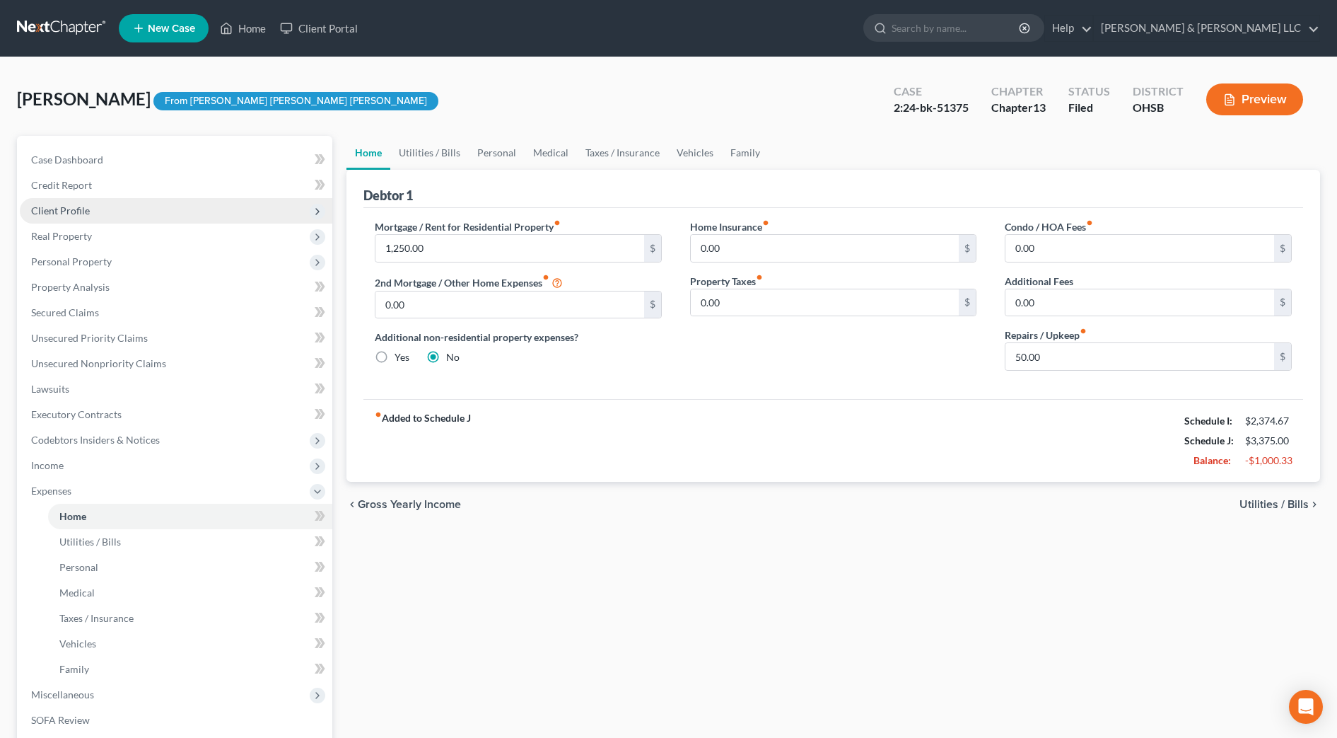
click at [74, 213] on span "Client Profile" at bounding box center [60, 210] width 59 height 12
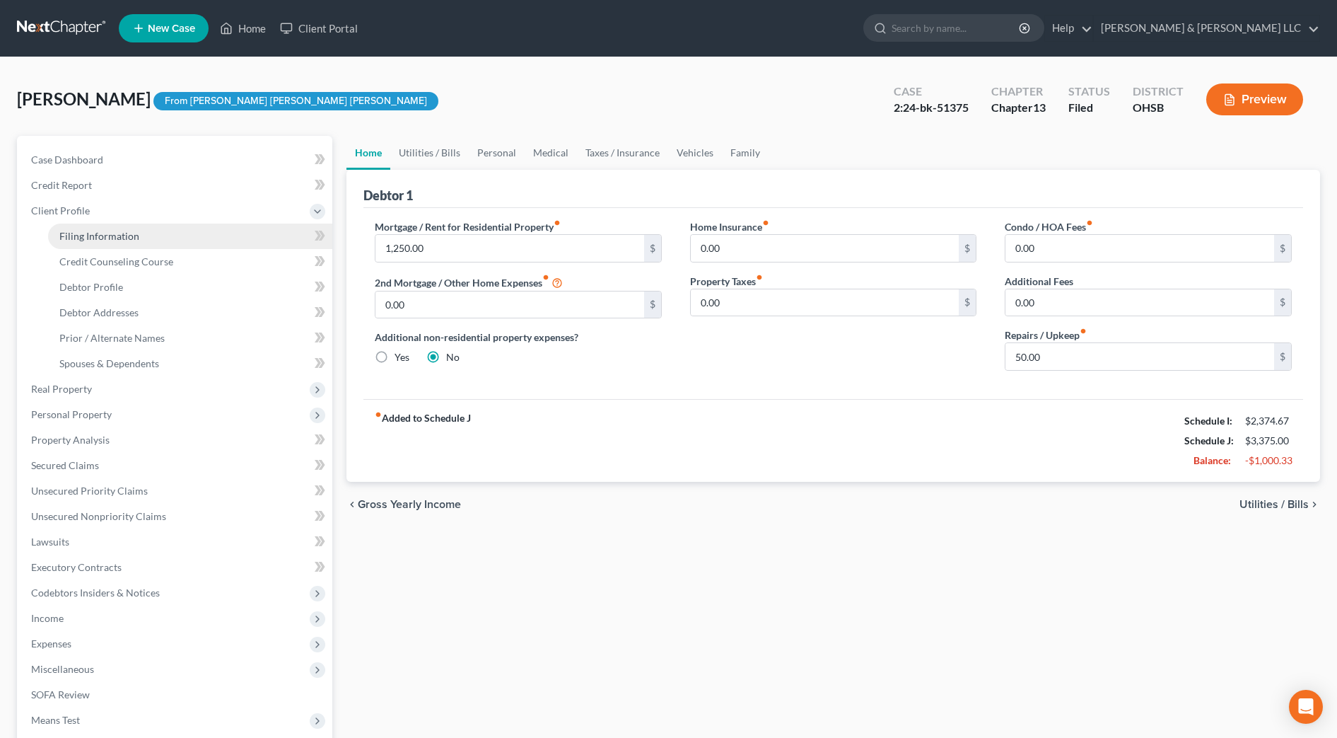
click at [83, 228] on link "Filing Information" at bounding box center [190, 235] width 284 height 25
select select "1"
select select "0"
select select "3"
select select "62"
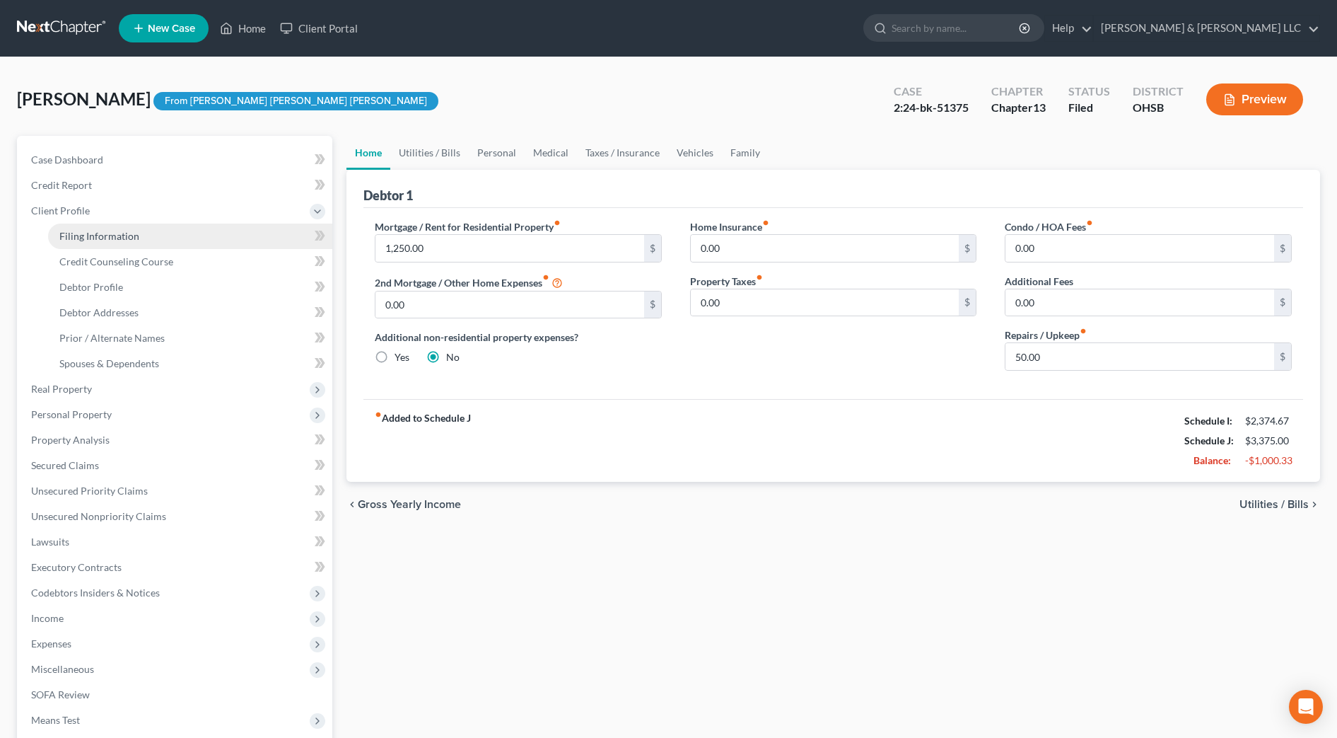
select select "36"
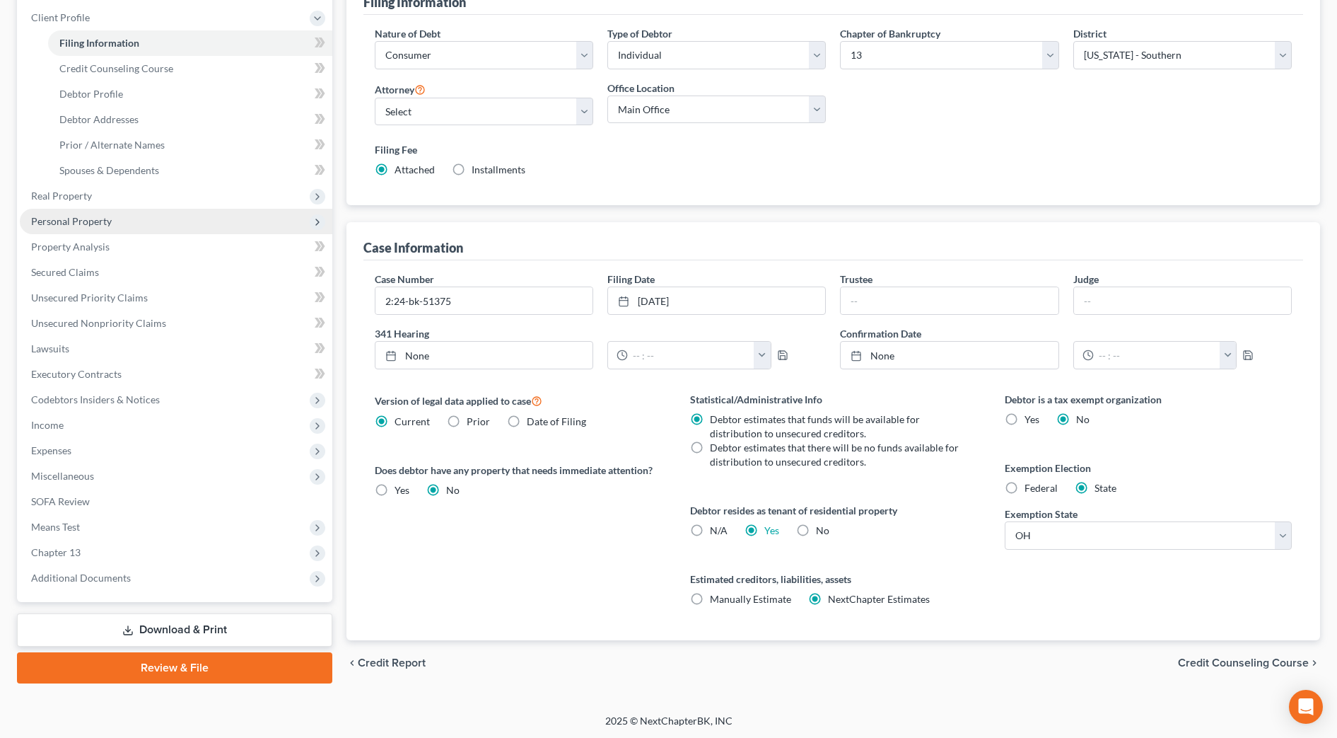
scroll to position [194, 0]
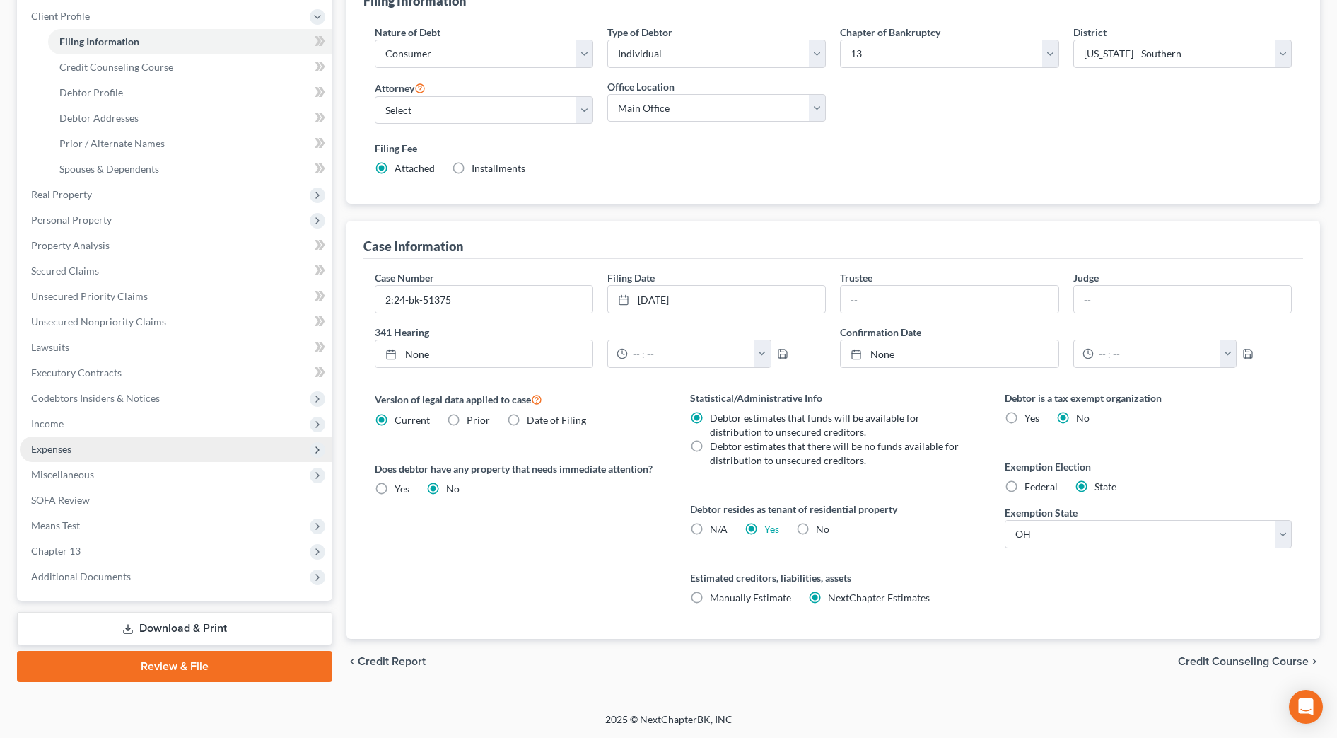
click at [53, 450] on span "Expenses" at bounding box center [51, 449] width 40 height 12
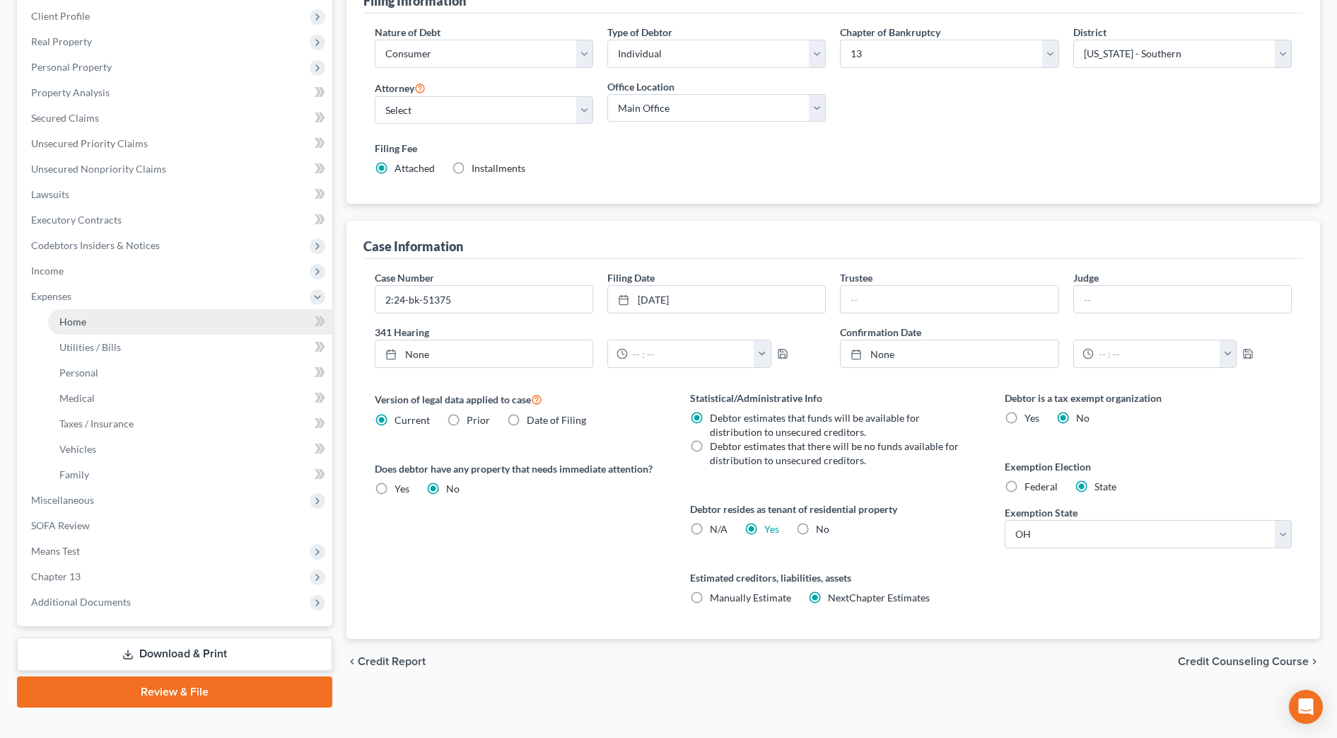
click at [95, 325] on link "Home" at bounding box center [190, 321] width 284 height 25
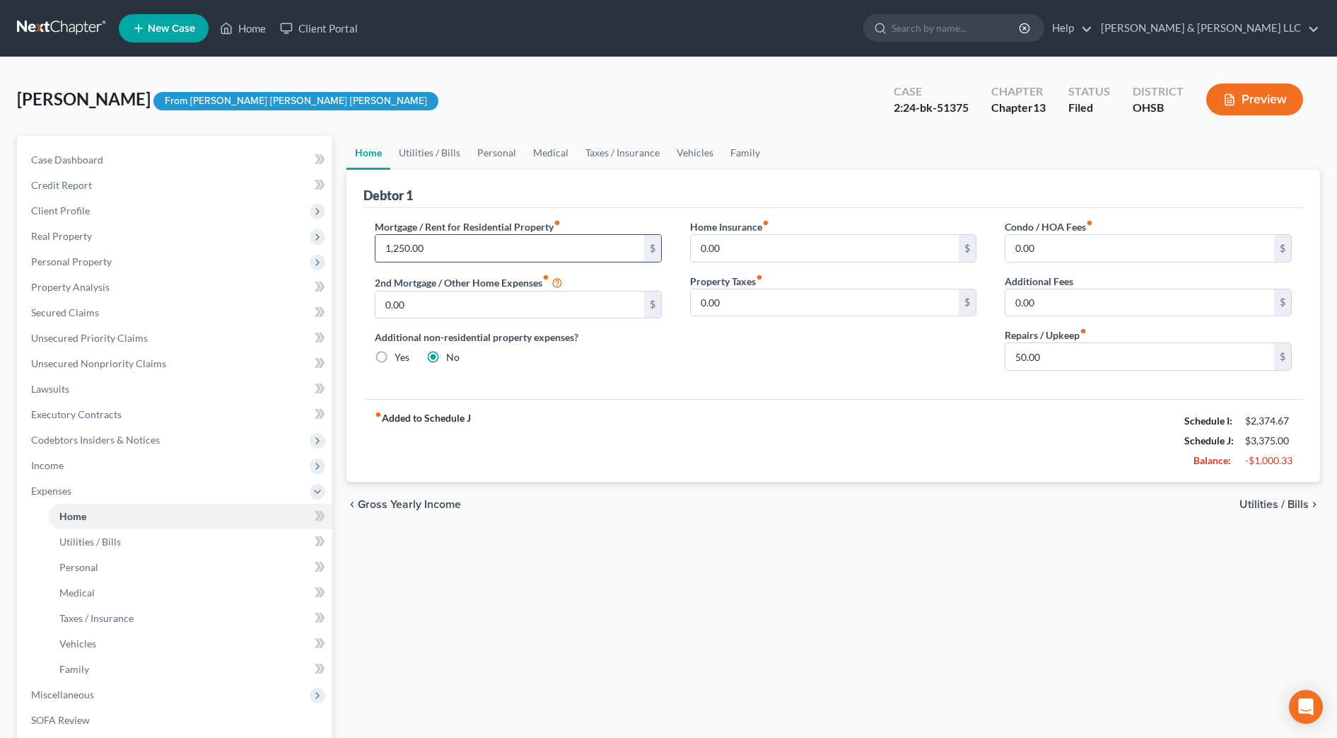
click at [462, 250] on input "1,250.00" at bounding box center [510, 248] width 269 height 27
click at [437, 153] on link "Utilities / Bills" at bounding box center [429, 153] width 79 height 34
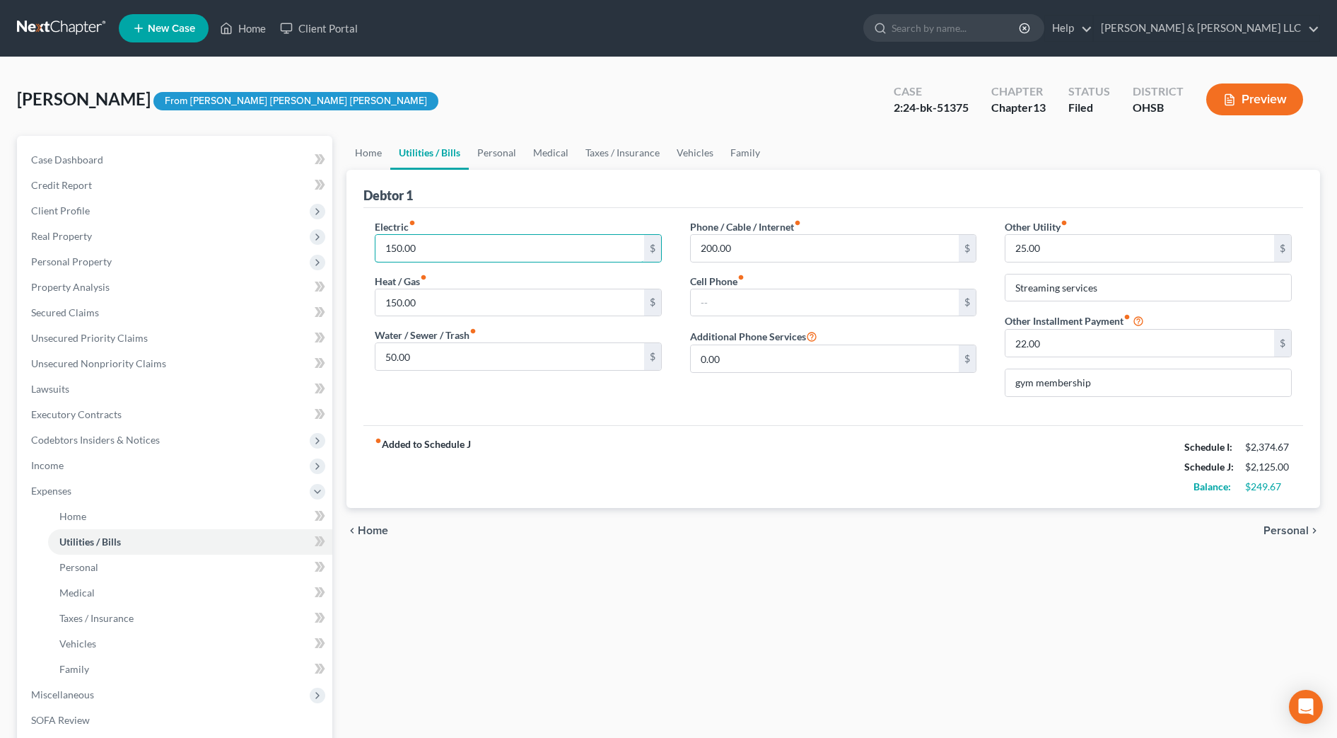
drag, startPoint x: 446, startPoint y: 235, endPoint x: 451, endPoint y: 226, distance: 10.4
click at [446, 235] on input "150.00" at bounding box center [510, 248] width 269 height 27
click at [433, 311] on input "150.00" at bounding box center [510, 302] width 269 height 27
click at [545, 411] on div "Electric fiber_manual_record $ Heat / Gas fiber_manual_record $ Water / Sewer /…" at bounding box center [834, 316] width 940 height 217
click at [498, 159] on link "Personal" at bounding box center [497, 153] width 56 height 34
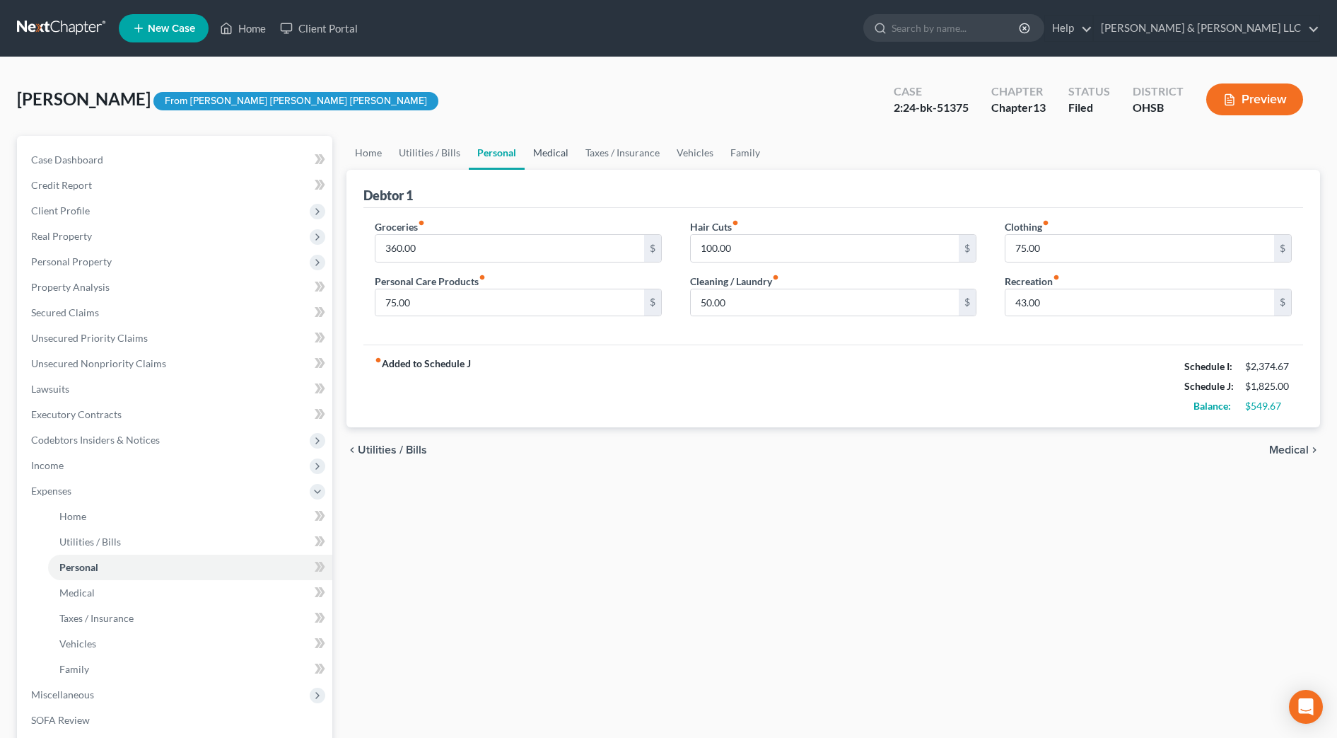
click at [562, 156] on link "Medical" at bounding box center [551, 153] width 52 height 34
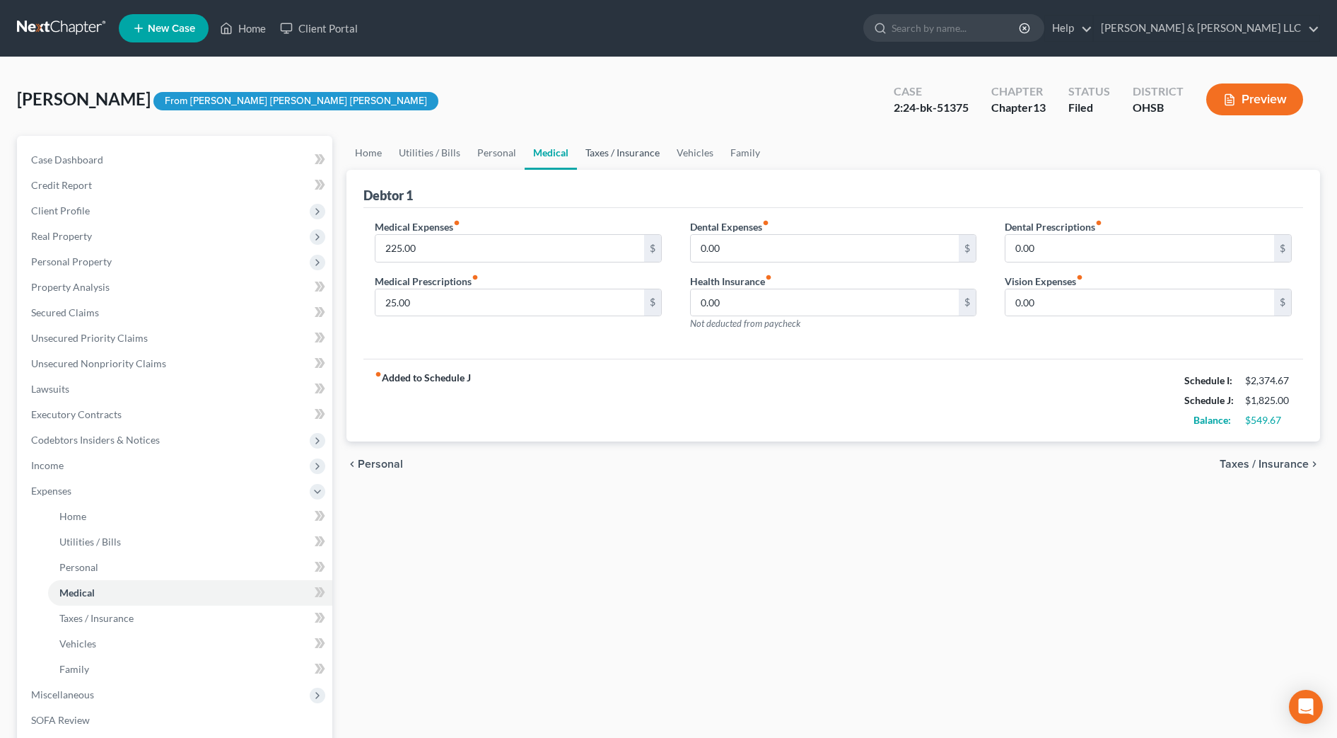
click at [615, 156] on link "Taxes / Insurance" at bounding box center [622, 153] width 91 height 34
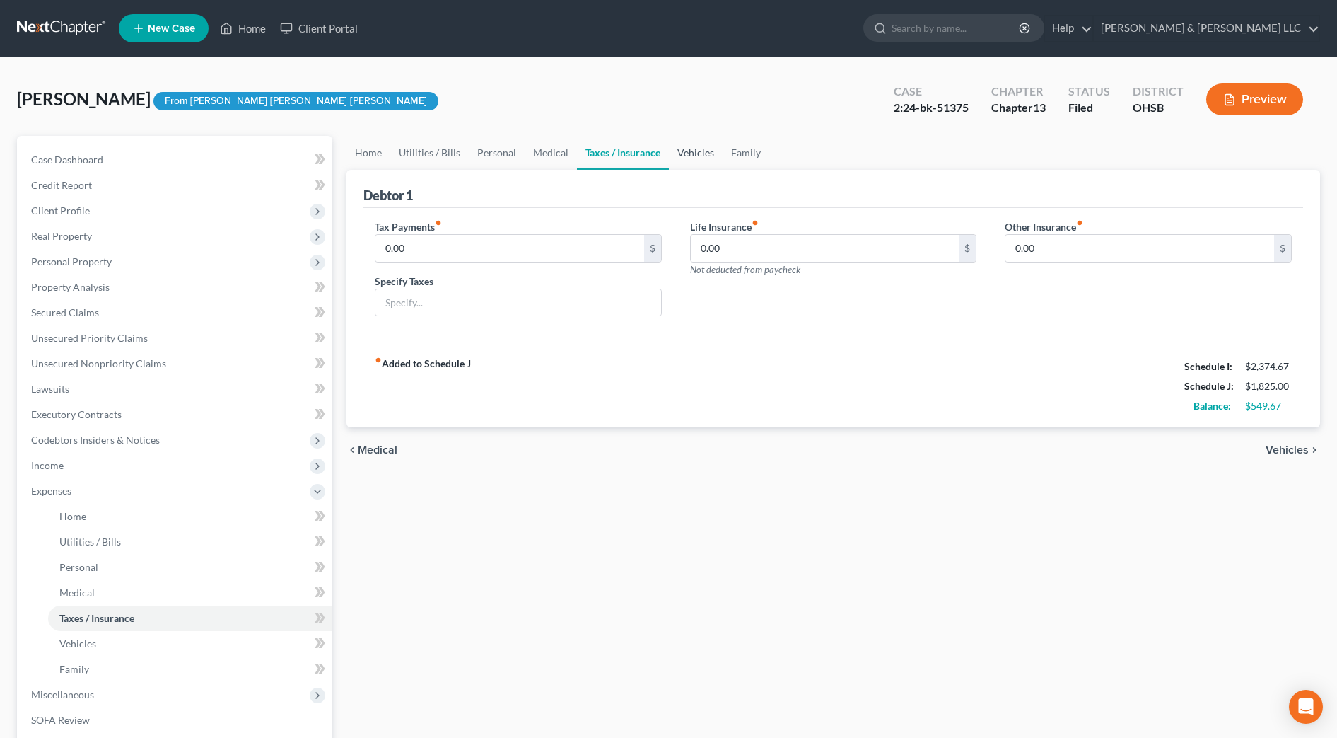
click at [682, 161] on link "Vehicles" at bounding box center [696, 153] width 54 height 34
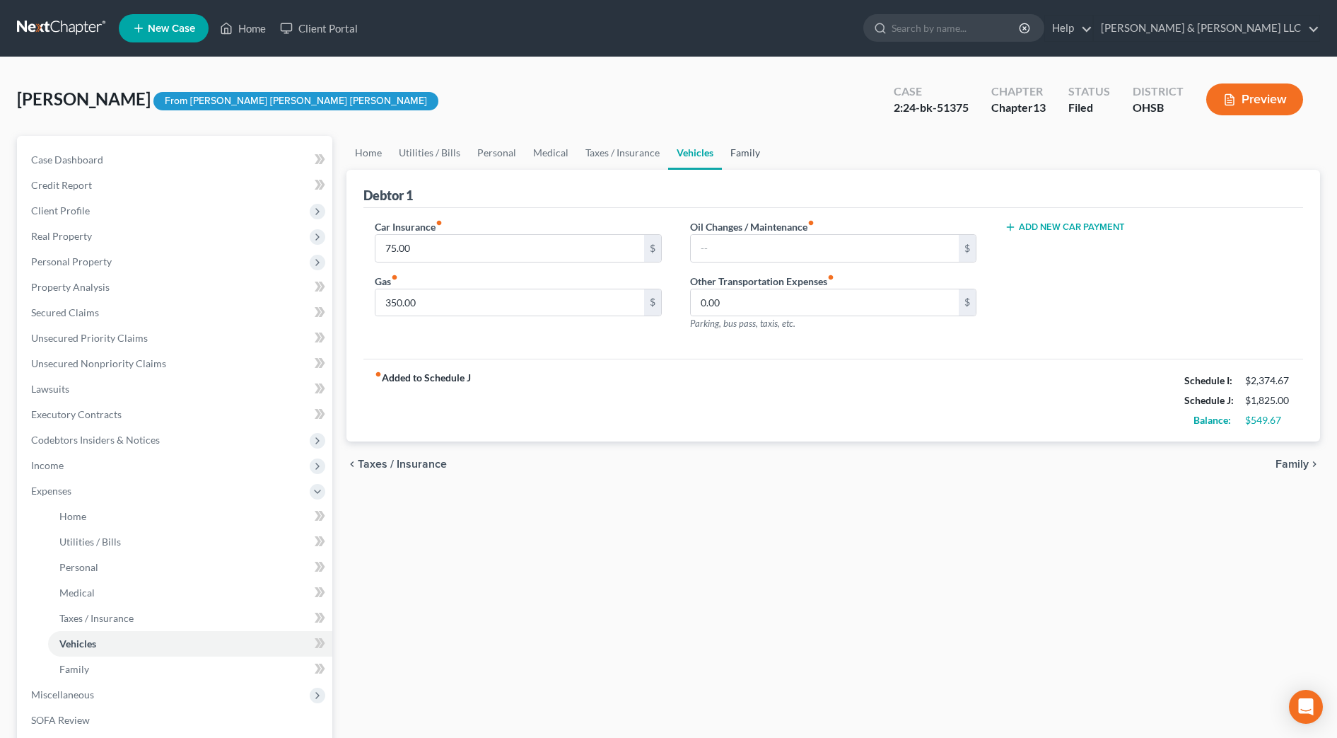
click at [746, 158] on link "Family" at bounding box center [745, 153] width 47 height 34
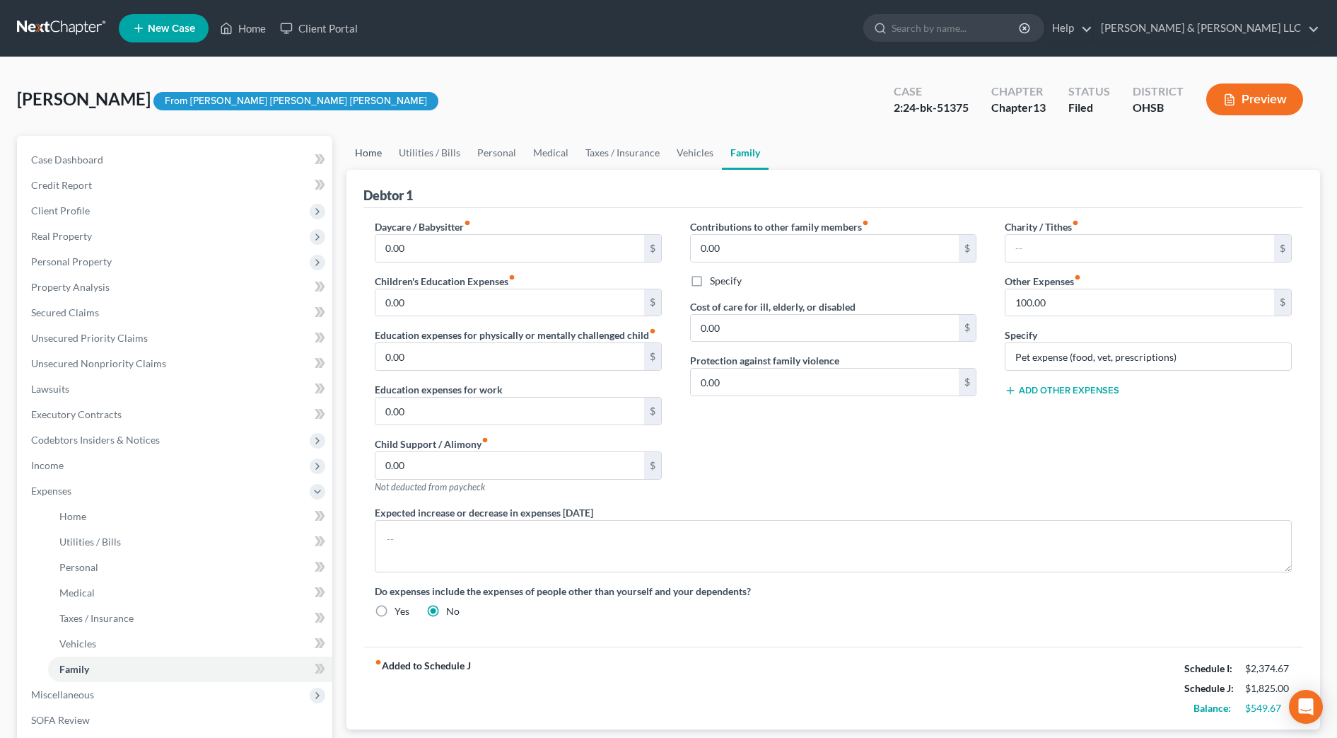
click at [374, 161] on link "Home" at bounding box center [369, 153] width 44 height 34
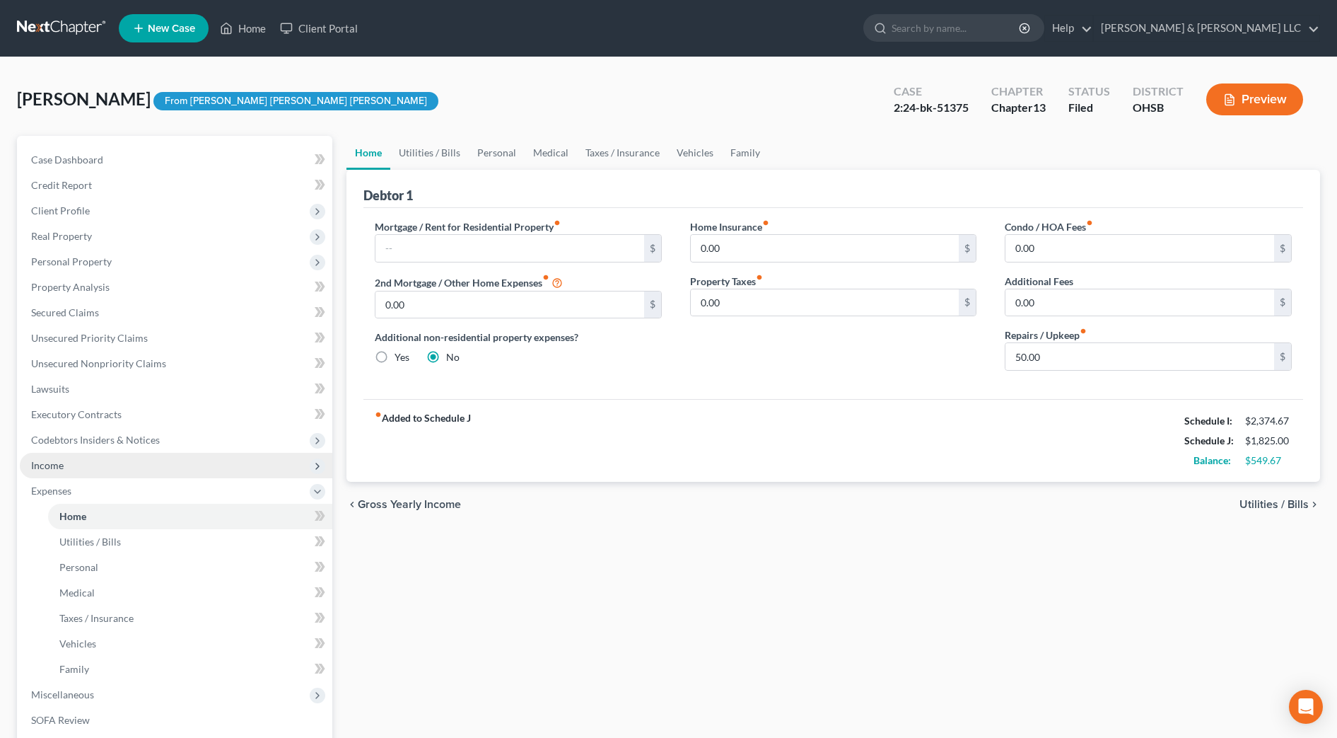
click at [76, 464] on span "Income" at bounding box center [176, 465] width 313 height 25
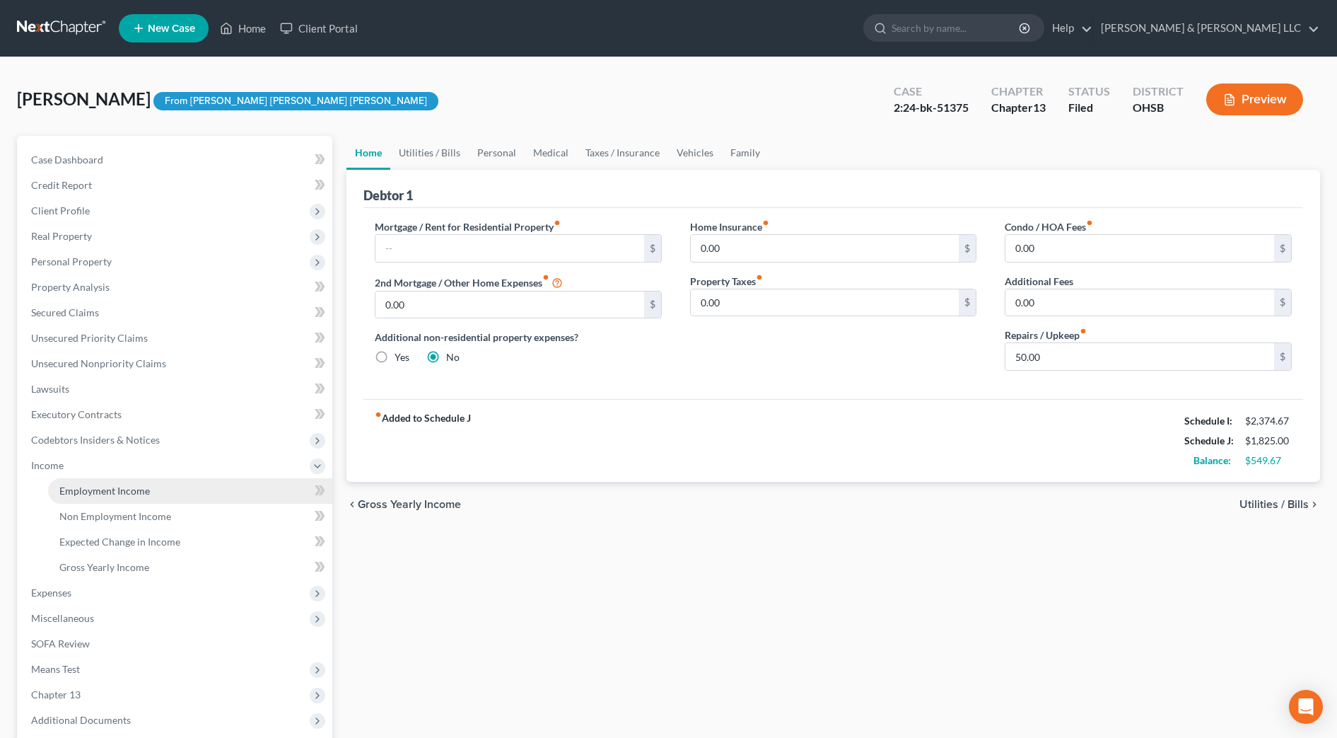
click at [76, 480] on link "Employment Income" at bounding box center [190, 490] width 284 height 25
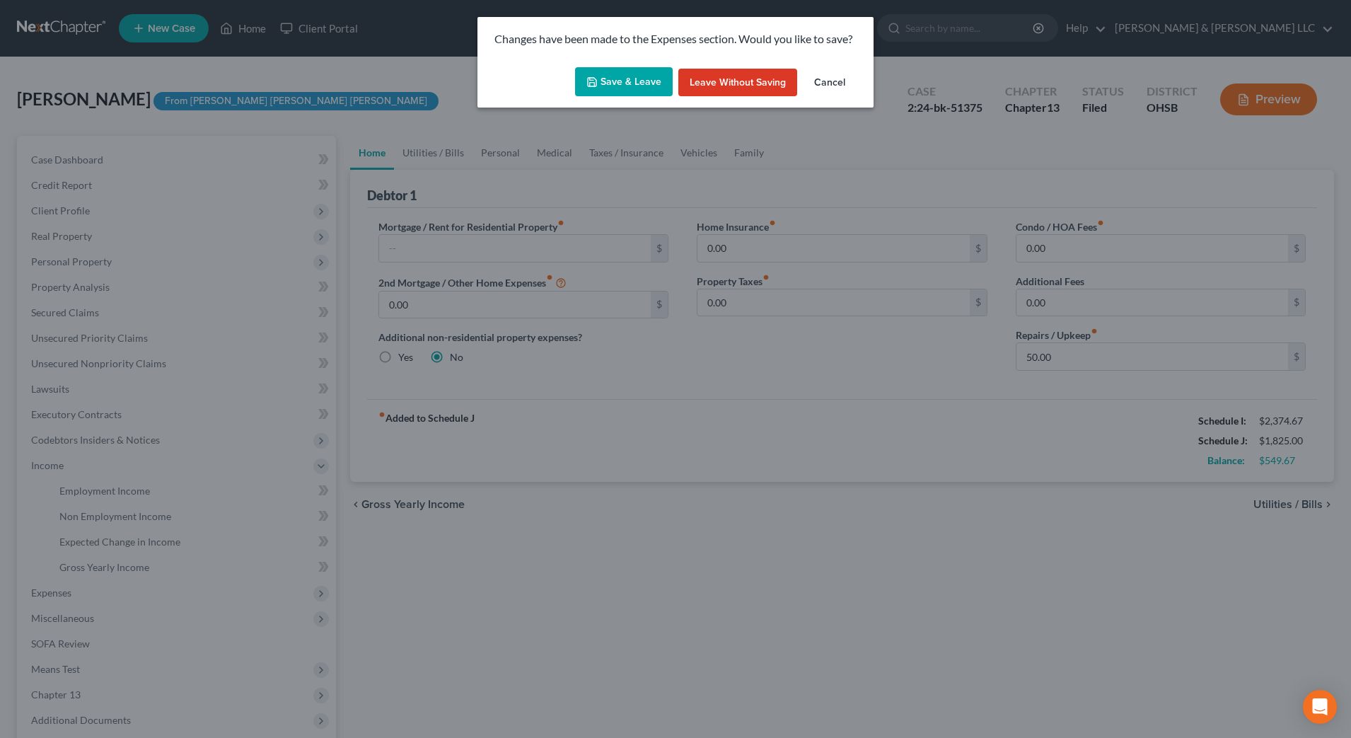
click at [647, 86] on button "Save & Leave" at bounding box center [624, 82] width 98 height 30
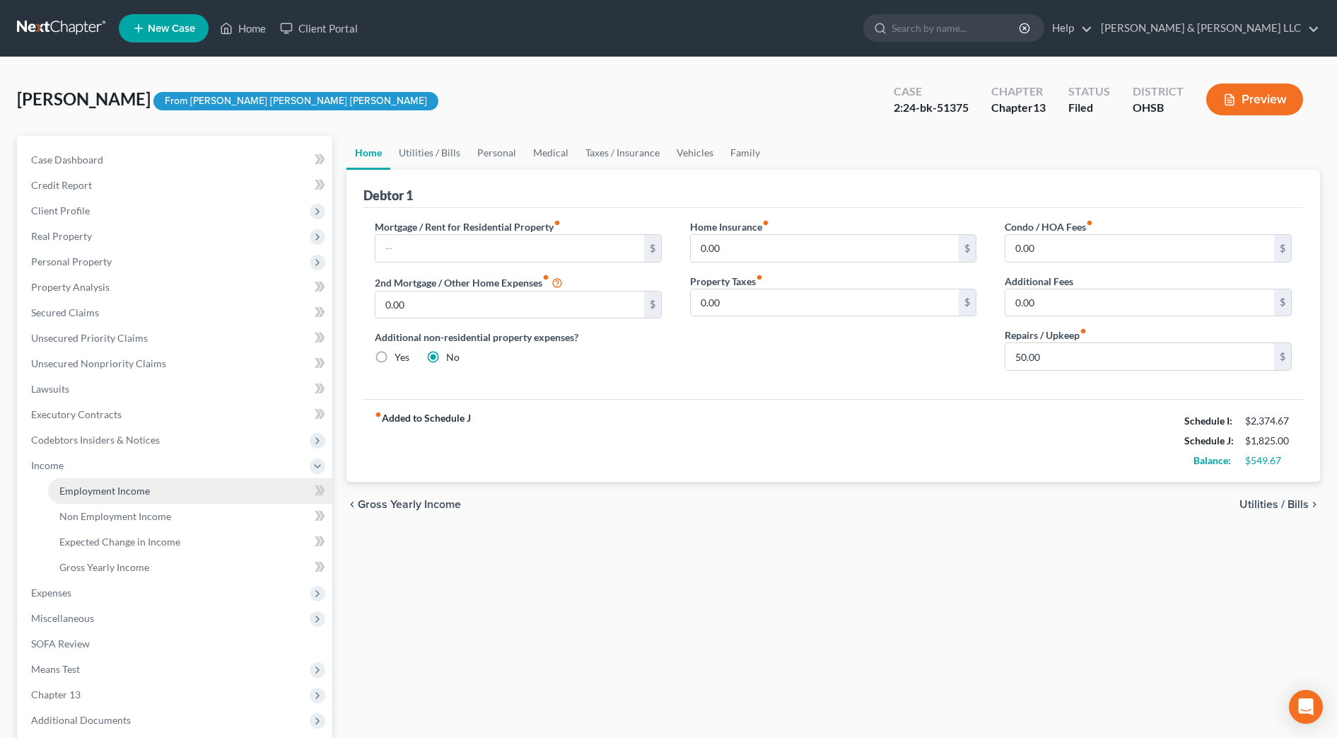
click at [132, 489] on span "Employment Income" at bounding box center [104, 490] width 91 height 12
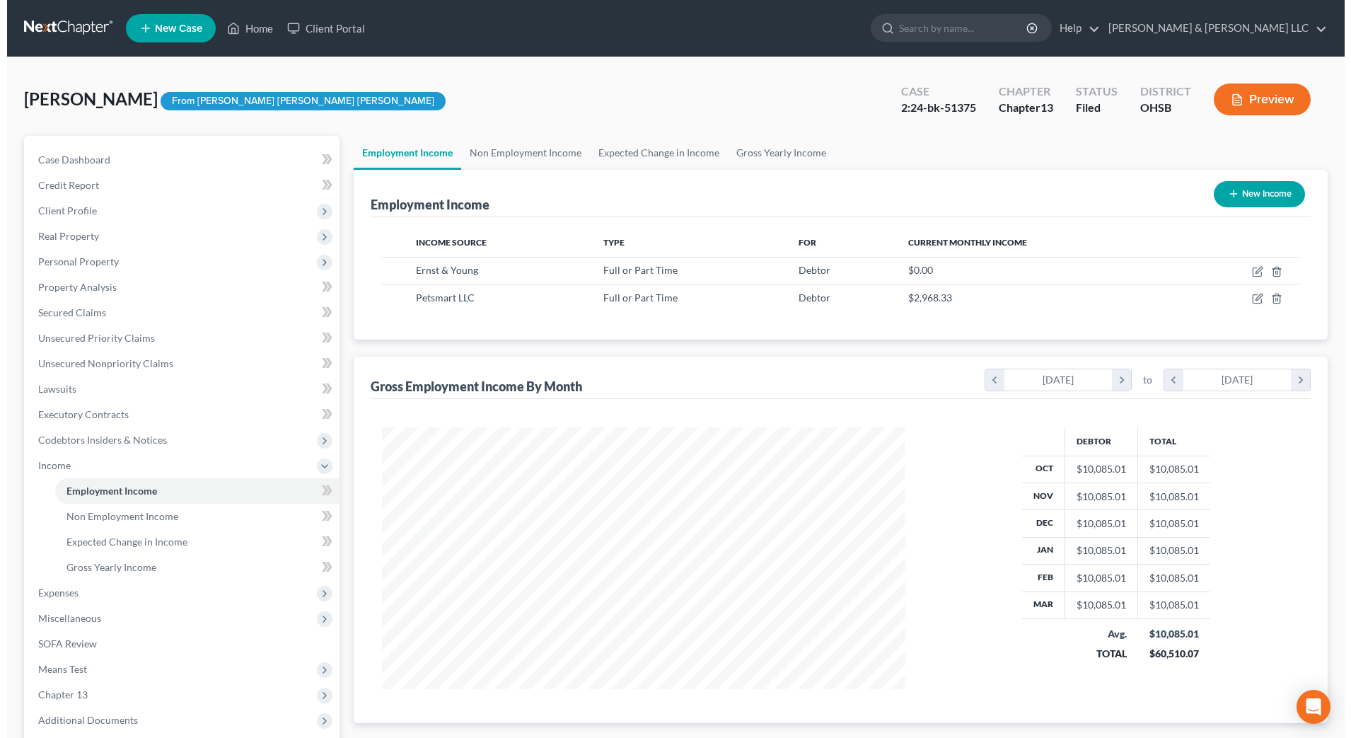
scroll to position [262, 552]
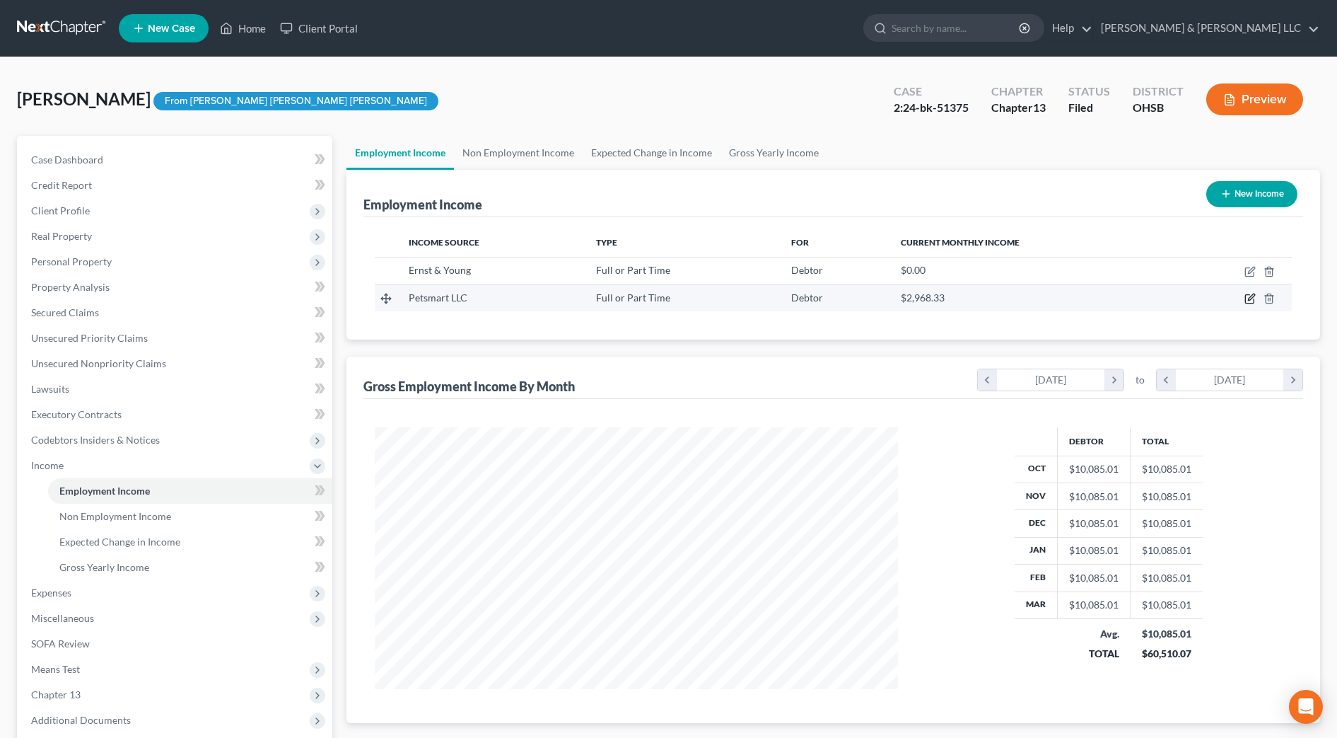
click at [1253, 301] on icon "button" at bounding box center [1250, 298] width 11 height 11
select select "0"
select select "3"
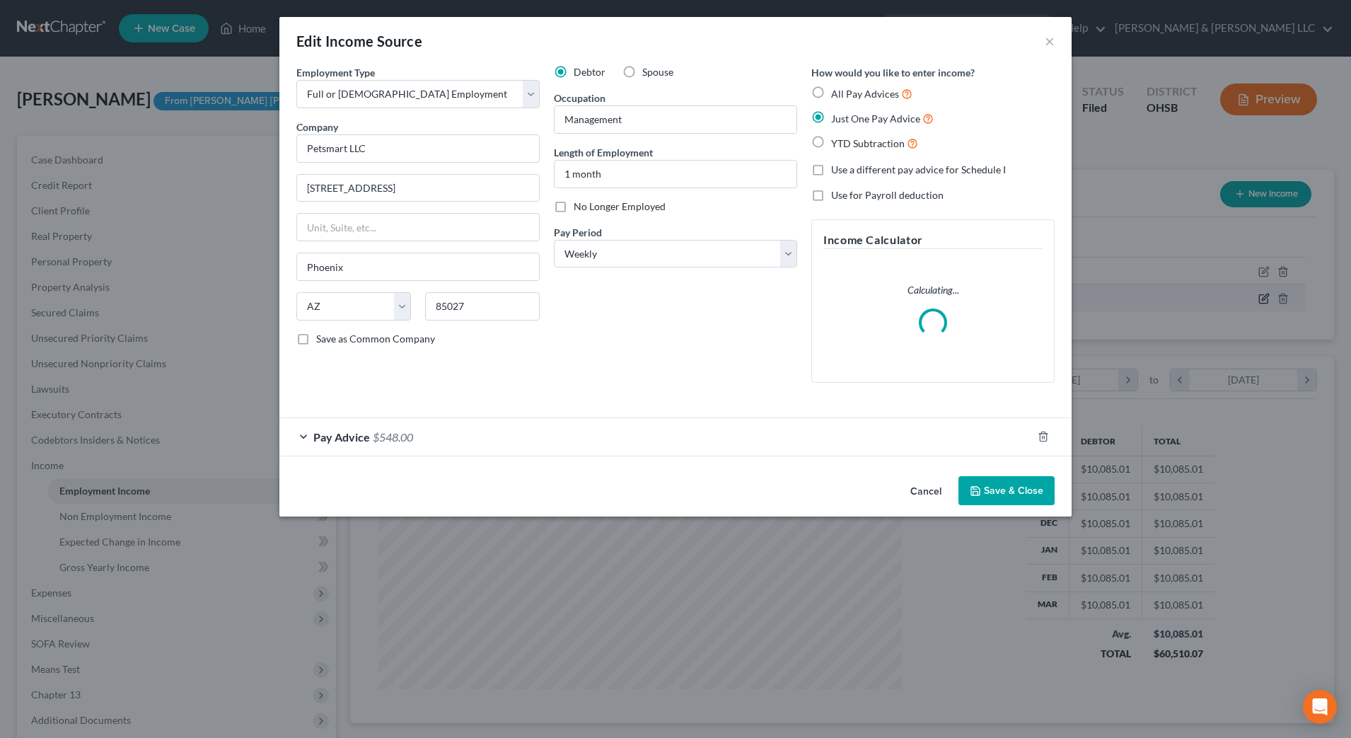
scroll to position [265, 558]
click at [487, 440] on div "Pay Advice $548.00" at bounding box center [655, 436] width 753 height 37
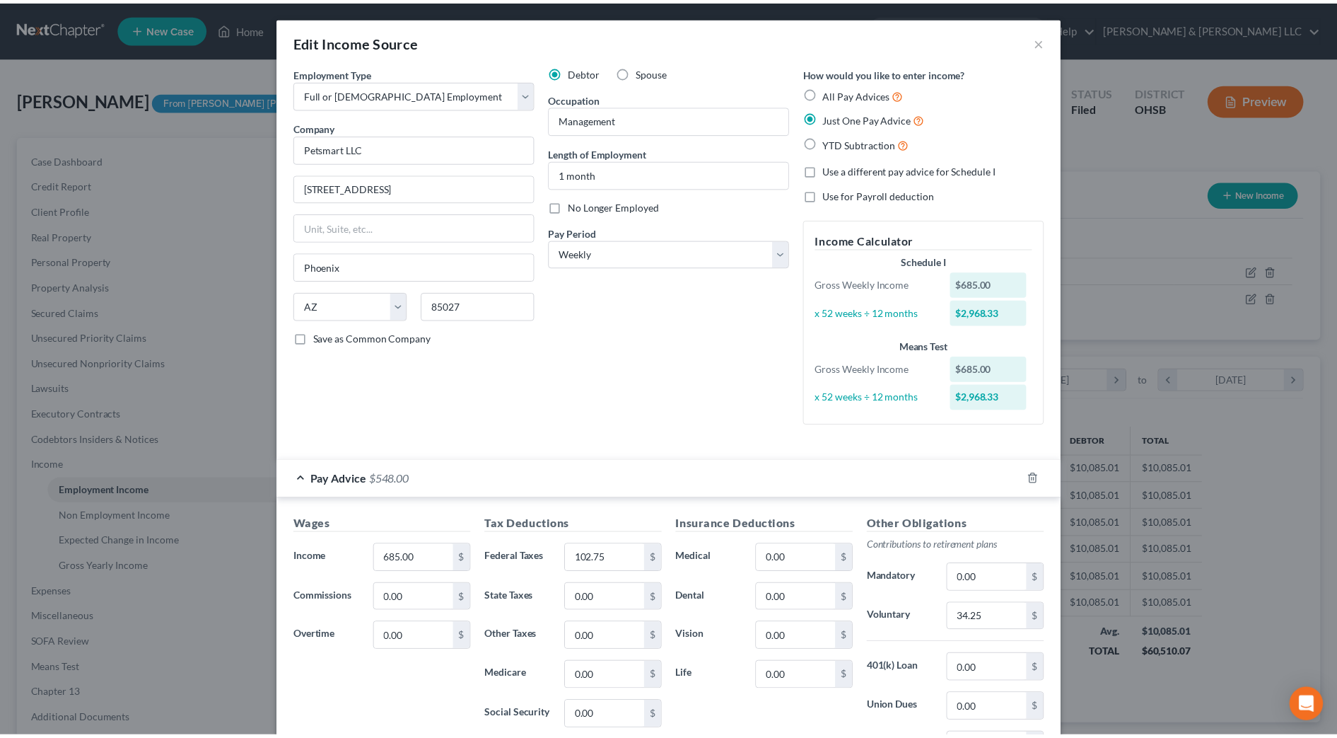
scroll to position [177, 0]
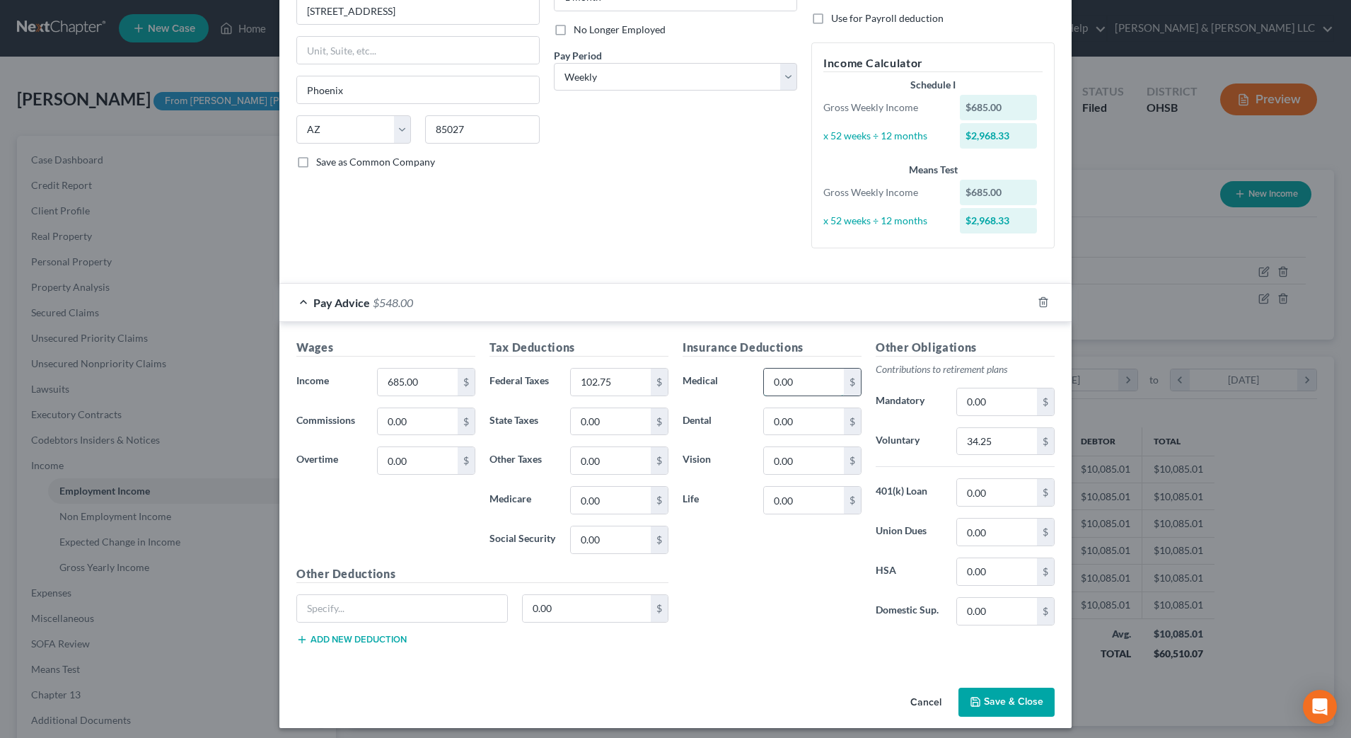
click at [798, 394] on input "0.00" at bounding box center [804, 381] width 80 height 27
type input "1"
type input "50"
click at [787, 420] on input "0.00" at bounding box center [804, 421] width 80 height 27
type input "5"
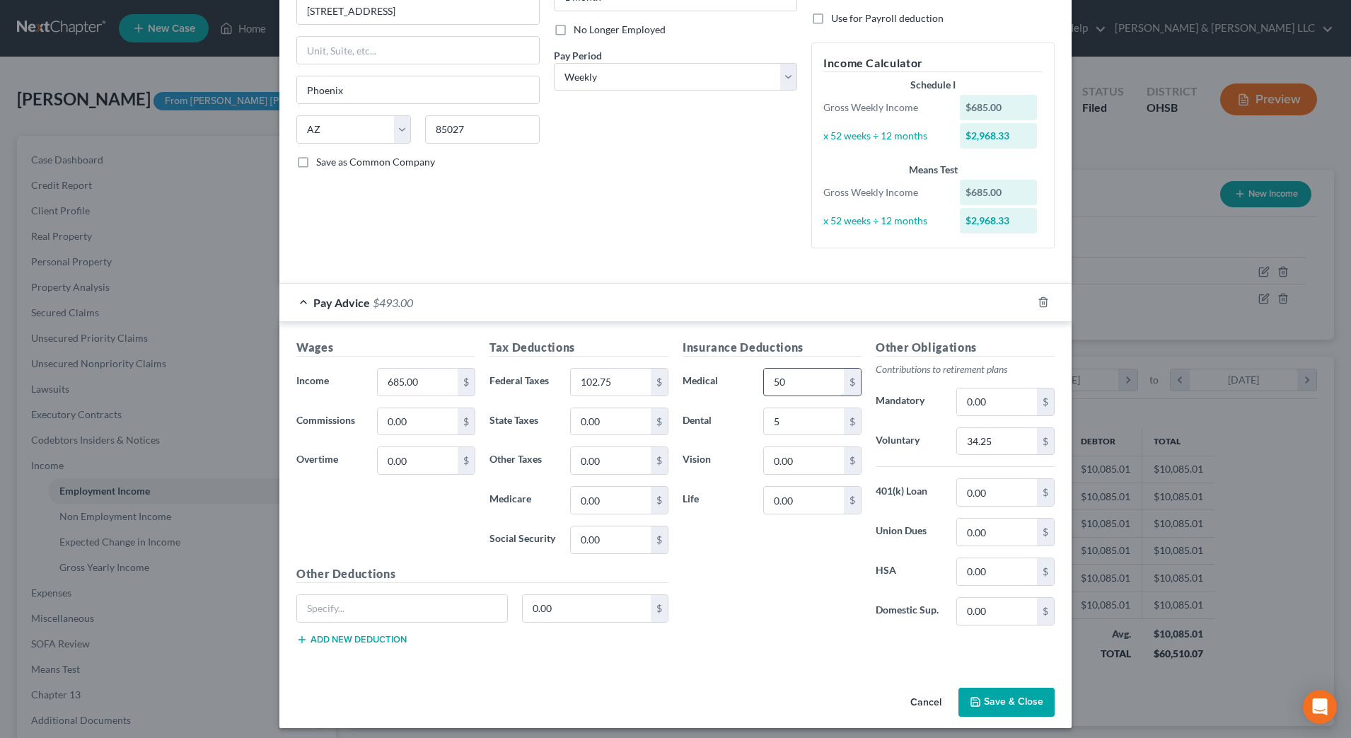
click at [794, 377] on input "50" at bounding box center [804, 381] width 80 height 27
type input "20"
click at [721, 434] on label "Dental" at bounding box center [715, 421] width 81 height 28
click at [789, 460] on input "0.00" at bounding box center [804, 460] width 80 height 27
type input "1"
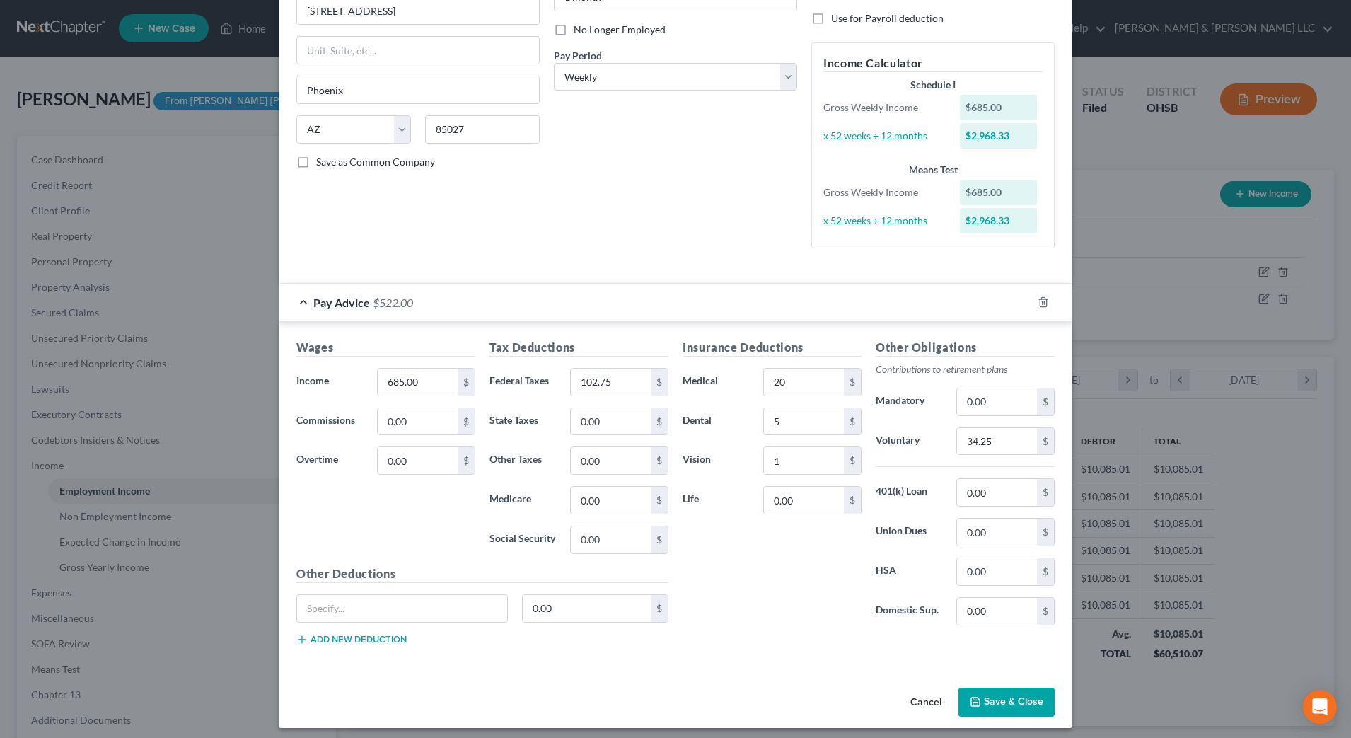
click at [731, 523] on div "Insurance Deductions Medical 20 $ Dental 5 $ Vision 1 $ Life 0.00 $" at bounding box center [771, 488] width 193 height 298
type input "1"
type input "2"
click at [726, 524] on div "Insurance Deductions Medical 20 $ Dental 5 $ Vision 1 $ Life 2 $" at bounding box center [771, 488] width 193 height 298
click at [1001, 695] on button "Save & Close" at bounding box center [1006, 702] width 96 height 30
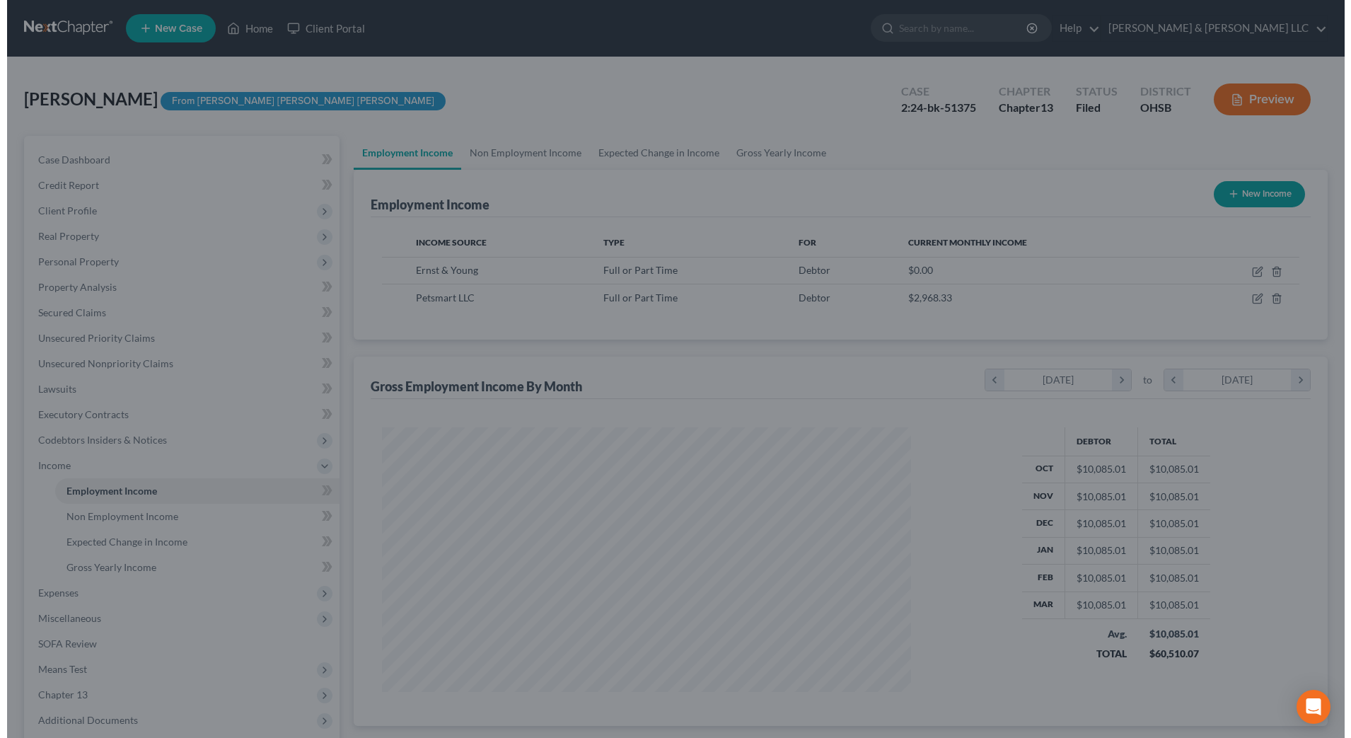
scroll to position [706990, 706700]
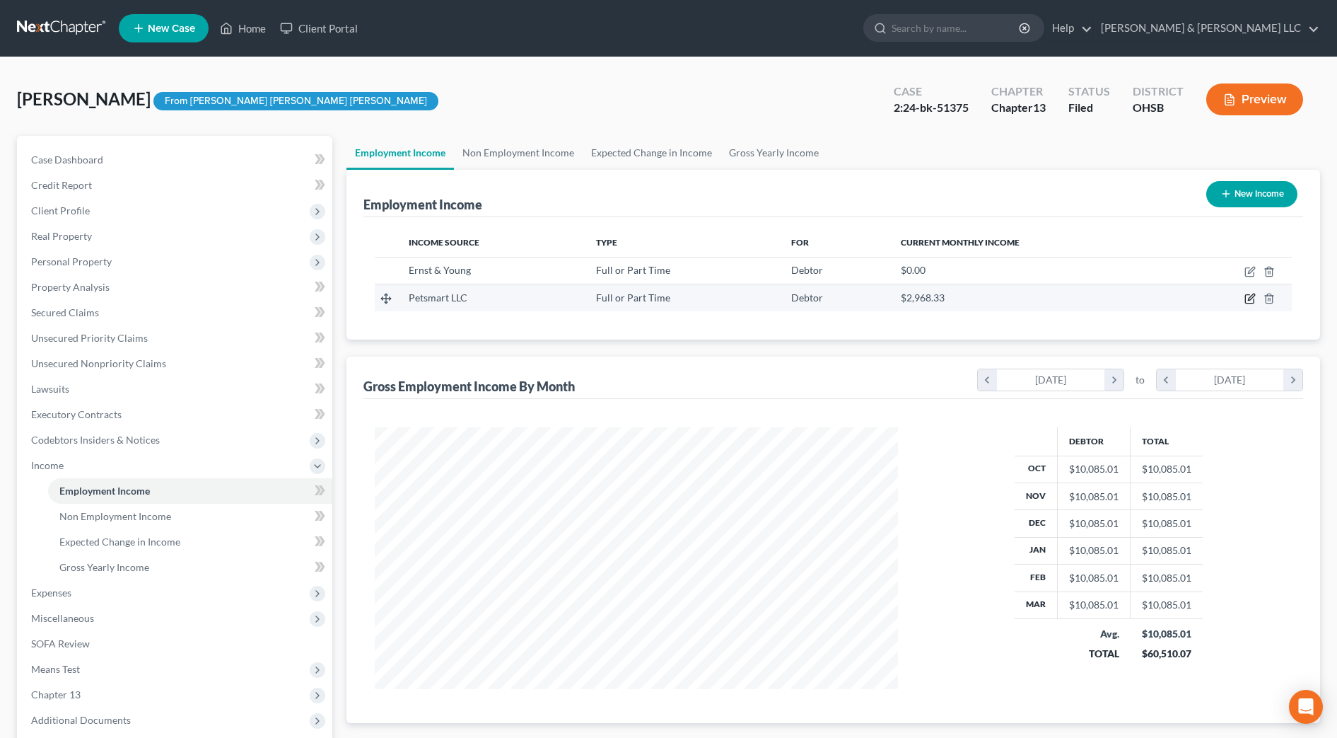
click at [1249, 295] on icon "button" at bounding box center [1249, 299] width 8 height 8
select select "0"
select select "3"
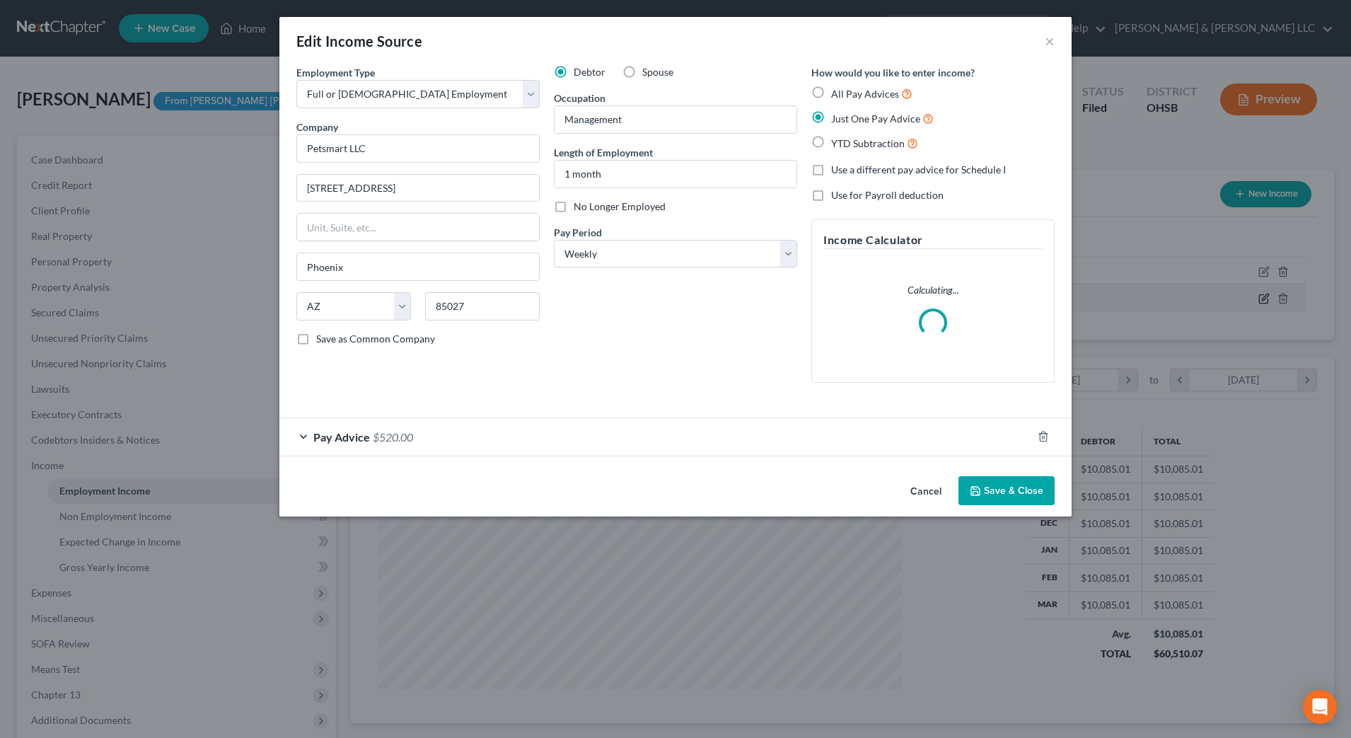
scroll to position [265, 558]
click at [840, 445] on div "Pay Advice $520.00" at bounding box center [655, 436] width 753 height 37
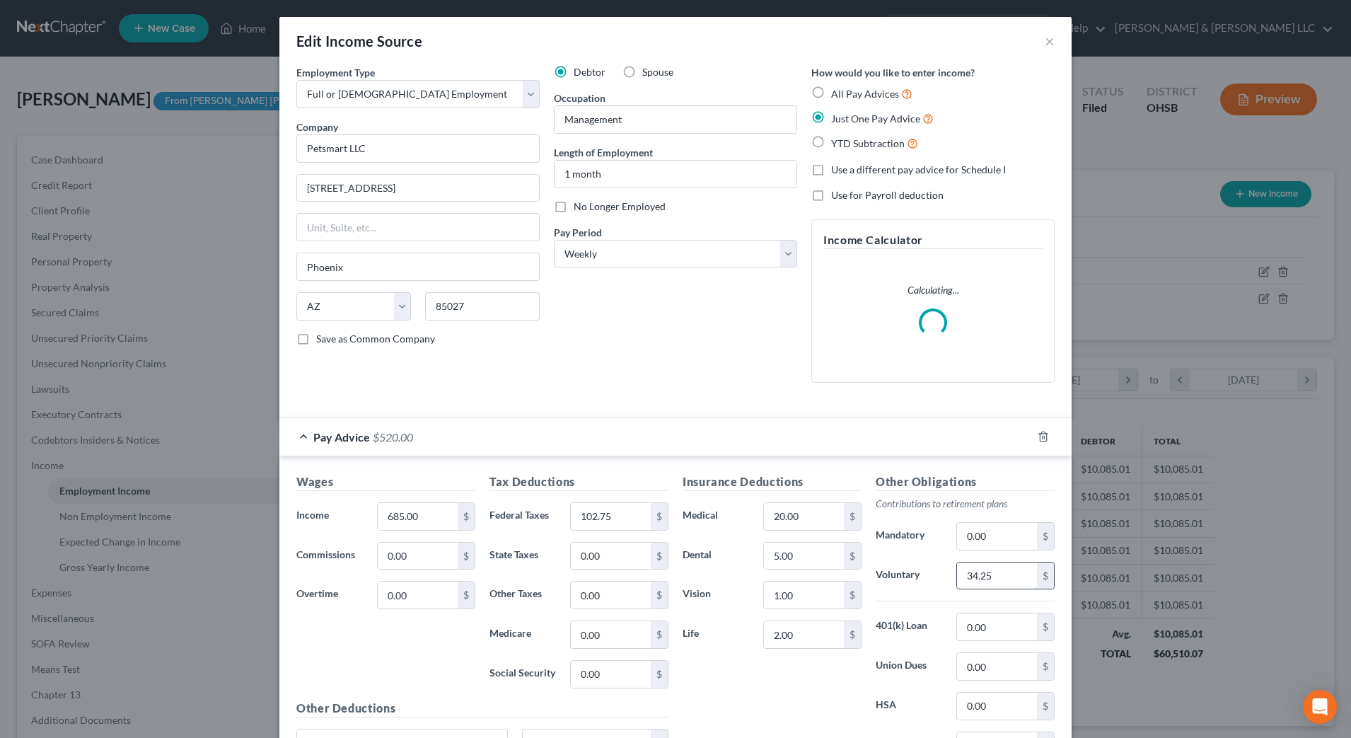
click at [986, 575] on input "34.25" at bounding box center [997, 575] width 80 height 27
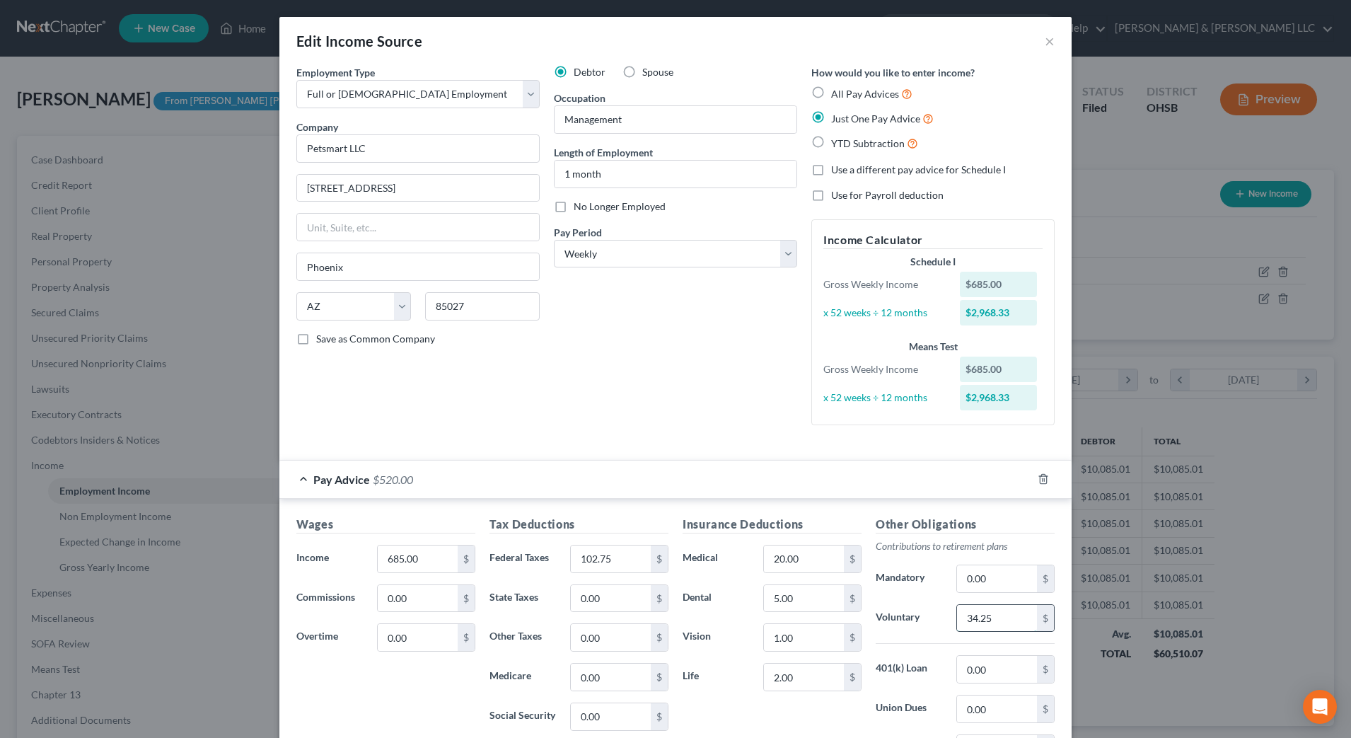
click at [1005, 614] on input "34.25" at bounding box center [997, 618] width 80 height 27
drag, startPoint x: 1007, startPoint y: 617, endPoint x: 931, endPoint y: 615, distance: 76.4
click at [931, 615] on div "Voluntary 34.25 $" at bounding box center [965, 618] width 193 height 28
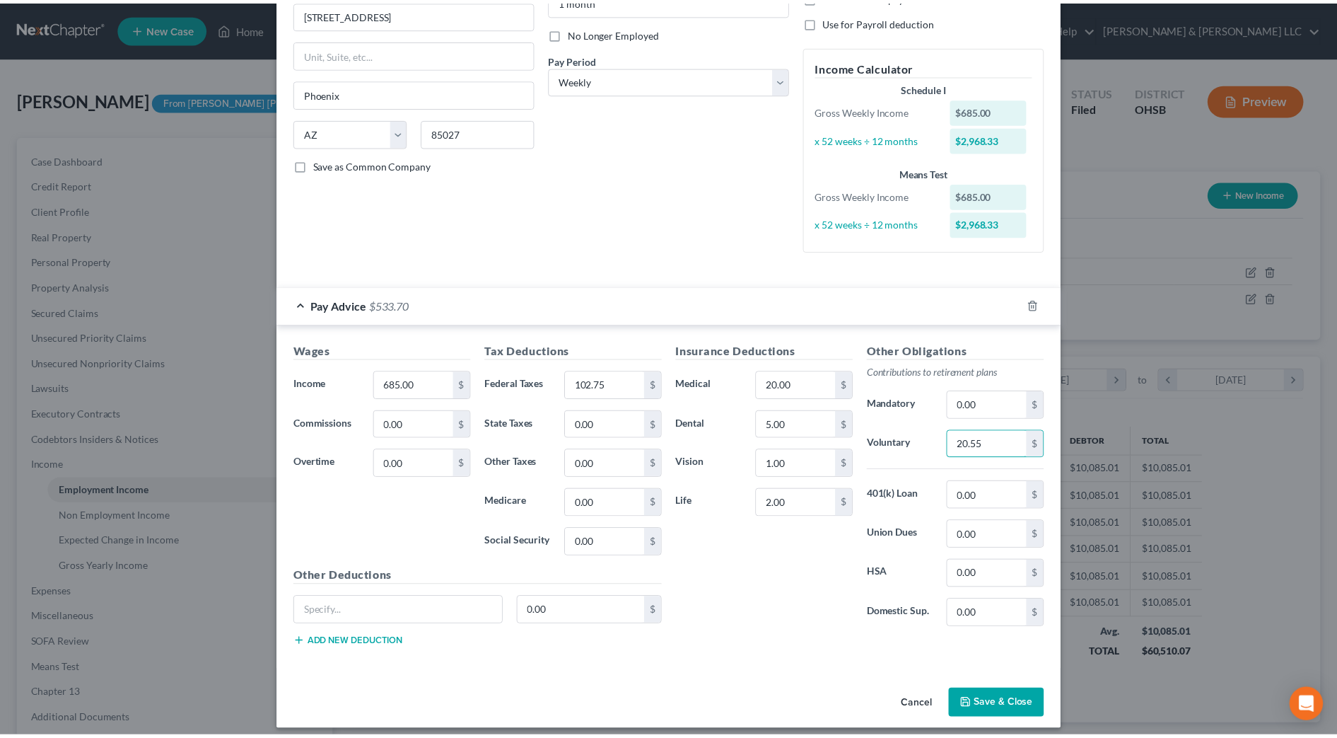
scroll to position [177, 0]
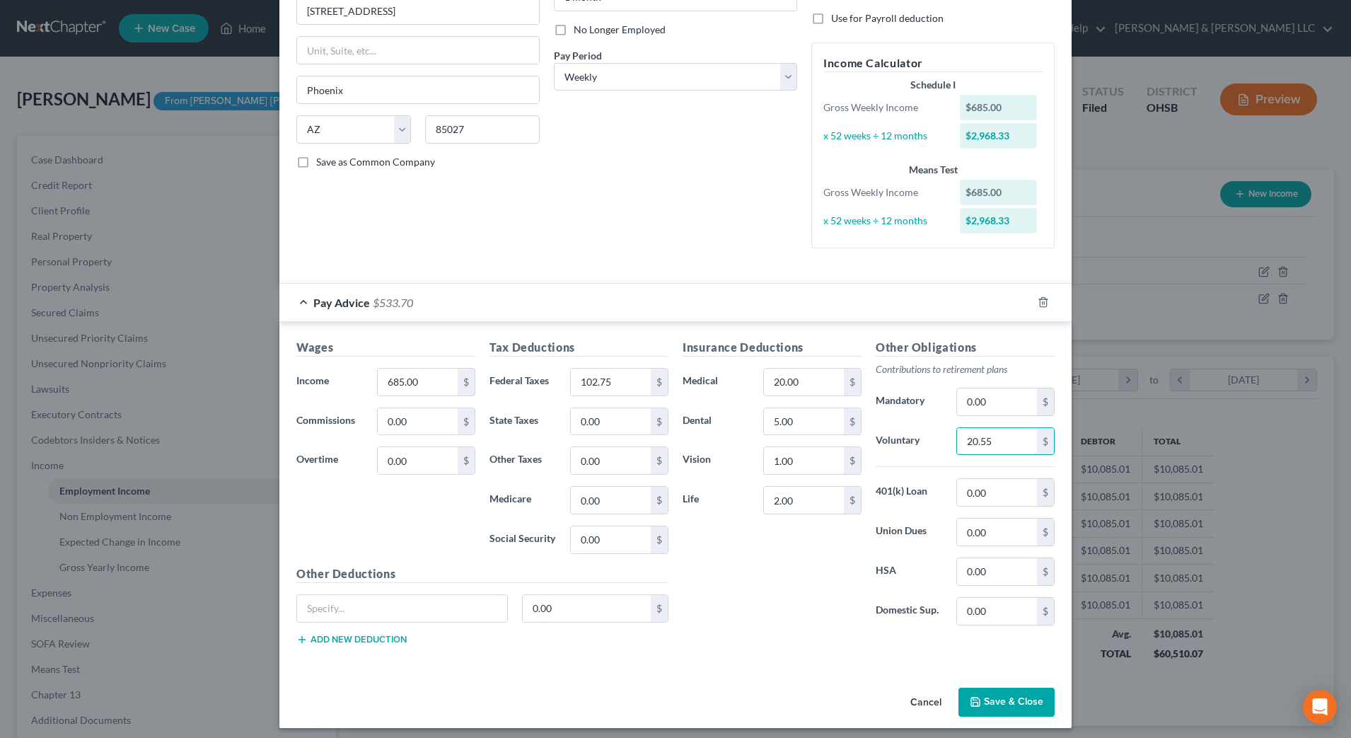
type input "20.55"
click at [1037, 699] on button "Save & Close" at bounding box center [1006, 702] width 96 height 30
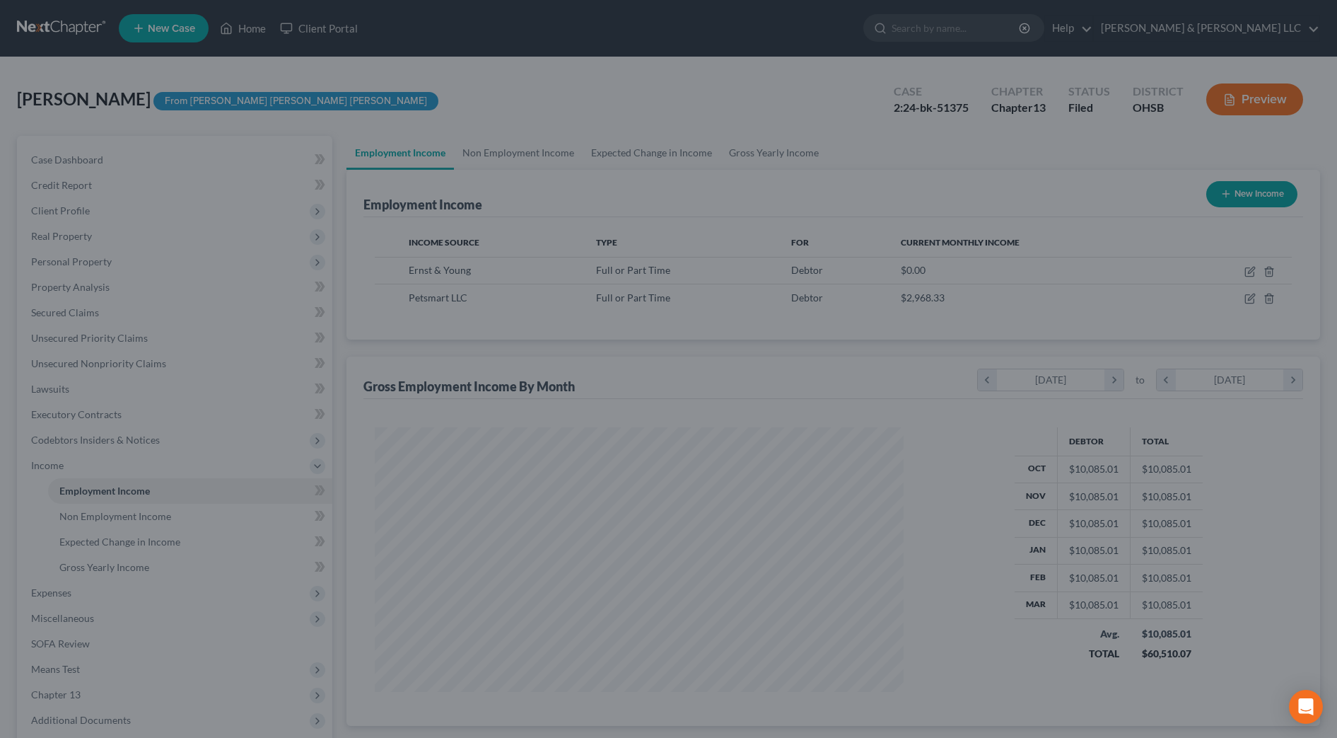
scroll to position [706990, 706700]
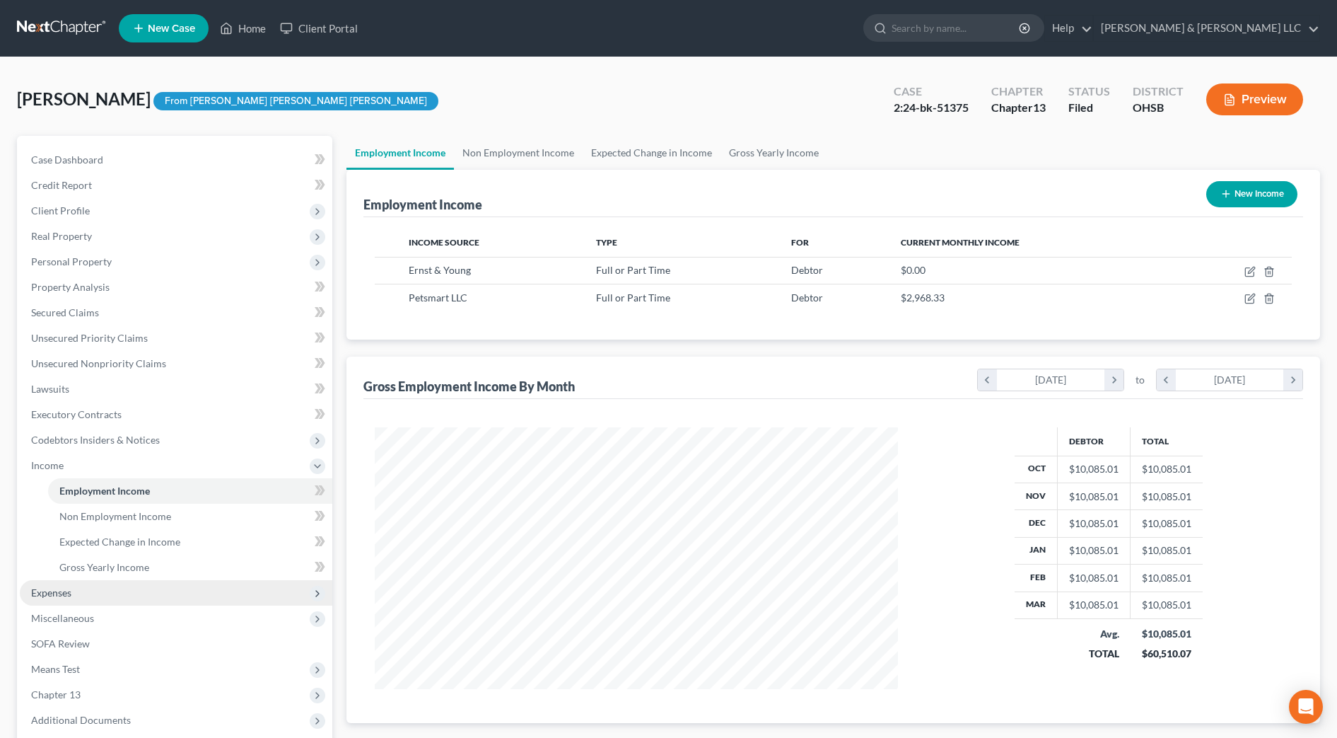
click at [82, 596] on span "Expenses" at bounding box center [176, 592] width 313 height 25
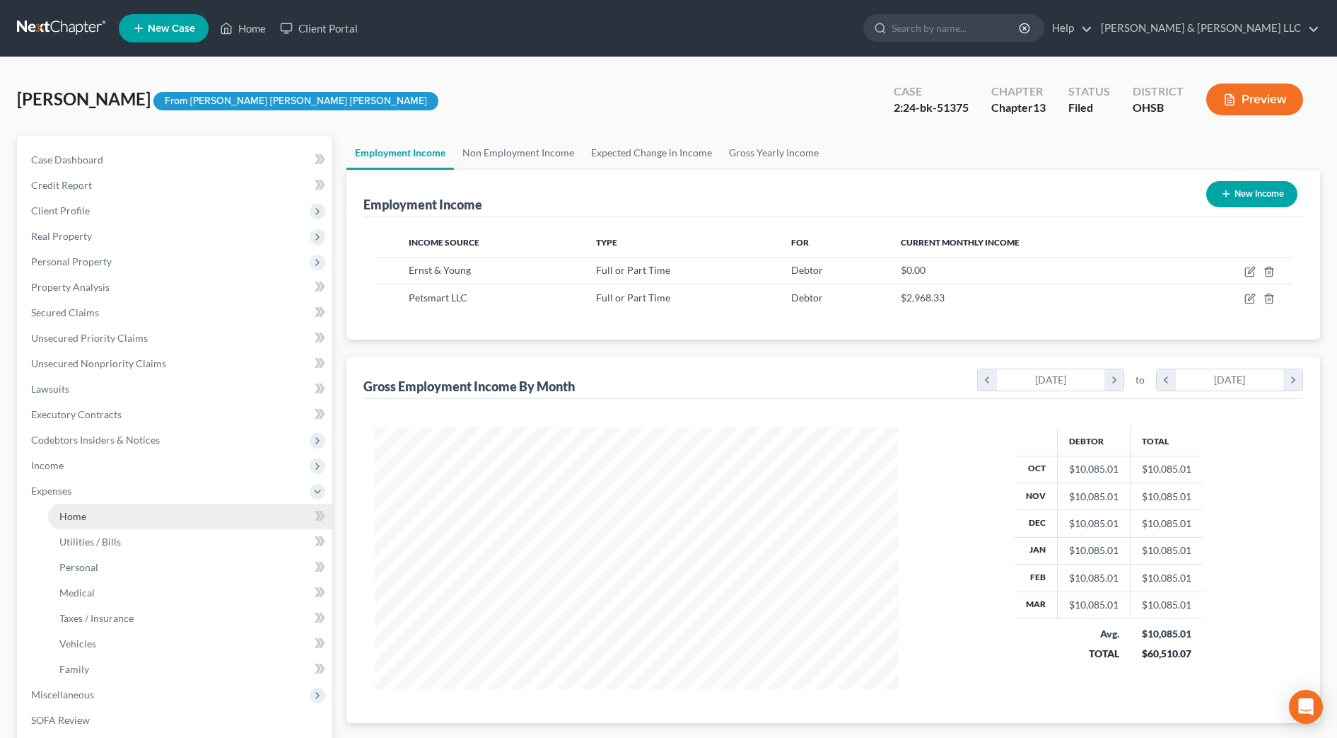
click at [82, 519] on span "Home" at bounding box center [72, 516] width 27 height 12
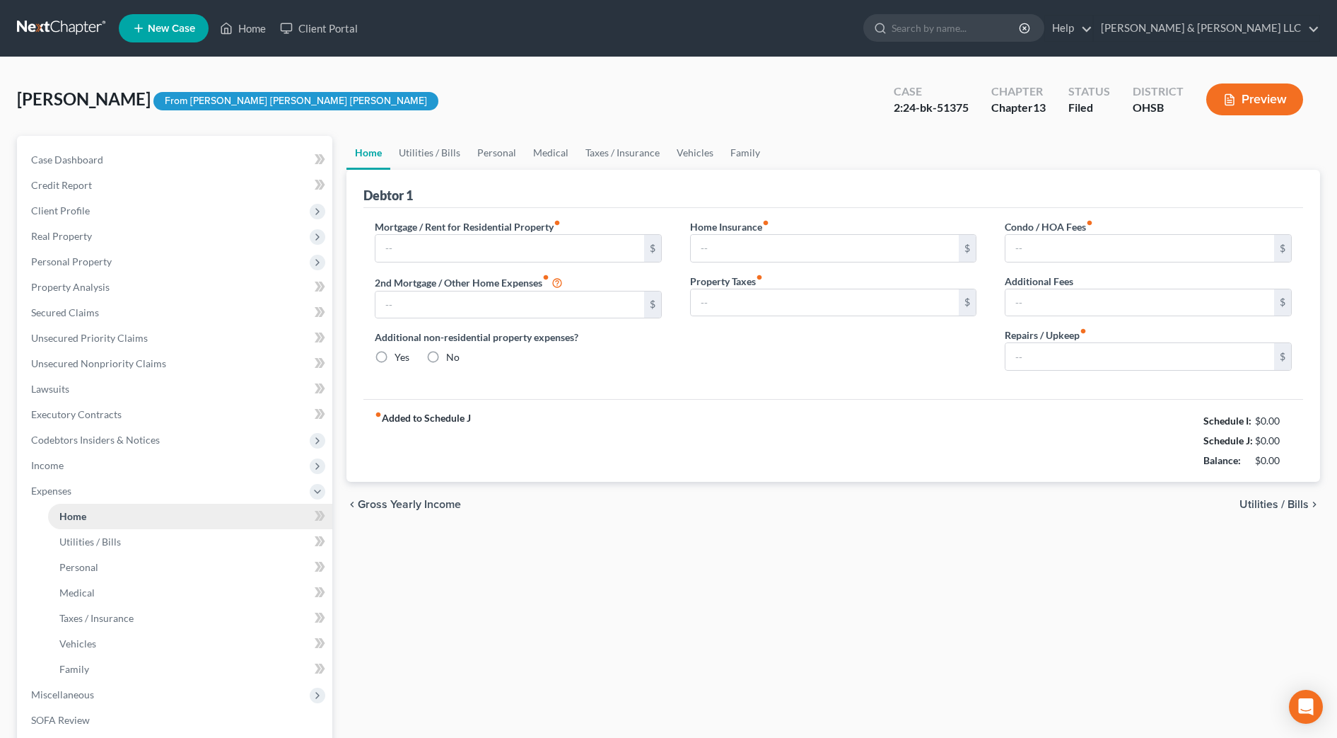
type input "0.00"
radio input "true"
type input "0.00"
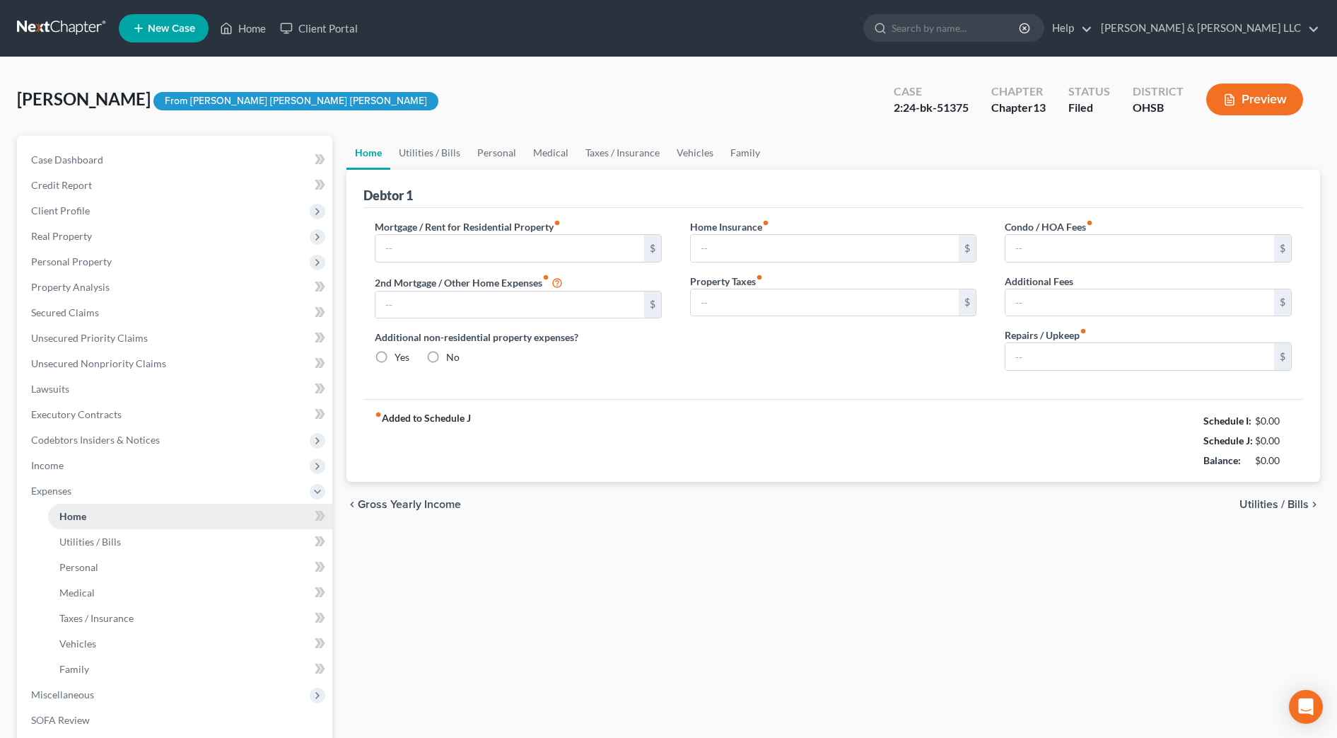
type input "0.00"
type input "50.00"
click at [448, 155] on link "Utilities / Bills" at bounding box center [429, 153] width 79 height 34
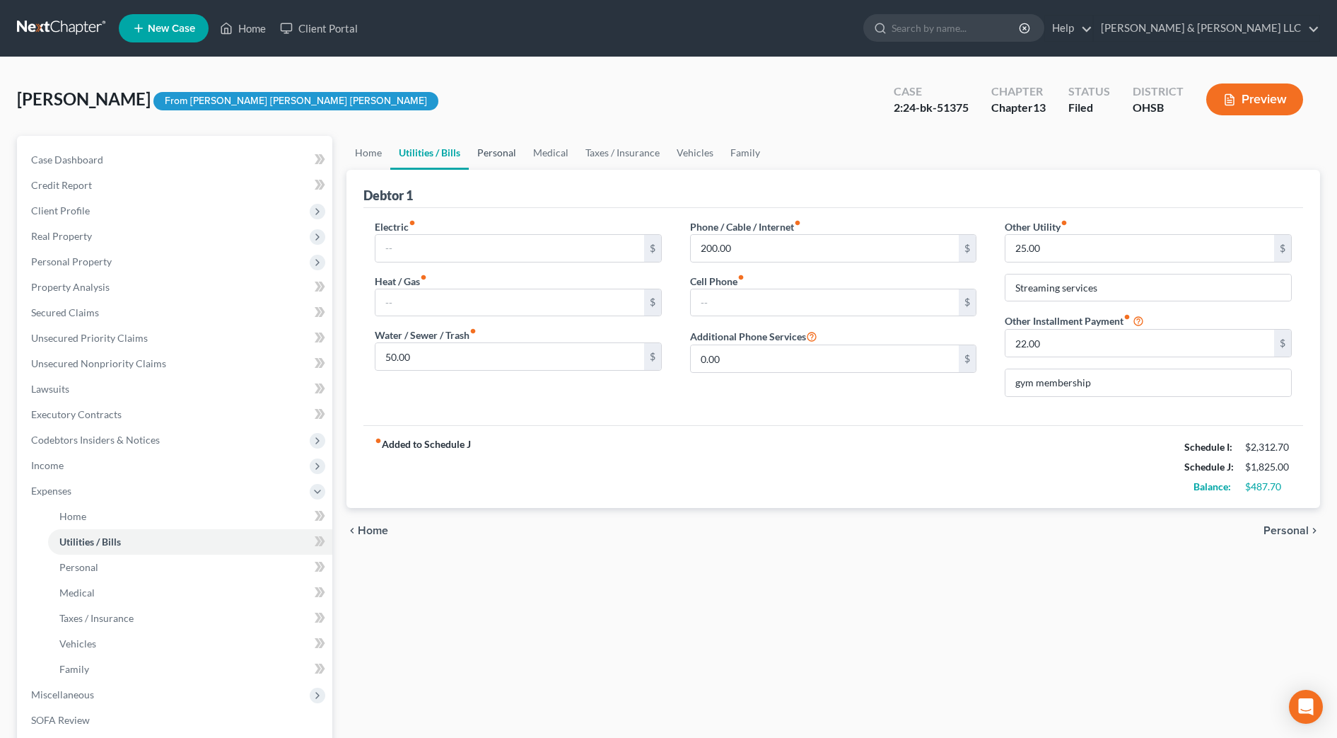
click at [485, 153] on link "Personal" at bounding box center [497, 153] width 56 height 34
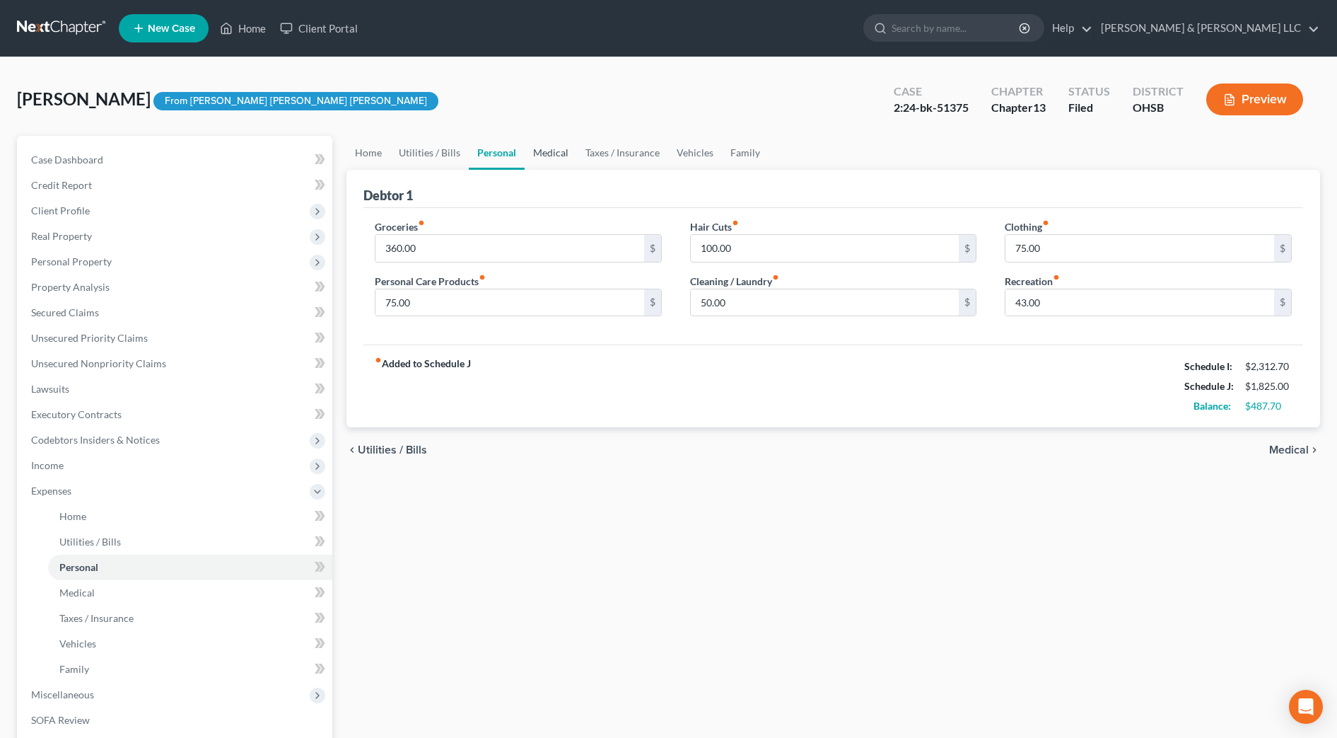
click at [572, 153] on link "Medical" at bounding box center [551, 153] width 52 height 34
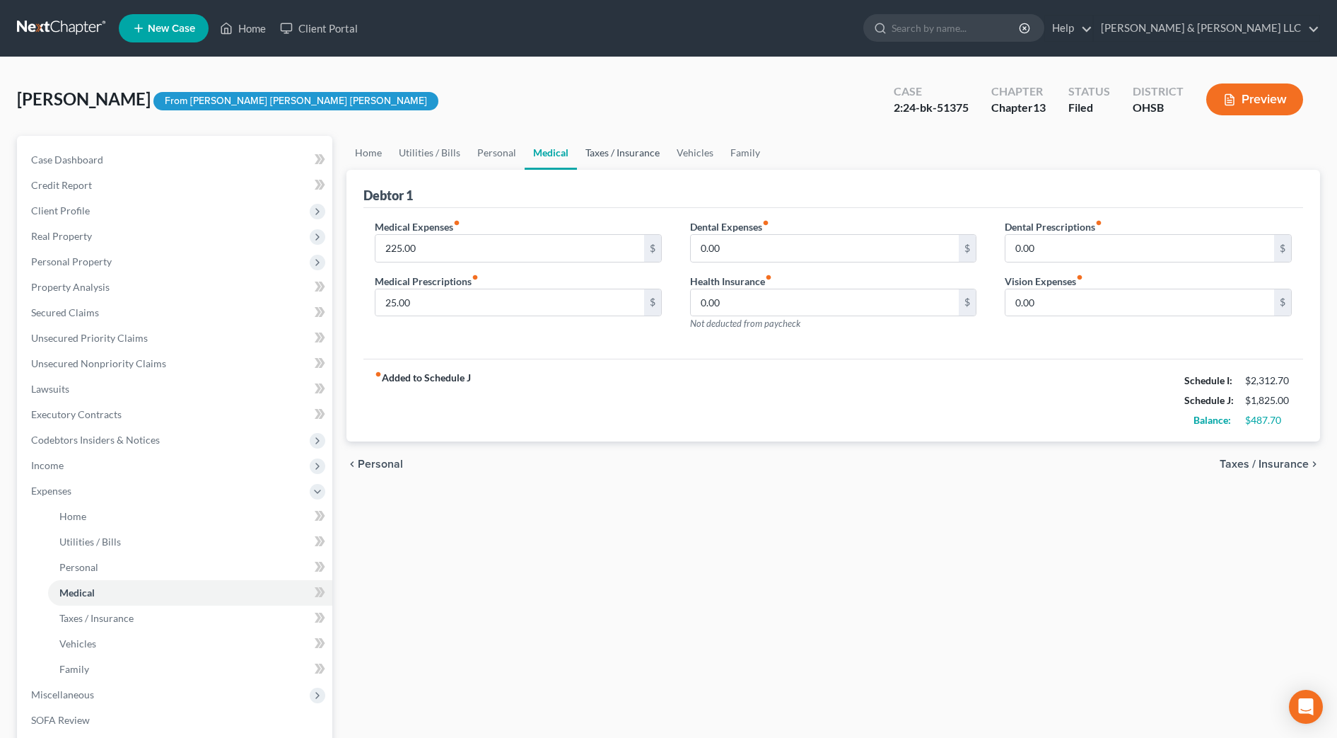
click at [637, 155] on link "Taxes / Insurance" at bounding box center [622, 153] width 91 height 34
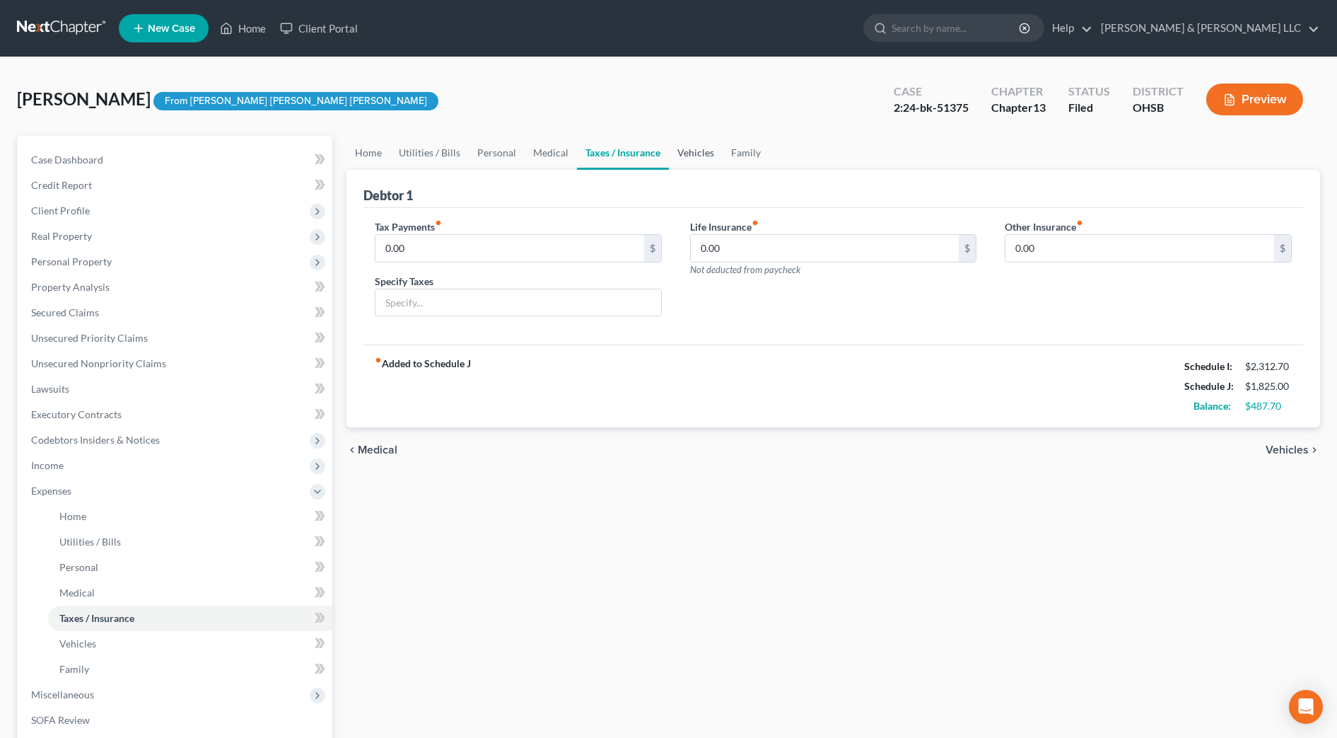
click at [683, 153] on link "Vehicles" at bounding box center [696, 153] width 54 height 34
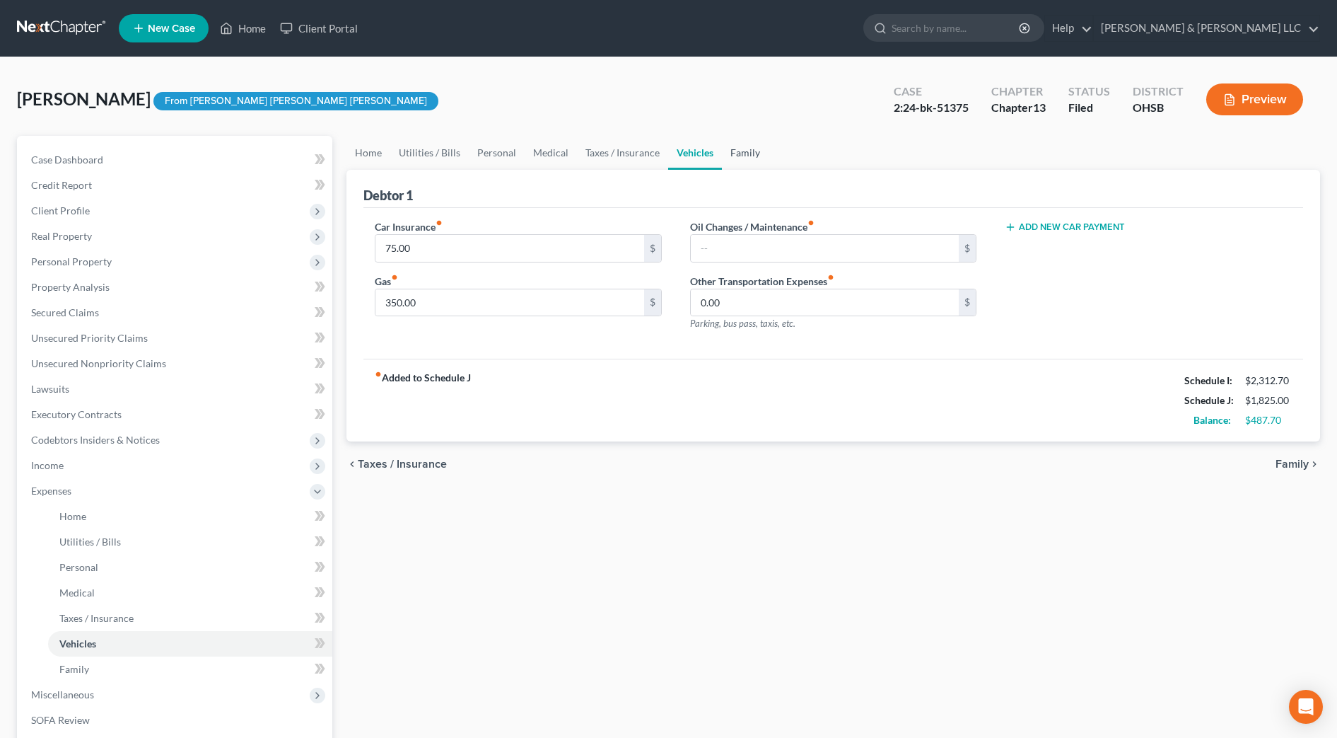
click at [760, 153] on link "Family" at bounding box center [745, 153] width 47 height 34
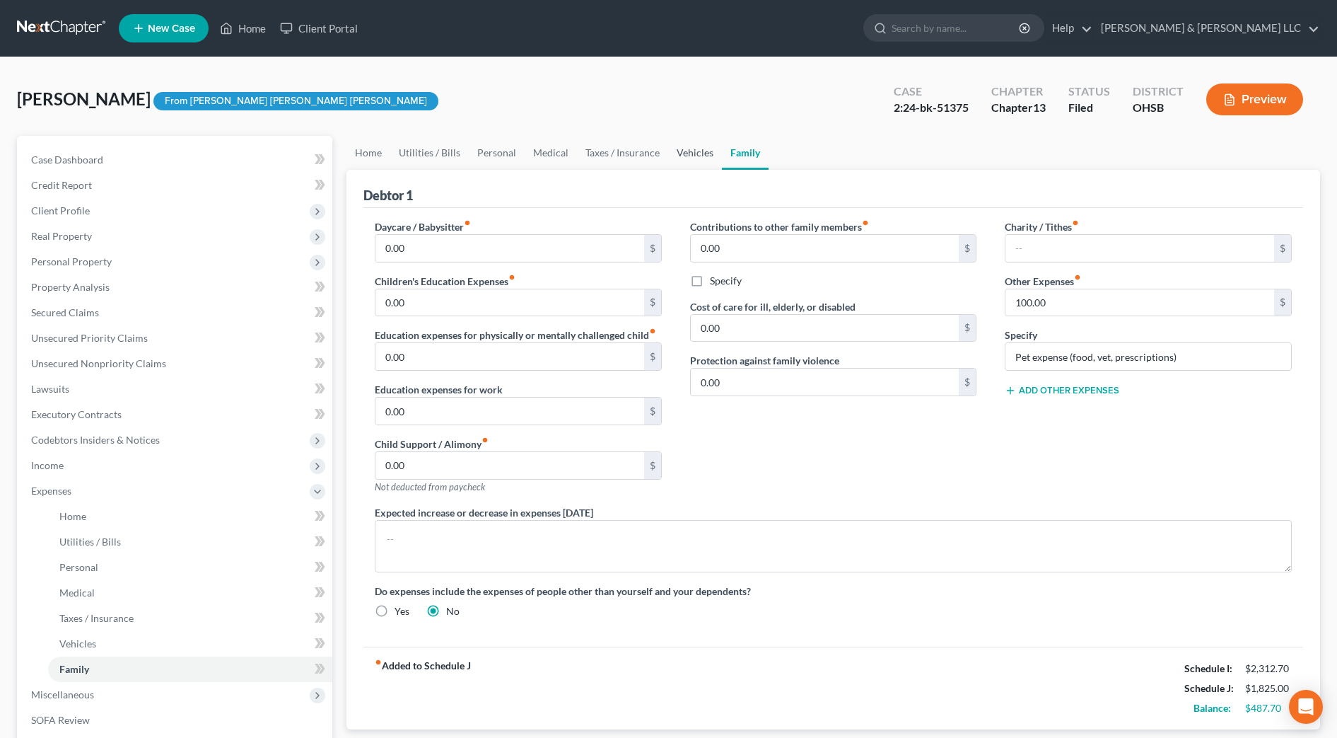
click at [695, 155] on link "Vehicles" at bounding box center [695, 153] width 54 height 34
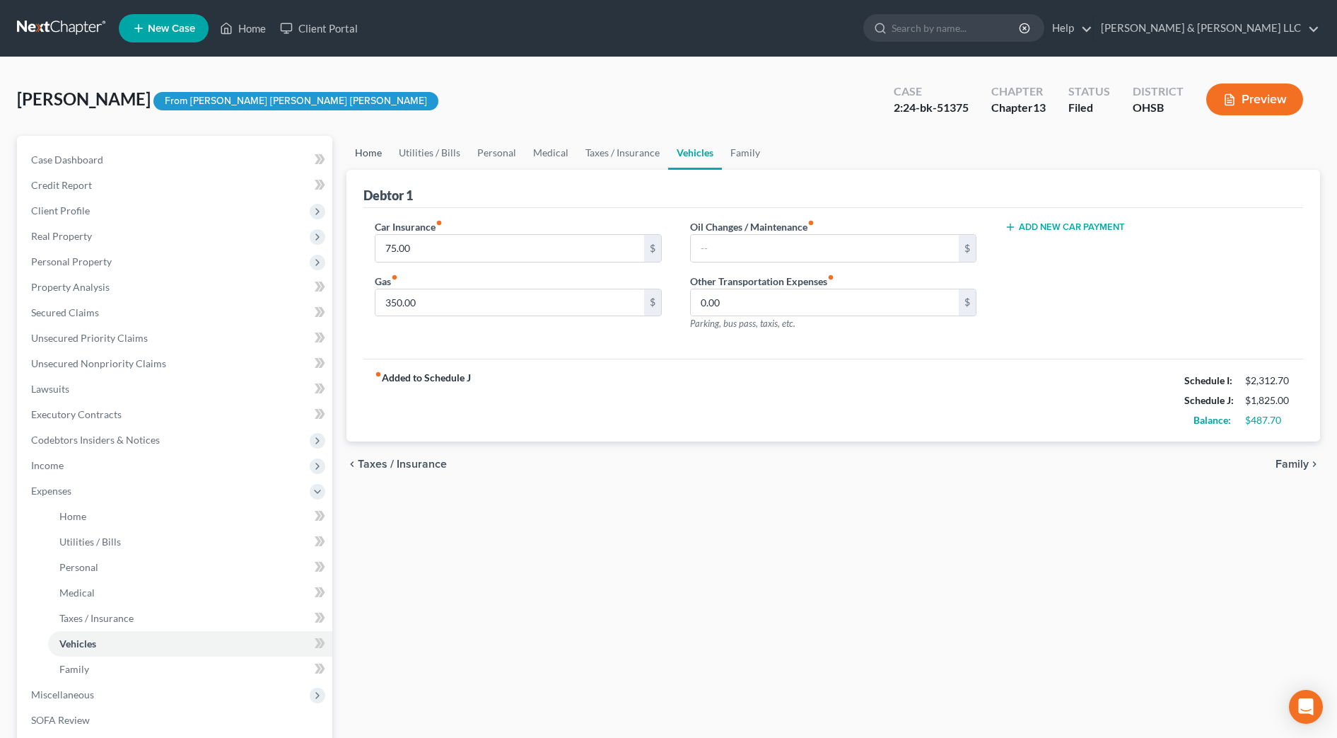
click at [367, 153] on link "Home" at bounding box center [369, 153] width 44 height 34
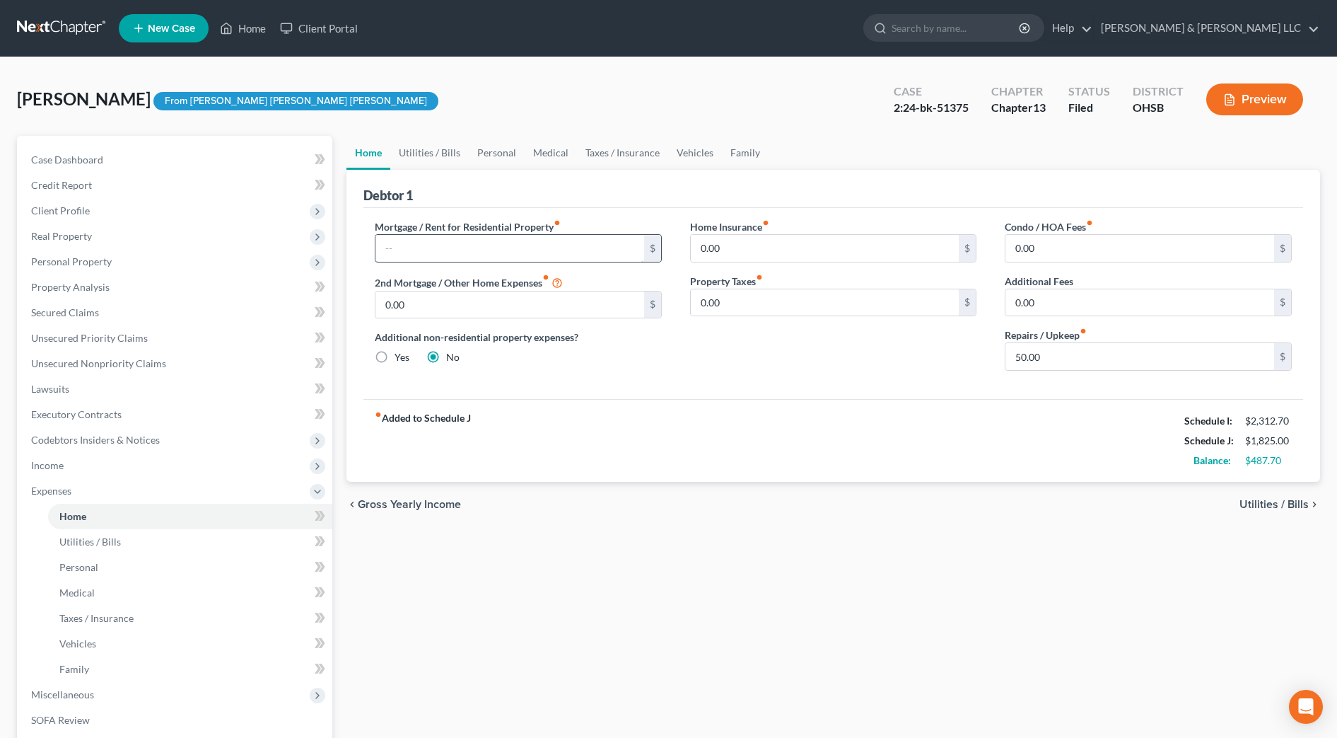
click at [412, 251] on input "text" at bounding box center [510, 248] width 269 height 27
type input "400"
click at [620, 366] on div "Mortgage / Rent for Residential Property fiber_manual_record 400 $ 2nd Mortgage…" at bounding box center [518, 300] width 315 height 163
click at [791, 482] on div "chevron_left Gross Yearly Income Utilities / Bills chevron_right" at bounding box center [834, 504] width 974 height 45
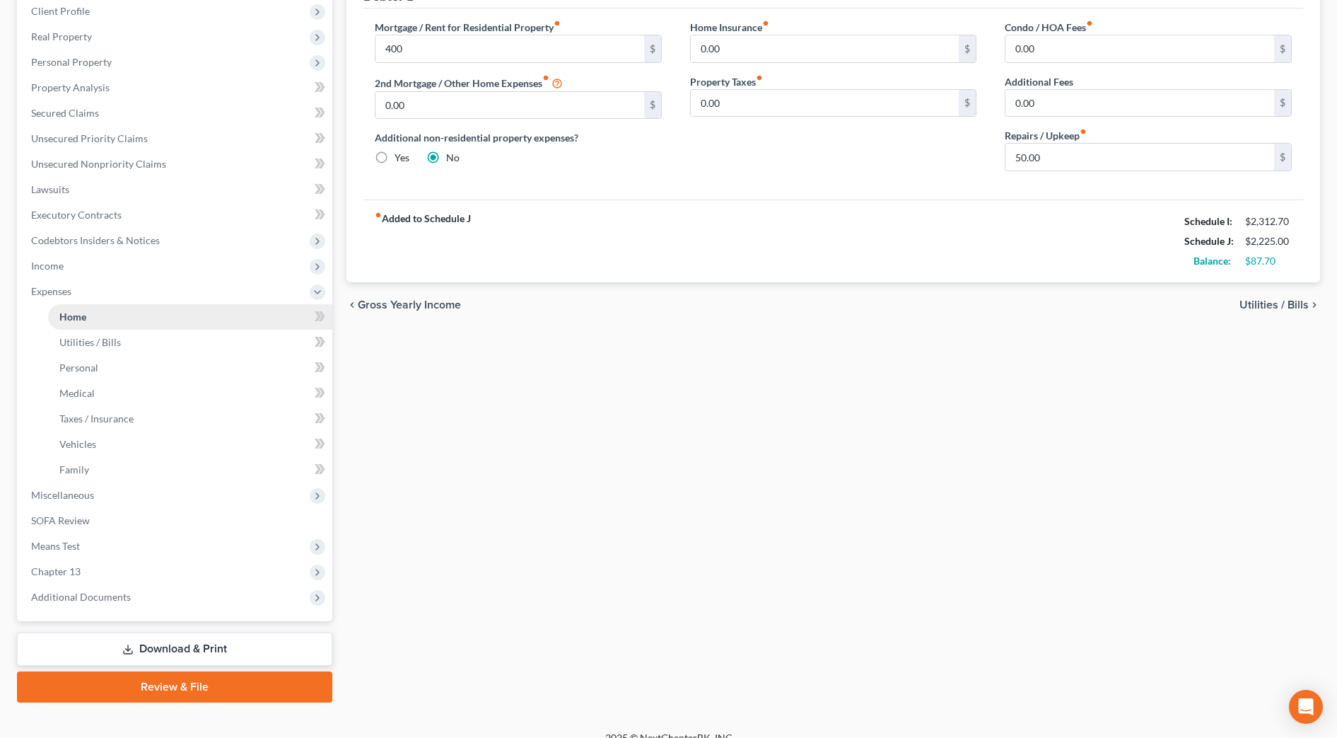
scroll to position [218, 0]
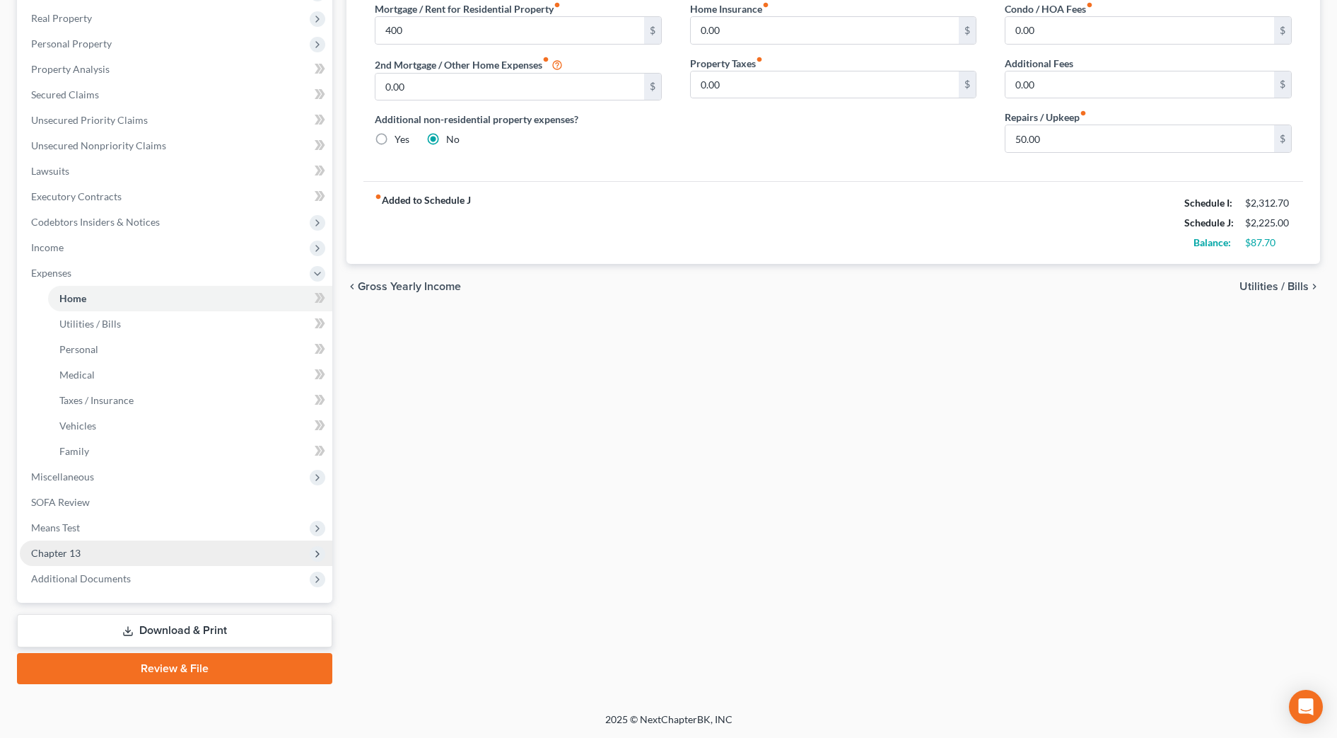
click at [100, 559] on span "Chapter 13" at bounding box center [176, 552] width 313 height 25
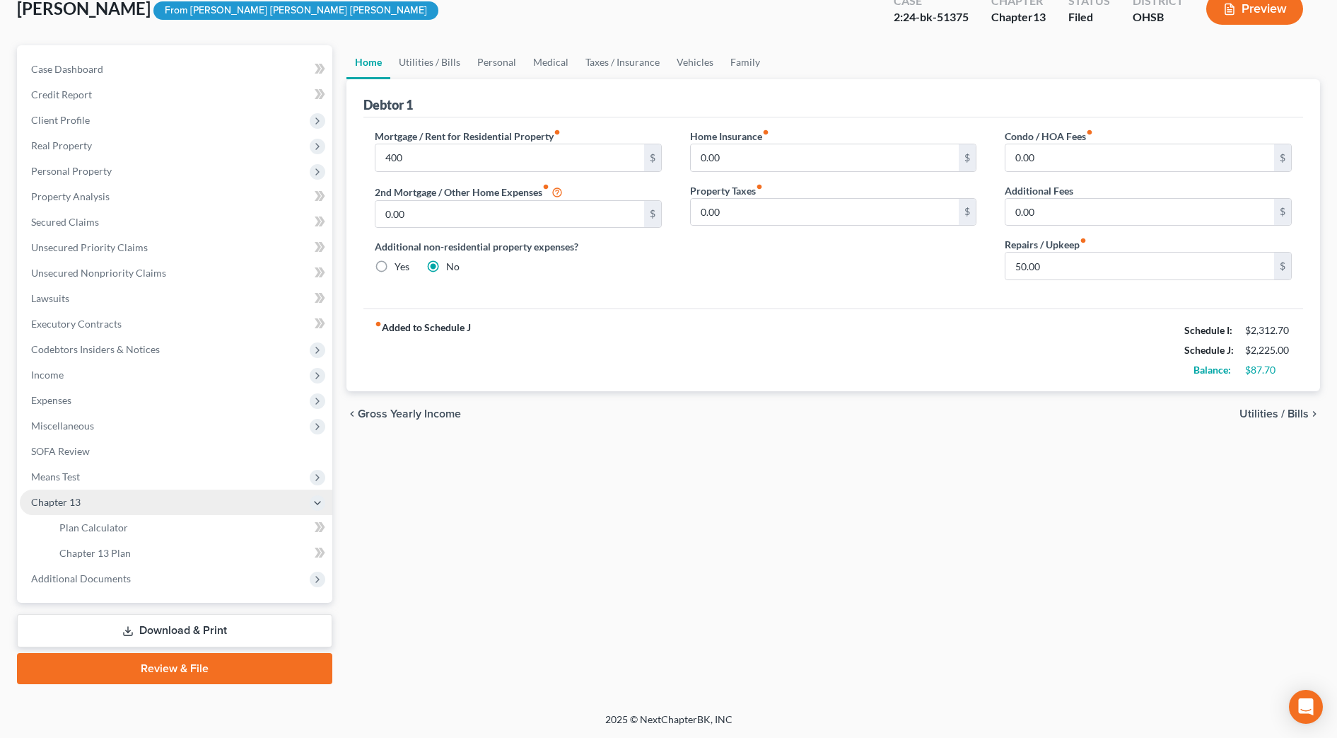
scroll to position [91, 0]
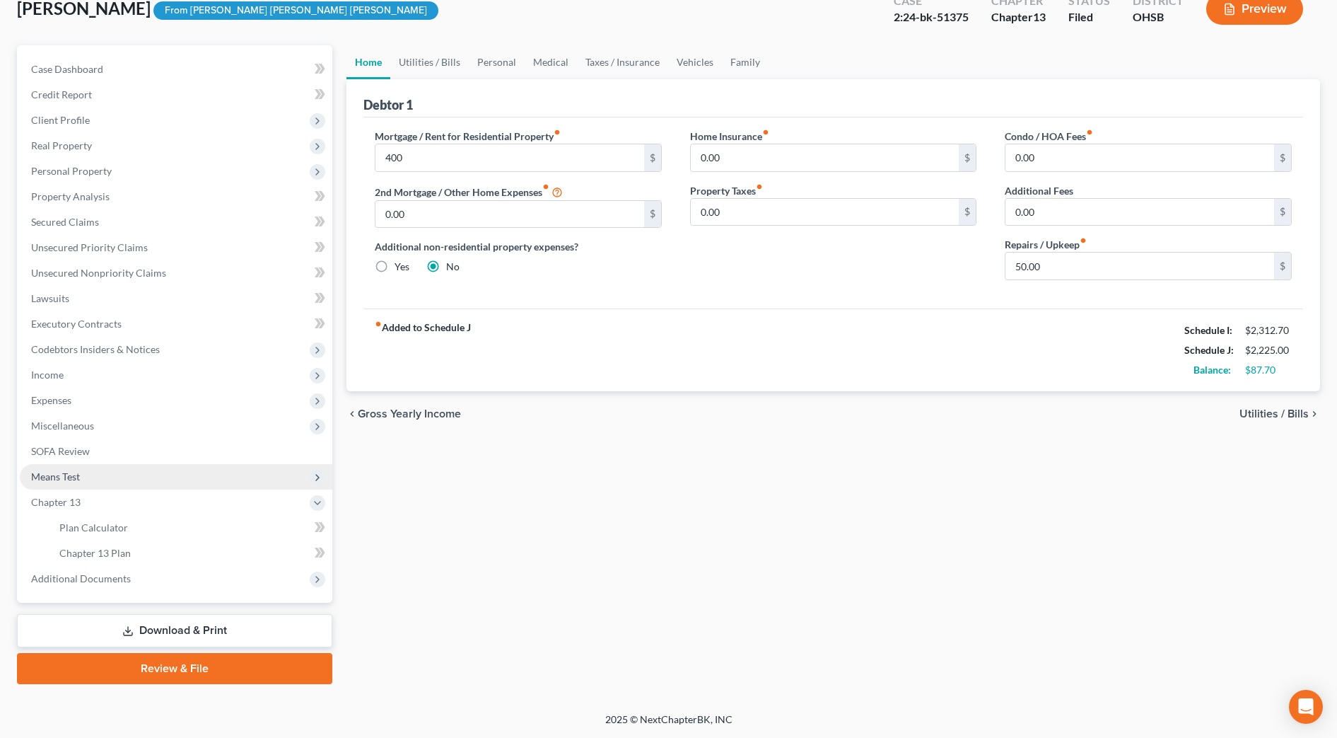
click at [100, 471] on span "Means Test" at bounding box center [176, 476] width 313 height 25
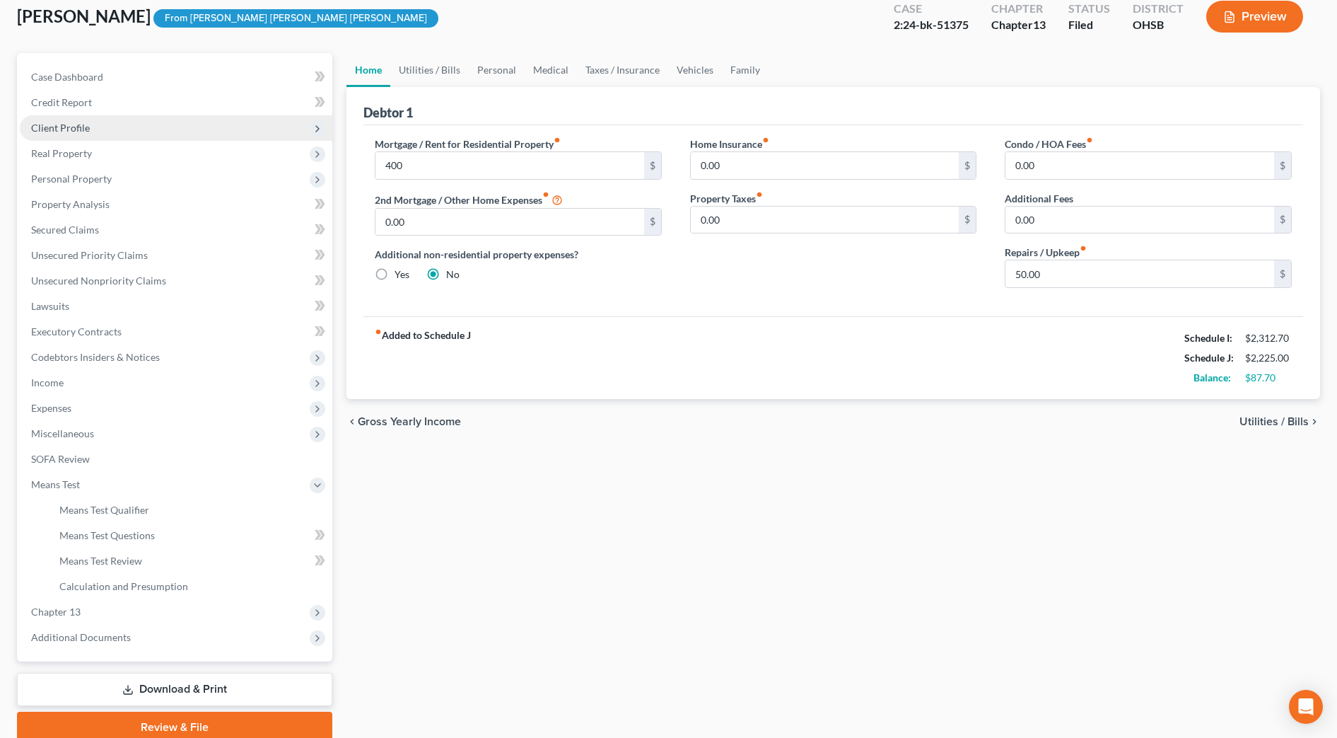
scroll to position [0, 0]
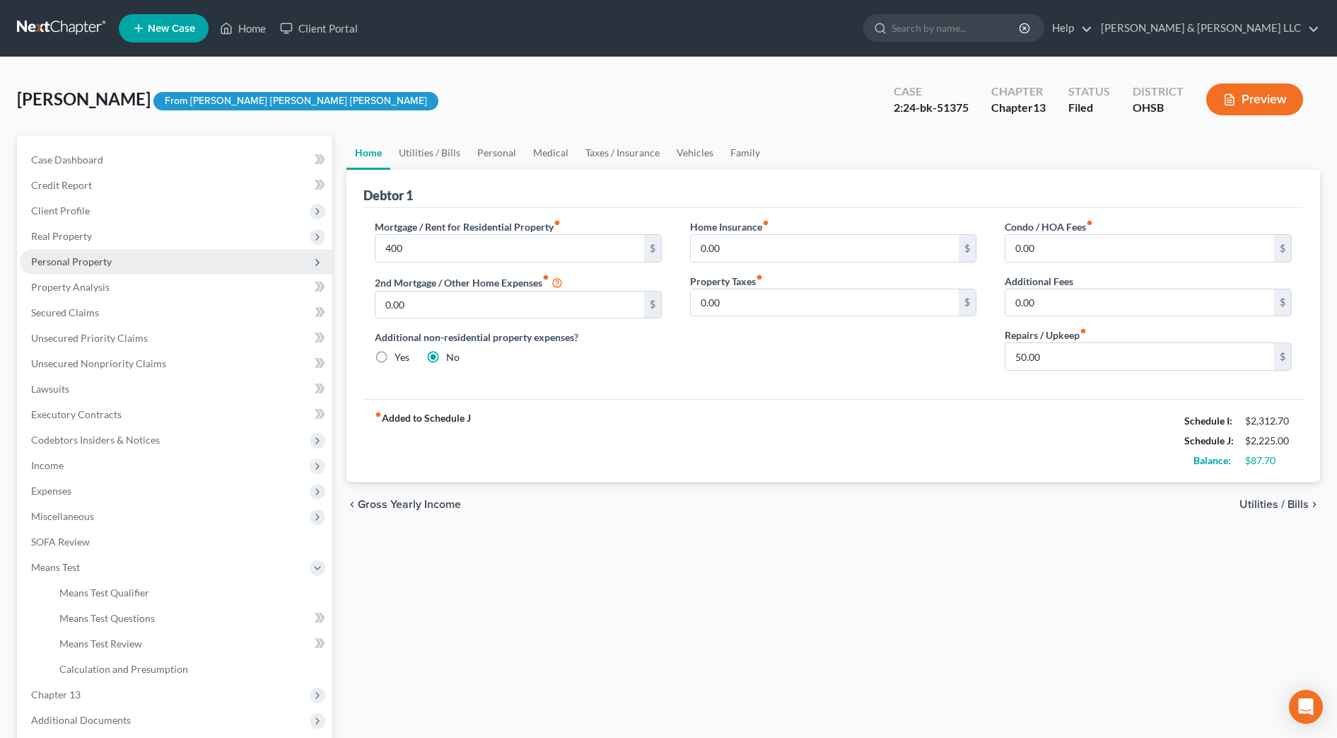
click at [87, 257] on span "Personal Property" at bounding box center [71, 261] width 81 height 12
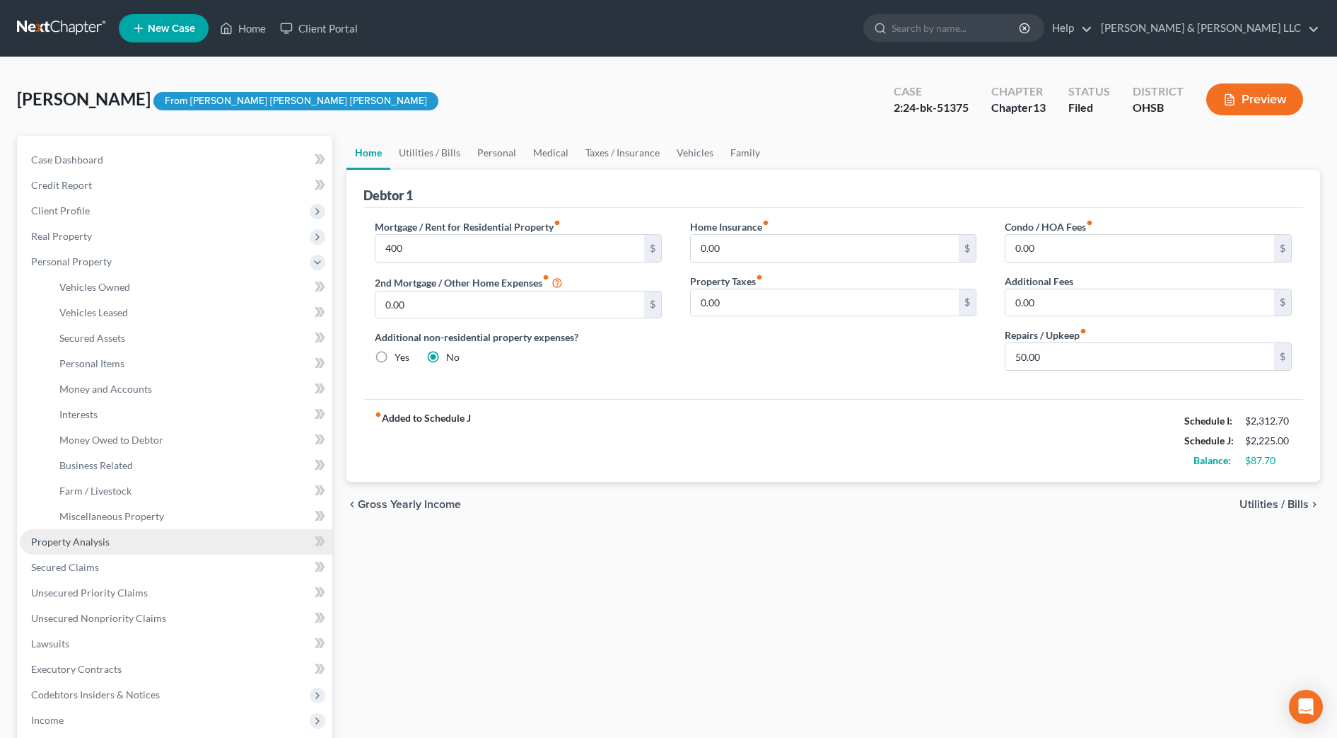
click at [115, 540] on link "Property Analysis" at bounding box center [176, 541] width 313 height 25
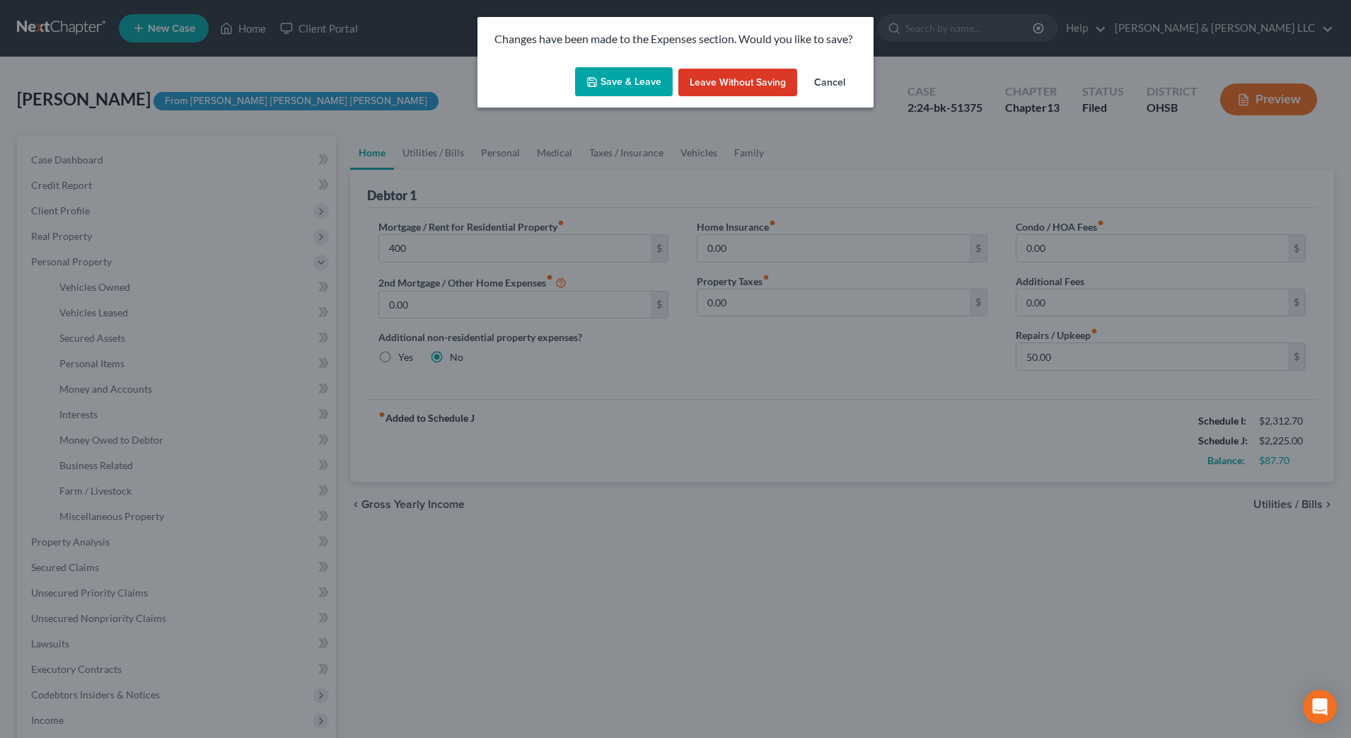
click at [608, 74] on button "Save & Leave" at bounding box center [624, 82] width 98 height 30
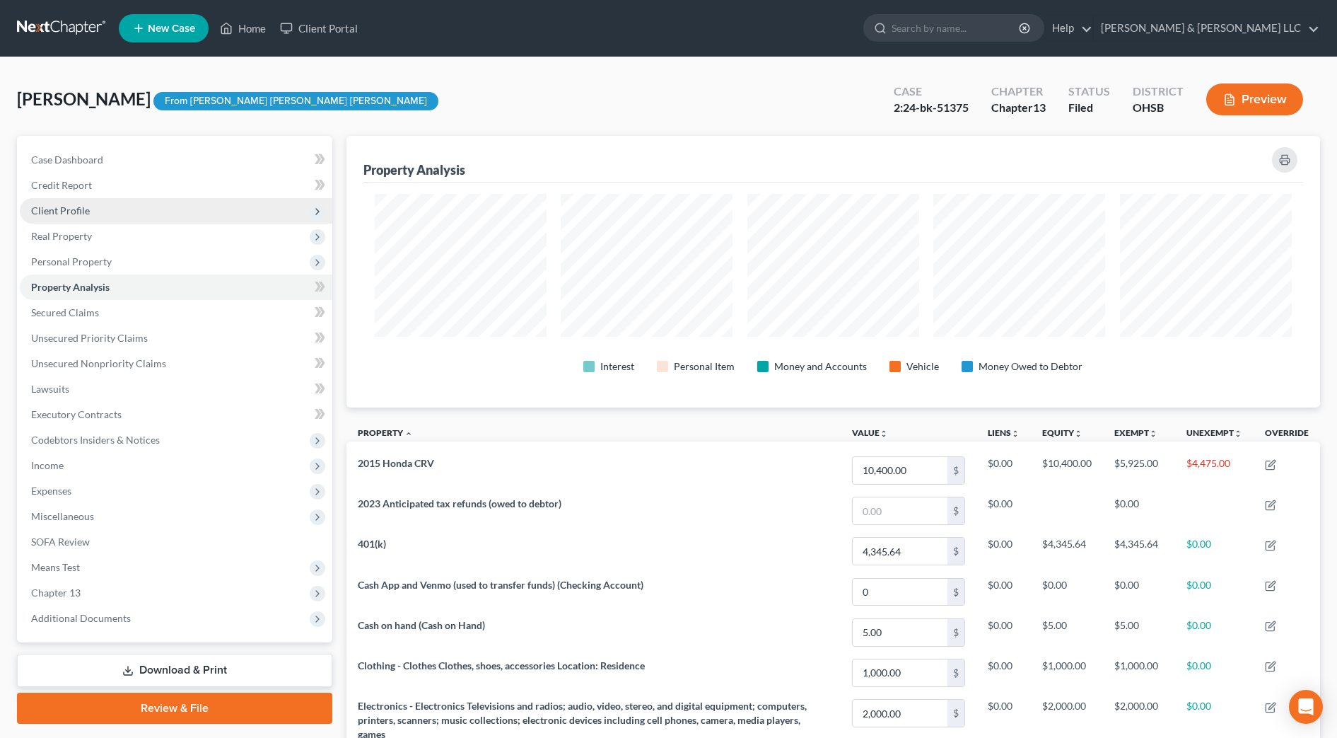
click at [125, 207] on span "Client Profile" at bounding box center [176, 210] width 313 height 25
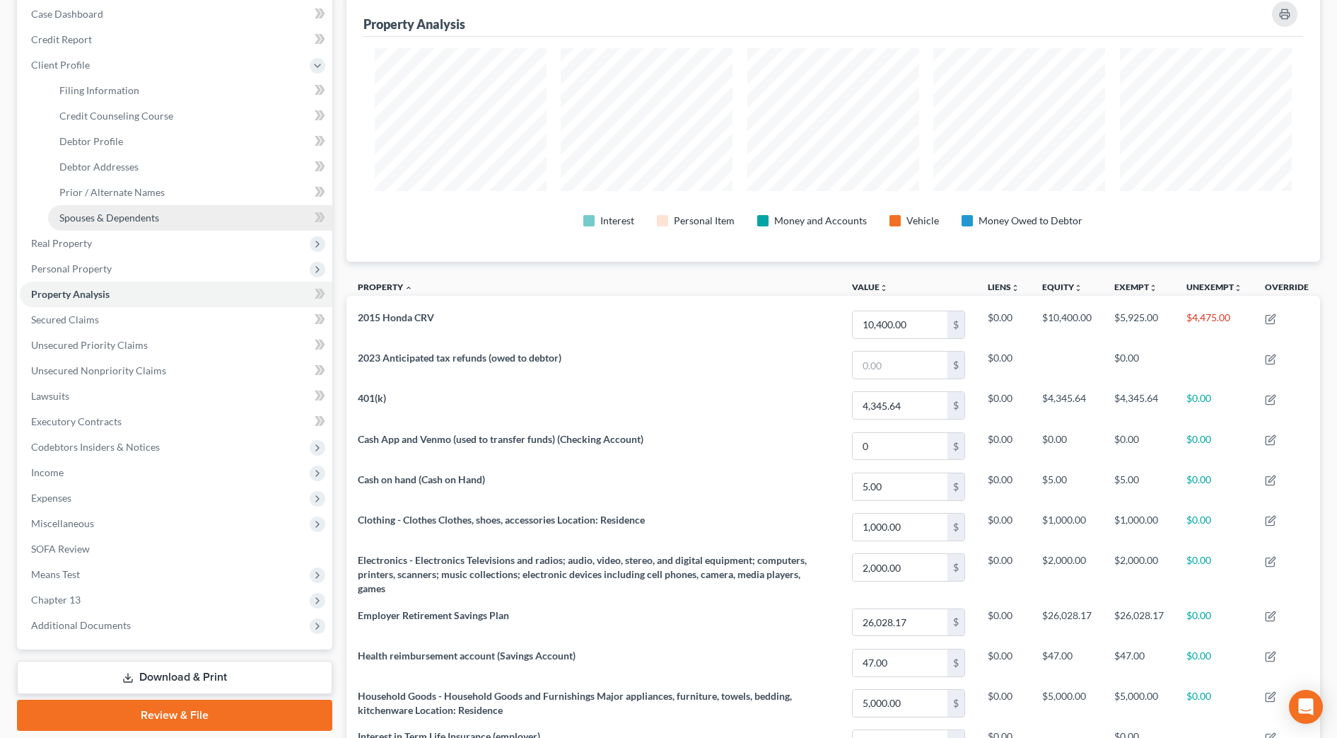
scroll to position [177, 0]
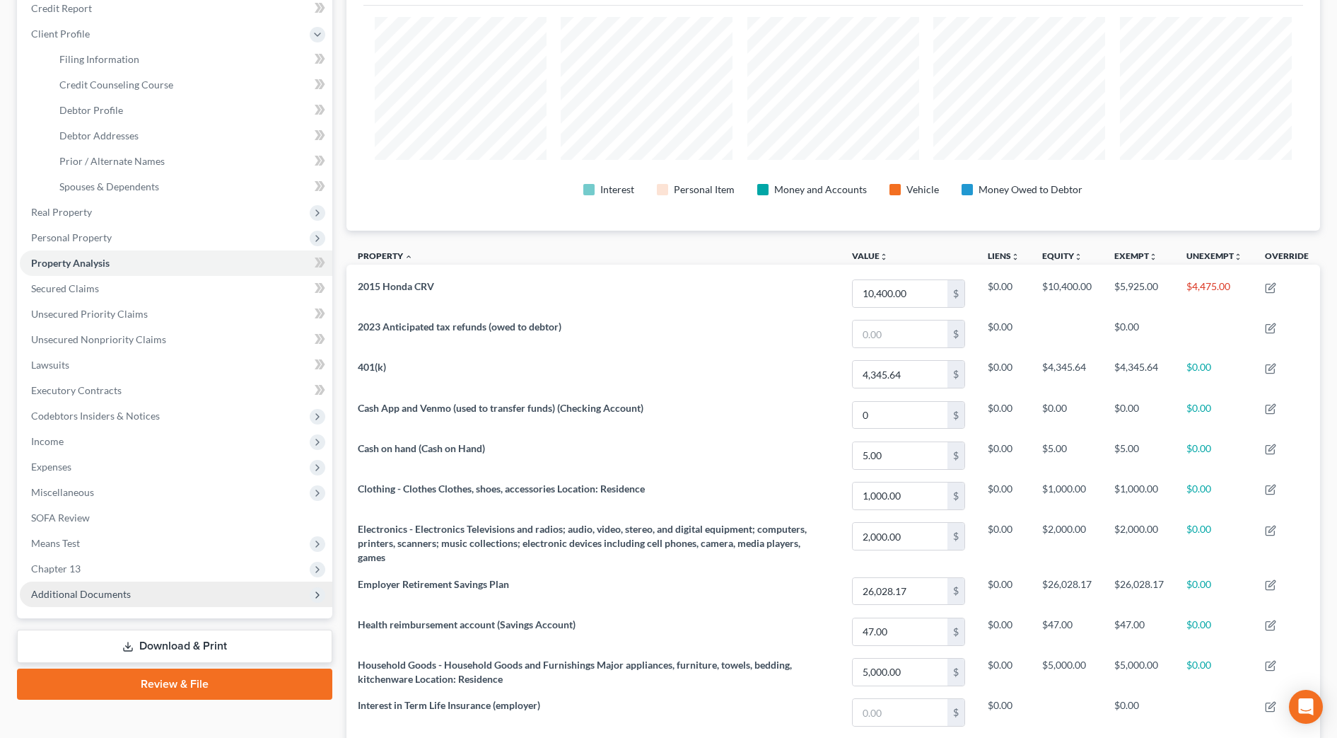
click at [92, 591] on span "Additional Documents" at bounding box center [81, 594] width 100 height 12
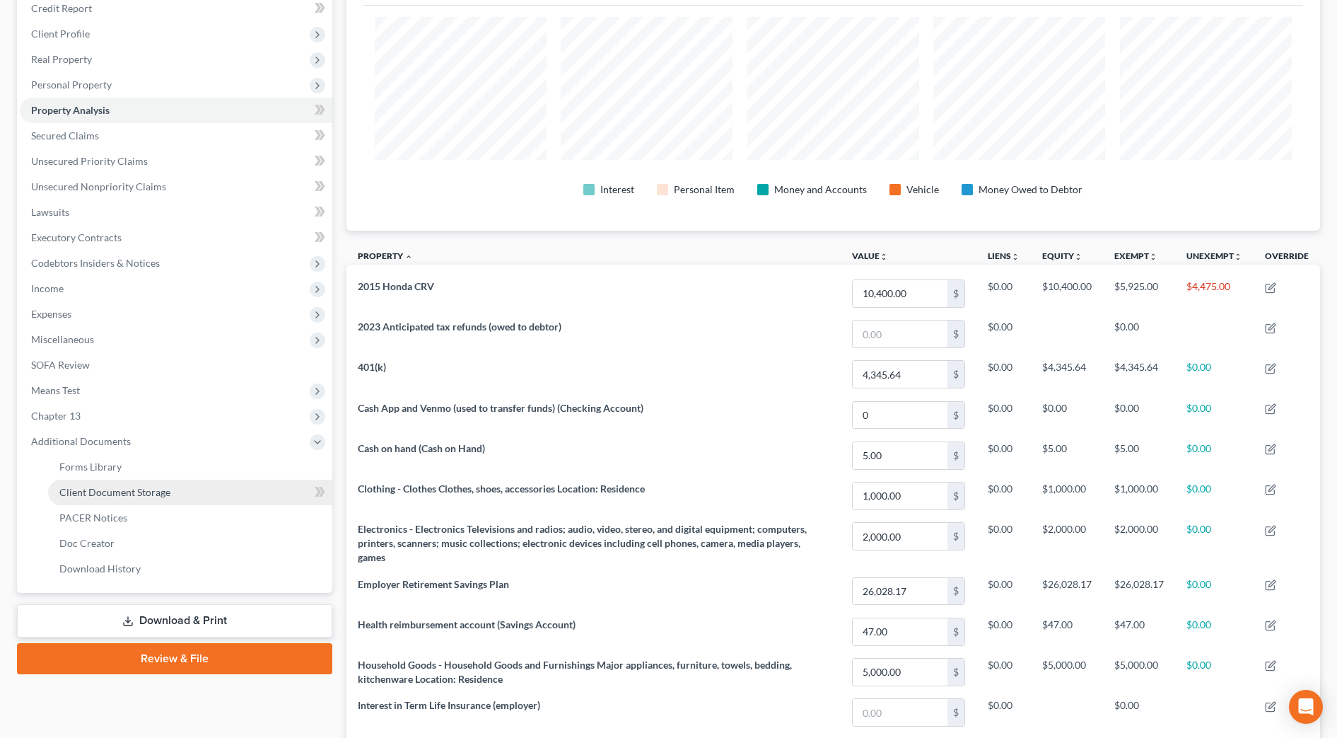
click at [175, 498] on link "Client Document Storage" at bounding box center [190, 492] width 284 height 25
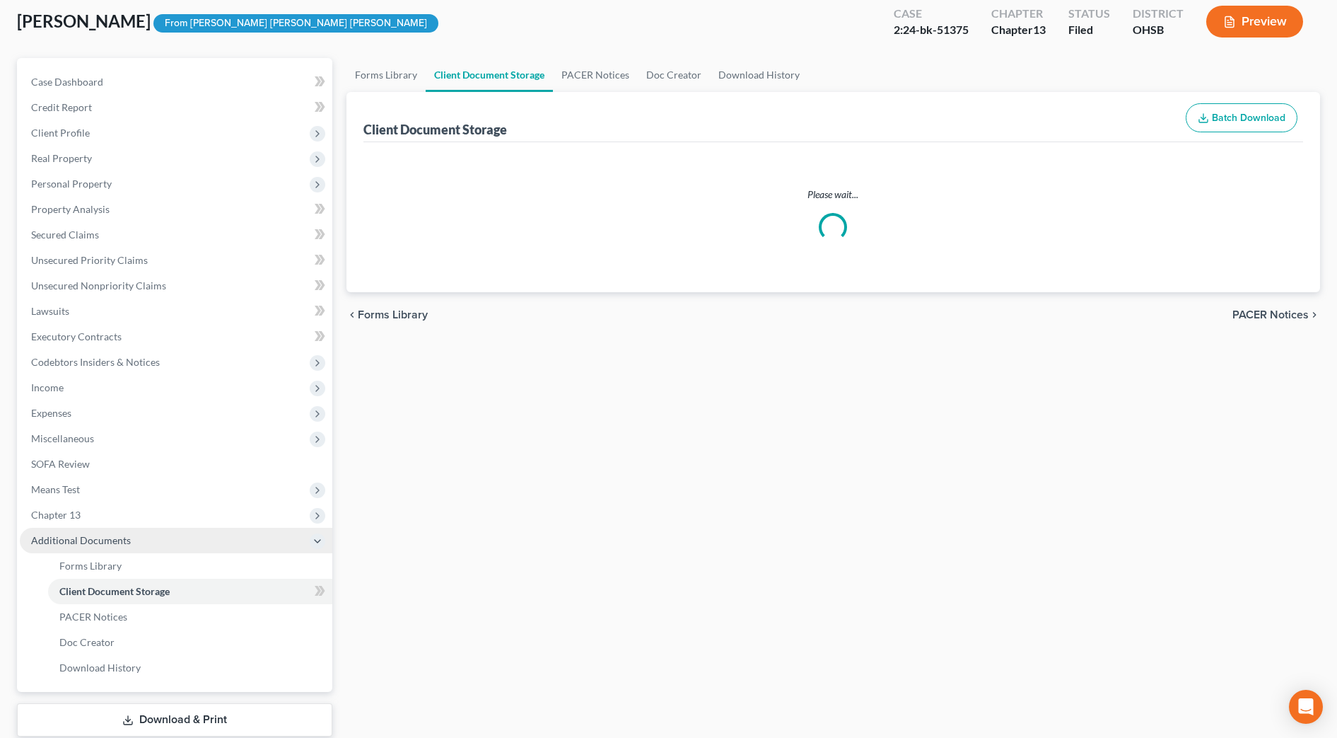
select select "7"
select select "52"
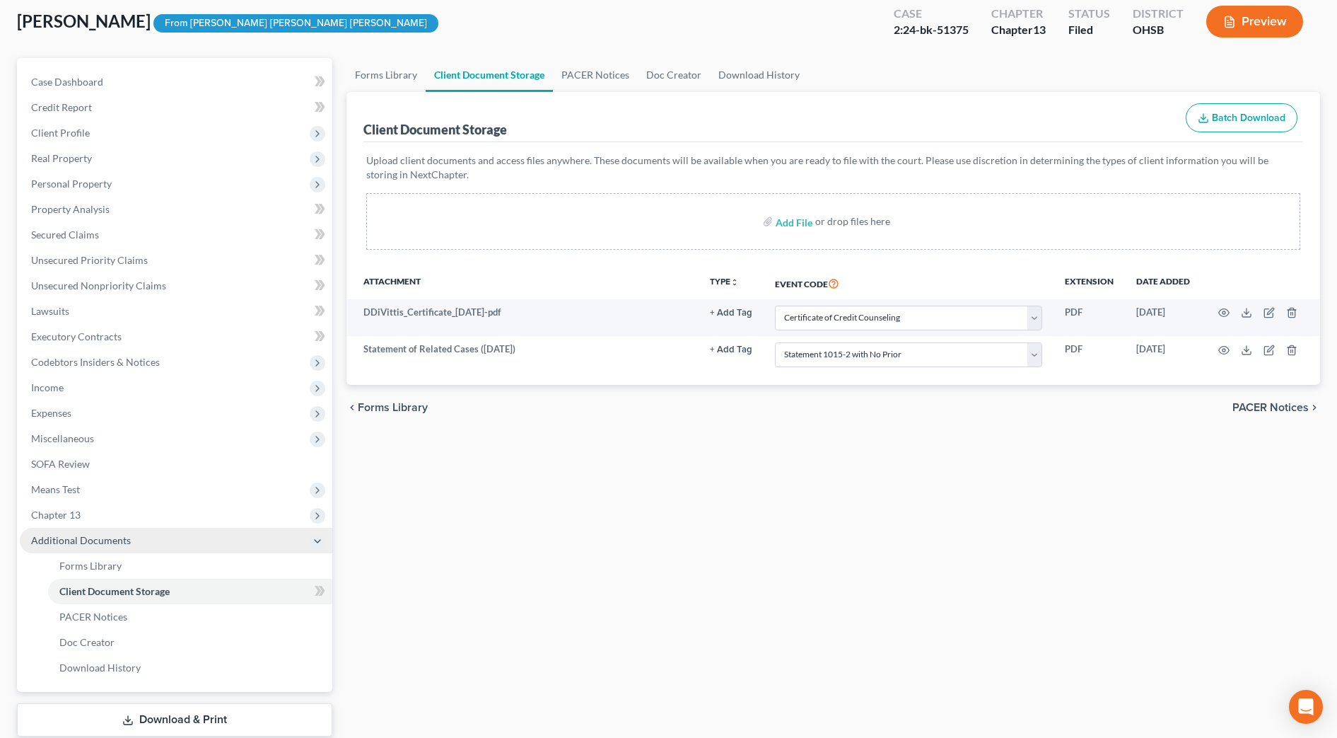
scroll to position [88, 0]
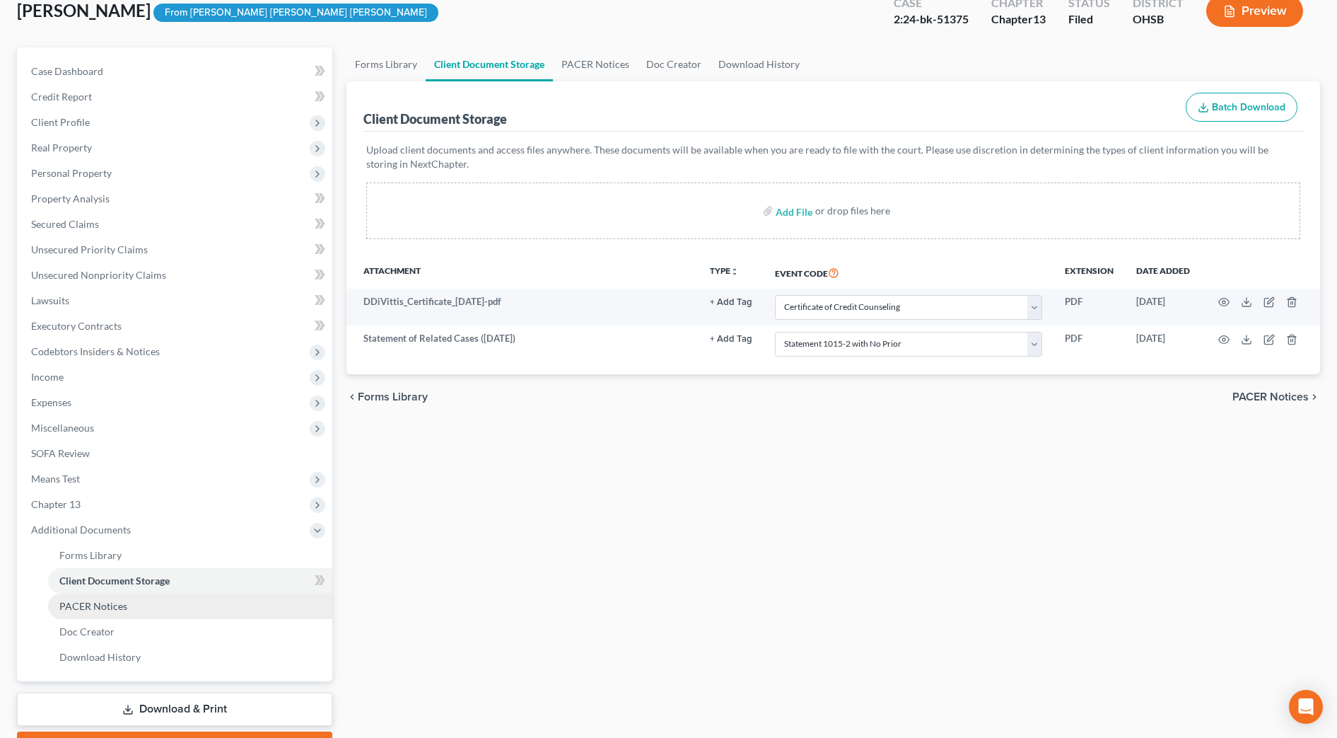
click at [113, 604] on span "PACER Notices" at bounding box center [93, 606] width 68 height 12
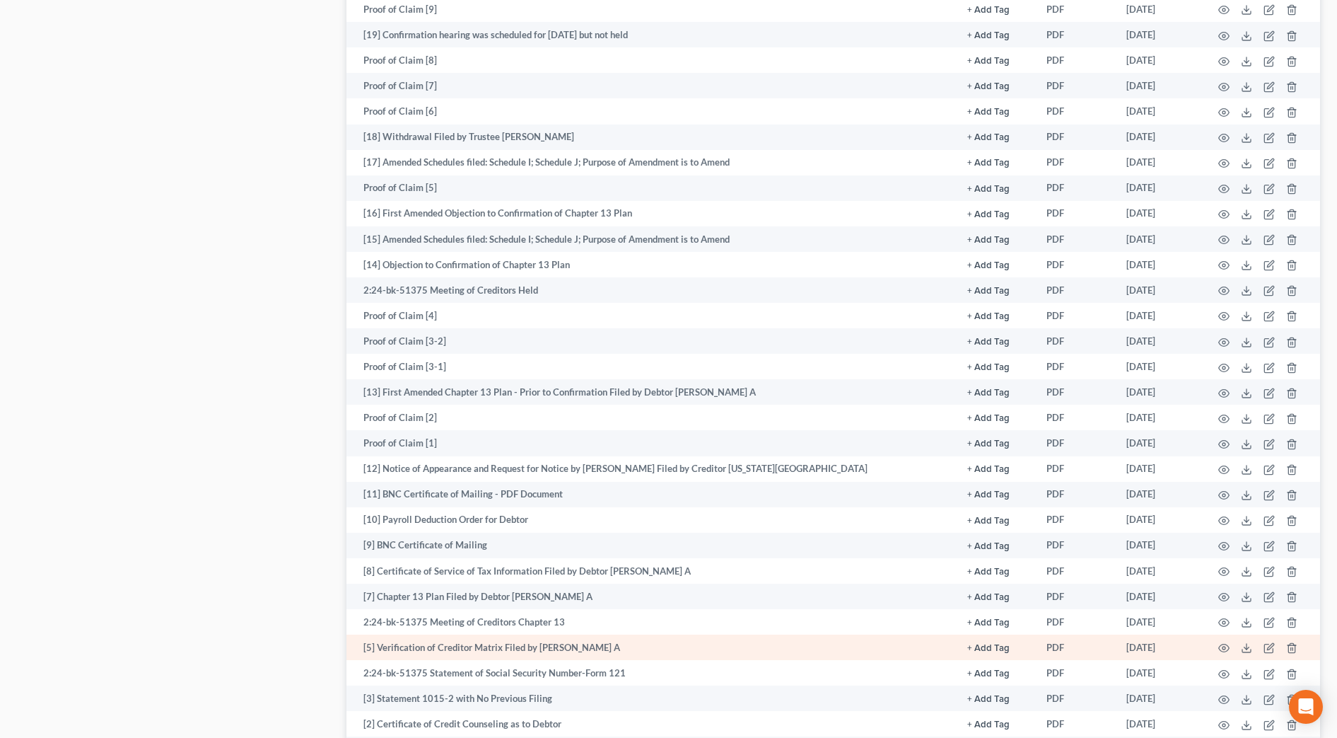
scroll to position [1132, 0]
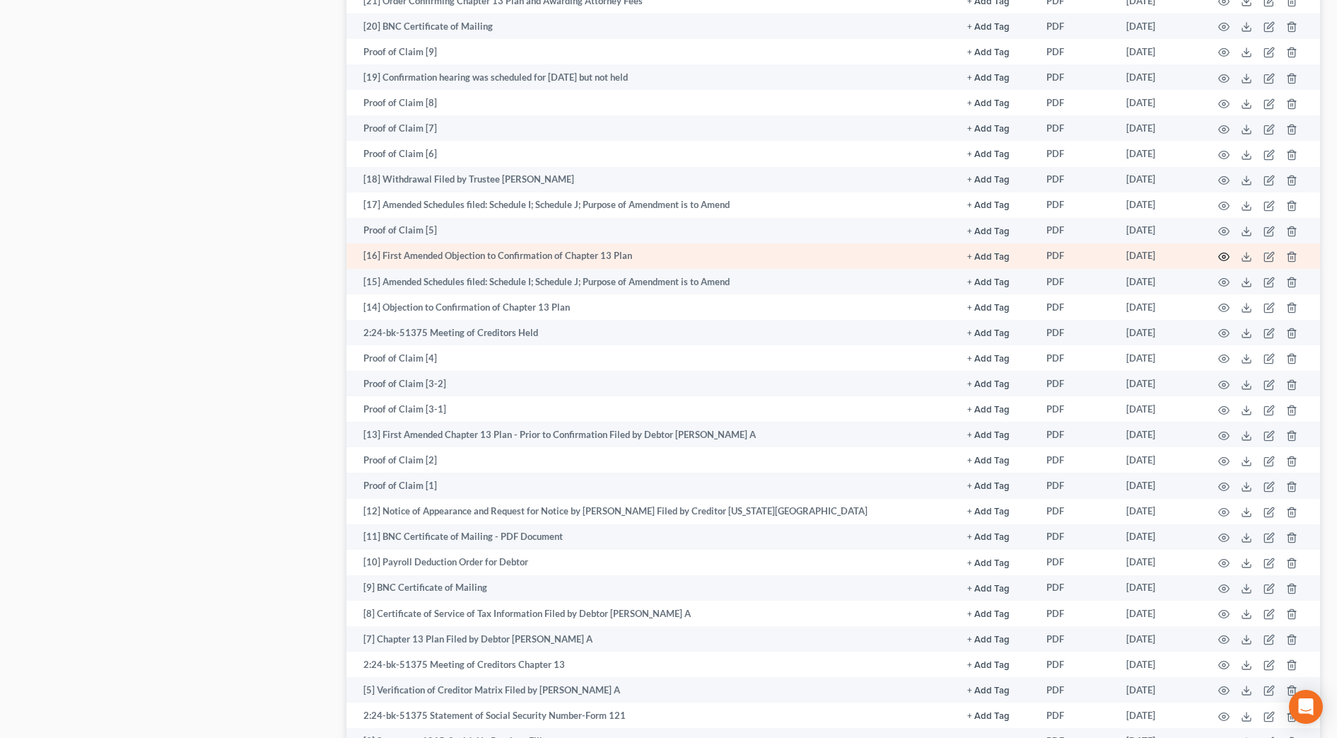
click at [1221, 255] on icon "button" at bounding box center [1224, 256] width 11 height 11
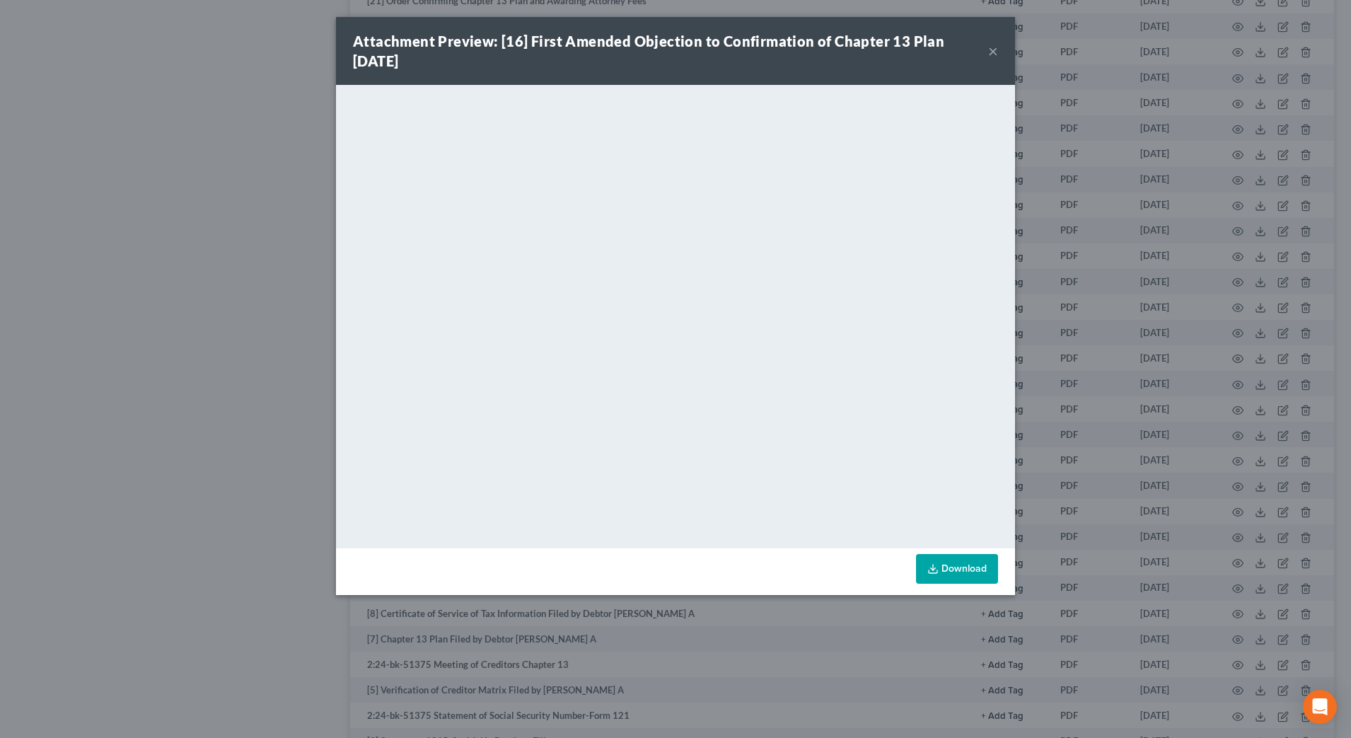
click at [992, 54] on button "×" at bounding box center [993, 50] width 10 height 17
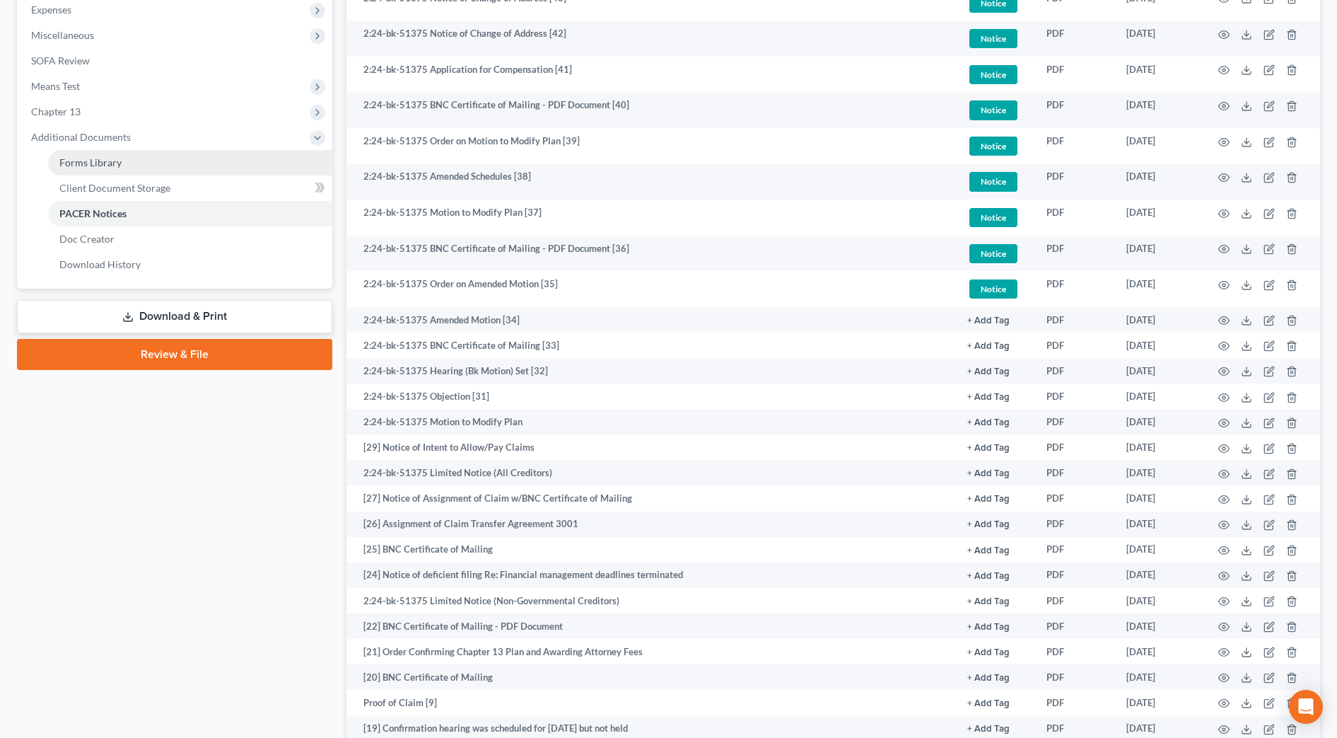
scroll to position [354, 0]
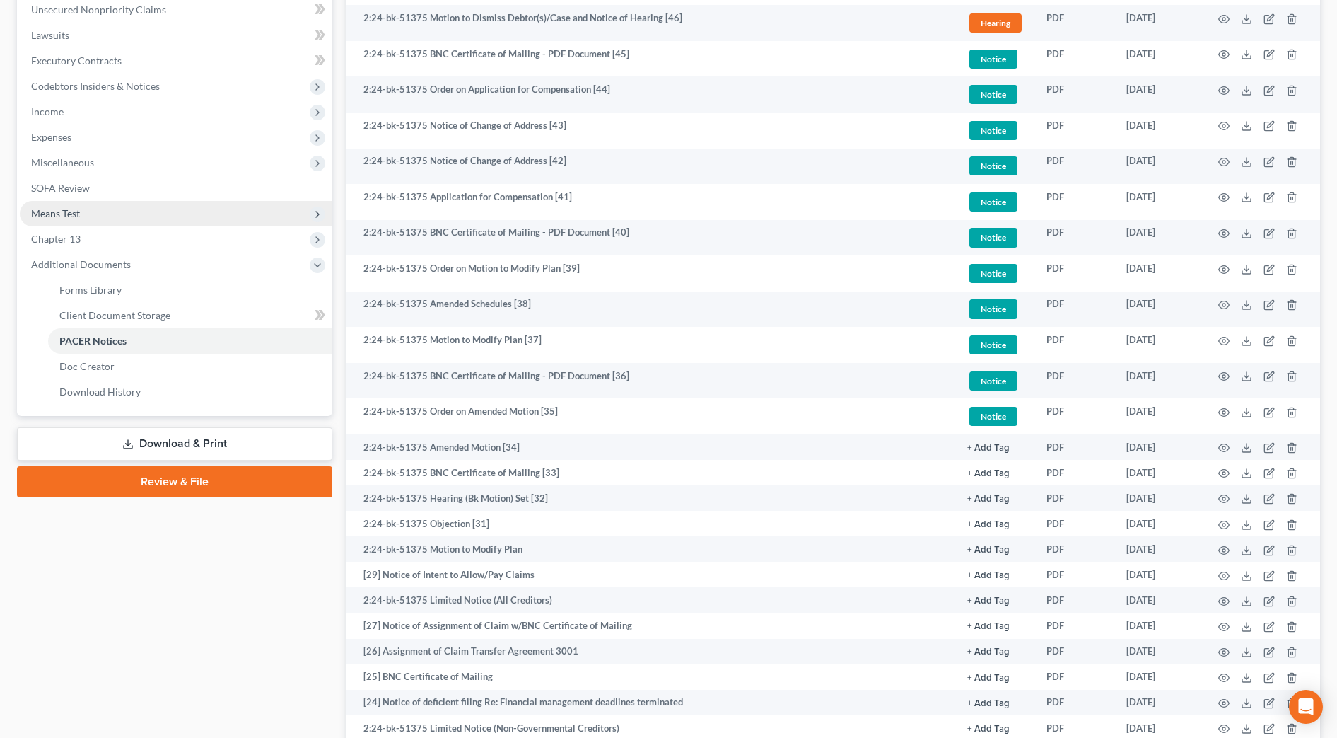
click at [132, 210] on span "Means Test" at bounding box center [176, 213] width 313 height 25
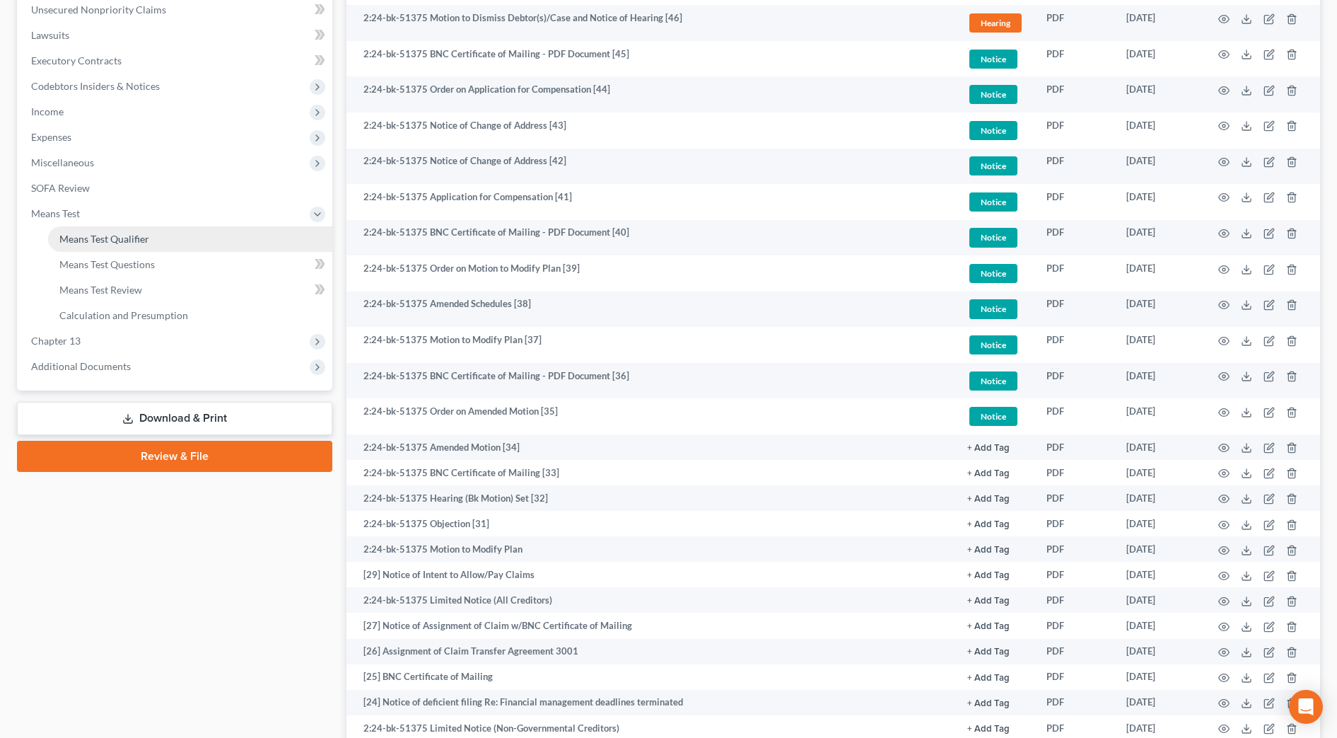
click at [140, 244] on span "Means Test Qualifier" at bounding box center [104, 239] width 90 height 12
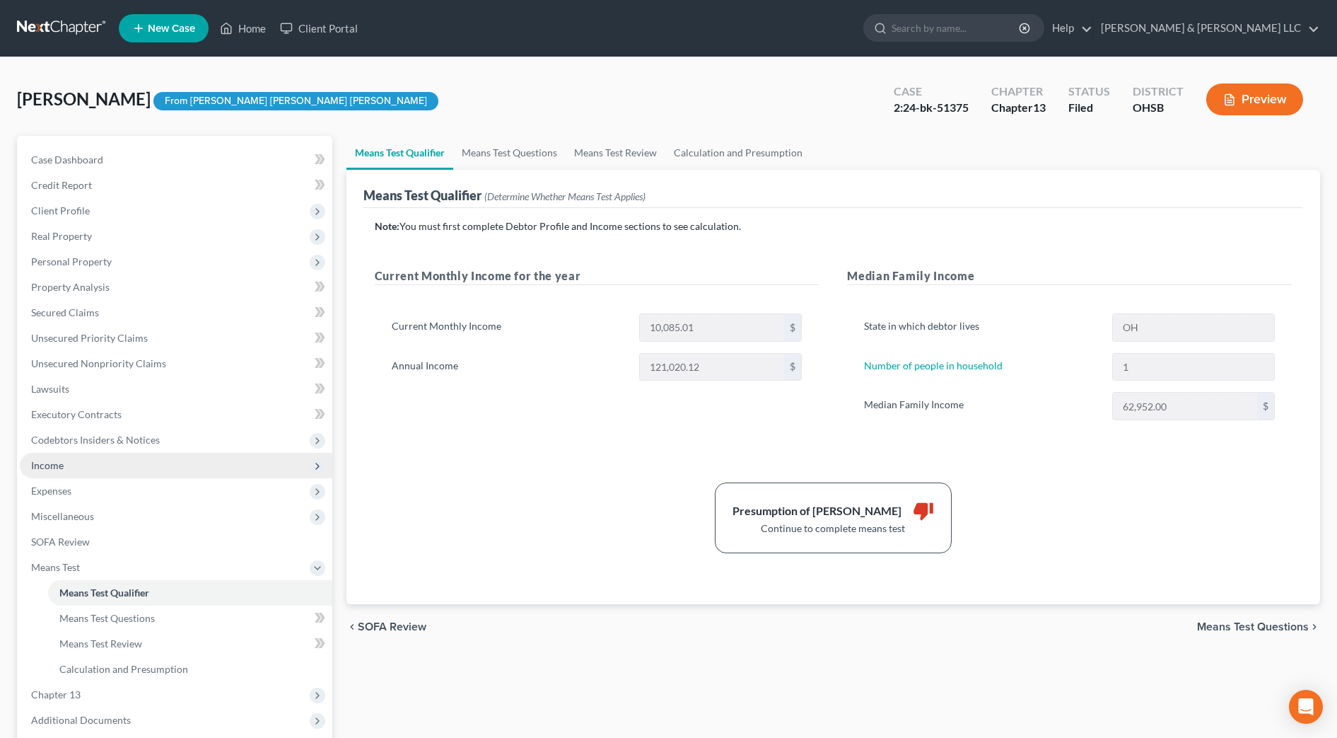
click at [176, 472] on span "Income" at bounding box center [176, 465] width 313 height 25
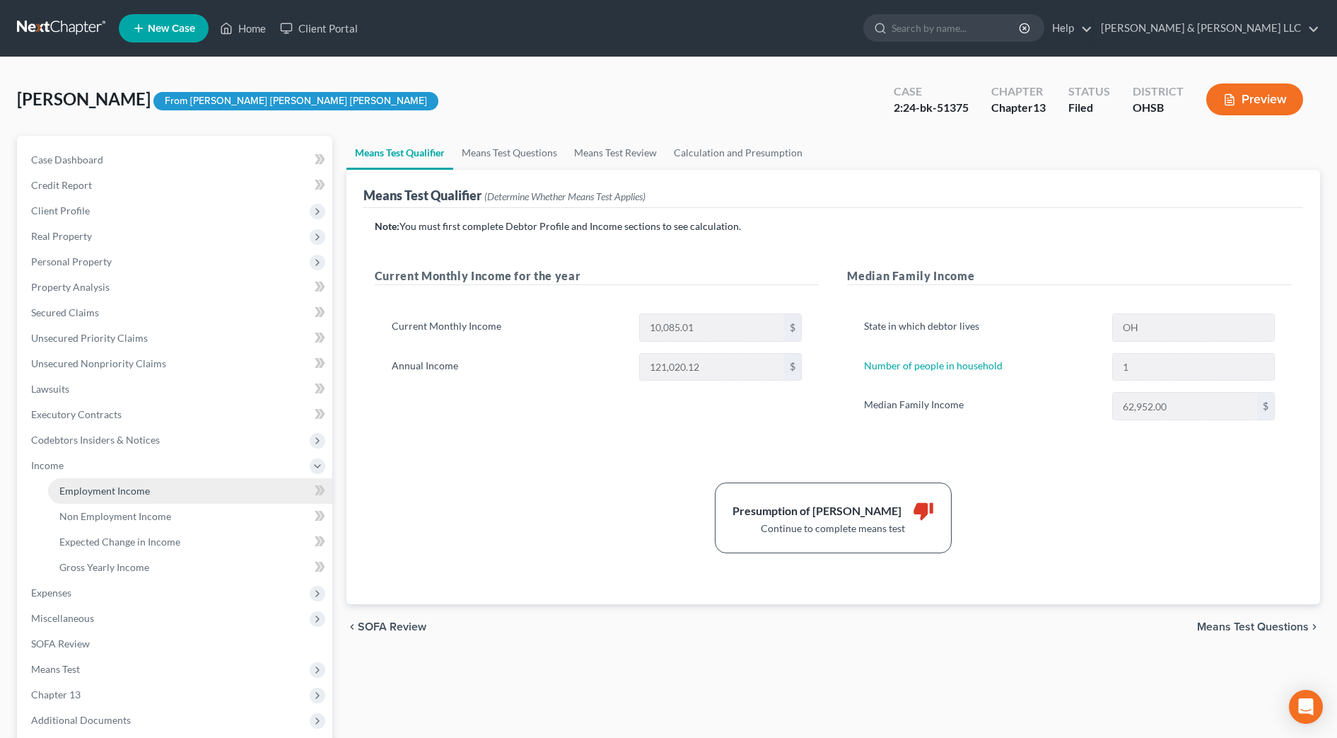
click at [175, 485] on link "Employment Income" at bounding box center [190, 490] width 284 height 25
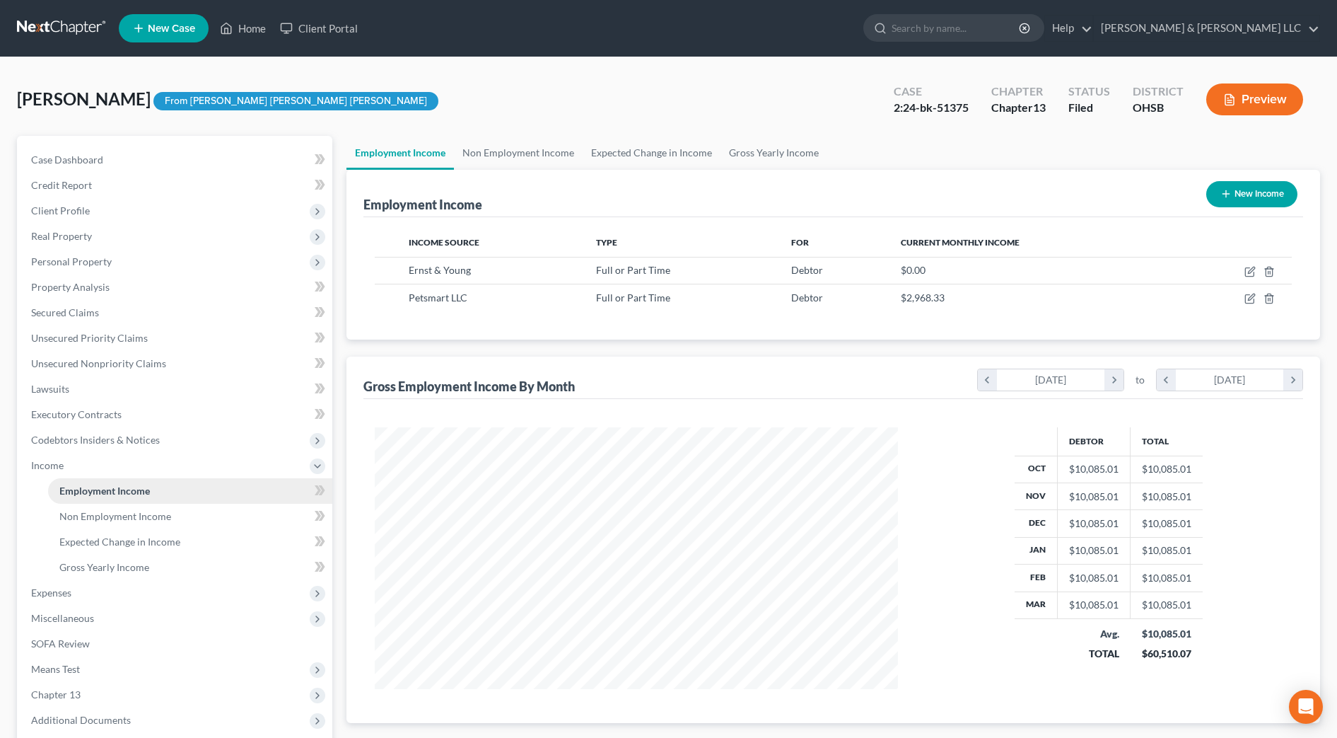
scroll to position [262, 552]
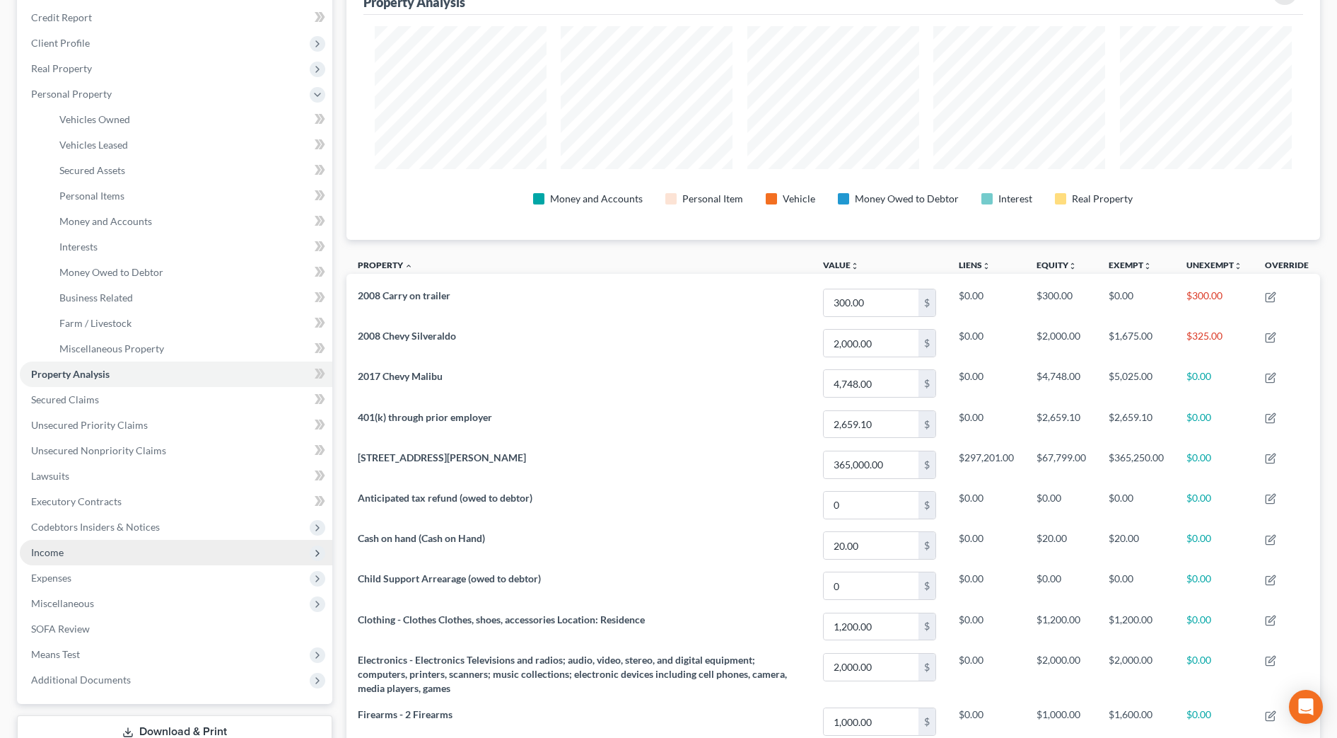
scroll to position [177, 0]
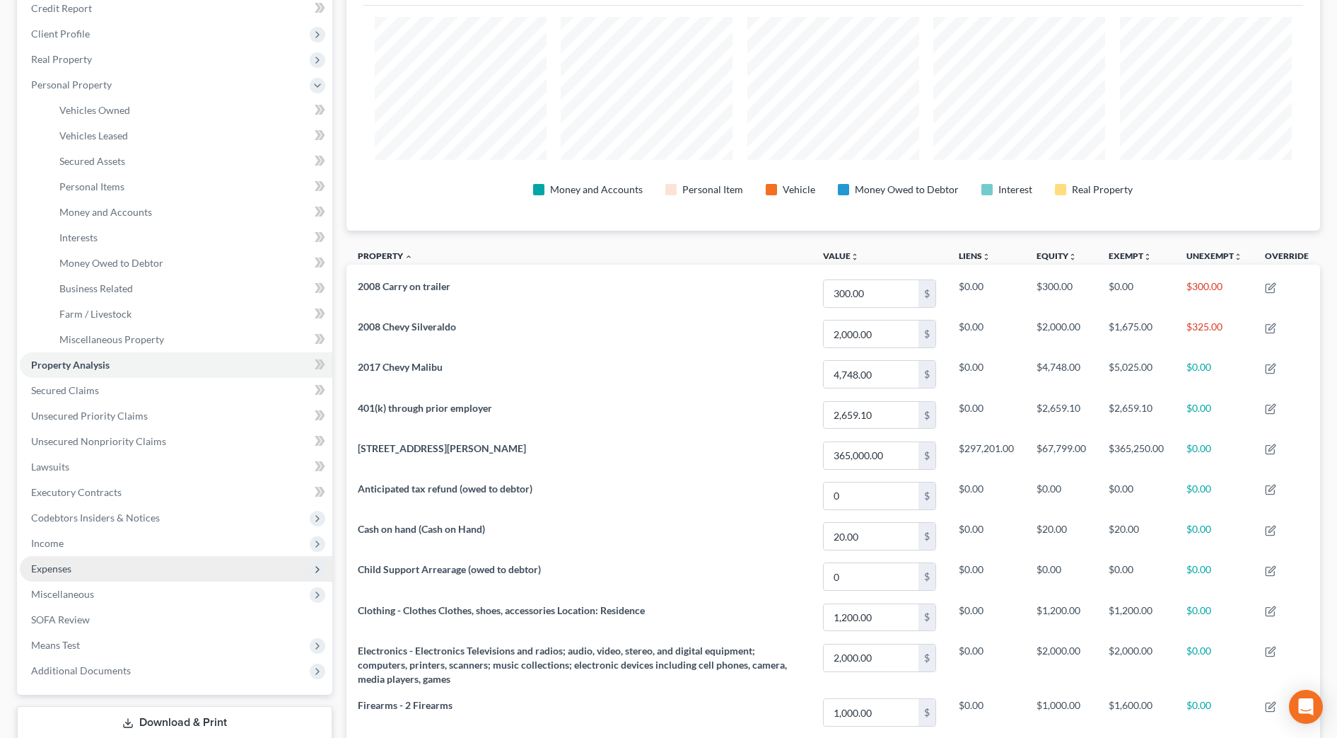
click at [91, 562] on span "Expenses" at bounding box center [176, 568] width 313 height 25
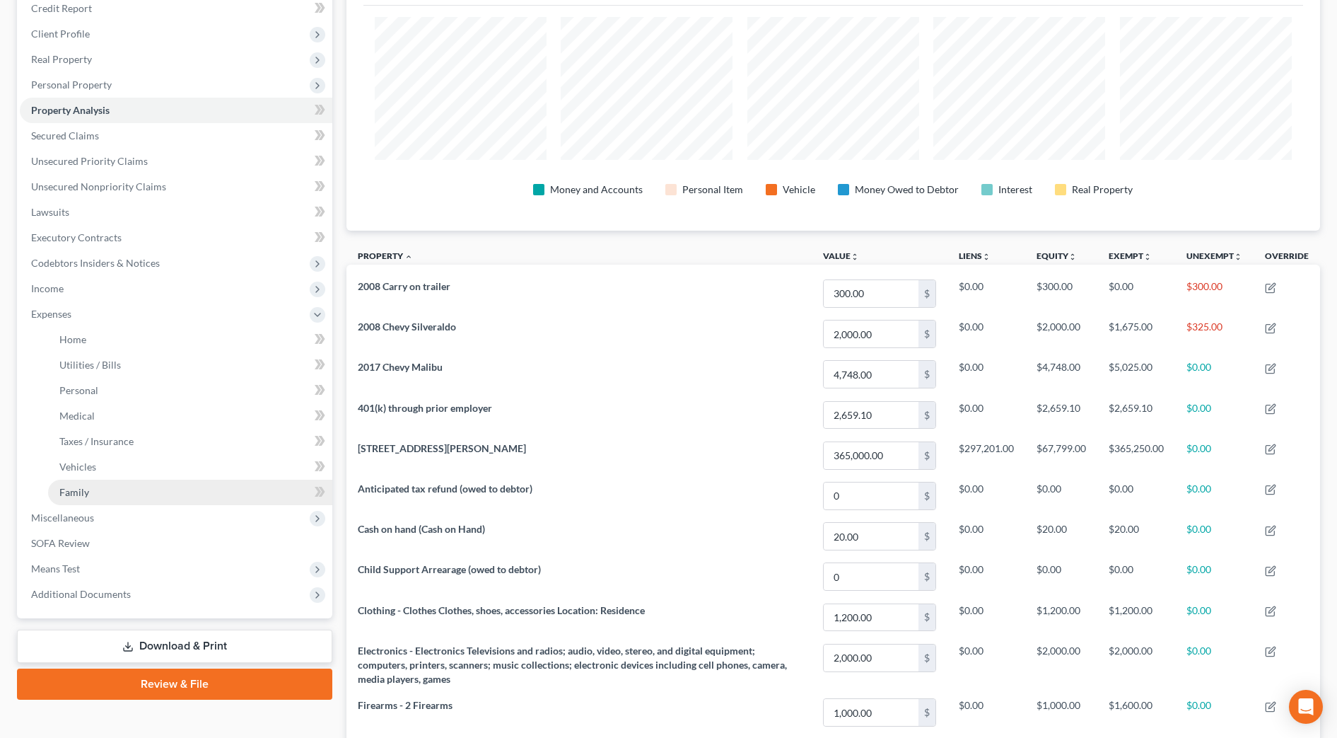
click at [60, 489] on span "Family" at bounding box center [74, 492] width 30 height 12
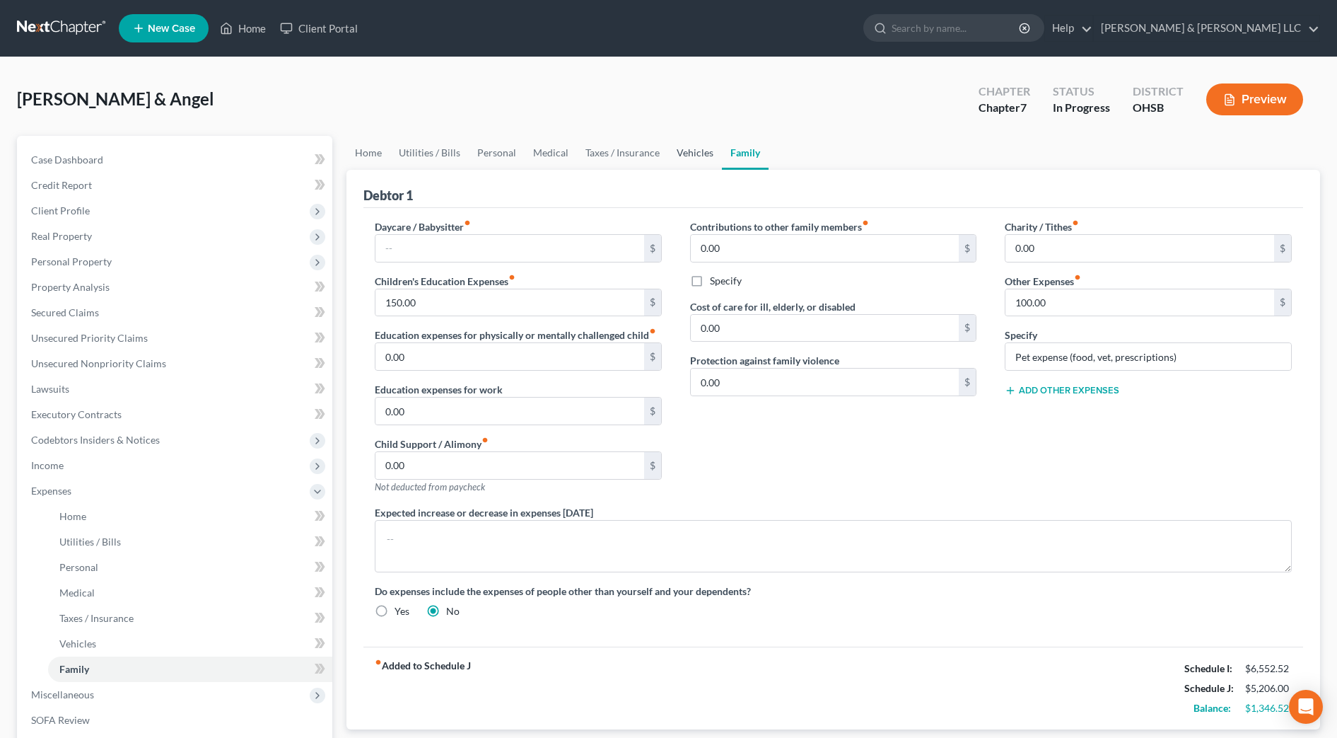
click at [685, 149] on link "Vehicles" at bounding box center [695, 153] width 54 height 34
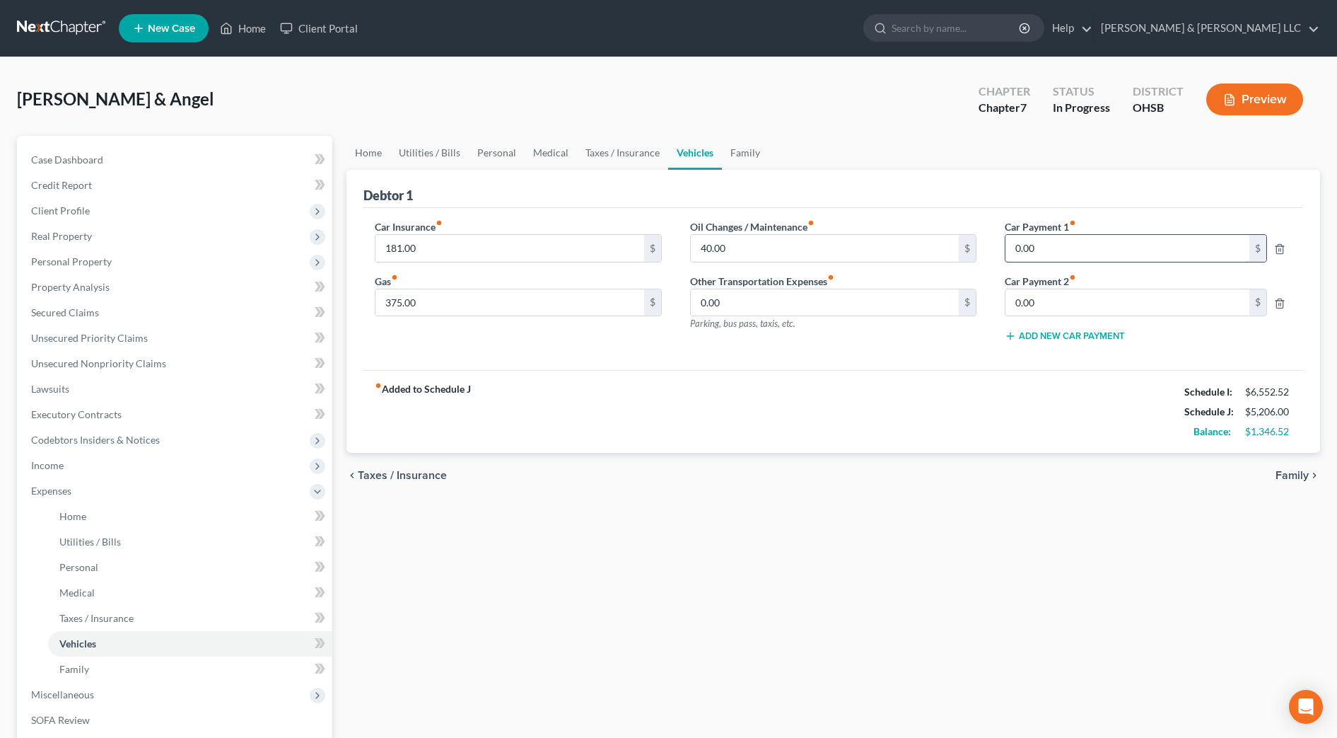
click at [1107, 248] on input "0.00" at bounding box center [1127, 248] width 243 height 27
click at [643, 149] on link "Taxes / Insurance" at bounding box center [622, 153] width 91 height 34
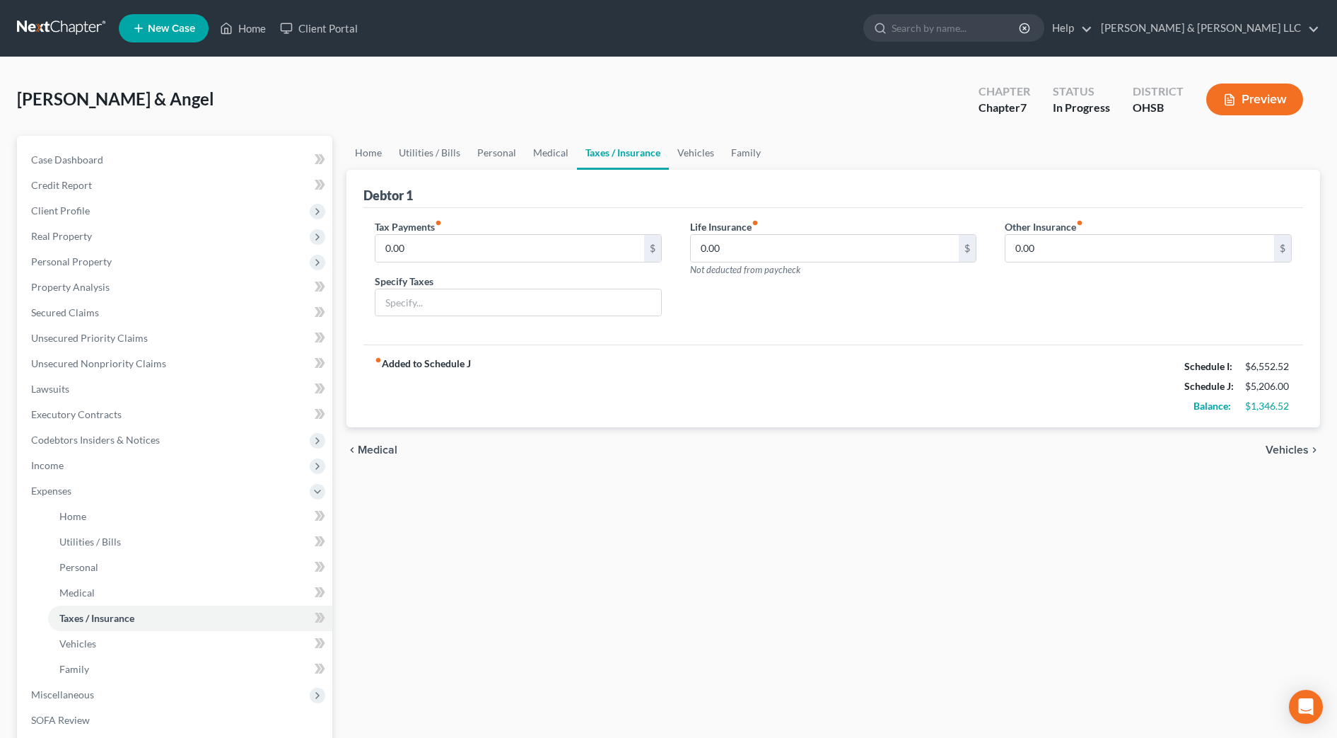
click at [577, 149] on link "Taxes / Insurance" at bounding box center [623, 153] width 92 height 34
click at [552, 153] on link "Medical" at bounding box center [551, 153] width 52 height 34
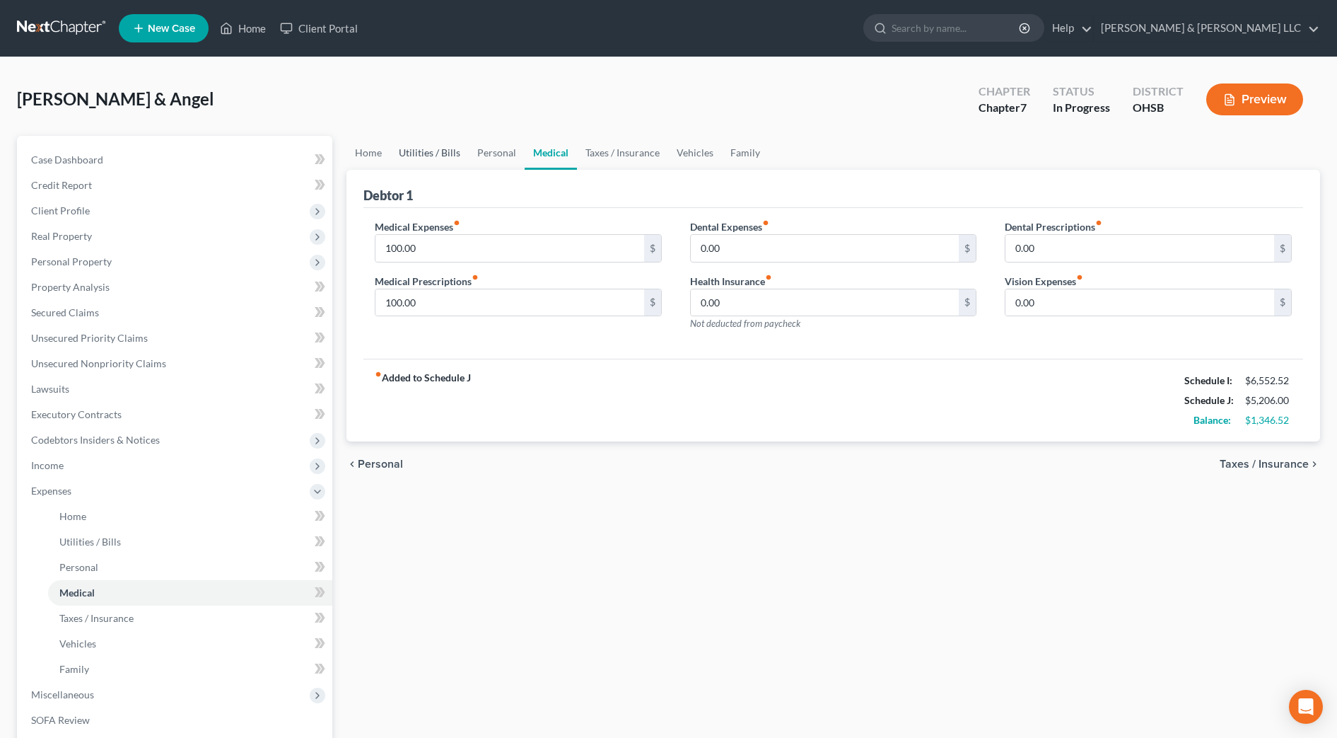
click at [458, 155] on link "Utilities / Bills" at bounding box center [429, 153] width 79 height 34
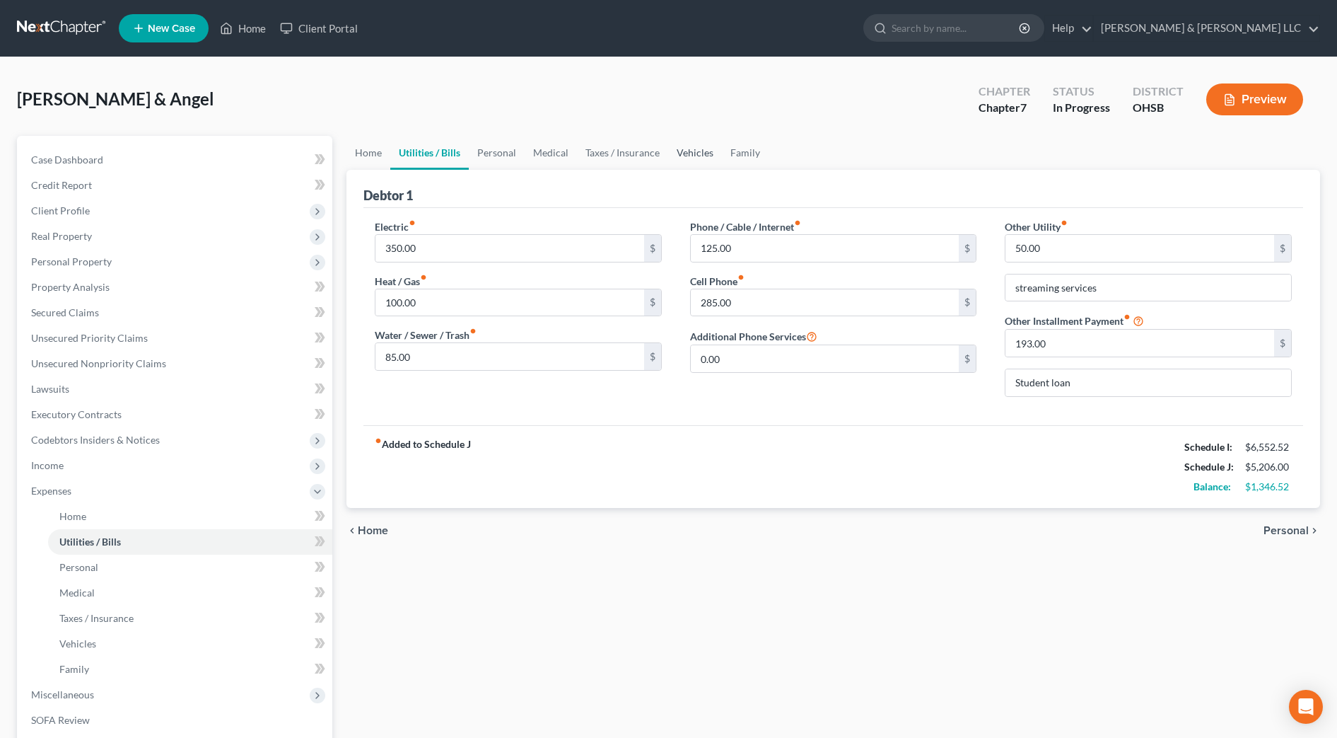
click at [697, 160] on link "Vehicles" at bounding box center [695, 153] width 54 height 34
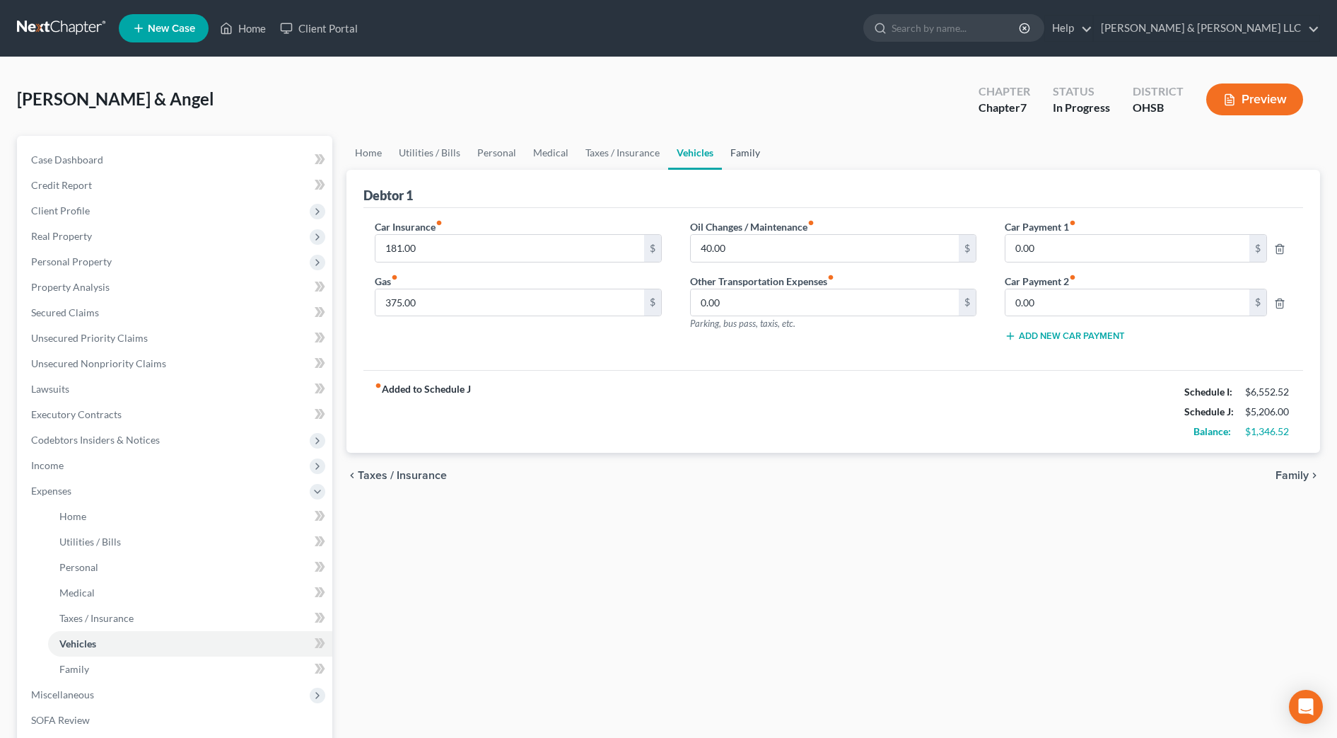
click at [744, 156] on link "Family" at bounding box center [745, 153] width 47 height 34
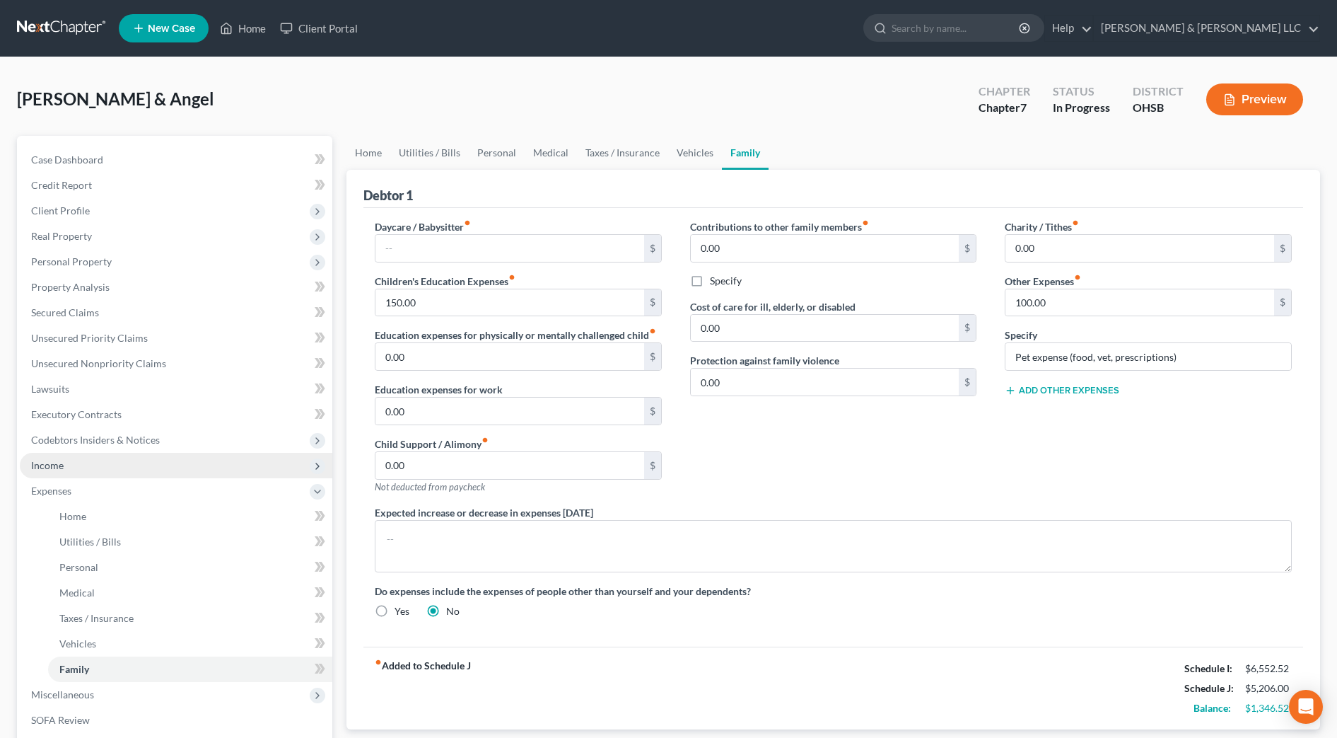
click at [129, 465] on span "Income" at bounding box center [176, 465] width 313 height 25
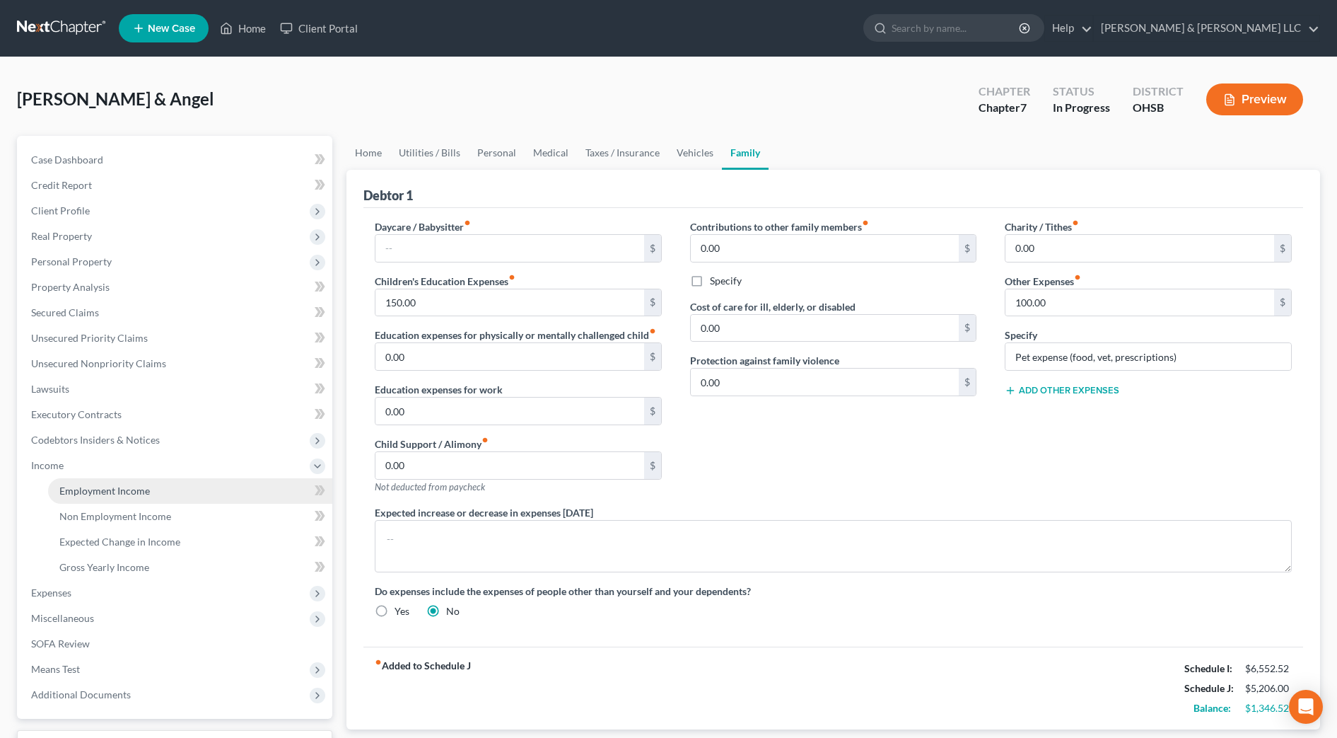
click at [130, 482] on link "Employment Income" at bounding box center [190, 490] width 284 height 25
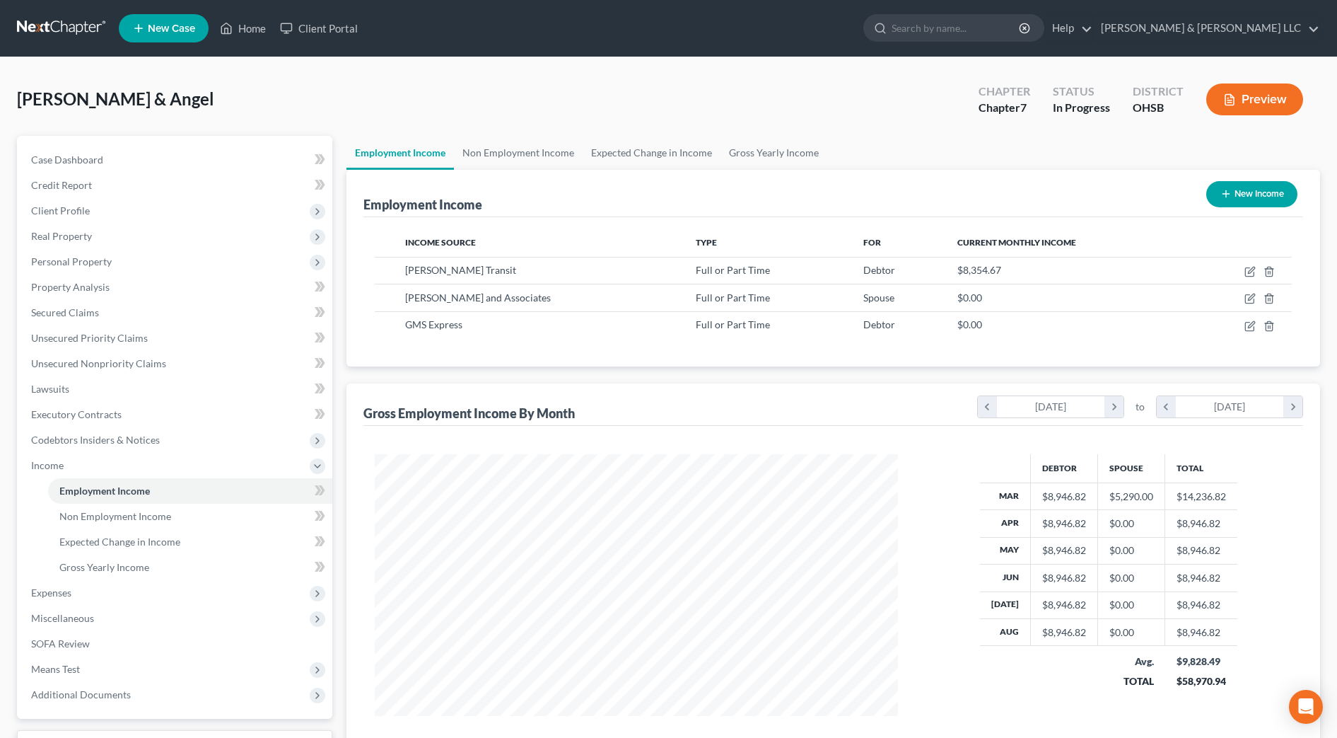
scroll to position [262, 552]
click at [122, 347] on link "Unsecured Priority Claims" at bounding box center [176, 337] width 313 height 25
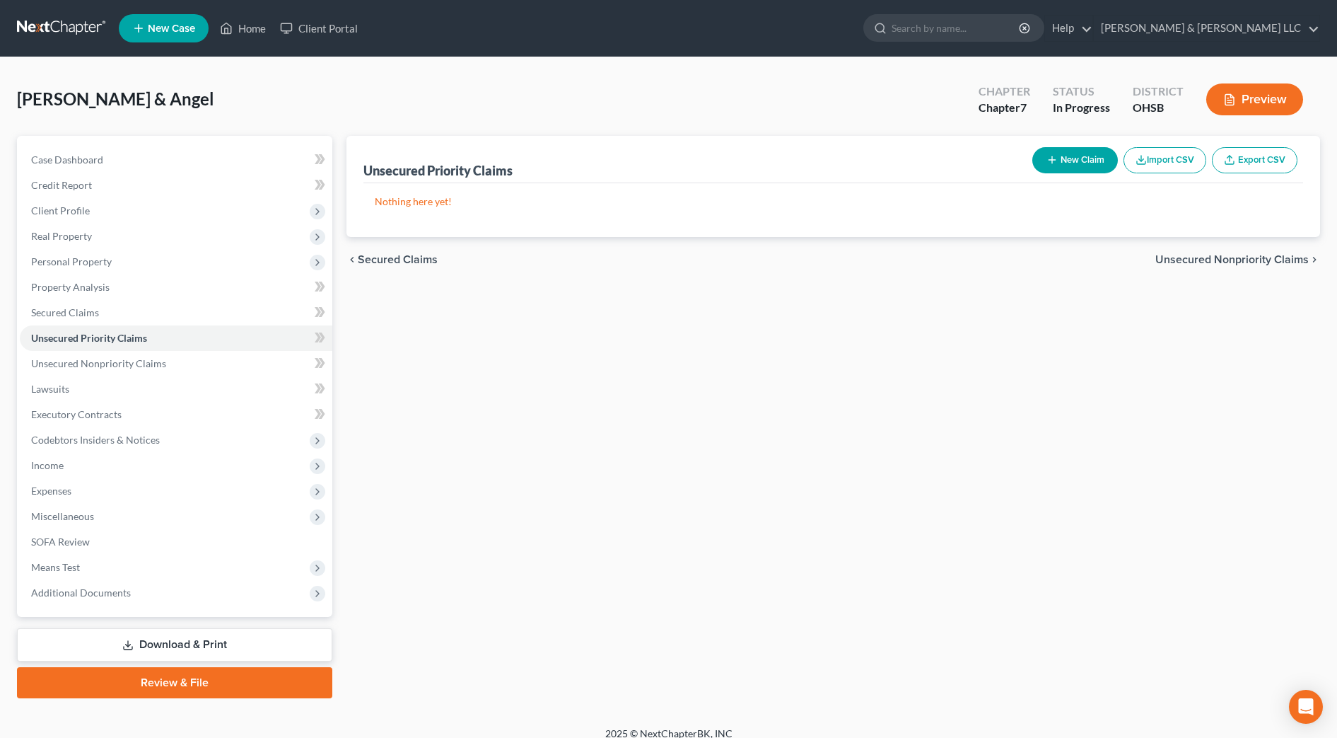
click at [1071, 158] on button "New Claim" at bounding box center [1076, 160] width 86 height 26
select select "2"
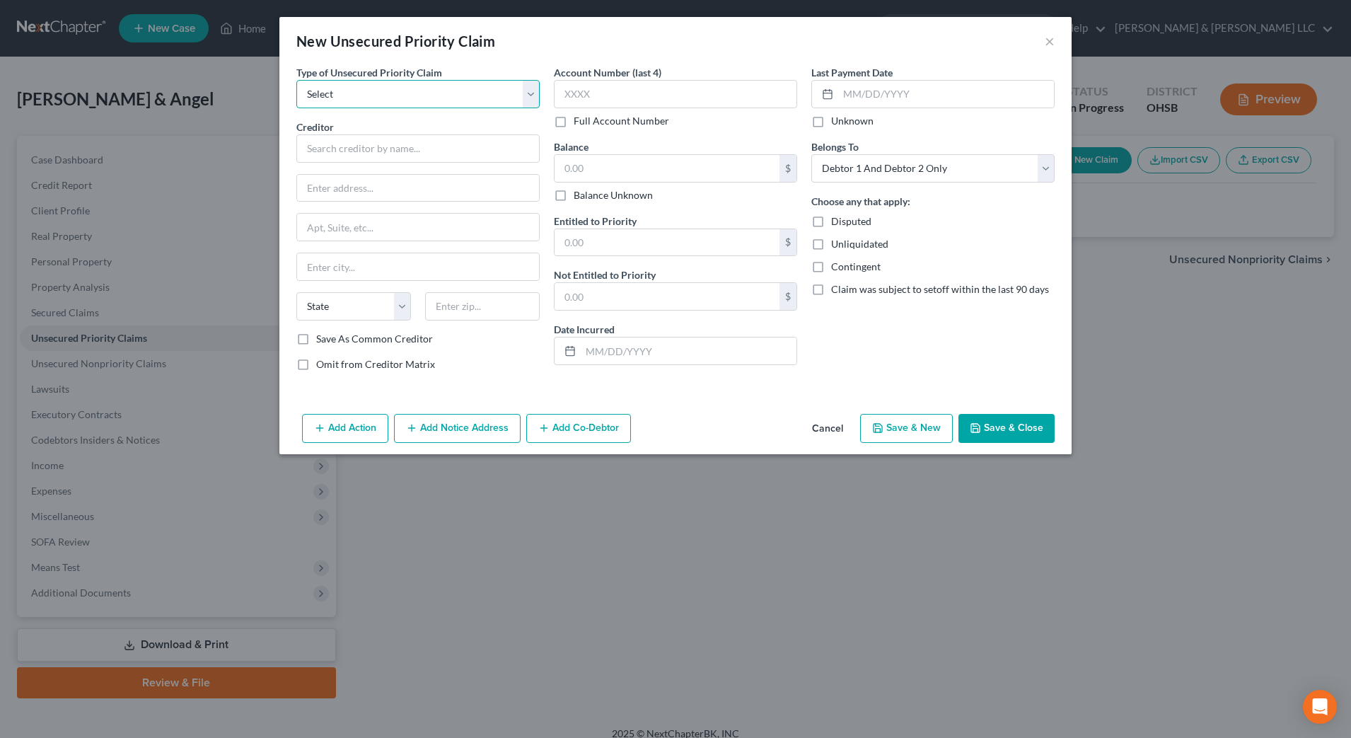
click at [356, 91] on select "Select Taxes & Other Government Units Domestic Support Obligations Extensions o…" at bounding box center [417, 94] width 243 height 28
select select "1"
click at [296, 80] on select "Select Taxes & Other Government Units Domestic Support Obligations Extensions o…" at bounding box center [417, 94] width 243 height 28
click at [361, 146] on input "text" at bounding box center [417, 148] width 243 height 28
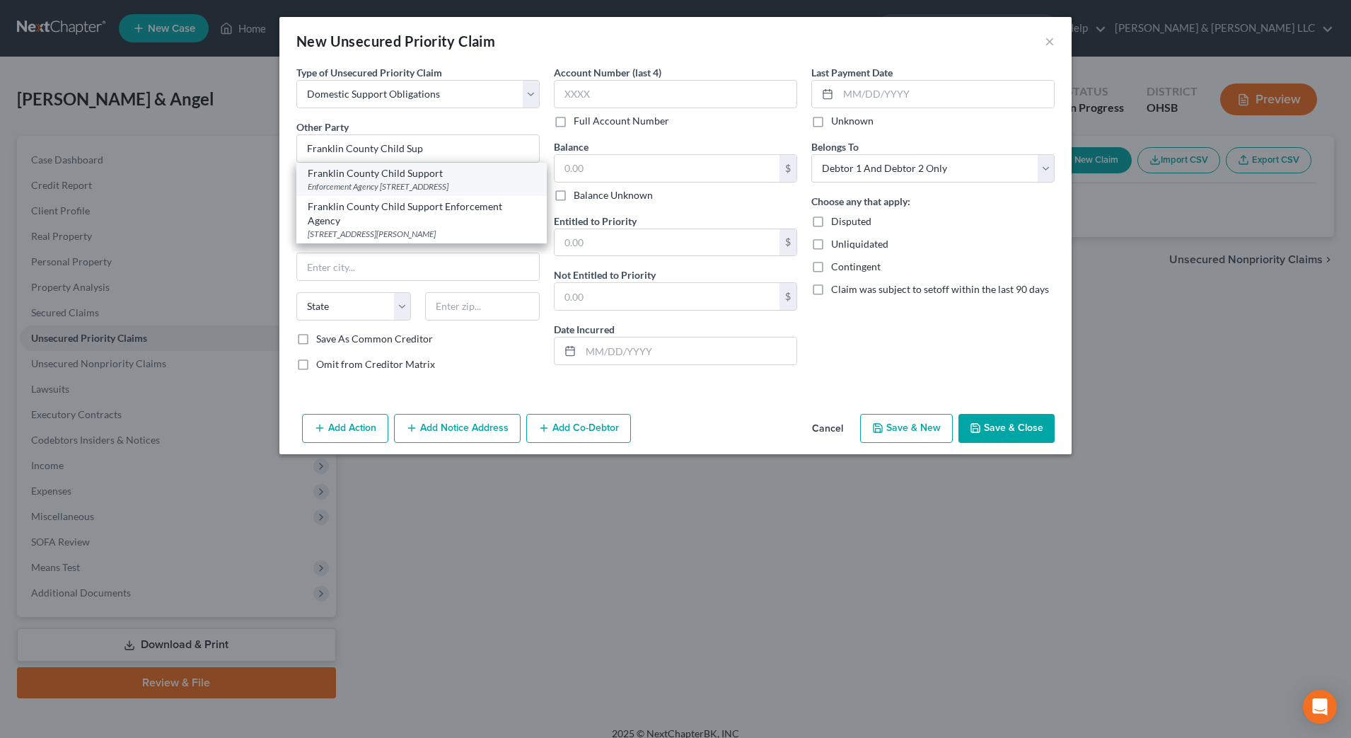
click at [371, 187] on div "Enforcement Agency [STREET_ADDRESS]" at bounding box center [422, 186] width 228 height 12
type input "Franklin County Child Support"
type input "Enforcement Agency"
type input "[STREET_ADDRESS]"
type input "Columbus"
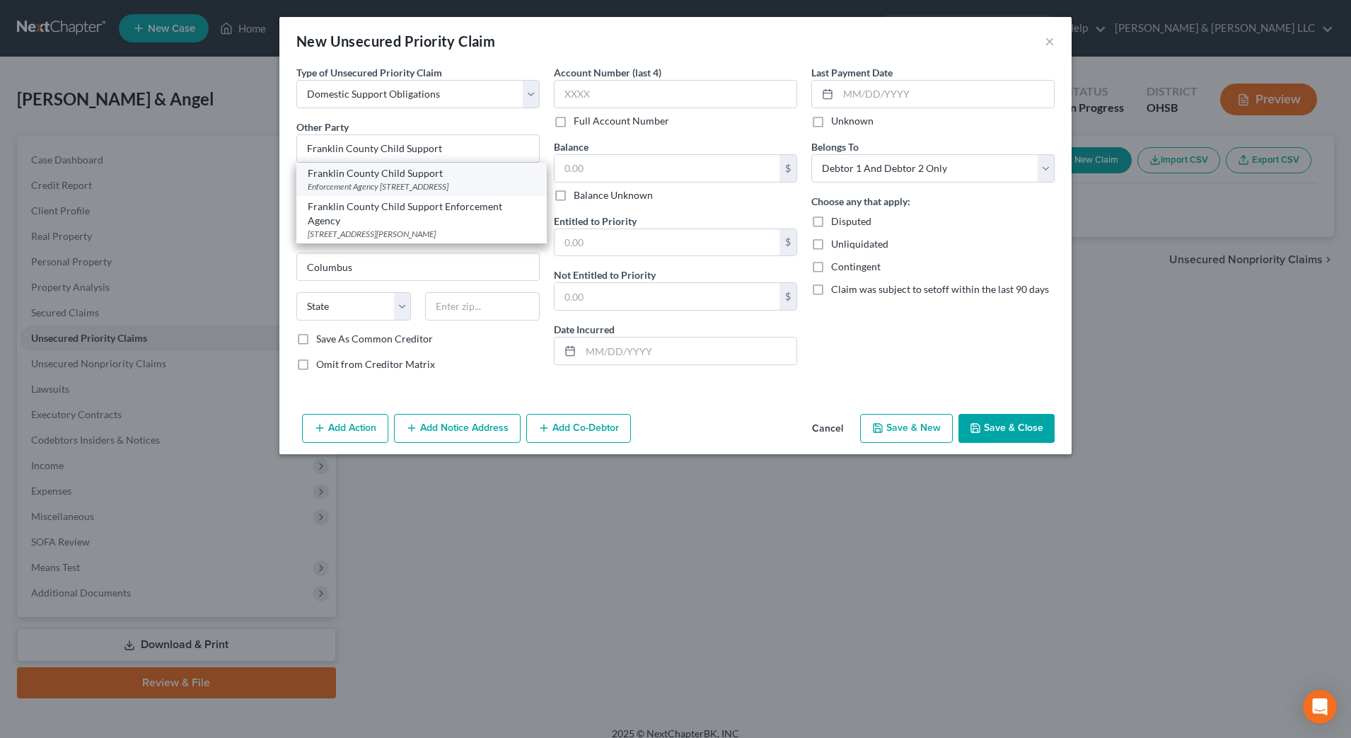
select select "36"
type input "43215-0000"
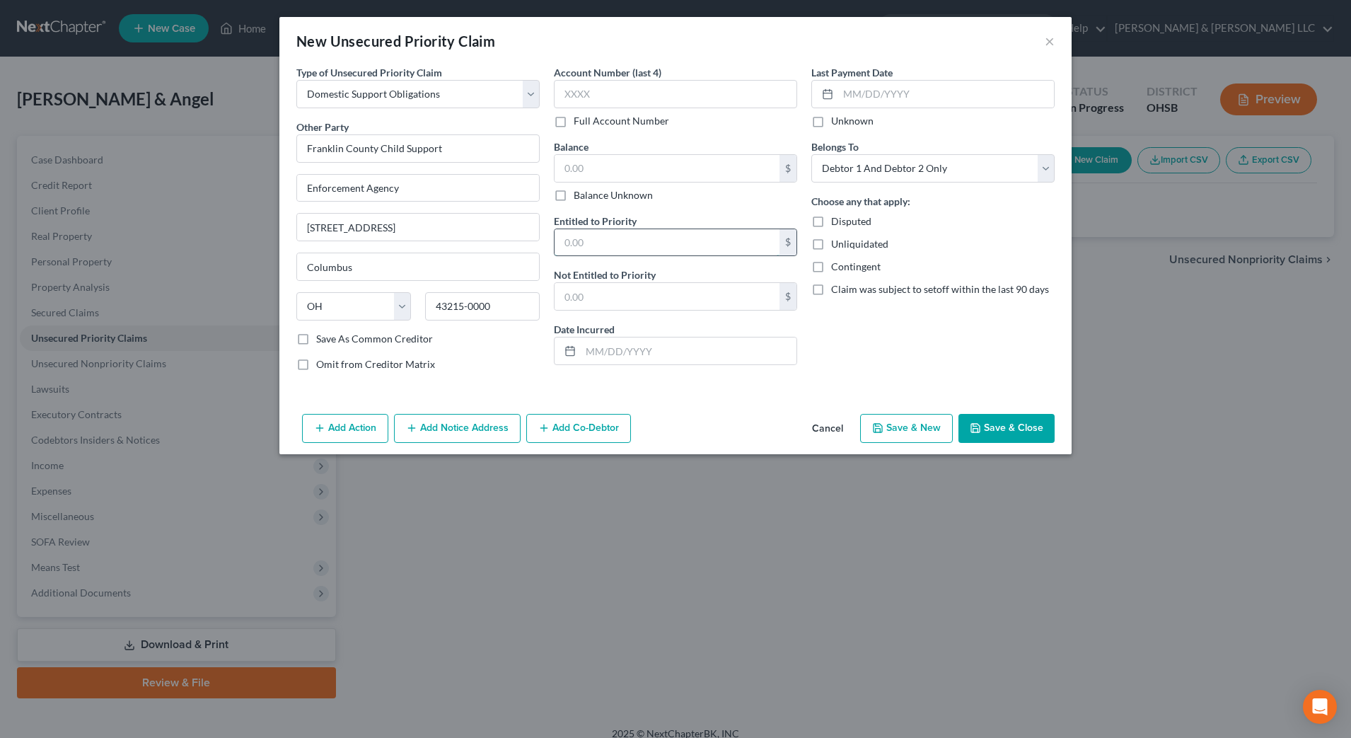
click at [606, 238] on input "text" at bounding box center [666, 242] width 225 height 27
type input "0"
click at [1008, 435] on button "Save & Close" at bounding box center [1006, 429] width 96 height 30
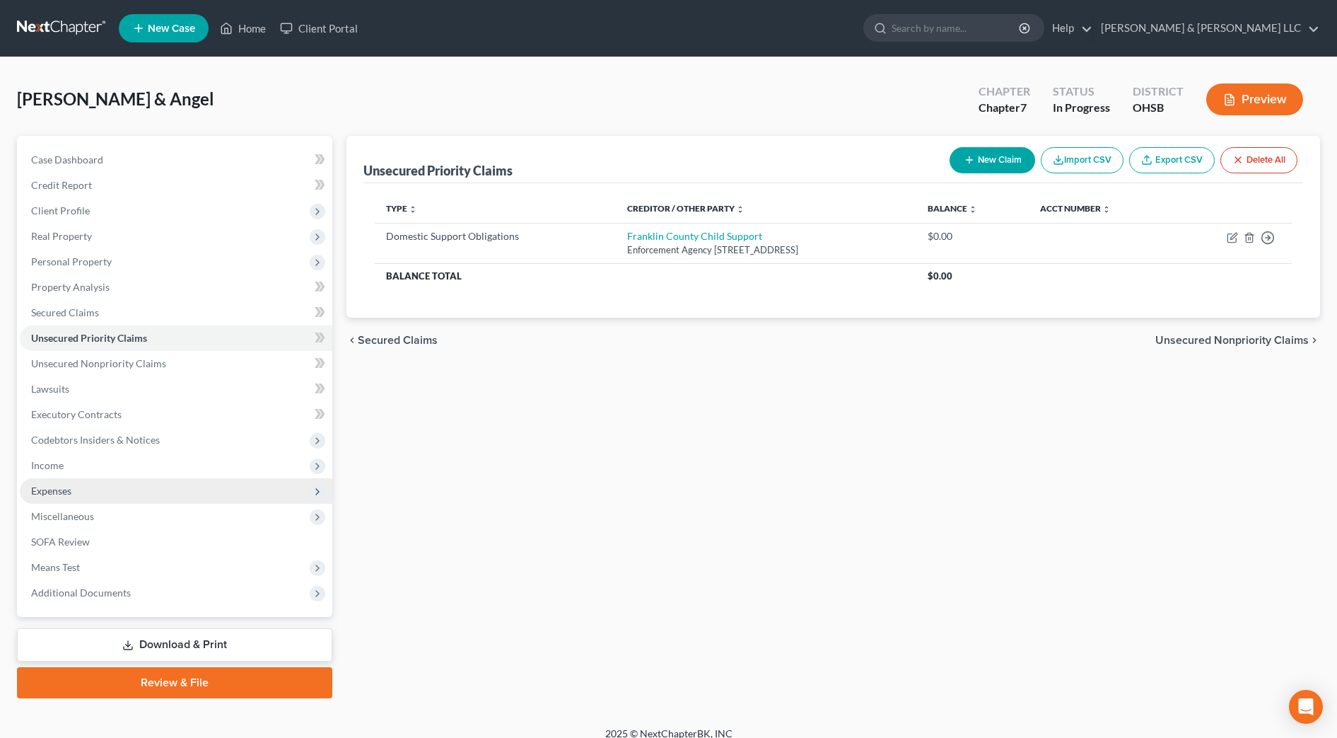
click at [128, 488] on span "Expenses" at bounding box center [176, 490] width 313 height 25
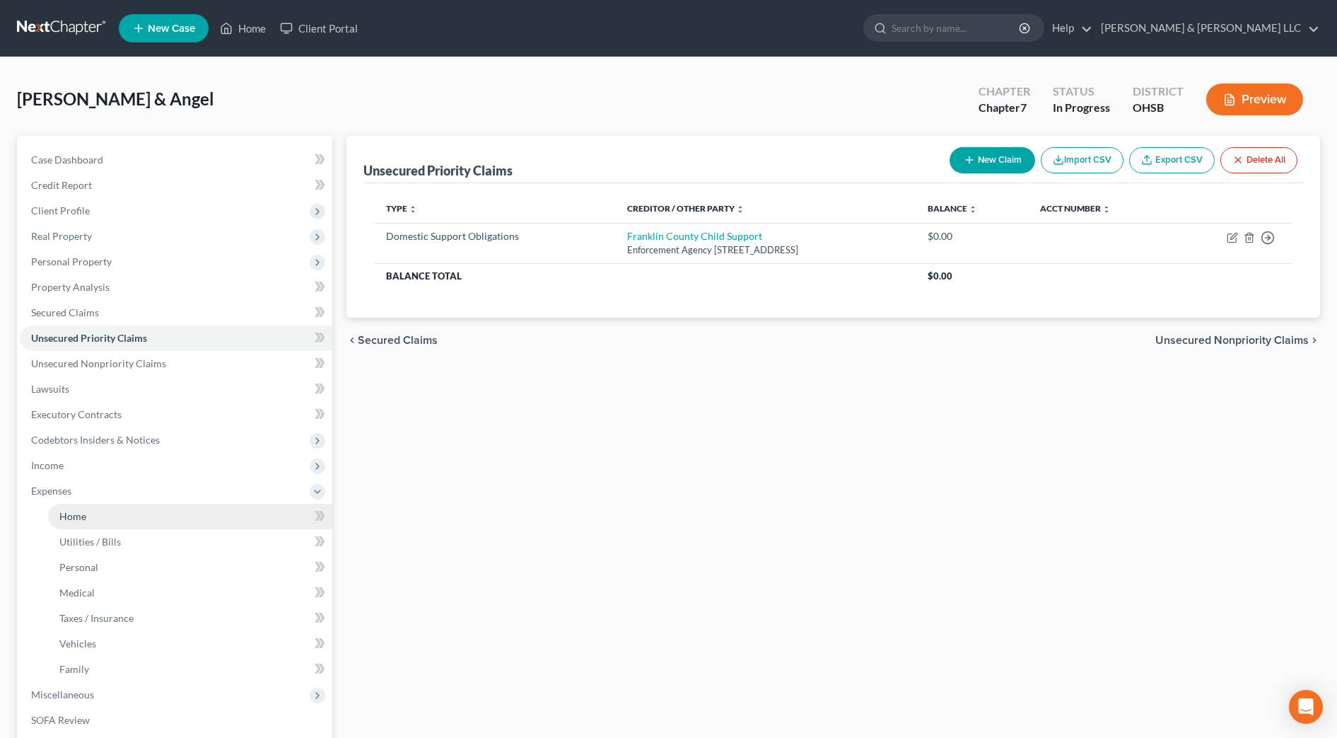
click at [130, 516] on link "Home" at bounding box center [190, 516] width 284 height 25
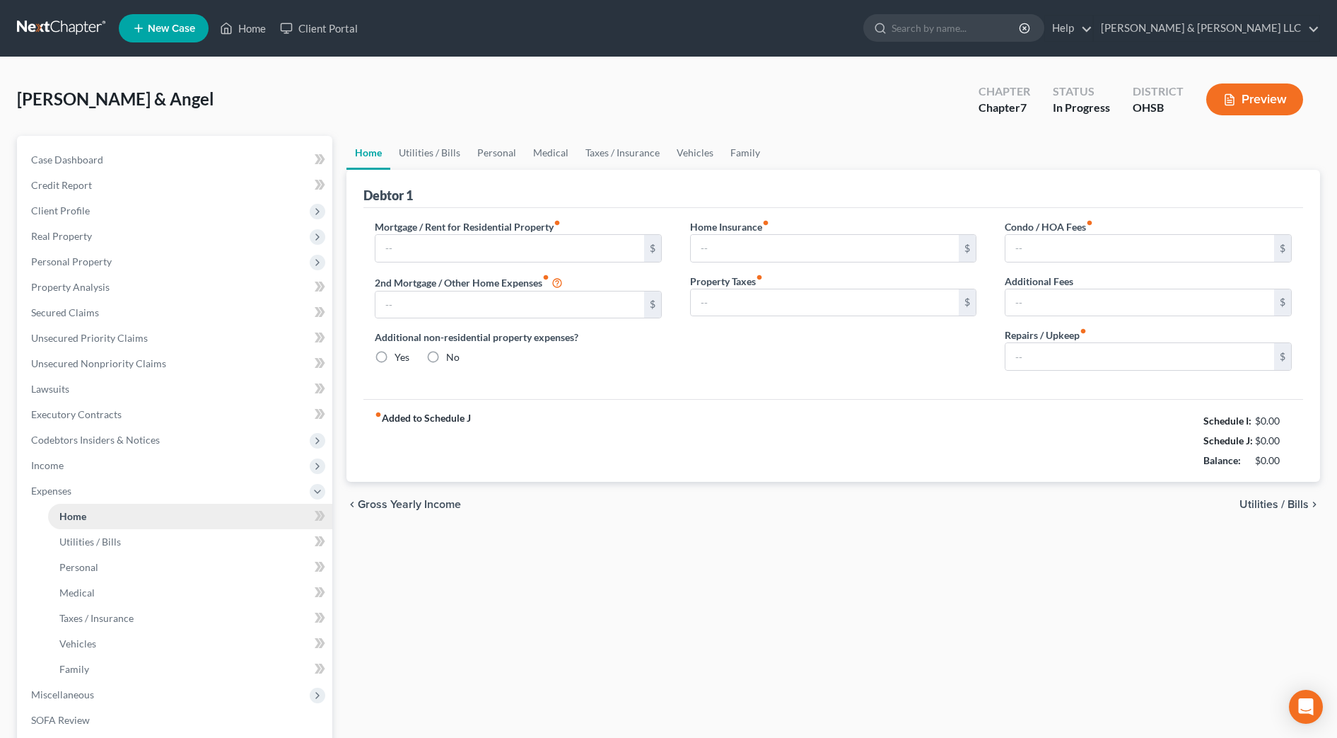
type input "1,197.00"
type input "0.00"
radio input "true"
type input "0.00"
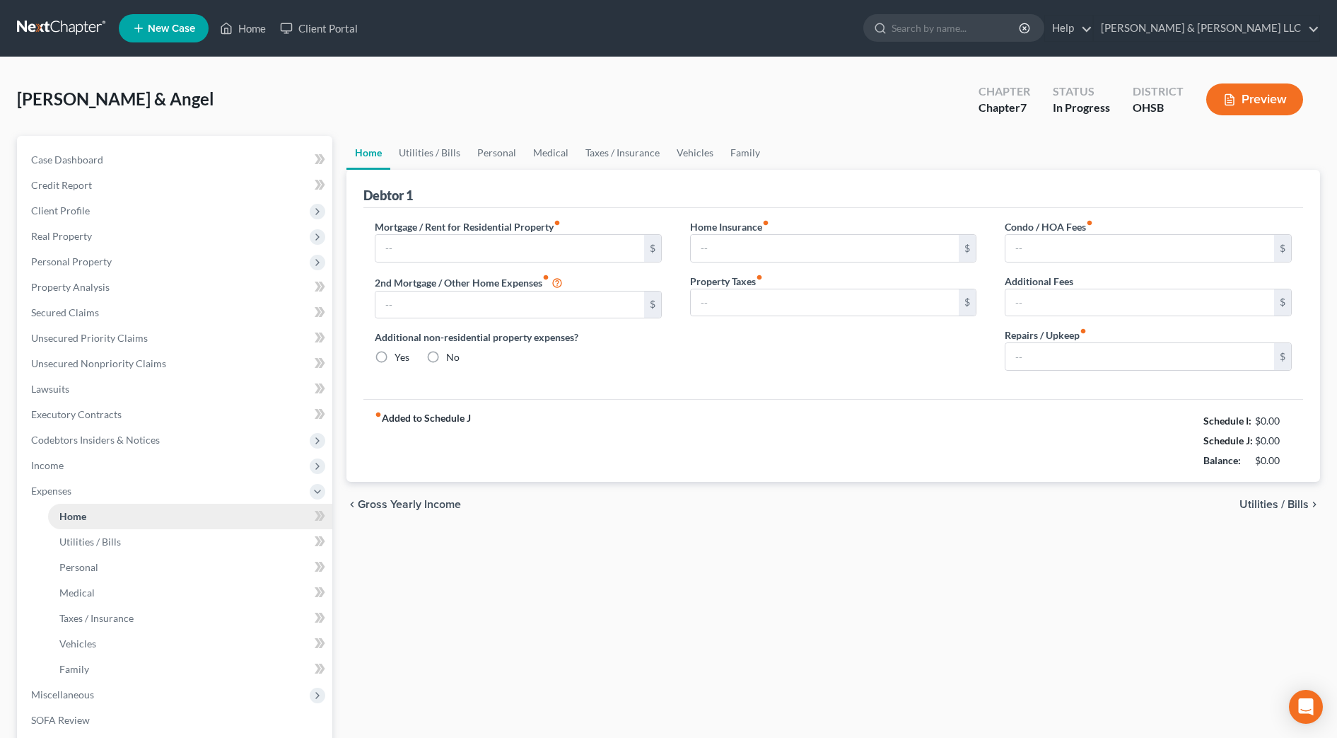
type input "0.00"
type input "250.00"
click at [728, 150] on link "Family" at bounding box center [745, 153] width 47 height 34
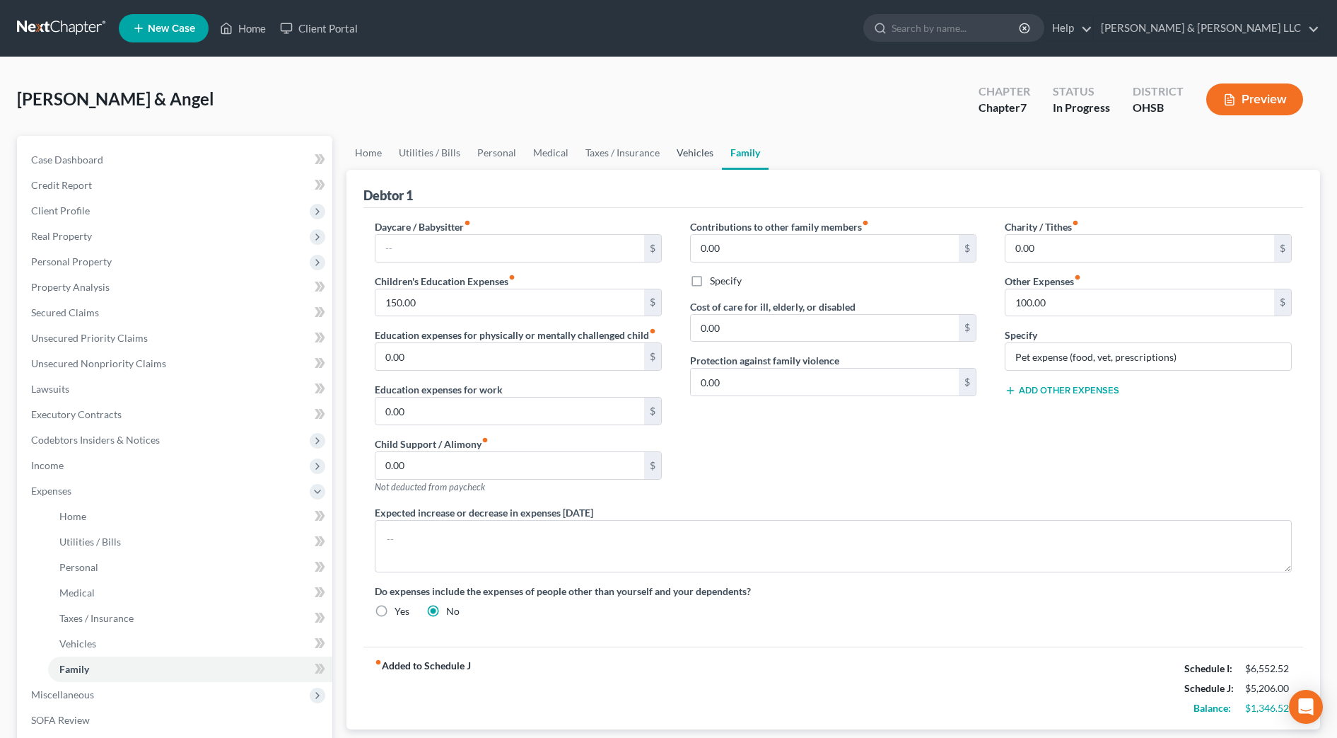
click at [698, 160] on link "Vehicles" at bounding box center [695, 153] width 54 height 34
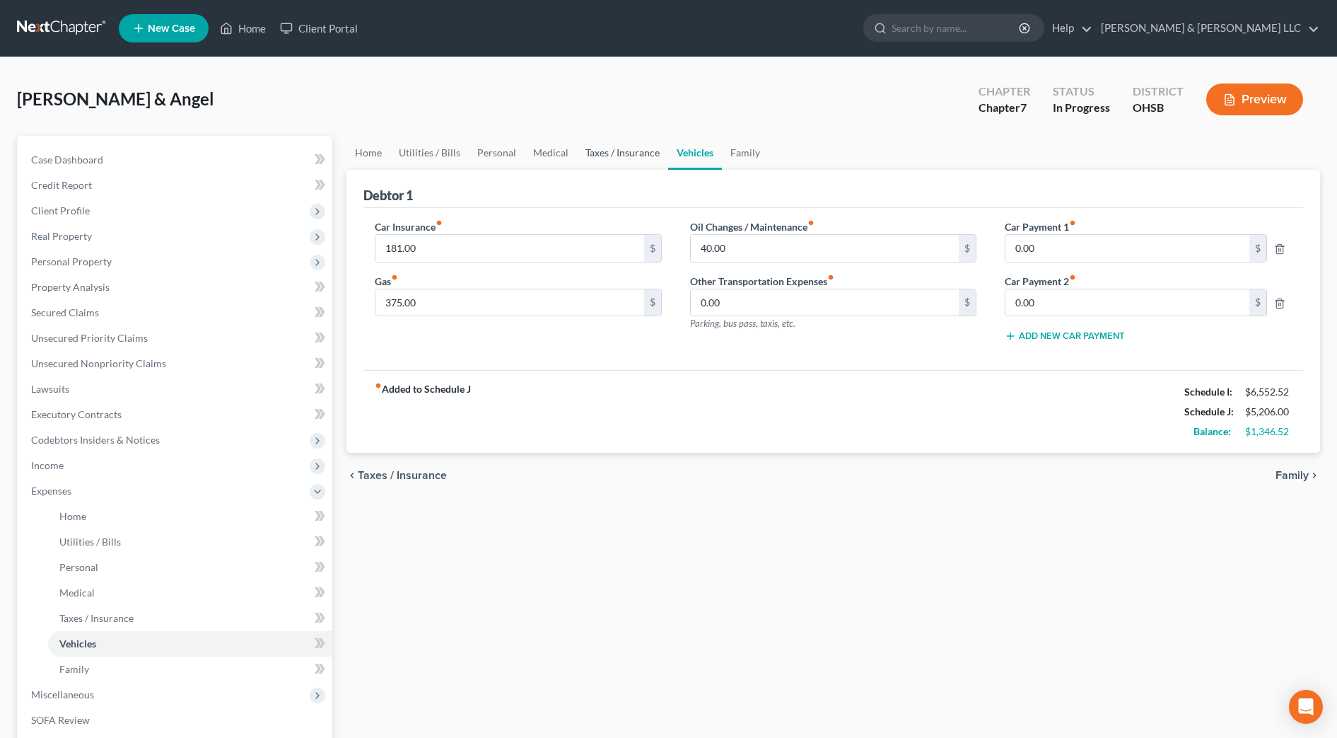
click at [632, 160] on link "Taxes / Insurance" at bounding box center [622, 153] width 91 height 34
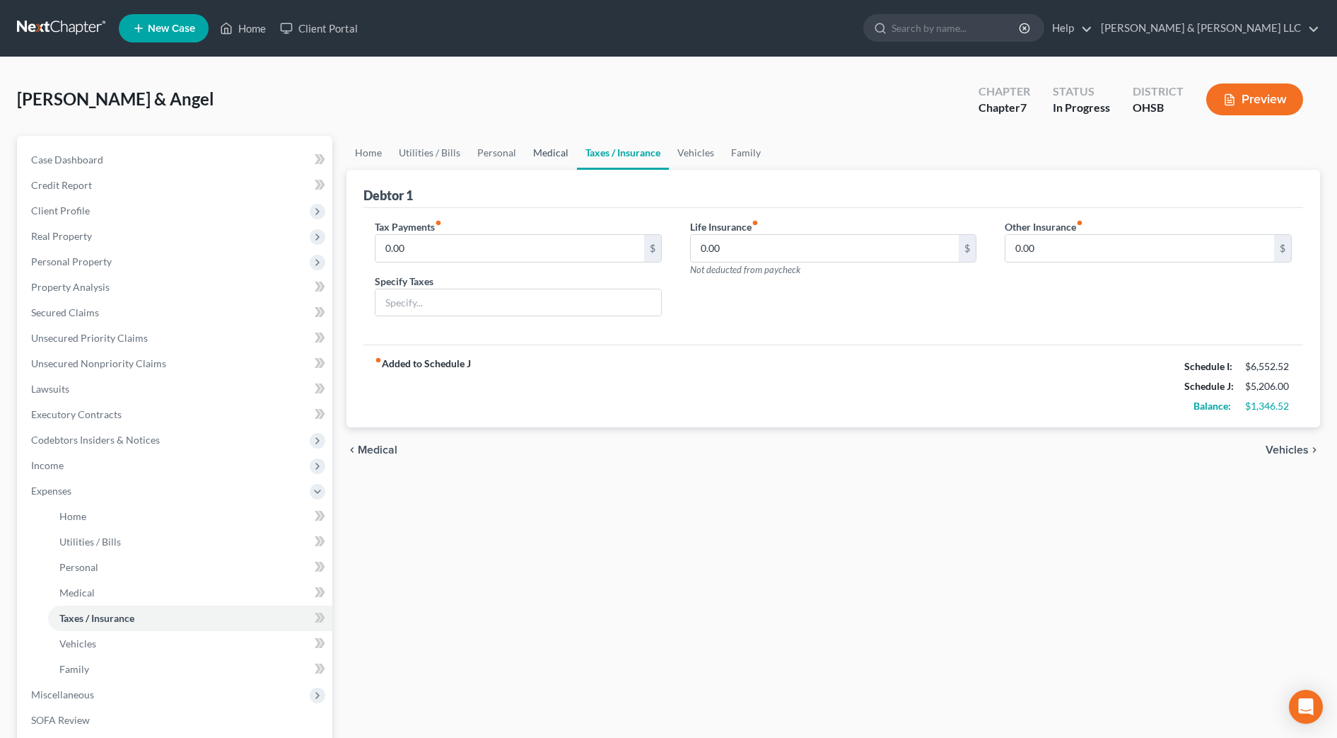
click at [547, 156] on link "Medical" at bounding box center [551, 153] width 52 height 34
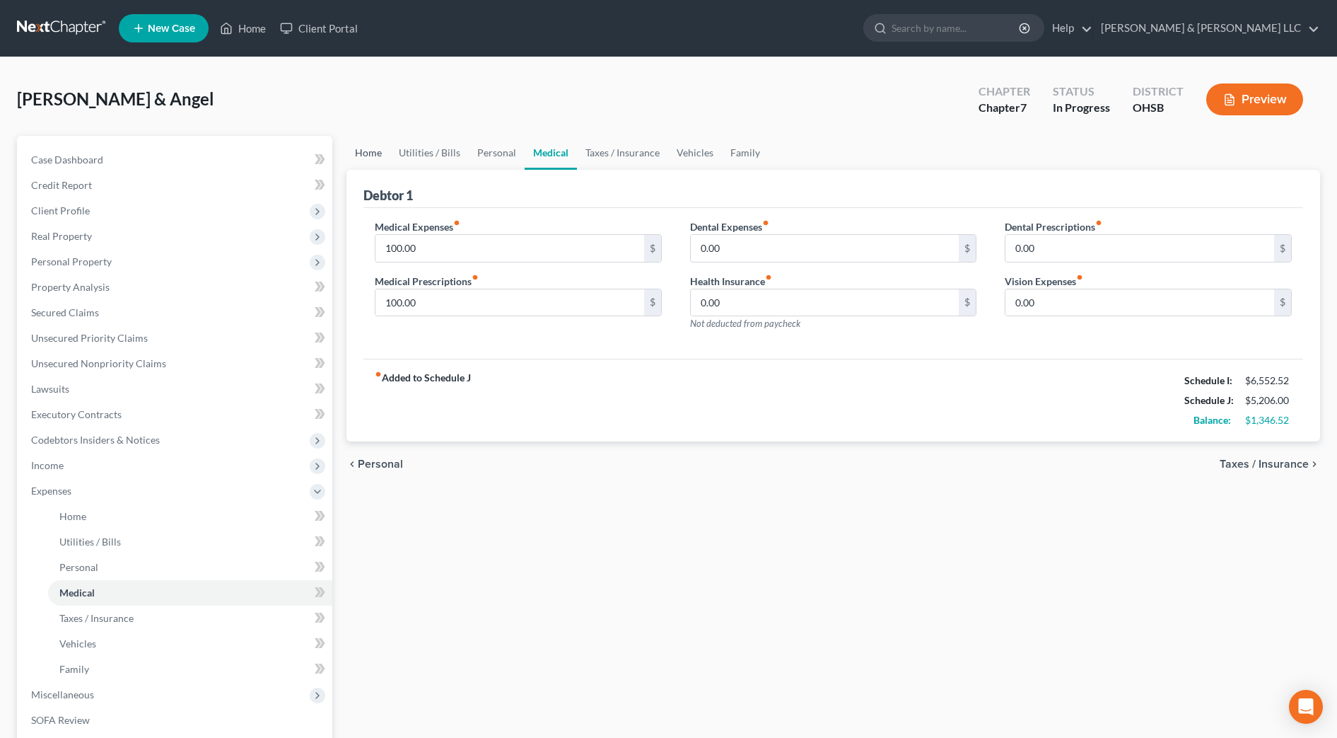
click at [366, 162] on link "Home" at bounding box center [369, 153] width 44 height 34
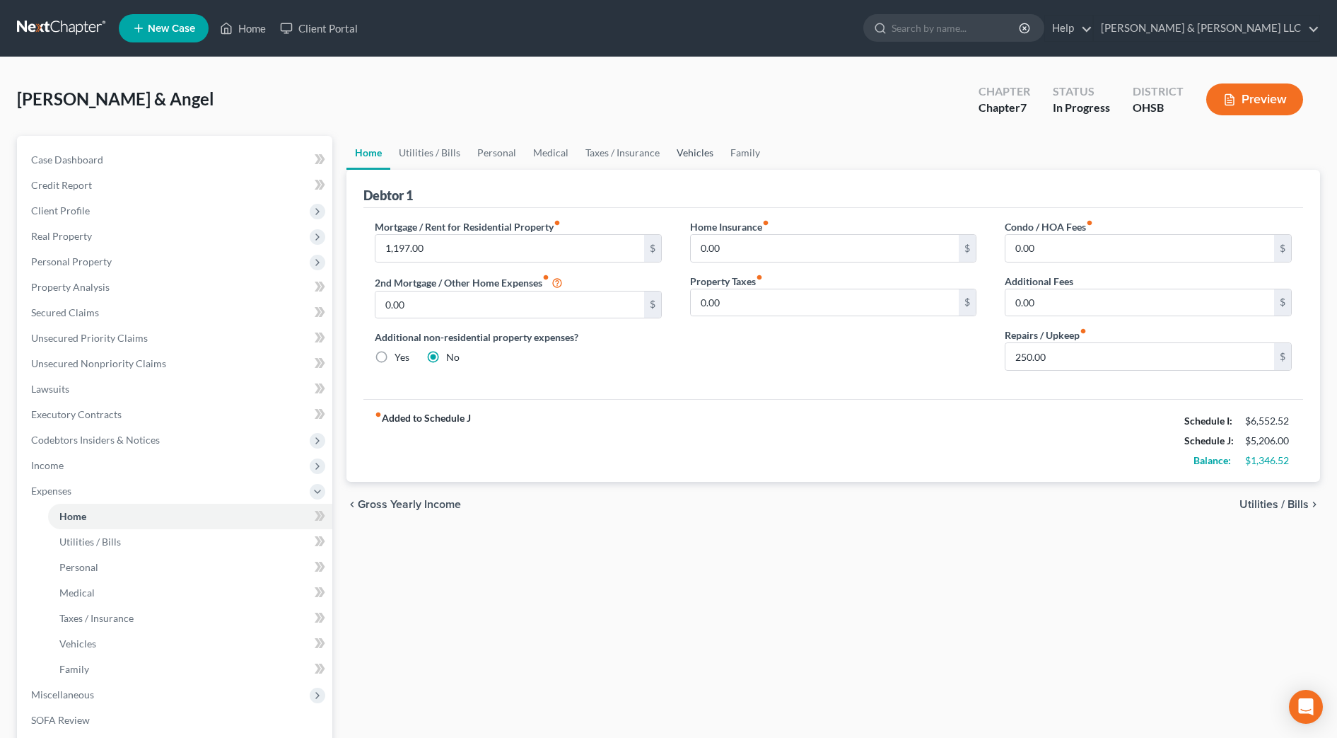
click at [713, 150] on link "Vehicles" at bounding box center [695, 153] width 54 height 34
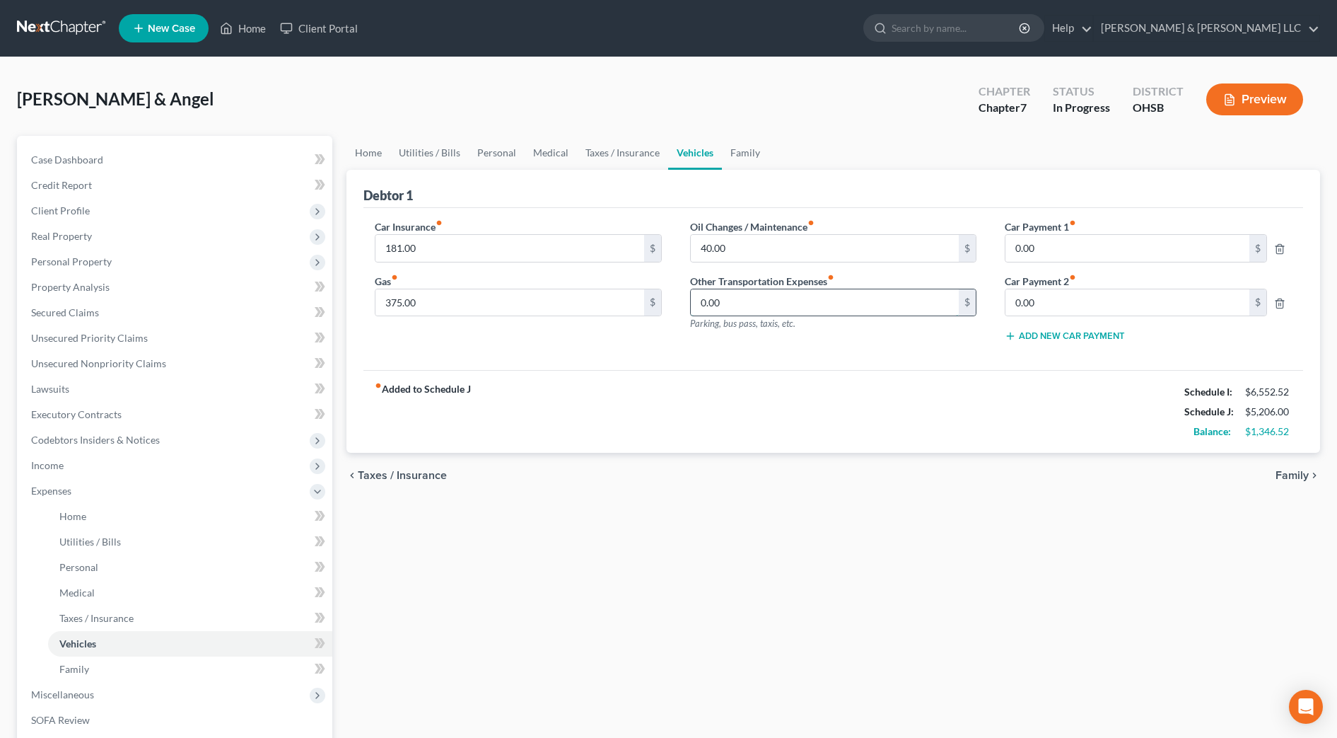
click at [790, 295] on input "0.00" at bounding box center [825, 302] width 269 height 27
type input "30"
click at [818, 343] on div "Oil Changes / Maintenance fiber_manual_record 40.00 $ Other Transportation Expe…" at bounding box center [833, 286] width 315 height 134
click at [368, 158] on link "Home" at bounding box center [369, 153] width 44 height 34
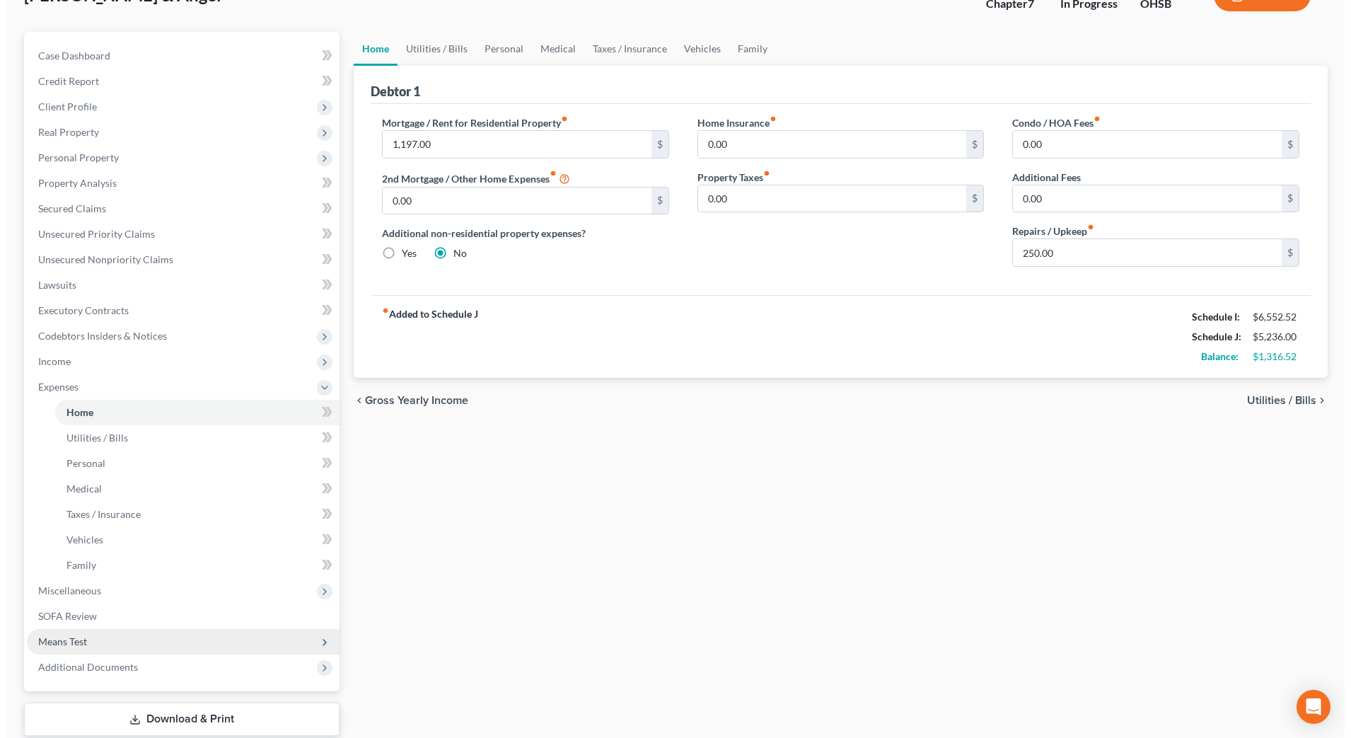
scroll to position [177, 0]
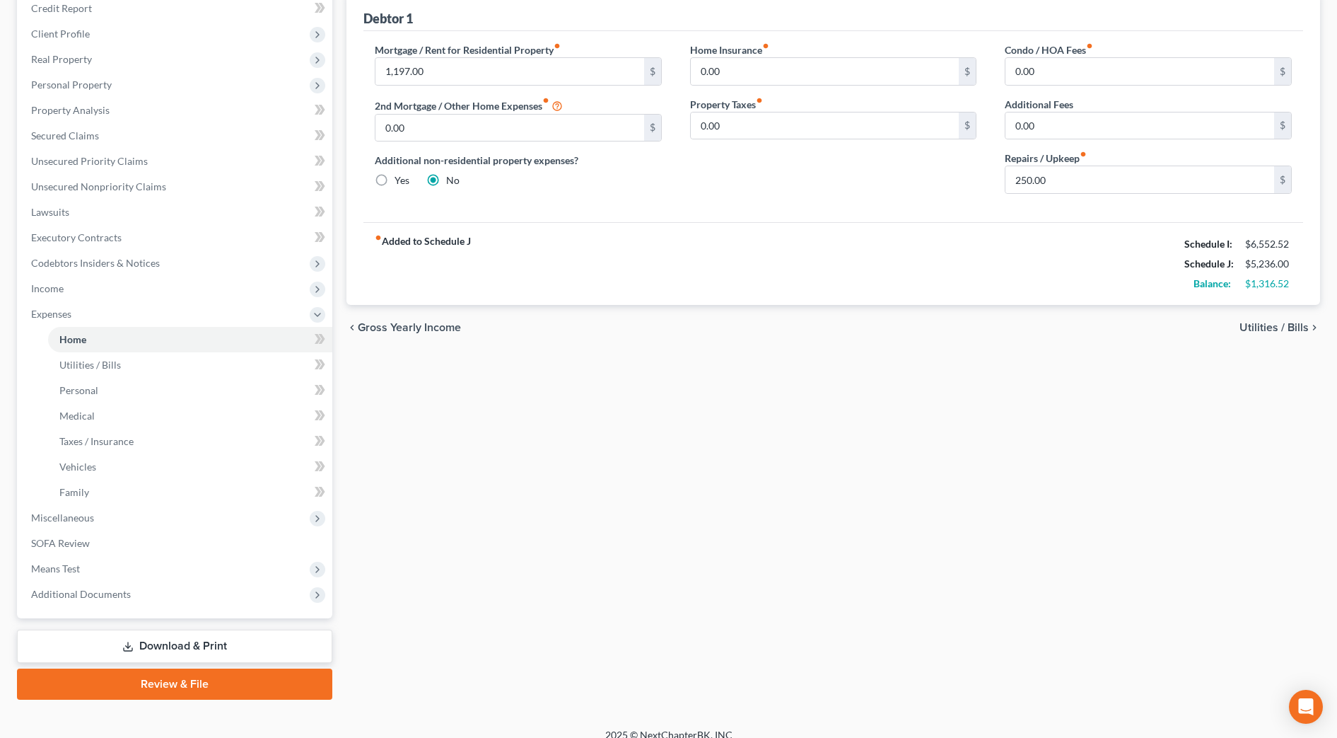
click at [149, 651] on link "Download & Print" at bounding box center [174, 645] width 315 height 33
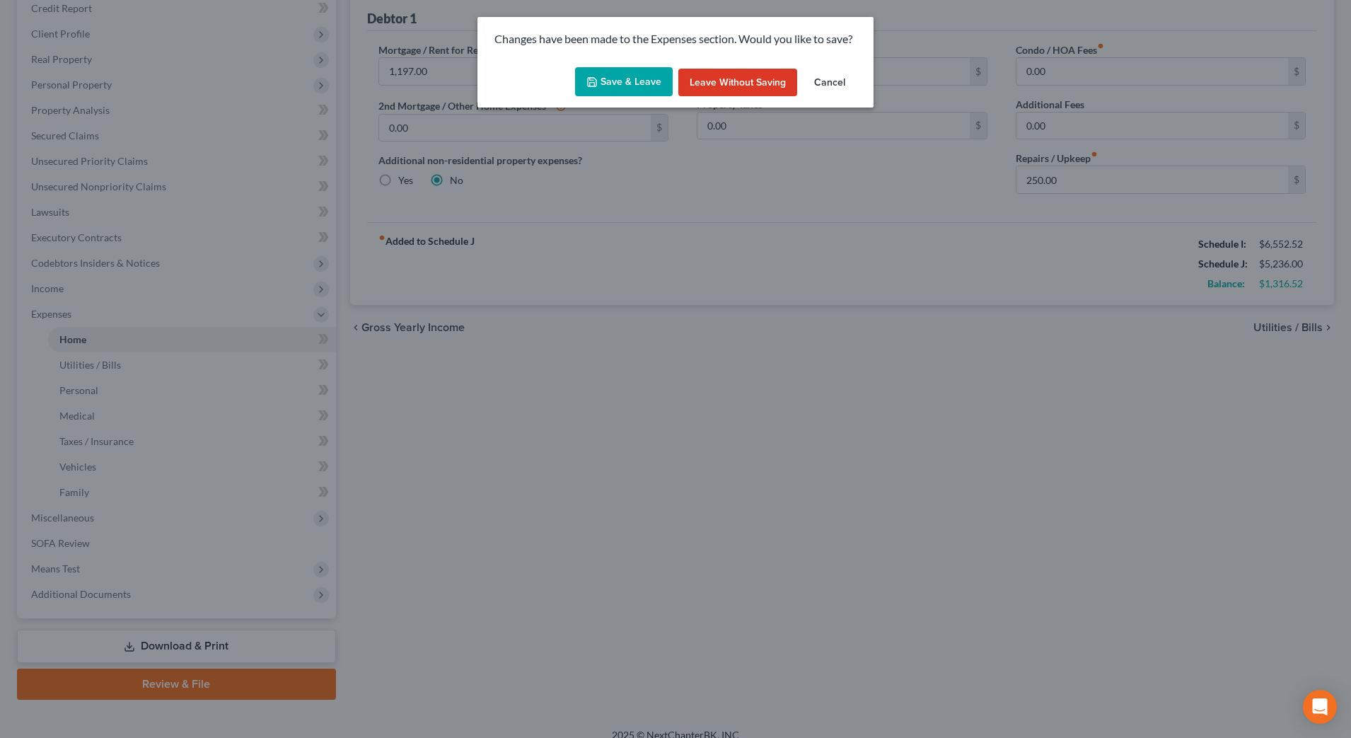
click at [605, 86] on button "Save & Leave" at bounding box center [624, 82] width 98 height 30
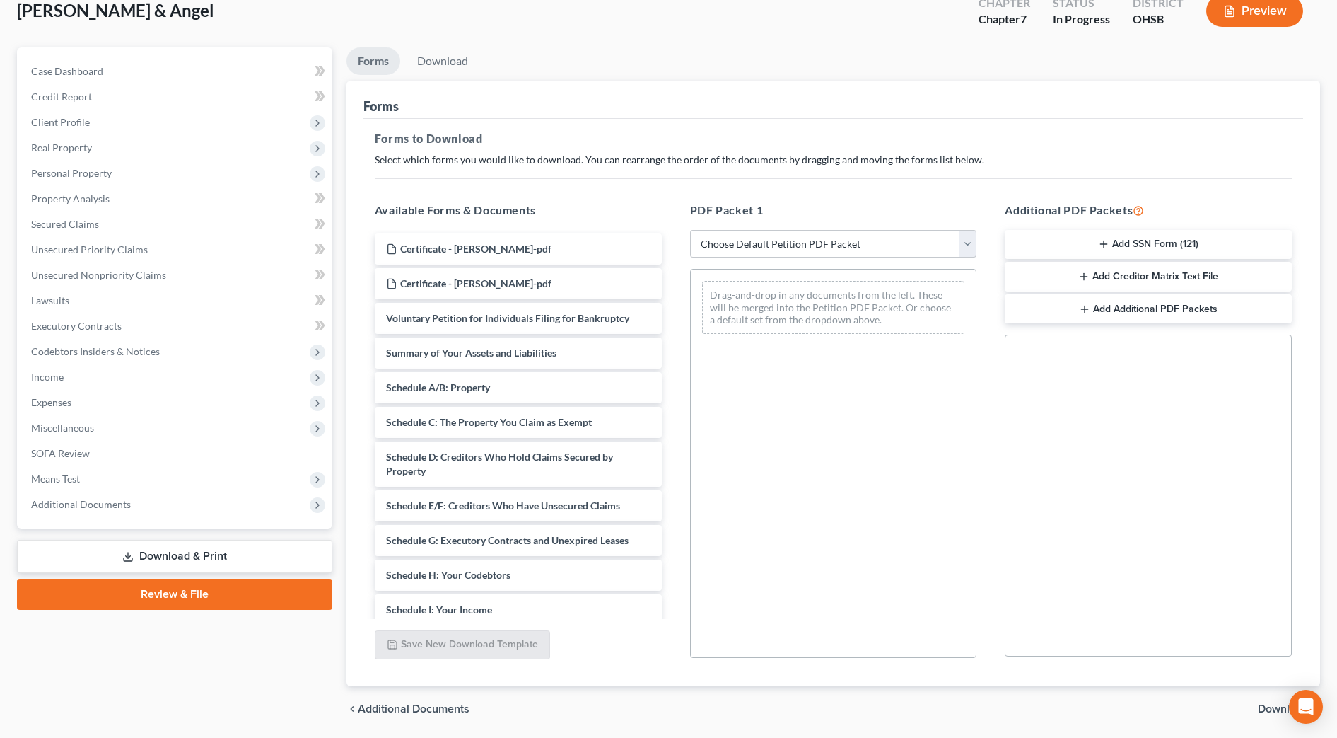
scroll to position [88, 0]
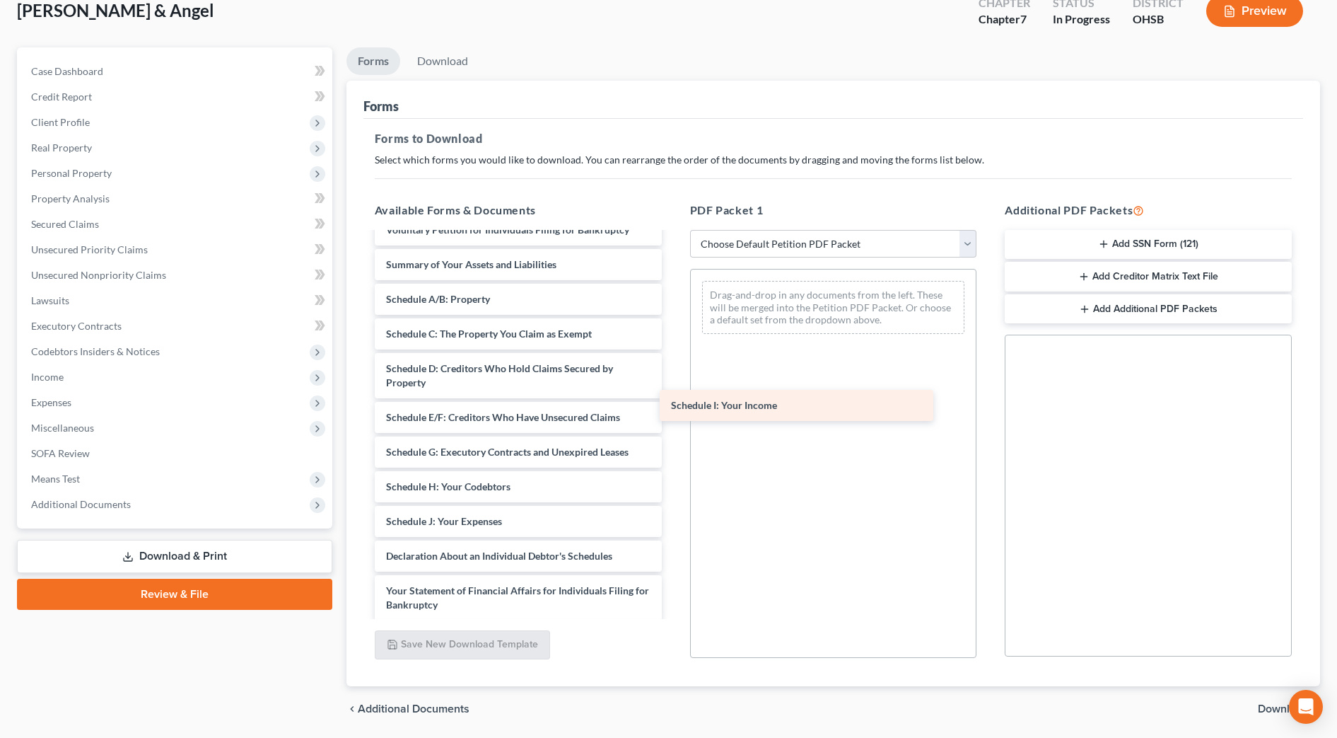
drag, startPoint x: 516, startPoint y: 518, endPoint x: 821, endPoint y: 350, distance: 348.8
click at [673, 350] on div "Schedule I: Your Income Certificate - [PERSON_NAME]-pdf Certificate - [PERSON_N…" at bounding box center [519, 508] width 310 height 726
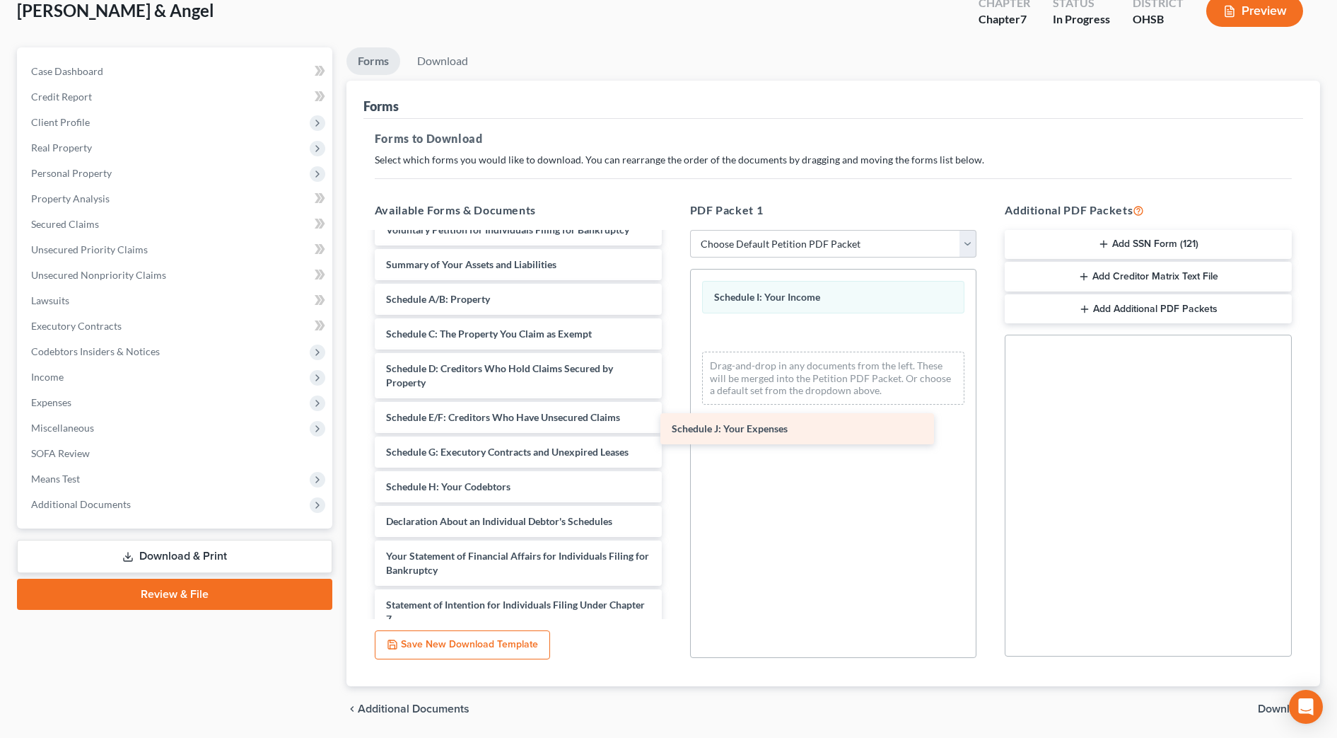
drag, startPoint x: 522, startPoint y: 528, endPoint x: 868, endPoint y: 347, distance: 390.4
click at [673, 347] on div "Schedule J: Your Expenses Certificate - [PERSON_NAME]-pdf Certificate - [PERSON…" at bounding box center [519, 490] width 310 height 691
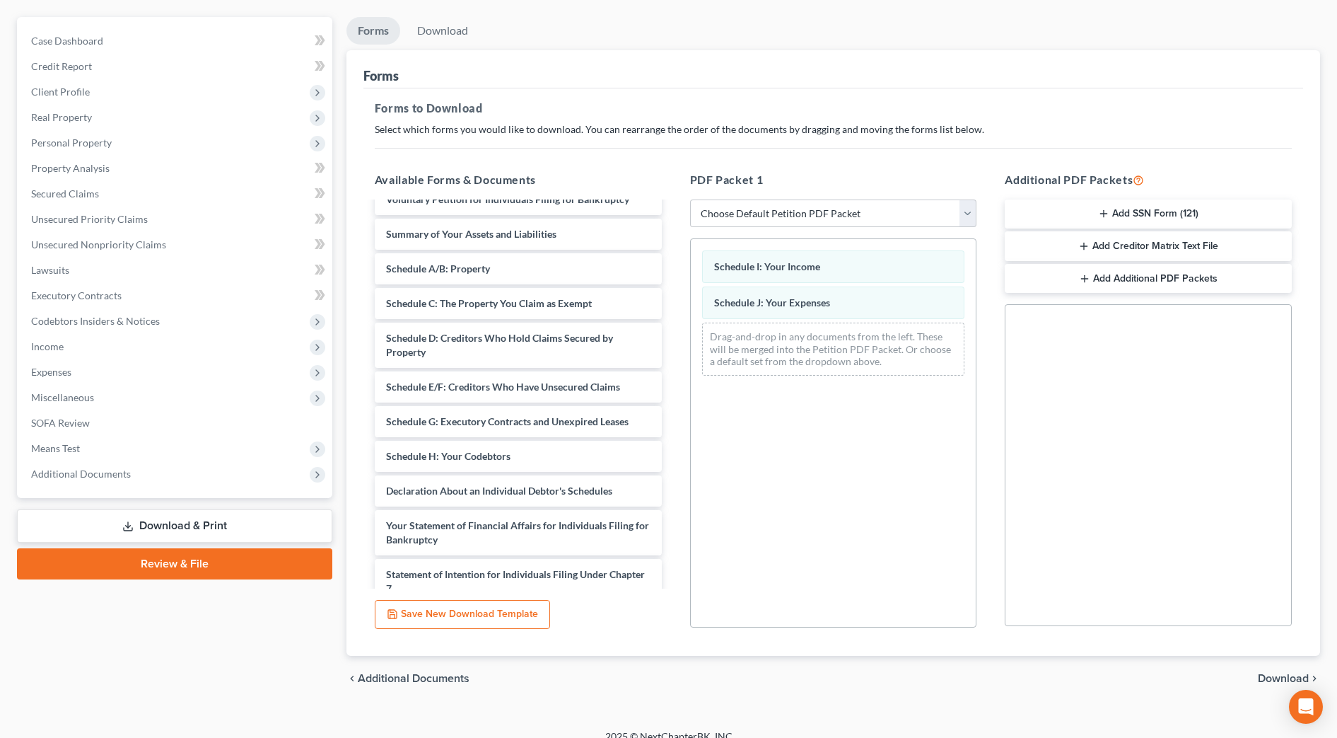
scroll to position [136, 0]
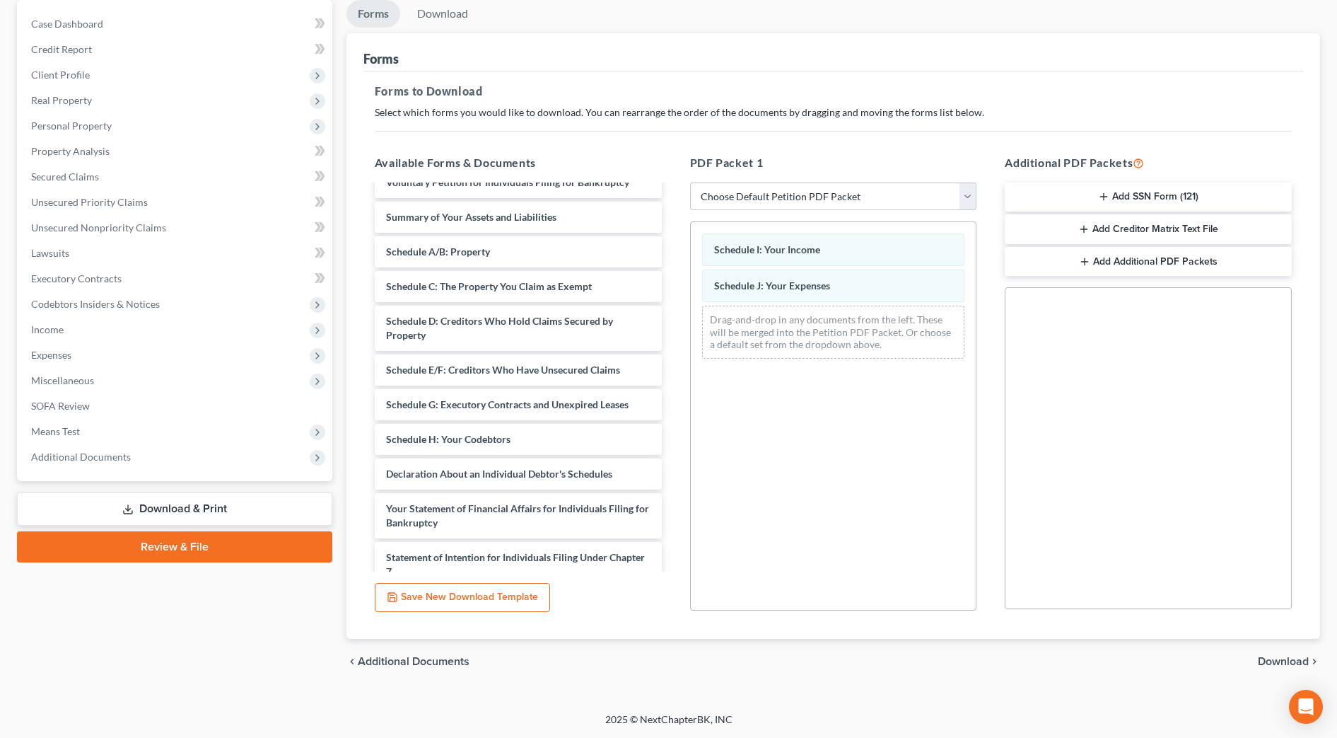
click at [1276, 659] on span "Download" at bounding box center [1283, 661] width 51 height 11
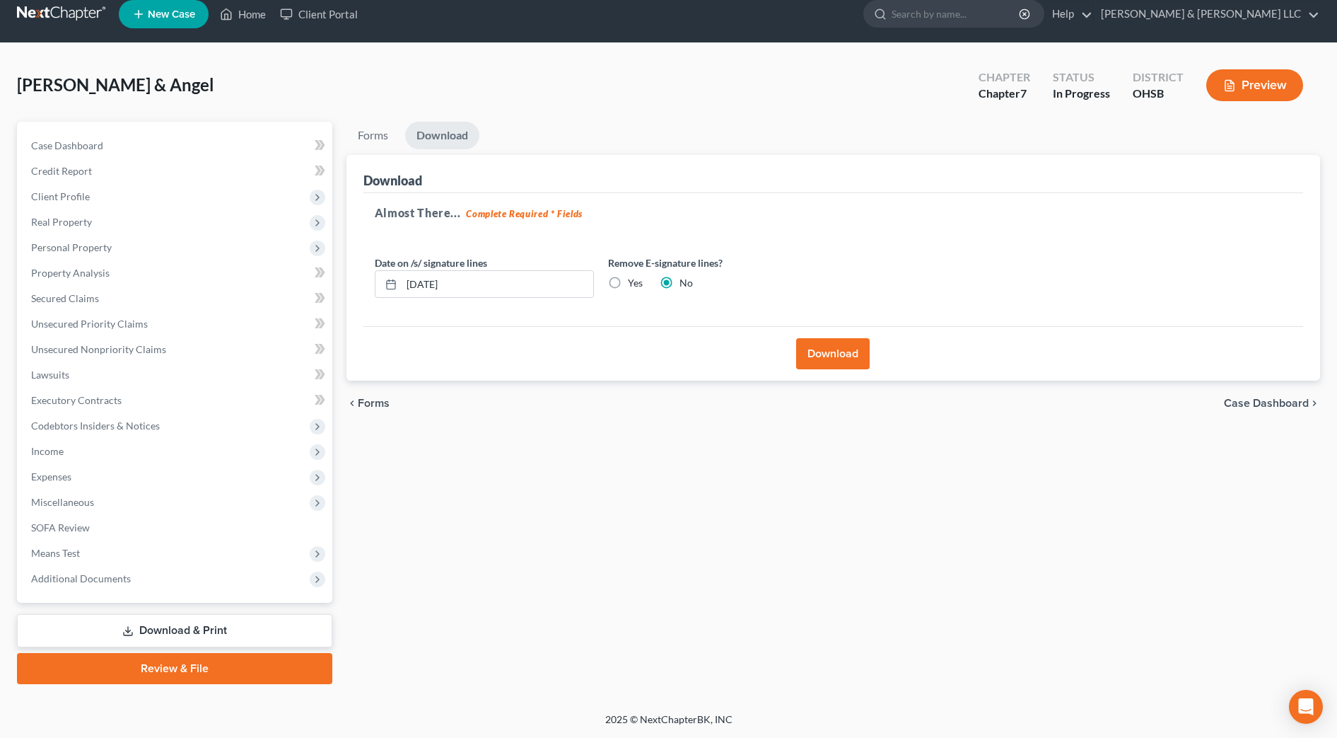
click at [845, 349] on button "Download" at bounding box center [833, 353] width 74 height 31
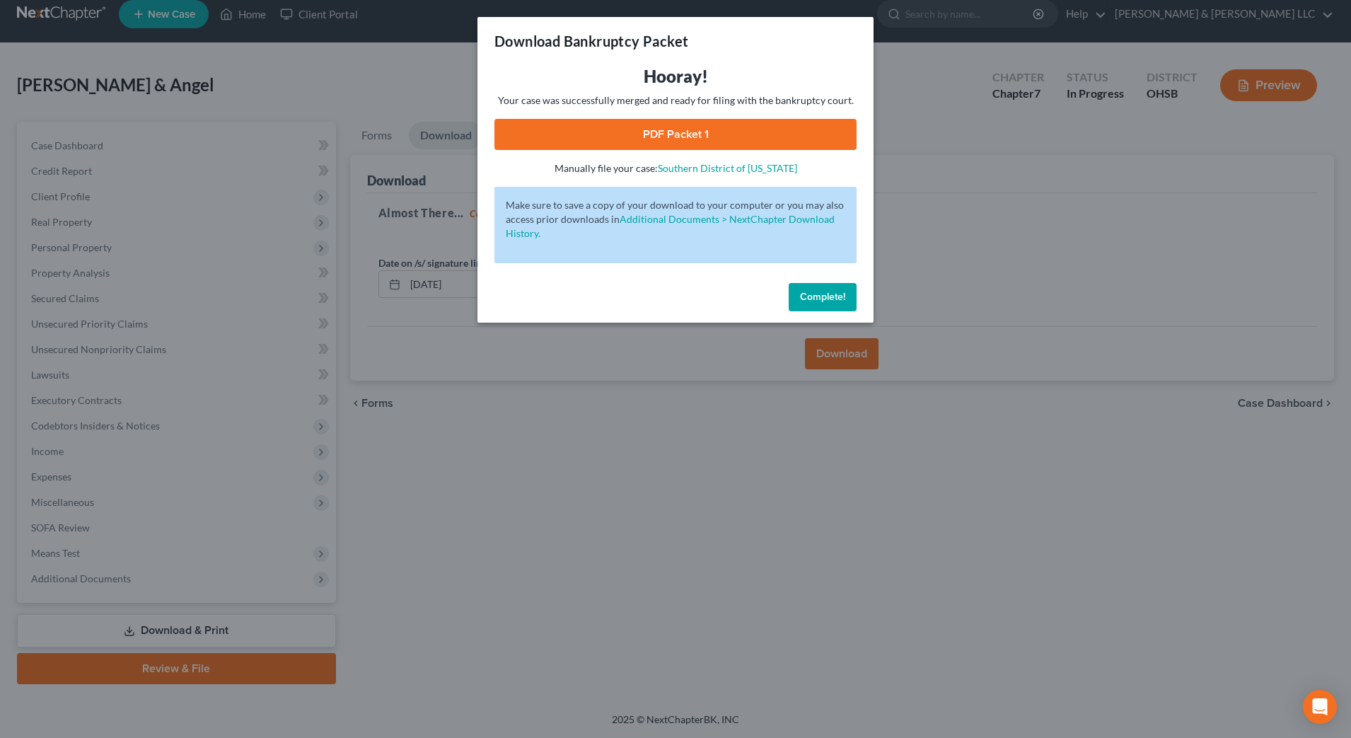
click at [662, 132] on link "PDF Packet 1" at bounding box center [675, 134] width 362 height 31
drag, startPoint x: 811, startPoint y: 291, endPoint x: 418, endPoint y: 409, distance: 410.4
click at [812, 291] on span "Complete!" at bounding box center [822, 297] width 45 height 12
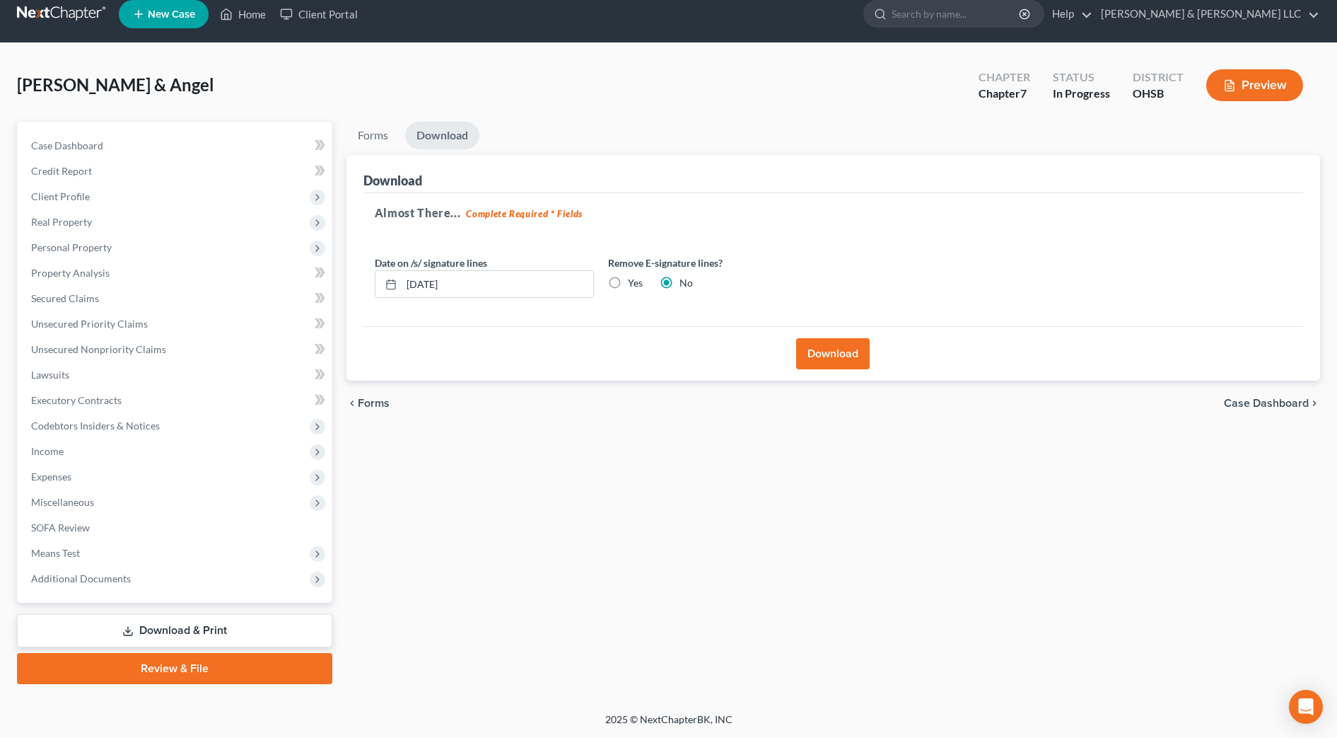
click at [185, 627] on link "Download & Print" at bounding box center [174, 630] width 315 height 33
click at [139, 494] on span "Miscellaneous" at bounding box center [176, 501] width 313 height 25
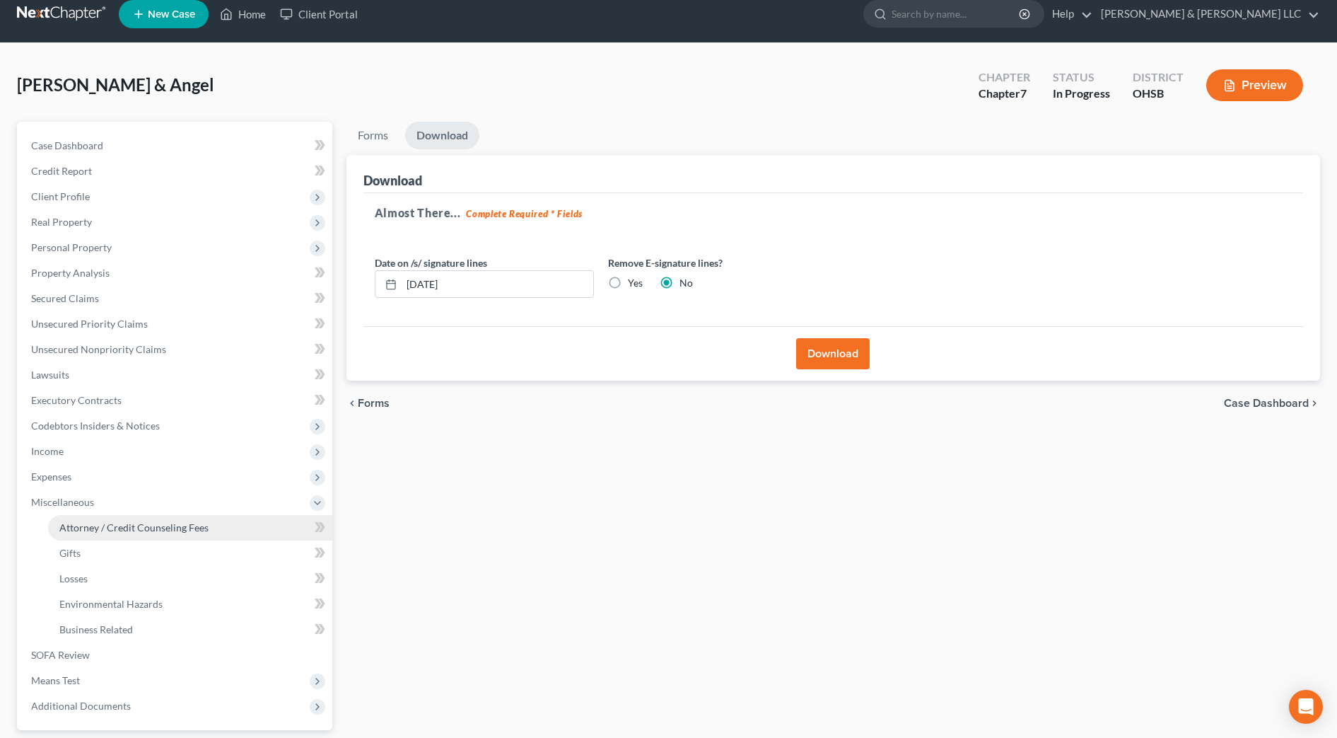
click at [139, 520] on link "Attorney / Credit Counseling Fees" at bounding box center [190, 527] width 284 height 25
select select "0"
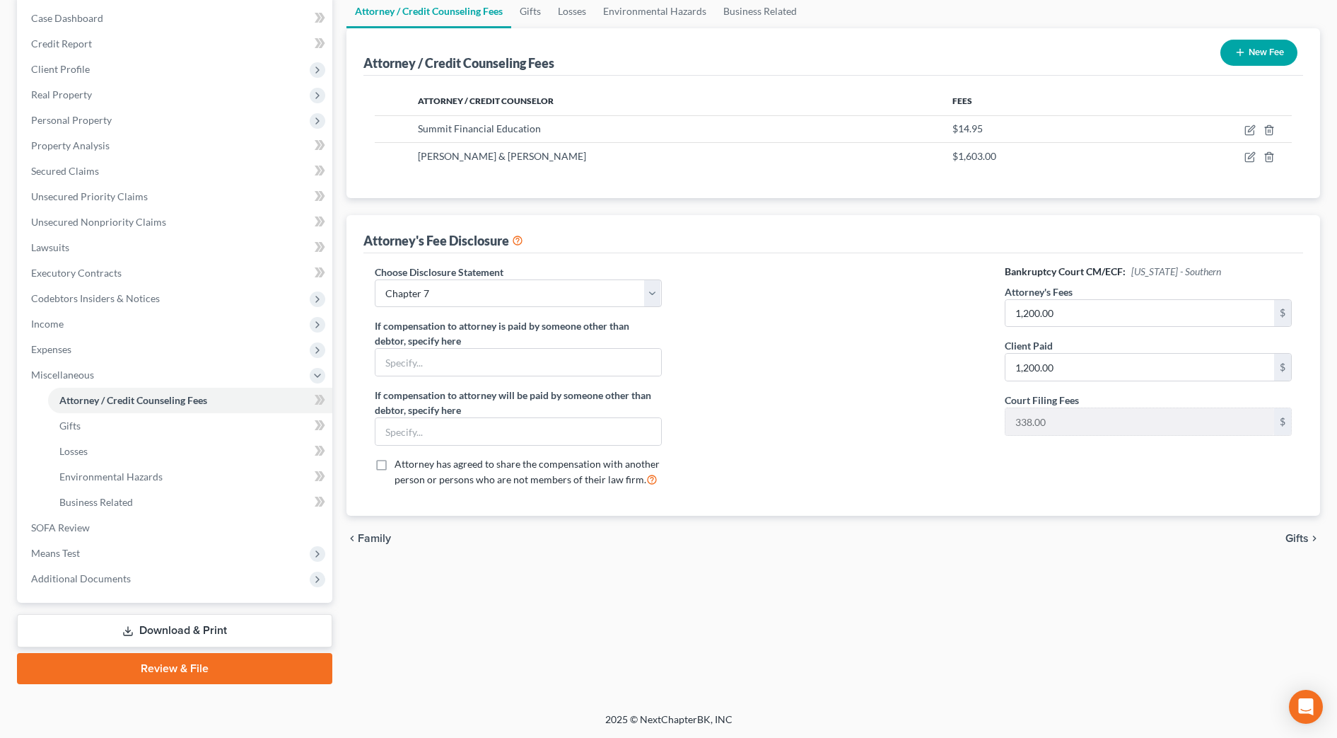
click at [182, 634] on link "Download & Print" at bounding box center [174, 630] width 315 height 33
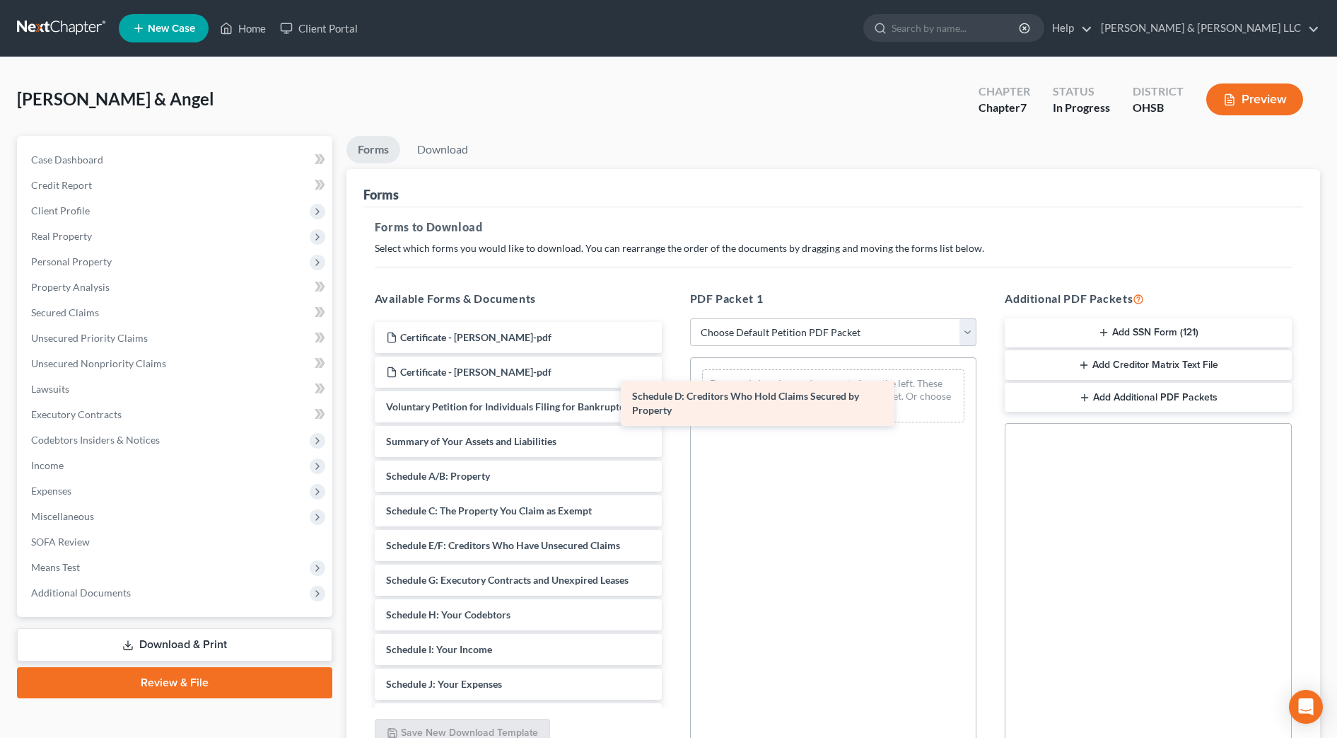
drag, startPoint x: 567, startPoint y: 545, endPoint x: 813, endPoint y: 396, distance: 287.8
click at [673, 396] on div "Schedule D: Creditors Who Hold Claims Secured by Property Certificate - [PERSON…" at bounding box center [519, 677] width 310 height 711
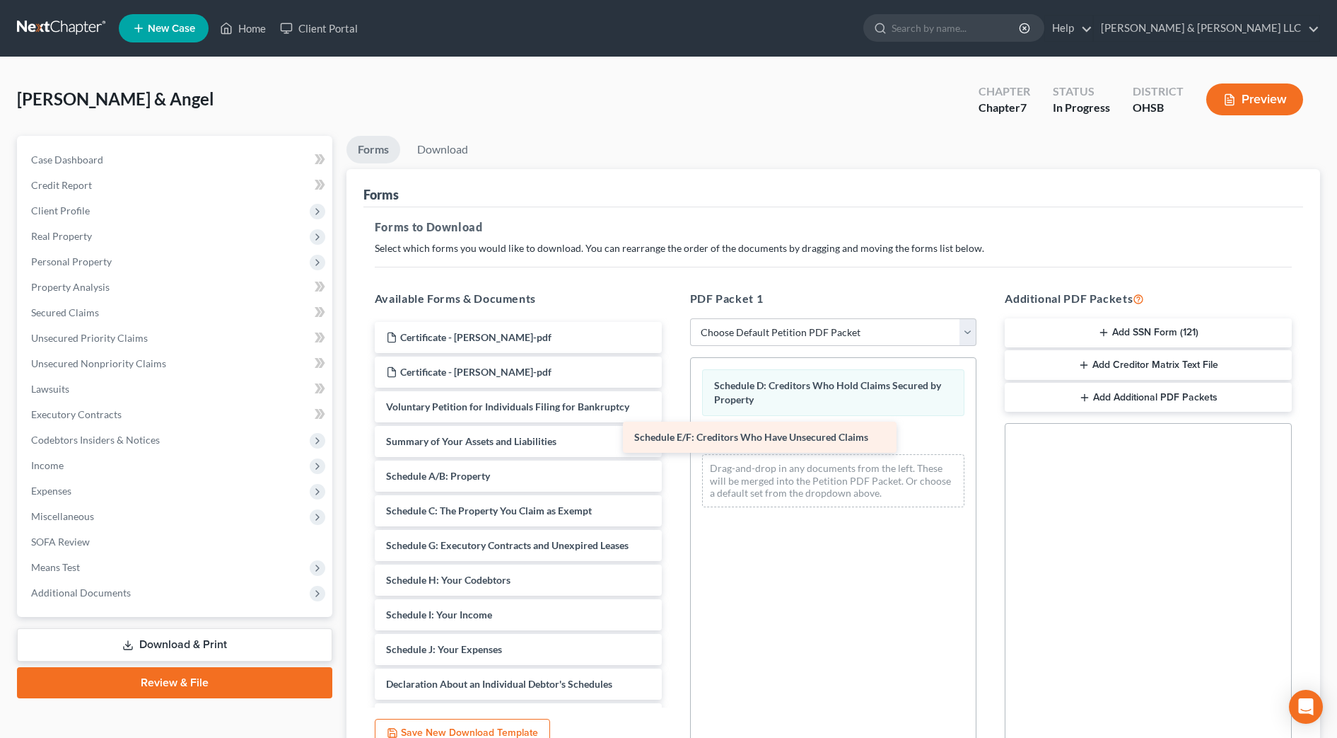
drag, startPoint x: 597, startPoint y: 546, endPoint x: 844, endPoint y: 438, distance: 269.5
click at [673, 438] on div "Schedule E/F: Creditors Who Have Unsecured Claims Certificate - [PERSON_NAME]-p…" at bounding box center [519, 660] width 310 height 677
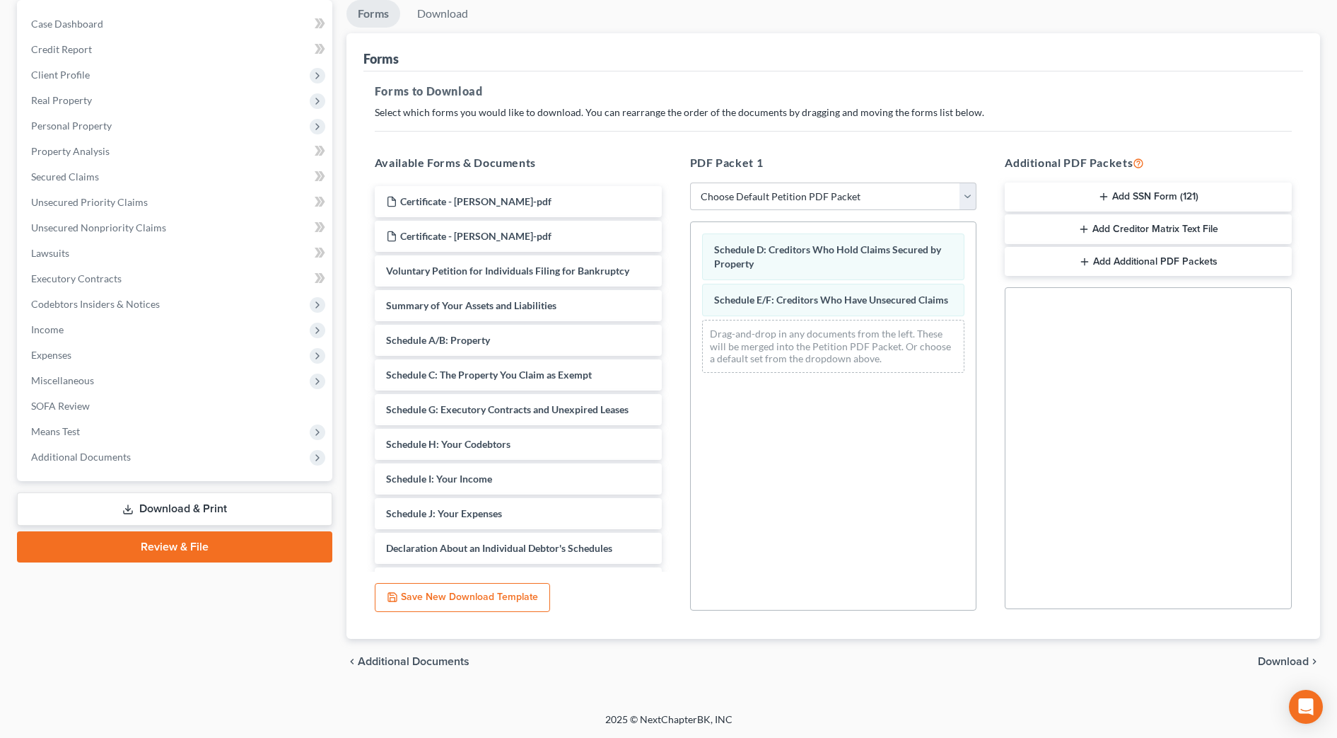
click at [1270, 658] on span "Download" at bounding box center [1283, 661] width 51 height 11
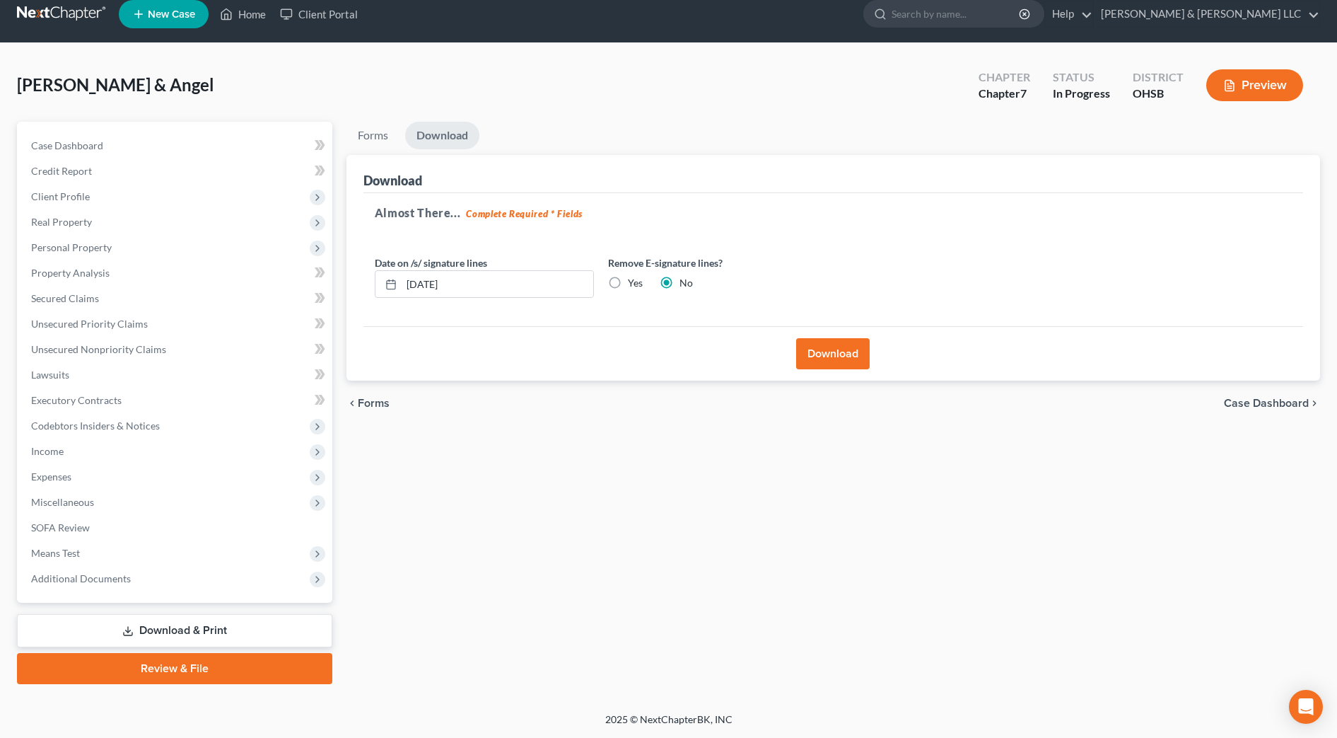
scroll to position [14, 0]
click at [830, 355] on button "Download" at bounding box center [833, 353] width 74 height 31
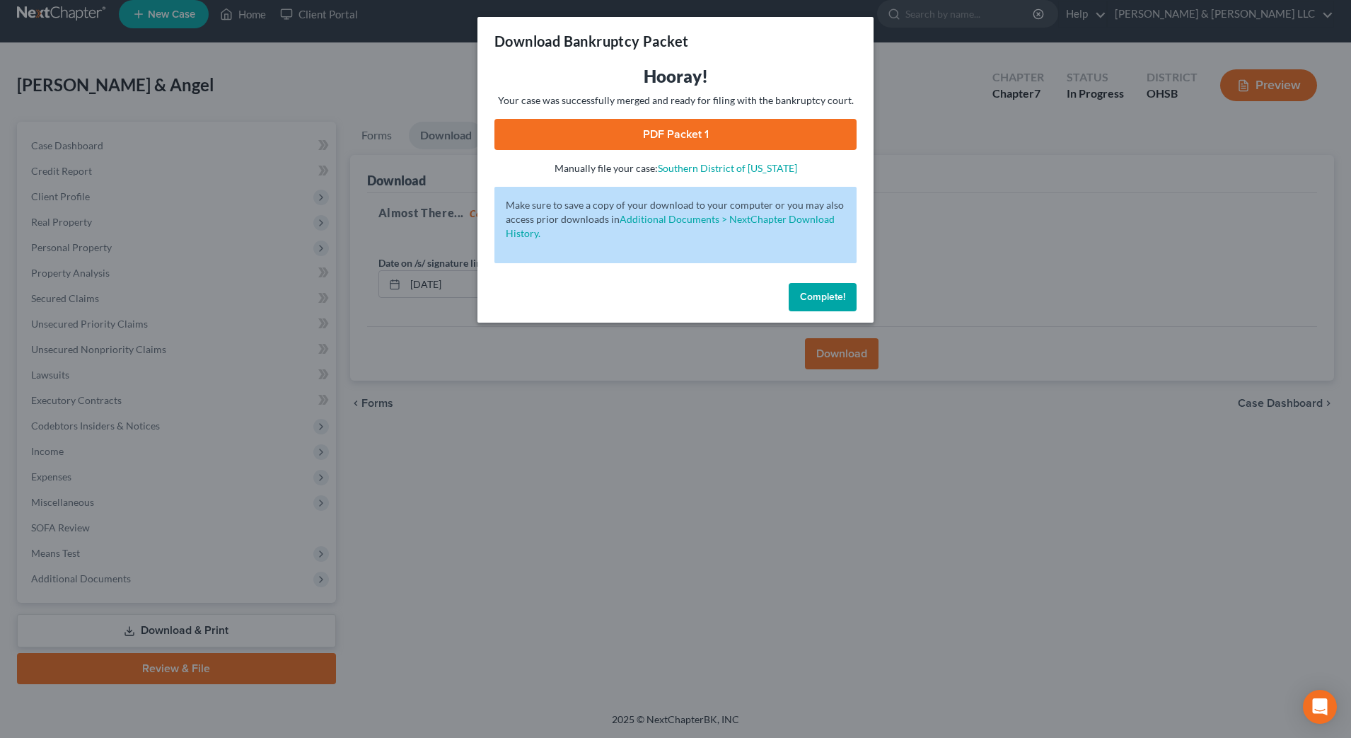
click at [757, 139] on link "PDF Packet 1" at bounding box center [675, 134] width 362 height 31
drag, startPoint x: 816, startPoint y: 288, endPoint x: 311, endPoint y: 41, distance: 562.1
click at [816, 288] on button "Complete!" at bounding box center [823, 297] width 68 height 28
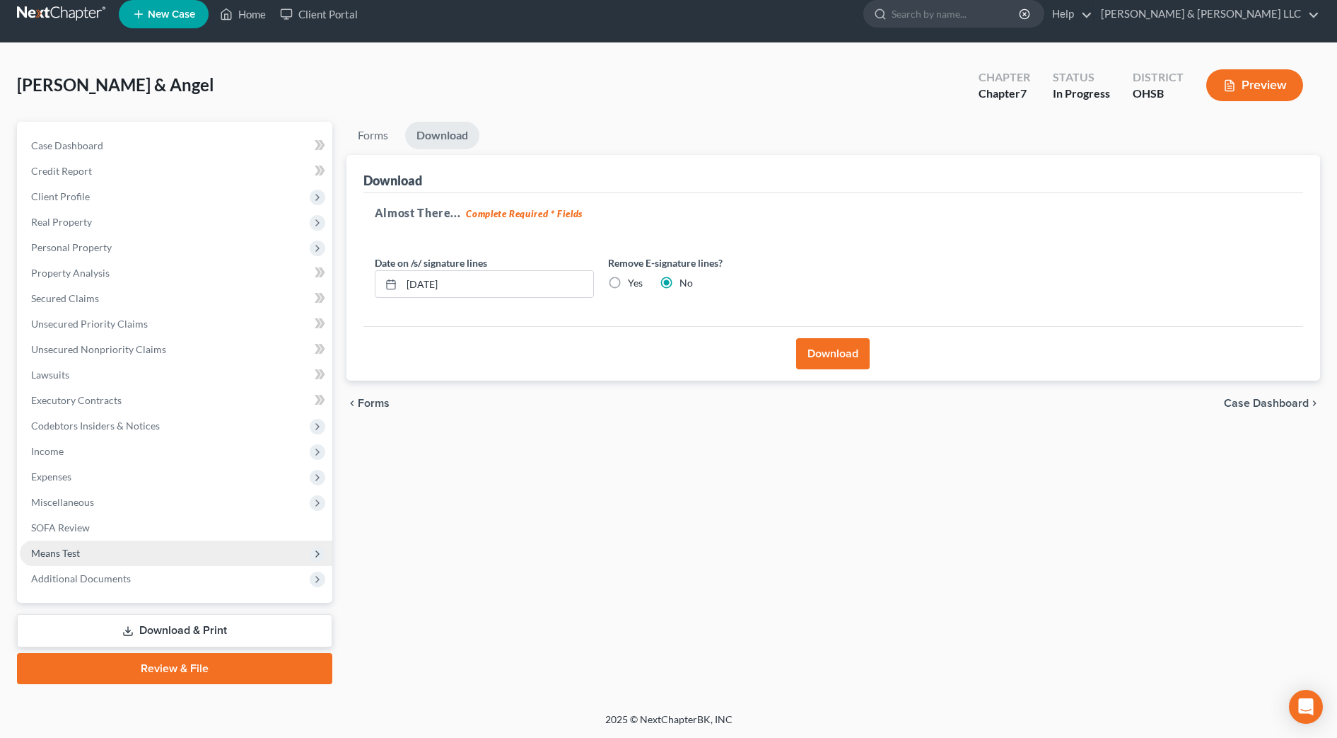
click at [113, 548] on span "Means Test" at bounding box center [176, 552] width 313 height 25
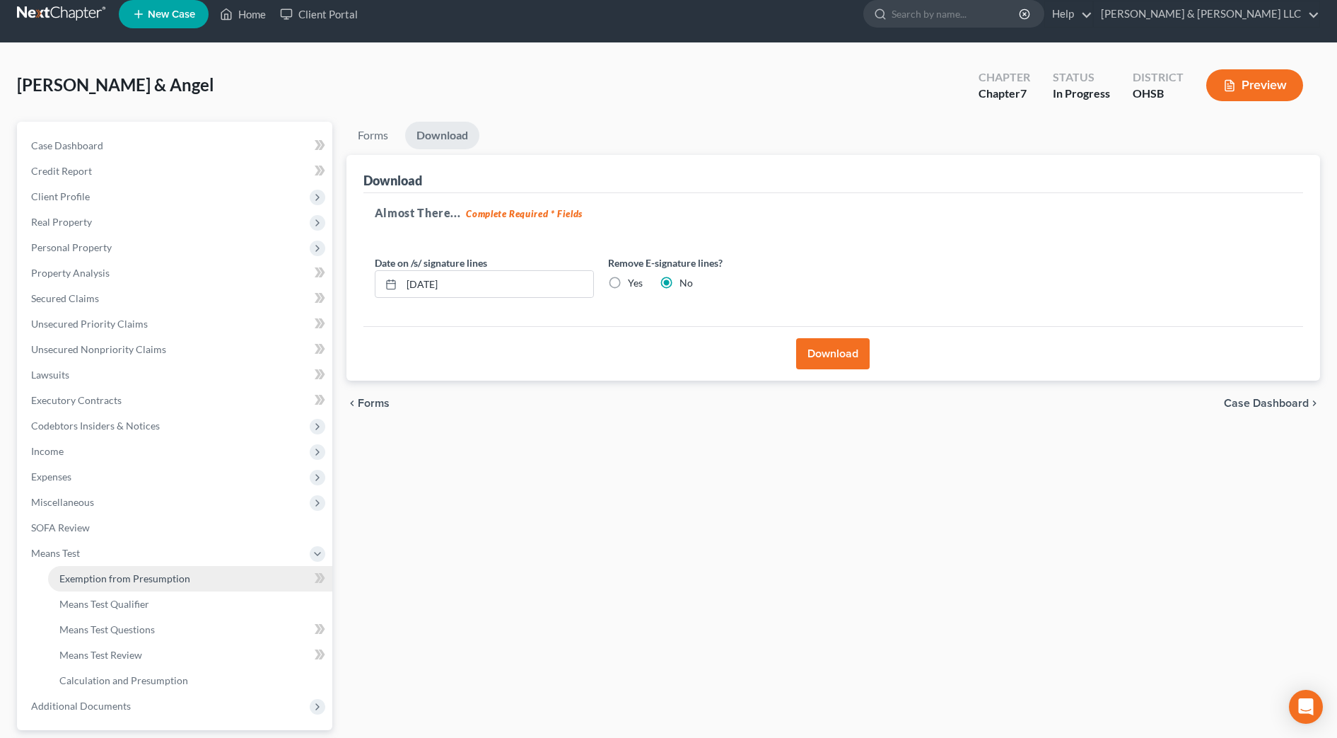
click at [115, 576] on span "Exemption from Presumption" at bounding box center [124, 578] width 131 height 12
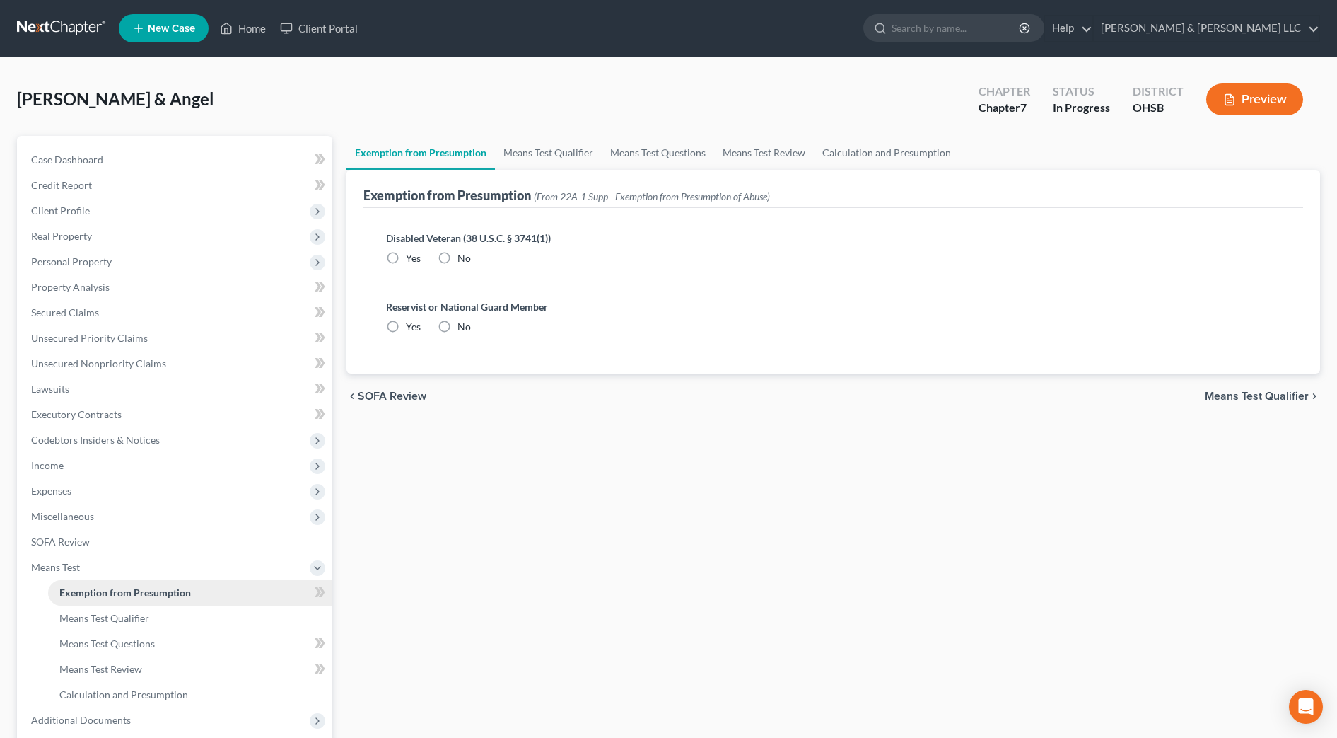
radio input "true"
click at [552, 150] on link "Means Test Qualifier" at bounding box center [548, 153] width 107 height 34
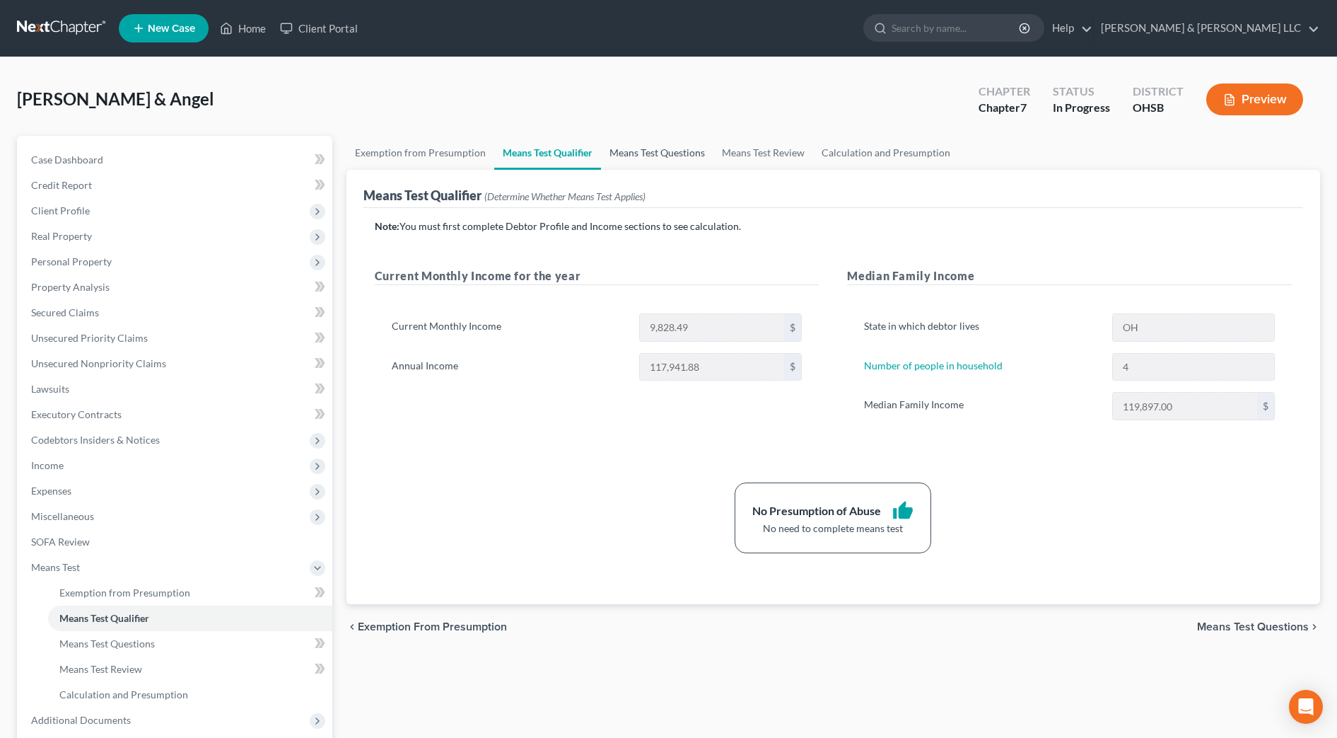
click at [638, 150] on link "Means Test Questions" at bounding box center [657, 153] width 112 height 34
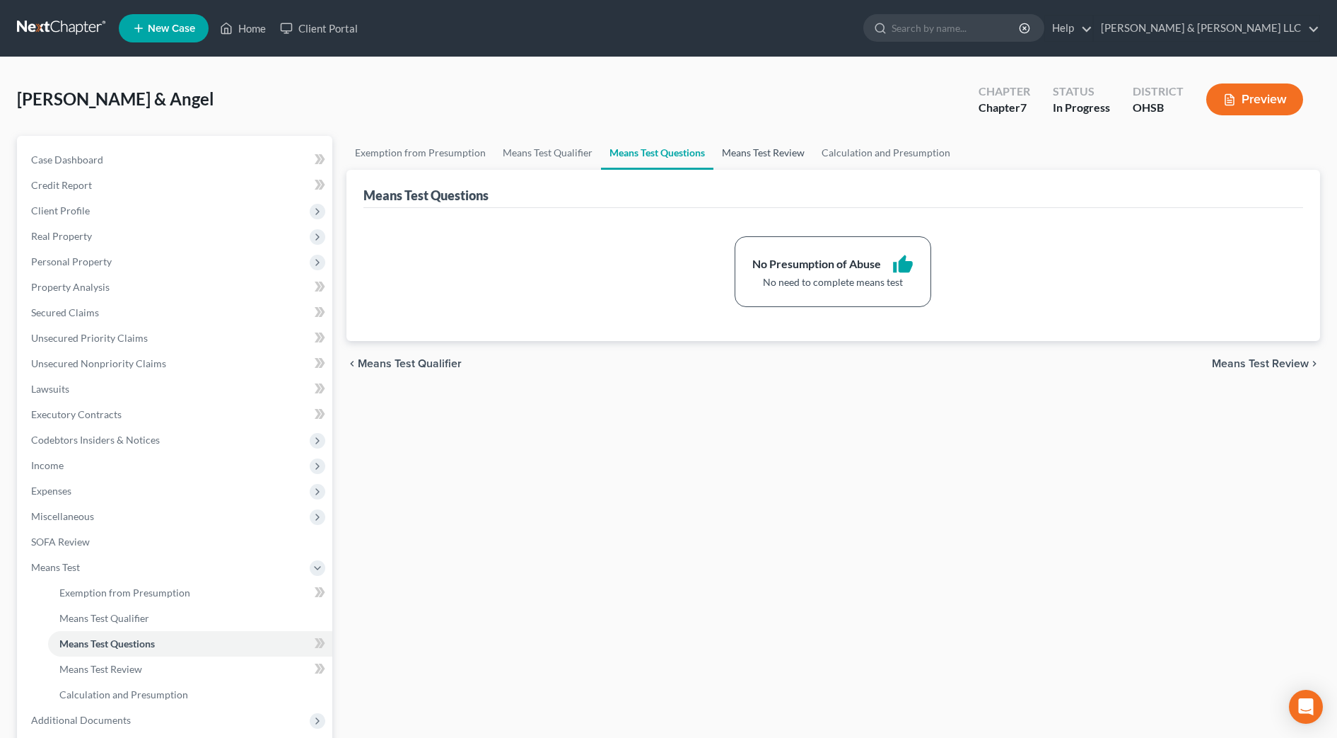
click at [779, 162] on link "Means Test Review" at bounding box center [764, 153] width 100 height 34
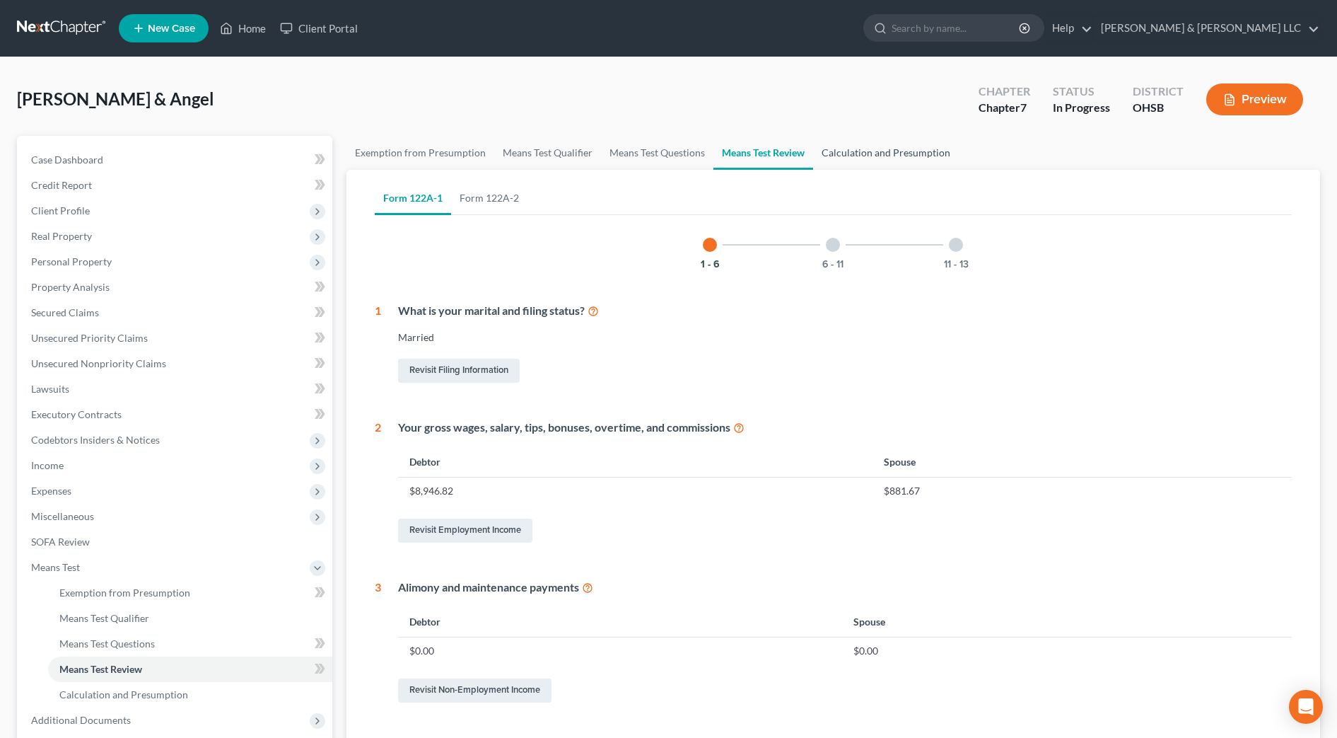
click at [858, 151] on link "Calculation and Presumption" at bounding box center [886, 153] width 146 height 34
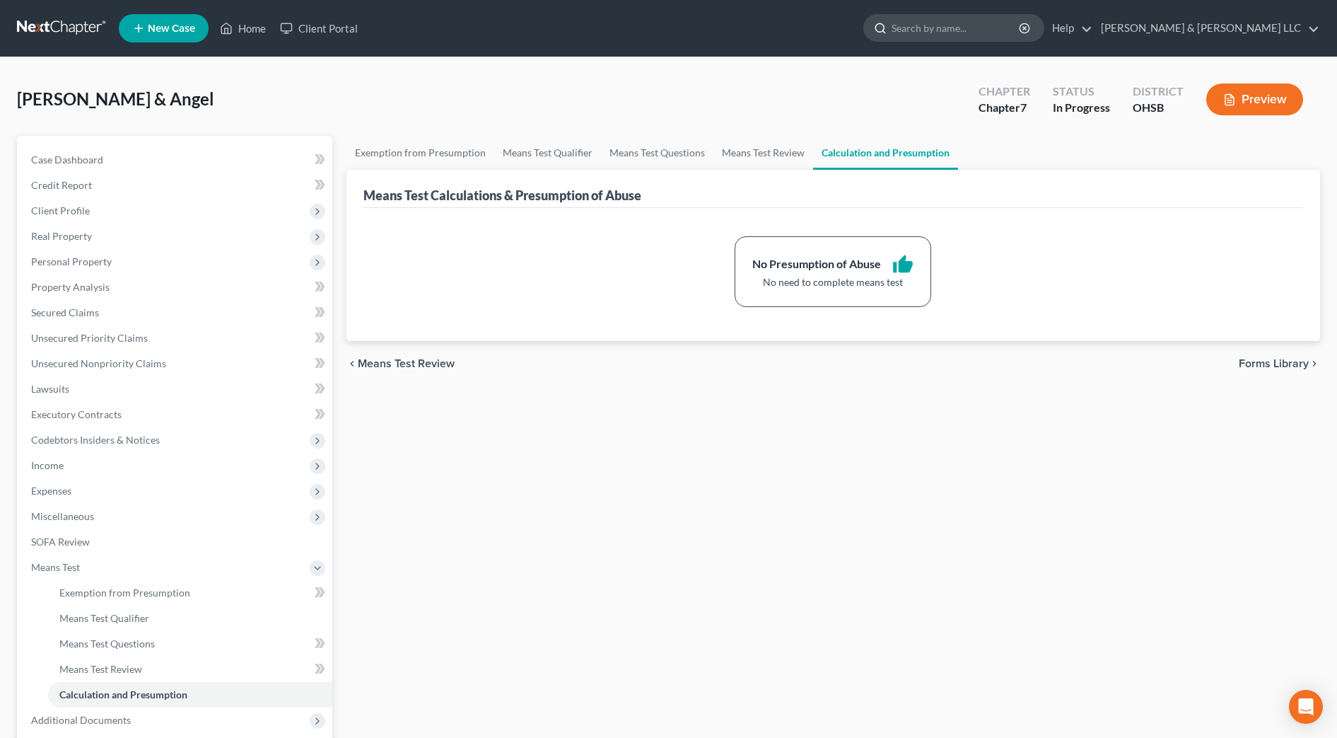
click at [1006, 21] on input "search" at bounding box center [956, 28] width 129 height 26
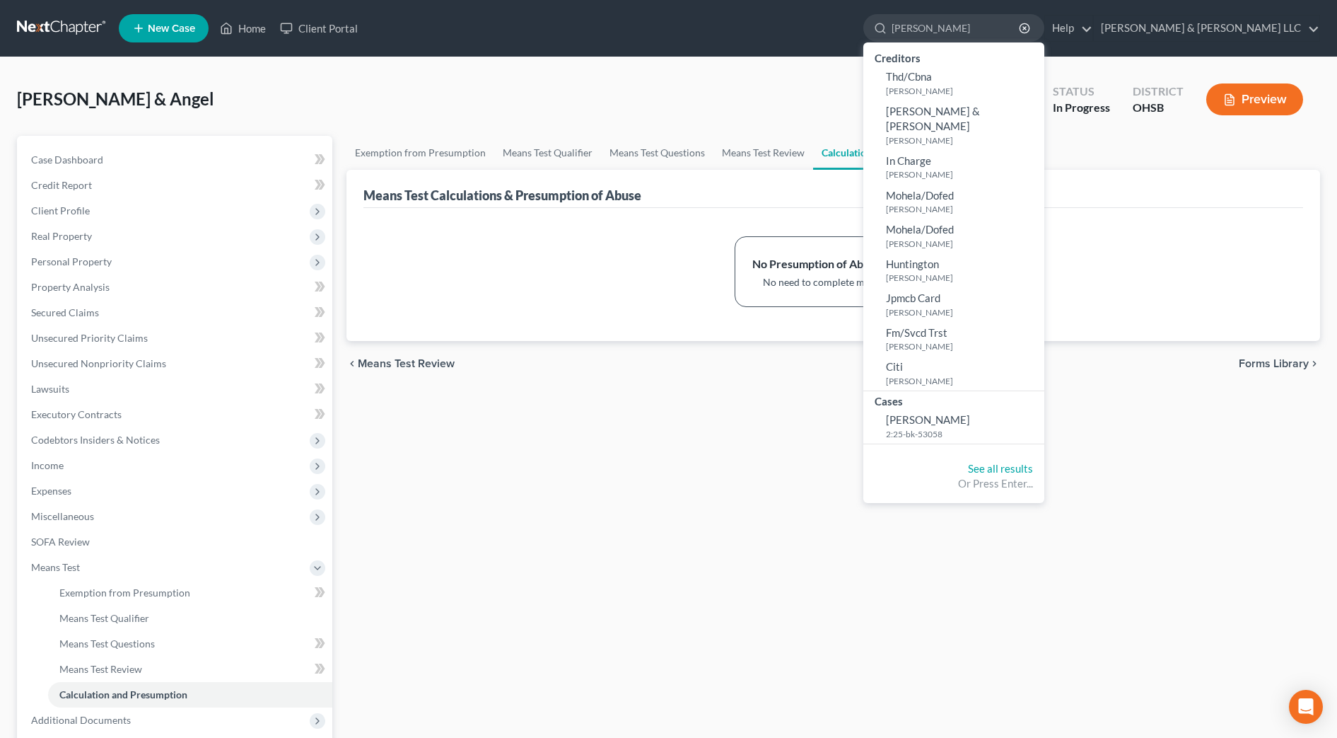
type input "[PERSON_NAME]"
click at [1011, 428] on small "2:25-bk-53058" at bounding box center [963, 434] width 155 height 12
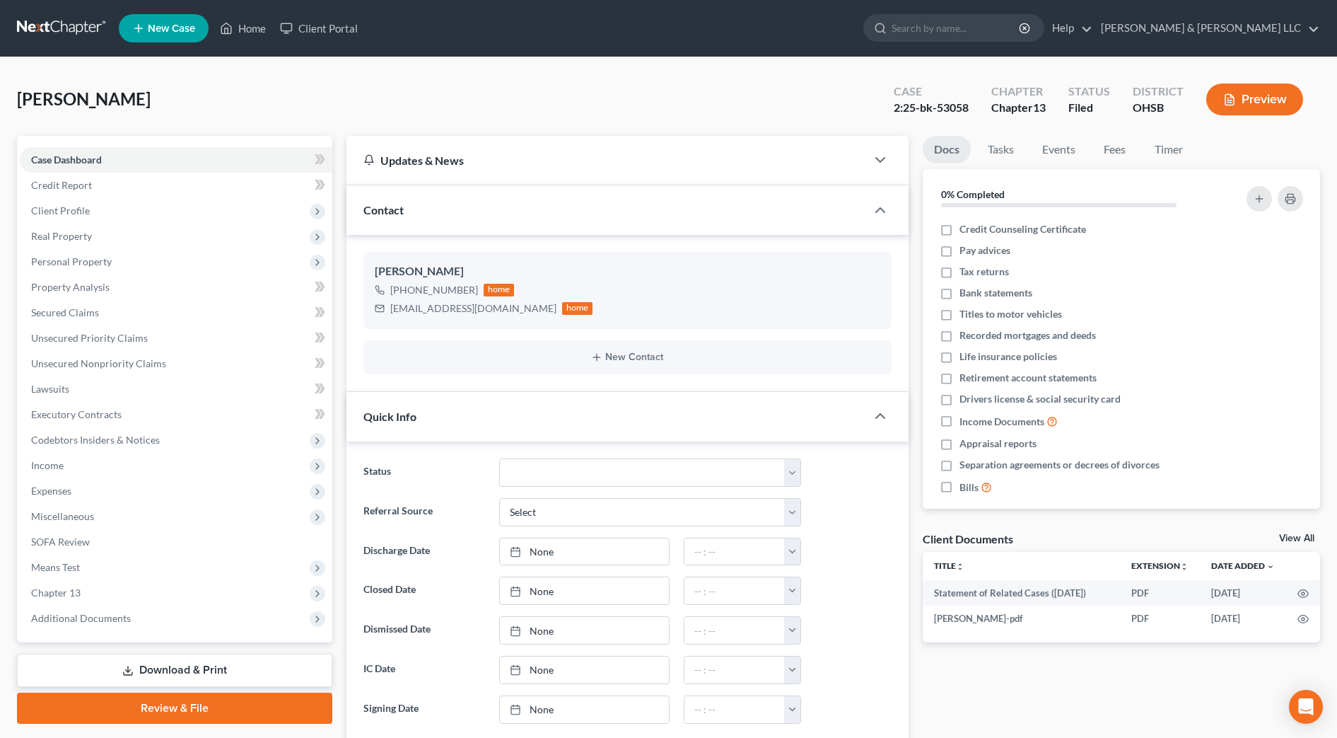
scroll to position [1106, 0]
drag, startPoint x: 136, startPoint y: 368, endPoint x: 248, endPoint y: 5, distance: 380.1
click at [136, 368] on span "Unsecured Nonpriority Claims" at bounding box center [98, 363] width 135 height 12
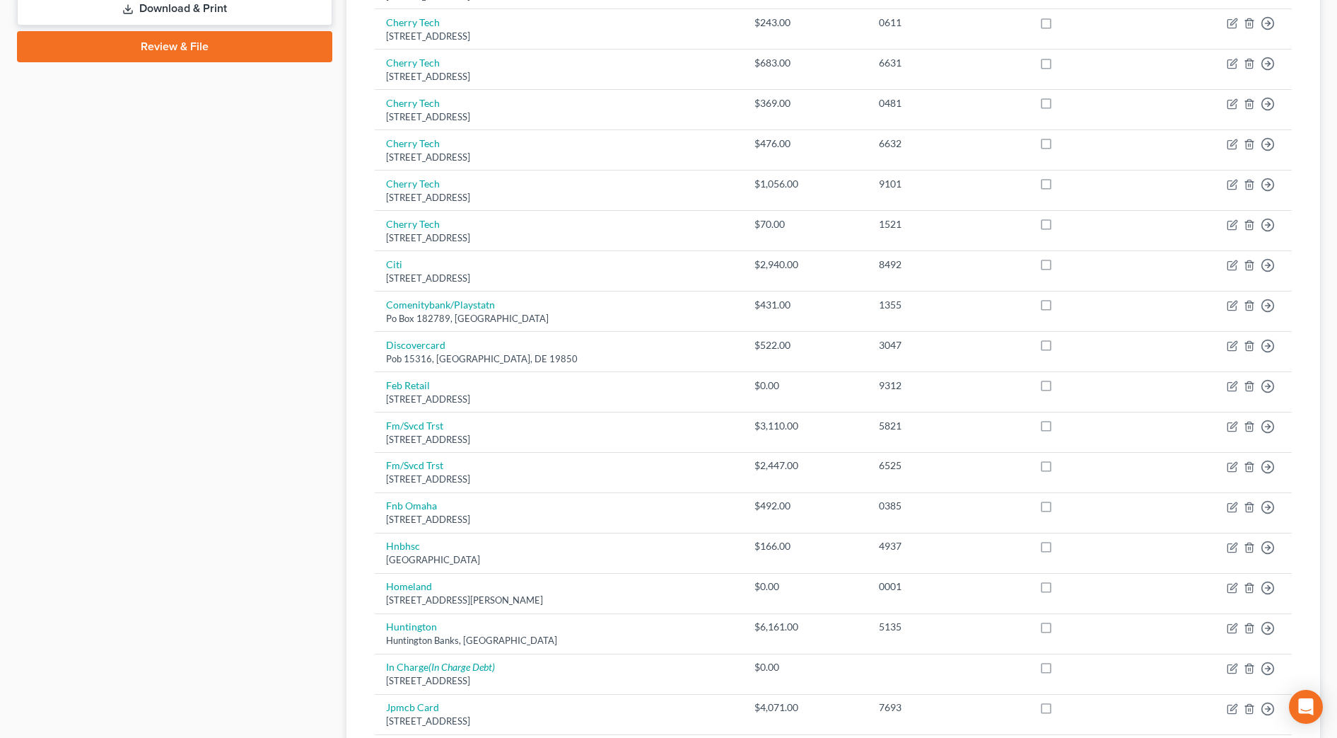
scroll to position [796, 0]
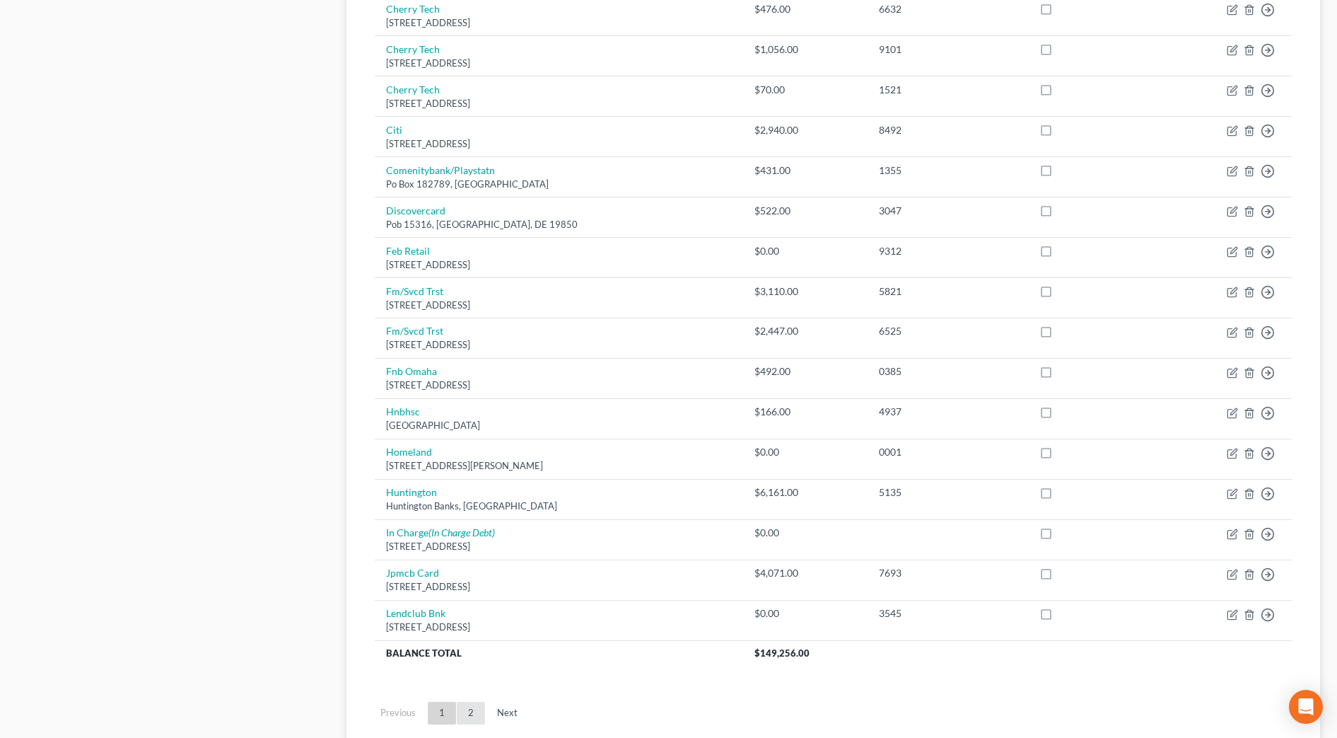
click at [469, 711] on link "2" at bounding box center [471, 713] width 28 height 23
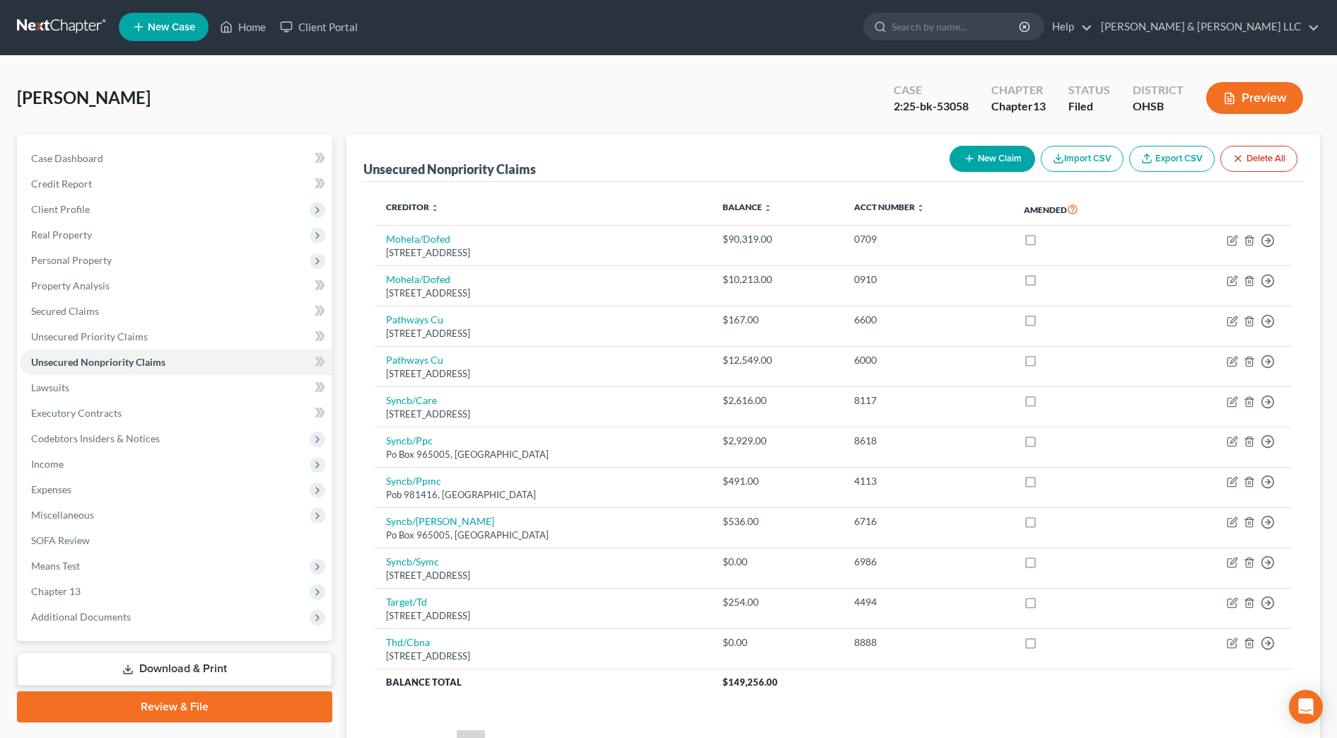
scroll to position [0, 0]
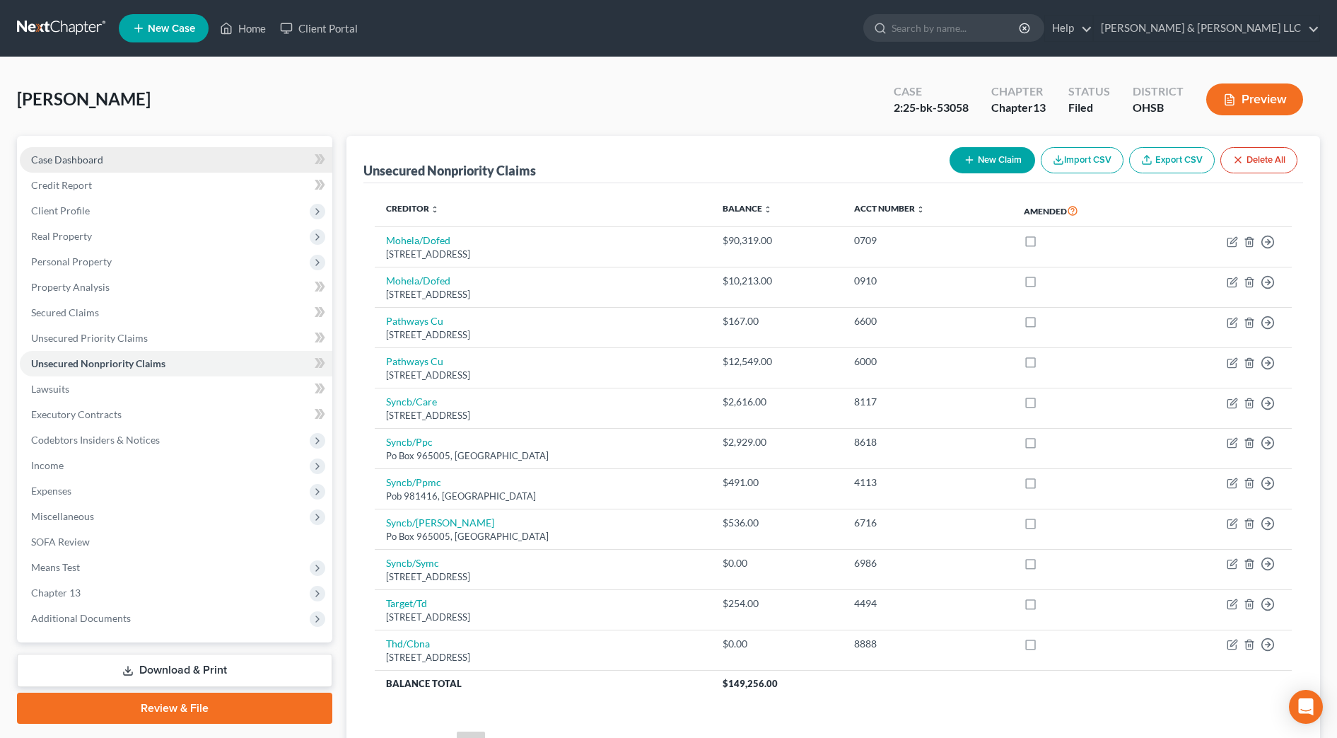
click at [120, 160] on link "Case Dashboard" at bounding box center [176, 159] width 313 height 25
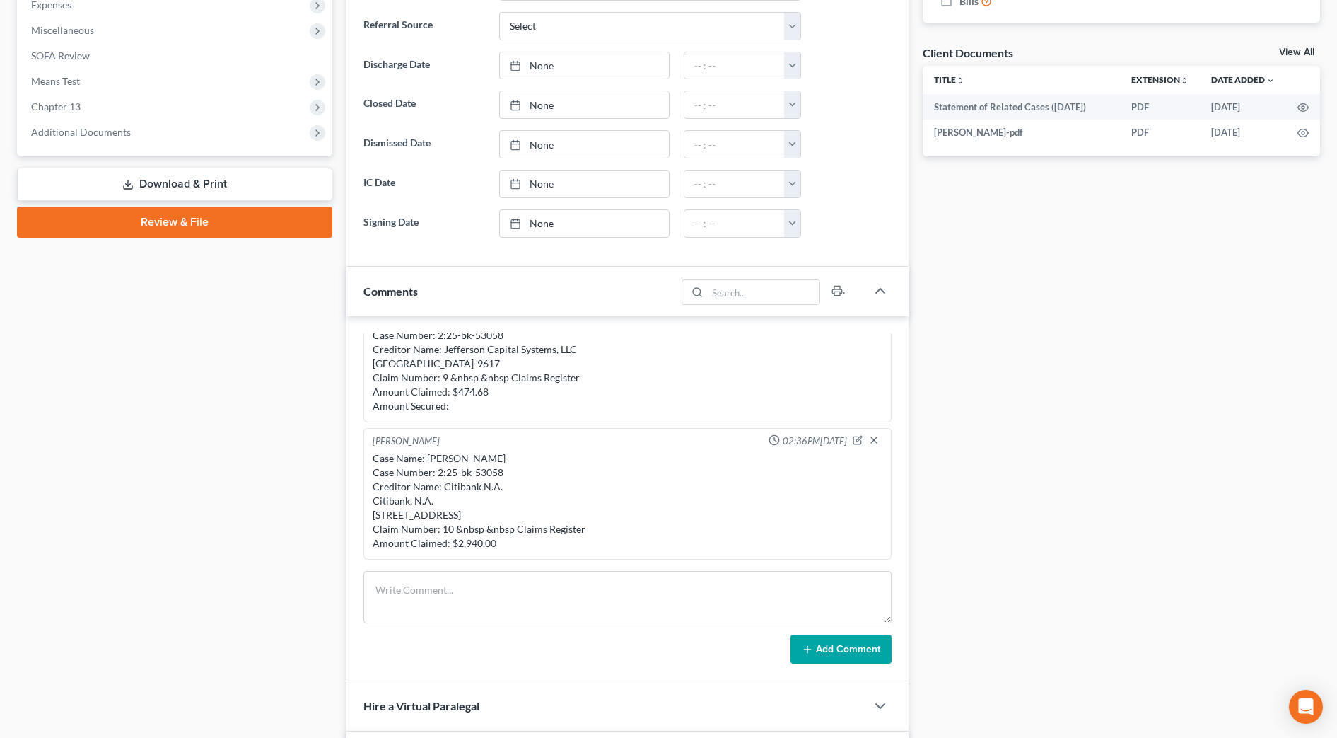
scroll to position [619, 0]
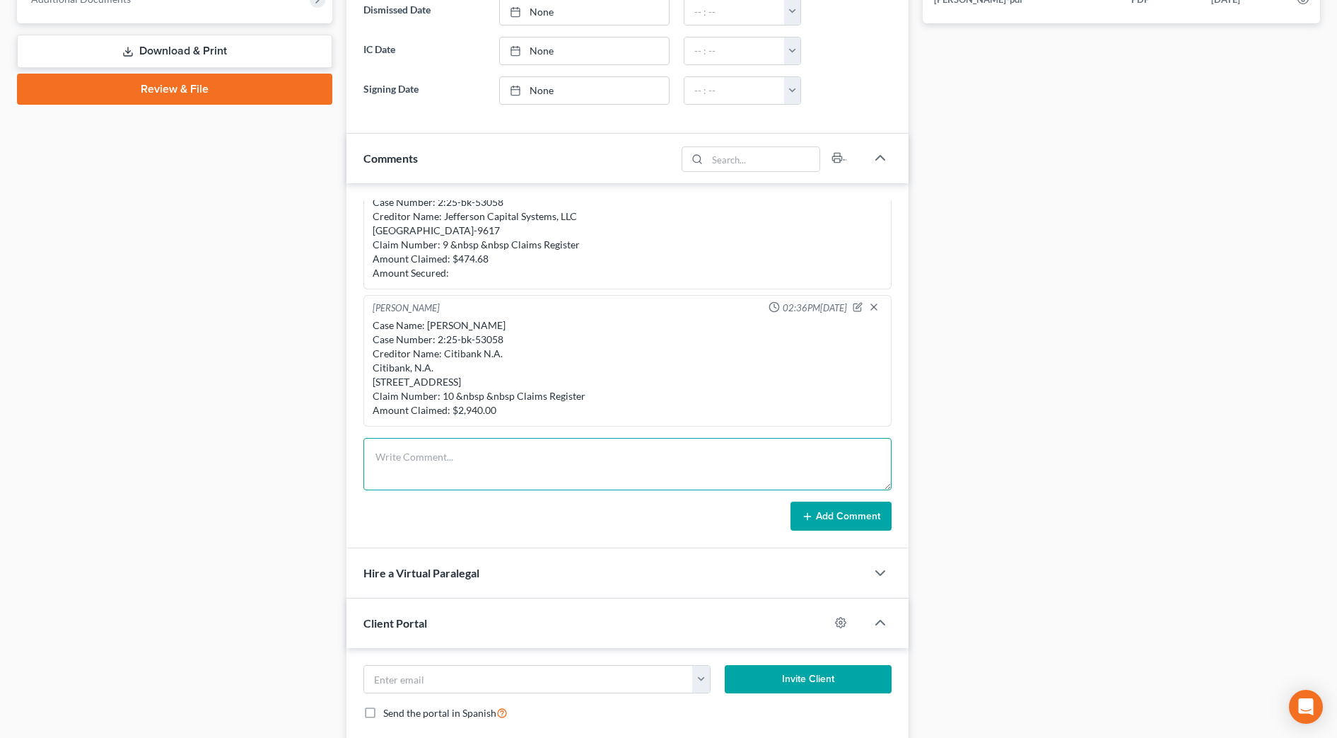
click at [438, 458] on textarea at bounding box center [628, 464] width 528 height 52
paste textarea "The following transaction was received from ^[PERSON_NAME] on [DATE] 11:44 AM E…"
click at [373, 459] on textarea "The following transaction was received from ^[PERSON_NAME] on [DATE] 11:44 AM E…" at bounding box center [628, 464] width 528 height 52
type textarea "Care credit The following transaction was received from ^[PERSON_NAME] on [DATE…"
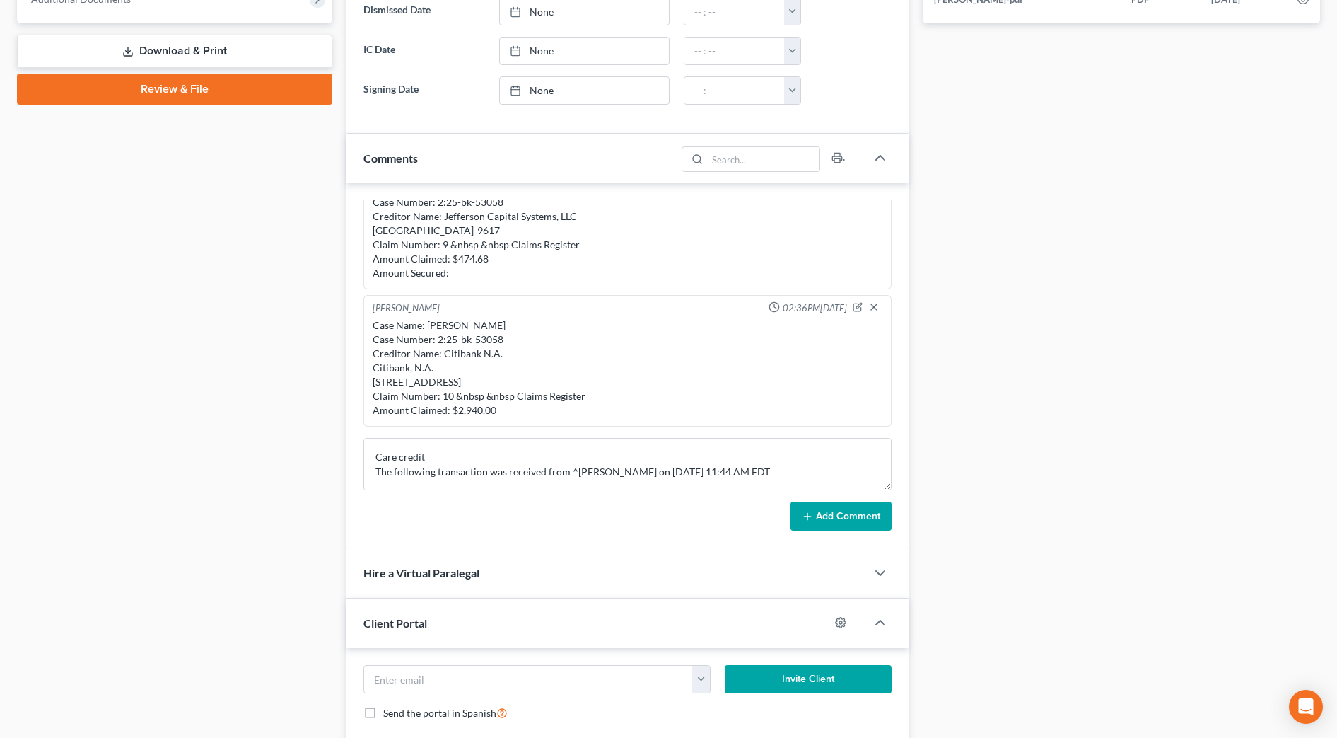
click at [847, 525] on button "Add Comment" at bounding box center [841, 516] width 101 height 30
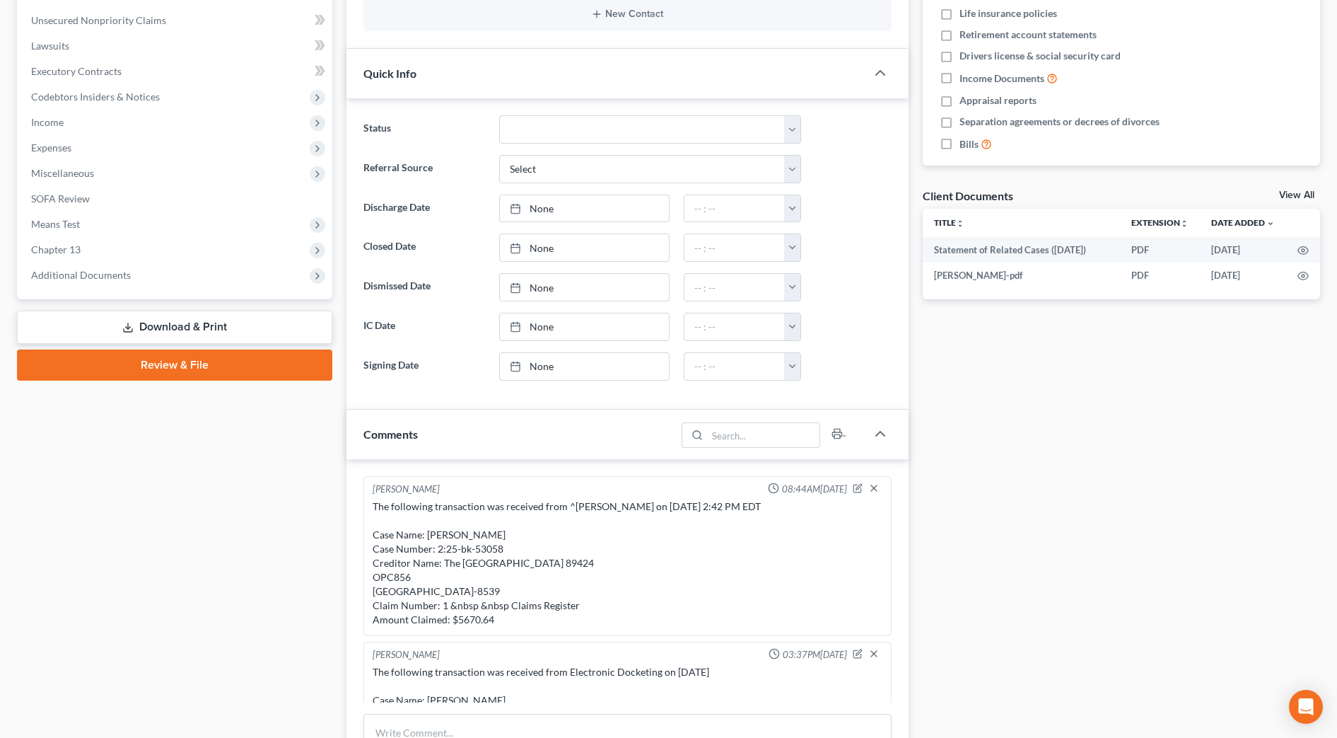
scroll to position [177, 0]
